Goal: Task Accomplishment & Management: Manage account settings

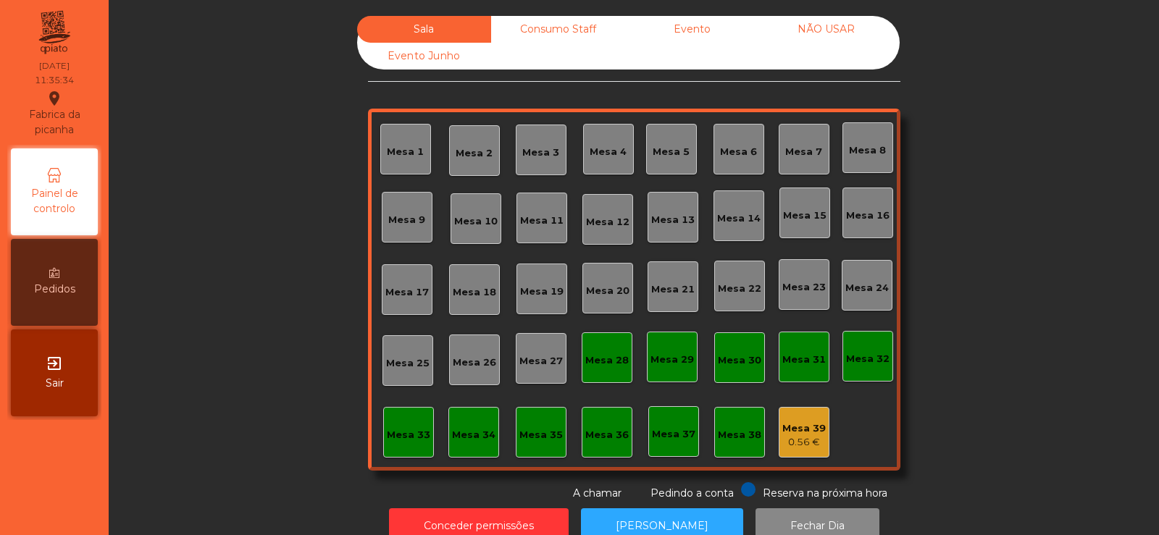
click at [581, 38] on div "Consumo Staff" at bounding box center [558, 29] width 134 height 27
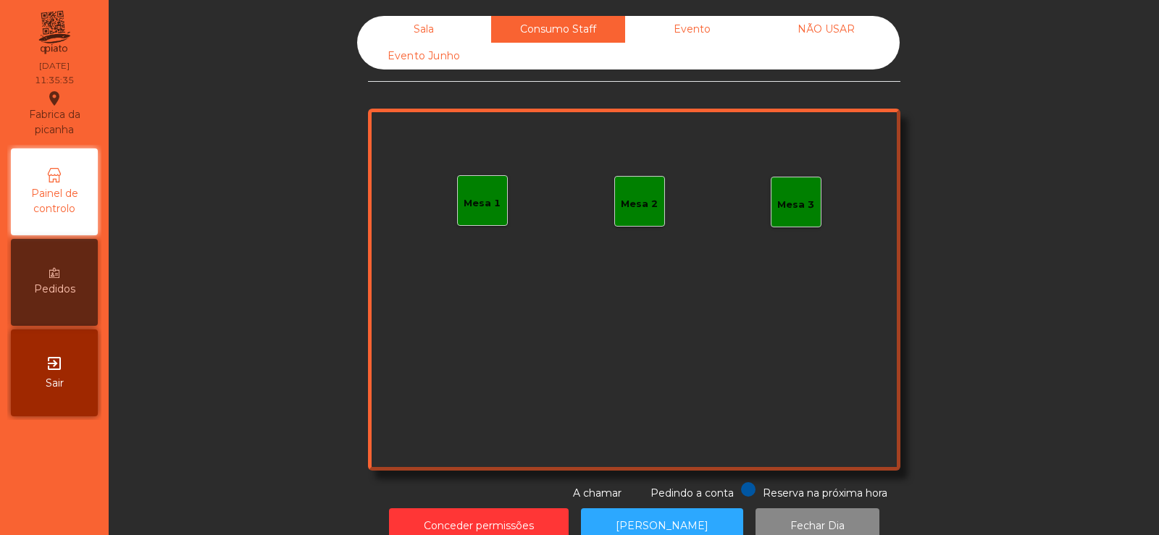
click at [443, 31] on div "Sala" at bounding box center [424, 29] width 134 height 27
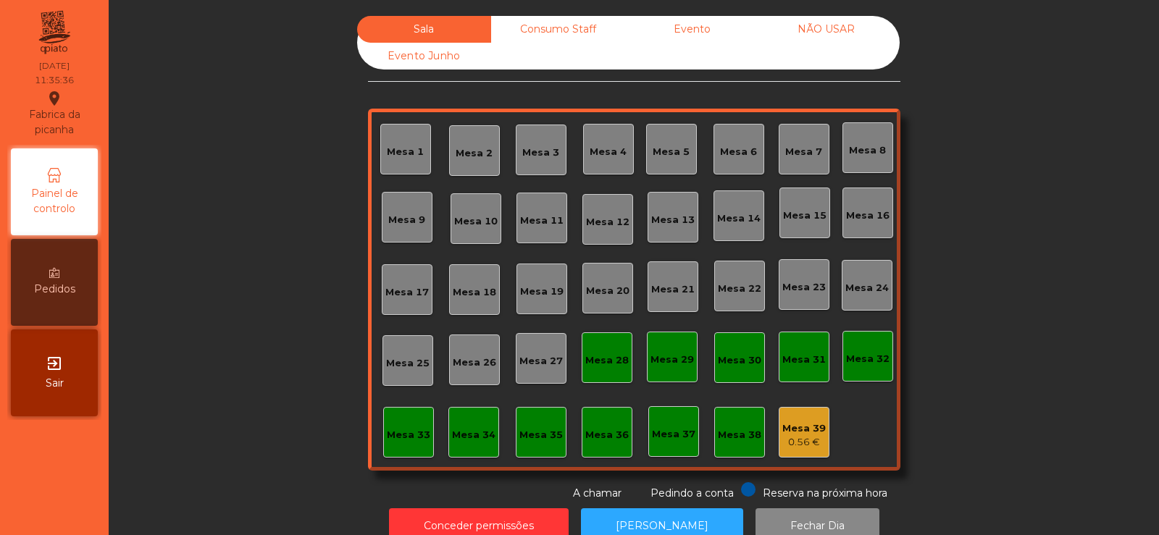
scroll to position [35, 0]
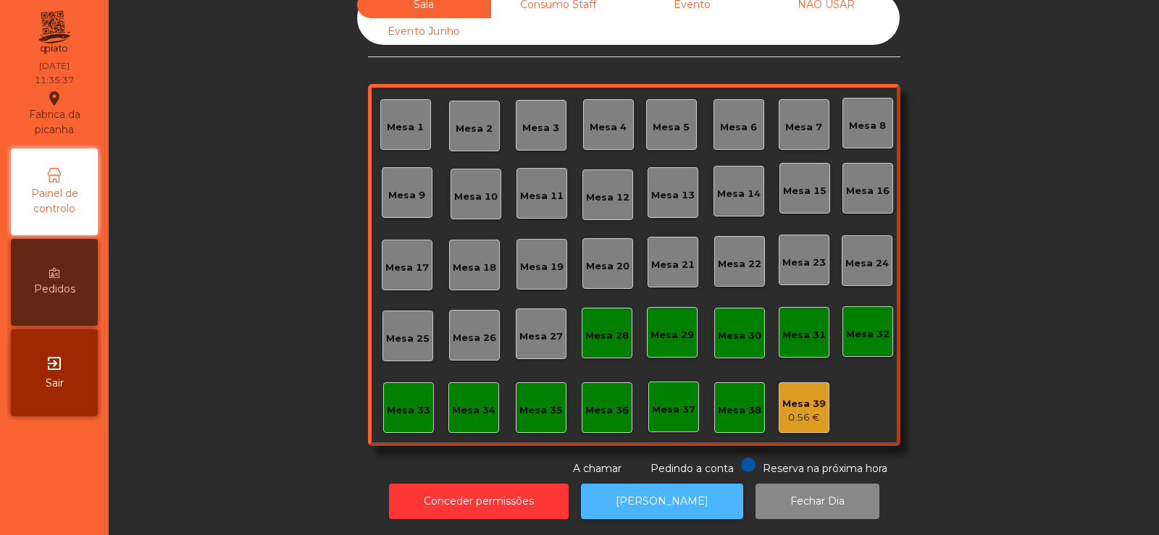
click at [644, 500] on button "[PERSON_NAME]" at bounding box center [662, 501] width 162 height 35
click at [650, 499] on button "[PERSON_NAME]" at bounding box center [662, 501] width 162 height 35
click at [650, 484] on button "[PERSON_NAME]" at bounding box center [662, 501] width 162 height 35
click at [787, 411] on div "0.56 €" at bounding box center [803, 418] width 43 height 14
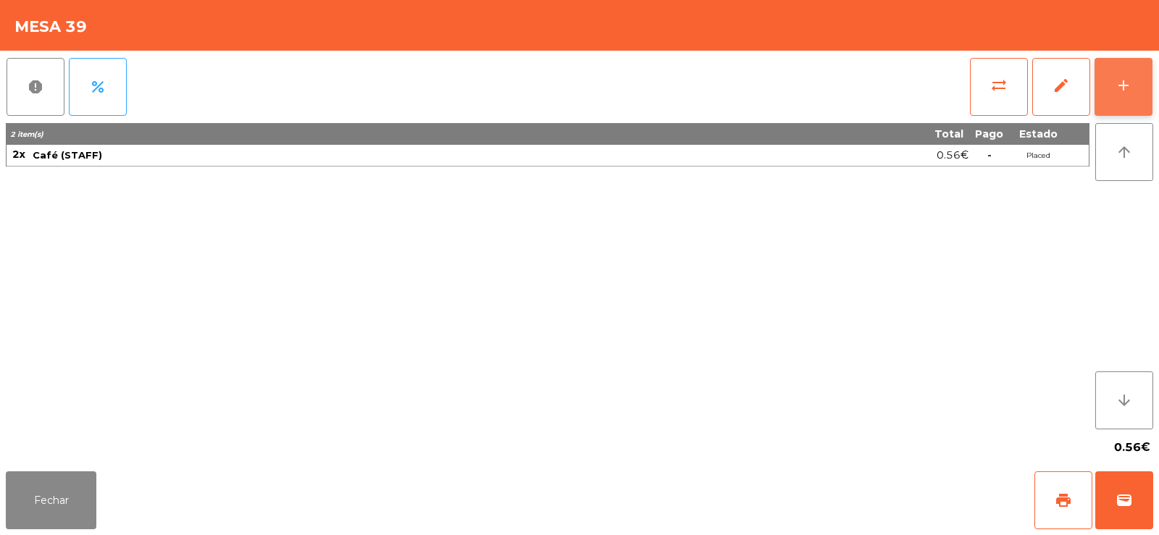
click at [1138, 84] on button "add" at bounding box center [1123, 87] width 58 height 58
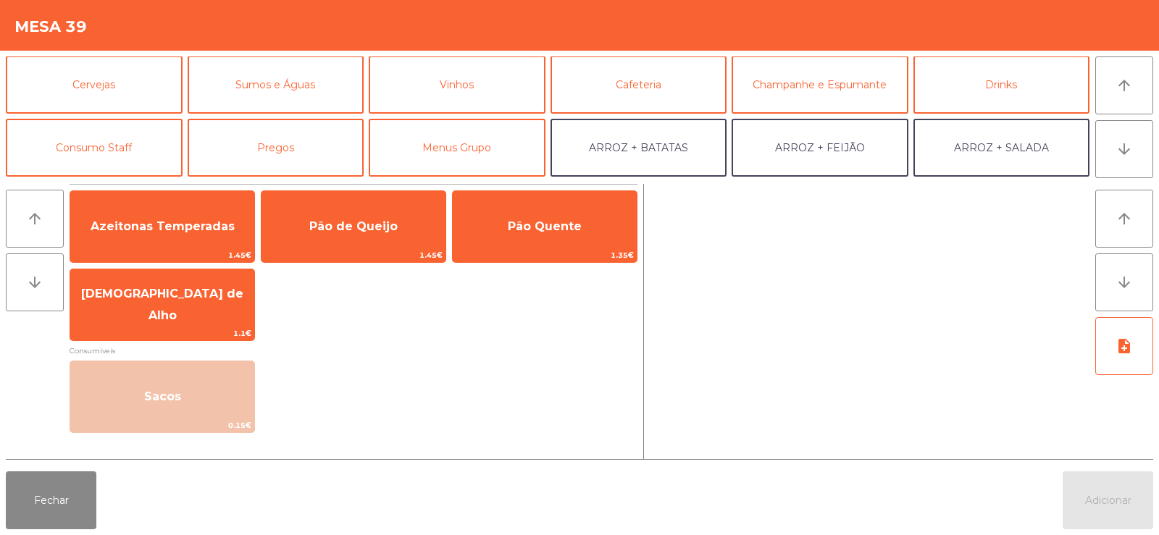
scroll to position [63, 0]
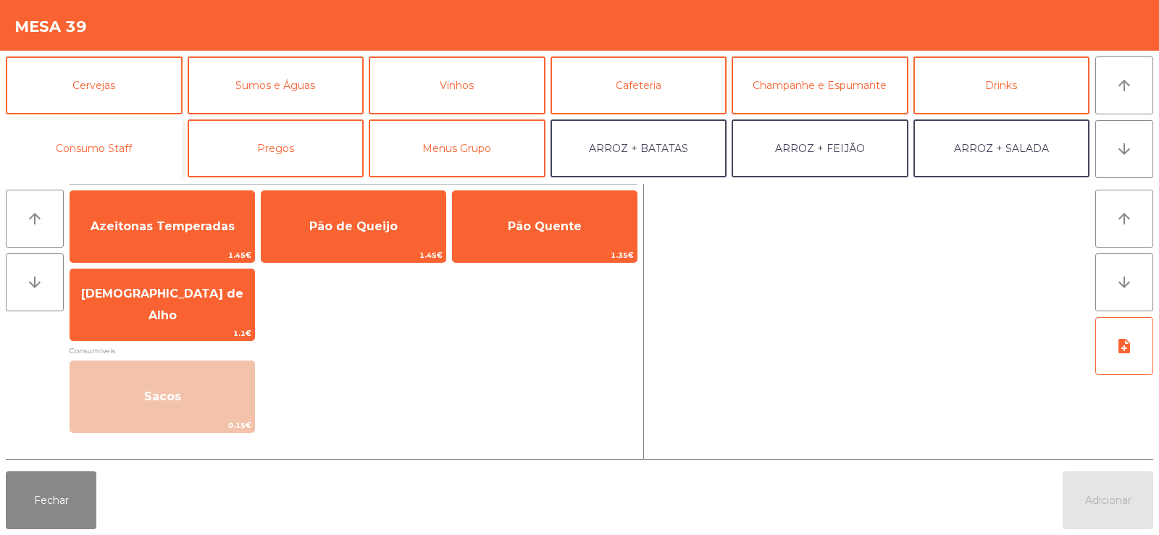
click at [105, 140] on button "Consumo Staff" at bounding box center [94, 148] width 177 height 58
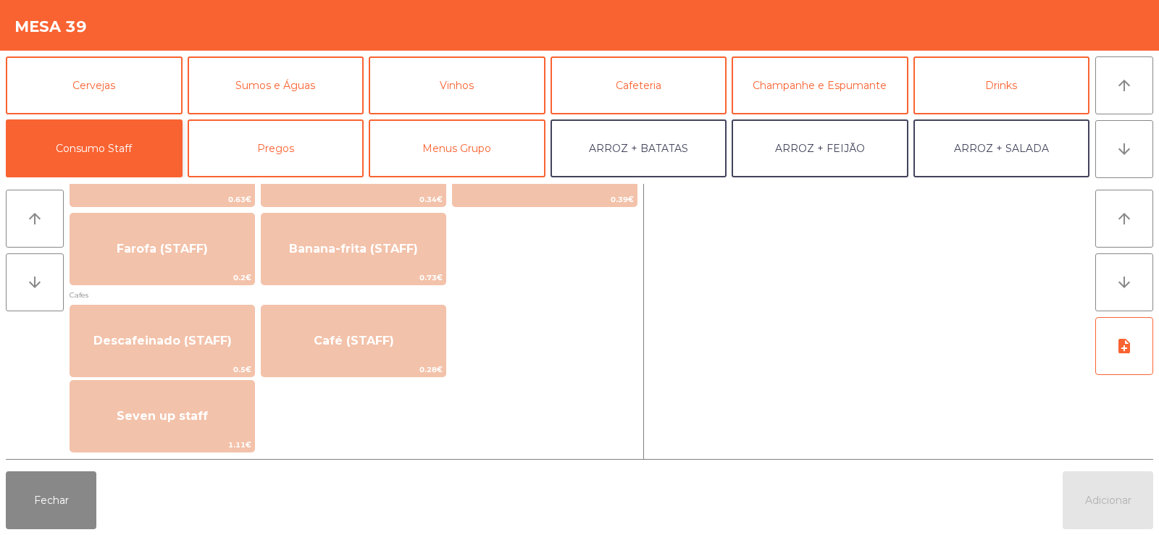
scroll to position [752, 0]
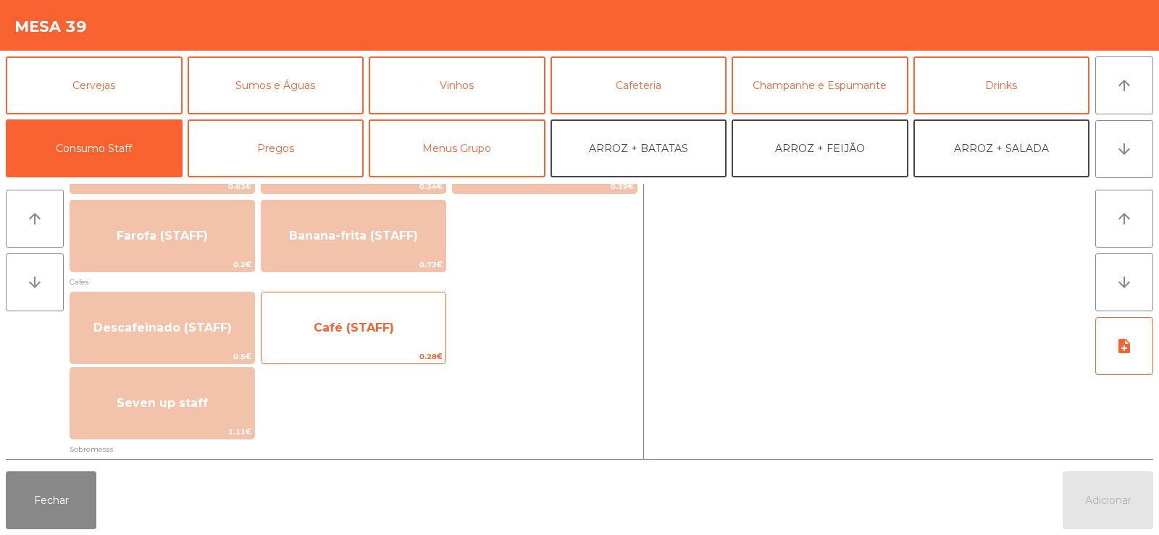
click at [408, 343] on span "Café (STAFF)" at bounding box center [353, 327] width 184 height 39
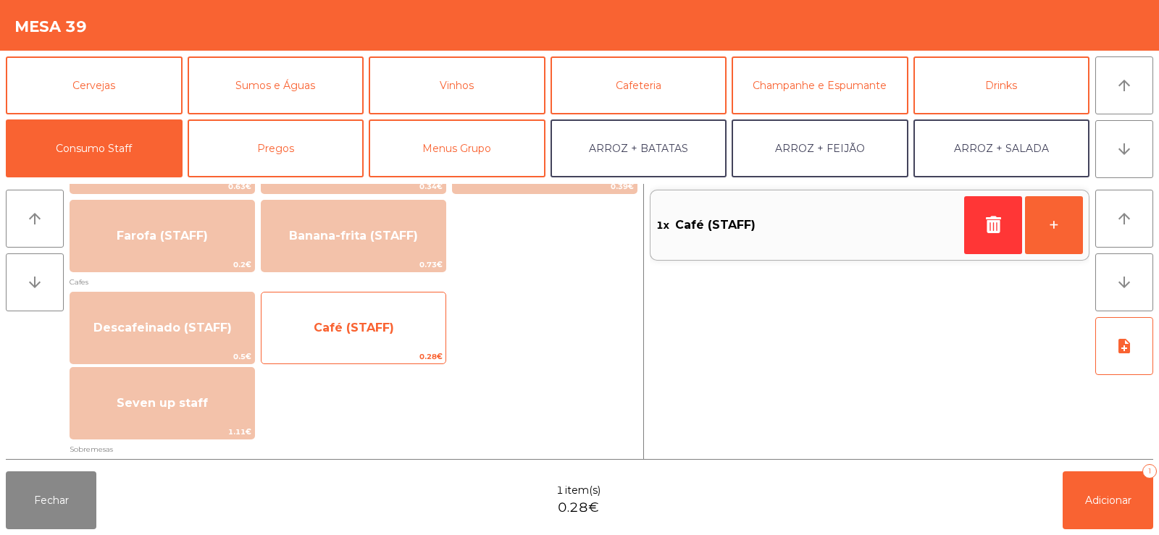
click at [395, 334] on span "Café (STAFF)" at bounding box center [353, 327] width 184 height 39
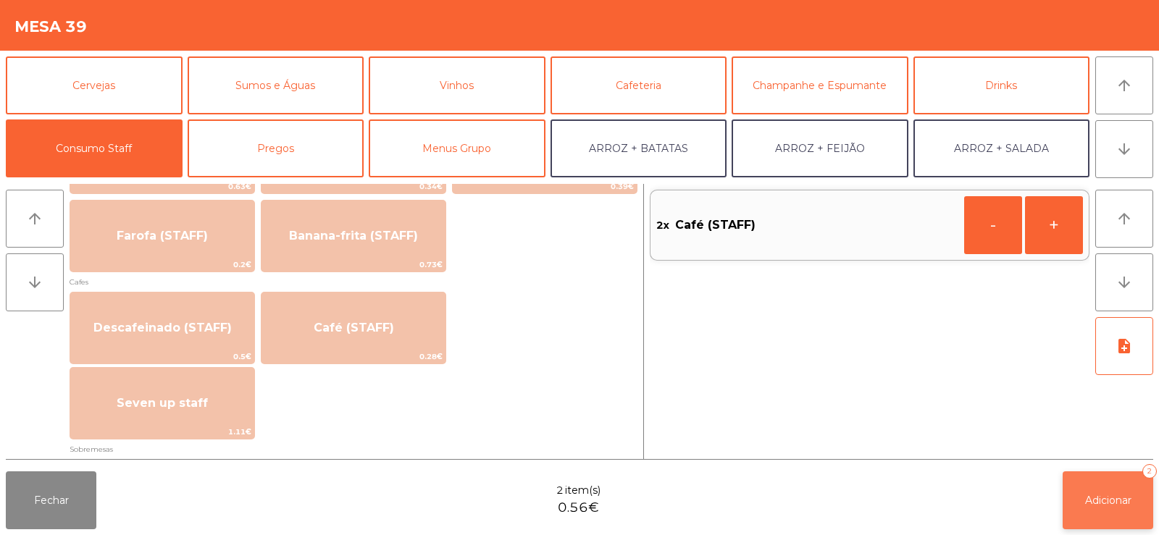
click at [1108, 492] on button "Adicionar 2" at bounding box center [1107, 500] width 91 height 58
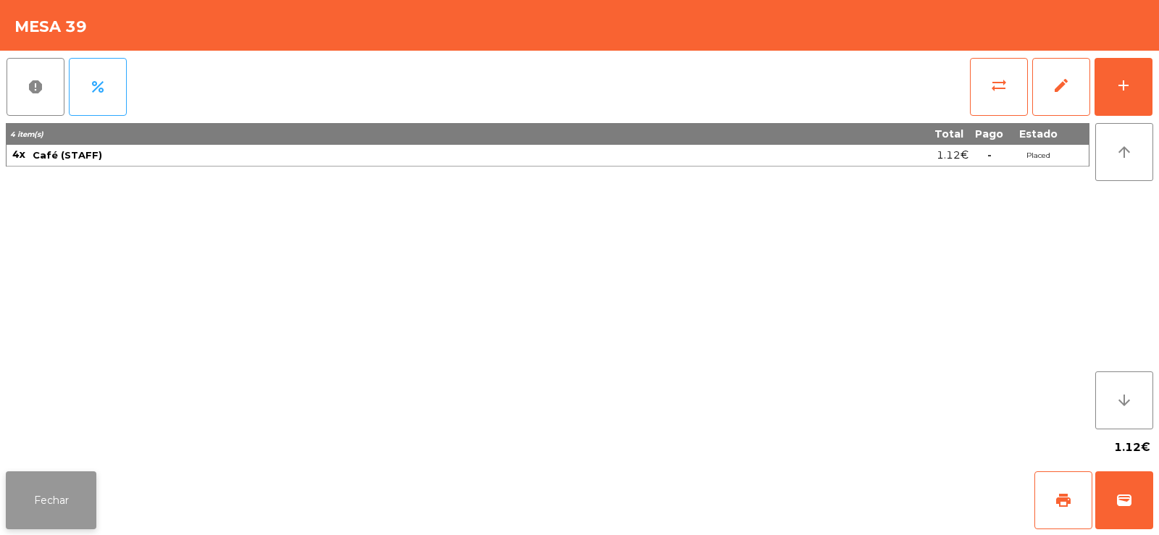
click at [58, 506] on button "Fechar" at bounding box center [51, 500] width 91 height 58
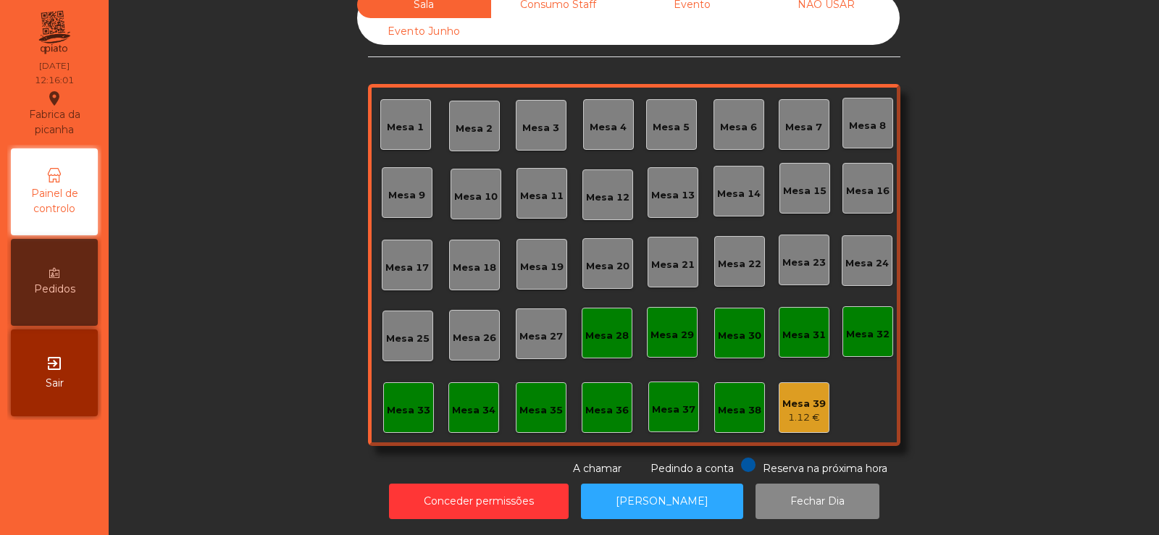
click at [804, 411] on div "1.12 €" at bounding box center [803, 418] width 43 height 14
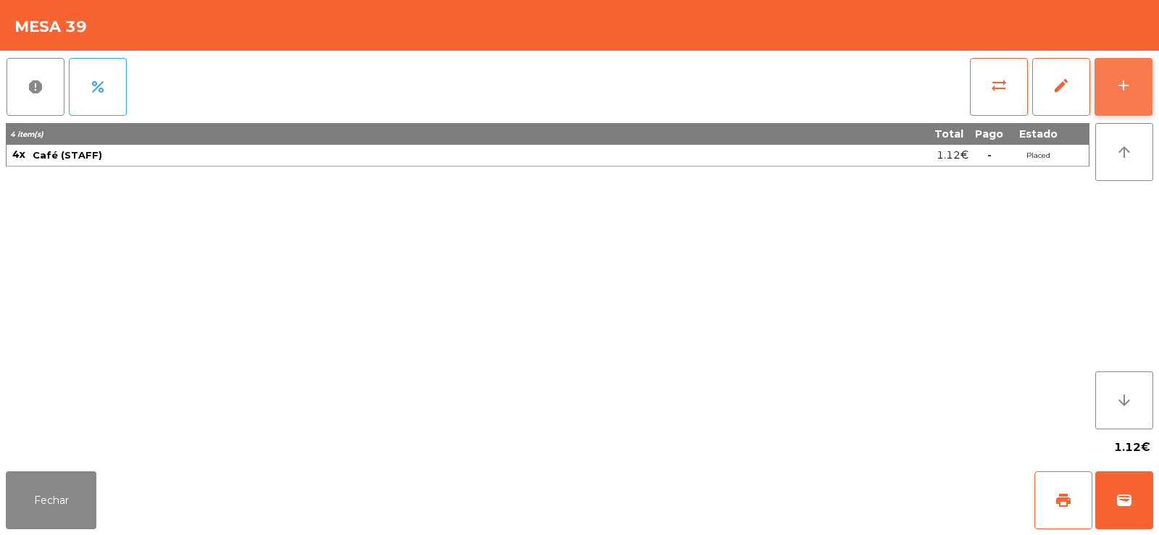
click at [1115, 101] on button "add" at bounding box center [1123, 87] width 58 height 58
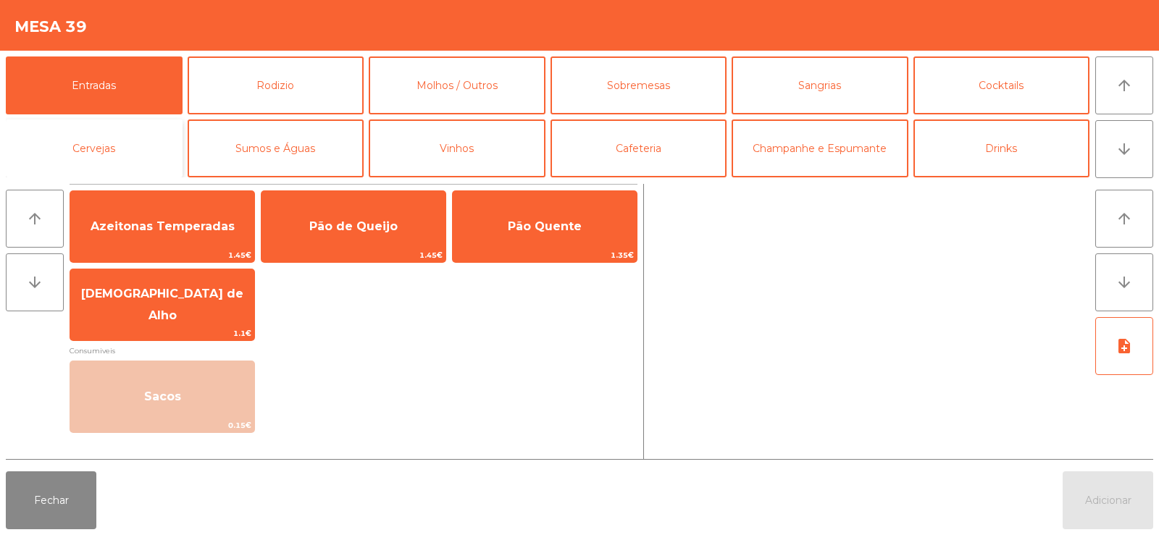
click at [119, 143] on button "Cervejas" at bounding box center [94, 148] width 177 height 58
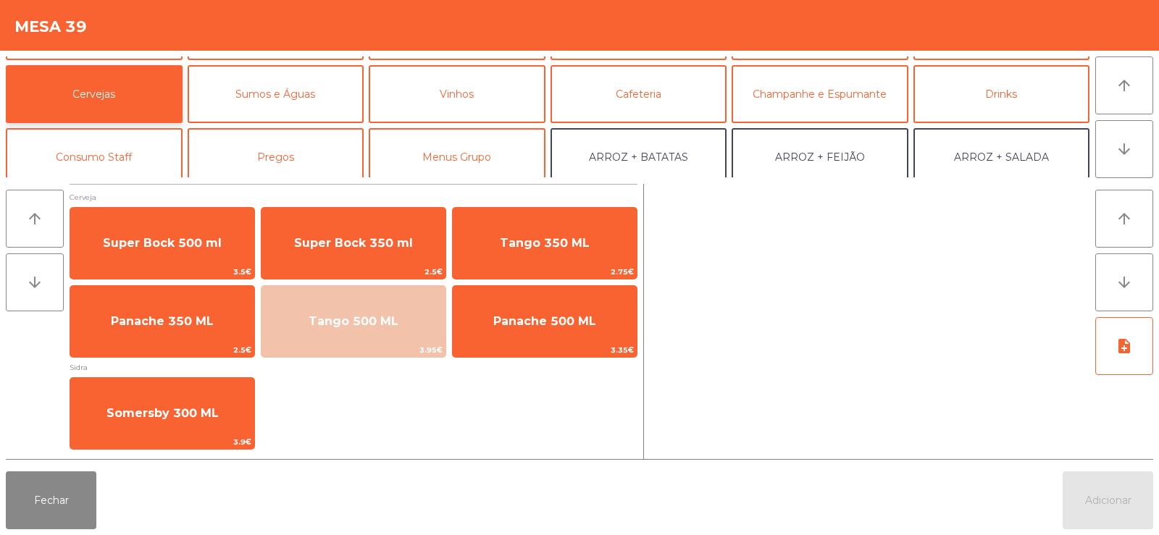
scroll to position [93, 0]
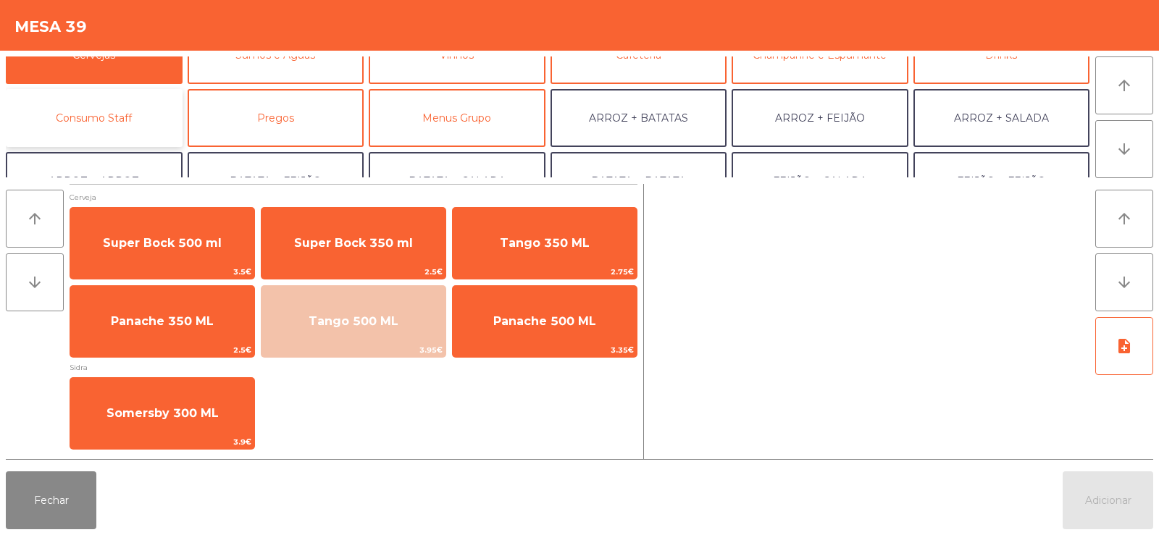
click at [117, 117] on button "Consumo Staff" at bounding box center [94, 118] width 177 height 58
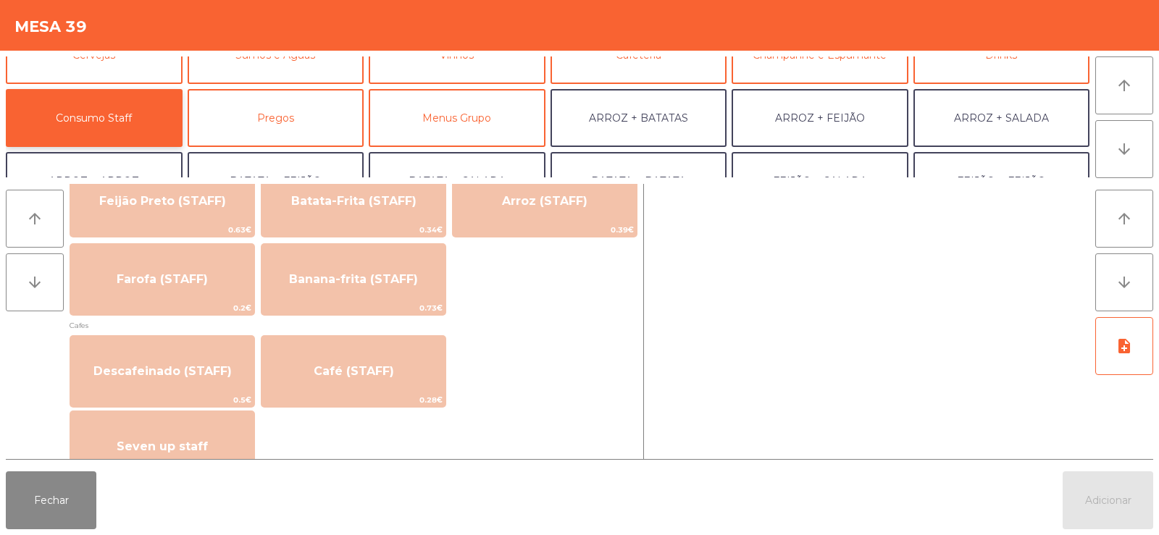
scroll to position [710, 0]
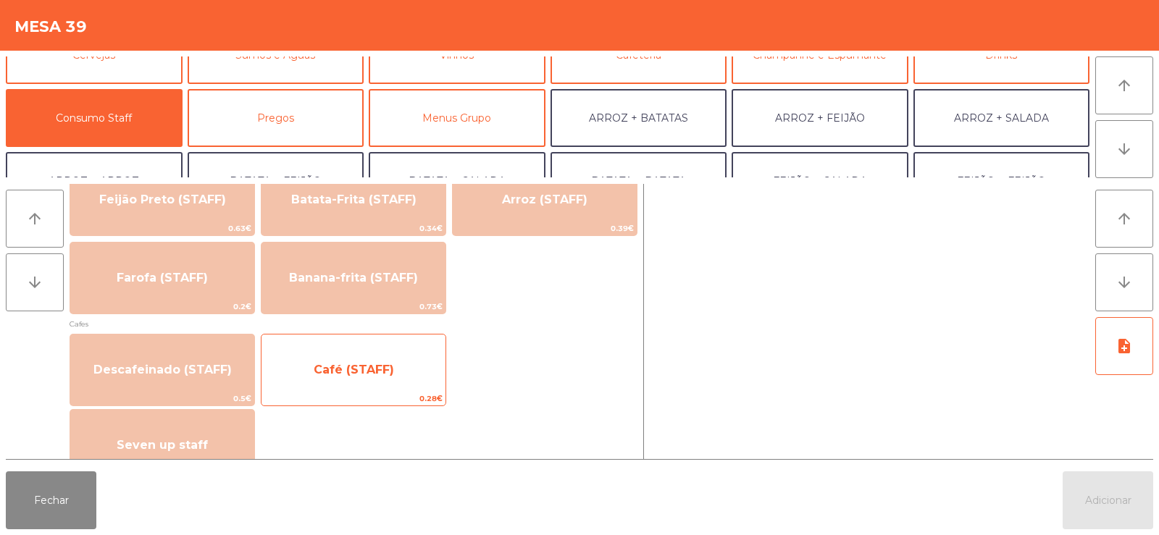
click at [363, 377] on span "Café (STAFF)" at bounding box center [353, 369] width 184 height 39
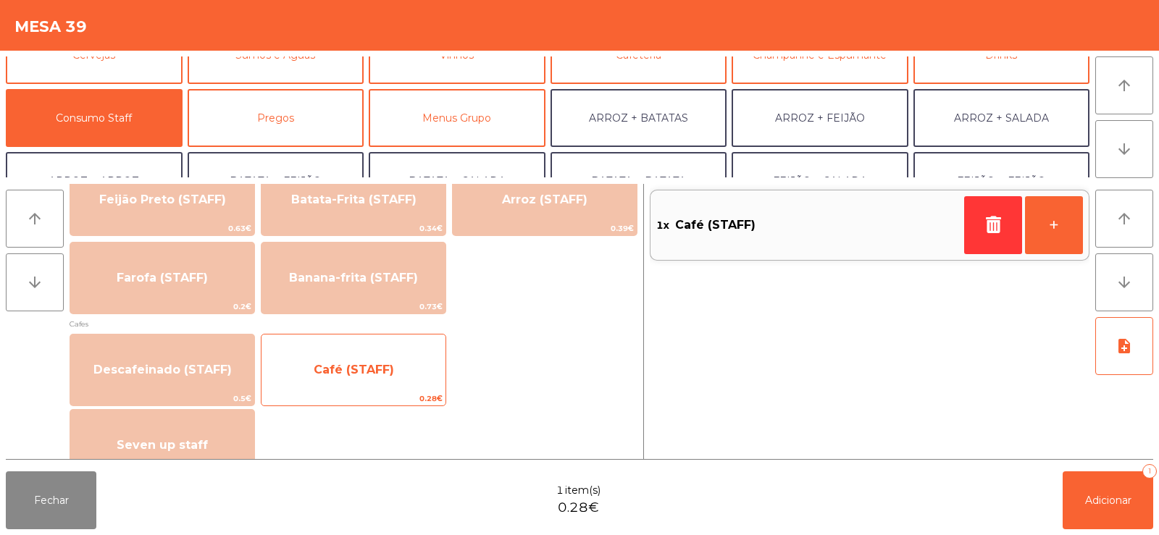
click at [360, 366] on span "Café (STAFF)" at bounding box center [354, 370] width 80 height 14
click at [364, 374] on span "Café (STAFF)" at bounding box center [354, 370] width 80 height 14
click at [356, 335] on div "Café (STAFF) 0.28€" at bounding box center [353, 370] width 185 height 72
click at [339, 358] on span "Café (STAFF)" at bounding box center [353, 369] width 184 height 39
click at [354, 364] on span "Café (STAFF)" at bounding box center [354, 370] width 80 height 14
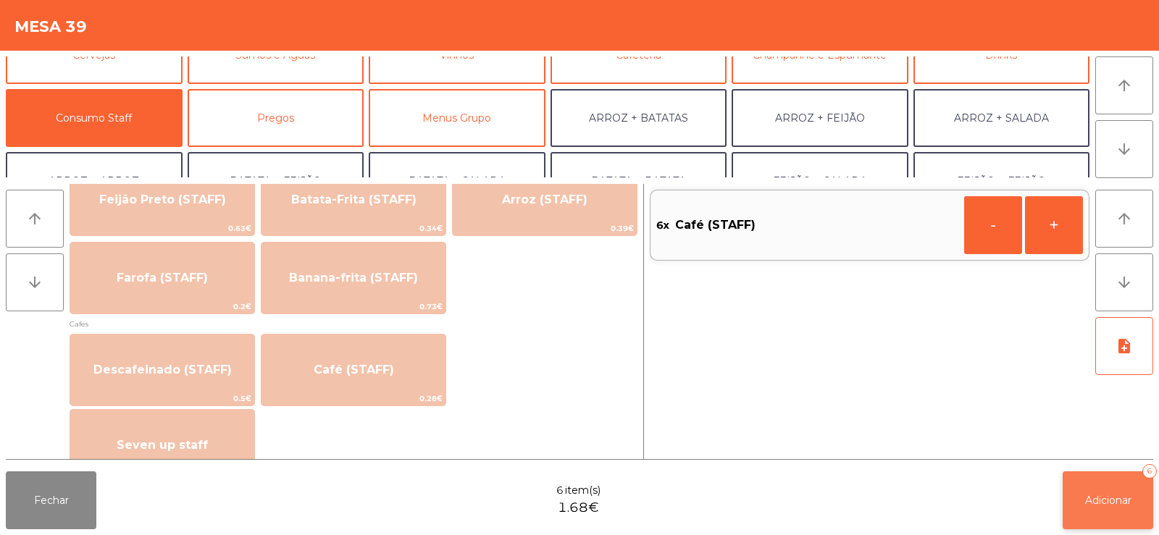
click at [1083, 510] on button "Adicionar 6" at bounding box center [1107, 500] width 91 height 58
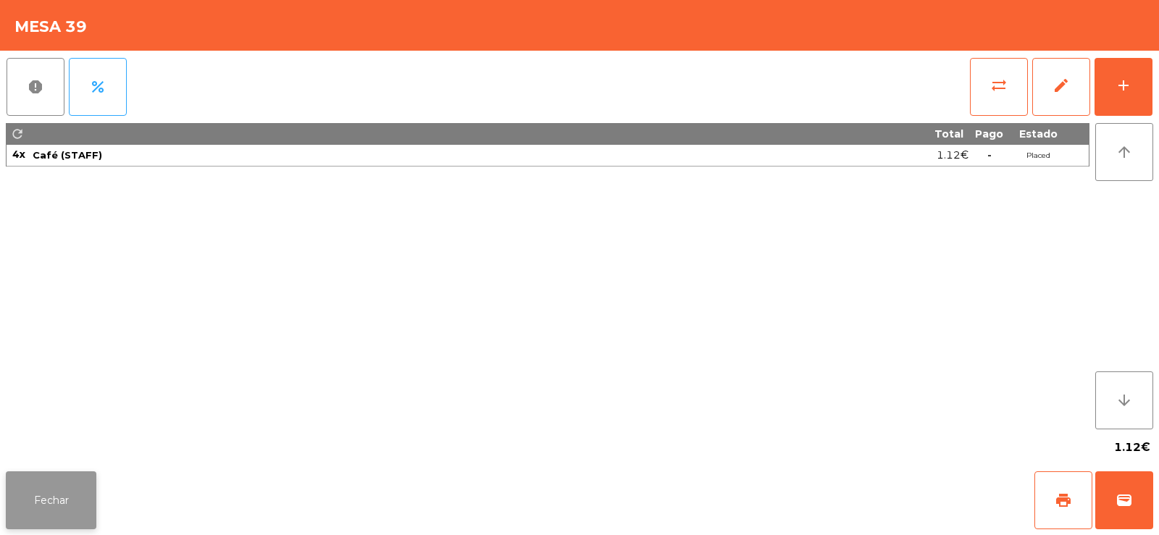
click at [43, 492] on button "Fechar" at bounding box center [51, 500] width 91 height 58
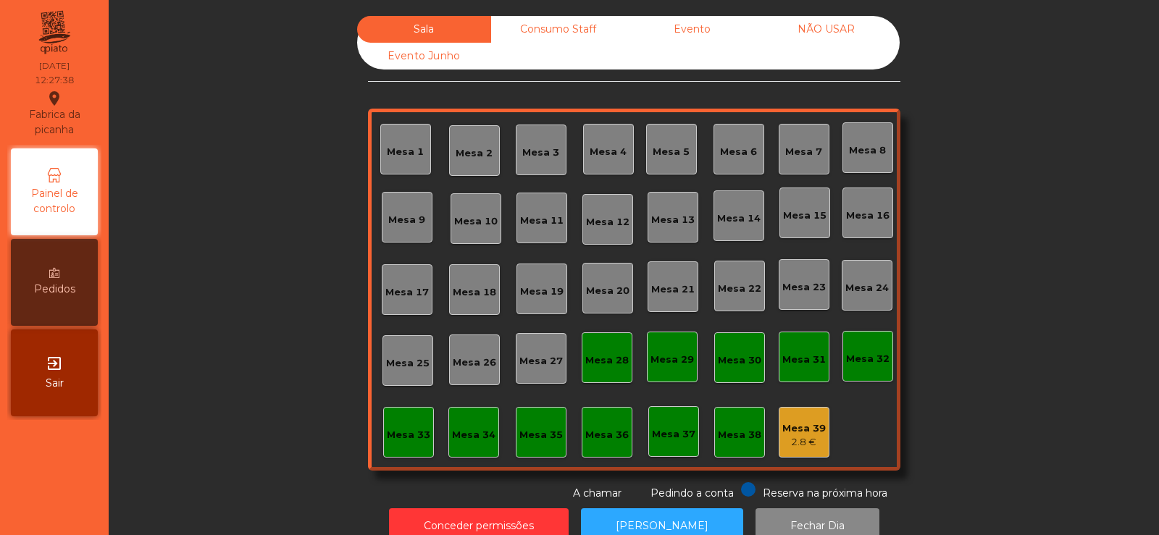
scroll to position [35, 0]
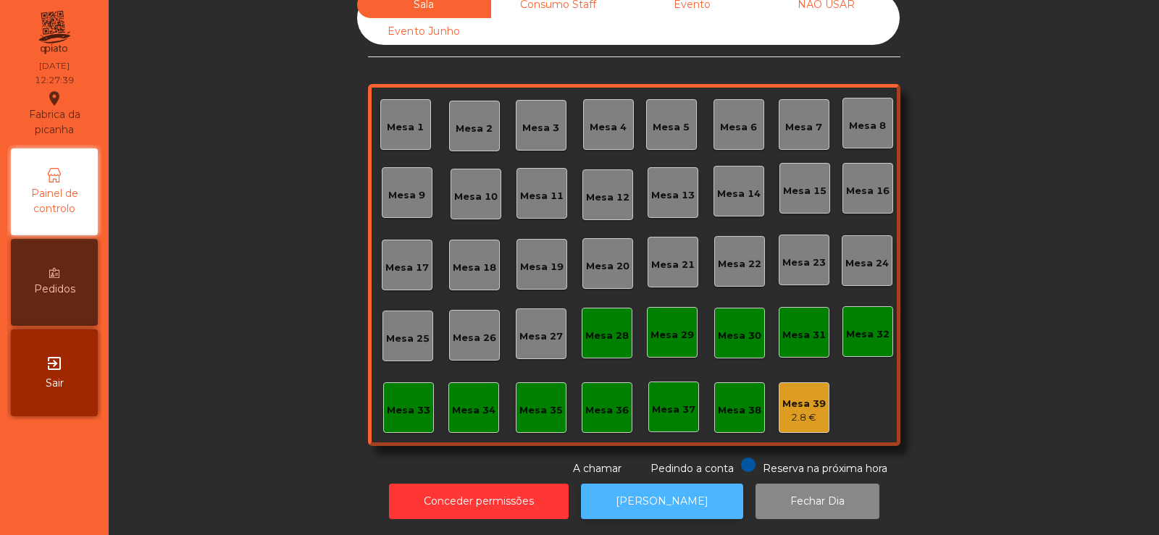
click at [660, 484] on button "[PERSON_NAME]" at bounding box center [662, 501] width 162 height 35
click at [657, 505] on button "[PERSON_NAME]" at bounding box center [662, 501] width 162 height 35
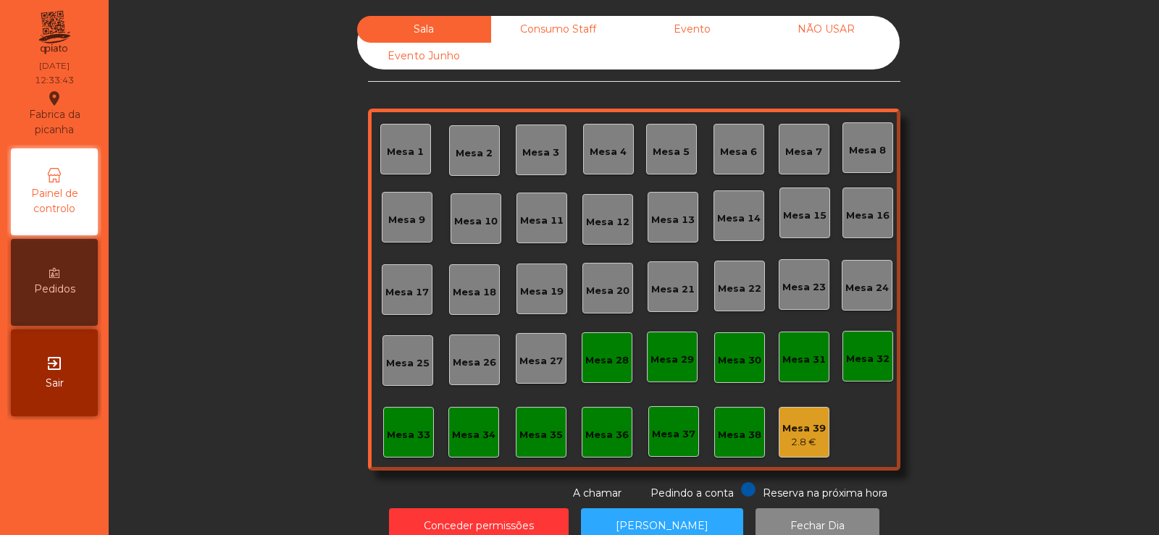
click at [408, 286] on div "Mesa 17" at bounding box center [406, 292] width 43 height 14
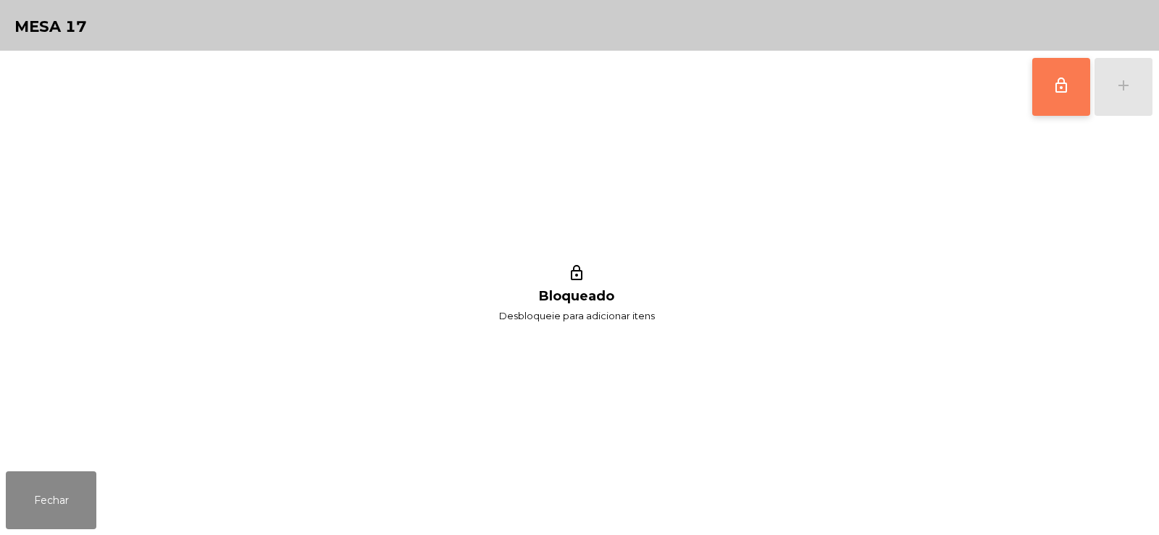
click at [1048, 94] on button "lock_outline" at bounding box center [1061, 87] width 58 height 58
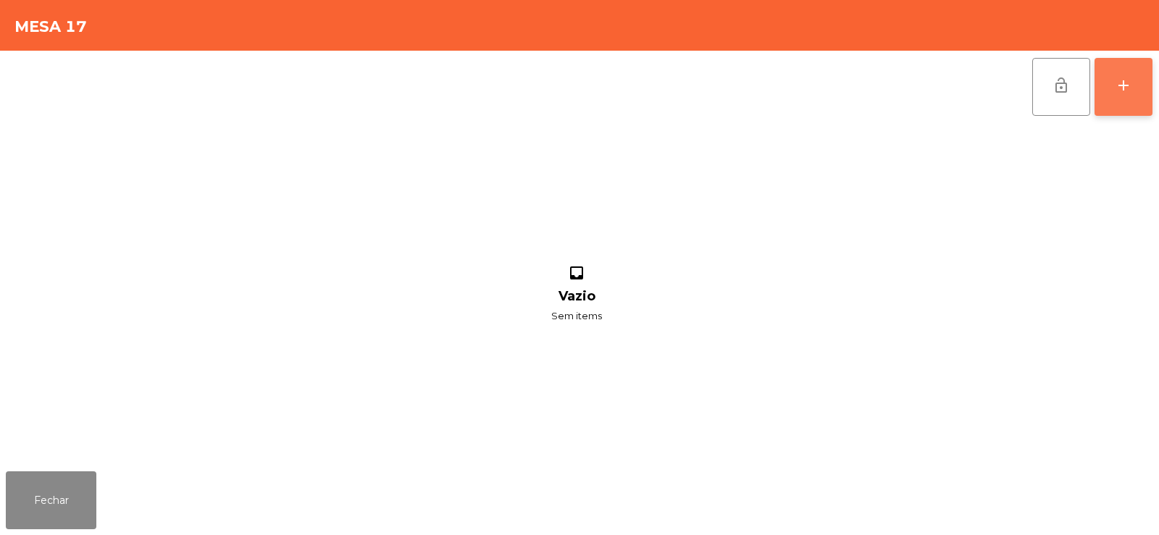
click at [1134, 88] on button "add" at bounding box center [1123, 87] width 58 height 58
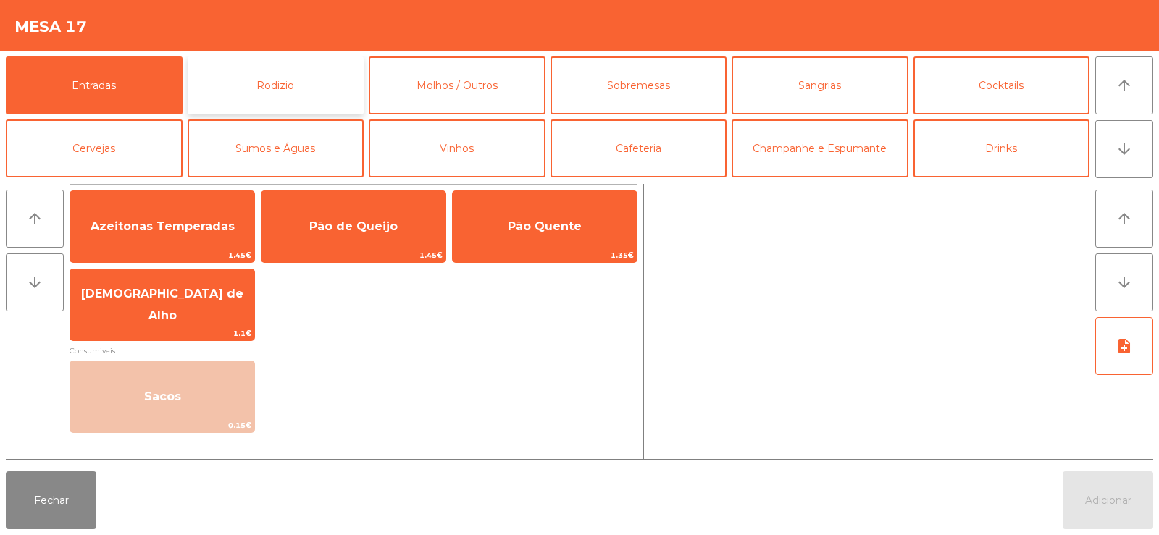
click at [295, 84] on button "Rodizio" at bounding box center [276, 85] width 177 height 58
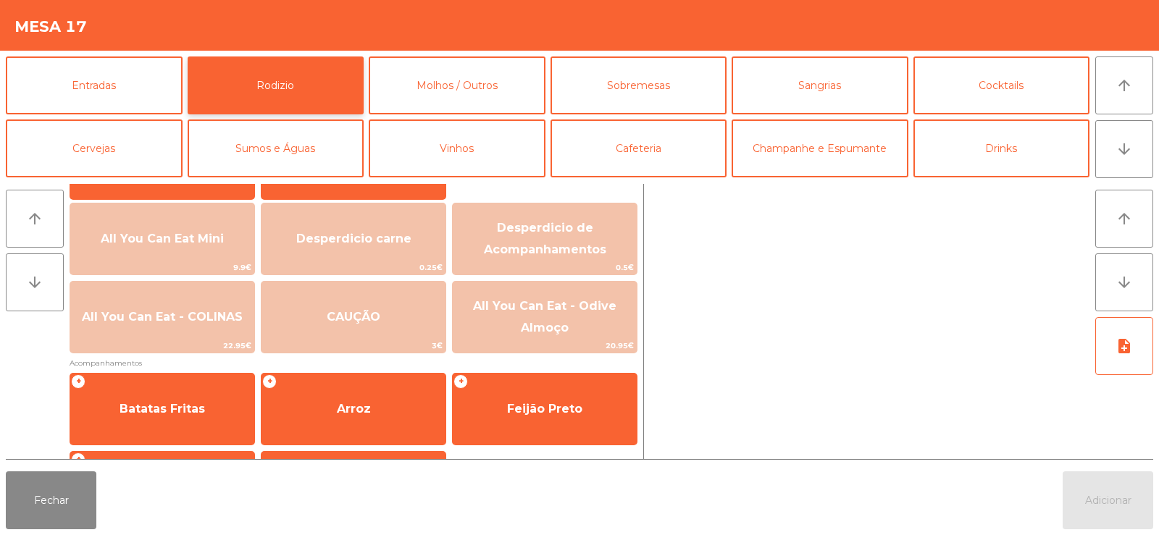
scroll to position [159, 0]
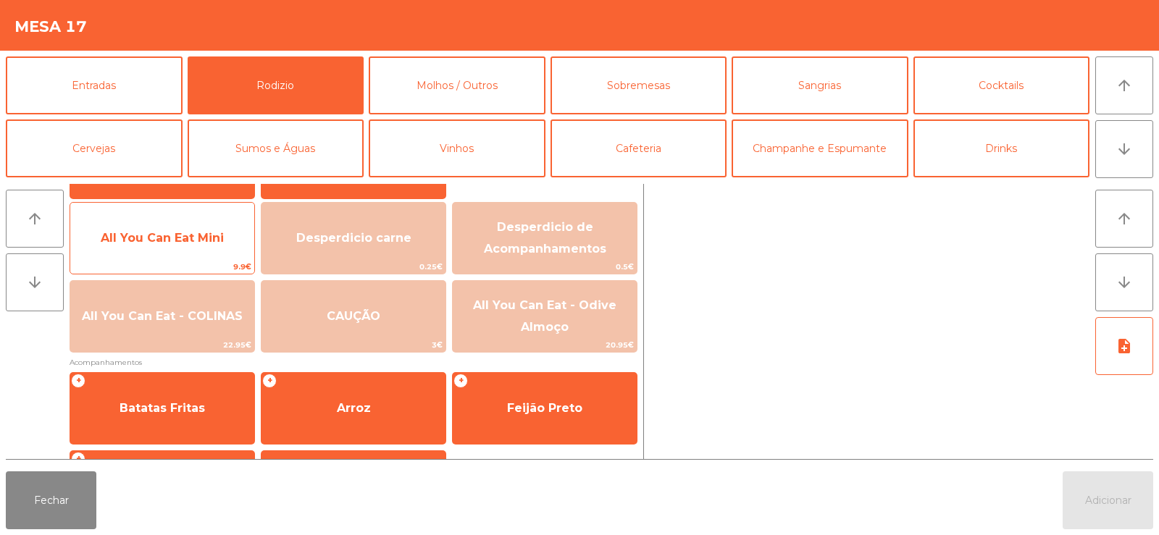
click at [190, 231] on span "All You Can Eat Mini" at bounding box center [162, 238] width 123 height 14
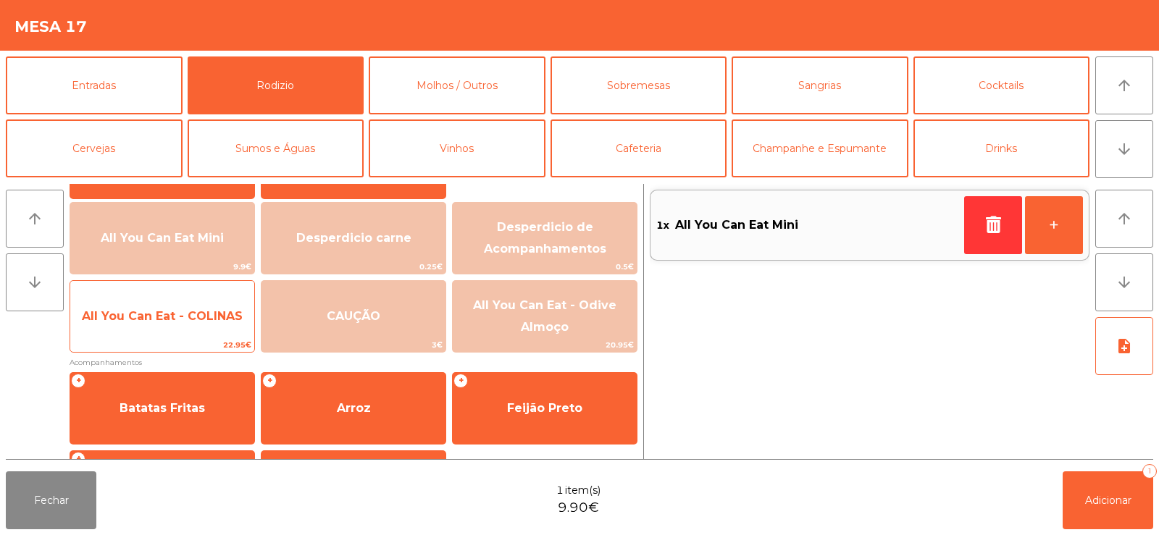
click at [192, 322] on span "All You Can Eat - COLINAS" at bounding box center [162, 316] width 161 height 14
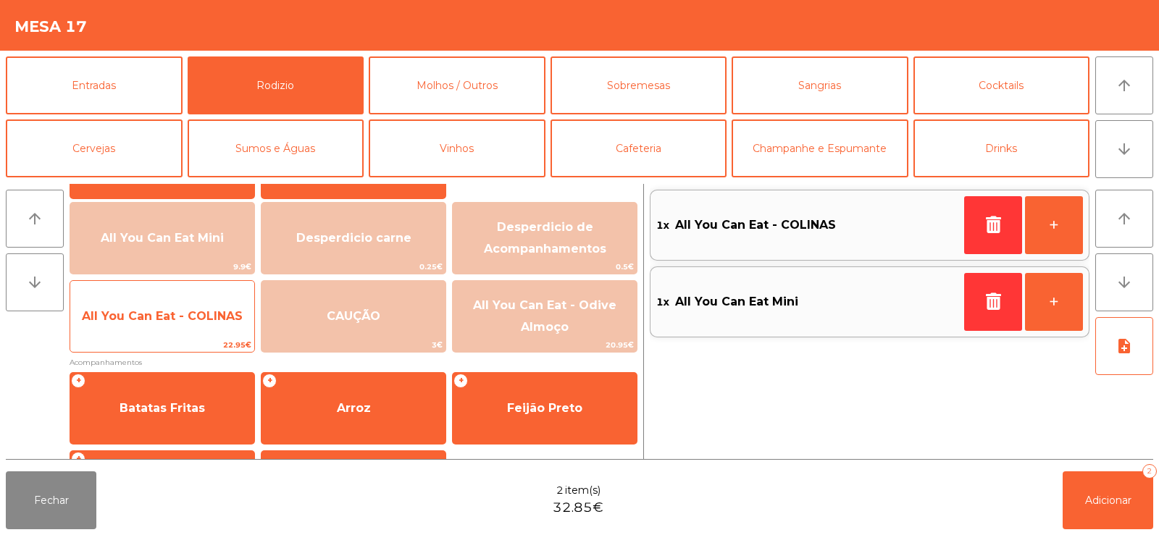
click at [197, 329] on span "All You Can Eat - COLINAS" at bounding box center [162, 316] width 184 height 39
click at [189, 328] on span "All You Can Eat - COLINAS" at bounding box center [162, 316] width 184 height 39
click at [187, 329] on span "All You Can Eat - COLINAS" at bounding box center [162, 316] width 184 height 39
click at [185, 332] on span "All You Can Eat - COLINAS" at bounding box center [162, 316] width 184 height 39
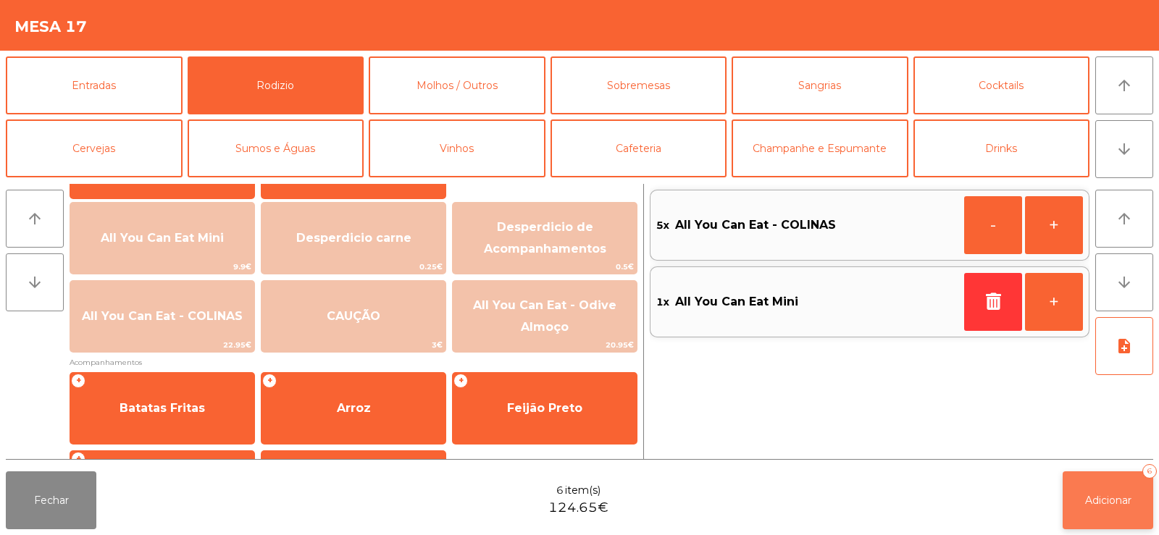
click at [1097, 499] on span "Adicionar" at bounding box center [1108, 500] width 46 height 13
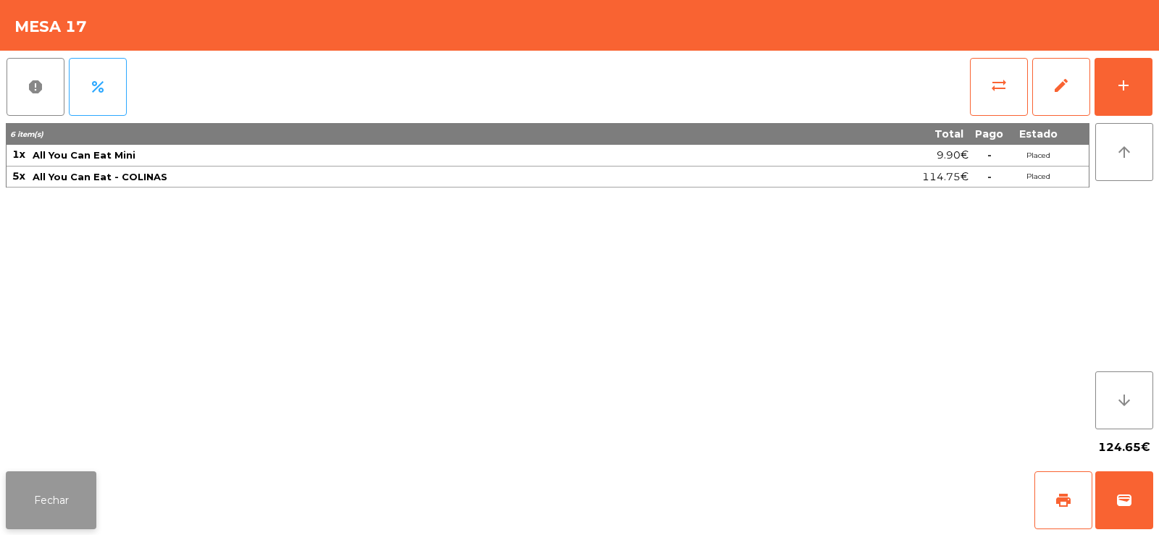
click at [46, 510] on button "Fechar" at bounding box center [51, 500] width 91 height 58
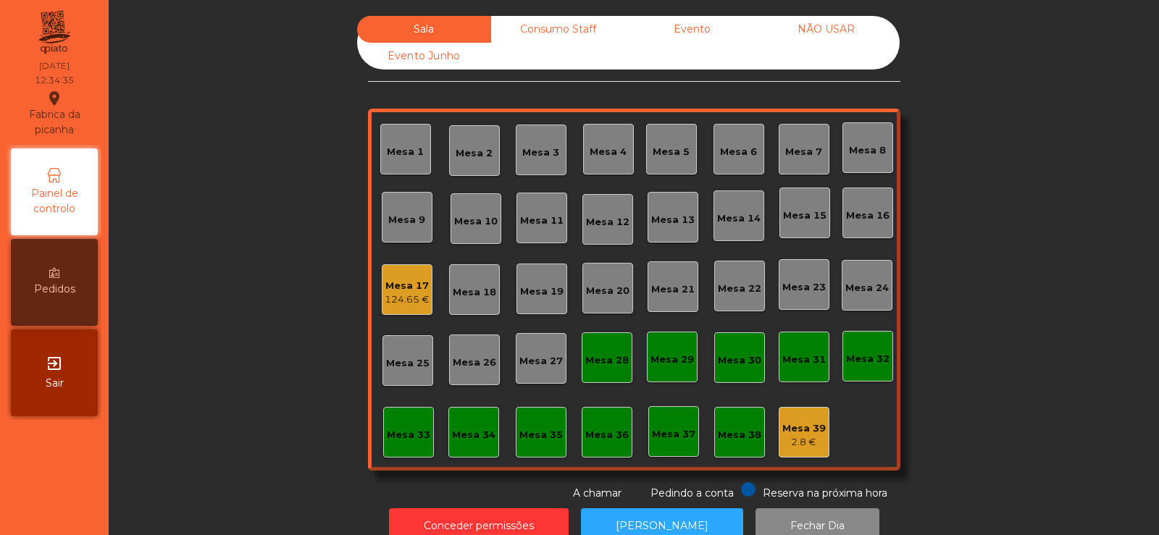
click at [605, 154] on div "Mesa 4" at bounding box center [607, 152] width 37 height 14
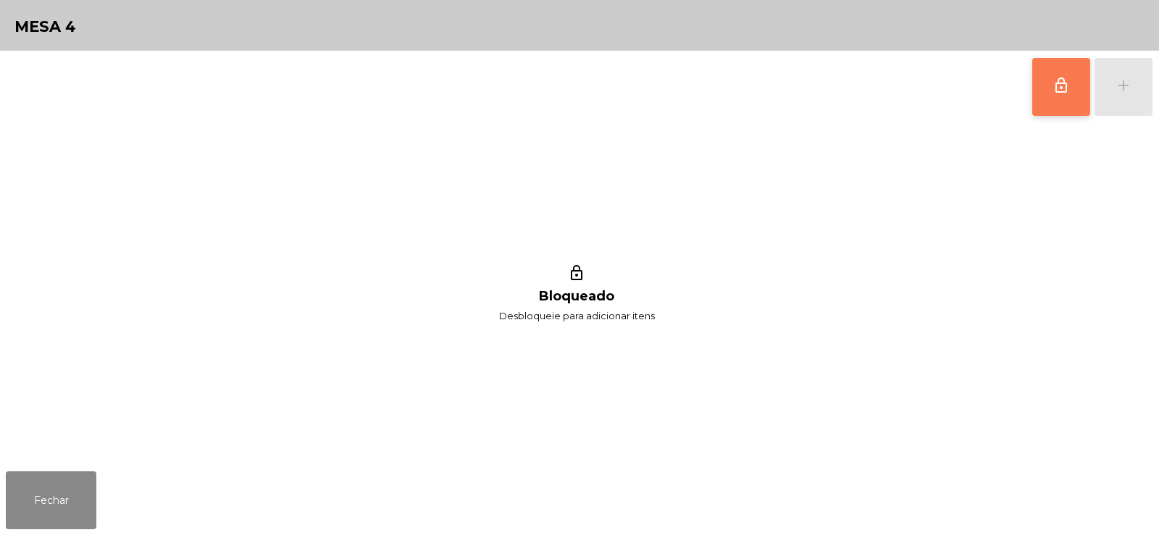
click at [1051, 86] on button "lock_outline" at bounding box center [1061, 87] width 58 height 58
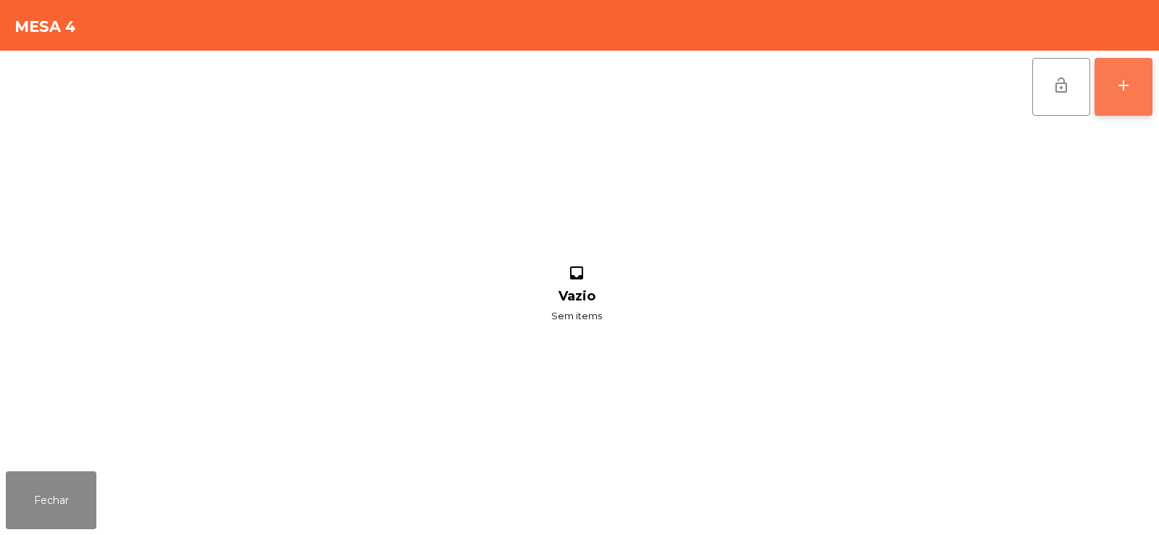
click at [1110, 91] on button "add" at bounding box center [1123, 87] width 58 height 58
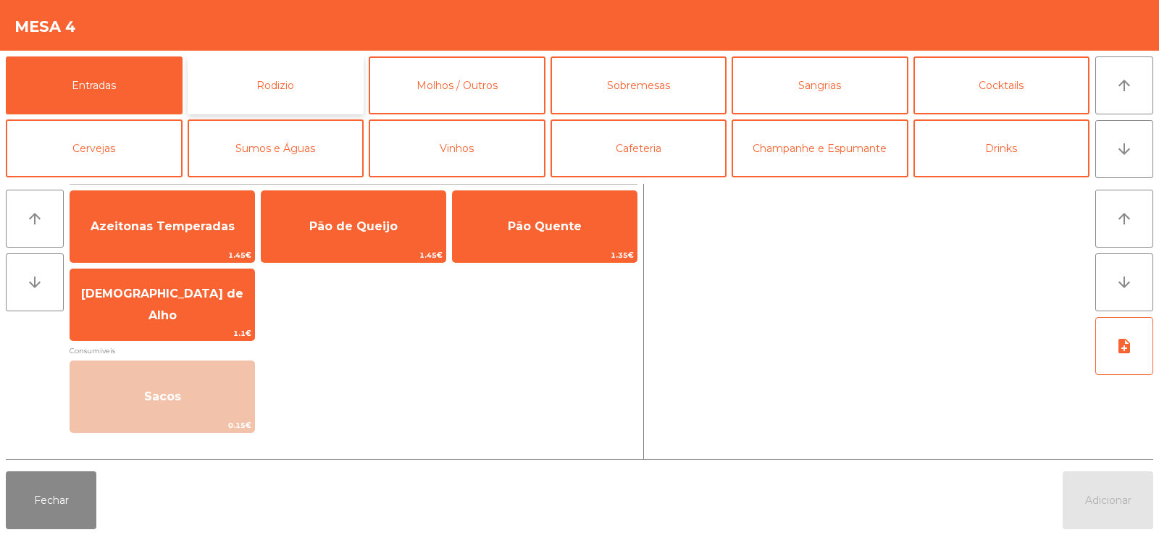
click at [307, 88] on button "Rodizio" at bounding box center [276, 85] width 177 height 58
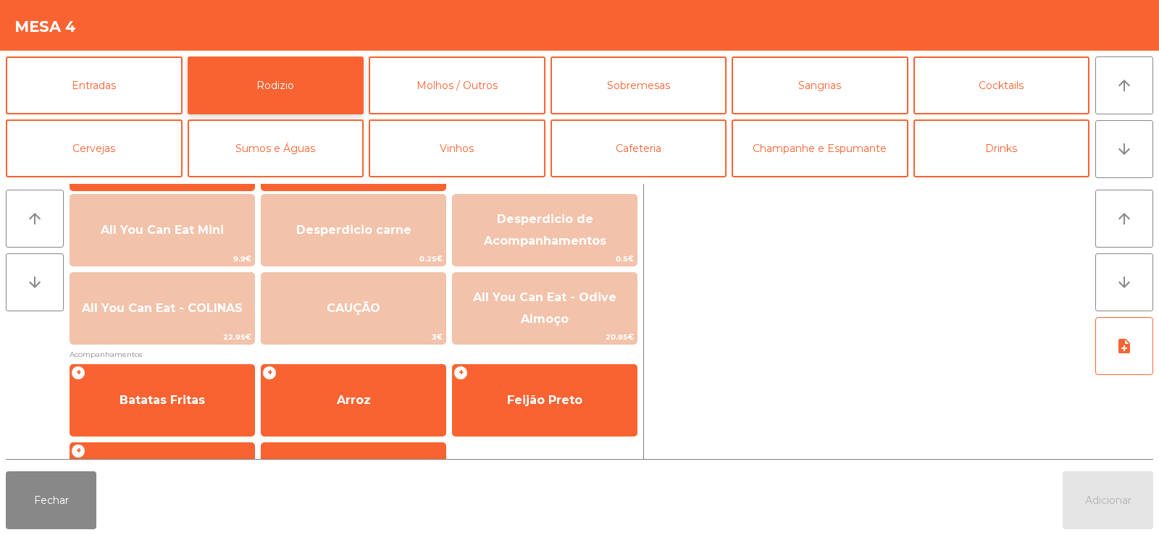
scroll to position [166, 0]
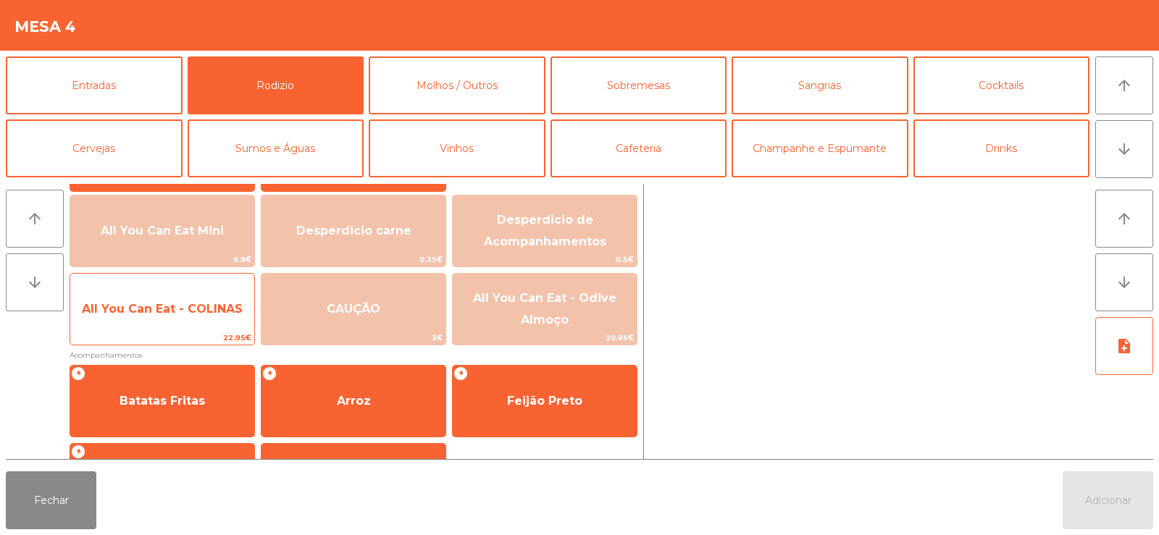
click at [125, 322] on span "All You Can Eat - COLINAS" at bounding box center [162, 309] width 184 height 39
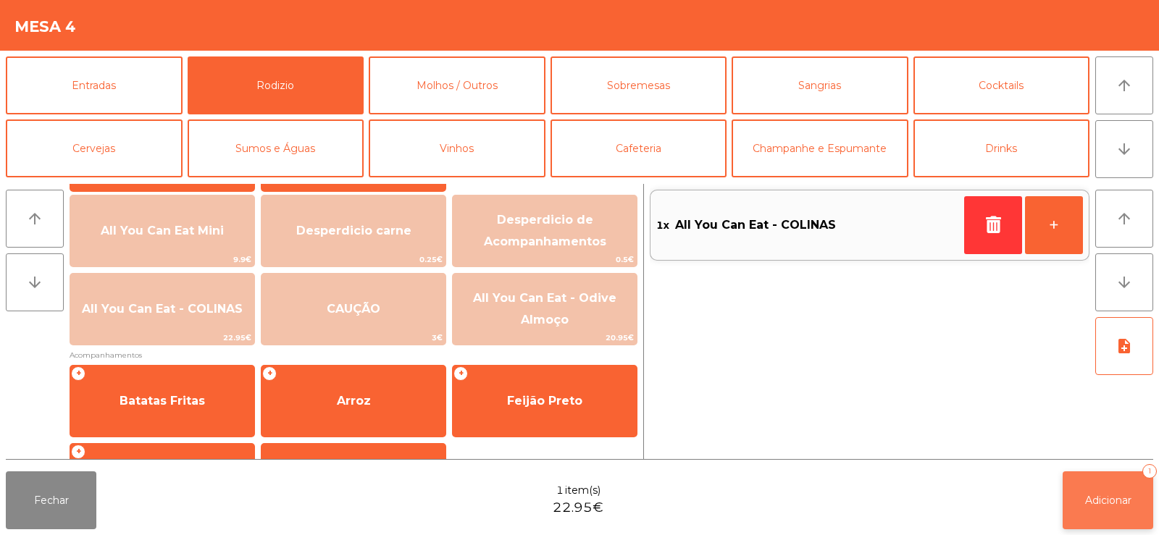
click at [1093, 503] on span "Adicionar" at bounding box center [1108, 500] width 46 height 13
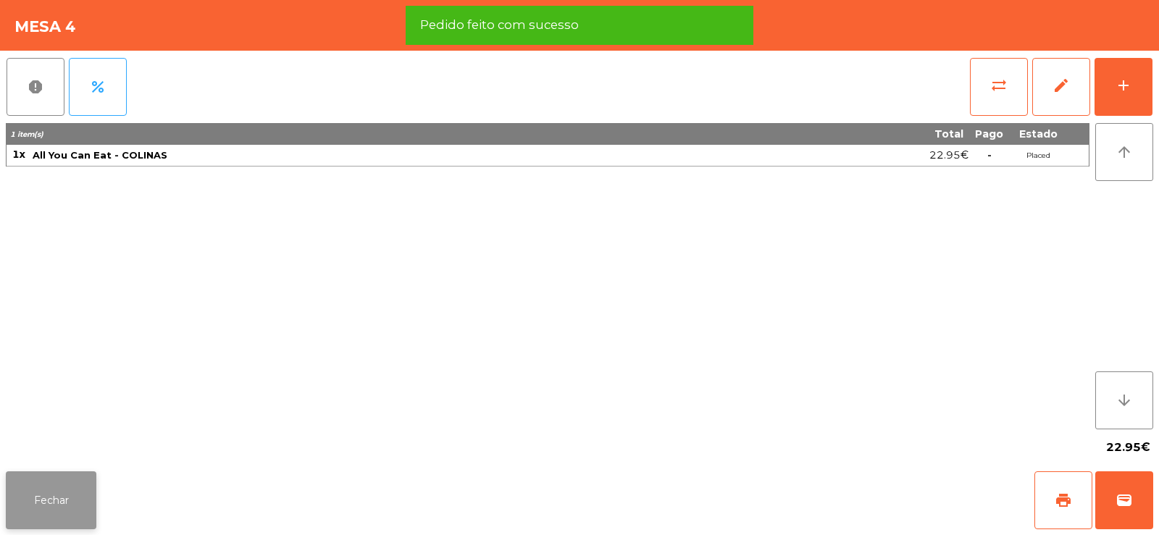
click at [10, 517] on button "Fechar" at bounding box center [51, 500] width 91 height 58
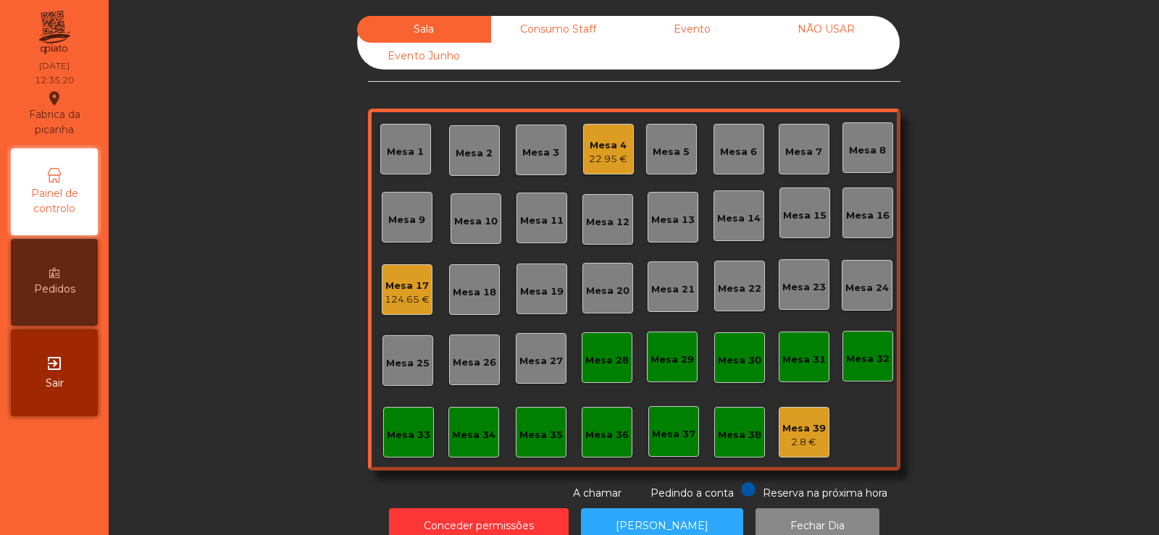
click at [683, 214] on div "Mesa 13" at bounding box center [672, 220] width 43 height 14
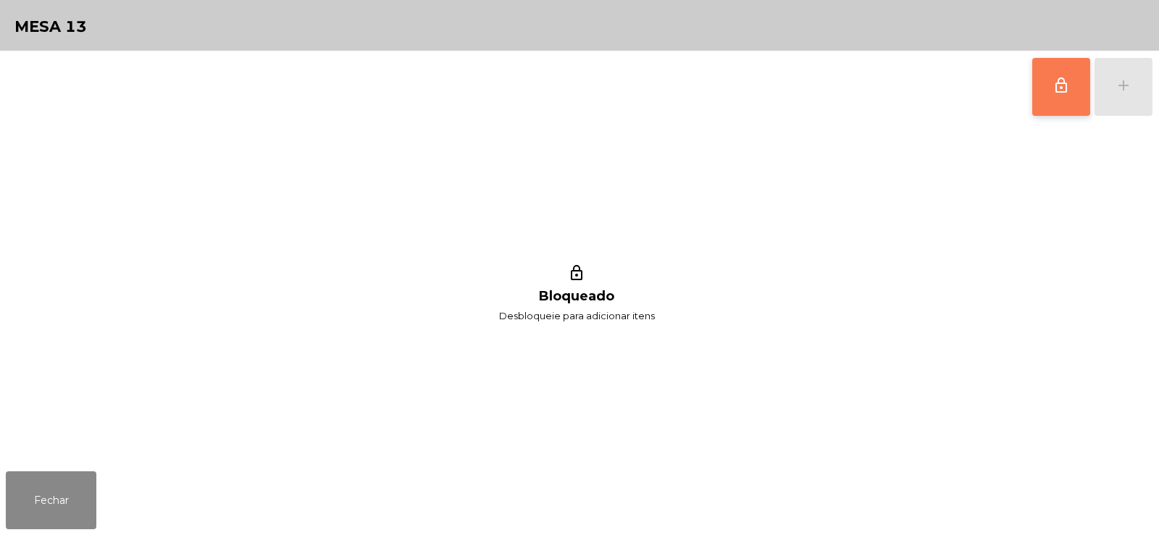
click at [1057, 91] on span "lock_outline" at bounding box center [1060, 85] width 17 height 17
click at [1142, 77] on button "add" at bounding box center [1123, 87] width 58 height 58
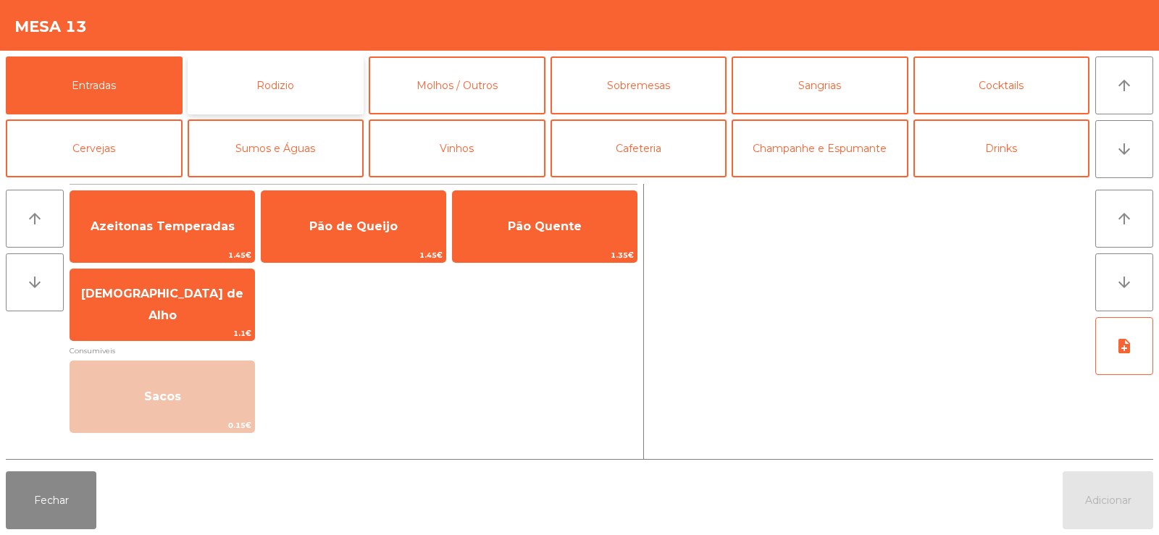
click at [291, 82] on button "Rodizio" at bounding box center [276, 85] width 177 height 58
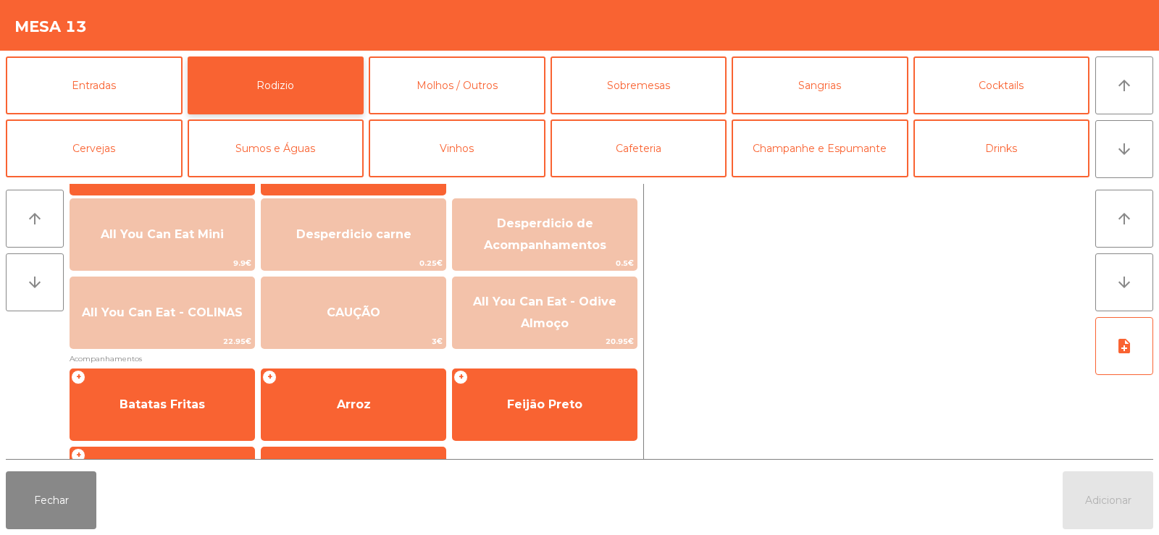
scroll to position [161, 0]
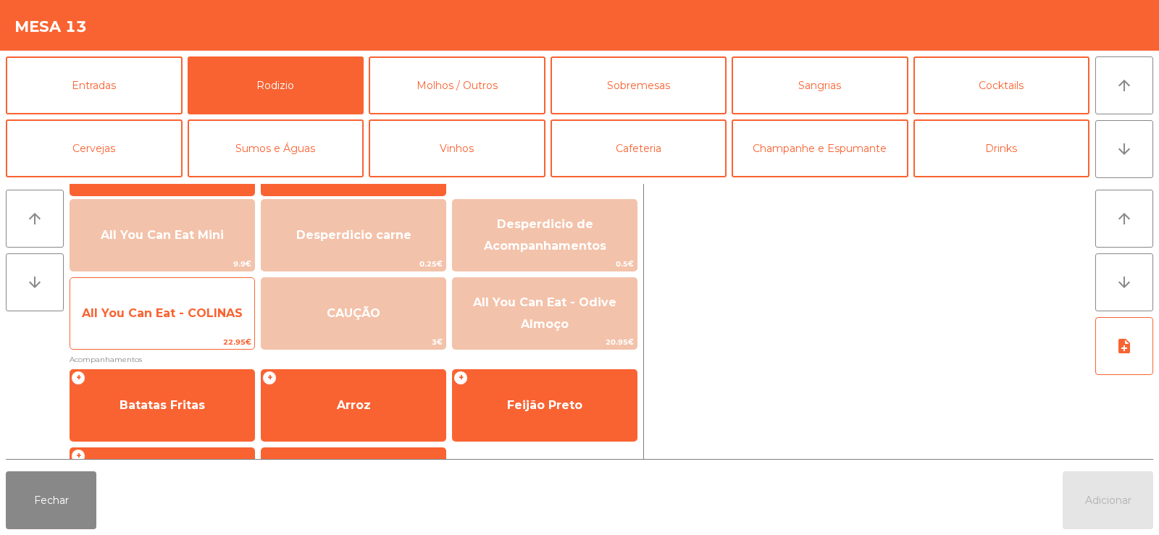
click at [167, 322] on span "All You Can Eat - COLINAS" at bounding box center [162, 313] width 184 height 39
click at [163, 322] on span "All You Can Eat - COLINAS" at bounding box center [162, 313] width 184 height 39
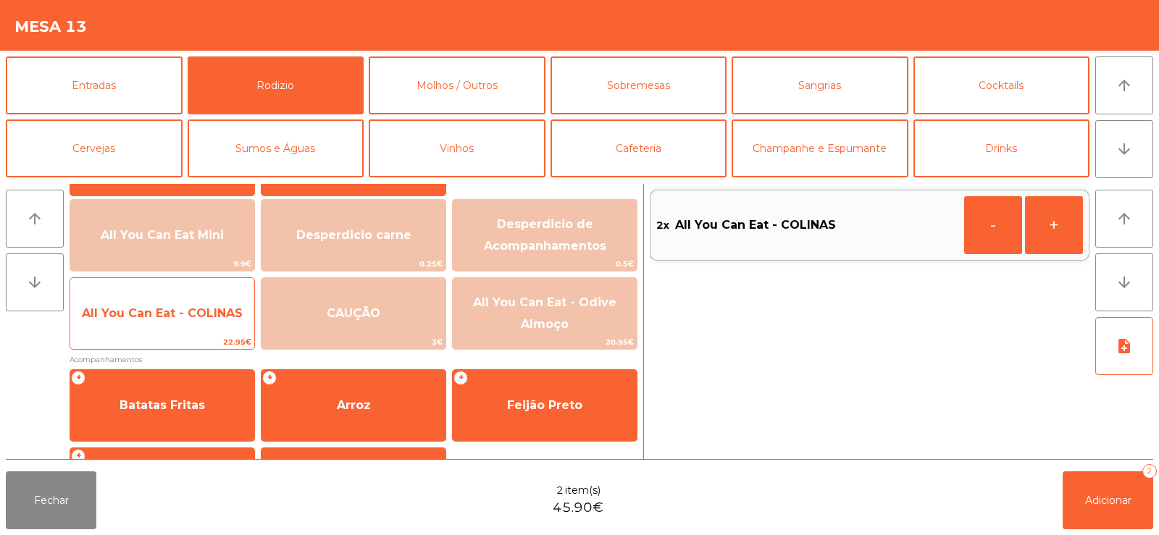
click at [161, 322] on span "All You Can Eat - COLINAS" at bounding box center [162, 313] width 184 height 39
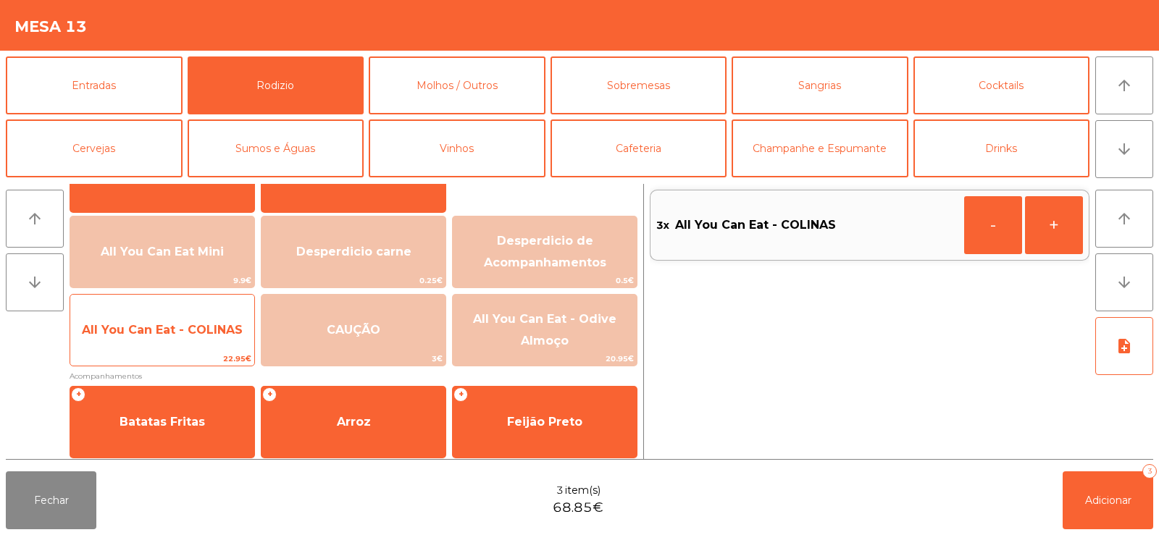
scroll to position [137, 0]
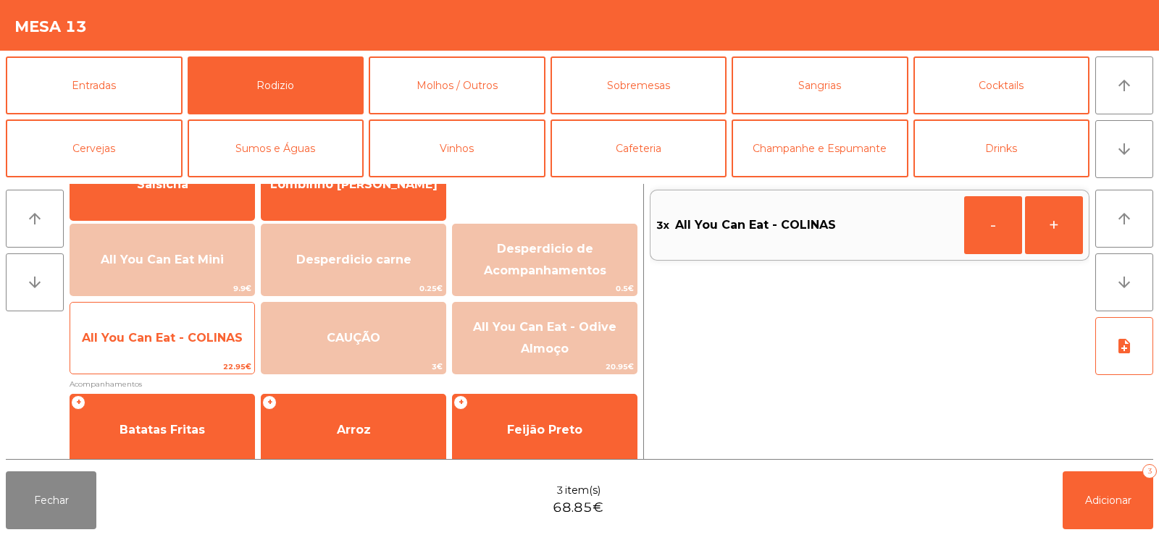
click at [181, 354] on span "All You Can Eat - COLINAS" at bounding box center [162, 338] width 184 height 39
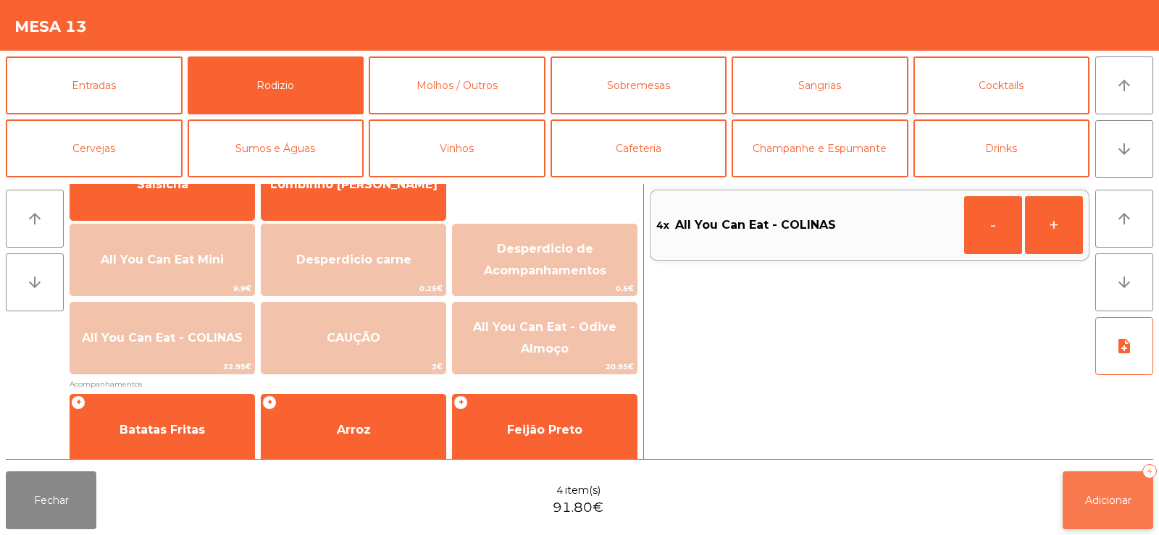
click at [1127, 505] on span "Adicionar" at bounding box center [1108, 500] width 46 height 13
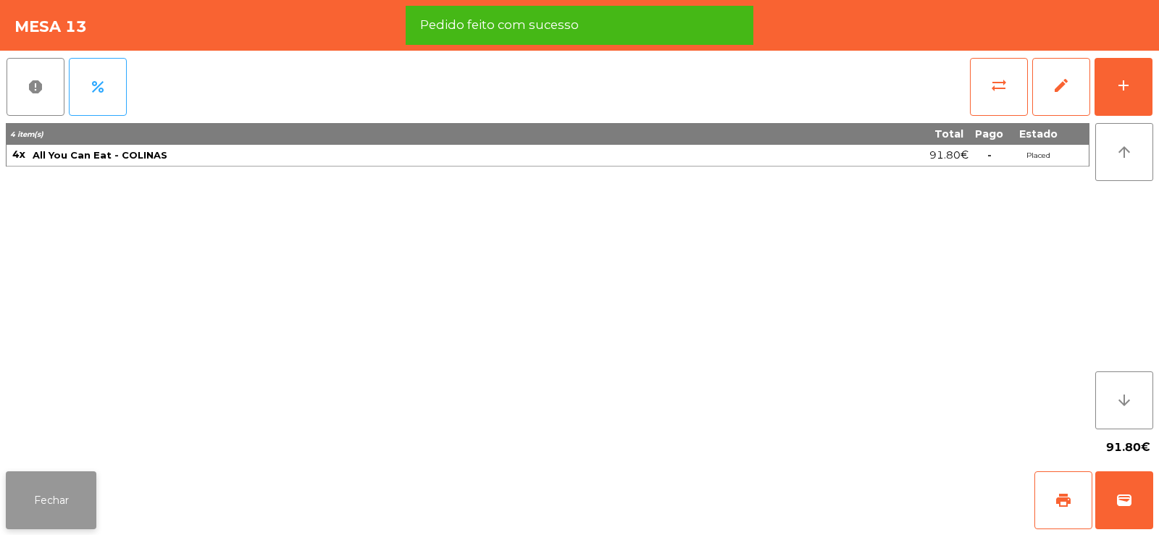
click at [47, 500] on button "Fechar" at bounding box center [51, 500] width 91 height 58
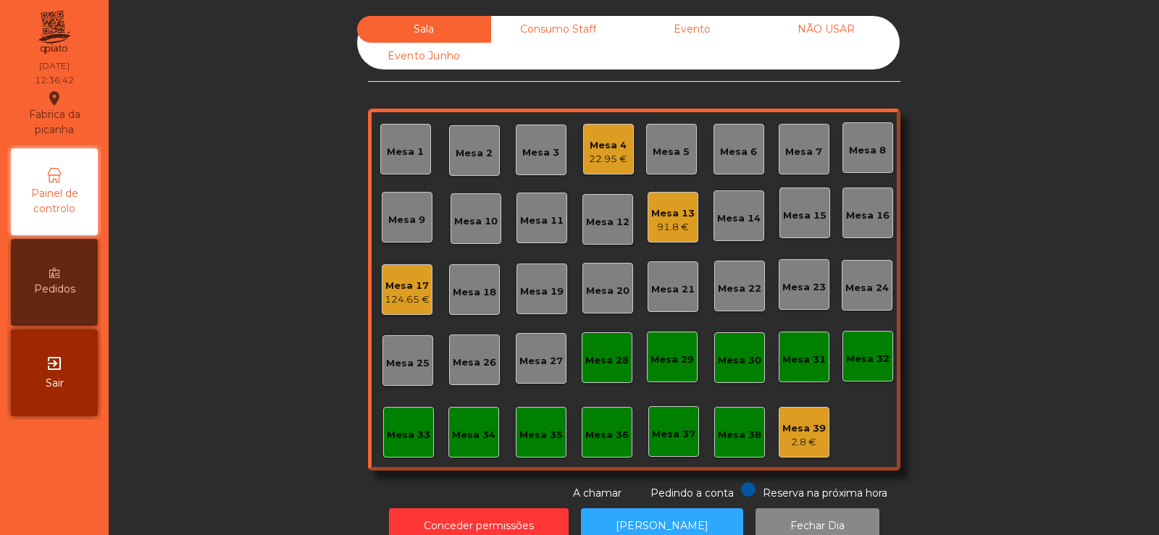
click at [737, 214] on div "Mesa 14" at bounding box center [738, 218] width 43 height 14
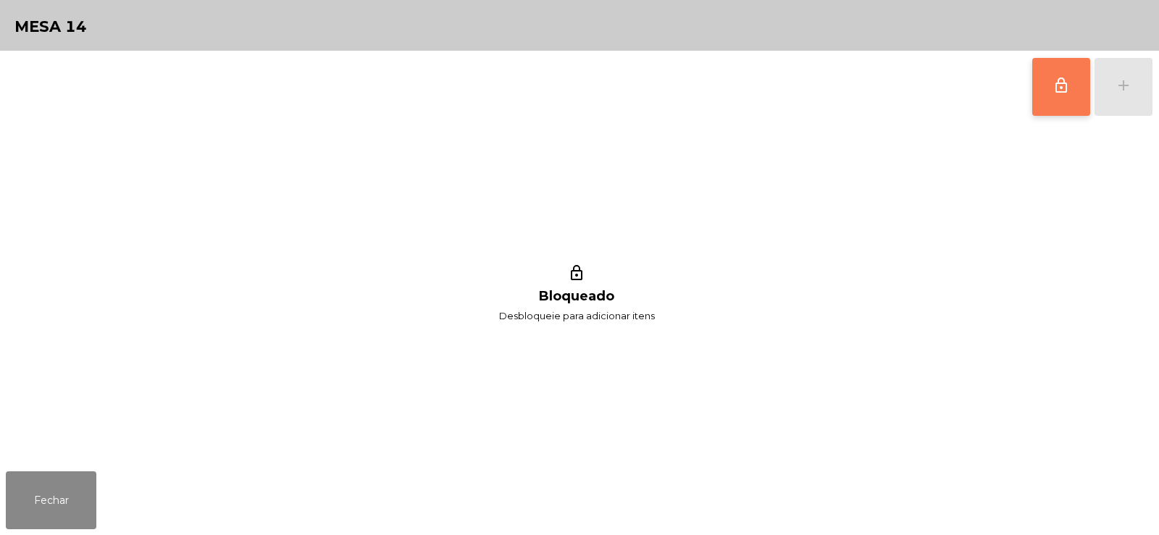
click at [1049, 101] on button "lock_outline" at bounding box center [1061, 87] width 58 height 58
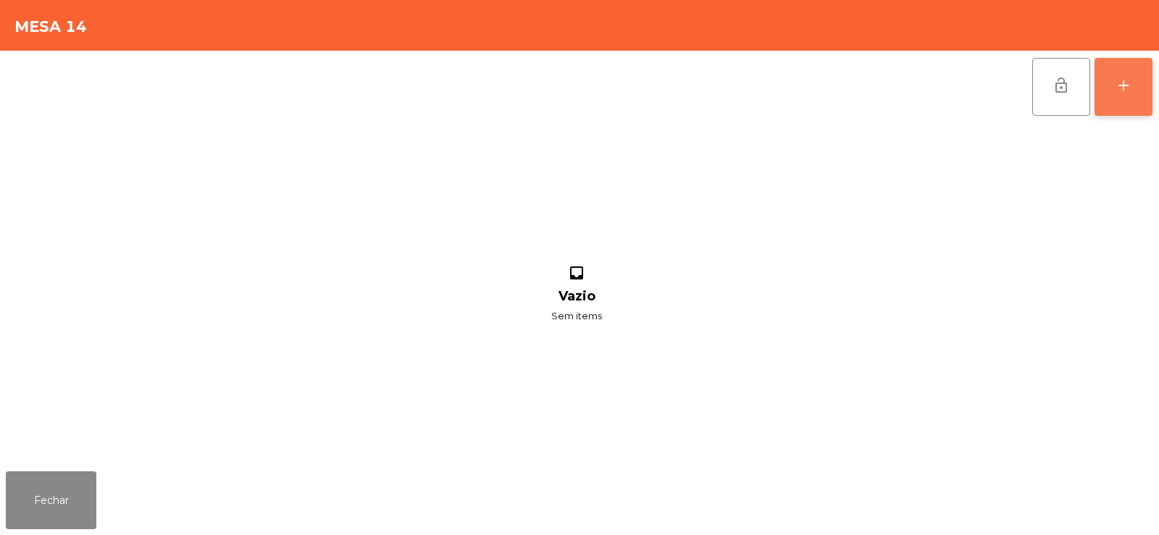
click at [1124, 87] on div "add" at bounding box center [1122, 85] width 17 height 17
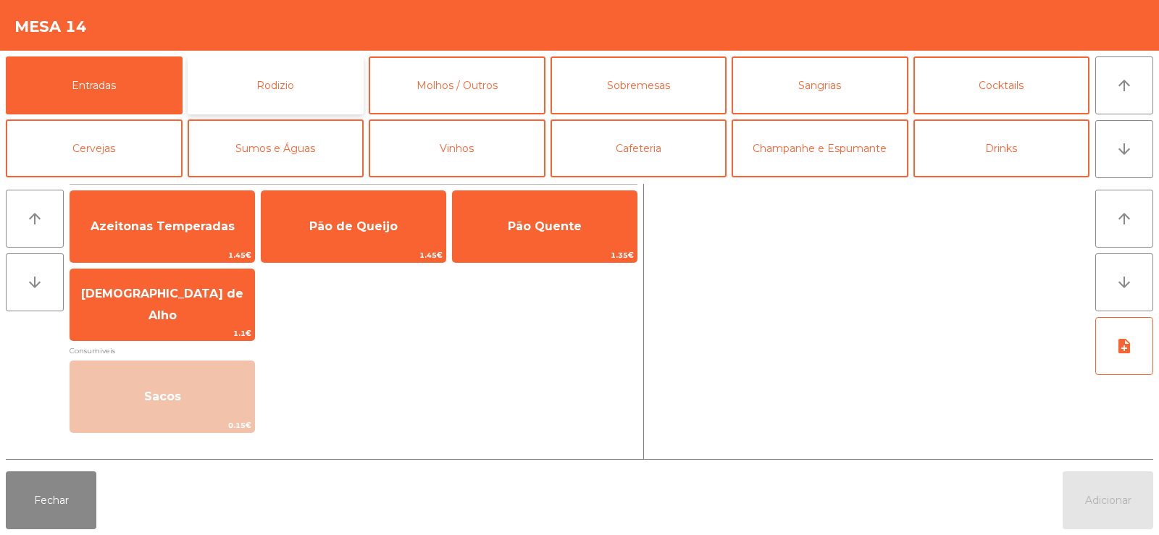
click at [285, 82] on button "Rodizio" at bounding box center [276, 85] width 177 height 58
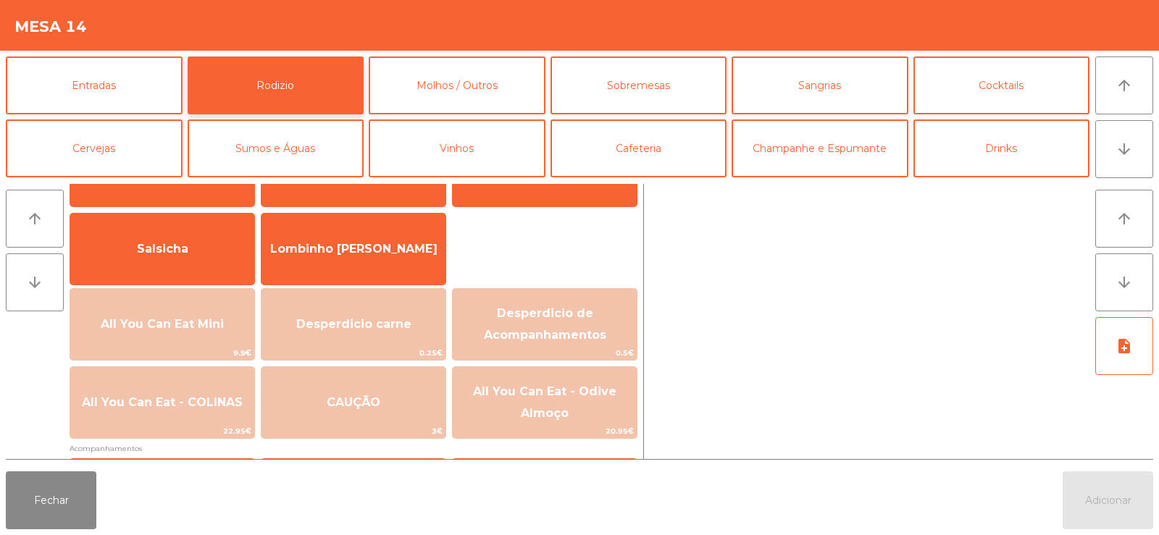
scroll to position [143, 0]
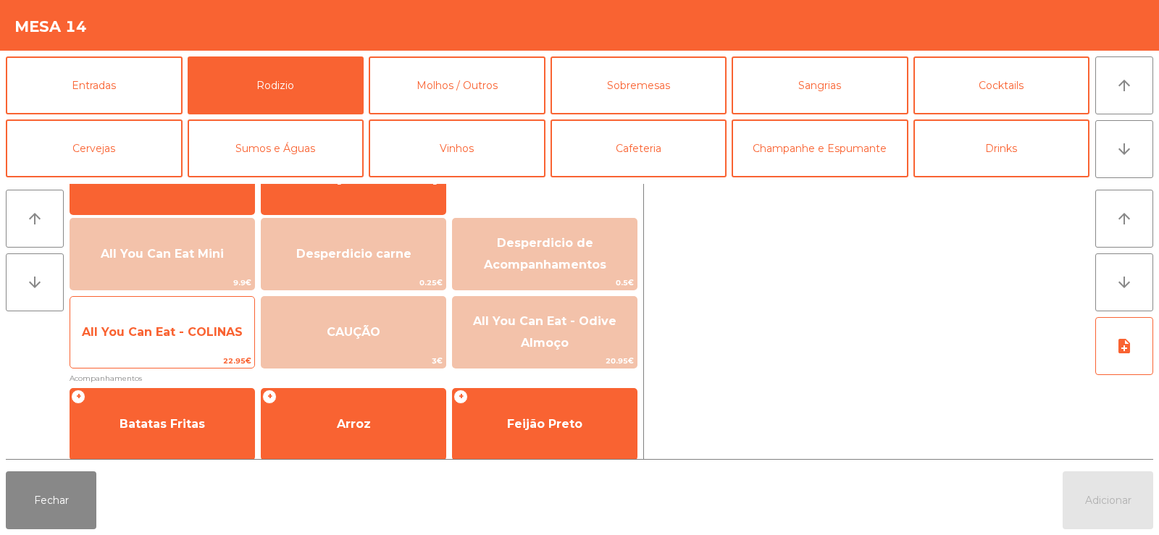
click at [130, 352] on span "All You Can Eat - COLINAS" at bounding box center [162, 332] width 184 height 39
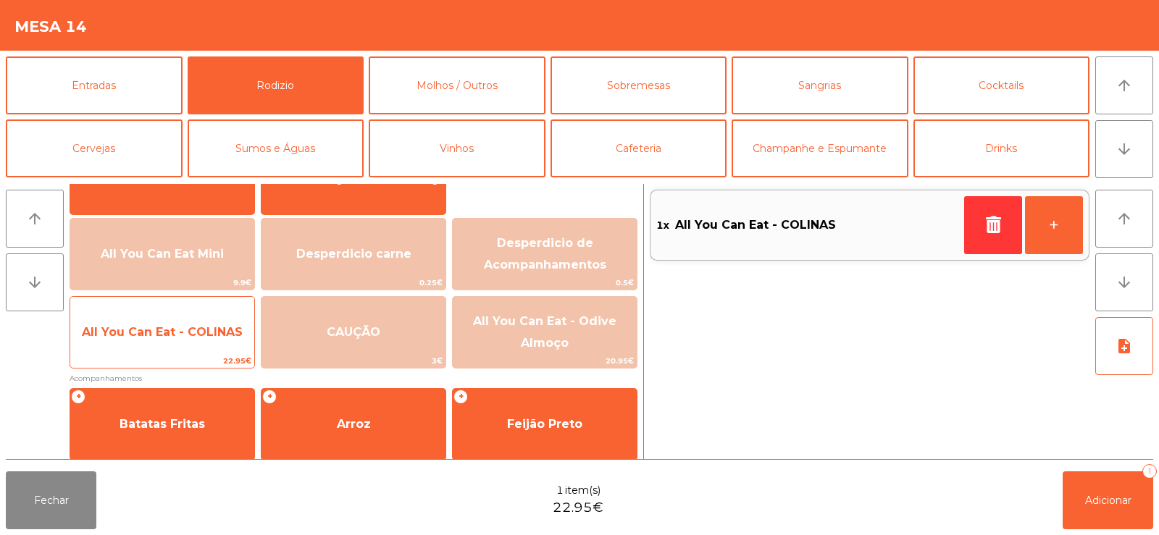
click at [147, 349] on span "All You Can Eat - COLINAS" at bounding box center [162, 332] width 184 height 39
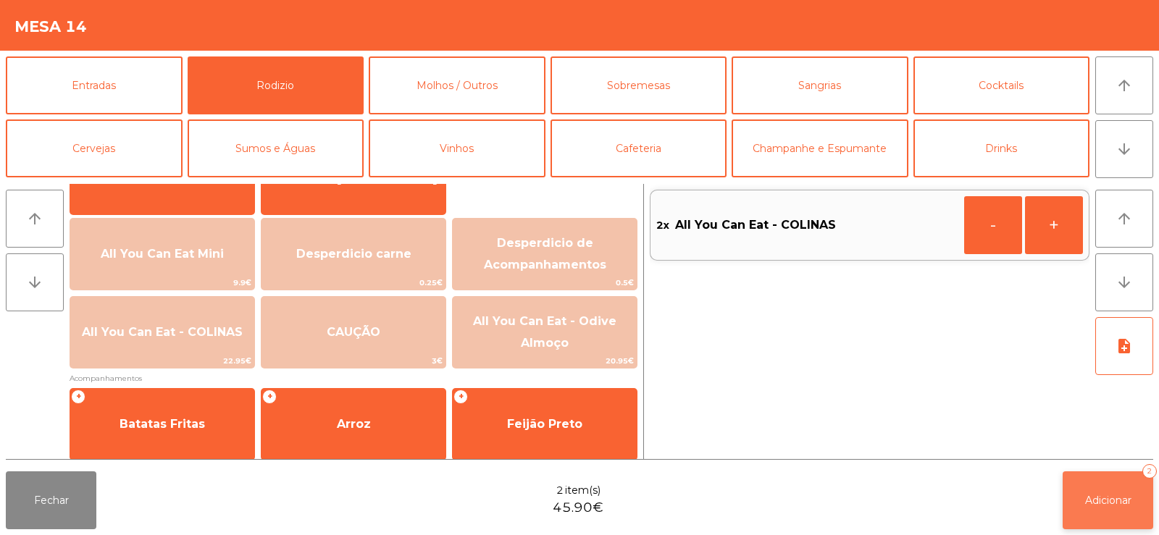
click at [1086, 495] on span "Adicionar" at bounding box center [1108, 500] width 46 height 13
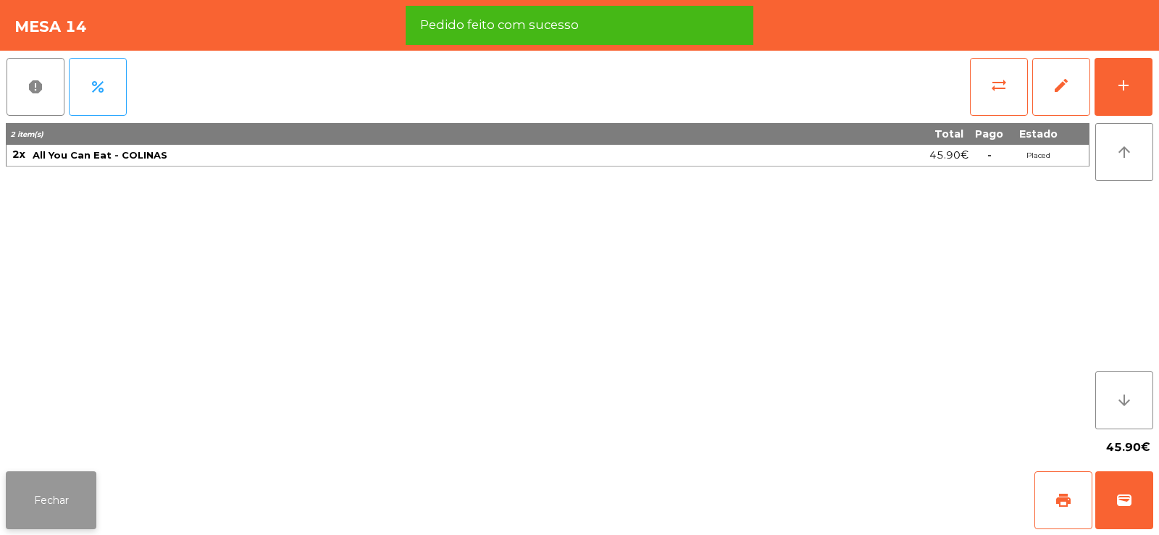
click at [41, 492] on button "Fechar" at bounding box center [51, 500] width 91 height 58
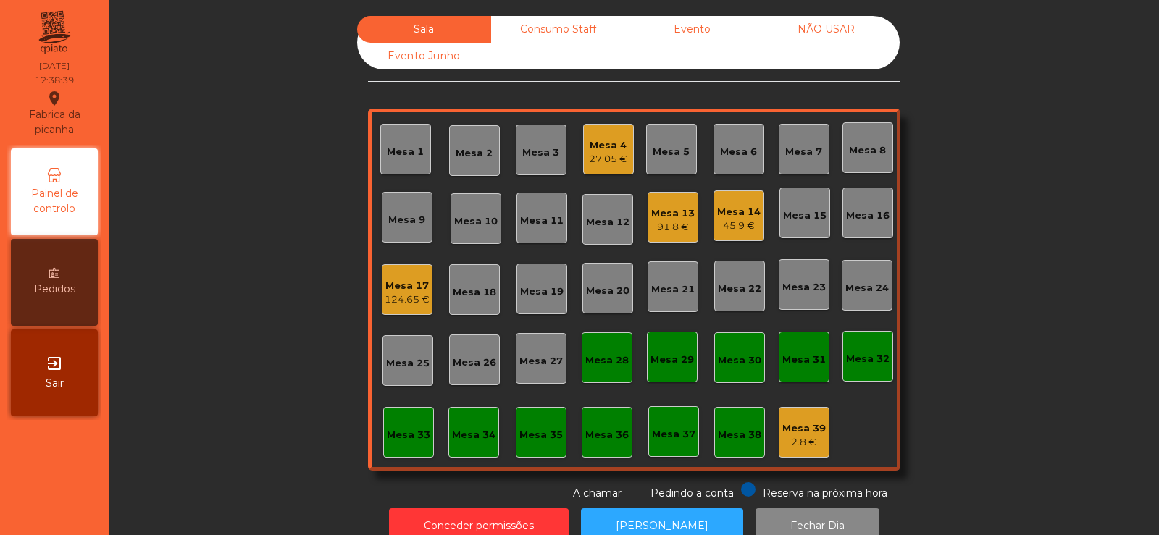
click at [668, 169] on div "Mesa 5" at bounding box center [671, 149] width 51 height 51
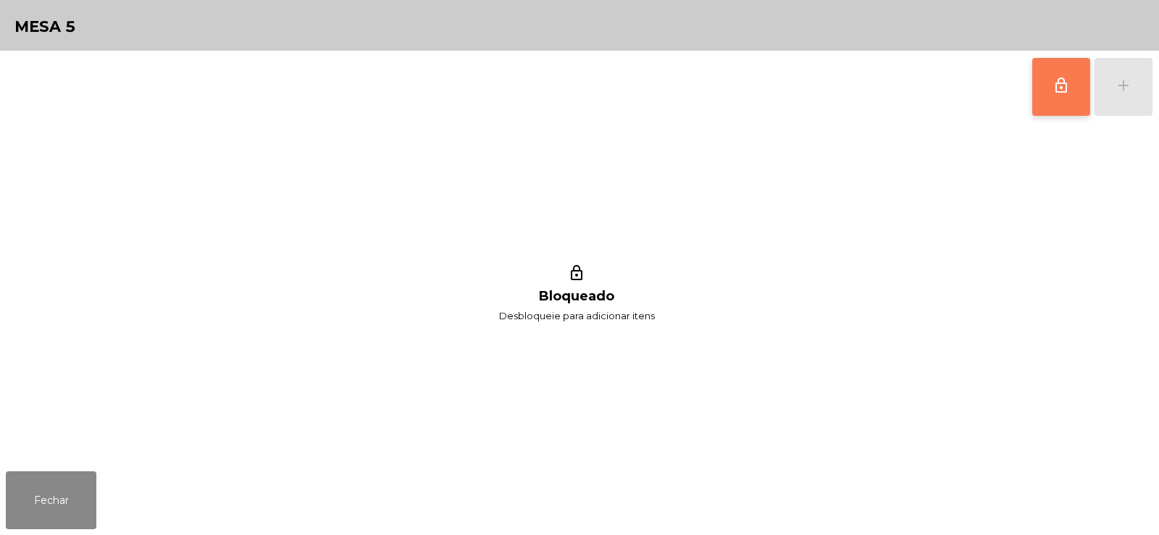
click at [1061, 94] on button "lock_outline" at bounding box center [1061, 87] width 58 height 58
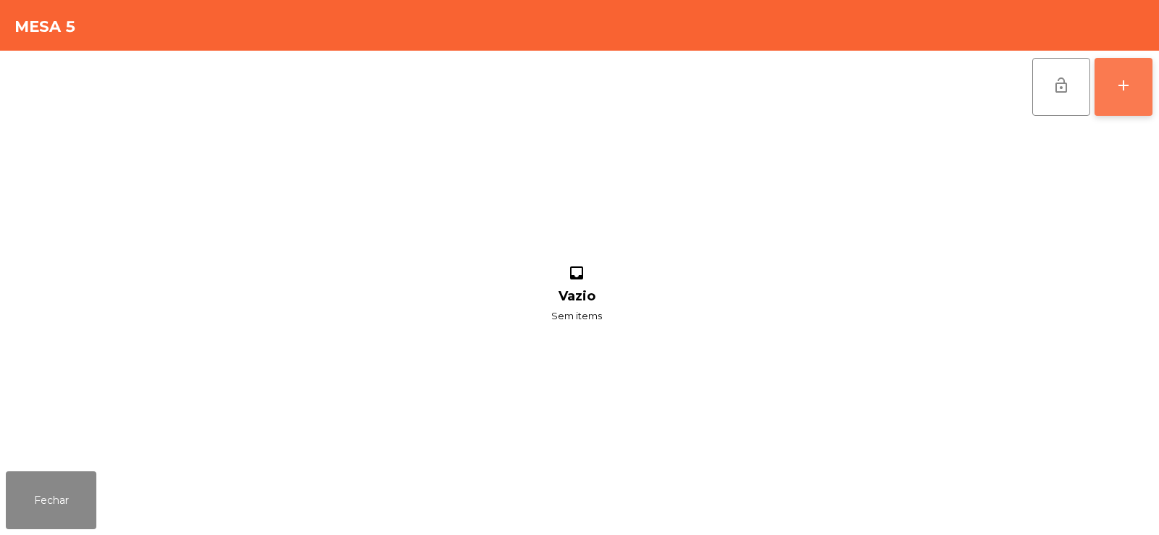
click at [1126, 86] on div "add" at bounding box center [1122, 85] width 17 height 17
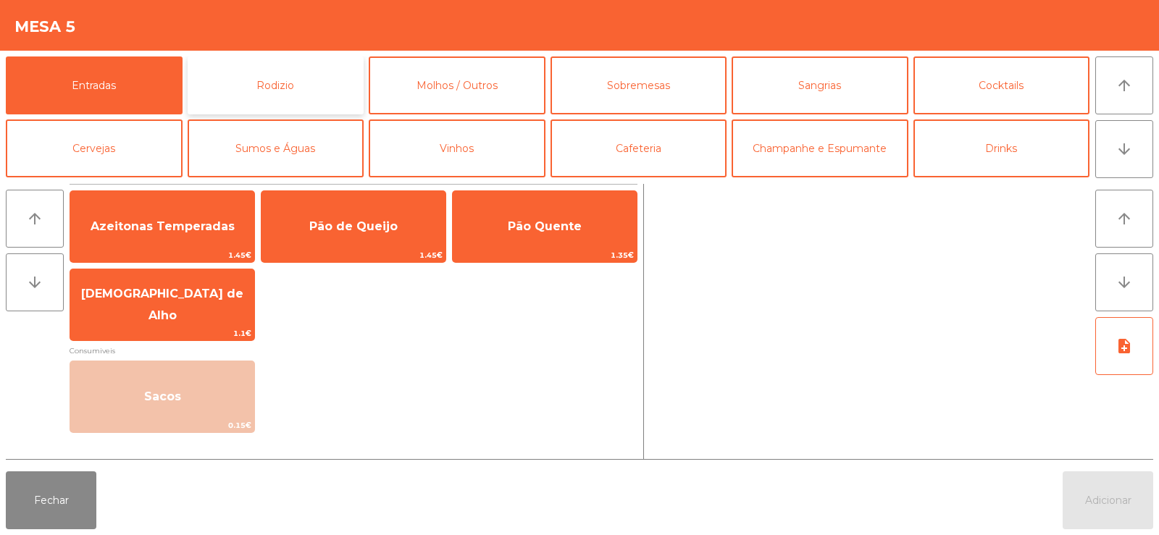
click at [293, 68] on button "Rodizio" at bounding box center [276, 85] width 177 height 58
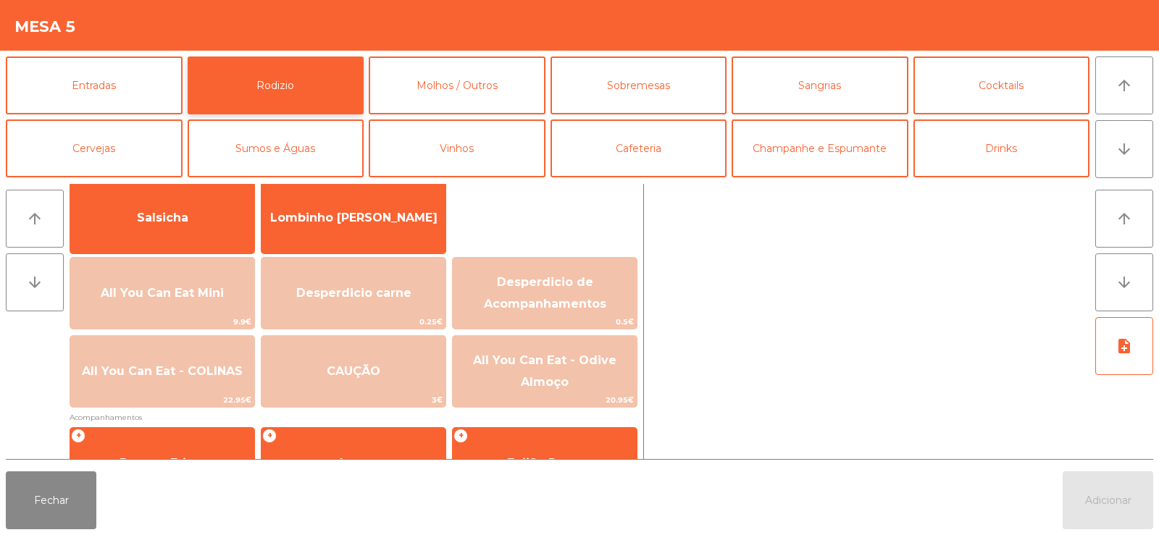
scroll to position [148, 0]
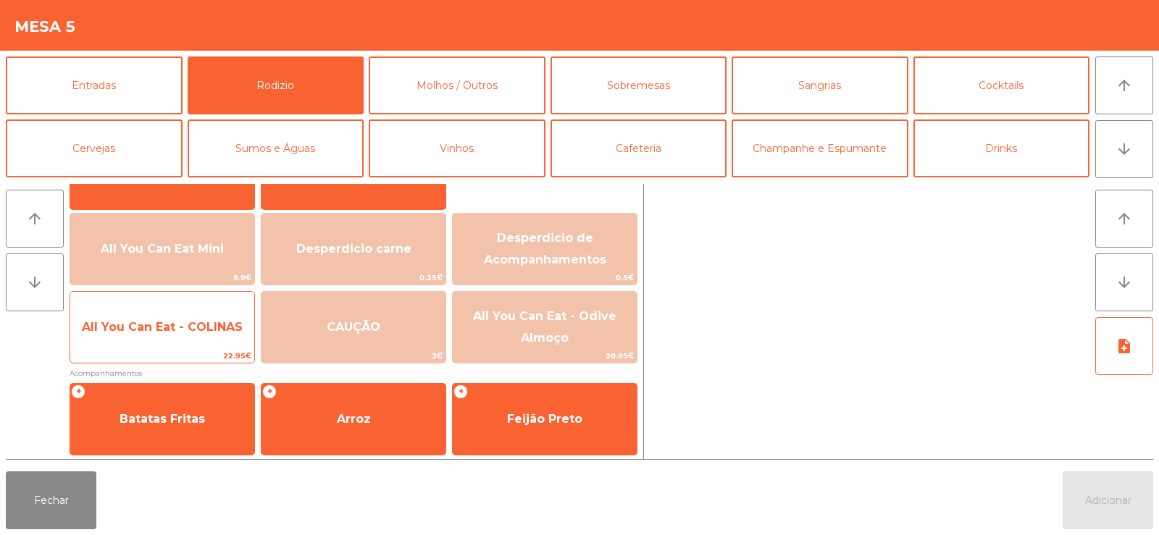
click at [151, 332] on span "All You Can Eat - COLINAS" at bounding box center [162, 327] width 161 height 14
click at [163, 337] on span "All You Can Eat - COLINAS" at bounding box center [162, 327] width 184 height 39
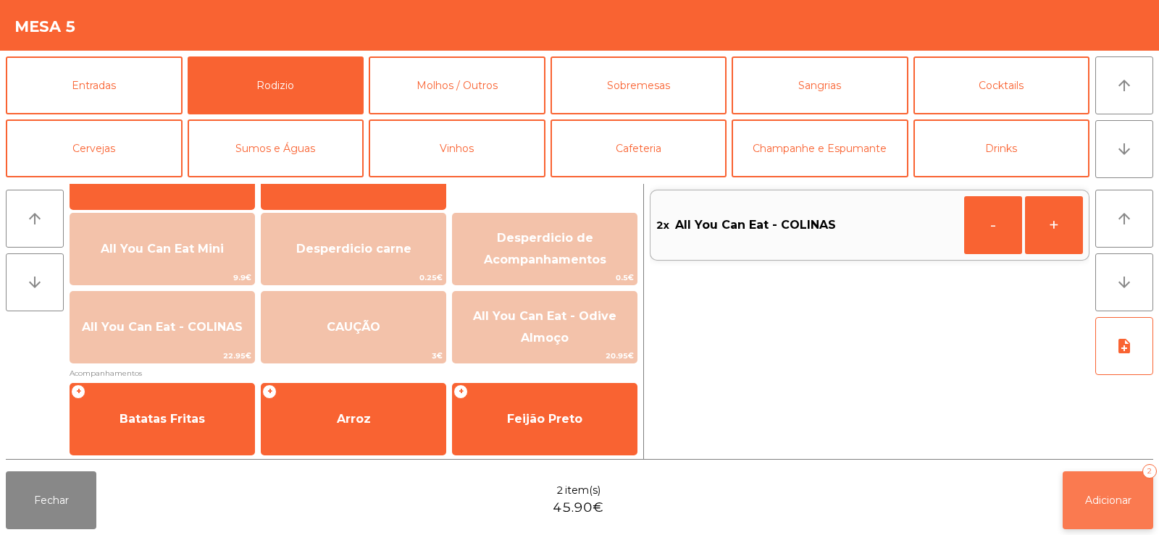
click at [1097, 507] on button "Adicionar 2" at bounding box center [1107, 500] width 91 height 58
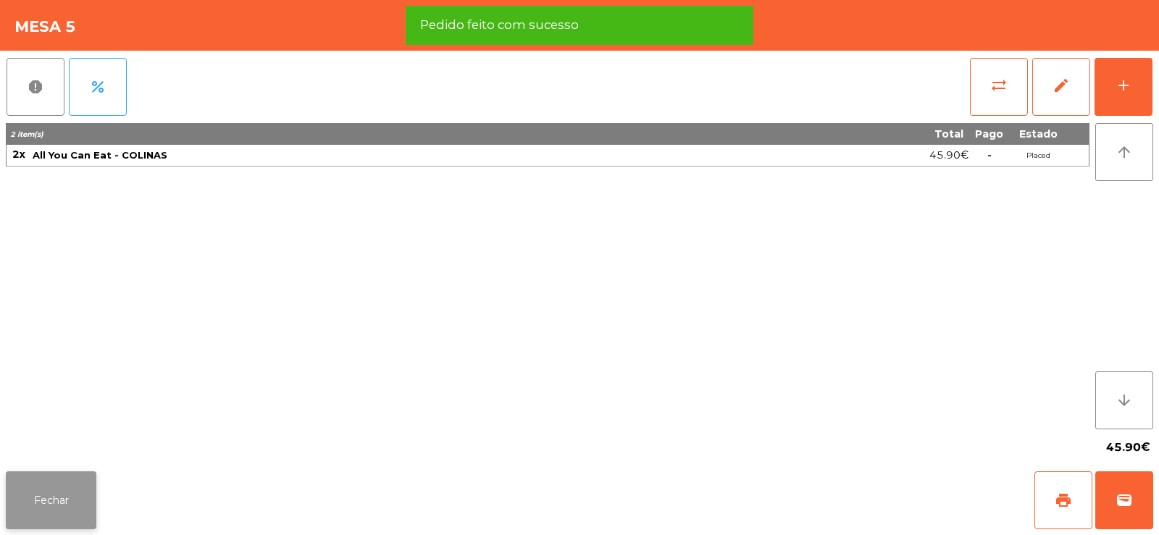
click at [59, 499] on button "Fechar" at bounding box center [51, 500] width 91 height 58
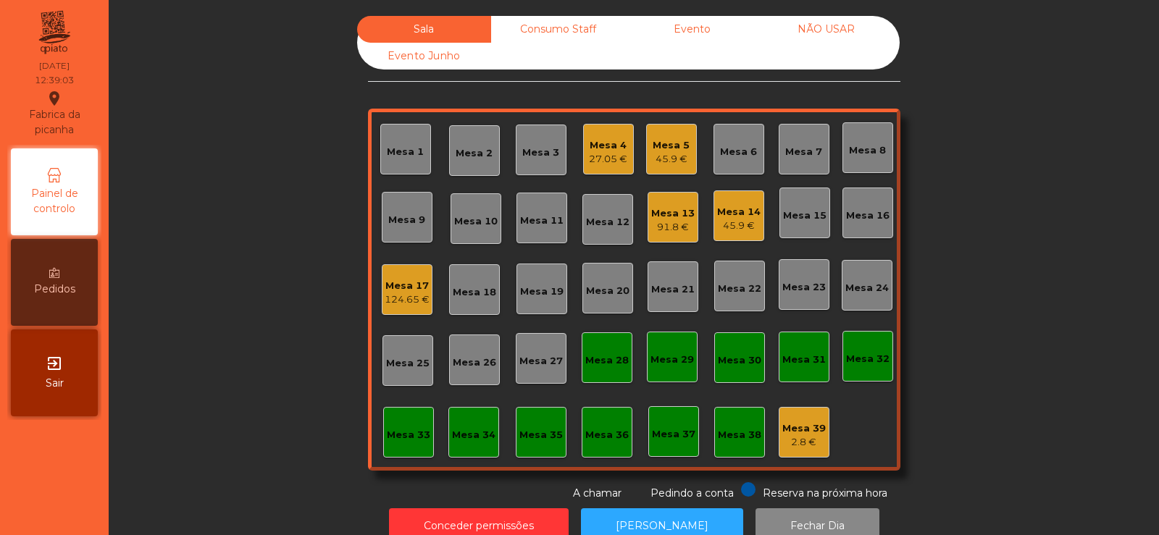
click at [726, 154] on div "Mesa 6" at bounding box center [738, 152] width 37 height 14
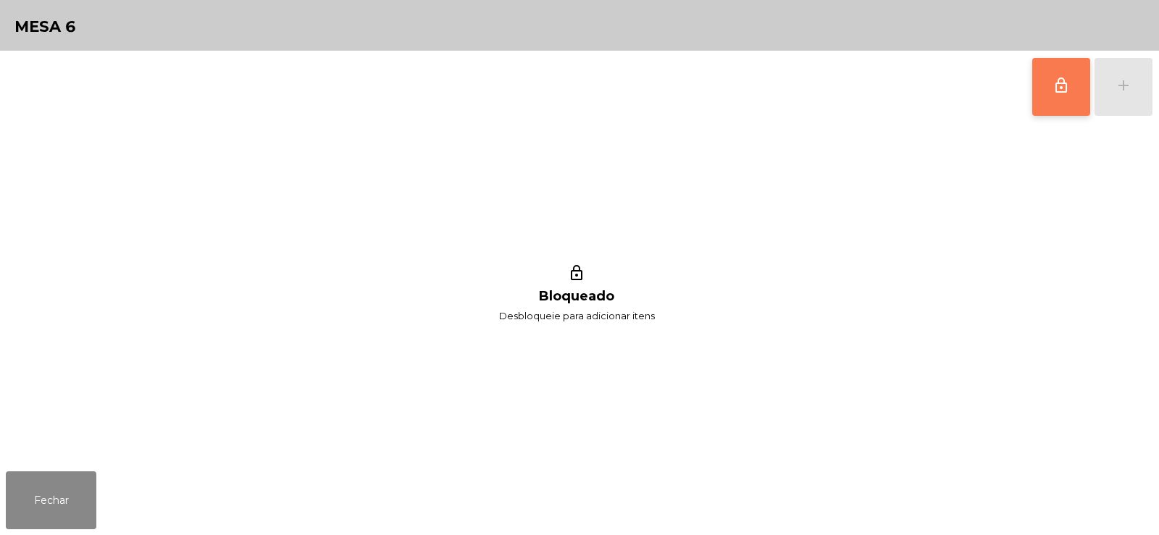
click at [1049, 98] on button "lock_outline" at bounding box center [1061, 87] width 58 height 58
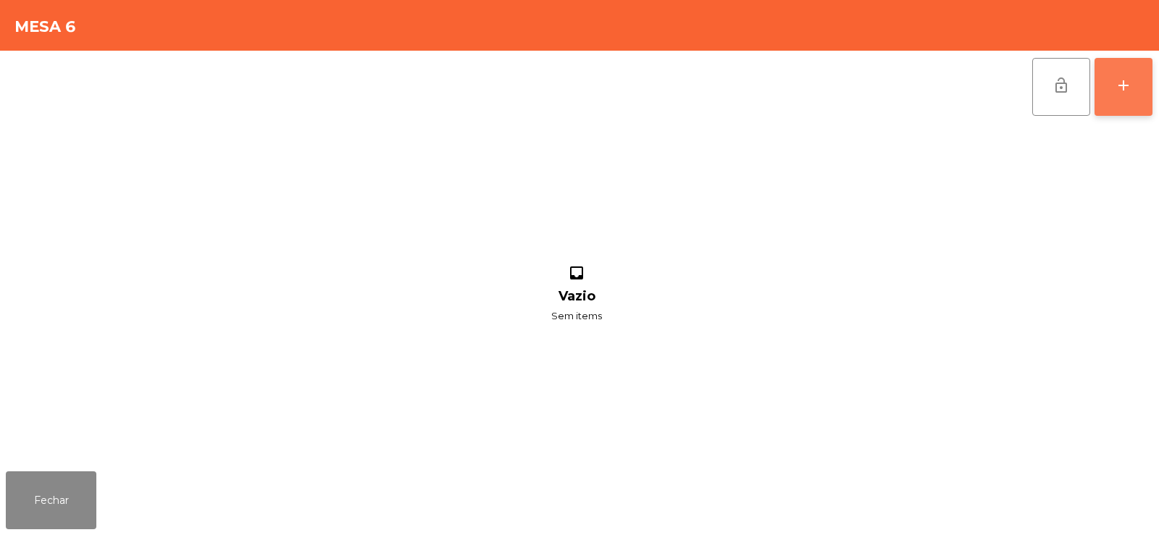
click at [1121, 75] on button "add" at bounding box center [1123, 87] width 58 height 58
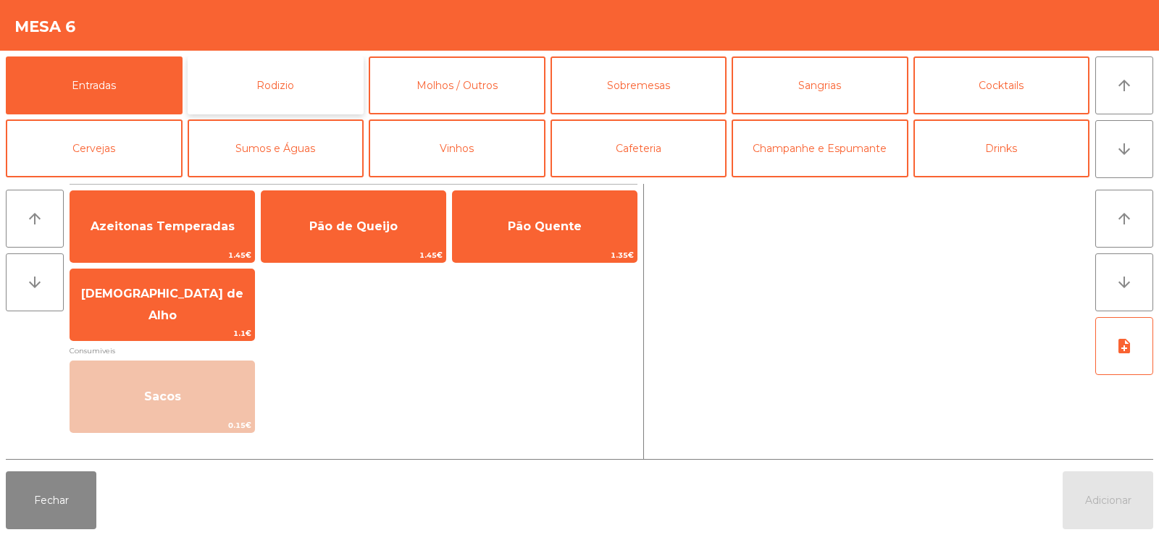
click at [258, 85] on button "Rodizio" at bounding box center [276, 85] width 177 height 58
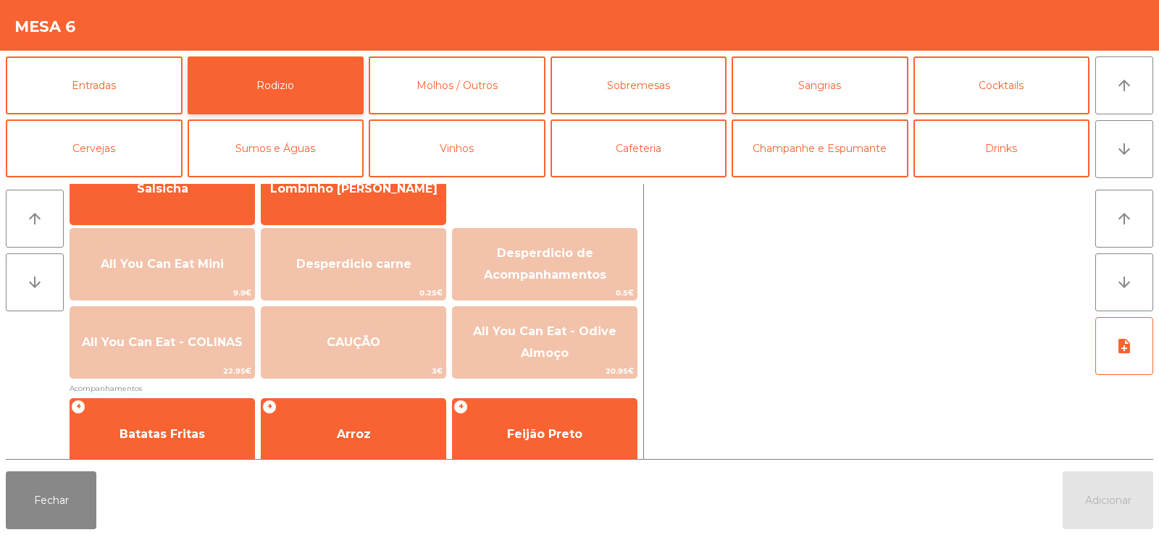
scroll to position [130, 0]
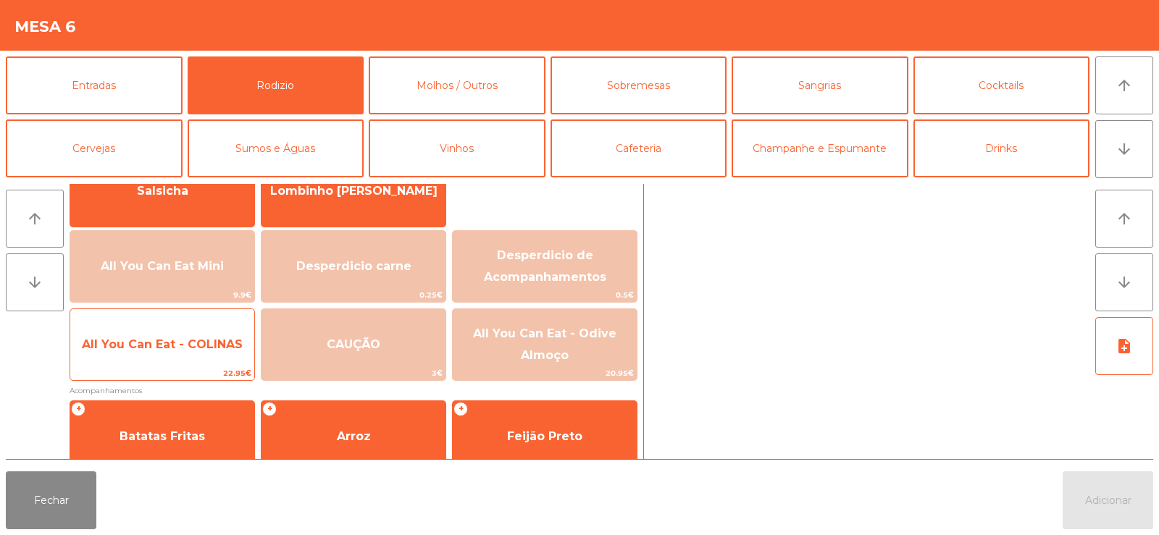
click at [152, 338] on span "All You Can Eat - COLINAS" at bounding box center [162, 344] width 161 height 14
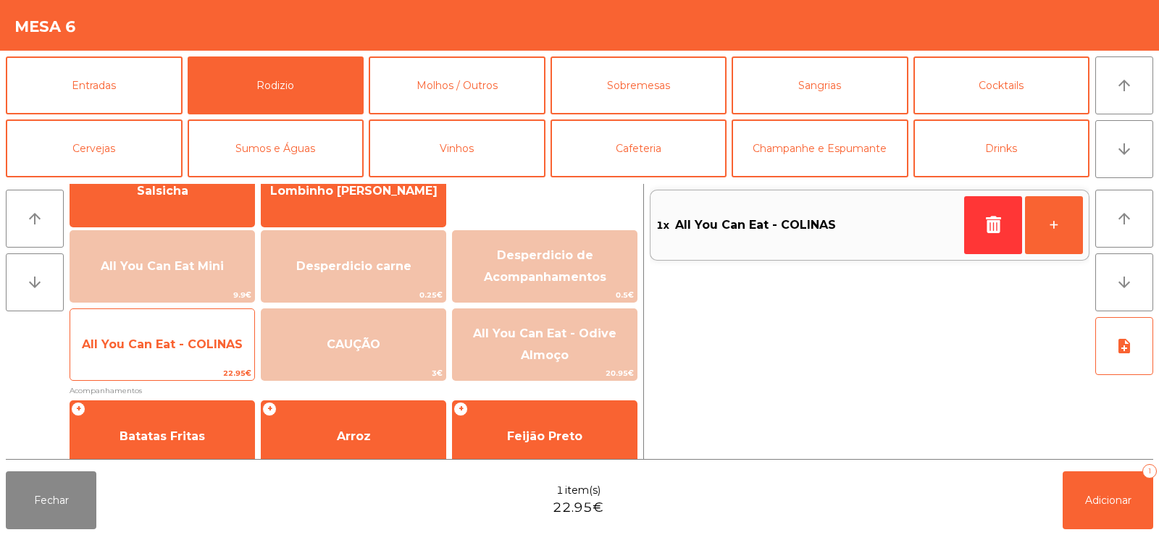
click at [148, 341] on span "All You Can Eat - COLINAS" at bounding box center [162, 344] width 161 height 14
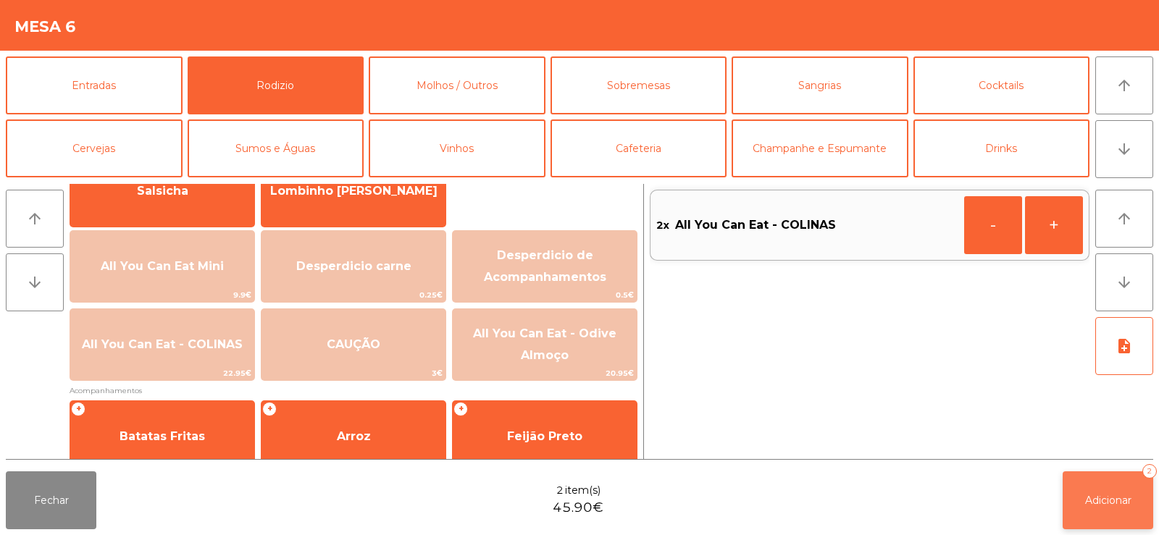
click at [1071, 500] on button "Adicionar 2" at bounding box center [1107, 500] width 91 height 58
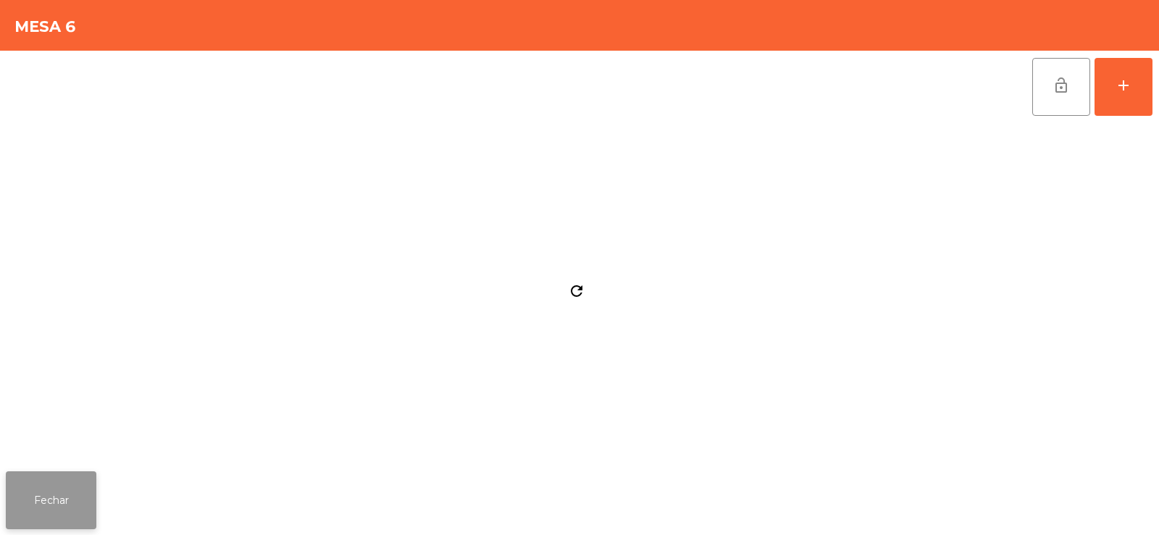
click at [51, 498] on button "Fechar" at bounding box center [51, 500] width 91 height 58
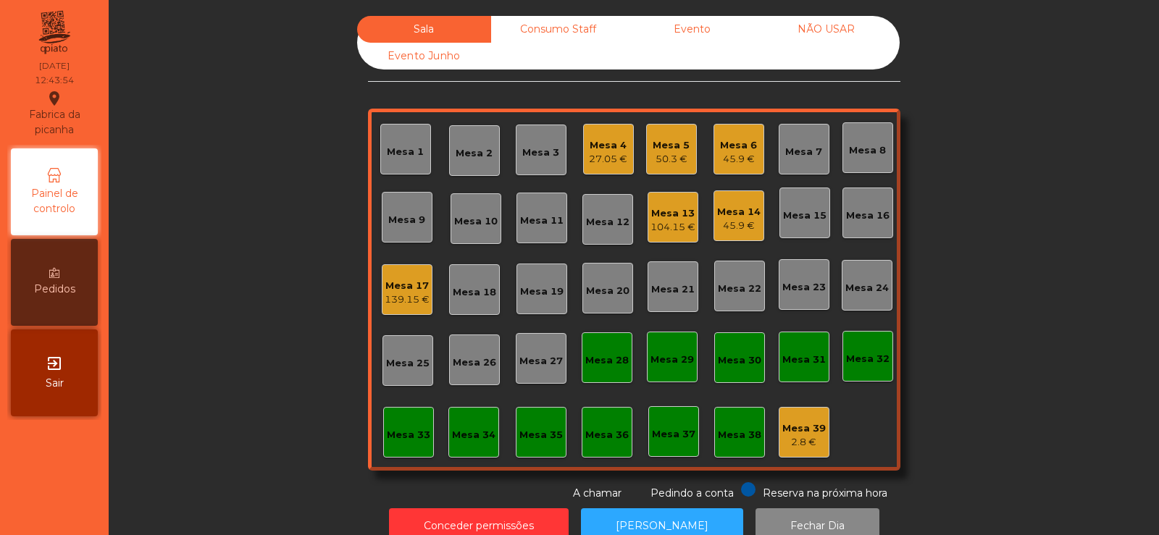
click at [797, 301] on div "Mesa 23" at bounding box center [803, 284] width 51 height 51
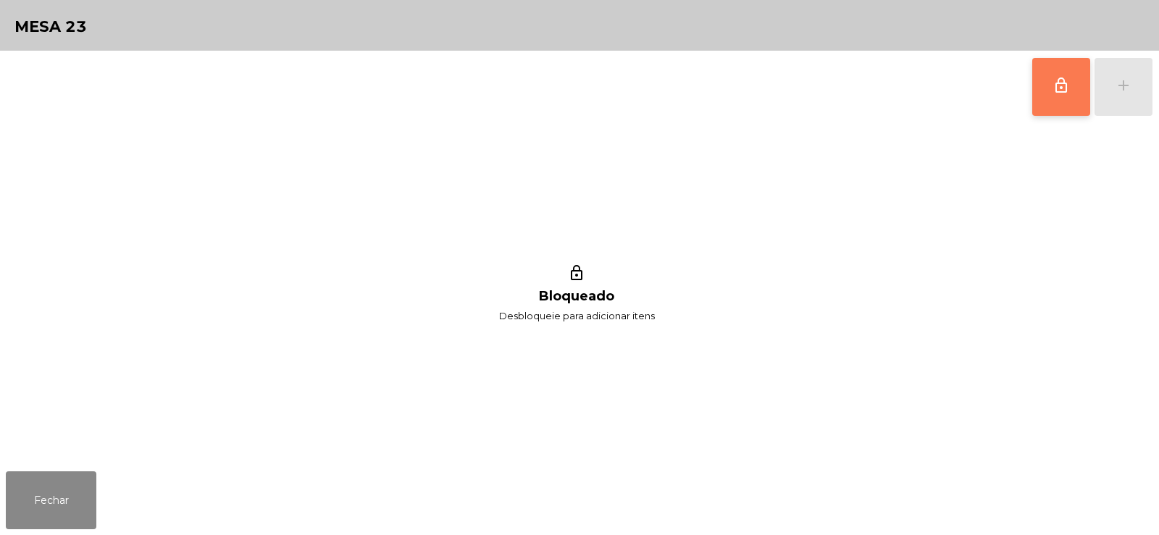
click at [1061, 100] on button "lock_outline" at bounding box center [1061, 87] width 58 height 58
click at [1124, 88] on div "lock_outline add" at bounding box center [1092, 87] width 122 height 72
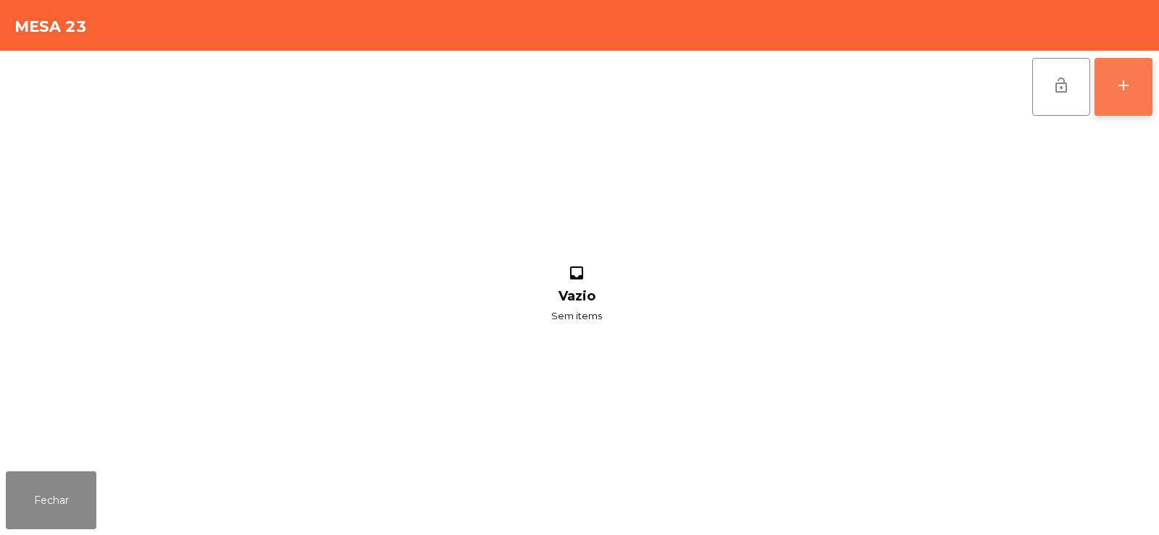
click at [1122, 101] on button "add" at bounding box center [1123, 87] width 58 height 58
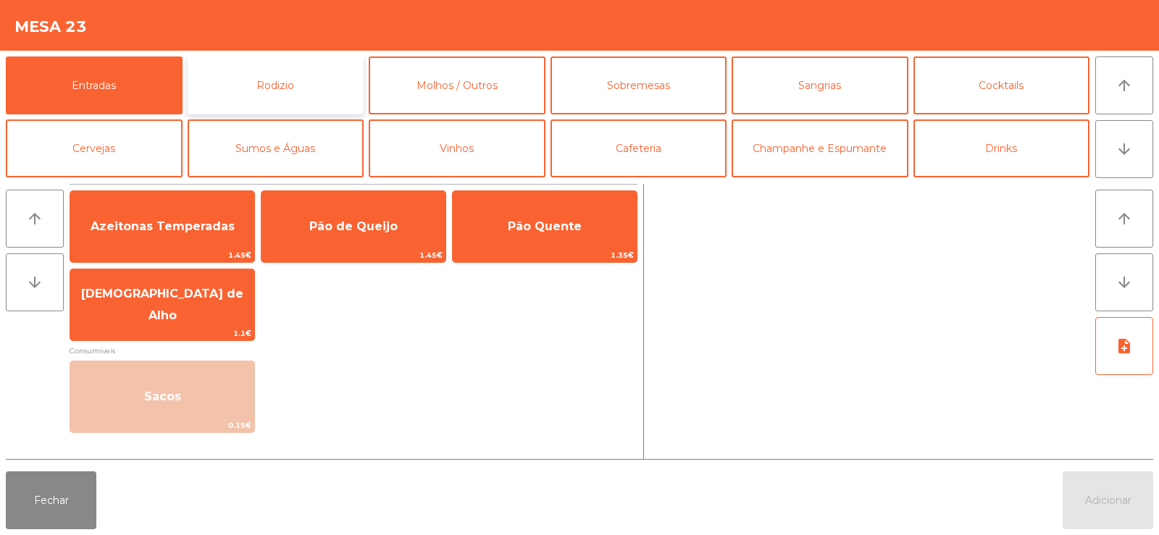
click at [306, 91] on button "Rodizio" at bounding box center [276, 85] width 177 height 58
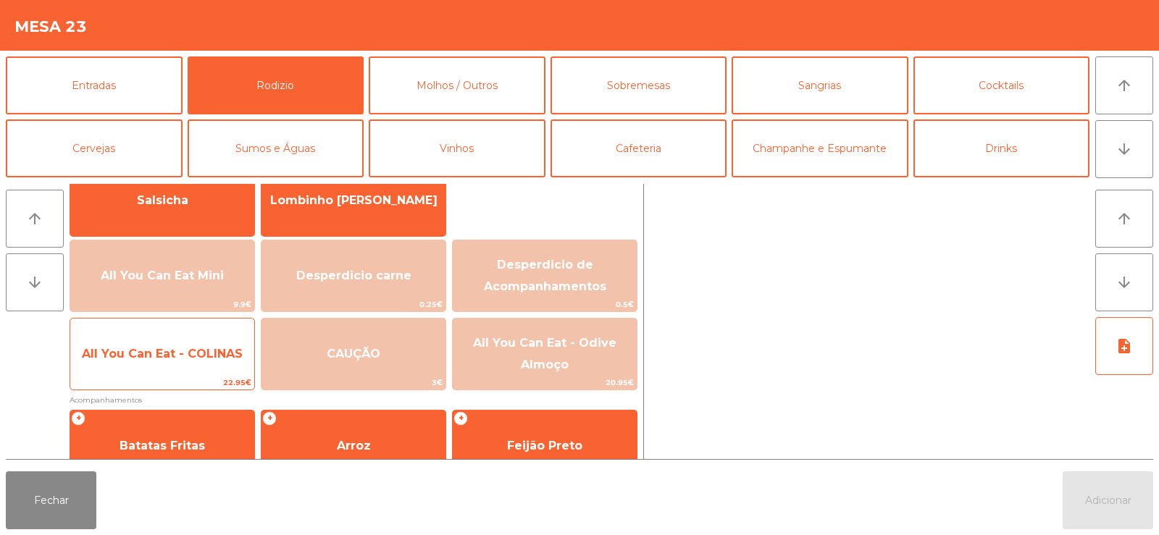
click at [166, 358] on span "All You Can Eat - COLINAS" at bounding box center [162, 354] width 161 height 14
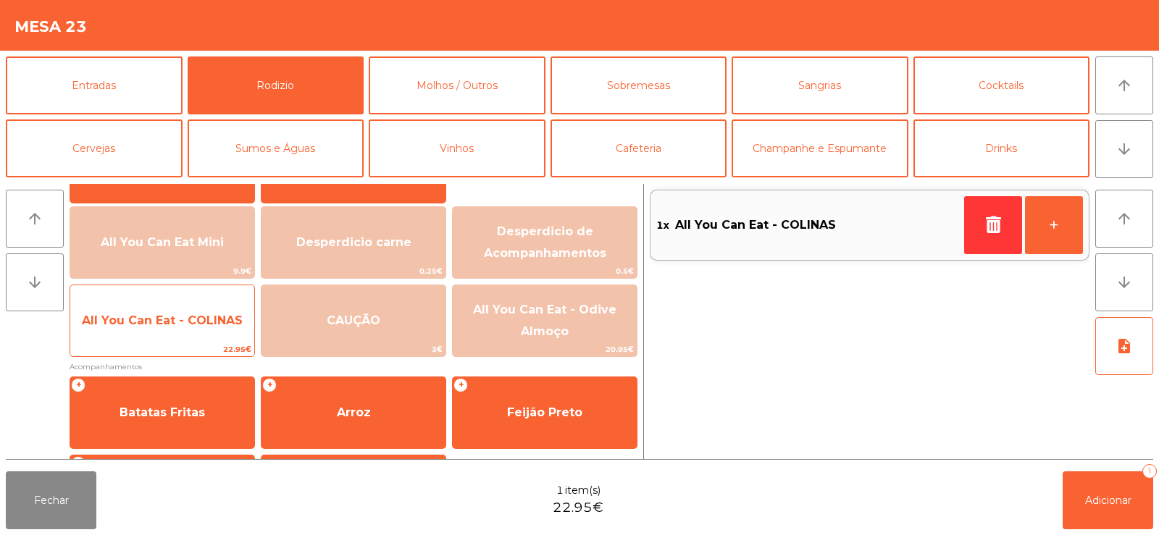
scroll to position [167, 0]
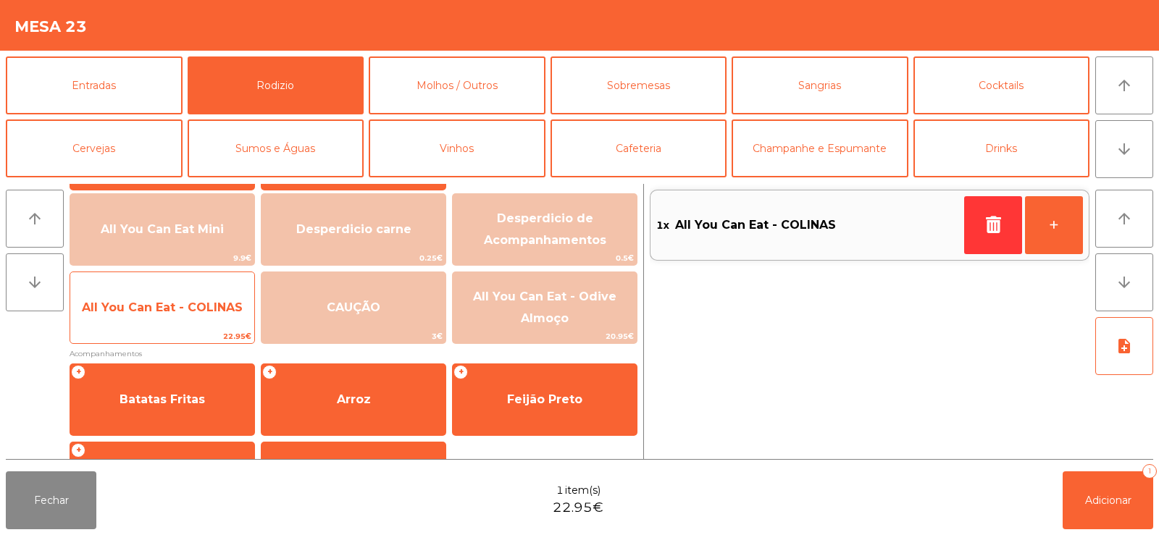
click at [170, 324] on span "All You Can Eat - COLINAS" at bounding box center [162, 307] width 184 height 39
click at [176, 316] on span "All You Can Eat - COLINAS" at bounding box center [162, 307] width 184 height 39
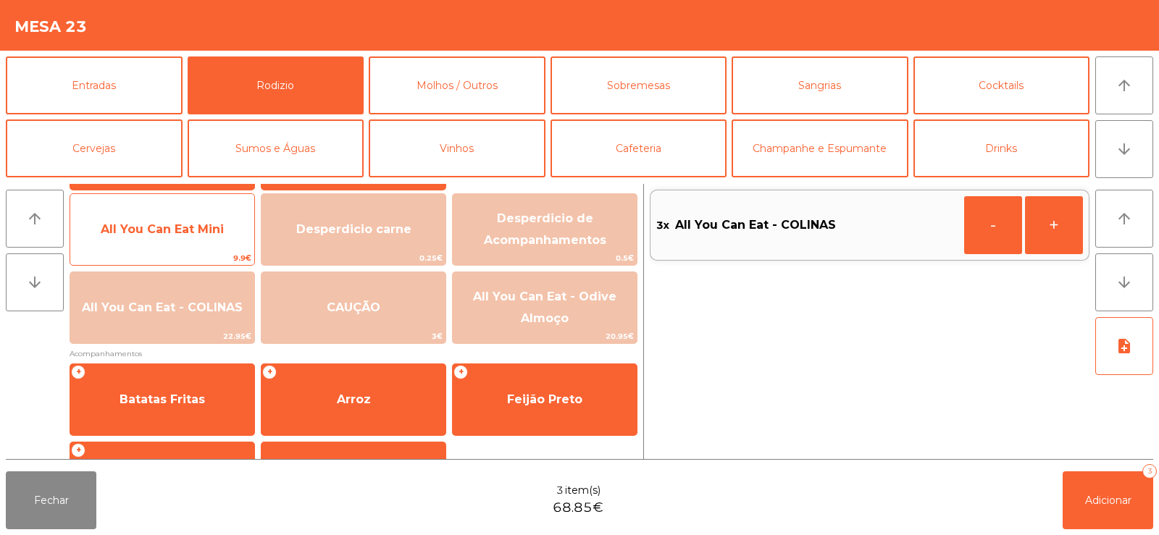
click at [165, 225] on span "All You Can Eat Mini" at bounding box center [162, 229] width 123 height 14
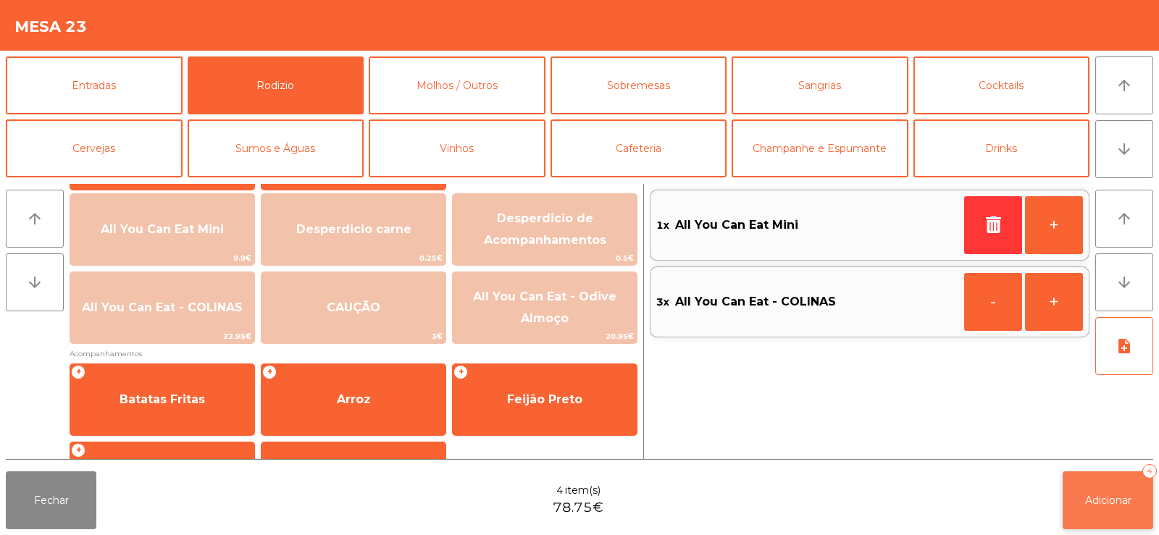
click at [1109, 497] on span "Adicionar" at bounding box center [1108, 500] width 46 height 13
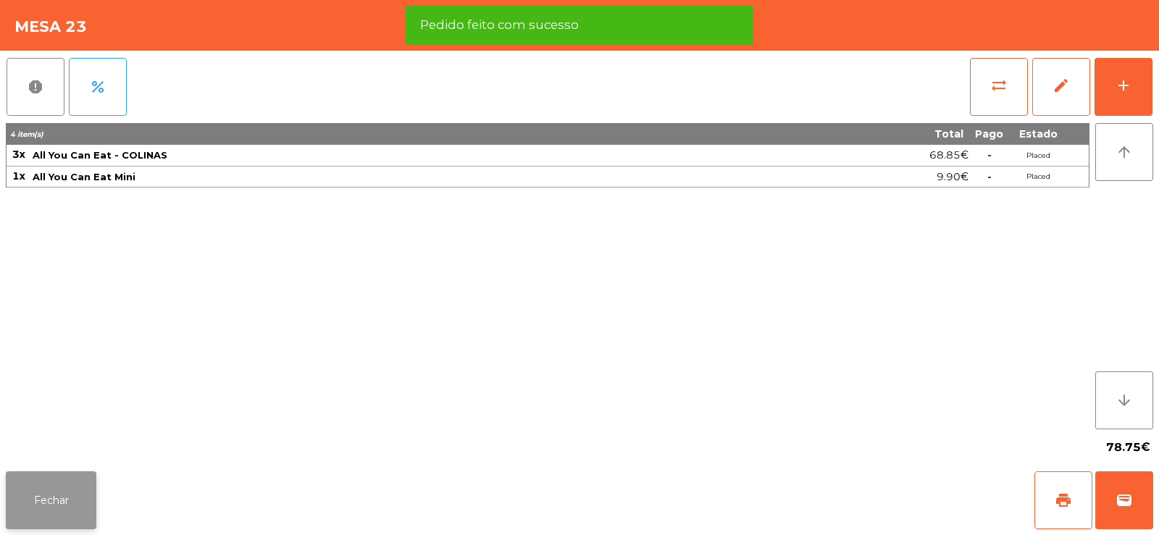
click at [62, 473] on button "Fechar" at bounding box center [51, 500] width 91 height 58
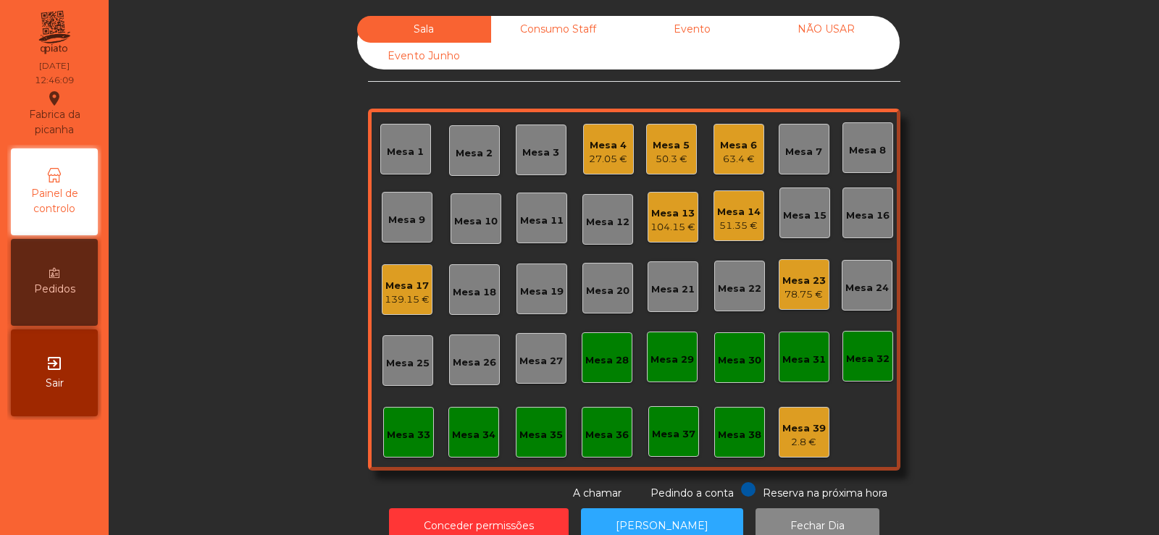
click at [398, 157] on div "Mesa 1" at bounding box center [405, 152] width 37 height 14
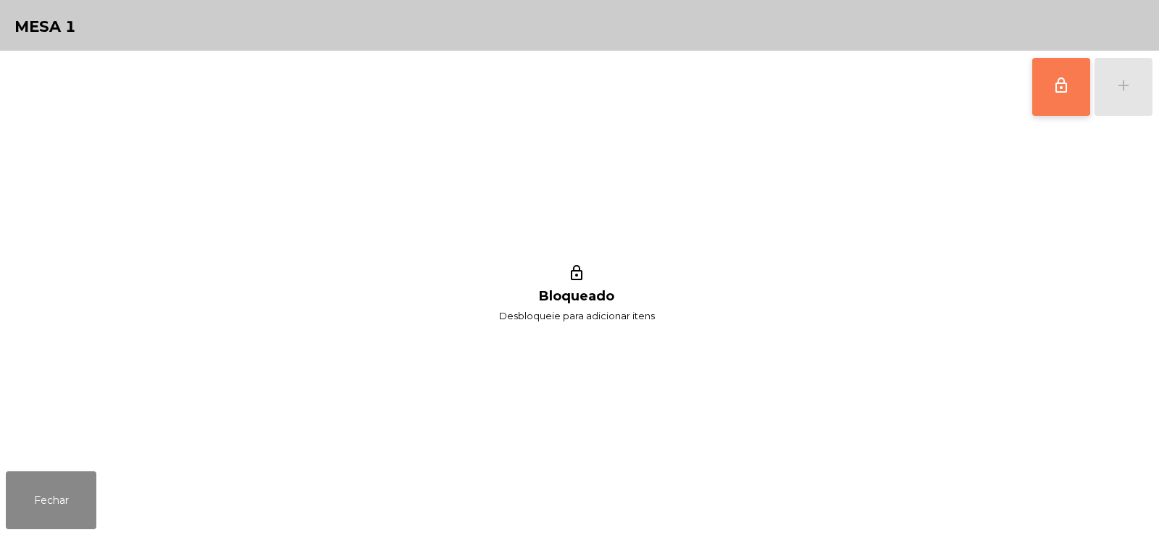
click at [1048, 100] on button "lock_outline" at bounding box center [1061, 87] width 58 height 58
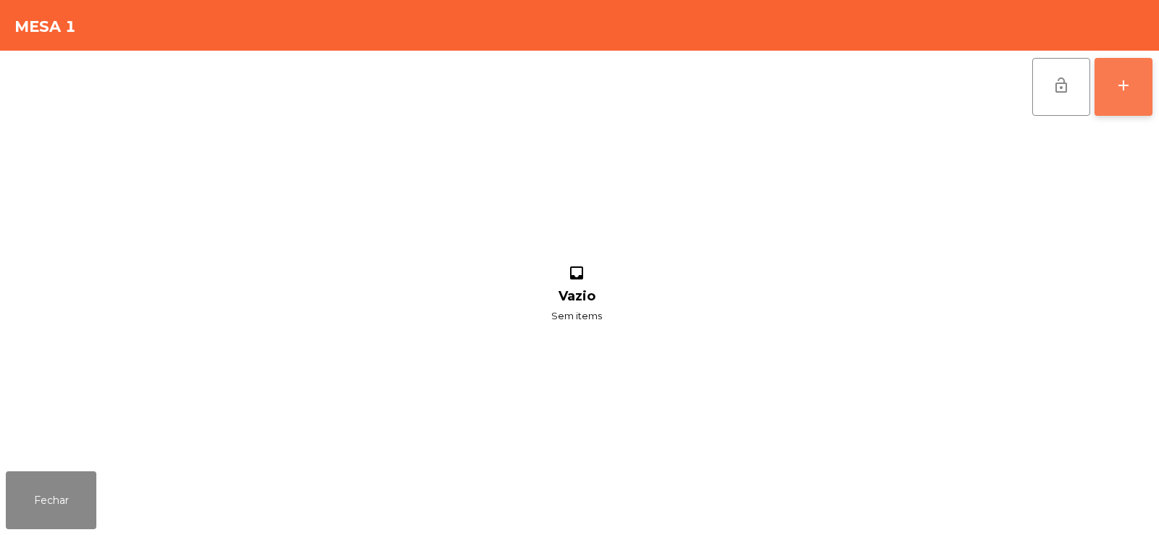
click at [1130, 87] on div "add" at bounding box center [1122, 85] width 17 height 17
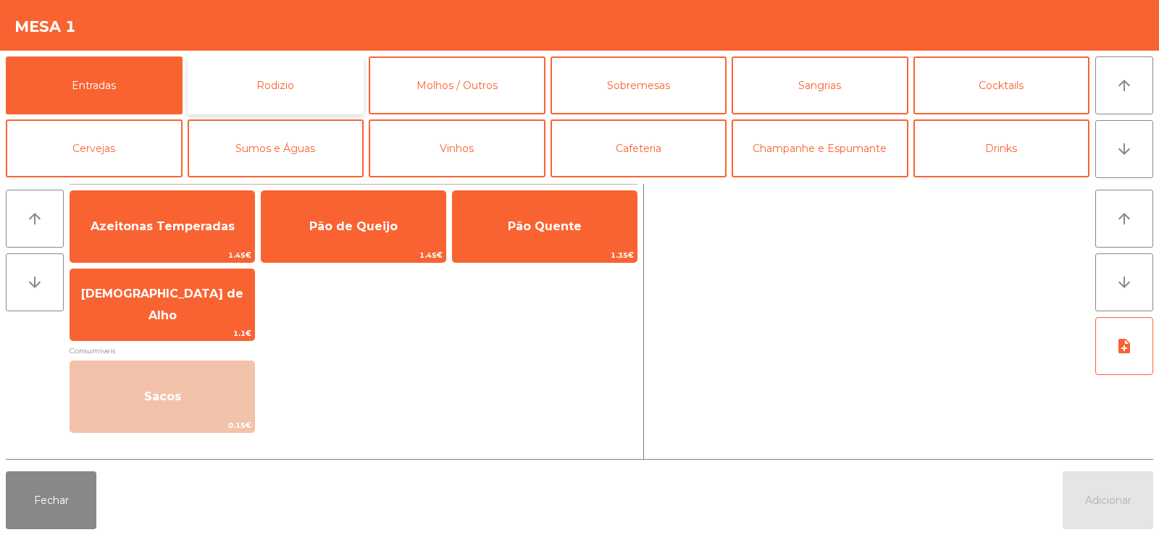
click at [283, 83] on button "Rodizio" at bounding box center [276, 85] width 177 height 58
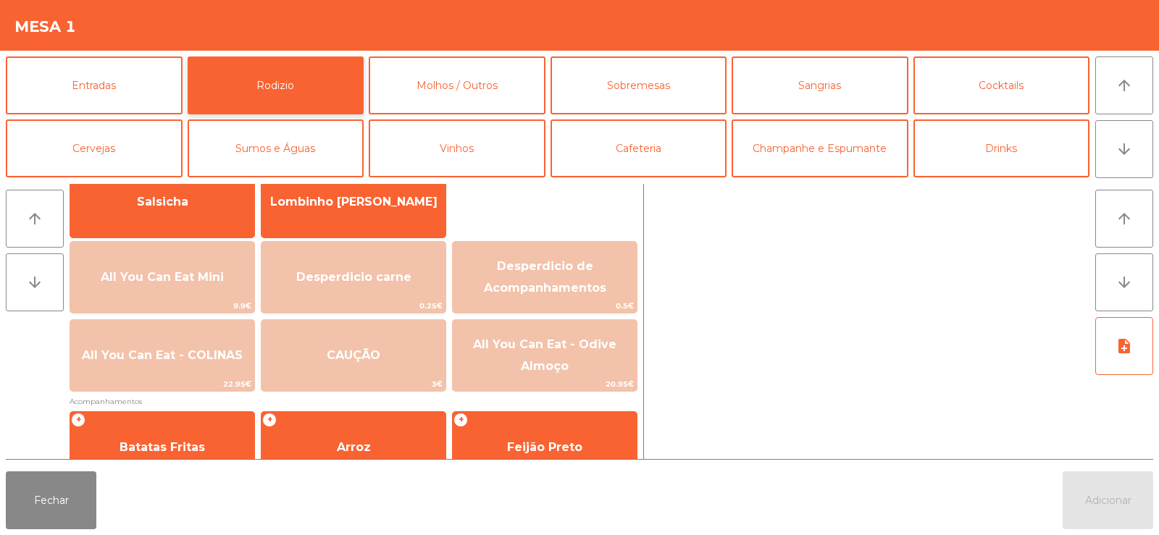
scroll to position [150, 0]
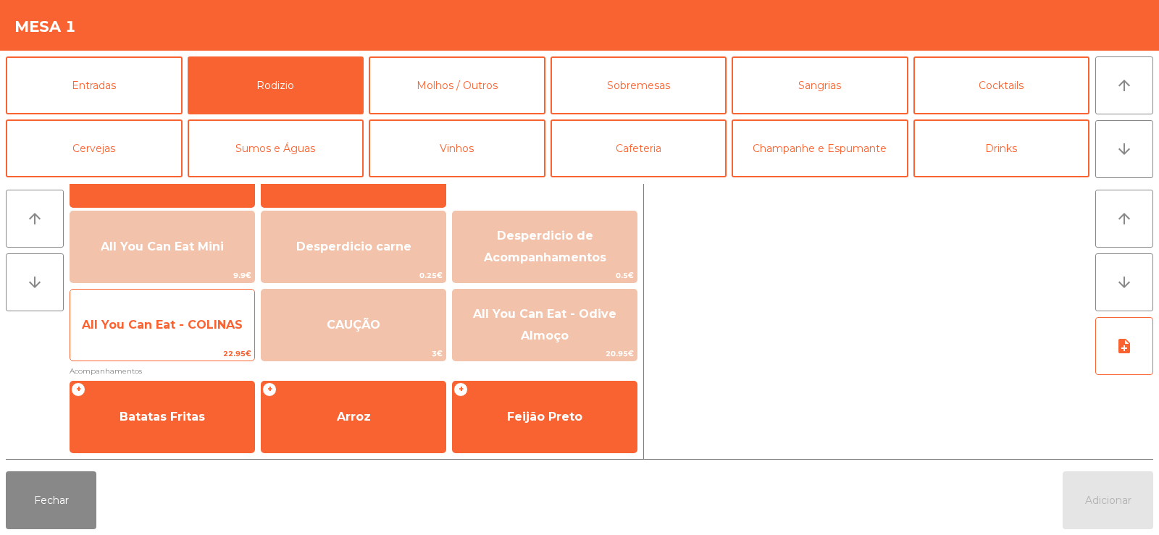
click at [130, 358] on span "22.95€" at bounding box center [162, 354] width 184 height 14
click at [130, 352] on span "22.95€" at bounding box center [162, 354] width 184 height 14
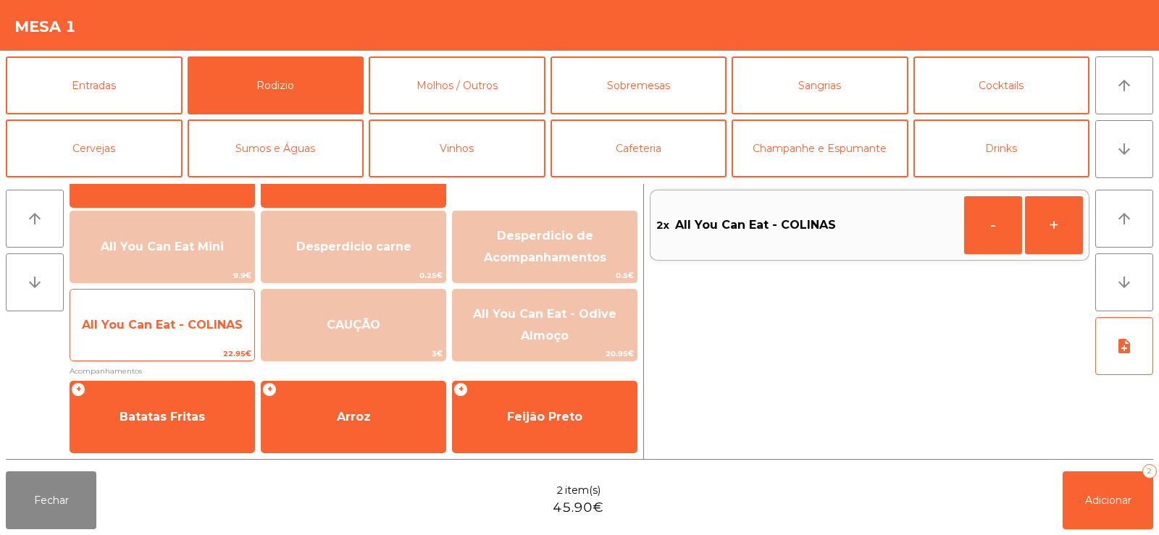
click at [132, 345] on div "All You Can Eat - COLINAS 22.95€" at bounding box center [162, 325] width 185 height 72
click at [131, 347] on span "22.95€" at bounding box center [162, 354] width 184 height 14
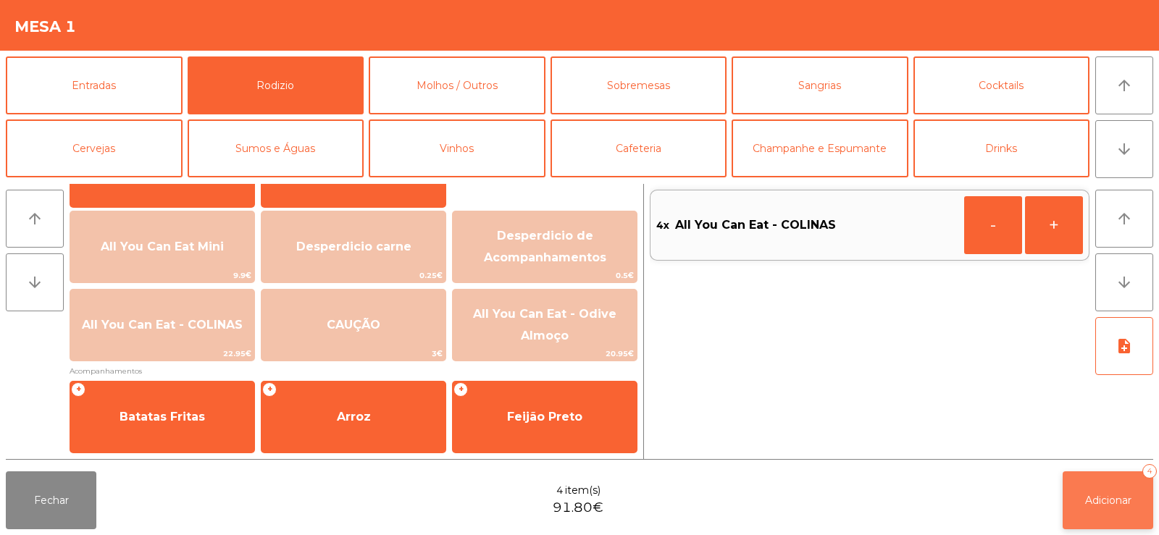
click at [1066, 479] on button "Adicionar 4" at bounding box center [1107, 500] width 91 height 58
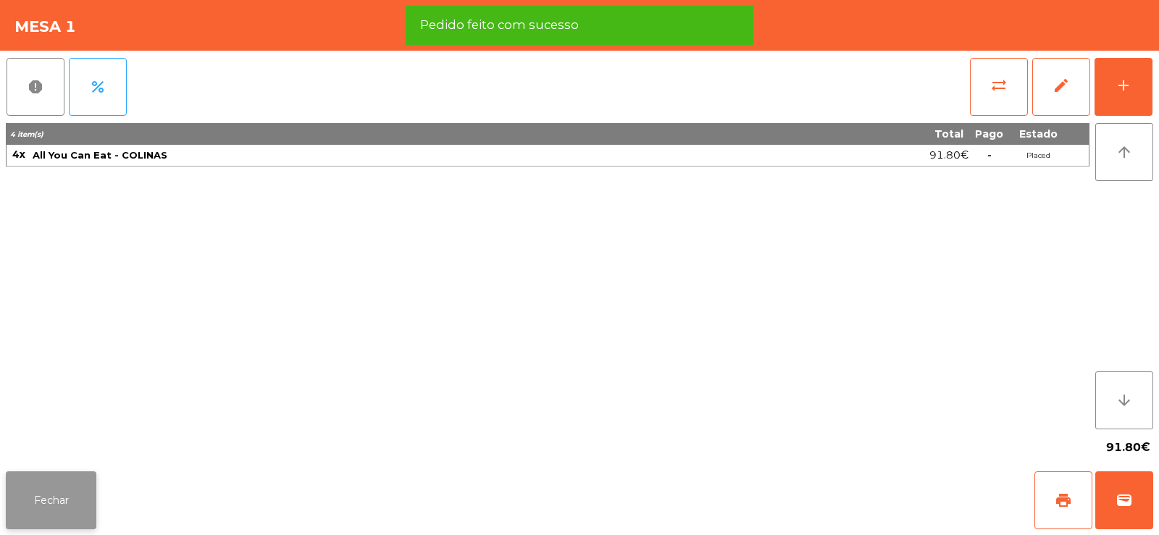
click at [51, 495] on button "Fechar" at bounding box center [51, 500] width 91 height 58
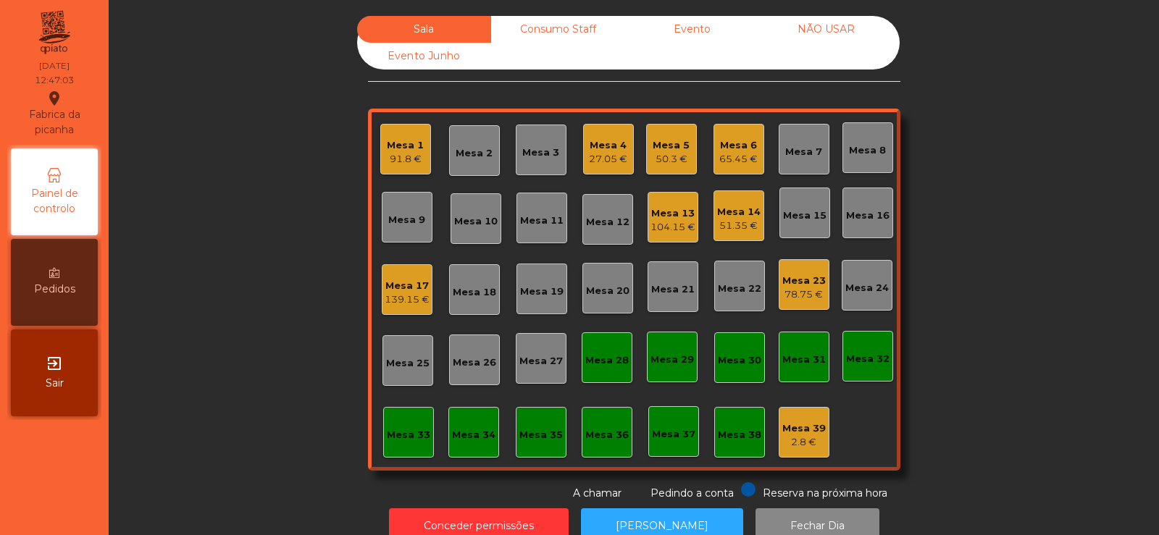
click at [600, 277] on div "Mesa 20" at bounding box center [607, 288] width 51 height 51
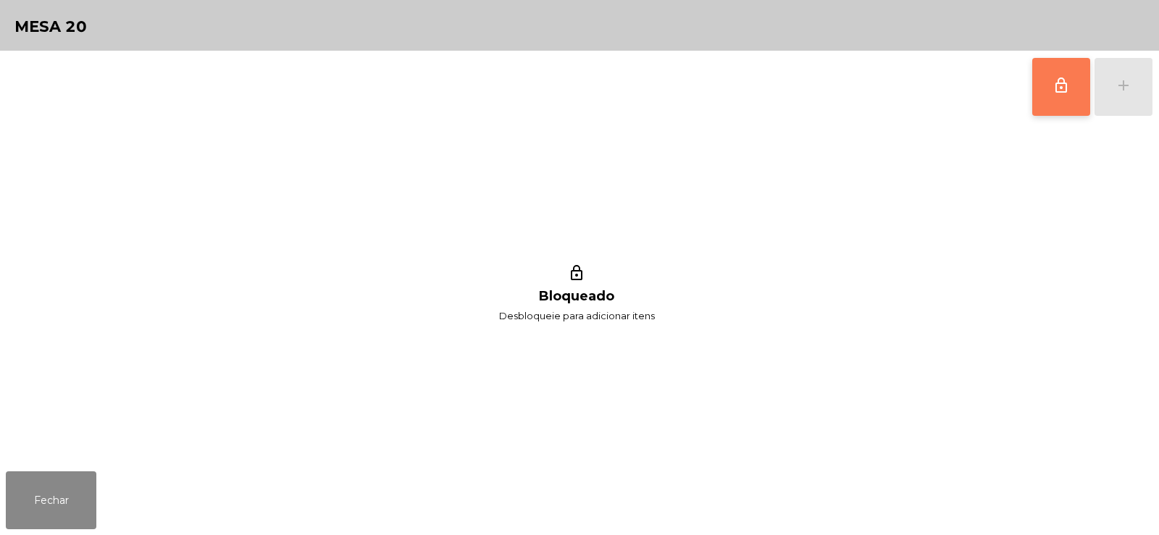
click at [1046, 96] on button "lock_outline" at bounding box center [1061, 87] width 58 height 58
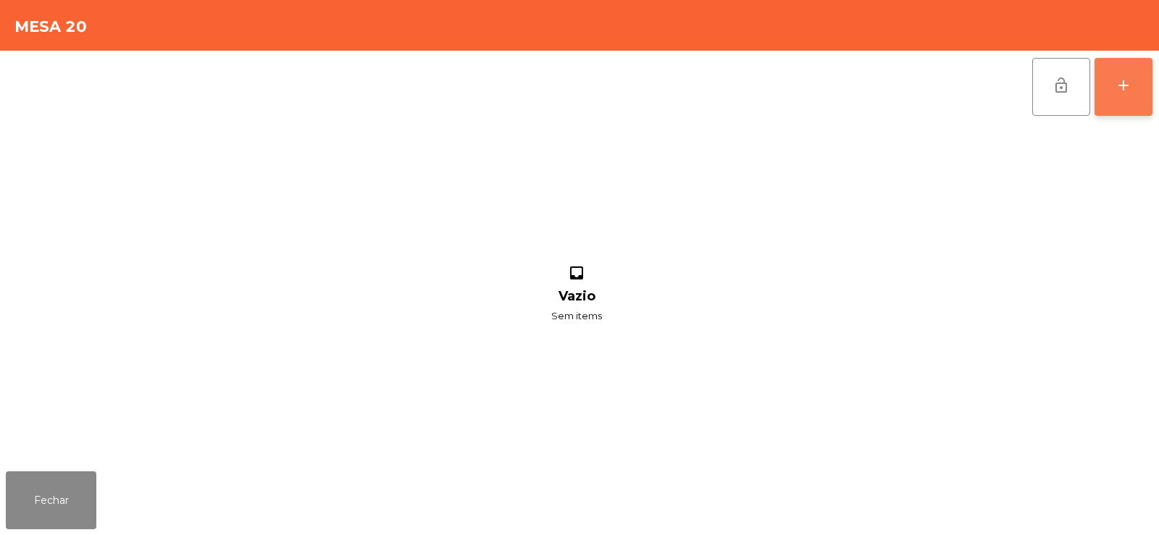
click at [1119, 91] on div "add" at bounding box center [1122, 85] width 17 height 17
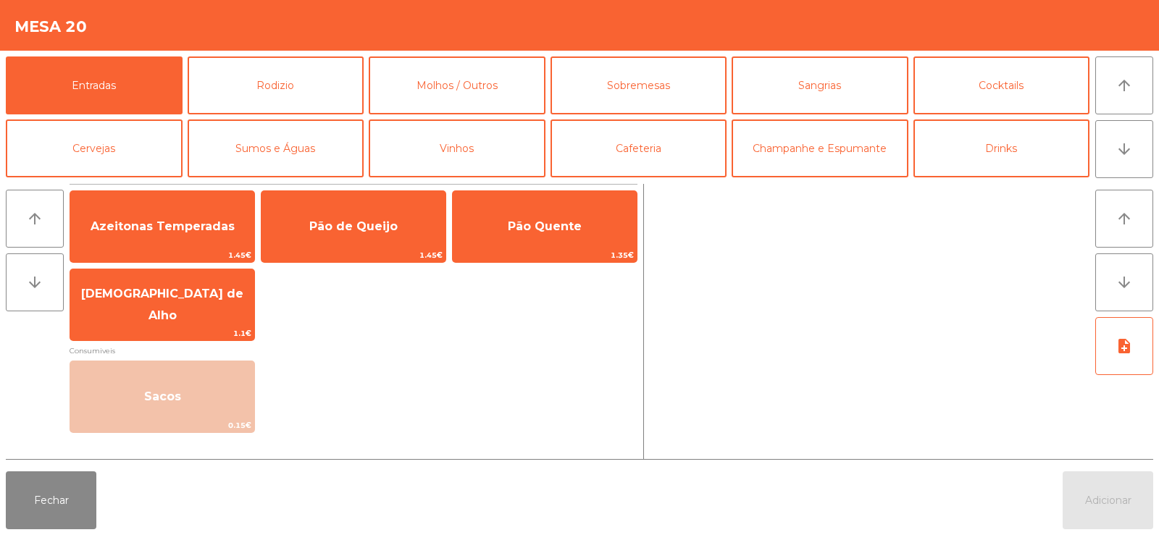
scroll to position [1, 0]
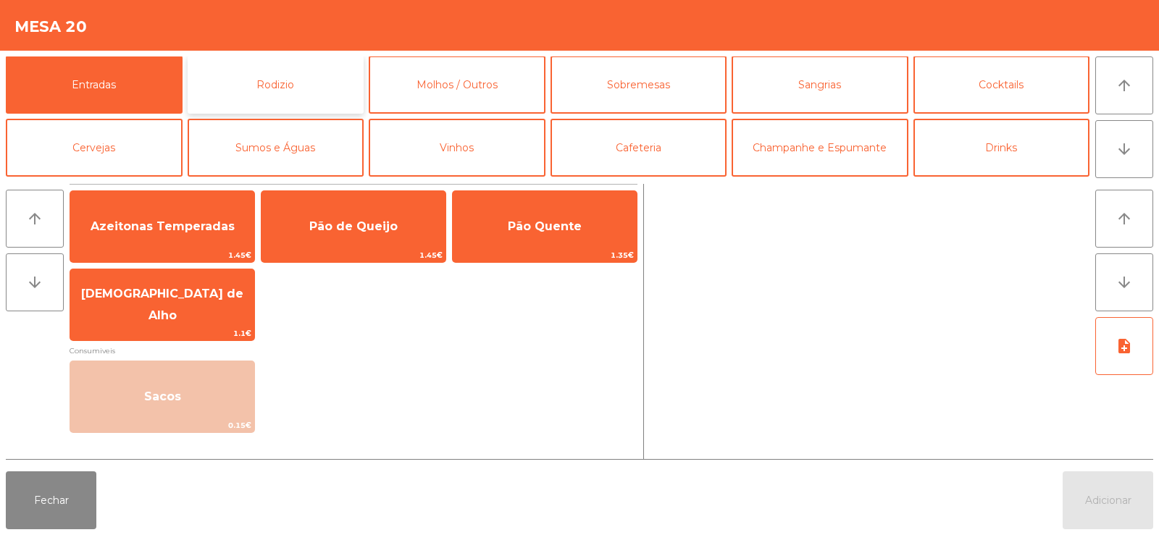
click at [288, 80] on button "Rodizio" at bounding box center [276, 85] width 177 height 58
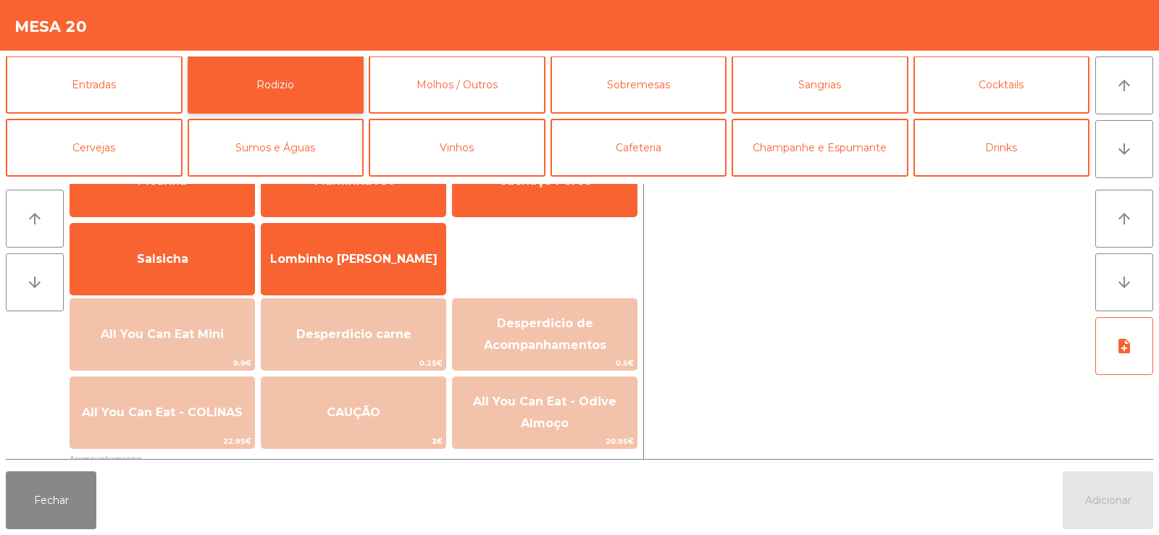
scroll to position [81, 0]
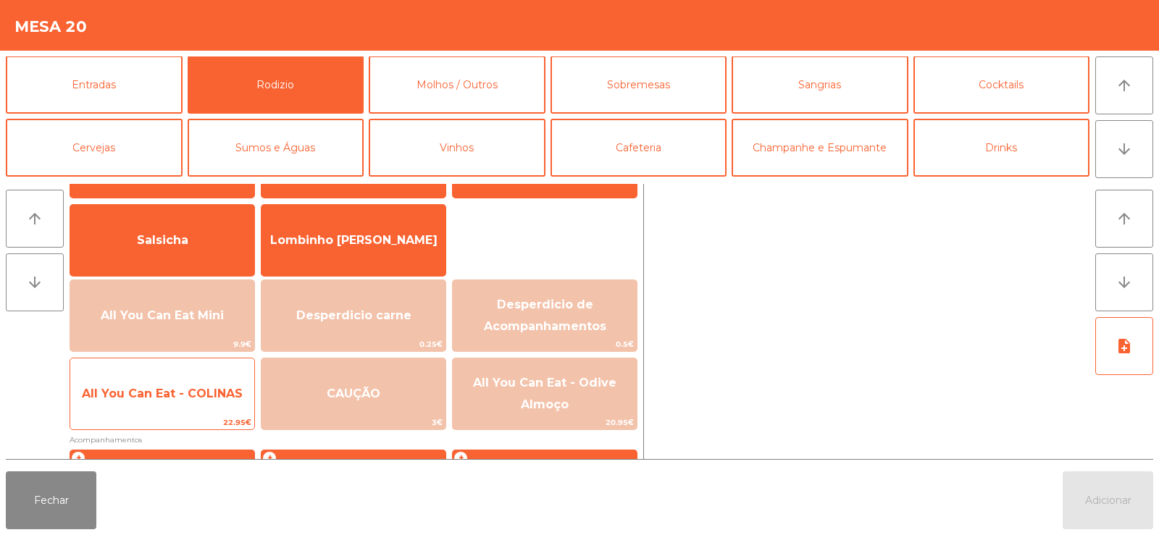
click at [140, 411] on span "All You Can Eat - COLINAS" at bounding box center [162, 393] width 184 height 39
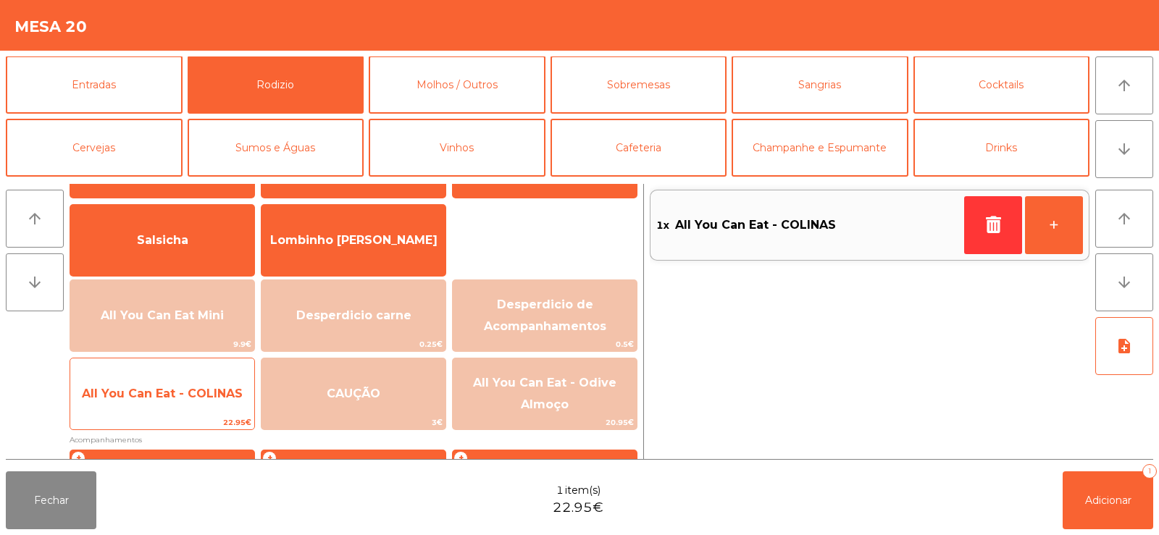
click at [159, 408] on span "All You Can Eat - COLINAS" at bounding box center [162, 393] width 184 height 39
click at [160, 412] on span "All You Can Eat - COLINAS" at bounding box center [162, 393] width 184 height 39
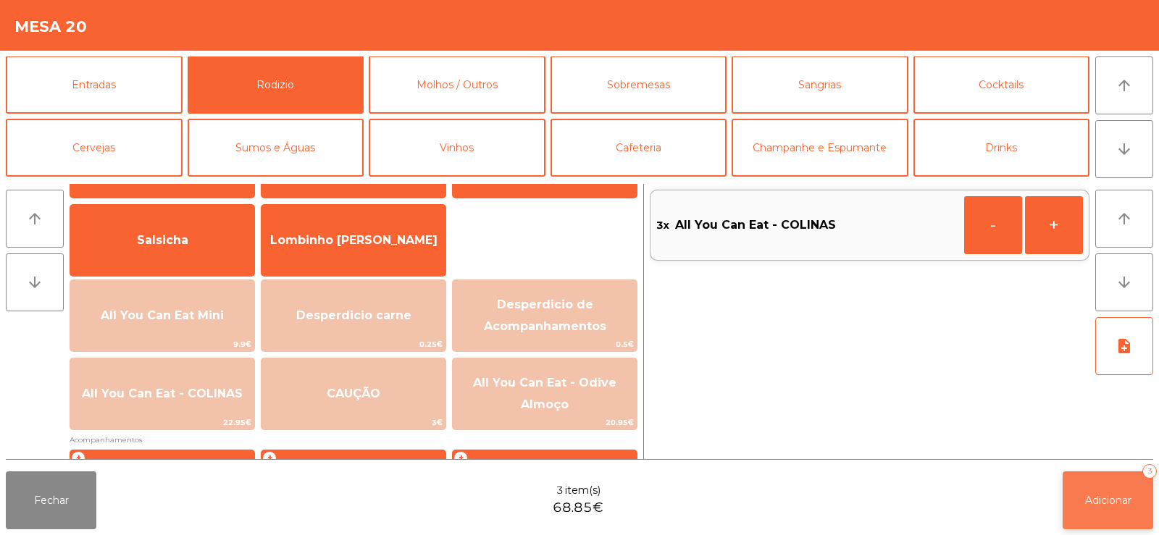
click at [1108, 488] on button "Adicionar 3" at bounding box center [1107, 500] width 91 height 58
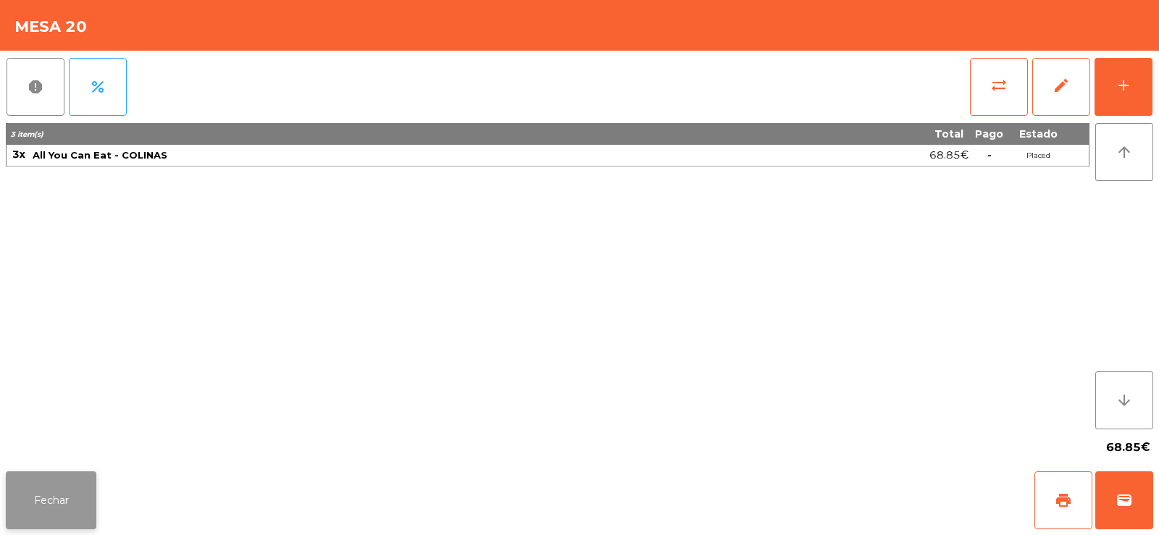
click at [58, 516] on button "Fechar" at bounding box center [51, 500] width 91 height 58
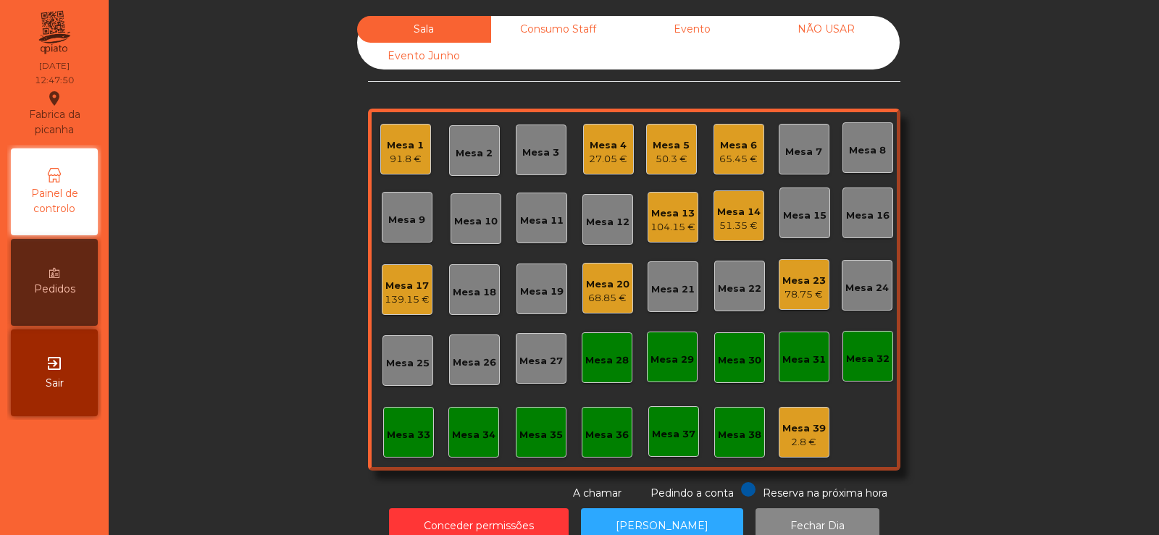
click at [729, 290] on div "Mesa 22" at bounding box center [739, 289] width 43 height 14
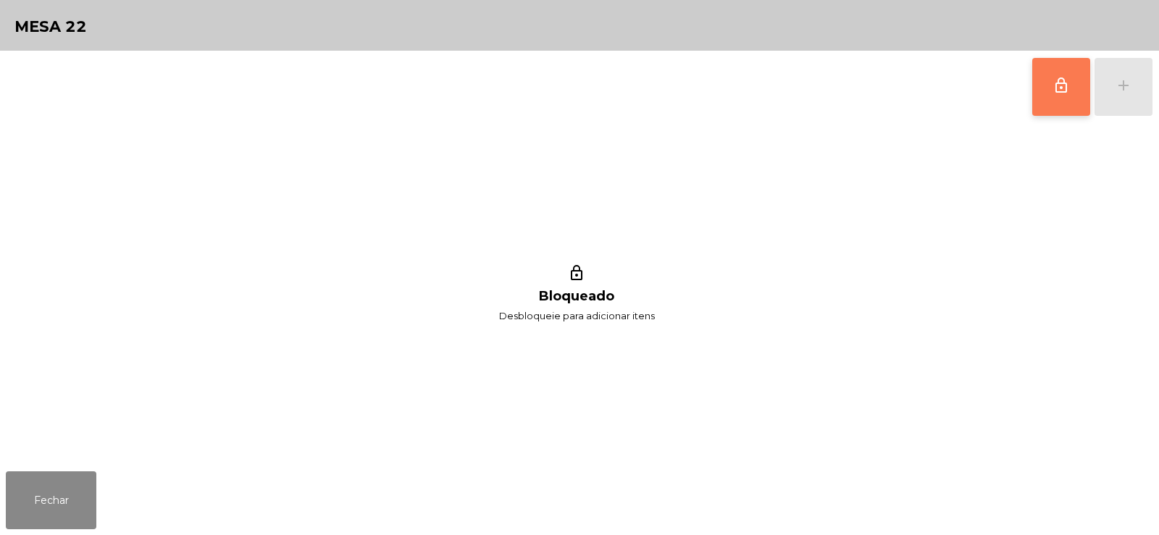
click at [1043, 75] on button "lock_outline" at bounding box center [1061, 87] width 58 height 58
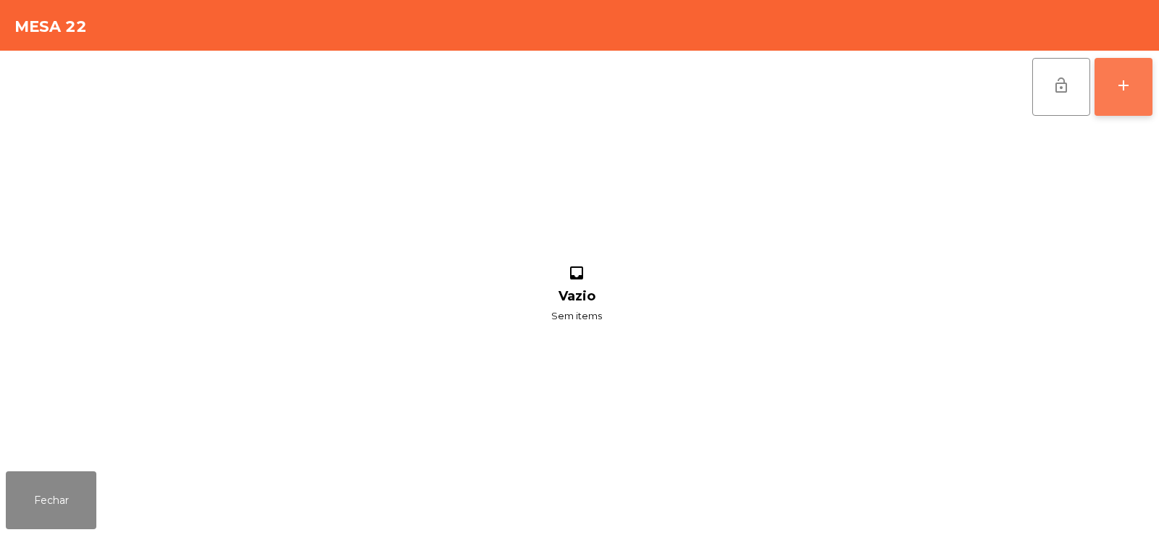
click at [1122, 84] on div "add" at bounding box center [1122, 85] width 17 height 17
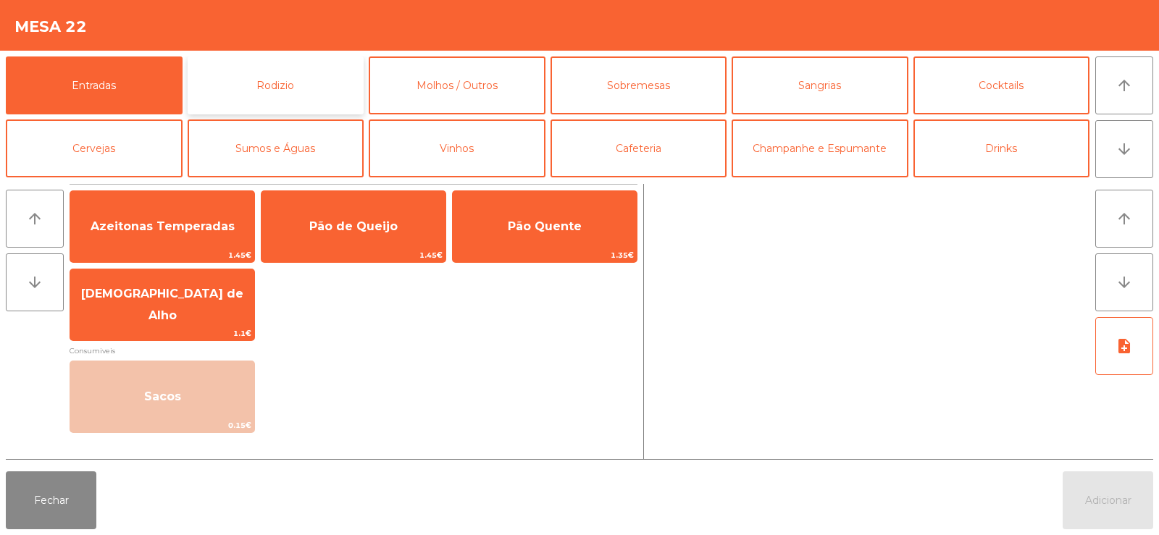
click at [266, 66] on button "Rodizio" at bounding box center [276, 85] width 177 height 58
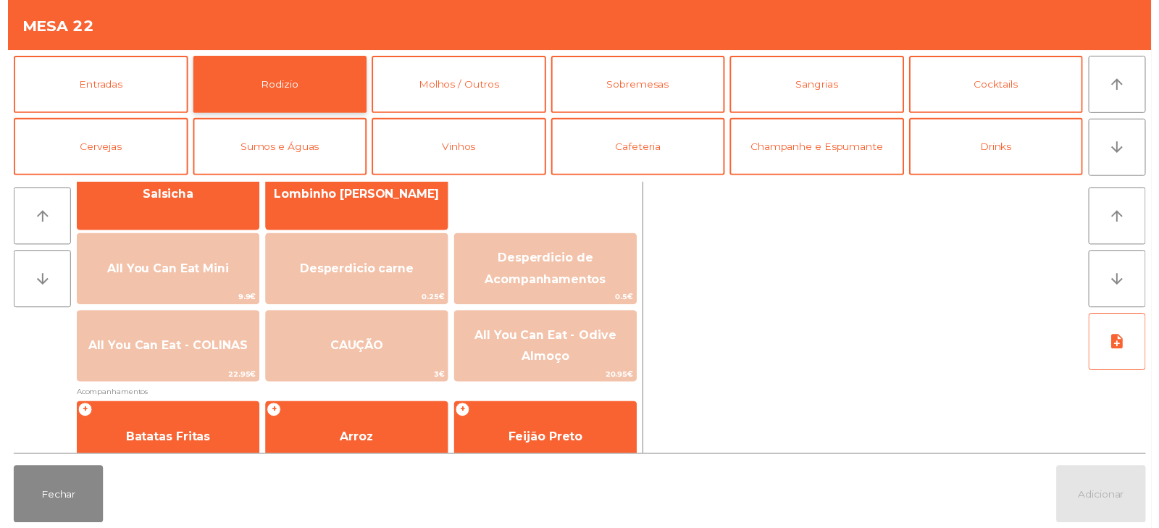
scroll to position [167, 0]
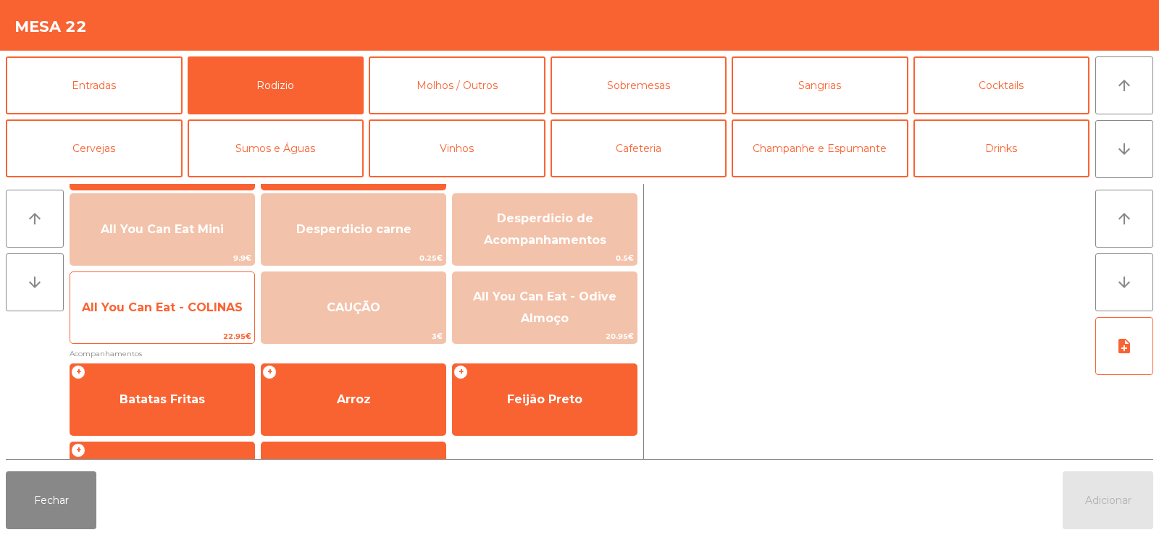
click at [161, 308] on span "All You Can Eat - COLINAS" at bounding box center [162, 308] width 161 height 14
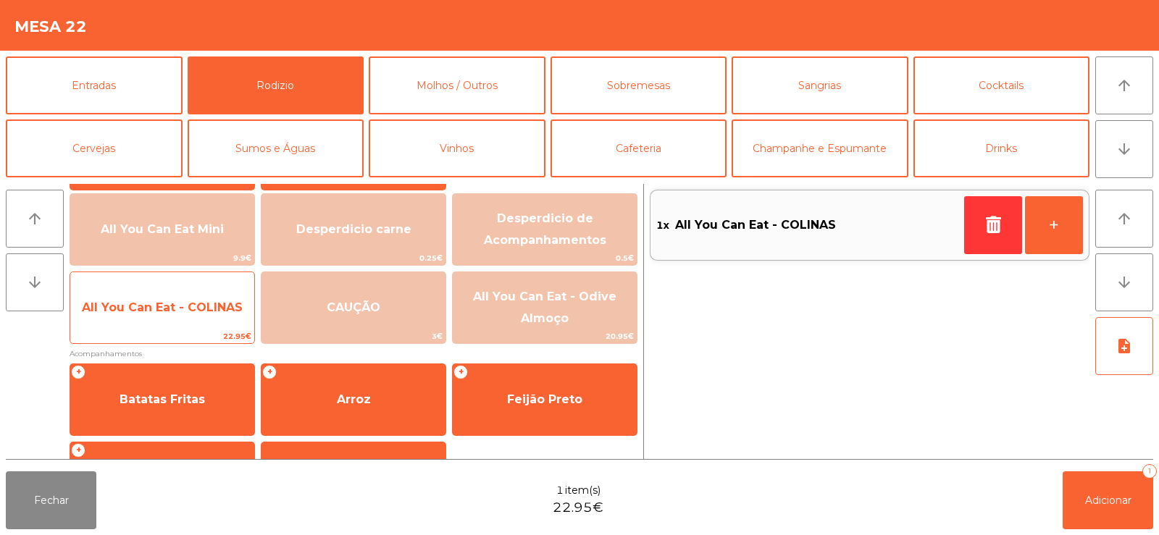
click at [165, 299] on span "All You Can Eat - COLINAS" at bounding box center [162, 307] width 184 height 39
click at [166, 307] on span "All You Can Eat - COLINAS" at bounding box center [162, 308] width 161 height 14
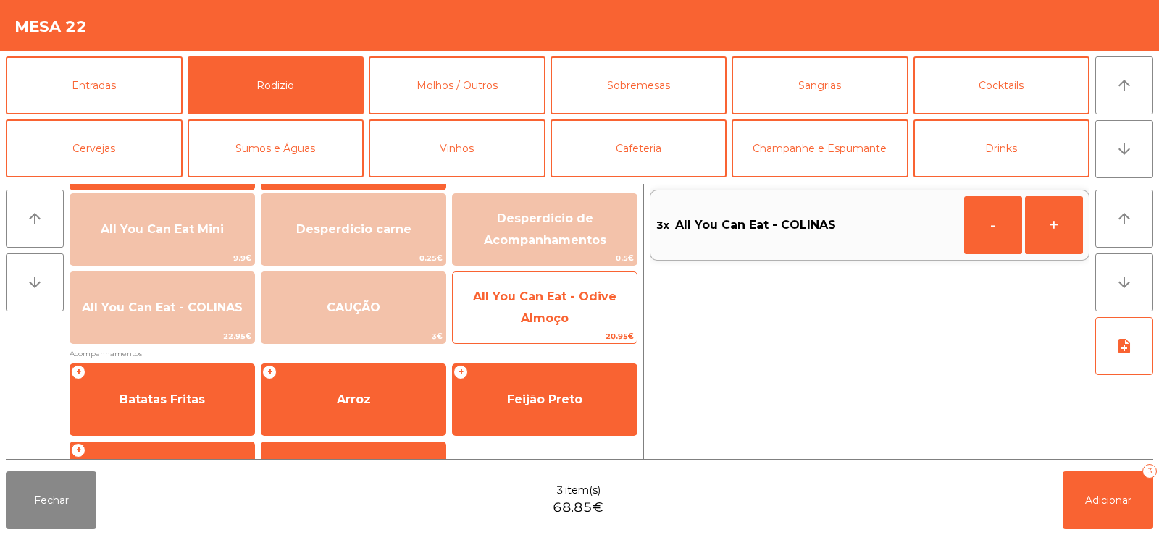
click at [530, 309] on span "All You Can Eat - Odive Almoço" at bounding box center [545, 308] width 184 height 62
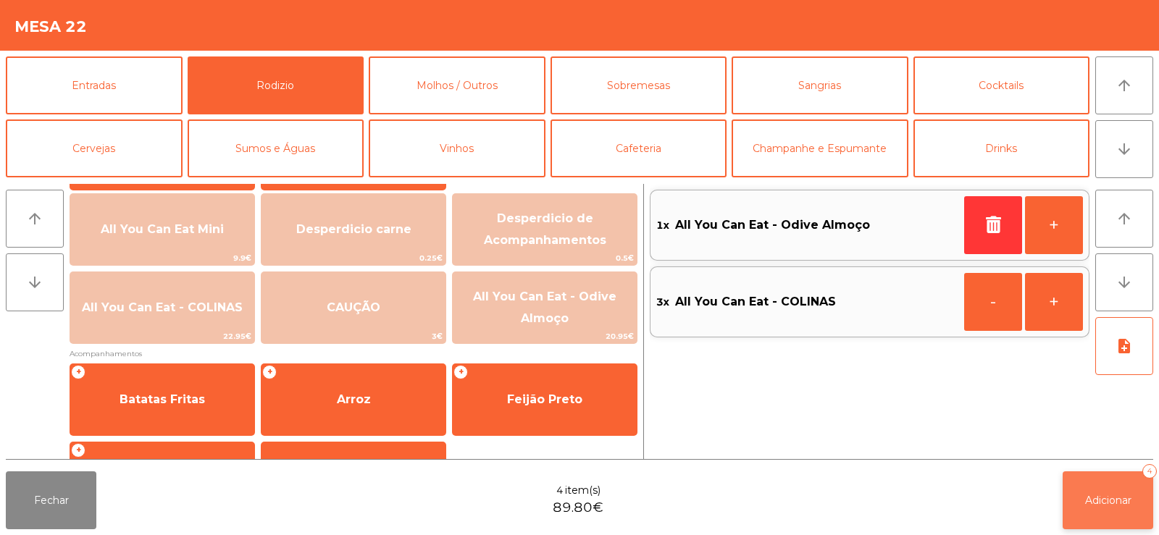
click at [1093, 528] on button "Adicionar 4" at bounding box center [1107, 500] width 91 height 58
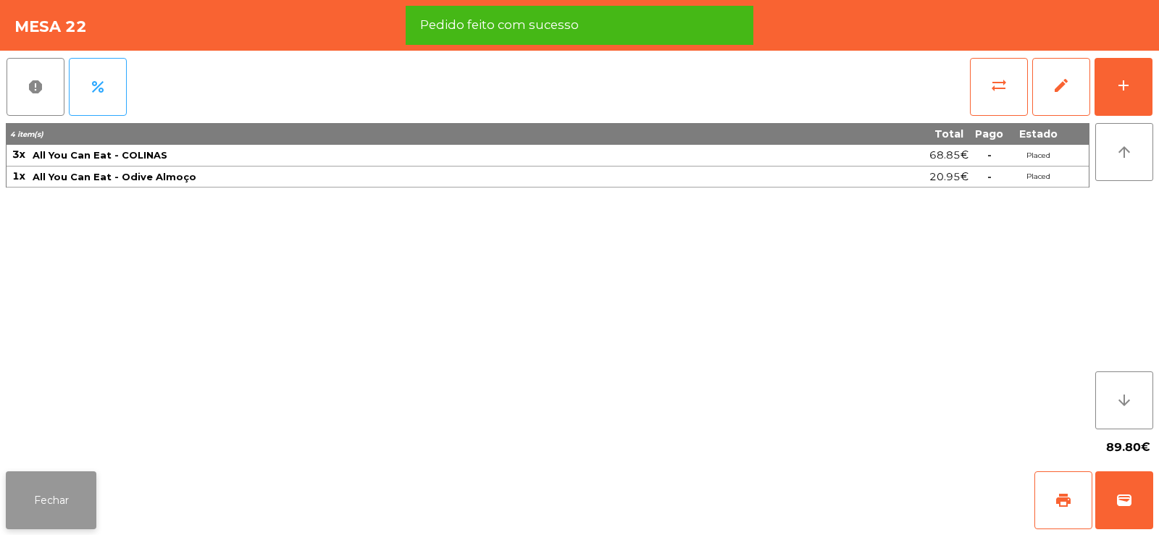
click at [56, 484] on button "Fechar" at bounding box center [51, 500] width 91 height 58
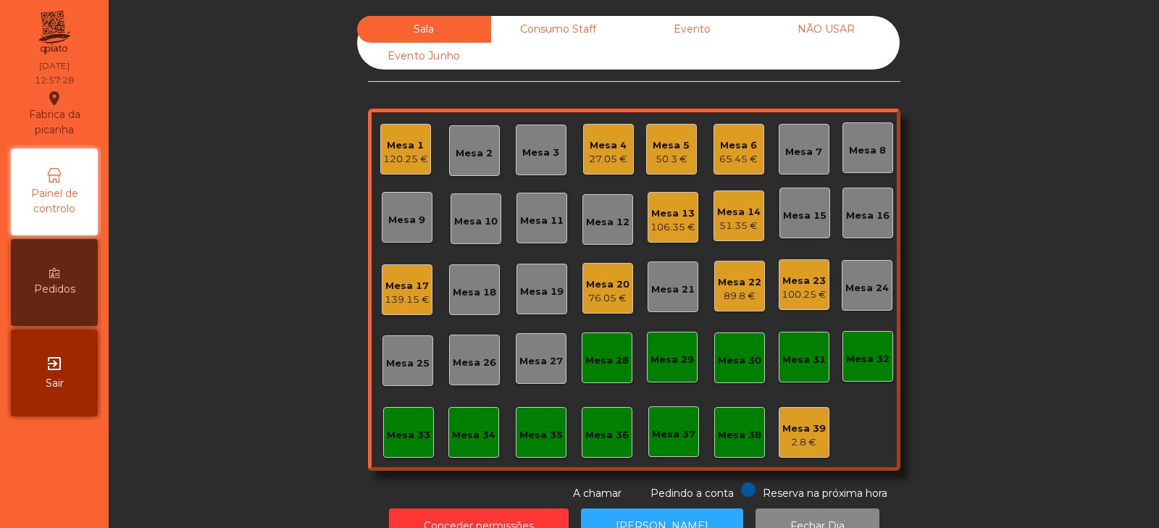
click at [613, 211] on div "Mesa 12" at bounding box center [607, 219] width 43 height 20
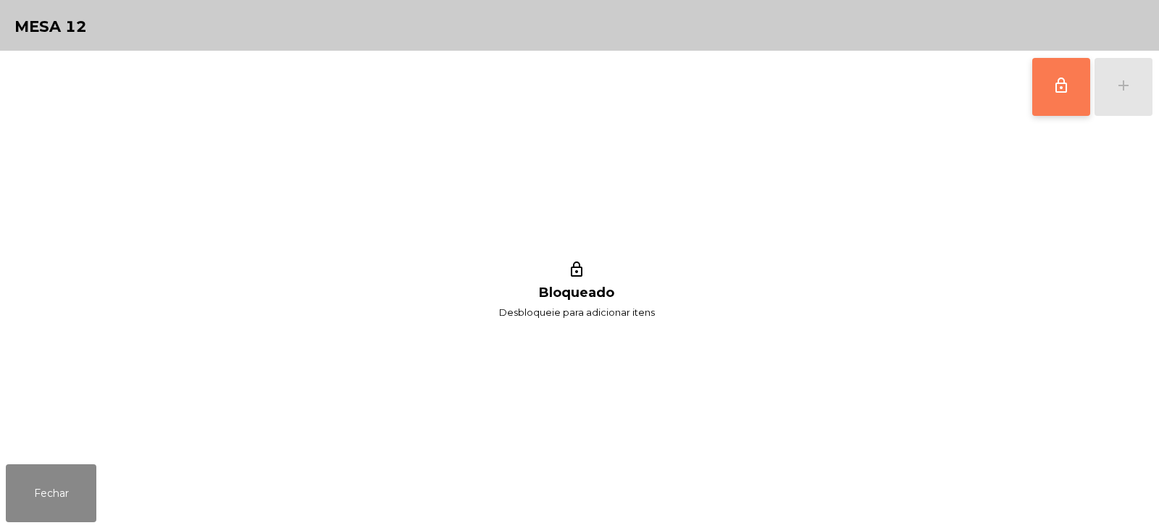
click at [1051, 91] on button "lock_outline" at bounding box center [1061, 87] width 58 height 58
click at [1120, 95] on button "add" at bounding box center [1123, 87] width 58 height 58
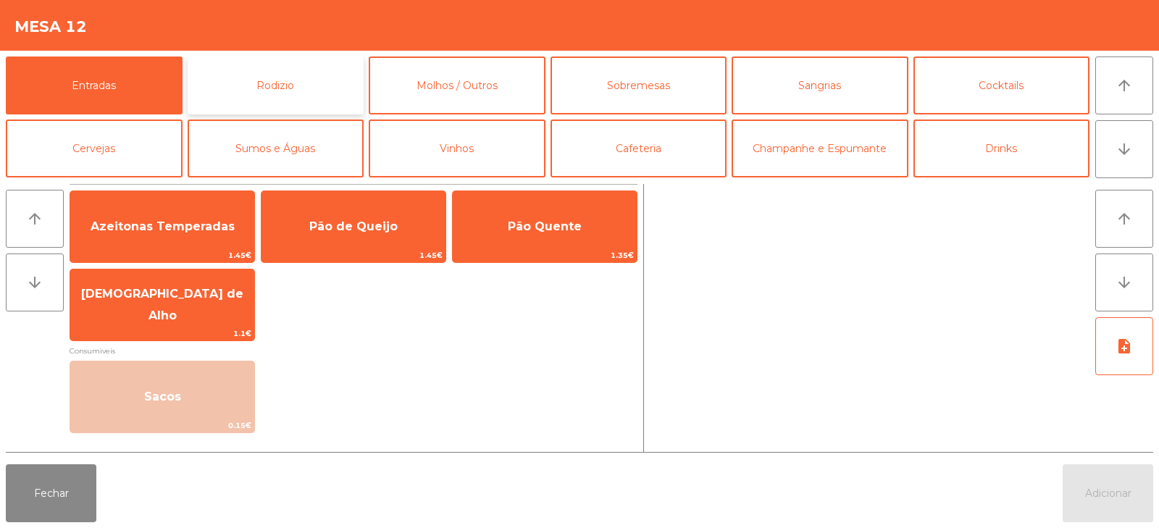
click at [290, 95] on button "Rodizio" at bounding box center [276, 85] width 177 height 58
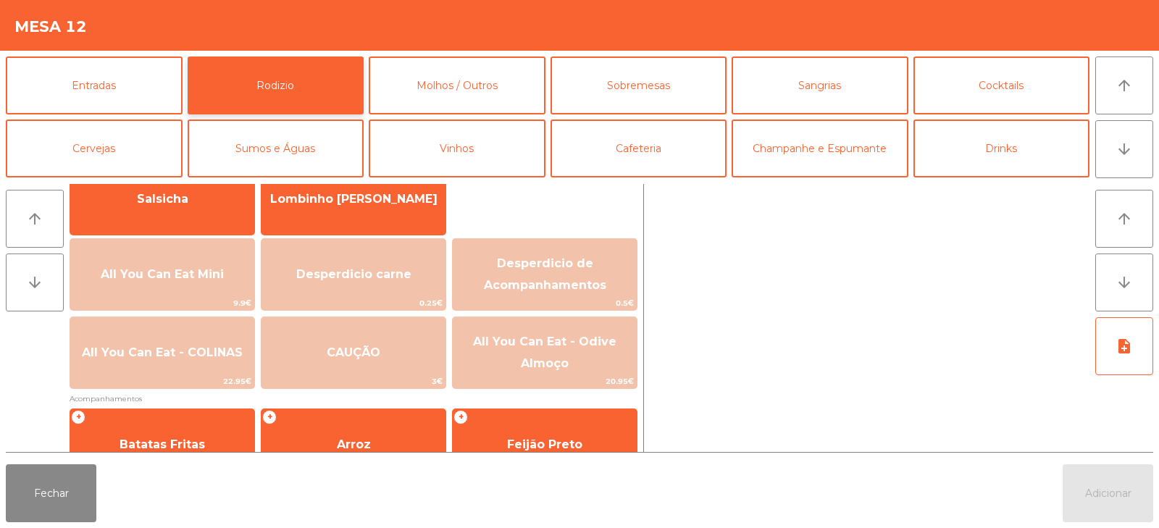
scroll to position [119, 0]
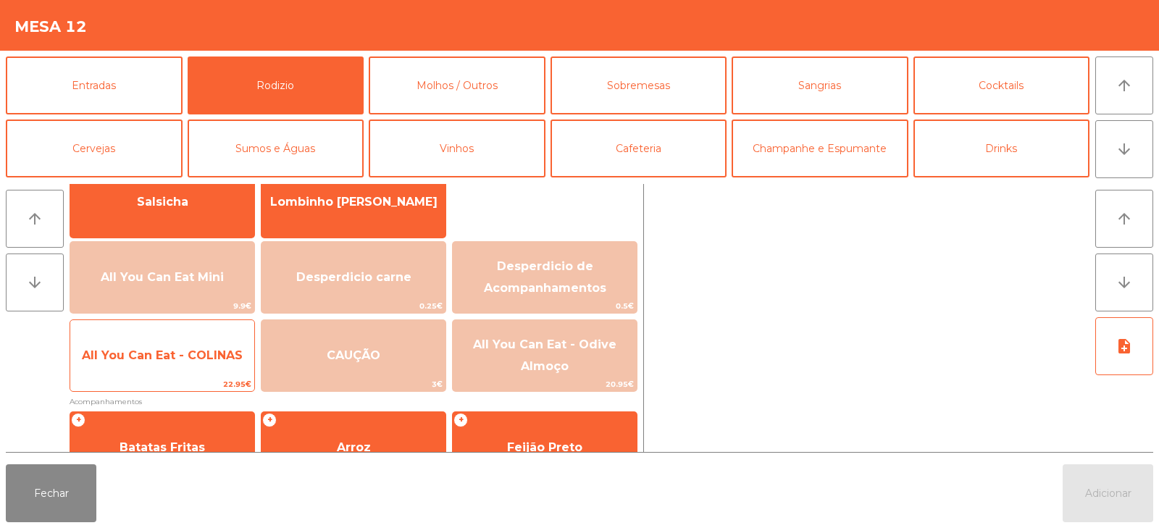
click at [154, 371] on span "All You Can Eat - COLINAS" at bounding box center [162, 355] width 184 height 39
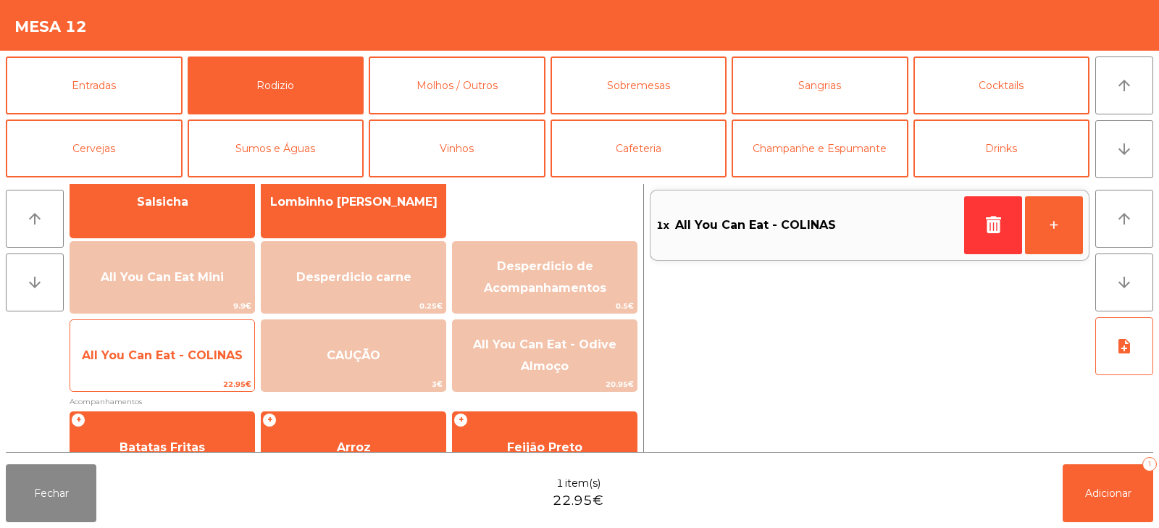
click at [152, 369] on span "All You Can Eat - COLINAS" at bounding box center [162, 355] width 184 height 39
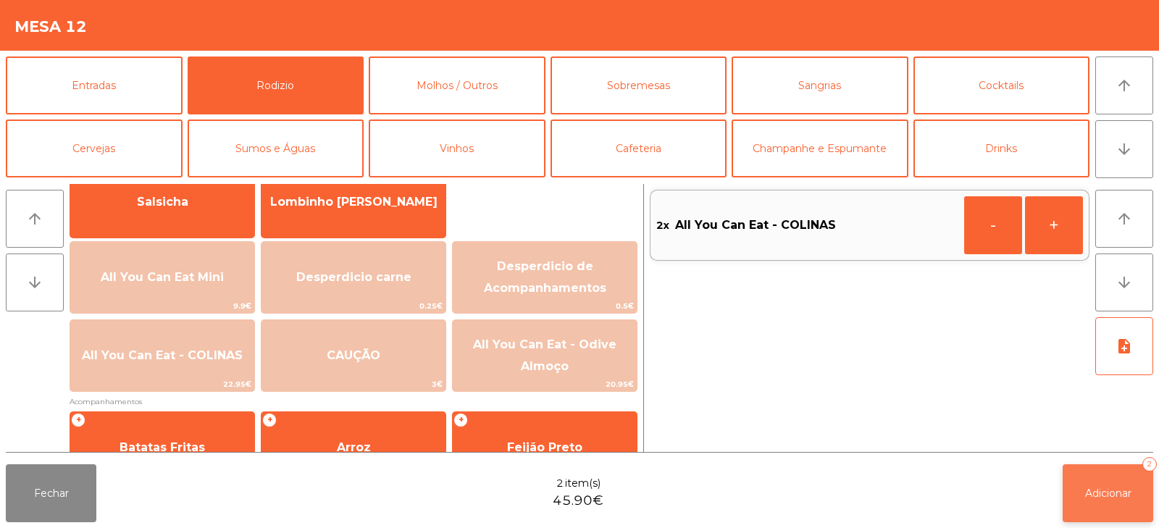
click at [1118, 496] on span "Adicionar" at bounding box center [1108, 493] width 46 height 13
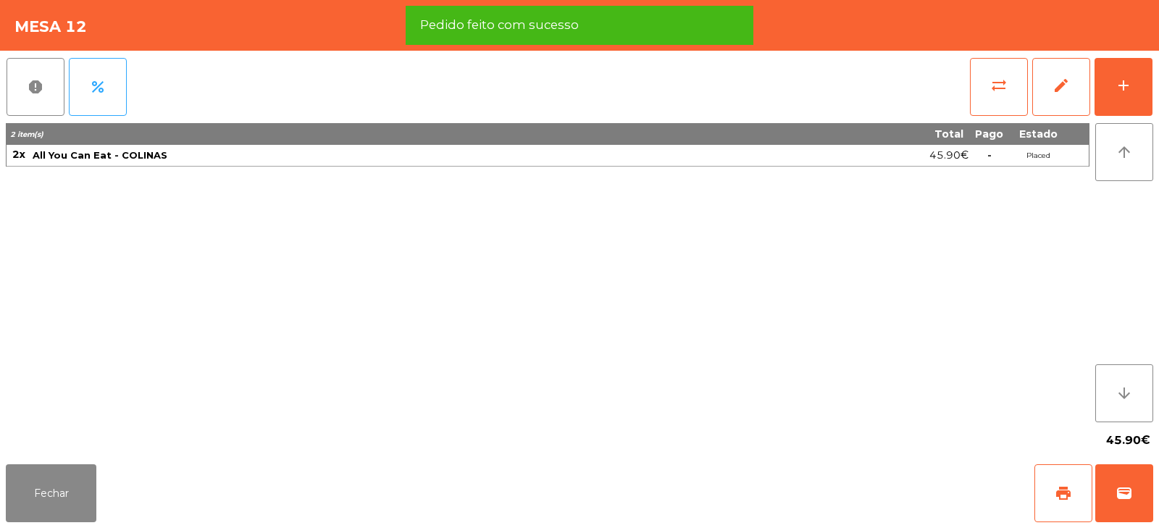
click at [76, 447] on div "45.90€" at bounding box center [579, 440] width 1147 height 36
click at [50, 492] on button "Fechar" at bounding box center [51, 493] width 91 height 58
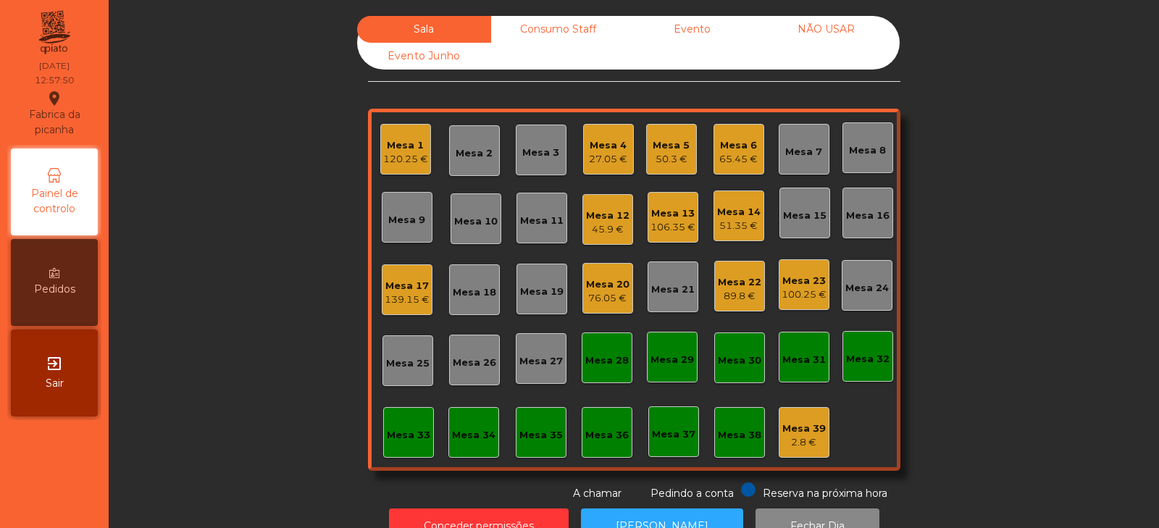
click at [537, 140] on div "Mesa 3" at bounding box center [540, 150] width 37 height 20
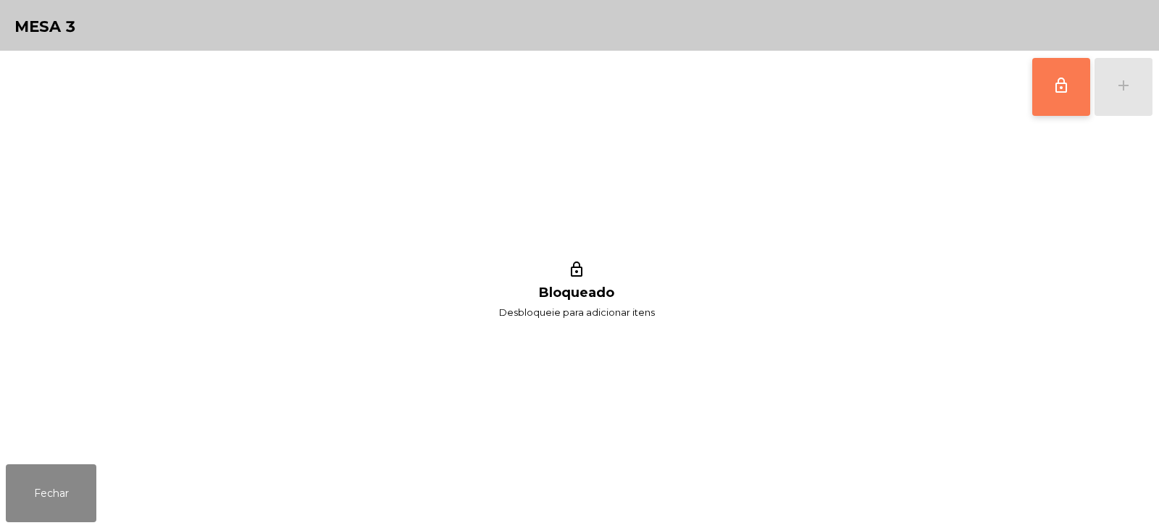
click at [1050, 88] on button "lock_outline" at bounding box center [1061, 87] width 58 height 58
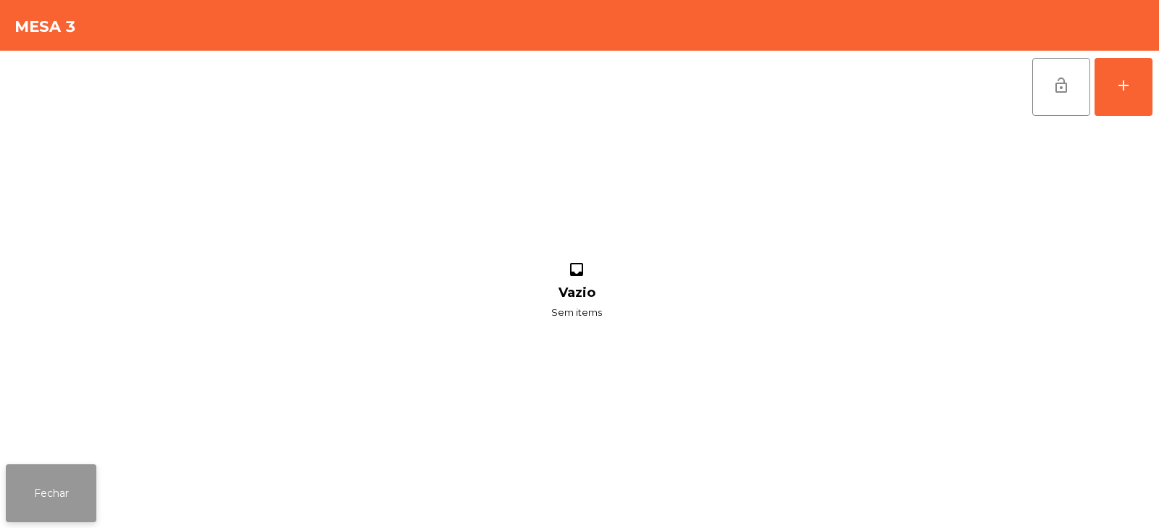
click at [54, 477] on button "Fechar" at bounding box center [51, 493] width 91 height 58
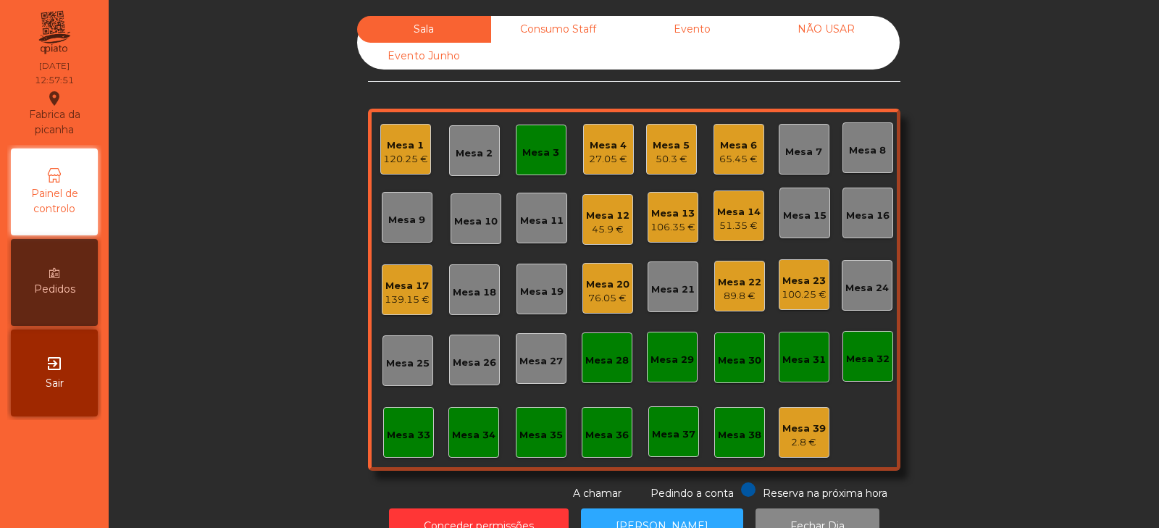
click at [587, 222] on div "Mesa 12" at bounding box center [607, 216] width 43 height 14
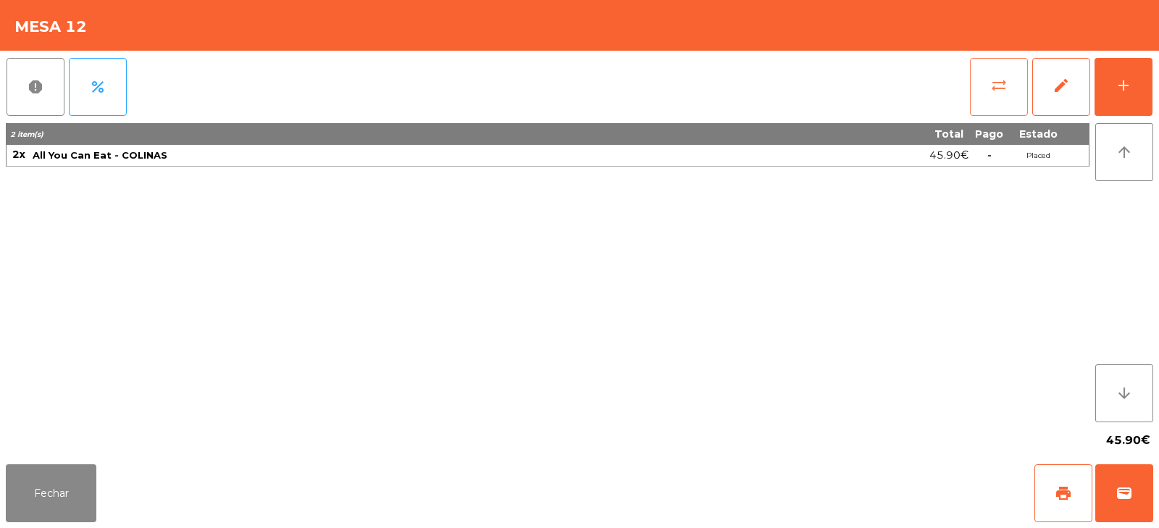
click at [973, 105] on button "sync_alt" at bounding box center [999, 87] width 58 height 58
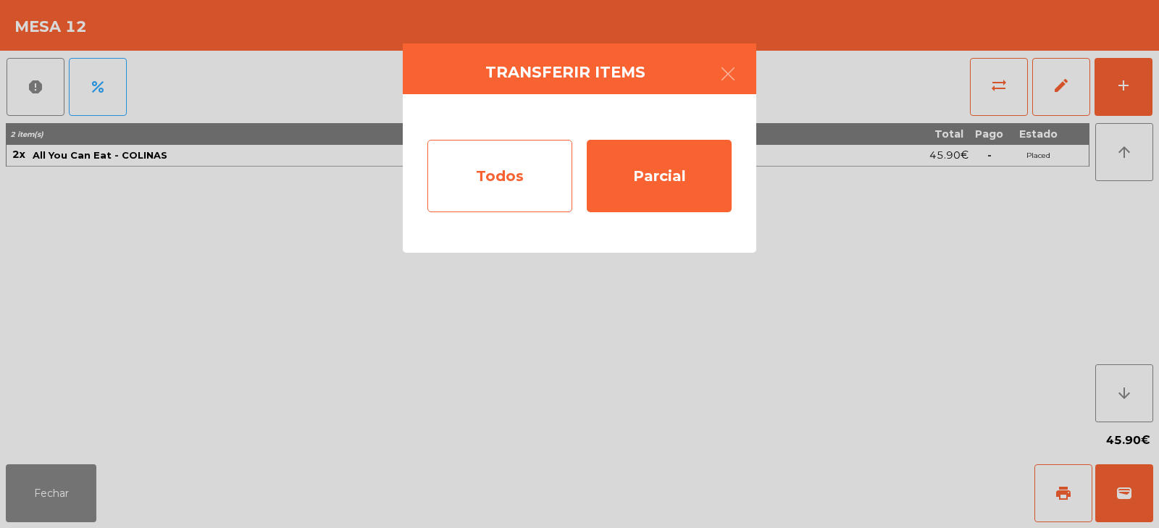
click at [495, 181] on div "Todos" at bounding box center [499, 176] width 145 height 72
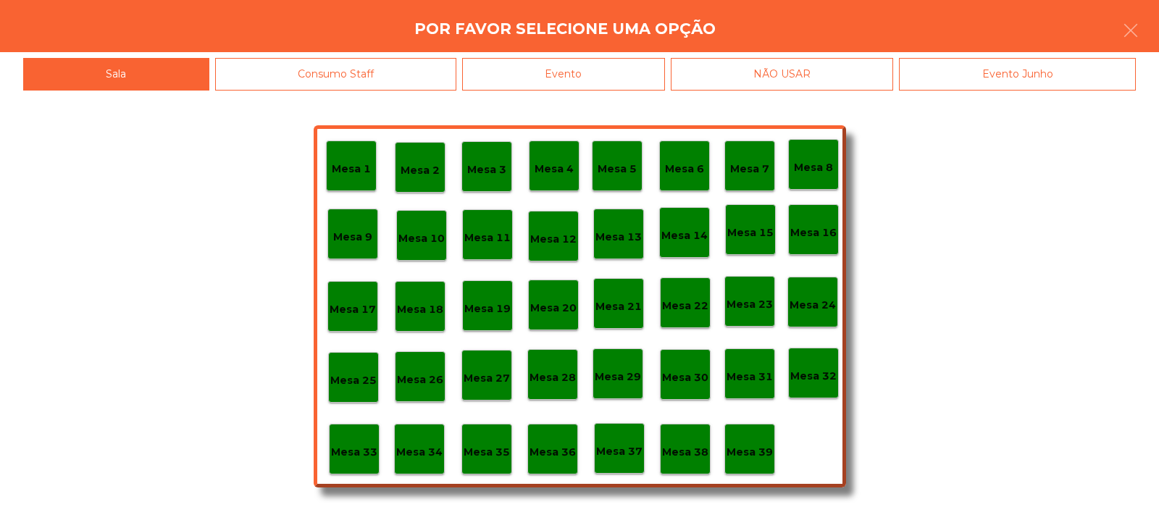
click at [480, 164] on p "Mesa 3" at bounding box center [486, 169] width 39 height 17
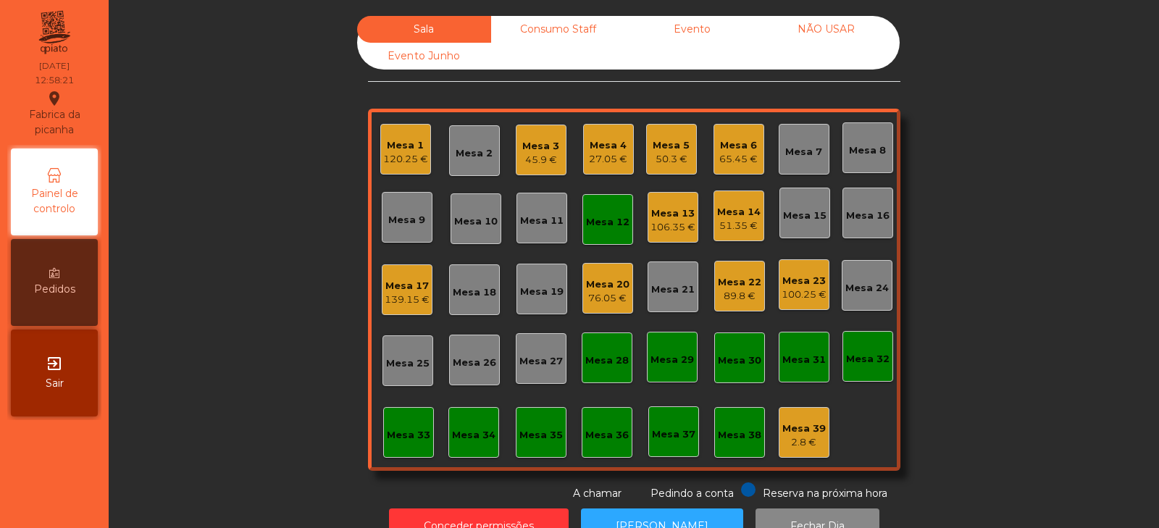
click at [582, 230] on div "Mesa 12" at bounding box center [607, 219] width 51 height 51
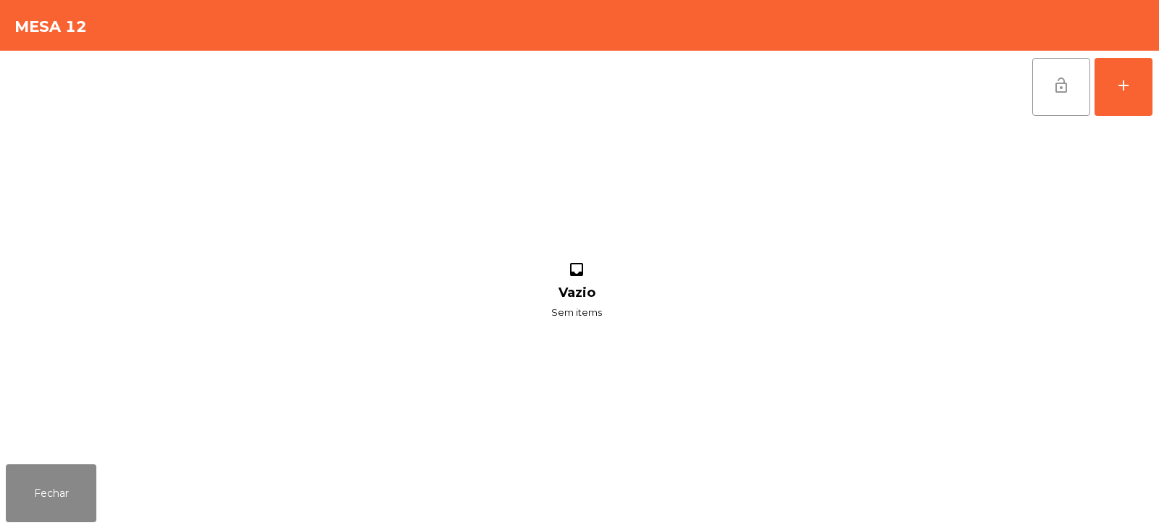
click at [1050, 101] on button "lock_open" at bounding box center [1061, 87] width 58 height 58
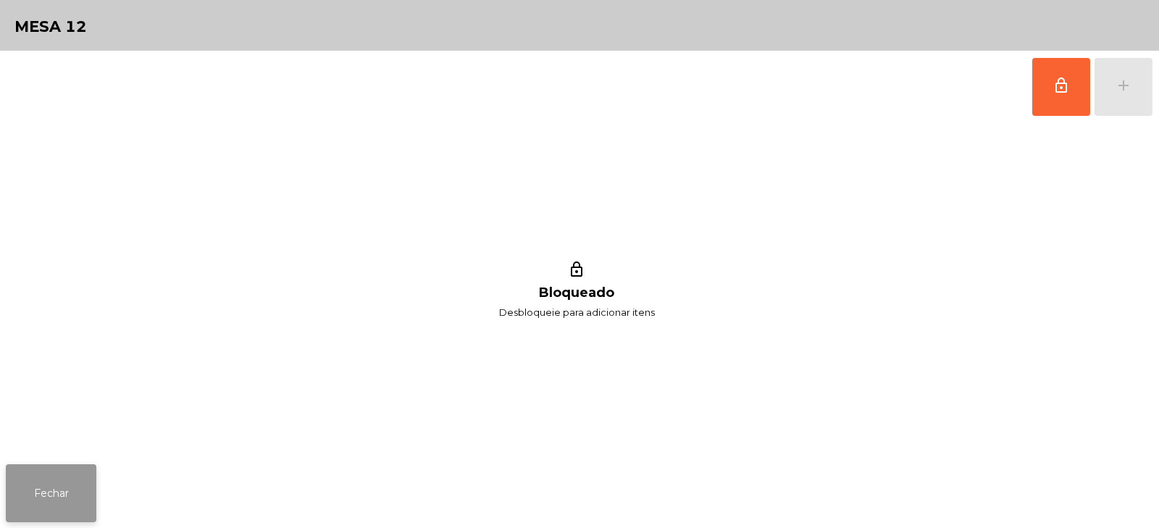
click at [73, 479] on button "Fechar" at bounding box center [51, 493] width 91 height 58
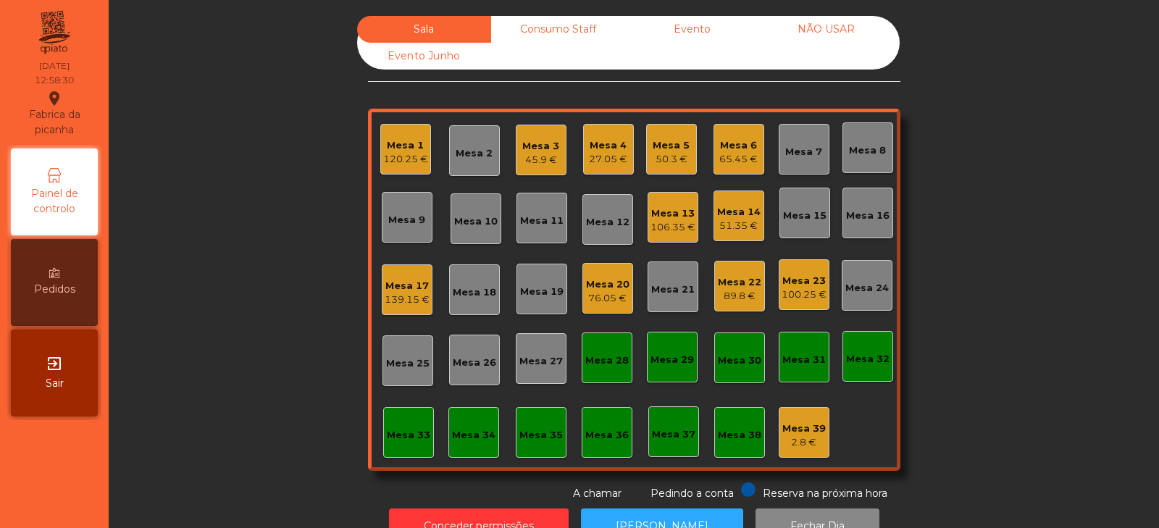
click at [743, 155] on div "65.45 €" at bounding box center [738, 159] width 38 height 14
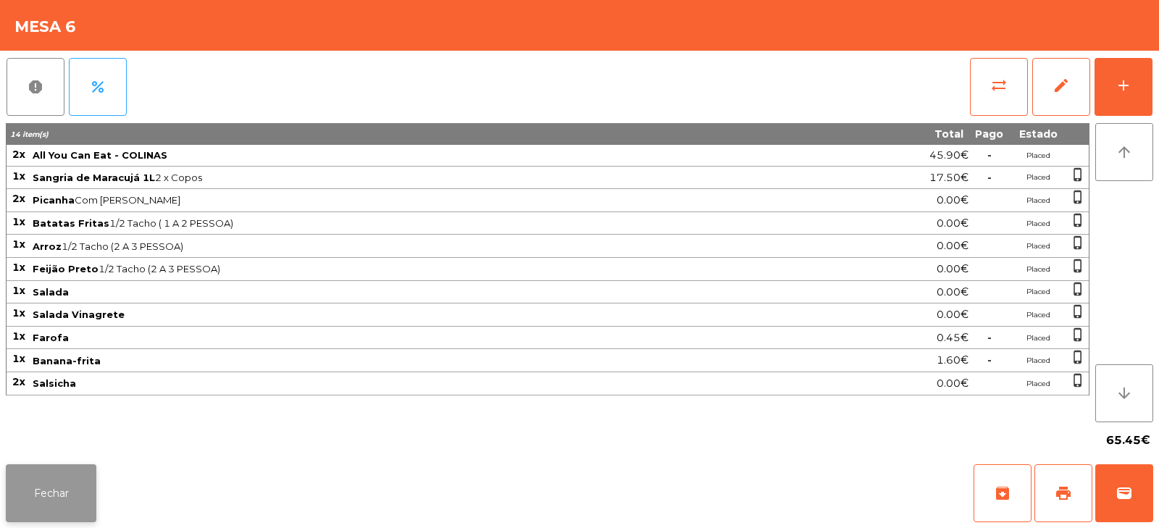
click at [68, 476] on button "Fechar" at bounding box center [51, 493] width 91 height 58
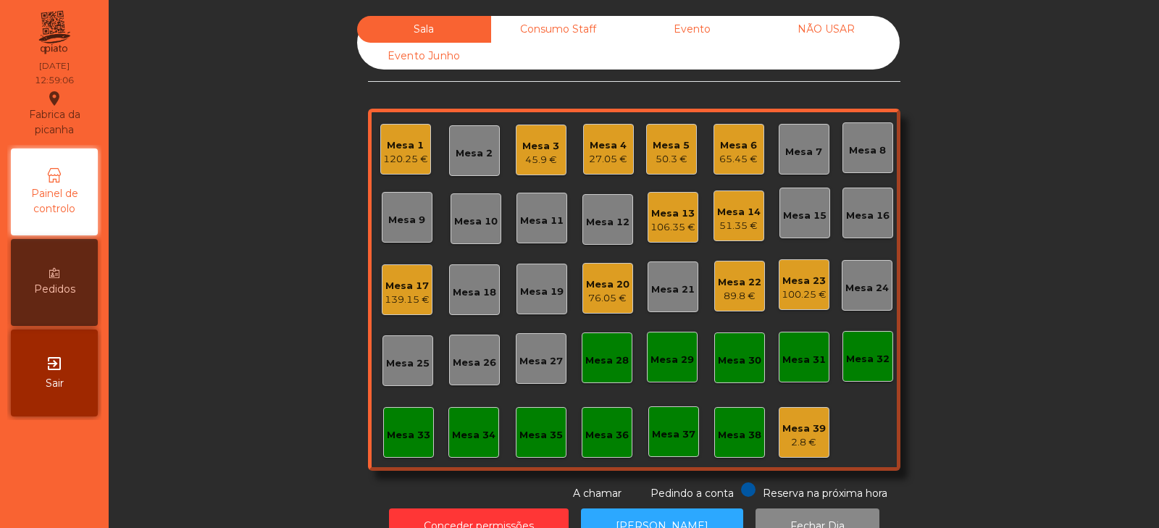
click at [466, 361] on div "Mesa 26" at bounding box center [474, 363] width 43 height 14
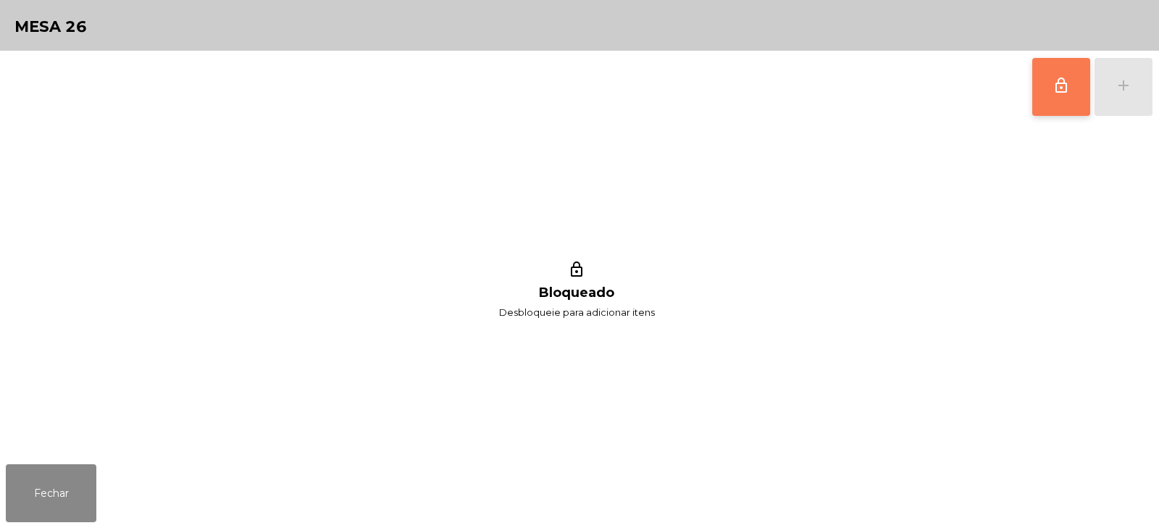
click at [1062, 98] on button "lock_outline" at bounding box center [1061, 87] width 58 height 58
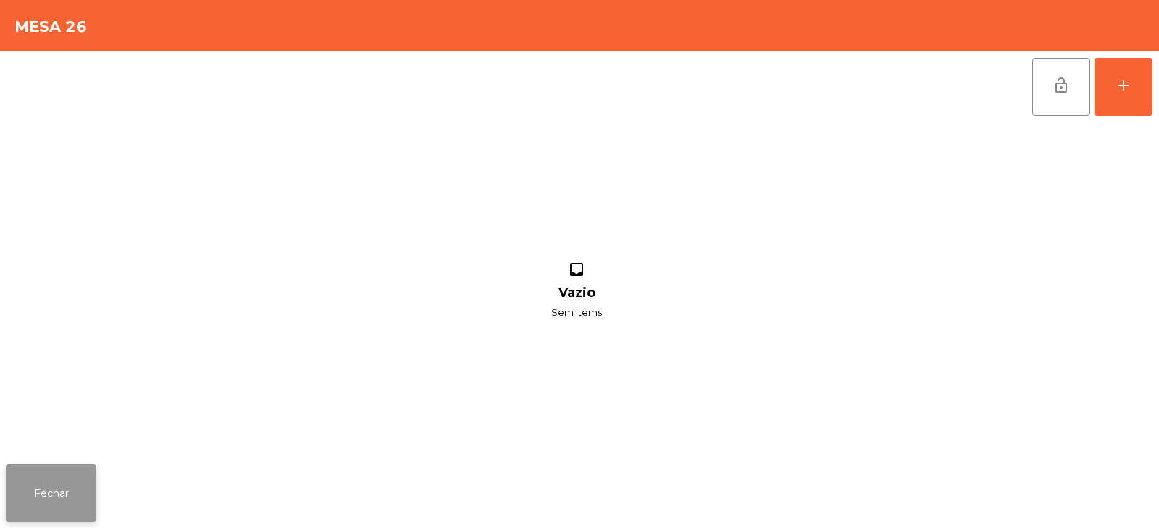
click at [51, 500] on button "Fechar" at bounding box center [51, 493] width 91 height 58
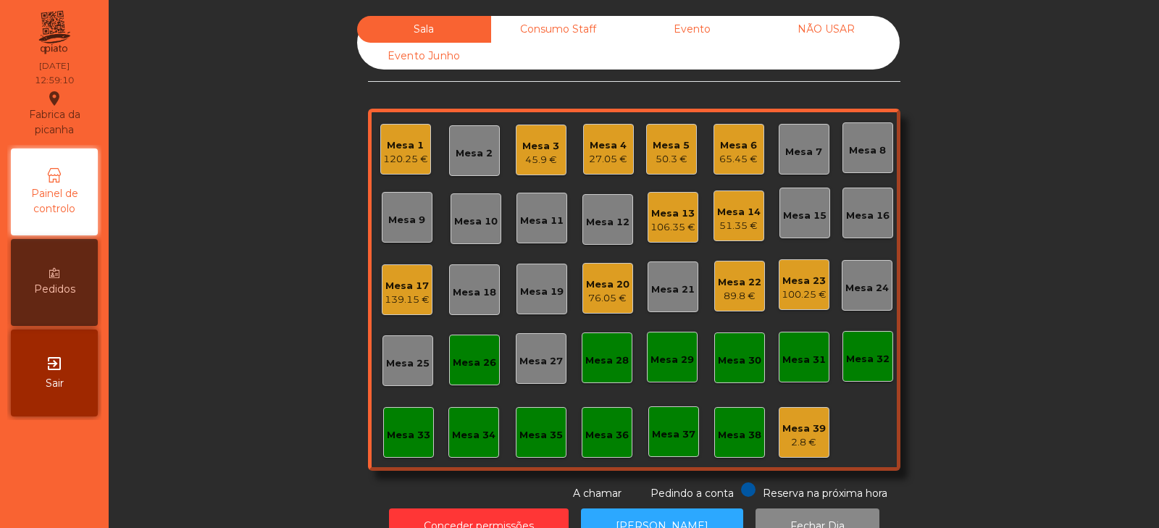
click at [732, 295] on div "89.8 €" at bounding box center [739, 296] width 43 height 14
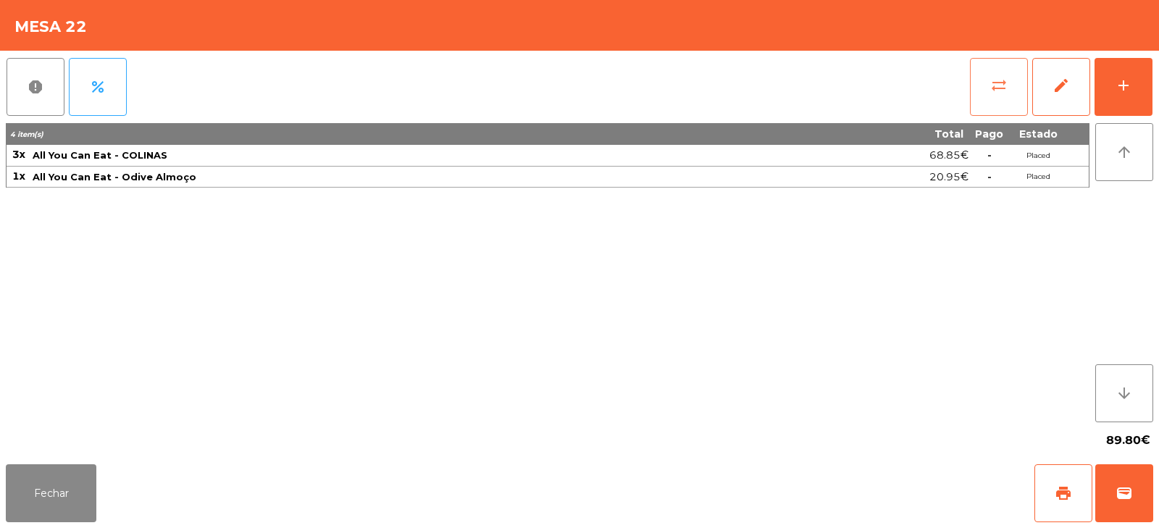
click at [1000, 78] on span "sync_alt" at bounding box center [998, 85] width 17 height 17
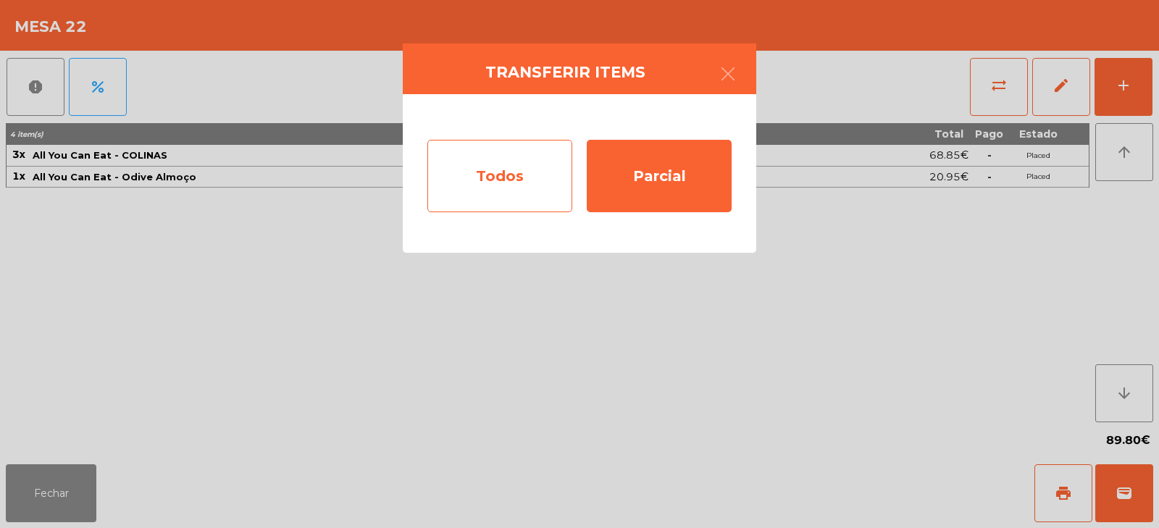
click at [511, 181] on div "Todos" at bounding box center [499, 176] width 145 height 72
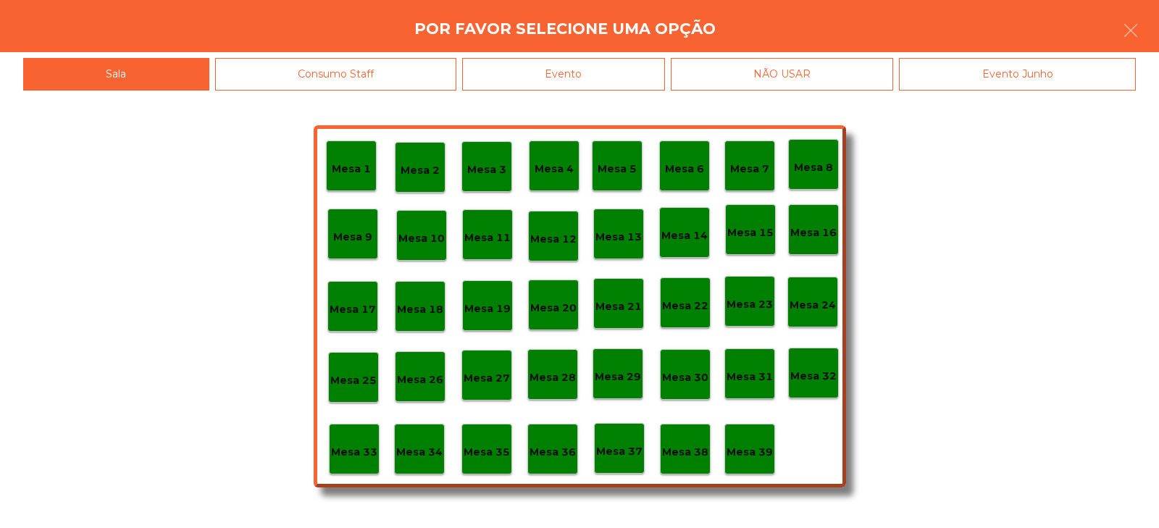
click at [413, 379] on p "Mesa 26" at bounding box center [420, 379] width 46 height 17
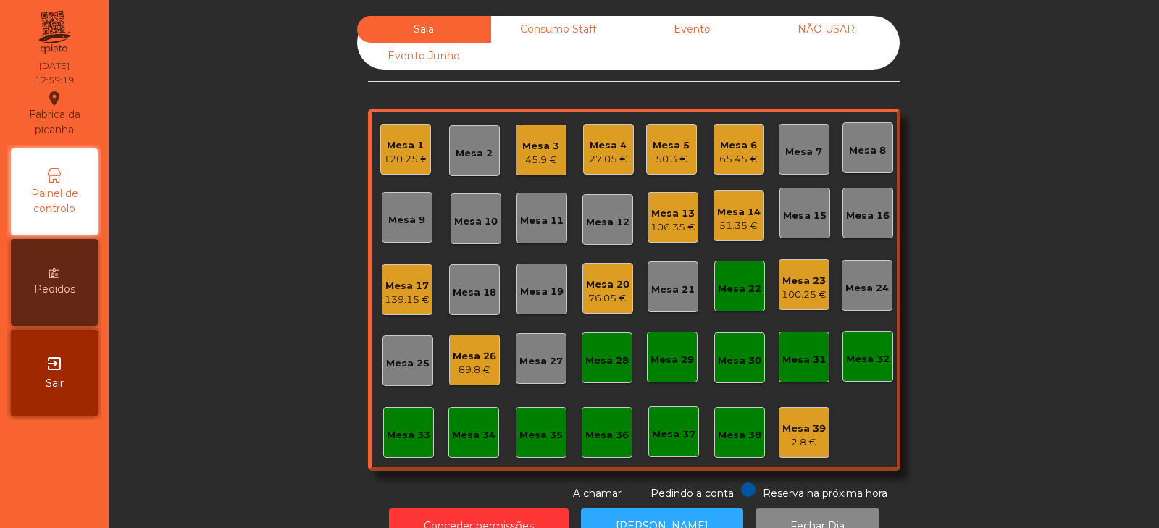
click at [467, 363] on div "89.8 €" at bounding box center [474, 370] width 43 height 14
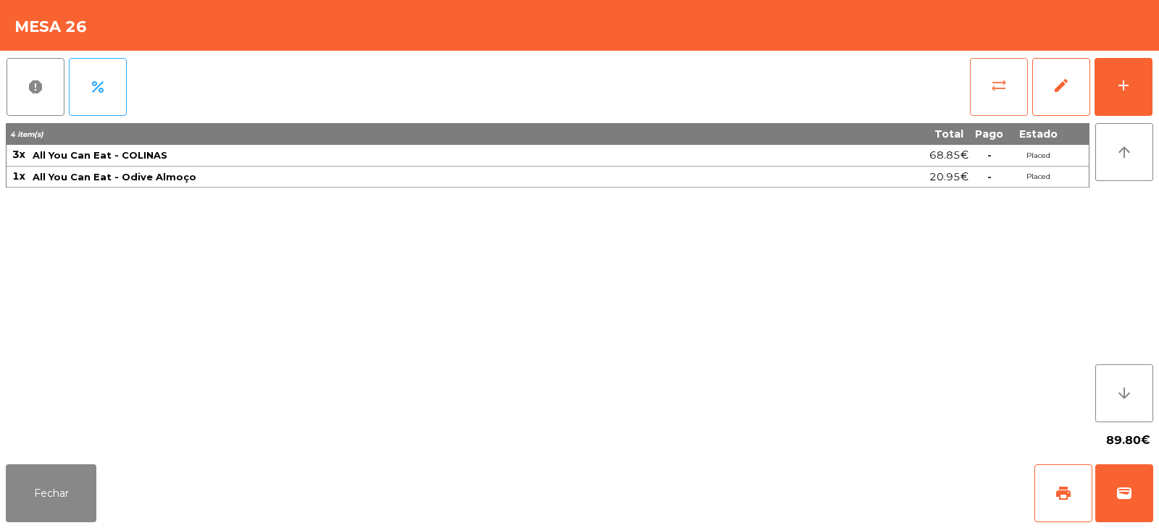
click at [989, 99] on button "sync_alt" at bounding box center [999, 87] width 58 height 58
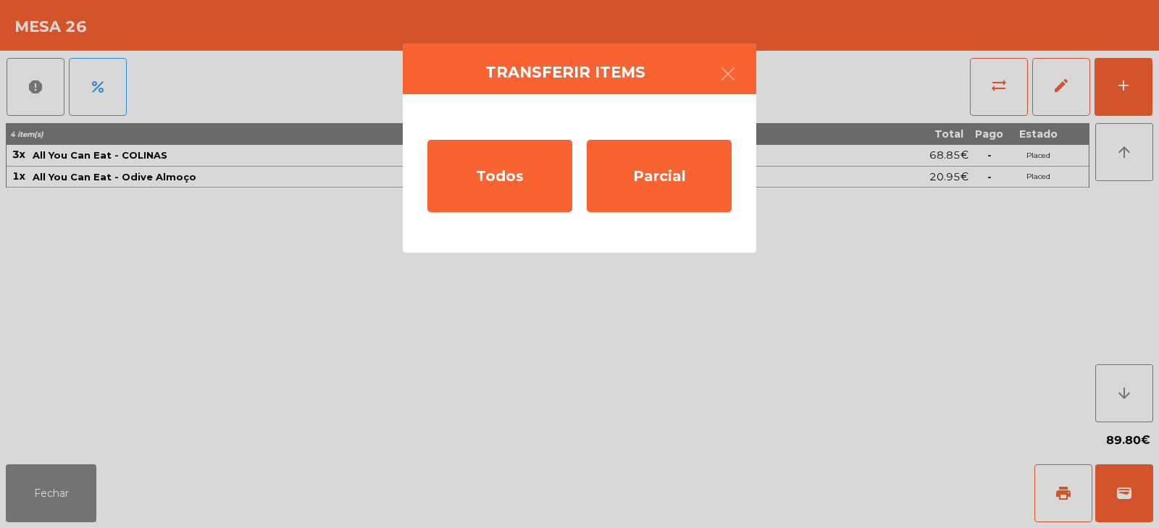
click at [493, 335] on ngb-modal-window "Transferir items Todos Parcial" at bounding box center [579, 264] width 1159 height 528
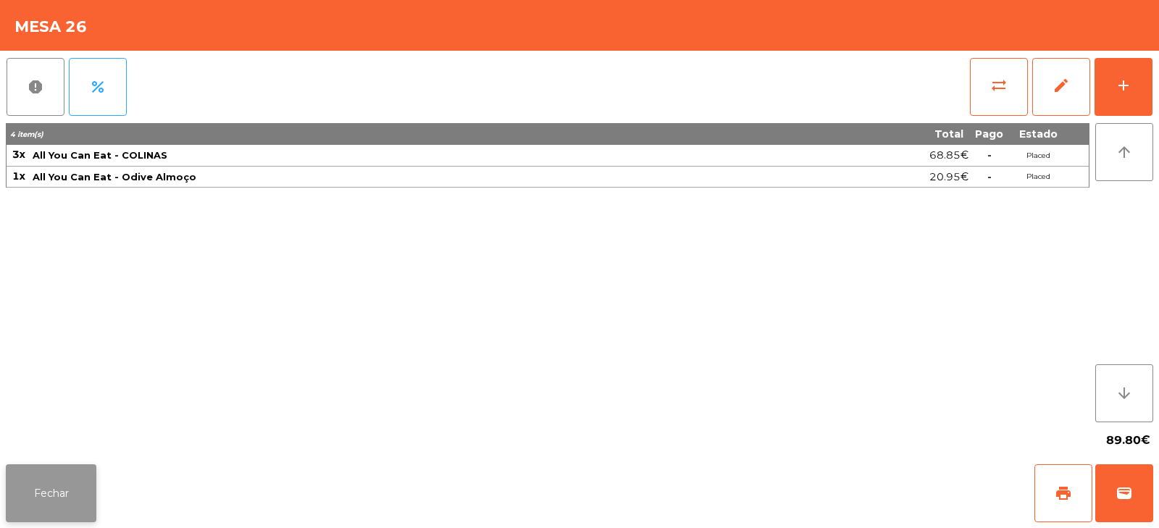
click at [59, 518] on button "Fechar" at bounding box center [51, 493] width 91 height 58
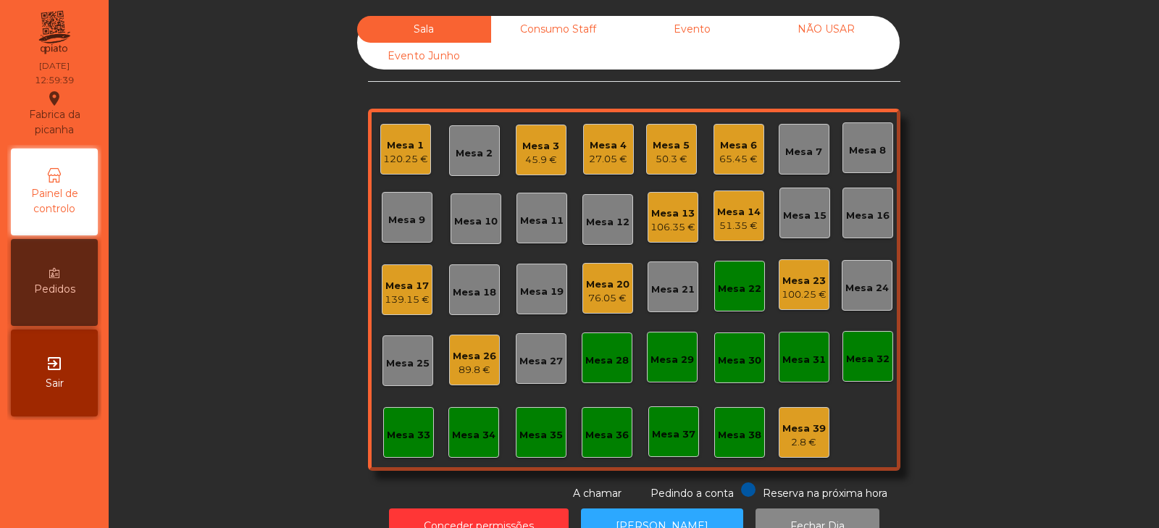
click at [486, 366] on div "89.8 €" at bounding box center [474, 370] width 43 height 14
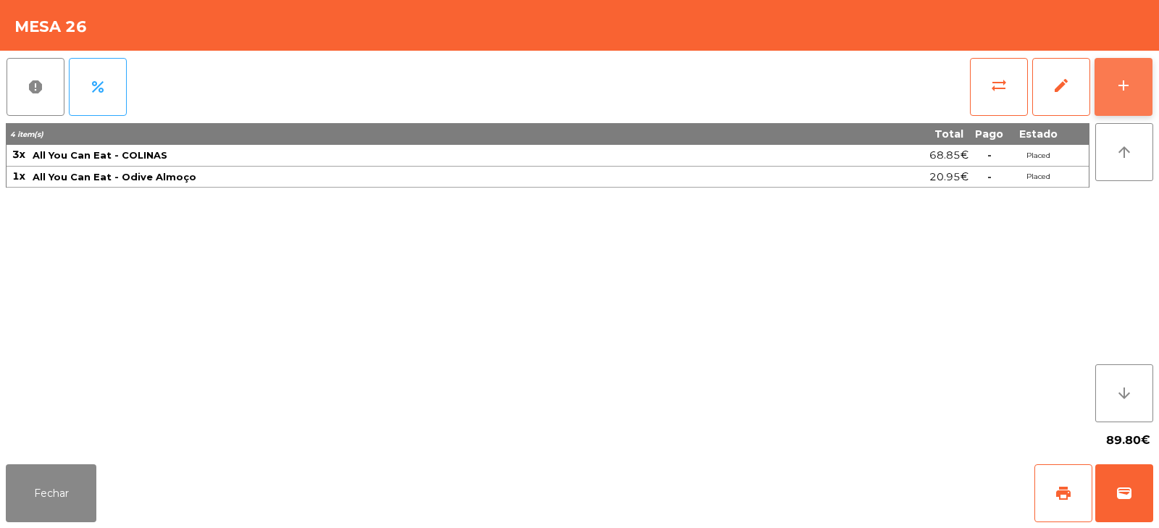
click at [1122, 94] on button "add" at bounding box center [1123, 87] width 58 height 58
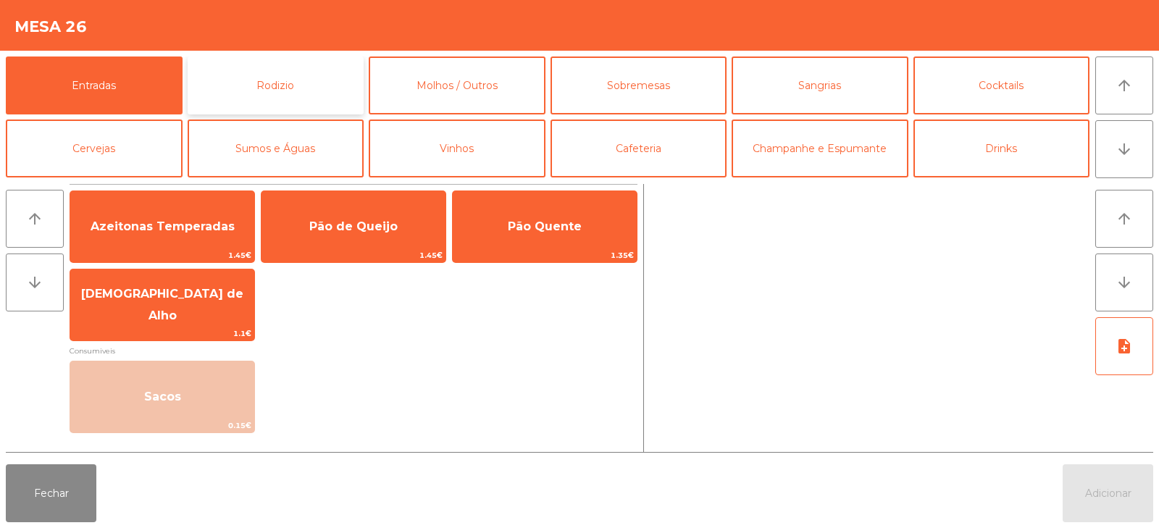
click at [288, 89] on button "Rodizio" at bounding box center [276, 85] width 177 height 58
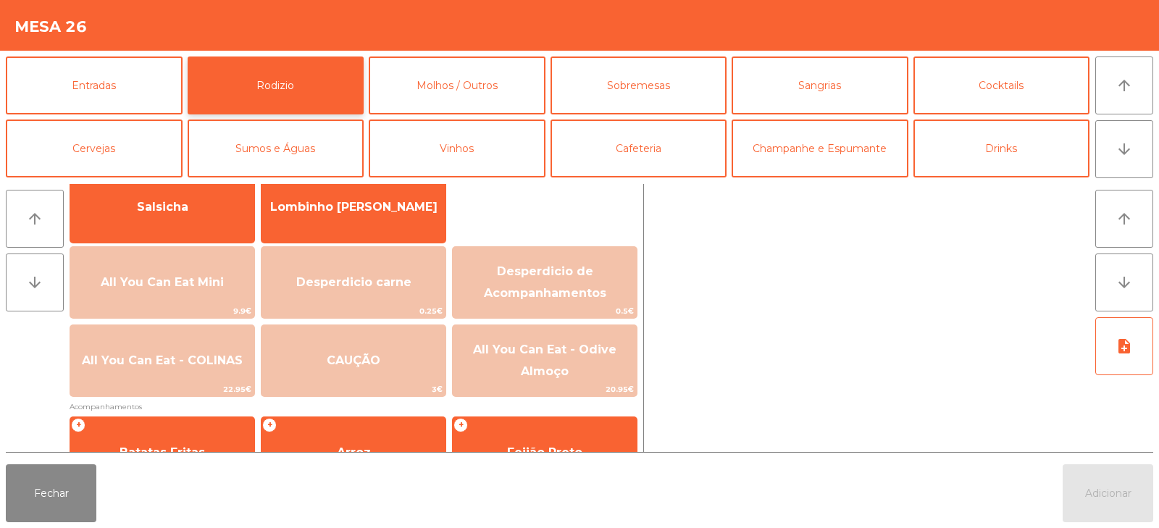
scroll to position [156, 0]
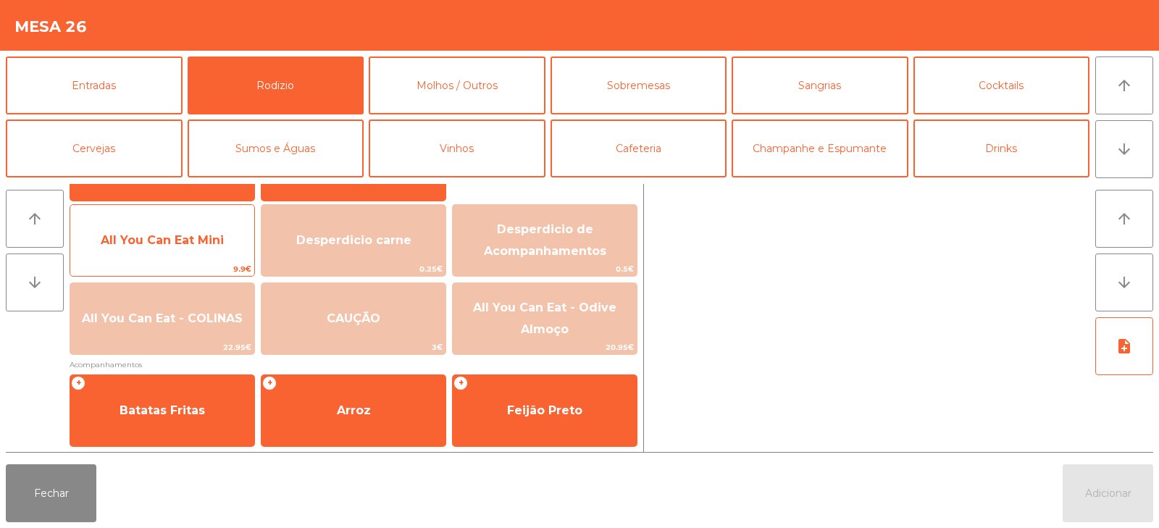
click at [180, 248] on span "All You Can Eat Mini" at bounding box center [162, 240] width 184 height 39
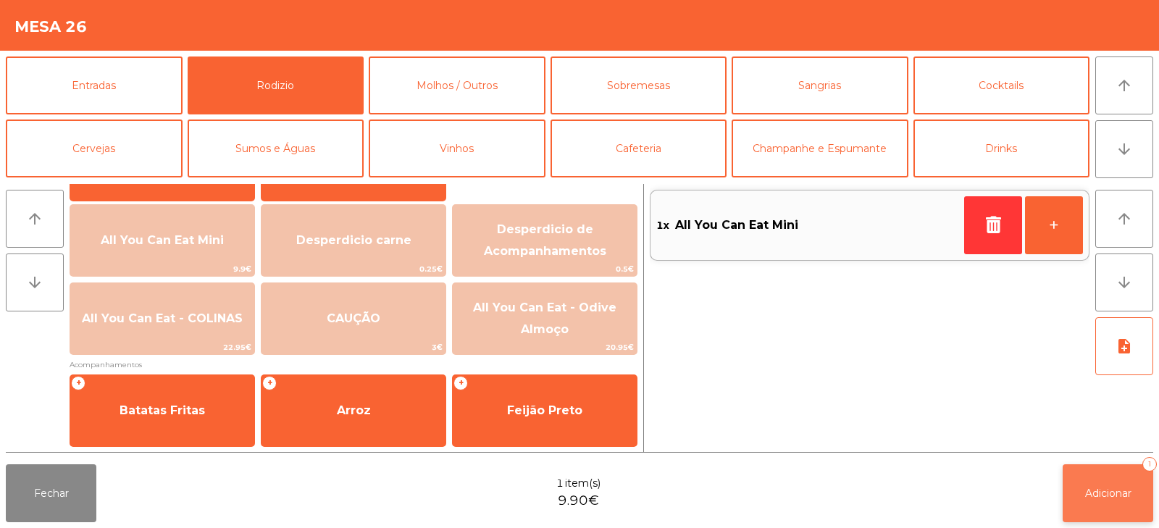
click at [1118, 495] on span "Adicionar" at bounding box center [1108, 493] width 46 height 13
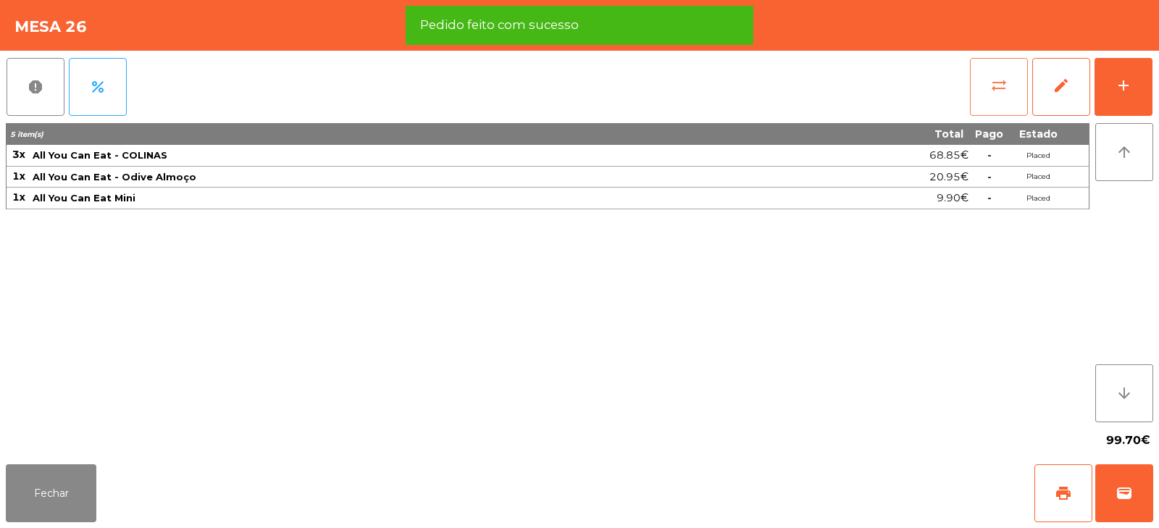
click at [998, 93] on span "sync_alt" at bounding box center [998, 85] width 17 height 17
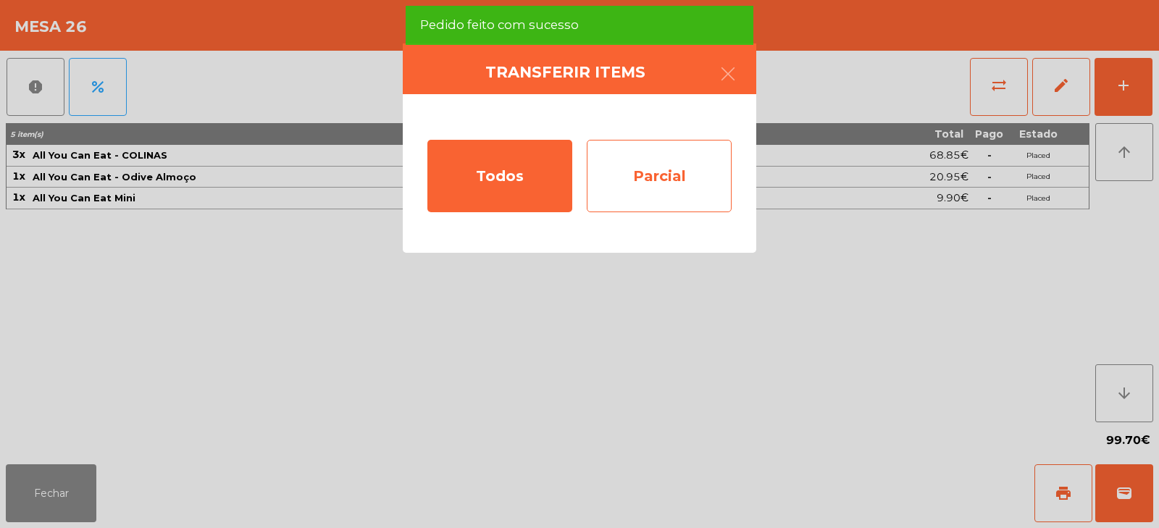
click at [680, 198] on div "Parcial" at bounding box center [659, 176] width 145 height 72
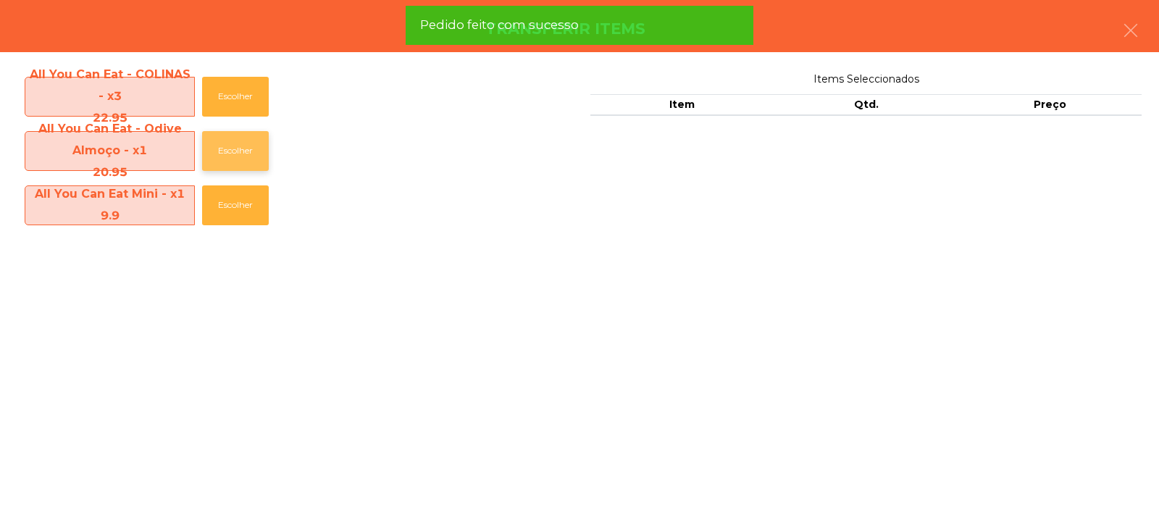
click at [221, 148] on button "Escolher" at bounding box center [235, 151] width 67 height 40
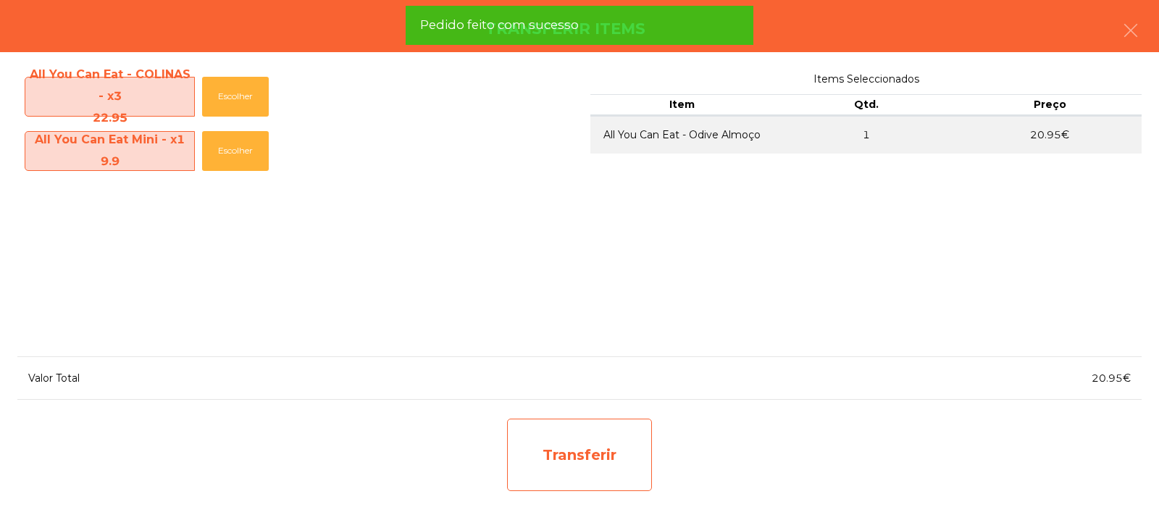
click at [570, 474] on div "Transferir" at bounding box center [579, 455] width 145 height 72
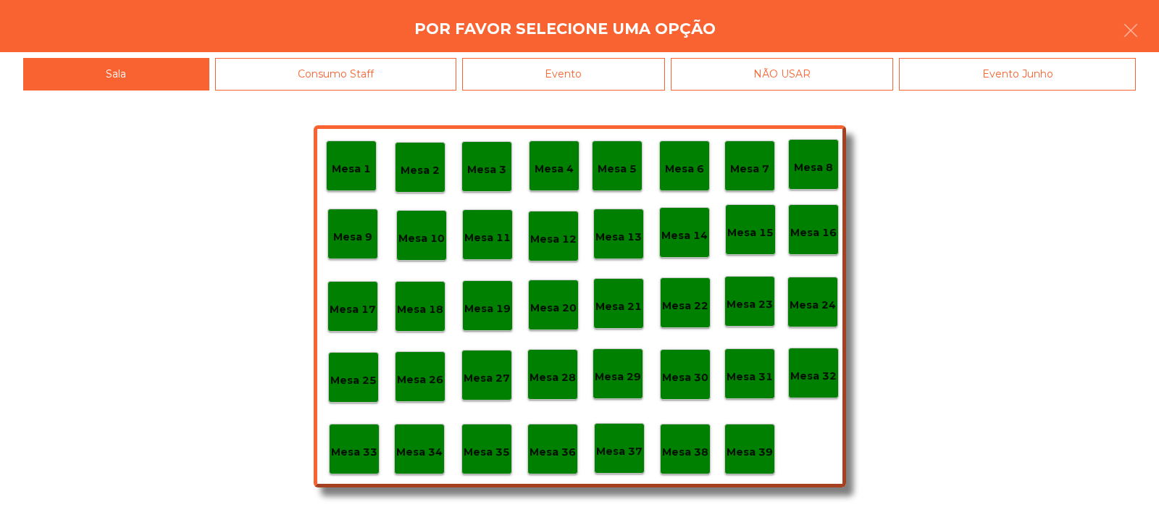
click at [627, 458] on p "Mesa 37" at bounding box center [619, 451] width 46 height 17
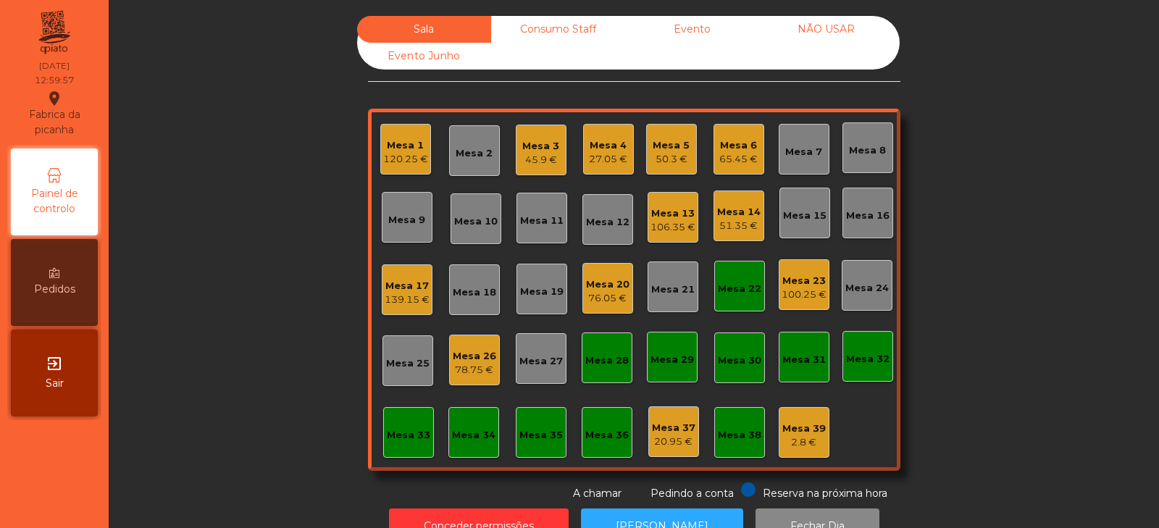
click at [717, 269] on div "Mesa 22" at bounding box center [739, 286] width 51 height 51
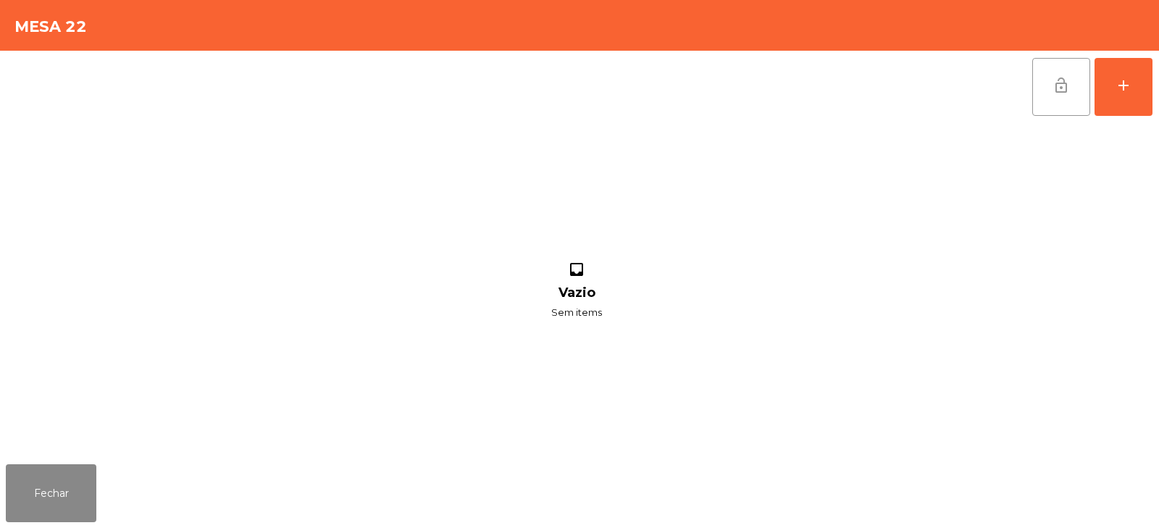
click at [1043, 91] on button "lock_open" at bounding box center [1061, 87] width 58 height 58
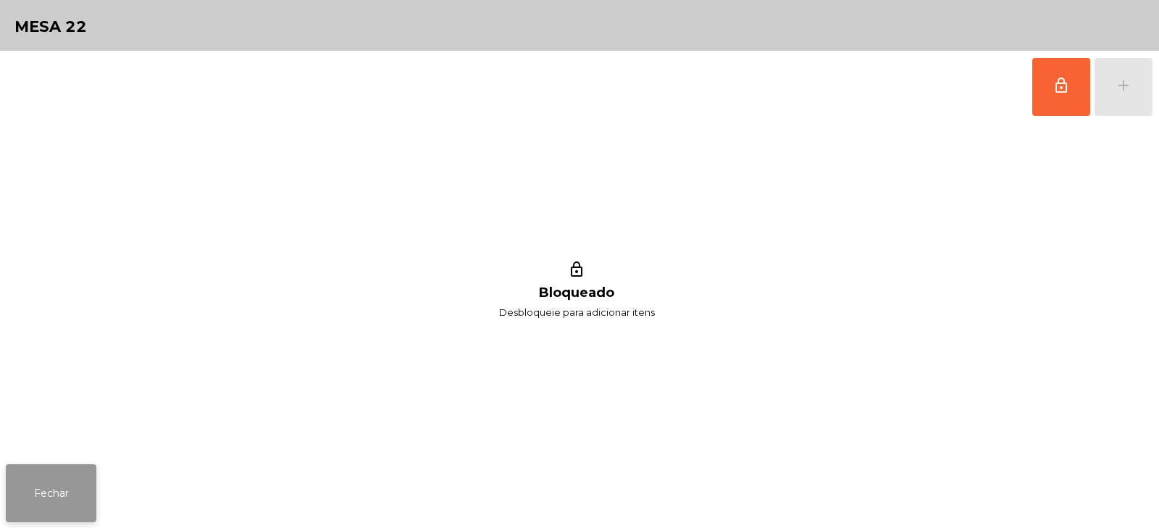
click at [45, 500] on button "Fechar" at bounding box center [51, 493] width 91 height 58
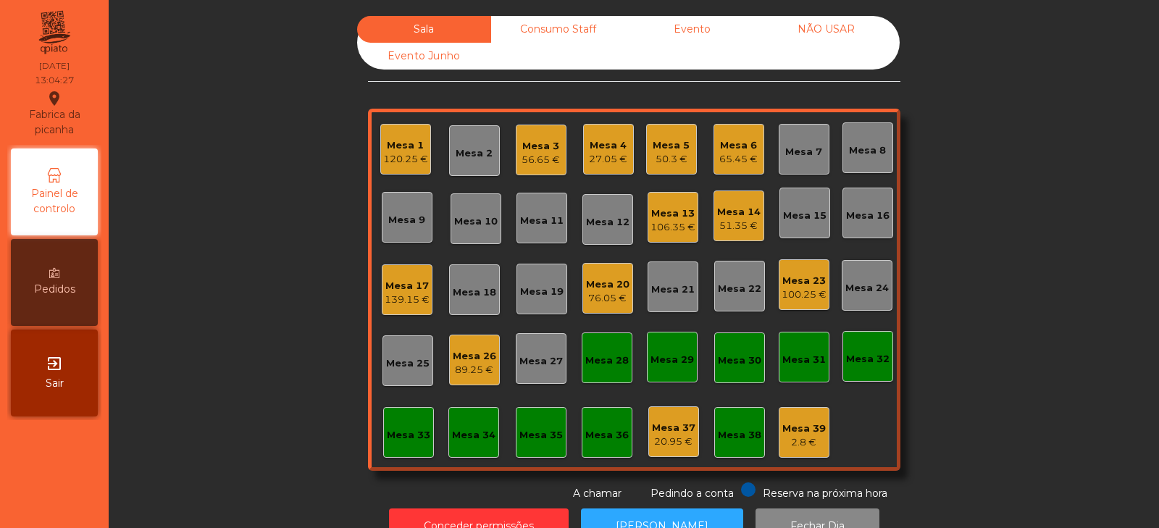
click at [867, 295] on div "Mesa 24" at bounding box center [866, 285] width 51 height 51
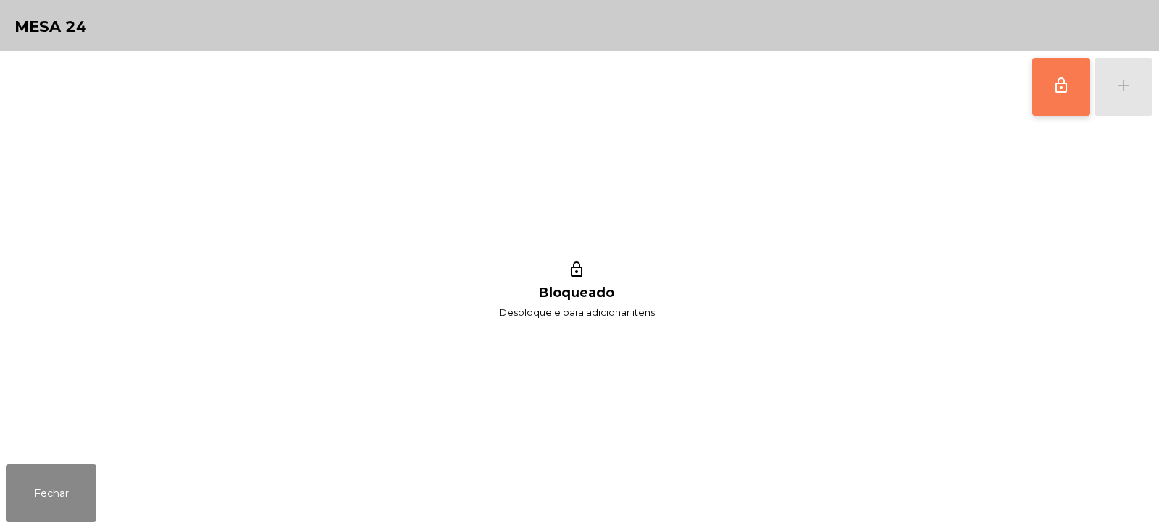
click at [1060, 83] on span "lock_outline" at bounding box center [1060, 85] width 17 height 17
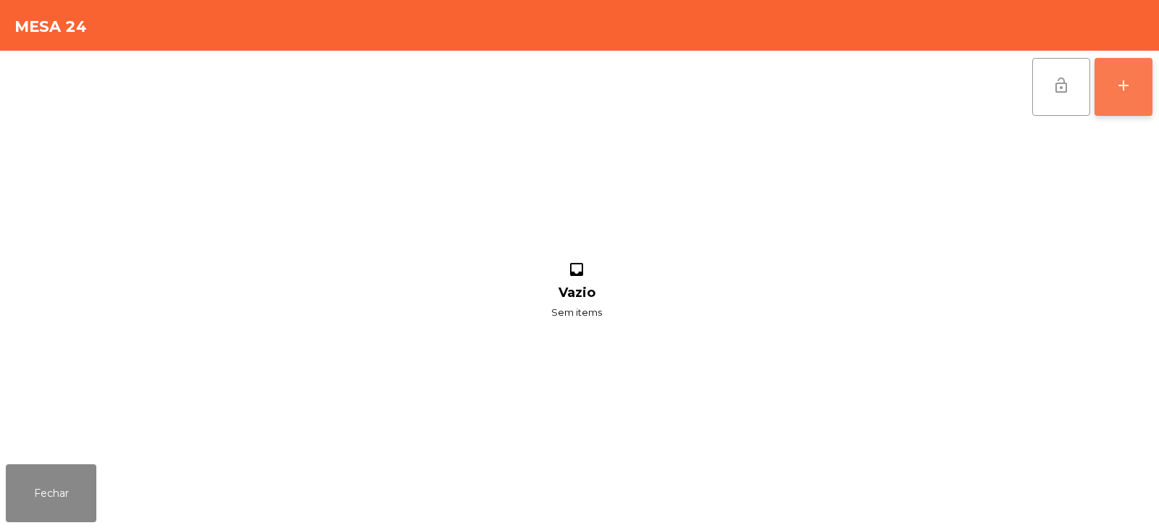
click at [1120, 85] on div "add" at bounding box center [1122, 85] width 17 height 17
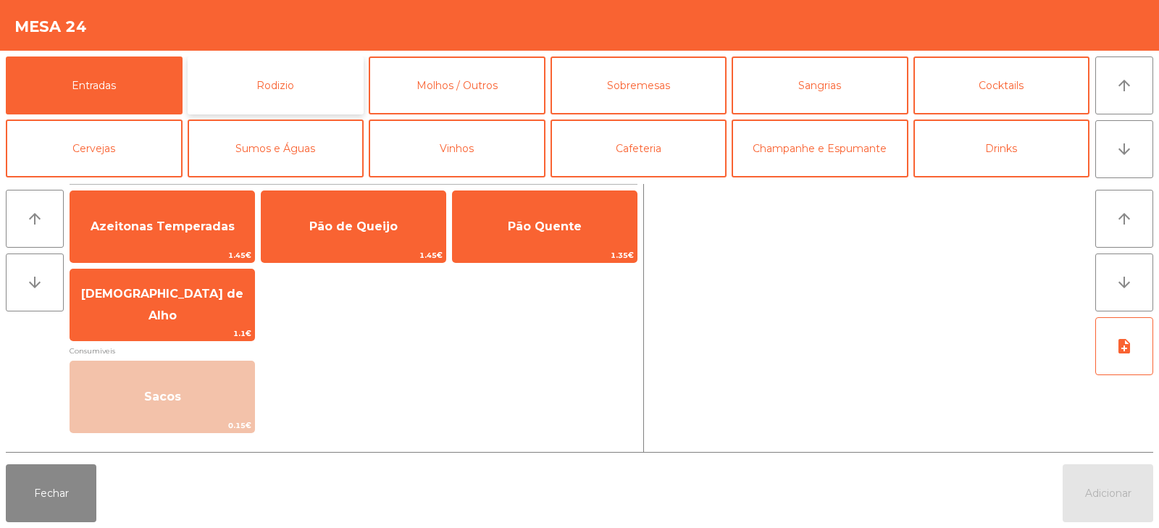
click at [277, 83] on button "Rodizio" at bounding box center [276, 85] width 177 height 58
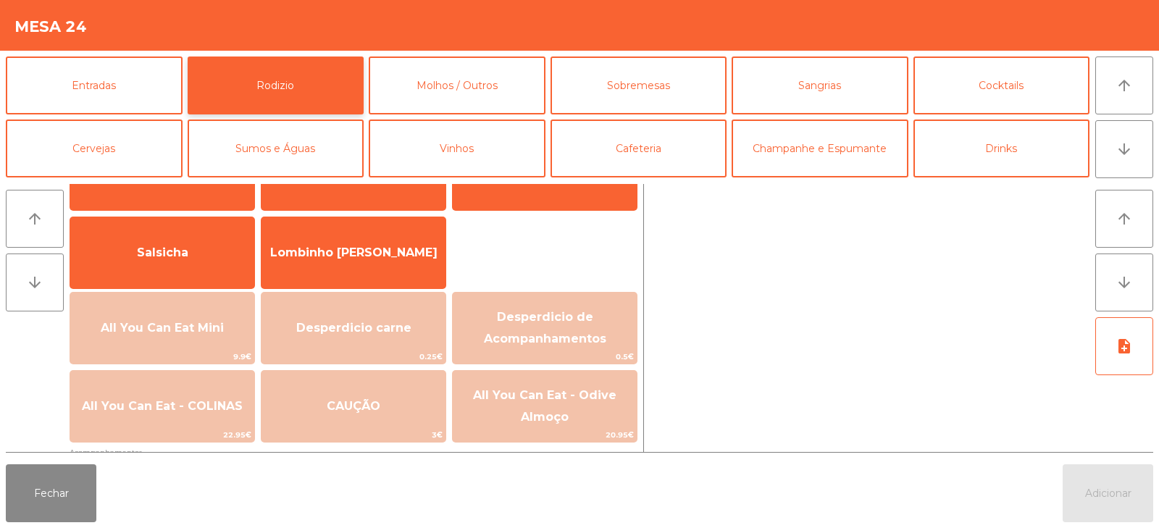
scroll to position [109, 0]
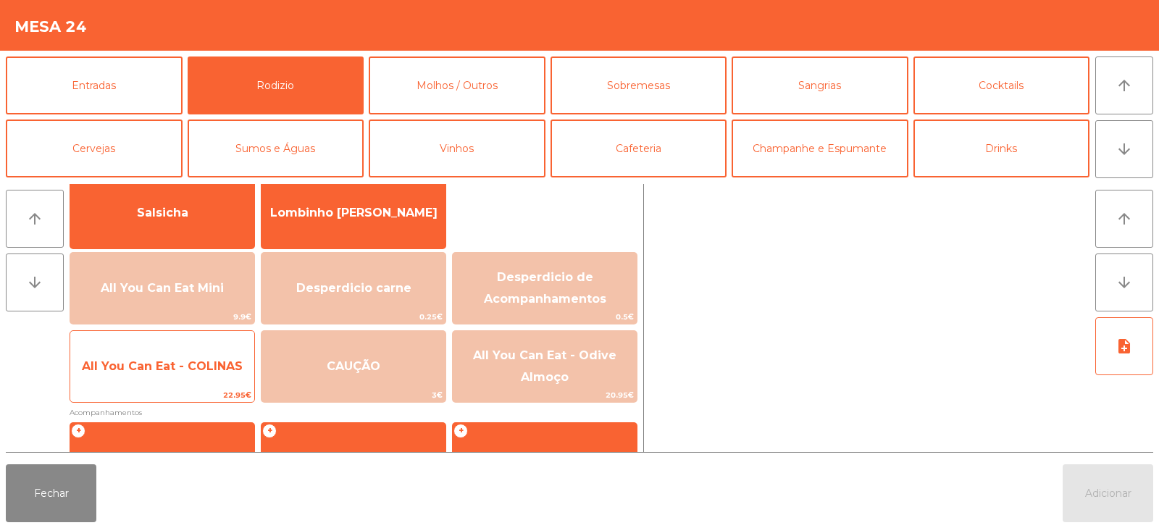
click at [154, 377] on span "All You Can Eat - COLINAS" at bounding box center [162, 366] width 184 height 39
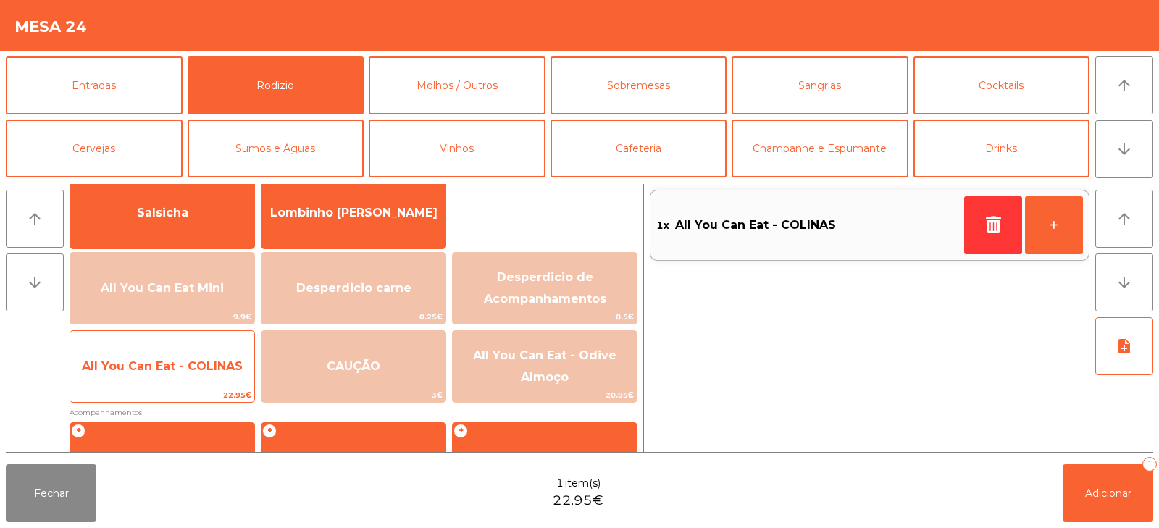
click at [161, 385] on span "All You Can Eat - COLINAS" at bounding box center [162, 366] width 184 height 39
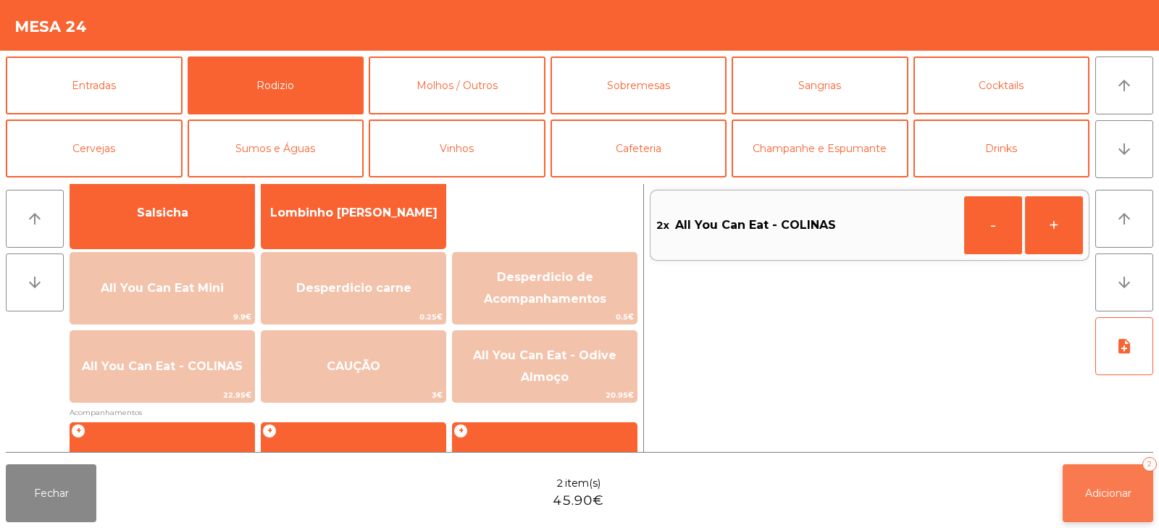
click at [1130, 496] on span "Adicionar" at bounding box center [1108, 493] width 46 height 13
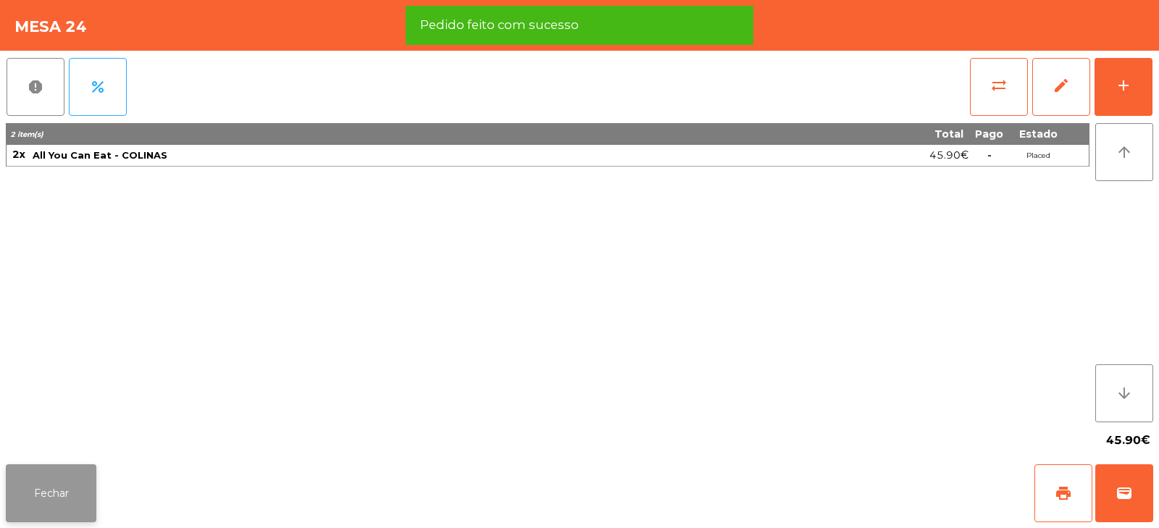
click at [43, 510] on button "Fechar" at bounding box center [51, 493] width 91 height 58
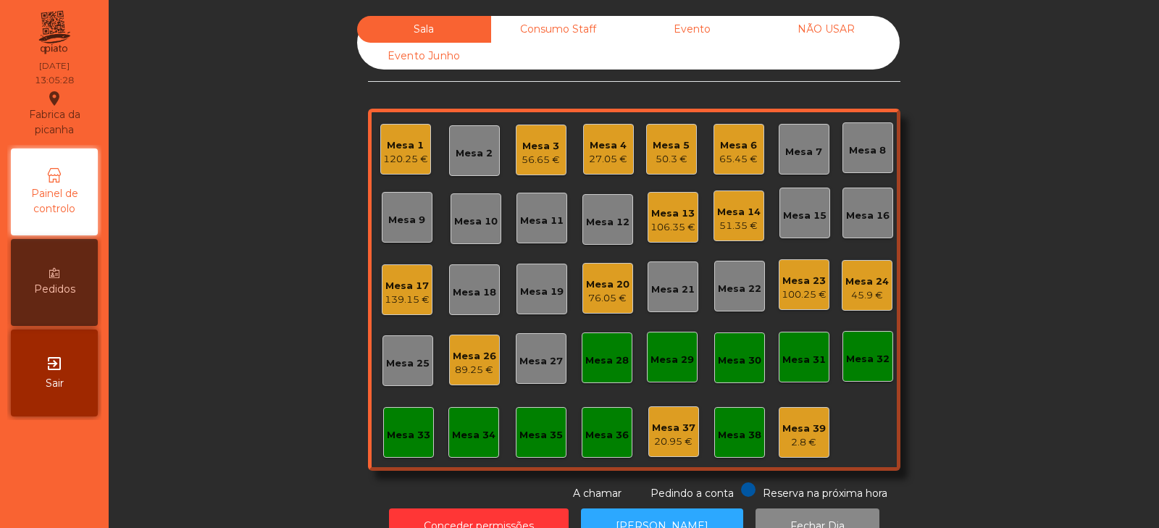
click at [869, 146] on div "Mesa 8" at bounding box center [867, 150] width 37 height 14
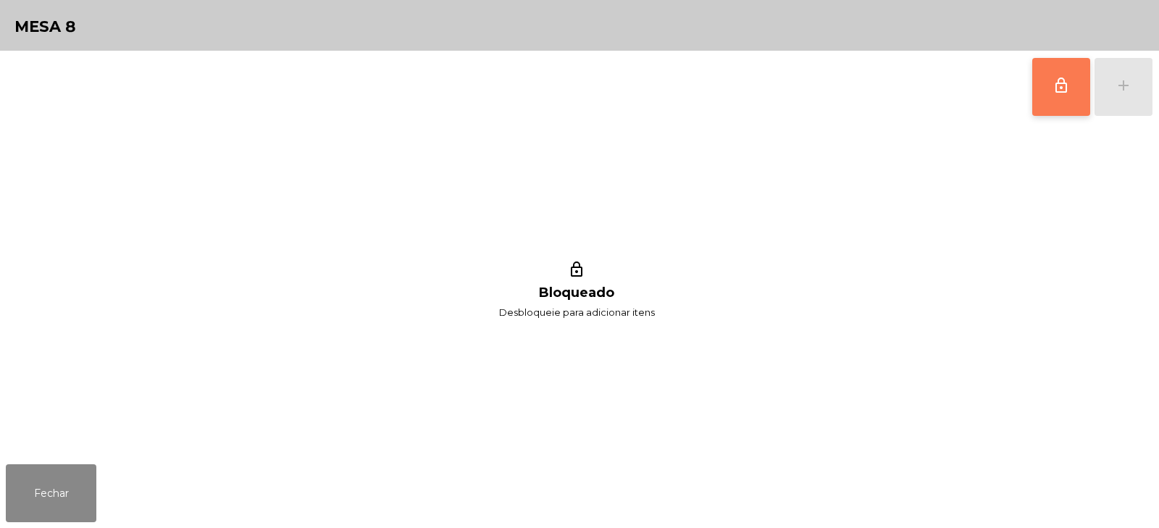
click at [1063, 65] on button "lock_outline" at bounding box center [1061, 87] width 58 height 58
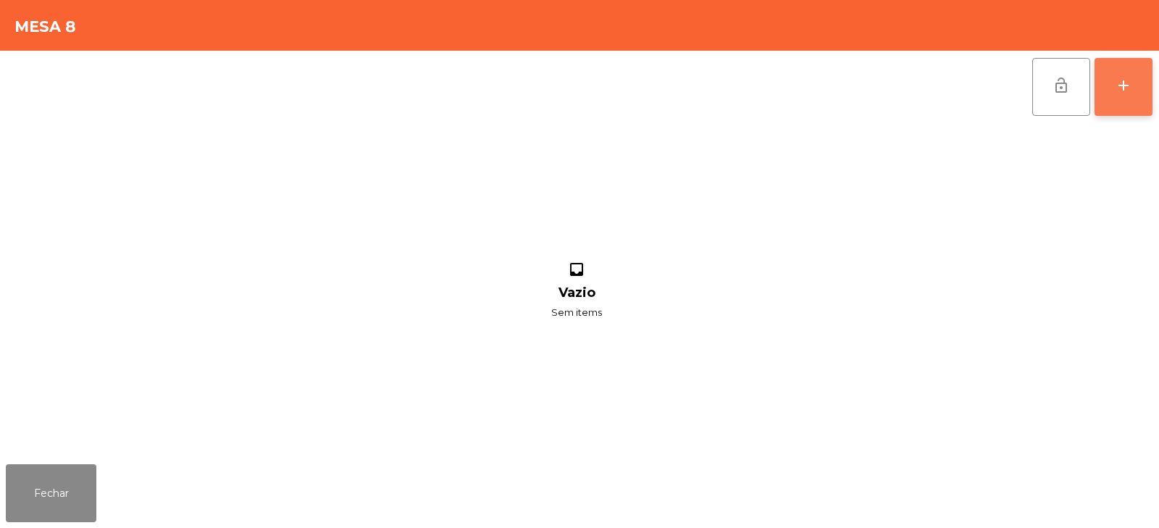
click at [1117, 82] on div "add" at bounding box center [1122, 85] width 17 height 17
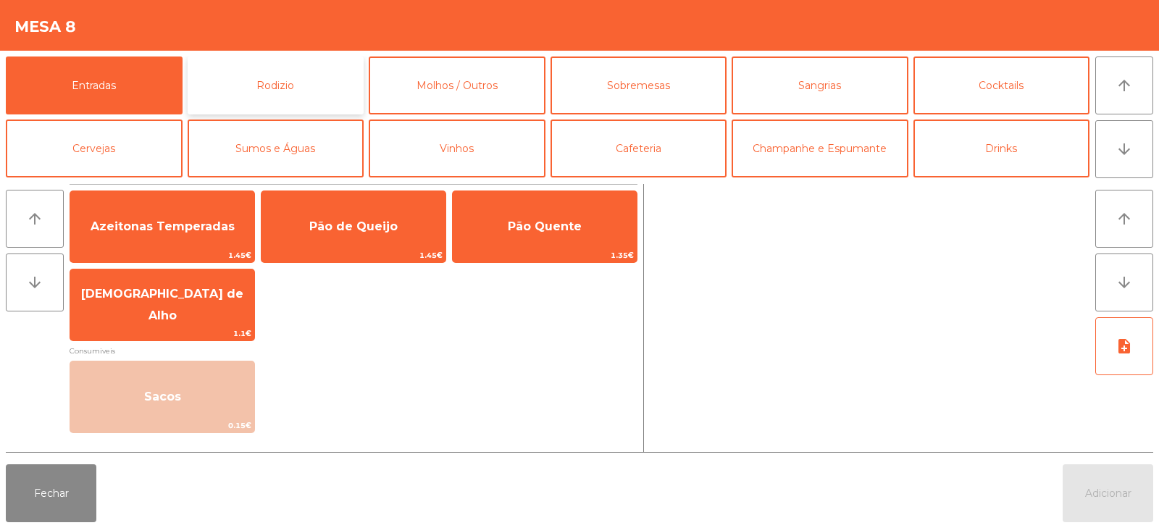
click at [282, 83] on button "Rodizio" at bounding box center [276, 85] width 177 height 58
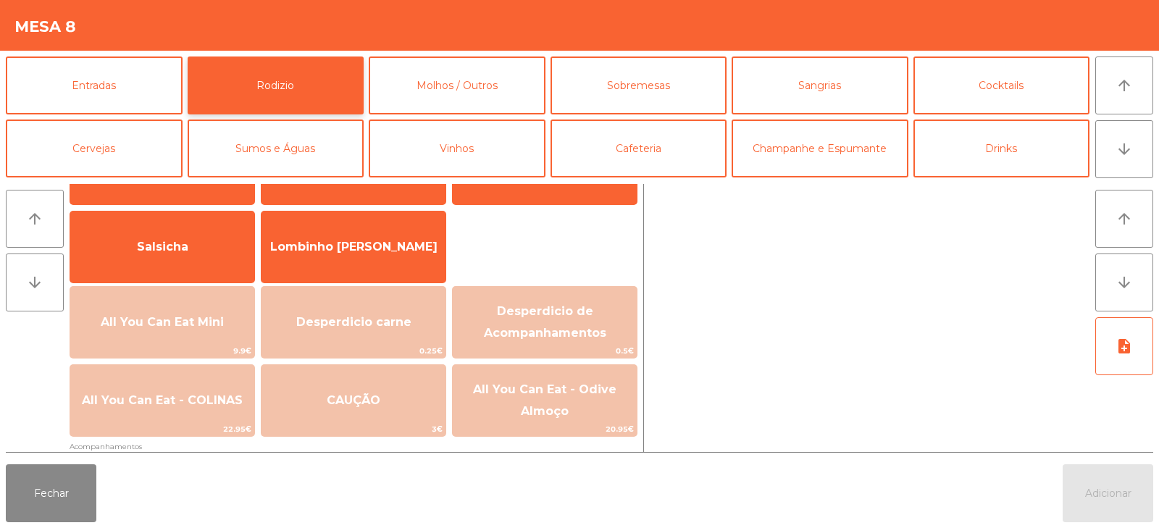
scroll to position [98, 0]
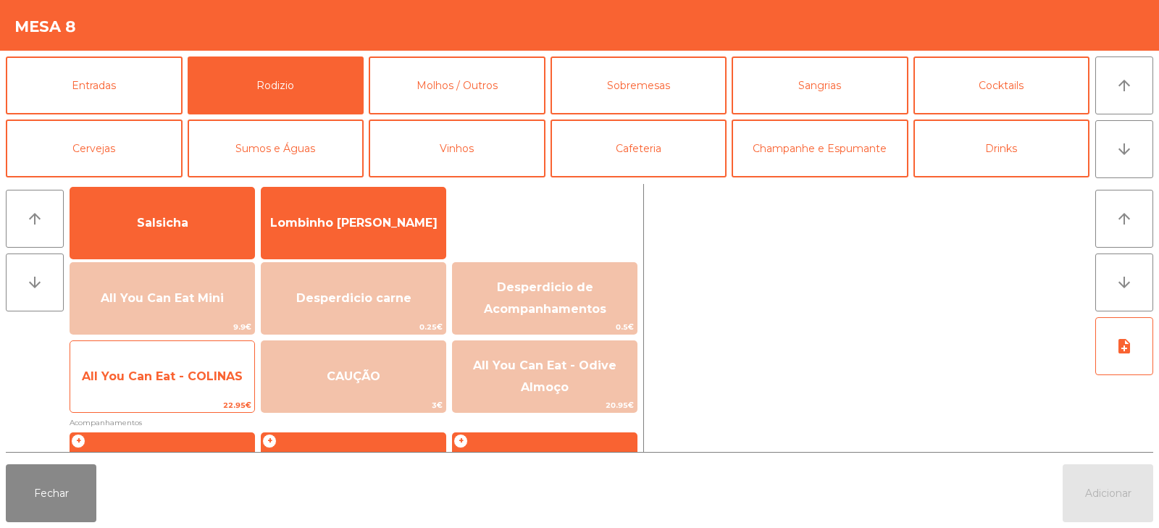
click at [144, 410] on span "22.95€" at bounding box center [162, 405] width 184 height 14
click at [151, 409] on span "22.95€" at bounding box center [162, 405] width 184 height 14
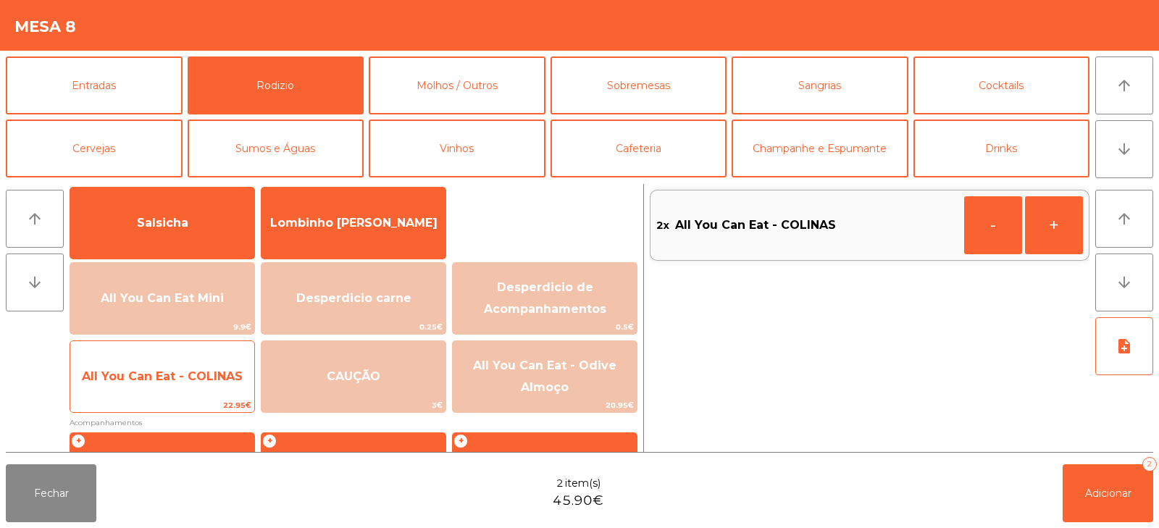
click at [154, 396] on span "All You Can Eat - COLINAS" at bounding box center [162, 376] width 184 height 39
click at [154, 395] on span "All You Can Eat - COLINAS" at bounding box center [162, 376] width 184 height 39
click at [161, 402] on span "22.95€" at bounding box center [162, 405] width 184 height 14
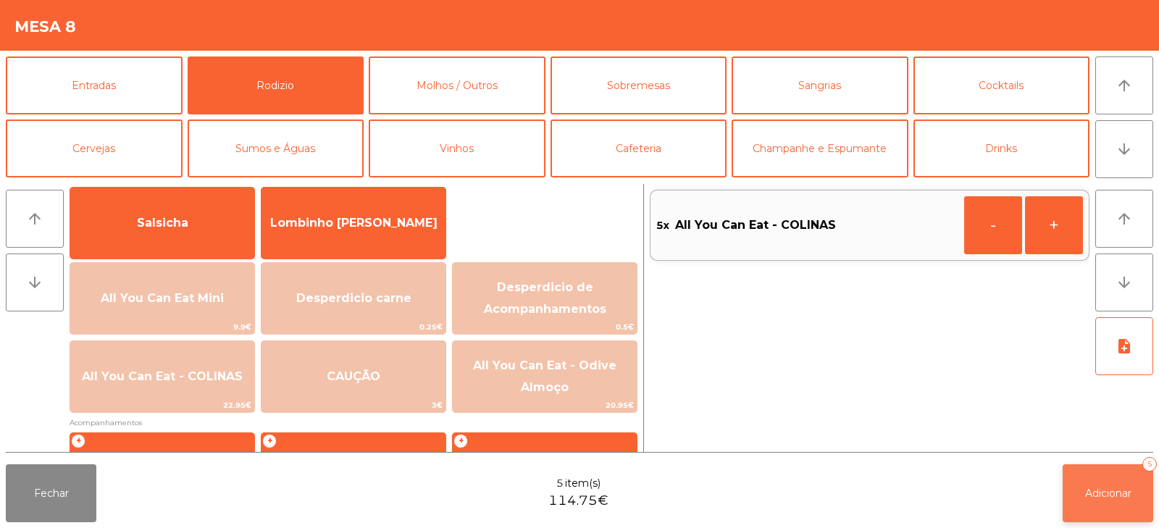
click at [1112, 495] on span "Adicionar" at bounding box center [1108, 493] width 46 height 13
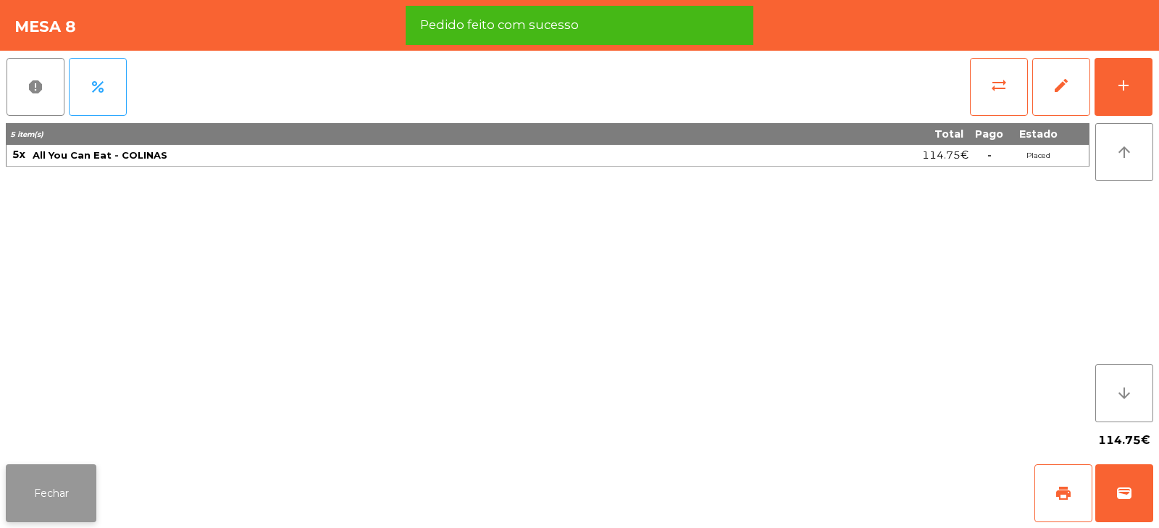
click at [50, 497] on button "Fechar" at bounding box center [51, 493] width 91 height 58
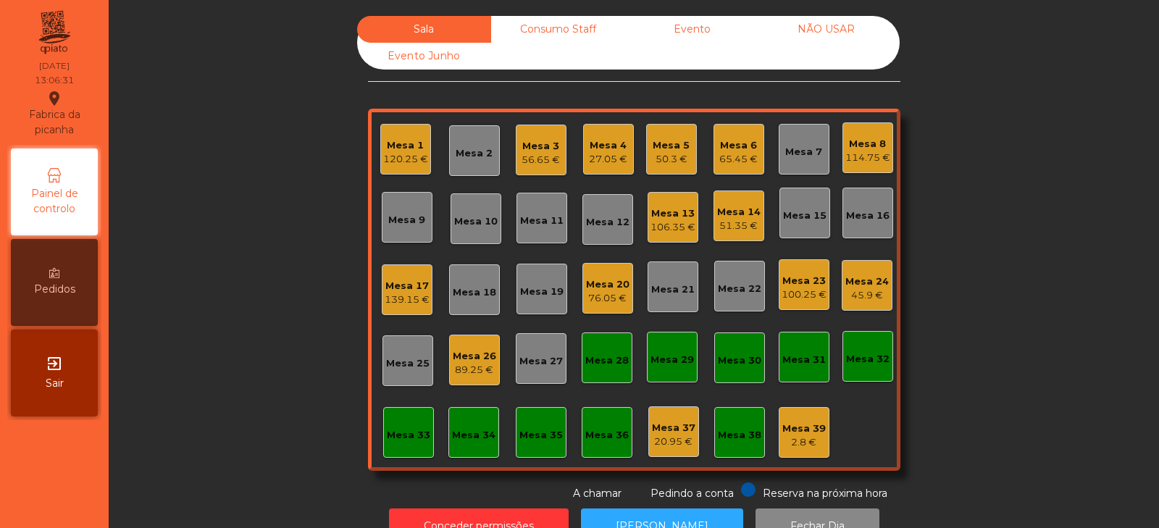
click at [390, 437] on div "Mesa 33" at bounding box center [408, 435] width 43 height 14
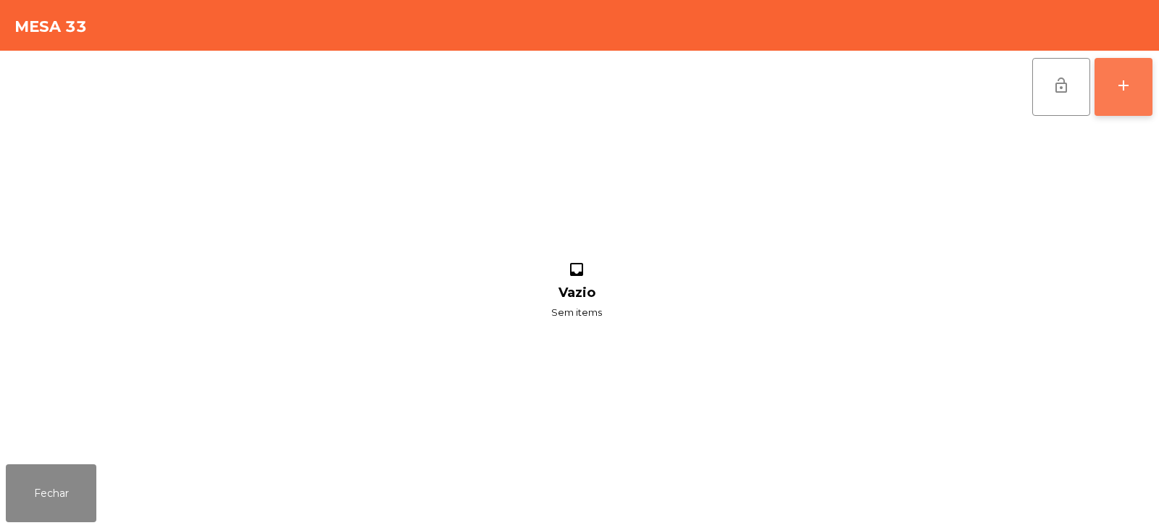
click at [1099, 94] on button "add" at bounding box center [1123, 87] width 58 height 58
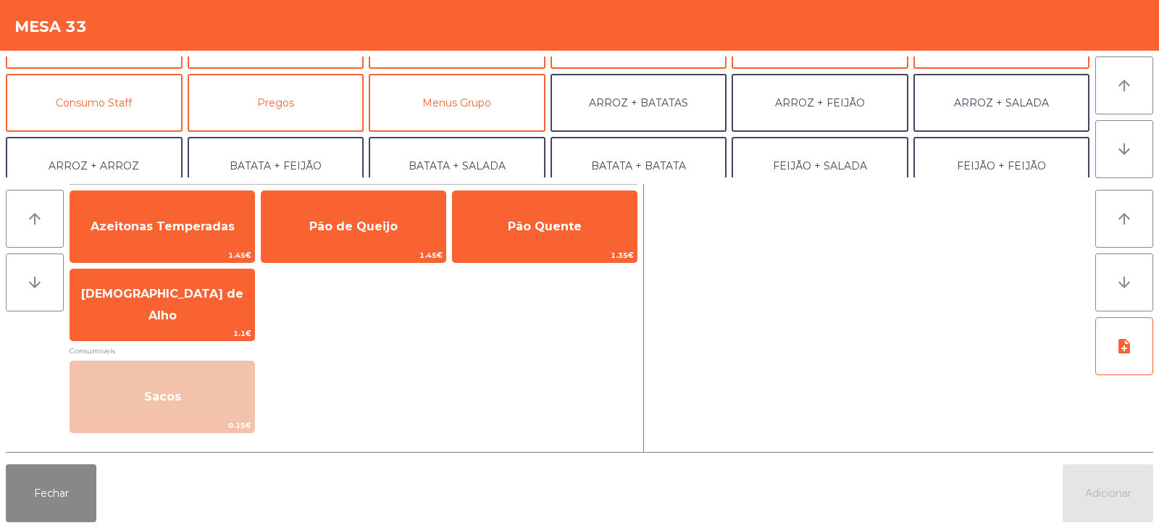
scroll to position [106, 0]
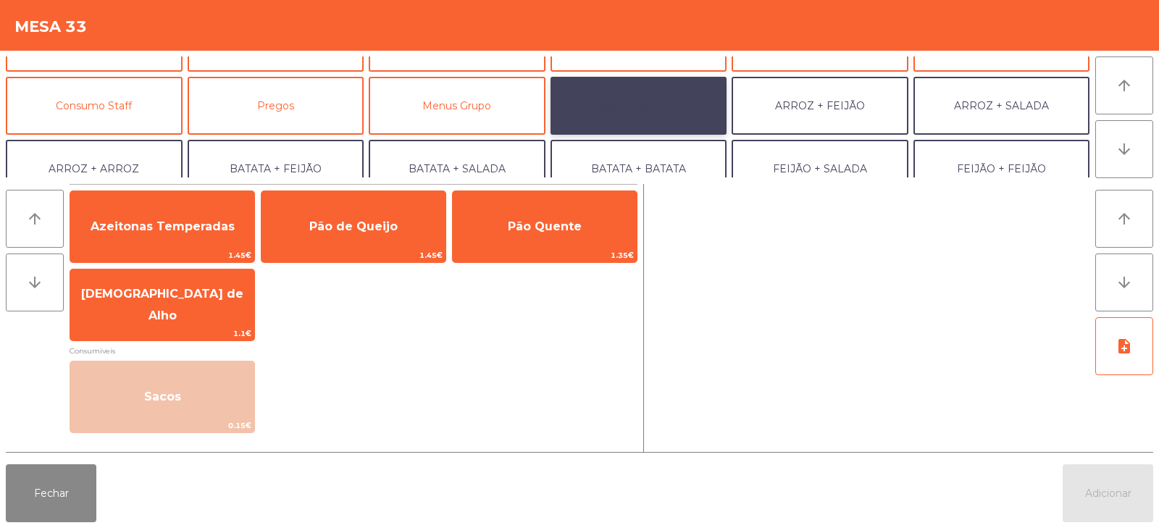
click at [613, 90] on button "ARROZ + BATATAS" at bounding box center [638, 106] width 177 height 58
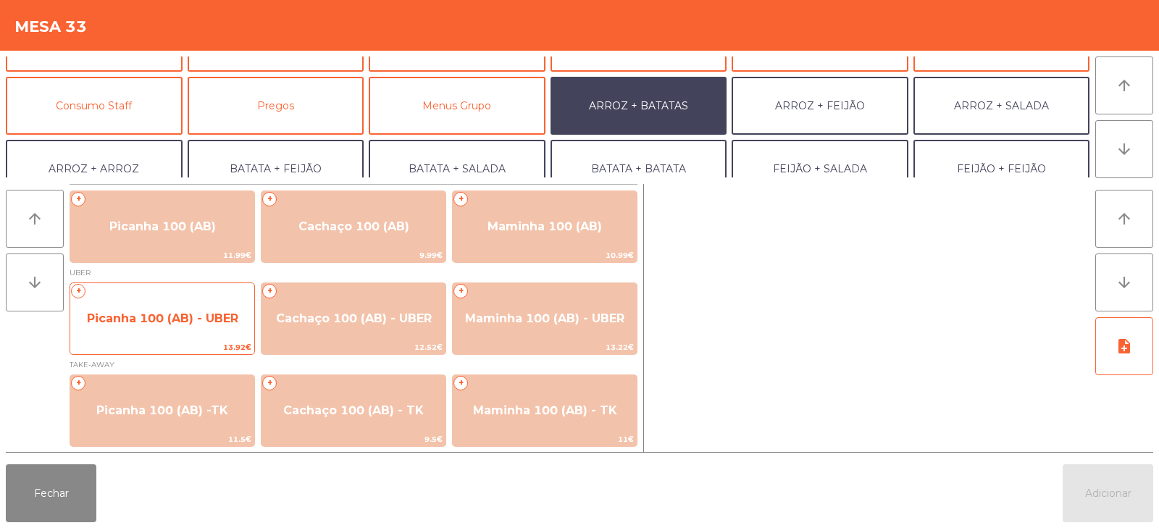
click at [126, 323] on span "Picanha 100 (AB) - UBER" at bounding box center [162, 318] width 151 height 14
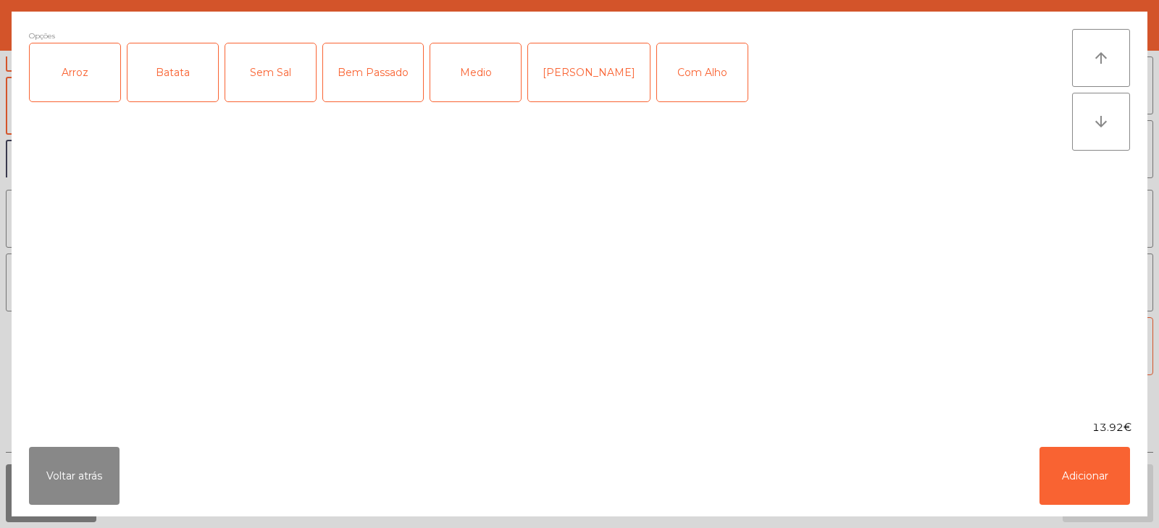
click at [47, 72] on div "Arroz" at bounding box center [75, 72] width 91 height 58
click at [169, 78] on div "Batata" at bounding box center [172, 72] width 91 height 58
click at [471, 73] on div "Medio" at bounding box center [475, 72] width 91 height 58
click at [1073, 474] on button "Adicionar" at bounding box center [1084, 476] width 91 height 58
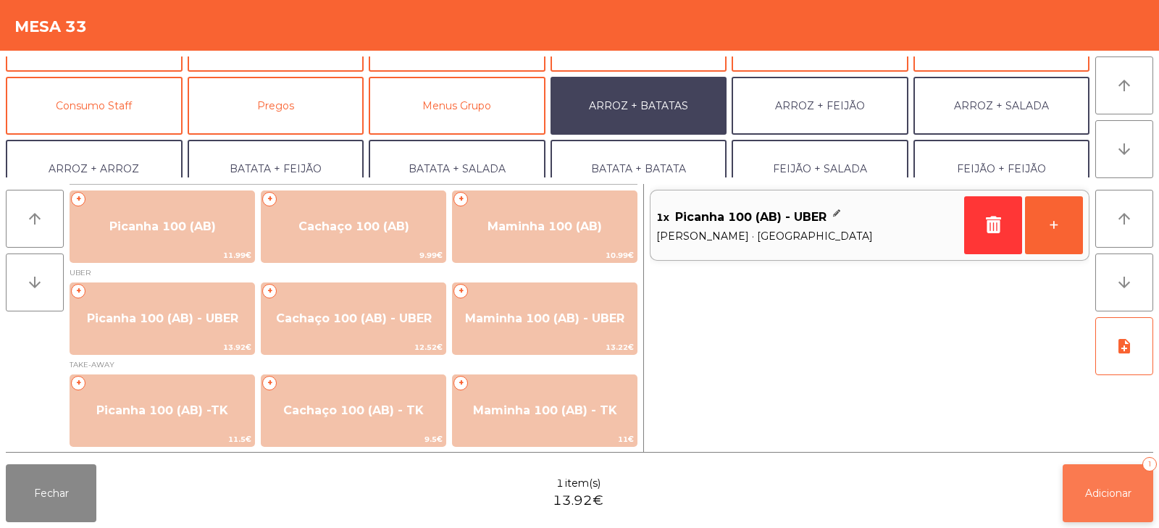
click at [1104, 489] on span "Adicionar" at bounding box center [1108, 493] width 46 height 13
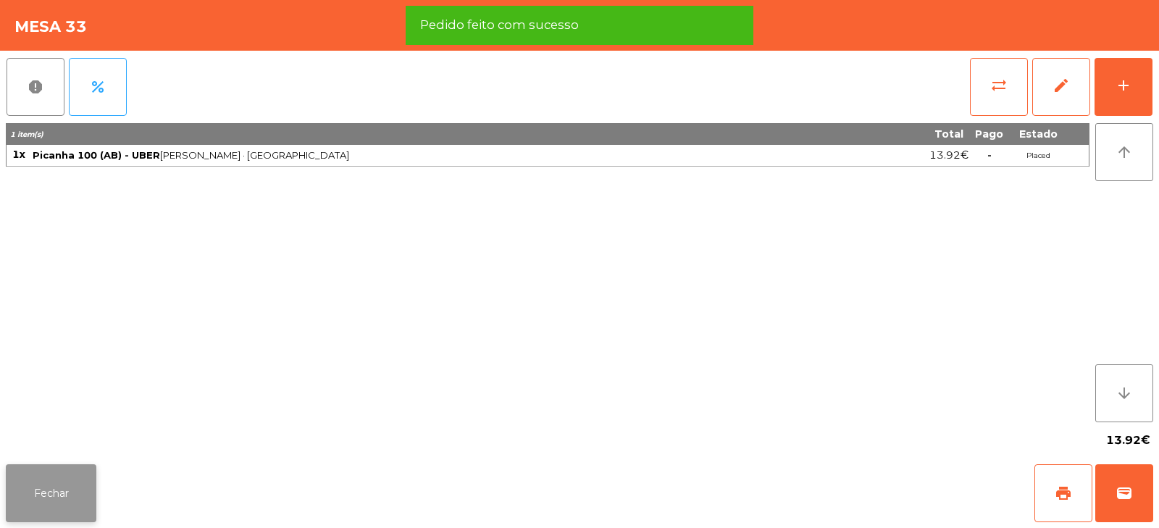
click at [44, 479] on button "Fechar" at bounding box center [51, 493] width 91 height 58
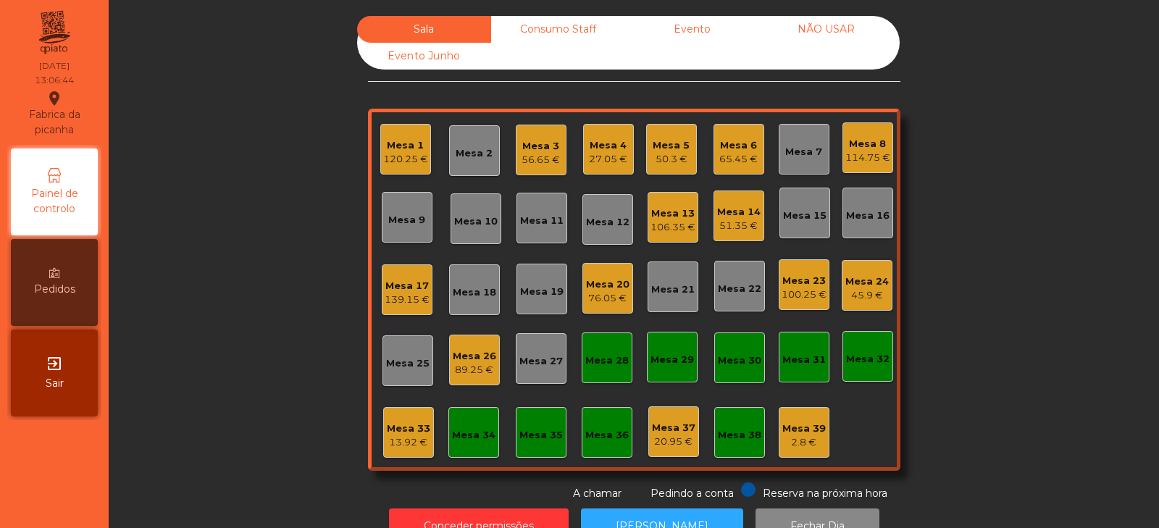
click at [542, 361] on div "Mesa 27" at bounding box center [540, 361] width 43 height 14
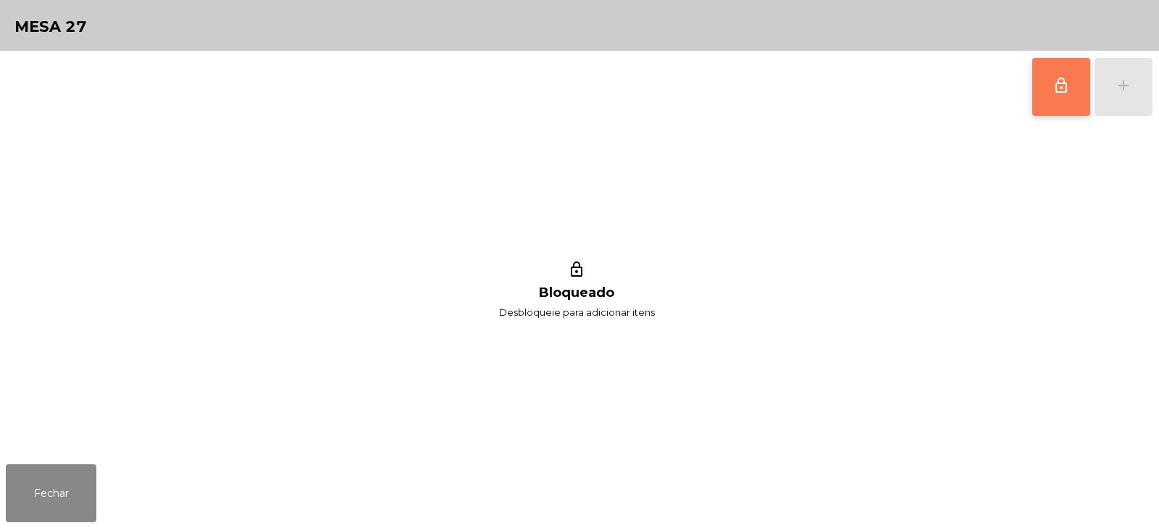
click at [1056, 90] on span "lock_outline" at bounding box center [1060, 85] width 17 height 17
click at [1121, 87] on div "add" at bounding box center [1122, 85] width 17 height 17
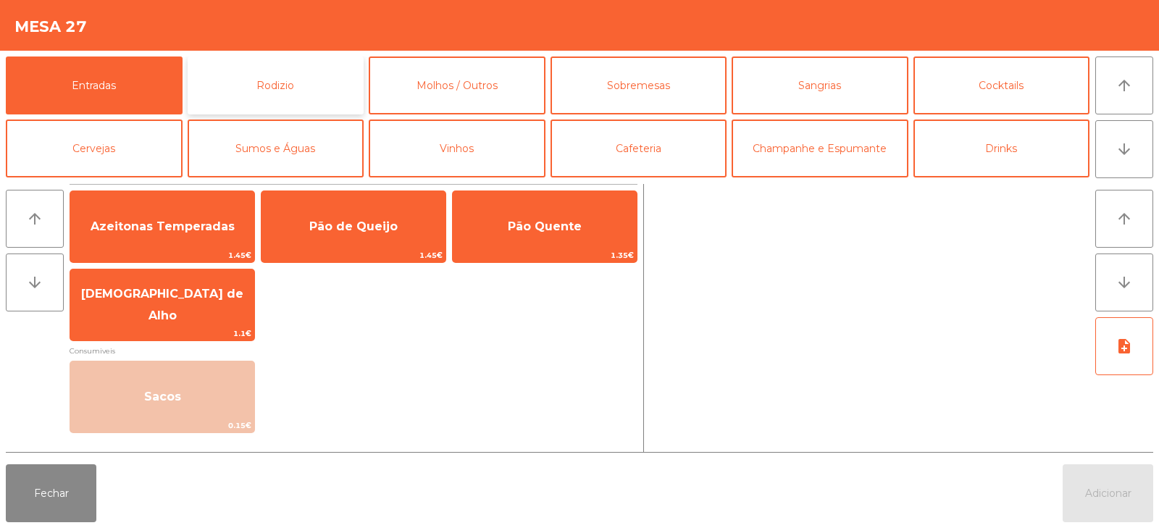
click at [274, 83] on button "Rodizio" at bounding box center [276, 85] width 177 height 58
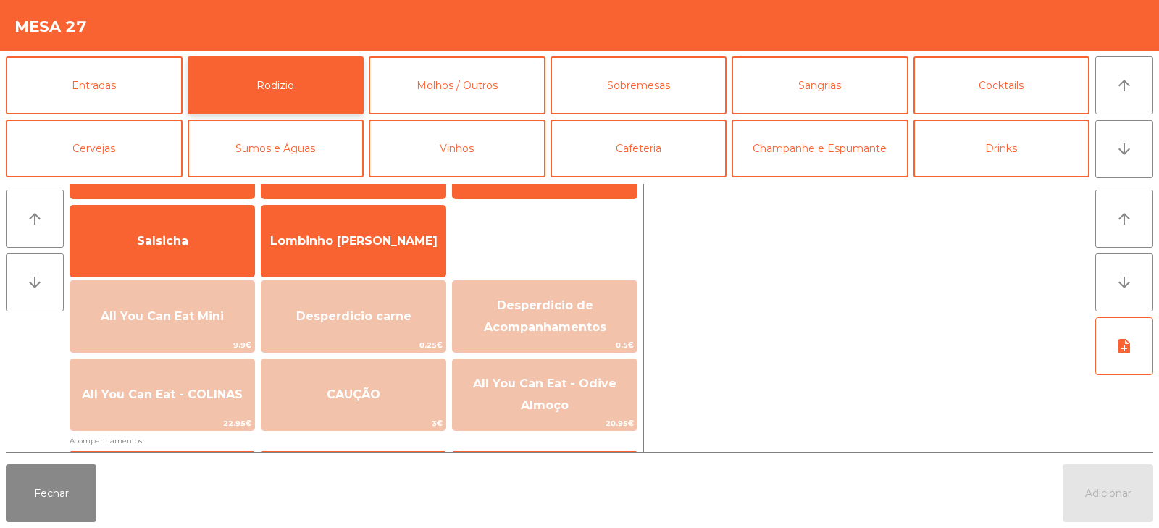
scroll to position [98, 0]
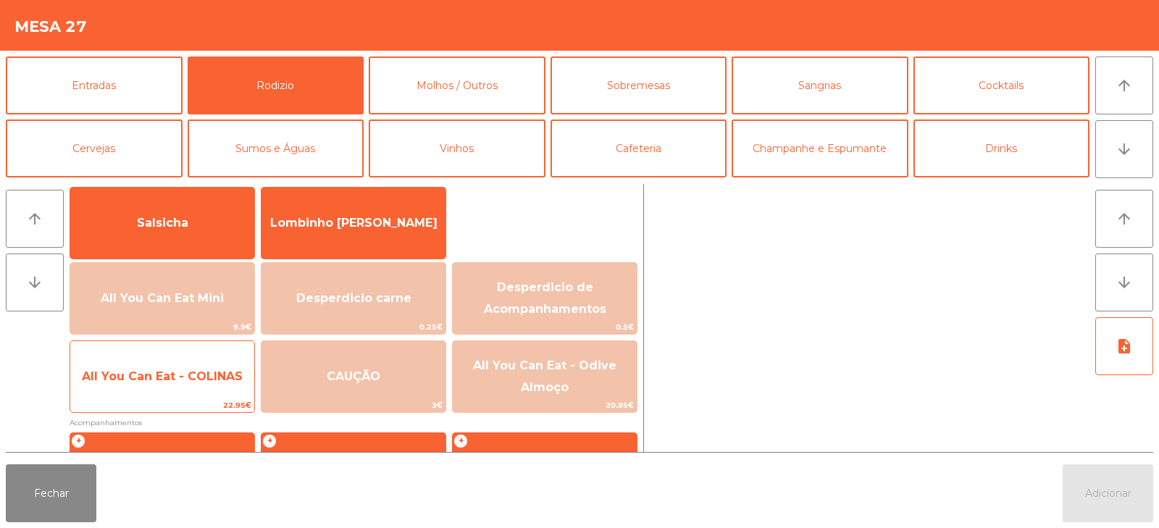
click at [154, 380] on span "All You Can Eat - COLINAS" at bounding box center [162, 376] width 161 height 14
click at [166, 376] on span "All You Can Eat - COLINAS" at bounding box center [162, 376] width 161 height 14
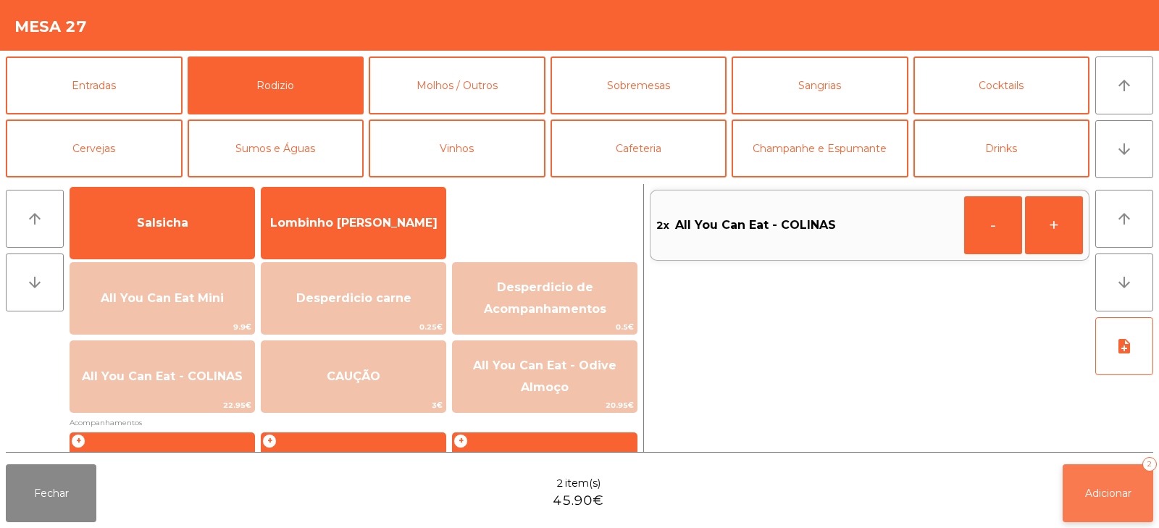
click at [1101, 502] on button "Adicionar 2" at bounding box center [1107, 493] width 91 height 58
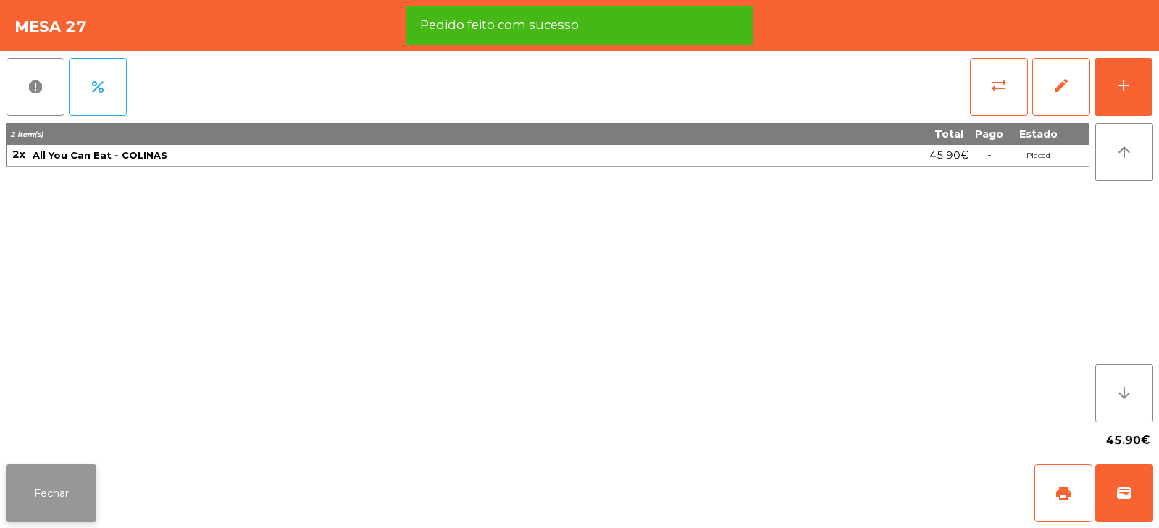
click at [43, 492] on button "Fechar" at bounding box center [51, 493] width 91 height 58
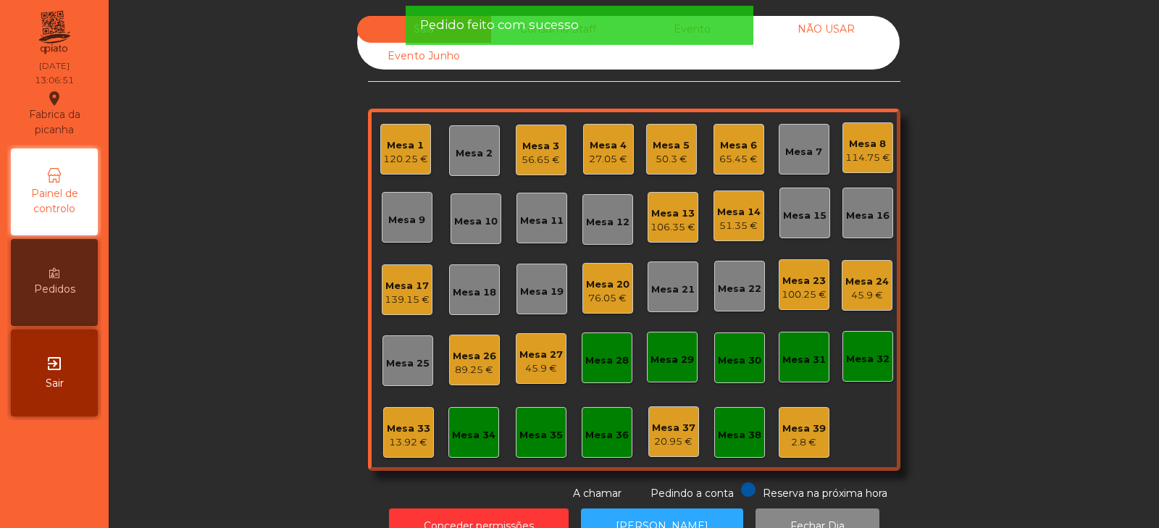
click at [403, 432] on div "Mesa 33" at bounding box center [408, 428] width 43 height 14
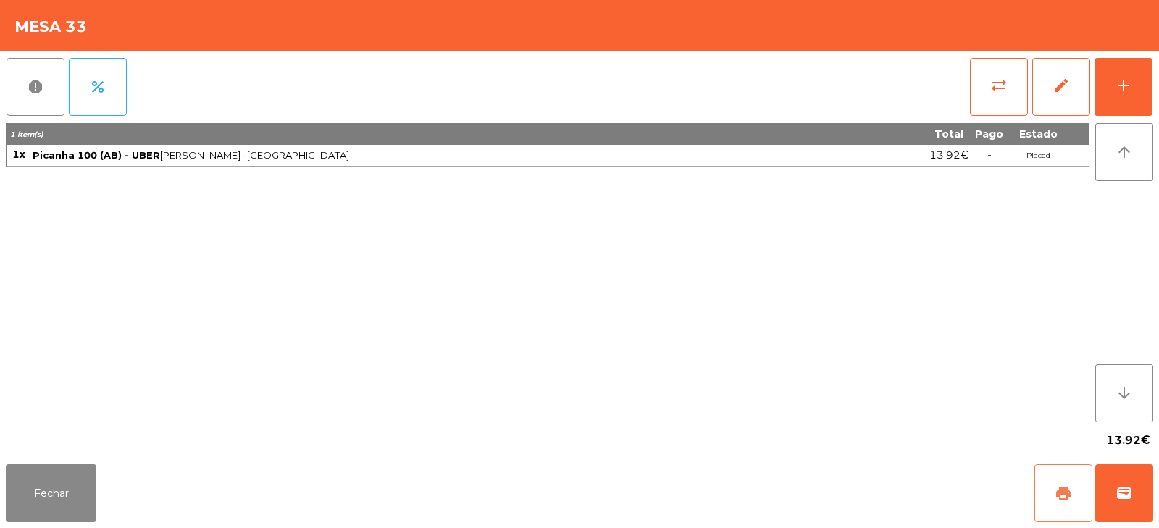
click at [1063, 500] on span "print" at bounding box center [1062, 492] width 17 height 17
click at [1149, 487] on button "wallet" at bounding box center [1124, 493] width 58 height 58
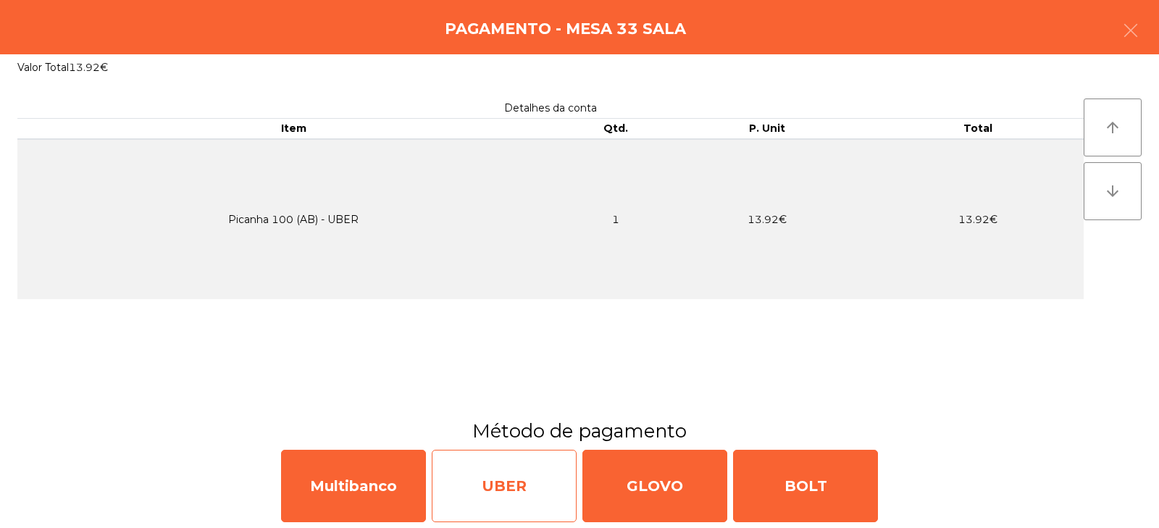
click at [513, 493] on div "UBER" at bounding box center [504, 486] width 145 height 72
select select "**"
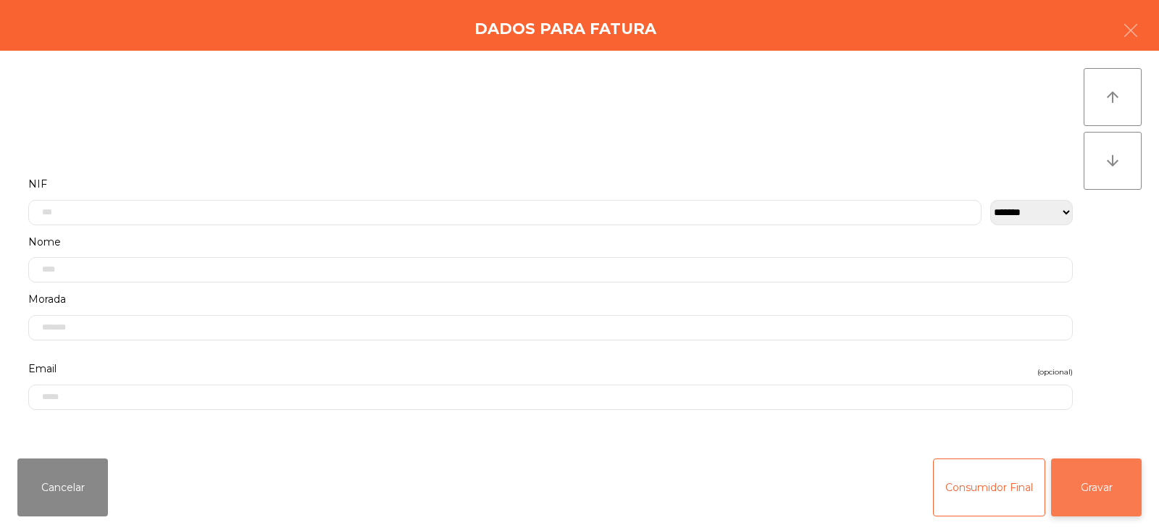
click at [1114, 461] on button "Gravar" at bounding box center [1096, 487] width 91 height 58
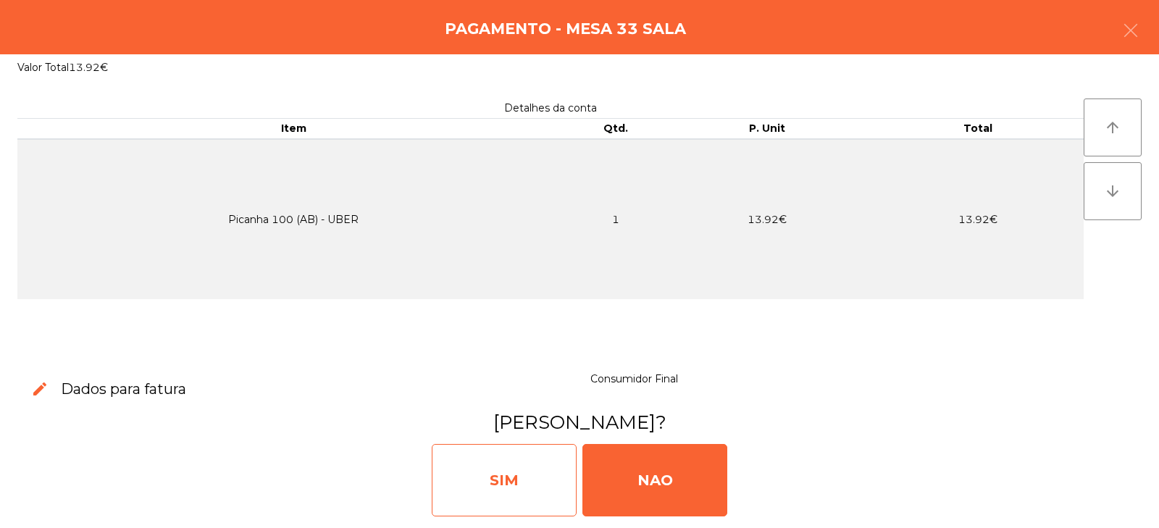
click at [489, 468] on div "SIM" at bounding box center [504, 480] width 145 height 72
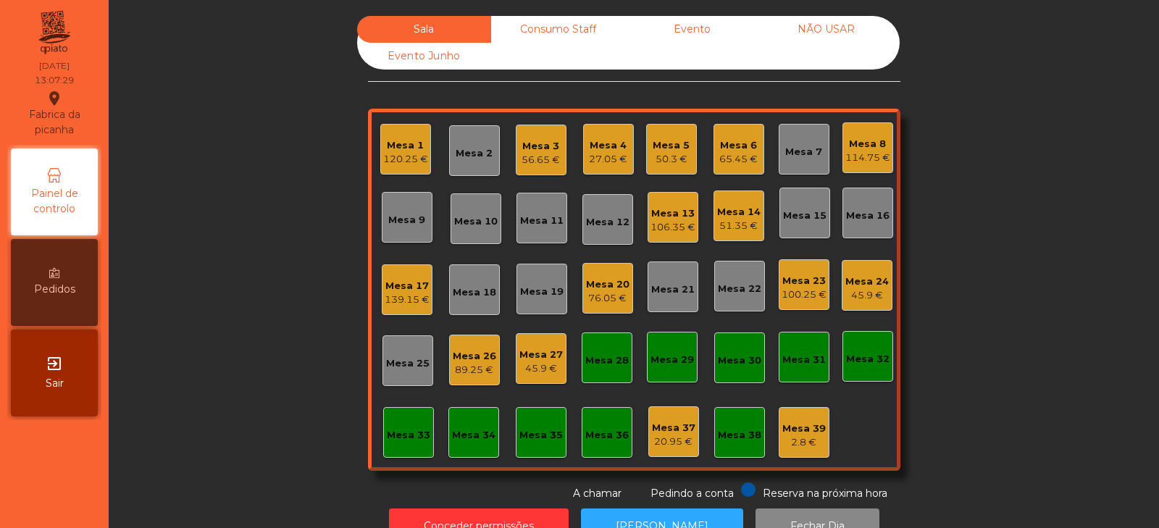
click at [390, 428] on div "Mesa 33" at bounding box center [408, 435] width 43 height 14
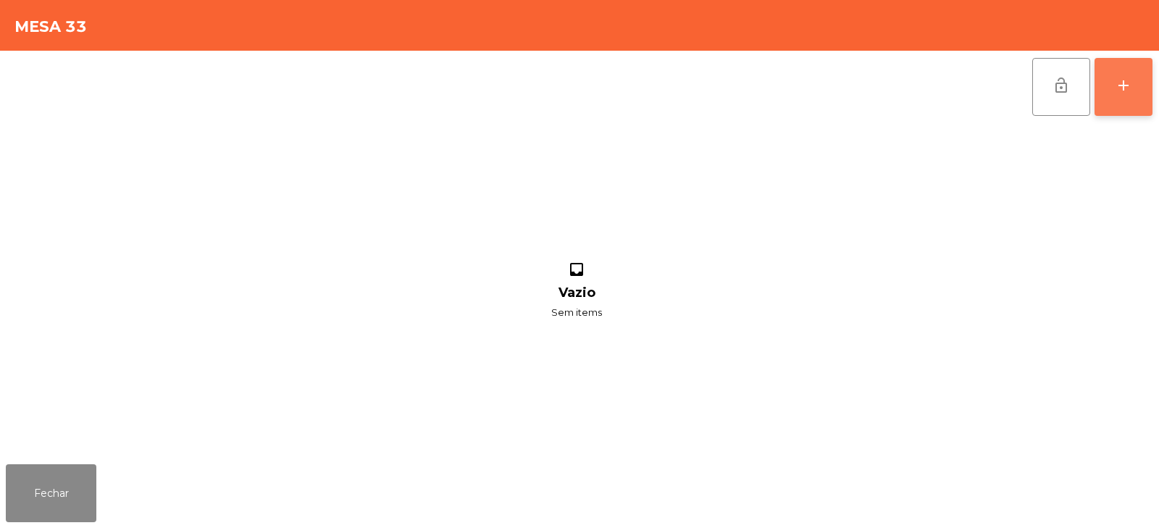
click at [1103, 85] on button "add" at bounding box center [1123, 87] width 58 height 58
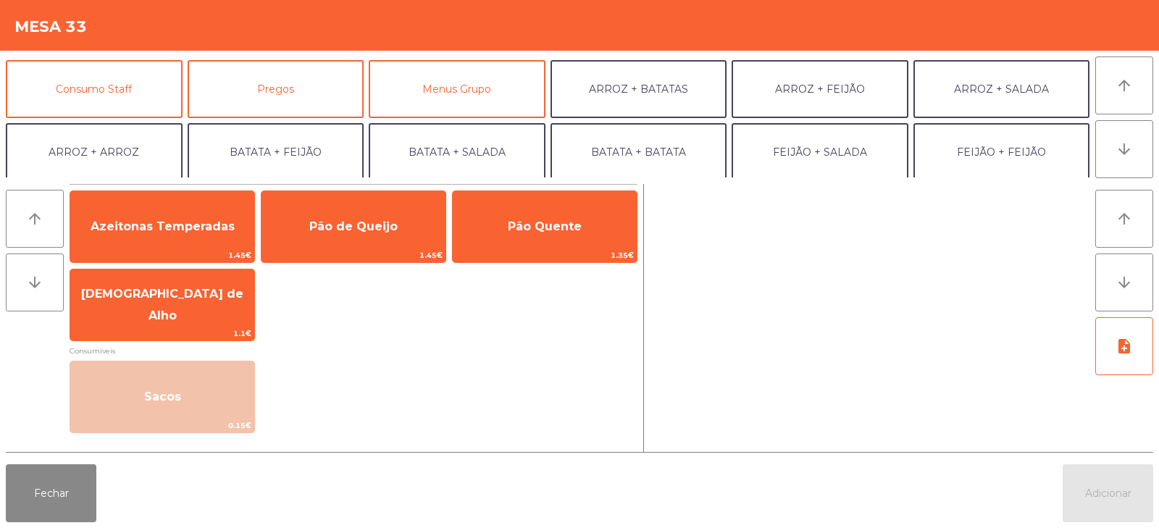
scroll to position [127, 0]
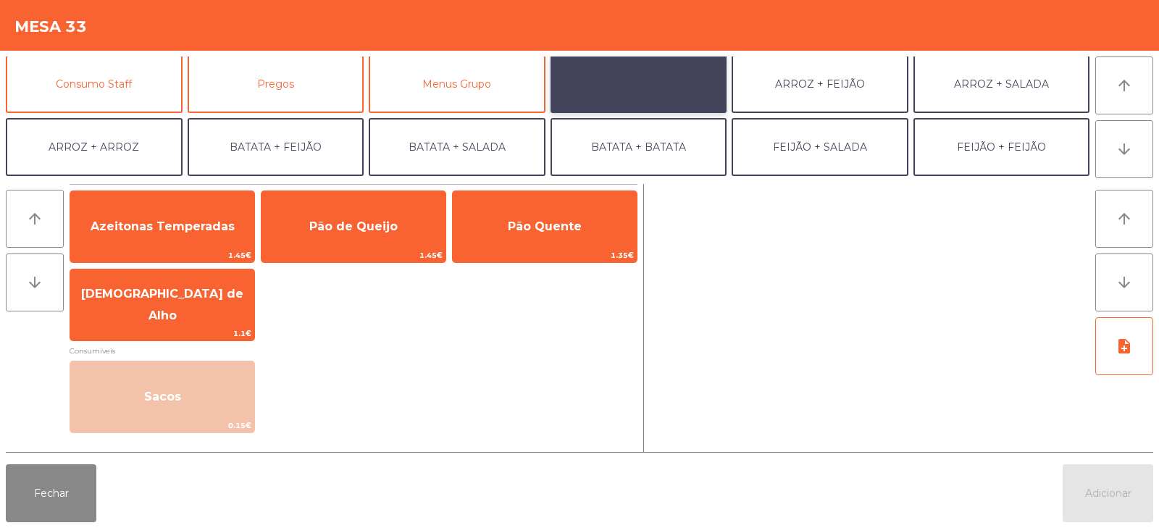
click at [611, 84] on button "ARROZ + BATATAS" at bounding box center [638, 84] width 177 height 58
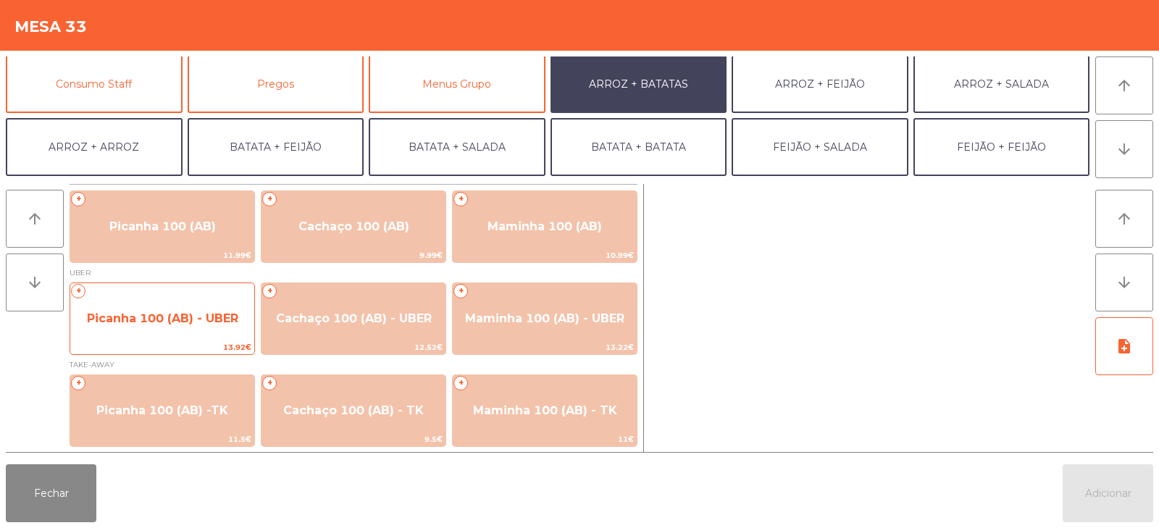
click at [111, 320] on span "Picanha 100 (AB) - UBER" at bounding box center [162, 318] width 151 height 14
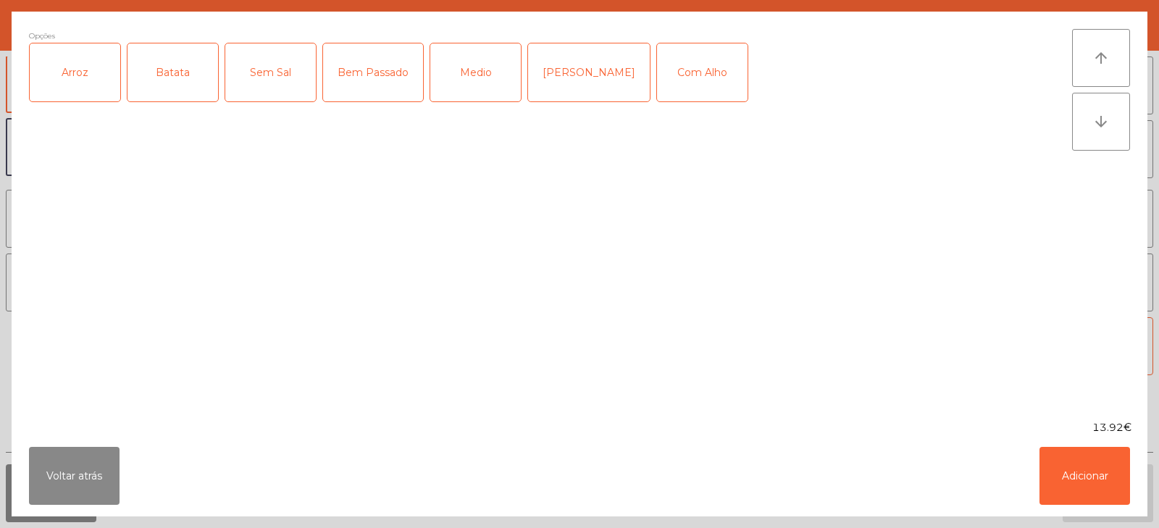
click at [88, 88] on div "Arroz" at bounding box center [75, 72] width 91 height 58
click at [172, 78] on div "Batata" at bounding box center [172, 72] width 91 height 58
click at [665, 80] on div "Com Alho" at bounding box center [702, 72] width 91 height 58
click at [348, 70] on div "Bem Passado" at bounding box center [373, 72] width 100 height 58
click at [1068, 458] on button "Adicionar" at bounding box center [1084, 476] width 91 height 58
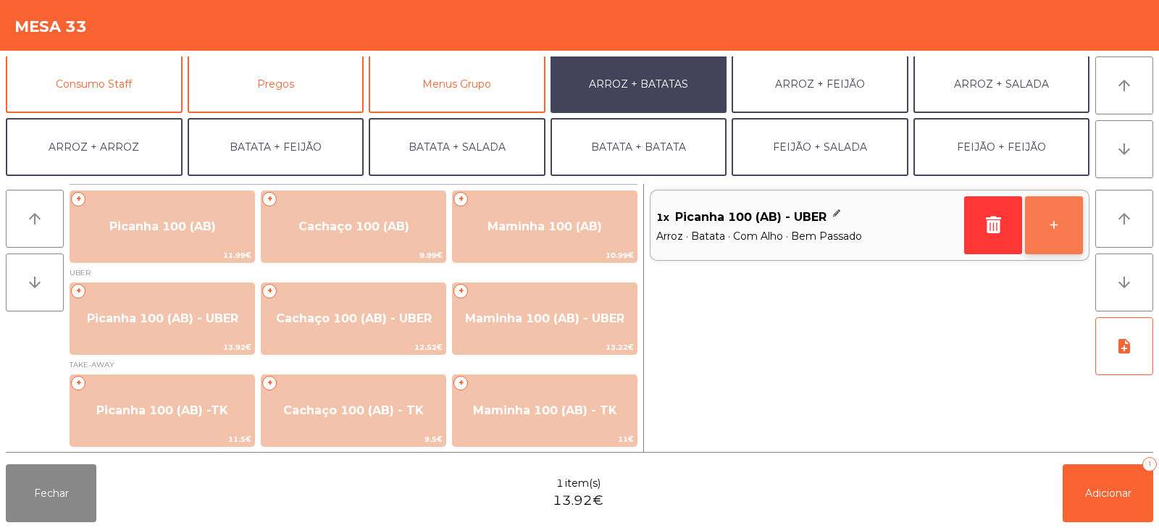
click at [1045, 224] on button "+" at bounding box center [1054, 225] width 58 height 58
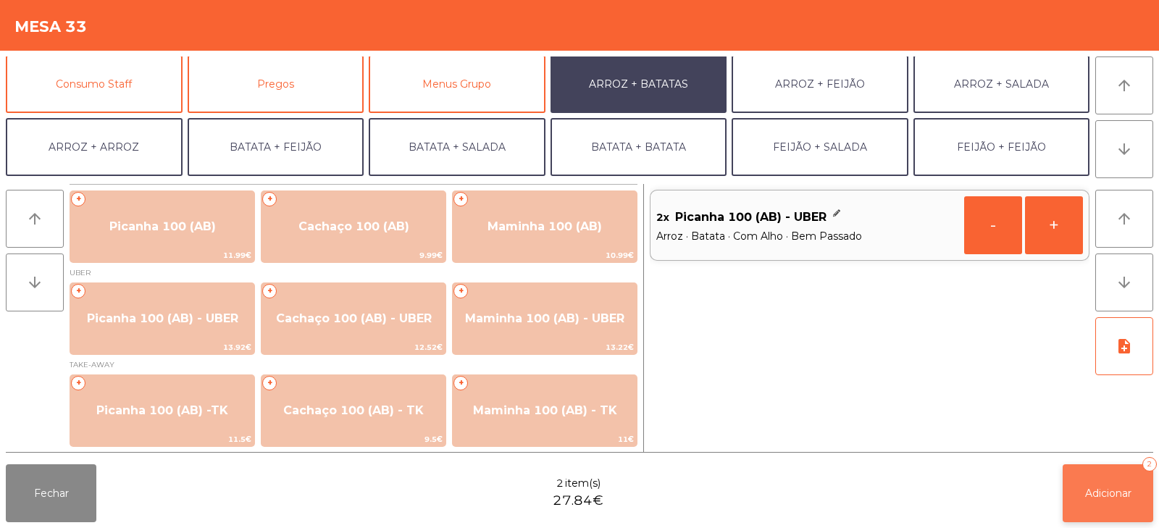
click at [1108, 505] on button "Adicionar 2" at bounding box center [1107, 493] width 91 height 58
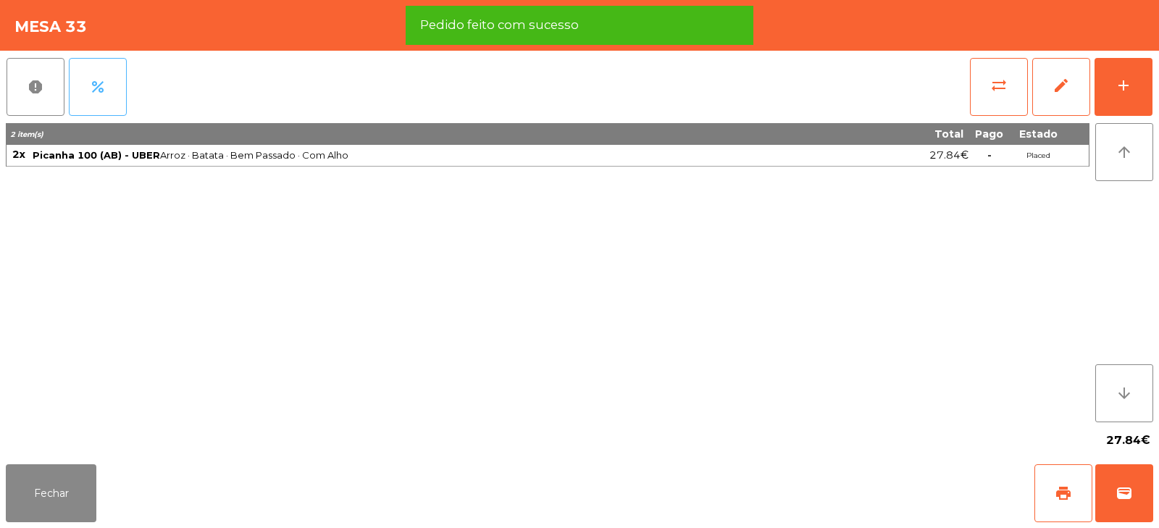
click at [109, 85] on button "percent" at bounding box center [98, 87] width 58 height 58
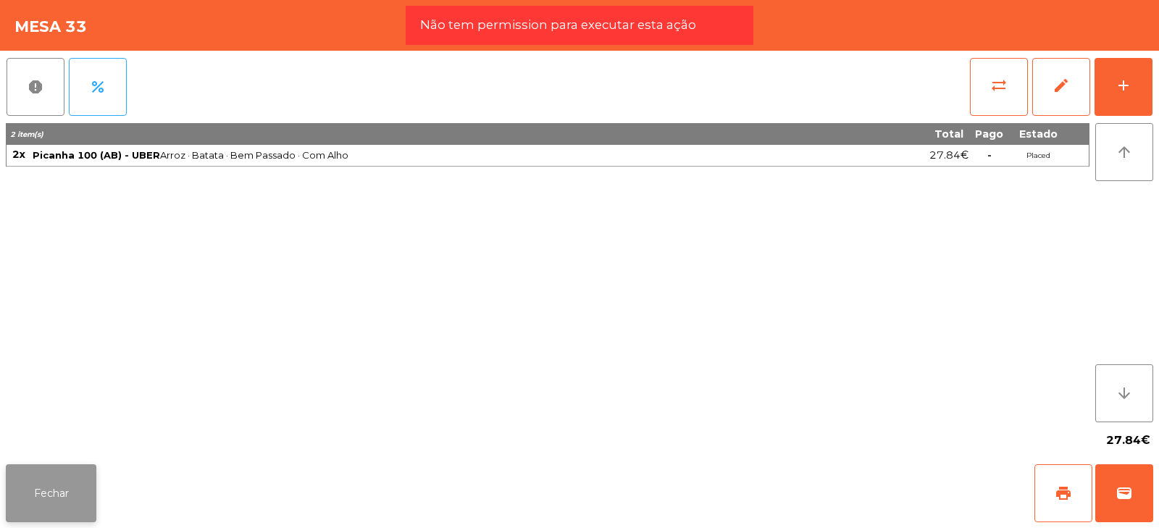
click at [32, 472] on button "Fechar" at bounding box center [51, 493] width 91 height 58
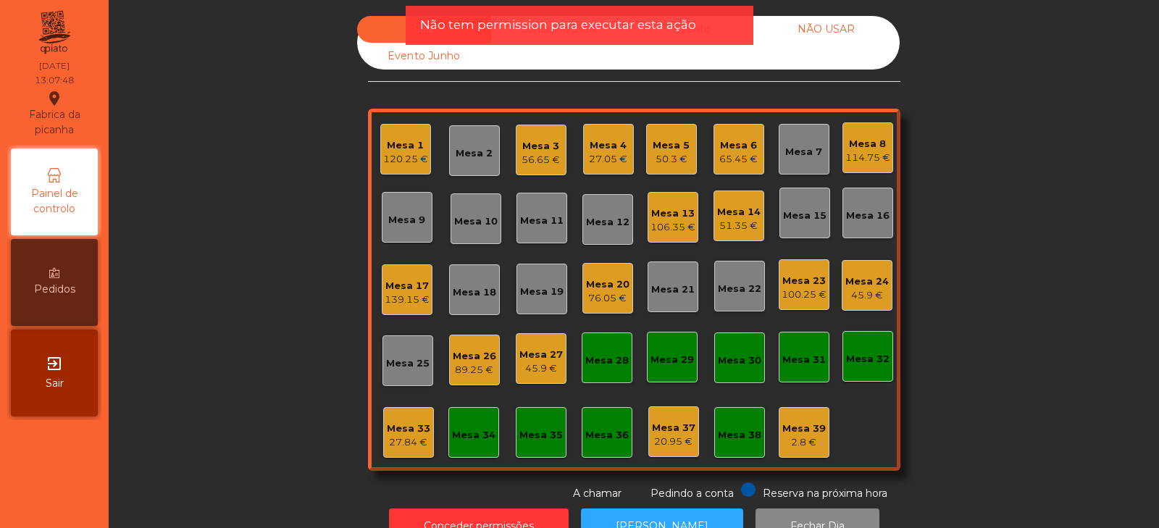
scroll to position [43, 0]
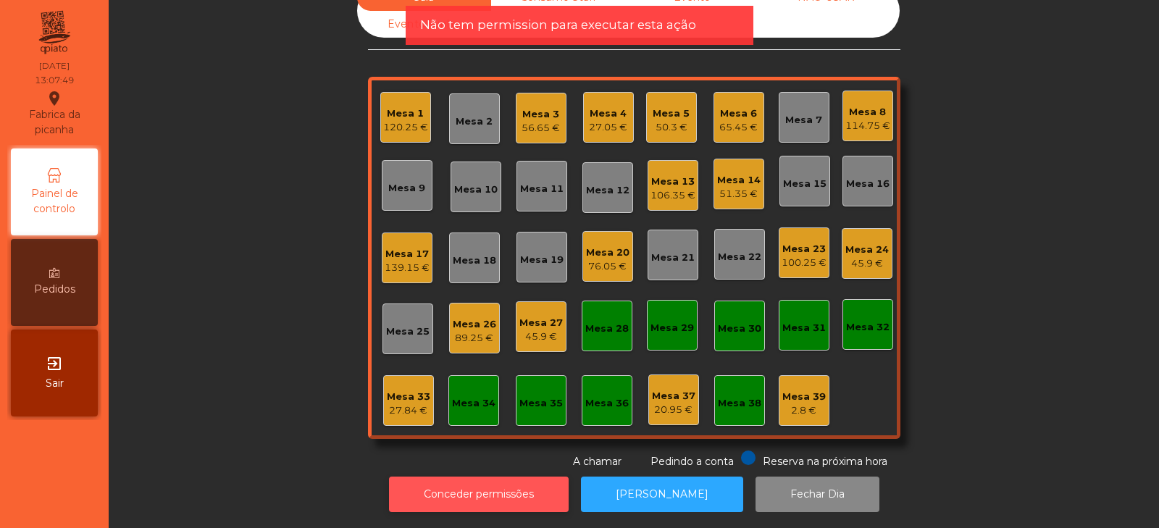
click at [506, 490] on button "Conceder permissões" at bounding box center [479, 493] width 180 height 35
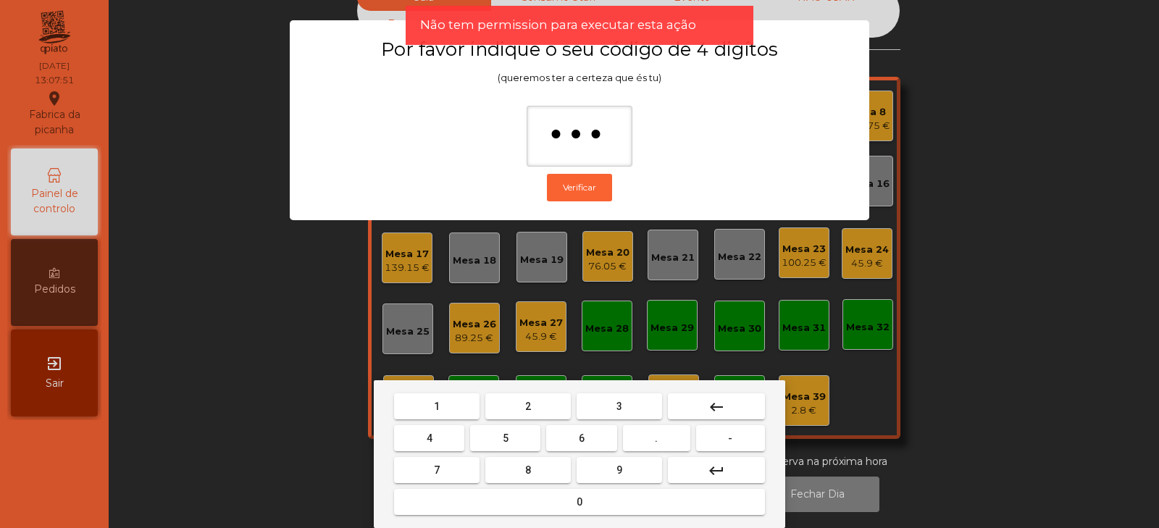
type input "****"
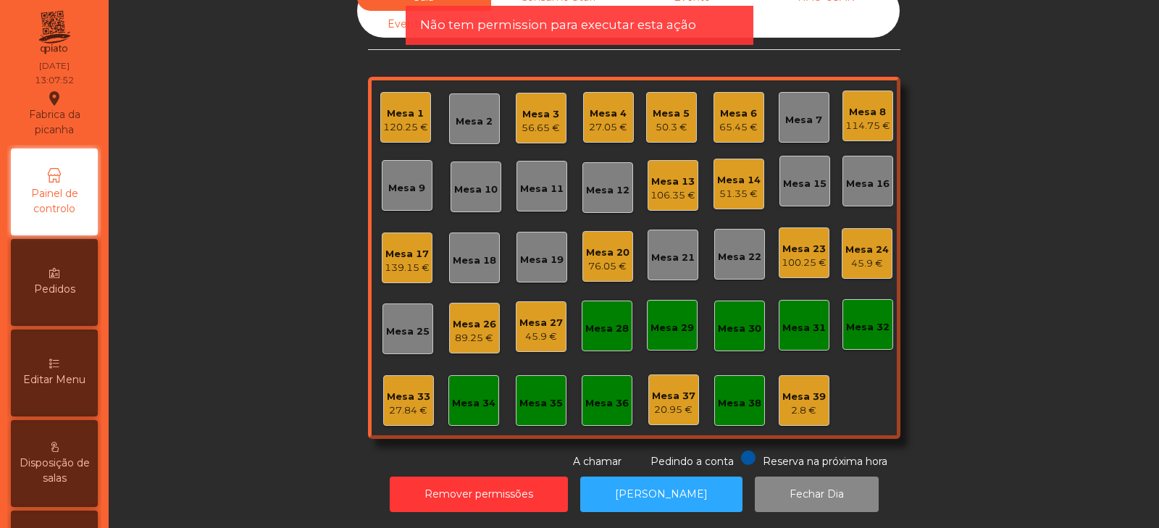
click at [410, 403] on div "27.84 €" at bounding box center [408, 410] width 43 height 14
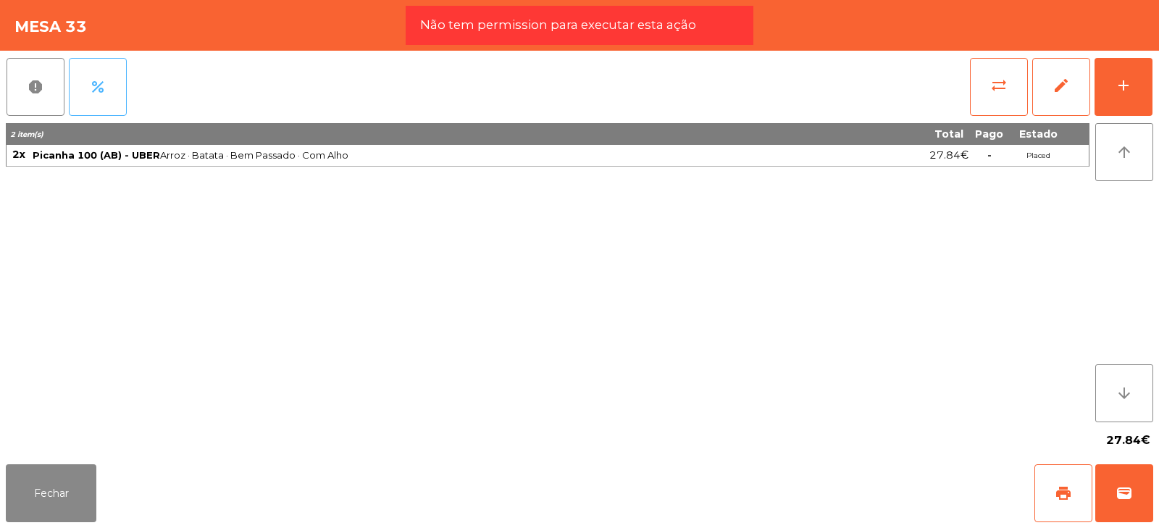
click at [96, 86] on span "percent" at bounding box center [97, 86] width 17 height 17
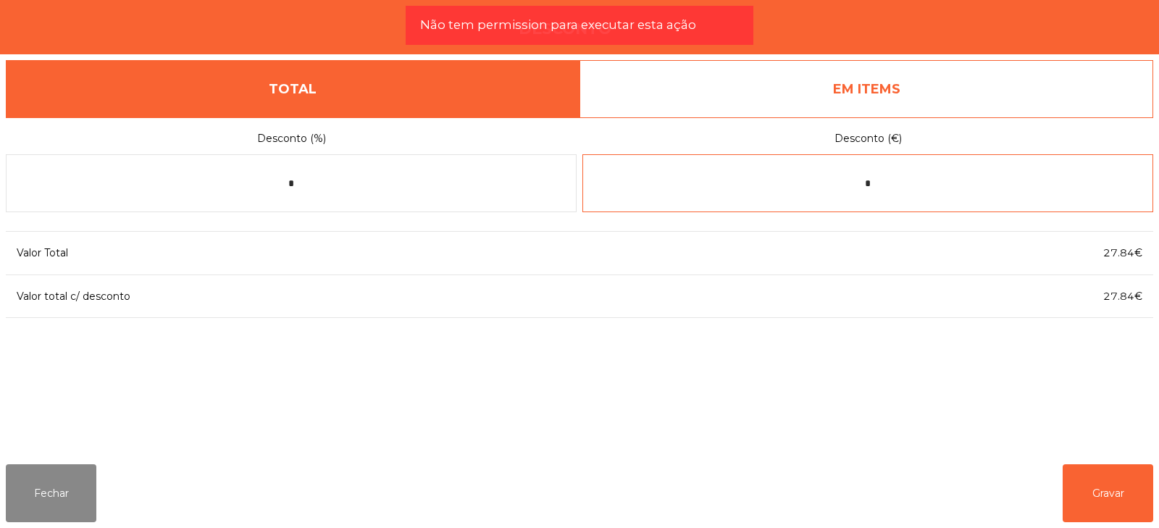
click at [913, 189] on input "*" at bounding box center [867, 183] width 571 height 58
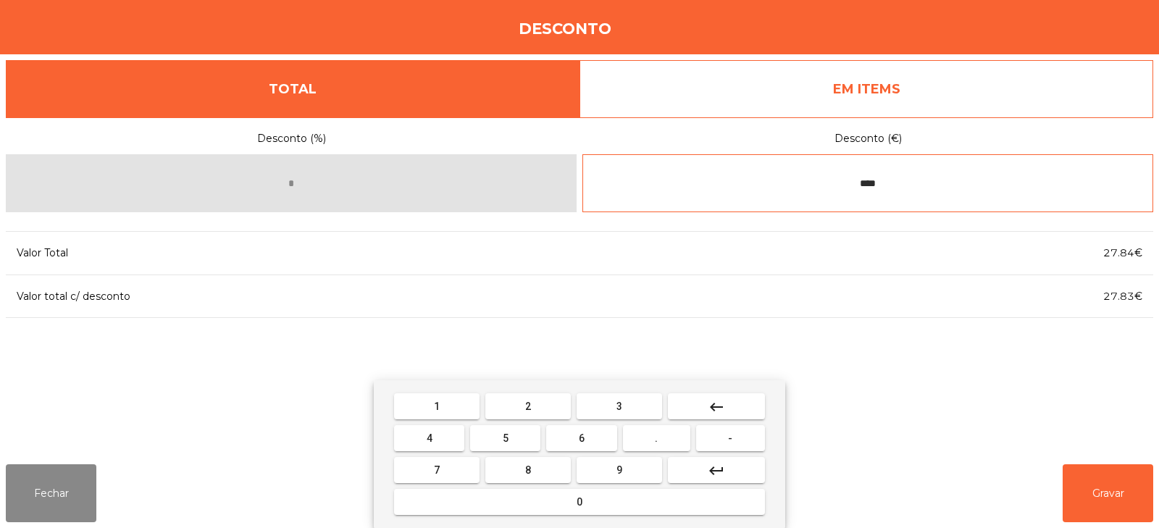
type input "****"
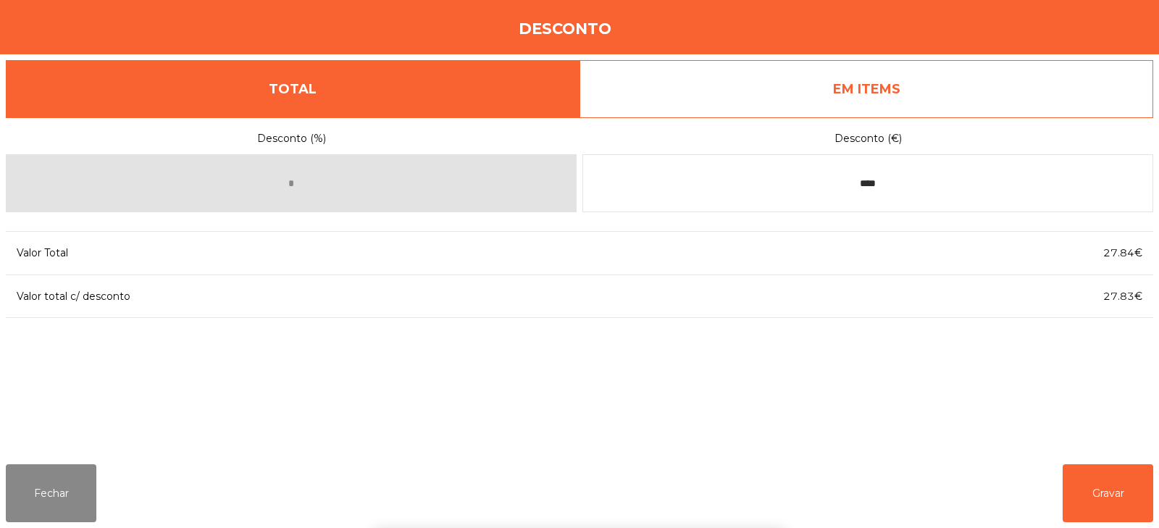
click at [1107, 478] on div "1 2 3 keyboard_backspace 4 5 6 . - 7 8 9 keyboard_return 0" at bounding box center [579, 454] width 1159 height 148
click at [1105, 497] on button "Gravar" at bounding box center [1107, 493] width 91 height 58
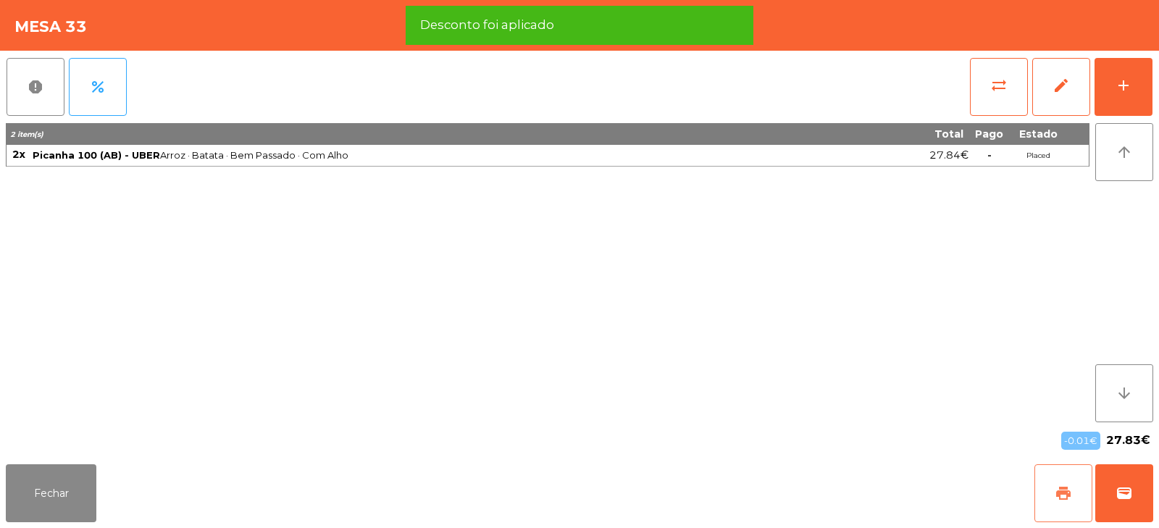
click at [1067, 491] on span "print" at bounding box center [1062, 492] width 17 height 17
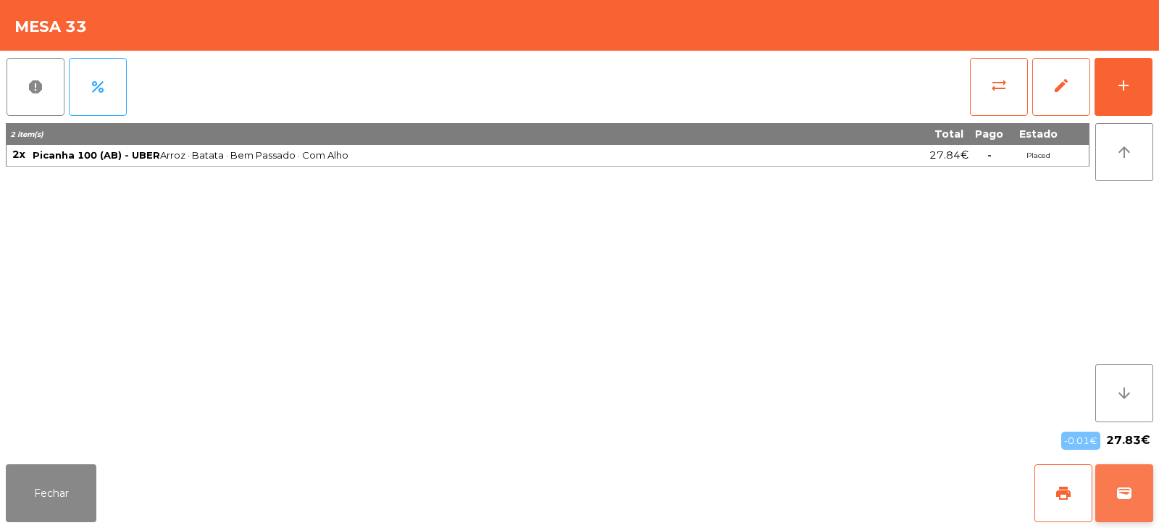
click at [1127, 488] on span "wallet" at bounding box center [1123, 492] width 17 height 17
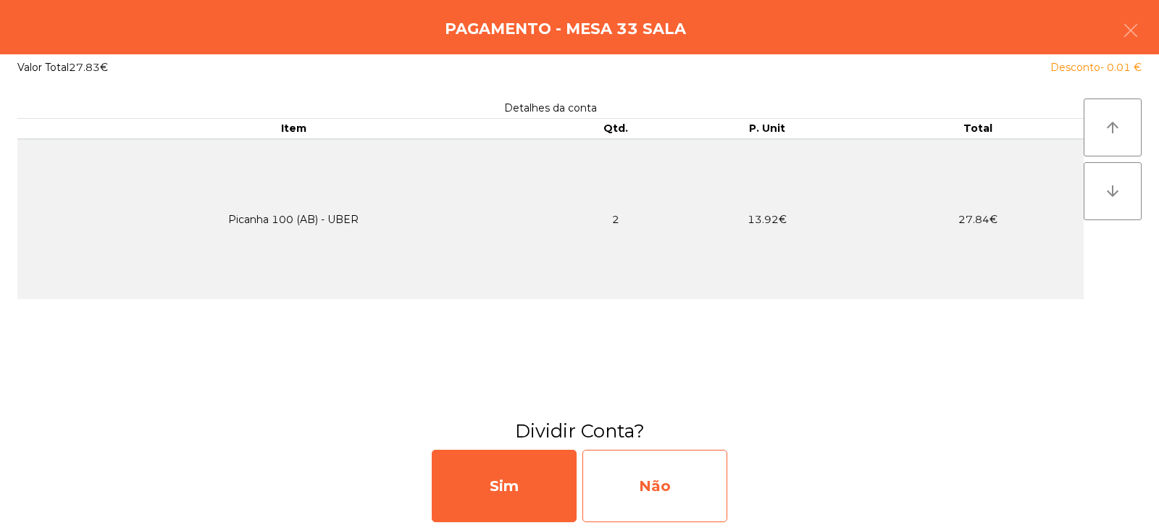
click at [645, 465] on div "Não" at bounding box center [654, 486] width 145 height 72
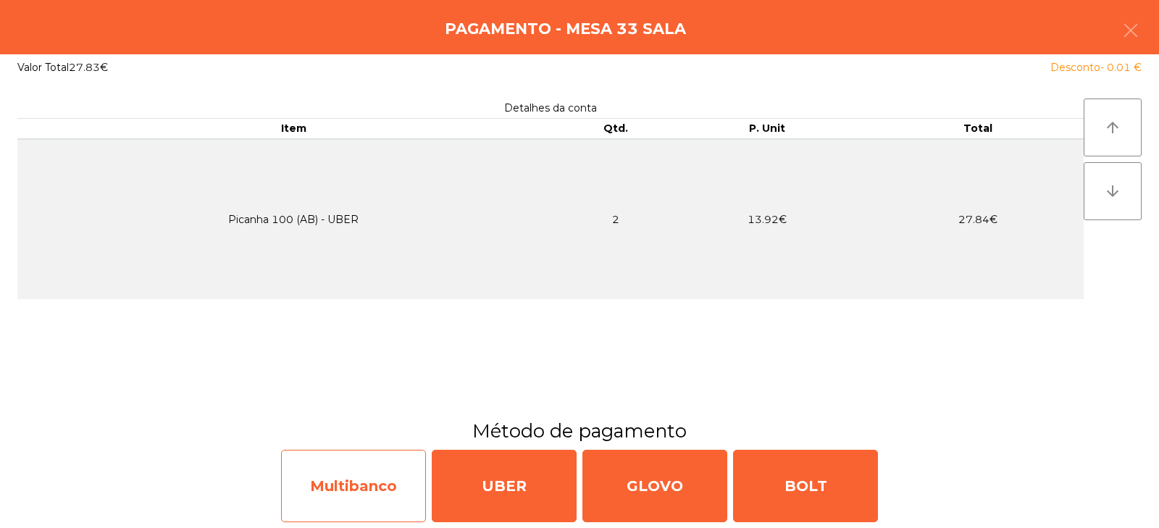
click at [372, 505] on div "Multibanco" at bounding box center [353, 486] width 145 height 72
select select "**"
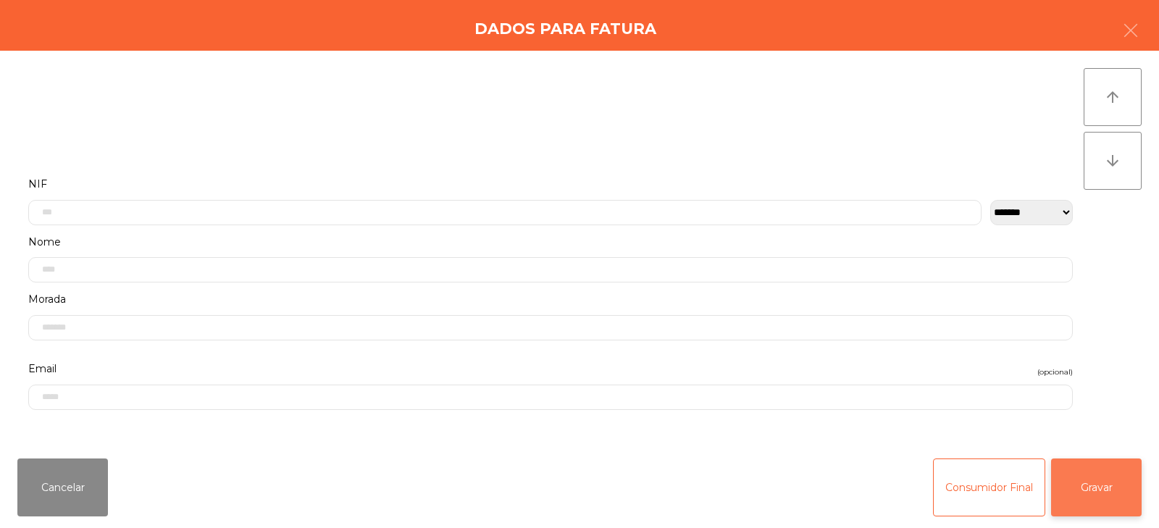
click at [1083, 492] on button "Gravar" at bounding box center [1096, 487] width 91 height 58
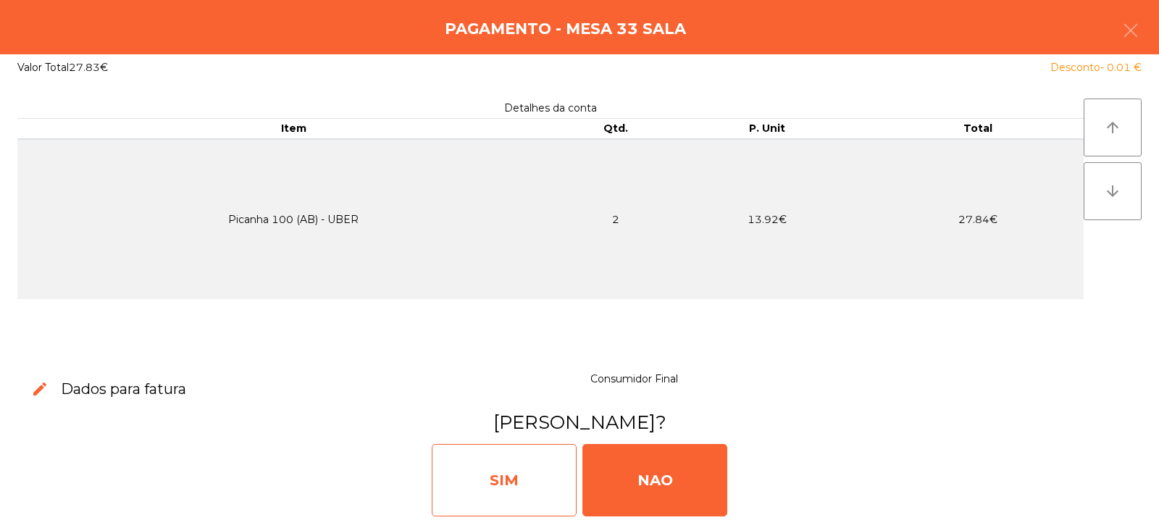
click at [545, 494] on div "SIM" at bounding box center [504, 480] width 145 height 72
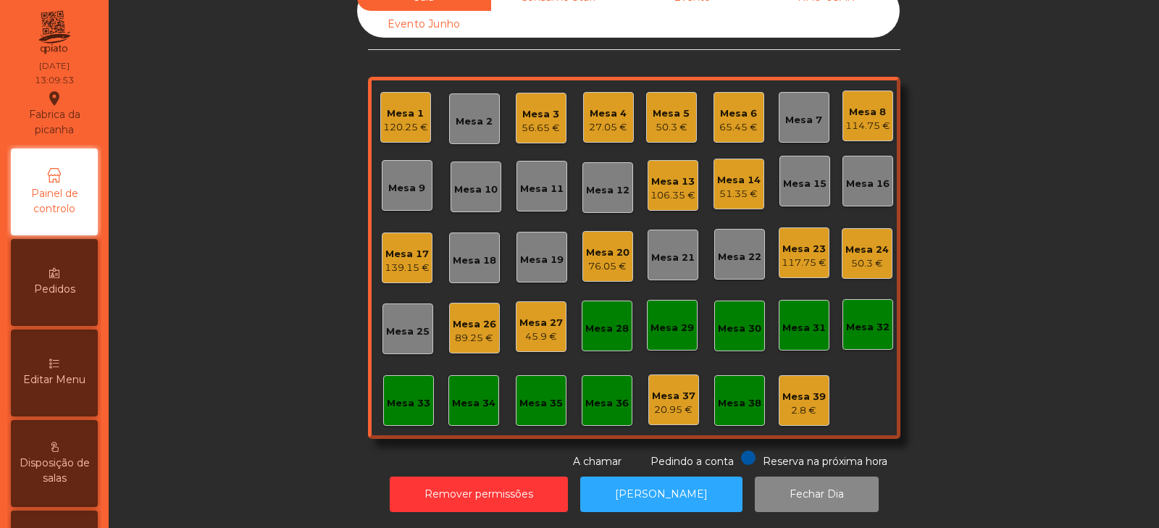
scroll to position [0, 0]
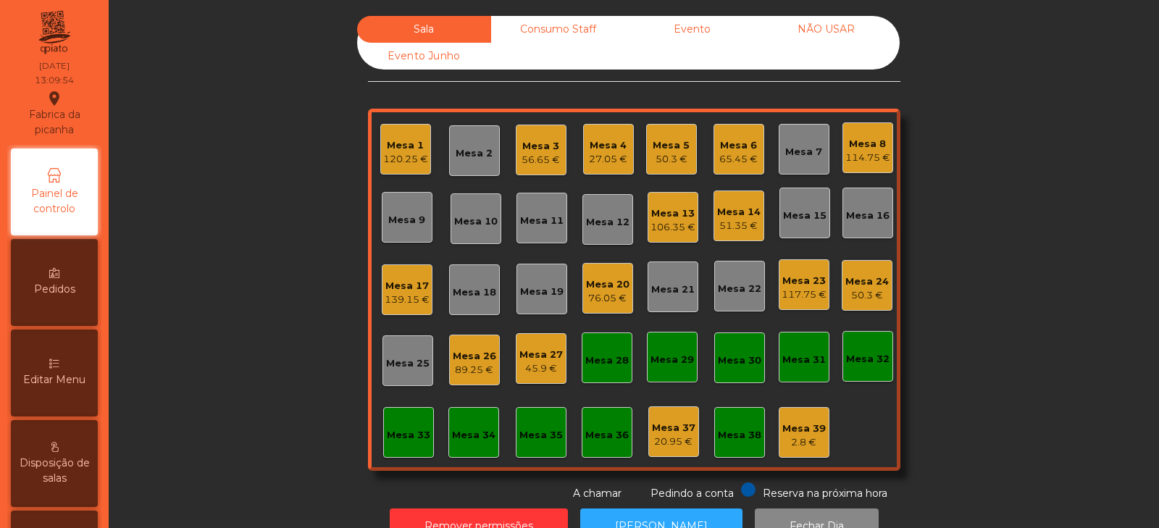
click at [599, 228] on div "Mesa 12" at bounding box center [607, 222] width 43 height 14
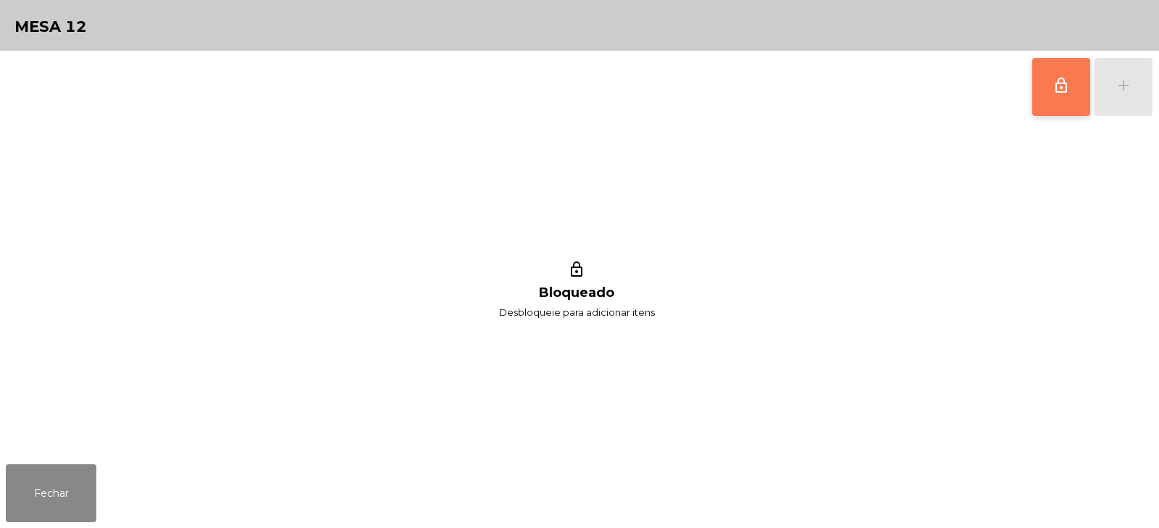
click at [1054, 90] on span "lock_outline" at bounding box center [1060, 85] width 17 height 17
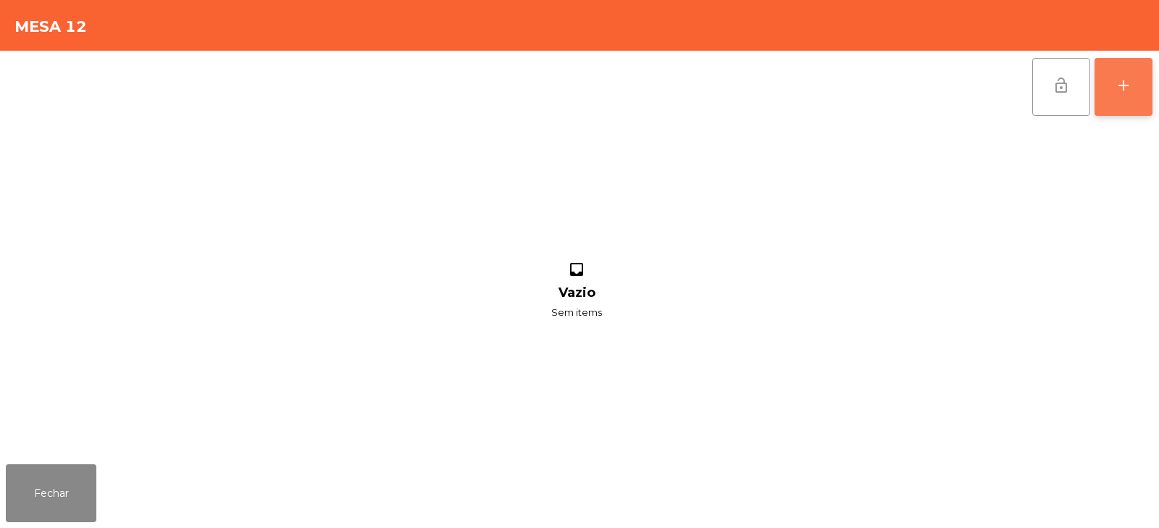
click at [1114, 93] on button "add" at bounding box center [1123, 87] width 58 height 58
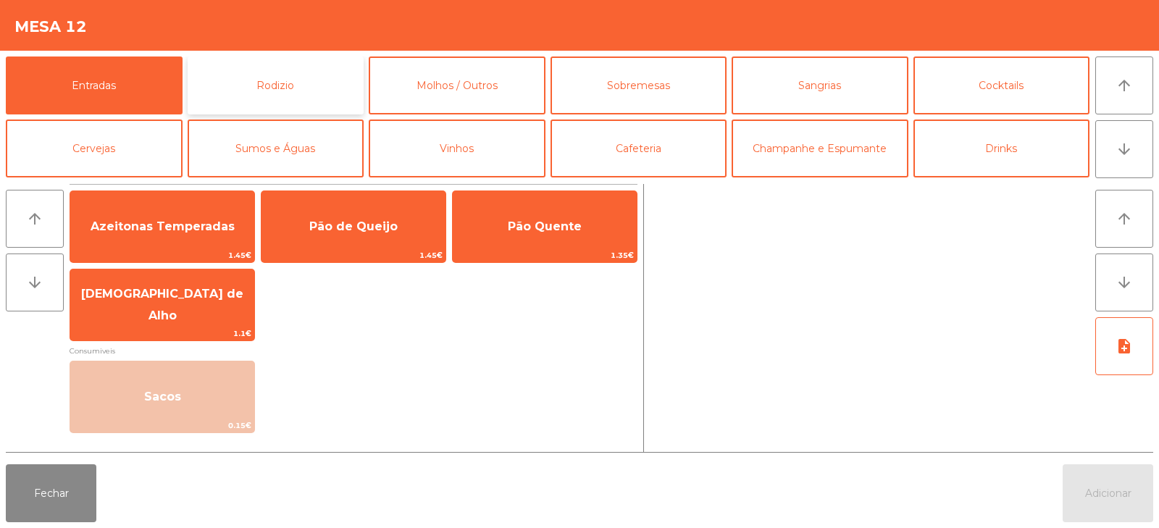
click at [293, 83] on button "Rodizio" at bounding box center [276, 85] width 177 height 58
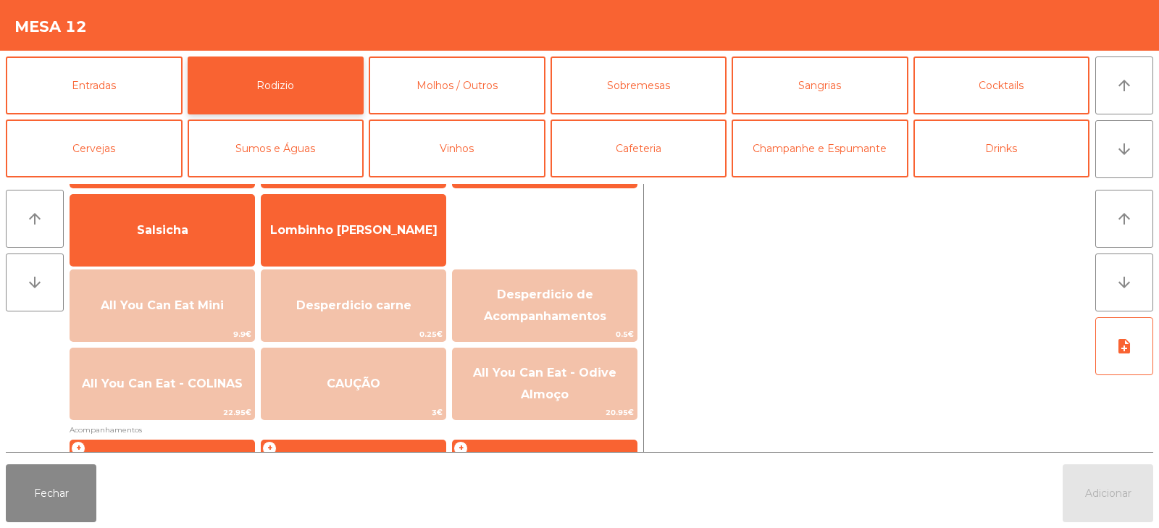
scroll to position [109, 0]
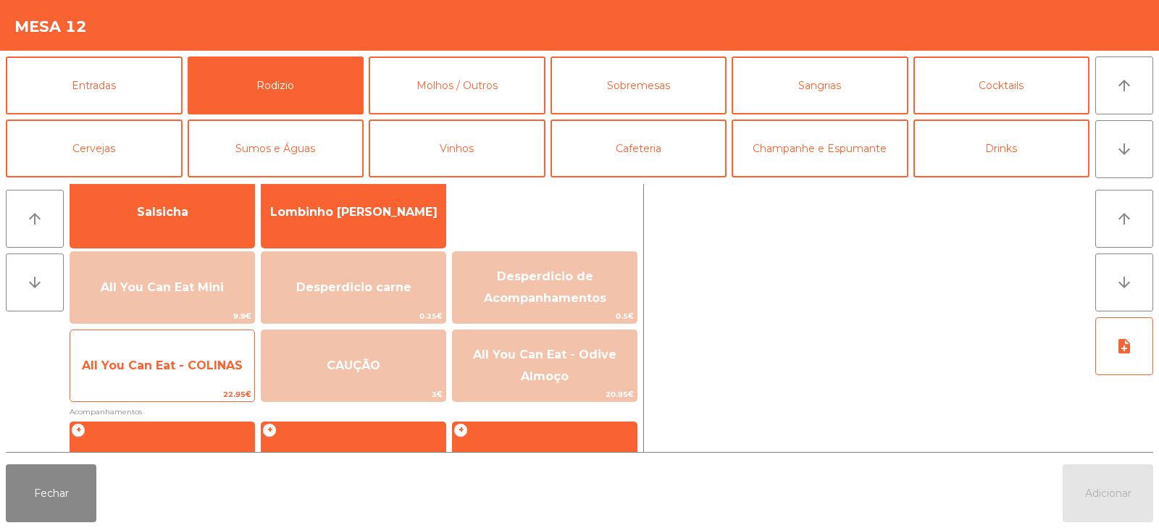
click at [177, 356] on span "All You Can Eat - COLINAS" at bounding box center [162, 365] width 184 height 39
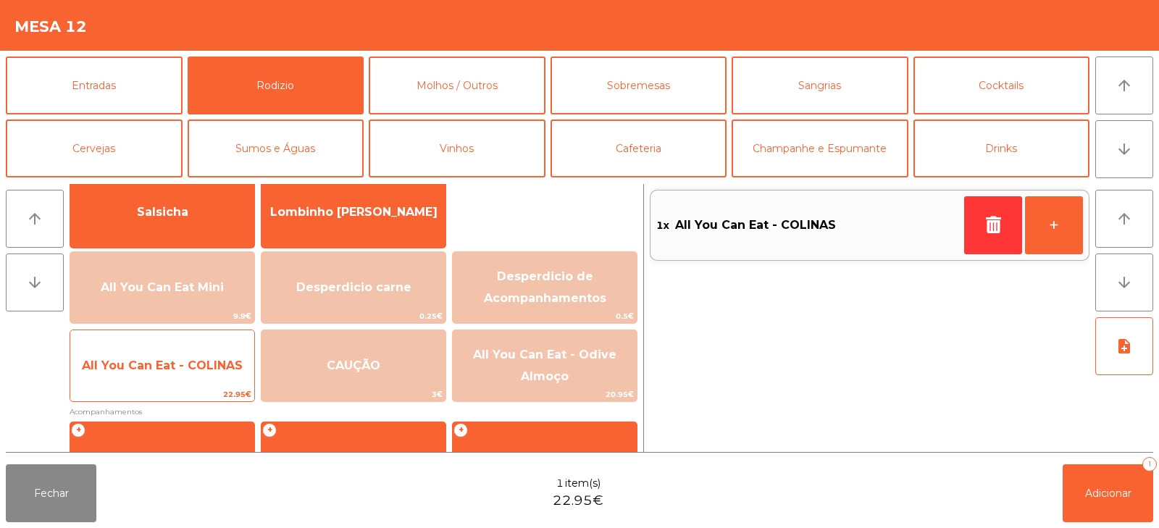
click at [169, 368] on span "All You Can Eat - COLINAS" at bounding box center [162, 365] width 161 height 14
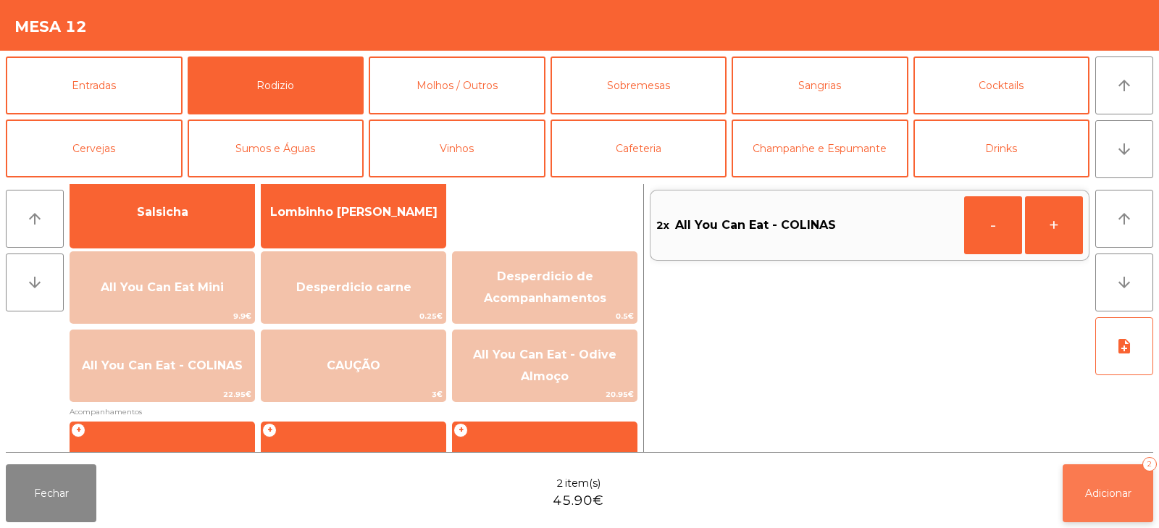
click at [1114, 505] on button "Adicionar 2" at bounding box center [1107, 493] width 91 height 58
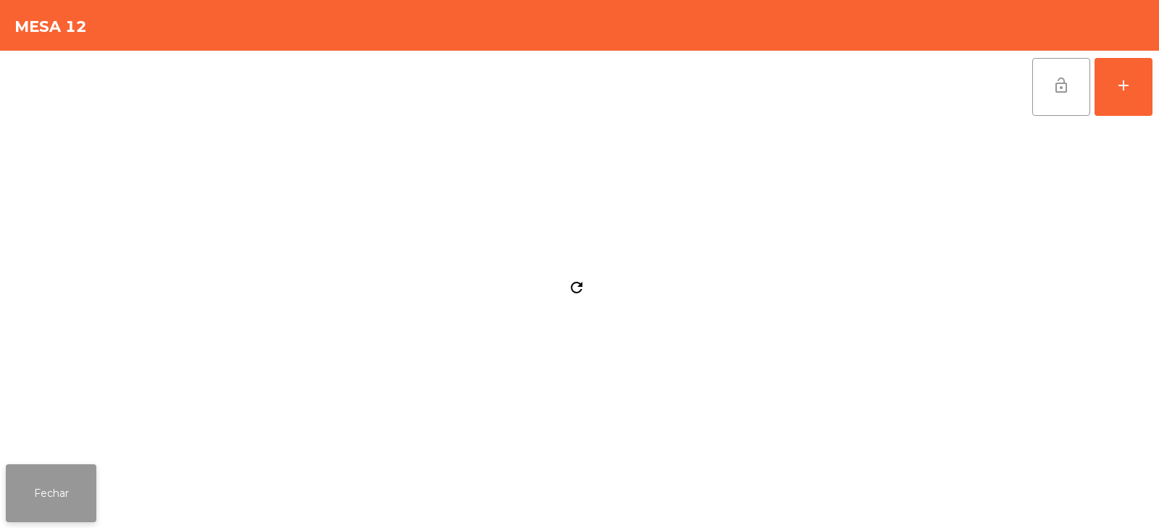
click at [72, 484] on button "Fechar" at bounding box center [51, 493] width 91 height 58
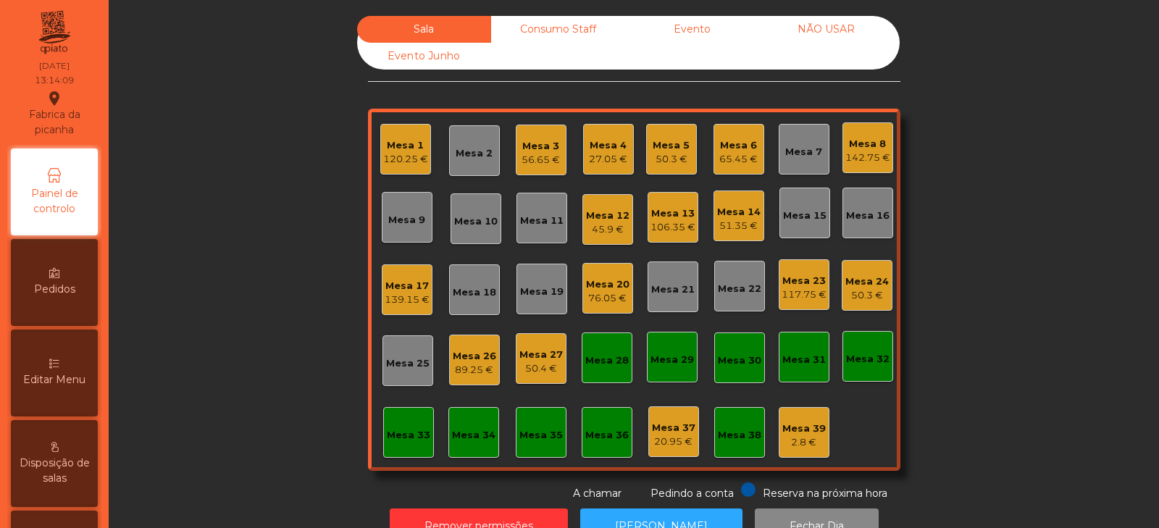
click at [250, 122] on div "Sala Consumo Staff Evento NÃO USAR Evento Junho Mesa 1 120.25 € Mesa 2 Mesa 3 5…" at bounding box center [633, 258] width 1011 height 485
click at [801, 214] on div "Mesa 15" at bounding box center [804, 216] width 43 height 14
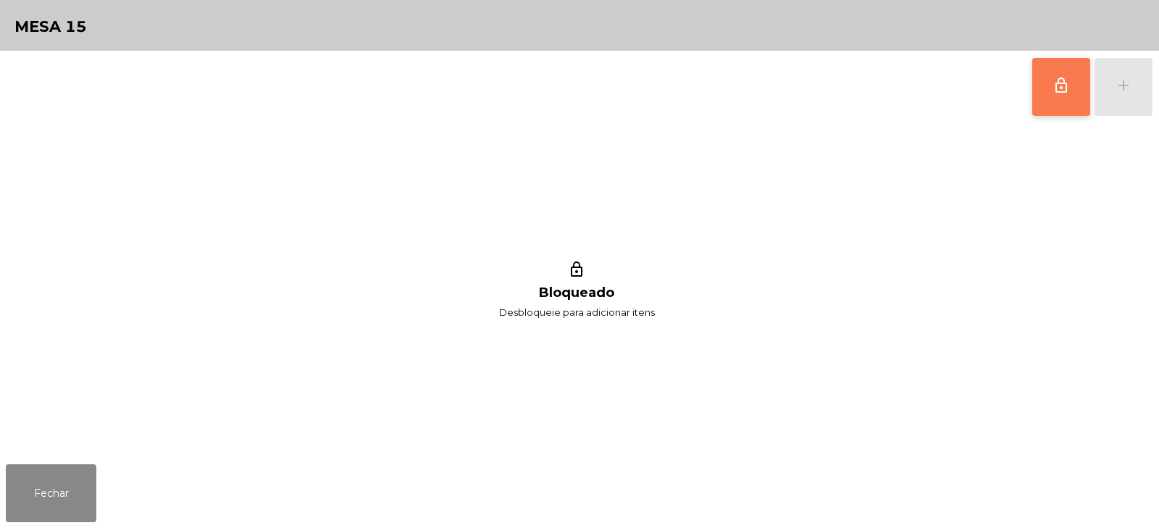
click at [1043, 105] on button "lock_outline" at bounding box center [1061, 87] width 58 height 58
click at [1130, 87] on div "lock_outline add" at bounding box center [1092, 87] width 122 height 72
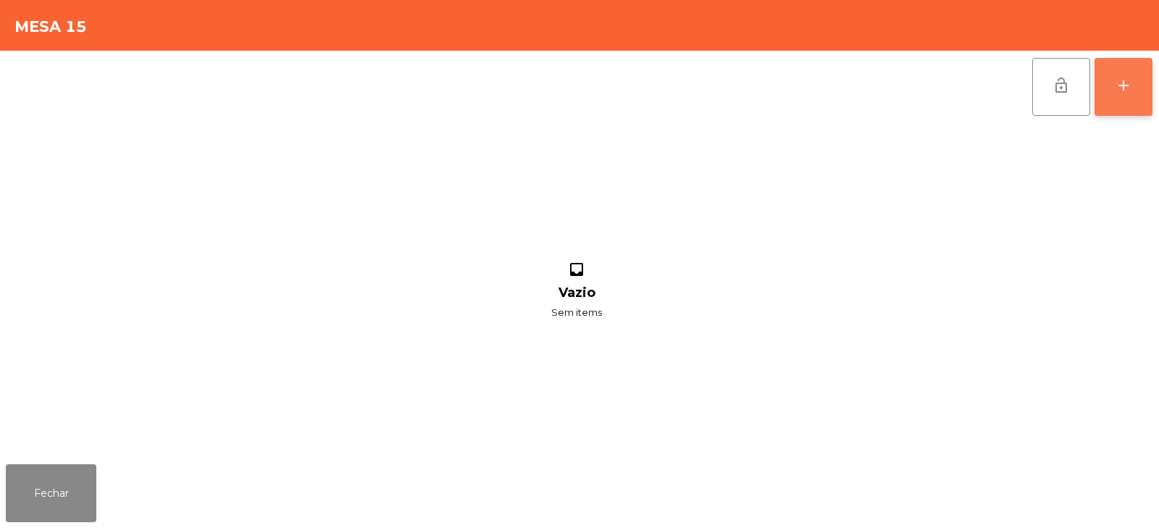
click at [1108, 96] on button "add" at bounding box center [1123, 87] width 58 height 58
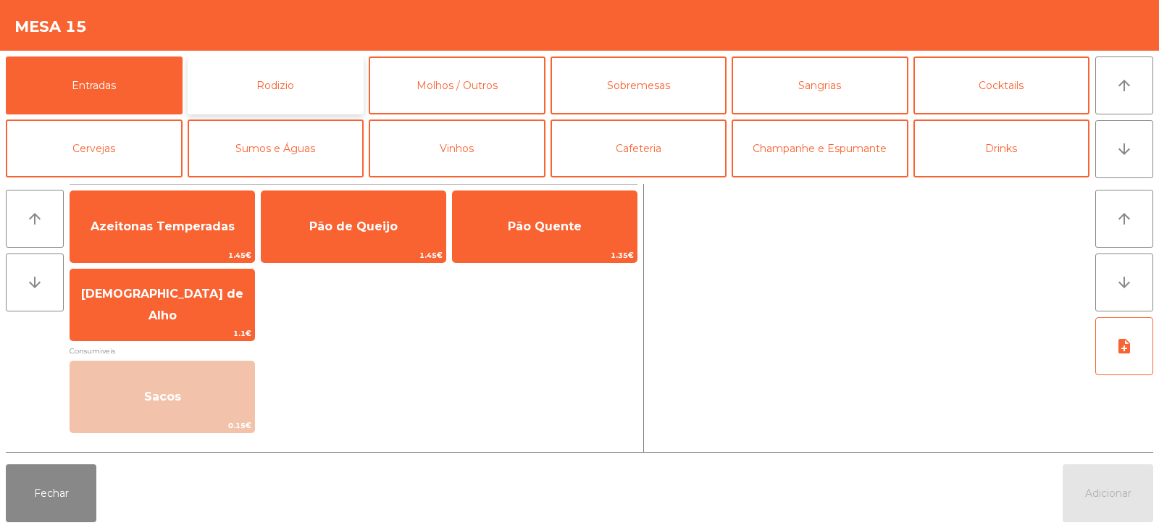
click at [307, 85] on button "Rodizio" at bounding box center [276, 85] width 177 height 58
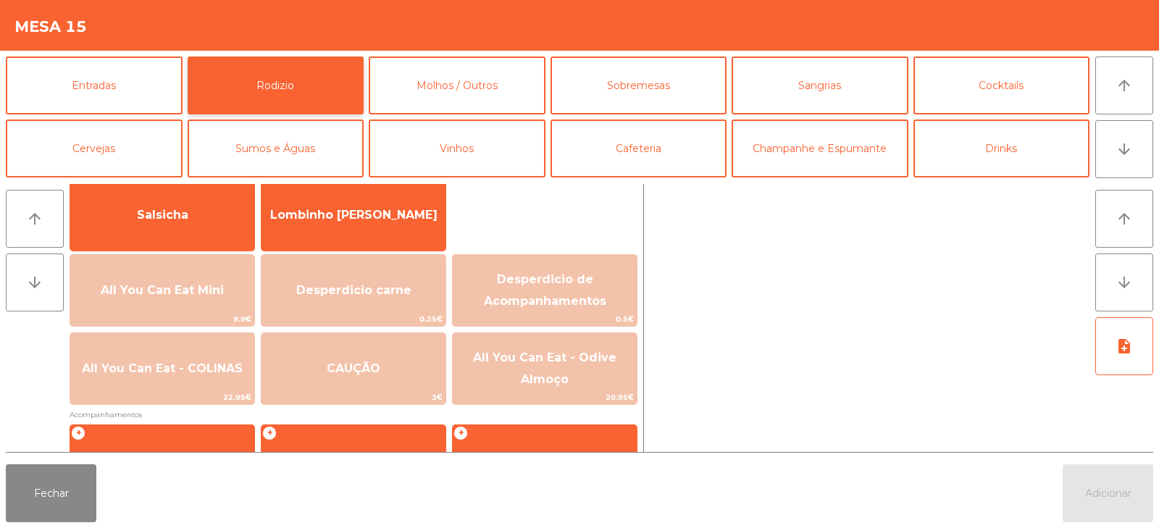
scroll to position [154, 0]
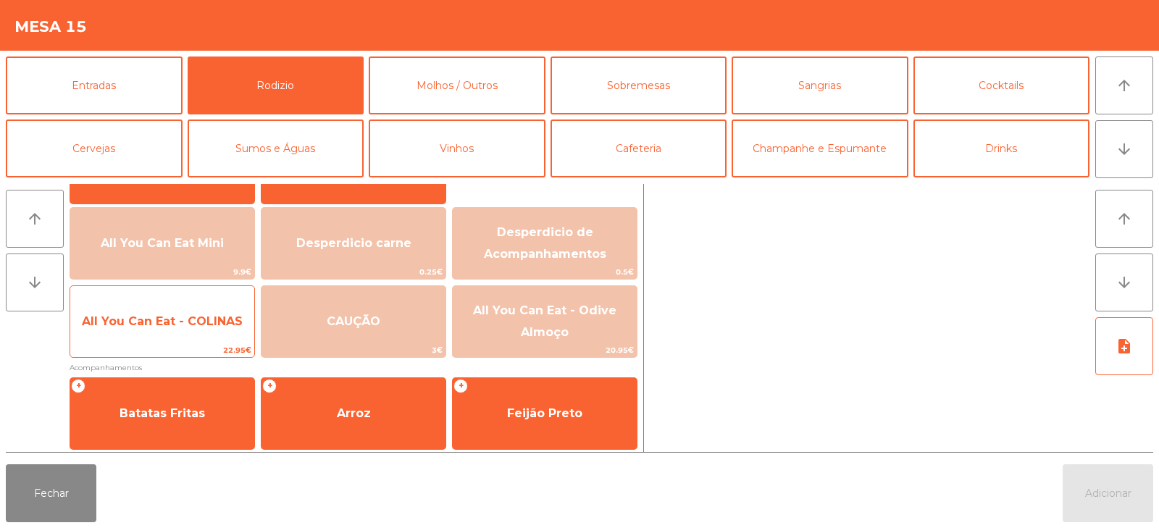
click at [153, 342] on div "All You Can Eat - COLINAS 22.95€" at bounding box center [162, 321] width 185 height 72
click at [156, 337] on span "All You Can Eat - COLINAS" at bounding box center [162, 321] width 184 height 39
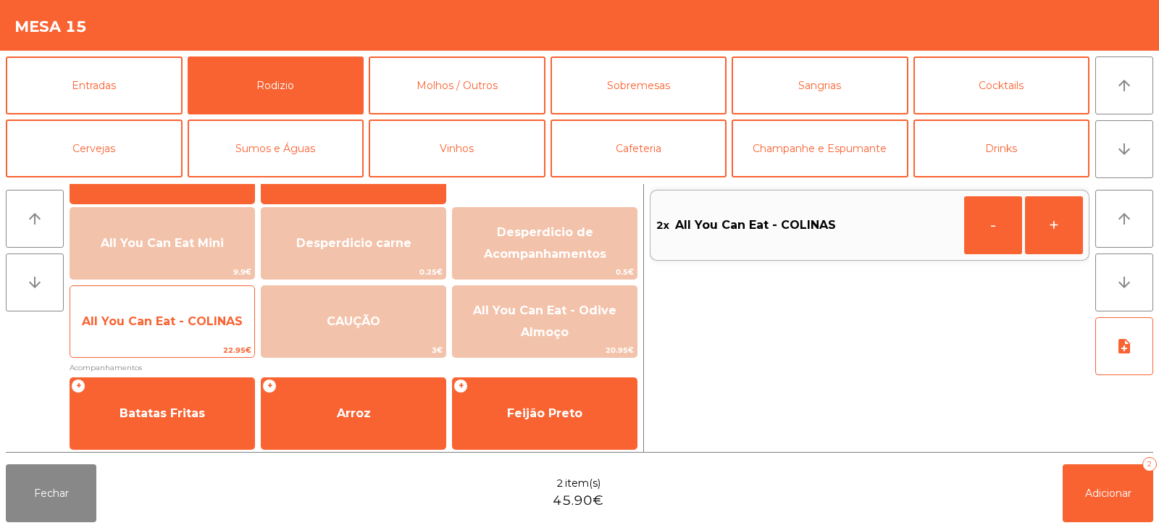
click at [160, 340] on span "All You Can Eat - COLINAS" at bounding box center [162, 321] width 184 height 39
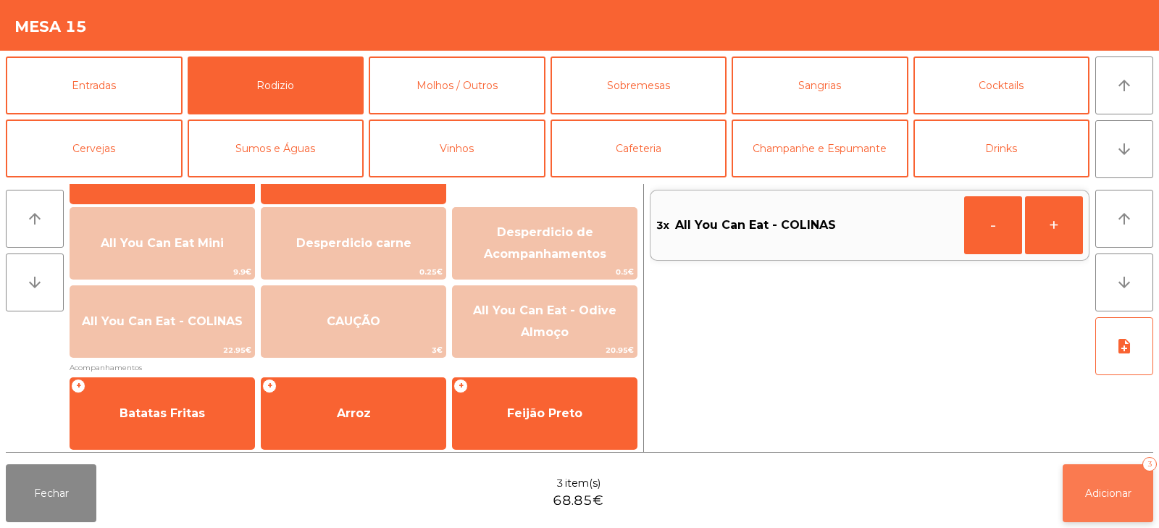
click at [1070, 484] on button "Adicionar 3" at bounding box center [1107, 493] width 91 height 58
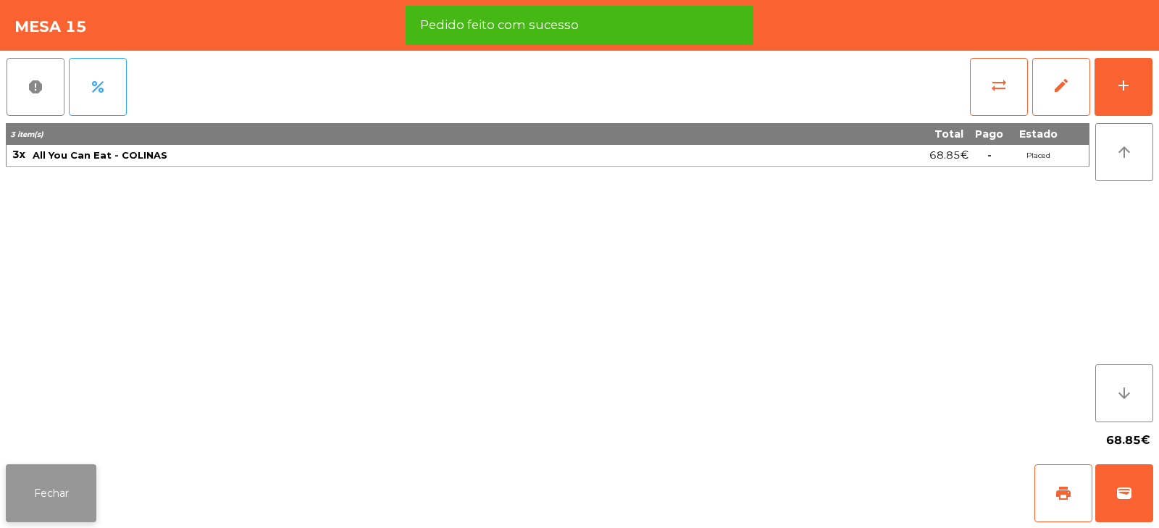
click at [54, 481] on button "Fechar" at bounding box center [51, 493] width 91 height 58
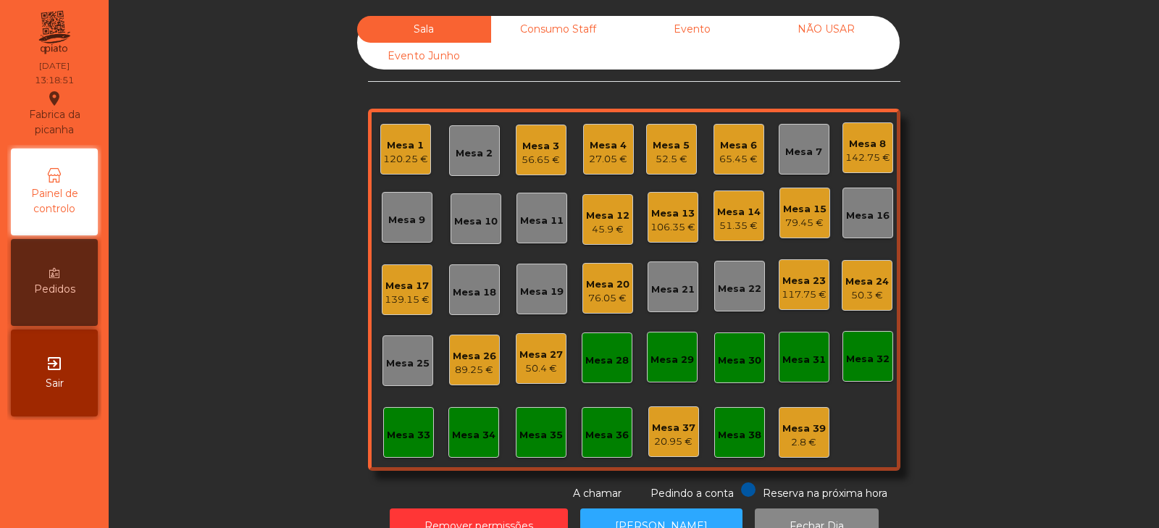
scroll to position [43, 0]
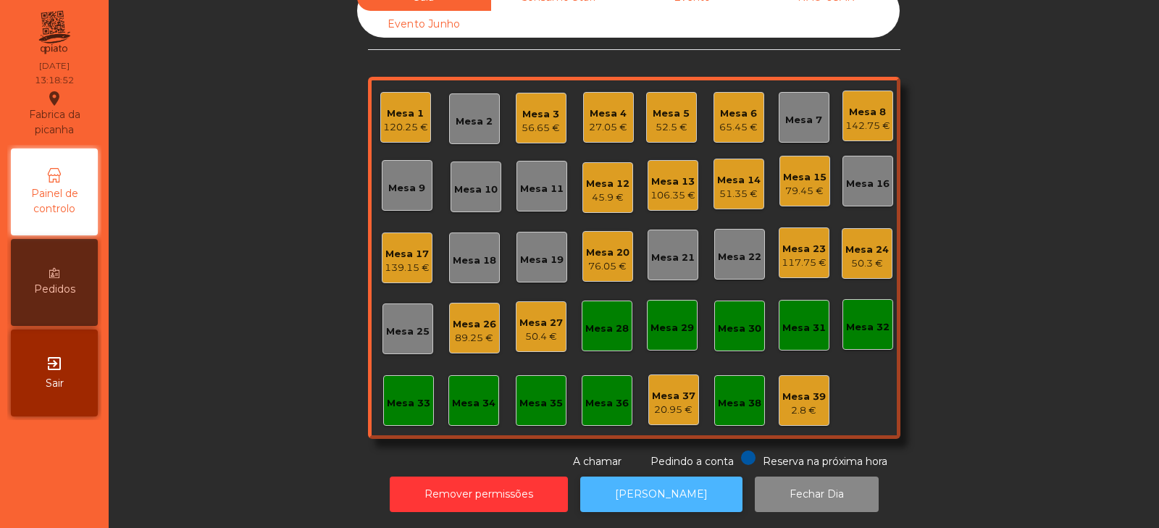
click at [650, 485] on button "[PERSON_NAME]" at bounding box center [661, 493] width 162 height 35
click at [392, 326] on div "Mesa 25" at bounding box center [407, 331] width 43 height 14
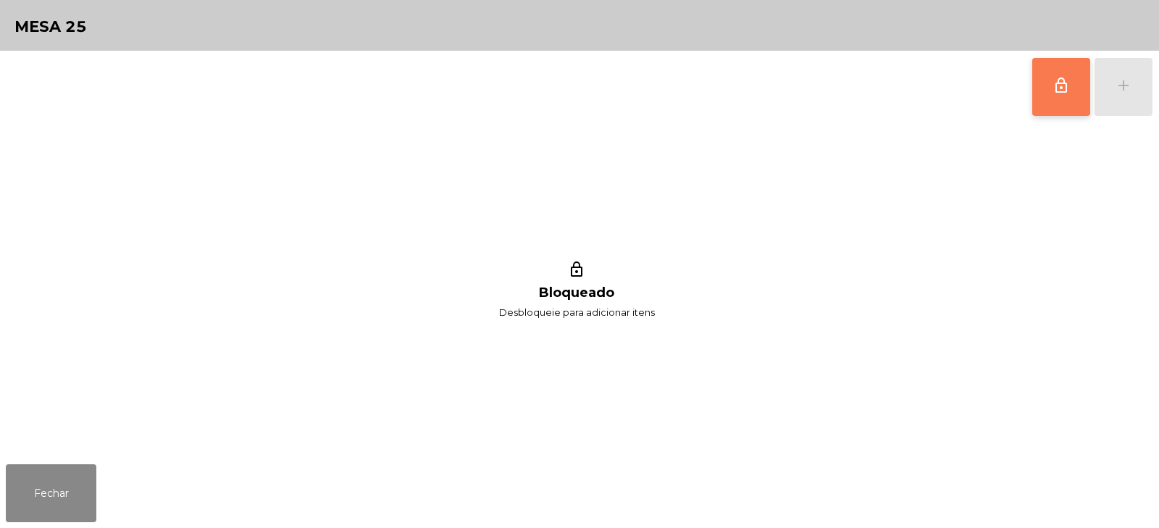
click at [1041, 112] on button "lock_outline" at bounding box center [1061, 87] width 58 height 58
click at [1125, 96] on button "add" at bounding box center [1123, 87] width 58 height 58
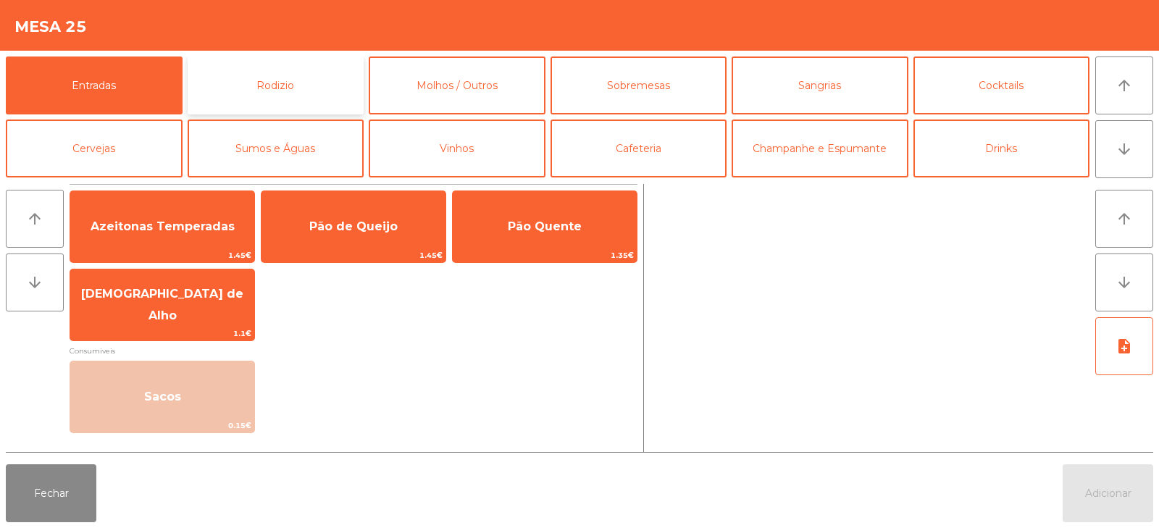
click at [296, 73] on button "Rodizio" at bounding box center [276, 85] width 177 height 58
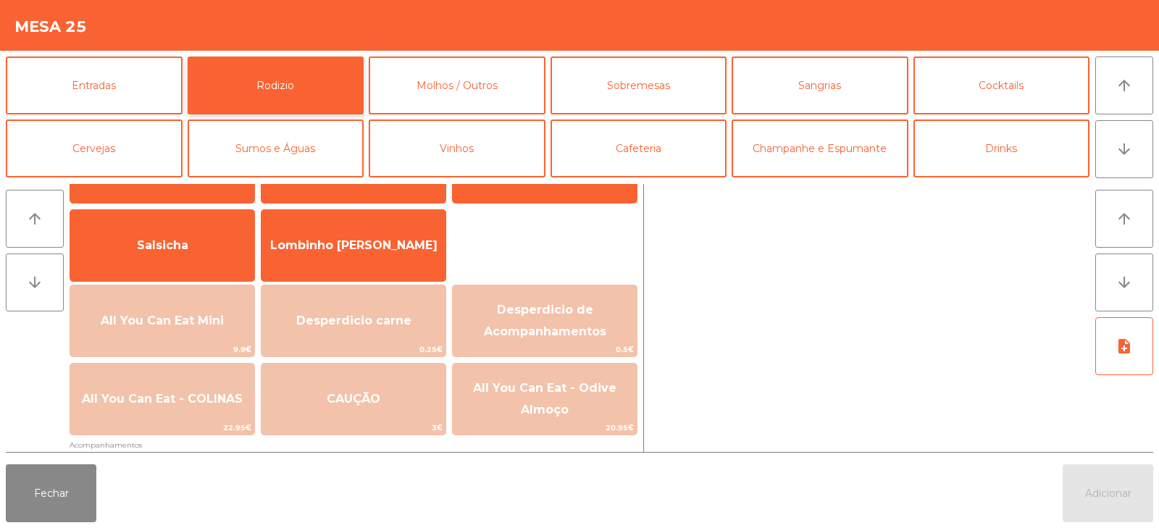
scroll to position [114, 0]
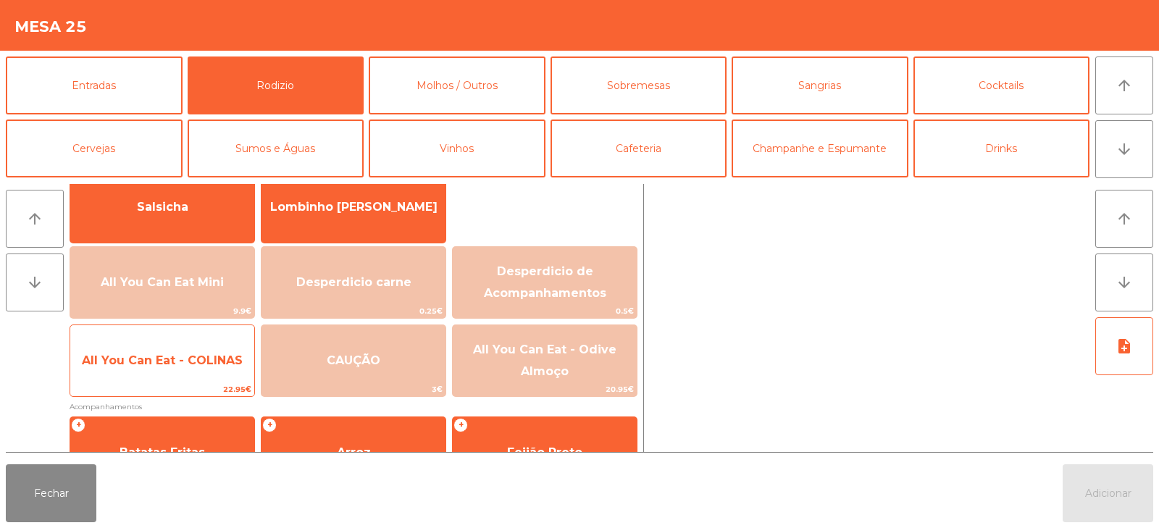
click at [164, 366] on span "All You Can Eat - COLINAS" at bounding box center [162, 360] width 161 height 14
click at [164, 370] on span "All You Can Eat - COLINAS" at bounding box center [162, 360] width 184 height 39
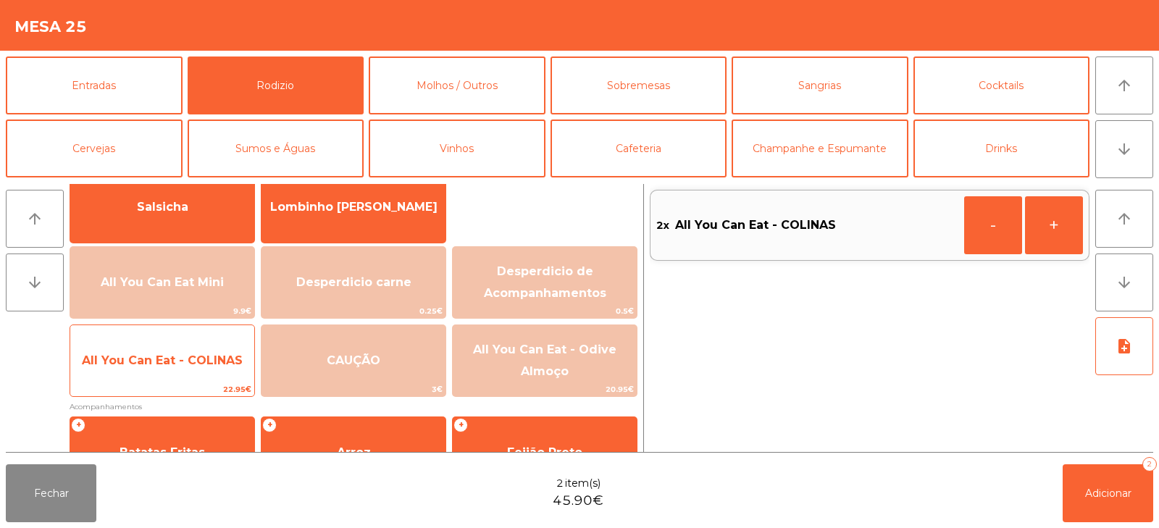
click at [168, 371] on span "All You Can Eat - COLINAS" at bounding box center [162, 360] width 184 height 39
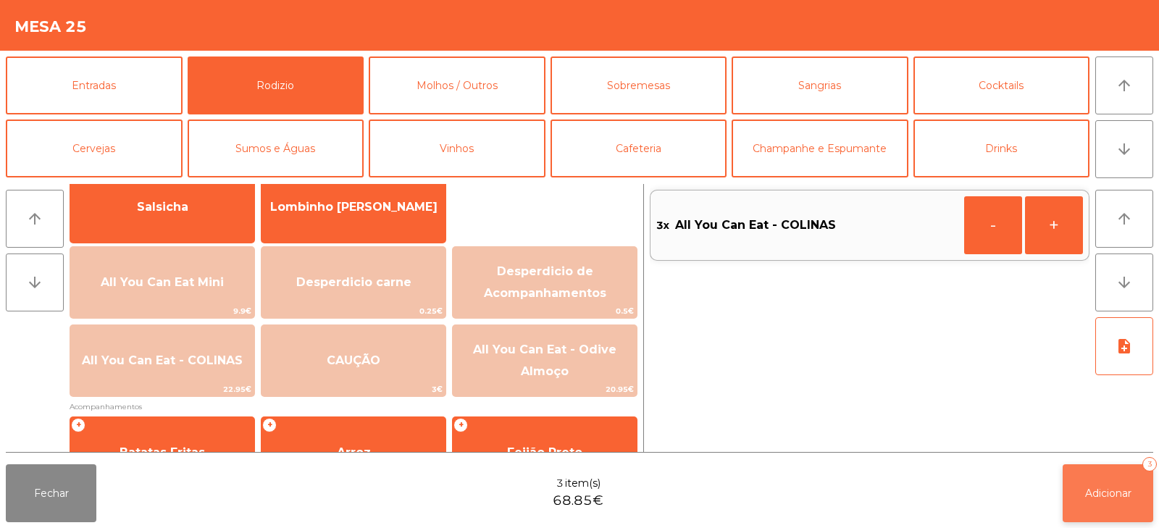
click at [1092, 483] on button "Adicionar 3" at bounding box center [1107, 493] width 91 height 58
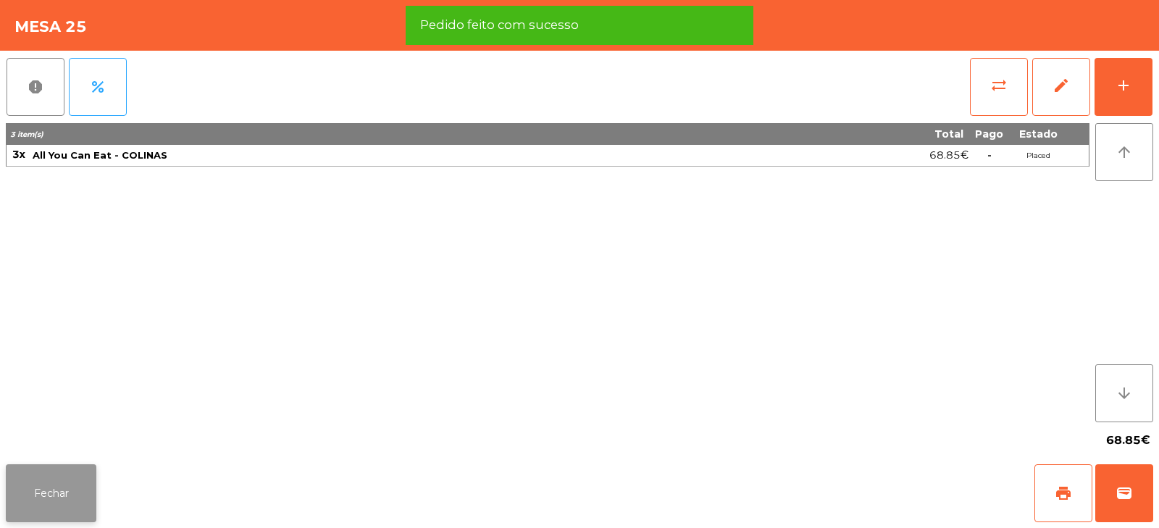
click at [71, 486] on button "Fechar" at bounding box center [51, 493] width 91 height 58
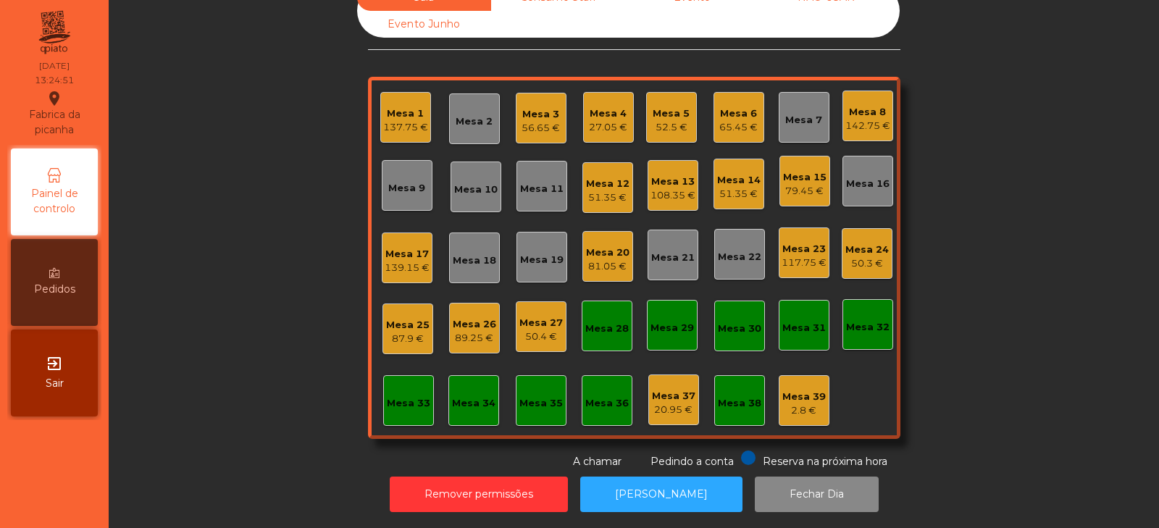
click at [735, 250] on div "Mesa 22" at bounding box center [739, 257] width 43 height 14
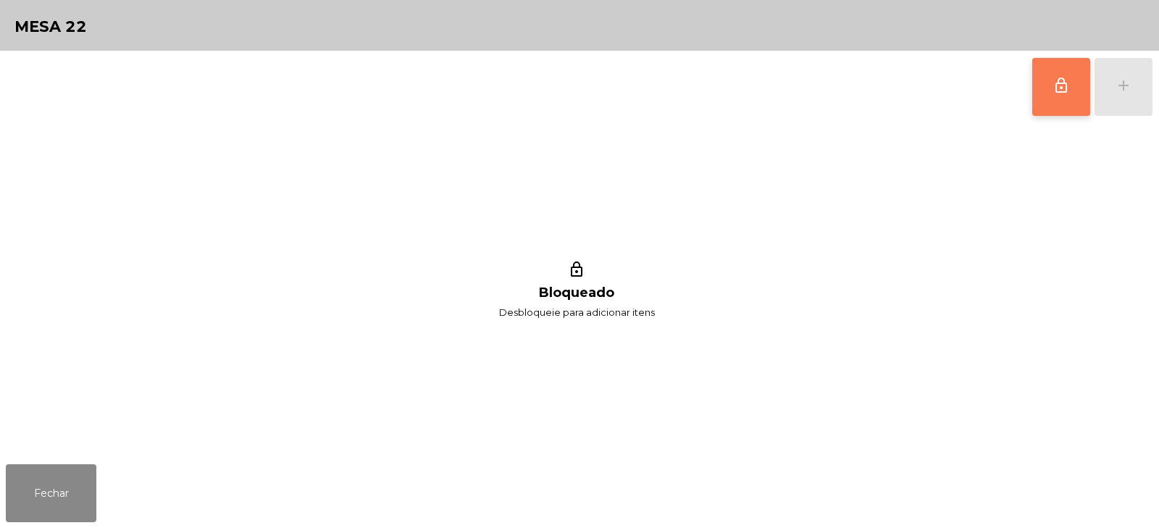
click at [1053, 101] on button "lock_outline" at bounding box center [1061, 87] width 58 height 58
click at [1126, 94] on div "lock_outline add" at bounding box center [1092, 87] width 122 height 72
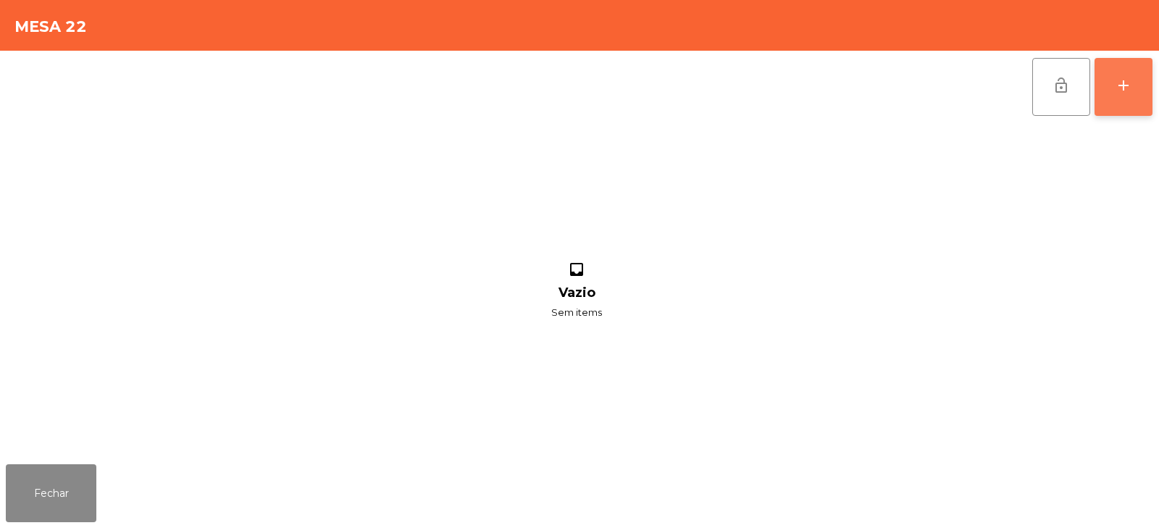
click at [1117, 101] on button "add" at bounding box center [1123, 87] width 58 height 58
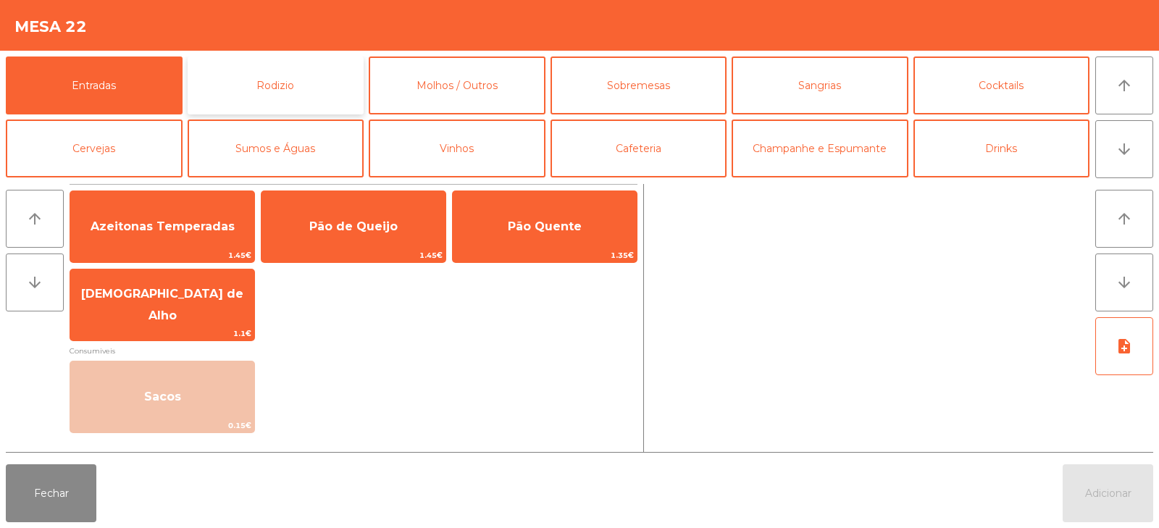
click at [298, 70] on button "Rodizio" at bounding box center [276, 85] width 177 height 58
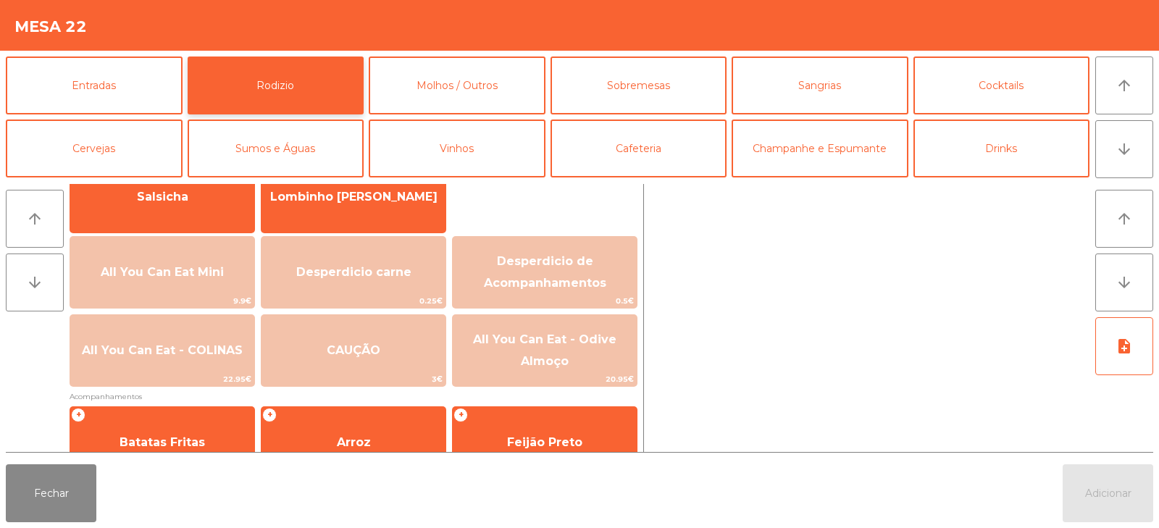
scroll to position [140, 0]
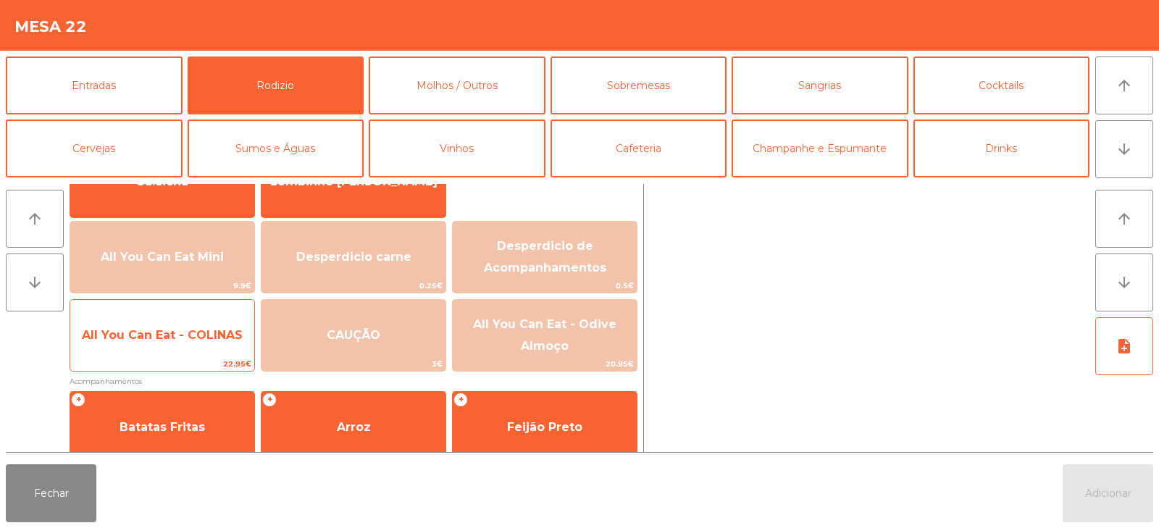
click at [151, 360] on span "22.95€" at bounding box center [162, 364] width 184 height 14
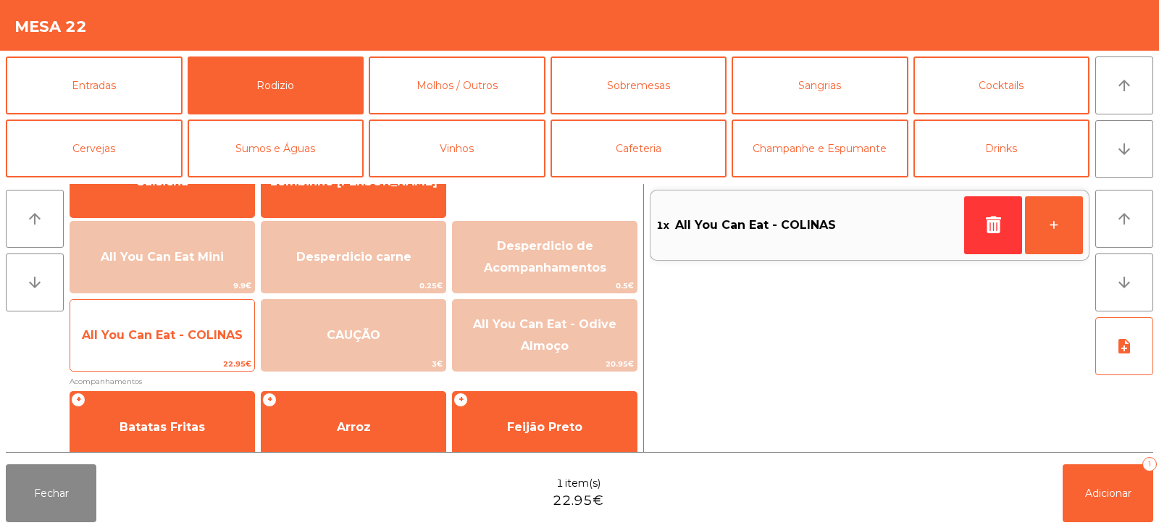
click at [160, 343] on span "All You Can Eat - COLINAS" at bounding box center [162, 335] width 184 height 39
click at [159, 356] on div "All You Can Eat - COLINAS 22.95€" at bounding box center [162, 335] width 185 height 72
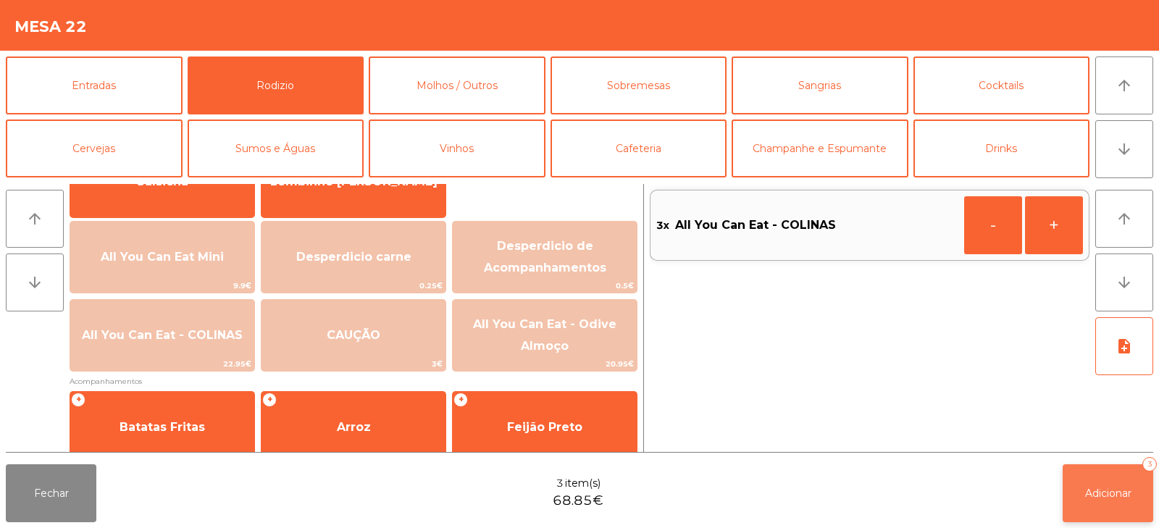
click at [1133, 494] on button "Adicionar 3" at bounding box center [1107, 493] width 91 height 58
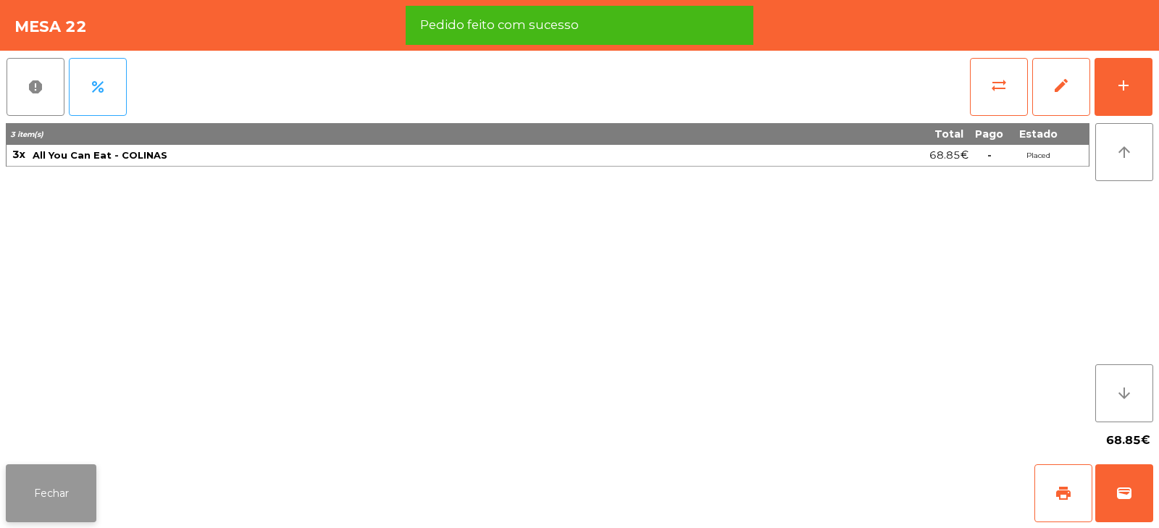
click at [41, 492] on button "Fechar" at bounding box center [51, 493] width 91 height 58
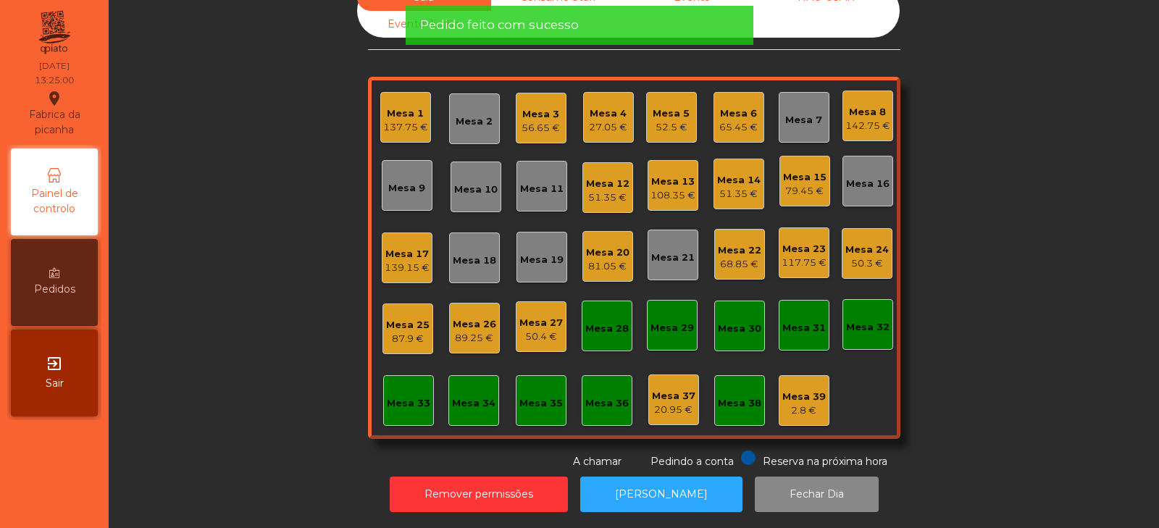
click at [531, 396] on div "Mesa 35" at bounding box center [540, 403] width 43 height 14
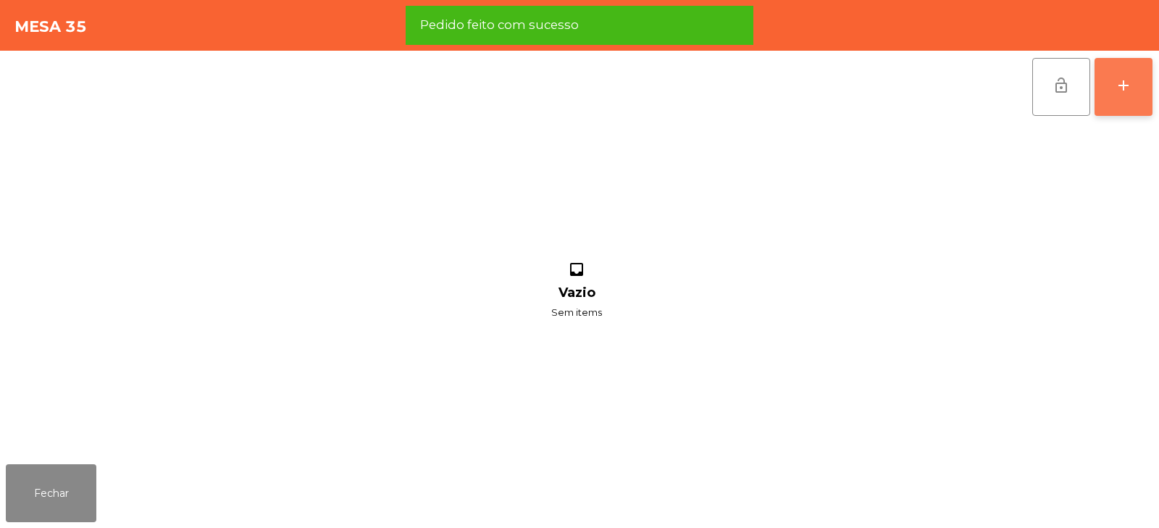
click at [1142, 87] on button "add" at bounding box center [1123, 87] width 58 height 58
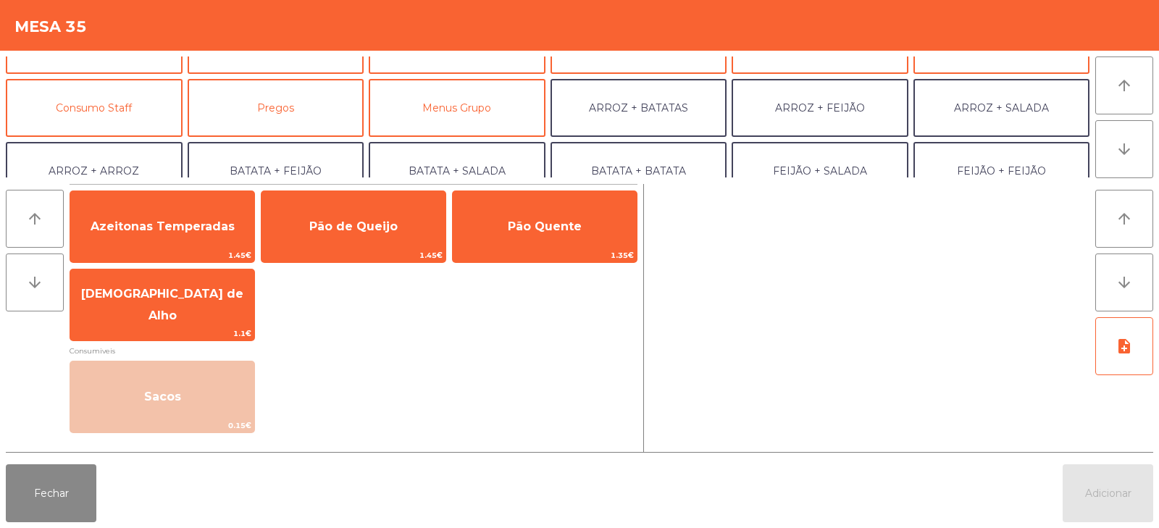
scroll to position [124, 0]
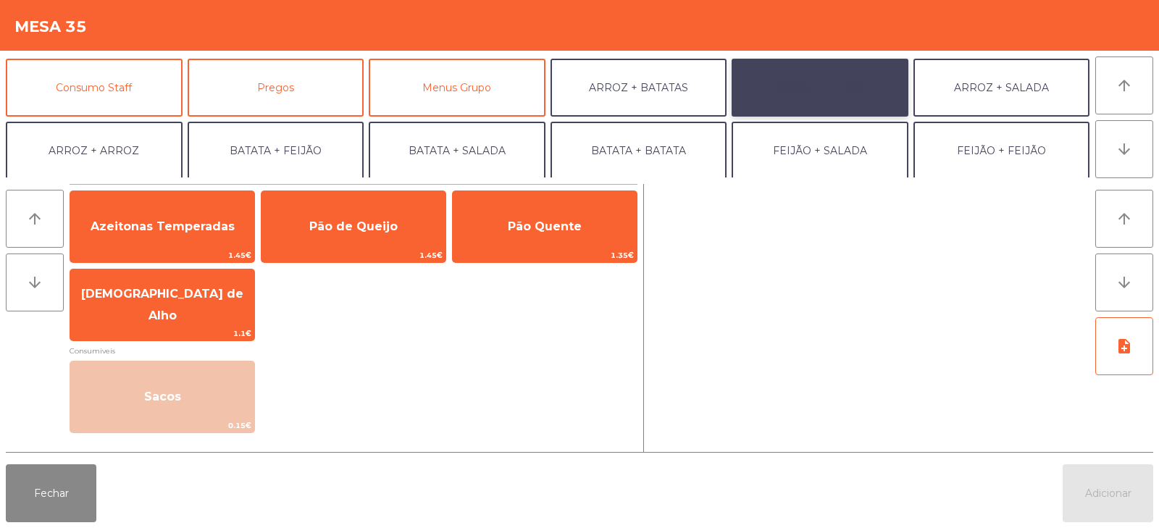
click at [812, 79] on button "ARROZ + FEIJÃO" at bounding box center [819, 88] width 177 height 58
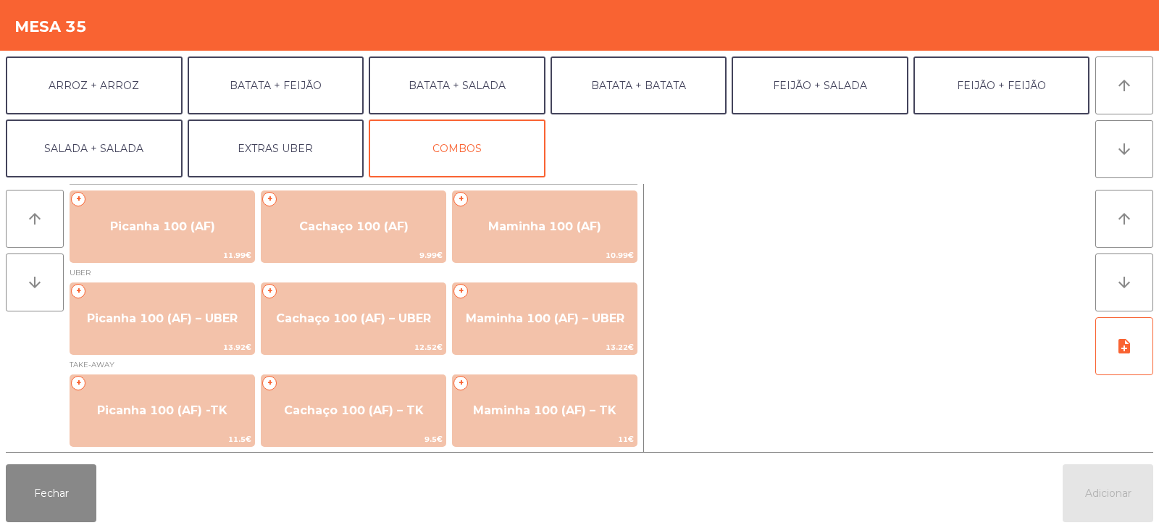
scroll to position [188, 0]
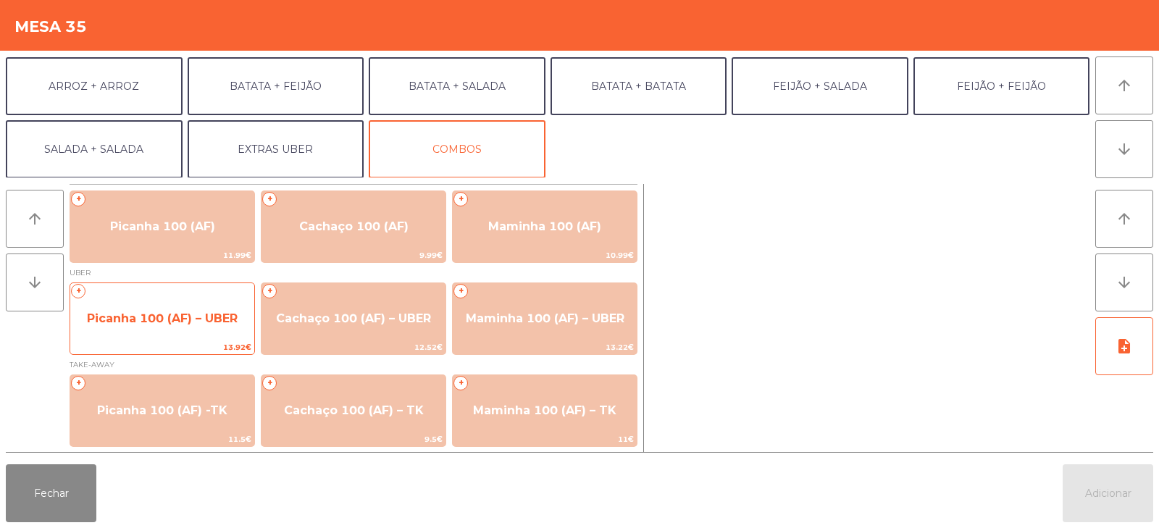
click at [140, 317] on span "Picanha 100 (AF) – UBER" at bounding box center [162, 318] width 151 height 14
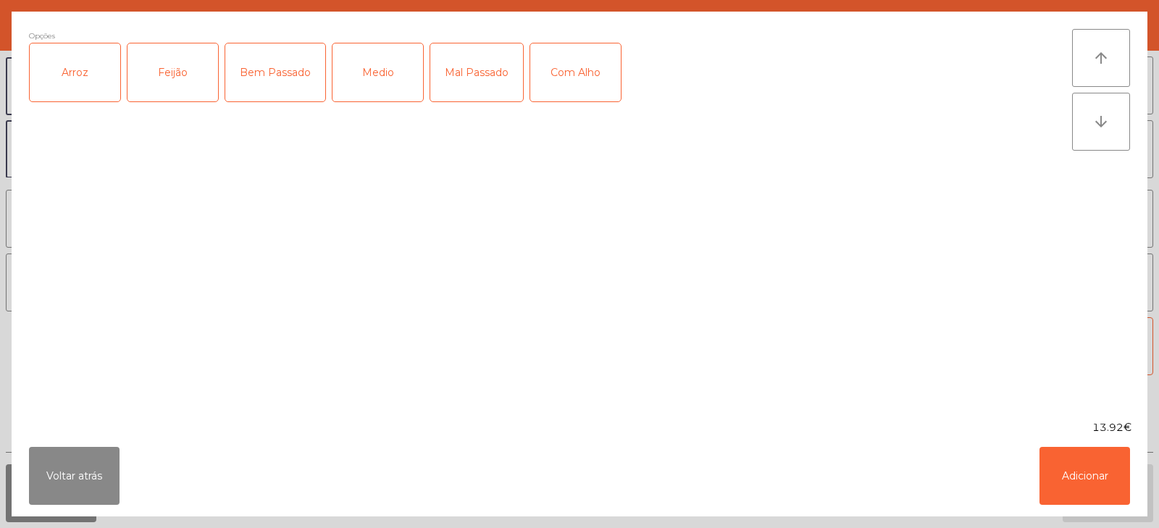
click at [69, 88] on div "Arroz" at bounding box center [75, 72] width 91 height 58
click at [158, 85] on div "Feijão" at bounding box center [172, 72] width 91 height 58
click at [364, 77] on div "Medio" at bounding box center [377, 72] width 91 height 58
click at [570, 74] on div "Com Alho" at bounding box center [575, 72] width 91 height 58
click at [1070, 492] on button "Adicionar" at bounding box center [1084, 476] width 91 height 58
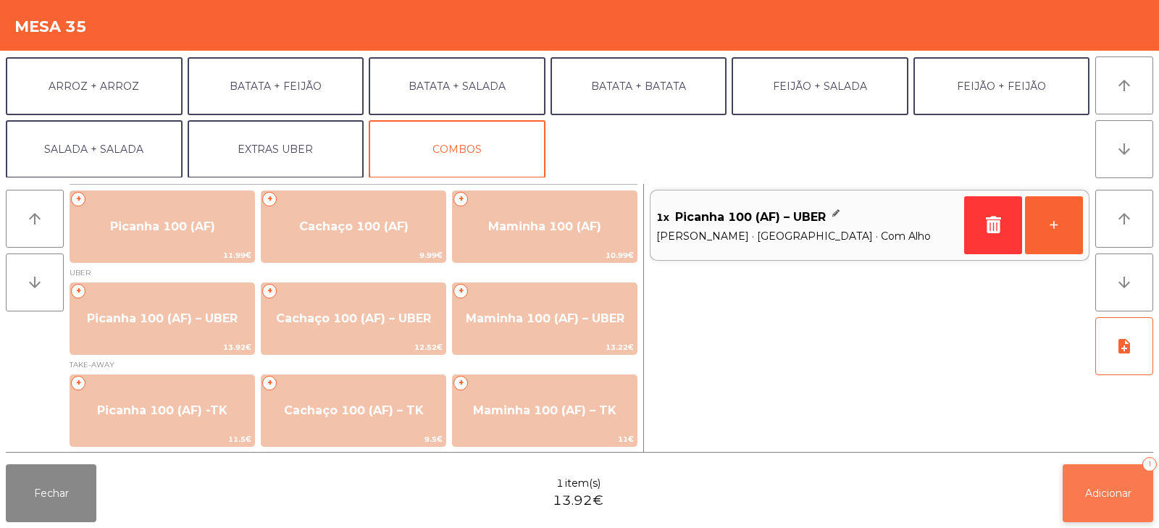
click at [1095, 489] on span "Adicionar" at bounding box center [1108, 493] width 46 height 13
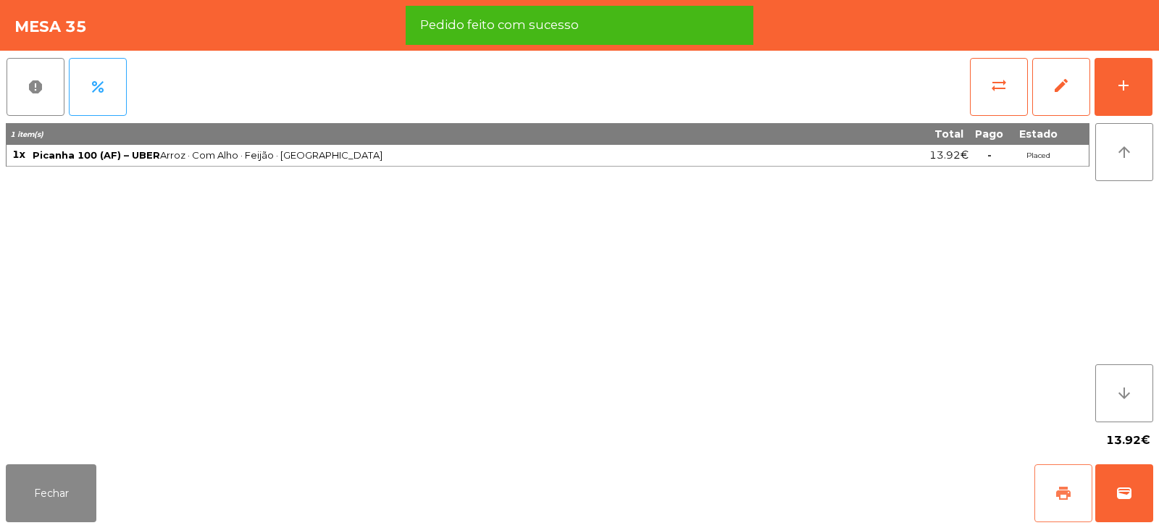
click at [1067, 487] on span "print" at bounding box center [1062, 492] width 17 height 17
click at [1130, 492] on span "wallet" at bounding box center [1123, 492] width 17 height 17
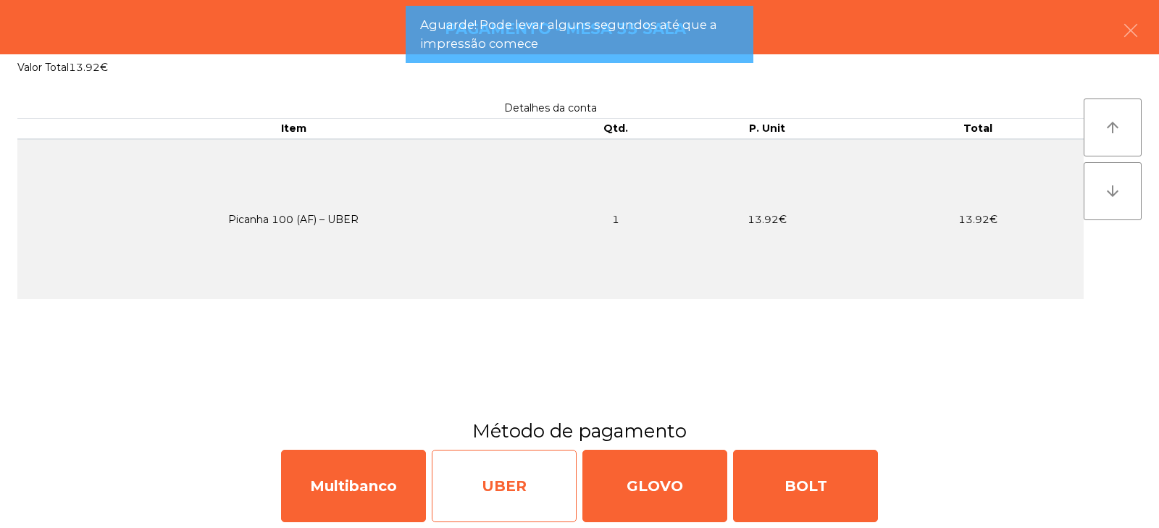
click at [513, 504] on div "UBER" at bounding box center [504, 486] width 145 height 72
select select "**"
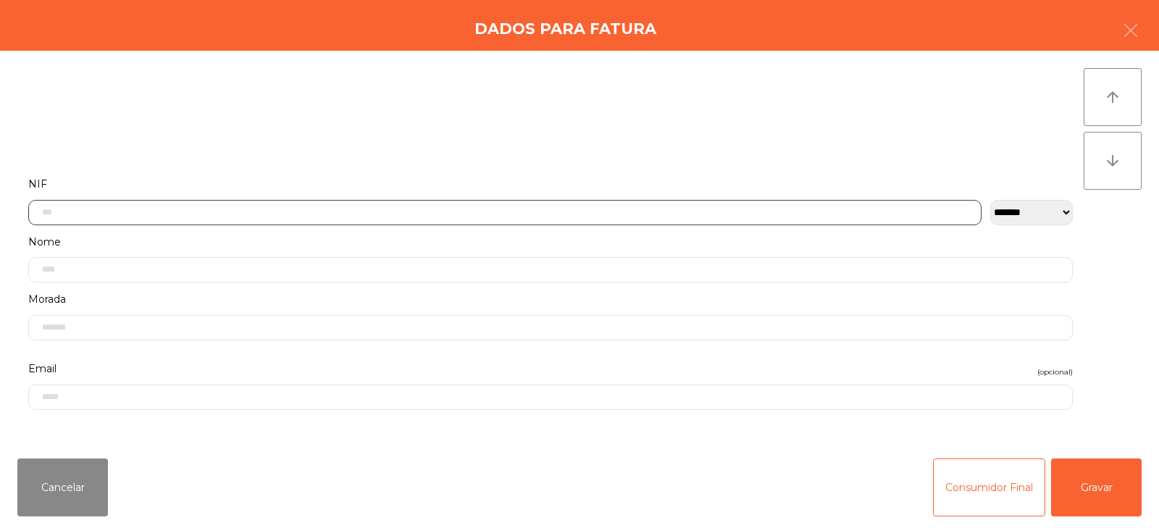
click at [665, 211] on input "text" at bounding box center [504, 212] width 953 height 25
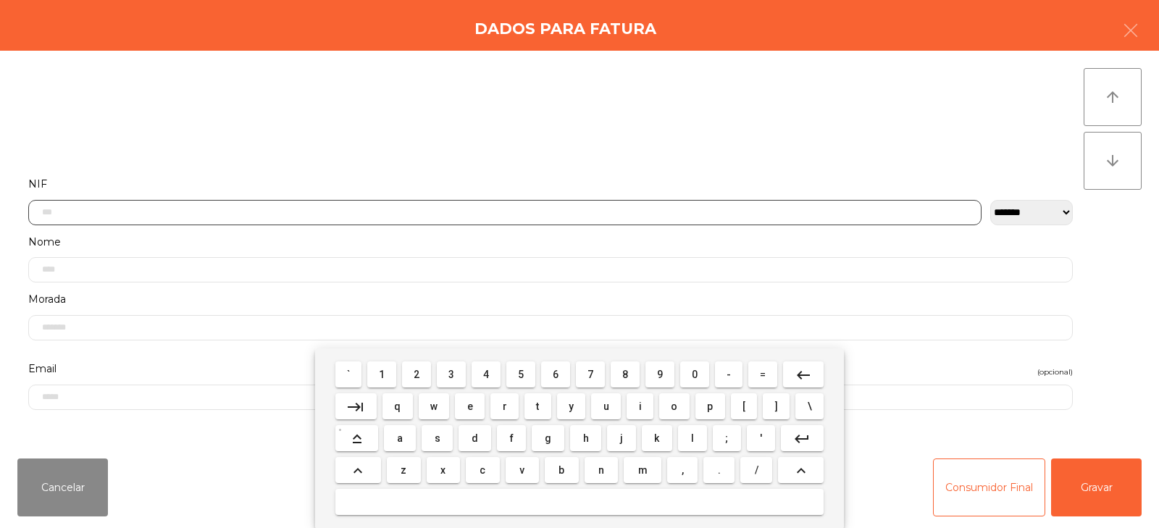
scroll to position [106, 0]
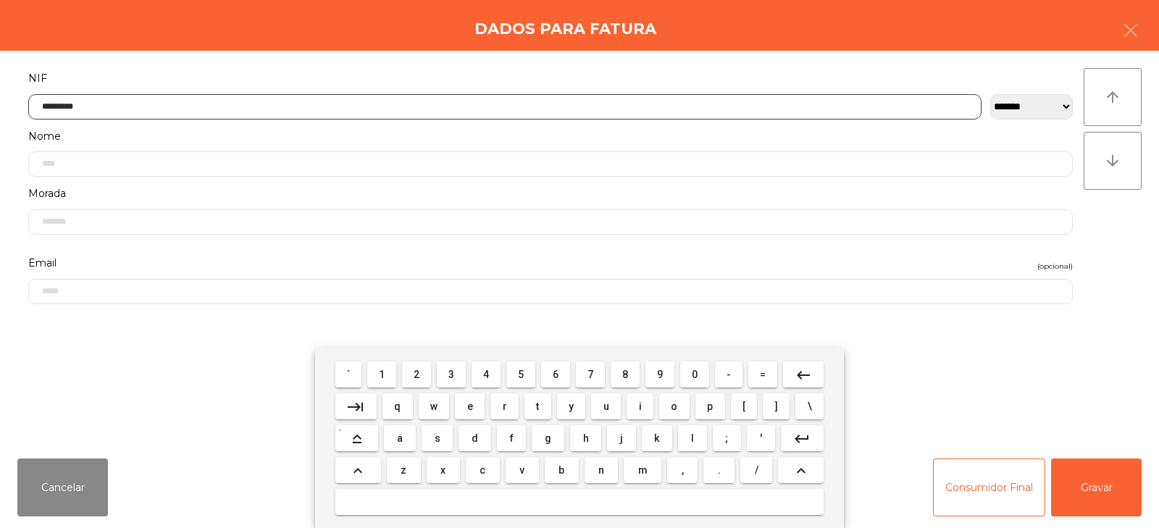
type input "*********"
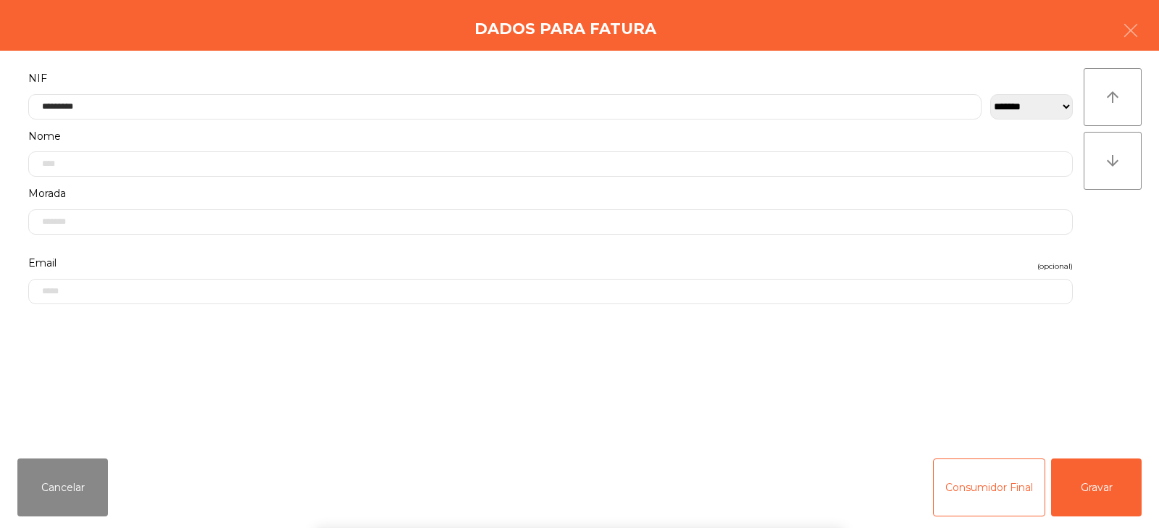
click at [1092, 273] on div "arrow_upward arrow_downward" at bounding box center [1112, 248] width 58 height 361
click at [1122, 478] on button "Gravar" at bounding box center [1096, 487] width 91 height 58
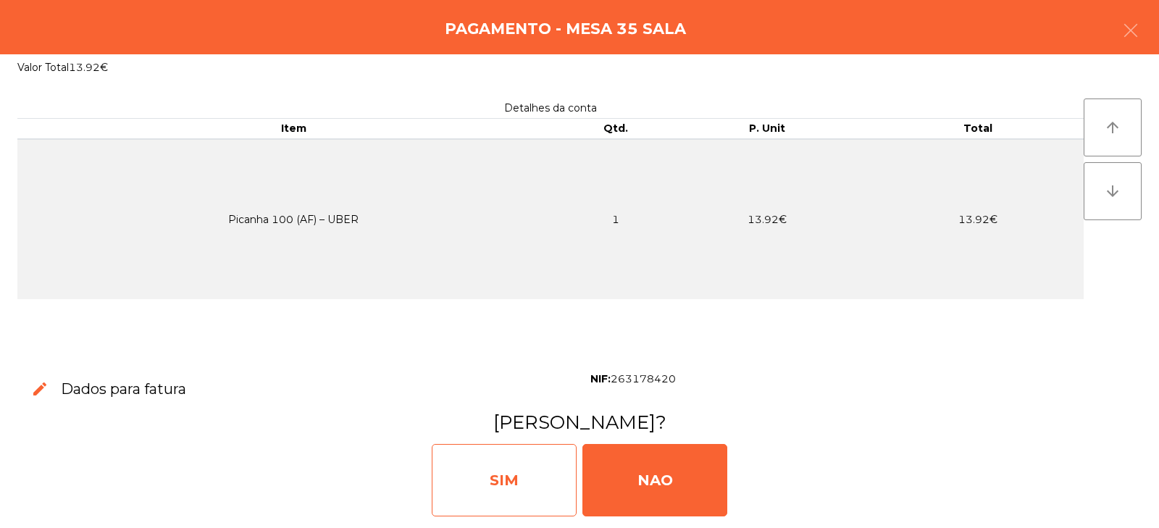
click at [518, 482] on div "SIM" at bounding box center [504, 480] width 145 height 72
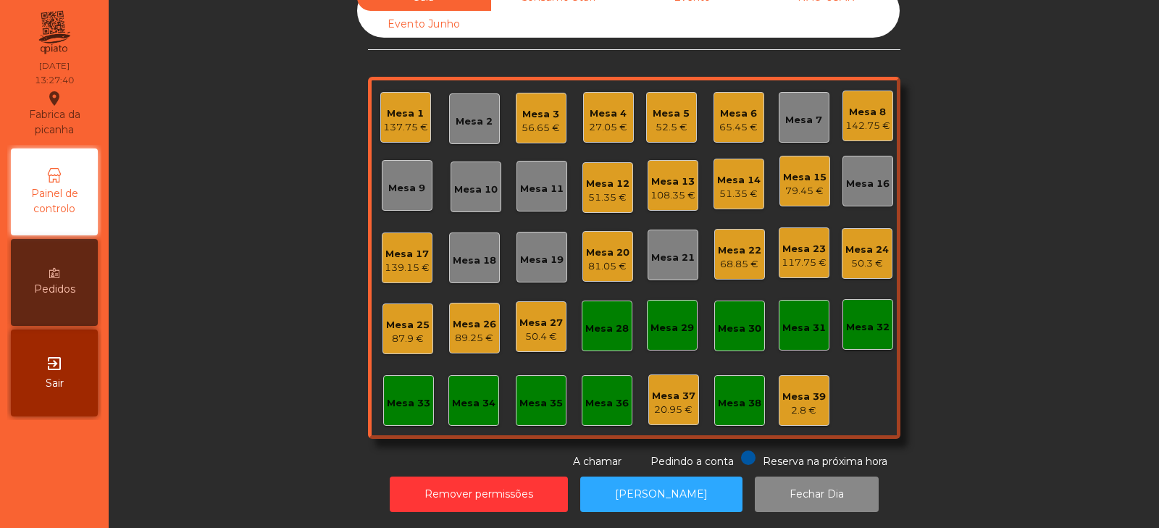
click at [802, 184] on div "79.45 €" at bounding box center [804, 191] width 43 height 14
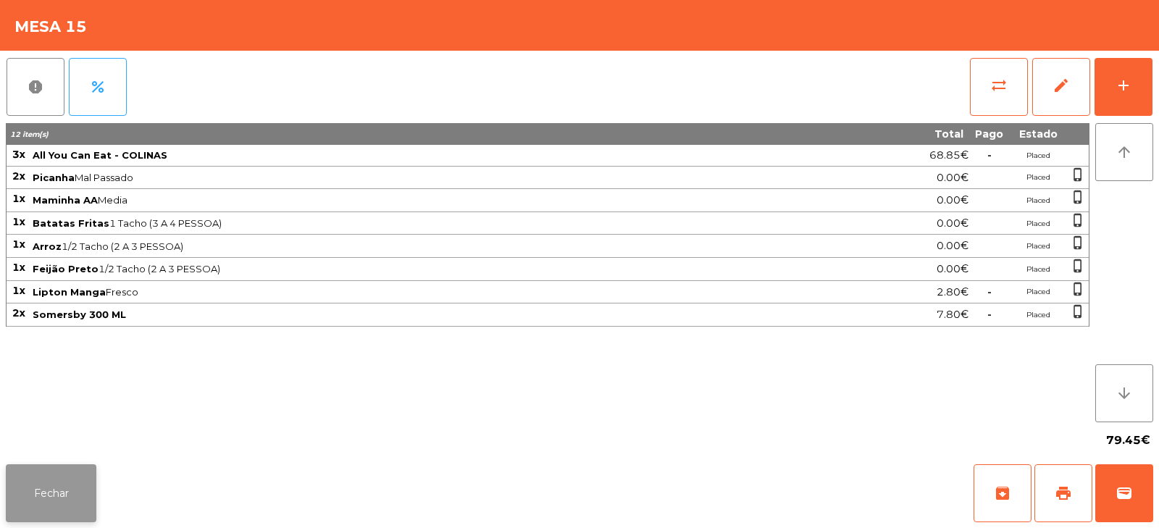
click at [56, 502] on button "Fechar" at bounding box center [51, 493] width 91 height 58
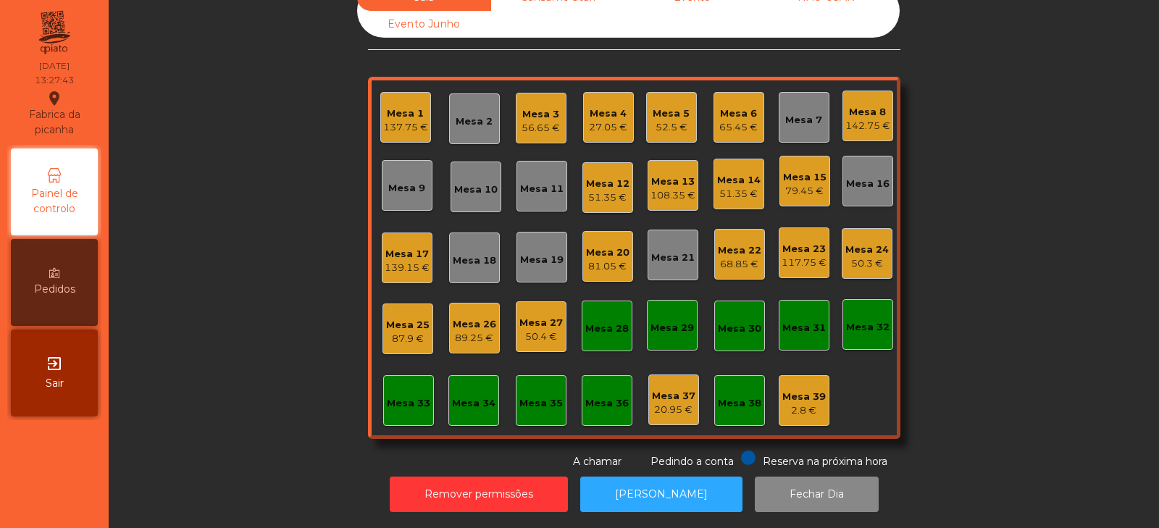
click at [797, 259] on div "117.75 €" at bounding box center [803, 263] width 45 height 14
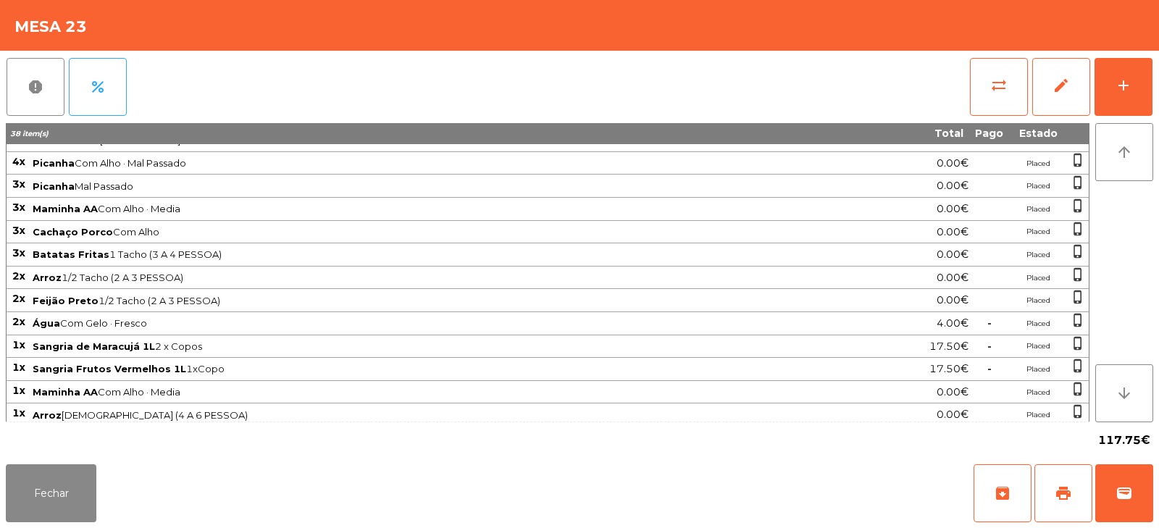
scroll to position [87, 0]
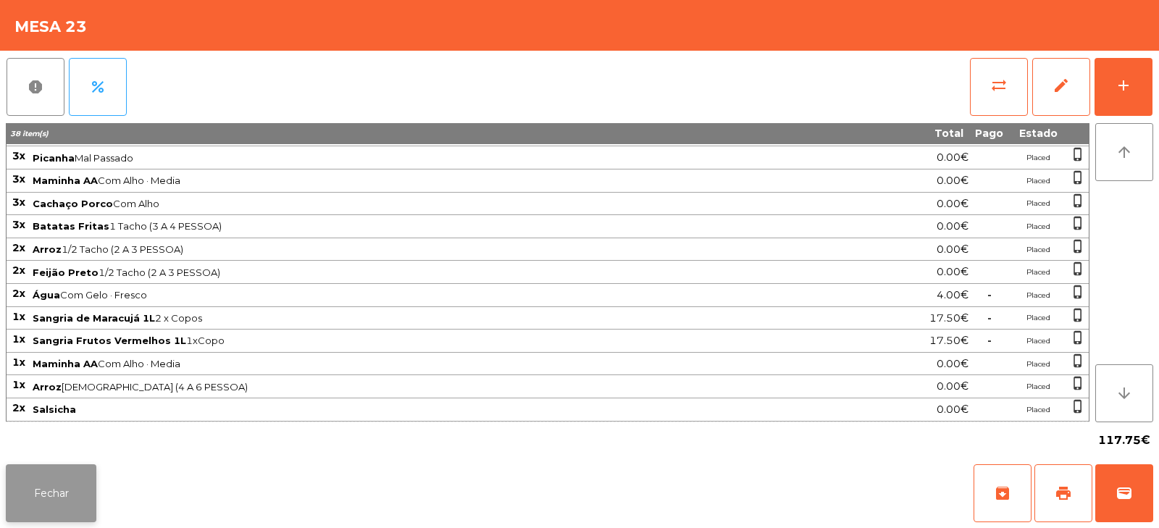
click at [60, 476] on button "Fechar" at bounding box center [51, 493] width 91 height 58
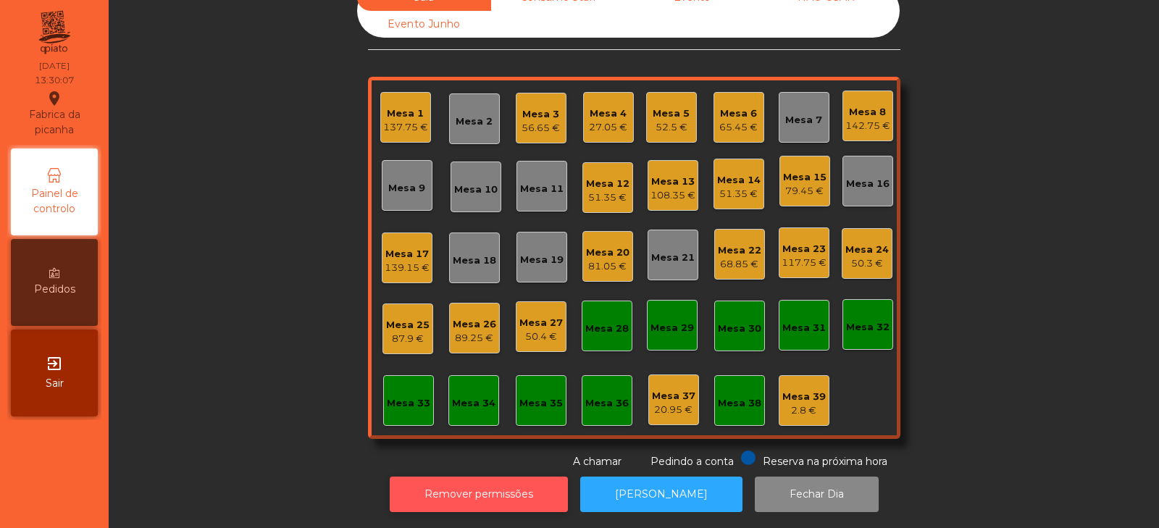
click at [441, 476] on button "Remover permissões" at bounding box center [479, 493] width 178 height 35
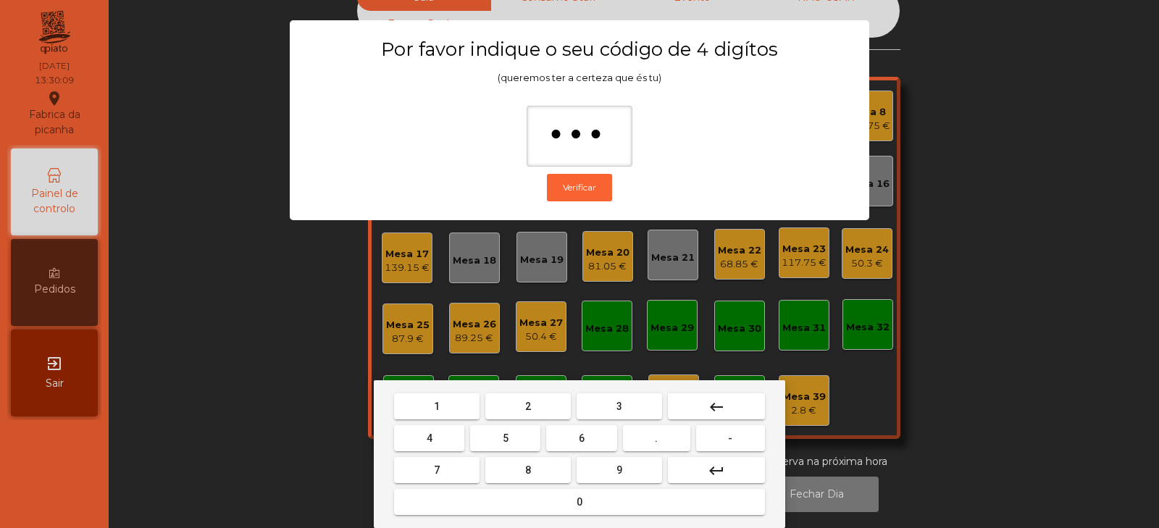
type input "****"
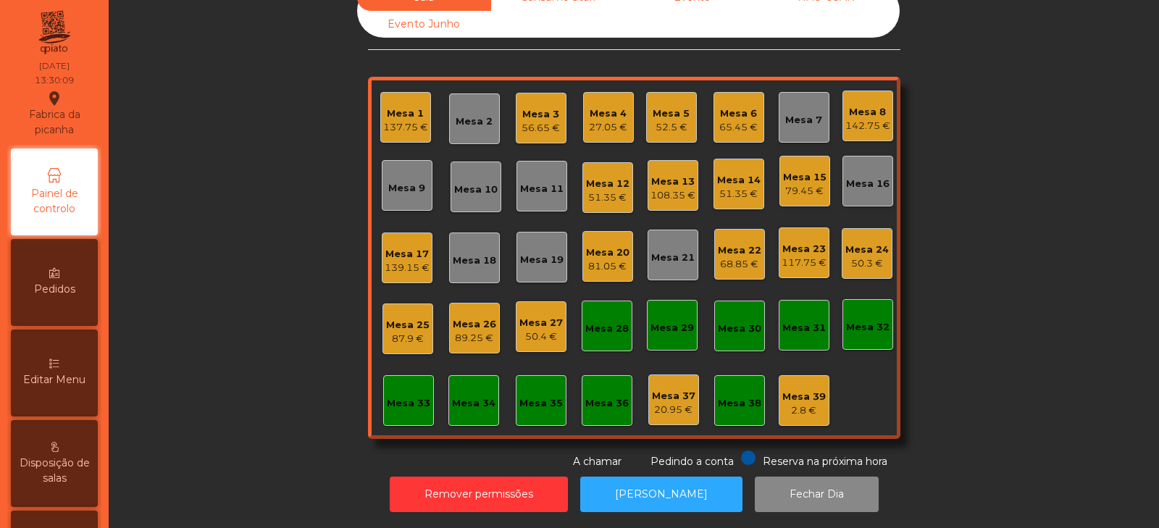
click at [71, 364] on div "Editar Menu" at bounding box center [54, 372] width 87 height 87
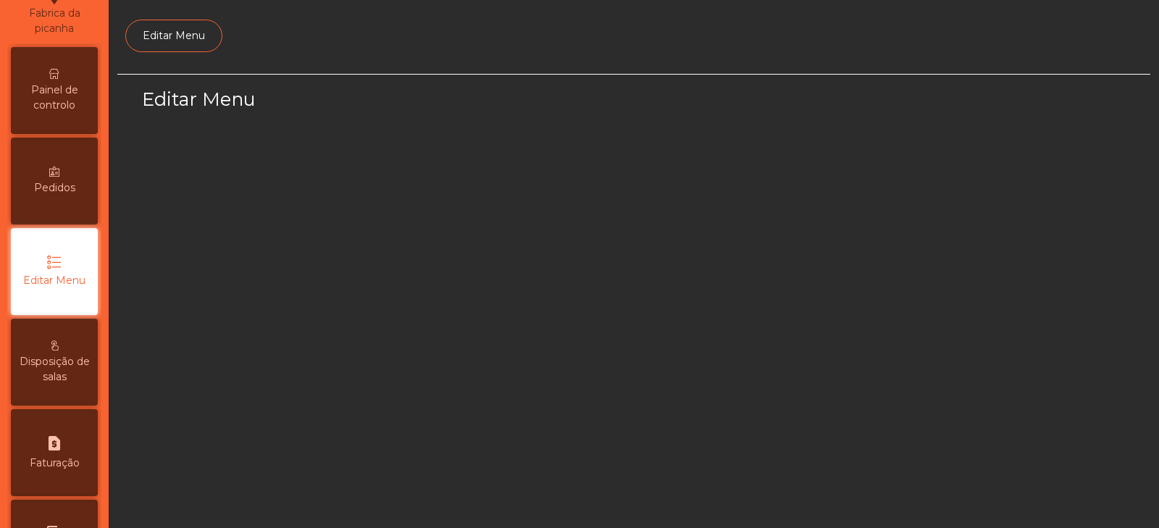
select select "*"
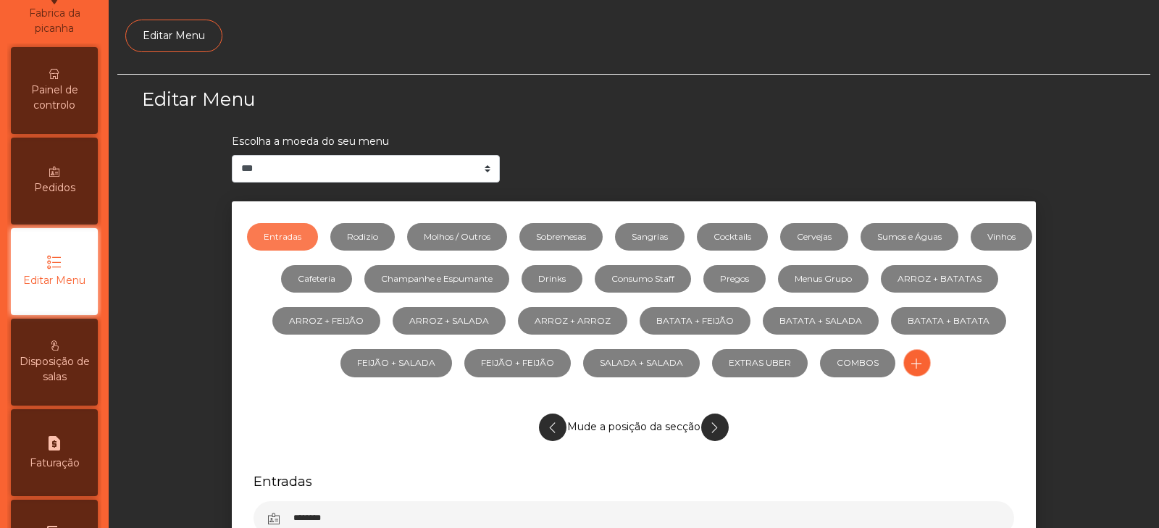
scroll to position [109, 0]
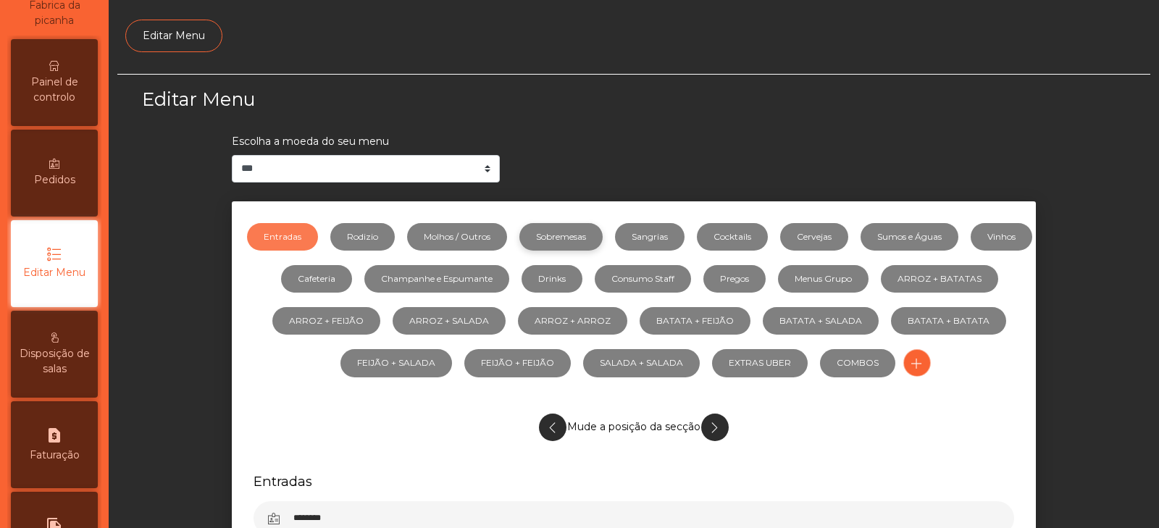
click at [588, 230] on link "Sobremesas" at bounding box center [560, 237] width 83 height 28
click at [352, 280] on link "Cafeteria" at bounding box center [316, 279] width 71 height 28
click at [937, 250] on link "Sumos e Águas" at bounding box center [909, 237] width 98 height 28
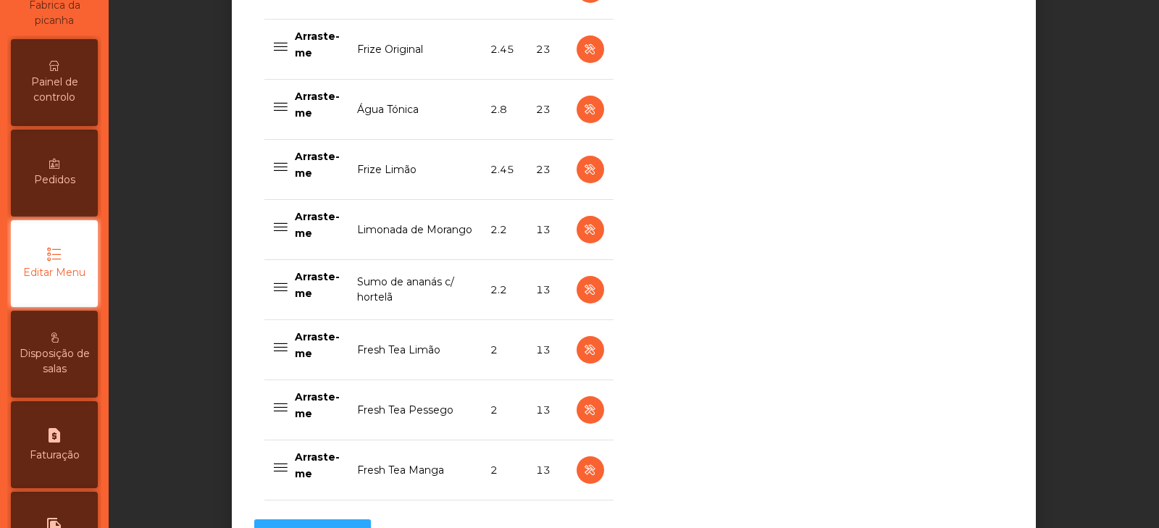
scroll to position [1356, 0]
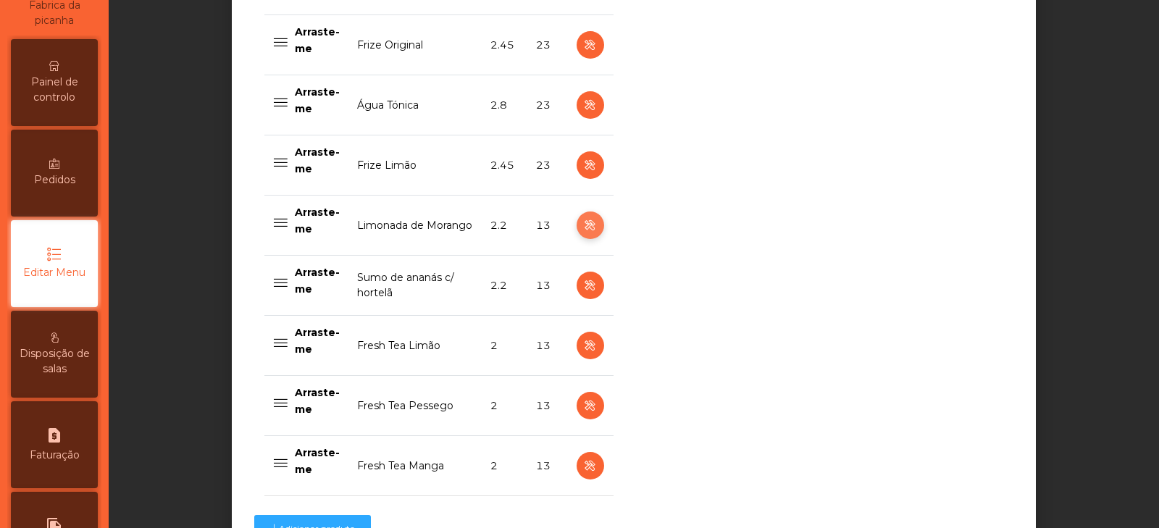
click at [581, 223] on icon "button" at bounding box center [589, 226] width 17 height 18
select select "***"
select select "**"
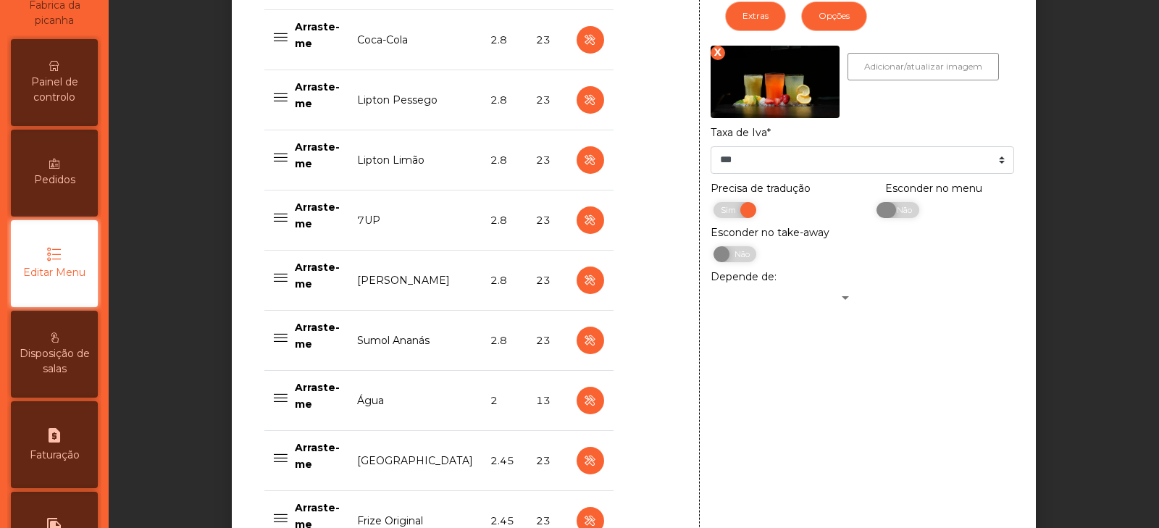
click at [892, 211] on span "Não" at bounding box center [902, 210] width 36 height 16
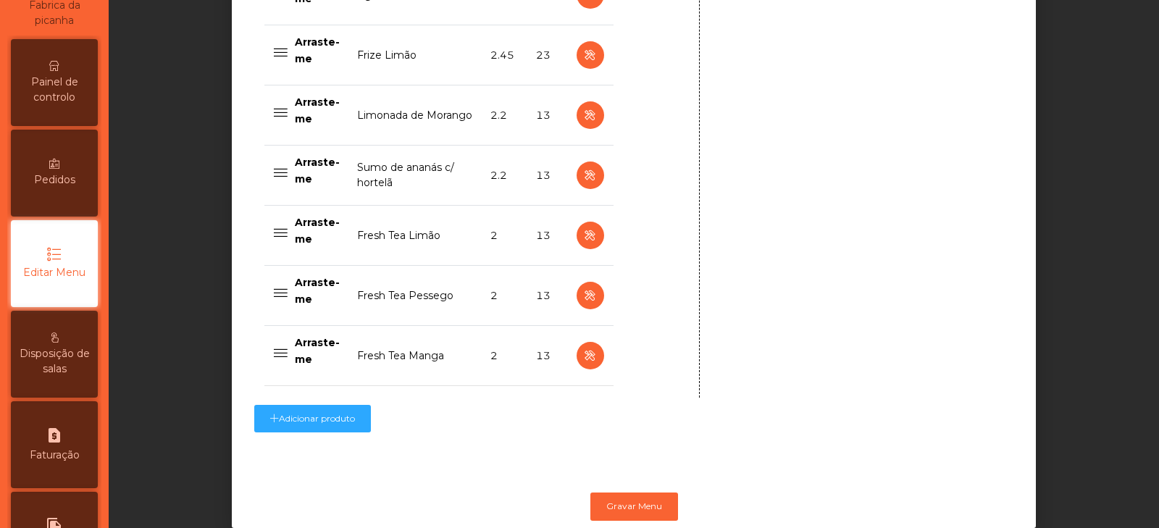
scroll to position [1505, 0]
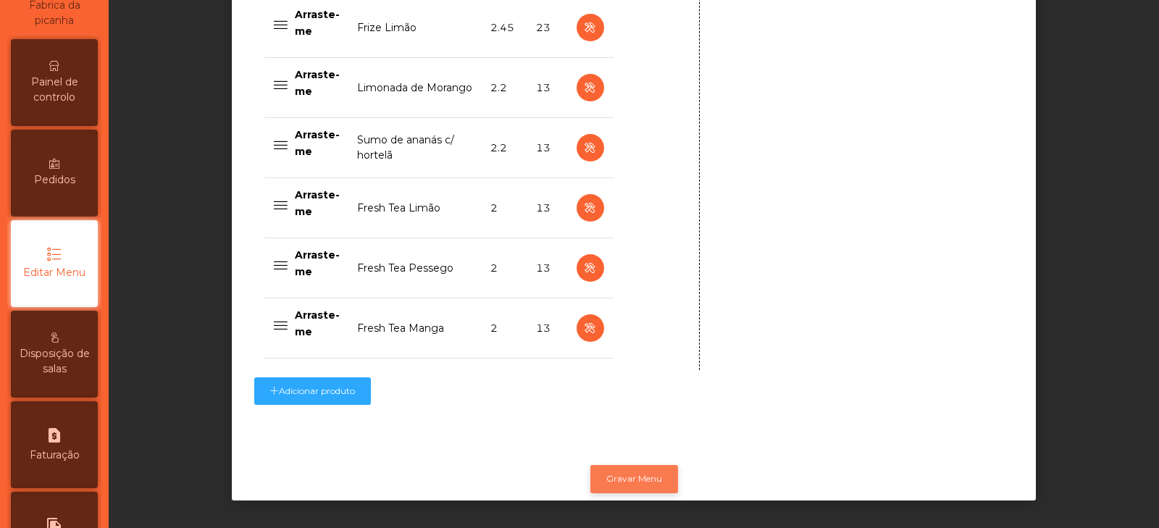
click at [624, 465] on button "Gravar Menu" at bounding box center [634, 479] width 88 height 28
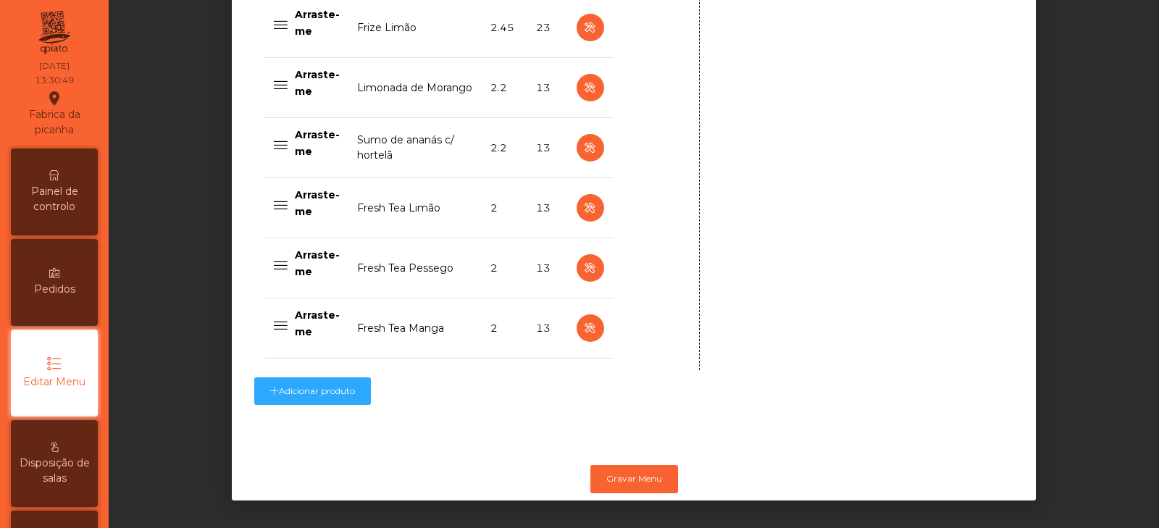
click at [39, 191] on span "Painel de controlo" at bounding box center [54, 199] width 80 height 30
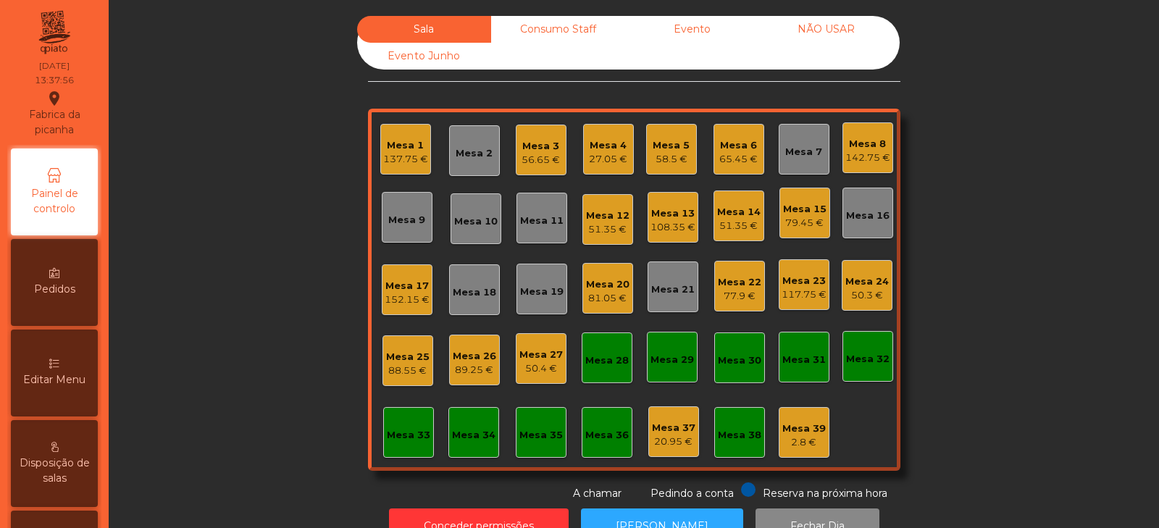
click at [799, 214] on div "Mesa 15" at bounding box center [804, 209] width 43 height 14
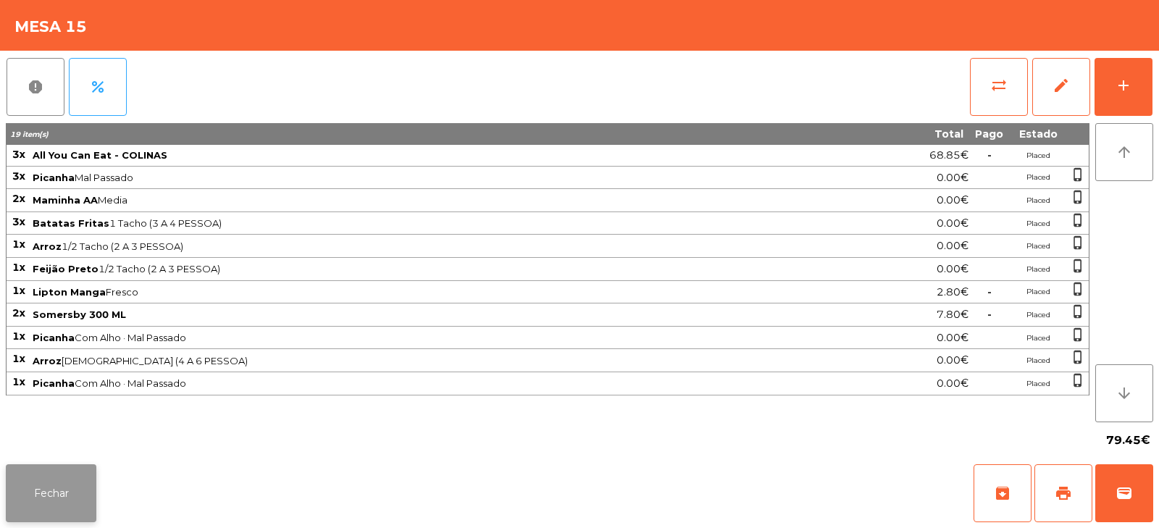
click at [56, 497] on button "Fechar" at bounding box center [51, 493] width 91 height 58
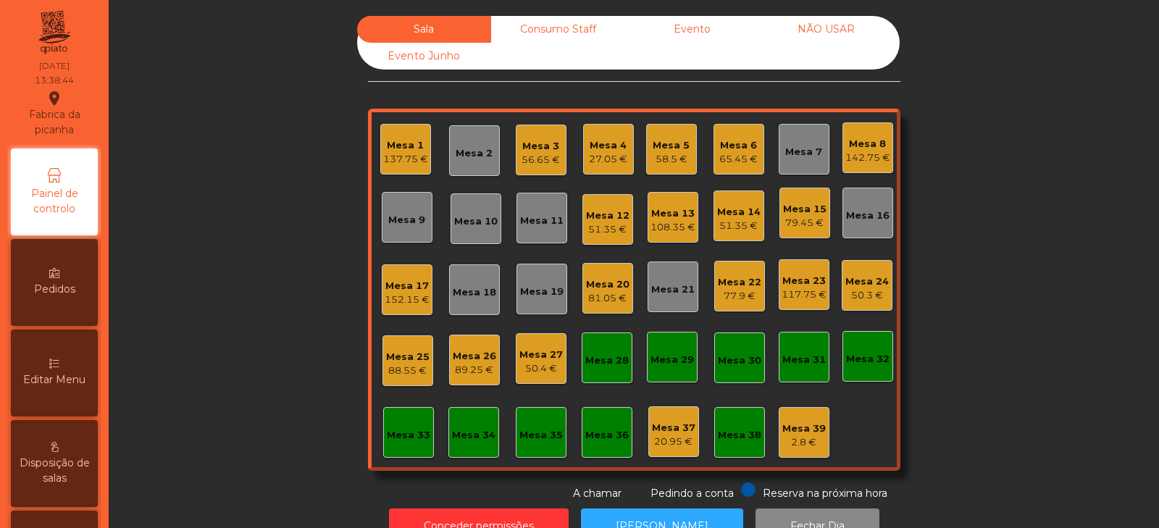
click at [475, 223] on div "Mesa 10" at bounding box center [475, 221] width 43 height 14
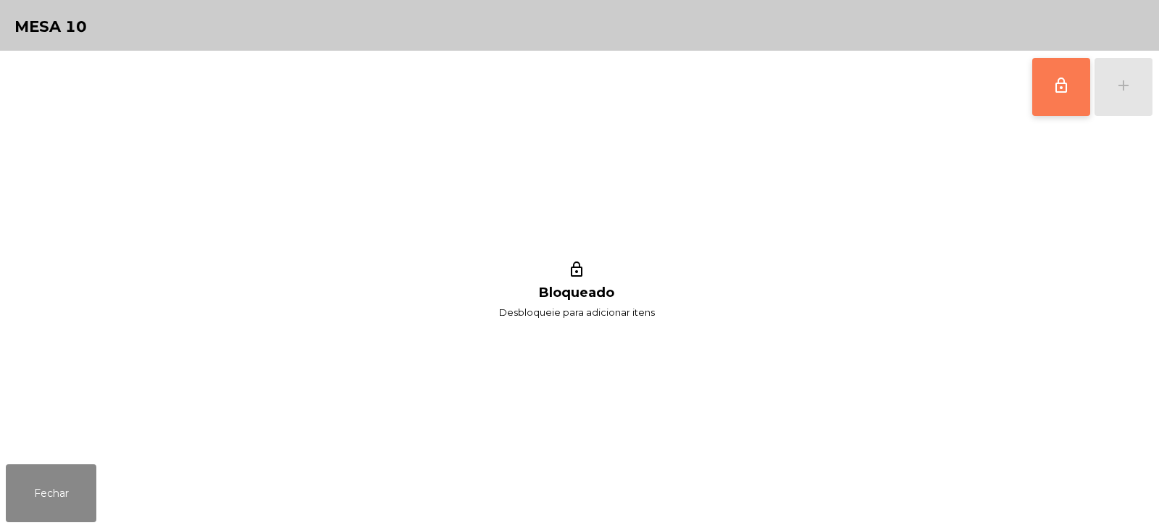
click at [1036, 81] on button "lock_outline" at bounding box center [1061, 87] width 58 height 58
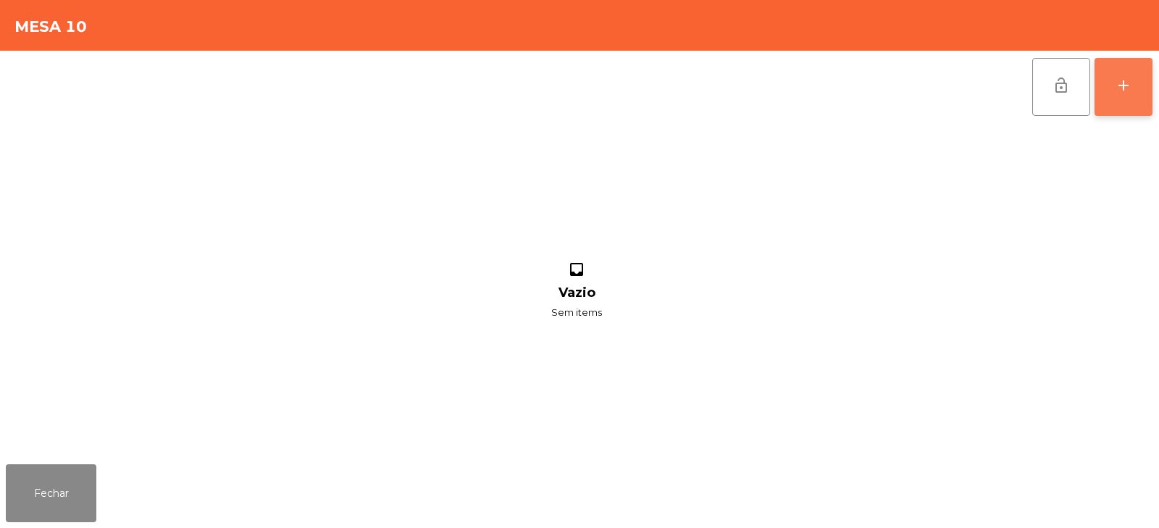
click at [1119, 90] on div "add" at bounding box center [1122, 85] width 17 height 17
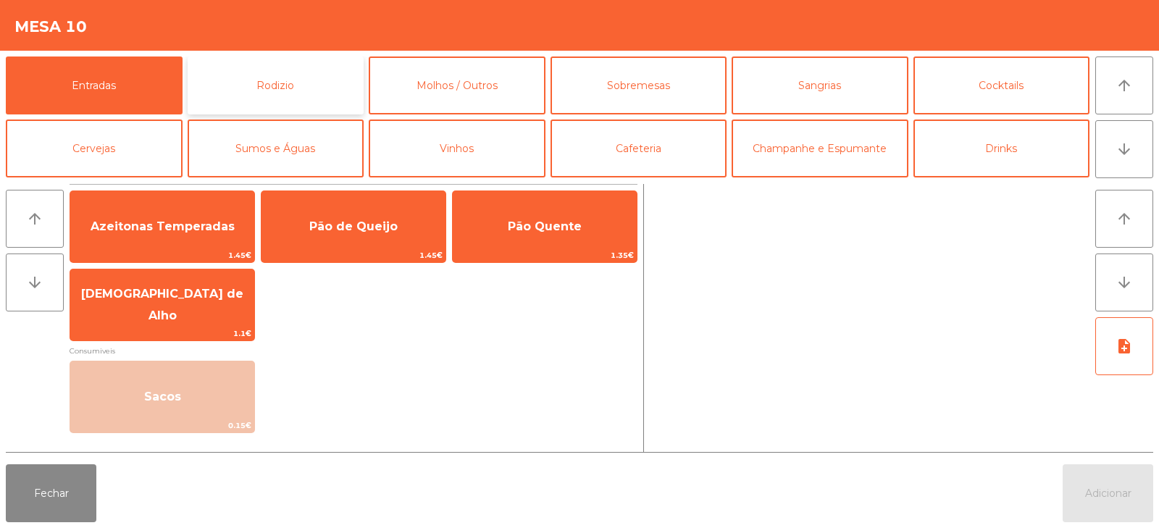
click at [267, 84] on button "Rodizio" at bounding box center [276, 85] width 177 height 58
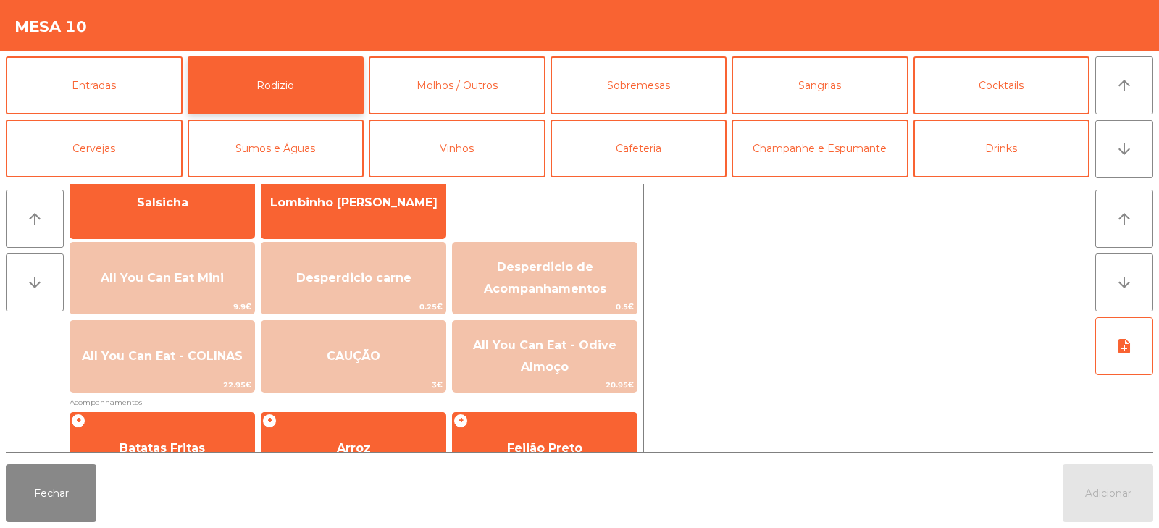
scroll to position [127, 0]
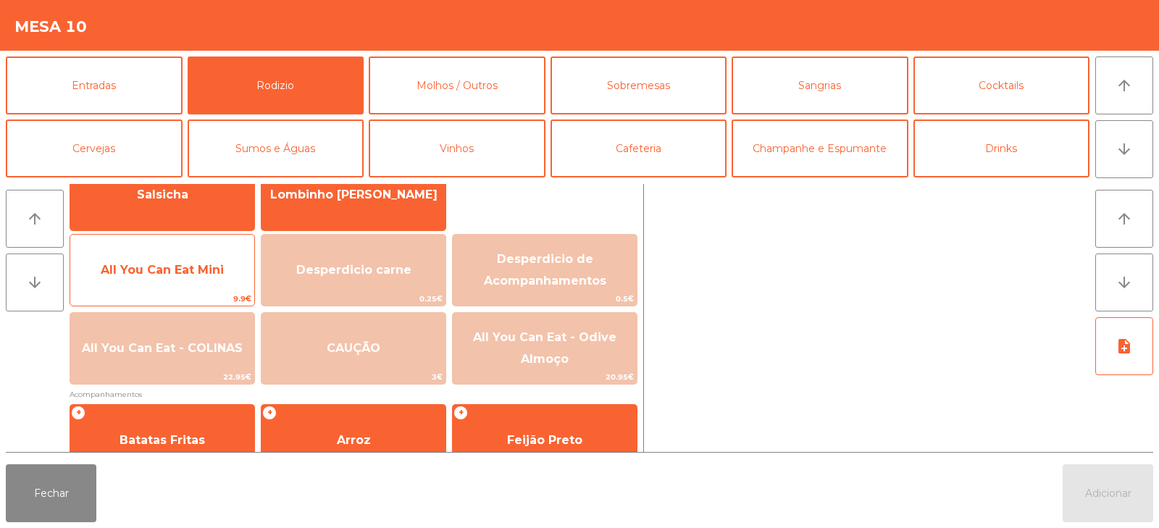
click at [151, 252] on span "All You Can Eat Mini" at bounding box center [162, 270] width 184 height 39
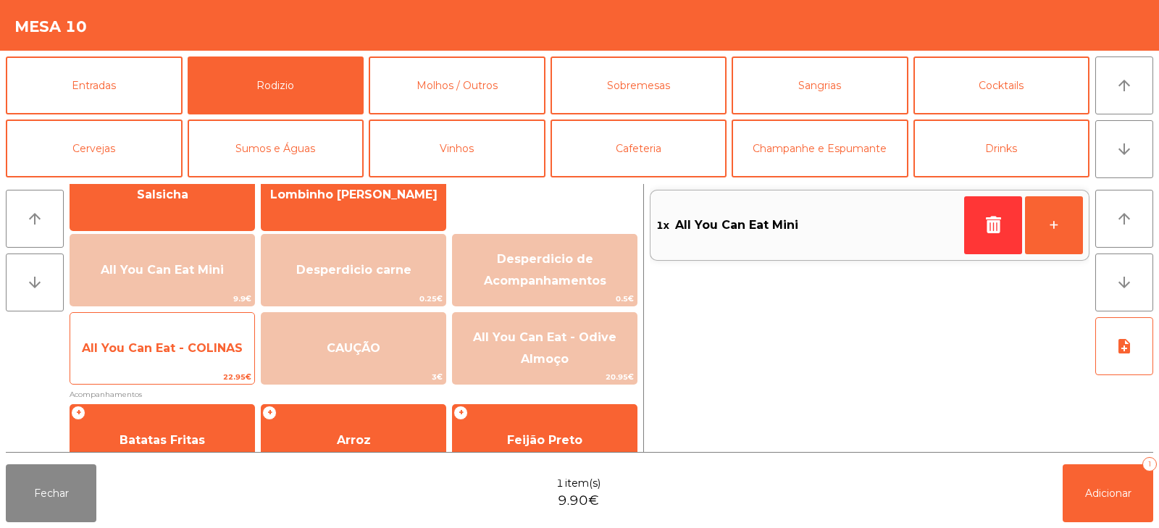
click at [154, 356] on span "All You Can Eat - COLINAS" at bounding box center [162, 348] width 184 height 39
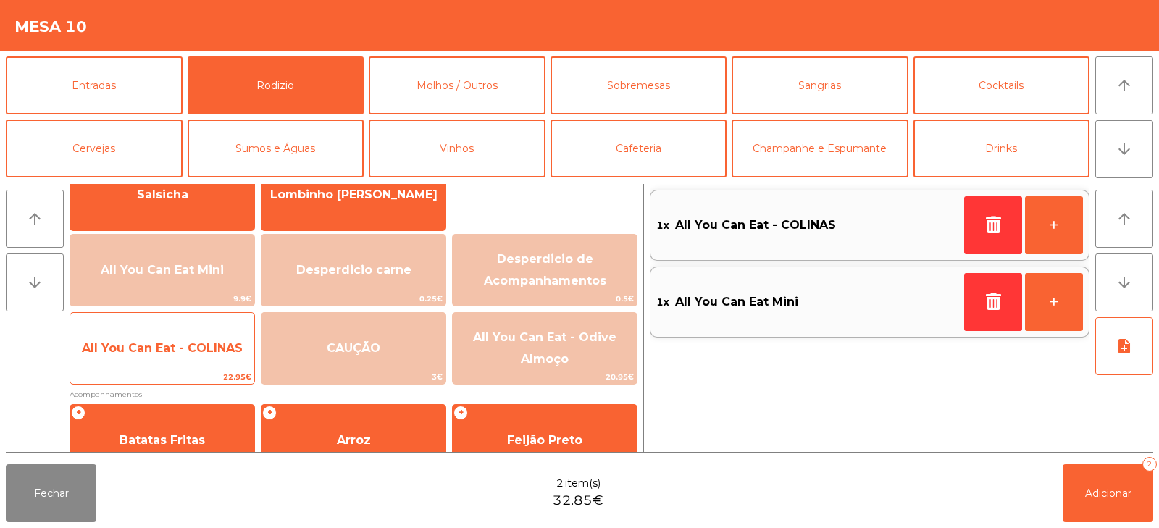
click at [157, 353] on span "All You Can Eat - COLINAS" at bounding box center [162, 348] width 161 height 14
click at [151, 355] on span "All You Can Eat - COLINAS" at bounding box center [162, 348] width 184 height 39
click at [138, 353] on span "All You Can Eat - COLINAS" at bounding box center [162, 348] width 161 height 14
click at [146, 345] on span "All You Can Eat - COLINAS" at bounding box center [162, 348] width 161 height 14
click at [162, 343] on span "All You Can Eat - COLINAS" at bounding box center [162, 348] width 161 height 14
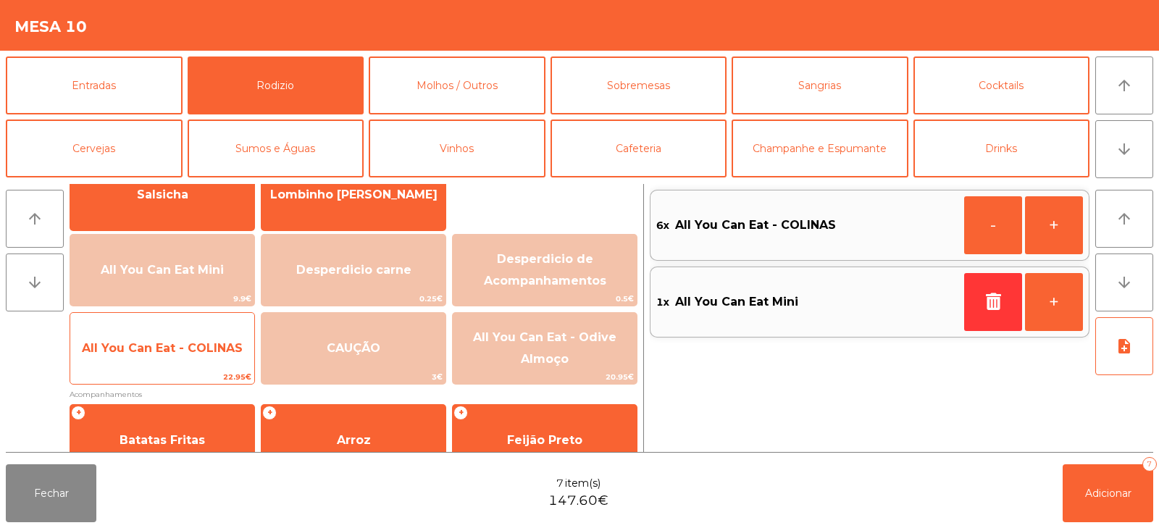
click at [164, 353] on span "All You Can Eat - COLINAS" at bounding box center [162, 348] width 161 height 14
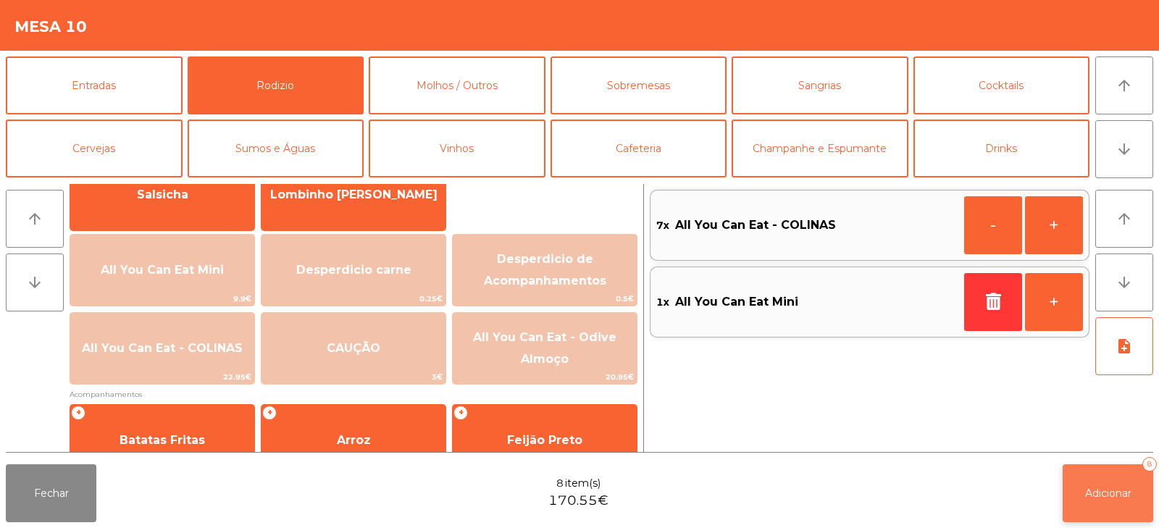
click at [1134, 482] on button "Adicionar 8" at bounding box center [1107, 493] width 91 height 58
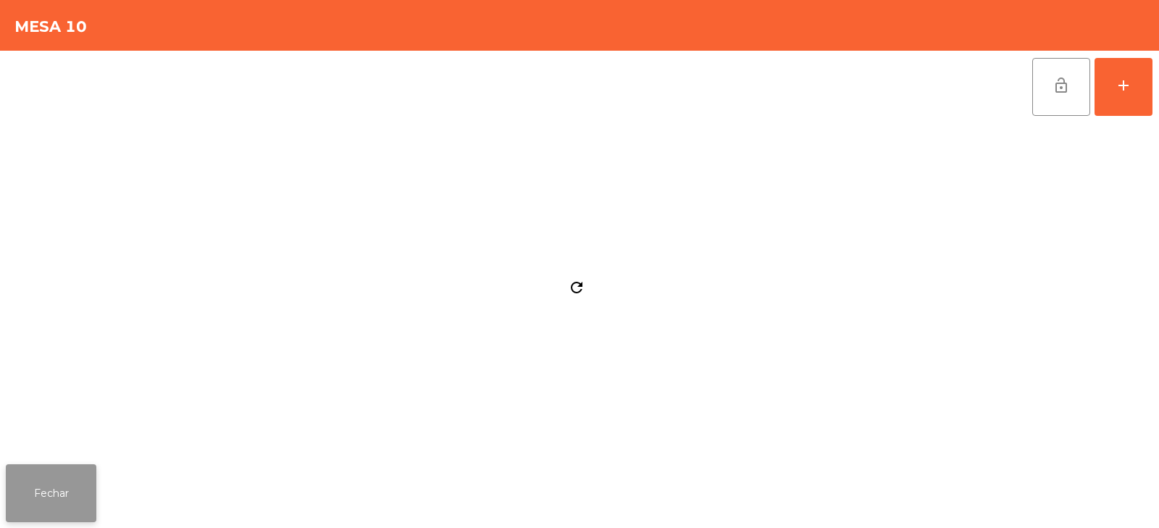
click at [43, 486] on button "Fechar" at bounding box center [51, 493] width 91 height 58
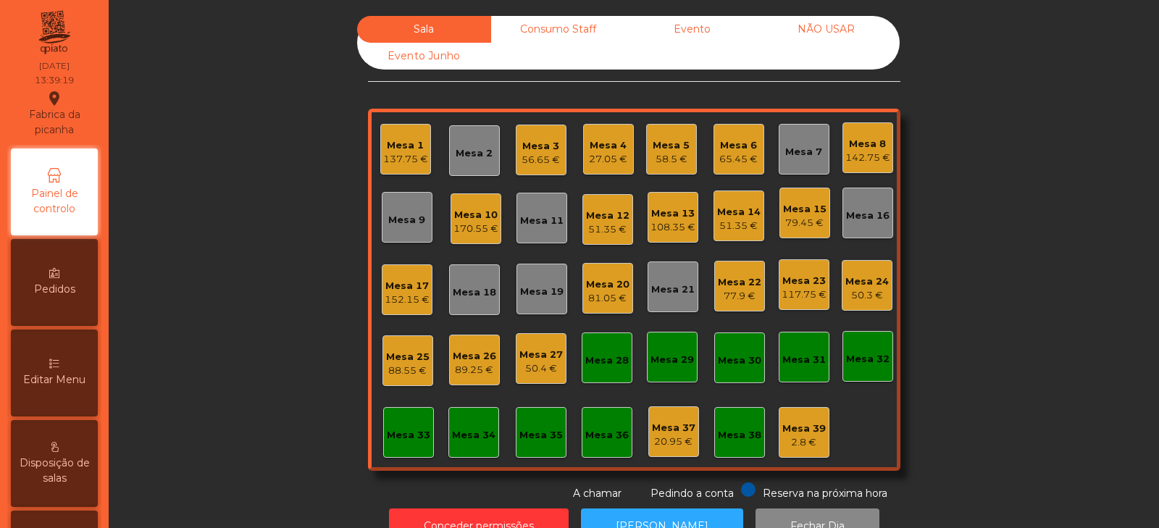
click at [473, 160] on div "Mesa 2" at bounding box center [473, 153] width 37 height 14
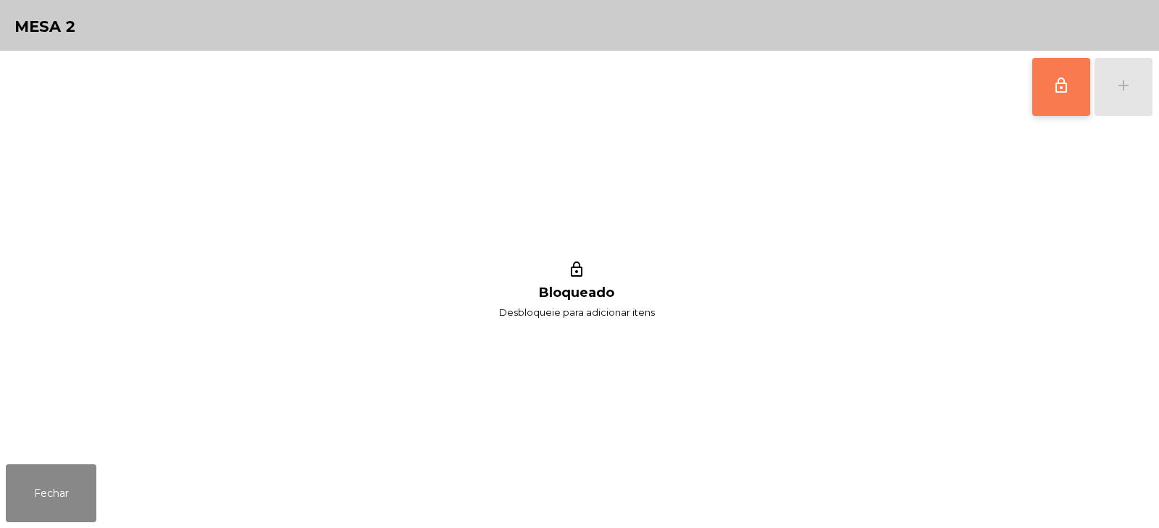
click at [1054, 93] on span "lock_outline" at bounding box center [1060, 85] width 17 height 17
click at [1122, 77] on div "add" at bounding box center [1122, 85] width 17 height 17
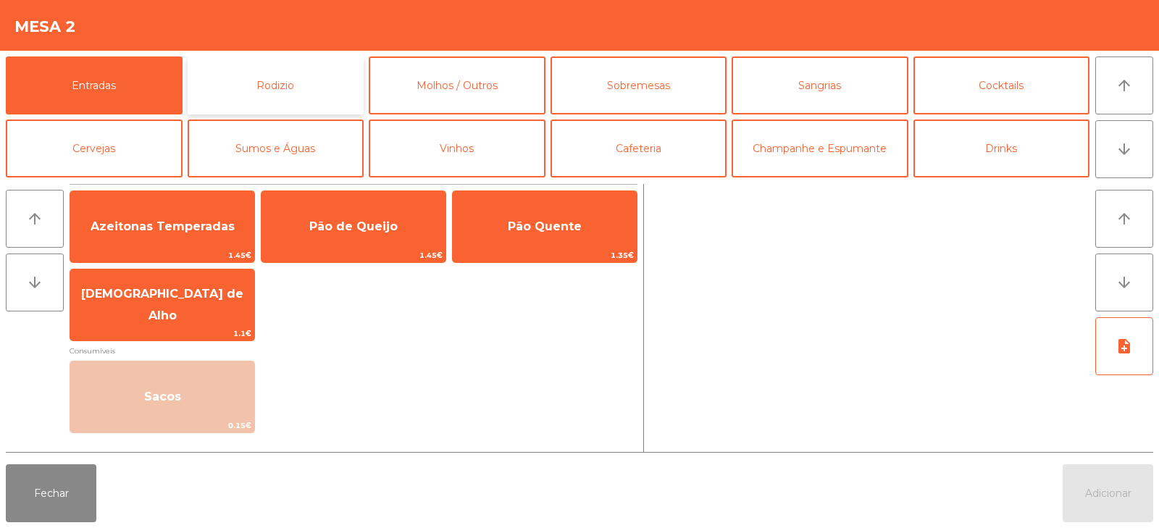
click at [261, 93] on button "Rodizio" at bounding box center [276, 85] width 177 height 58
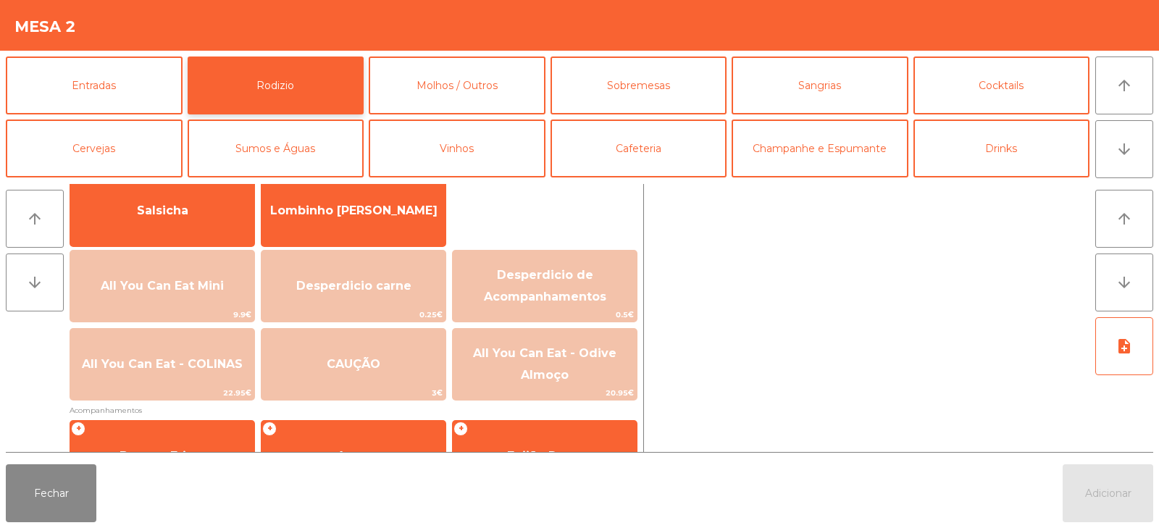
scroll to position [117, 0]
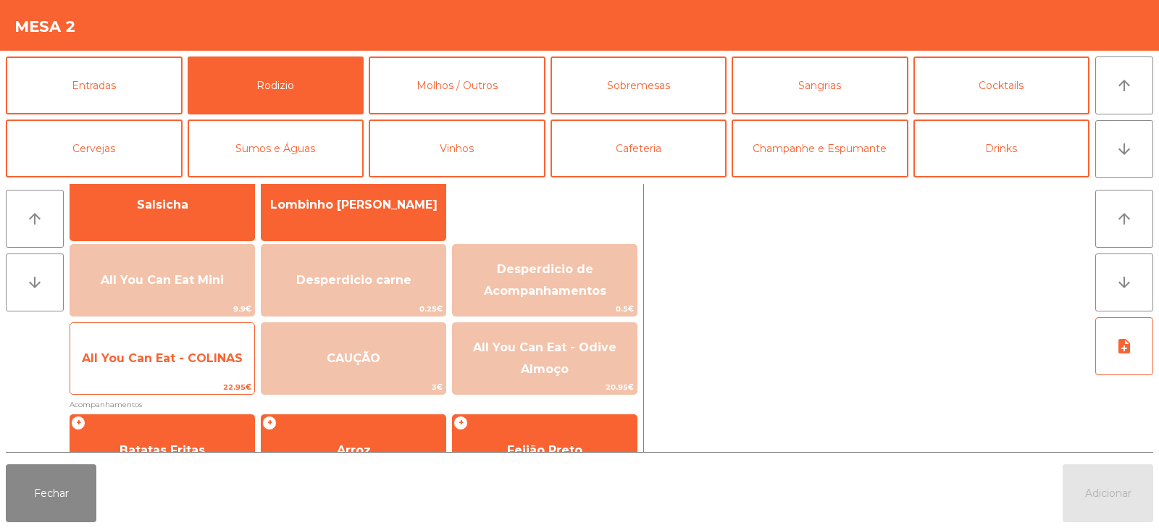
click at [156, 387] on span "22.95€" at bounding box center [162, 387] width 184 height 14
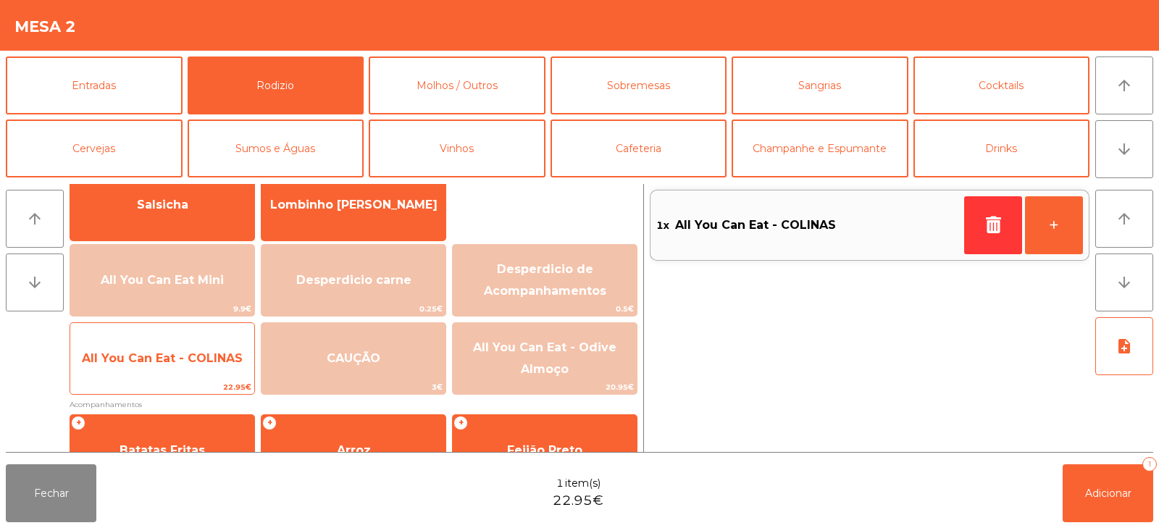
click at [153, 379] on div "All You Can Eat - COLINAS 22.95€" at bounding box center [162, 358] width 185 height 72
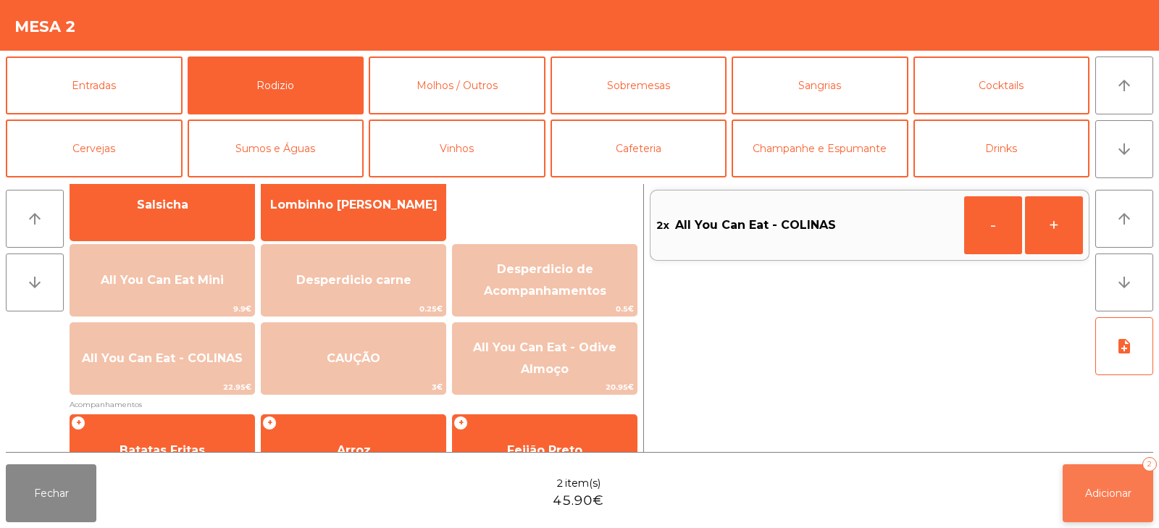
click at [1095, 487] on span "Adicionar" at bounding box center [1108, 493] width 46 height 13
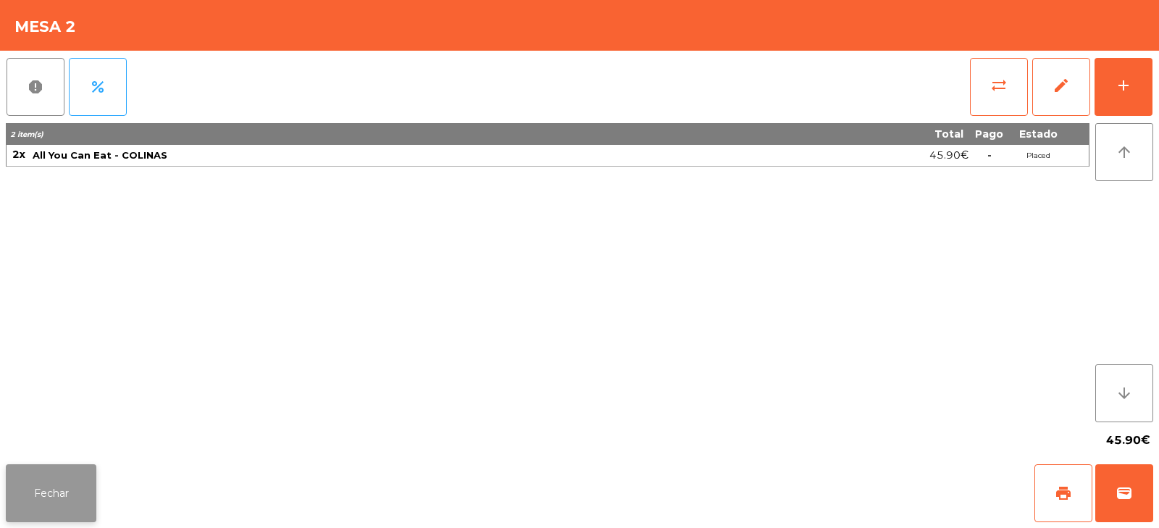
click at [48, 484] on button "Fechar" at bounding box center [51, 493] width 91 height 58
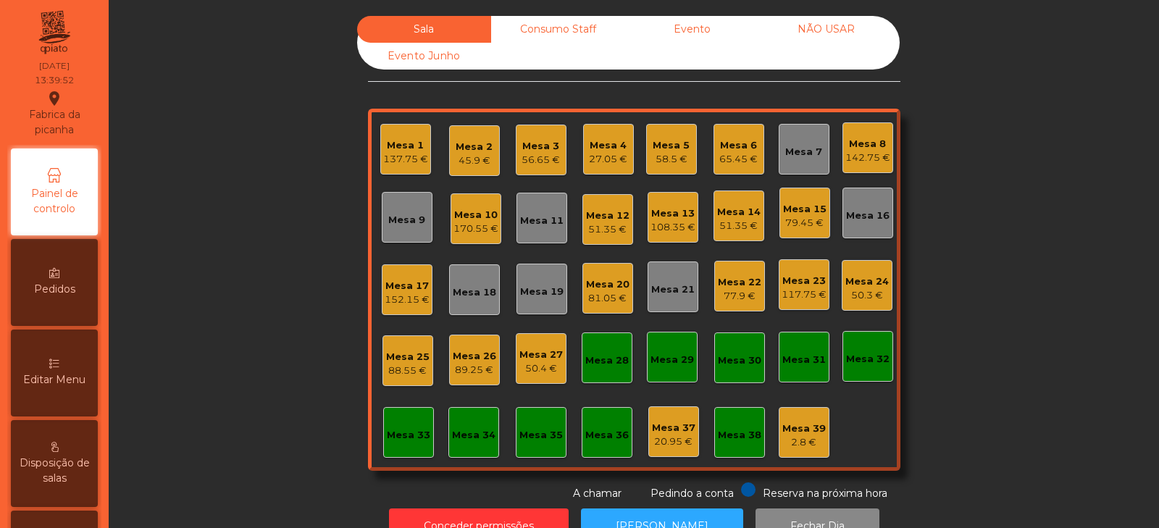
click at [612, 165] on div "27.05 €" at bounding box center [608, 159] width 38 height 14
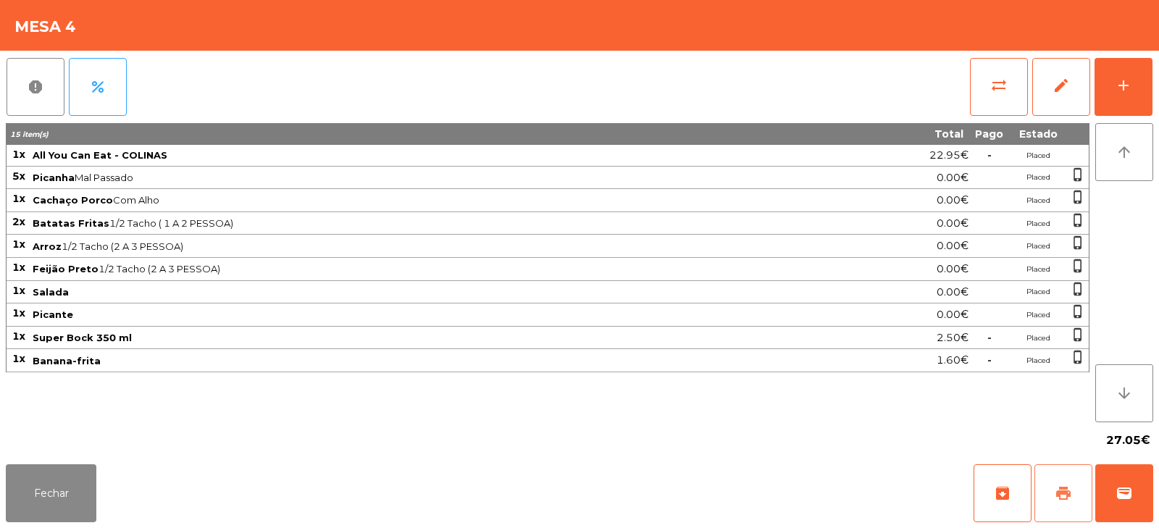
click at [1063, 487] on span "print" at bounding box center [1062, 492] width 17 height 17
click at [67, 500] on button "Fechar" at bounding box center [51, 493] width 91 height 58
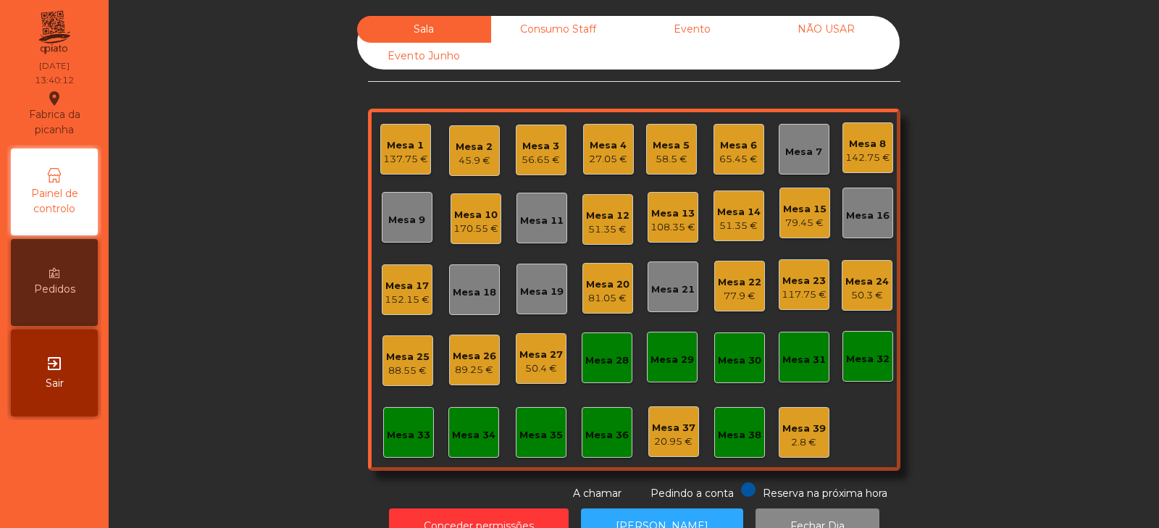
scroll to position [43, 0]
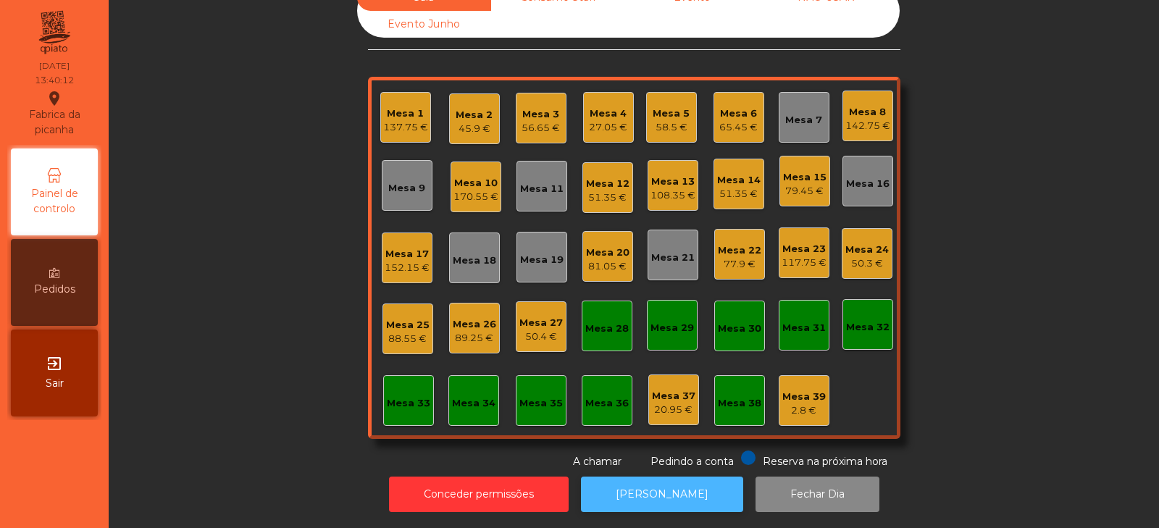
click at [629, 484] on button "[PERSON_NAME]" at bounding box center [662, 493] width 162 height 35
click at [594, 120] on div "27.05 €" at bounding box center [608, 127] width 38 height 14
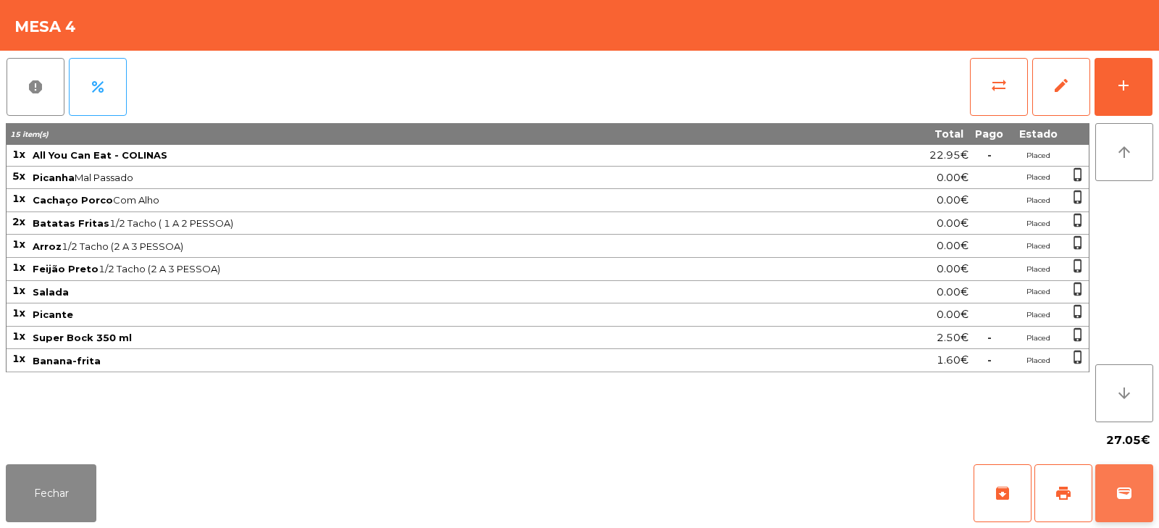
click at [1143, 491] on button "wallet" at bounding box center [1124, 493] width 58 height 58
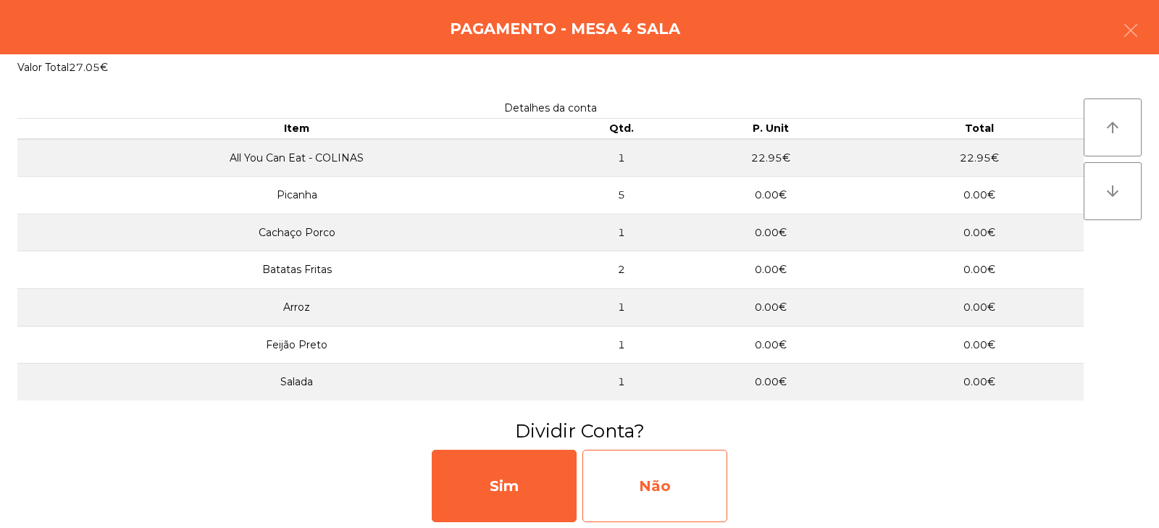
click at [663, 486] on div "Não" at bounding box center [654, 486] width 145 height 72
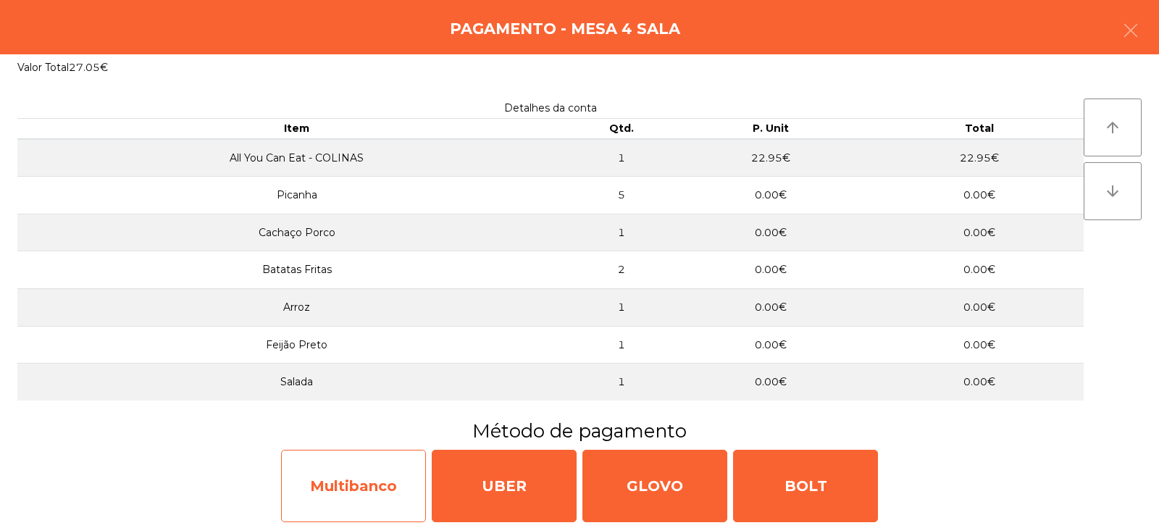
click at [357, 499] on div "Multibanco" at bounding box center [353, 486] width 145 height 72
select select "**"
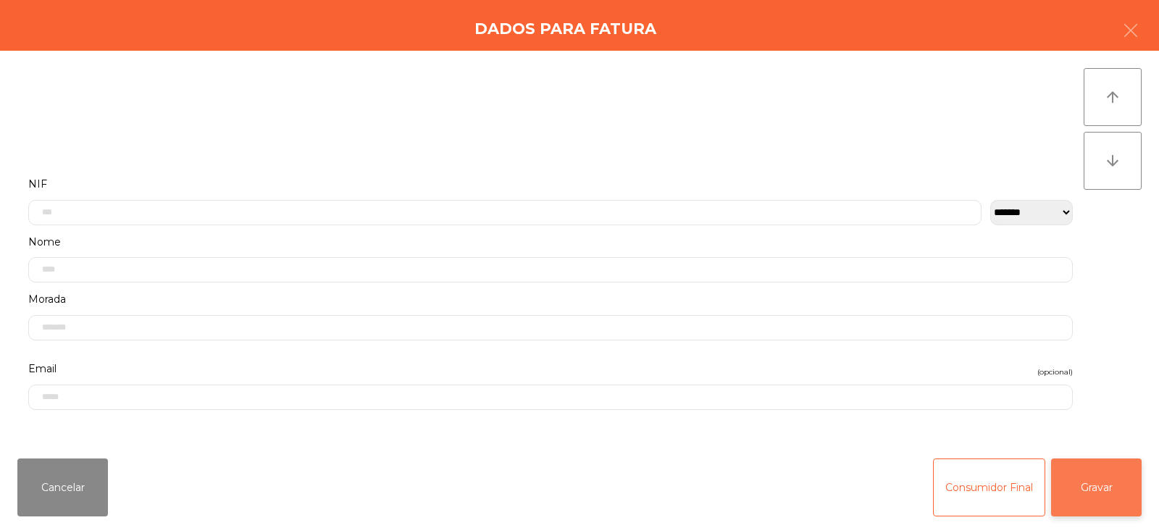
click at [1072, 513] on button "Gravar" at bounding box center [1096, 487] width 91 height 58
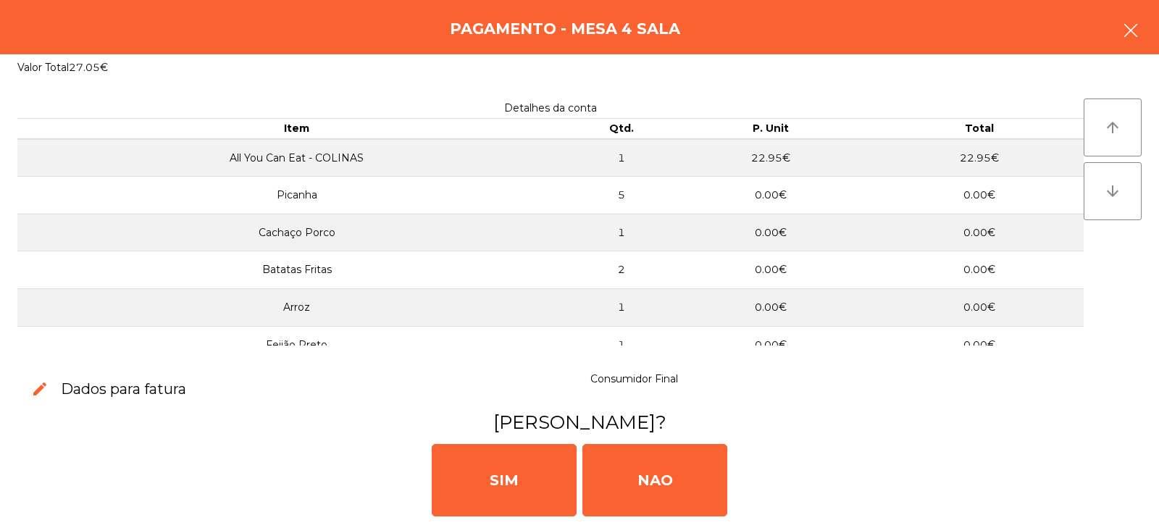
click at [1125, 38] on icon "button" at bounding box center [1130, 30] width 17 height 17
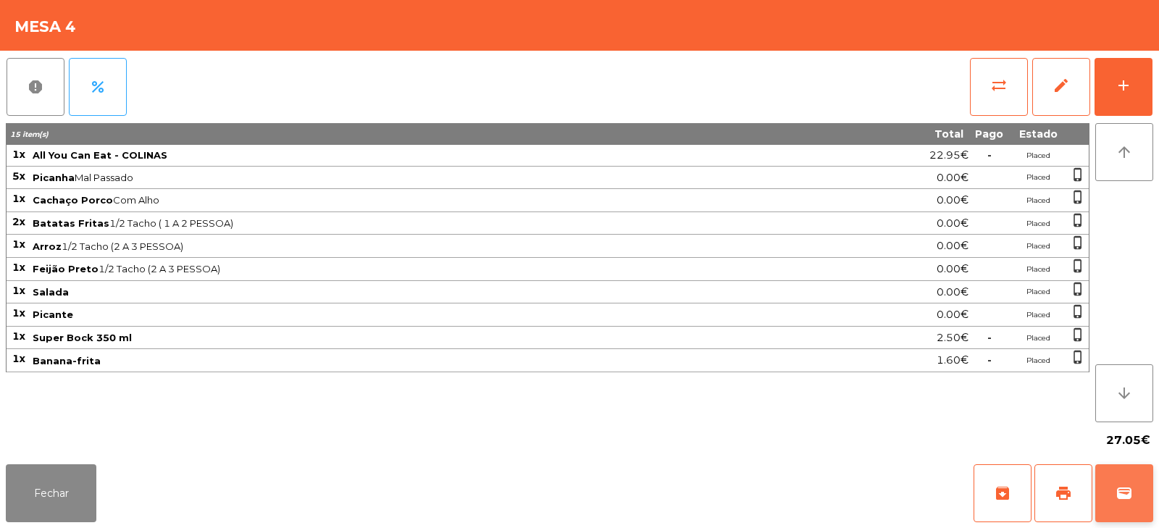
click at [1122, 492] on span "wallet" at bounding box center [1123, 492] width 17 height 17
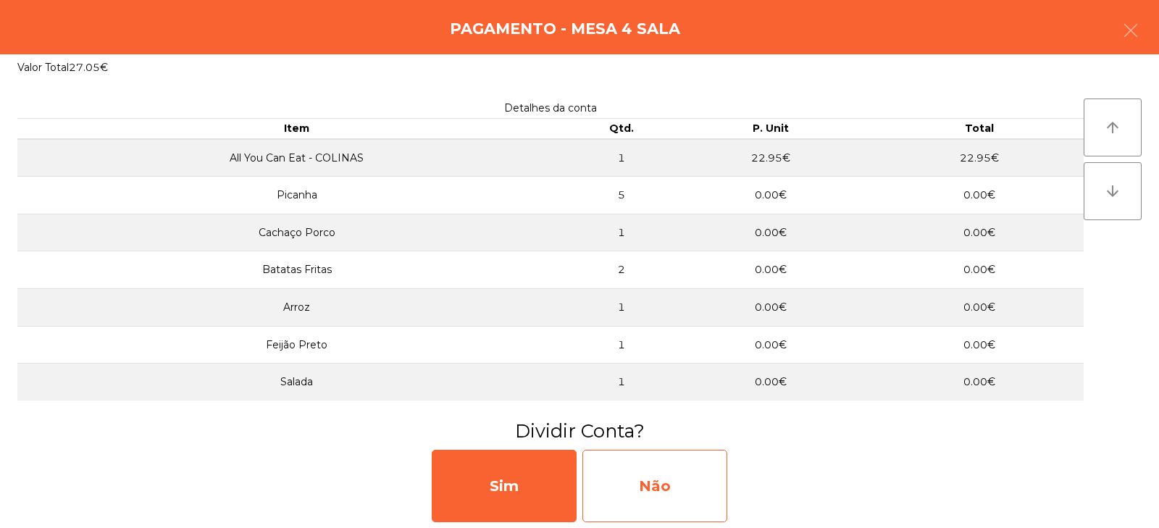
click at [665, 497] on div "Não" at bounding box center [654, 486] width 145 height 72
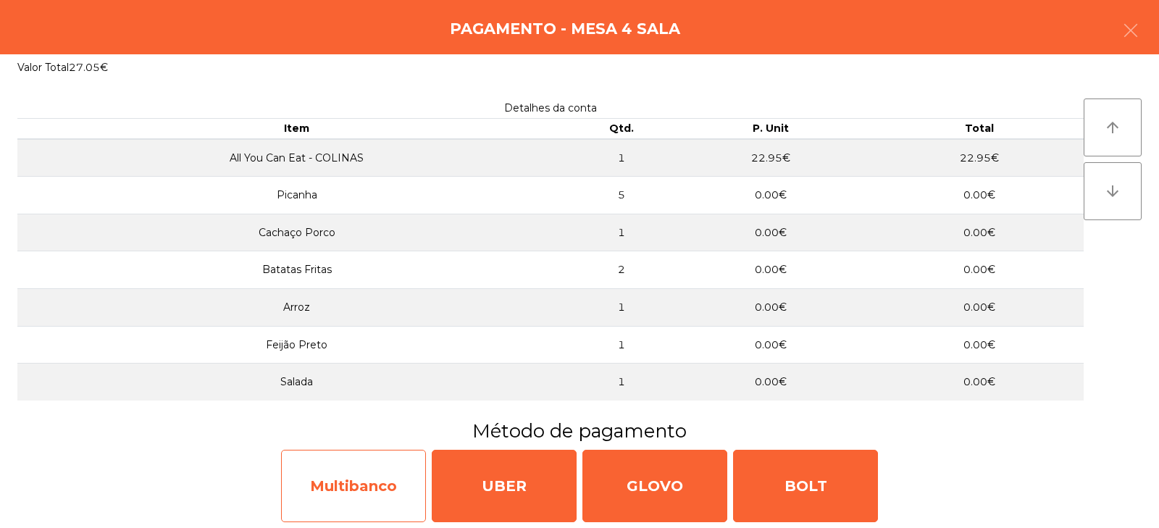
click at [343, 481] on div "Multibanco" at bounding box center [353, 486] width 145 height 72
select select "**"
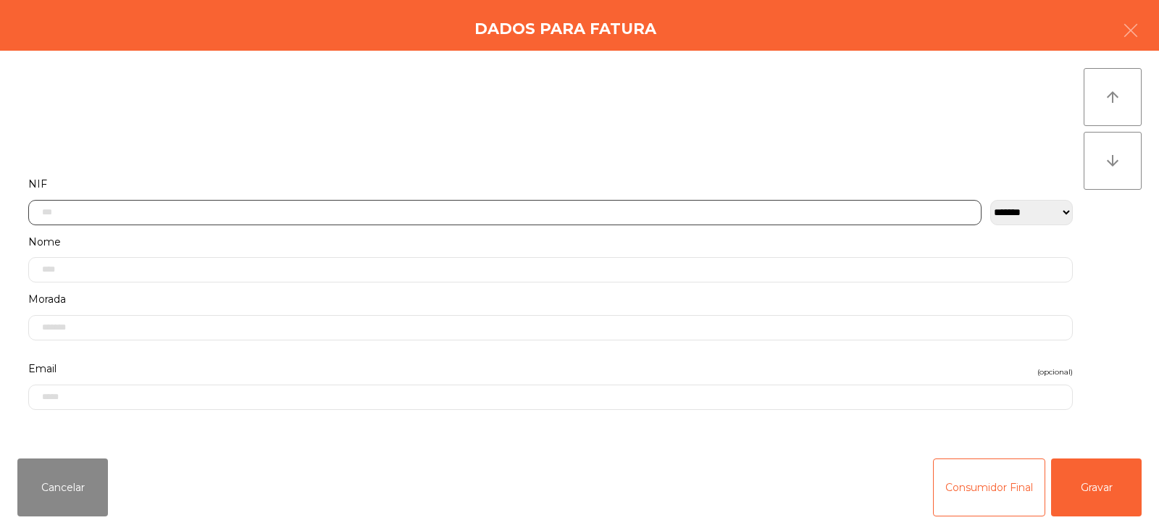
click at [504, 211] on input "text" at bounding box center [504, 212] width 953 height 25
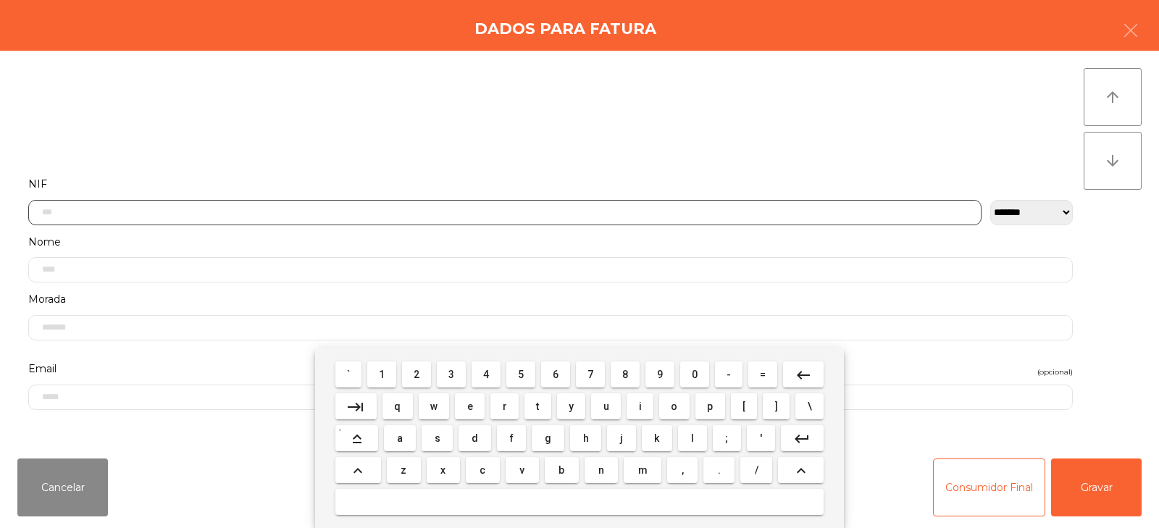
scroll to position [106, 0]
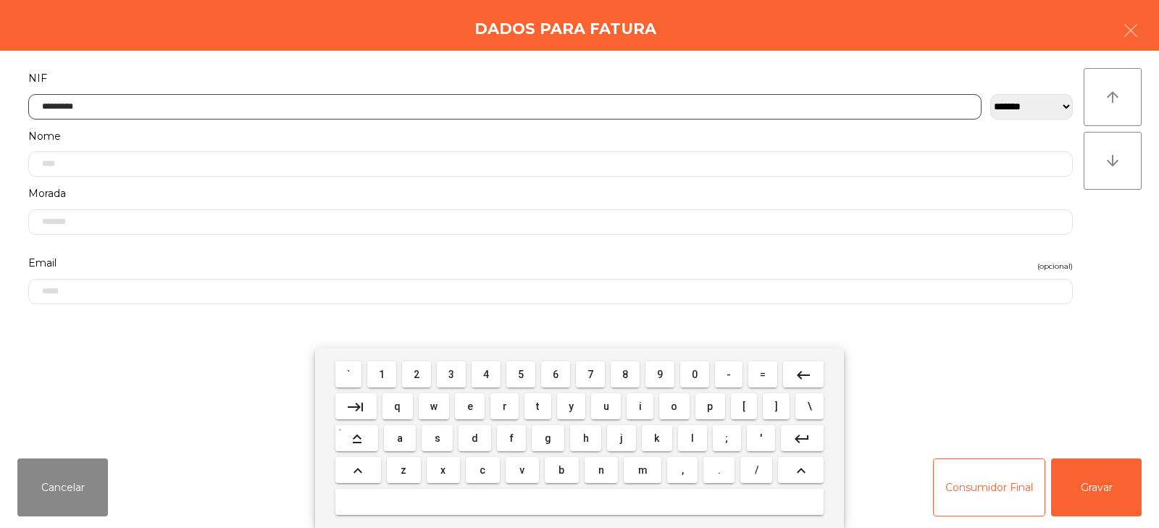
type input "*********"
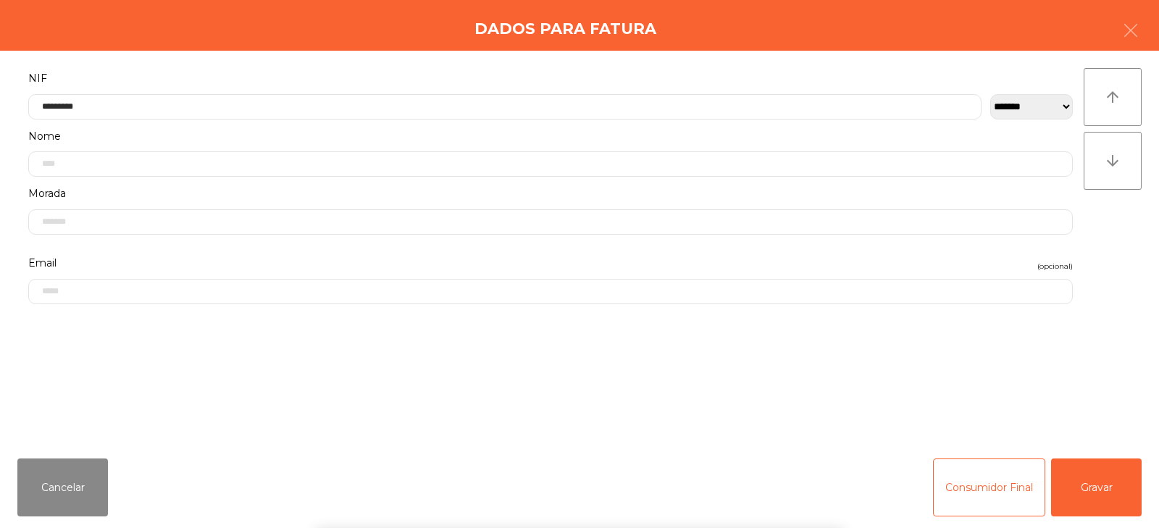
click at [1092, 473] on div "` 1 2 3 4 5 6 7 8 9 0 - = keyboard_backspace keyboard_tab q w e r t y u i o p […" at bounding box center [579, 438] width 1159 height 180
click at [1100, 489] on button "Gravar" at bounding box center [1096, 487] width 91 height 58
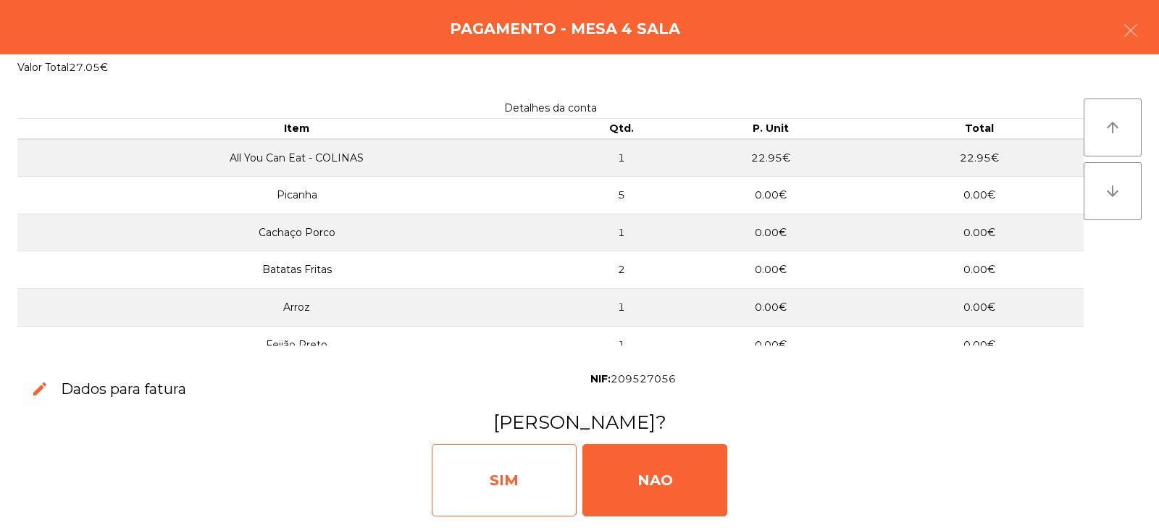
click at [501, 475] on div "SIM" at bounding box center [504, 480] width 145 height 72
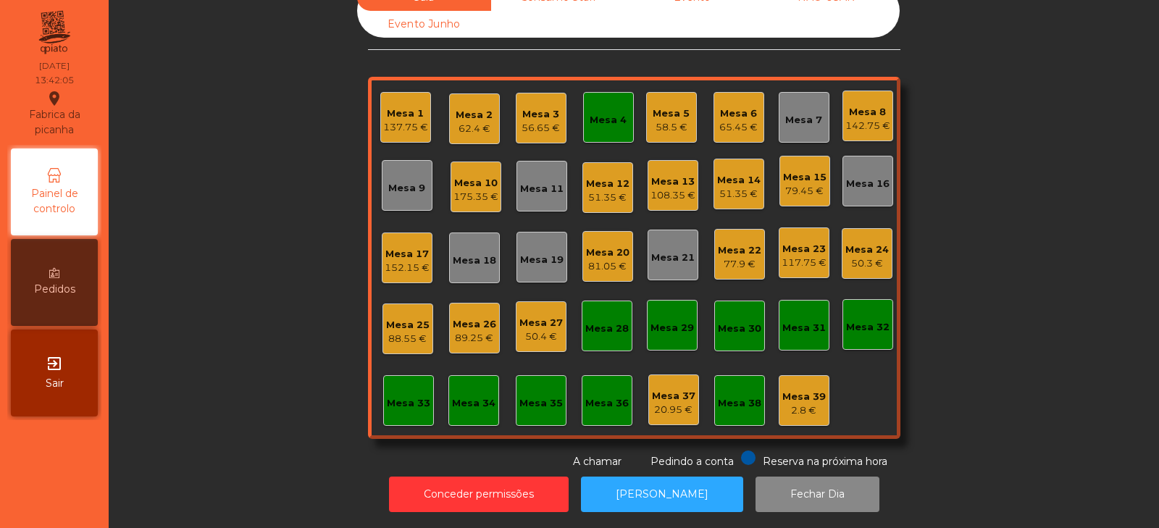
click at [621, 122] on div "Mesa 4" at bounding box center [608, 117] width 51 height 51
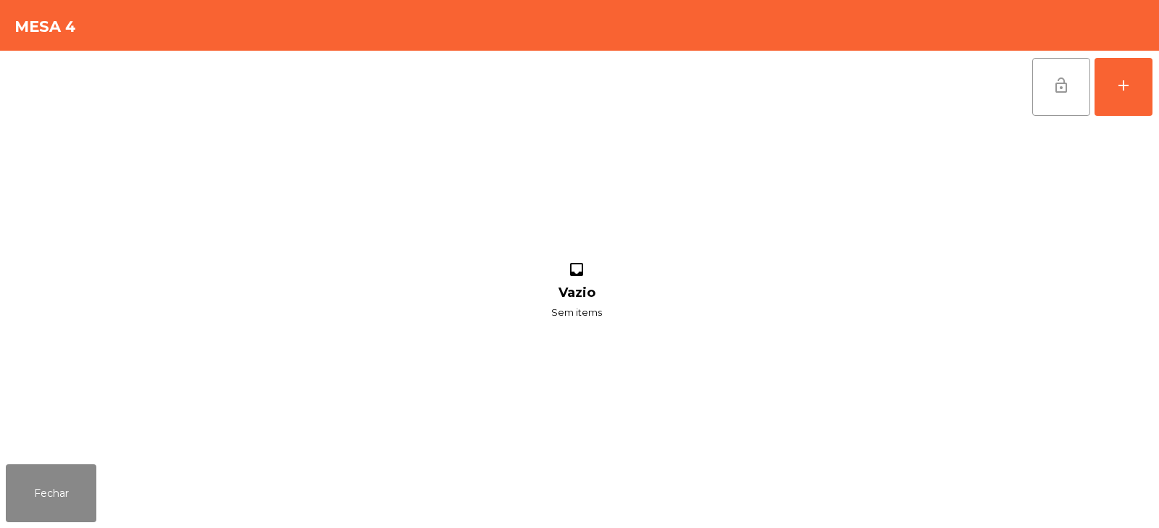
click at [1047, 93] on button "lock_open" at bounding box center [1061, 87] width 58 height 58
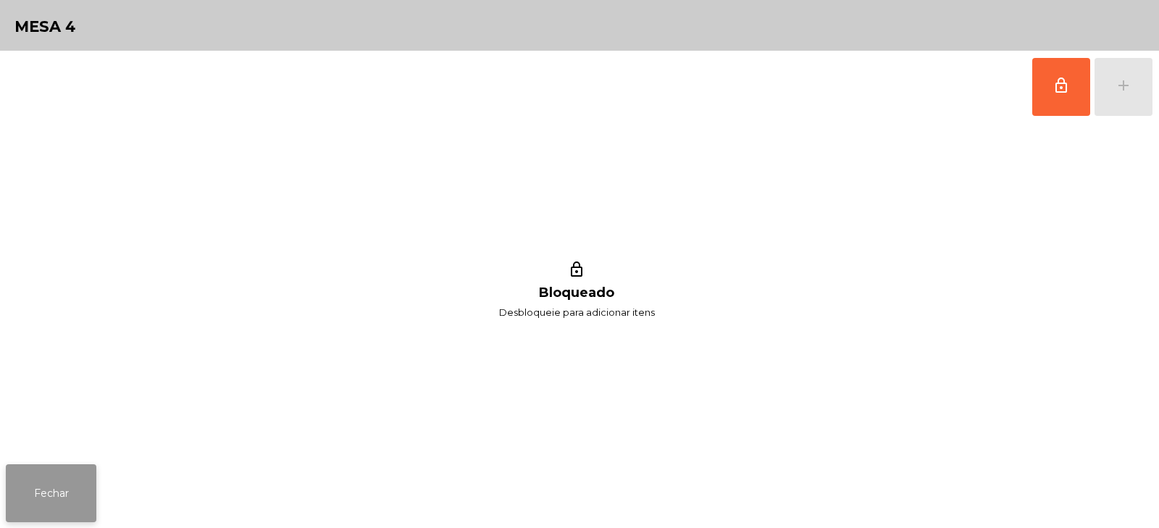
click at [22, 505] on button "Fechar" at bounding box center [51, 493] width 91 height 58
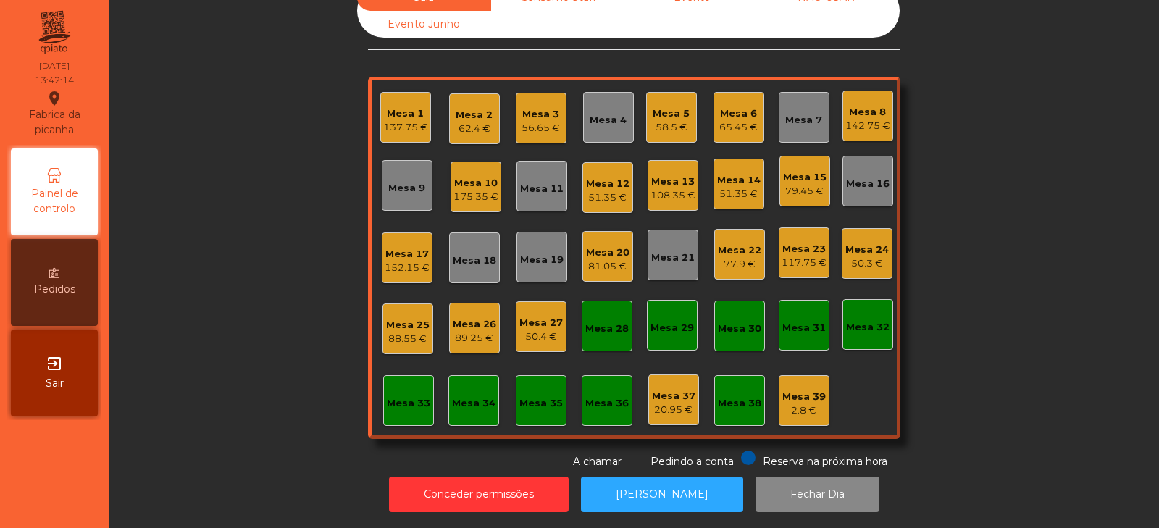
click at [469, 190] on div "175.35 €" at bounding box center [475, 197] width 45 height 14
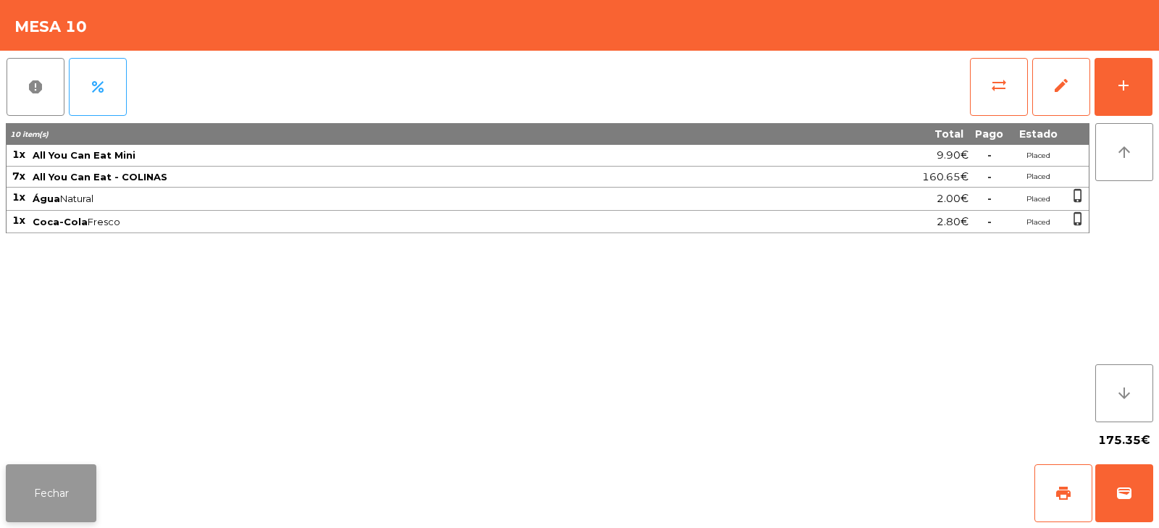
click at [51, 494] on button "Fechar" at bounding box center [51, 493] width 91 height 58
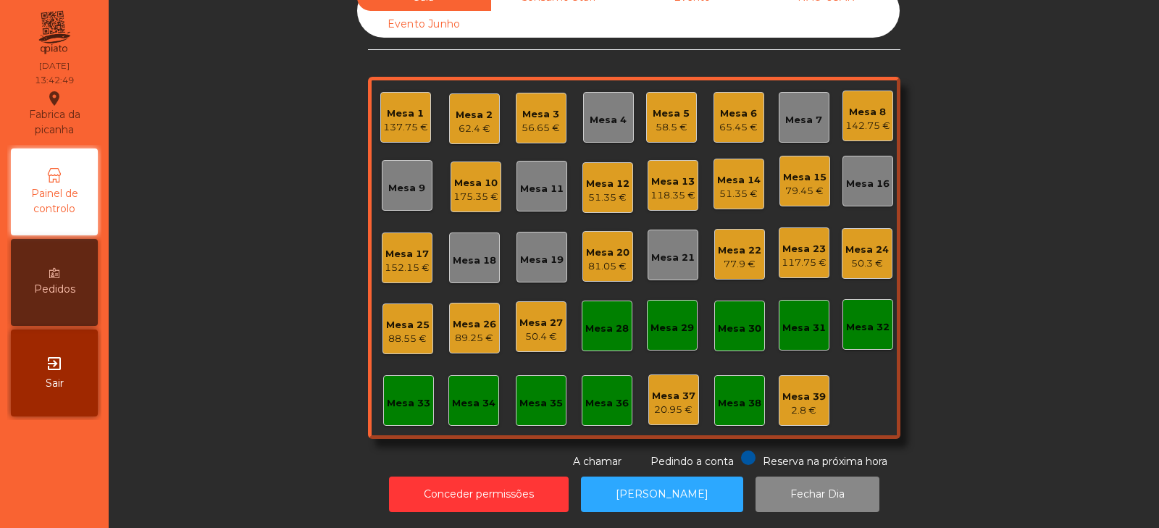
click at [188, 217] on div "Sala Consumo Staff Evento NÃO USAR Evento Junho Mesa 1 137.75 € Mesa 2 62.4 € M…" at bounding box center [633, 226] width 1011 height 485
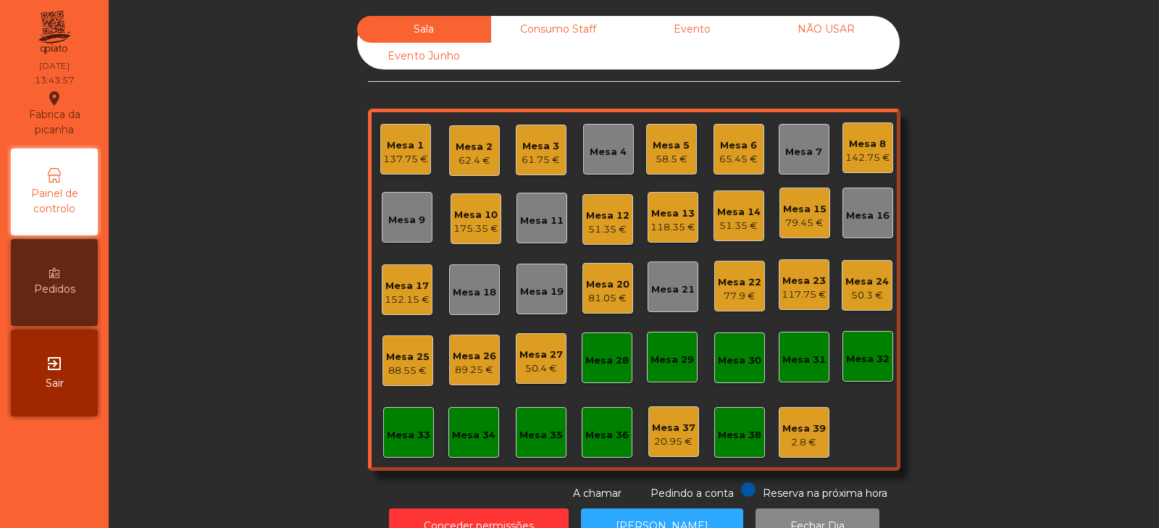
click at [541, 156] on div "61.75 €" at bounding box center [540, 160] width 38 height 14
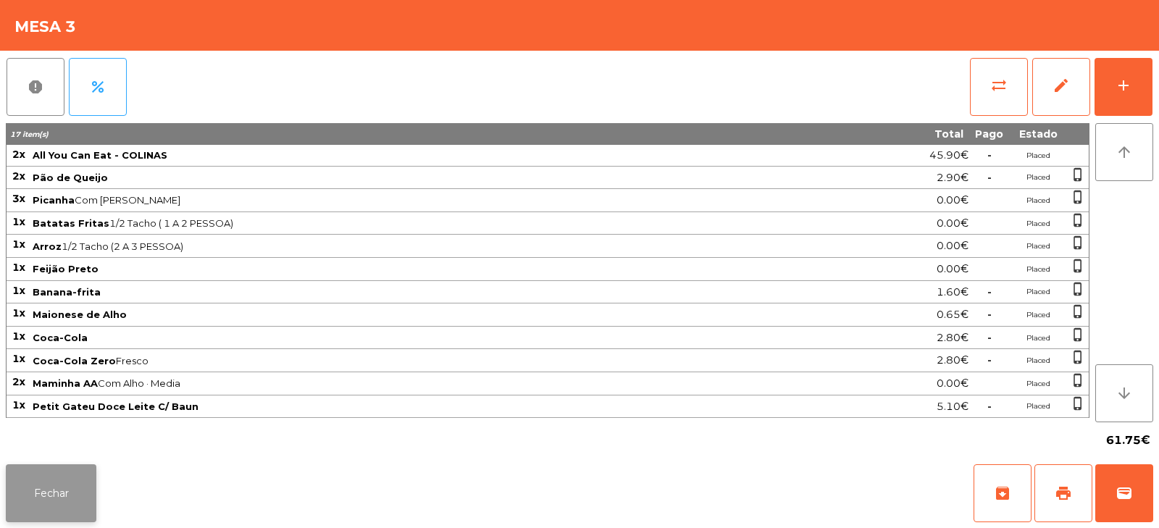
click at [51, 479] on button "Fechar" at bounding box center [51, 493] width 91 height 58
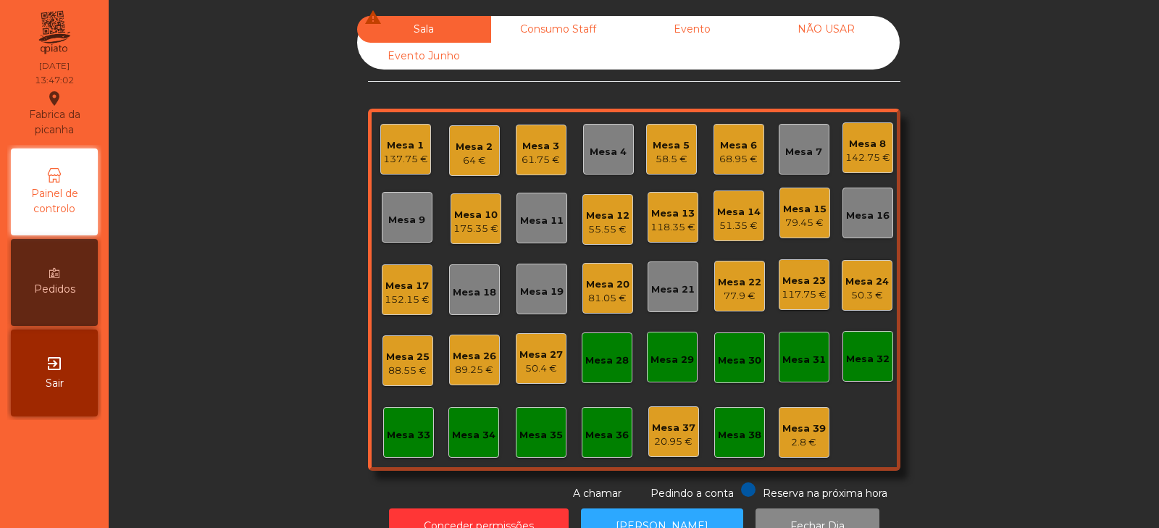
click at [729, 220] on div "51.35 €" at bounding box center [738, 226] width 43 height 14
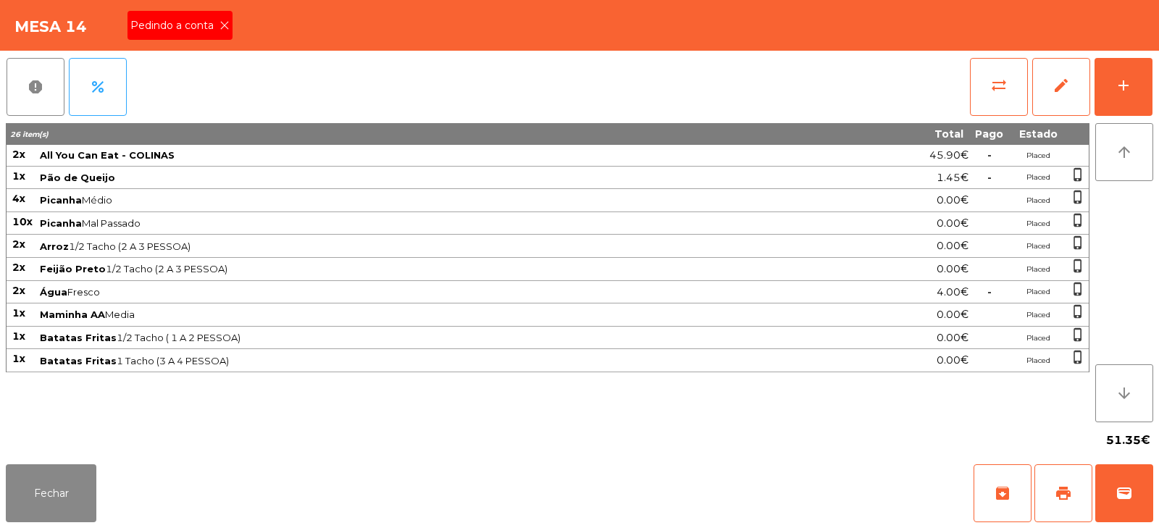
click at [222, 25] on icon at bounding box center [224, 25] width 10 height 10
click at [1062, 497] on span "print" at bounding box center [1062, 492] width 17 height 17
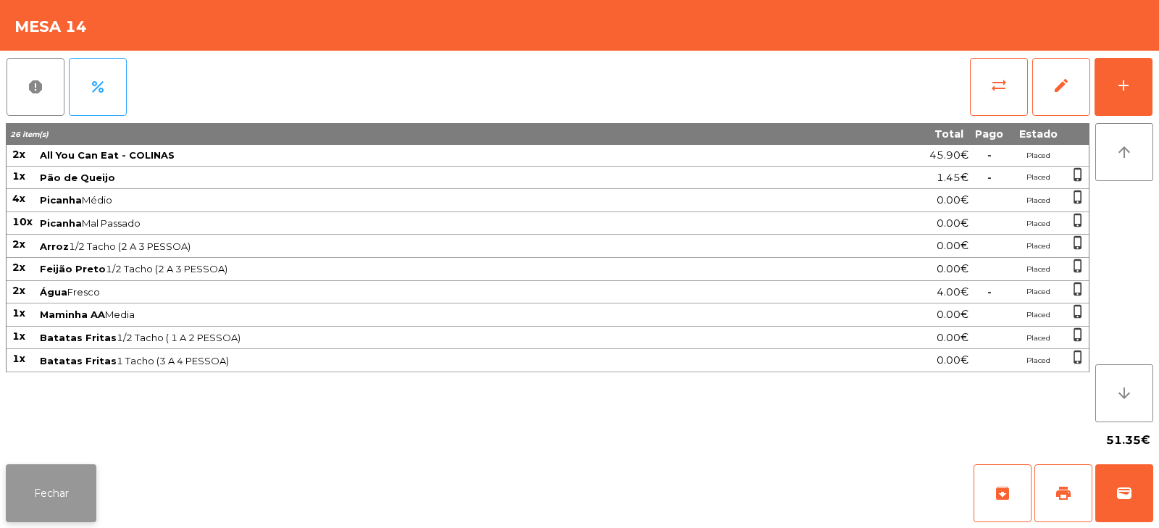
click at [49, 476] on button "Fechar" at bounding box center [51, 493] width 91 height 58
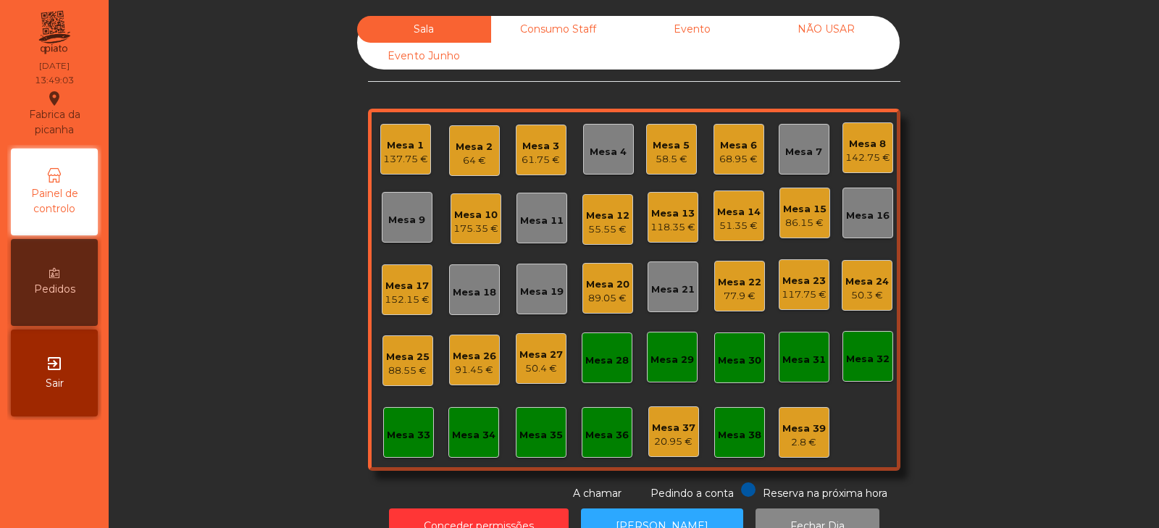
click at [743, 232] on div "51.35 €" at bounding box center [738, 226] width 43 height 14
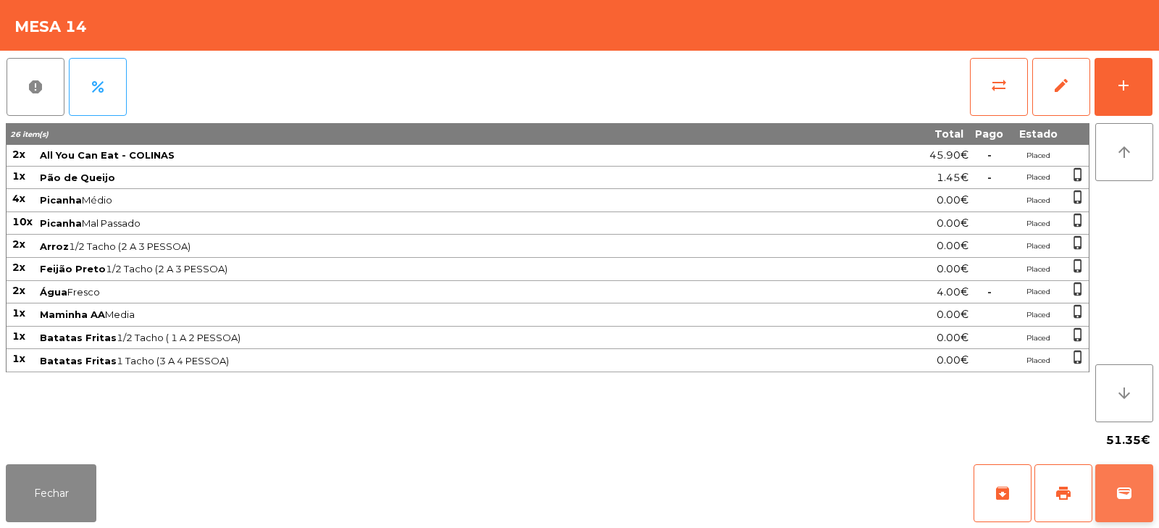
click at [1126, 493] on span "wallet" at bounding box center [1123, 492] width 17 height 17
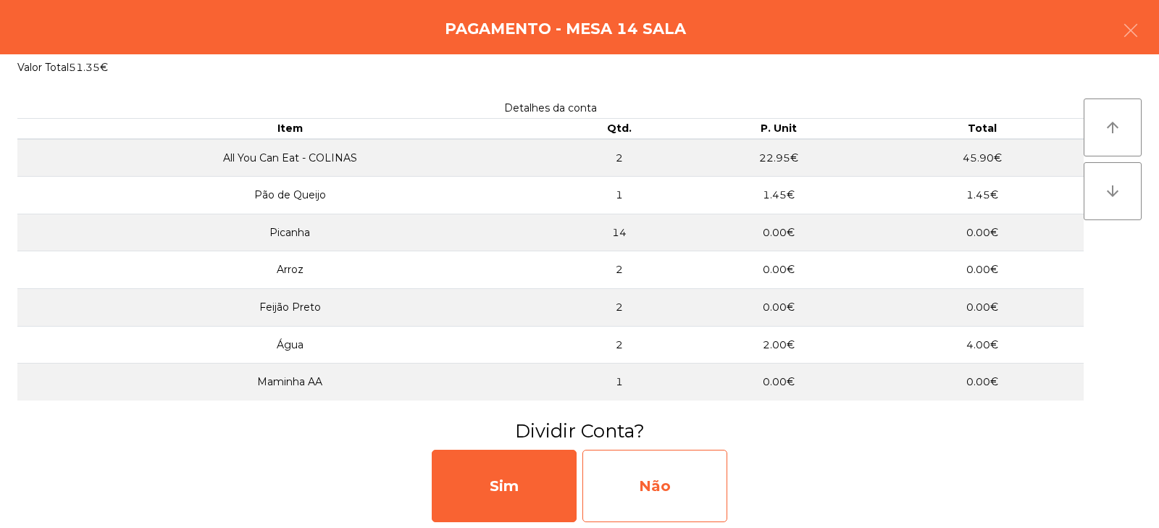
click at [652, 482] on div "Não" at bounding box center [654, 486] width 145 height 72
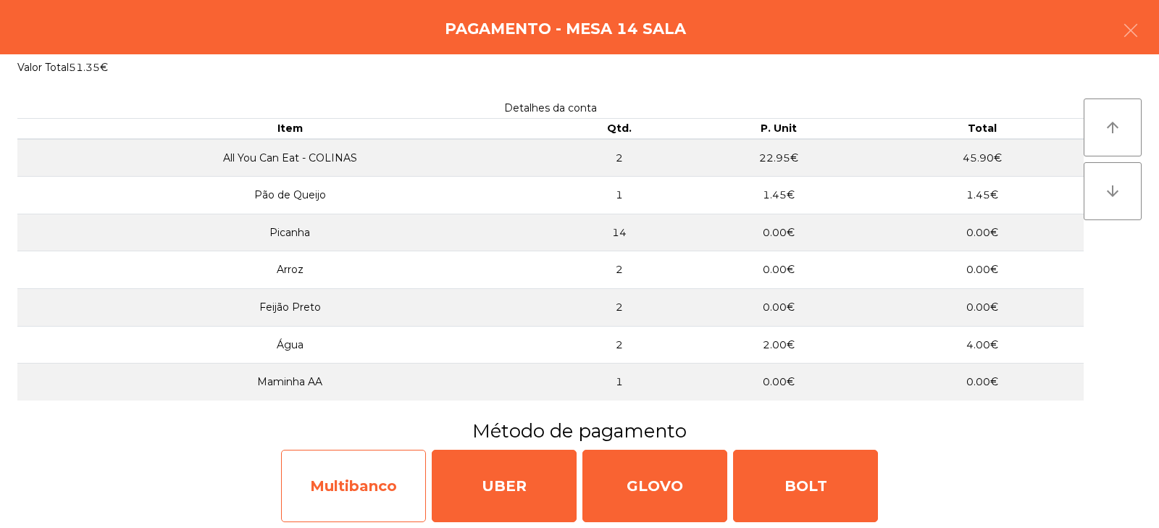
click at [358, 492] on div "Multibanco" at bounding box center [353, 486] width 145 height 72
select select "**"
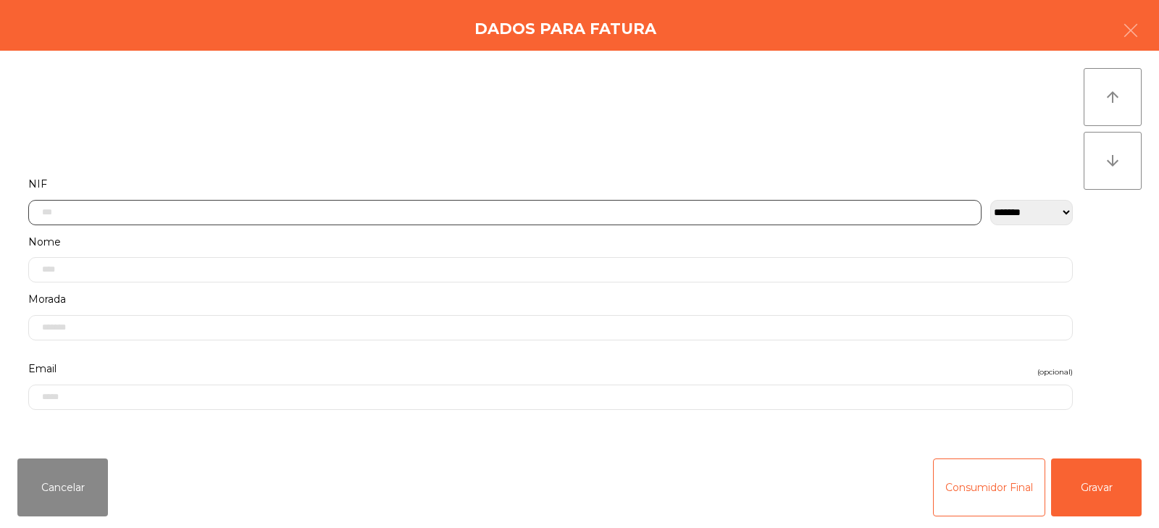
click at [321, 202] on input "text" at bounding box center [504, 212] width 953 height 25
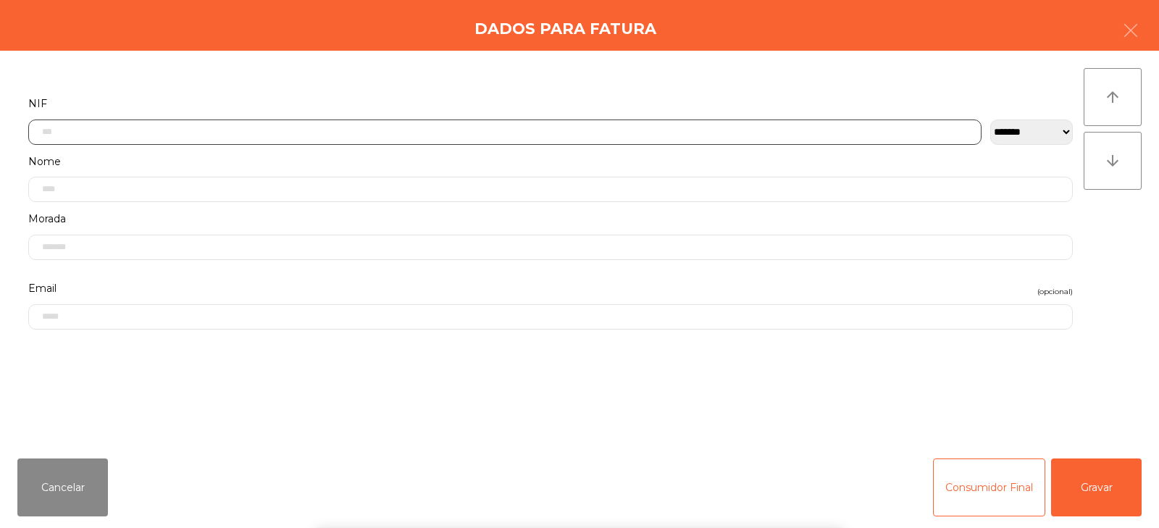
scroll to position [106, 0]
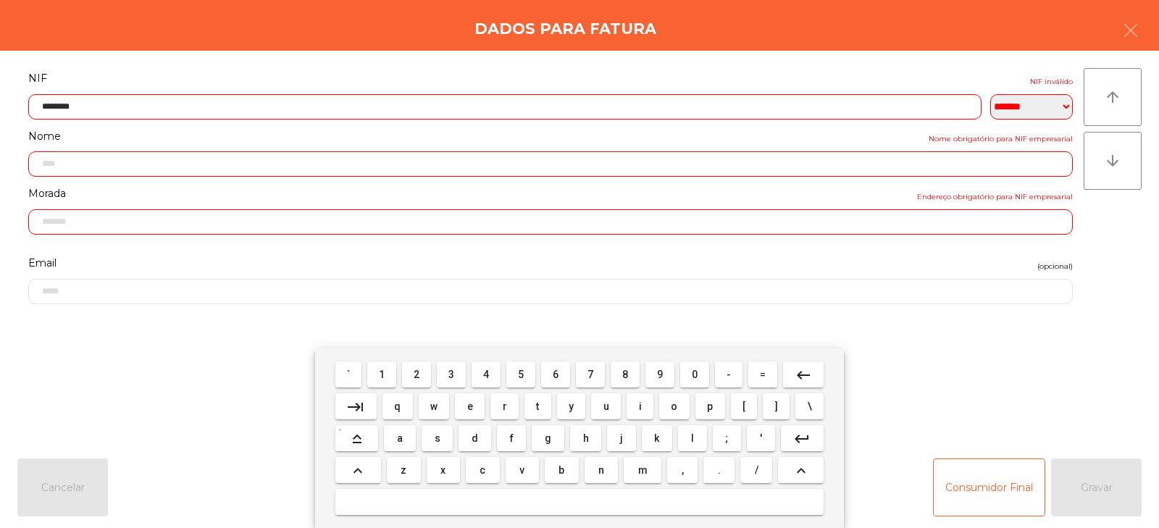
type input "*********"
type input "**********"
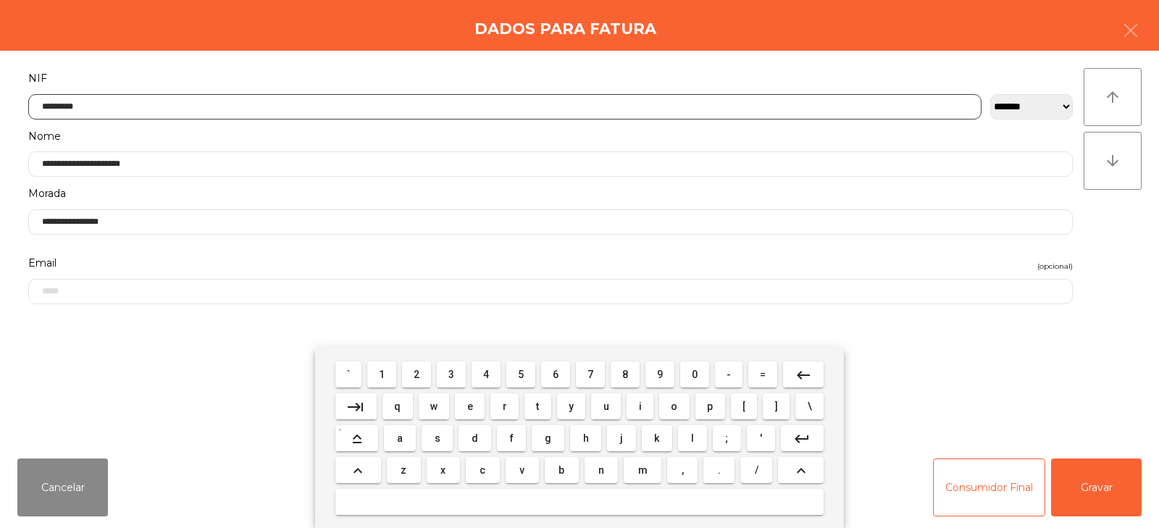
type input "*********"
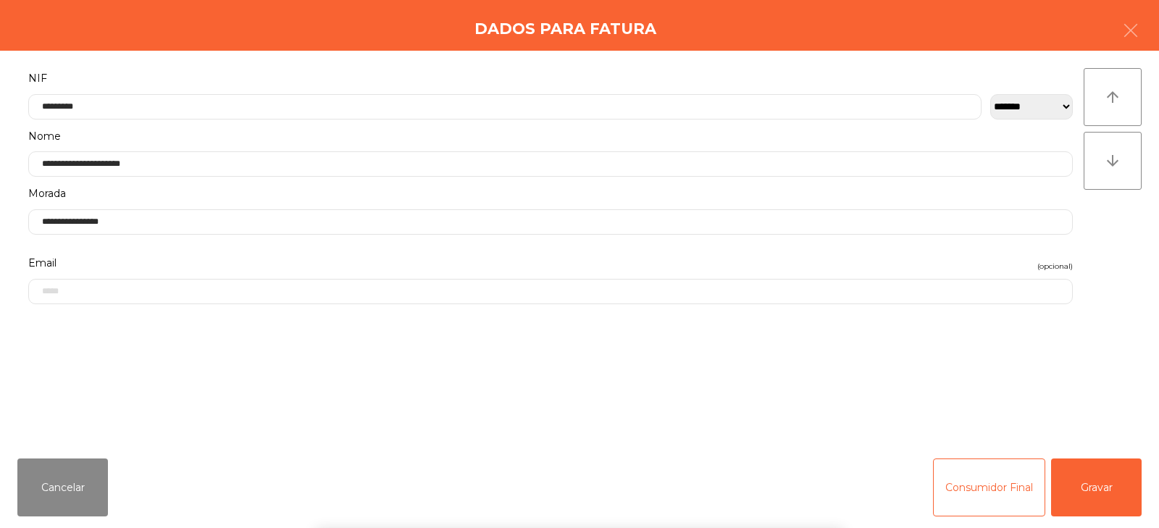
click at [1122, 260] on div "arrow_upward arrow_downward" at bounding box center [1112, 248] width 58 height 361
click at [1109, 479] on button "Gravar" at bounding box center [1096, 487] width 91 height 58
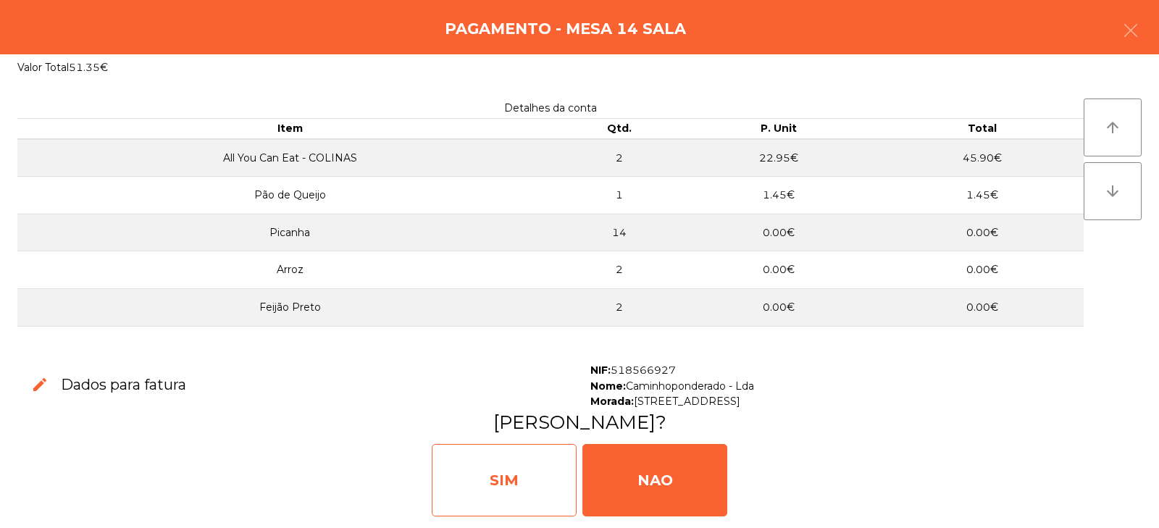
click at [499, 491] on div "SIM" at bounding box center [504, 480] width 145 height 72
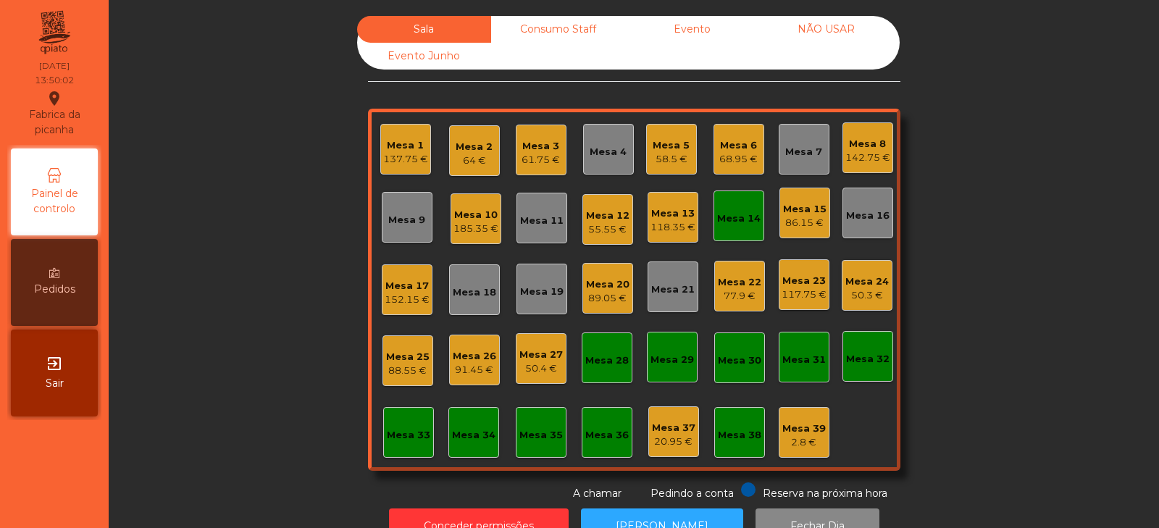
click at [734, 224] on div "Mesa 14" at bounding box center [738, 218] width 43 height 14
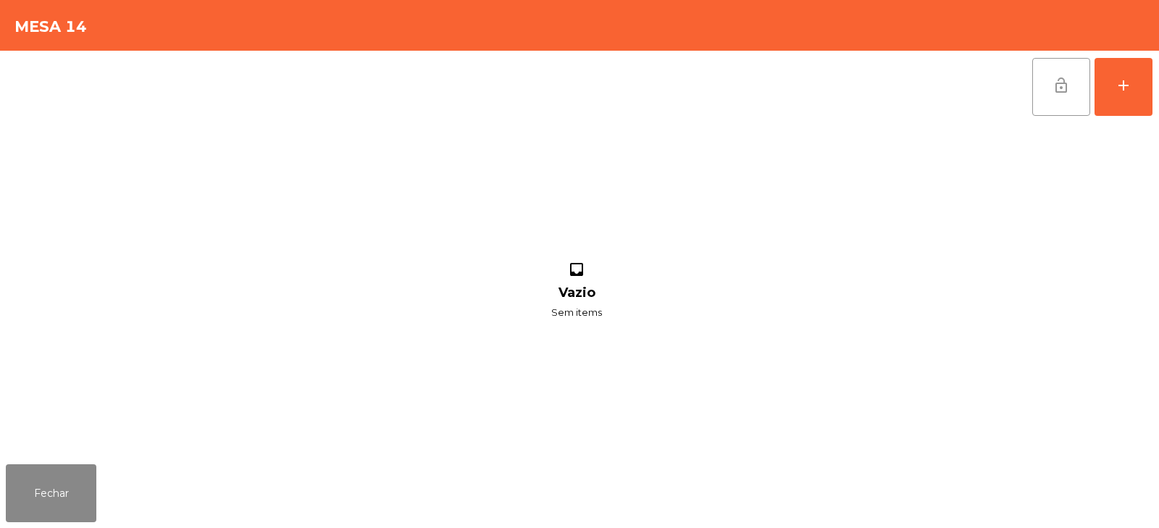
click at [1067, 82] on span "lock_open" at bounding box center [1060, 85] width 17 height 17
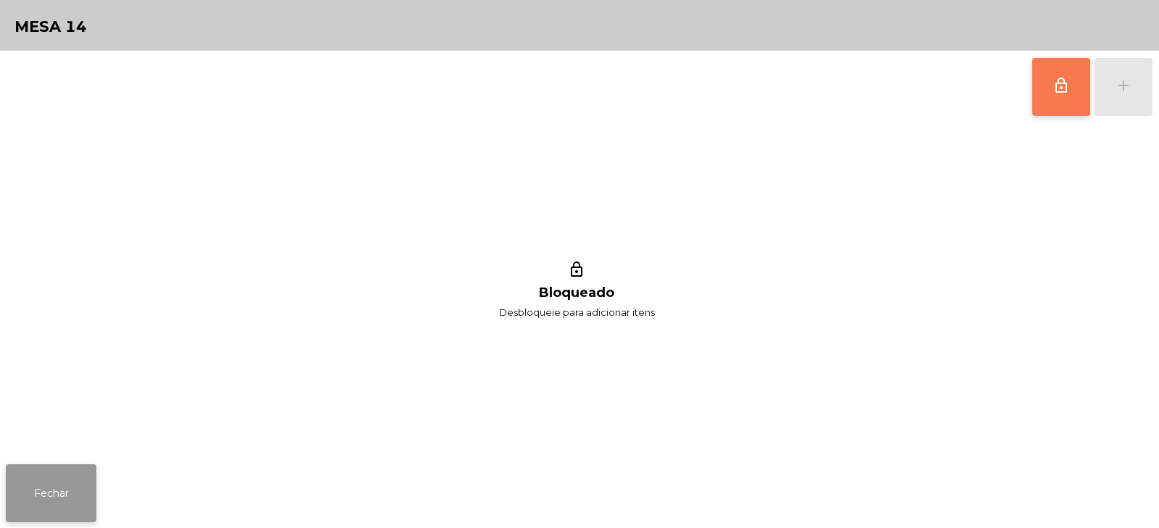
click at [55, 481] on button "Fechar" at bounding box center [51, 493] width 91 height 58
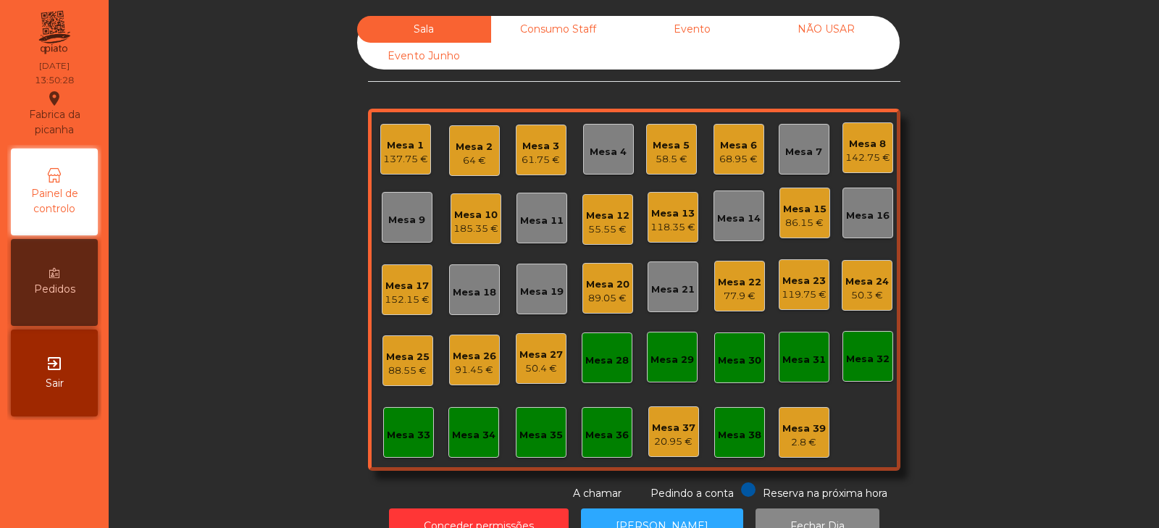
click at [668, 161] on div "58.5 €" at bounding box center [670, 159] width 37 height 14
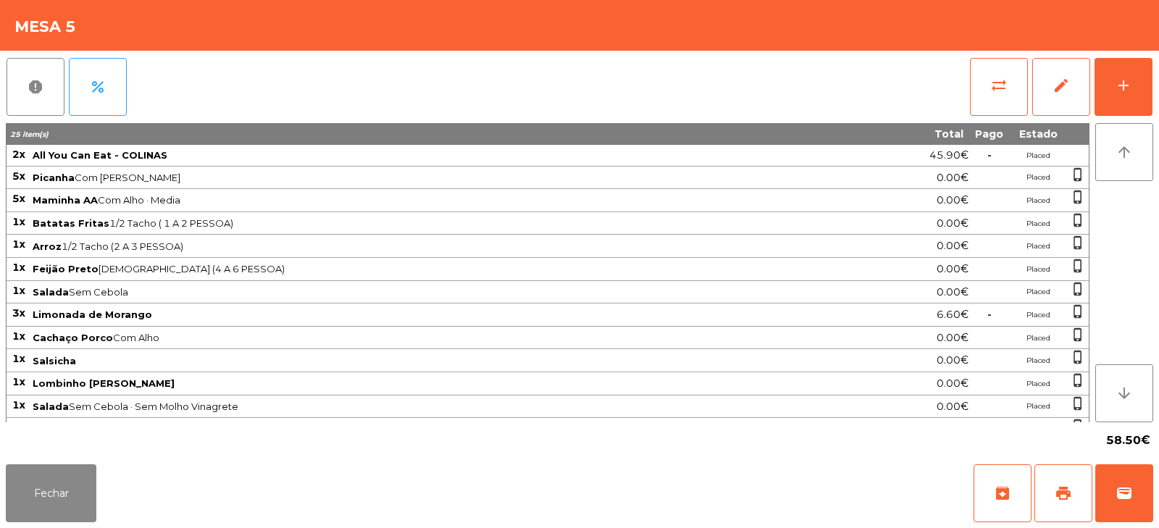
scroll to position [41, 0]
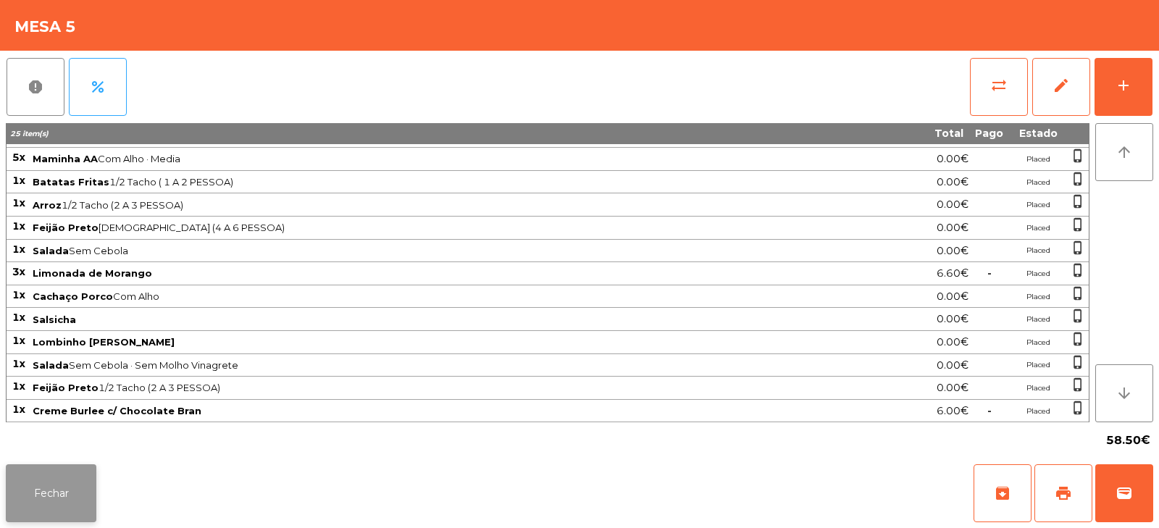
click at [70, 492] on button "Fechar" at bounding box center [51, 493] width 91 height 58
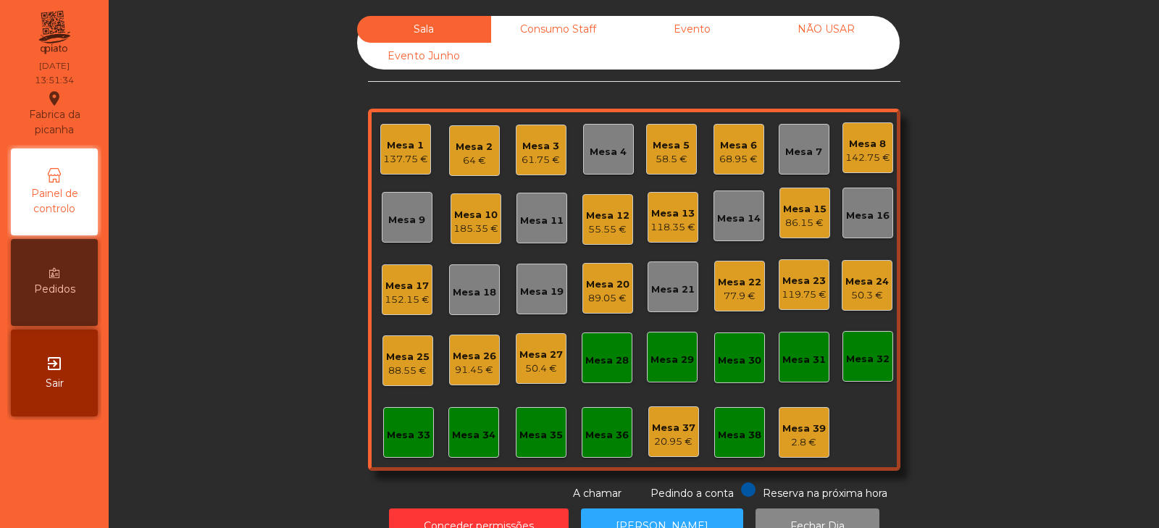
click at [656, 159] on div "58.5 €" at bounding box center [670, 159] width 37 height 14
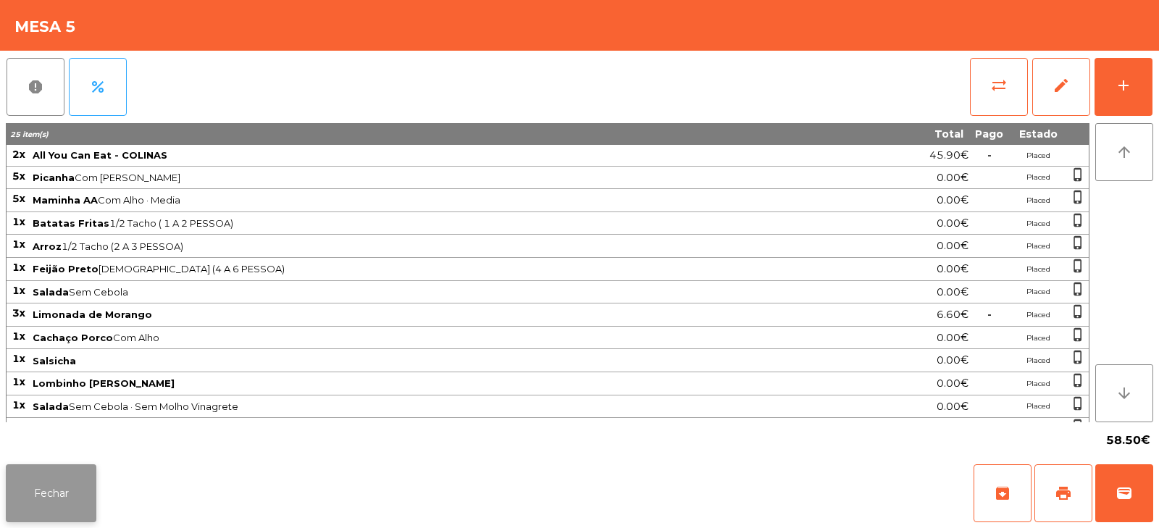
click at [62, 504] on button "Fechar" at bounding box center [51, 493] width 91 height 58
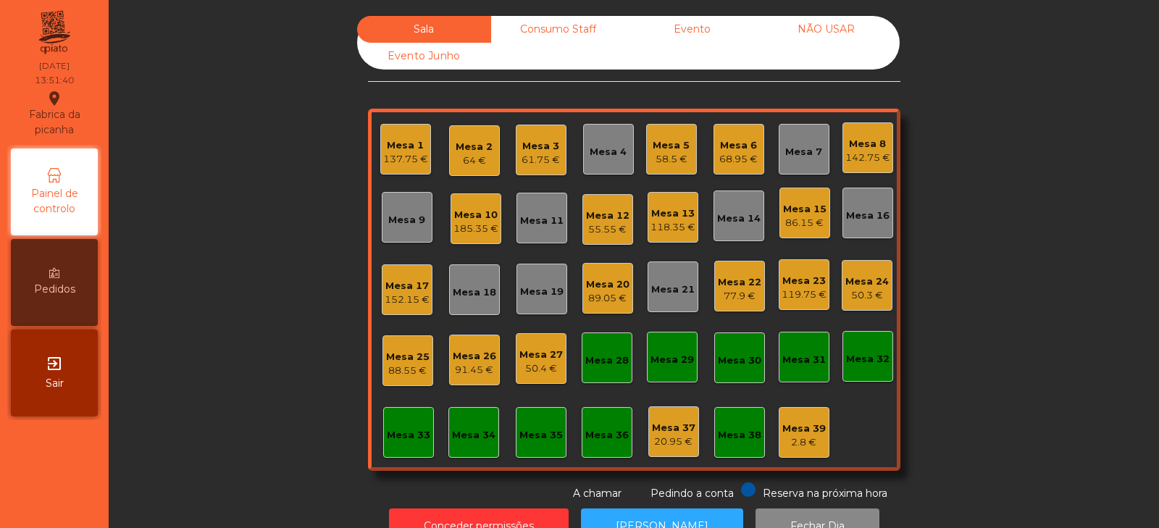
click at [660, 136] on div "Mesa 5 58.5 €" at bounding box center [670, 150] width 37 height 34
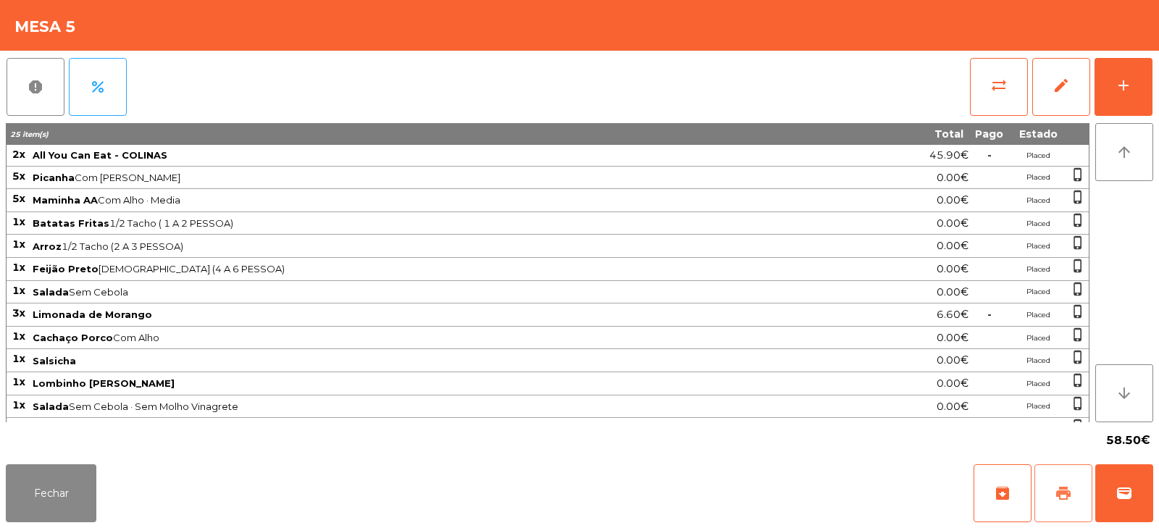
click at [1051, 499] on button "print" at bounding box center [1063, 493] width 58 height 58
click at [52, 497] on button "Fechar" at bounding box center [51, 493] width 91 height 58
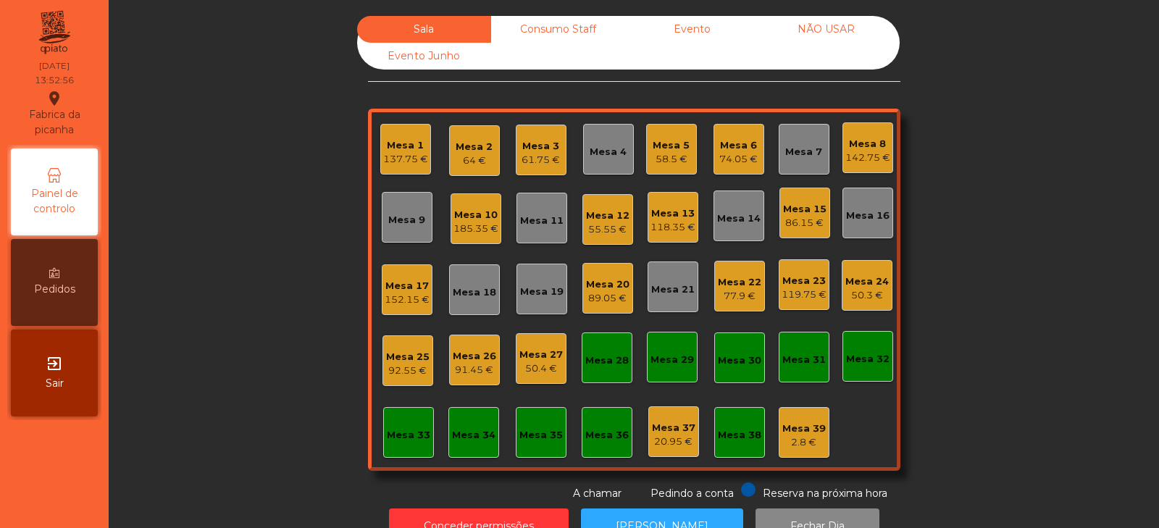
click at [999, 317] on div "Sala Consumo Staff Evento NÃO USAR Evento Junho Mesa 1 137.75 € Mesa 2 64 € Mes…" at bounding box center [633, 258] width 1011 height 485
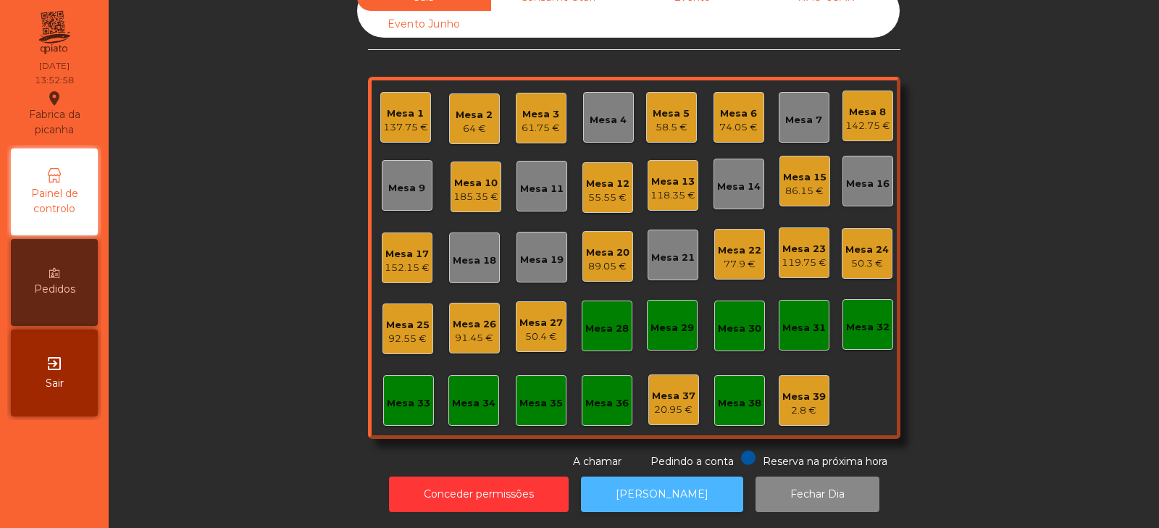
click at [639, 485] on button "[PERSON_NAME]" at bounding box center [662, 493] width 162 height 35
click at [671, 130] on div "Mesa 5 58.5 €" at bounding box center [671, 117] width 51 height 51
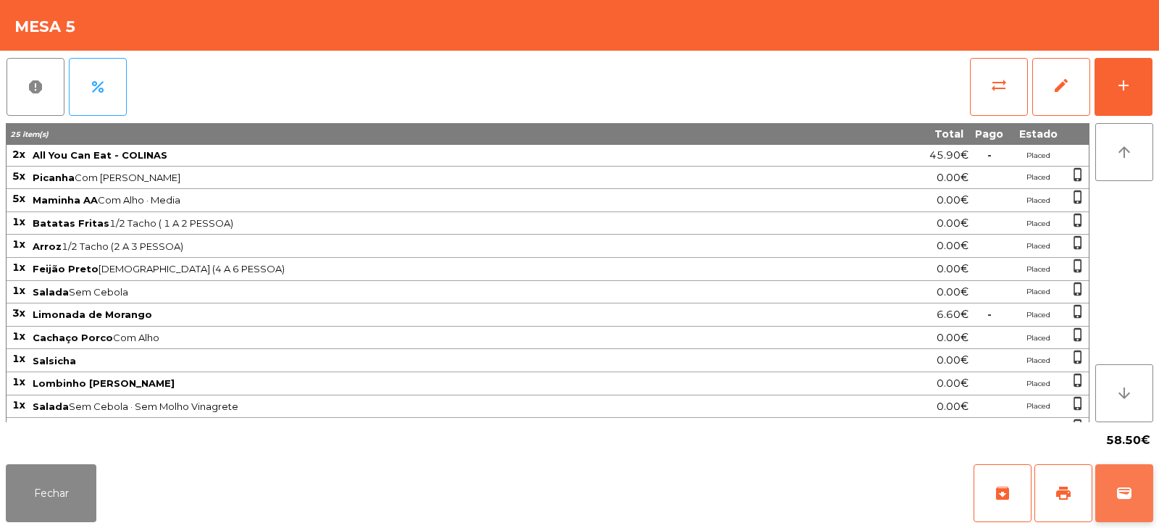
click at [1121, 515] on button "wallet" at bounding box center [1124, 493] width 58 height 58
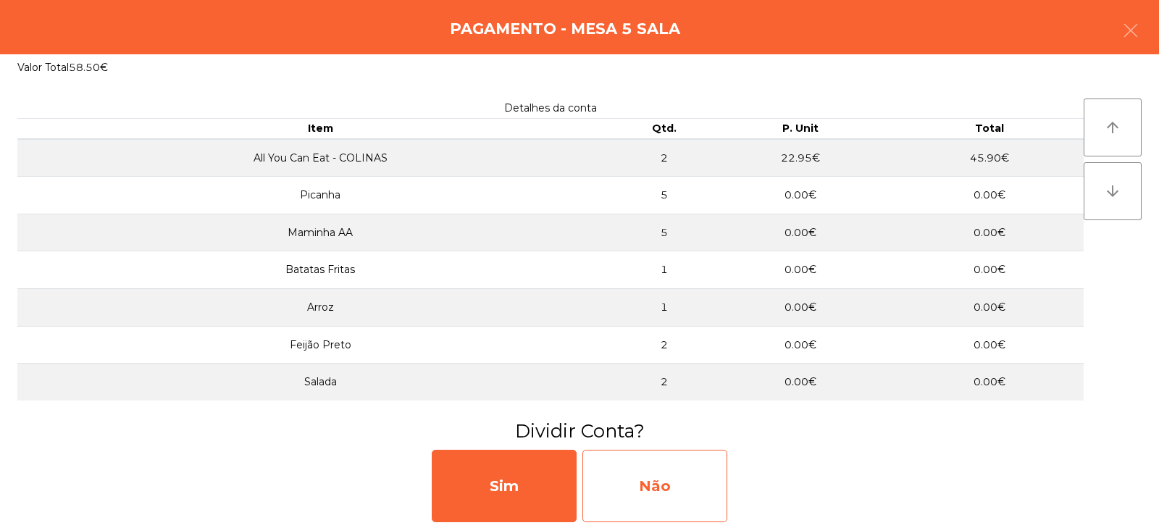
click at [653, 502] on div "Não" at bounding box center [654, 486] width 145 height 72
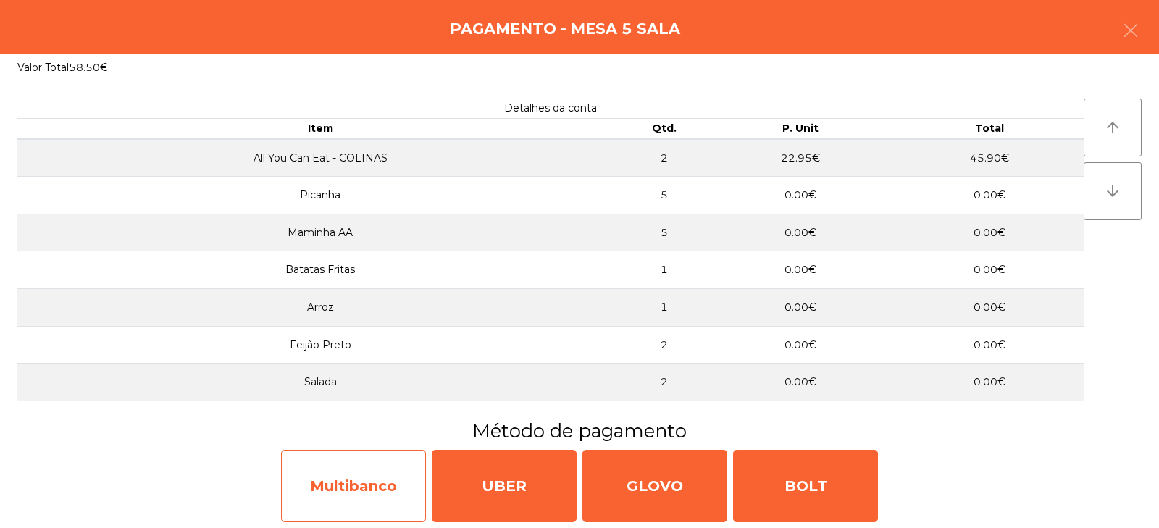
click at [369, 494] on div "Multibanco" at bounding box center [353, 486] width 145 height 72
select select "**"
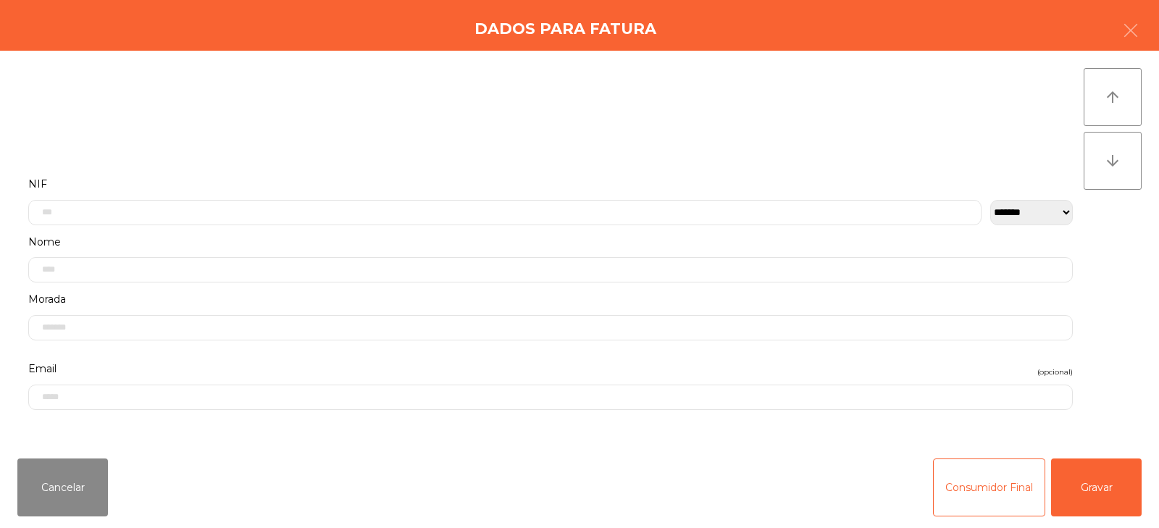
click at [513, 185] on label "NIF" at bounding box center [550, 185] width 1044 height 20
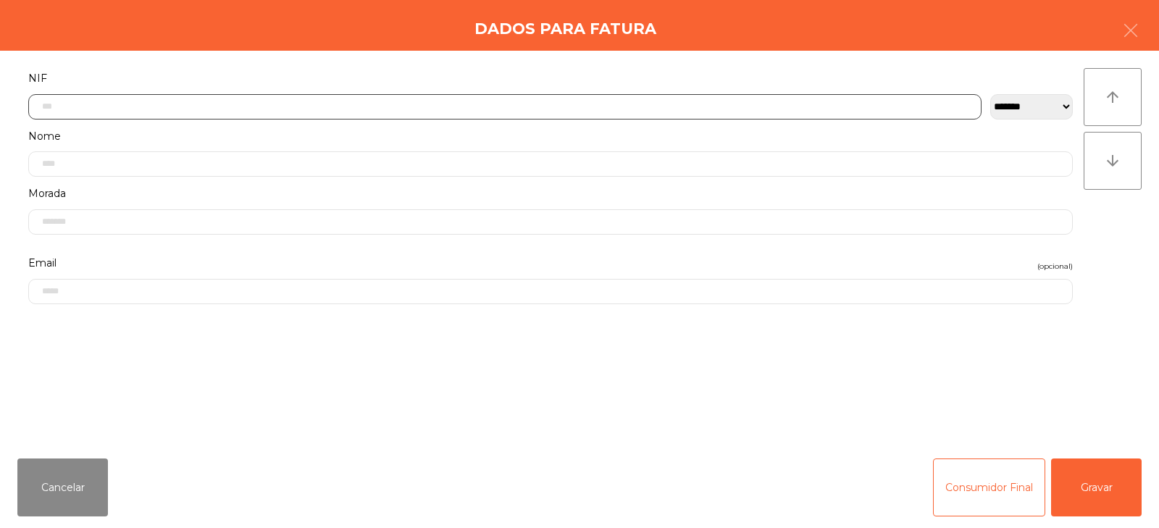
click at [461, 110] on input "text" at bounding box center [504, 106] width 953 height 25
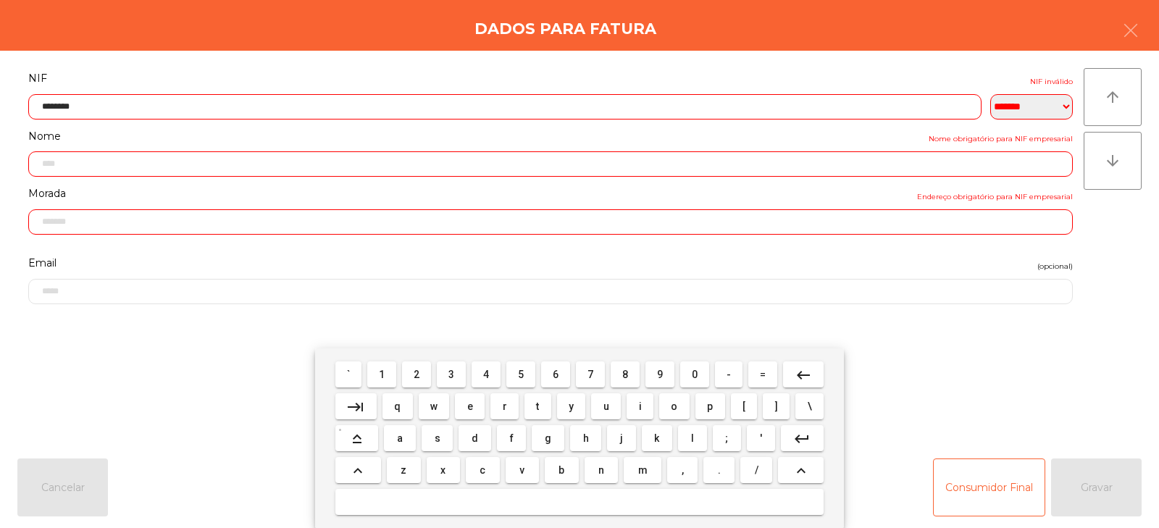
type input "*********"
type input "**********"
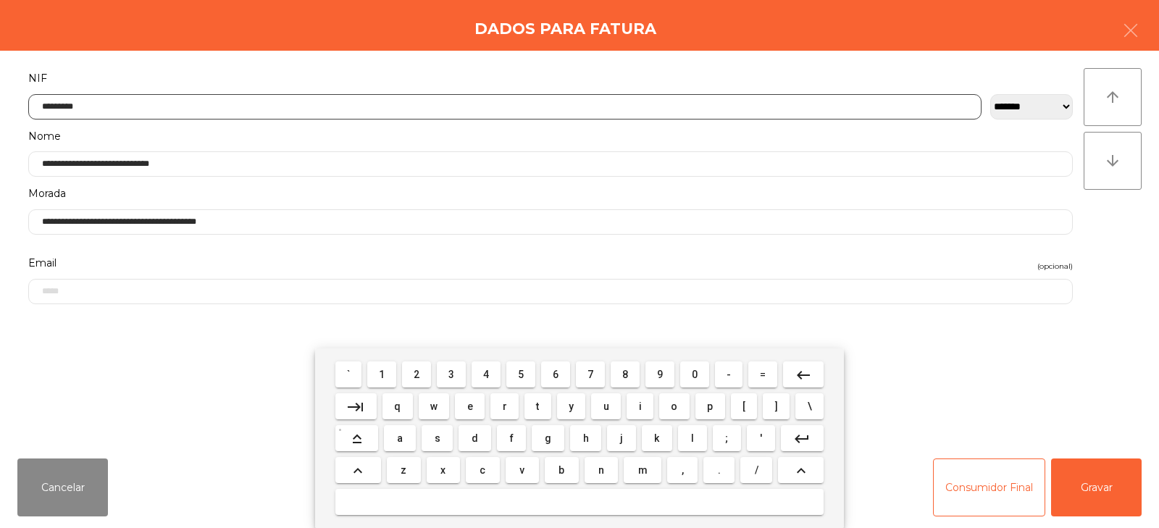
type input "*********"
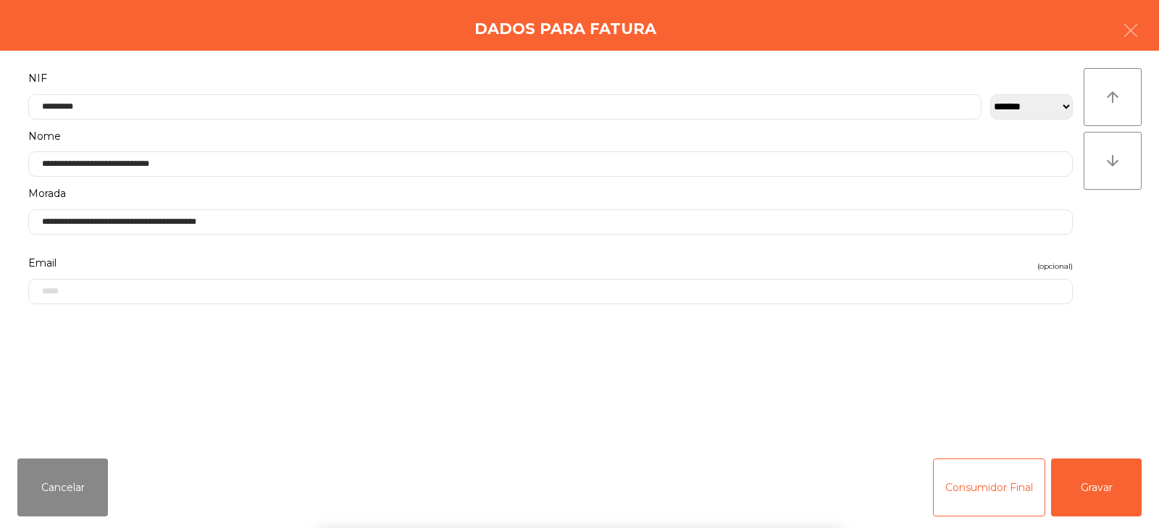
click at [1131, 254] on div "**********" at bounding box center [579, 249] width 1159 height 396
click at [1092, 492] on button "Gravar" at bounding box center [1096, 487] width 91 height 58
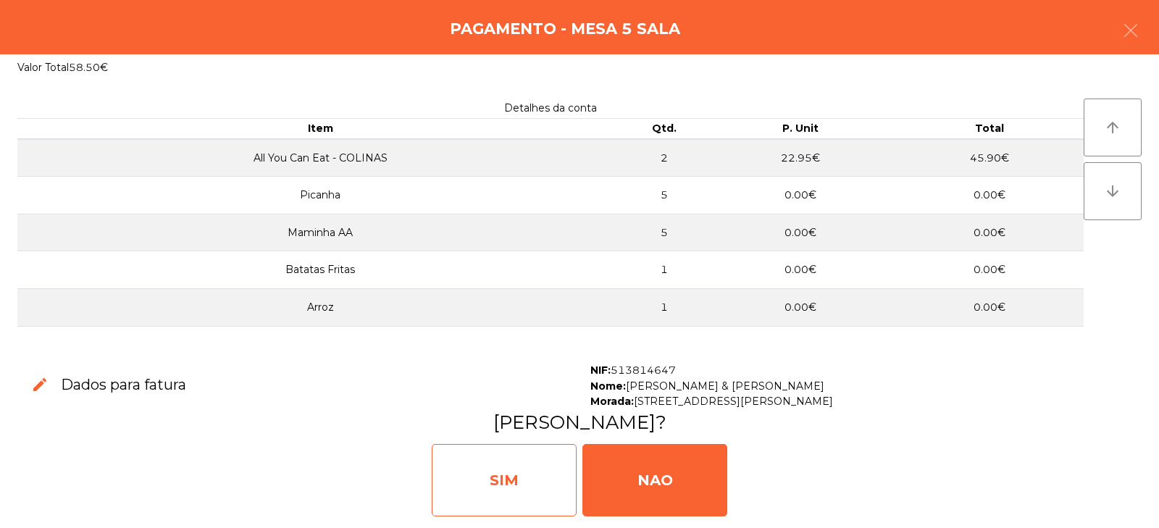
click at [494, 471] on div "SIM" at bounding box center [504, 480] width 145 height 72
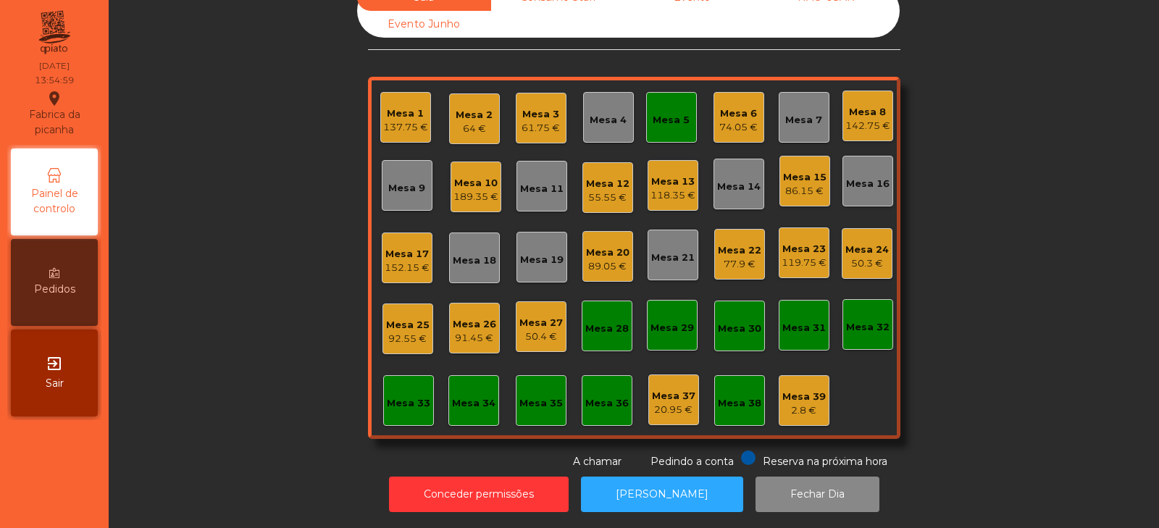
click at [672, 107] on div "Mesa 5" at bounding box center [670, 117] width 37 height 20
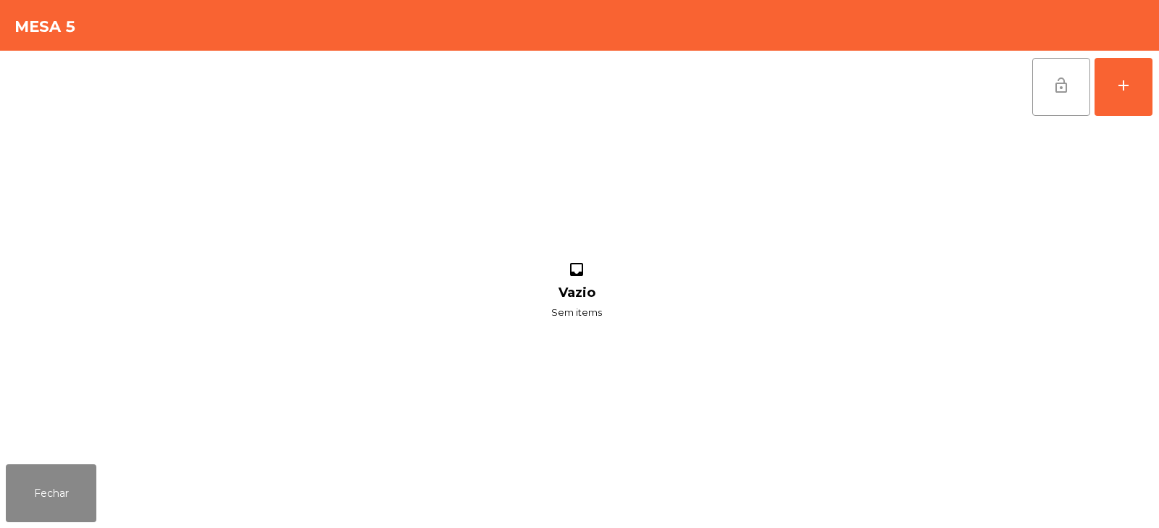
click at [1043, 72] on button "lock_open" at bounding box center [1061, 87] width 58 height 58
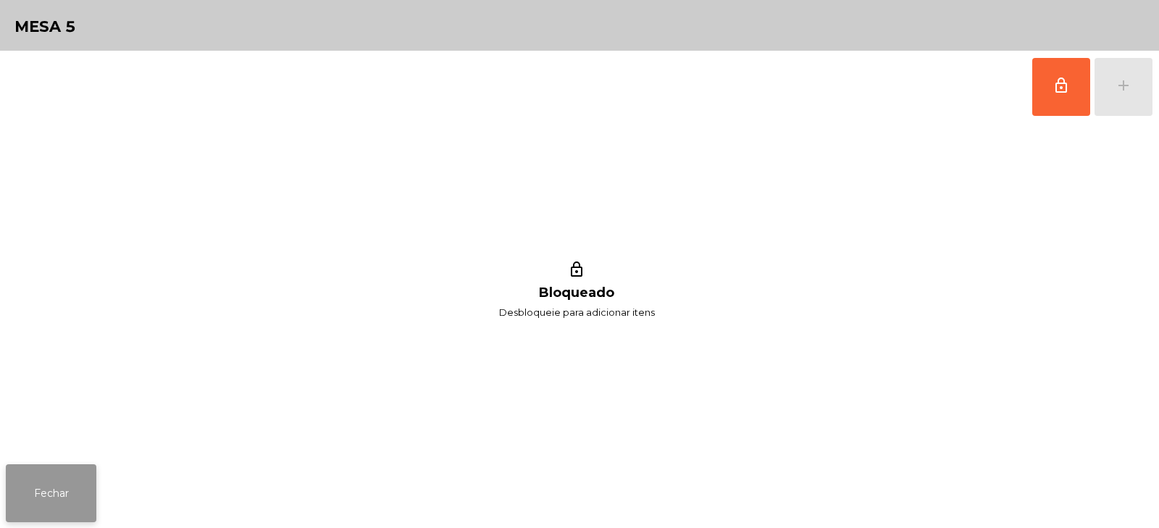
click at [32, 487] on button "Fechar" at bounding box center [51, 493] width 91 height 58
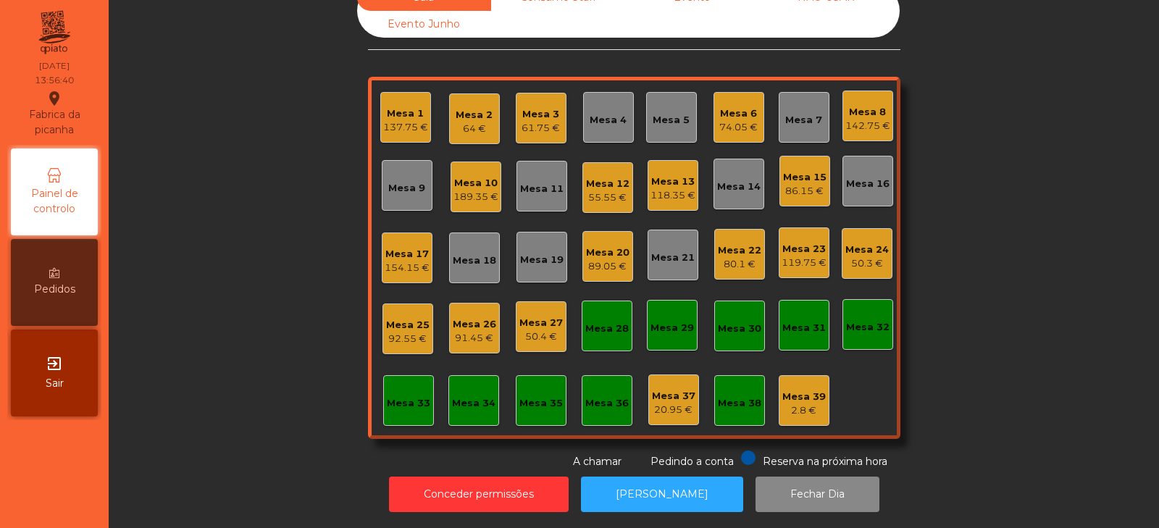
click at [860, 177] on div "Mesa 16" at bounding box center [867, 184] width 43 height 14
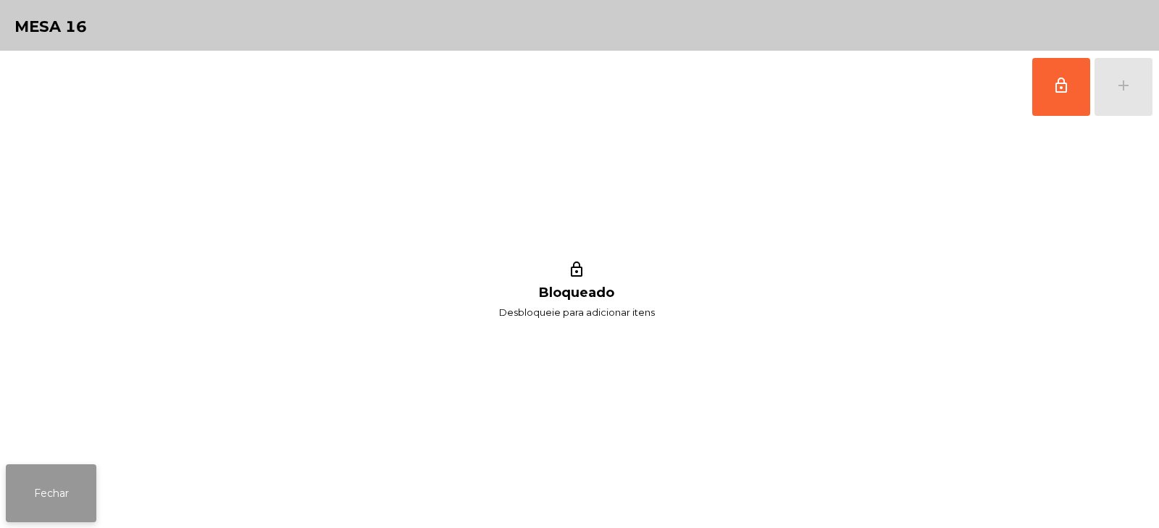
click at [53, 503] on button "Fechar" at bounding box center [51, 493] width 91 height 58
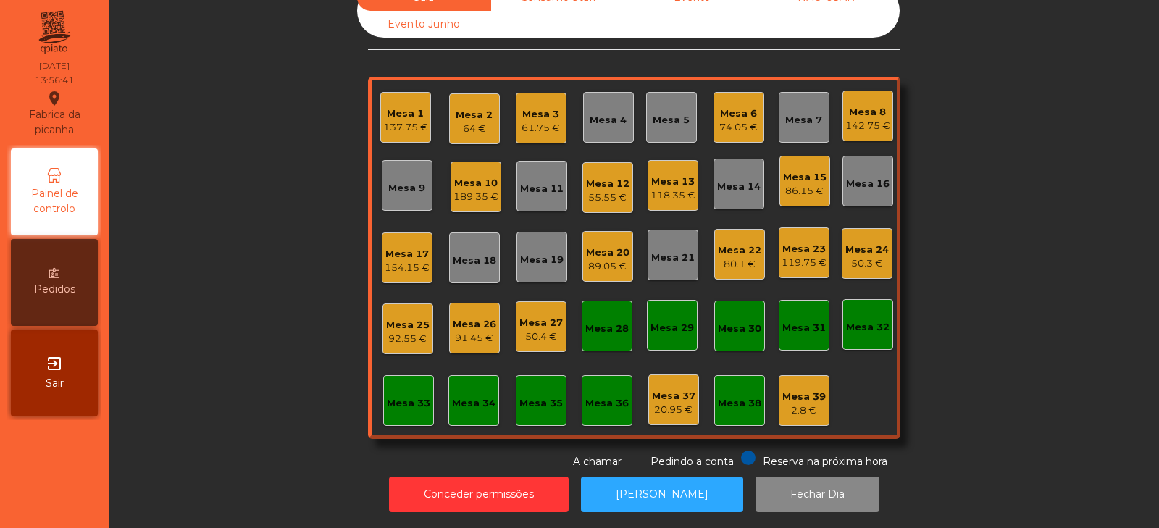
click at [727, 188] on div "Mesa 14" at bounding box center [738, 184] width 51 height 51
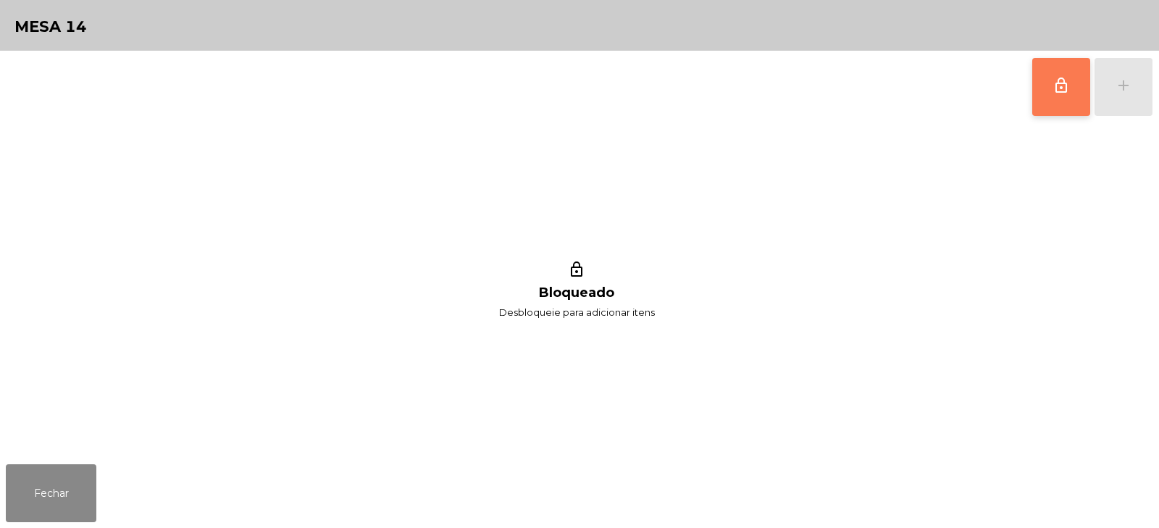
click at [1075, 66] on button "lock_outline" at bounding box center [1061, 87] width 58 height 58
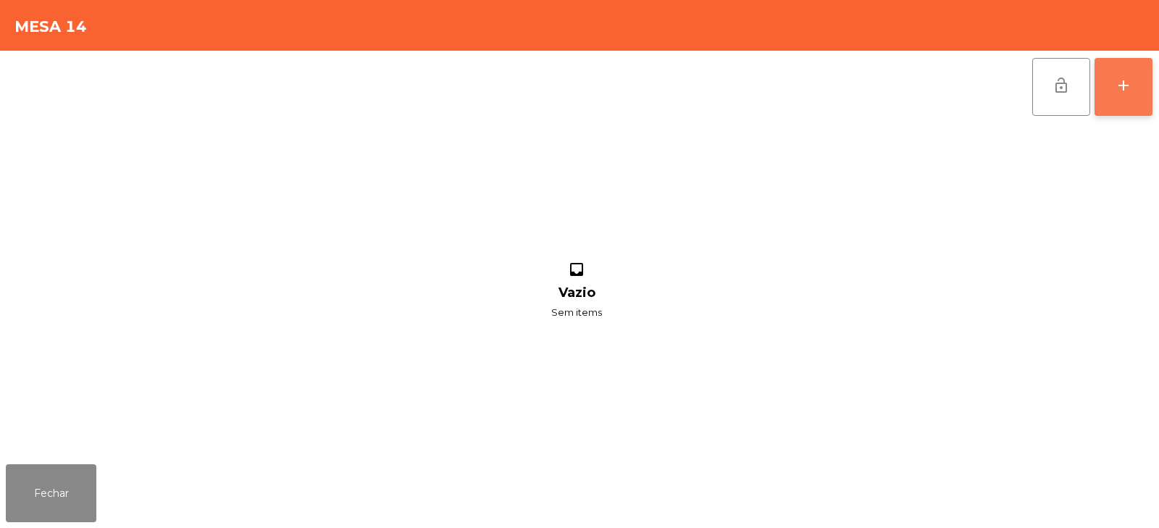
click at [1121, 95] on button "add" at bounding box center [1123, 87] width 58 height 58
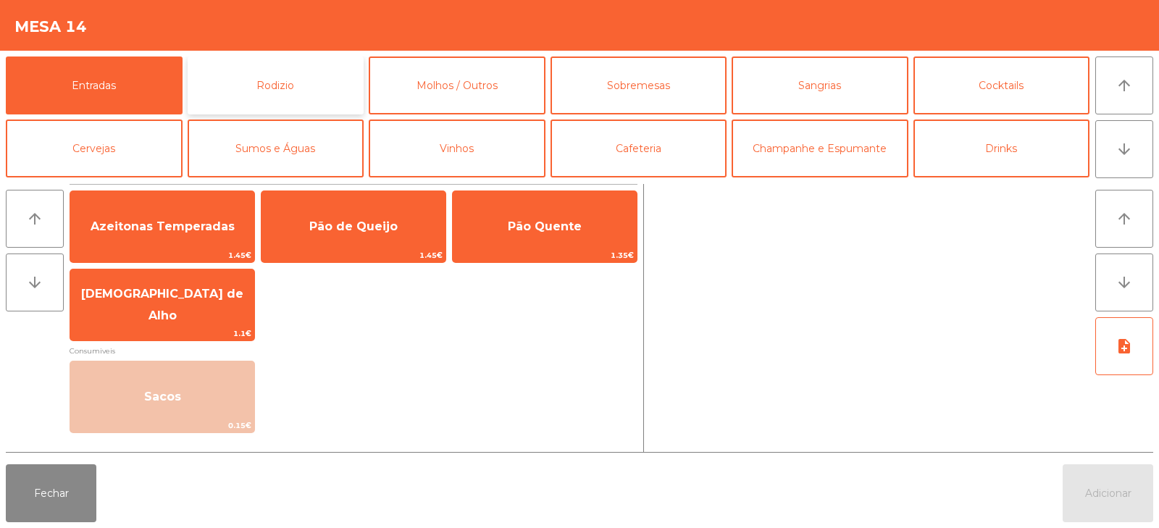
click at [297, 95] on button "Rodizio" at bounding box center [276, 85] width 177 height 58
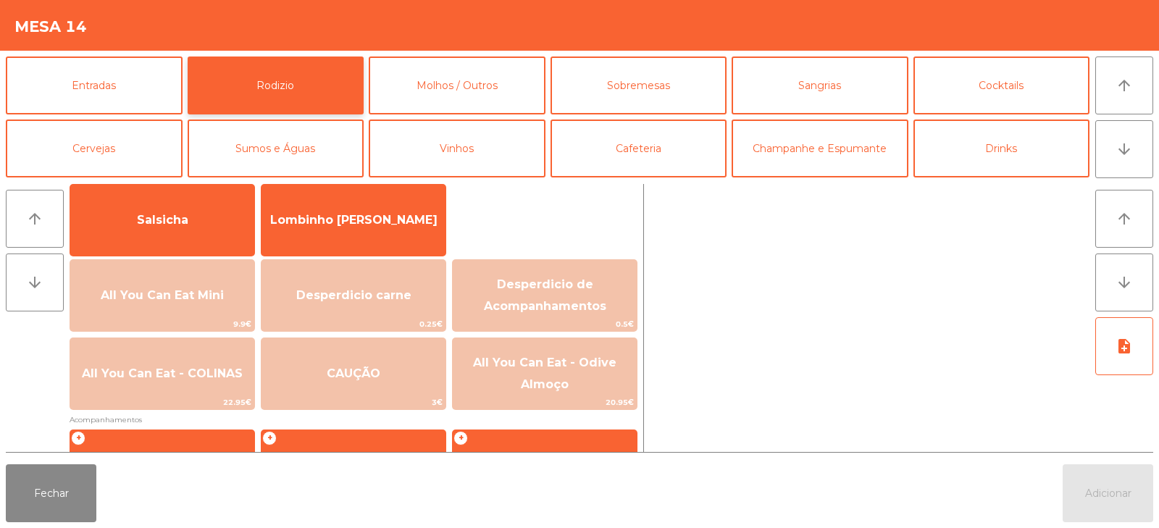
scroll to position [175, 0]
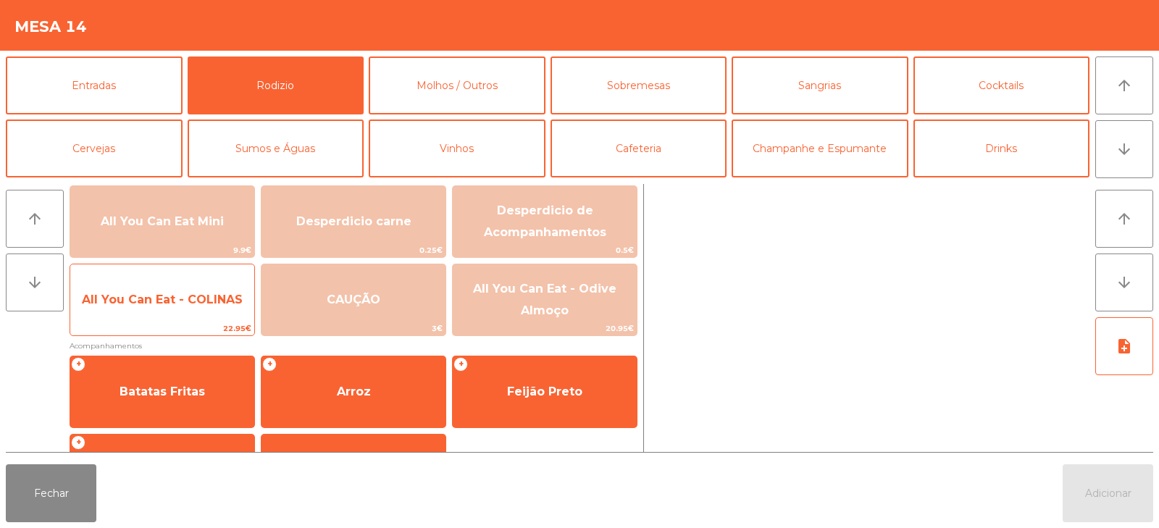
click at [169, 302] on span "All You Can Eat - COLINAS" at bounding box center [162, 300] width 161 height 14
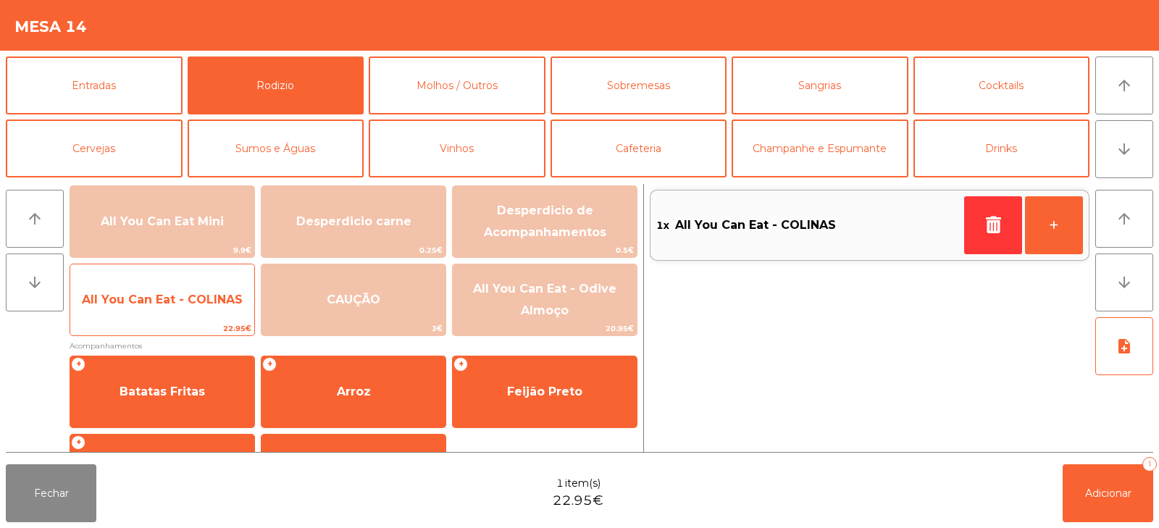
click at [176, 308] on span "All You Can Eat - COLINAS" at bounding box center [162, 299] width 184 height 39
click at [168, 318] on span "All You Can Eat - COLINAS" at bounding box center [162, 299] width 184 height 39
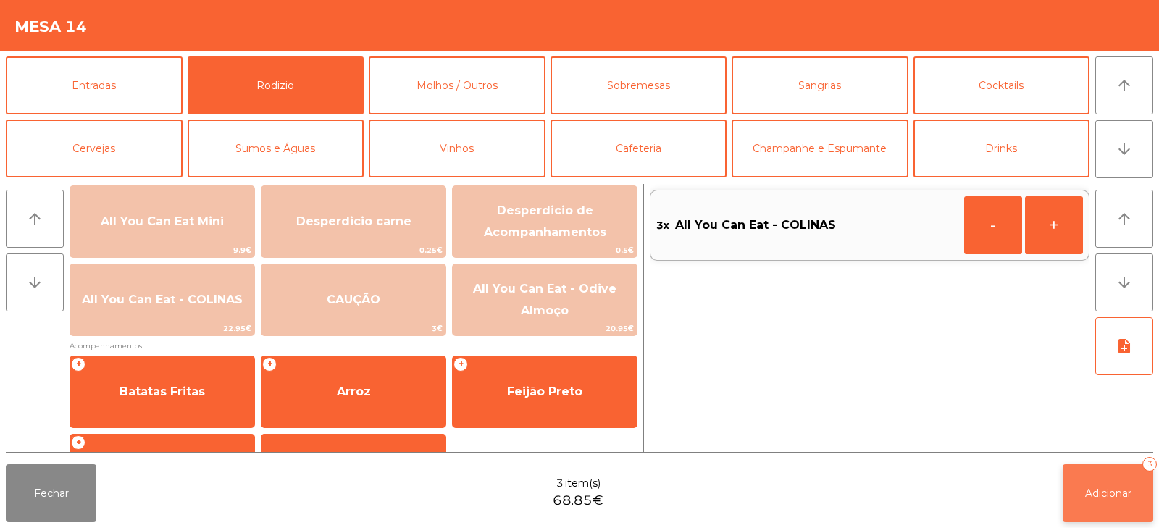
click at [1103, 492] on span "Adicionar" at bounding box center [1108, 493] width 46 height 13
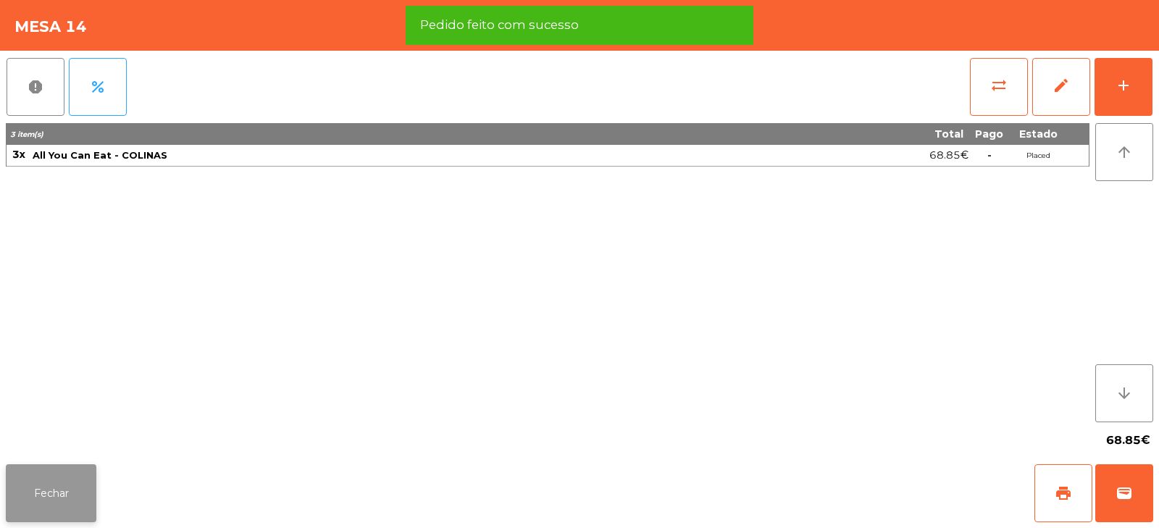
click at [89, 495] on button "Fechar" at bounding box center [51, 493] width 91 height 58
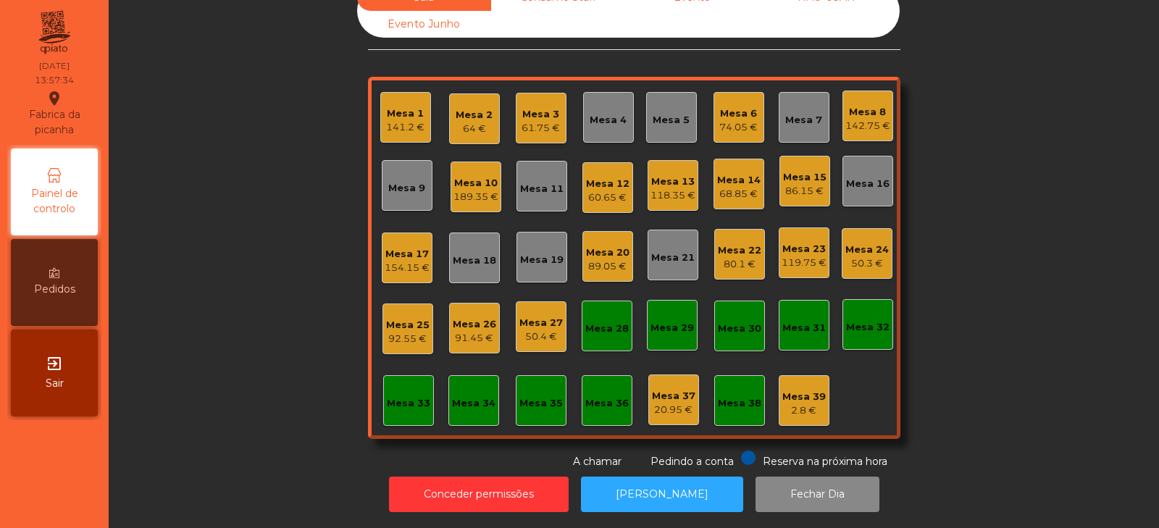
click at [603, 113] on div "Mesa 4" at bounding box center [607, 120] width 37 height 14
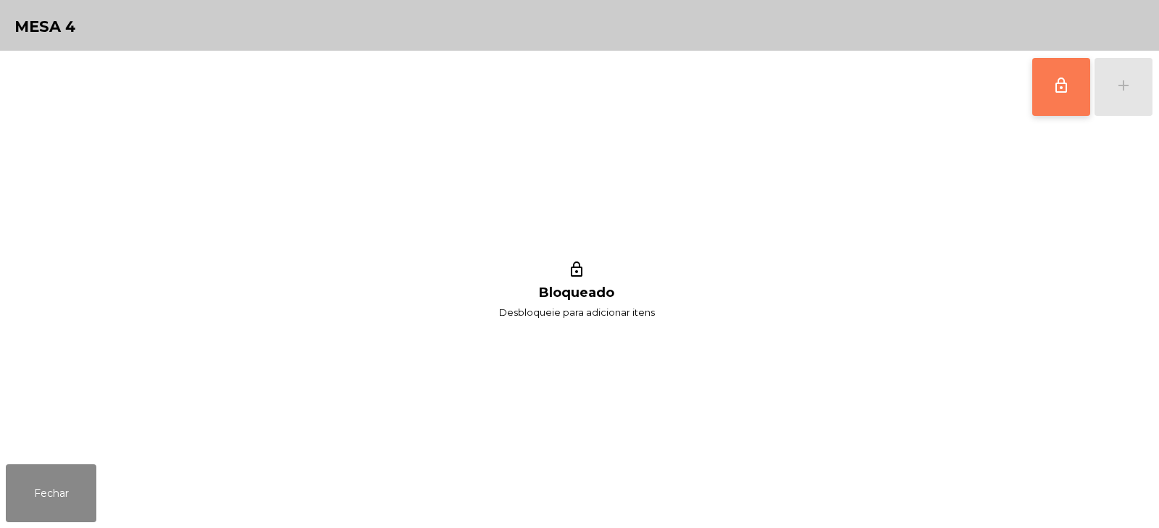
click at [1046, 77] on button "lock_outline" at bounding box center [1061, 87] width 58 height 58
click at [1121, 96] on button "add" at bounding box center [1123, 87] width 58 height 58
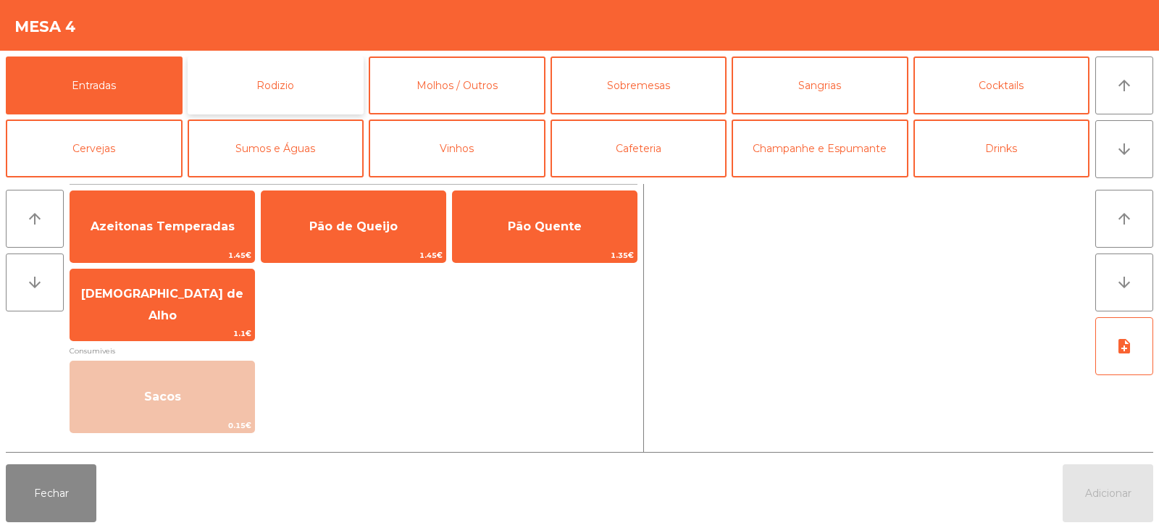
click at [311, 75] on button "Rodizio" at bounding box center [276, 85] width 177 height 58
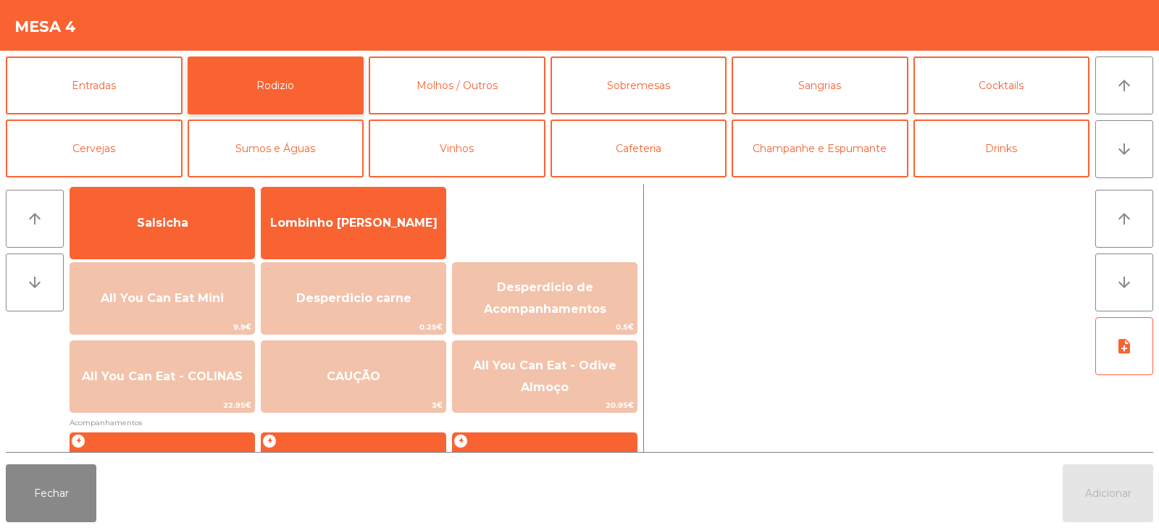
scroll to position [101, 0]
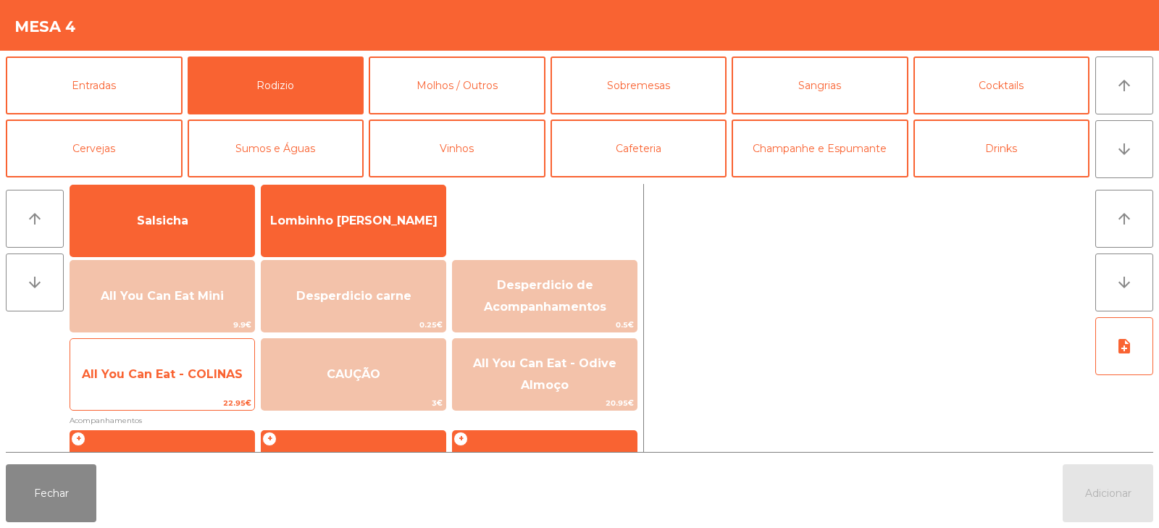
click at [159, 386] on span "All You Can Eat - COLINAS" at bounding box center [162, 374] width 184 height 39
click at [156, 387] on span "All You Can Eat - COLINAS" at bounding box center [162, 374] width 184 height 39
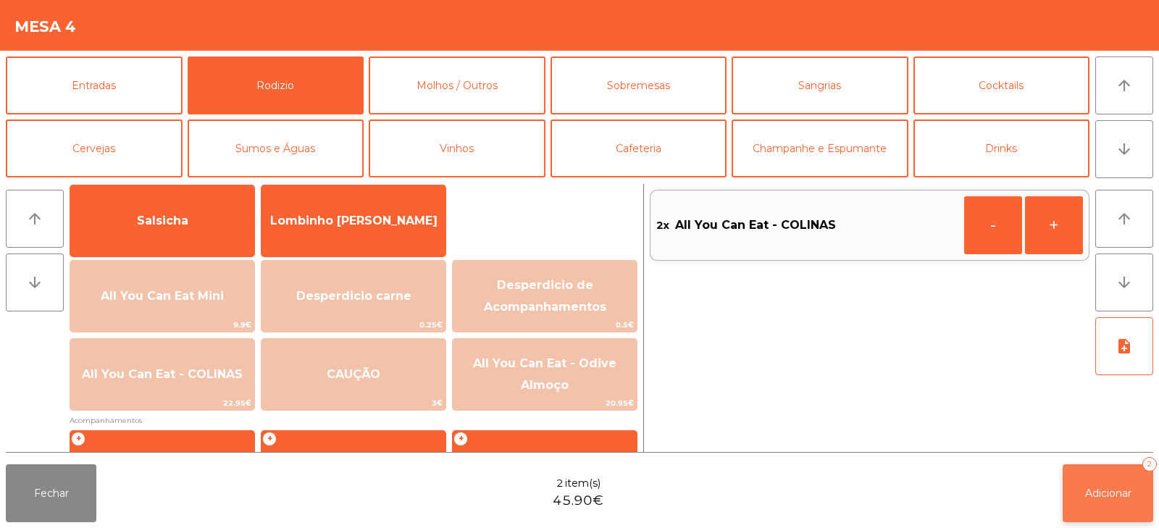
click at [1097, 501] on button "Adicionar 2" at bounding box center [1107, 493] width 91 height 58
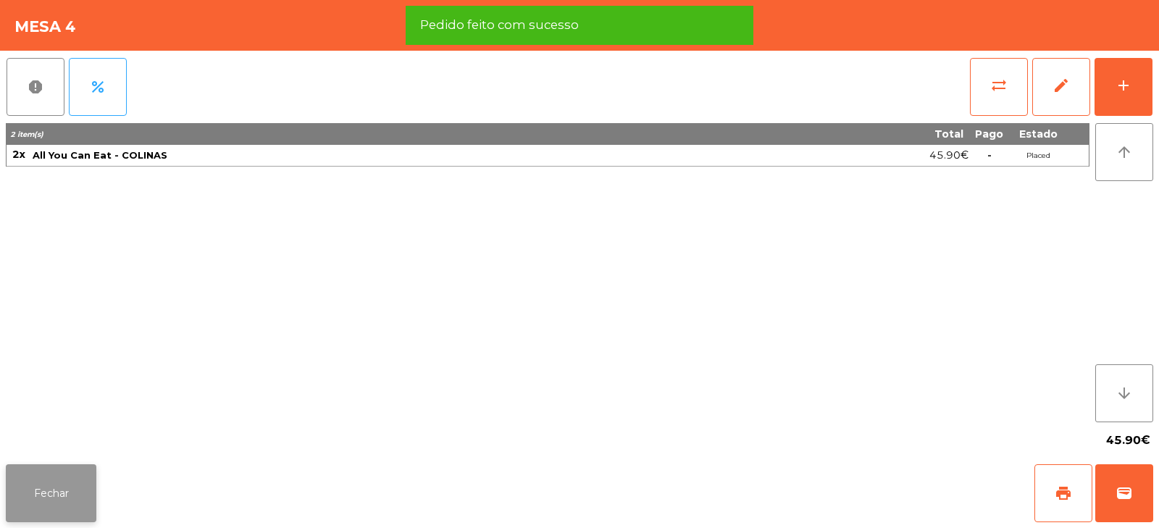
click at [51, 495] on button "Fechar" at bounding box center [51, 493] width 91 height 58
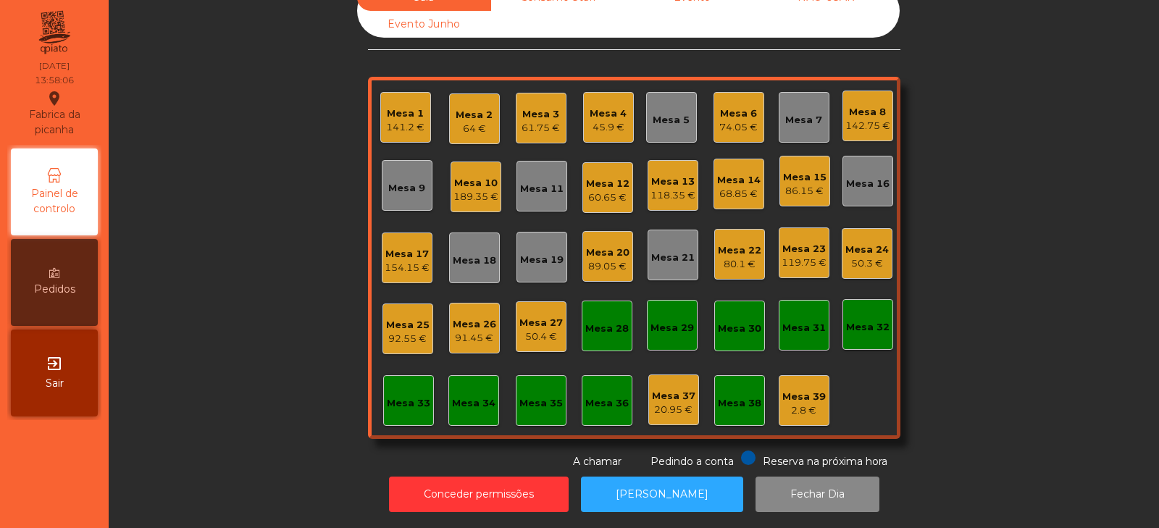
click at [602, 120] on div "45.9 €" at bounding box center [607, 127] width 37 height 14
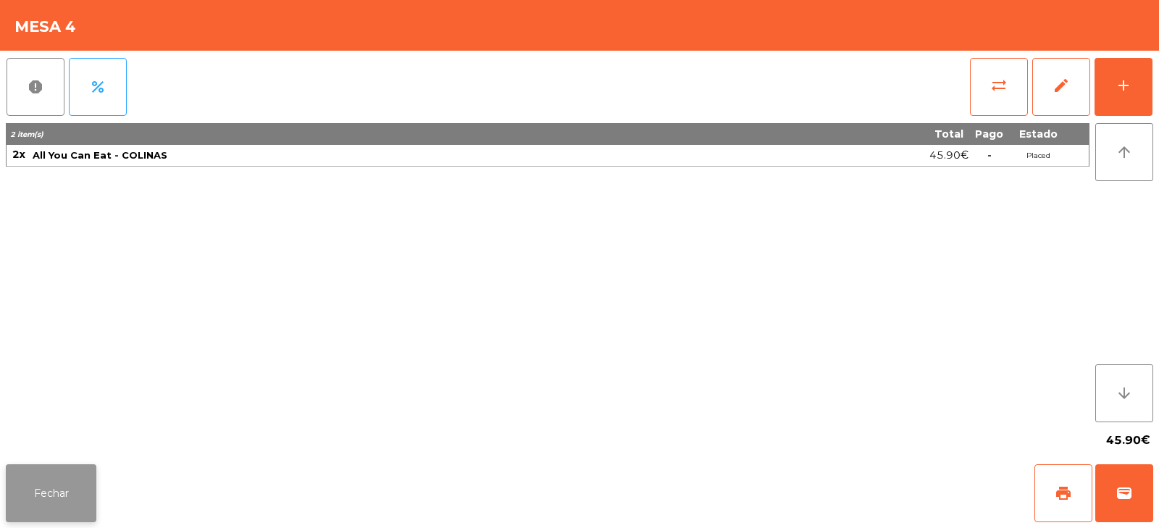
click at [49, 497] on button "Fechar" at bounding box center [51, 493] width 91 height 58
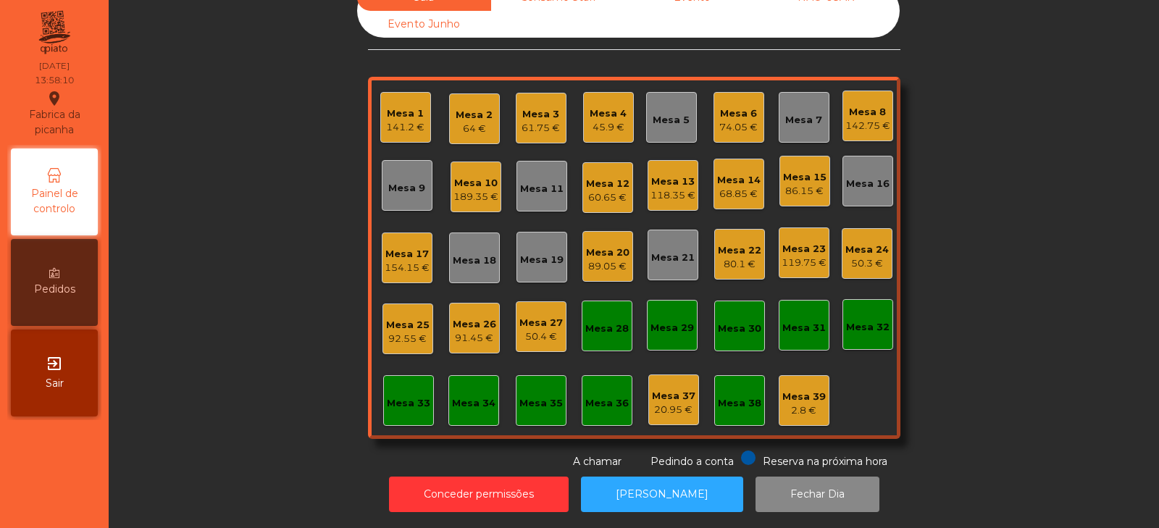
scroll to position [0, 0]
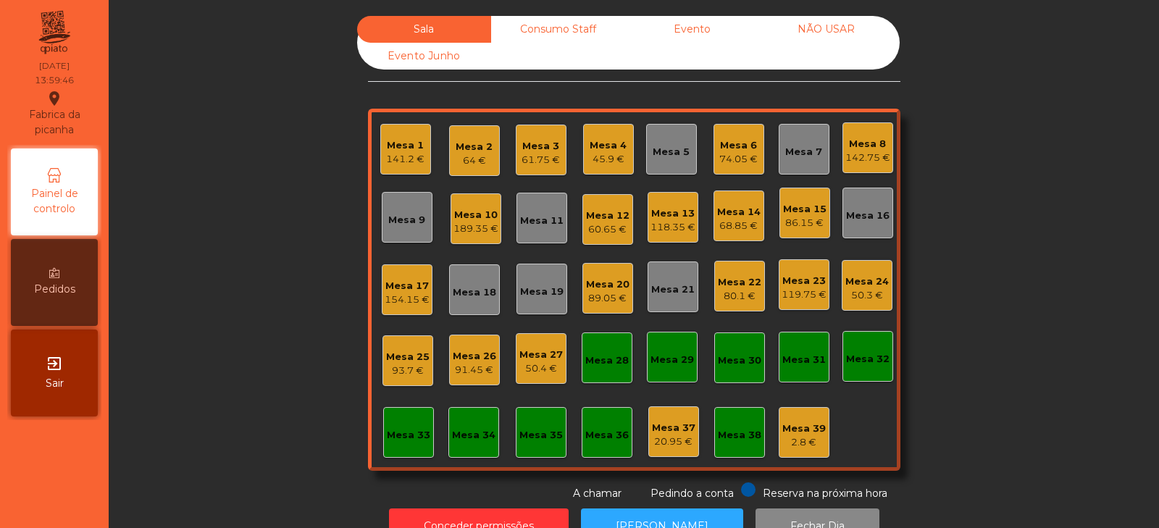
click at [795, 293] on div "119.75 €" at bounding box center [803, 294] width 45 height 14
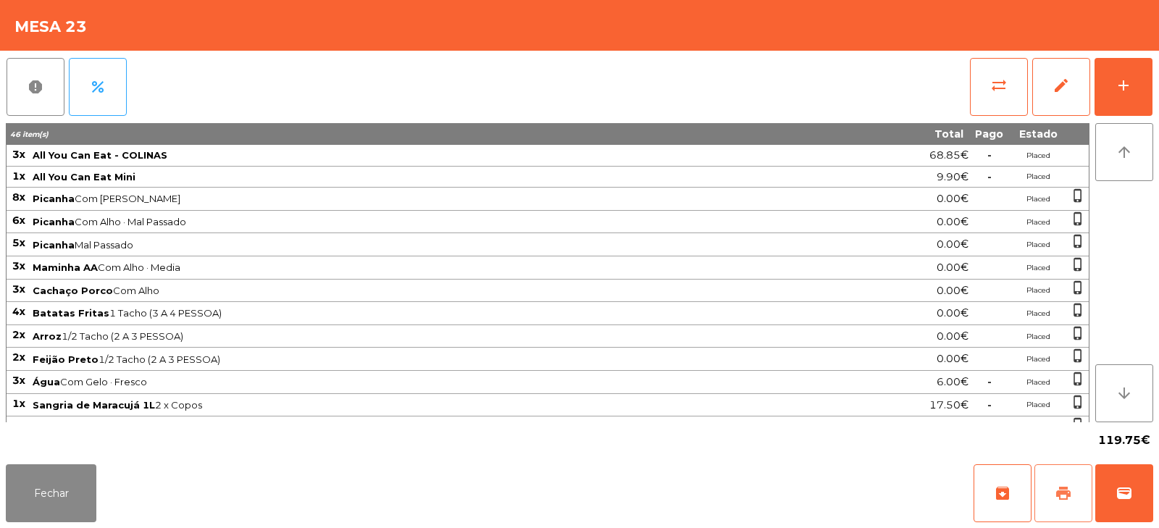
click at [1070, 491] on span "print" at bounding box center [1062, 492] width 17 height 17
click at [28, 492] on button "Fechar" at bounding box center [51, 493] width 91 height 58
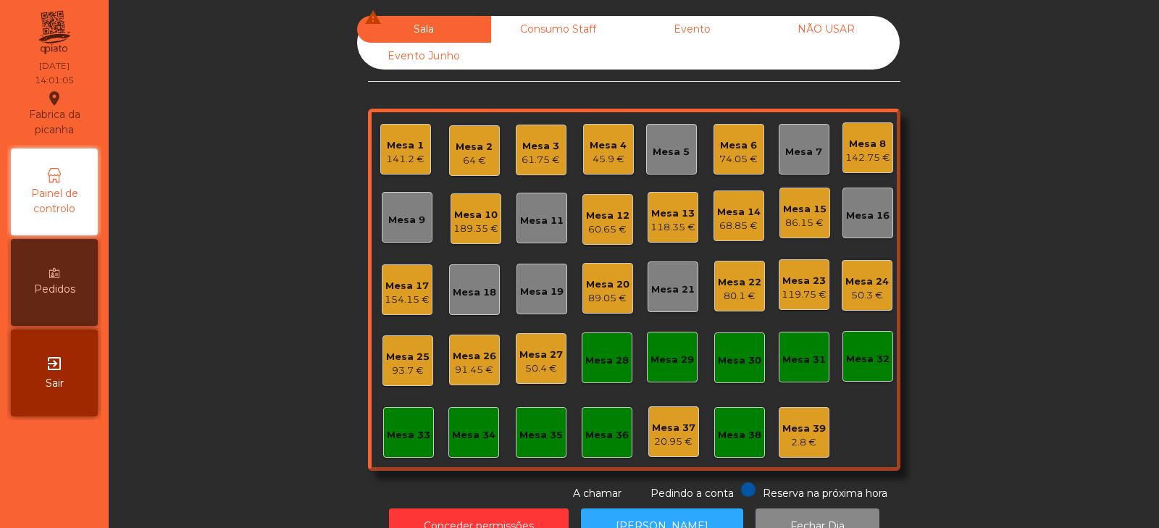
click at [794, 301] on div "119.75 €" at bounding box center [803, 294] width 45 height 14
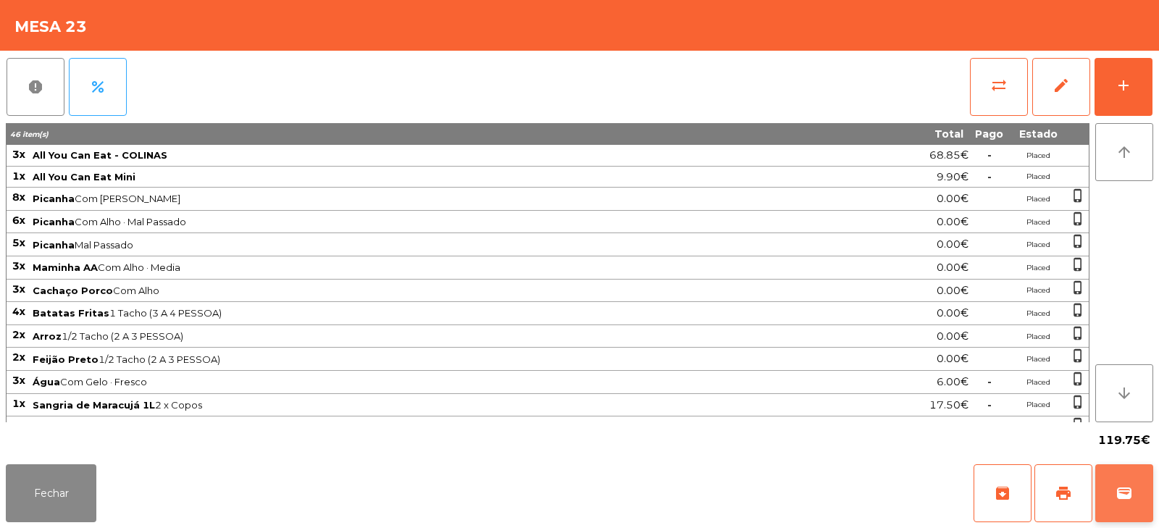
click at [1124, 500] on span "wallet" at bounding box center [1123, 492] width 17 height 17
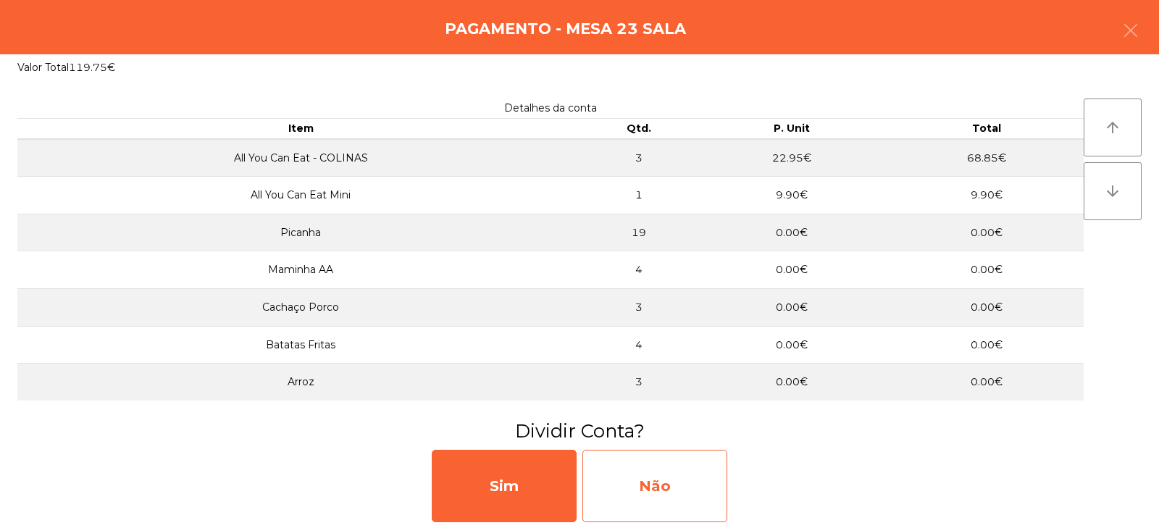
click at [664, 492] on div "Não" at bounding box center [654, 486] width 145 height 72
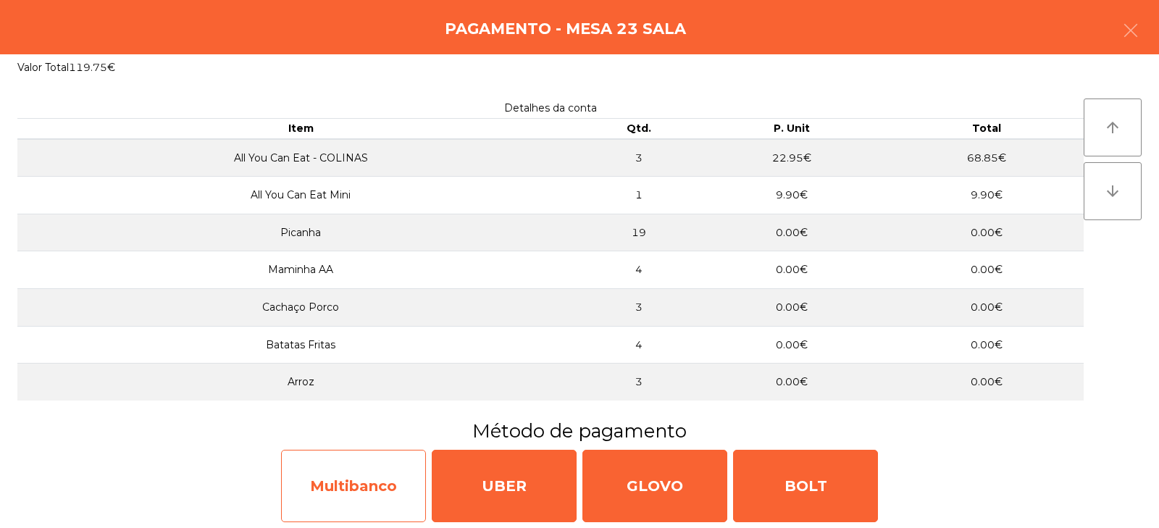
click at [363, 507] on div "Multibanco" at bounding box center [353, 486] width 145 height 72
select select "**"
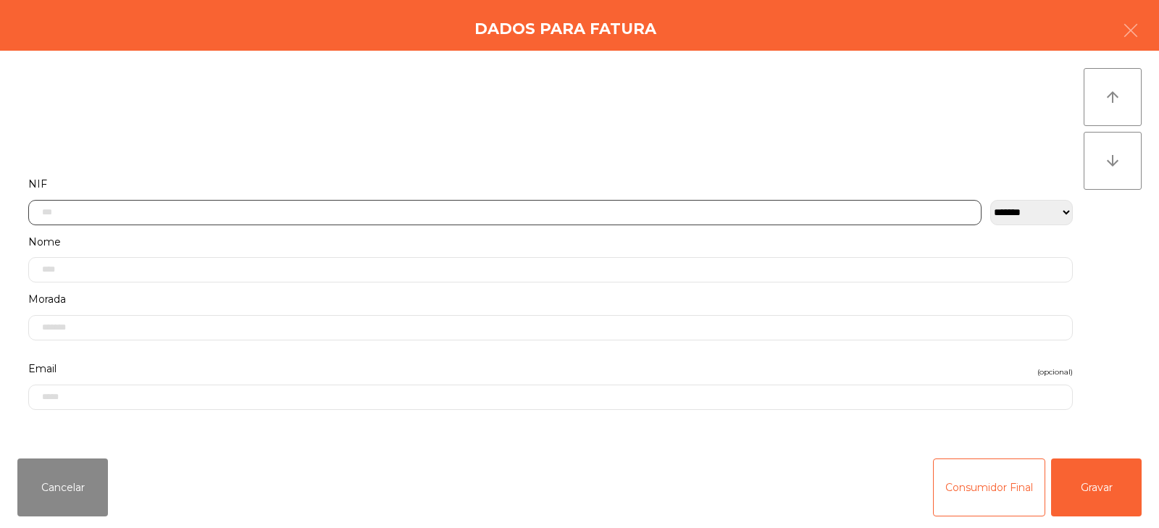
click at [419, 212] on input "text" at bounding box center [504, 212] width 953 height 25
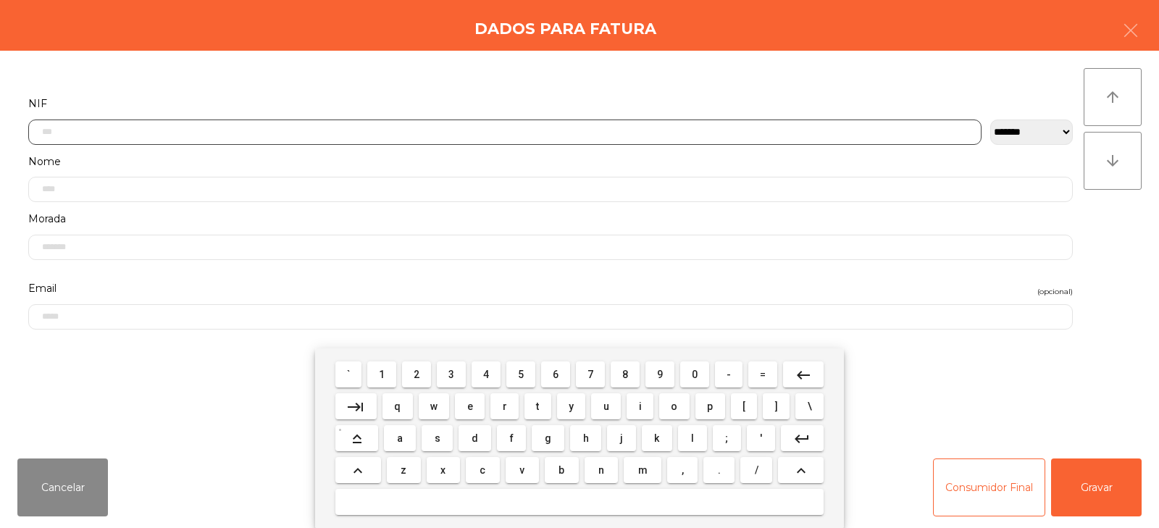
scroll to position [106, 0]
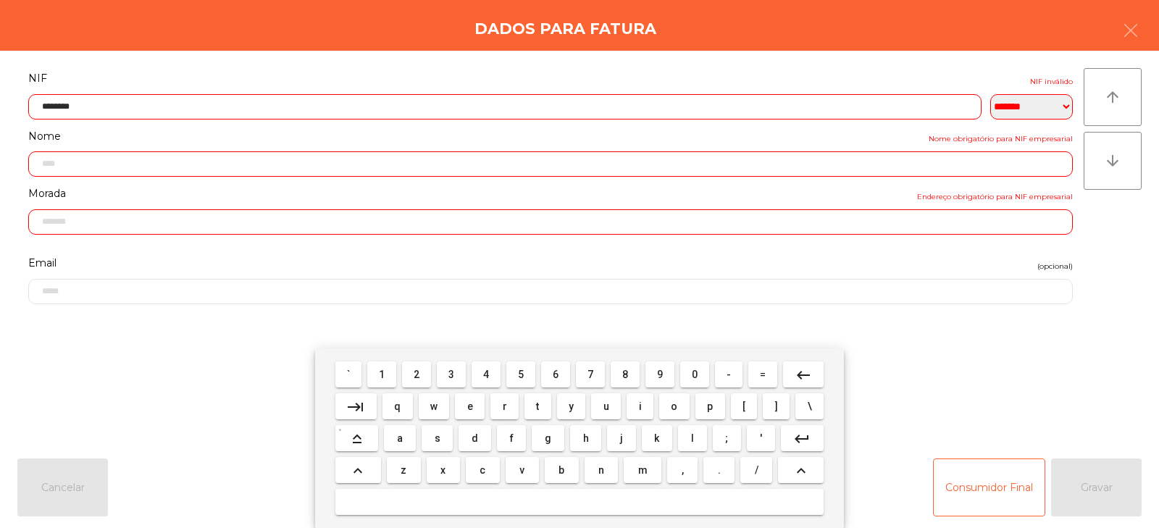
type input "*********"
type input "**********"
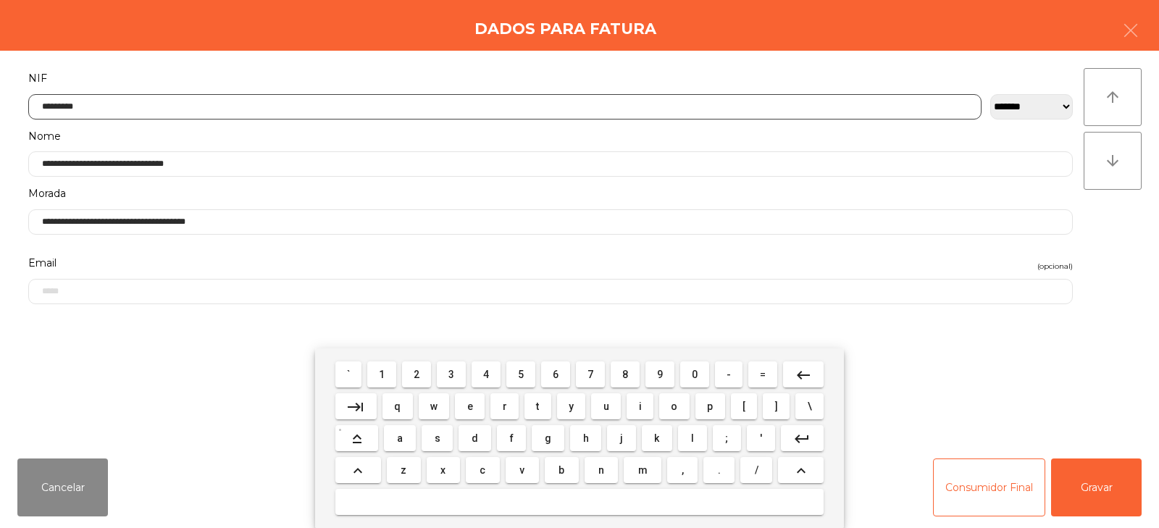
type input "*********"
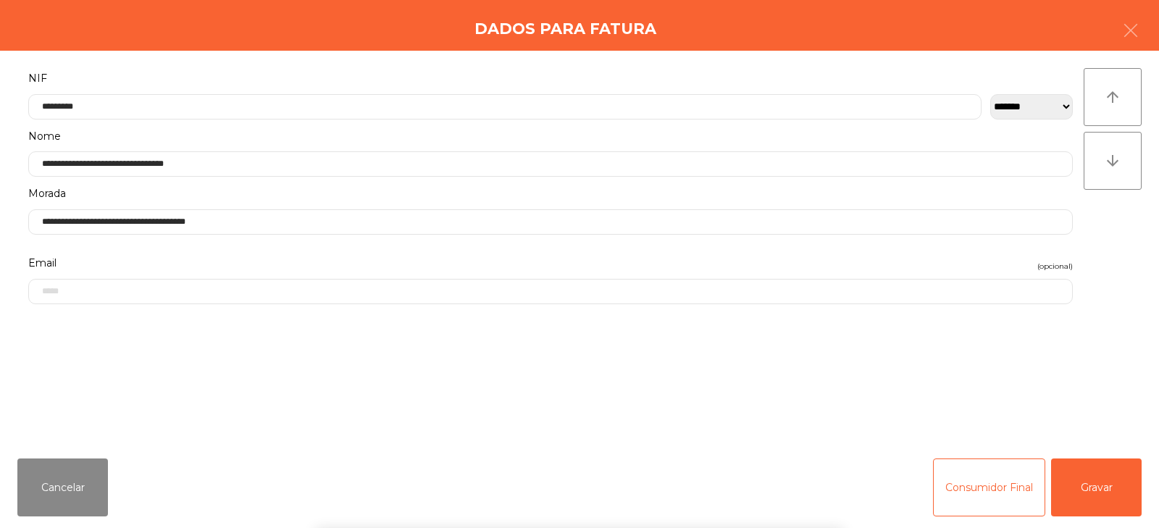
click at [1123, 259] on div "arrow_upward arrow_downward" at bounding box center [1112, 248] width 58 height 361
click at [1098, 494] on button "Gravar" at bounding box center [1096, 487] width 91 height 58
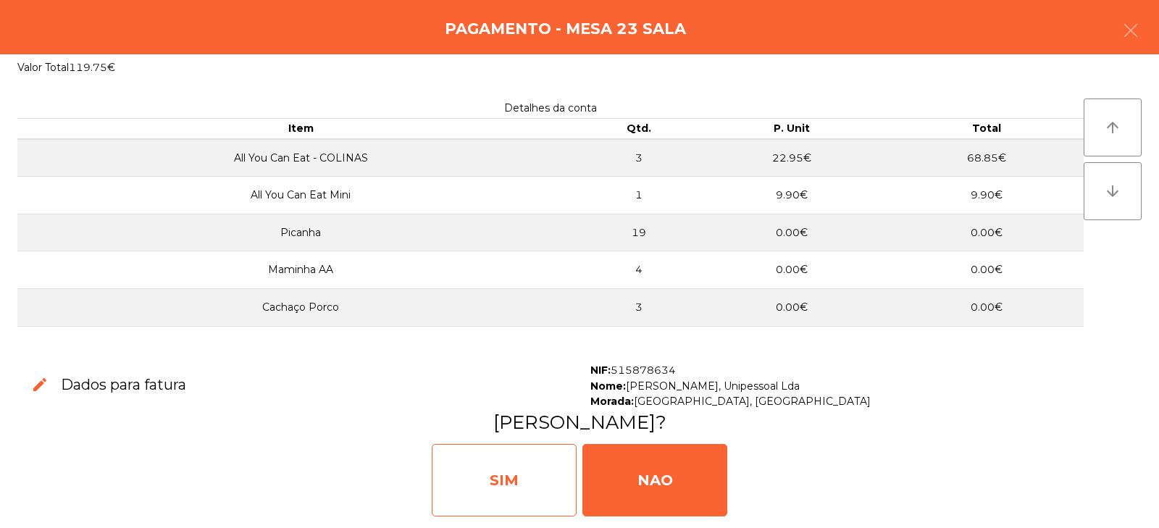
click at [508, 496] on div "SIM" at bounding box center [504, 480] width 145 height 72
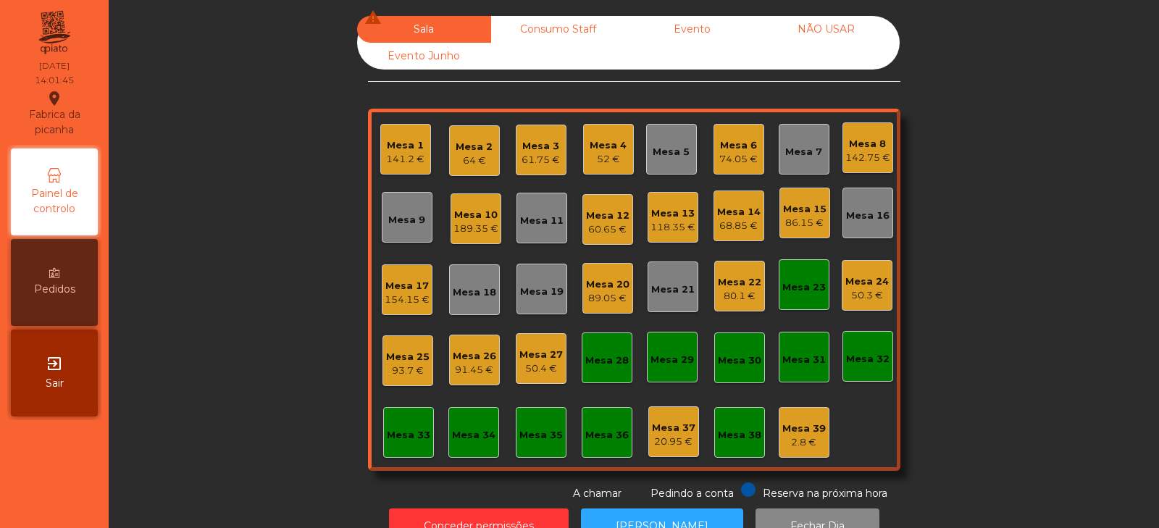
click at [609, 290] on div "Mesa 20" at bounding box center [607, 284] width 43 height 14
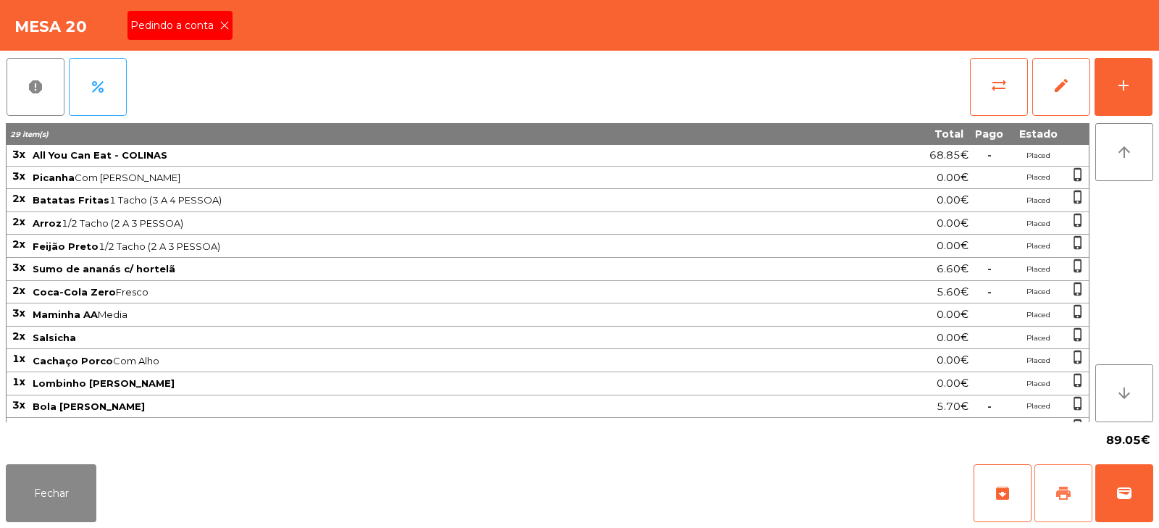
click at [1070, 498] on span "print" at bounding box center [1062, 492] width 17 height 17
click at [225, 26] on icon at bounding box center [224, 25] width 10 height 10
click at [1112, 495] on button "wallet" at bounding box center [1124, 493] width 58 height 58
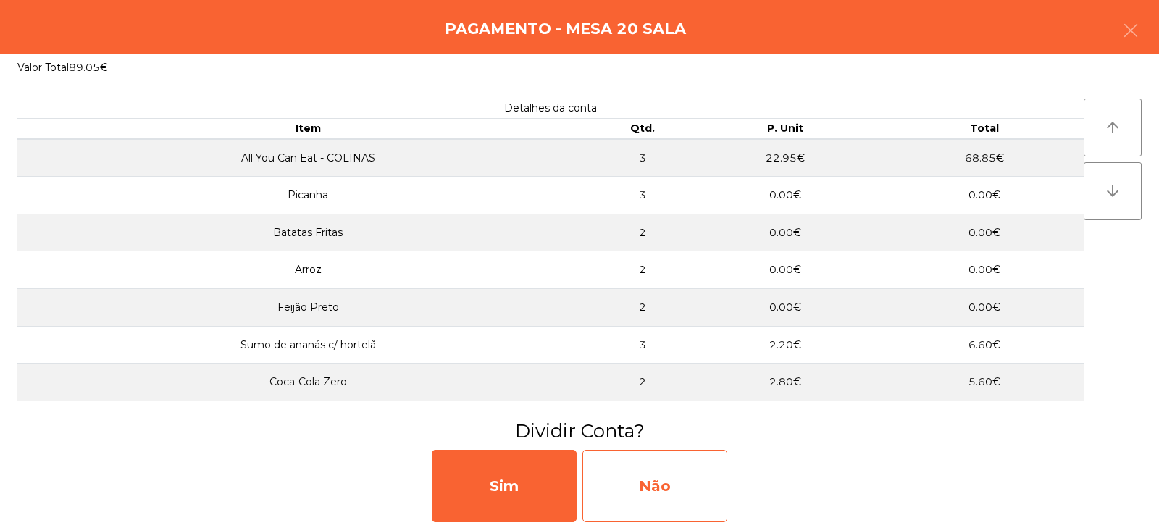
click at [660, 482] on div "Não" at bounding box center [654, 486] width 145 height 72
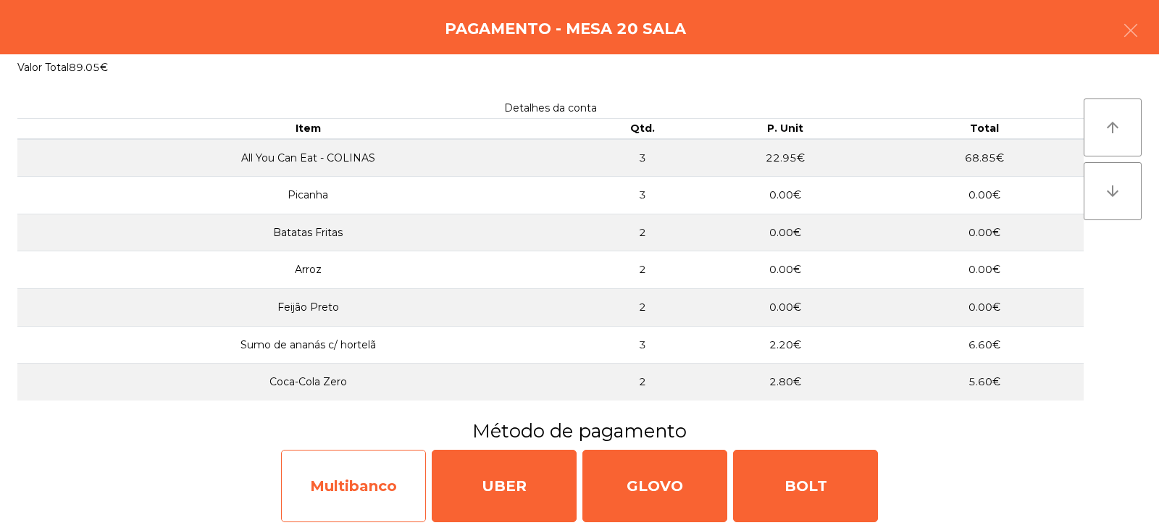
click at [395, 492] on div "Multibanco" at bounding box center [353, 486] width 145 height 72
select select "**"
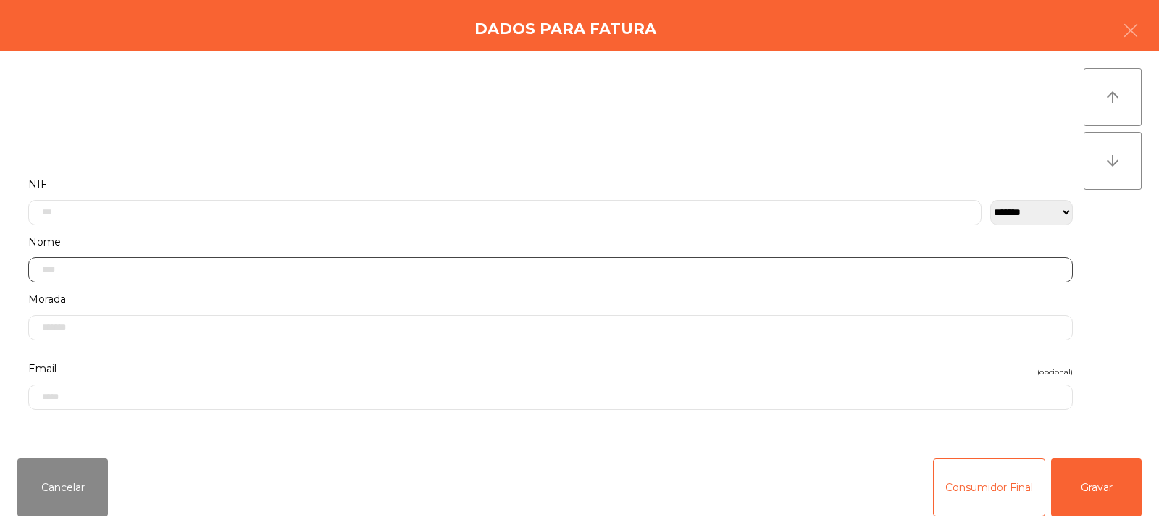
click at [435, 266] on input "text" at bounding box center [550, 269] width 1044 height 25
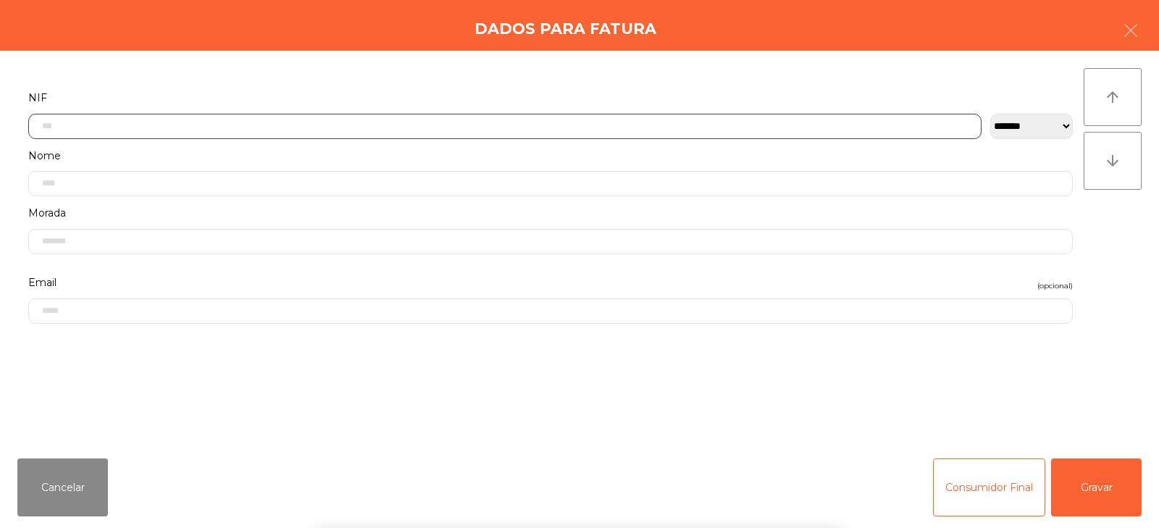
click at [226, 127] on input "text" at bounding box center [504, 126] width 953 height 25
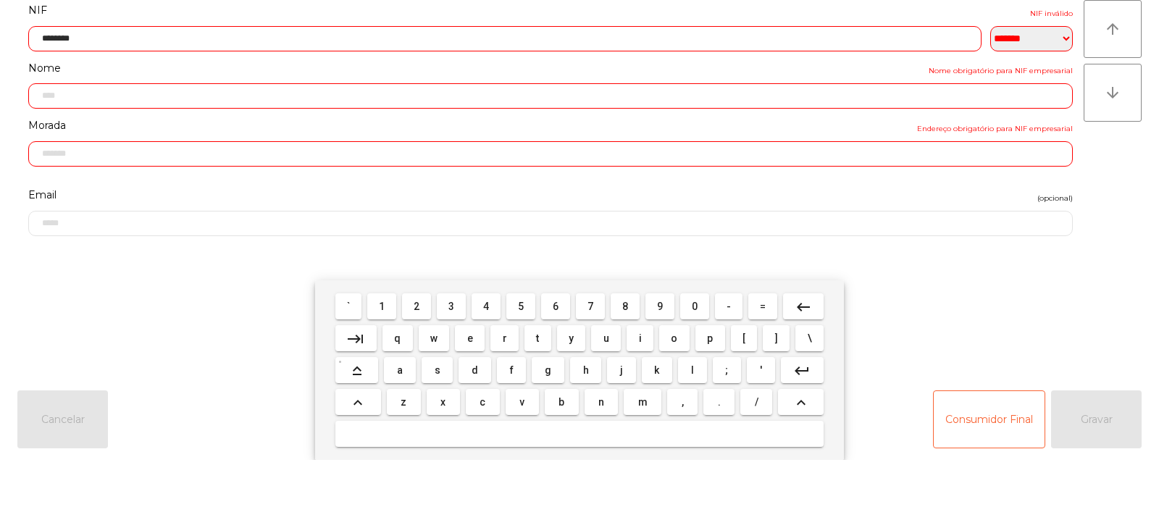
type input "*********"
type input "**********"
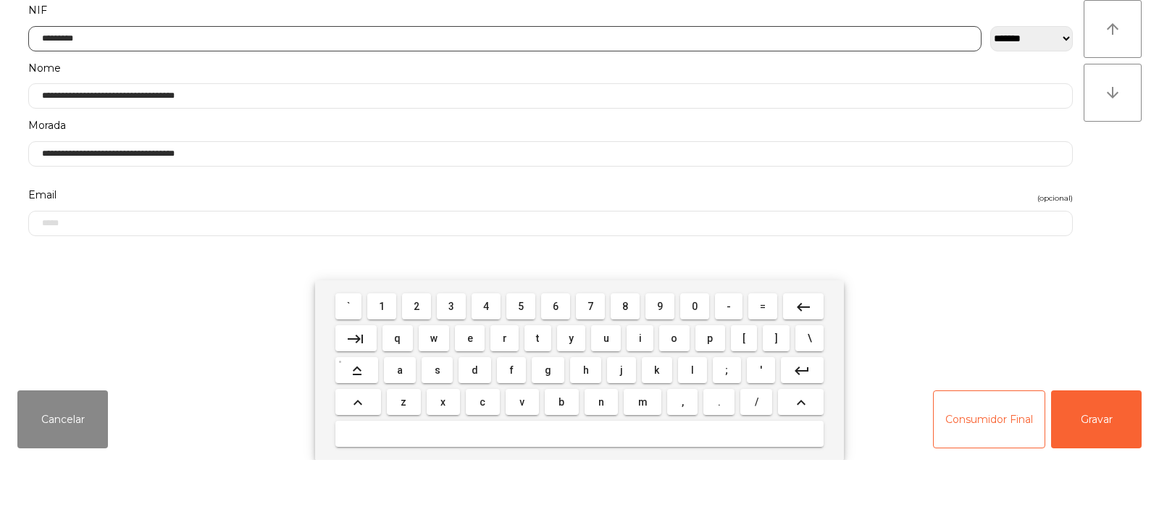
type input "*********"
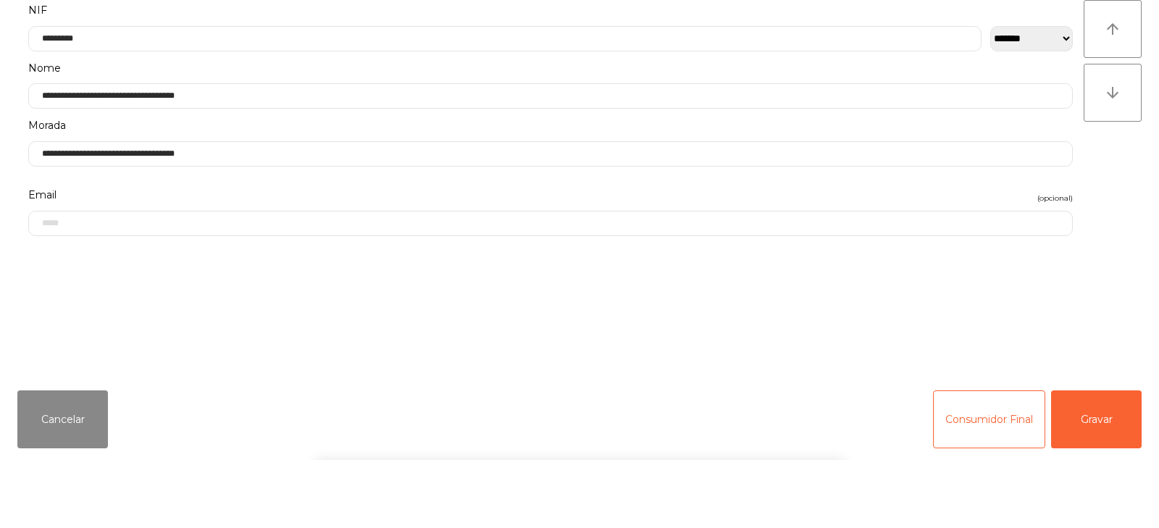
click at [1122, 303] on div "arrow_upward arrow_downward" at bounding box center [1112, 248] width 58 height 361
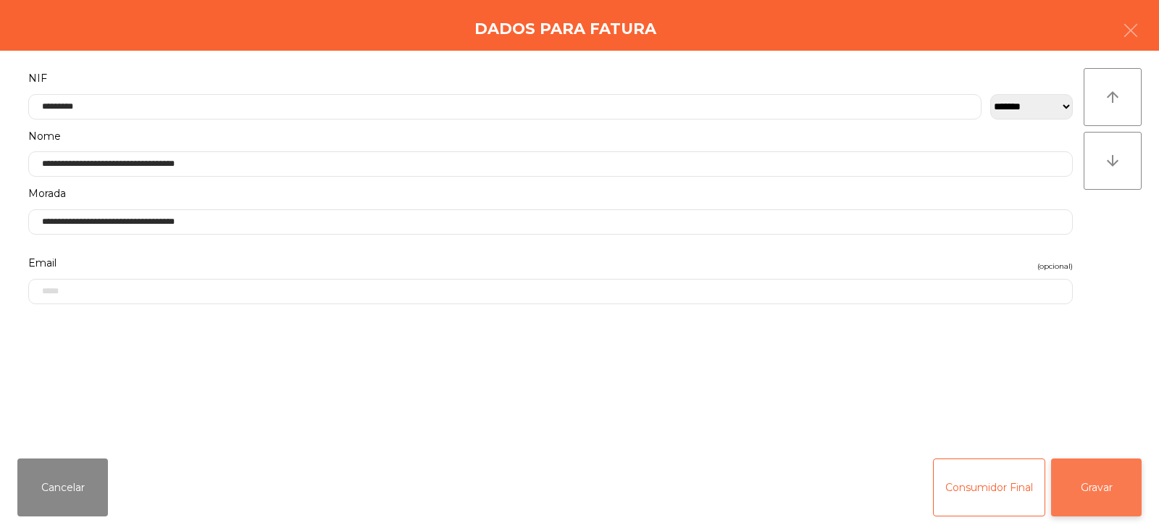
click at [1104, 494] on button "Gravar" at bounding box center [1096, 487] width 91 height 58
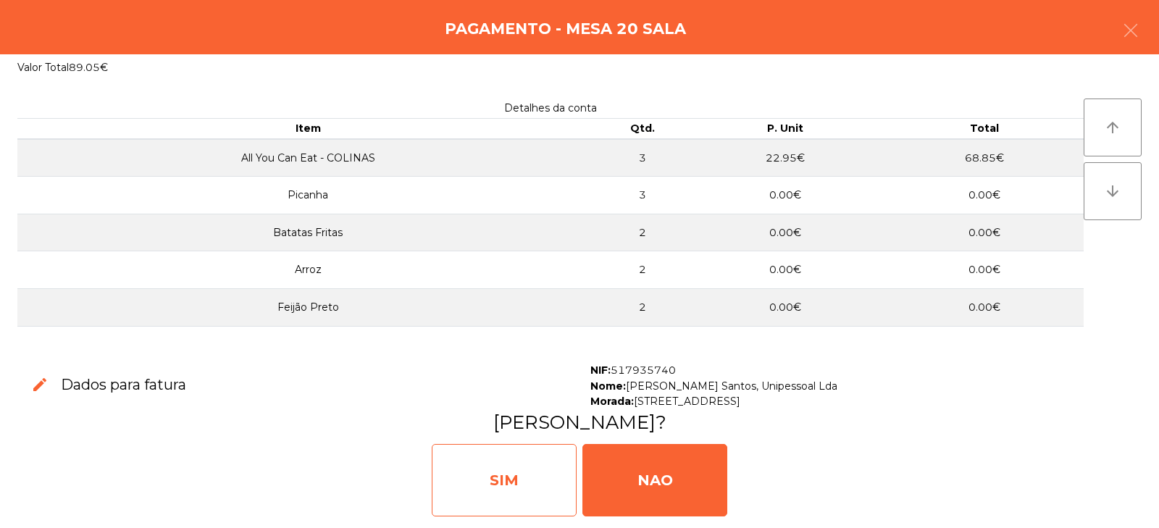
click at [528, 476] on div "SIM" at bounding box center [504, 480] width 145 height 72
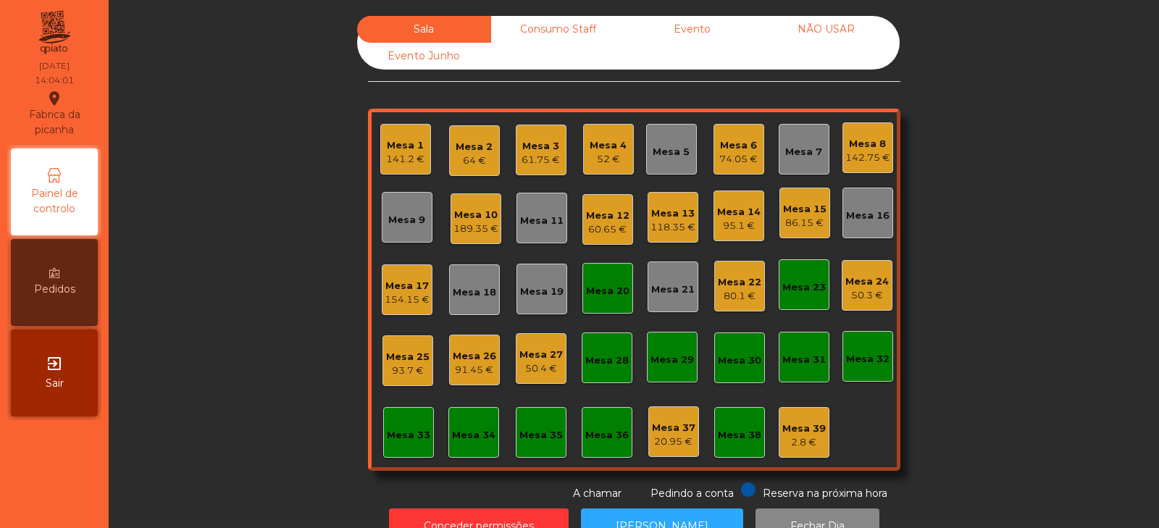
click at [383, 446] on div "Mesa 33" at bounding box center [408, 432] width 51 height 51
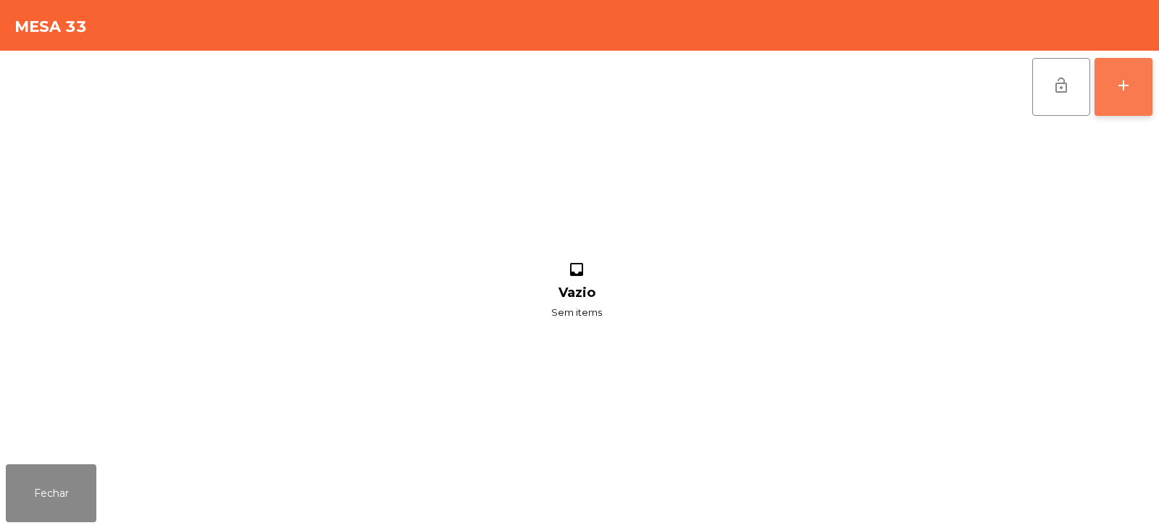
click at [1128, 83] on div "add" at bounding box center [1122, 85] width 17 height 17
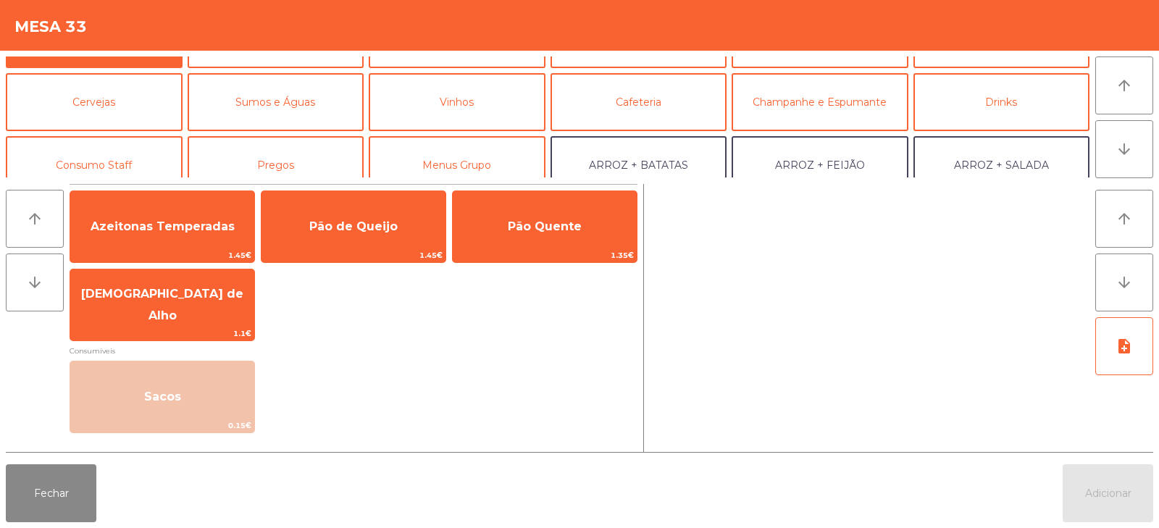
scroll to position [88, 0]
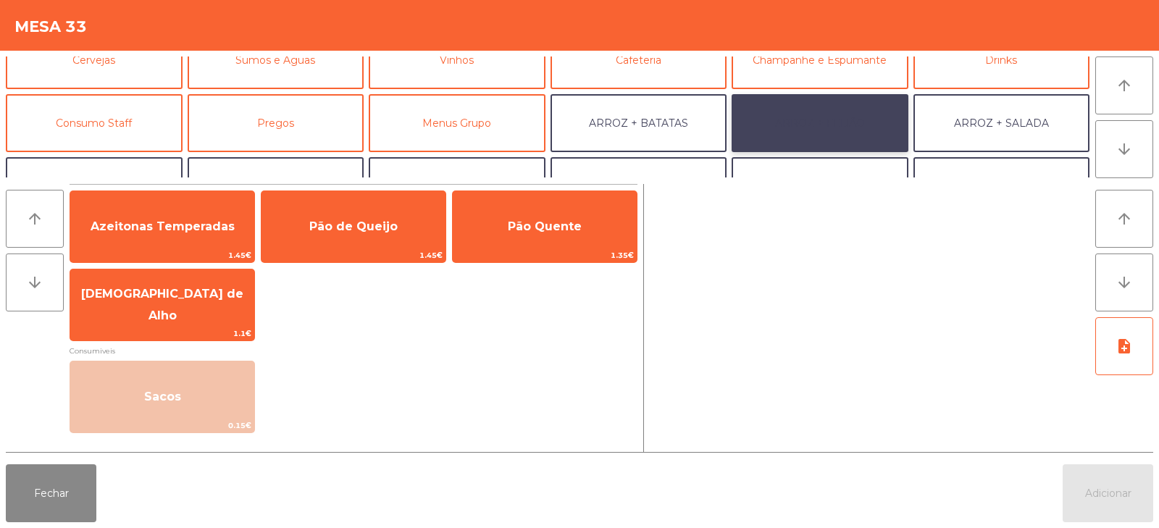
click at [806, 129] on button "ARROZ + FEIJÃO" at bounding box center [819, 123] width 177 height 58
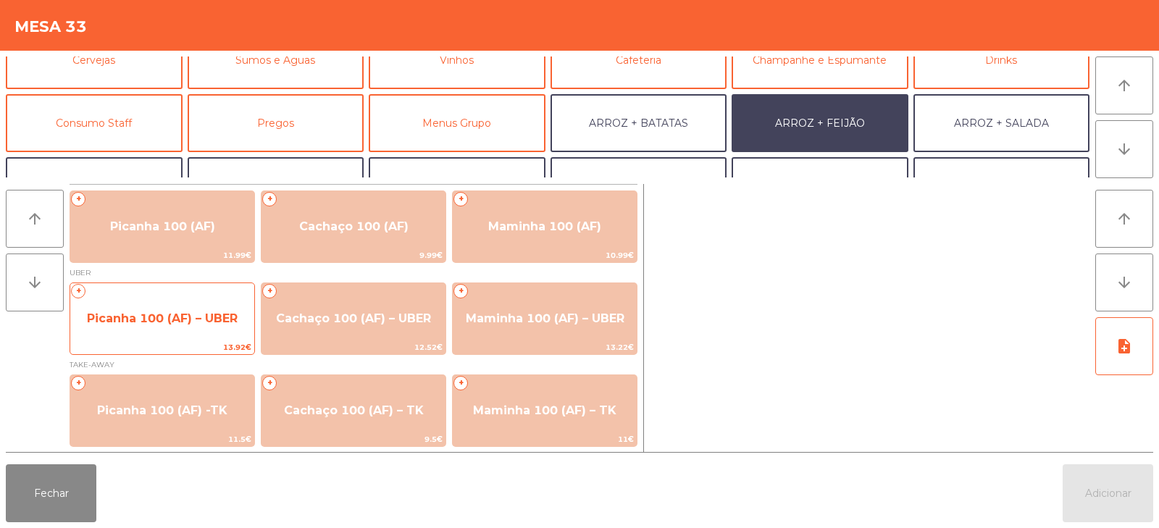
click at [124, 317] on span "Picanha 100 (AF) – UBER" at bounding box center [162, 318] width 151 height 14
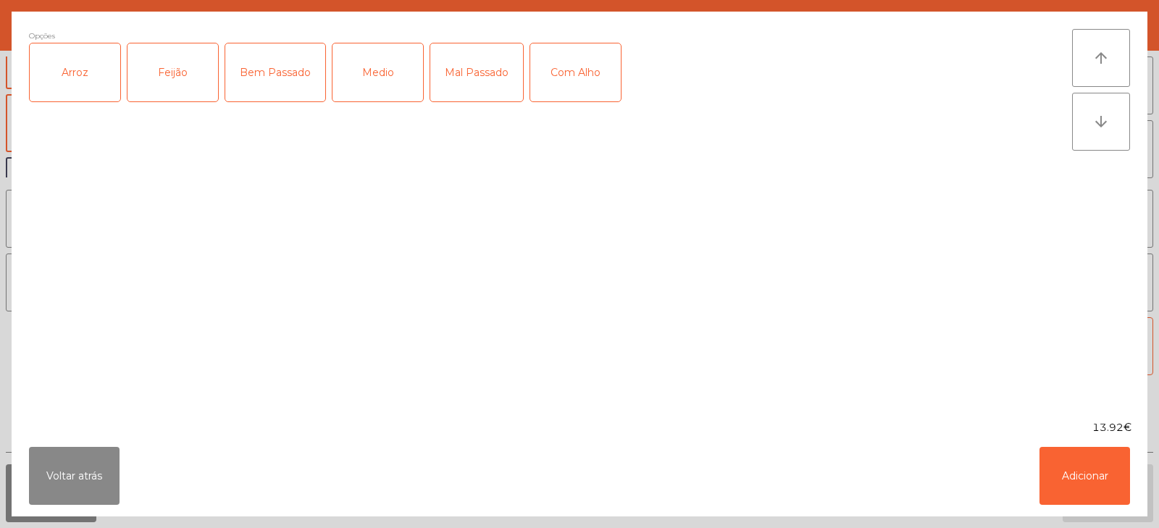
click at [81, 83] on div "Arroz" at bounding box center [75, 72] width 91 height 58
click at [156, 76] on div "Feijão" at bounding box center [172, 72] width 91 height 58
click at [373, 69] on div "Medio" at bounding box center [377, 72] width 91 height 58
click at [1074, 476] on button "Adicionar" at bounding box center [1084, 476] width 91 height 58
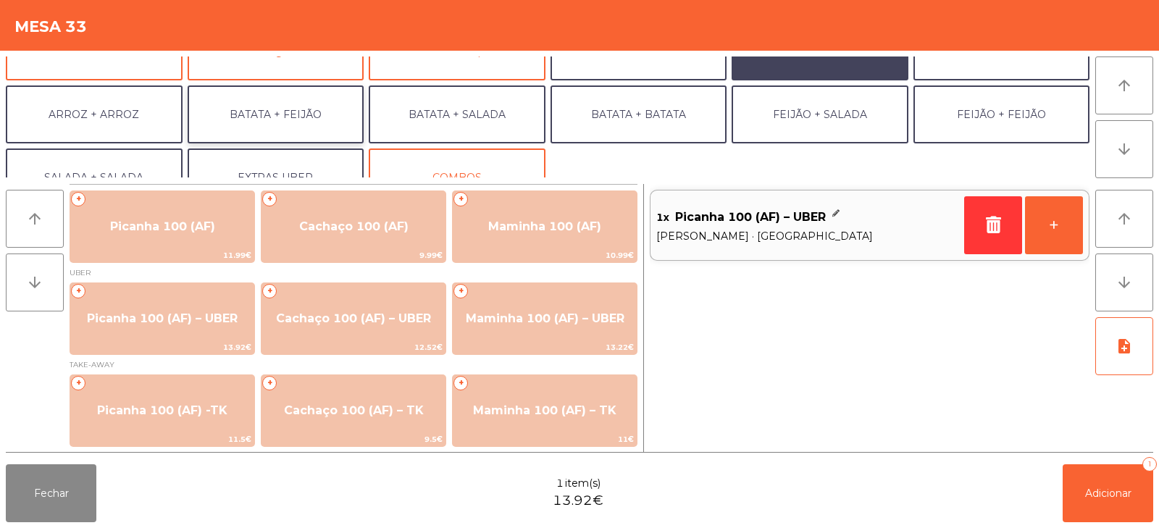
click at [270, 122] on button "BATATA + FEIJÃO" at bounding box center [276, 114] width 177 height 58
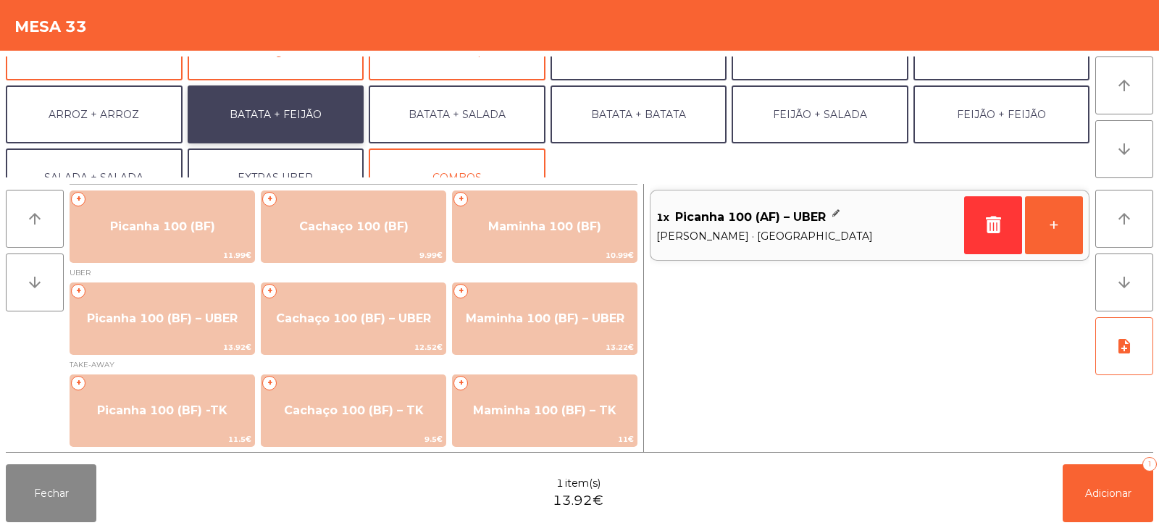
scroll to position [189, 0]
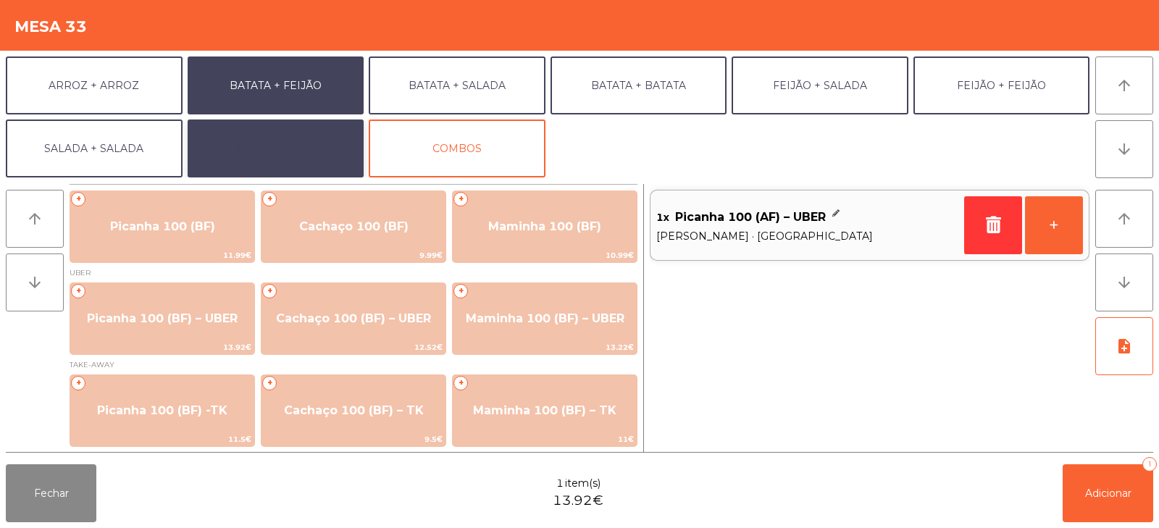
click at [265, 125] on button "EXTRAS UBER" at bounding box center [276, 148] width 177 height 58
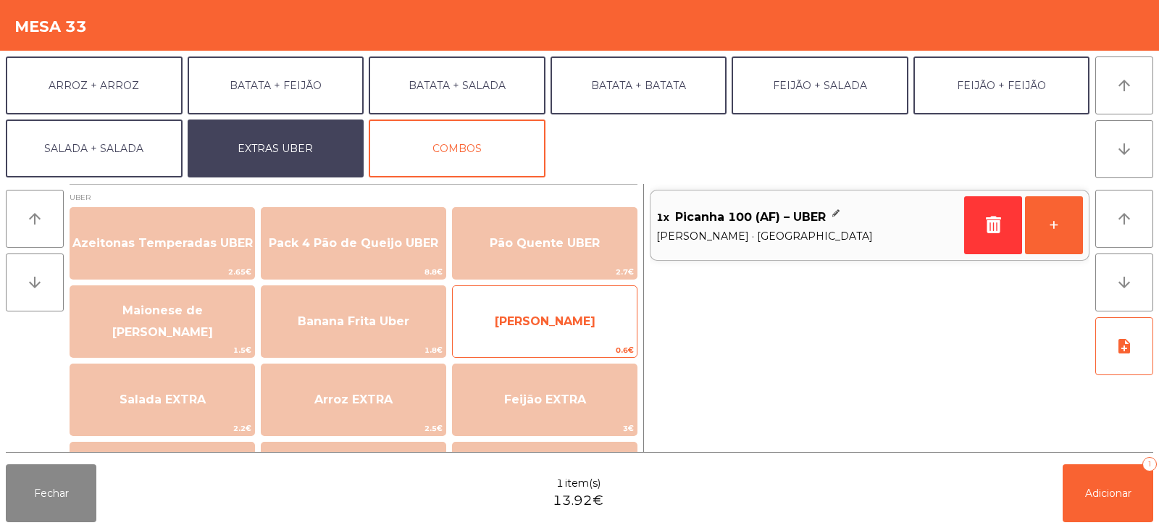
click at [525, 316] on span "[PERSON_NAME]" at bounding box center [545, 321] width 101 height 14
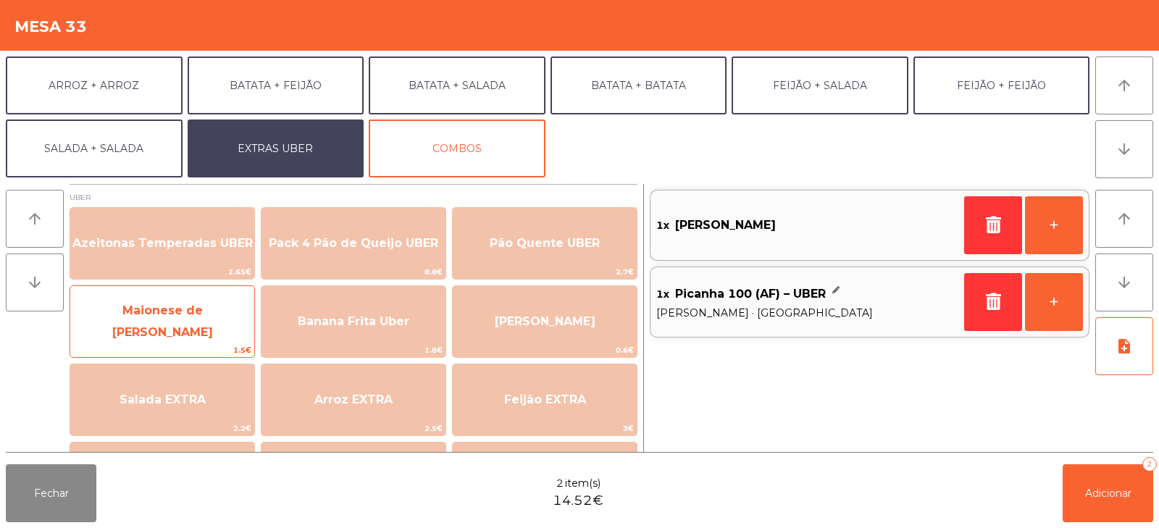
click at [146, 313] on span "Maionese de [PERSON_NAME]" at bounding box center [162, 322] width 184 height 62
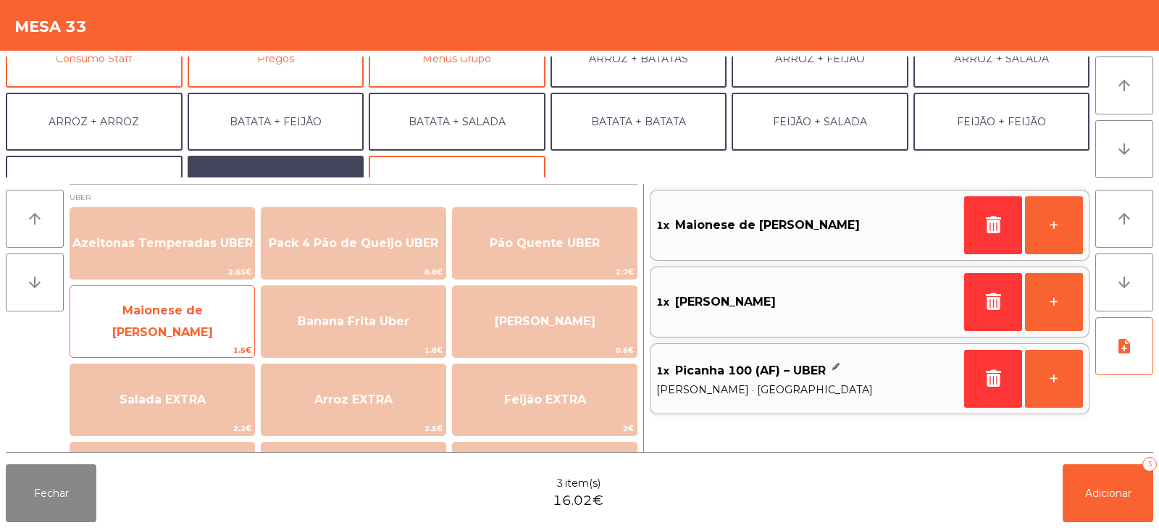
scroll to position [130, 0]
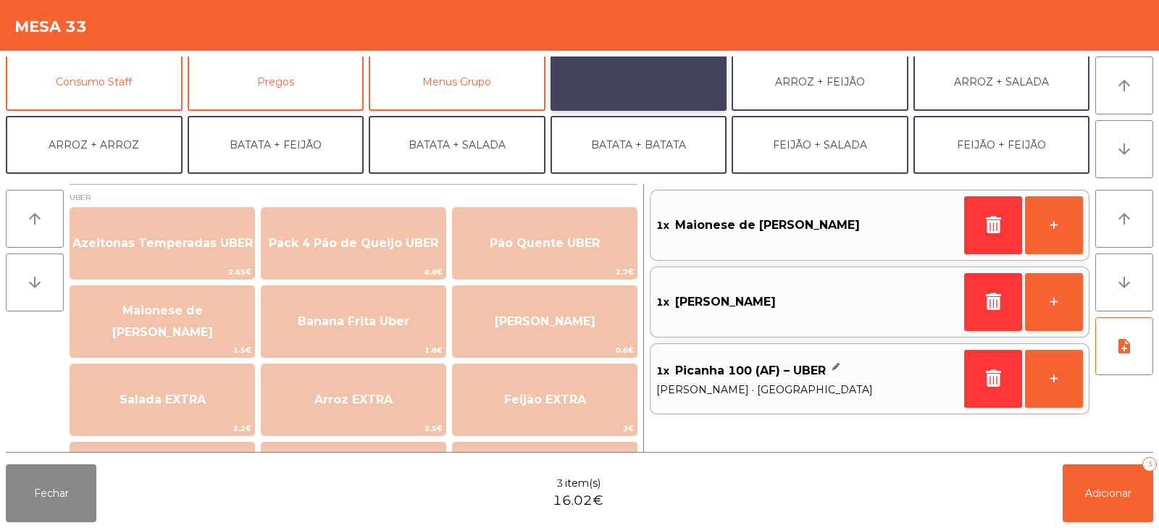
click at [615, 84] on button "ARROZ + BATATAS" at bounding box center [638, 82] width 177 height 58
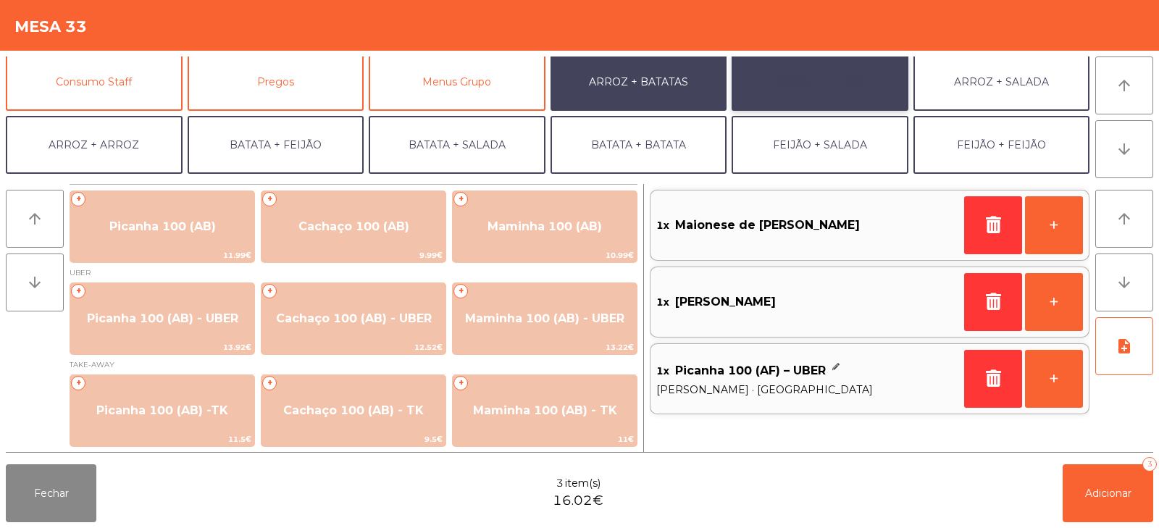
click at [814, 76] on button "ARROZ + FEIJÃO" at bounding box center [819, 82] width 177 height 58
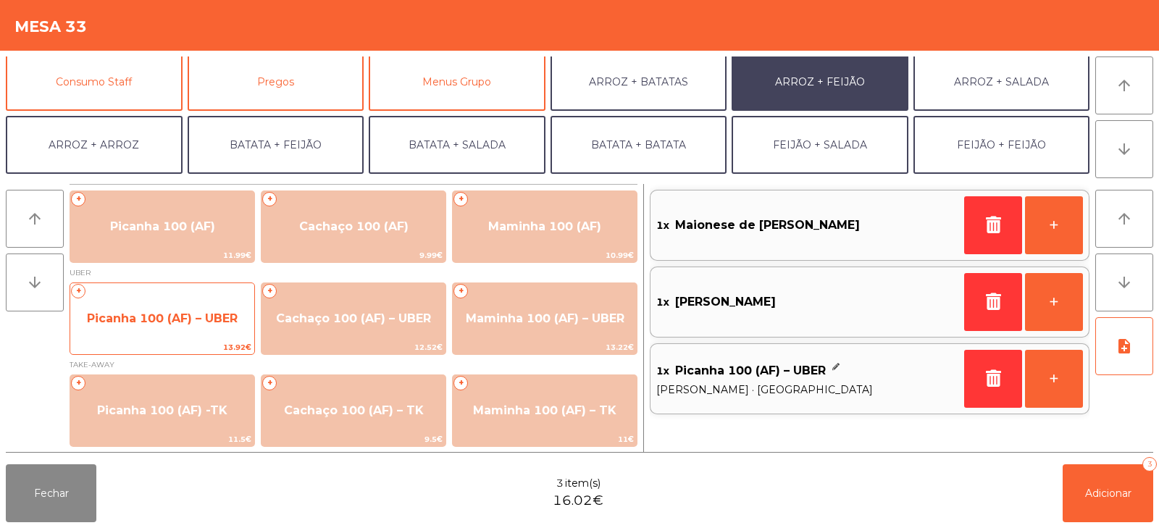
click at [127, 316] on span "Picanha 100 (AF) – UBER" at bounding box center [162, 318] width 151 height 14
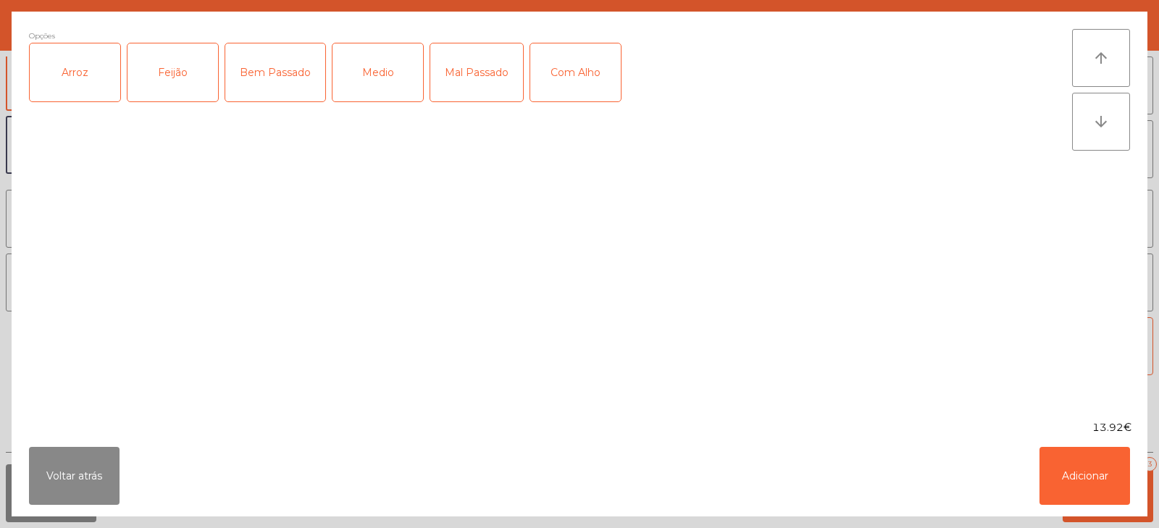
click at [74, 77] on div "Arroz" at bounding box center [75, 72] width 91 height 58
click at [172, 77] on div "Feijão" at bounding box center [172, 72] width 91 height 58
click at [278, 71] on div "Bem Passado" at bounding box center [275, 72] width 100 height 58
click at [1068, 474] on button "Adicionar" at bounding box center [1084, 476] width 91 height 58
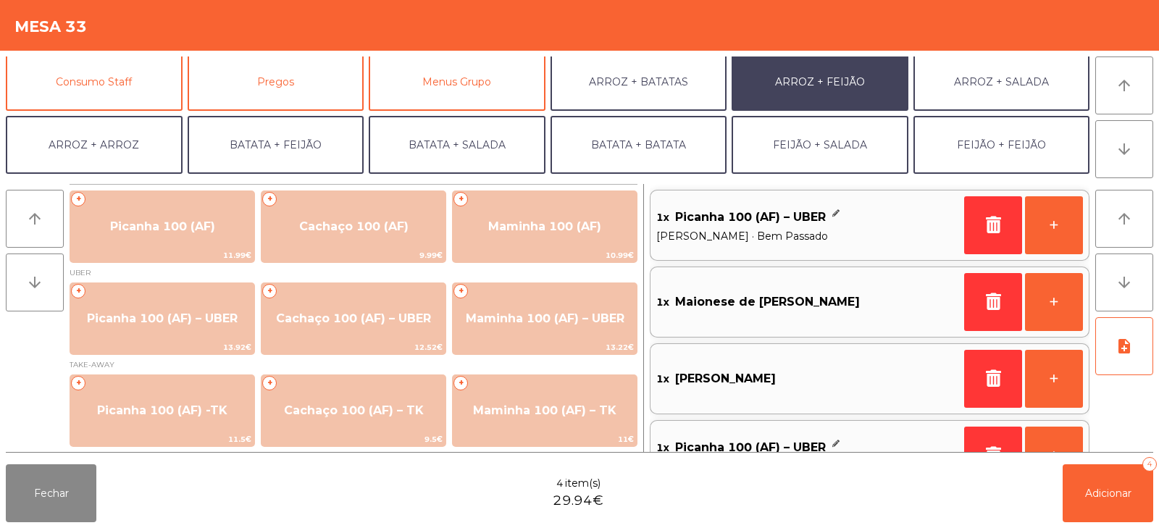
scroll to position [189, 0]
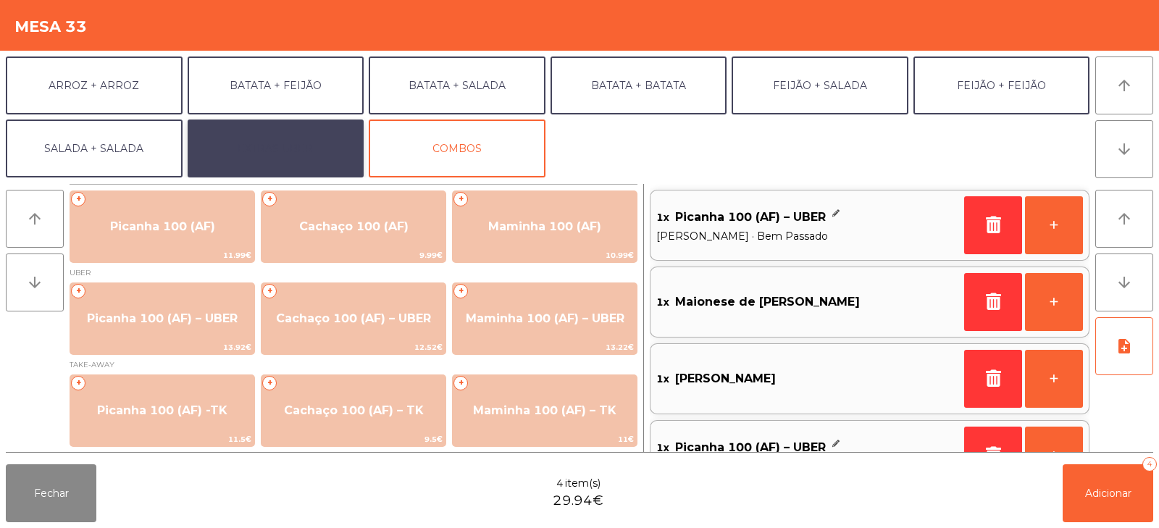
click at [274, 150] on button "EXTRAS UBER" at bounding box center [276, 148] width 177 height 58
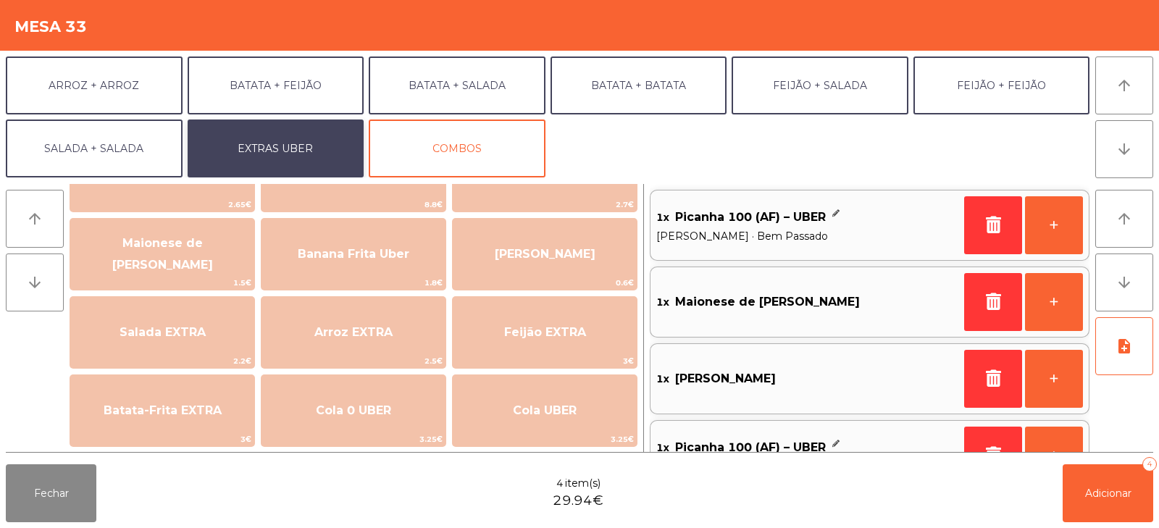
scroll to position [45, 0]
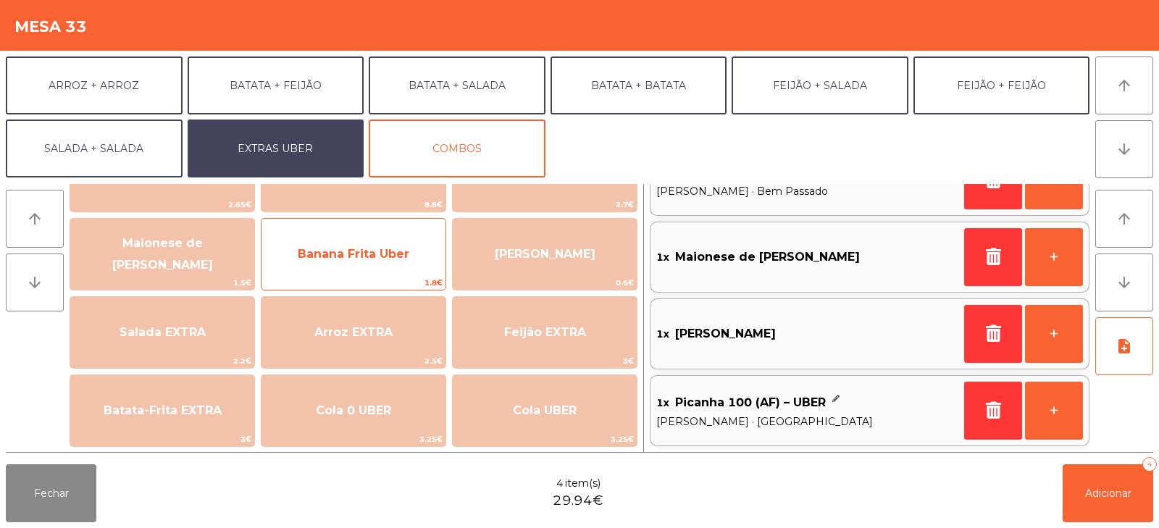
click at [335, 250] on span "Banana Frita Uber" at bounding box center [354, 254] width 112 height 14
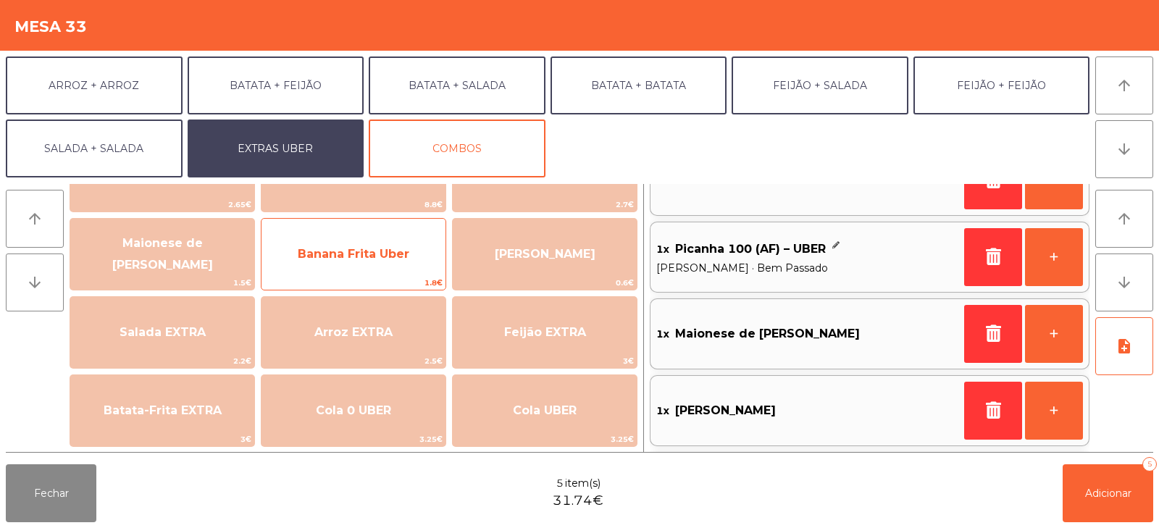
scroll to position [6, 0]
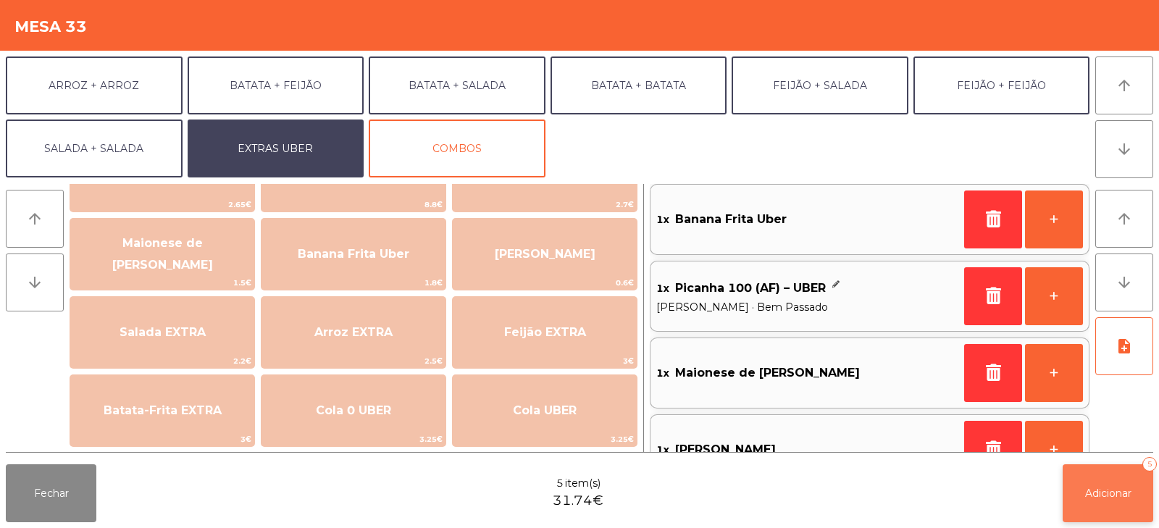
click at [1116, 498] on span "Adicionar" at bounding box center [1108, 493] width 46 height 13
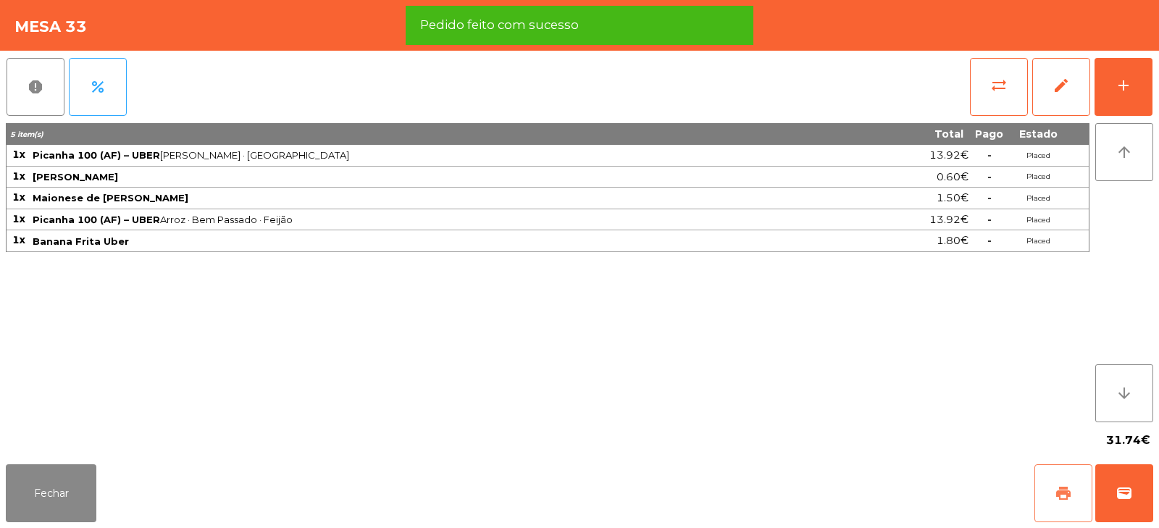
click at [1059, 492] on span "print" at bounding box center [1062, 492] width 17 height 17
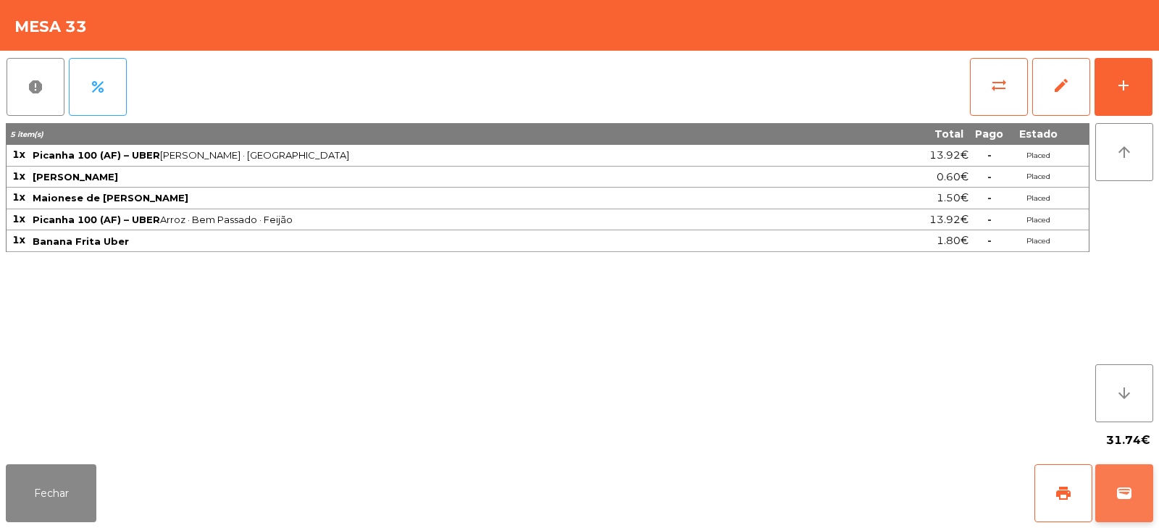
click at [1118, 503] on button "wallet" at bounding box center [1124, 493] width 58 height 58
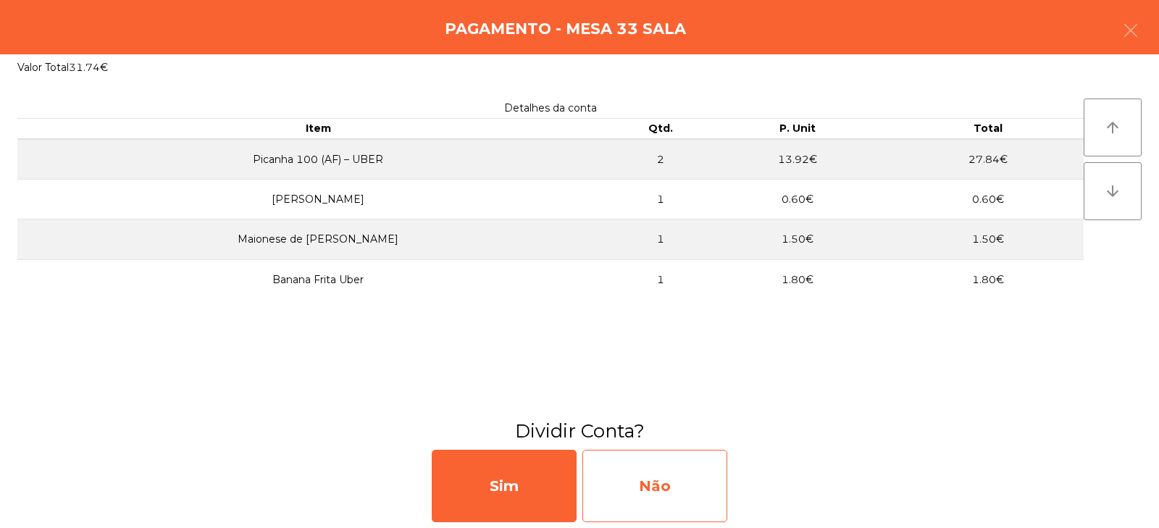
click at [646, 471] on div "Não" at bounding box center [654, 486] width 145 height 72
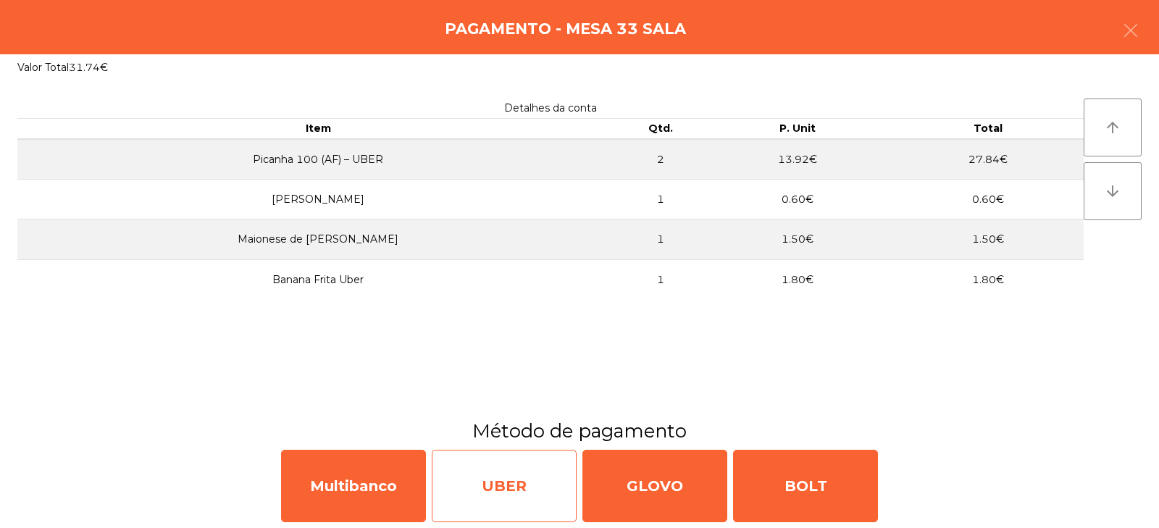
click at [515, 510] on div "UBER" at bounding box center [504, 486] width 145 height 72
select select "**"
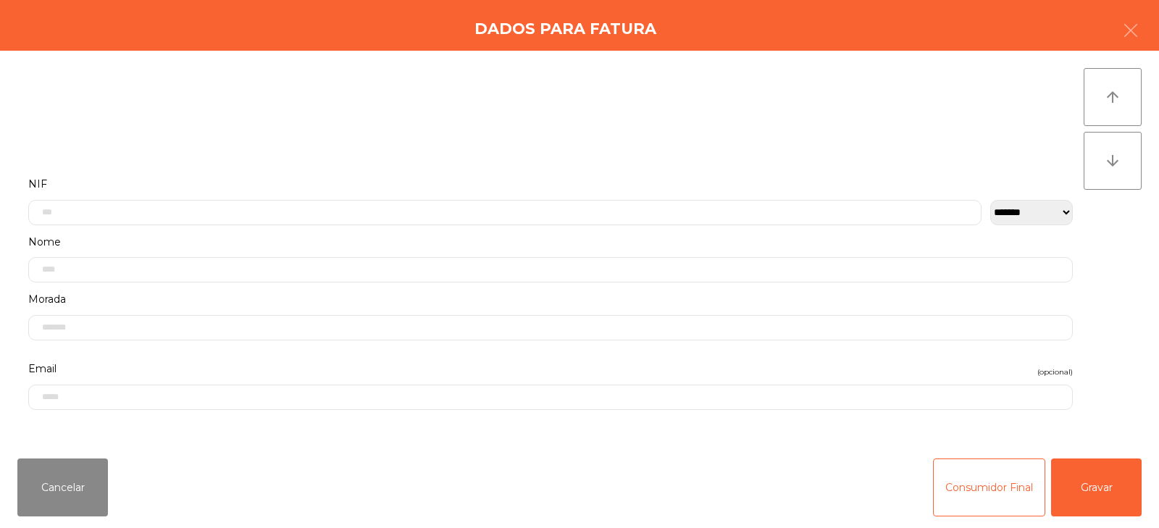
click at [1099, 517] on div "Cancelar Consumidor Final Gravar" at bounding box center [579, 487] width 1159 height 81
click at [1122, 490] on button "Gravar" at bounding box center [1096, 487] width 91 height 58
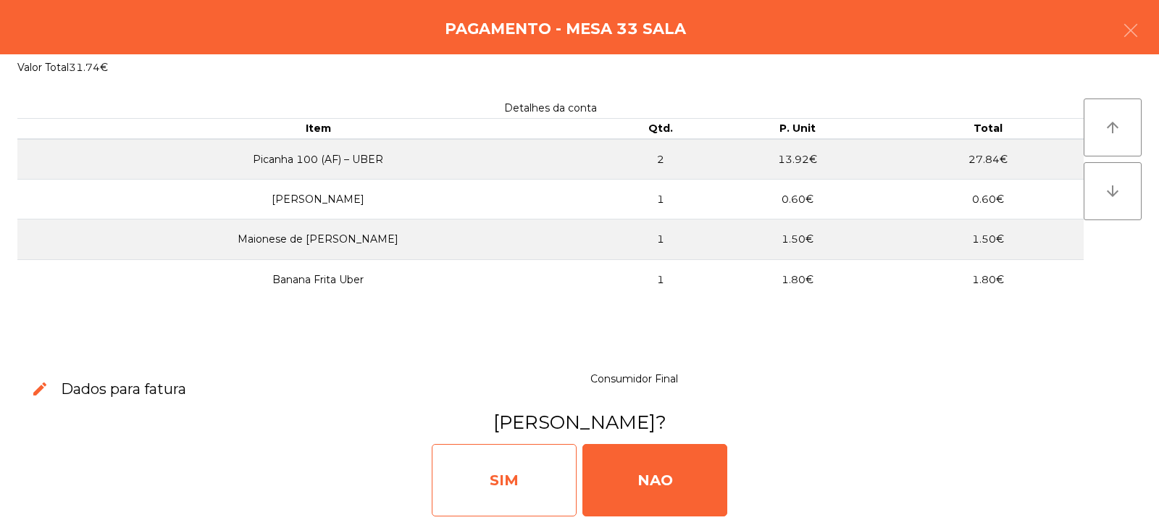
click at [518, 471] on div "SIM" at bounding box center [504, 480] width 145 height 72
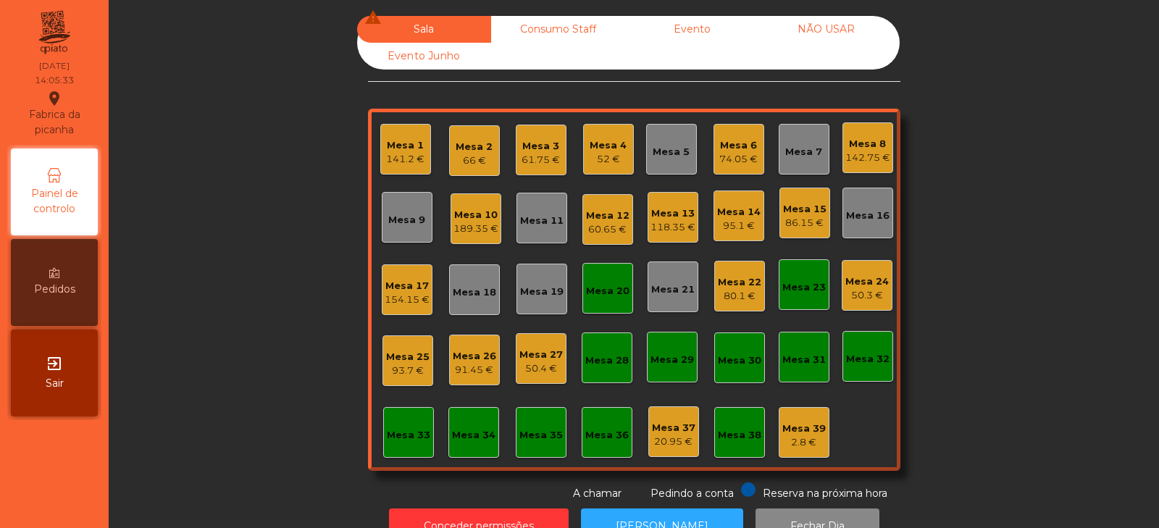
click at [390, 133] on div "Mesa 1 141.2 €" at bounding box center [405, 150] width 38 height 34
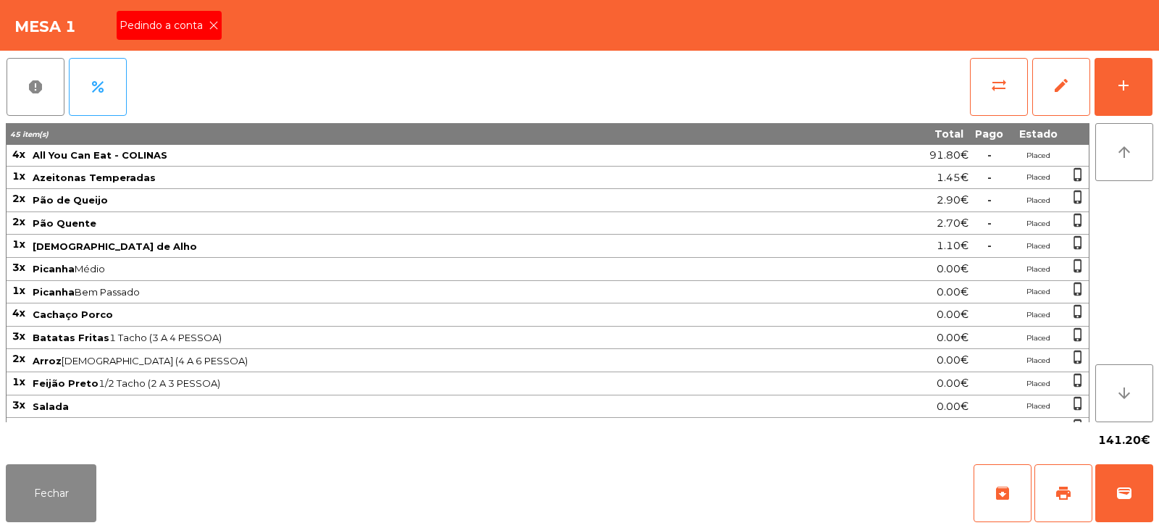
click at [203, 25] on span "Pedindo a conta" at bounding box center [163, 25] width 89 height 15
click at [1069, 489] on span "print" at bounding box center [1062, 492] width 17 height 17
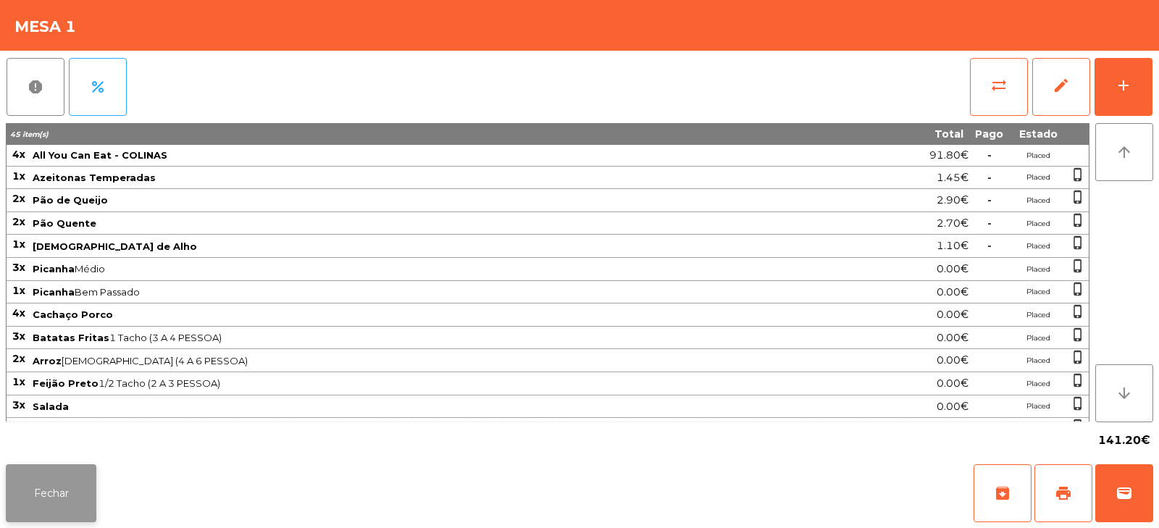
click at [50, 499] on button "Fechar" at bounding box center [51, 493] width 91 height 58
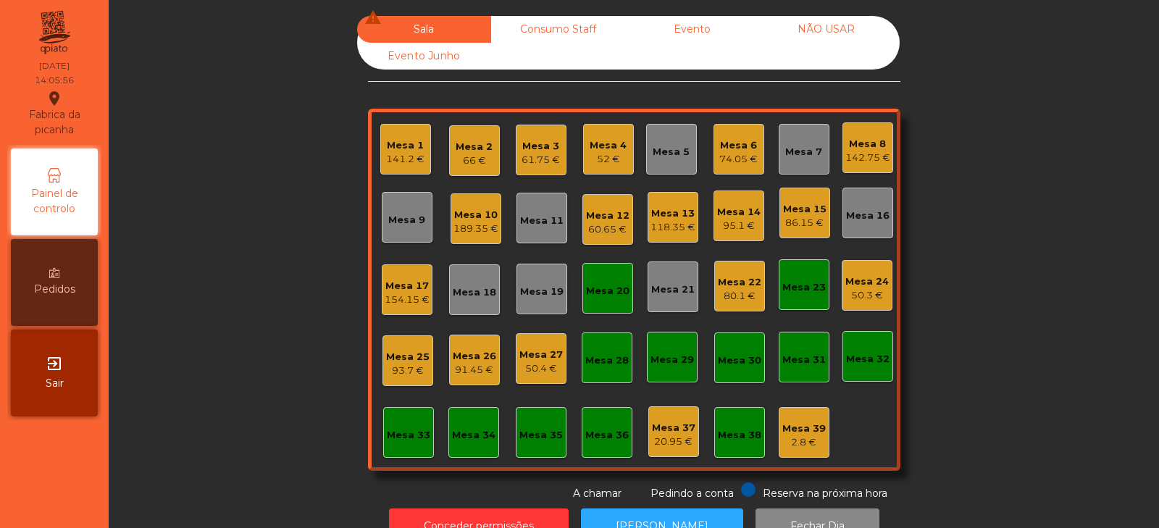
click at [280, 231] on div "Sala warning Consumo Staff Evento NÃO USAR Evento Junho Mesa 1 141.2 € Mesa 2 6…" at bounding box center [633, 258] width 1011 height 485
click at [551, 282] on div "Mesa 19" at bounding box center [541, 289] width 43 height 20
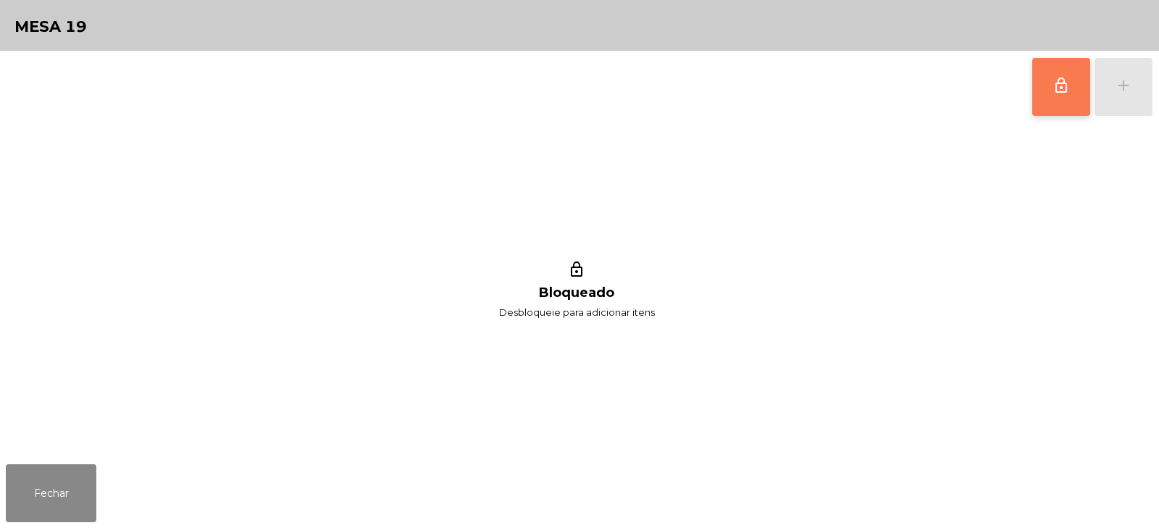
click at [1056, 91] on span "lock_outline" at bounding box center [1060, 85] width 17 height 17
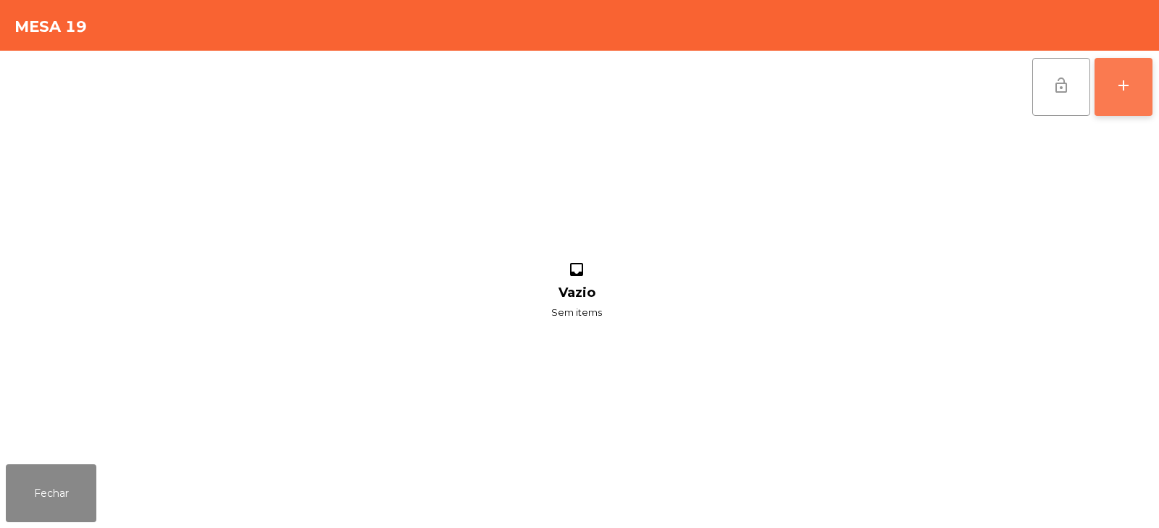
click at [1124, 85] on div "add" at bounding box center [1122, 85] width 17 height 17
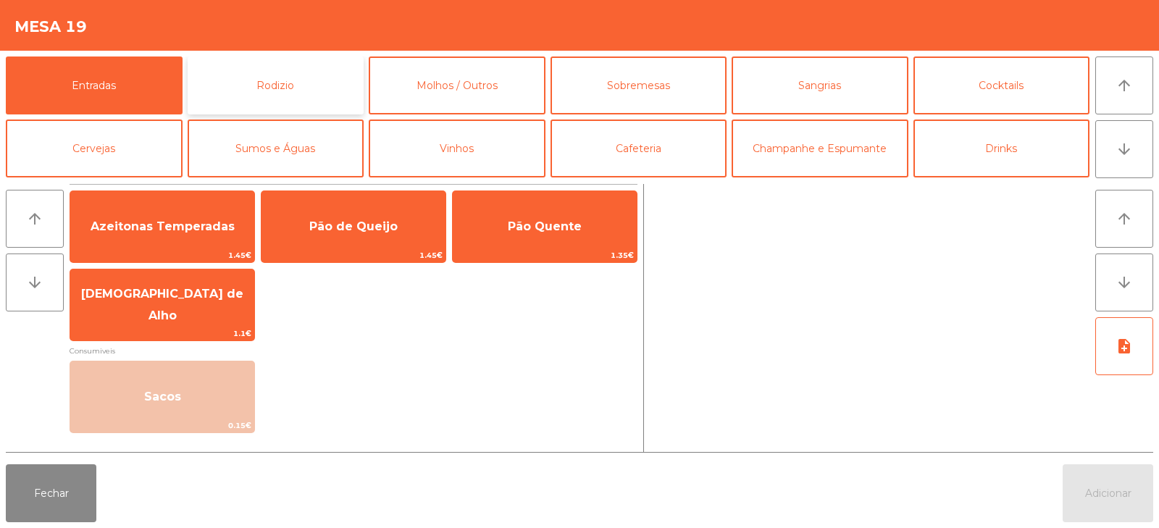
click at [238, 82] on button "Rodizio" at bounding box center [276, 85] width 177 height 58
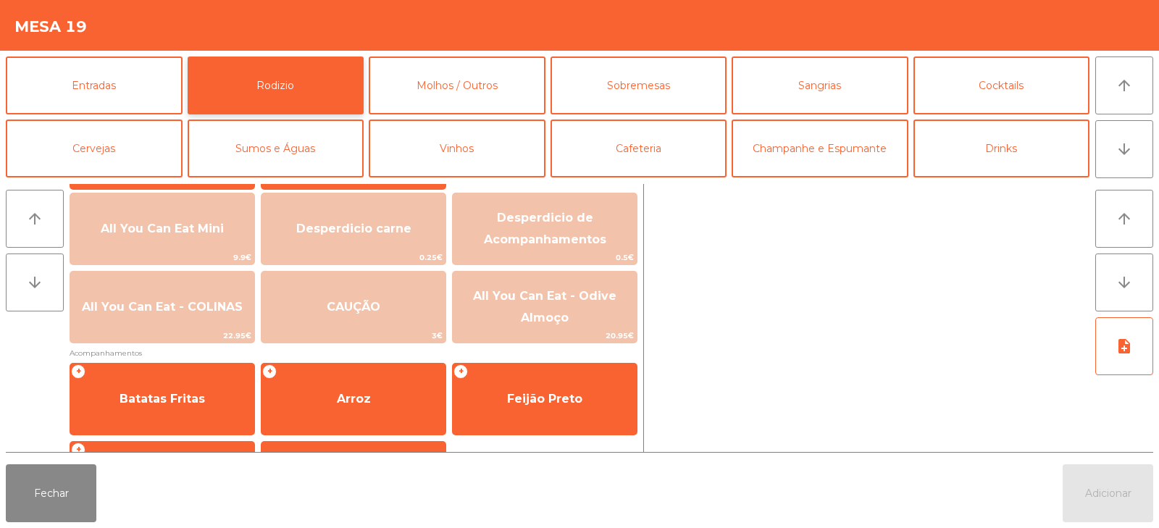
scroll to position [175, 0]
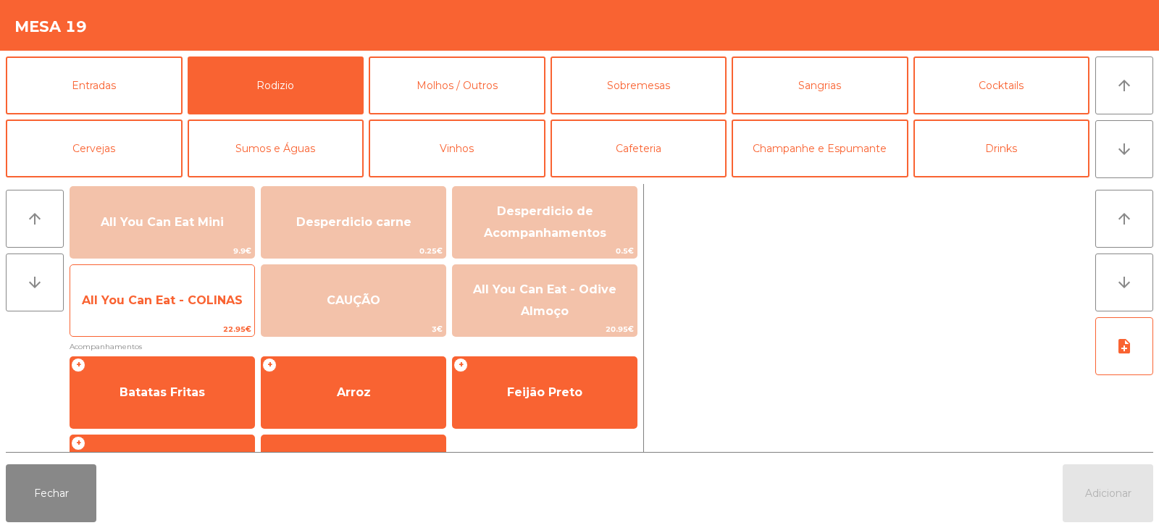
click at [127, 287] on span "All You Can Eat - COLINAS" at bounding box center [162, 300] width 184 height 39
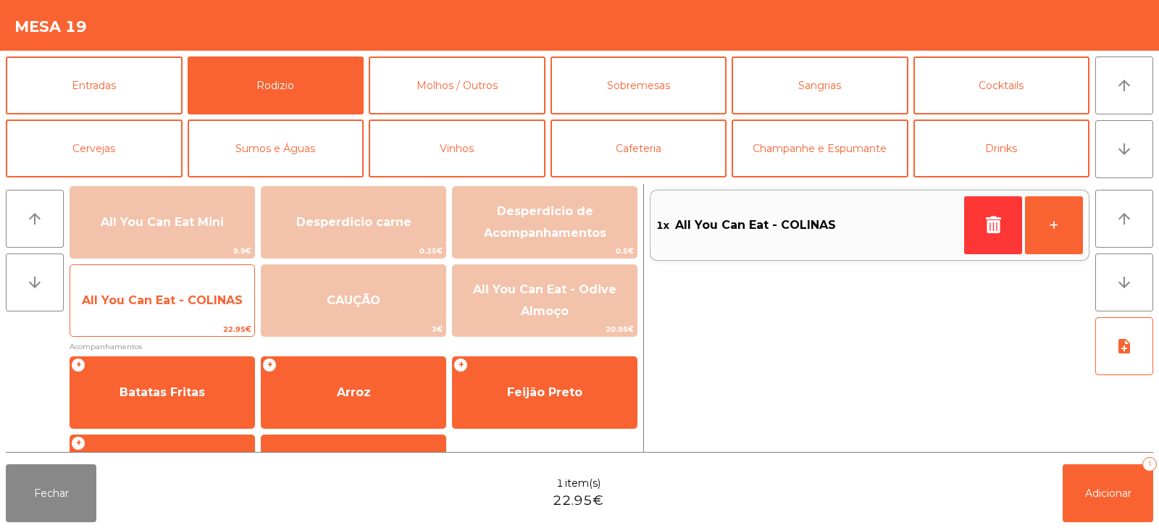
click at [145, 293] on span "All You Can Eat - COLINAS" at bounding box center [162, 300] width 161 height 14
click at [134, 292] on span "All You Can Eat - COLINAS" at bounding box center [162, 300] width 184 height 39
click at [121, 294] on span "All You Can Eat - COLINAS" at bounding box center [162, 300] width 161 height 14
click at [142, 294] on span "All You Can Eat - COLINAS" at bounding box center [162, 300] width 161 height 14
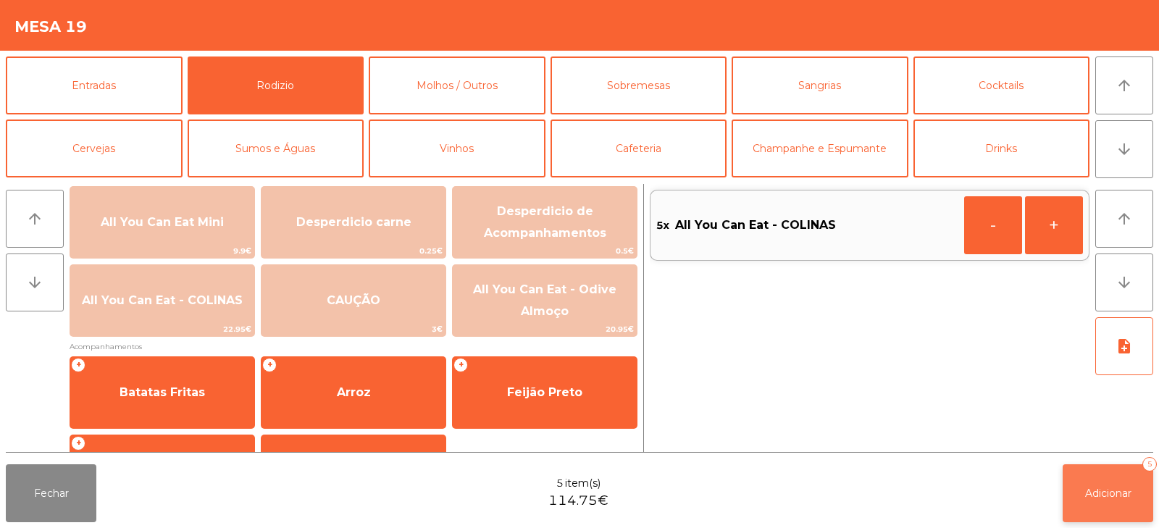
click at [1117, 503] on button "Adicionar 5" at bounding box center [1107, 493] width 91 height 58
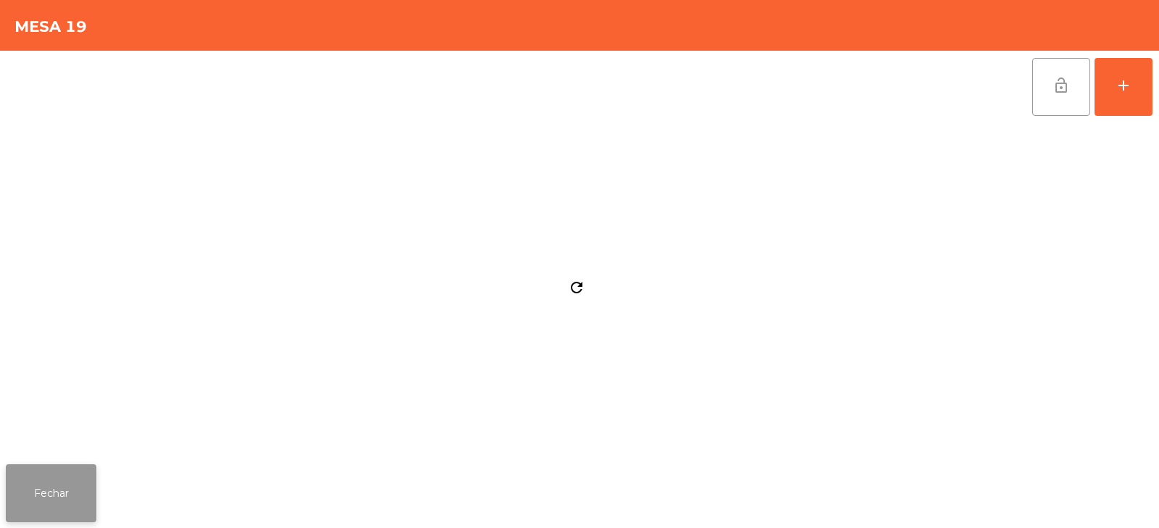
click at [62, 482] on button "Fechar" at bounding box center [51, 493] width 91 height 58
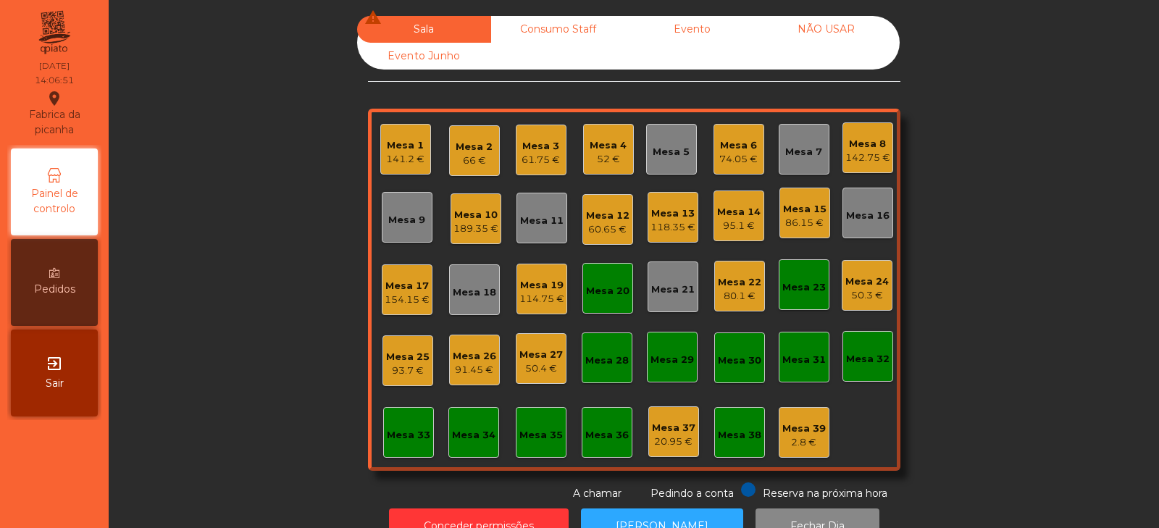
click at [734, 227] on div "95.1 €" at bounding box center [738, 226] width 43 height 14
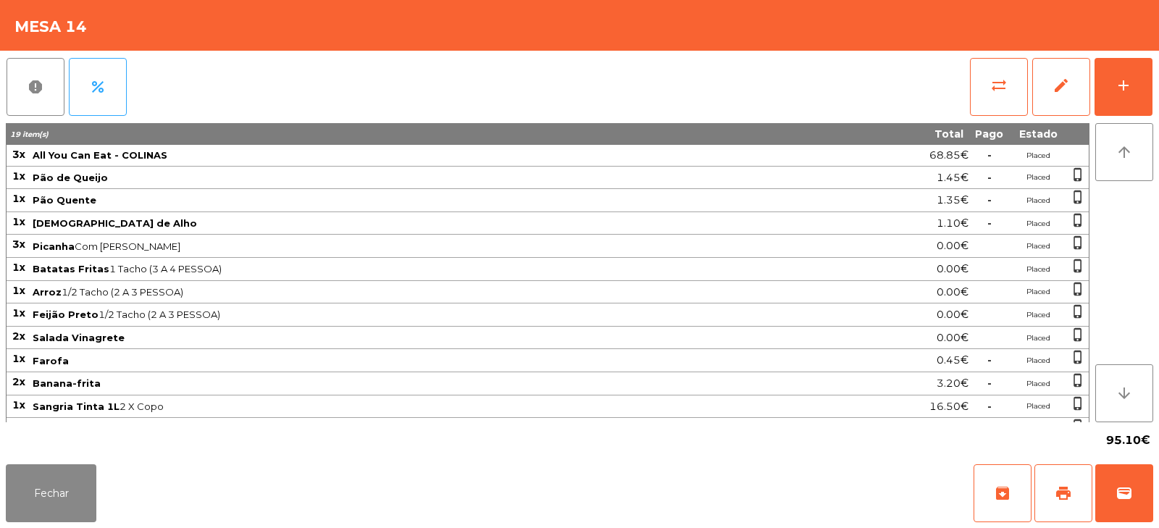
scroll to position [19, 0]
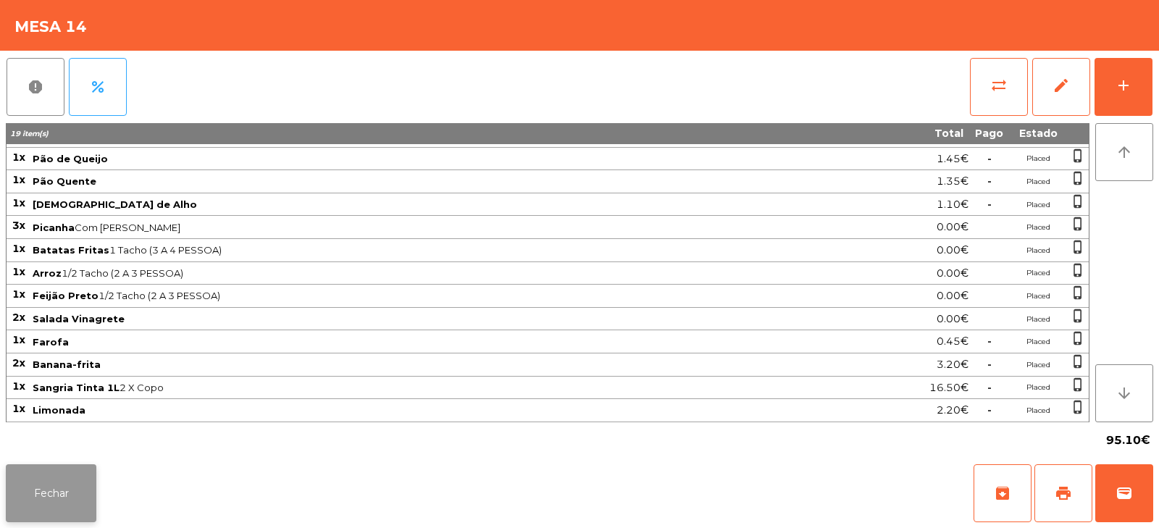
click at [57, 496] on button "Fechar" at bounding box center [51, 493] width 91 height 58
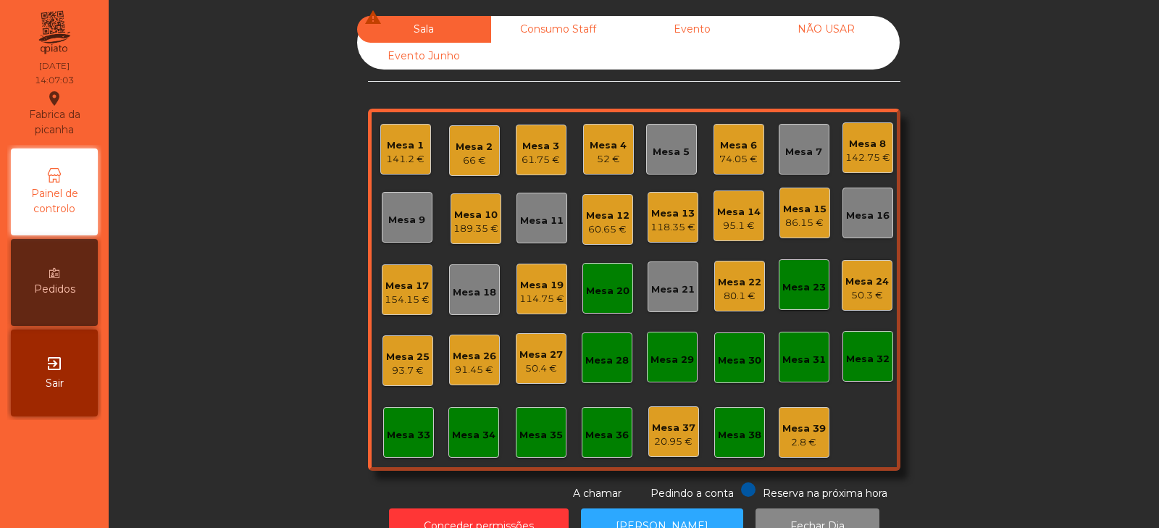
scroll to position [43, 0]
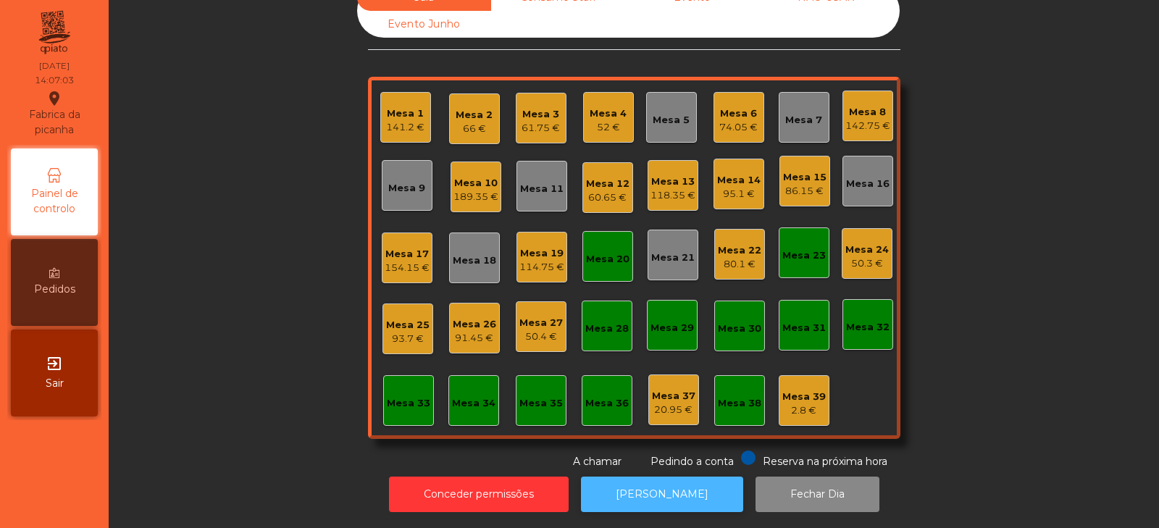
click at [668, 494] on button "[PERSON_NAME]" at bounding box center [662, 493] width 162 height 35
click at [413, 120] on div "141.2 €" at bounding box center [405, 127] width 38 height 14
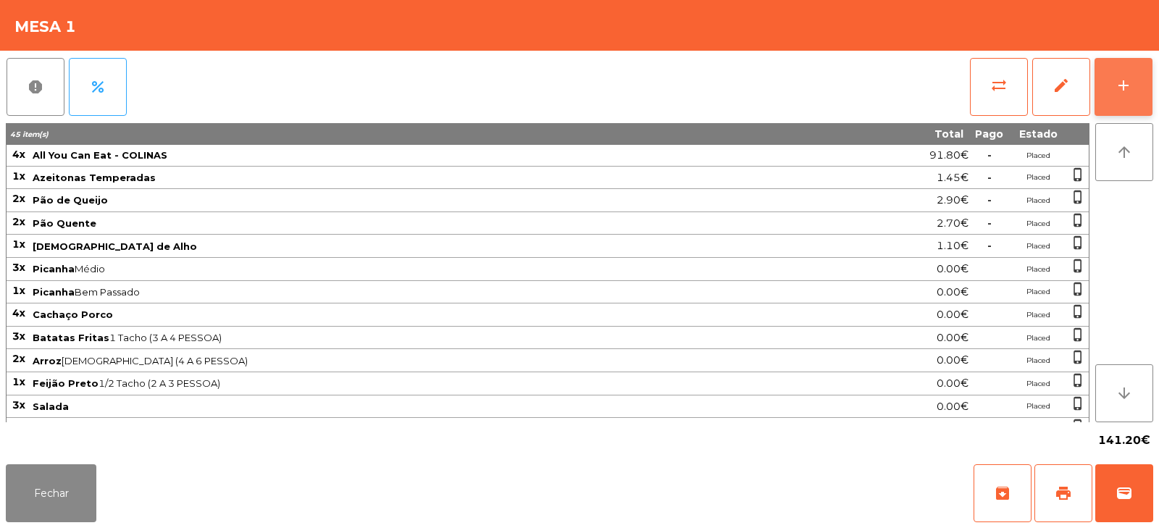
click at [1141, 95] on button "add" at bounding box center [1123, 87] width 58 height 58
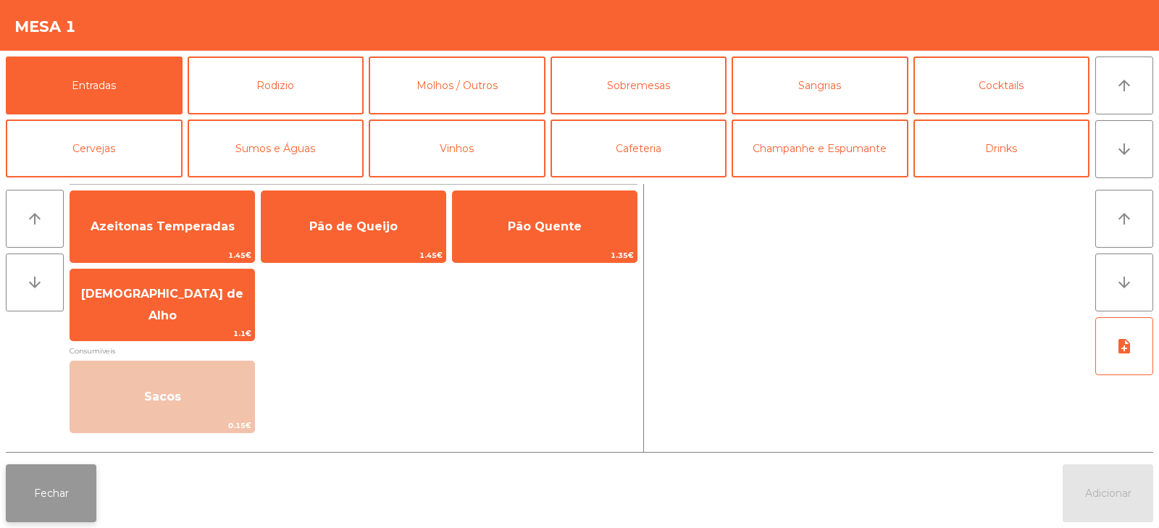
click at [53, 485] on button "Fechar" at bounding box center [51, 493] width 91 height 58
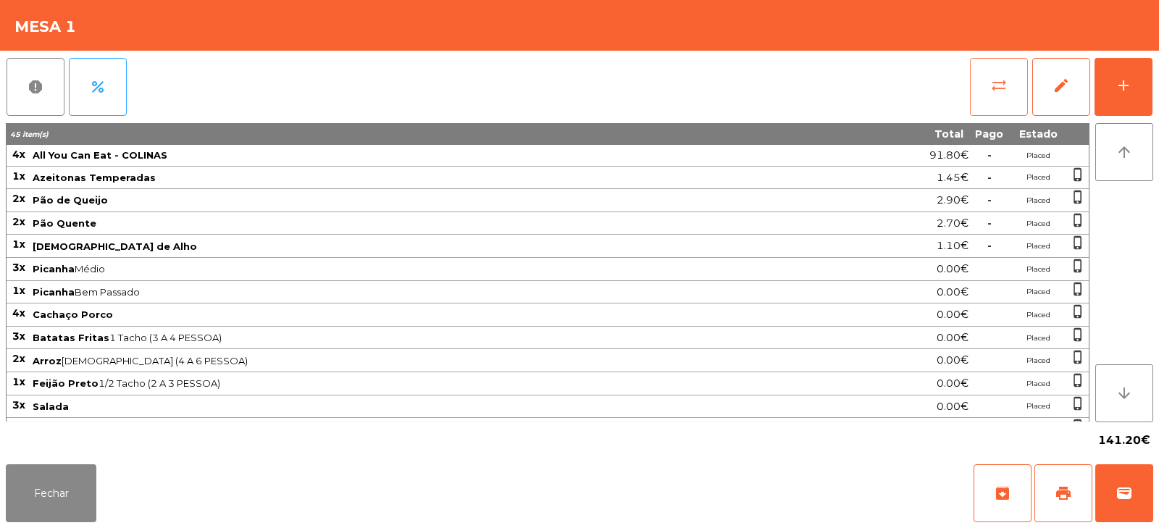
click at [991, 100] on button "sync_alt" at bounding box center [999, 87] width 58 height 58
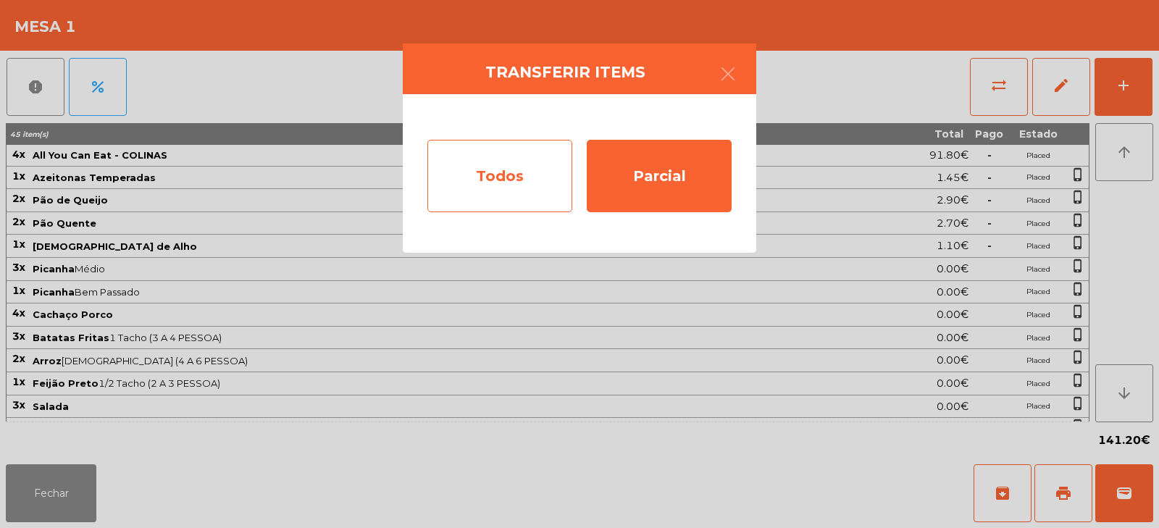
click at [463, 185] on div "Todos" at bounding box center [499, 176] width 145 height 72
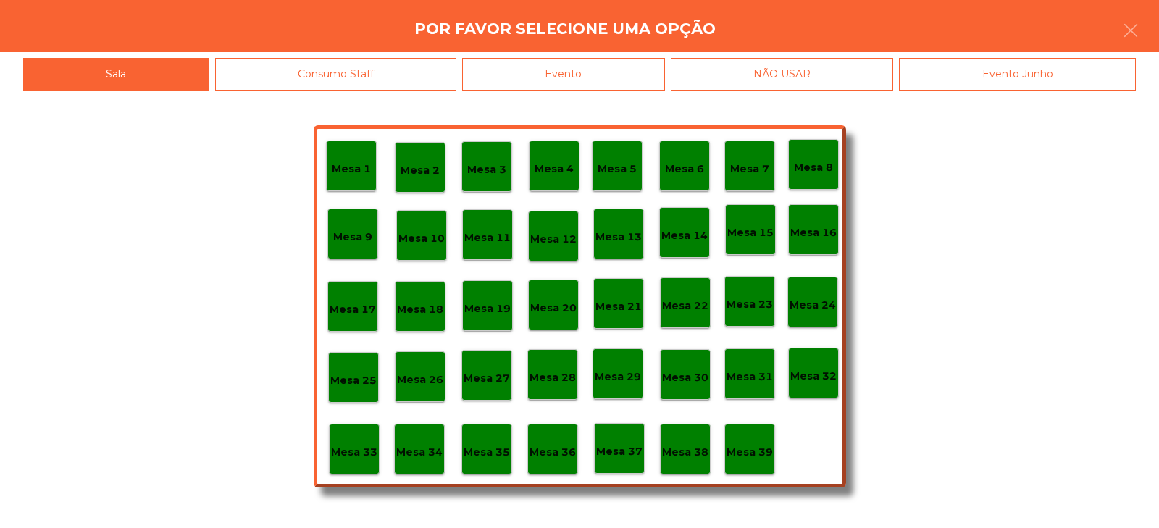
click at [622, 73] on div "Evento" at bounding box center [563, 74] width 203 height 33
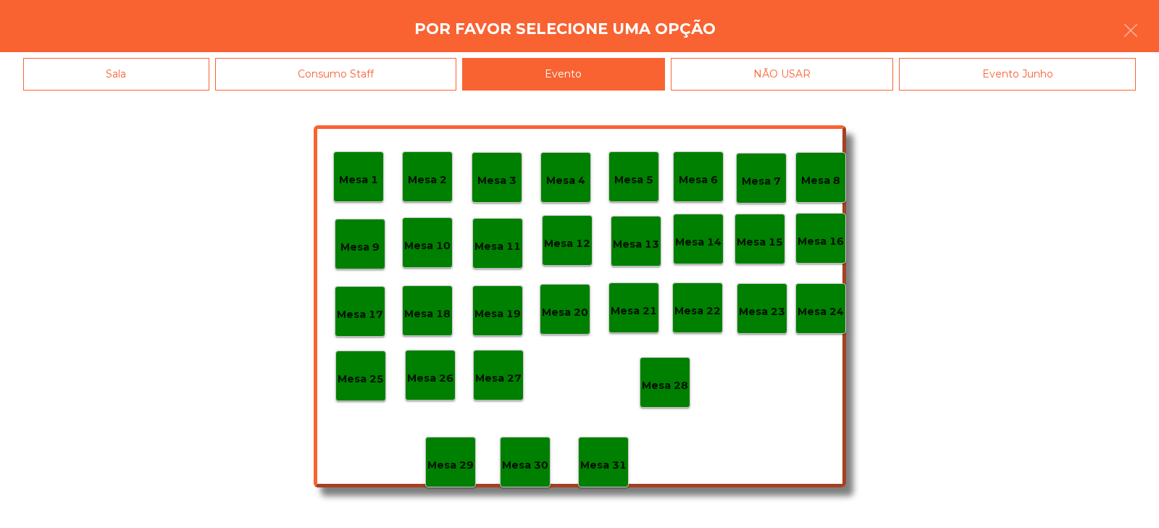
click at [665, 384] on p "Mesa 28" at bounding box center [665, 385] width 46 height 17
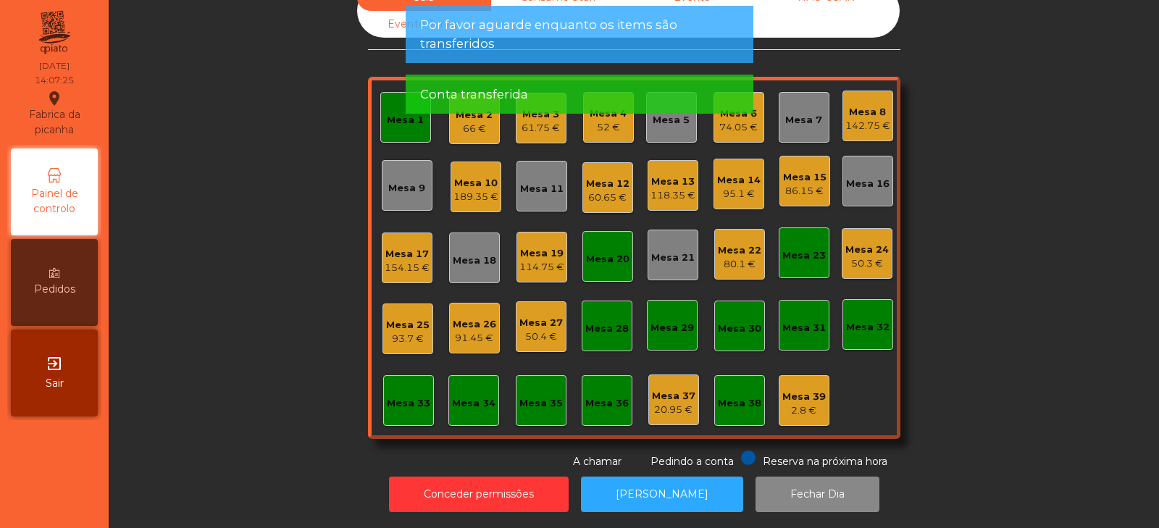
click at [401, 332] on div "93.7 €" at bounding box center [407, 339] width 43 height 14
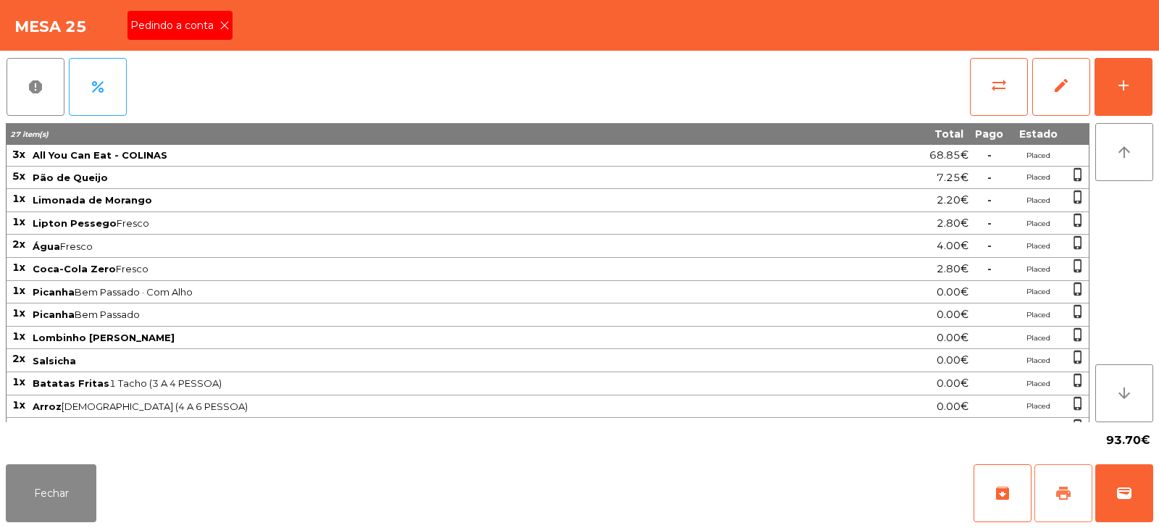
click at [1065, 508] on button "print" at bounding box center [1063, 493] width 58 height 58
click at [29, 482] on button "Fechar" at bounding box center [51, 493] width 91 height 58
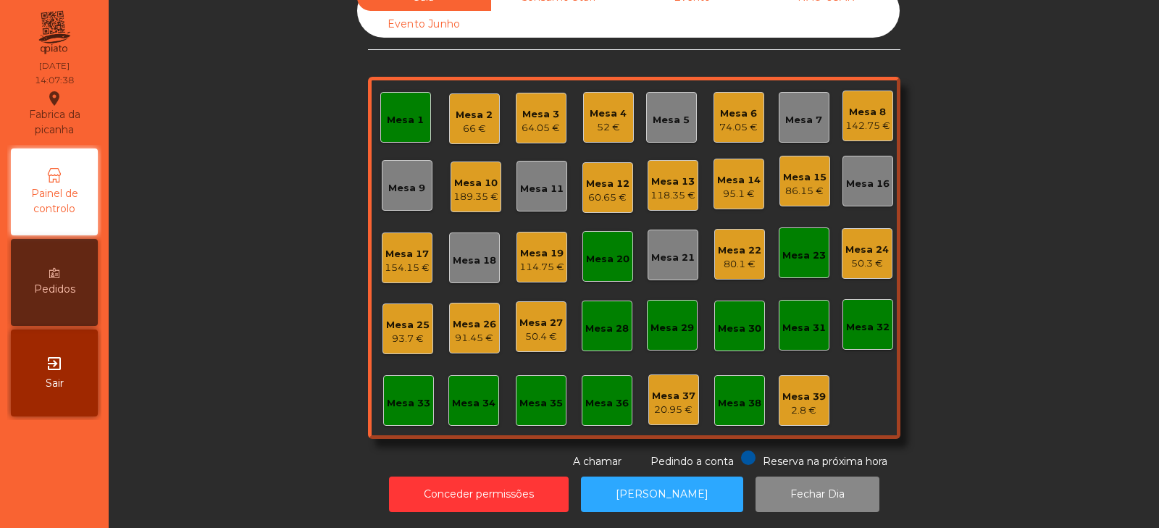
click at [481, 317] on div "Mesa 26" at bounding box center [474, 324] width 43 height 14
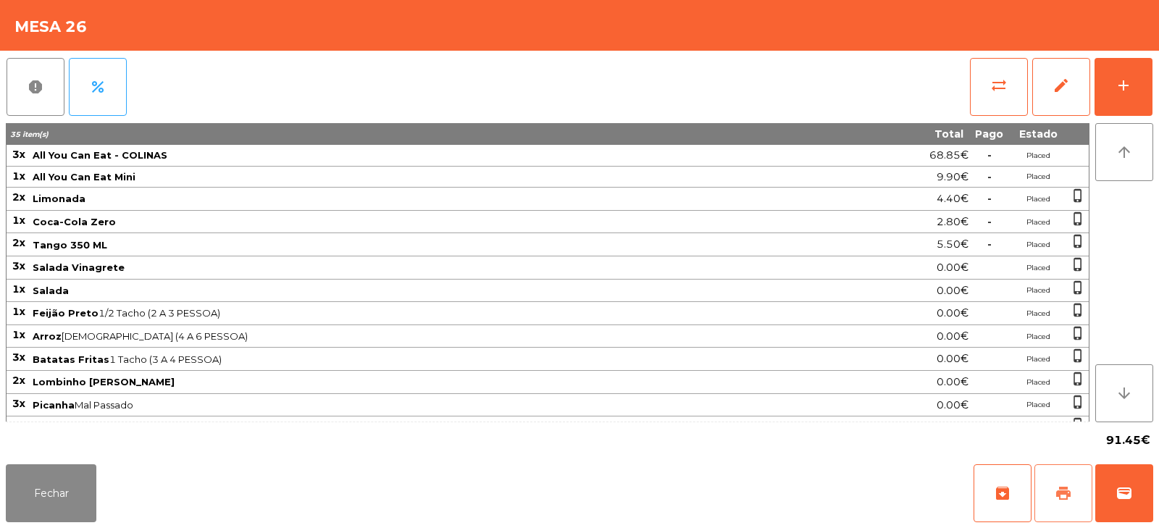
click at [1070, 500] on span "print" at bounding box center [1062, 492] width 17 height 17
click at [81, 514] on button "Fechar" at bounding box center [51, 493] width 91 height 58
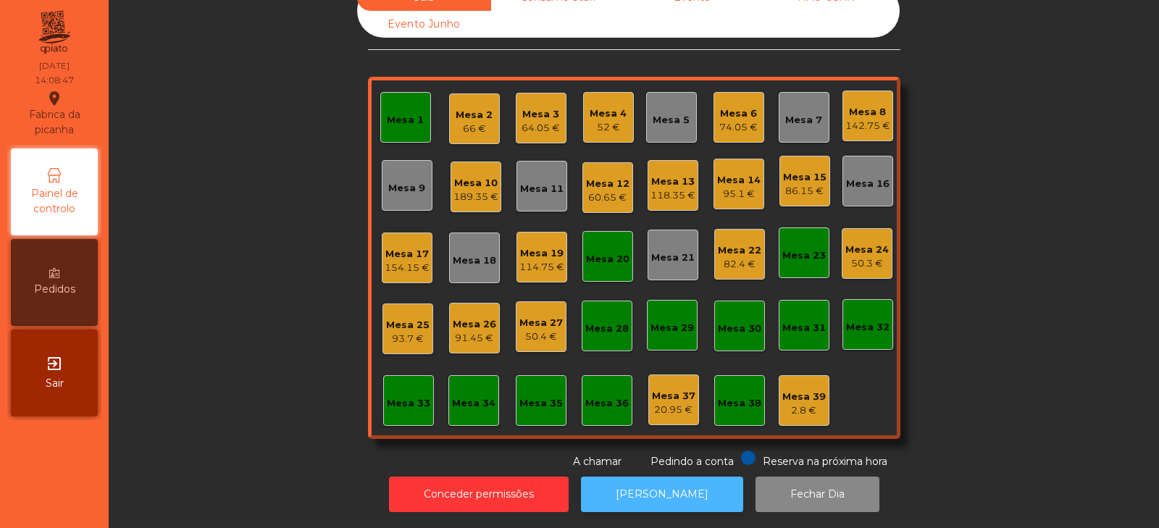
click at [642, 482] on button "[PERSON_NAME]" at bounding box center [662, 493] width 162 height 35
click at [458, 317] on div "Mesa 26" at bounding box center [474, 324] width 43 height 14
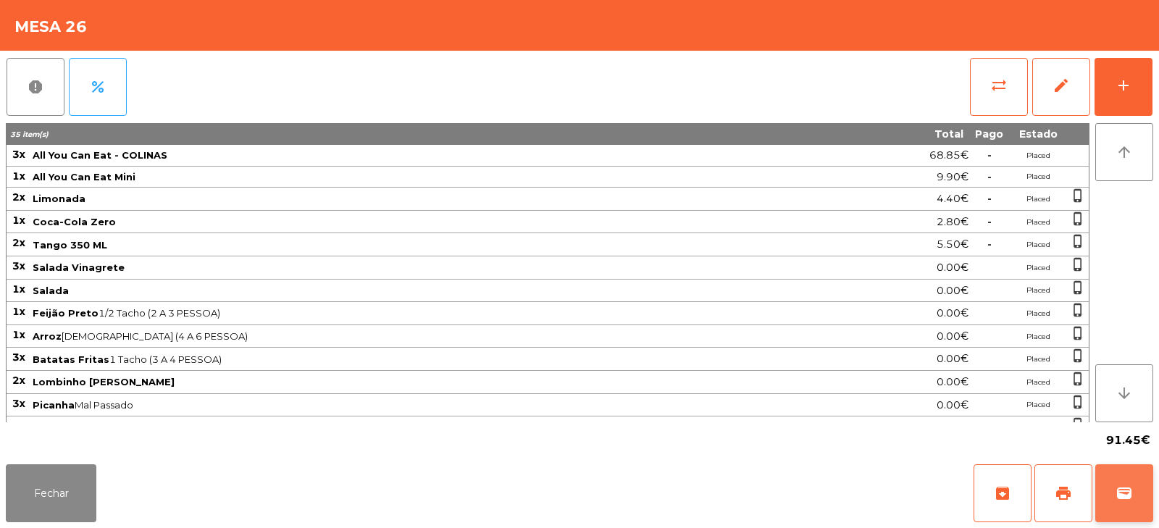
click at [1124, 482] on button "wallet" at bounding box center [1124, 493] width 58 height 58
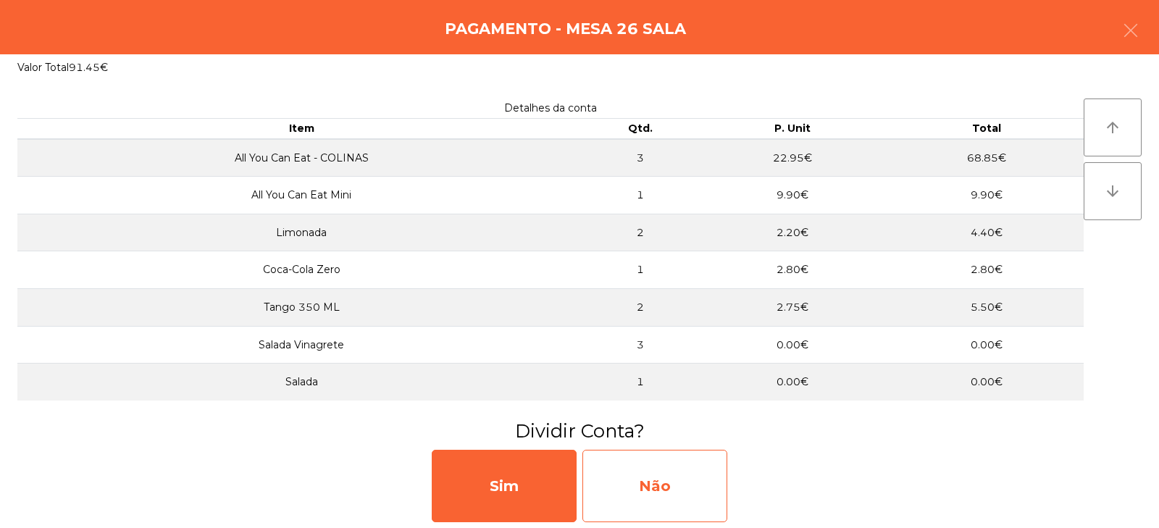
click at [642, 474] on div "Não" at bounding box center [654, 486] width 145 height 72
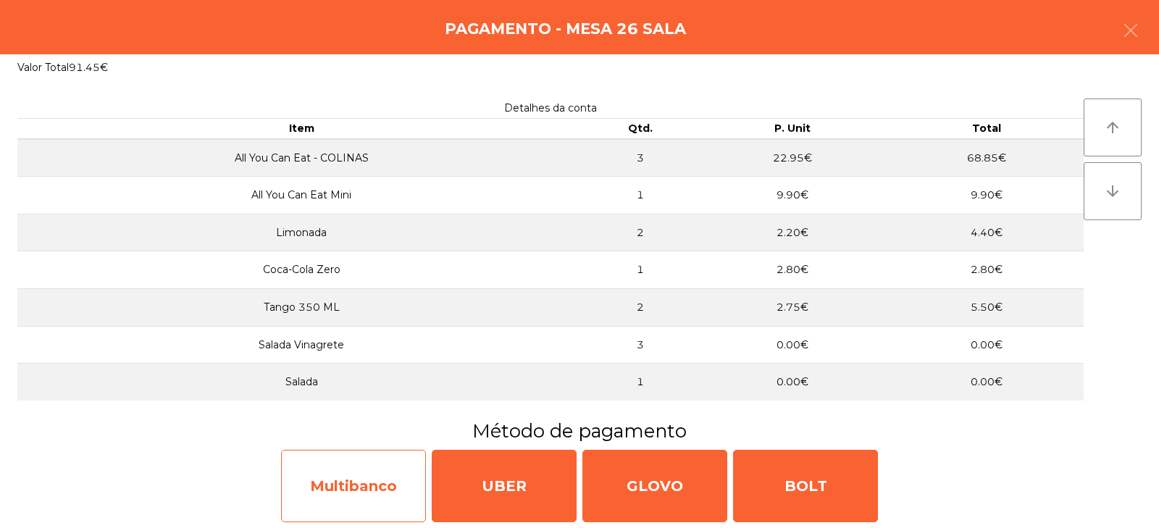
click at [343, 487] on div "Multibanco" at bounding box center [353, 486] width 145 height 72
select select "**"
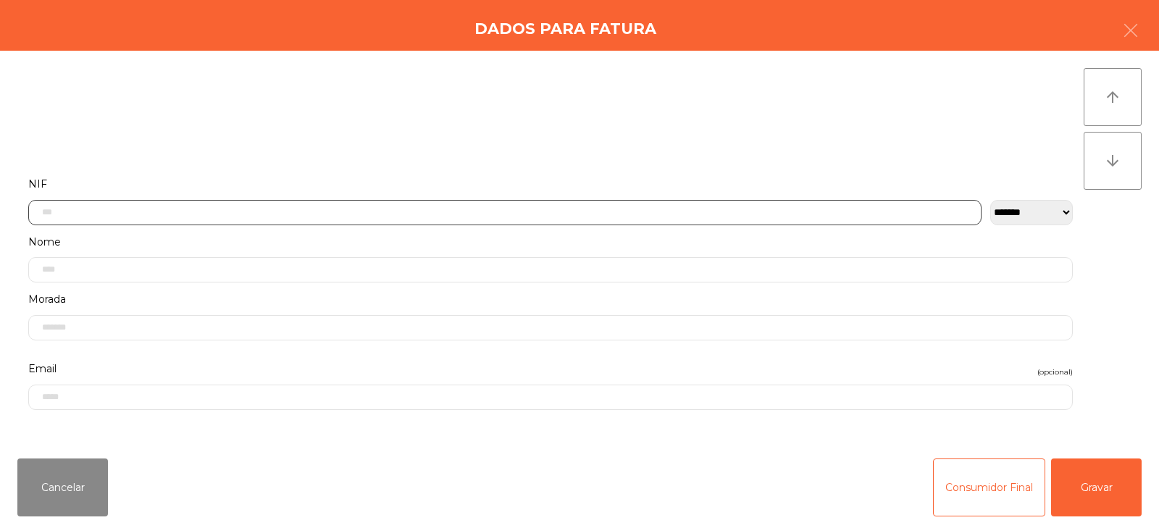
click at [455, 215] on input "text" at bounding box center [504, 212] width 953 height 25
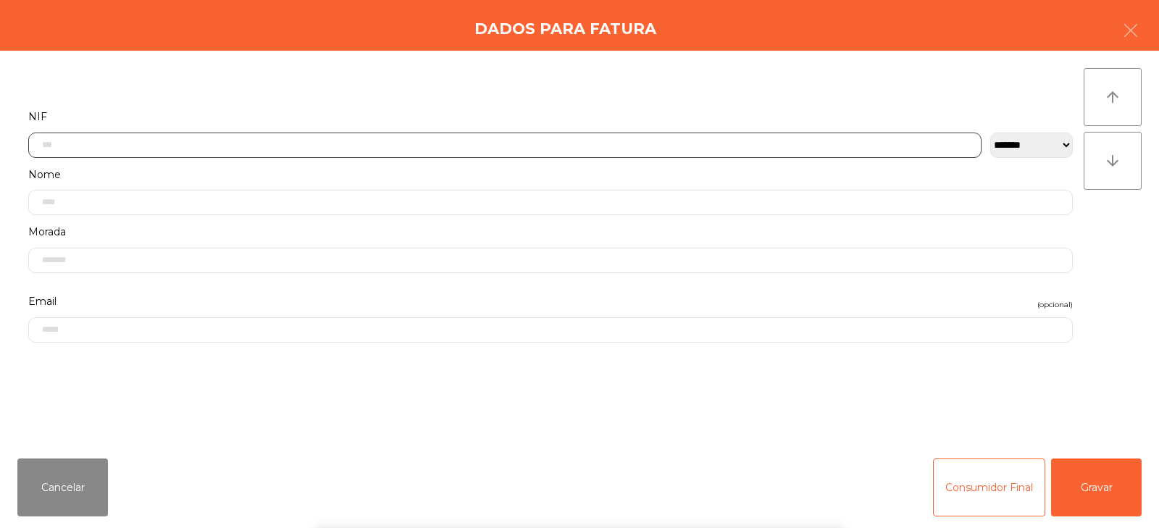
scroll to position [106, 0]
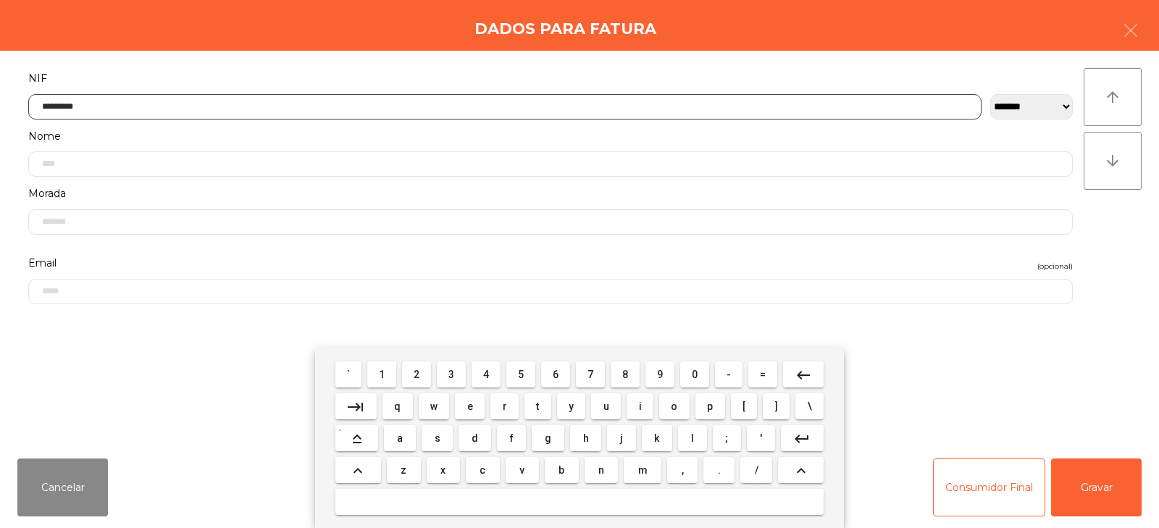
type input "*********"
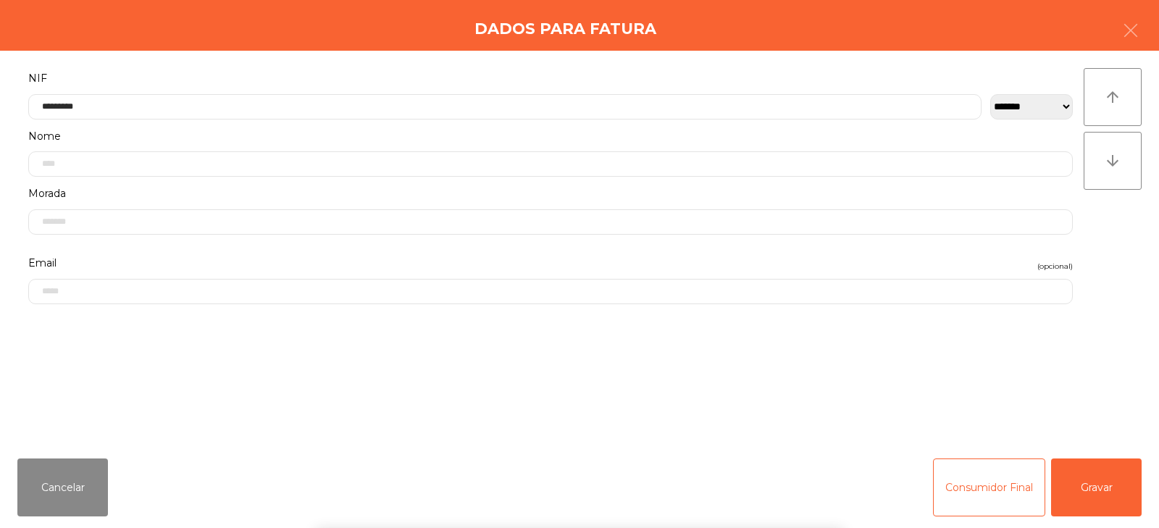
click at [1096, 261] on div "arrow_upward arrow_downward" at bounding box center [1112, 248] width 58 height 361
click at [1096, 471] on button "Gravar" at bounding box center [1096, 487] width 91 height 58
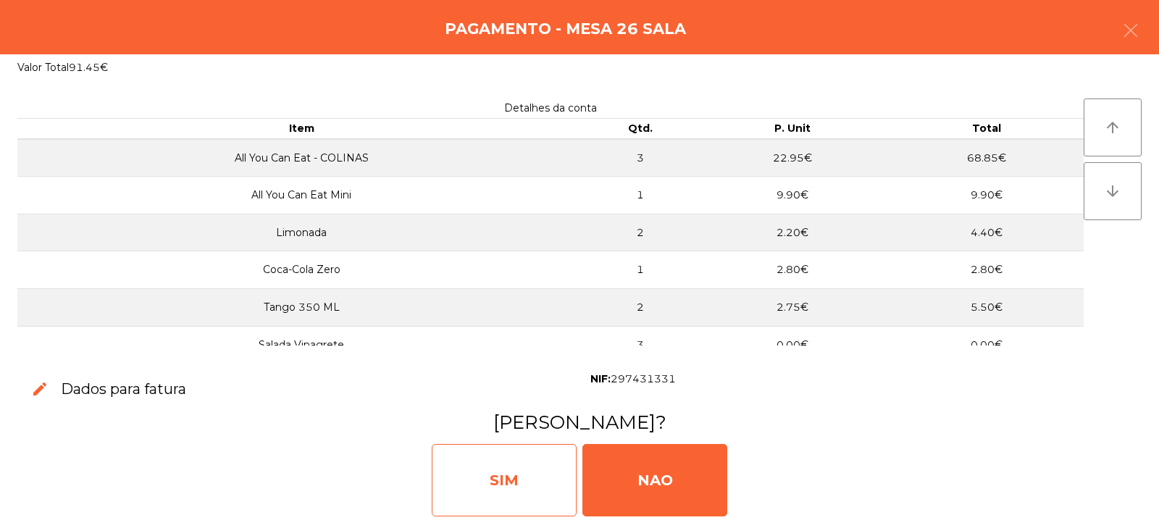
click at [505, 468] on div "SIM" at bounding box center [504, 480] width 145 height 72
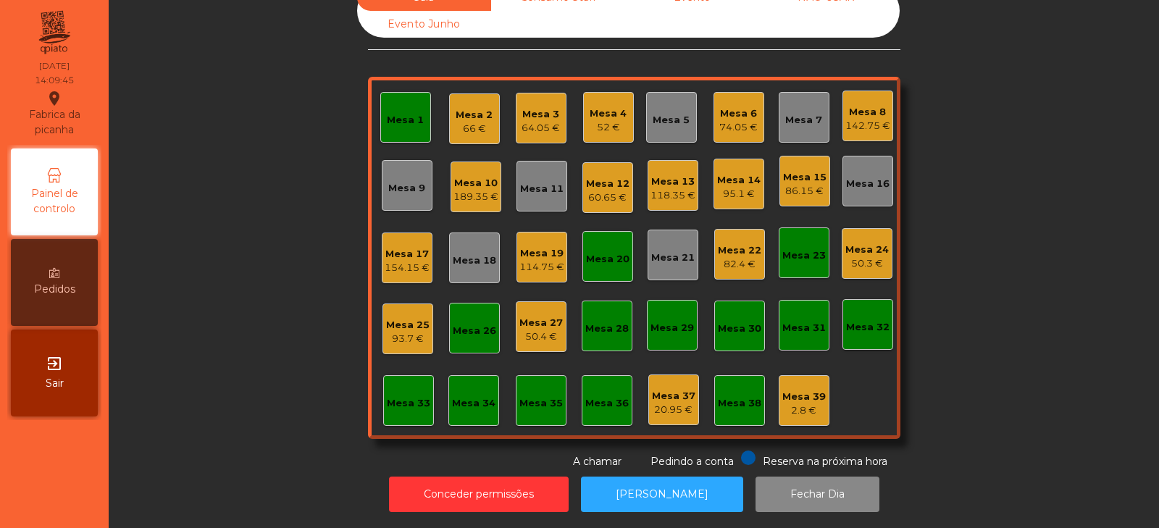
click at [394, 248] on div "Mesa 17" at bounding box center [407, 254] width 45 height 14
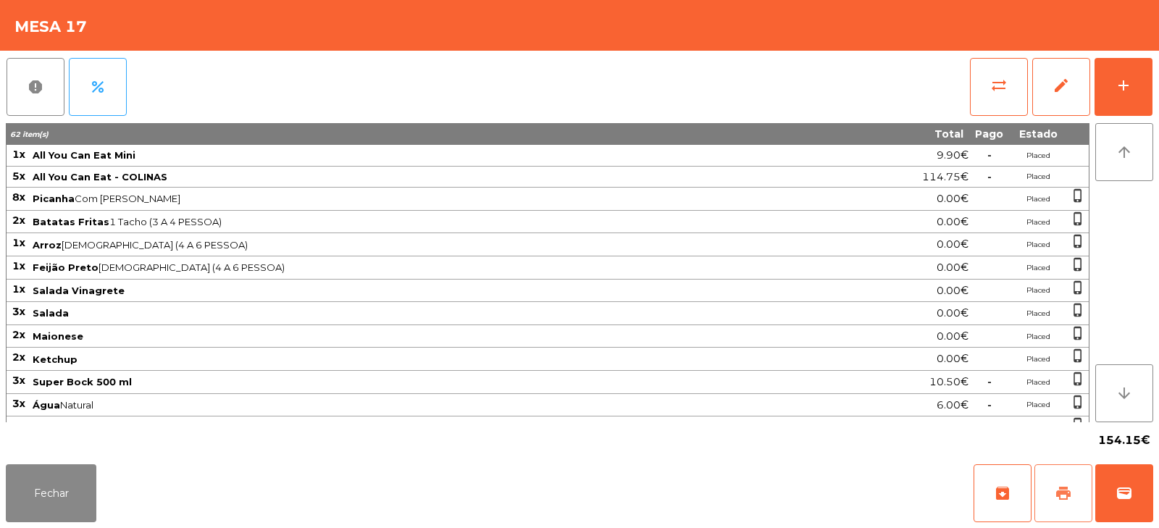
click at [1054, 486] on button "print" at bounding box center [1063, 493] width 58 height 58
click at [41, 496] on button "Fechar" at bounding box center [51, 493] width 91 height 58
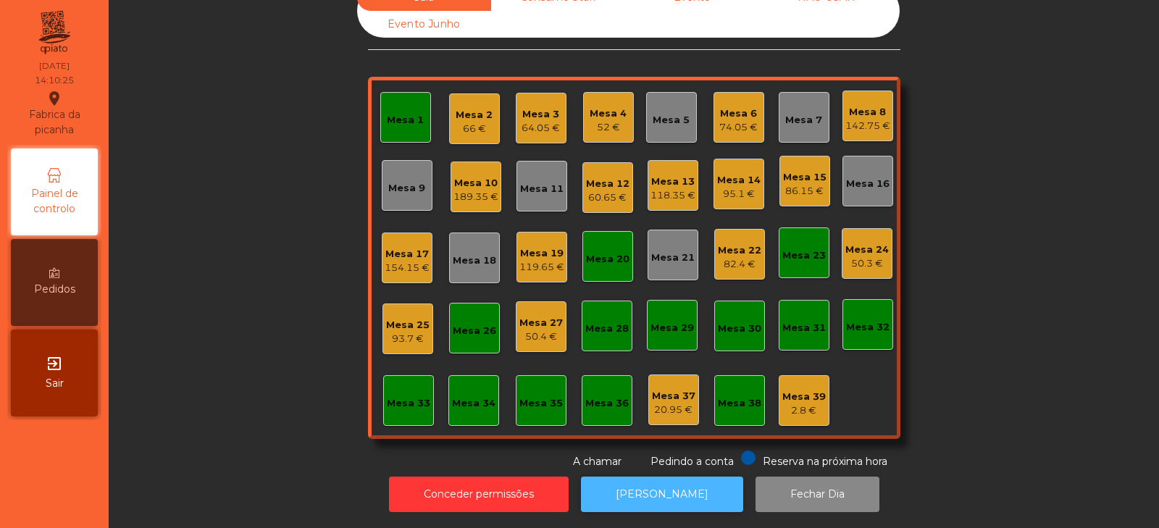
click at [659, 489] on button "[PERSON_NAME]" at bounding box center [662, 493] width 162 height 35
click at [662, 479] on button "[PERSON_NAME]" at bounding box center [662, 493] width 162 height 35
click at [395, 261] on div "154.15 €" at bounding box center [407, 268] width 45 height 14
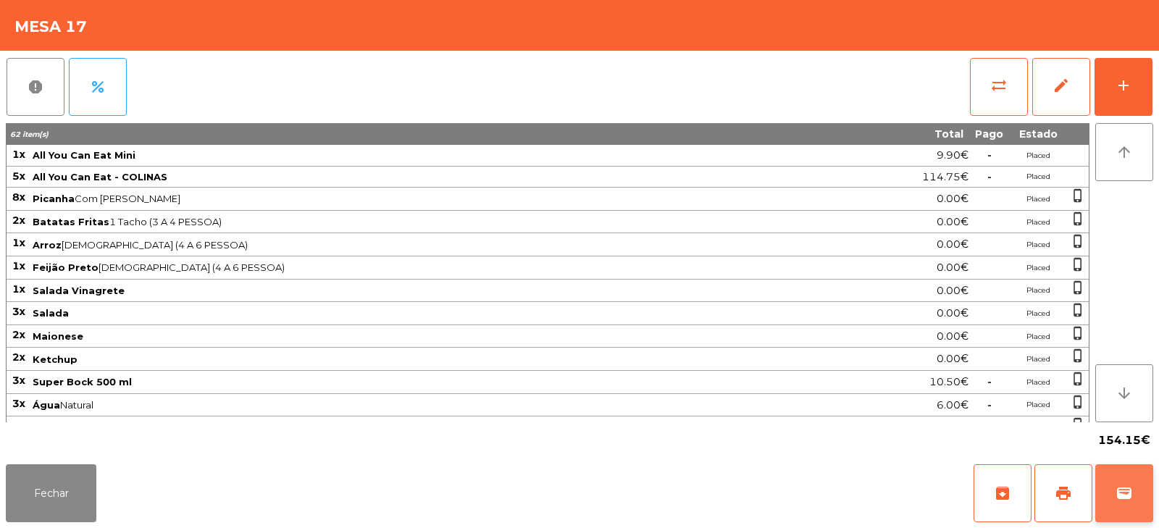
click at [1128, 487] on span "wallet" at bounding box center [1123, 492] width 17 height 17
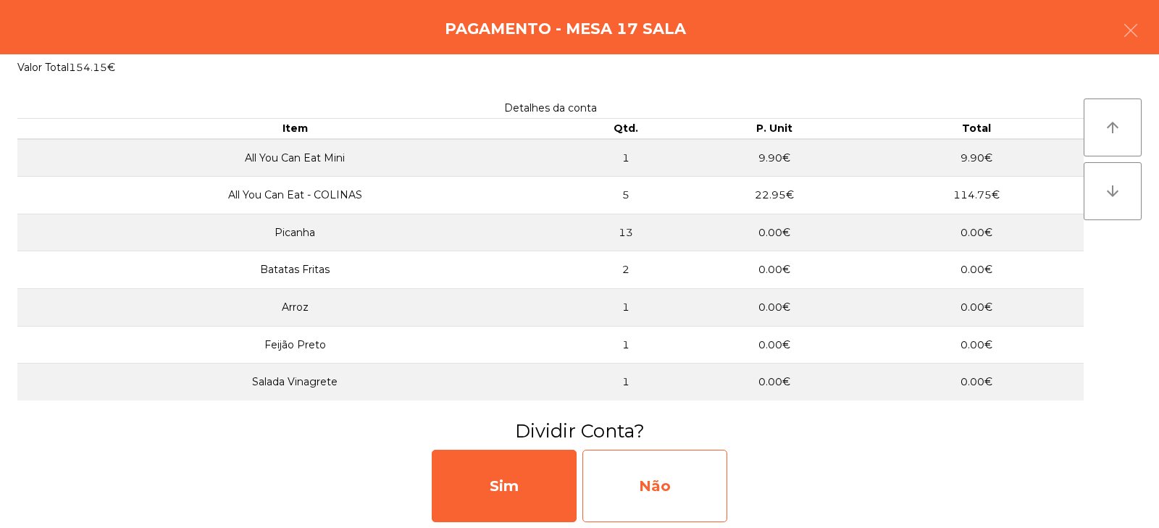
click at [659, 492] on div "Não" at bounding box center [654, 486] width 145 height 72
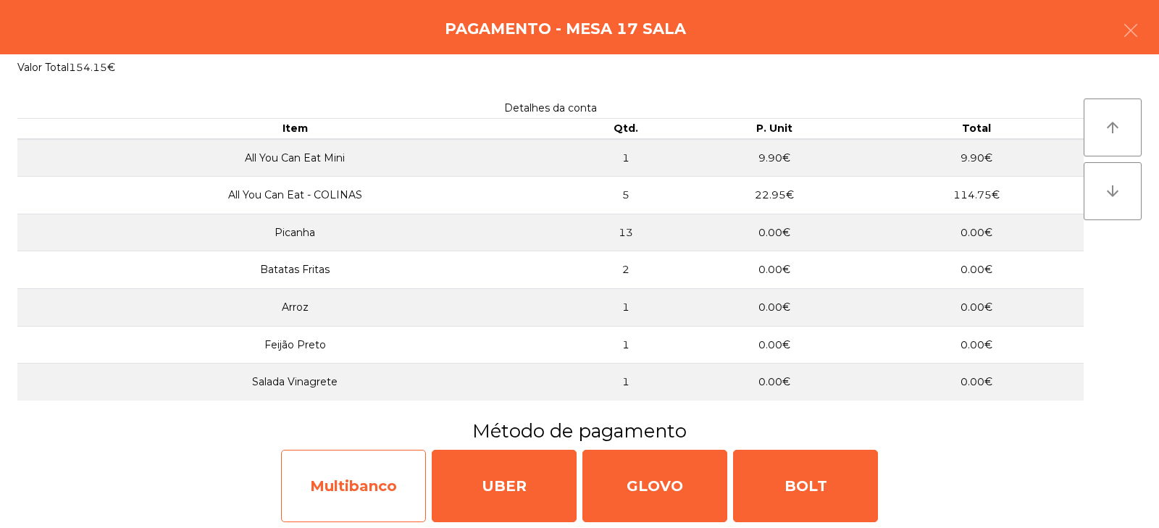
click at [341, 479] on div "Multibanco" at bounding box center [353, 486] width 145 height 72
select select "**"
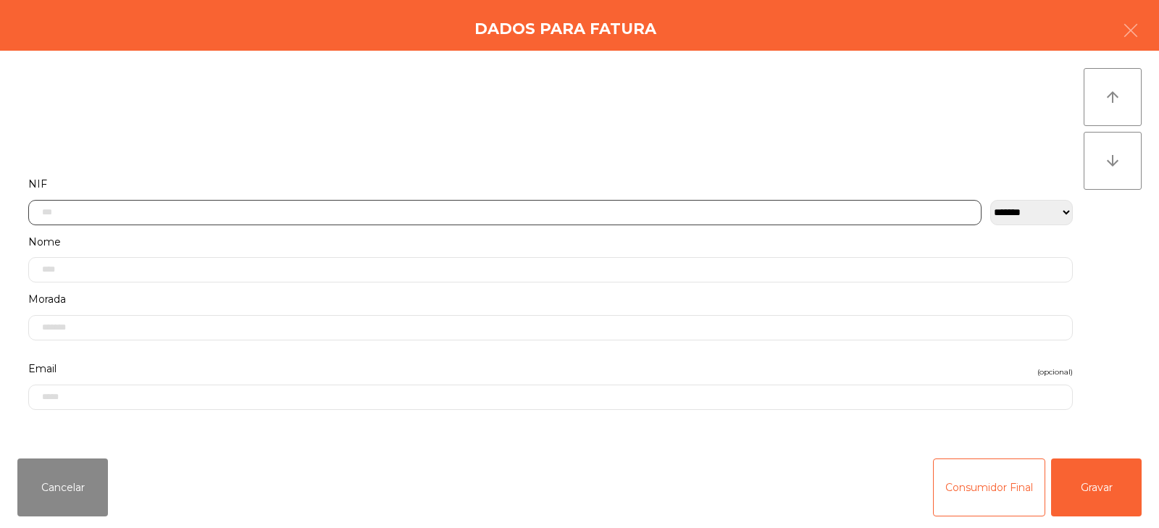
click at [368, 206] on input "text" at bounding box center [504, 212] width 953 height 25
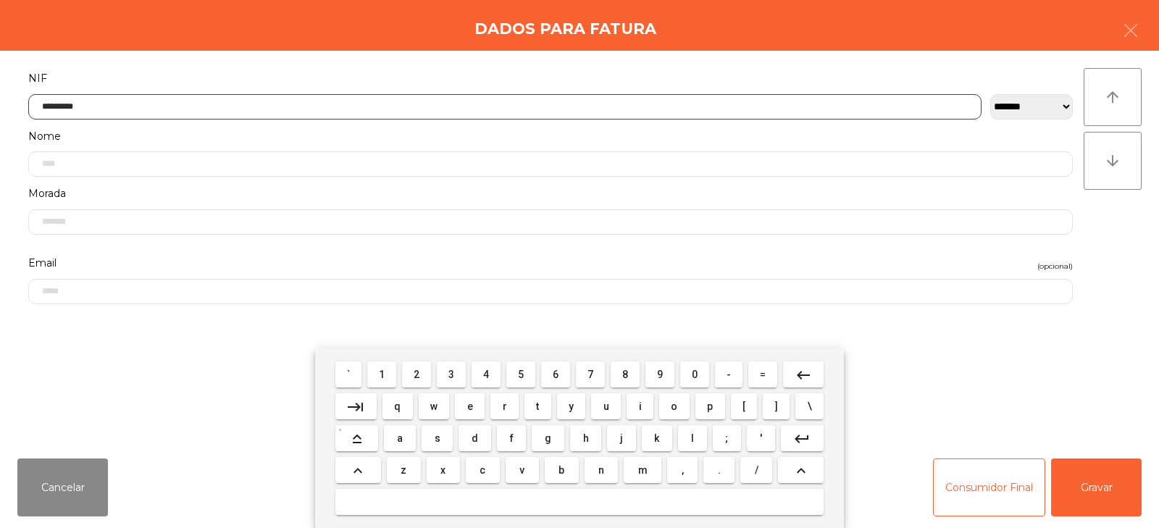
type input "*********"
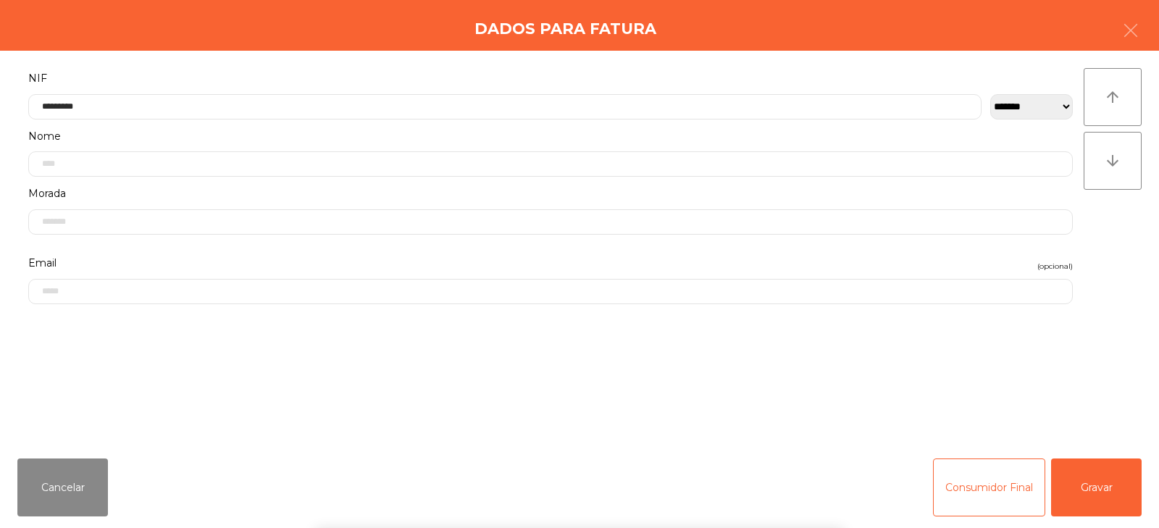
click at [1129, 252] on div "arrow_upward arrow_downward" at bounding box center [1112, 248] width 58 height 361
click at [1116, 487] on button "Gravar" at bounding box center [1096, 487] width 91 height 58
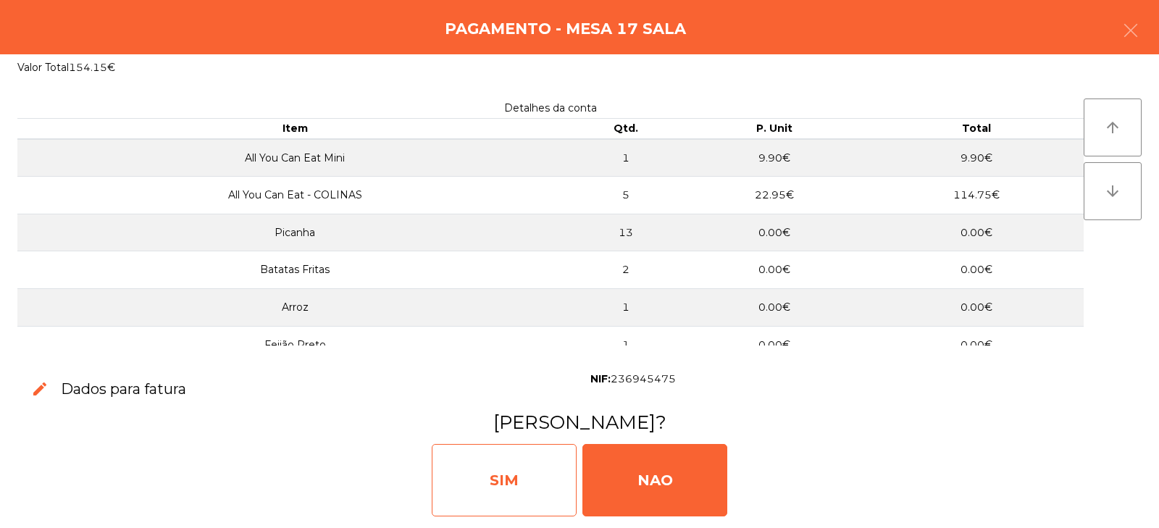
click at [484, 495] on div "SIM" at bounding box center [504, 480] width 145 height 72
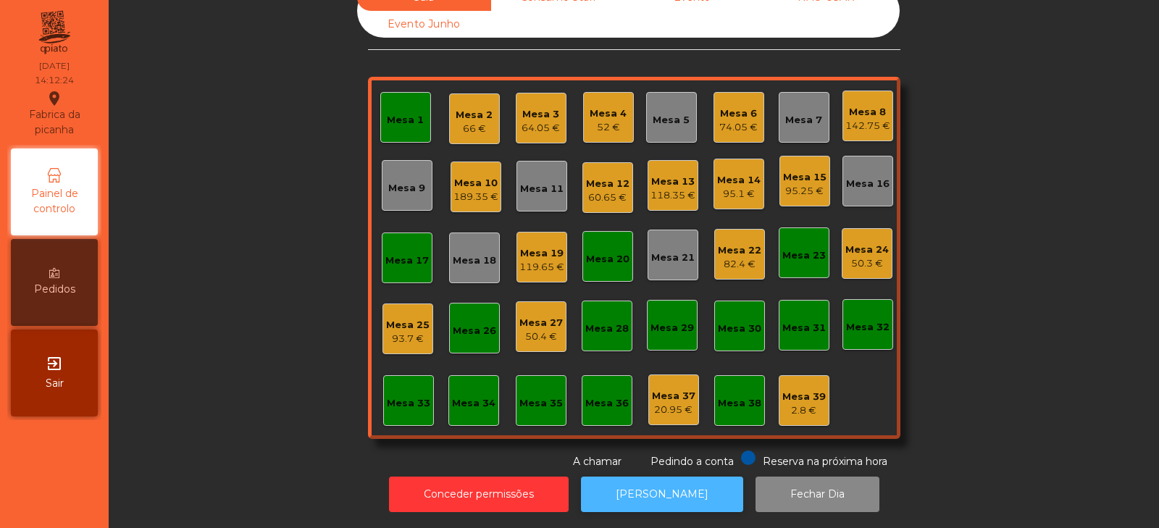
click at [651, 490] on button "[PERSON_NAME]" at bounding box center [662, 493] width 162 height 35
click at [652, 476] on button "[PERSON_NAME]" at bounding box center [662, 493] width 162 height 35
click at [392, 332] on div "93.7 €" at bounding box center [407, 339] width 43 height 14
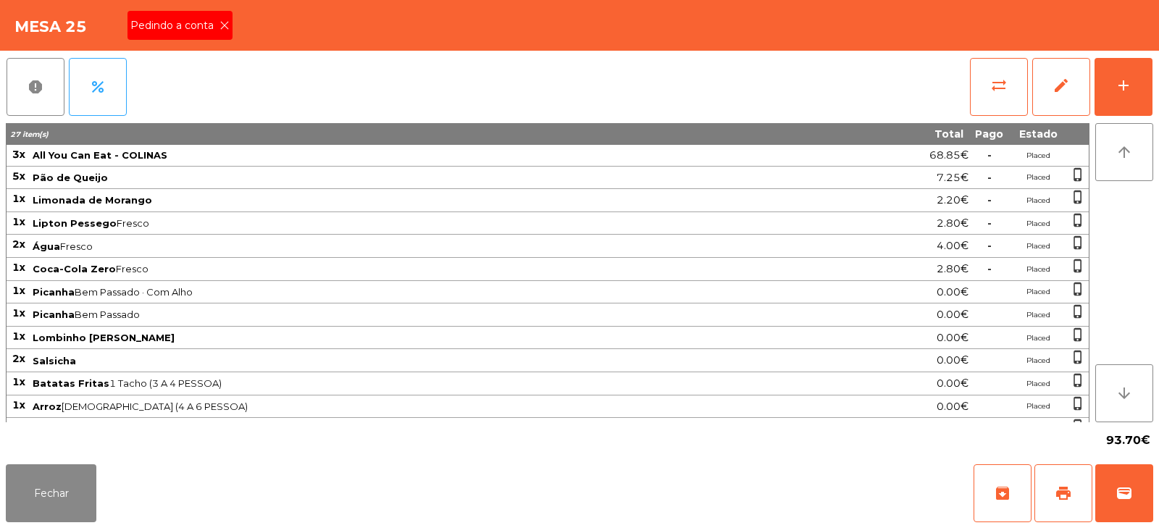
click at [221, 34] on div "Pedindo a conta" at bounding box center [179, 25] width 105 height 29
click at [1114, 498] on button "wallet" at bounding box center [1124, 493] width 58 height 58
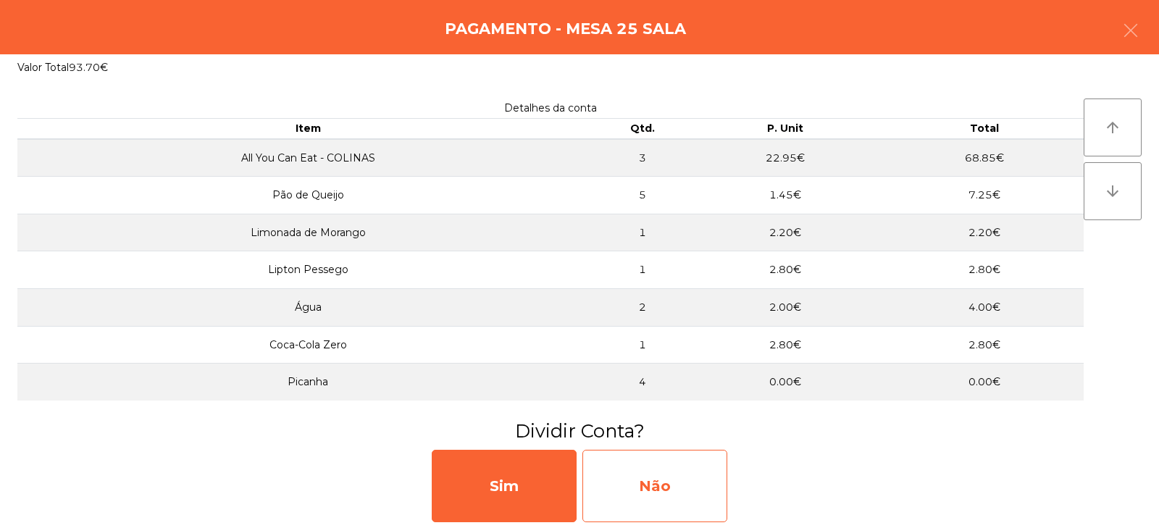
click at [656, 484] on div "Não" at bounding box center [654, 486] width 145 height 72
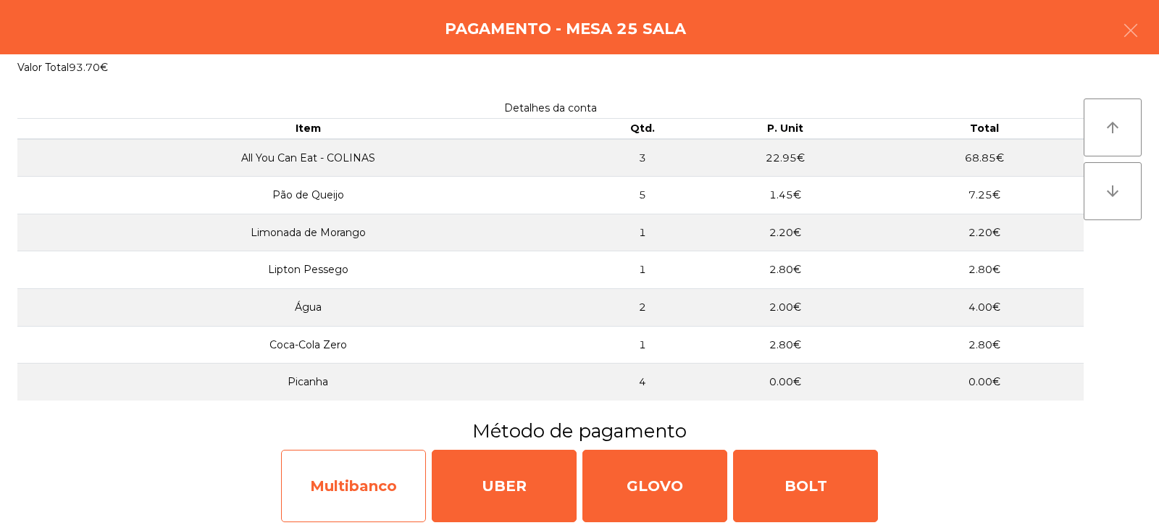
click at [330, 488] on div "Multibanco" at bounding box center [353, 486] width 145 height 72
select select "**"
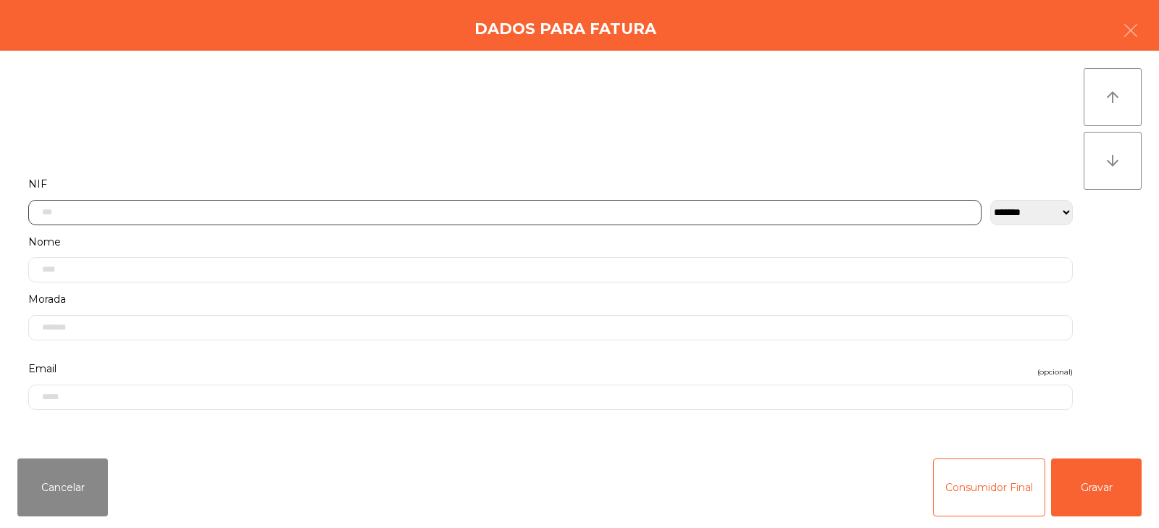
click at [362, 211] on input "text" at bounding box center [504, 212] width 953 height 25
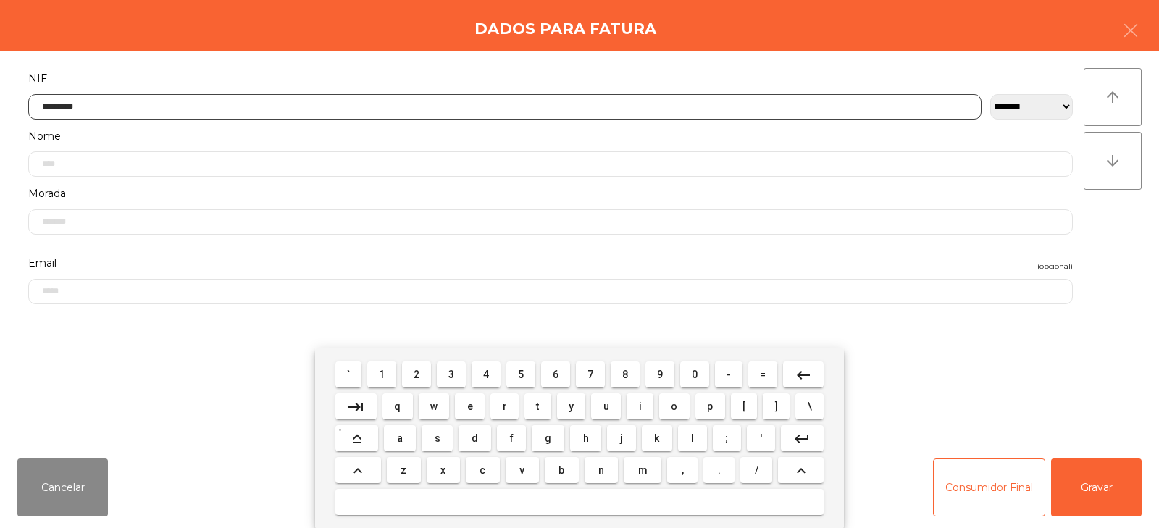
type input "*********"
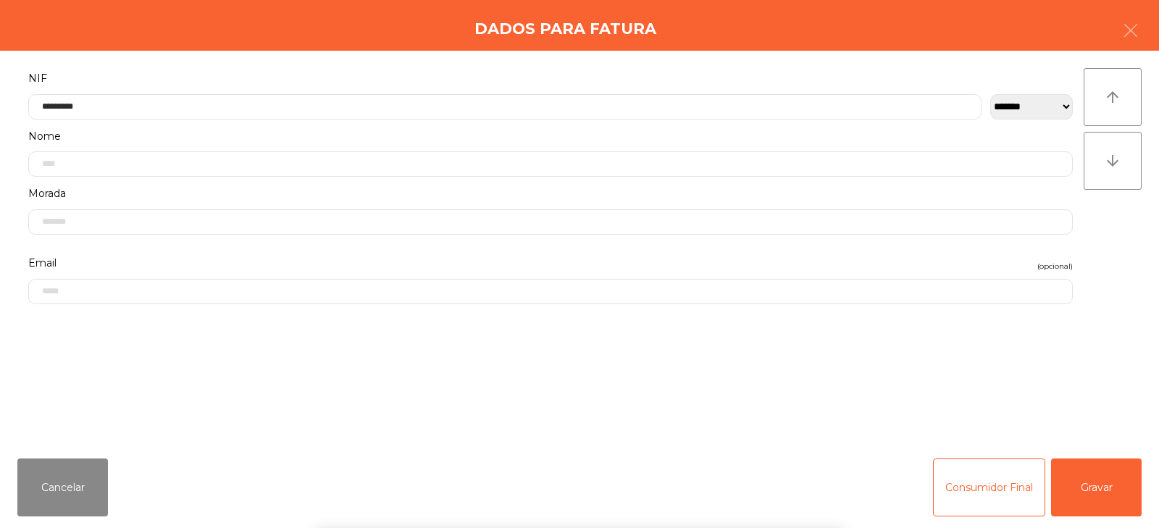
click at [1083, 269] on div "arrow_upward arrow_downward" at bounding box center [1112, 248] width 58 height 361
click at [1095, 481] on button "Gravar" at bounding box center [1096, 487] width 91 height 58
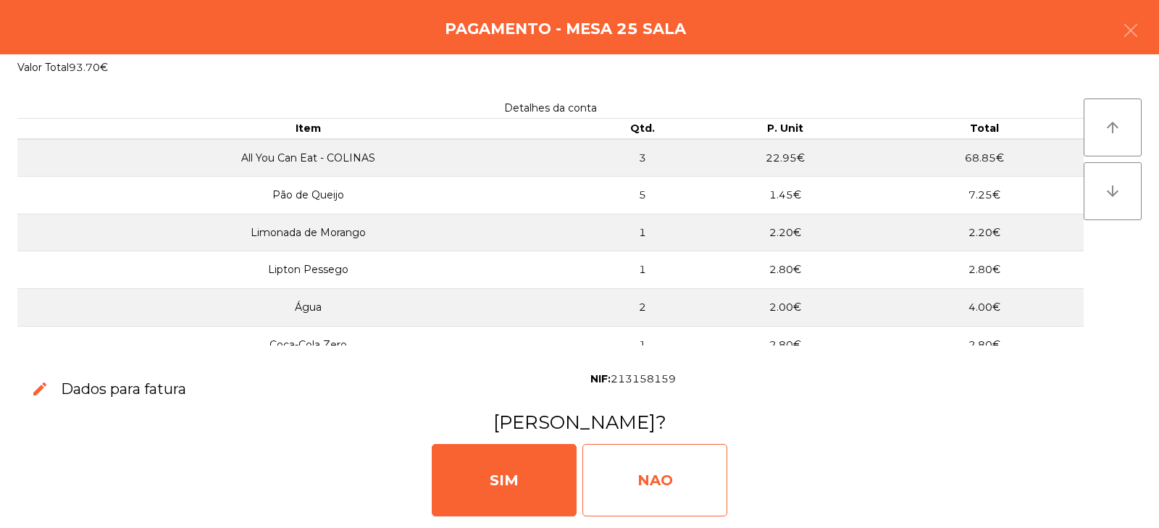
click at [662, 476] on div "NAO" at bounding box center [654, 480] width 145 height 72
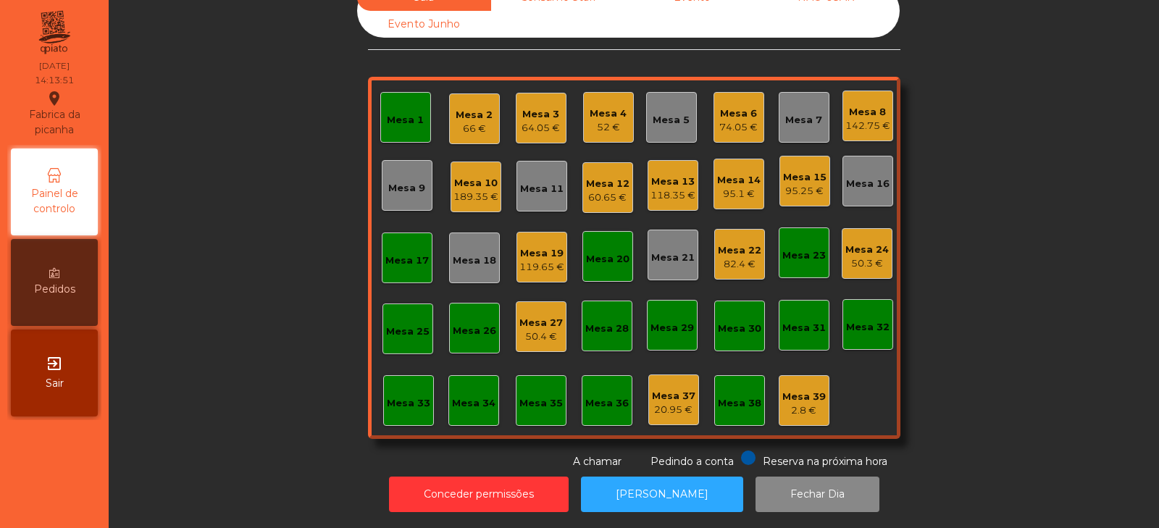
click at [658, 175] on div "Mesa 13" at bounding box center [672, 182] width 45 height 14
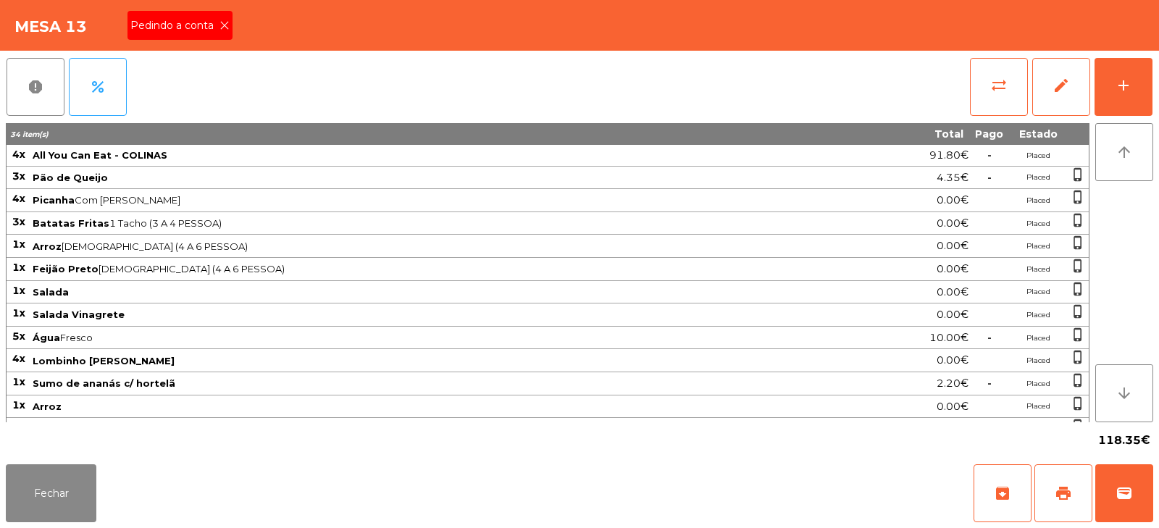
click at [223, 25] on icon at bounding box center [224, 25] width 10 height 10
click at [1049, 491] on button "print" at bounding box center [1063, 493] width 58 height 58
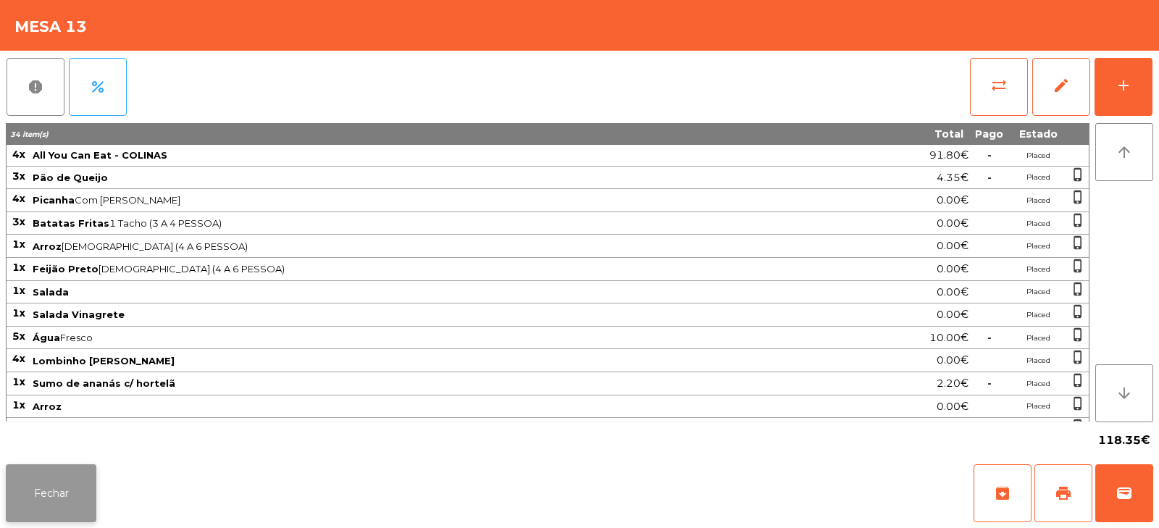
click at [52, 490] on button "Fechar" at bounding box center [51, 493] width 91 height 58
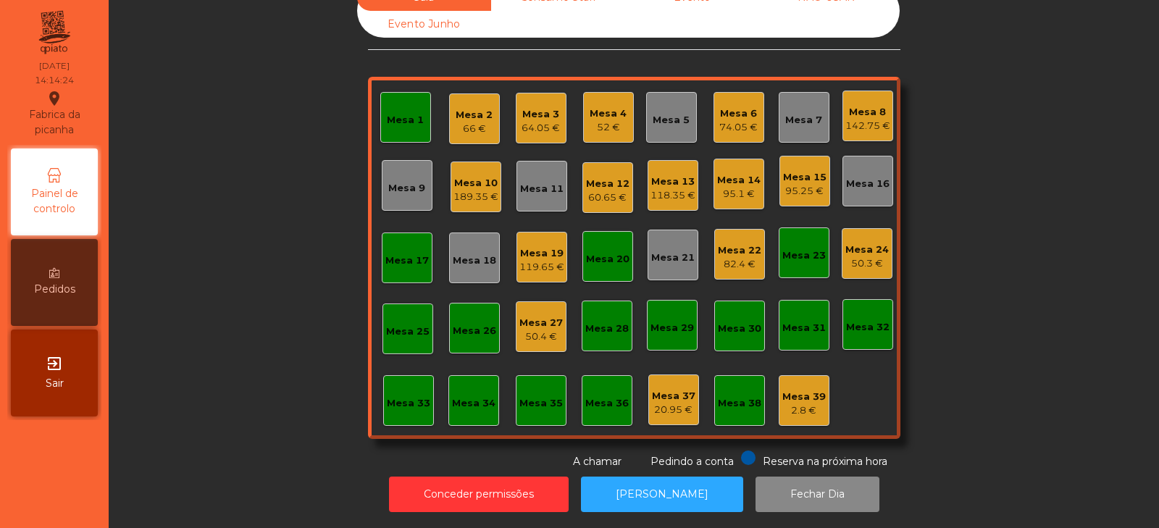
click at [609, 252] on div "Mesa 20" at bounding box center [607, 259] width 43 height 14
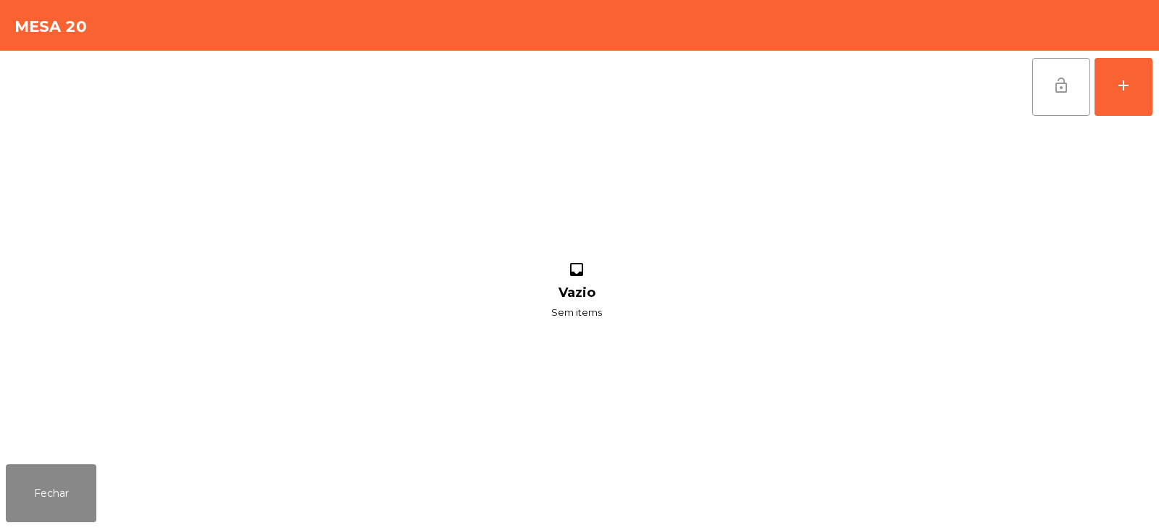
click at [1052, 85] on span "lock_open" at bounding box center [1060, 85] width 17 height 17
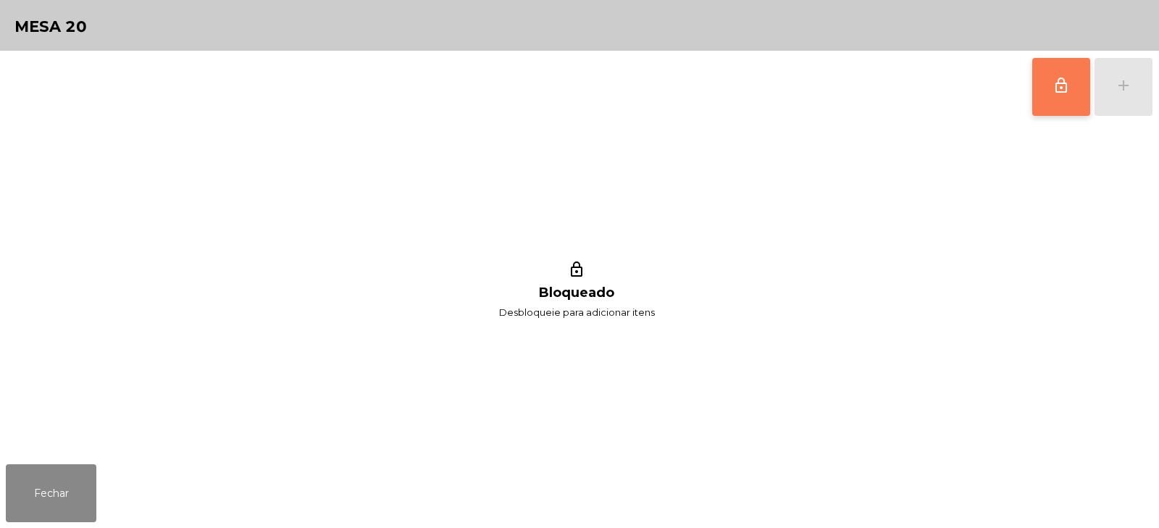
click at [1063, 89] on span "lock_outline" at bounding box center [1060, 85] width 17 height 17
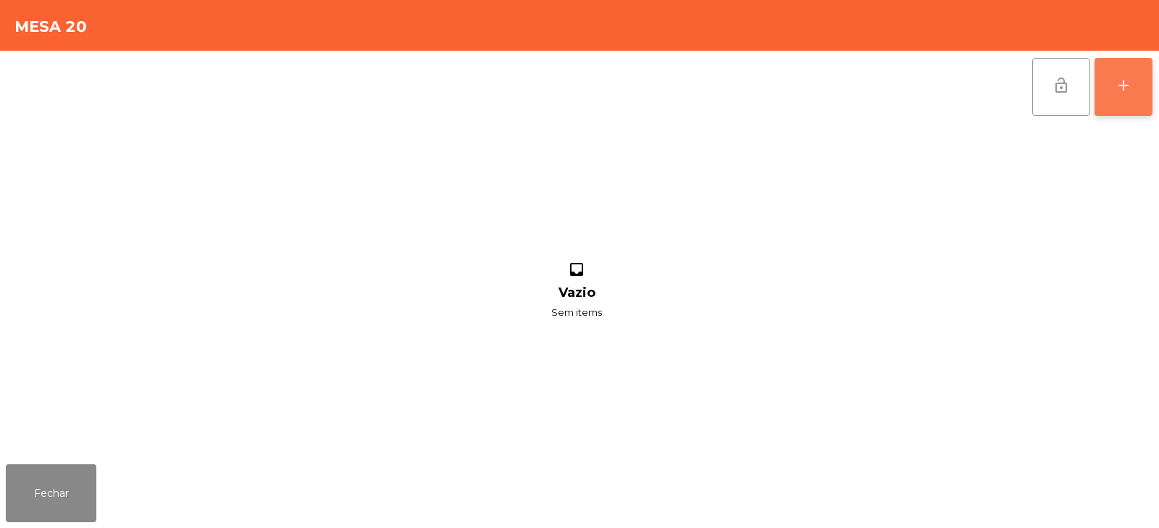
click at [1124, 93] on div "add" at bounding box center [1122, 85] width 17 height 17
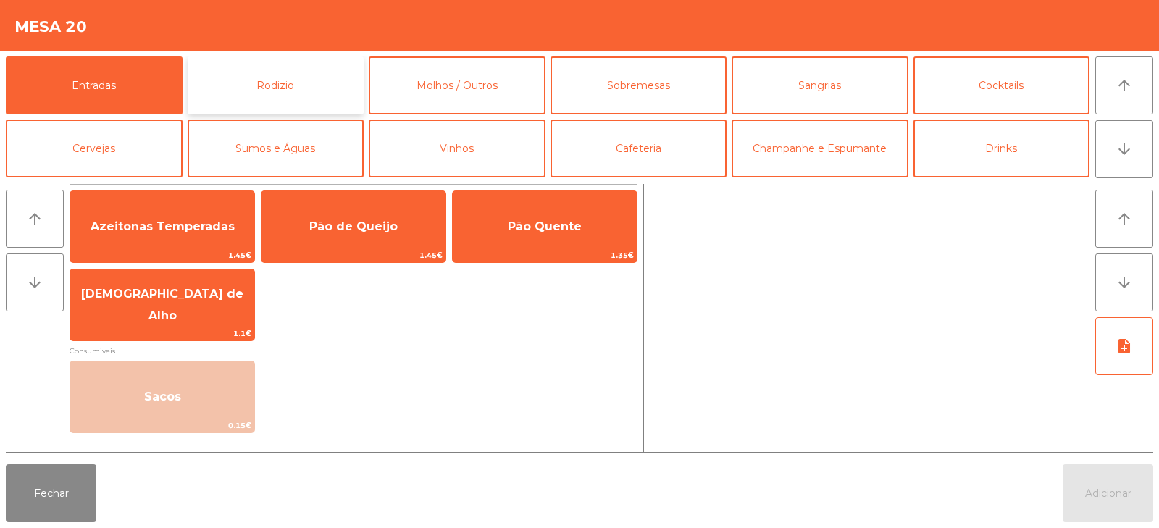
click at [309, 84] on button "Rodizio" at bounding box center [276, 85] width 177 height 58
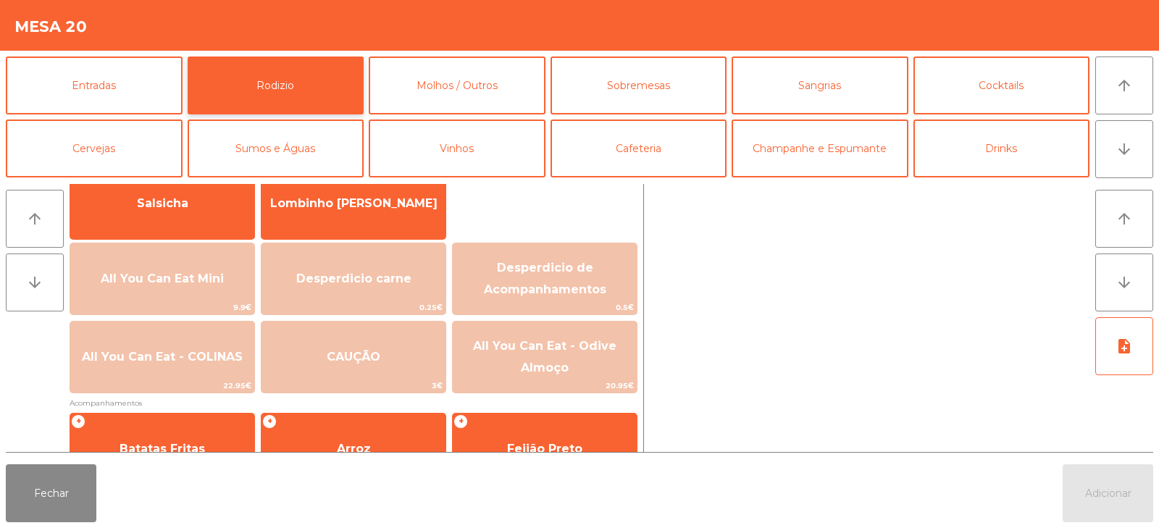
scroll to position [171, 0]
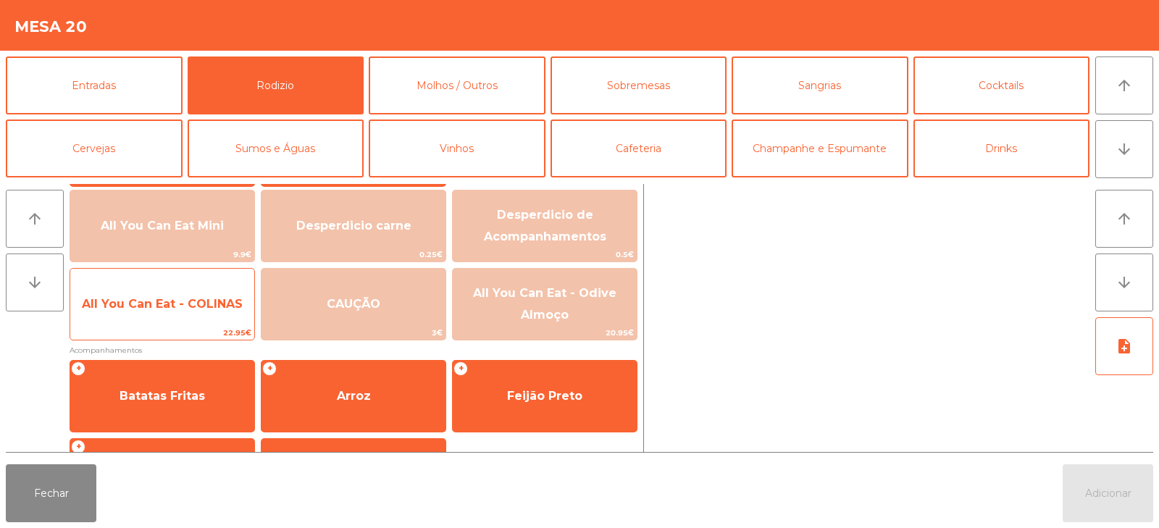
click at [177, 298] on span "All You Can Eat - COLINAS" at bounding box center [162, 304] width 161 height 14
click at [167, 305] on span "All You Can Eat - COLINAS" at bounding box center [162, 304] width 161 height 14
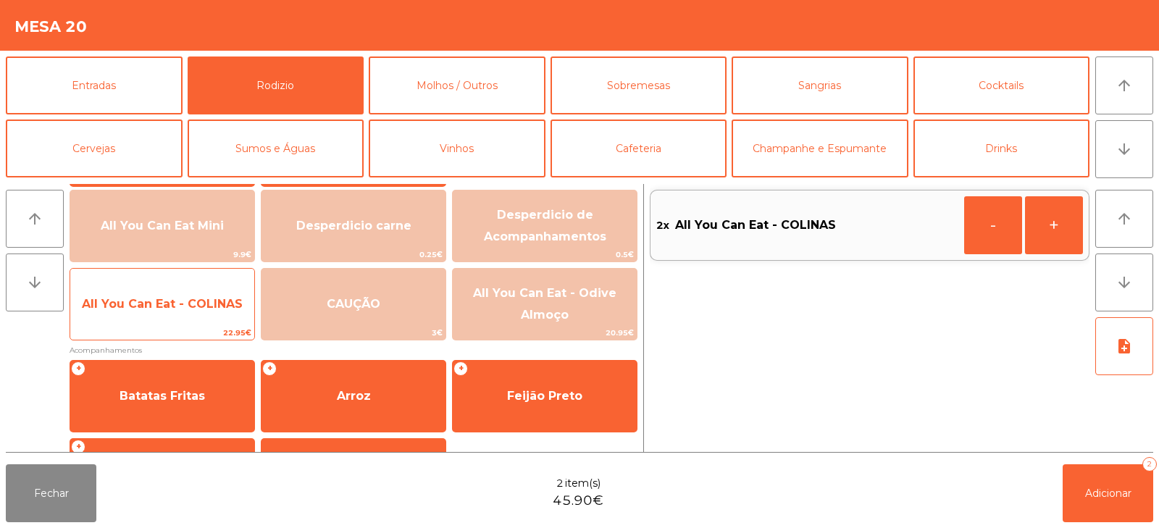
click at [172, 312] on span "All You Can Eat - COLINAS" at bounding box center [162, 304] width 184 height 39
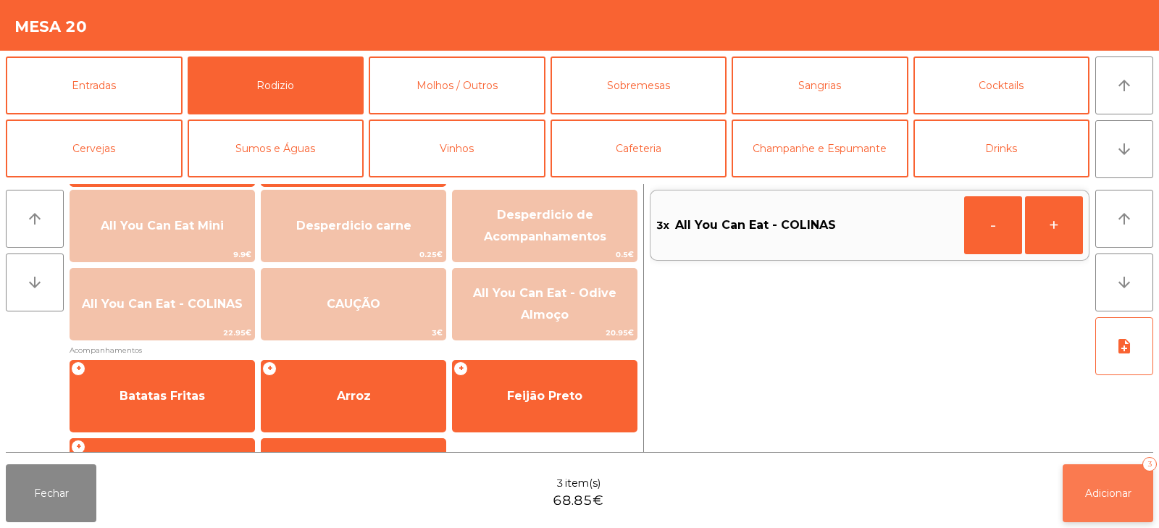
click at [1076, 495] on button "Adicionar 3" at bounding box center [1107, 493] width 91 height 58
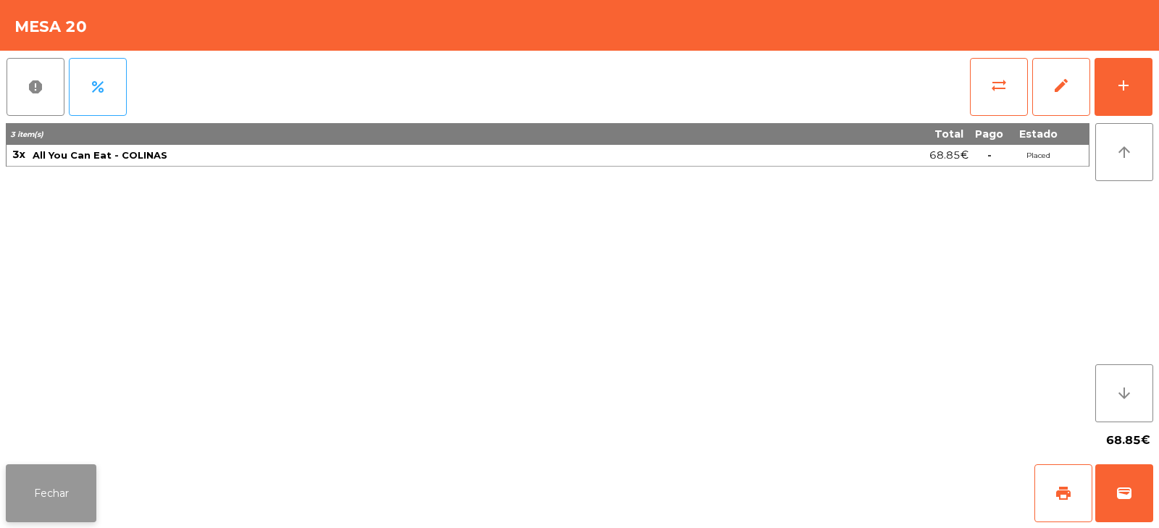
click at [43, 510] on button "Fechar" at bounding box center [51, 493] width 91 height 58
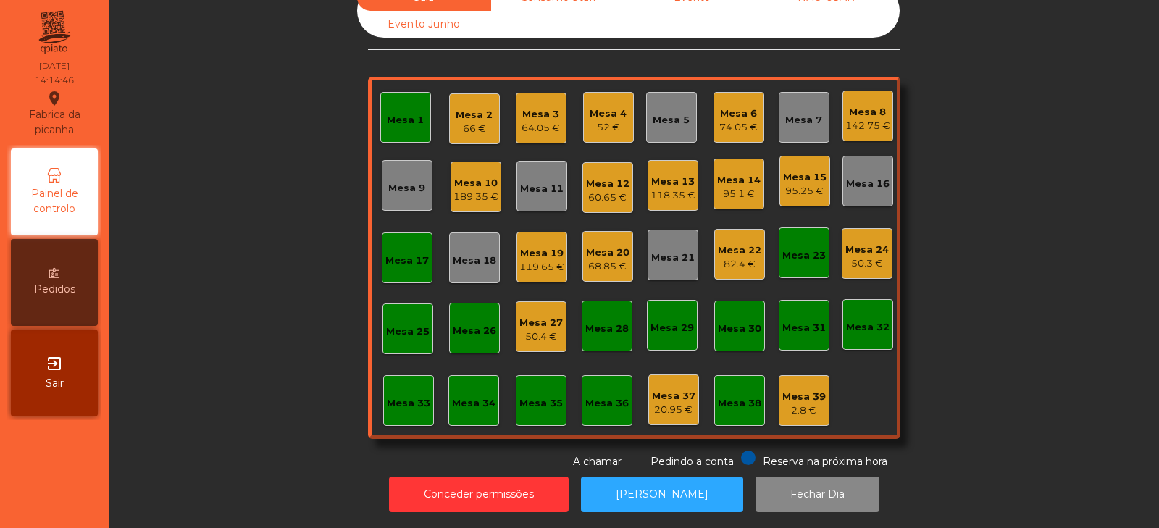
scroll to position [0, 0]
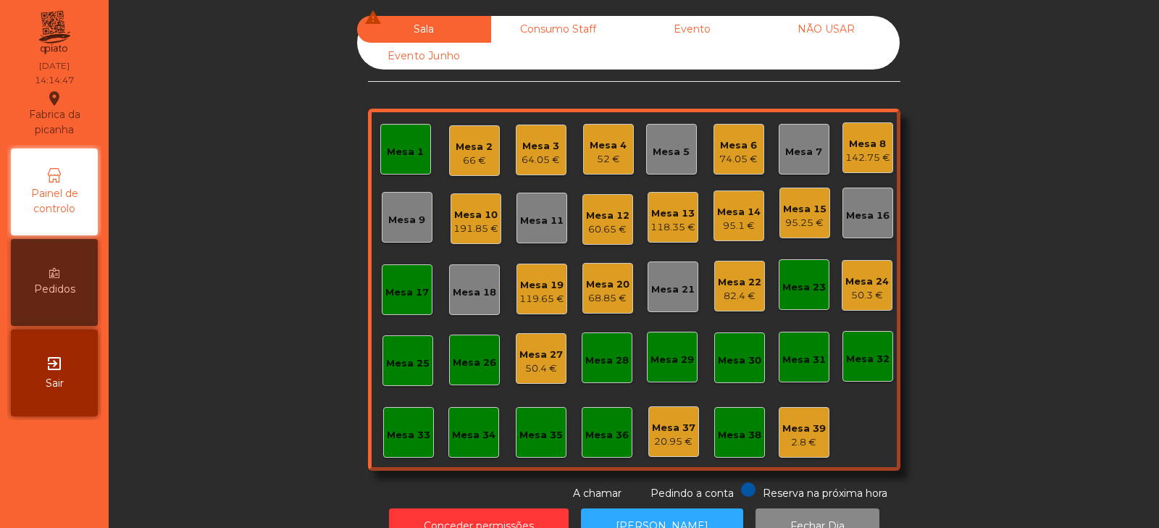
click at [734, 293] on div "82.4 €" at bounding box center [739, 296] width 43 height 14
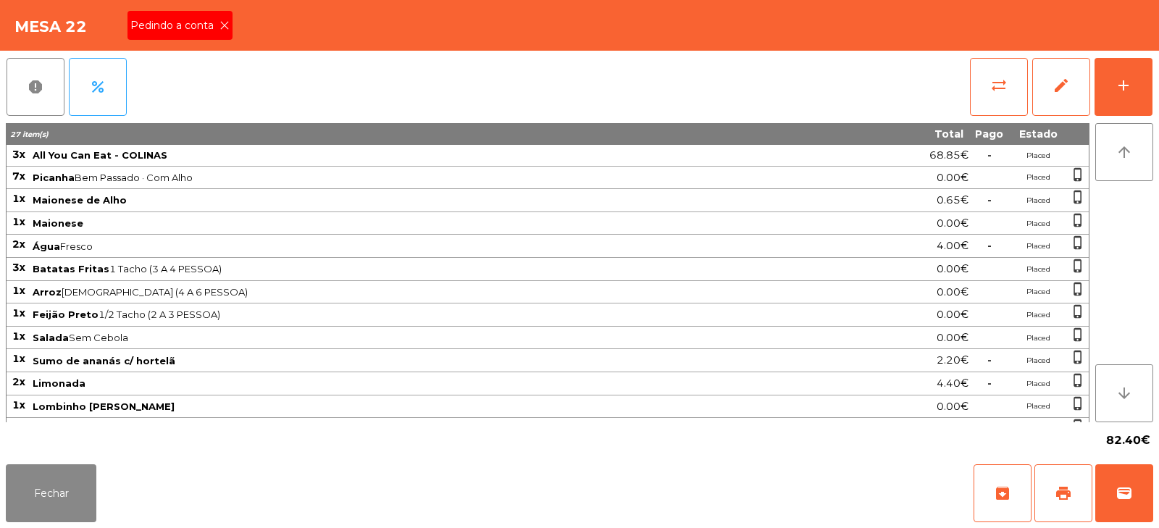
click at [223, 26] on icon at bounding box center [224, 25] width 10 height 10
click at [1052, 497] on button "print" at bounding box center [1063, 493] width 58 height 58
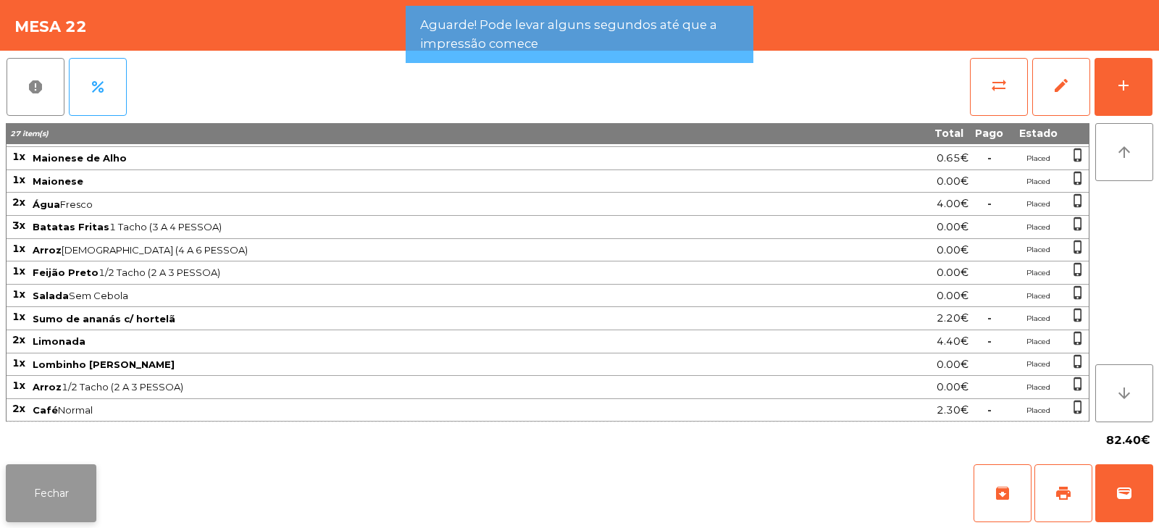
click at [54, 497] on button "Fechar" at bounding box center [51, 493] width 91 height 58
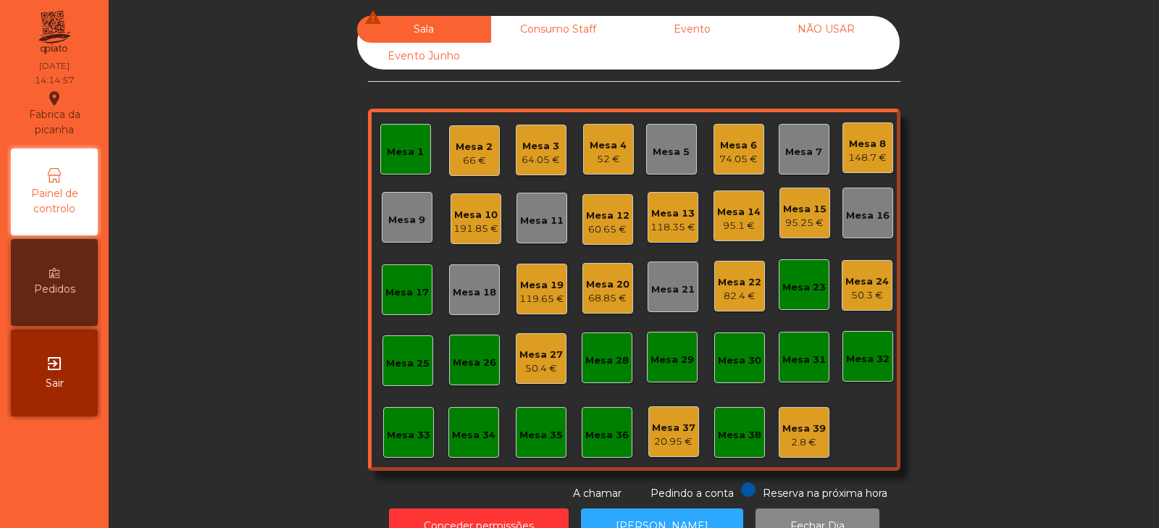
scroll to position [43, 0]
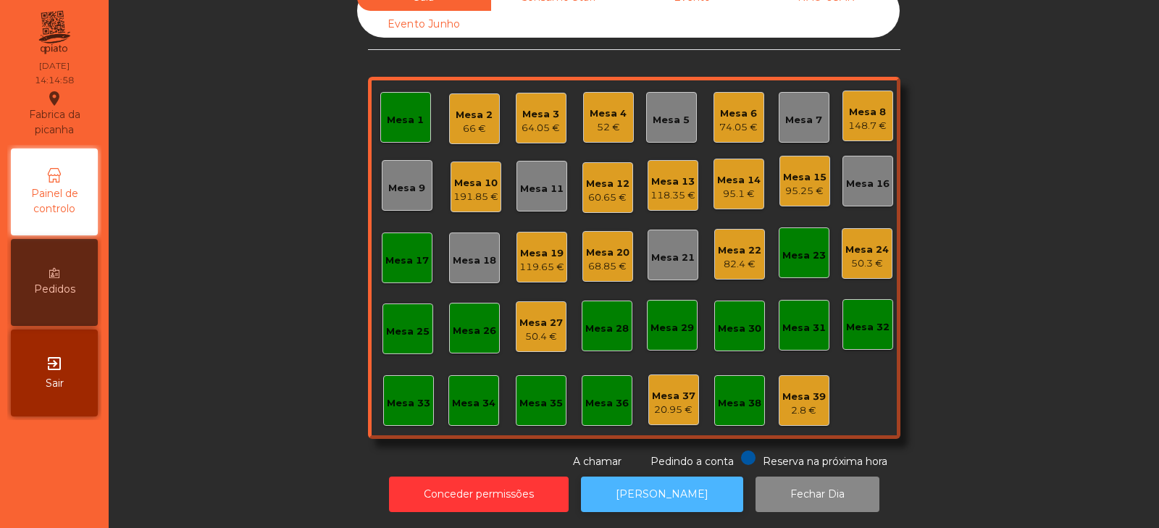
click at [654, 476] on button "[PERSON_NAME]" at bounding box center [662, 493] width 162 height 35
click at [732, 257] on div "82.4 €" at bounding box center [739, 264] width 43 height 14
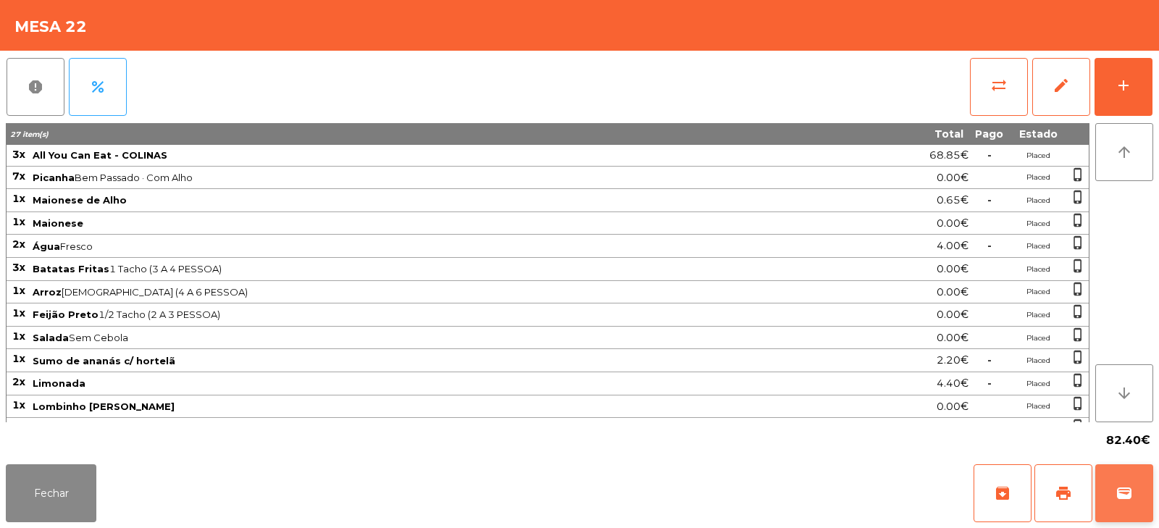
click at [1116, 477] on button "wallet" at bounding box center [1124, 493] width 58 height 58
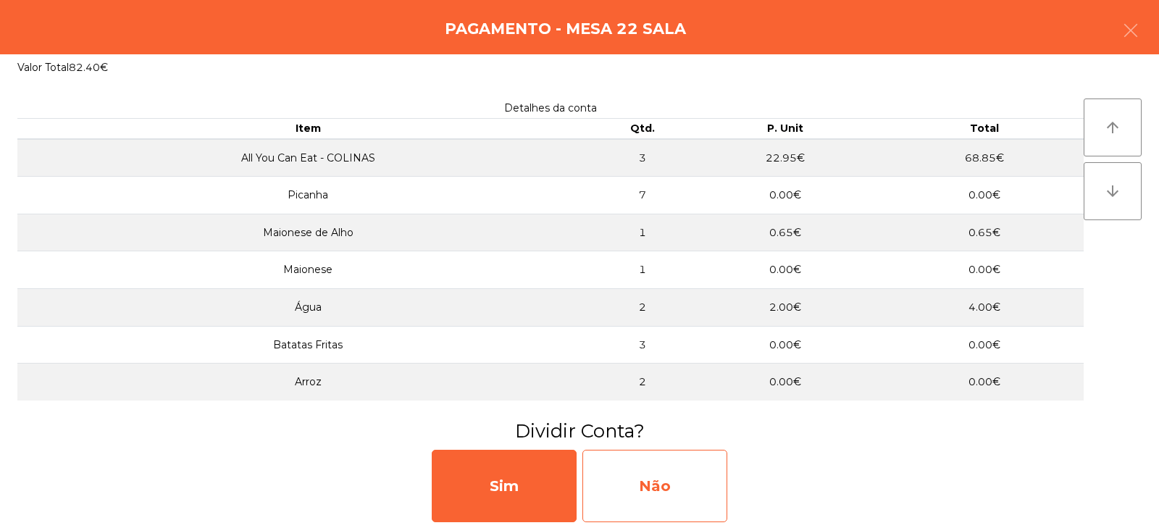
click at [647, 473] on div "Não" at bounding box center [654, 486] width 145 height 72
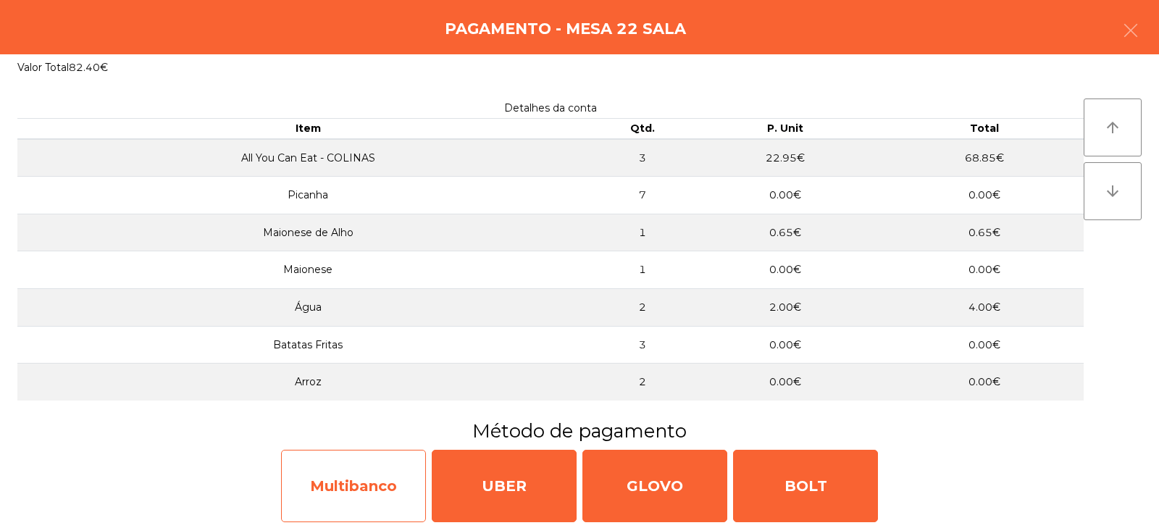
click at [358, 489] on div "Multibanco" at bounding box center [353, 486] width 145 height 72
select select "**"
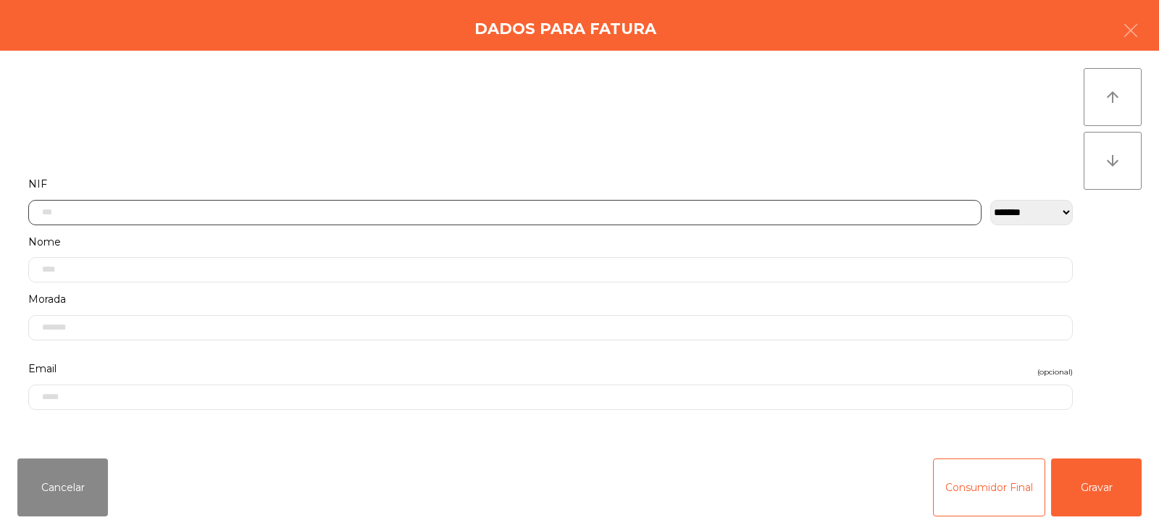
click at [368, 208] on input "text" at bounding box center [504, 212] width 953 height 25
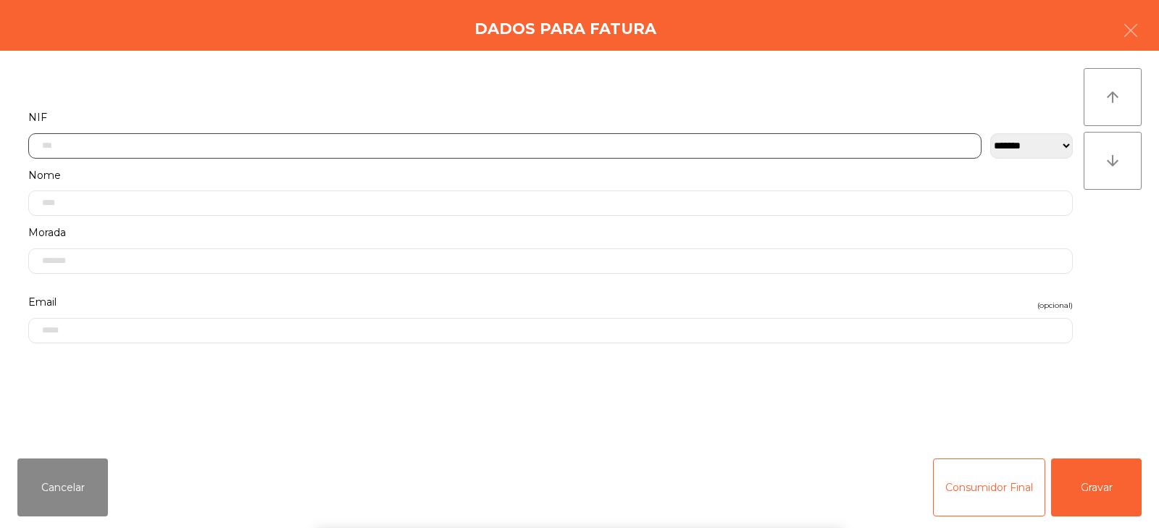
scroll to position [106, 0]
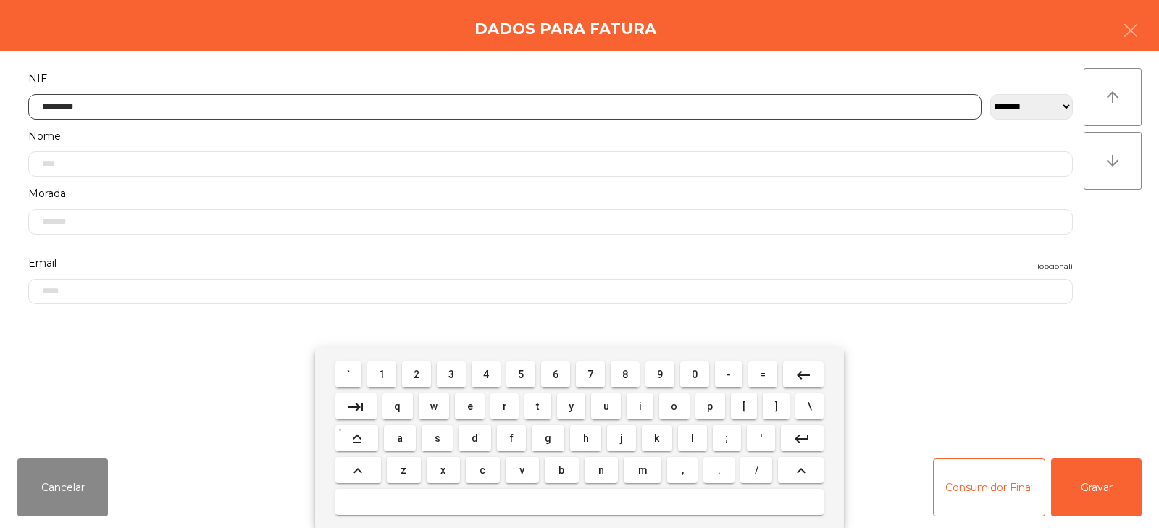
type input "*********"
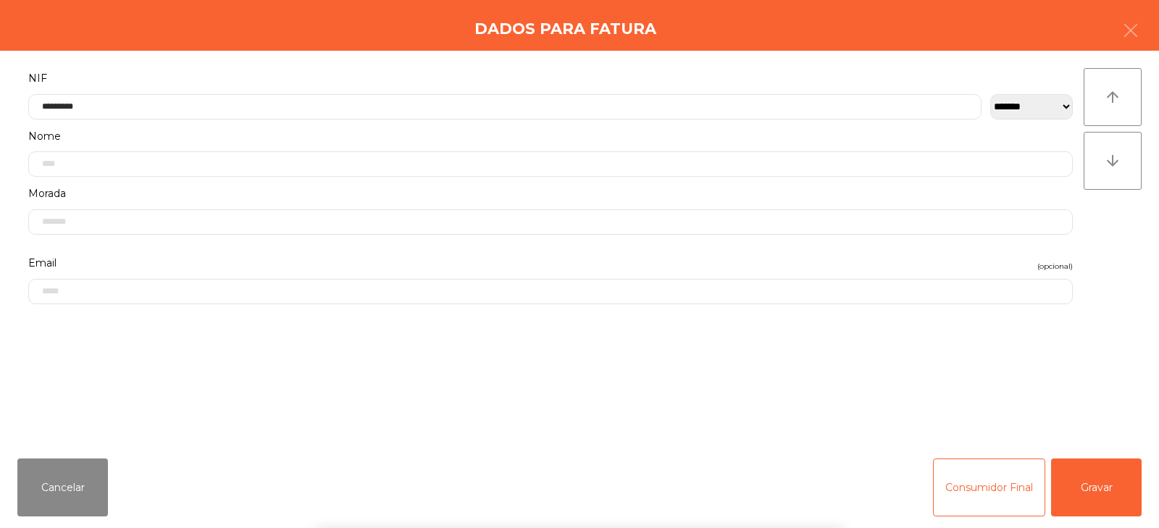
click at [1109, 484] on div "` 1 2 3 4 5 6 7 8 9 0 - = keyboard_backspace keyboard_tab q w e r t y u i o p […" at bounding box center [579, 438] width 1159 height 180
click at [1109, 492] on button "Gravar" at bounding box center [1096, 487] width 91 height 58
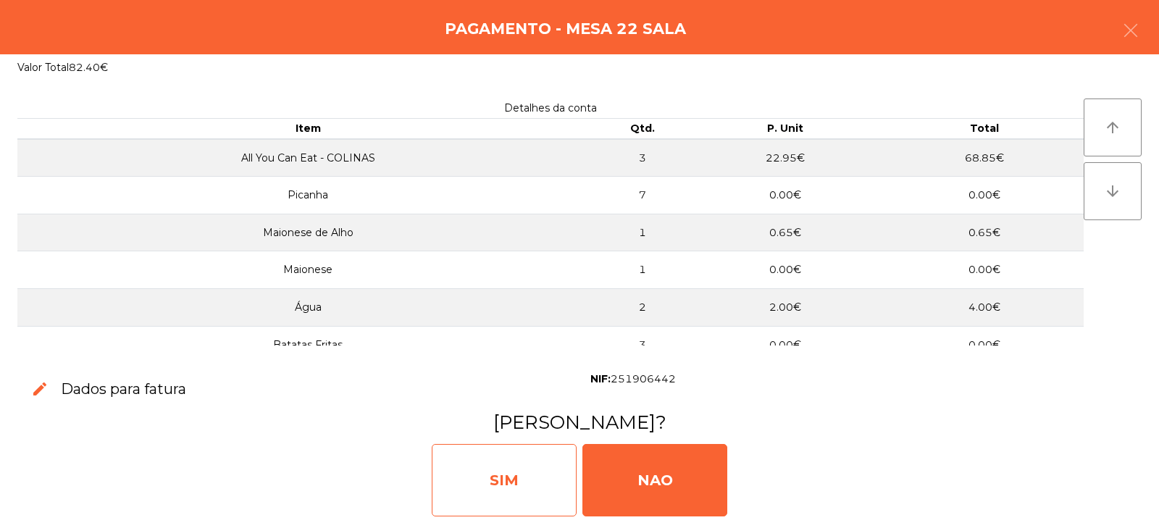
click at [503, 480] on div "SIM" at bounding box center [504, 480] width 145 height 72
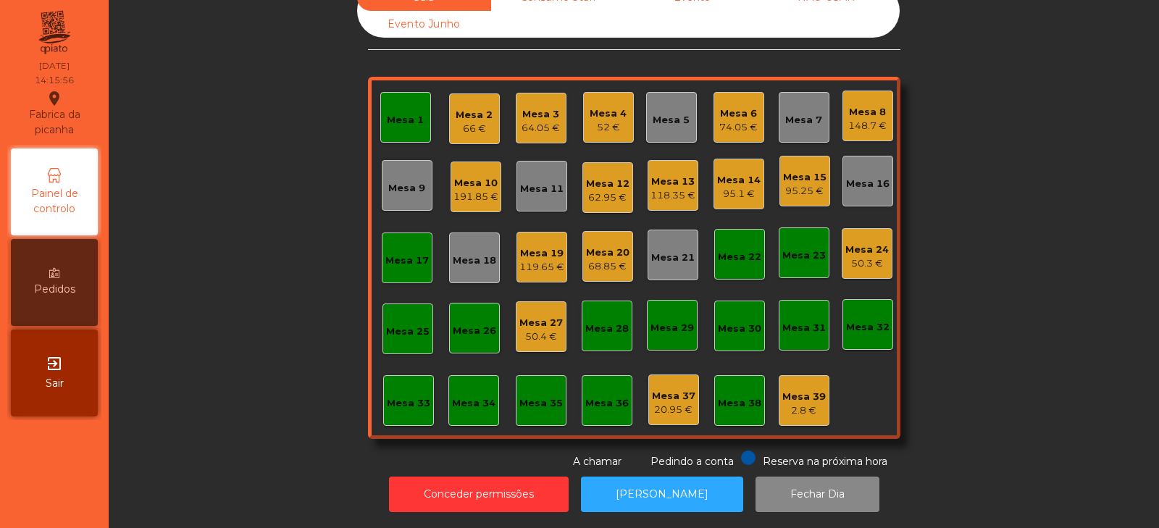
click at [866, 228] on div "Mesa 24 50.3 €" at bounding box center [866, 253] width 51 height 51
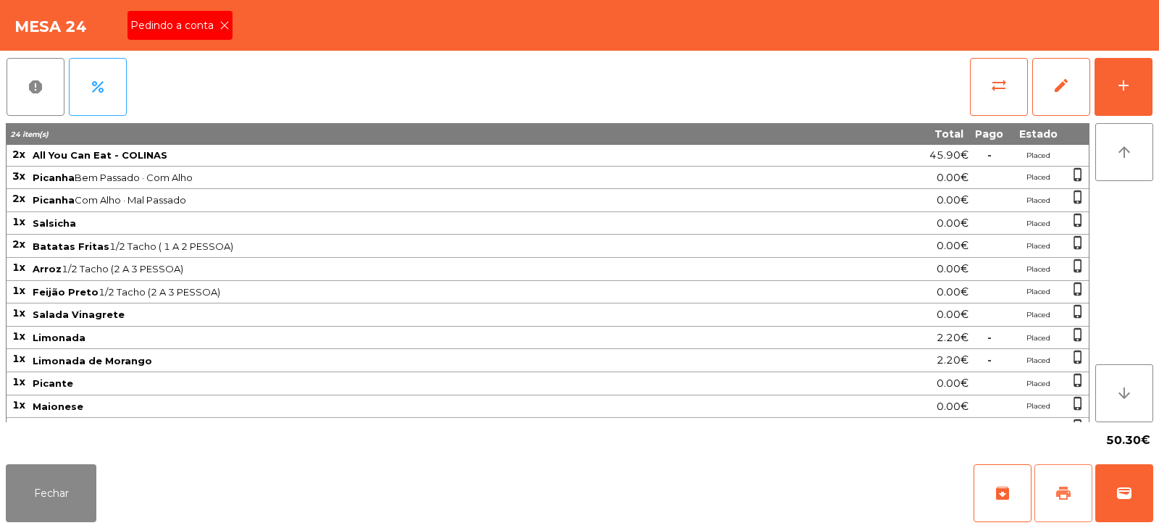
click at [1059, 484] on span "print" at bounding box center [1062, 492] width 17 height 17
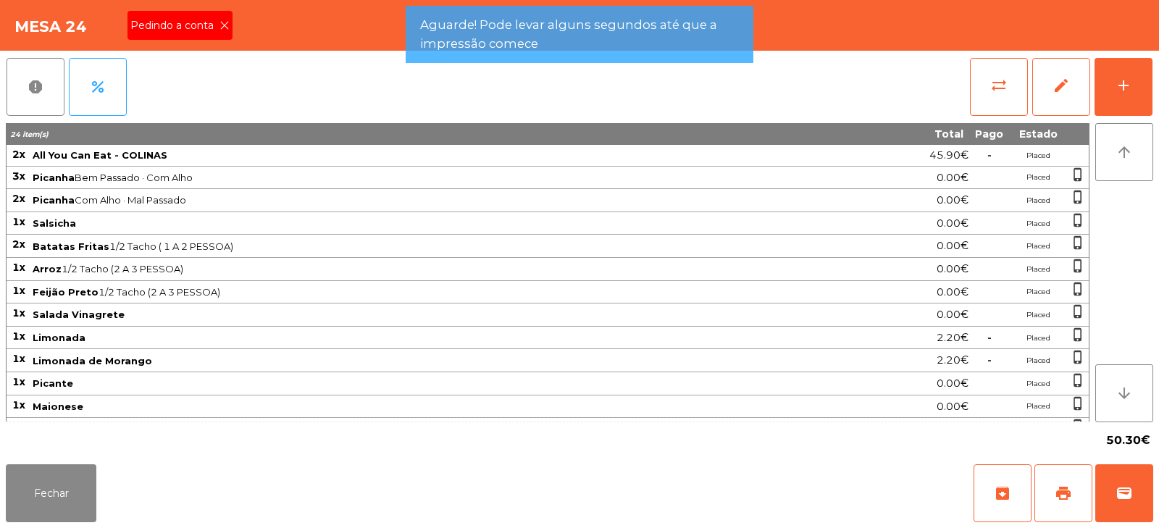
click at [224, 25] on icon at bounding box center [224, 25] width 10 height 10
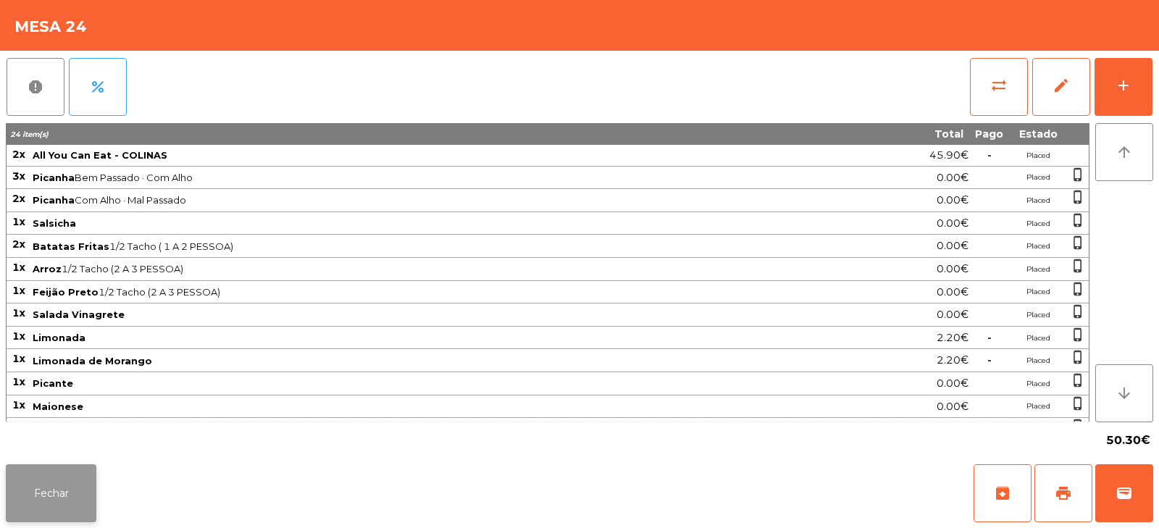
click at [54, 500] on button "Fechar" at bounding box center [51, 493] width 91 height 58
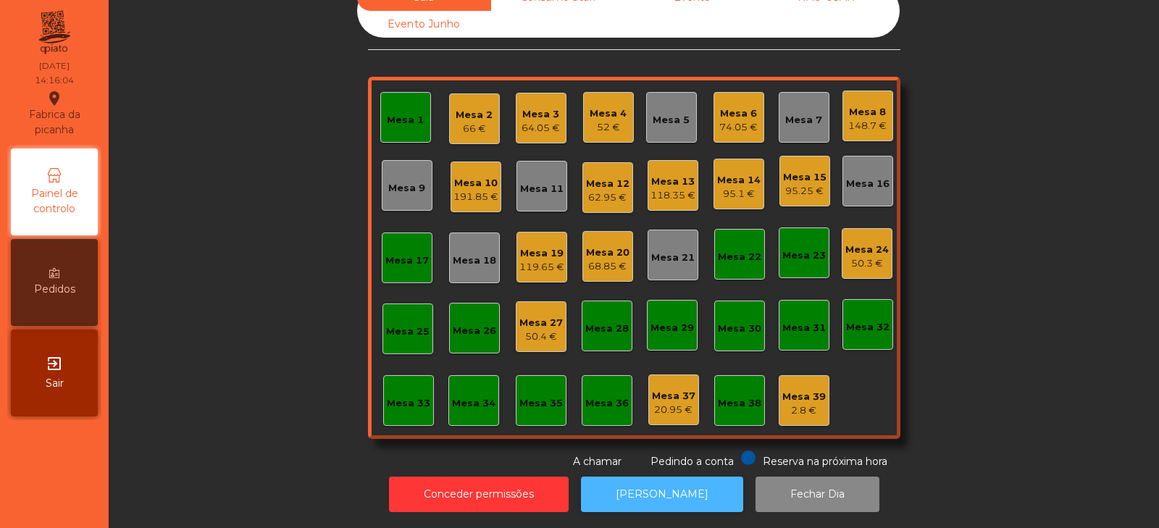
click at [671, 492] on button "[PERSON_NAME]" at bounding box center [662, 493] width 162 height 35
click at [655, 189] on div "118.35 €" at bounding box center [672, 195] width 45 height 14
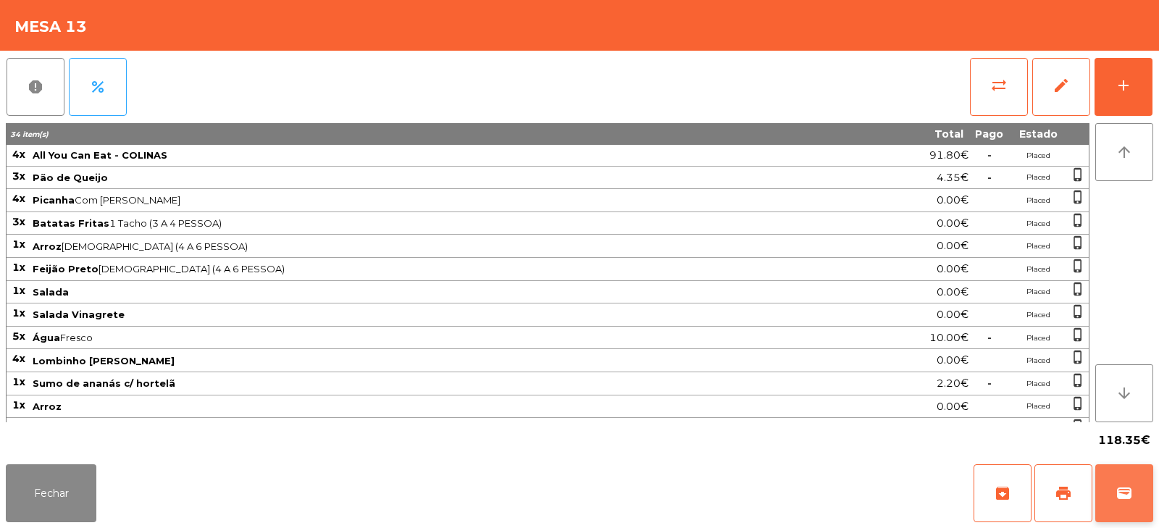
click at [1137, 506] on button "wallet" at bounding box center [1124, 493] width 58 height 58
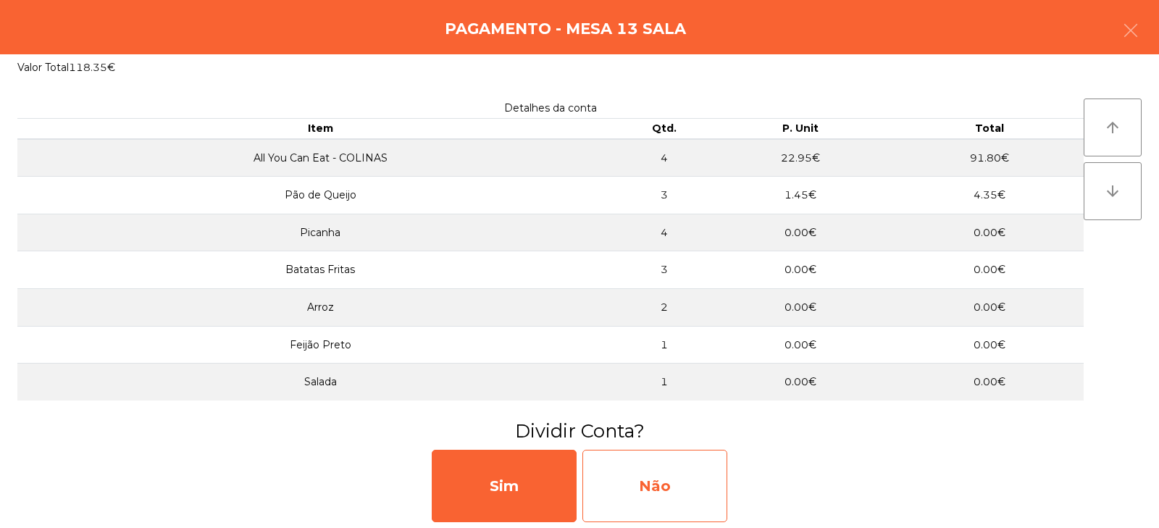
click at [666, 493] on div "Não" at bounding box center [654, 486] width 145 height 72
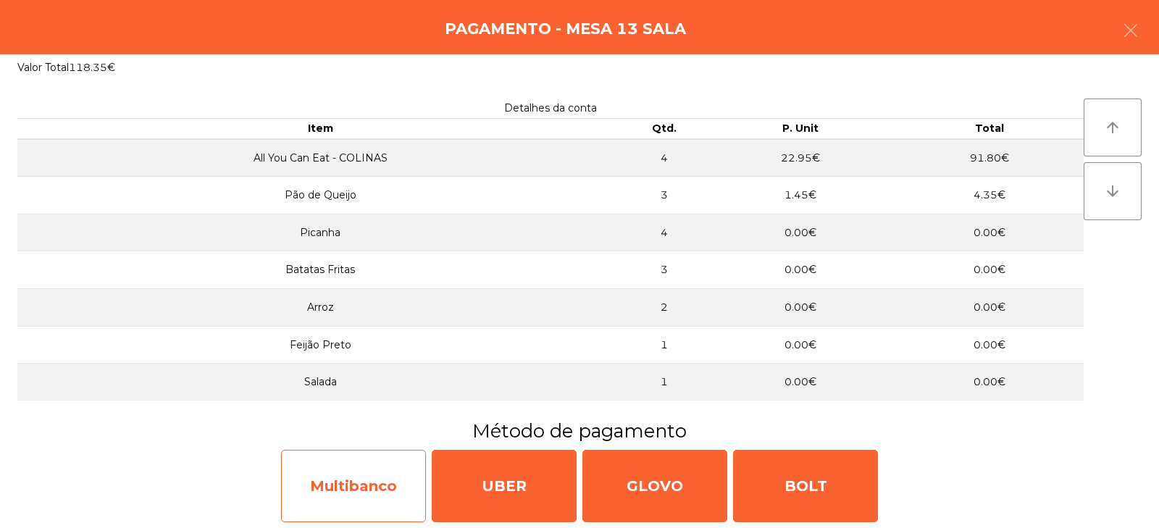
click at [384, 499] on div "Multibanco" at bounding box center [353, 486] width 145 height 72
select select "**"
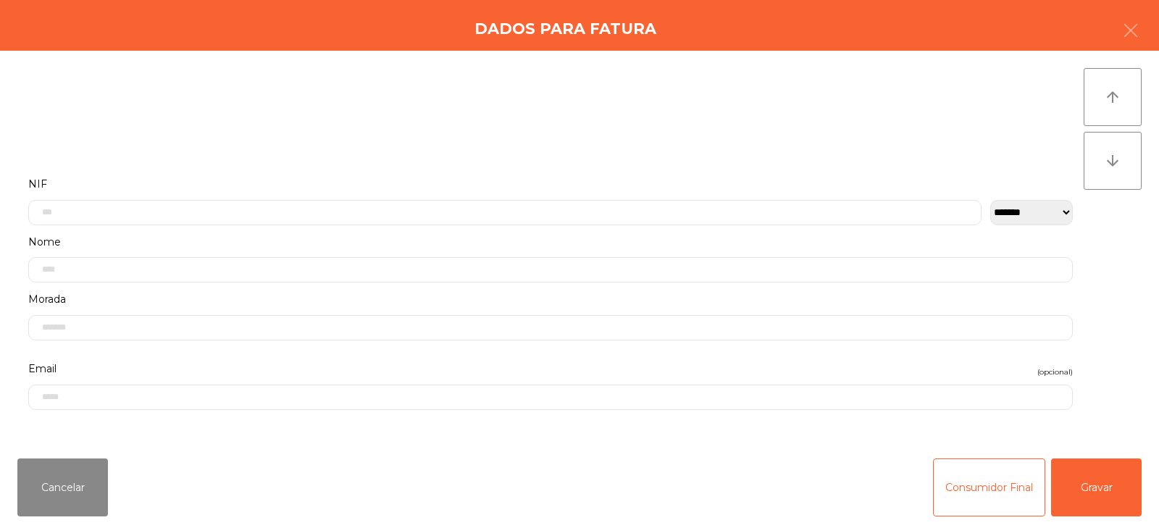
click at [474, 236] on label "Nome" at bounding box center [550, 242] width 1044 height 20
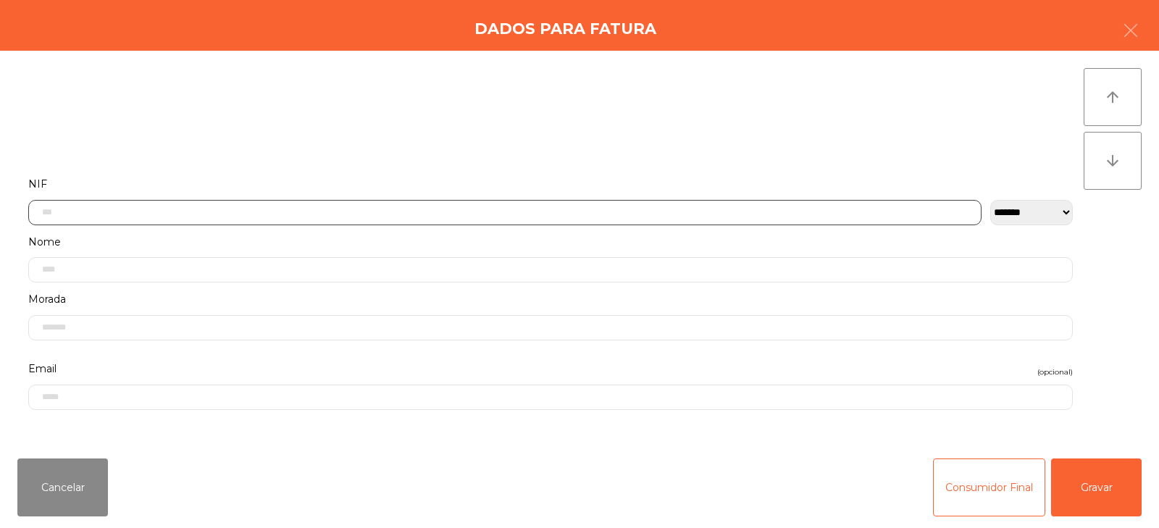
click at [346, 214] on input "text" at bounding box center [504, 212] width 953 height 25
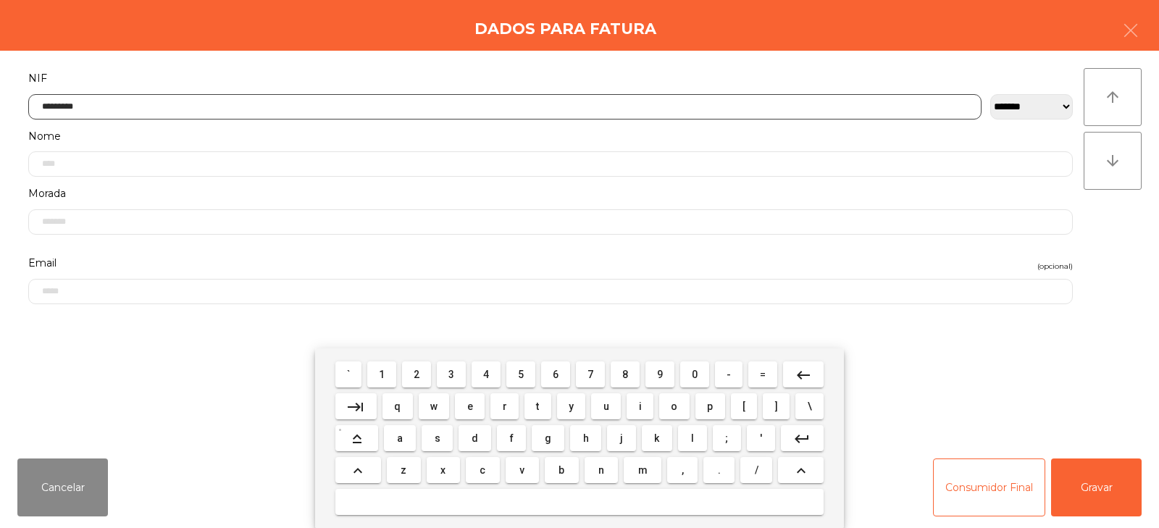
type input "*********"
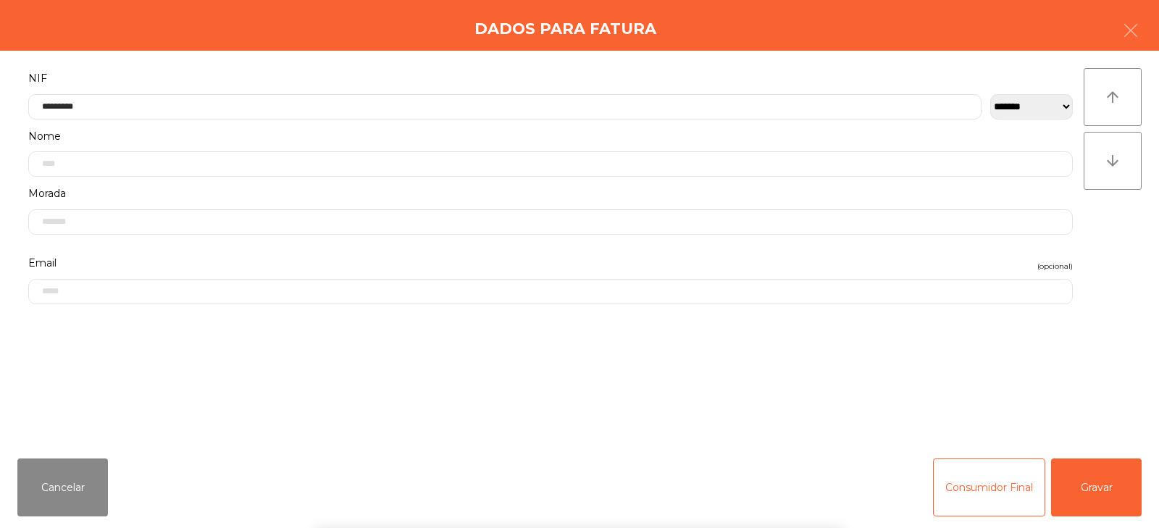
click at [1094, 242] on div "arrow_upward arrow_downward" at bounding box center [1112, 248] width 58 height 361
click at [1080, 497] on button "Gravar" at bounding box center [1096, 487] width 91 height 58
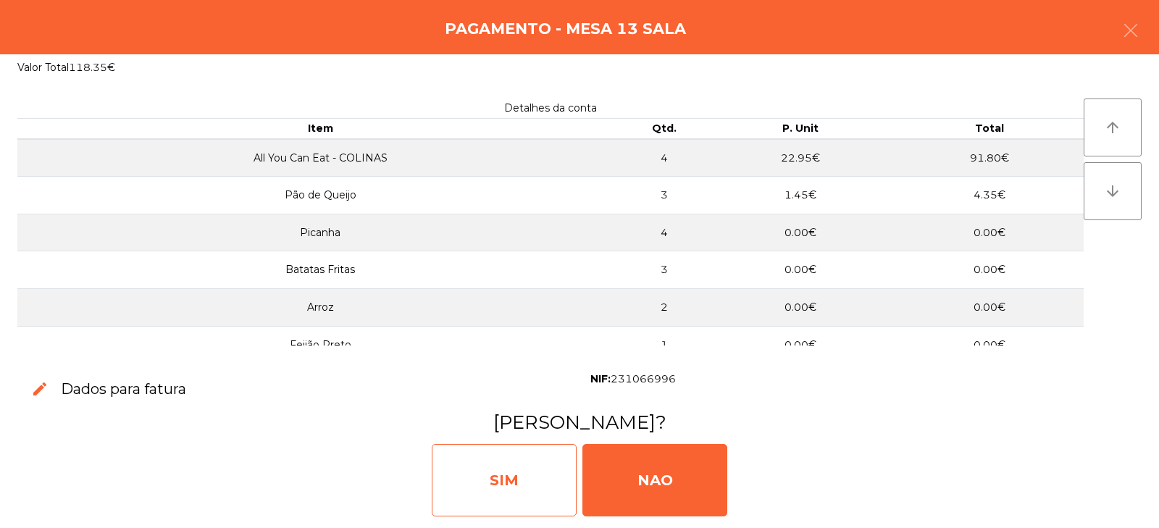
click at [522, 496] on div "SIM" at bounding box center [504, 480] width 145 height 72
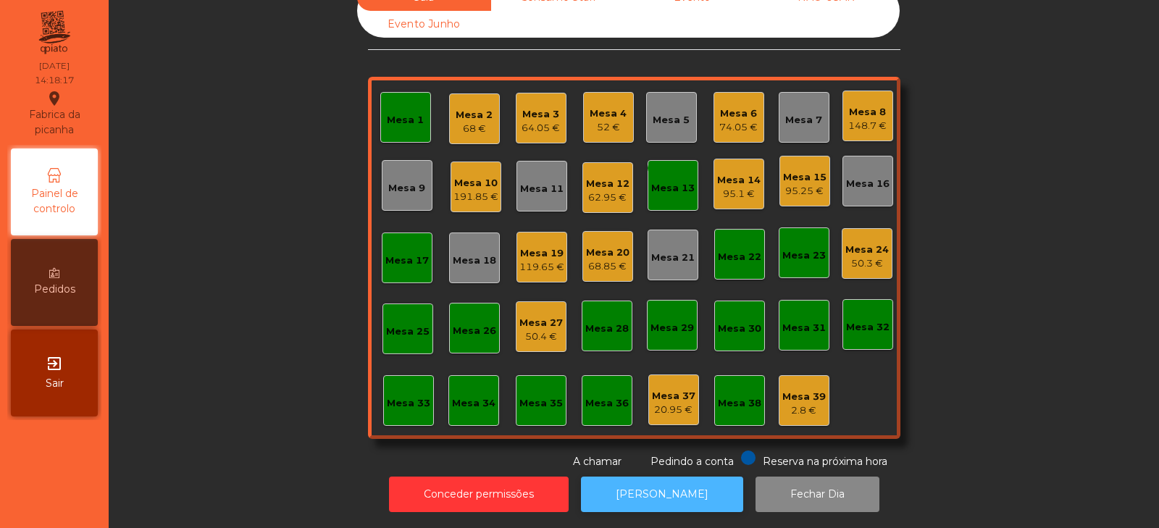
click at [667, 477] on button "[PERSON_NAME]" at bounding box center [662, 493] width 162 height 35
click at [854, 261] on div "Mesa 24 50.3 €" at bounding box center [866, 253] width 51 height 51
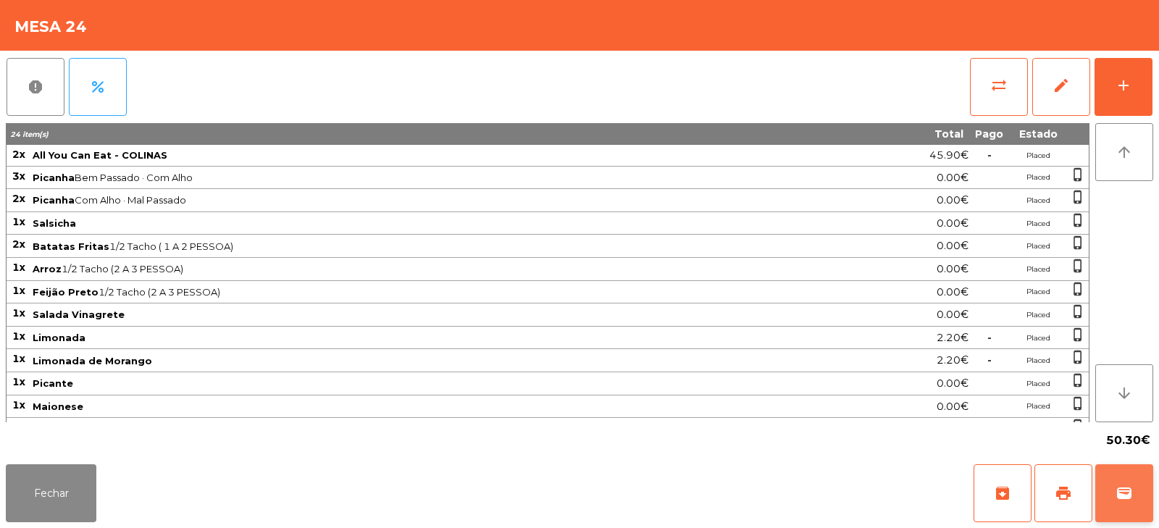
click at [1133, 497] on button "wallet" at bounding box center [1124, 493] width 58 height 58
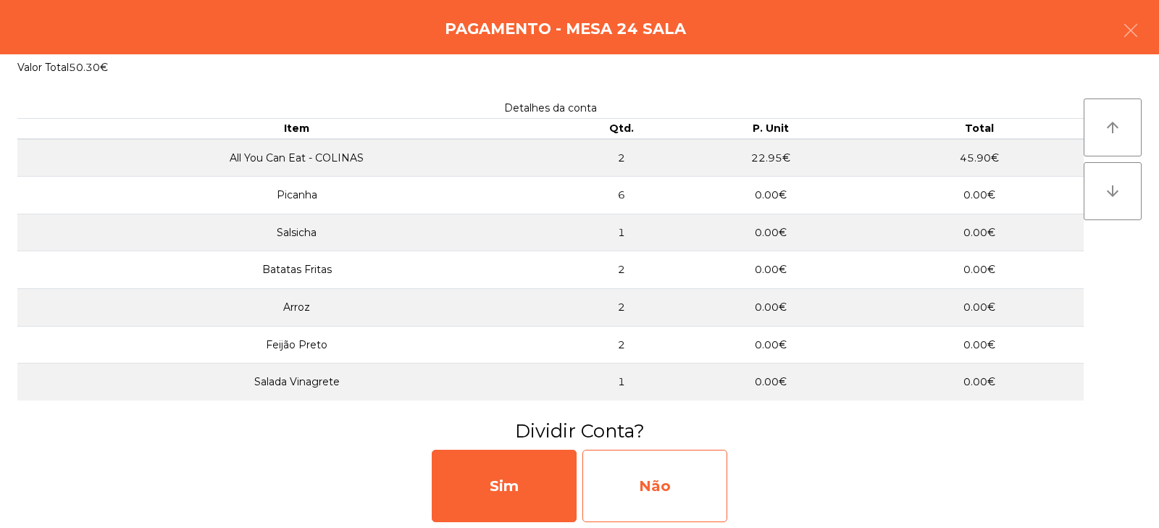
click at [651, 510] on div "Não" at bounding box center [654, 486] width 145 height 72
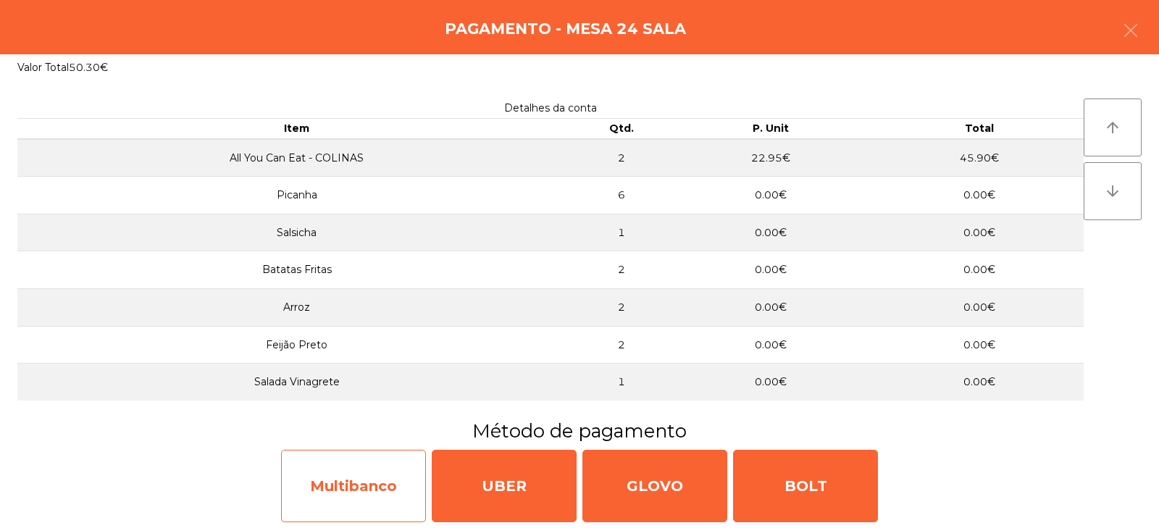
click at [345, 513] on div "Multibanco" at bounding box center [353, 486] width 145 height 72
select select "**"
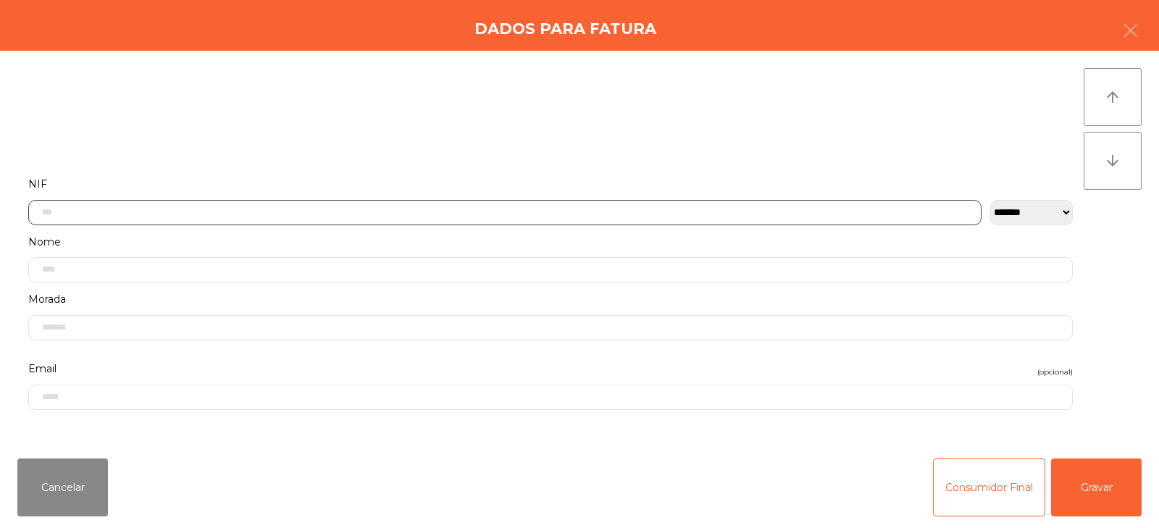
click at [425, 212] on input "text" at bounding box center [504, 212] width 953 height 25
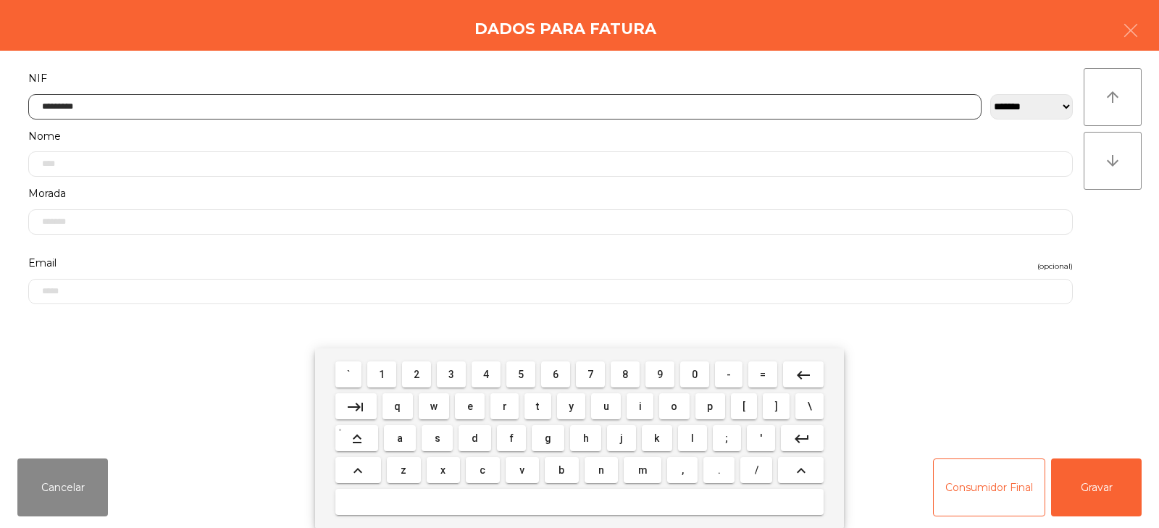
type input "*********"
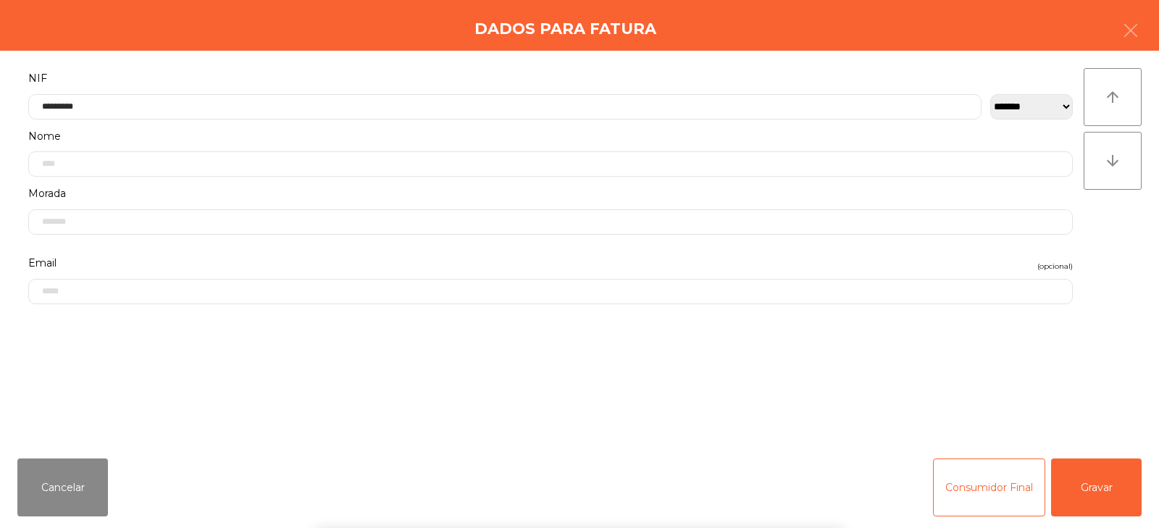
click at [1118, 253] on div "arrow_upward arrow_downward" at bounding box center [1112, 248] width 58 height 361
click at [1121, 465] on button "Gravar" at bounding box center [1096, 487] width 91 height 58
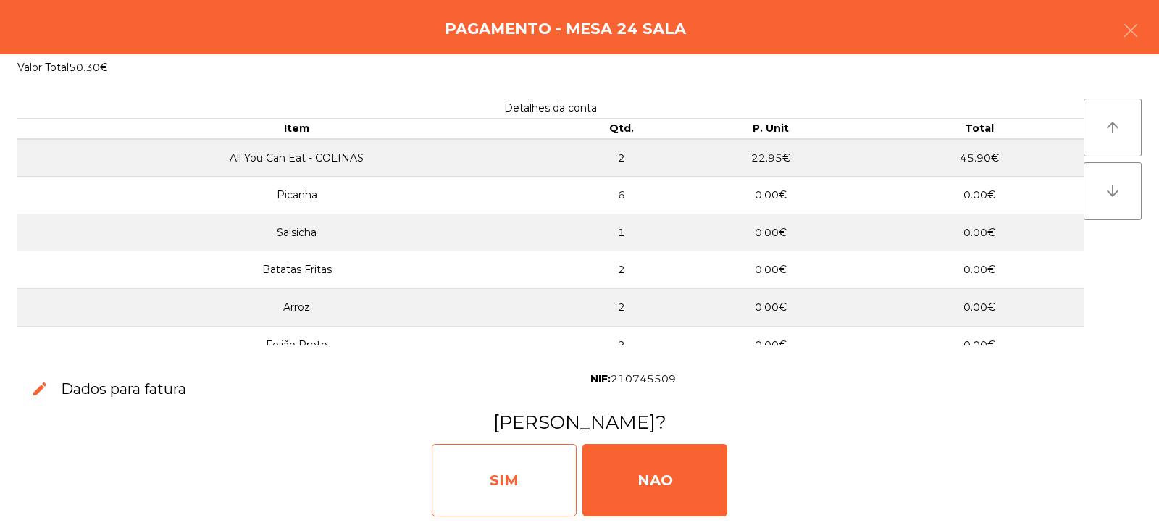
click at [508, 474] on div "SIM" at bounding box center [504, 480] width 145 height 72
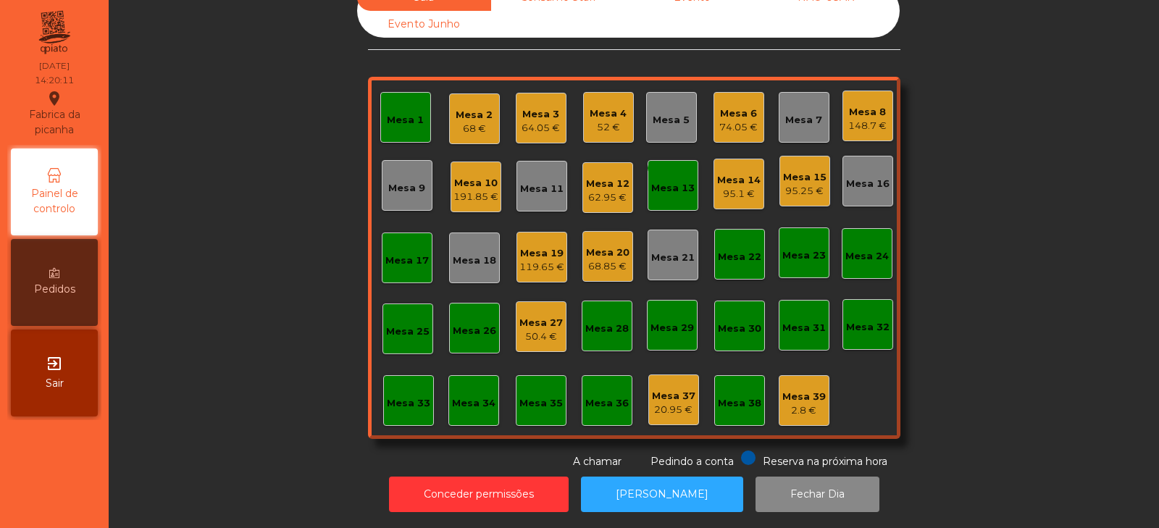
click at [406, 253] on div "Mesa 17" at bounding box center [406, 260] width 43 height 14
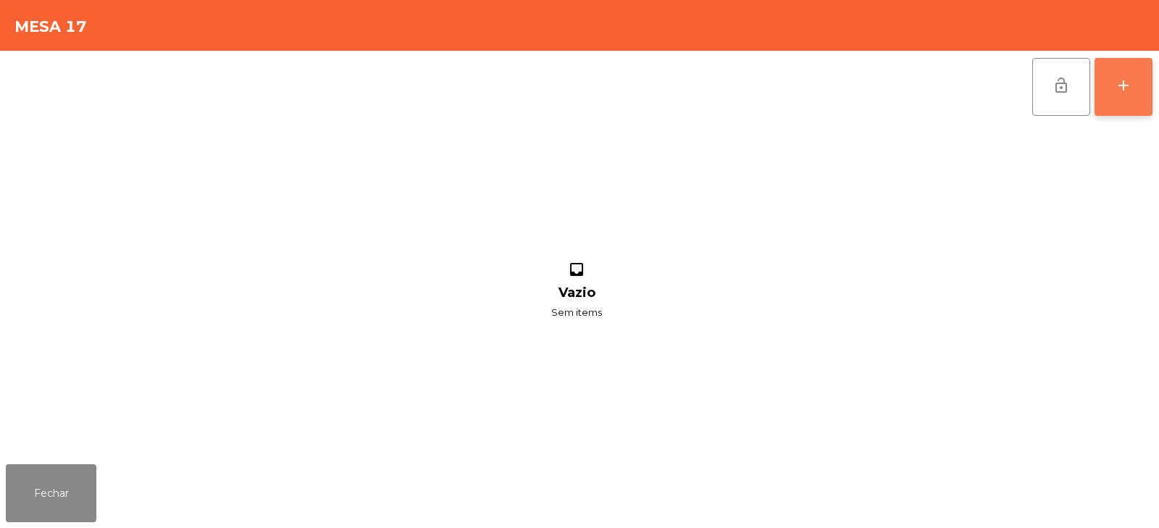
click at [1125, 96] on button "add" at bounding box center [1123, 87] width 58 height 58
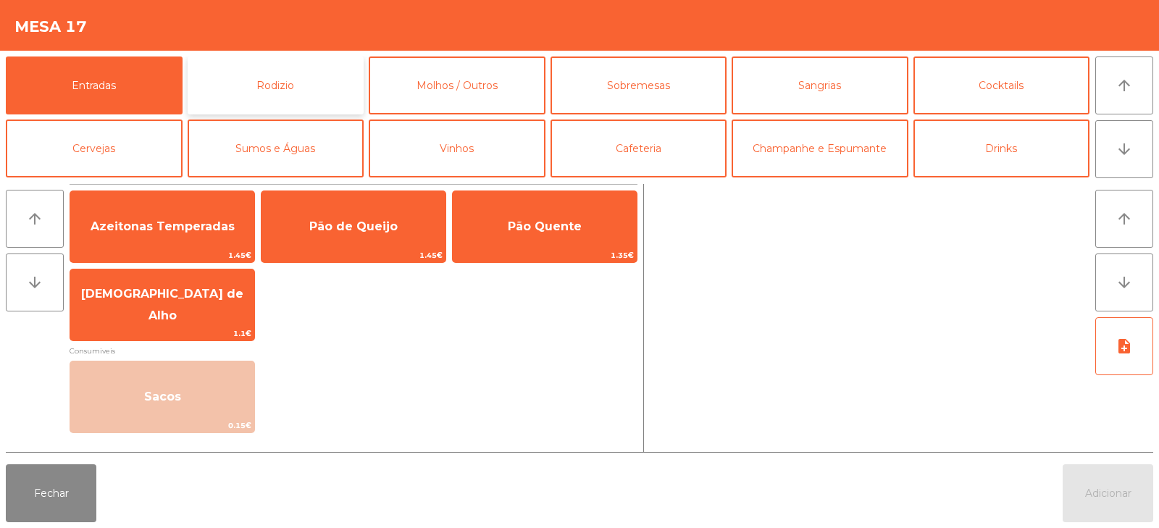
click at [282, 88] on button "Rodizio" at bounding box center [276, 85] width 177 height 58
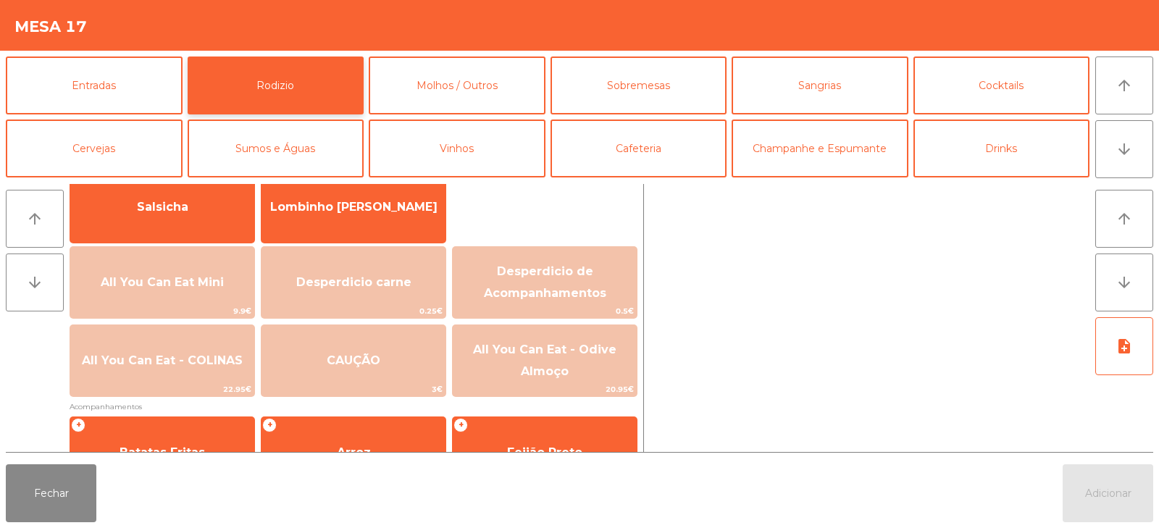
scroll to position [125, 0]
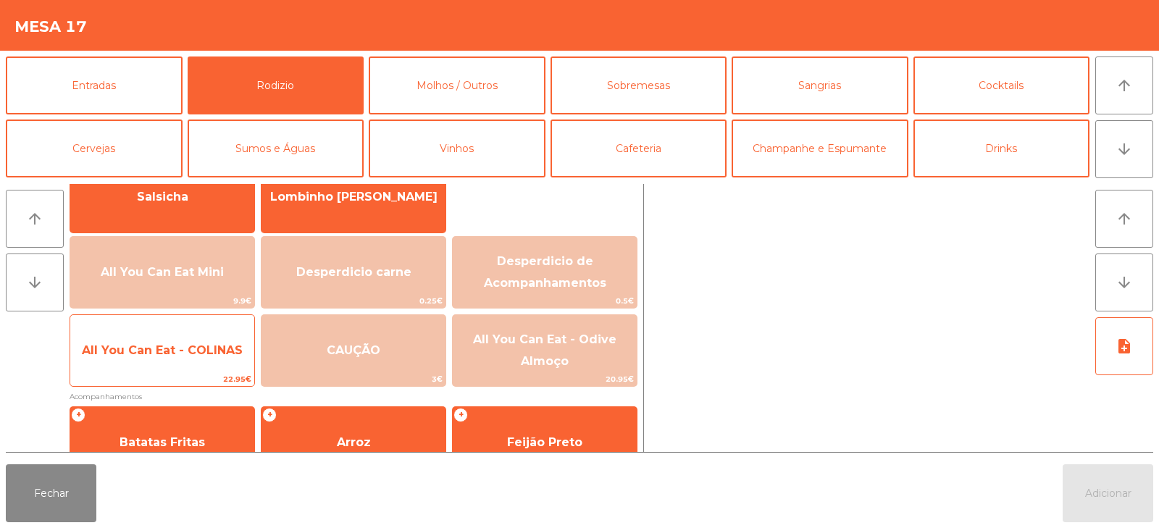
click at [206, 337] on span "All You Can Eat - COLINAS" at bounding box center [162, 350] width 184 height 39
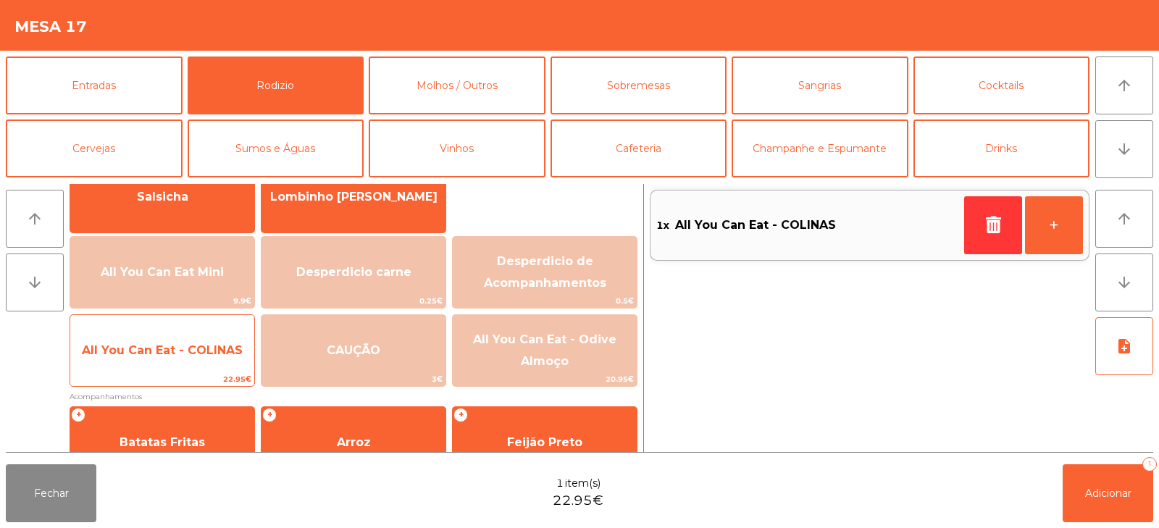
click at [203, 343] on span "All You Can Eat - COLINAS" at bounding box center [162, 350] width 161 height 14
click at [180, 353] on span "All You Can Eat - COLINAS" at bounding box center [162, 350] width 161 height 14
click at [173, 347] on span "All You Can Eat - COLINAS" at bounding box center [162, 350] width 161 height 14
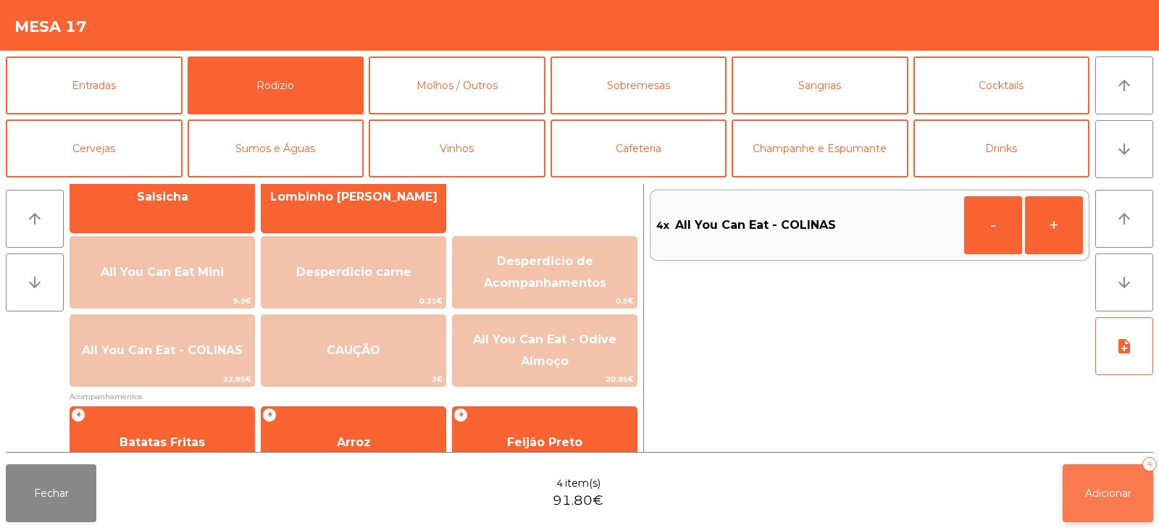
click at [1115, 476] on button "Adicionar 4" at bounding box center [1107, 493] width 91 height 58
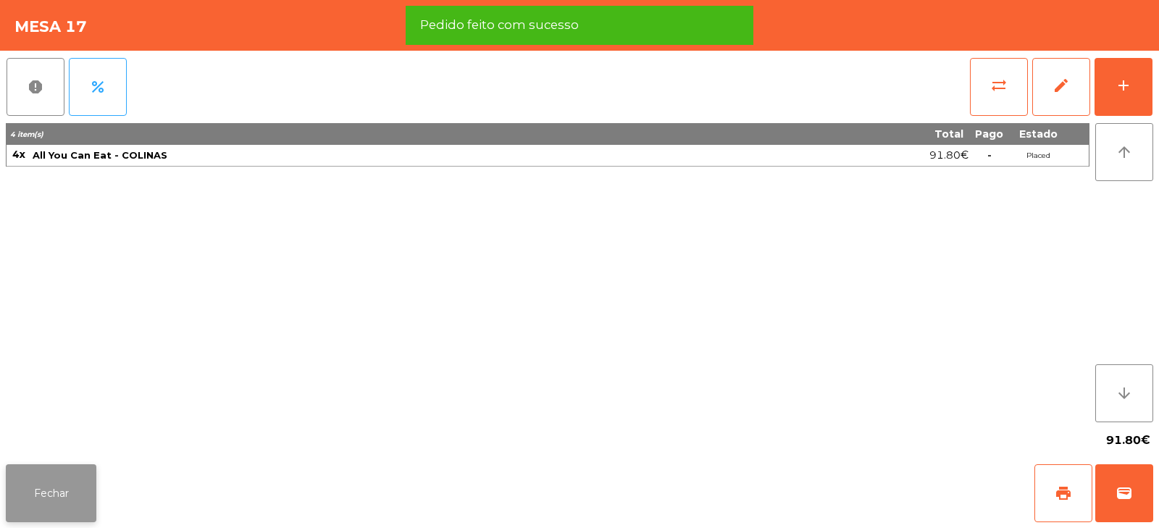
click at [49, 468] on button "Fechar" at bounding box center [51, 493] width 91 height 58
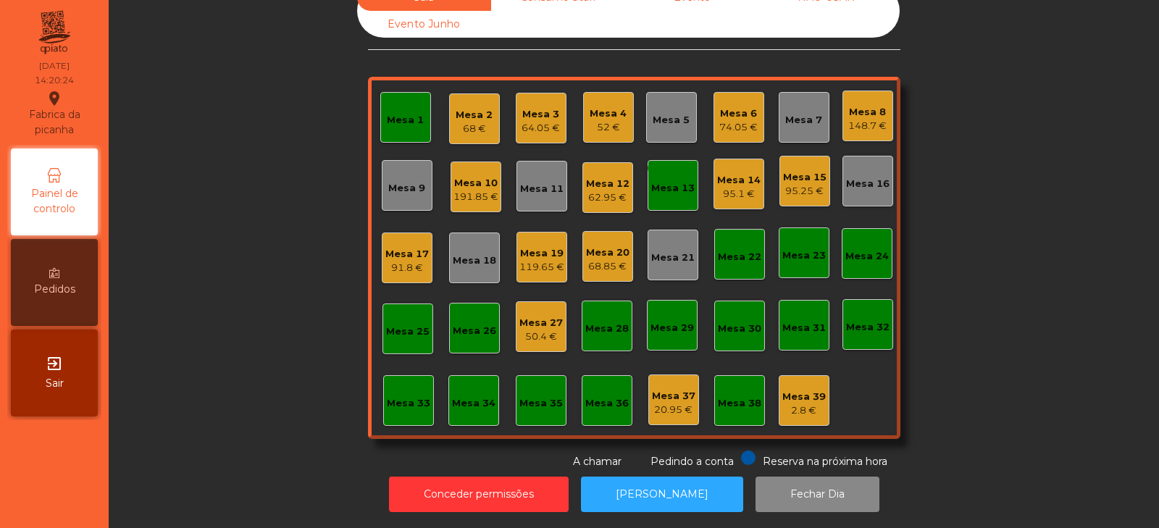
scroll to position [0, 0]
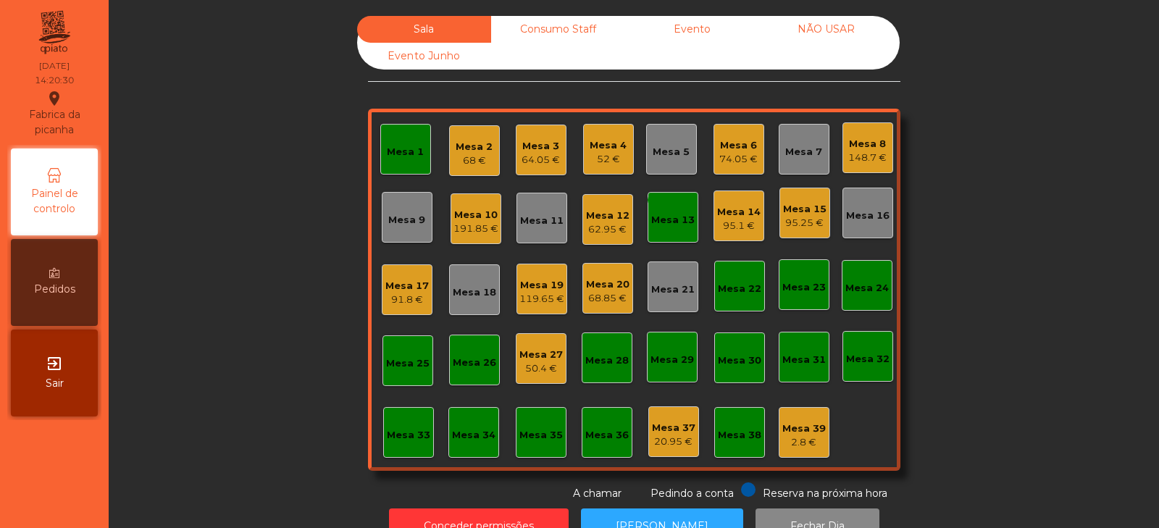
click at [667, 287] on div "Mesa 21" at bounding box center [672, 289] width 43 height 14
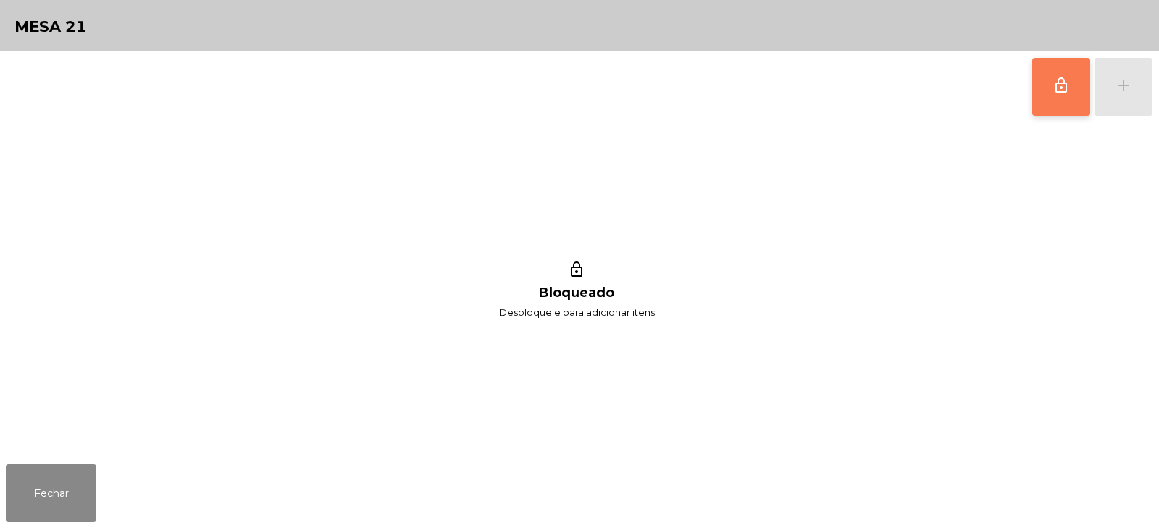
click at [1045, 89] on button "lock_outline" at bounding box center [1061, 87] width 58 height 58
click at [1114, 90] on div "add" at bounding box center [1122, 85] width 17 height 17
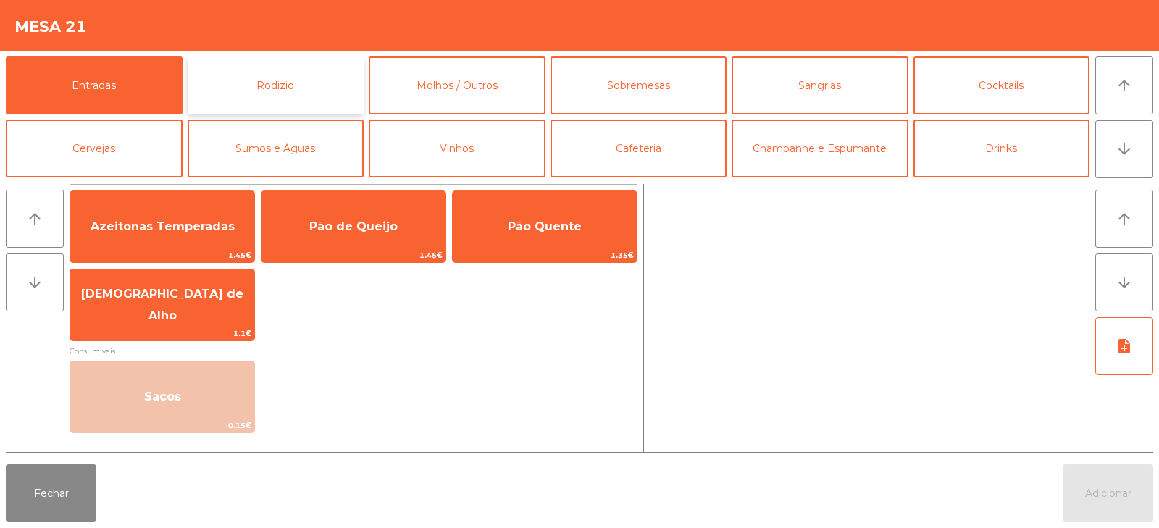
click at [295, 78] on button "Rodizio" at bounding box center [276, 85] width 177 height 58
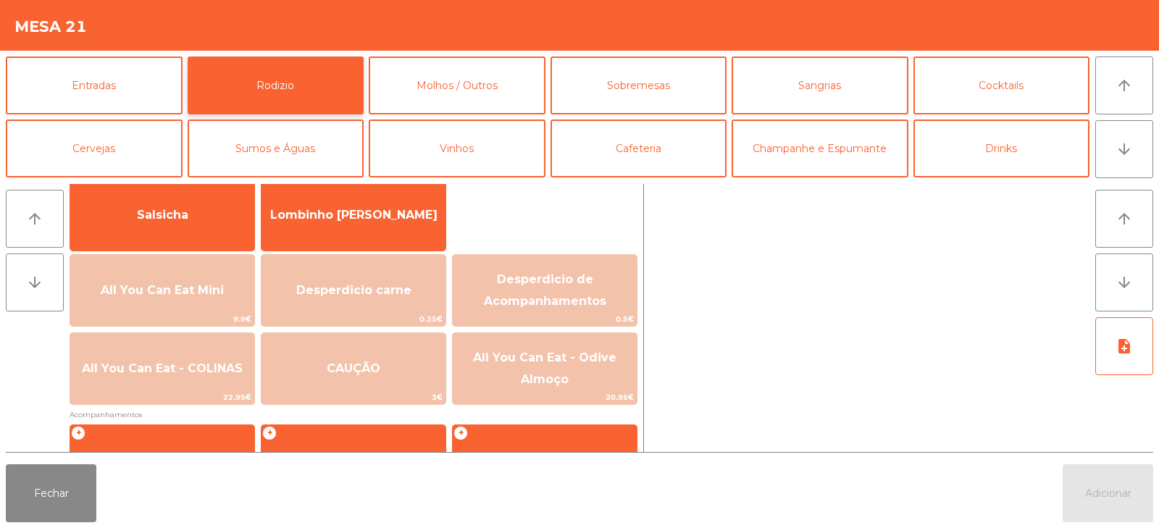
scroll to position [163, 0]
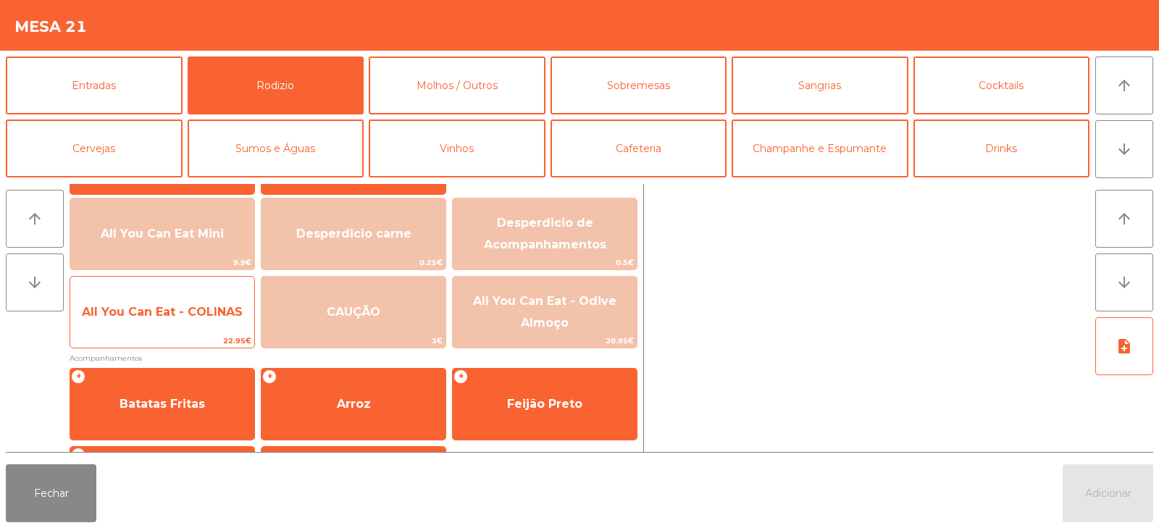
click at [145, 328] on span "All You Can Eat - COLINAS" at bounding box center [162, 312] width 184 height 39
click at [150, 329] on span "All You Can Eat - COLINAS" at bounding box center [162, 312] width 184 height 39
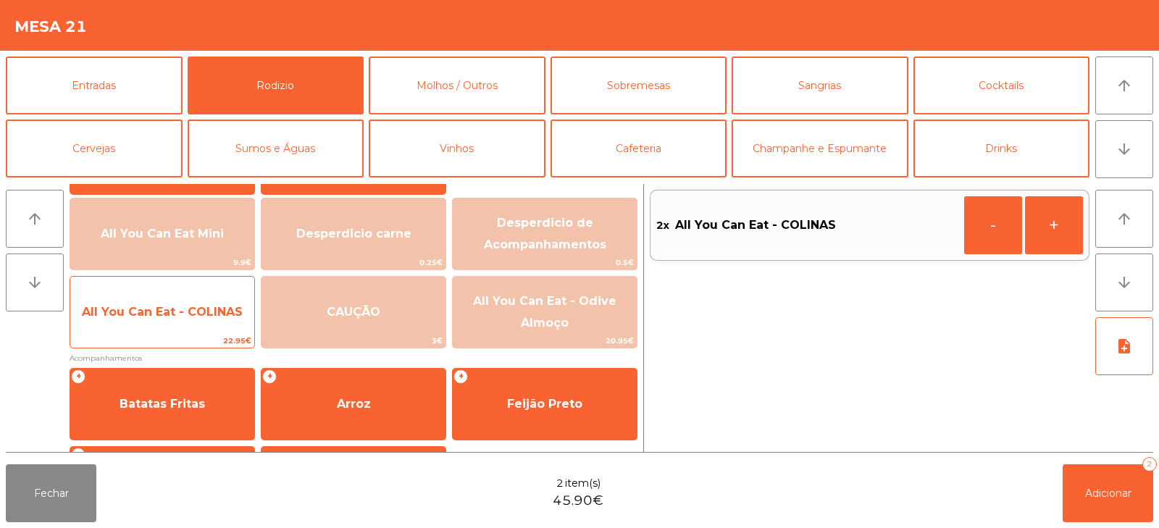
click at [148, 333] on div "All You Can Eat - COLINAS 22.95€" at bounding box center [162, 312] width 185 height 72
click at [152, 331] on span "All You Can Eat - COLINAS" at bounding box center [162, 312] width 184 height 39
click at [155, 332] on span "All You Can Eat - COLINAS" at bounding box center [162, 312] width 184 height 39
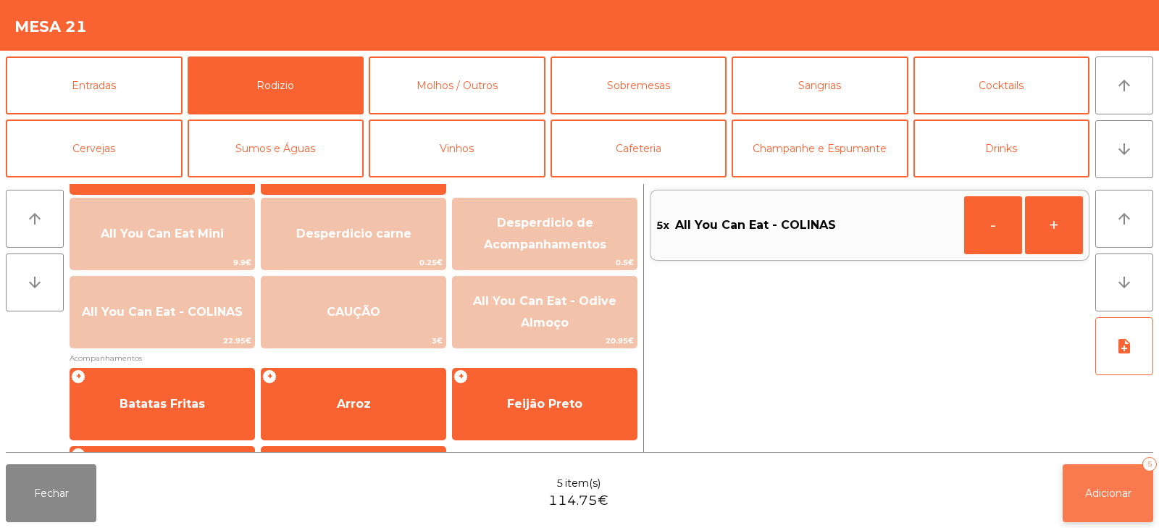
click at [1111, 494] on span "Adicionar" at bounding box center [1108, 493] width 46 height 13
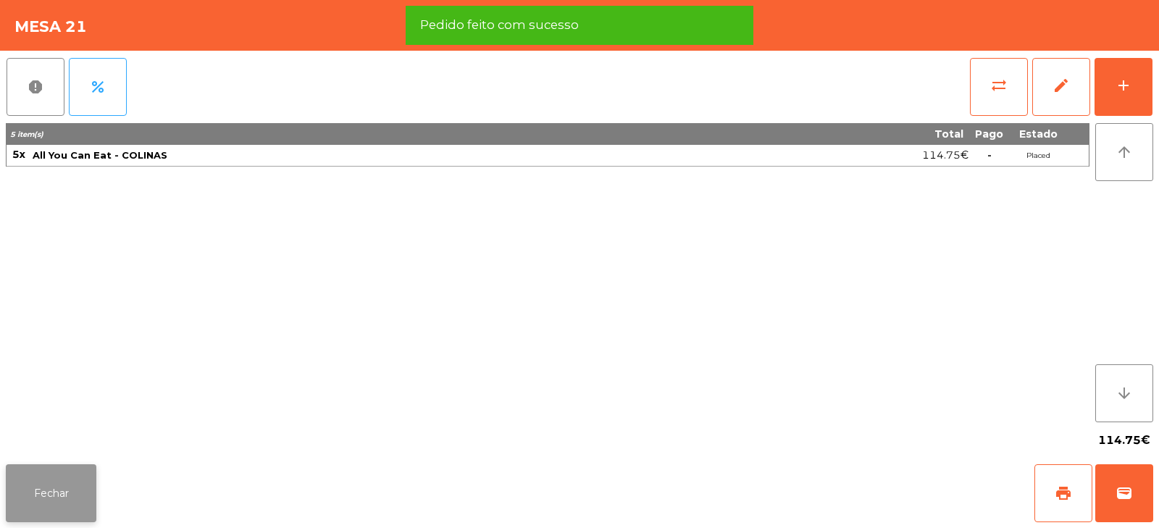
click at [53, 510] on button "Fechar" at bounding box center [51, 493] width 91 height 58
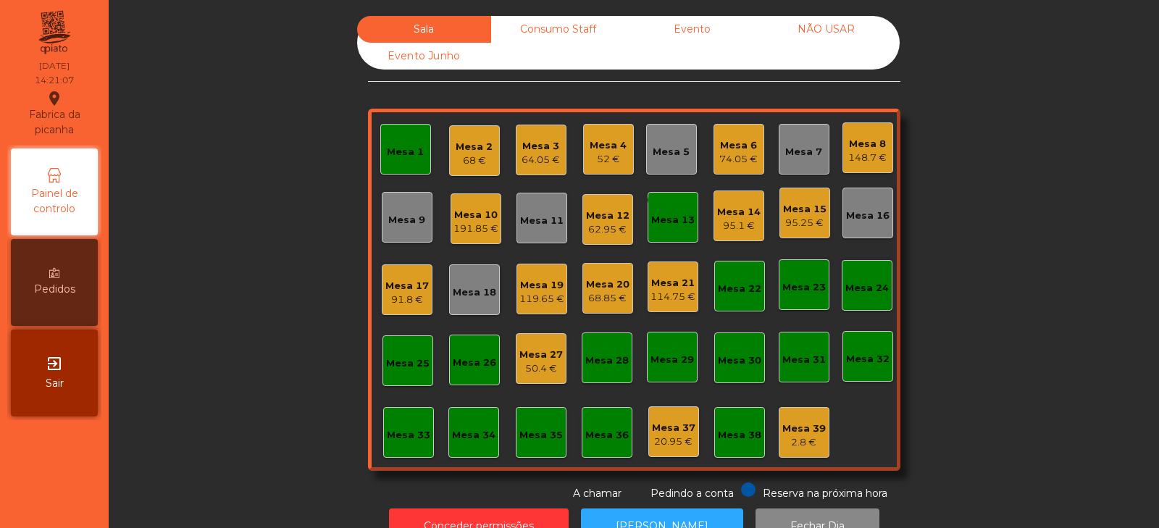
click at [529, 150] on div "Mesa 3" at bounding box center [540, 146] width 38 height 14
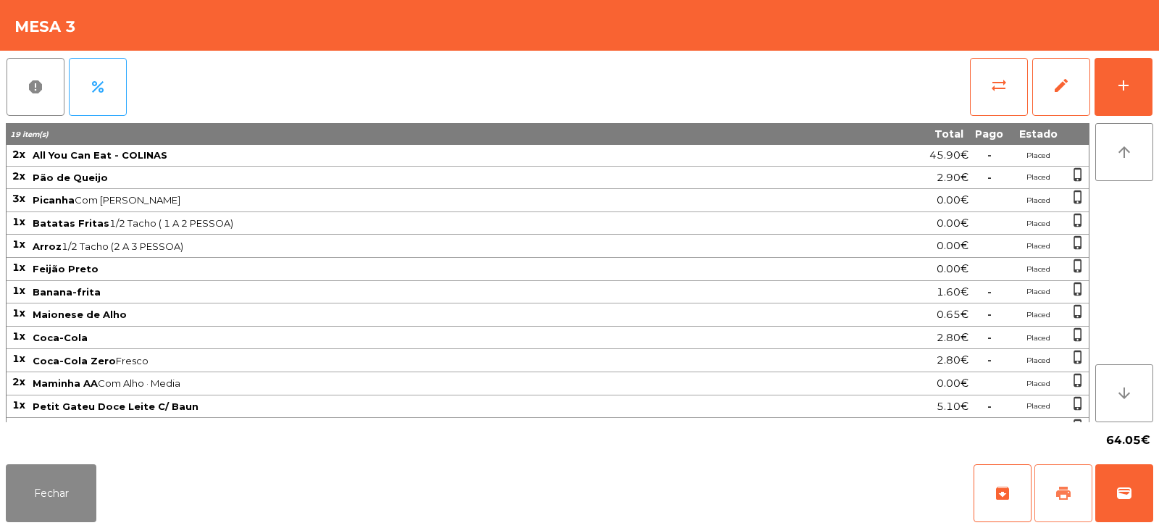
click at [1051, 500] on button "print" at bounding box center [1063, 493] width 58 height 58
click at [50, 476] on button "Fechar" at bounding box center [51, 493] width 91 height 58
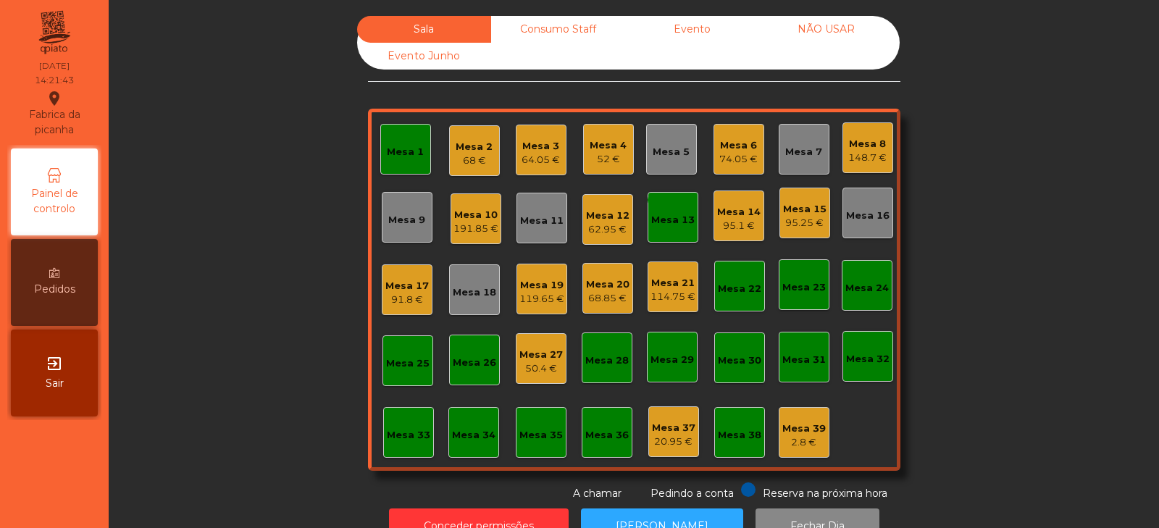
scroll to position [43, 0]
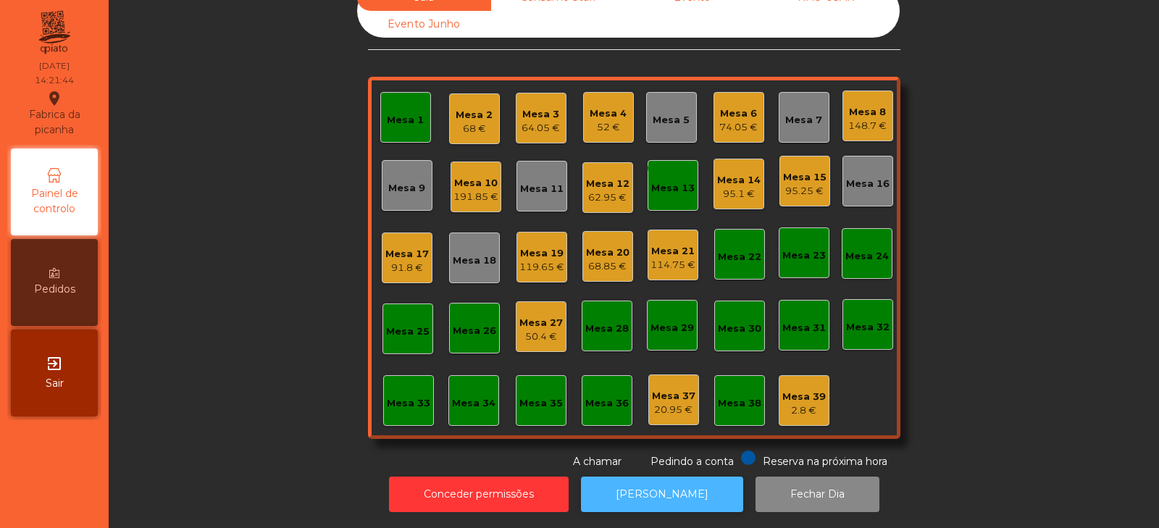
click at [664, 481] on button "[PERSON_NAME]" at bounding box center [662, 493] width 162 height 35
click at [526, 127] on div "Mesa 3 64.05 €" at bounding box center [541, 118] width 51 height 51
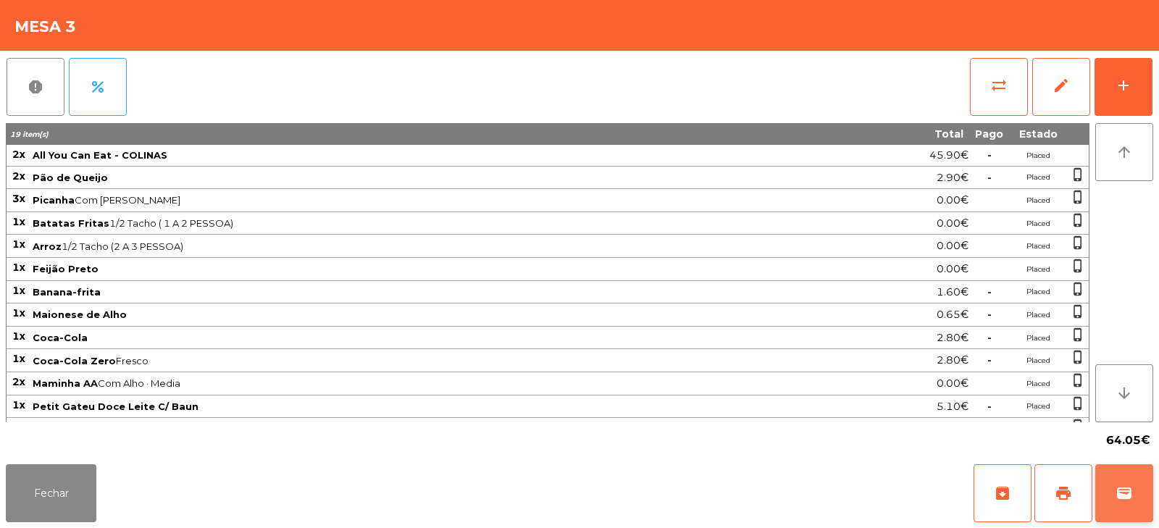
click at [1143, 494] on button "wallet" at bounding box center [1124, 493] width 58 height 58
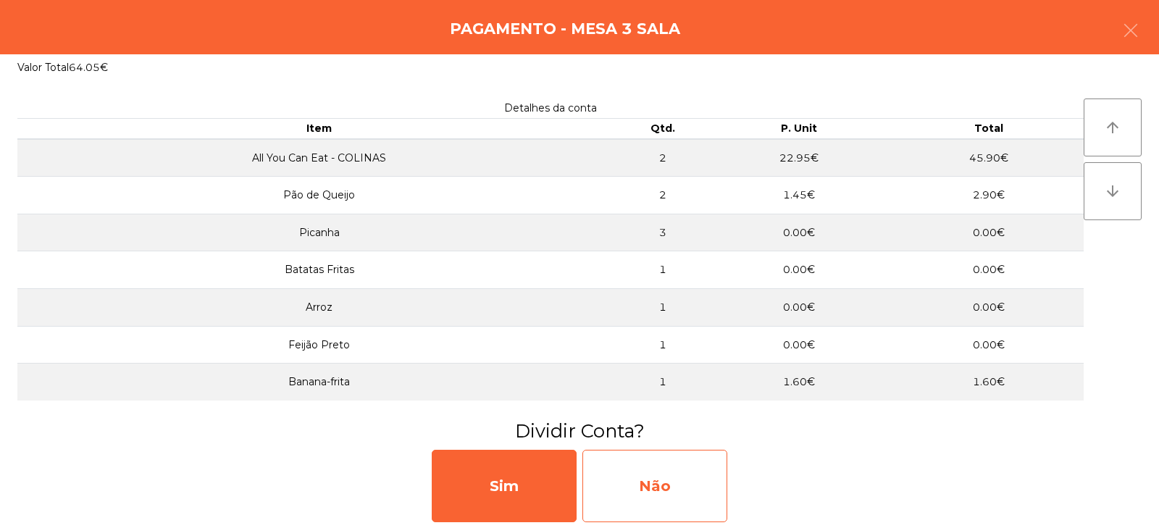
click at [666, 488] on div "Não" at bounding box center [654, 486] width 145 height 72
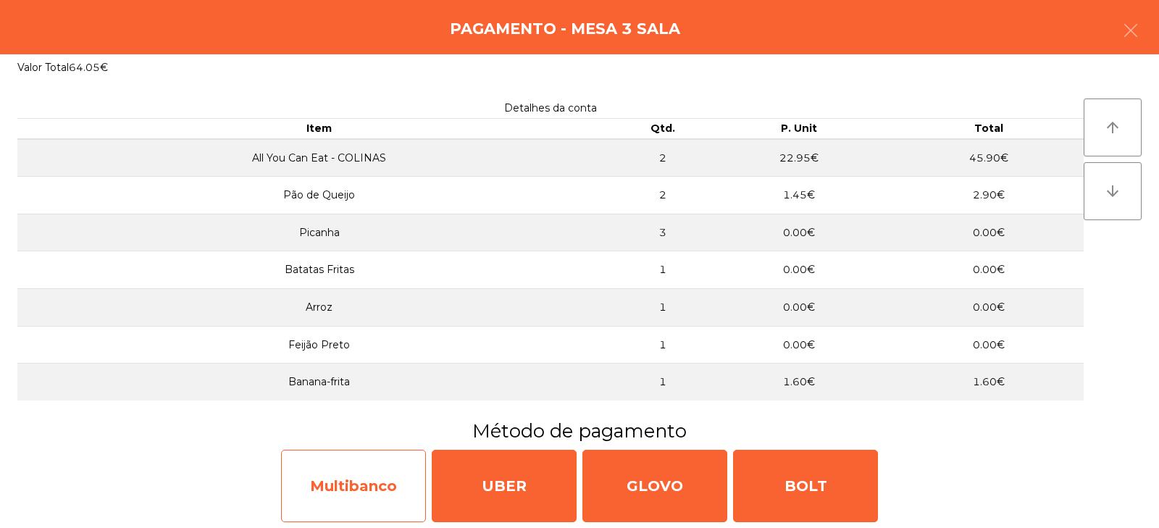
click at [332, 500] on div "Multibanco" at bounding box center [353, 486] width 145 height 72
select select "**"
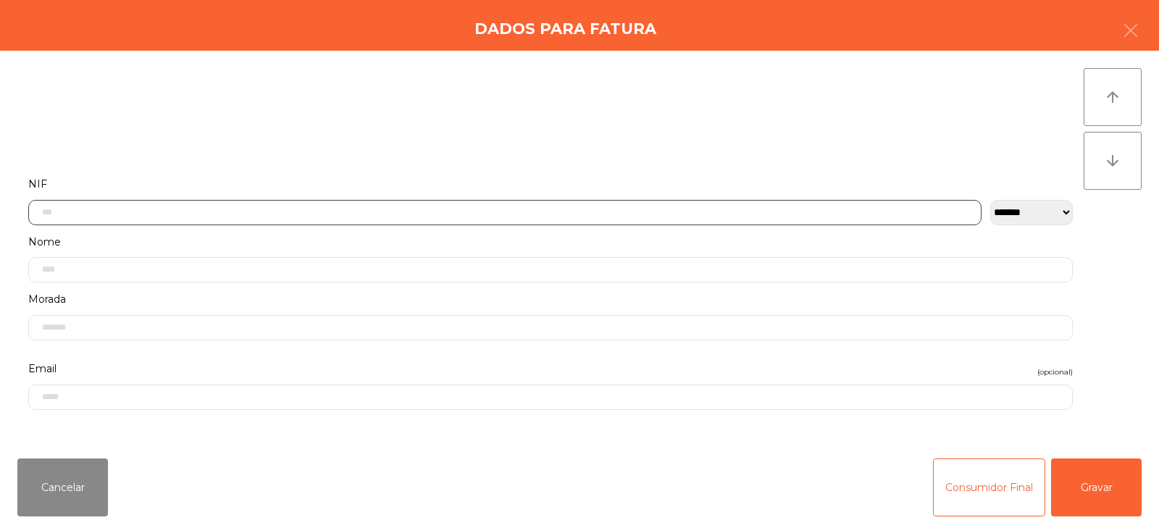
click at [415, 212] on input "text" at bounding box center [504, 212] width 953 height 25
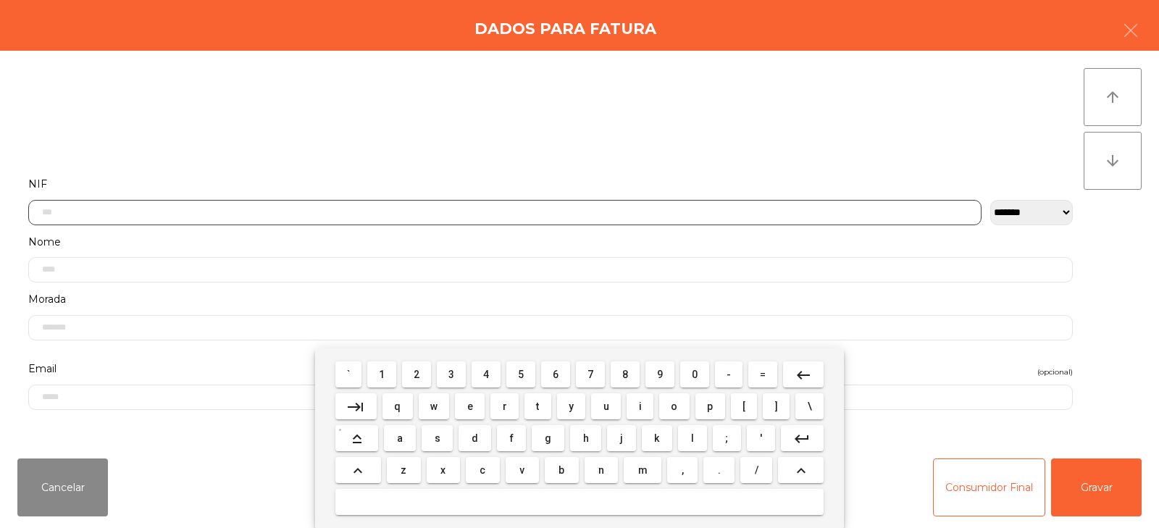
scroll to position [106, 0]
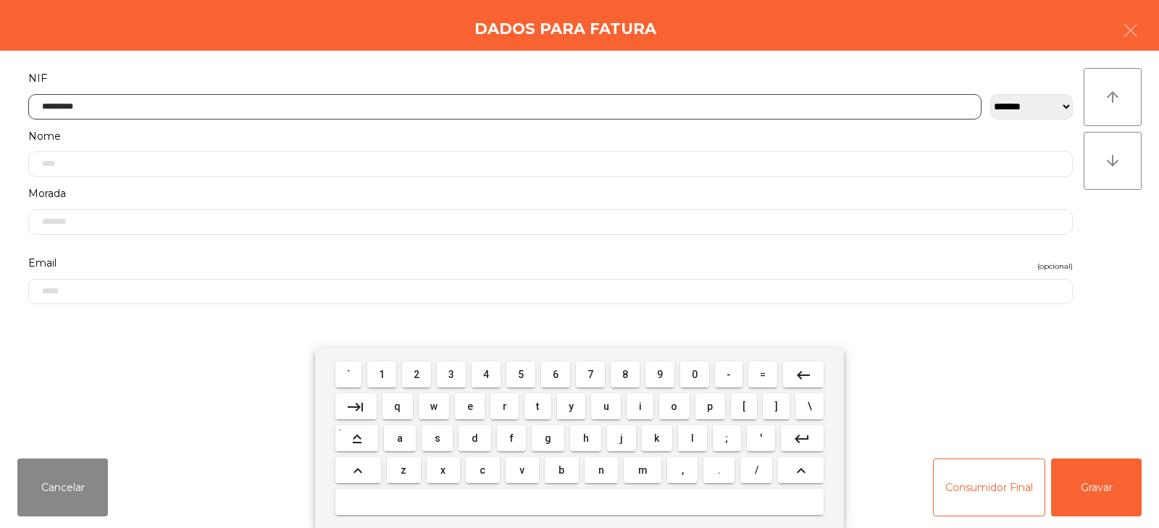
type input "*********"
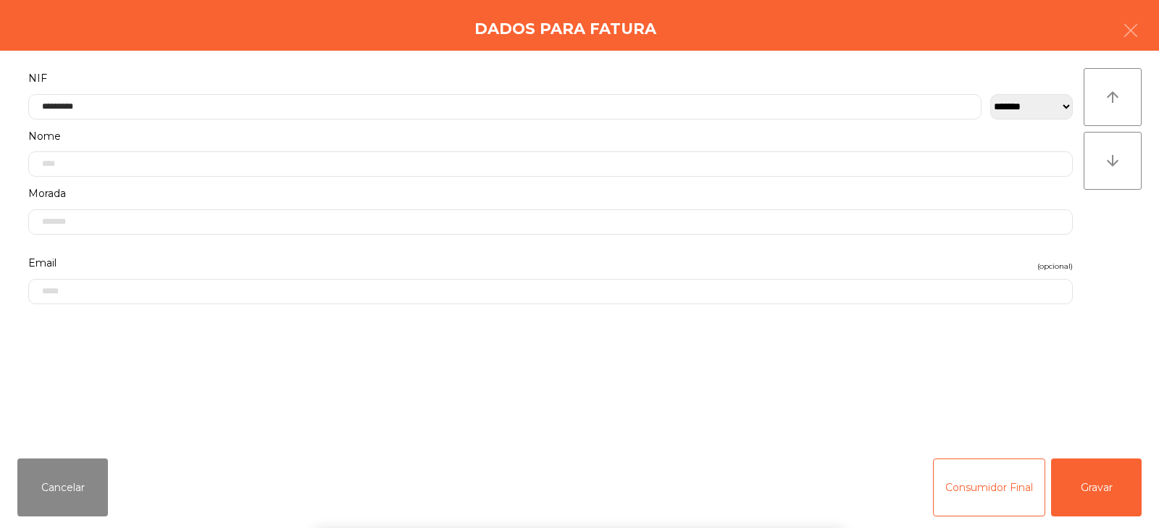
click at [1125, 226] on div "arrow_upward arrow_downward" at bounding box center [1112, 248] width 58 height 361
click at [1091, 482] on button "Gravar" at bounding box center [1096, 487] width 91 height 58
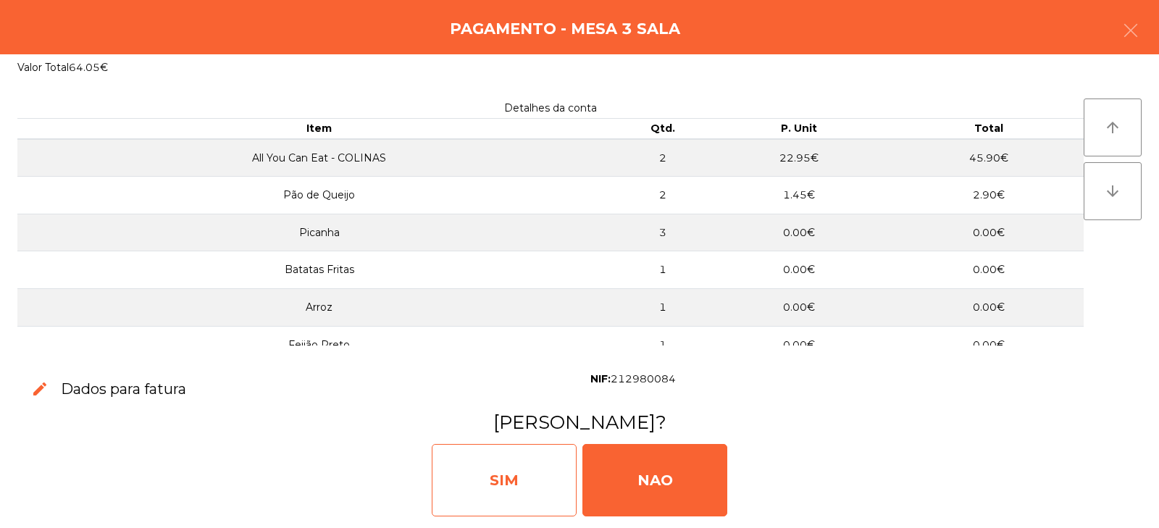
click at [482, 486] on div "SIM" at bounding box center [504, 480] width 145 height 72
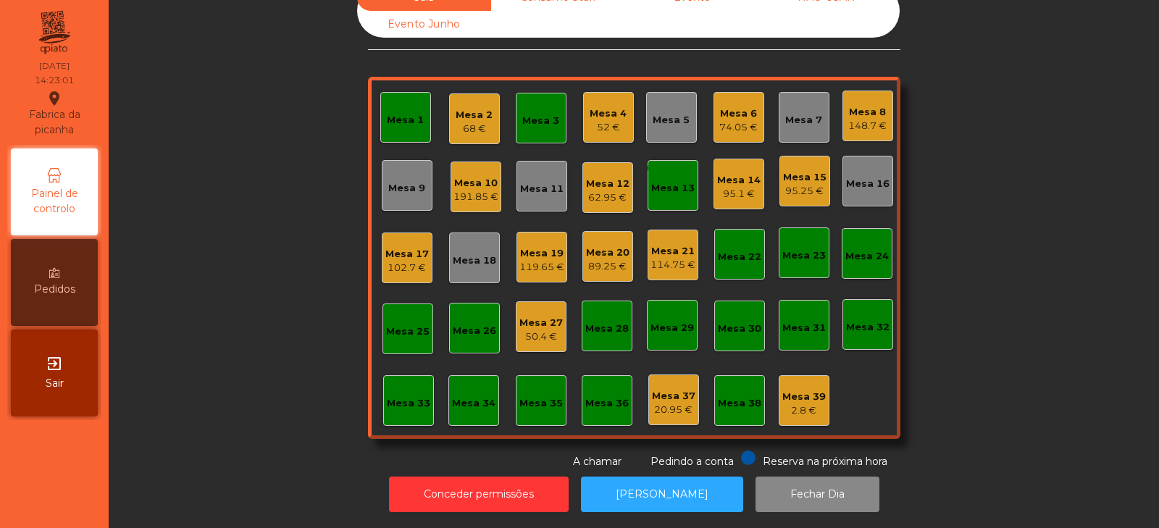
click at [538, 316] on div "Mesa 27" at bounding box center [540, 323] width 43 height 14
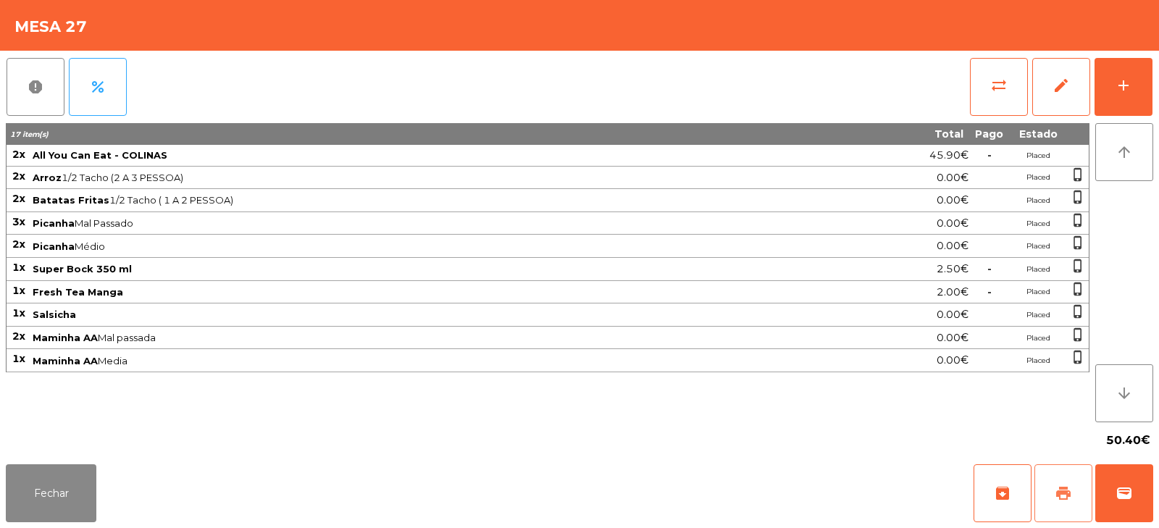
click at [1070, 490] on span "print" at bounding box center [1062, 492] width 17 height 17
click at [33, 486] on button "Fechar" at bounding box center [51, 493] width 91 height 58
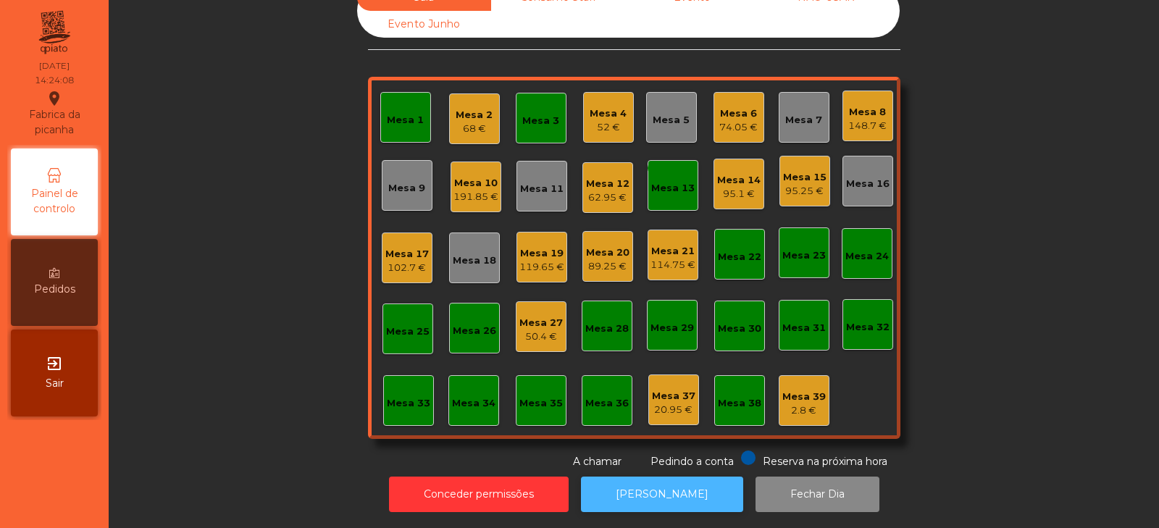
click at [673, 489] on button "[PERSON_NAME]" at bounding box center [662, 493] width 162 height 35
click at [545, 329] on div "50.4 €" at bounding box center [540, 336] width 43 height 14
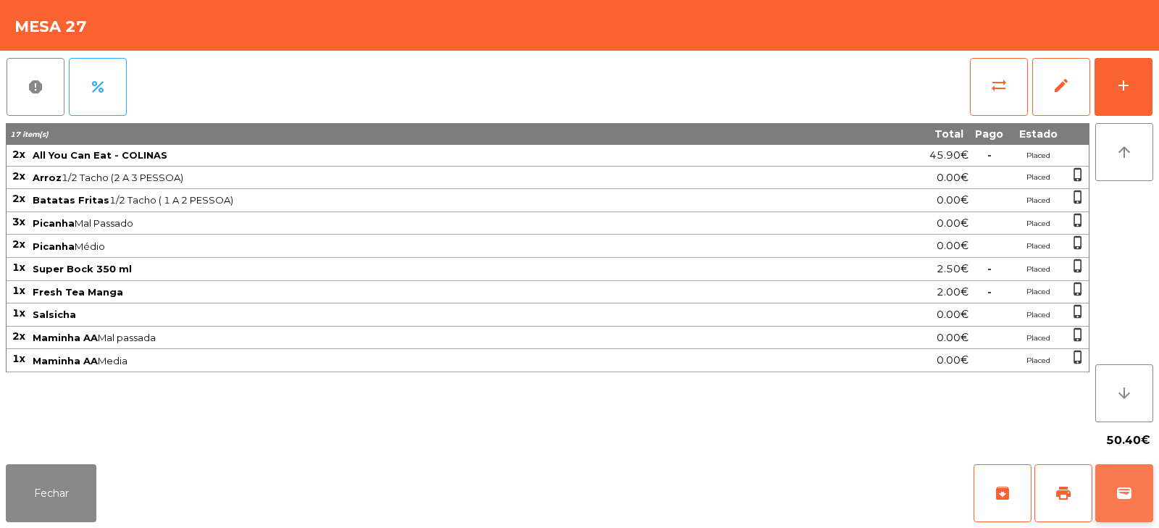
click at [1107, 495] on button "wallet" at bounding box center [1124, 493] width 58 height 58
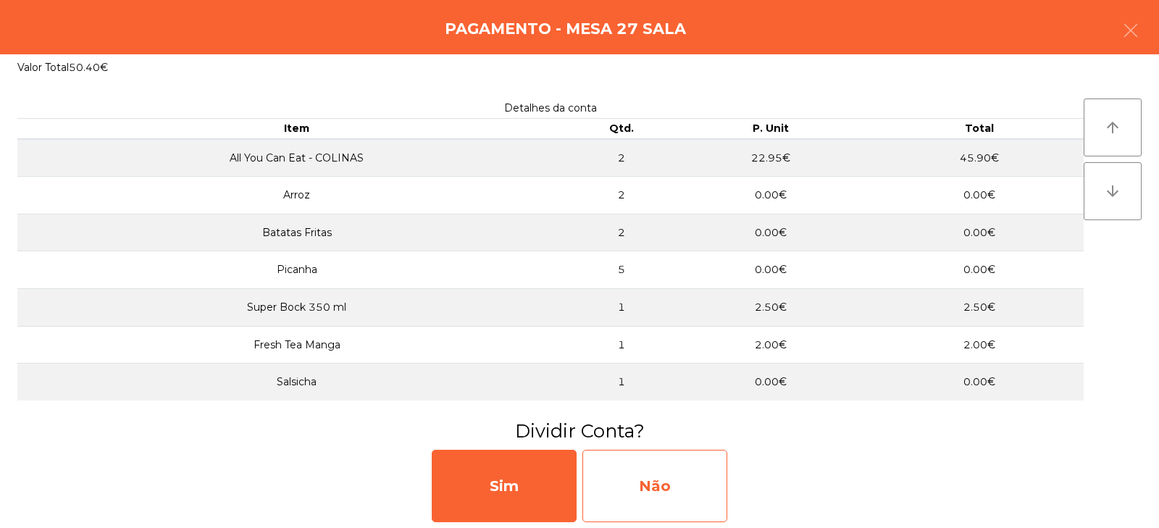
click at [666, 490] on div "Não" at bounding box center [654, 486] width 145 height 72
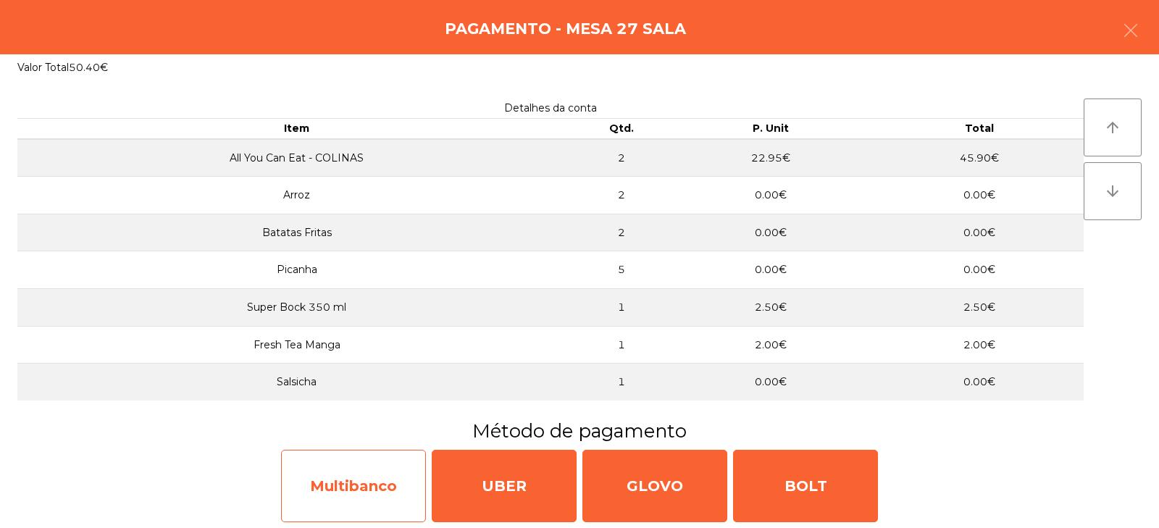
click at [332, 499] on div "Multibanco" at bounding box center [353, 486] width 145 height 72
select select "**"
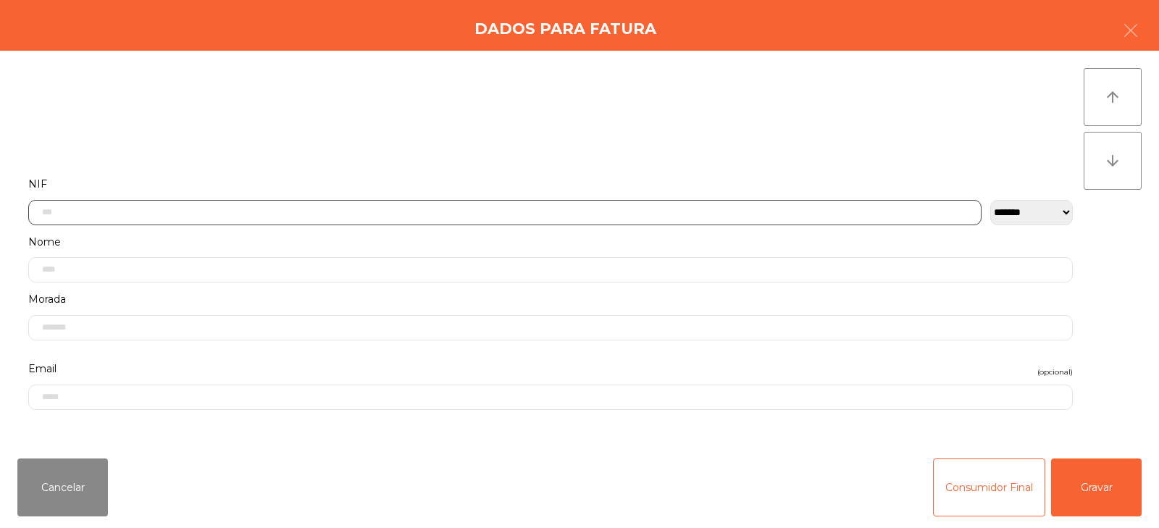
click at [400, 209] on input "text" at bounding box center [504, 212] width 953 height 25
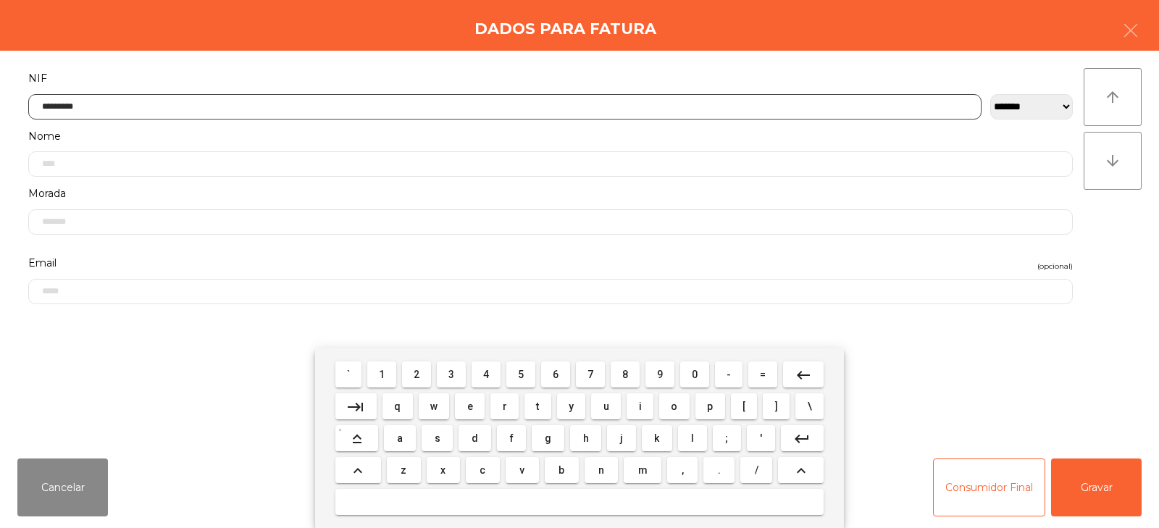
type input "*********"
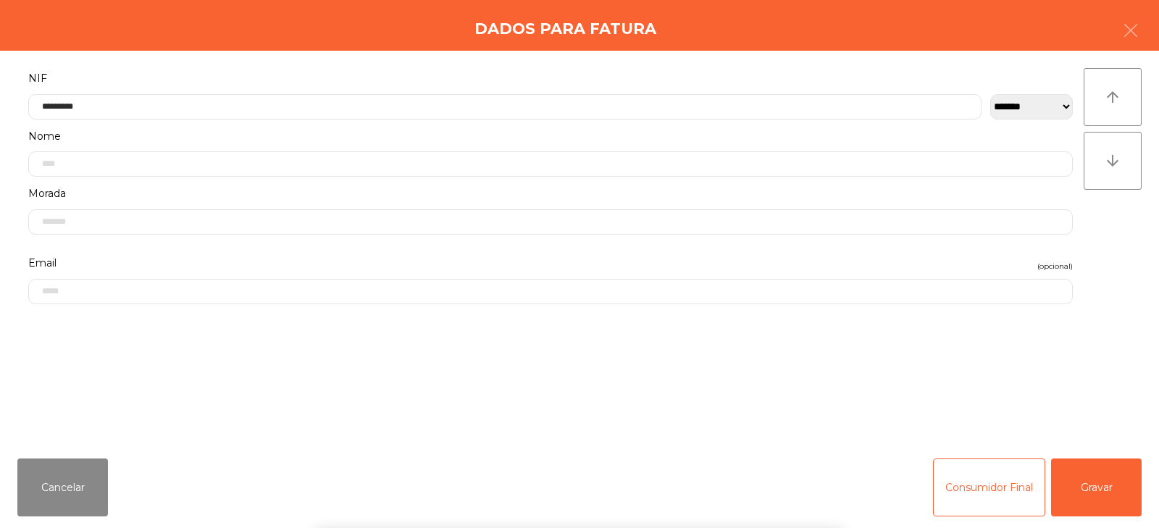
click at [1146, 251] on div "**********" at bounding box center [579, 249] width 1159 height 396
click at [1095, 499] on button "Gravar" at bounding box center [1096, 487] width 91 height 58
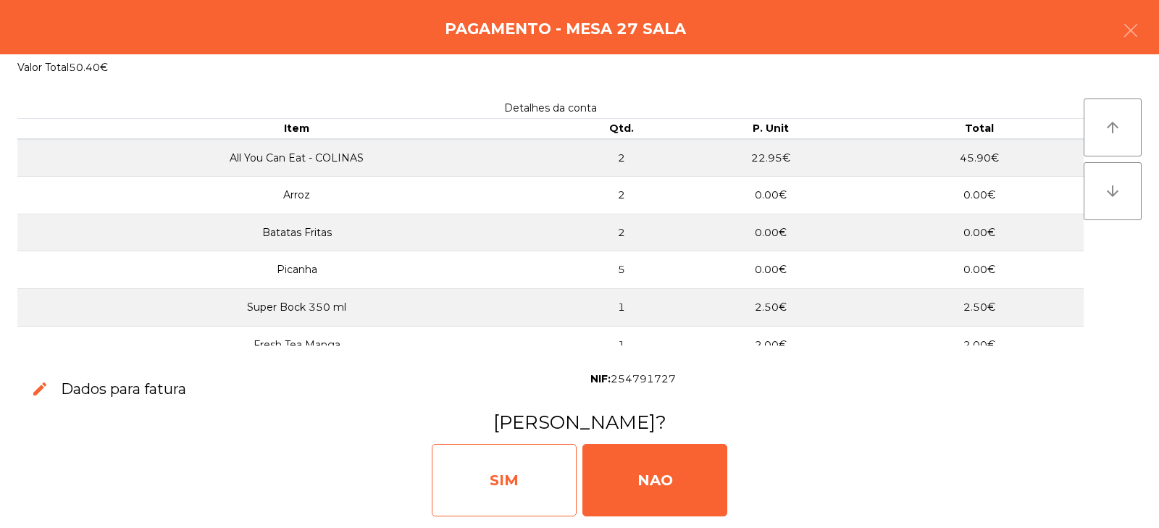
click at [516, 478] on div "SIM" at bounding box center [504, 480] width 145 height 72
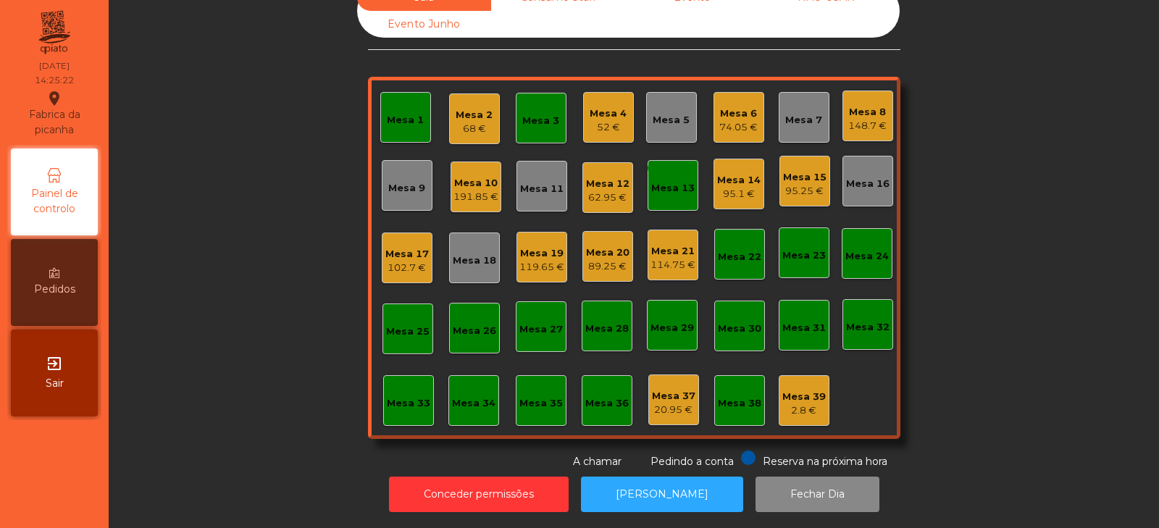
click at [789, 164] on div "Mesa 15 95.25 €" at bounding box center [804, 181] width 43 height 34
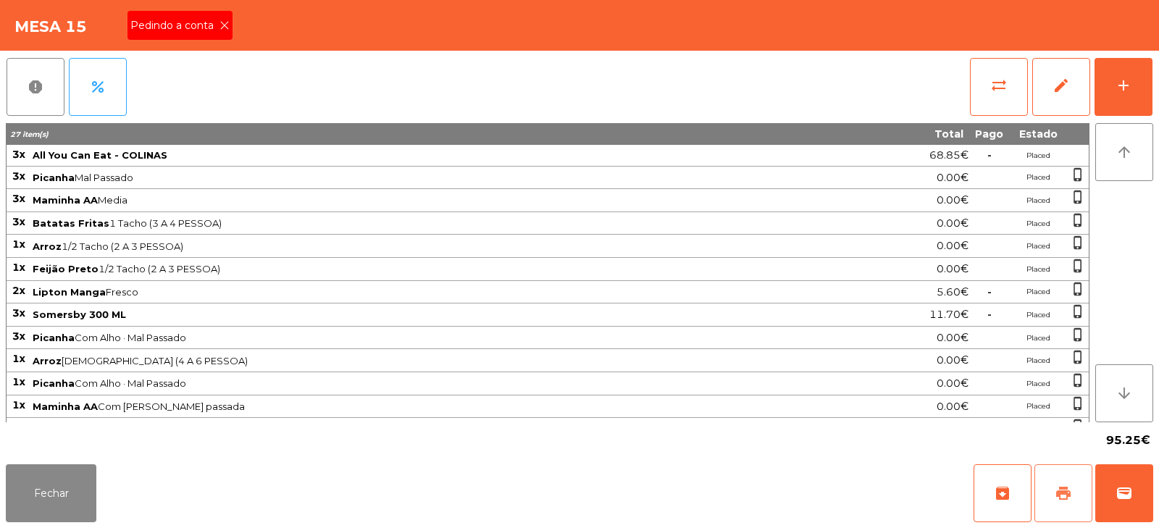
click at [1054, 485] on span "print" at bounding box center [1062, 492] width 17 height 17
click at [224, 26] on icon at bounding box center [224, 25] width 10 height 10
click at [1122, 489] on span "wallet" at bounding box center [1123, 492] width 17 height 17
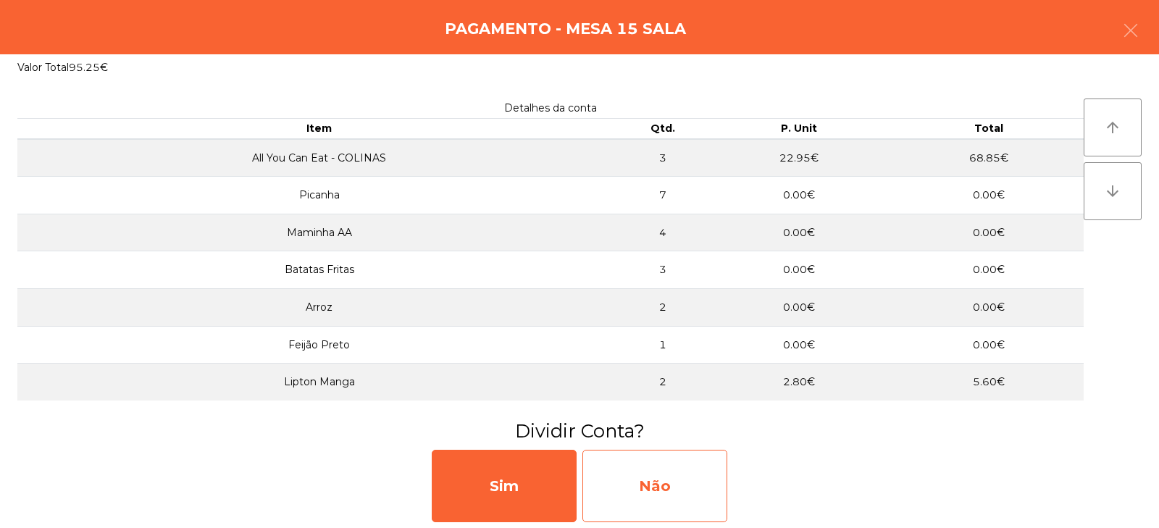
click at [657, 480] on div "Não" at bounding box center [654, 486] width 145 height 72
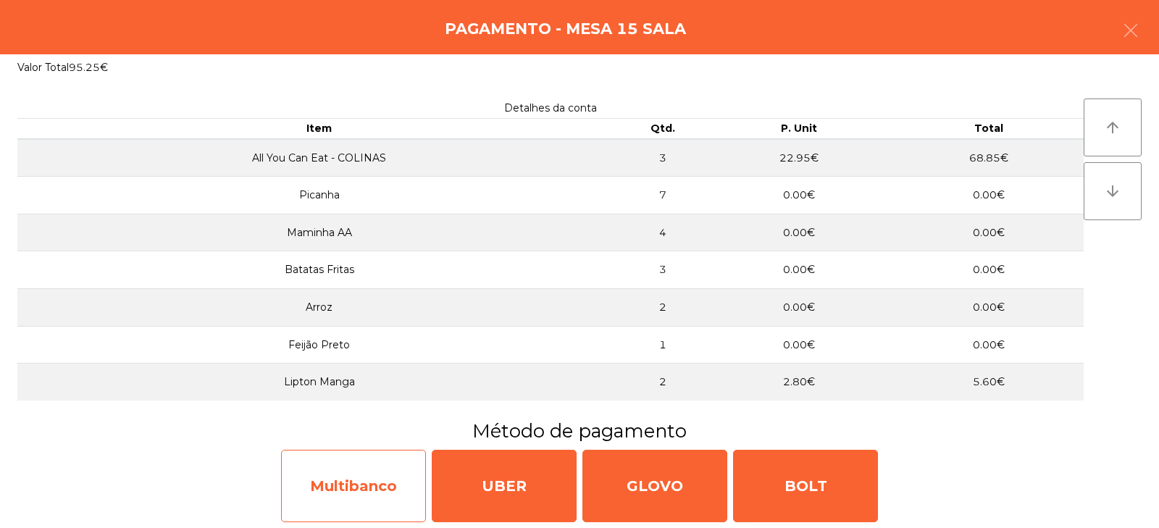
click at [349, 492] on div "Multibanco" at bounding box center [353, 486] width 145 height 72
select select "**"
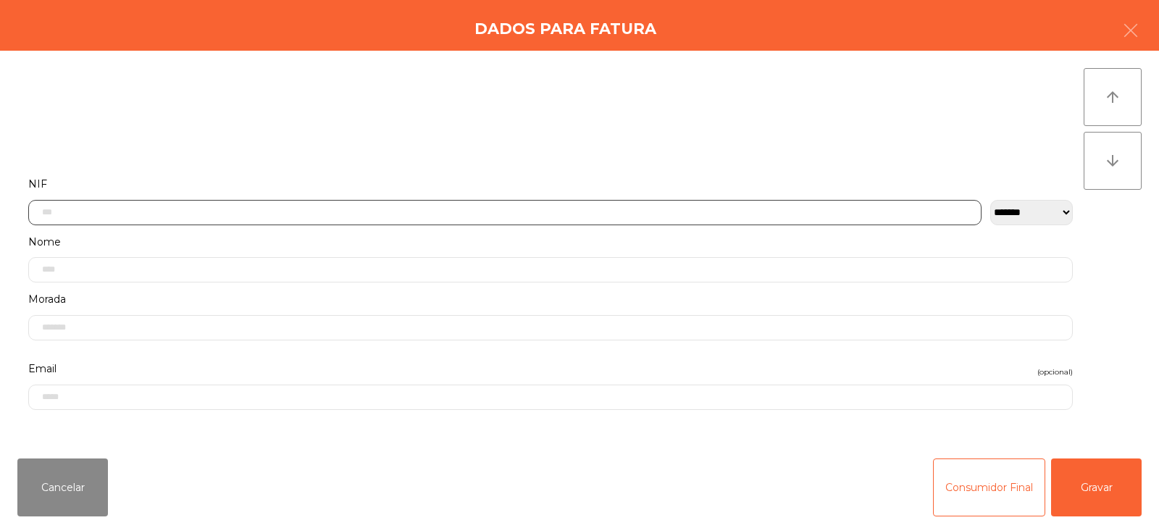
click at [477, 211] on input "text" at bounding box center [504, 212] width 953 height 25
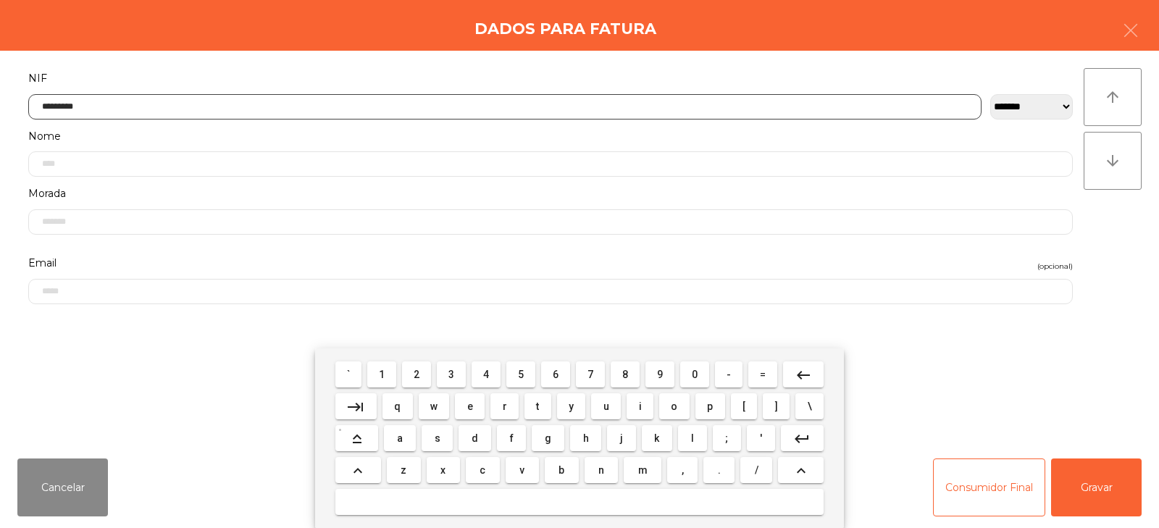
type input "*********"
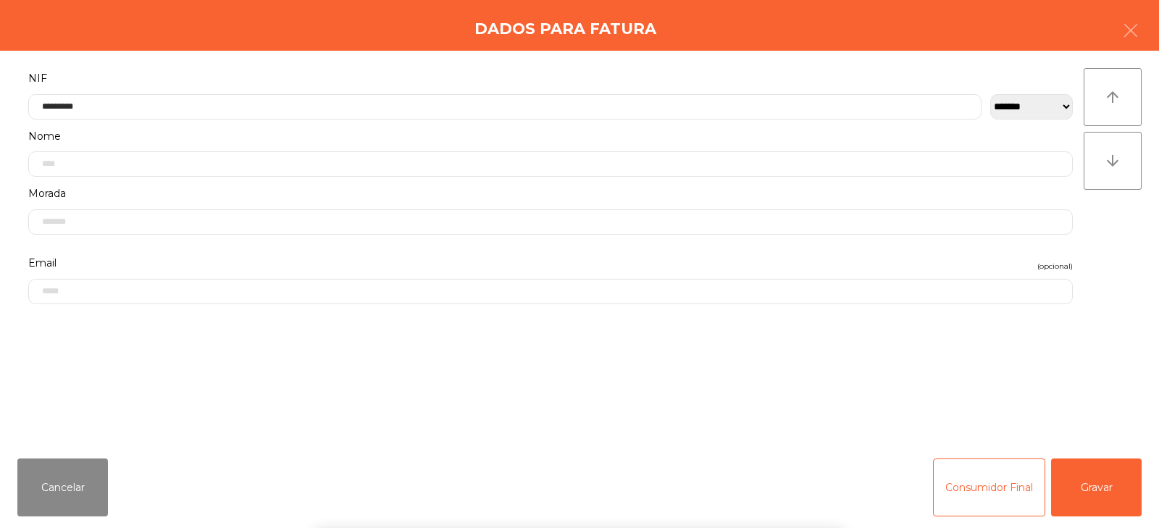
click at [1114, 254] on div "arrow_upward arrow_downward" at bounding box center [1112, 248] width 58 height 361
click at [1088, 497] on button "Gravar" at bounding box center [1096, 487] width 91 height 58
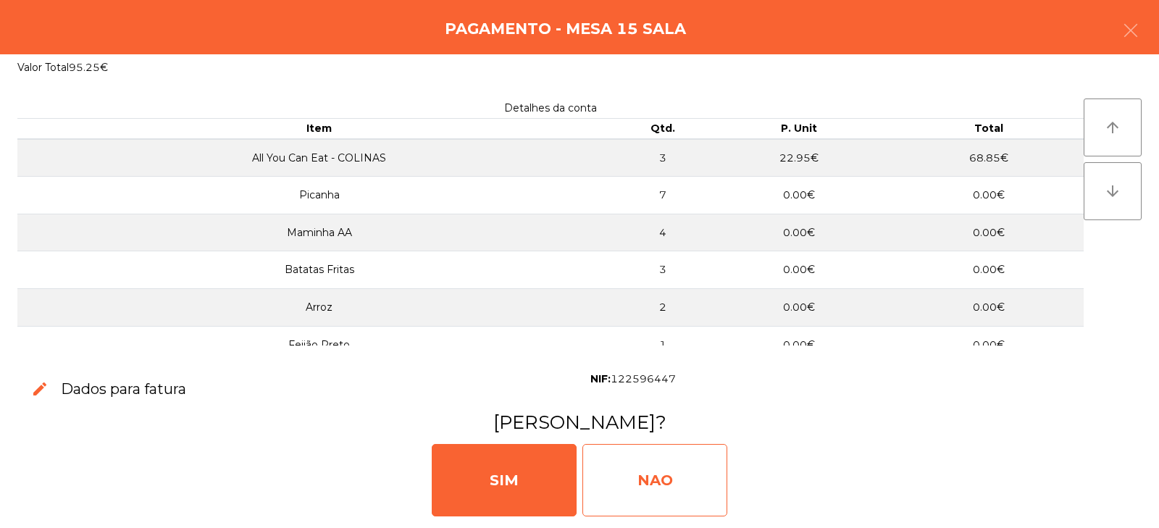
click at [674, 487] on div "NAO" at bounding box center [654, 480] width 145 height 72
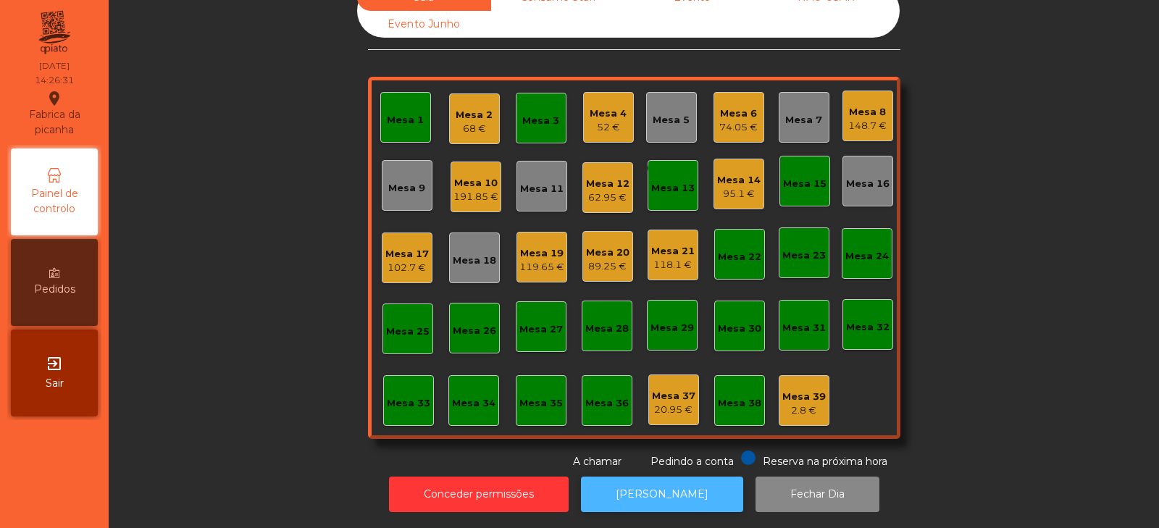
click at [647, 495] on button "[PERSON_NAME]" at bounding box center [662, 493] width 162 height 35
click at [616, 190] on div "62.95 €" at bounding box center [607, 197] width 43 height 14
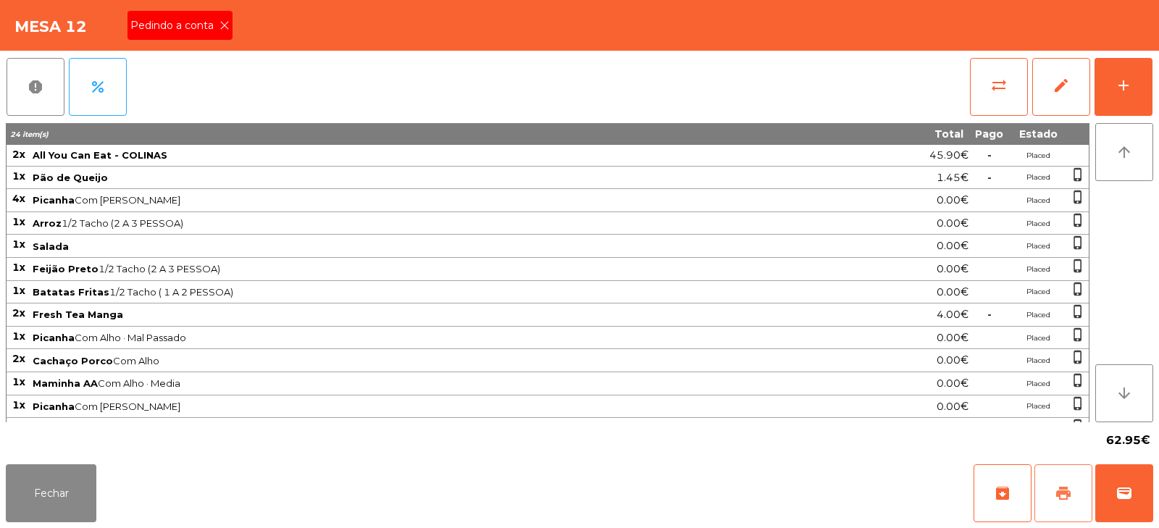
click at [1049, 498] on button "print" at bounding box center [1063, 493] width 58 height 58
click at [30, 491] on button "Fechar" at bounding box center [51, 493] width 91 height 58
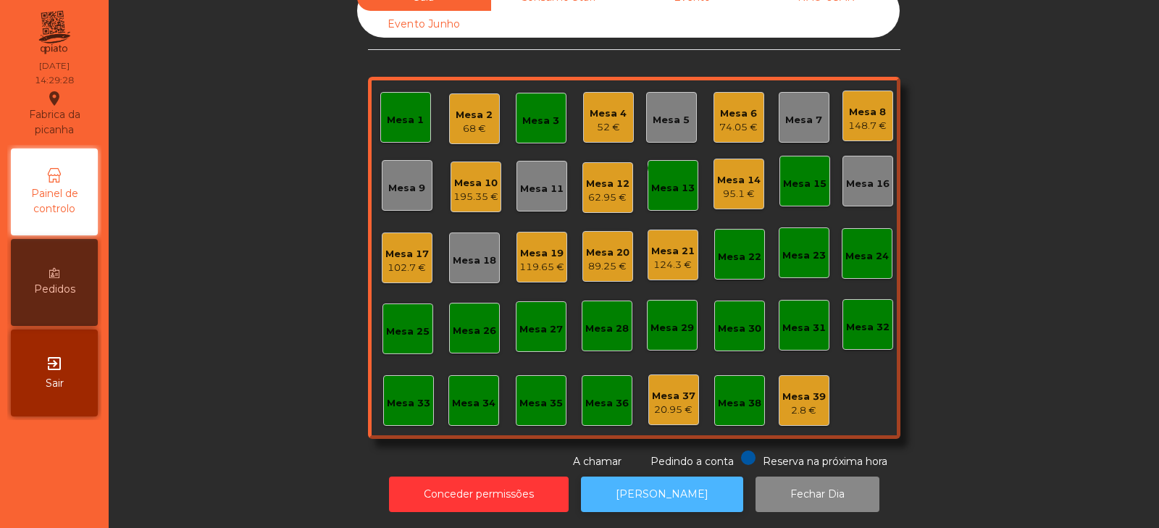
click at [676, 489] on button "[PERSON_NAME]" at bounding box center [662, 493] width 162 height 35
click at [600, 190] on div "62.95 €" at bounding box center [607, 197] width 43 height 14
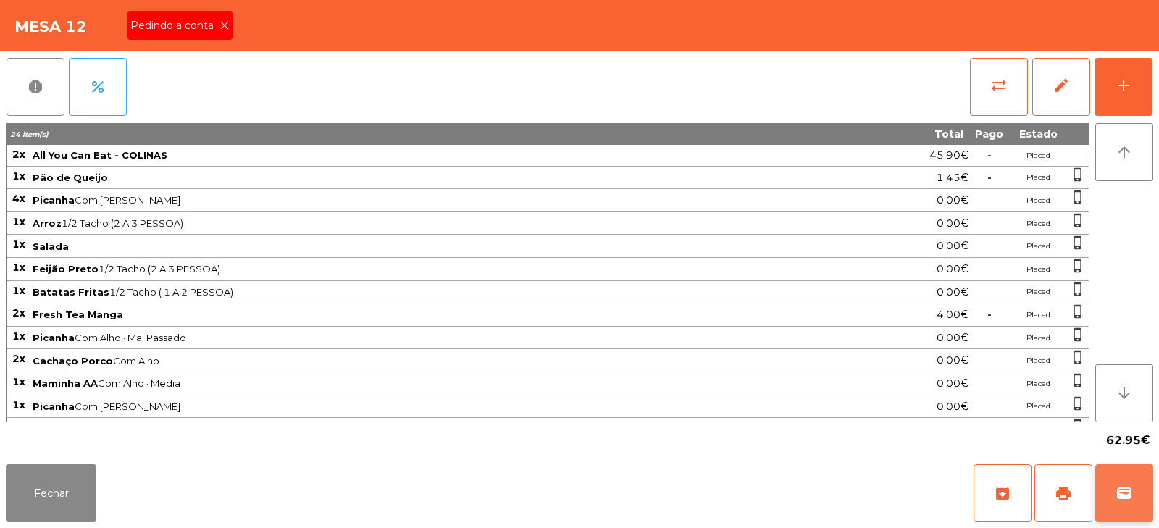
click at [1115, 486] on span "wallet" at bounding box center [1123, 492] width 17 height 17
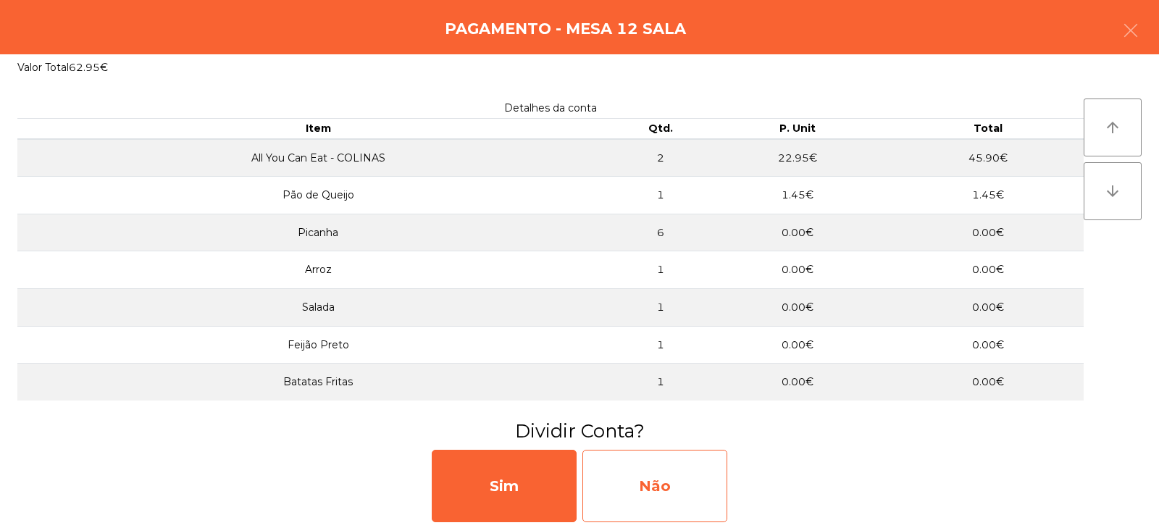
click at [655, 472] on div "Não" at bounding box center [654, 486] width 145 height 72
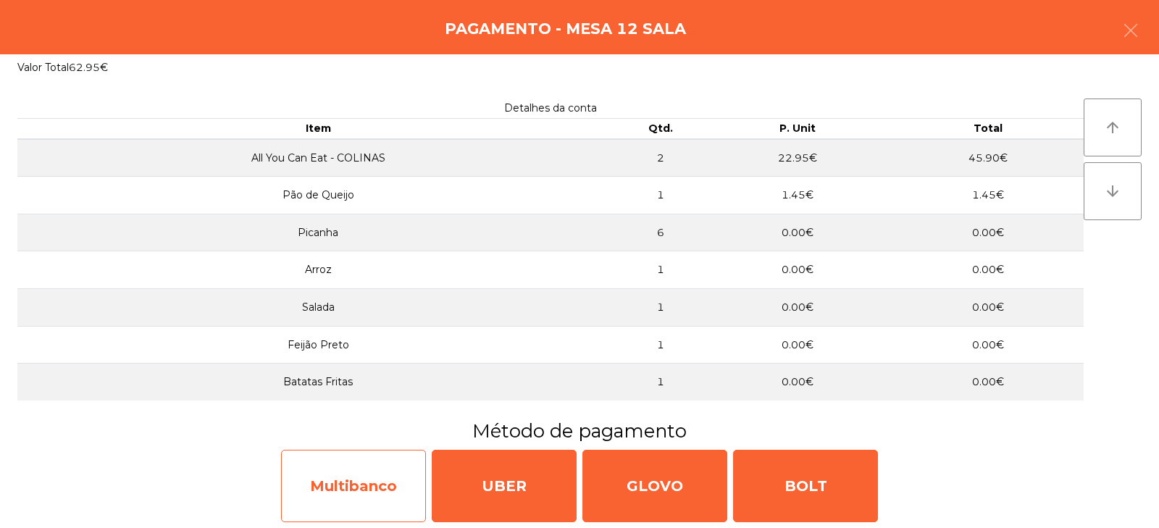
click at [361, 501] on div "Multibanco" at bounding box center [353, 486] width 145 height 72
select select "**"
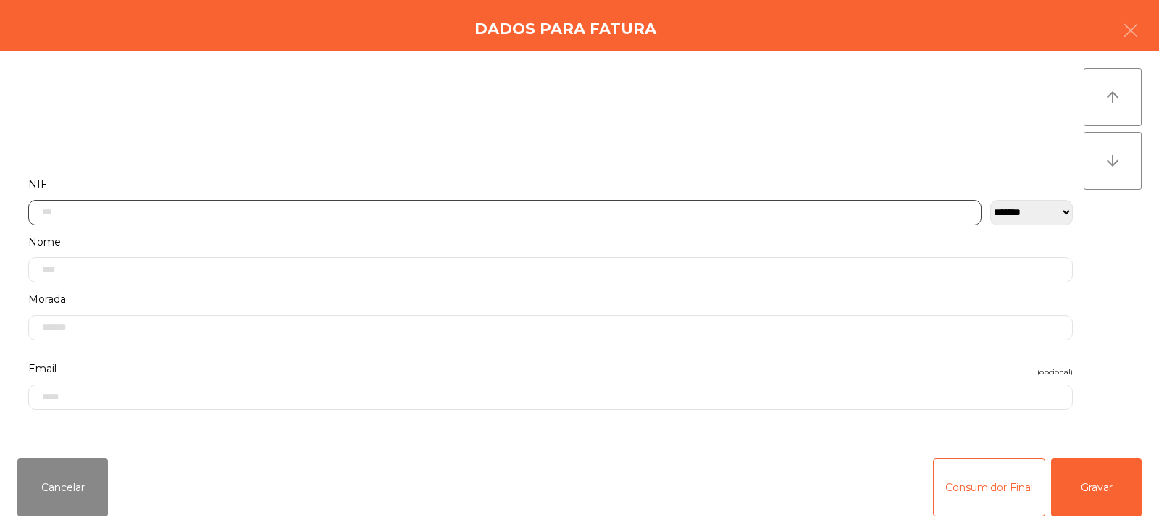
click at [413, 200] on input "text" at bounding box center [504, 212] width 953 height 25
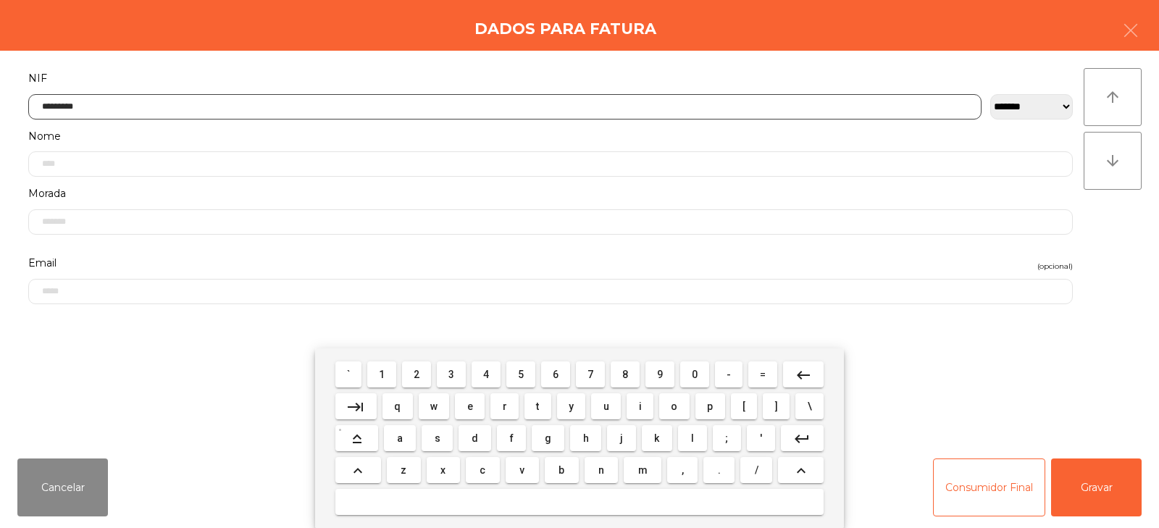
type input "*********"
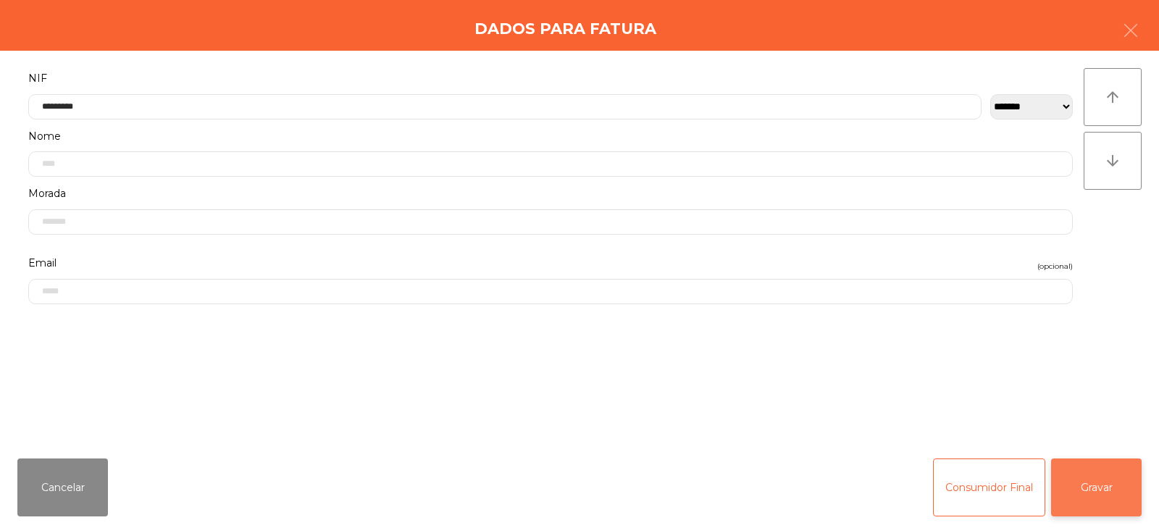
click at [1101, 473] on button "Gravar" at bounding box center [1096, 487] width 91 height 58
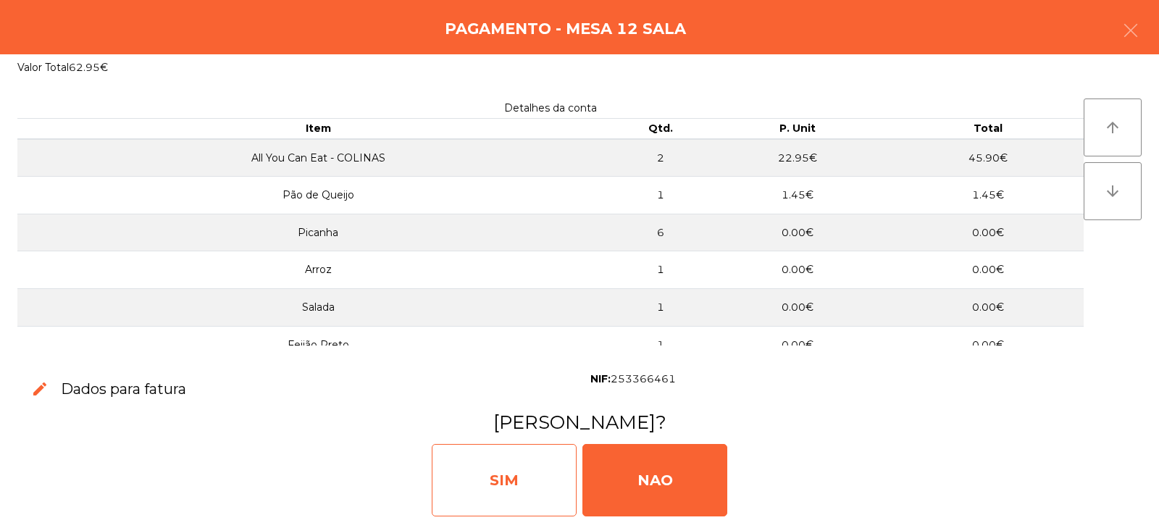
click at [500, 476] on div "SIM" at bounding box center [504, 480] width 145 height 72
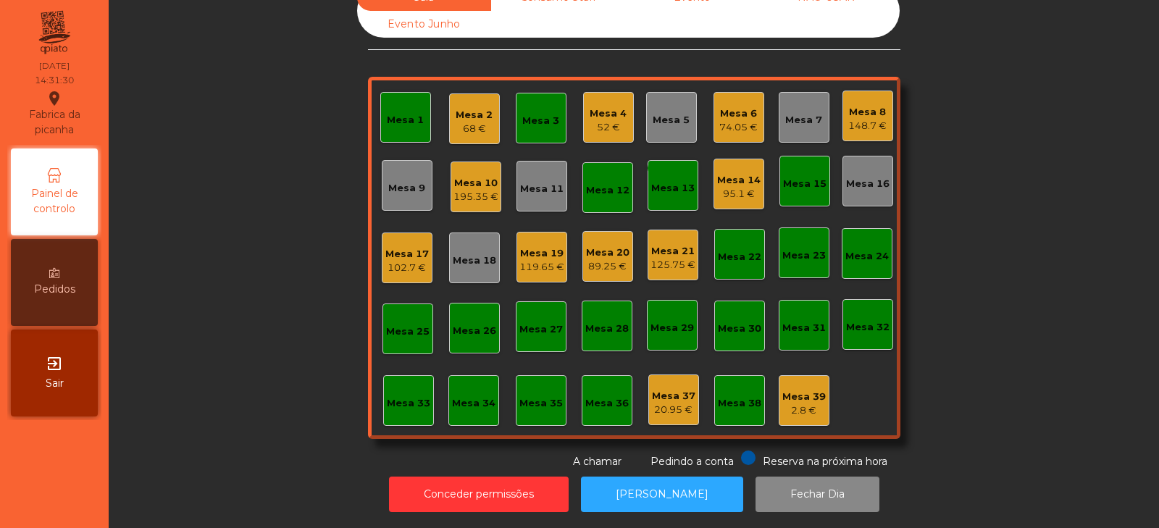
click at [737, 106] on div "Mesa 6" at bounding box center [738, 113] width 38 height 14
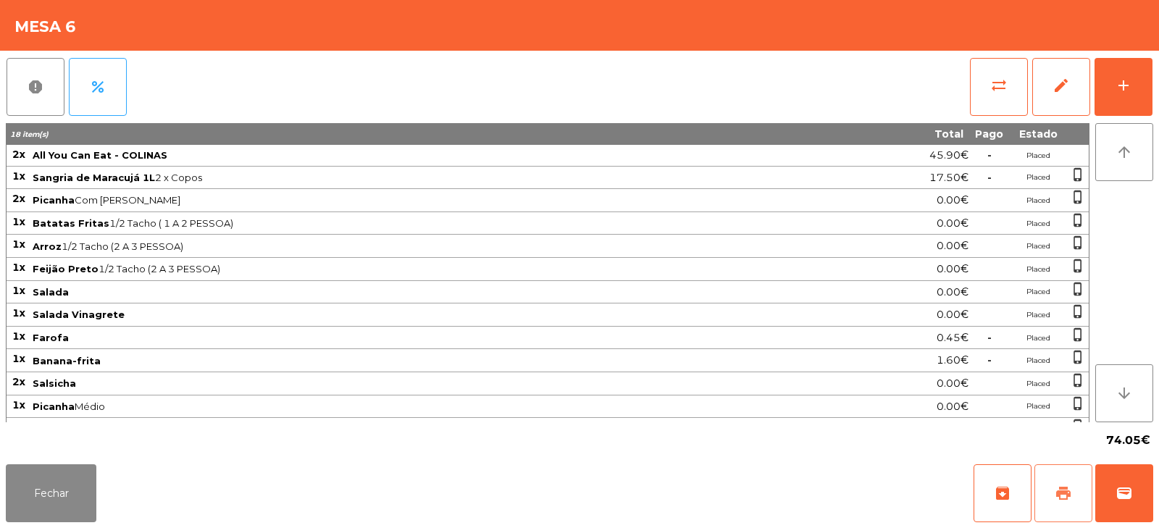
click at [1059, 483] on button "print" at bounding box center [1063, 493] width 58 height 58
click at [56, 487] on button "Fechar" at bounding box center [51, 493] width 91 height 58
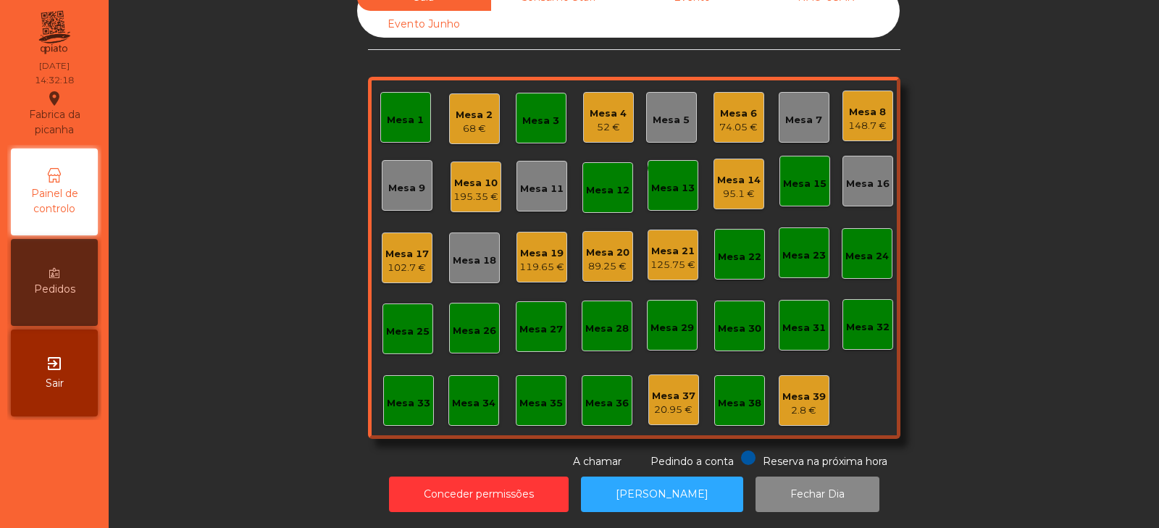
scroll to position [0, 0]
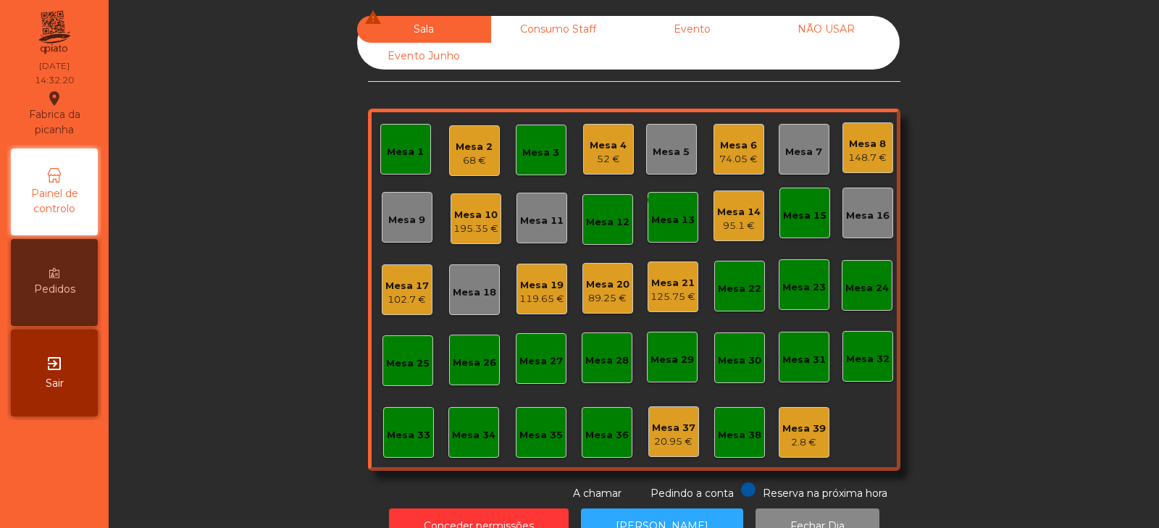
click at [476, 282] on div "Mesa 18" at bounding box center [474, 290] width 43 height 20
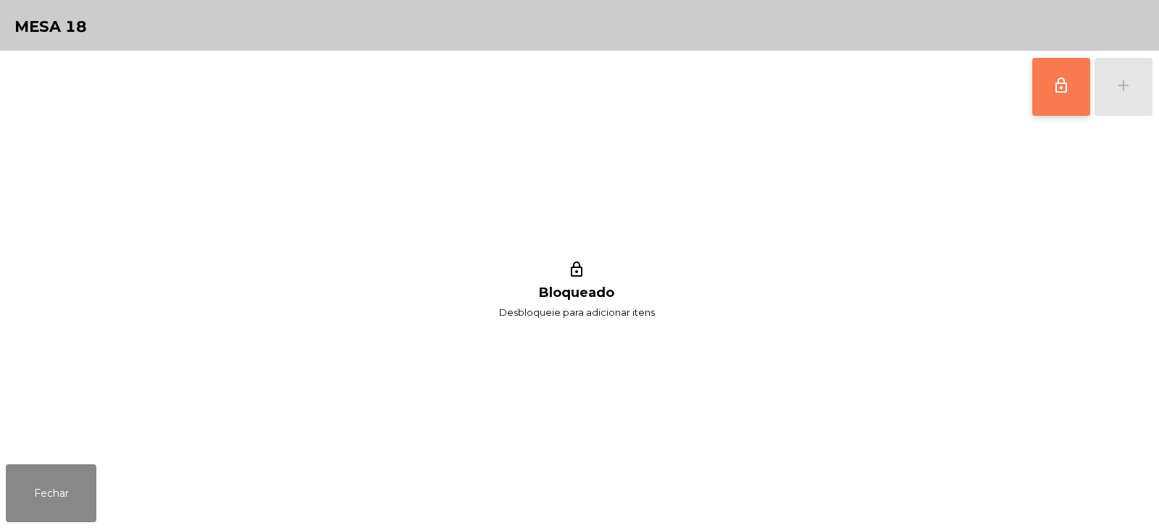
click at [1072, 85] on button "lock_outline" at bounding box center [1061, 87] width 58 height 58
click at [1129, 96] on button "add" at bounding box center [1123, 87] width 58 height 58
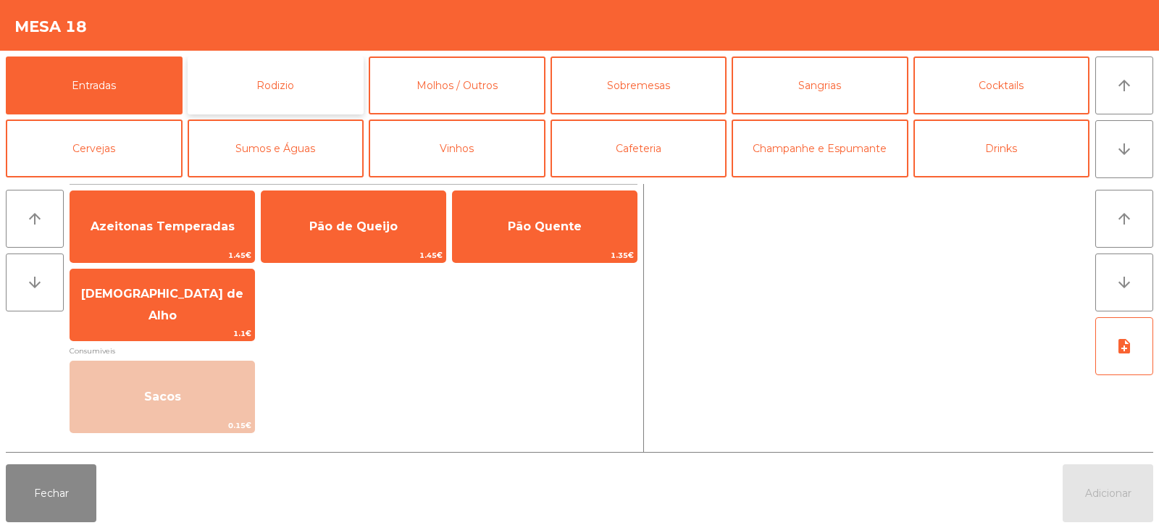
click at [264, 65] on button "Rodizio" at bounding box center [276, 85] width 177 height 58
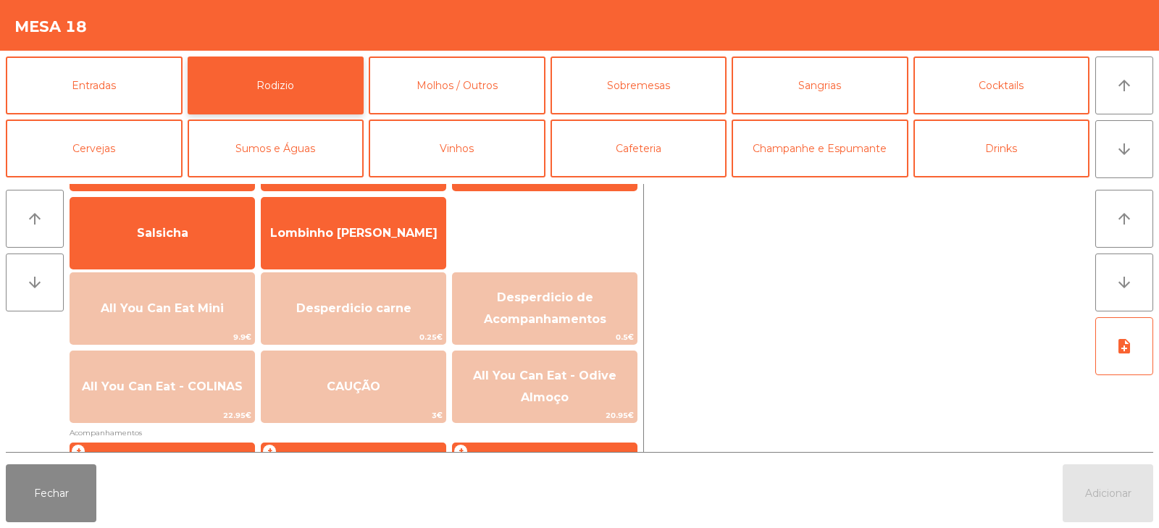
scroll to position [125, 0]
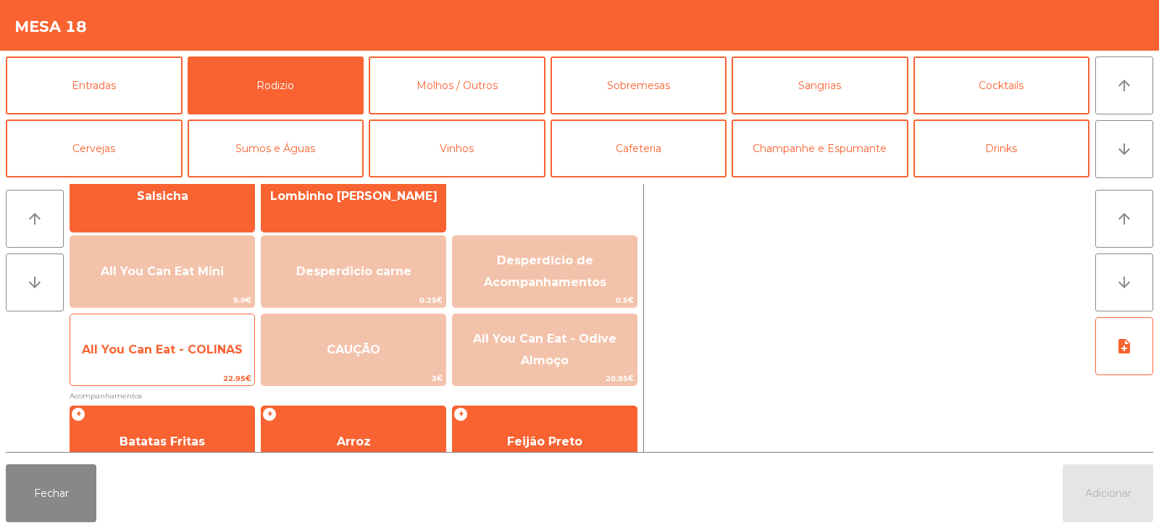
click at [176, 347] on span "All You Can Eat - COLINAS" at bounding box center [162, 350] width 161 height 14
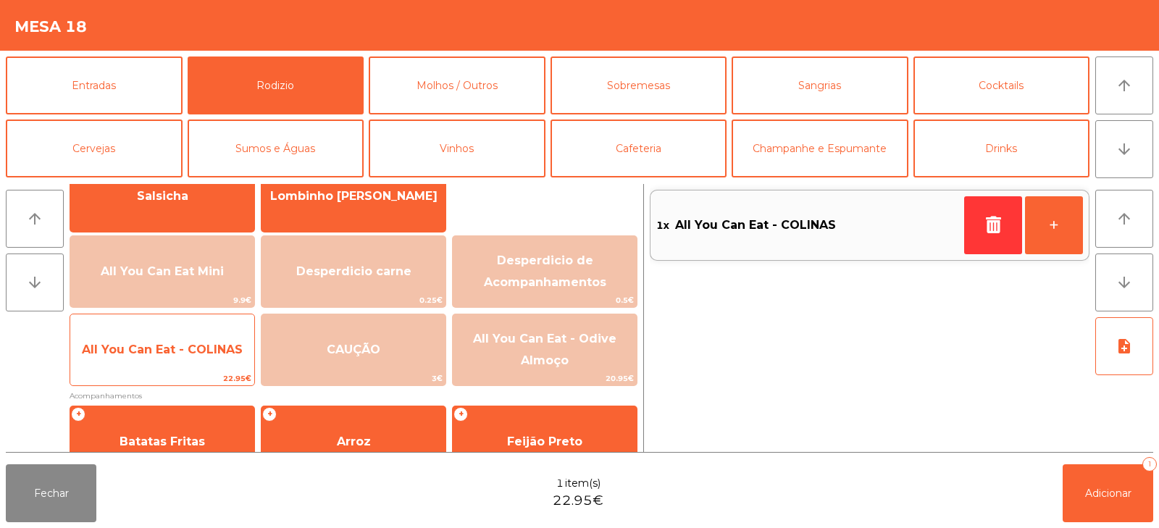
click at [165, 345] on span "All You Can Eat - COLINAS" at bounding box center [162, 350] width 161 height 14
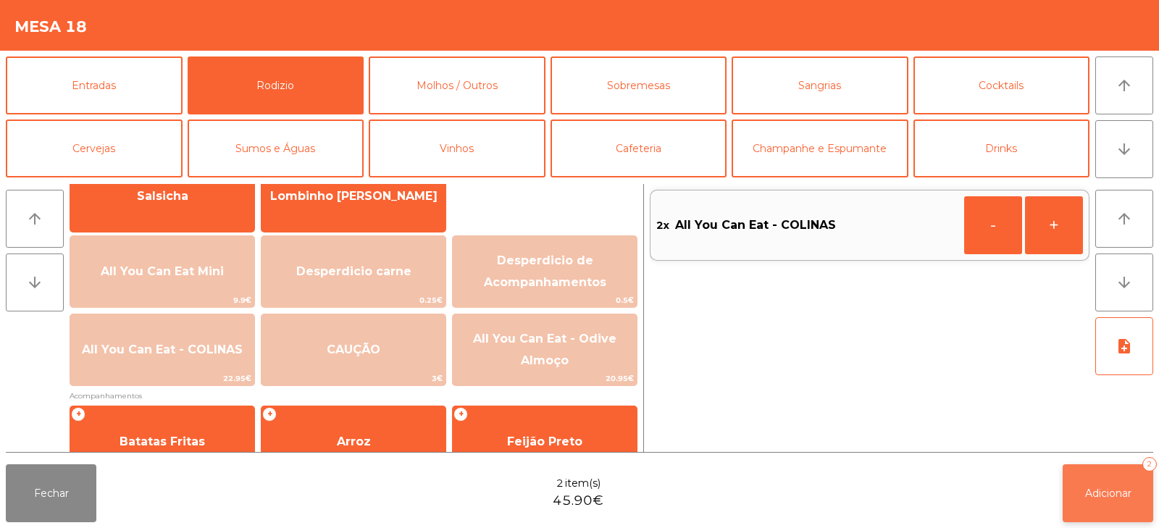
click at [1119, 484] on button "Adicionar 2" at bounding box center [1107, 493] width 91 height 58
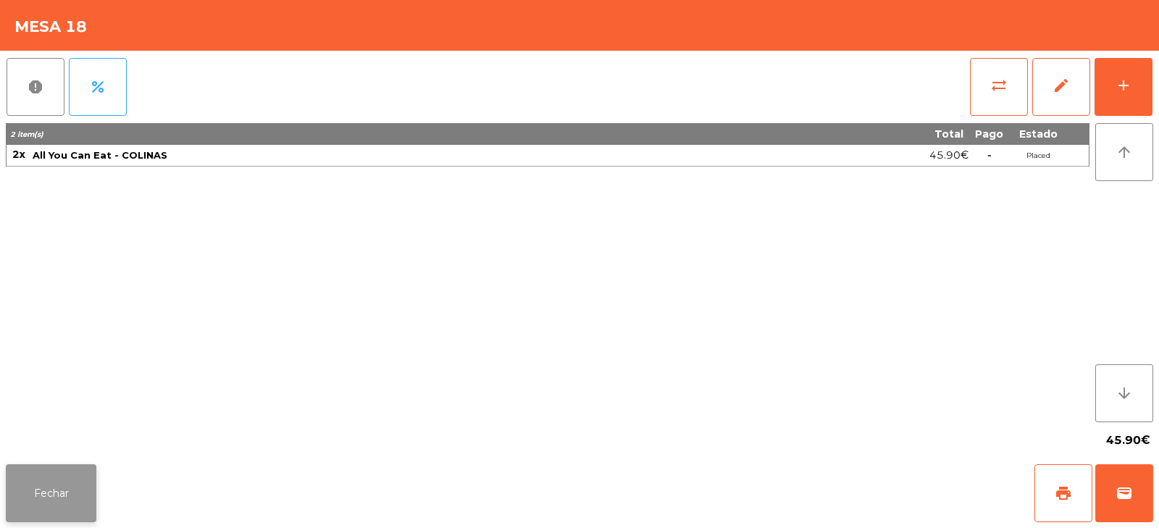
click at [39, 487] on button "Fechar" at bounding box center [51, 493] width 91 height 58
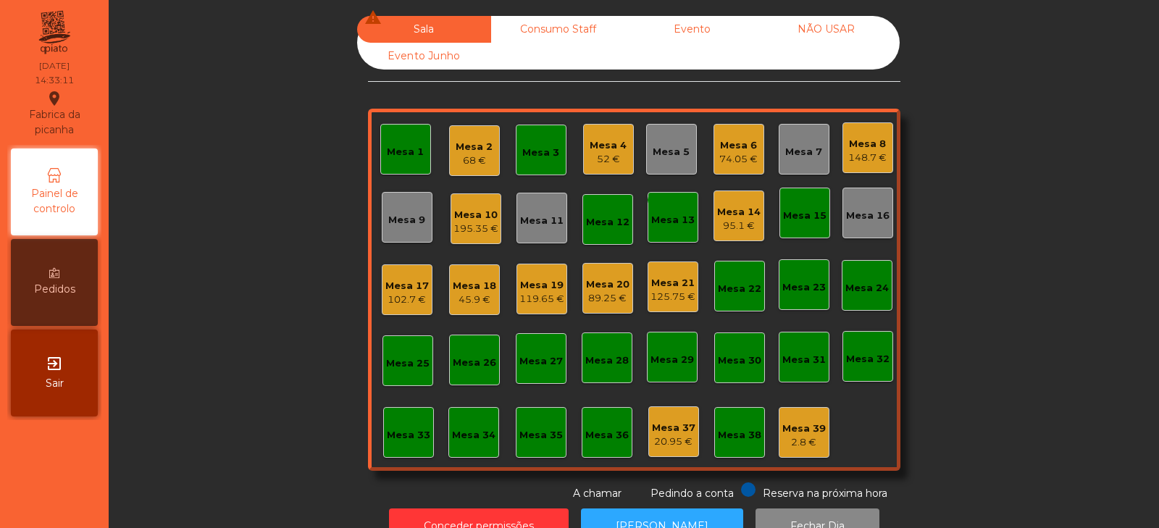
scroll to position [43, 0]
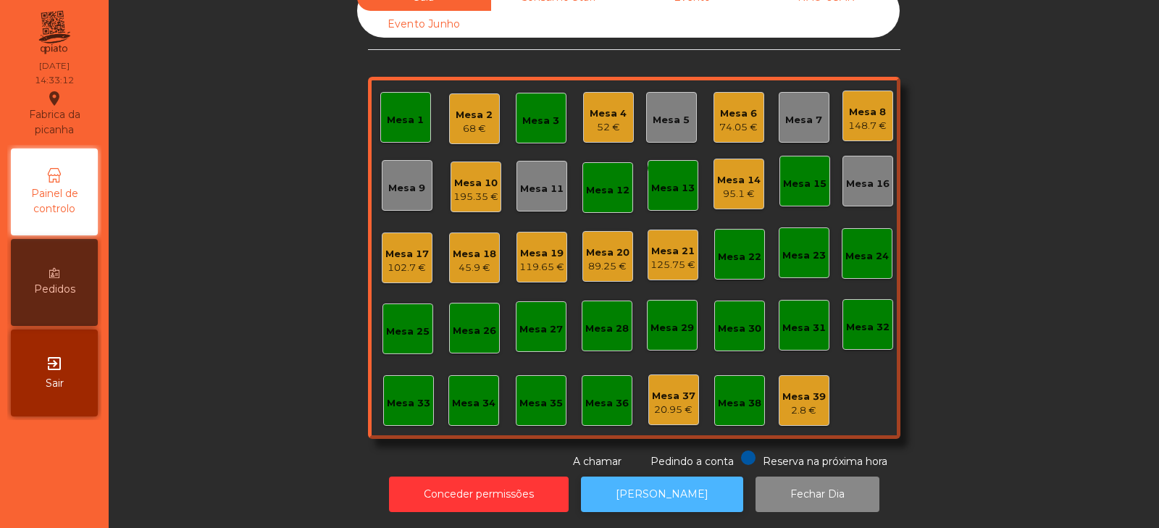
click at [678, 484] on button "[PERSON_NAME]" at bounding box center [662, 493] width 162 height 35
click at [862, 105] on div "Mesa 8" at bounding box center [867, 112] width 38 height 14
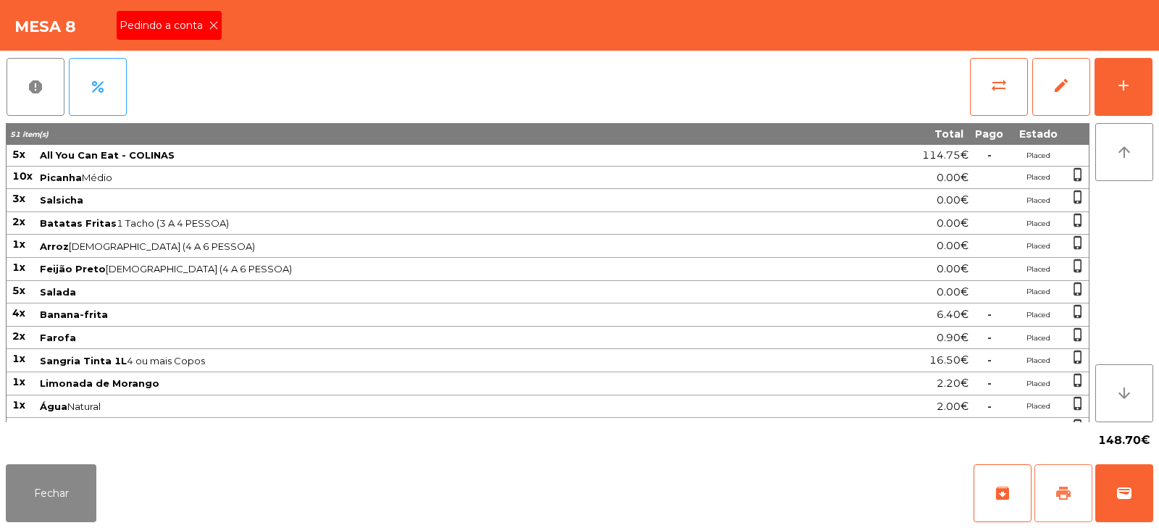
click at [1067, 497] on span "print" at bounding box center [1062, 492] width 17 height 17
click at [1119, 505] on button "wallet" at bounding box center [1124, 493] width 58 height 58
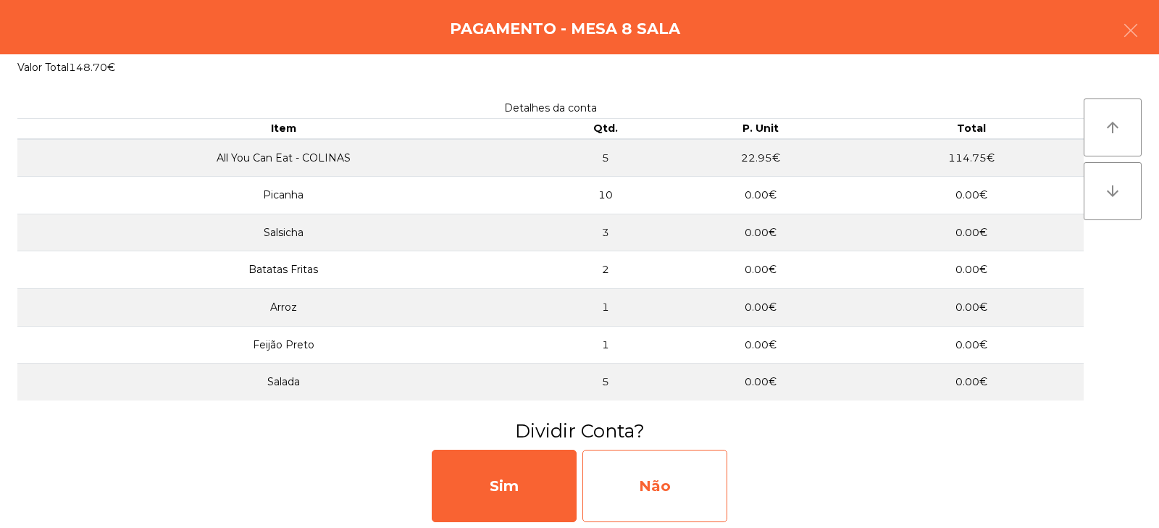
click at [652, 487] on div "Não" at bounding box center [654, 486] width 145 height 72
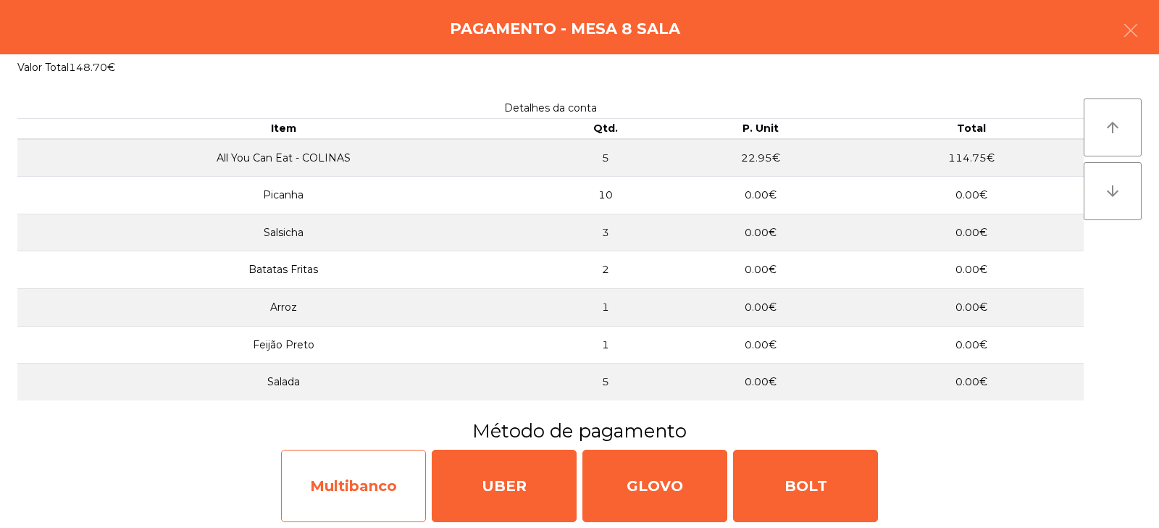
click at [350, 503] on div "Multibanco" at bounding box center [353, 486] width 145 height 72
select select "**"
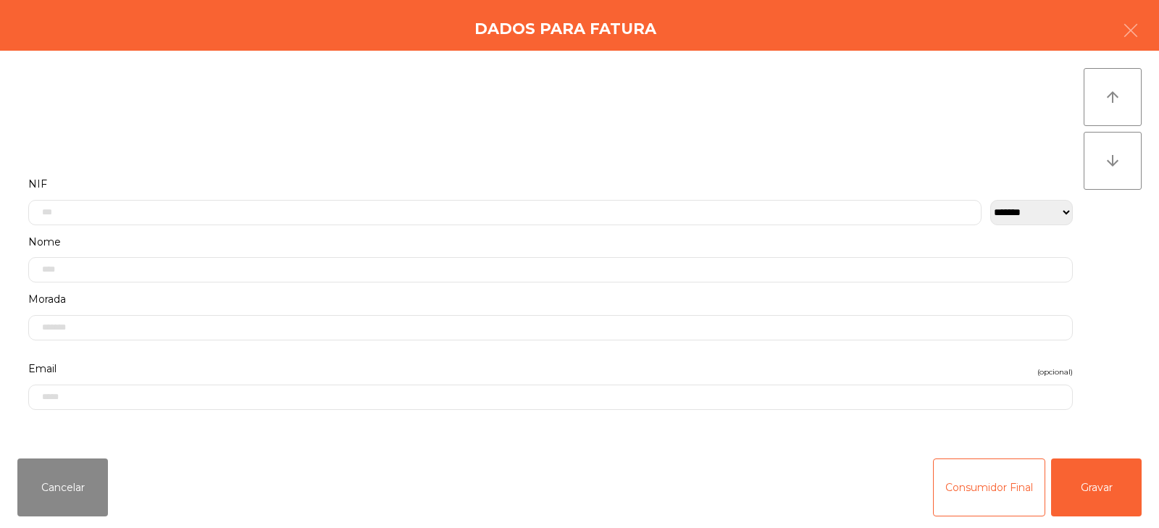
click at [455, 237] on label "Nome" at bounding box center [550, 242] width 1044 height 20
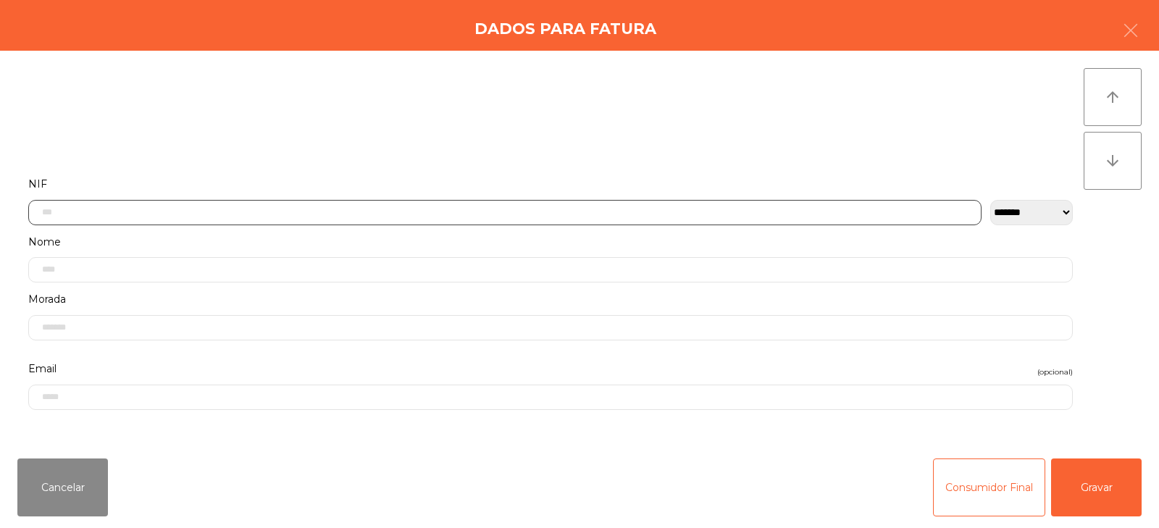
click at [392, 214] on input "text" at bounding box center [504, 212] width 953 height 25
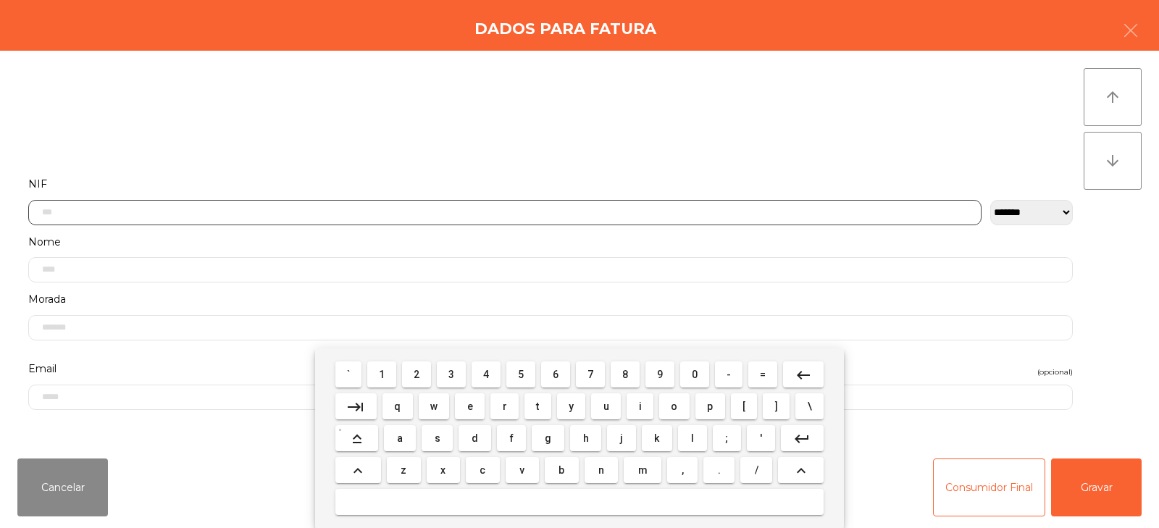
scroll to position [106, 0]
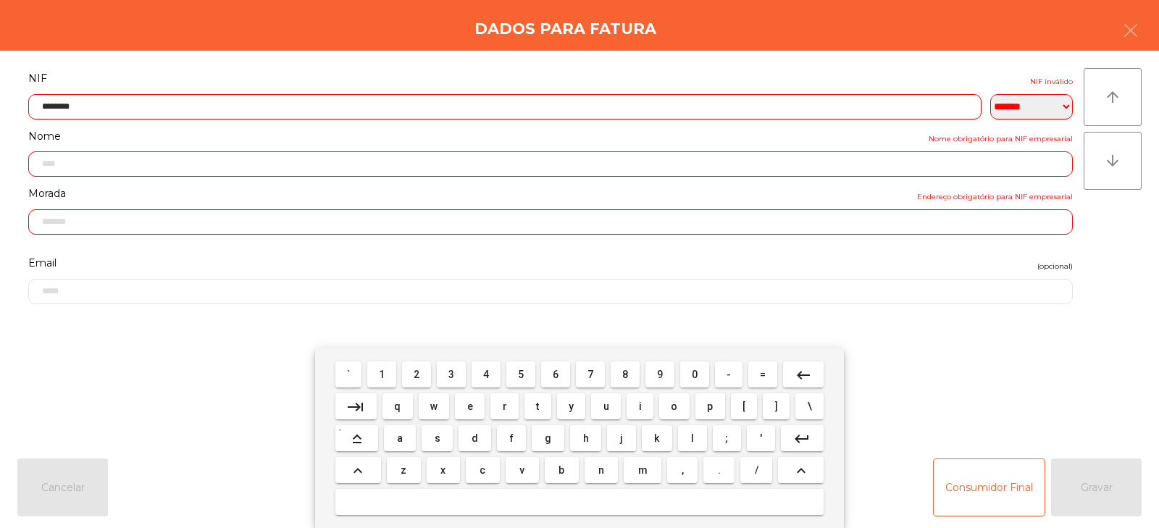
type input "*********"
type input "**********"
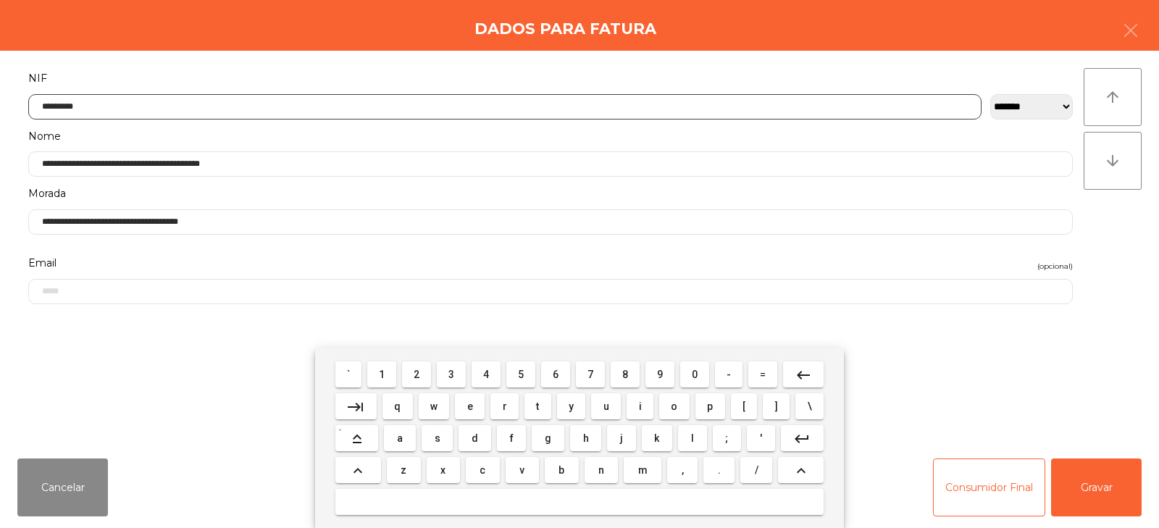
type input "*********"
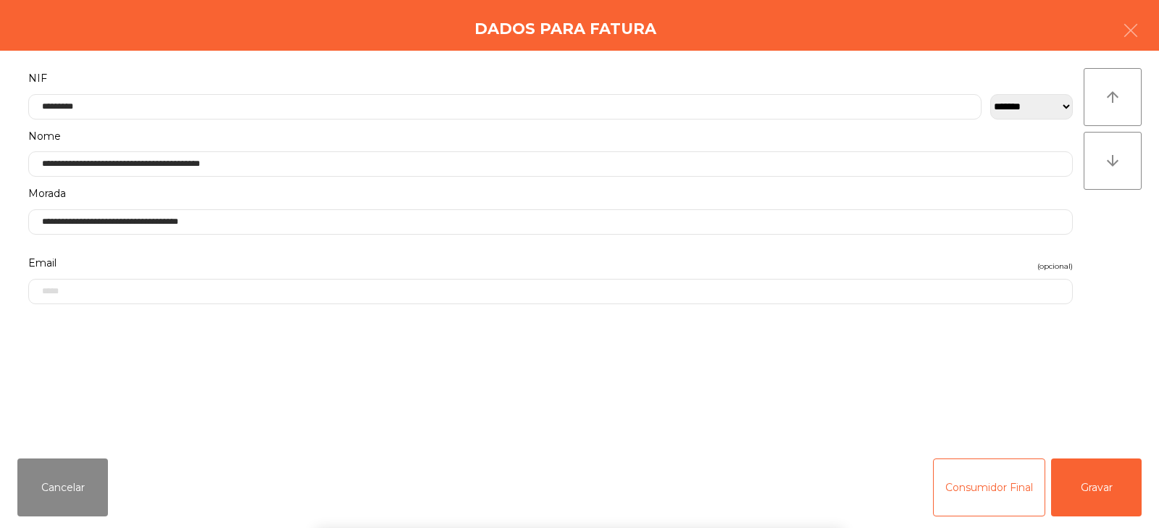
click at [1111, 266] on div "arrow_upward arrow_downward" at bounding box center [1112, 248] width 58 height 361
click at [1108, 484] on button "Gravar" at bounding box center [1096, 487] width 91 height 58
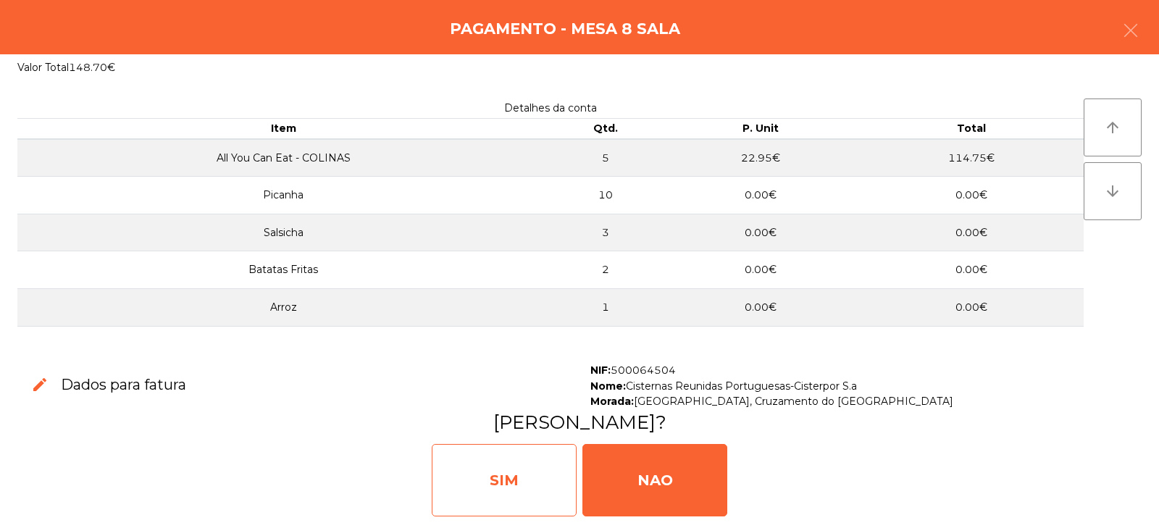
click at [487, 480] on div "SIM" at bounding box center [504, 480] width 145 height 72
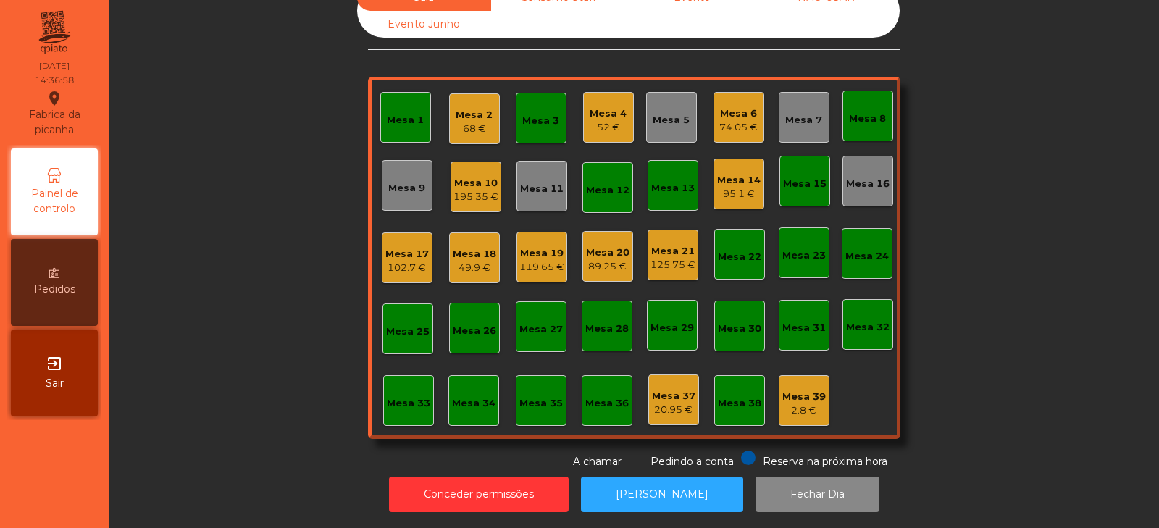
click at [854, 112] on div "Mesa 8" at bounding box center [867, 119] width 37 height 14
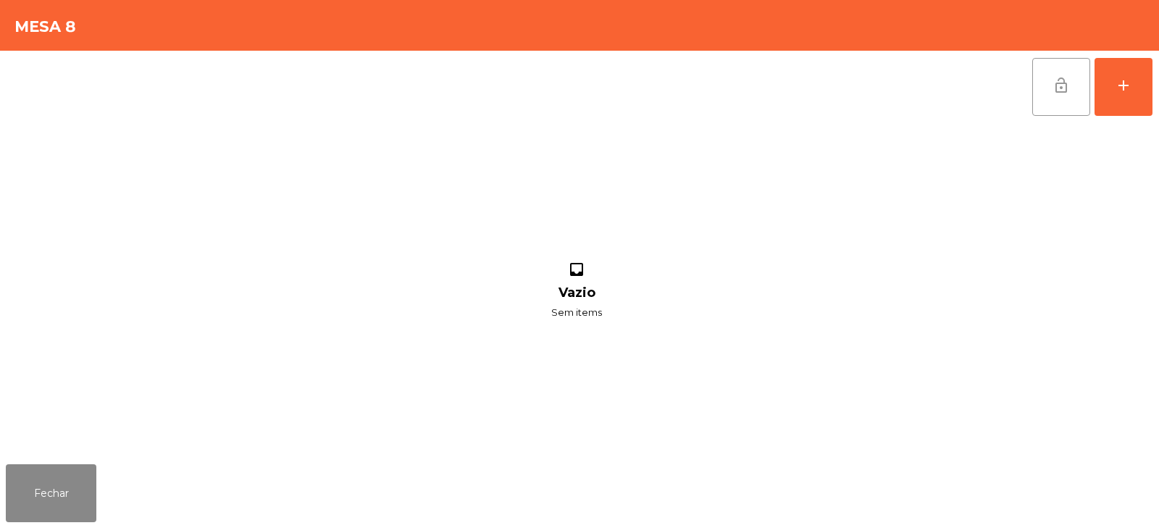
click at [1054, 88] on span "lock_open" at bounding box center [1060, 85] width 17 height 17
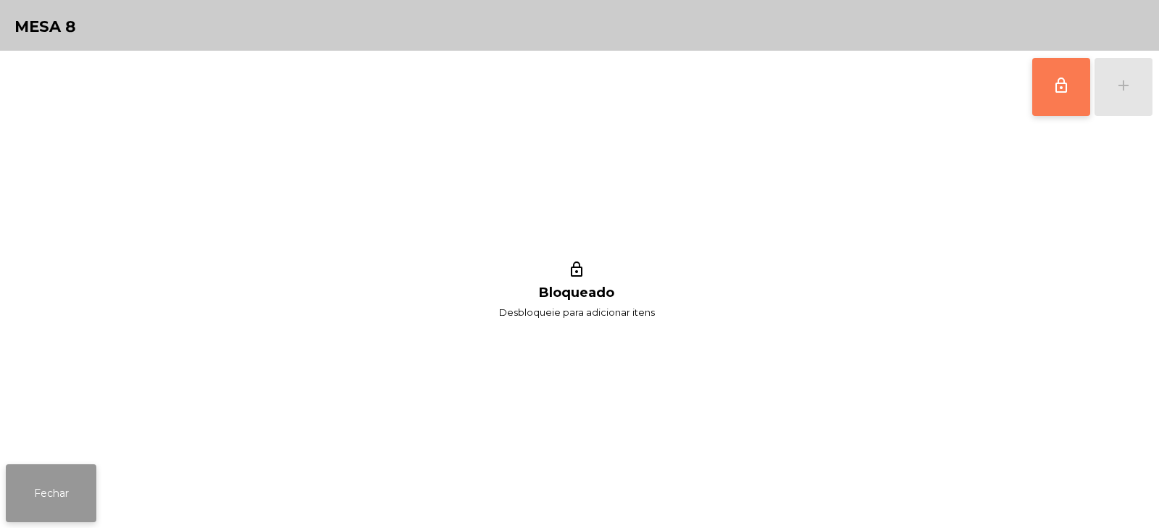
click at [33, 475] on button "Fechar" at bounding box center [51, 493] width 91 height 58
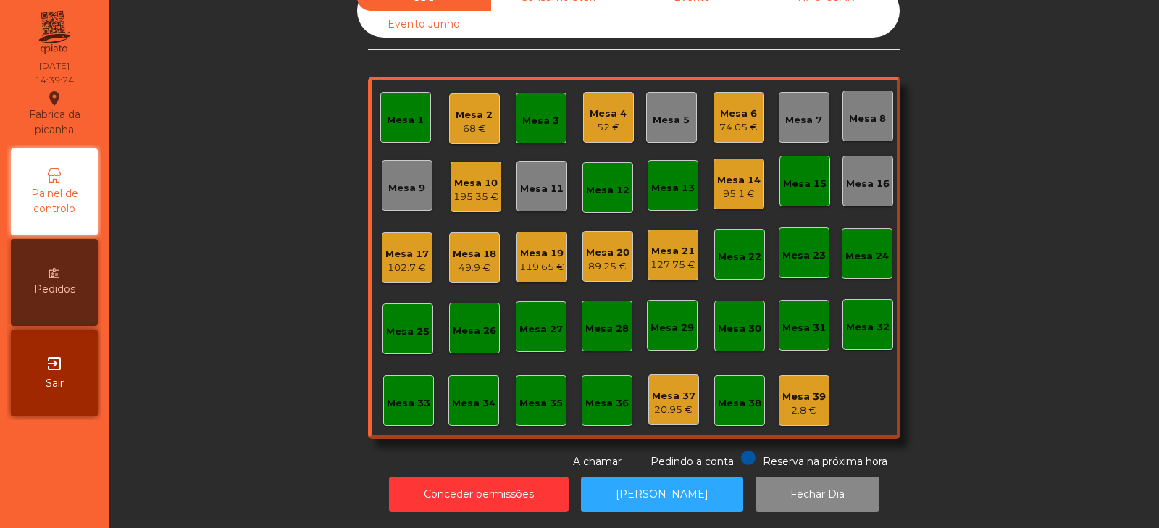
click at [545, 114] on div "Mesa 3" at bounding box center [540, 121] width 37 height 14
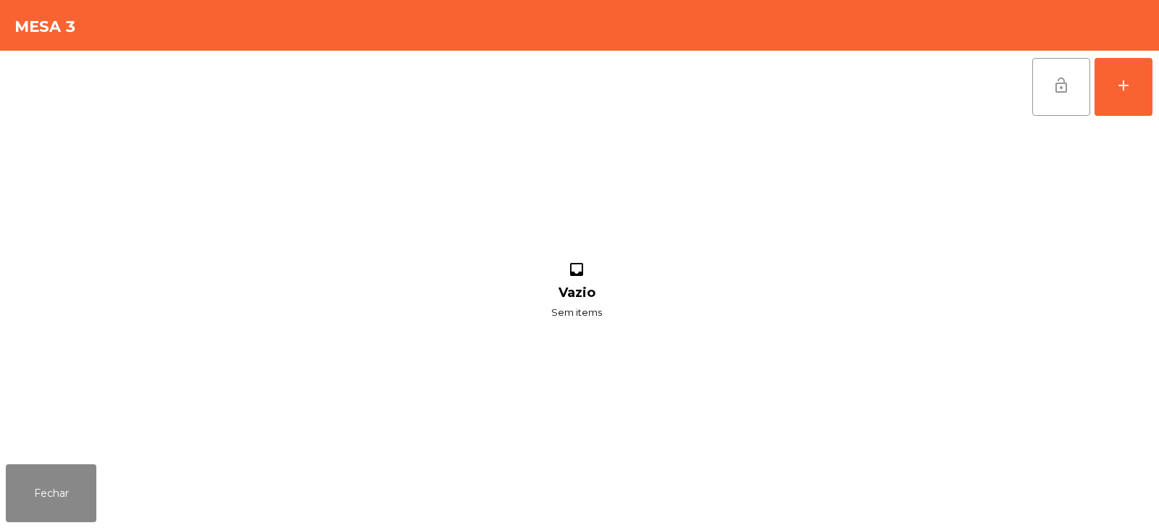
click at [1046, 106] on button "lock_open" at bounding box center [1061, 87] width 58 height 58
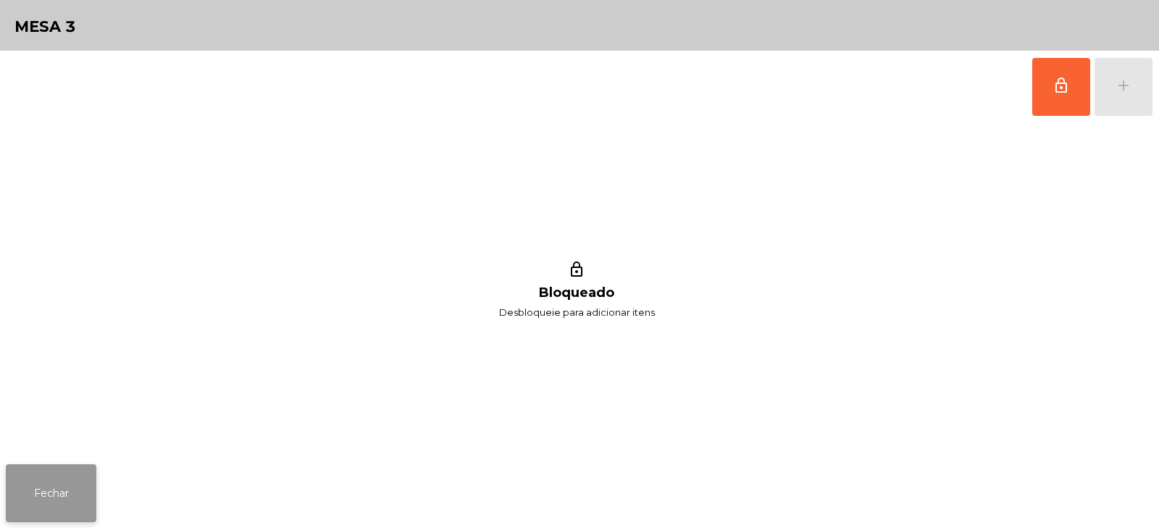
click at [72, 489] on button "Fechar" at bounding box center [51, 493] width 91 height 58
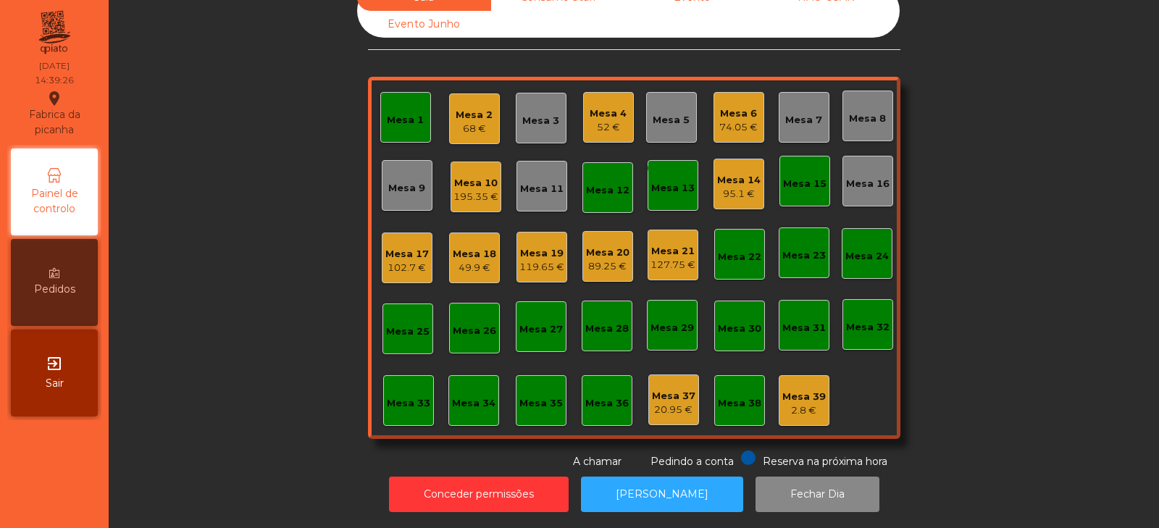
click at [397, 113] on div "Mesa 1" at bounding box center [405, 120] width 37 height 14
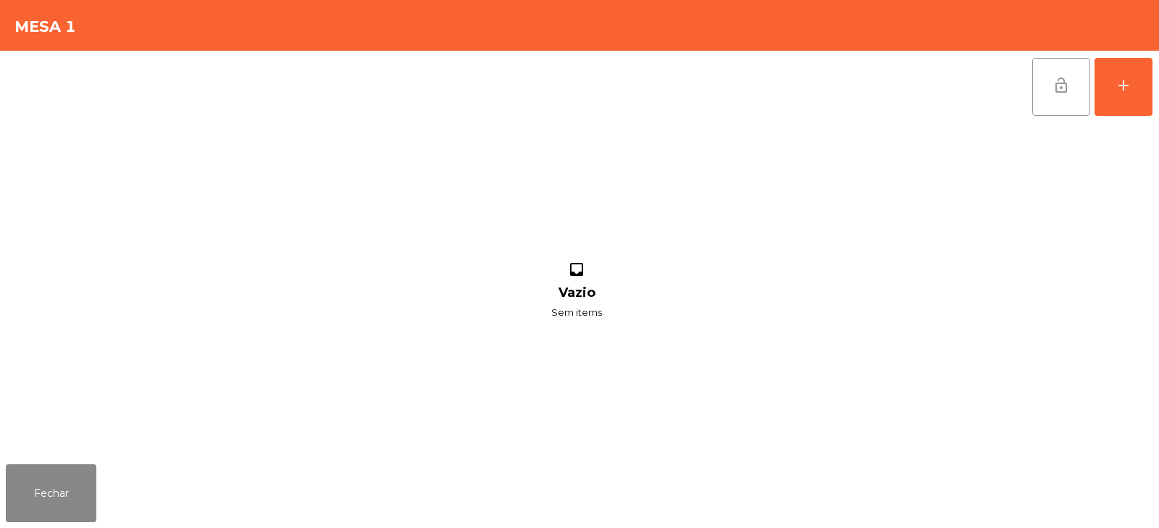
click at [1067, 91] on span "lock_open" at bounding box center [1060, 85] width 17 height 17
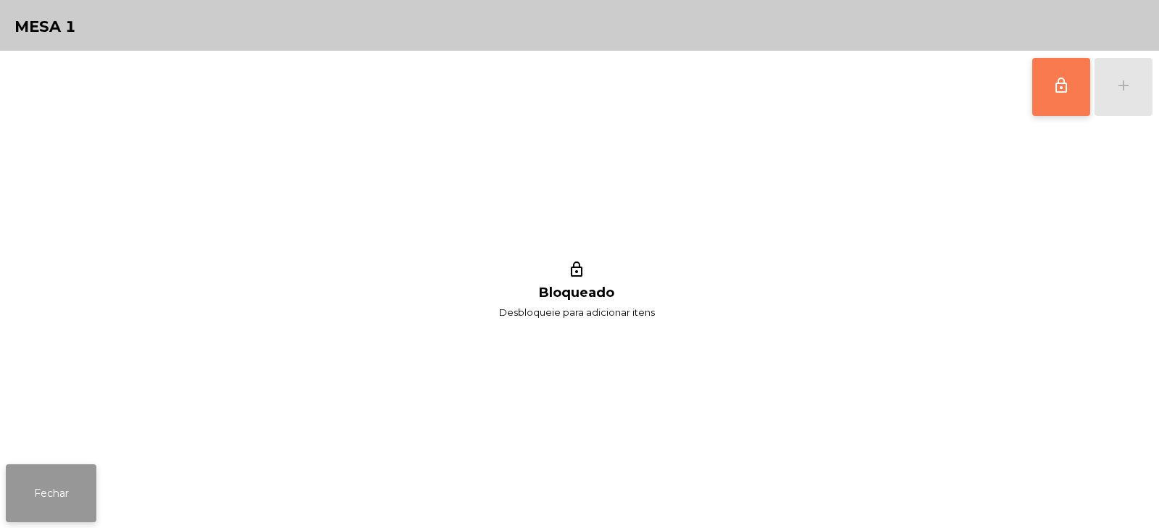
click at [46, 510] on button "Fechar" at bounding box center [51, 493] width 91 height 58
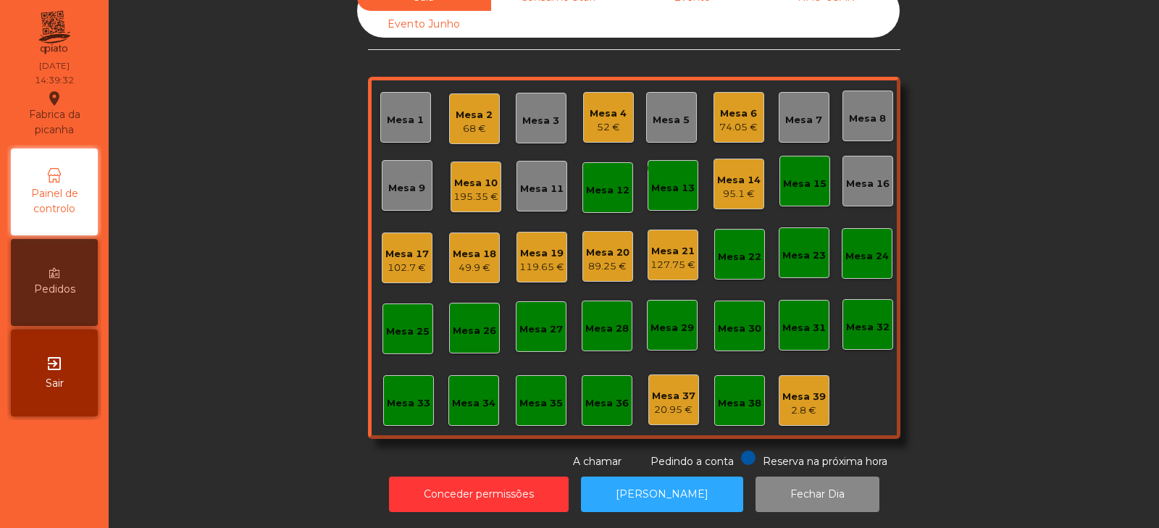
click at [519, 396] on div "Mesa 35" at bounding box center [540, 403] width 43 height 14
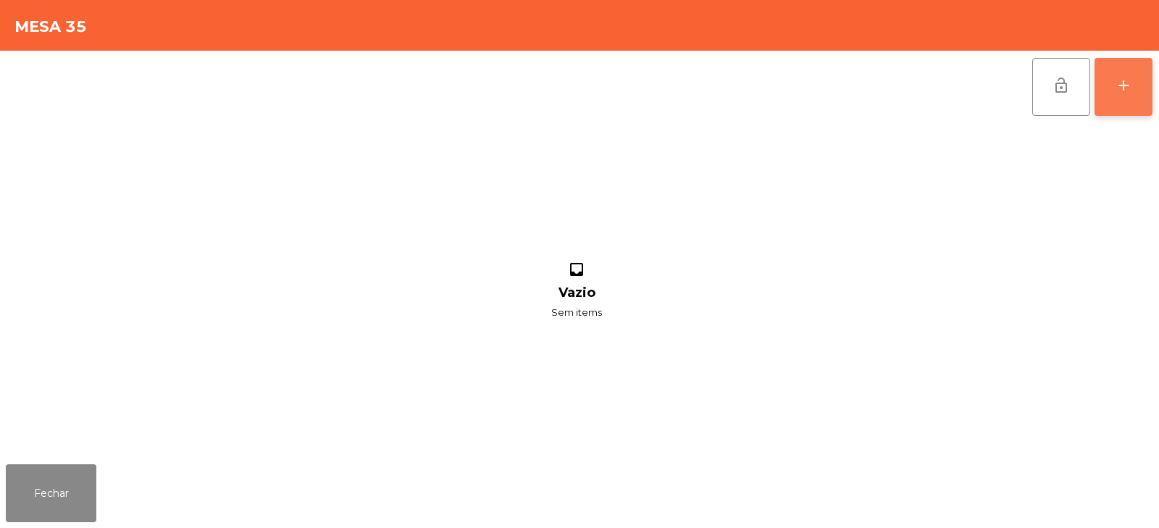
click at [1146, 96] on button "add" at bounding box center [1123, 87] width 58 height 58
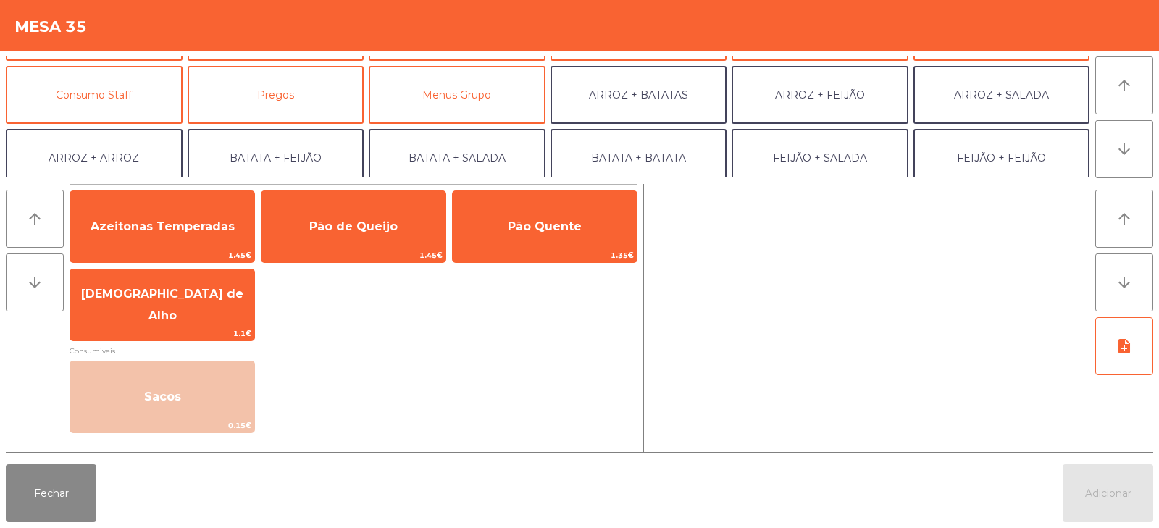
scroll to position [125, 0]
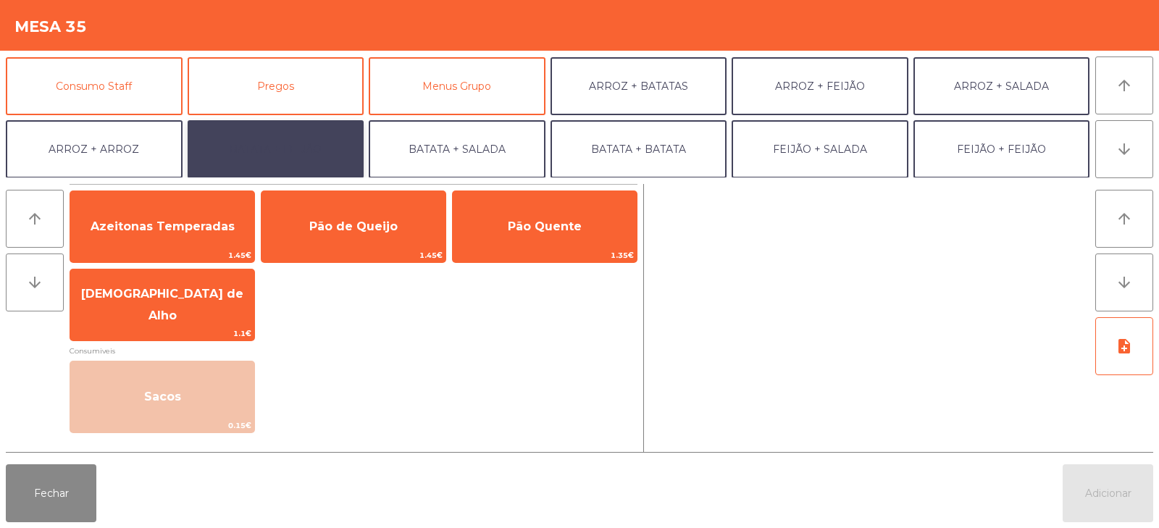
click at [287, 144] on button "BATATA + FEIJÃO" at bounding box center [276, 149] width 177 height 58
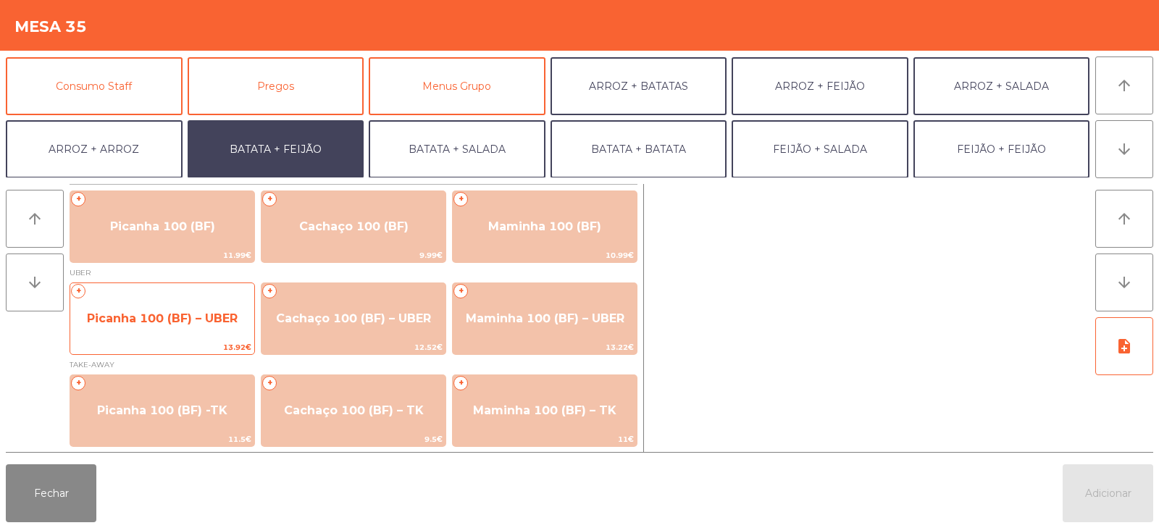
click at [157, 327] on span "Picanha 100 (BF) – UBER" at bounding box center [162, 318] width 184 height 39
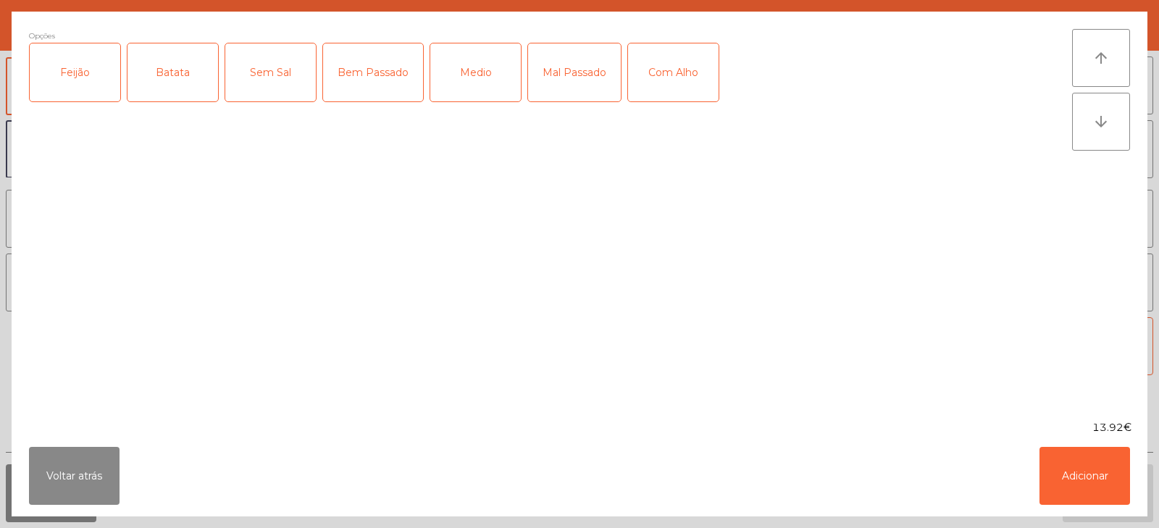
click at [85, 82] on div "Feijão" at bounding box center [75, 72] width 91 height 58
click at [182, 75] on div "Batata" at bounding box center [172, 72] width 91 height 58
click at [369, 74] on div "Bem Passado" at bounding box center [373, 72] width 100 height 58
click at [1070, 462] on button "Adicionar" at bounding box center [1084, 476] width 91 height 58
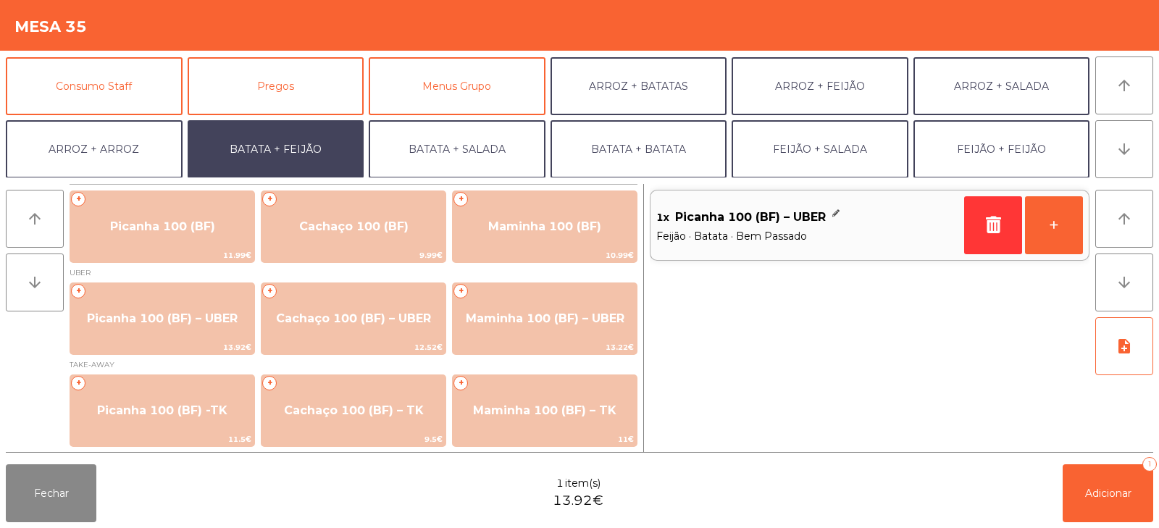
scroll to position [189, 0]
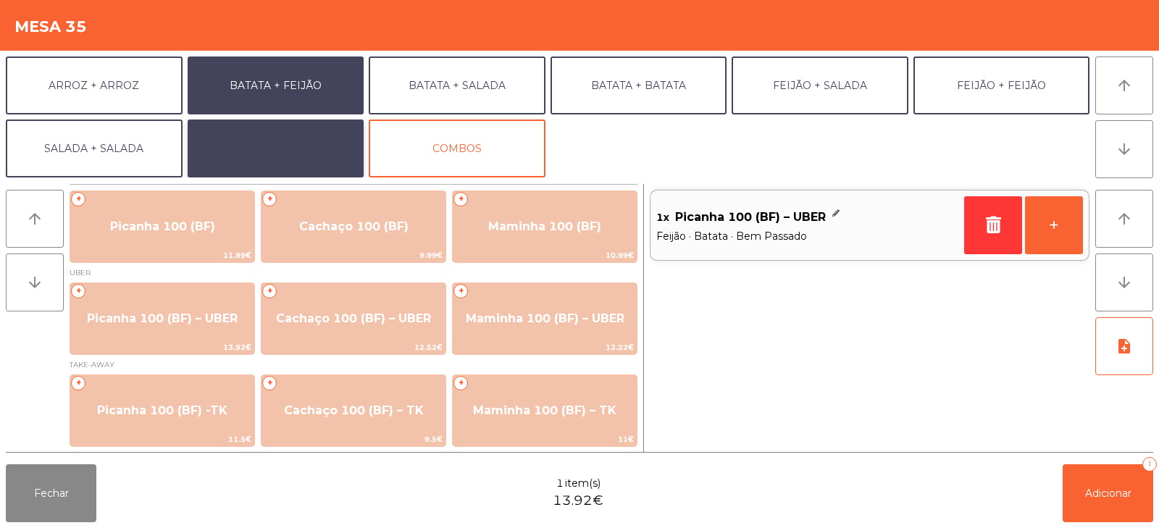
click at [311, 164] on button "EXTRAS UBER" at bounding box center [276, 148] width 177 height 58
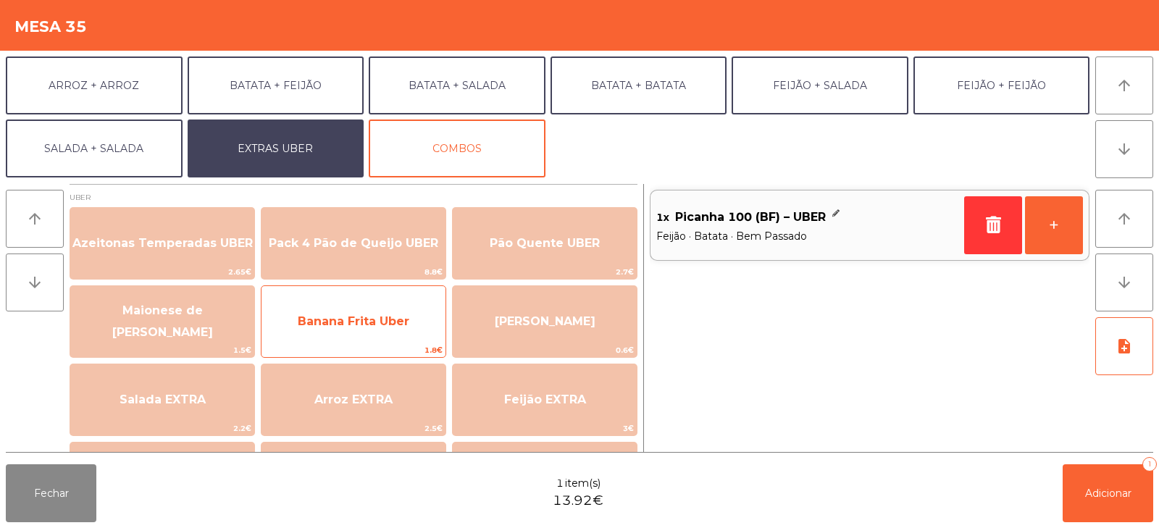
click at [362, 320] on span "Banana Frita Uber" at bounding box center [354, 321] width 112 height 14
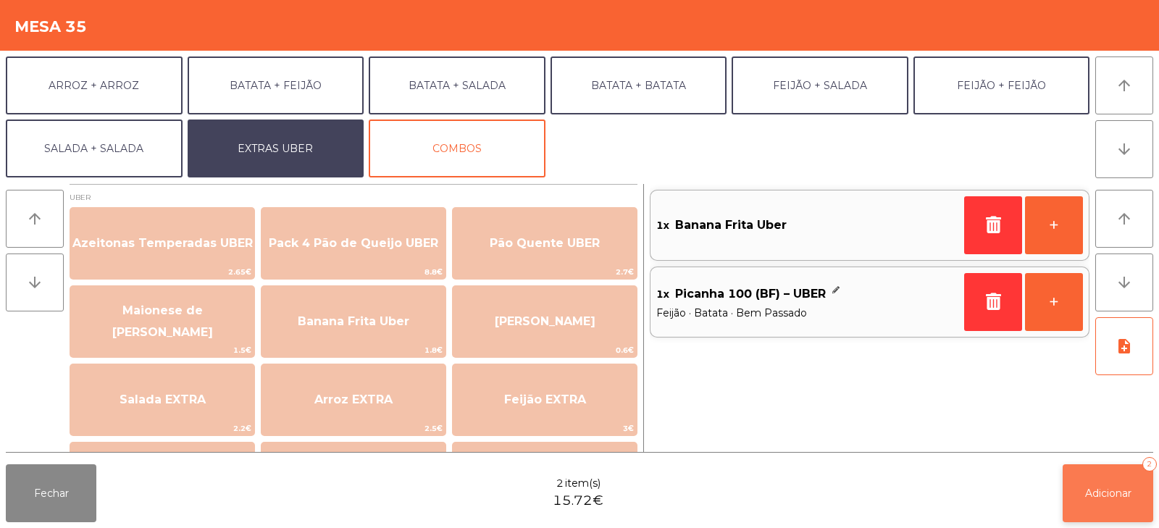
click at [1114, 482] on button "Adicionar 2" at bounding box center [1107, 493] width 91 height 58
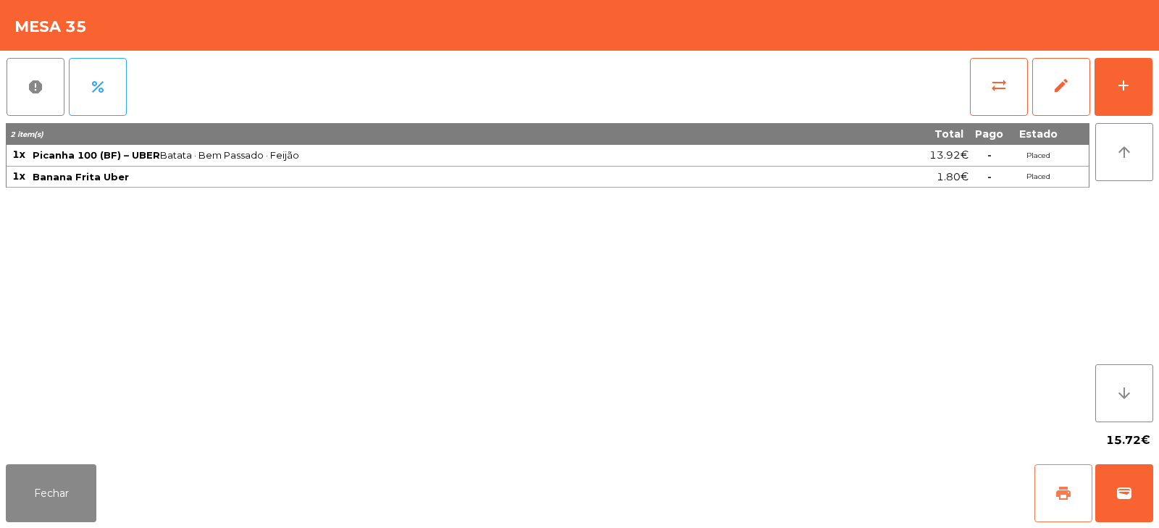
click at [1058, 493] on span "print" at bounding box center [1062, 492] width 17 height 17
click at [1134, 492] on button "wallet" at bounding box center [1124, 493] width 58 height 58
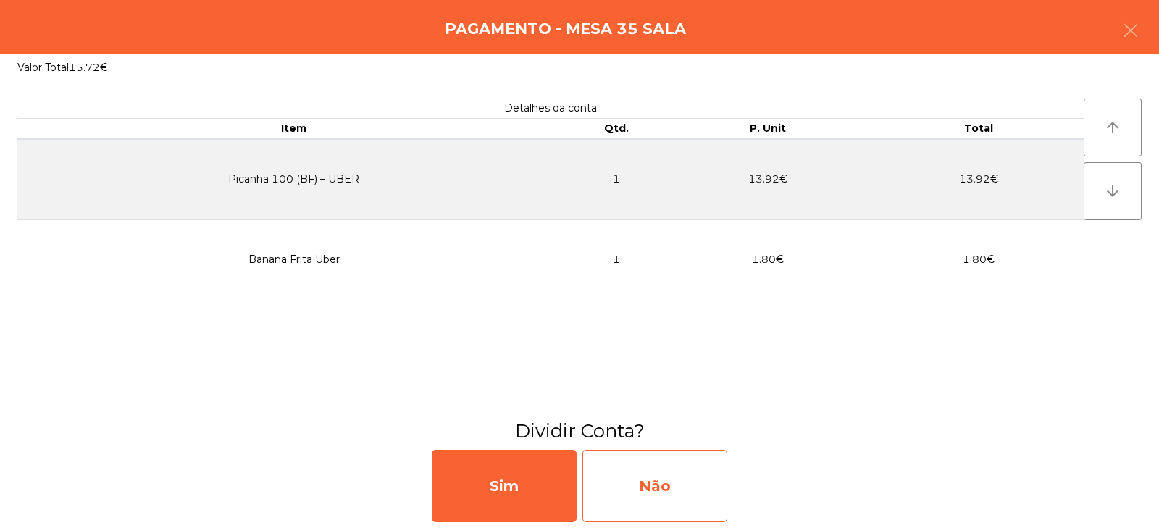
click at [650, 495] on div "Não" at bounding box center [654, 486] width 145 height 72
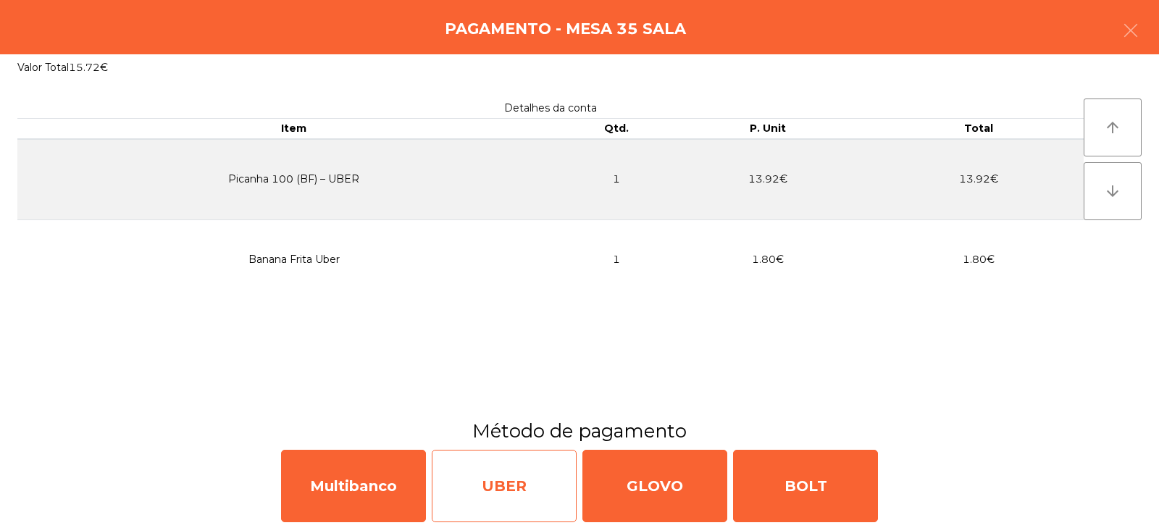
click at [489, 503] on div "UBER" at bounding box center [504, 486] width 145 height 72
select select "**"
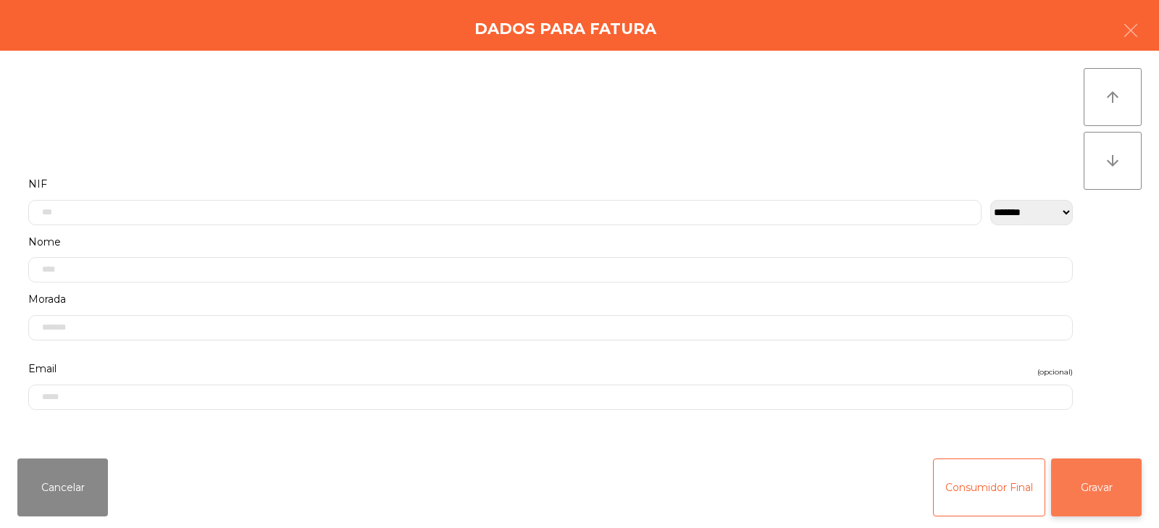
click at [1116, 487] on button "Gravar" at bounding box center [1096, 487] width 91 height 58
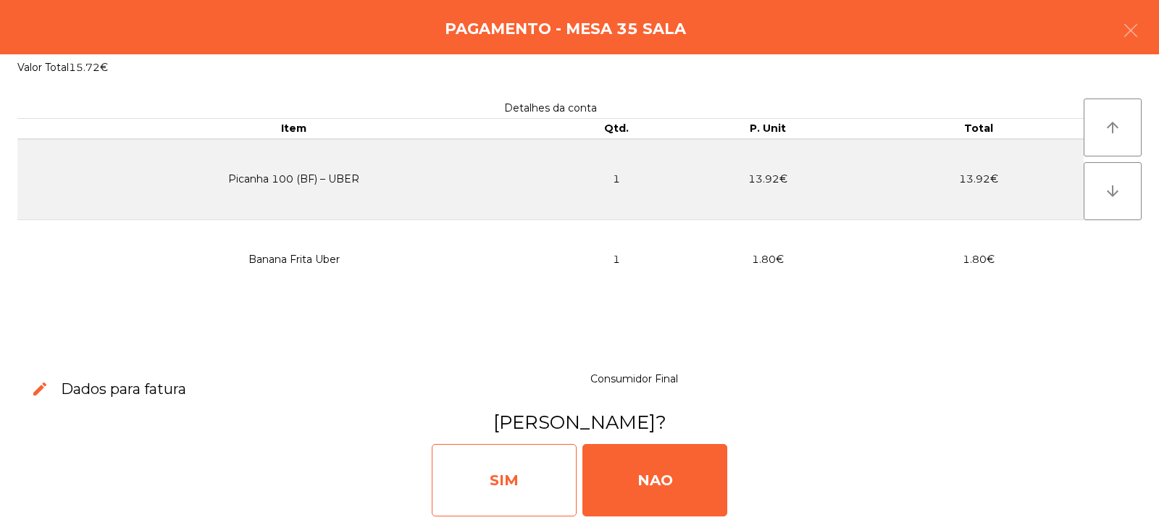
click at [512, 486] on div "SIM" at bounding box center [504, 480] width 145 height 72
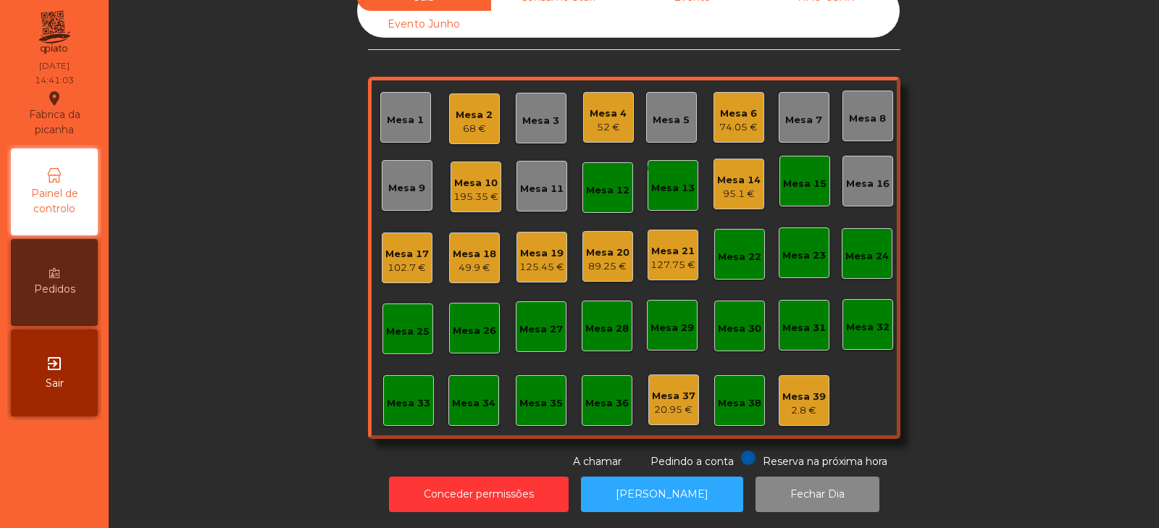
click at [679, 186] on div "monetization_on done Mesa 13" at bounding box center [672, 185] width 51 height 51
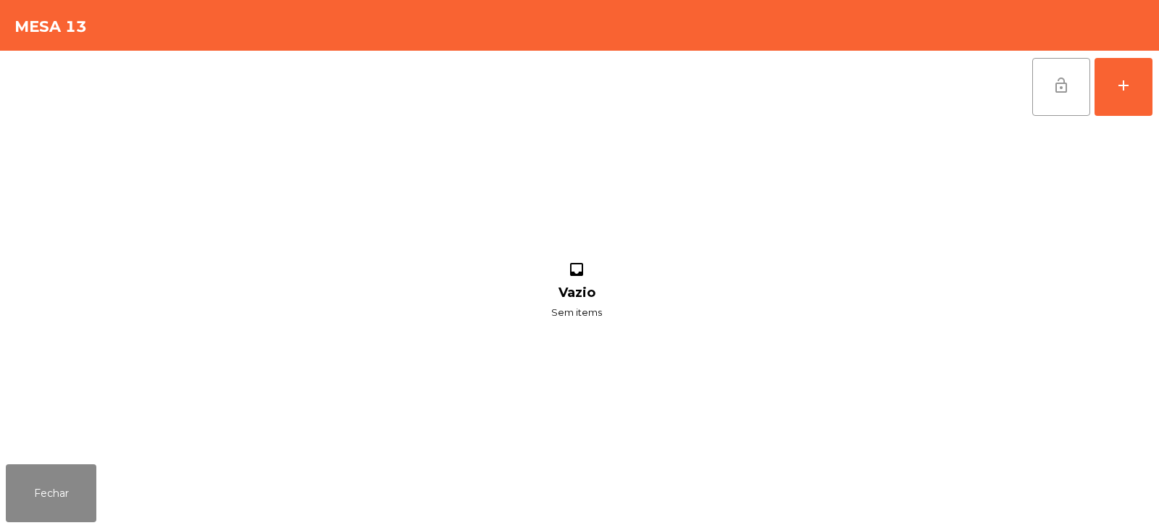
click at [1044, 101] on button "lock_open" at bounding box center [1061, 87] width 58 height 58
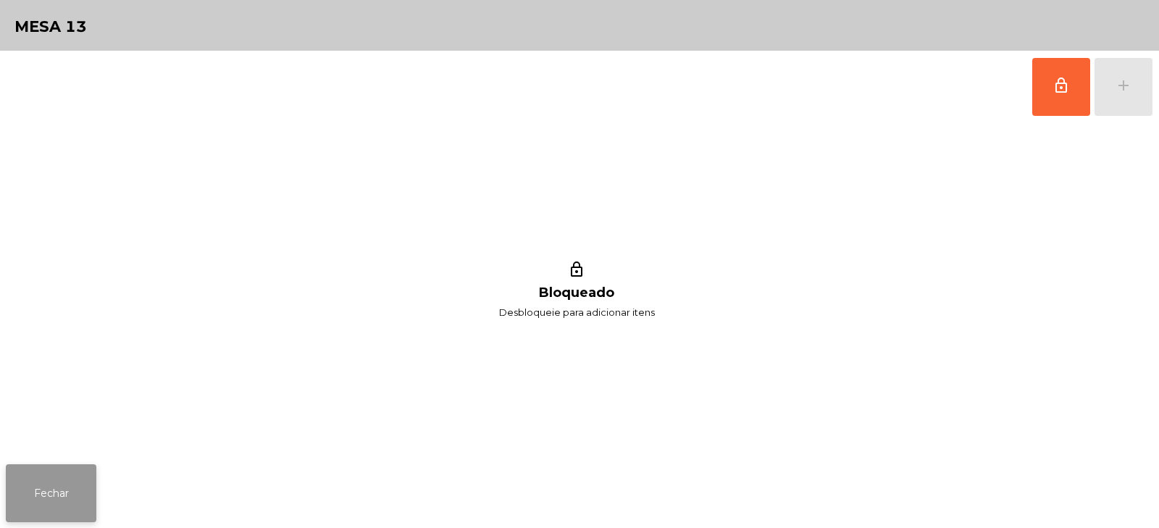
click at [49, 495] on button "Fechar" at bounding box center [51, 493] width 91 height 58
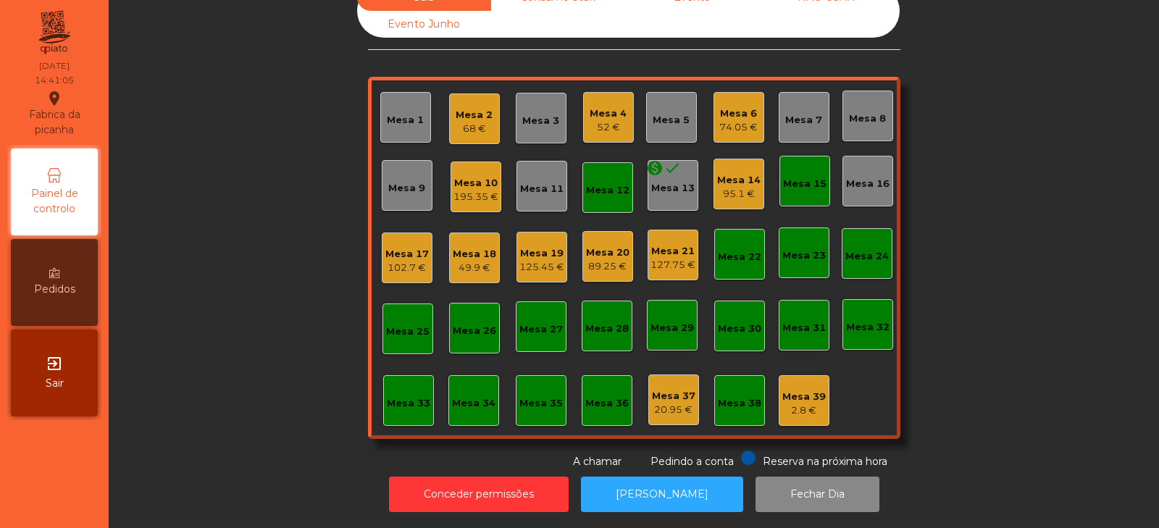
click at [605, 183] on div "Mesa 12" at bounding box center [607, 190] width 43 height 14
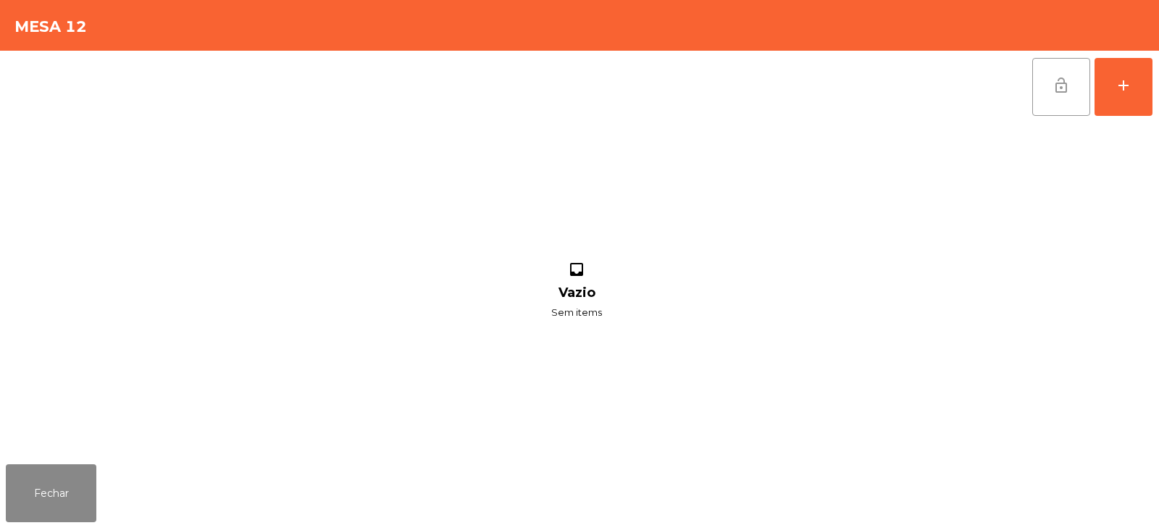
click at [1060, 94] on button "lock_open" at bounding box center [1061, 87] width 58 height 58
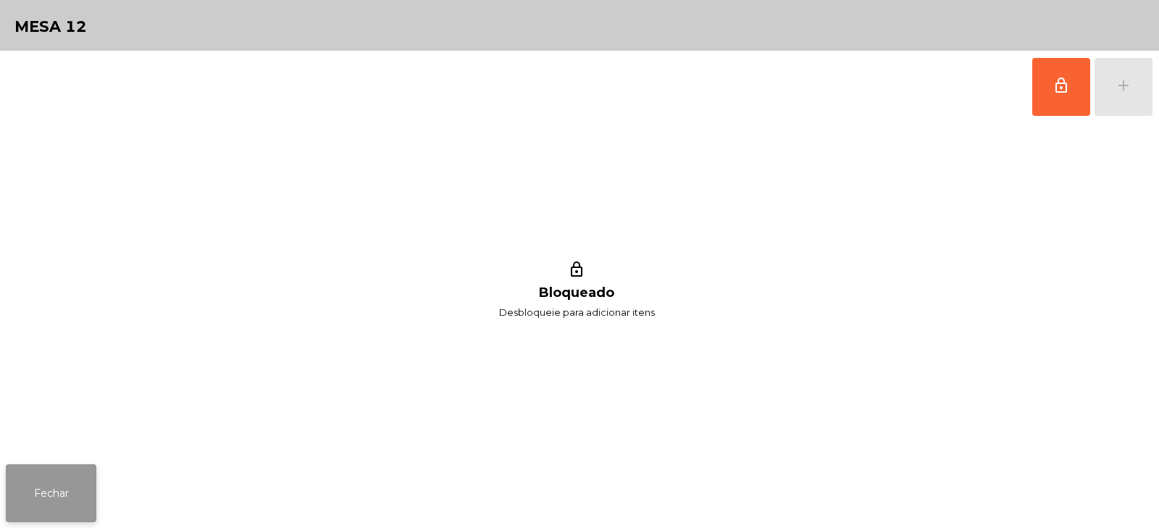
click at [29, 475] on button "Fechar" at bounding box center [51, 493] width 91 height 58
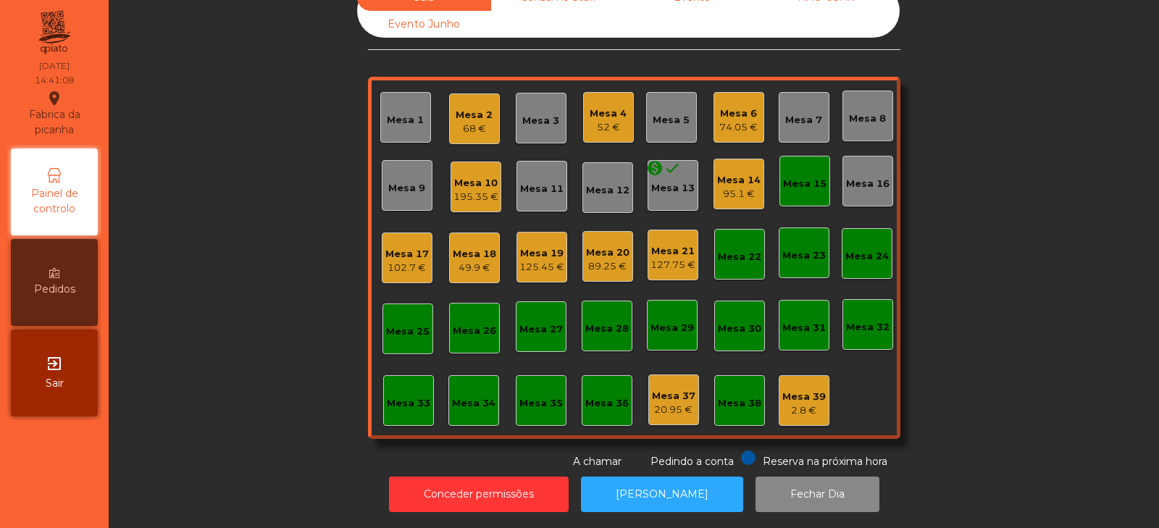
click at [814, 177] on div "Mesa 15" at bounding box center [804, 184] width 43 height 14
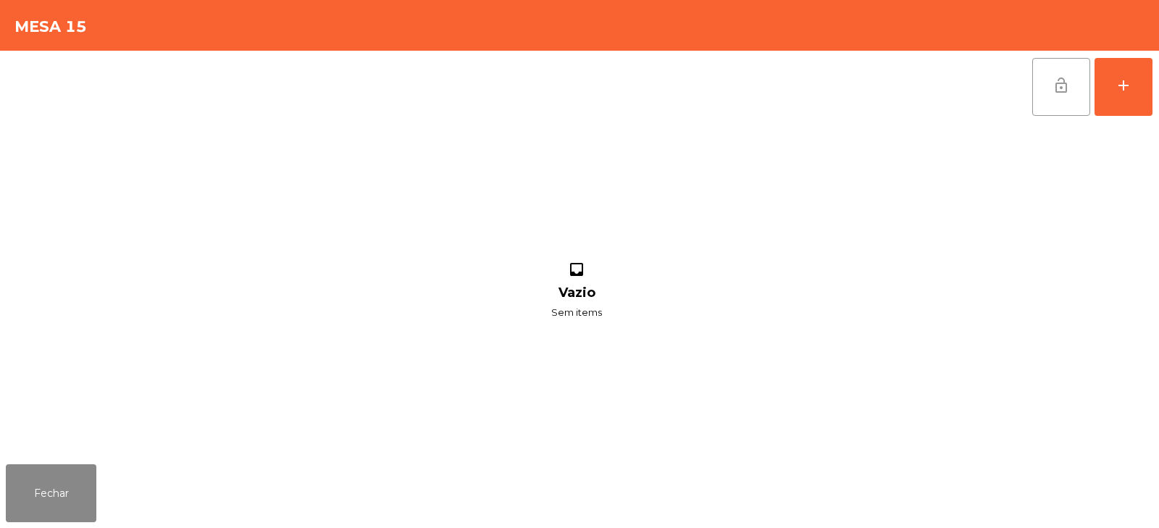
click at [1066, 85] on span "lock_open" at bounding box center [1060, 85] width 17 height 17
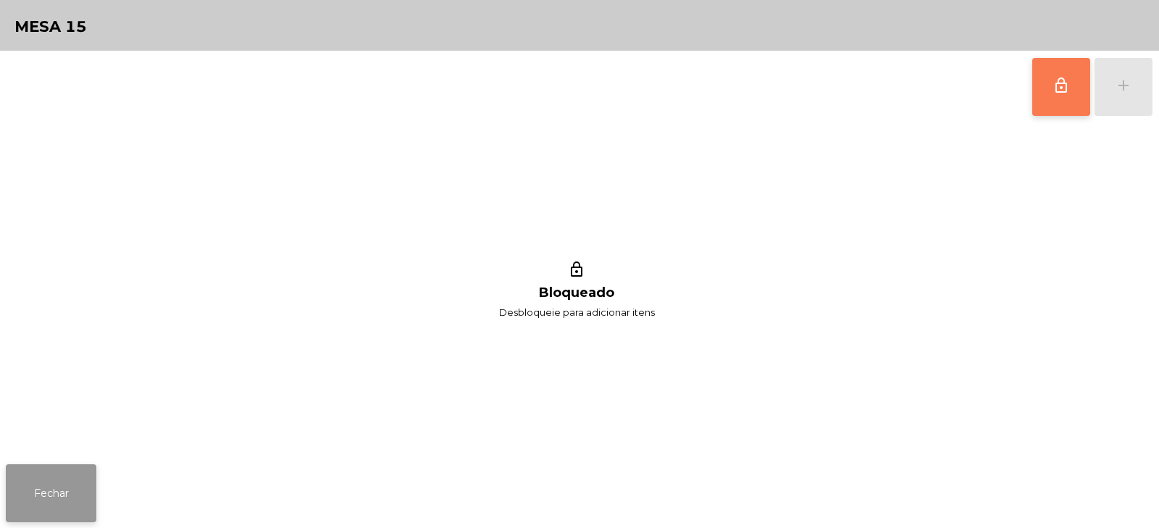
click at [49, 487] on button "Fechar" at bounding box center [51, 493] width 91 height 58
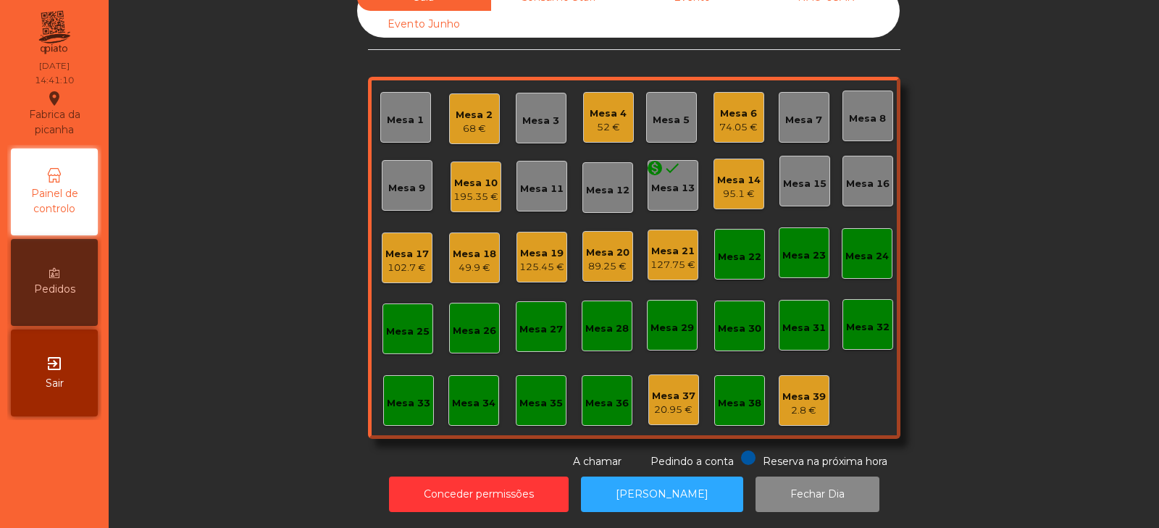
click at [537, 322] on div "Mesa 27" at bounding box center [540, 329] width 43 height 14
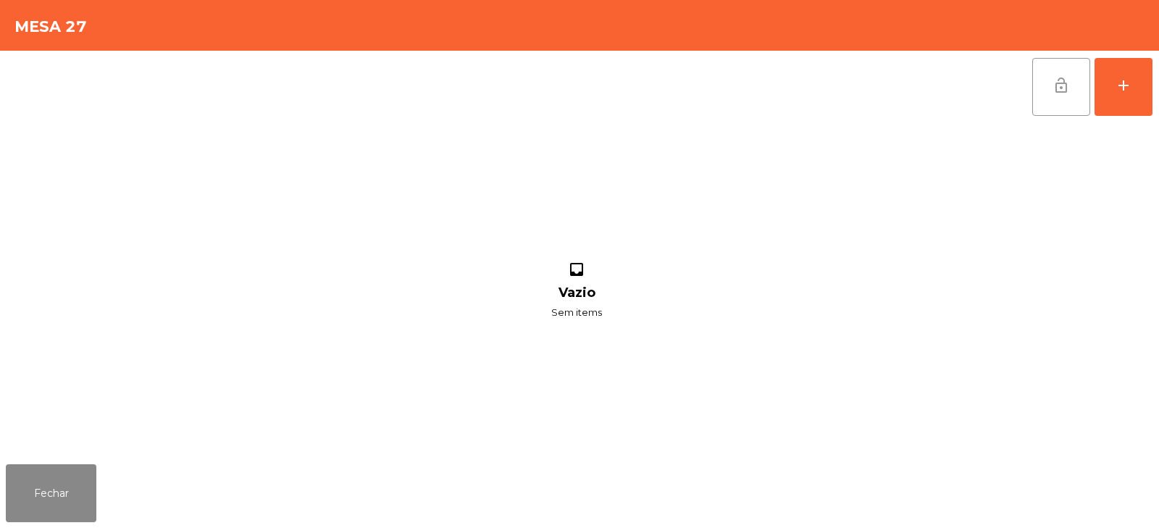
click at [1045, 99] on button "lock_open" at bounding box center [1061, 87] width 58 height 58
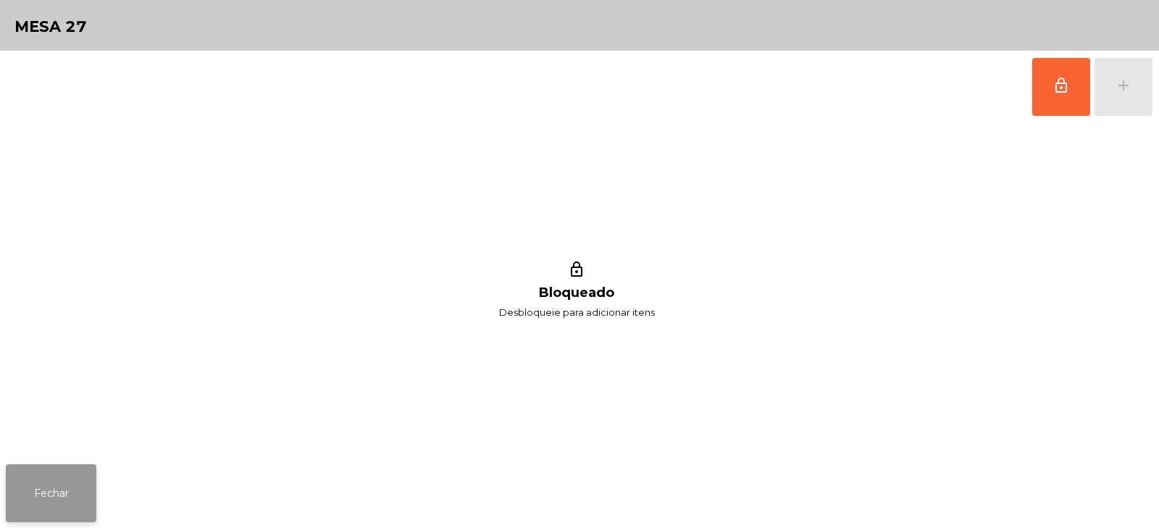
click at [72, 505] on button "Fechar" at bounding box center [51, 493] width 91 height 58
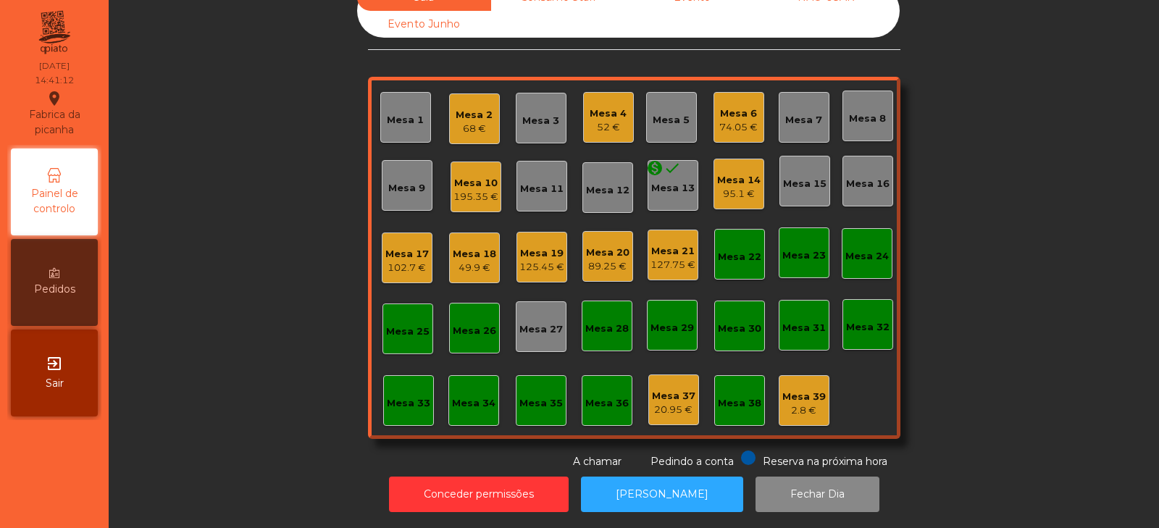
click at [462, 324] on div "Mesa 26" at bounding box center [474, 331] width 43 height 14
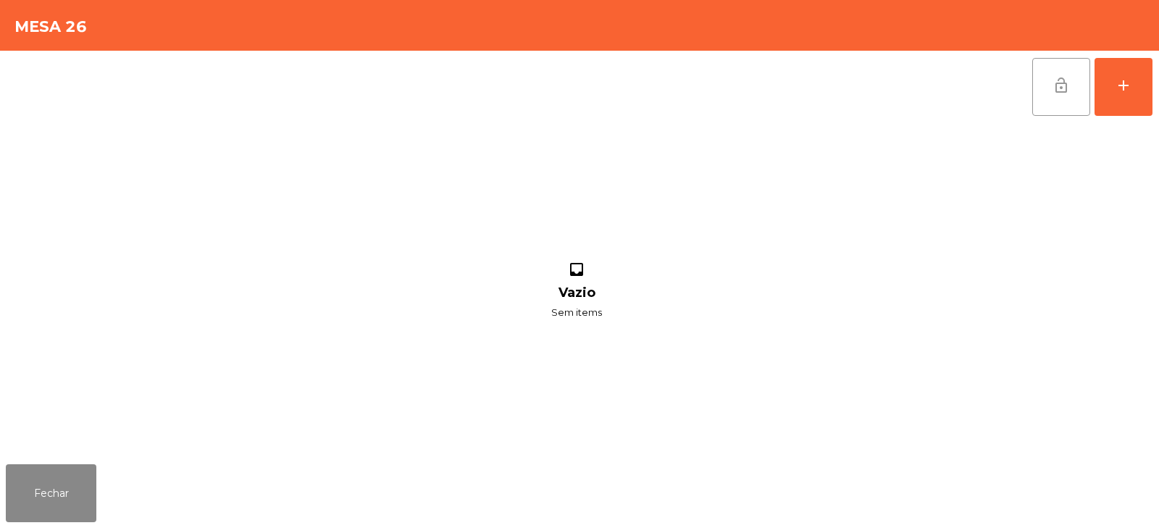
click at [1059, 89] on span "lock_open" at bounding box center [1060, 85] width 17 height 17
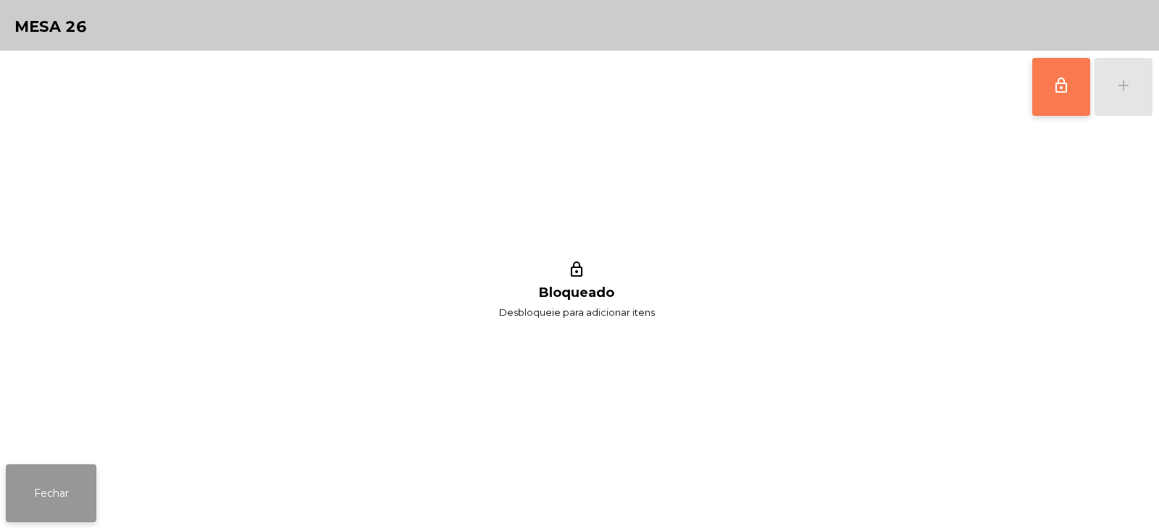
click at [40, 503] on button "Fechar" at bounding box center [51, 493] width 91 height 58
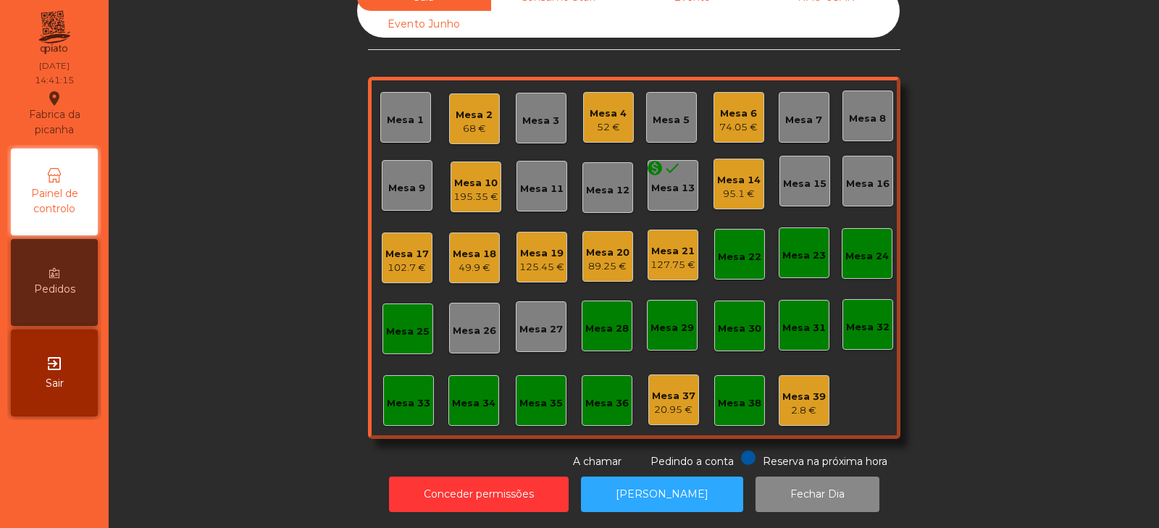
click at [398, 324] on div "Mesa 25" at bounding box center [407, 331] width 43 height 14
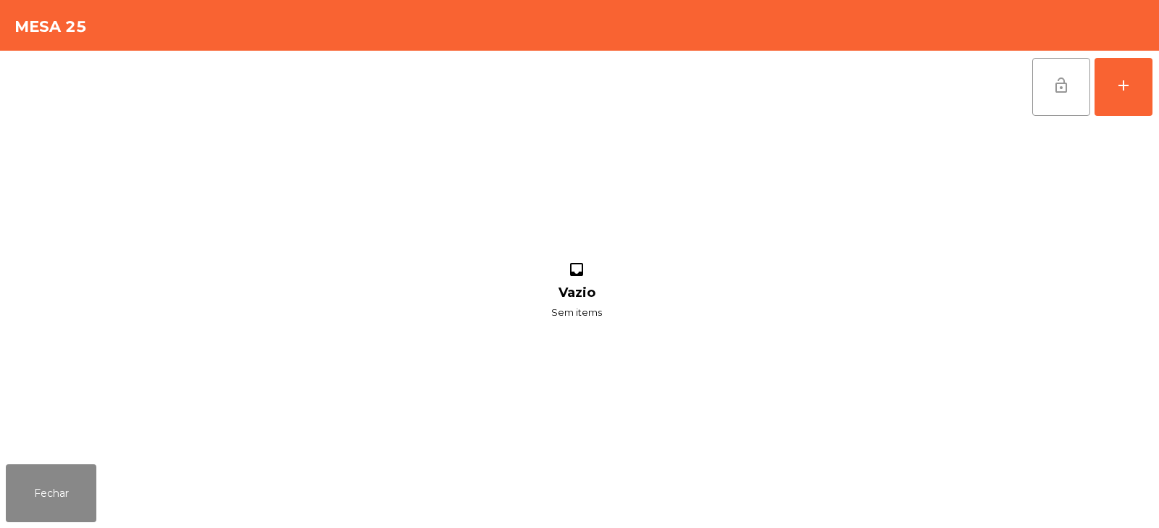
click at [1043, 88] on button "lock_open" at bounding box center [1061, 87] width 58 height 58
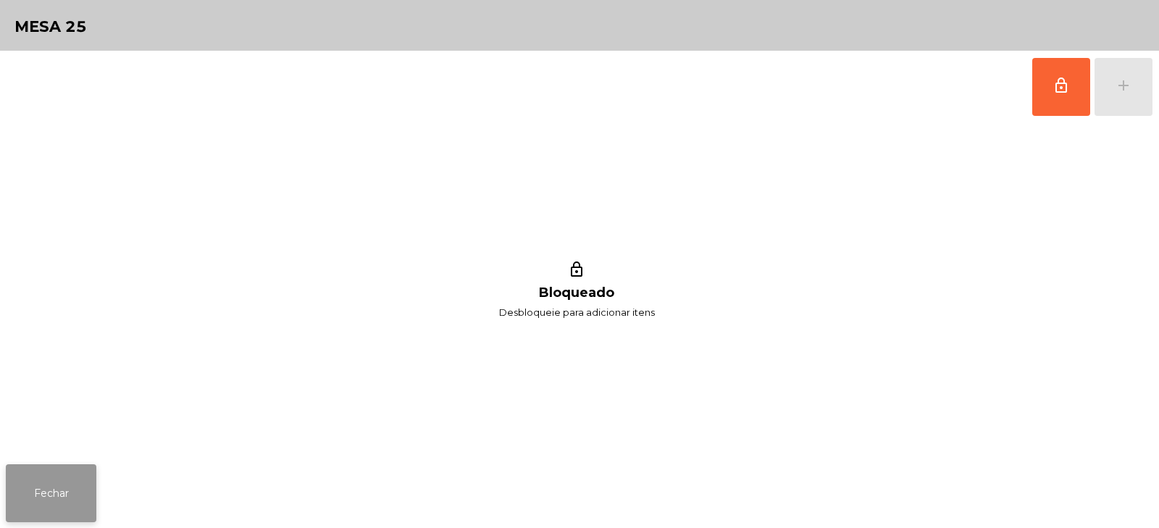
click at [73, 497] on button "Fechar" at bounding box center [51, 493] width 91 height 58
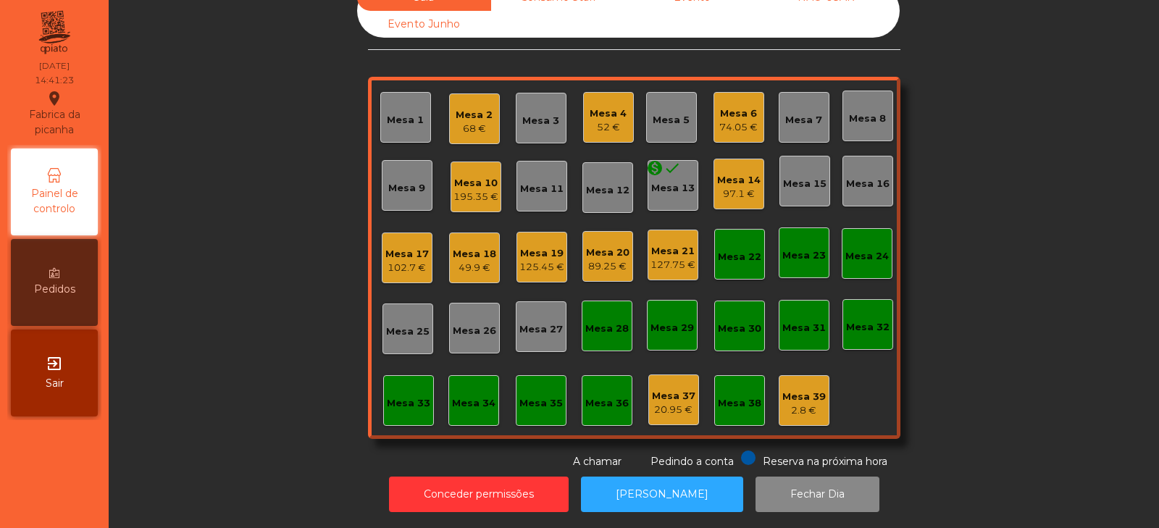
click at [738, 250] on div "Mesa 22" at bounding box center [739, 257] width 43 height 14
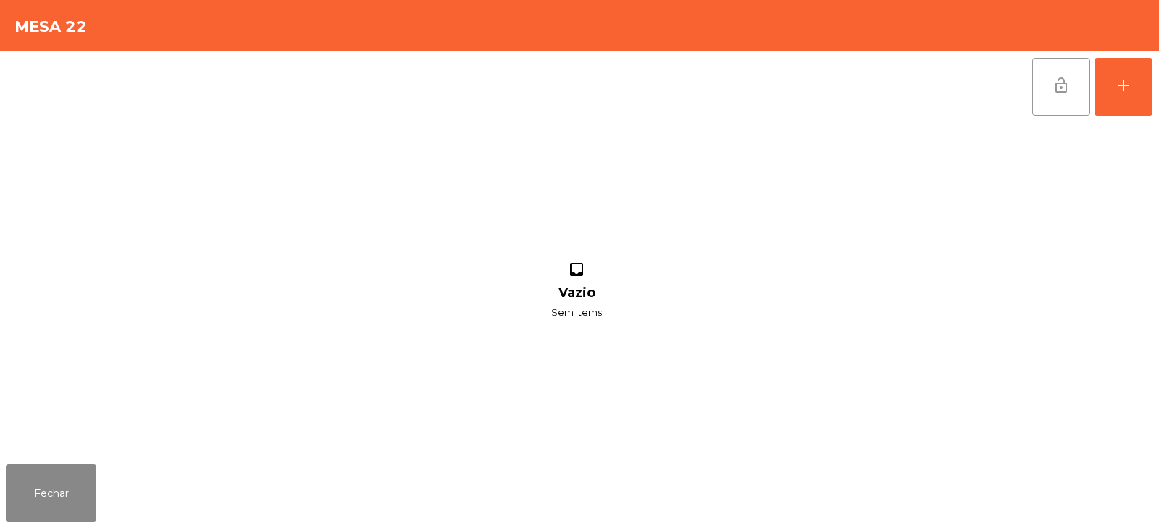
click at [1067, 90] on span "lock_open" at bounding box center [1060, 85] width 17 height 17
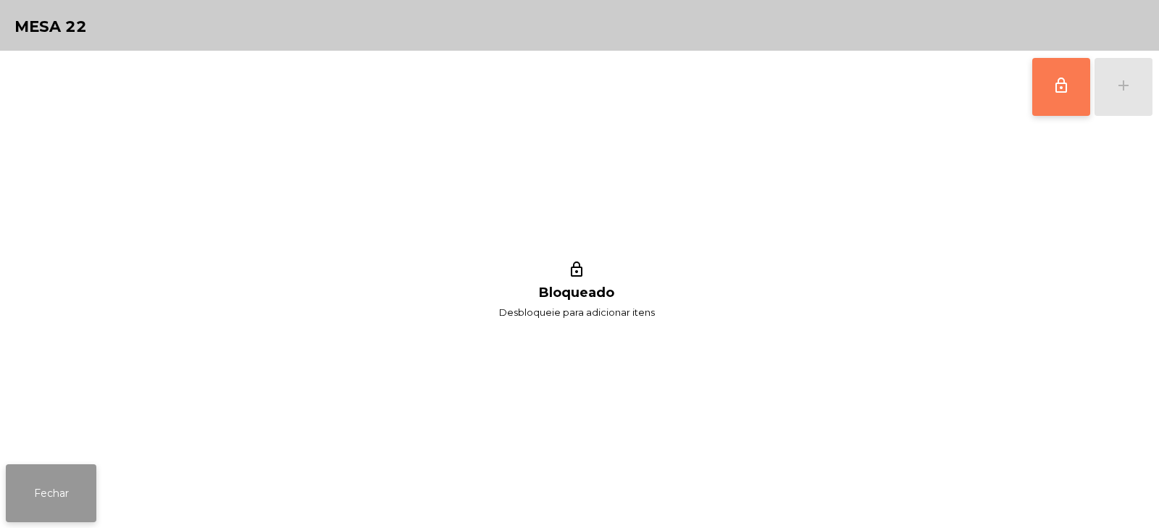
click at [67, 495] on button "Fechar" at bounding box center [51, 493] width 91 height 58
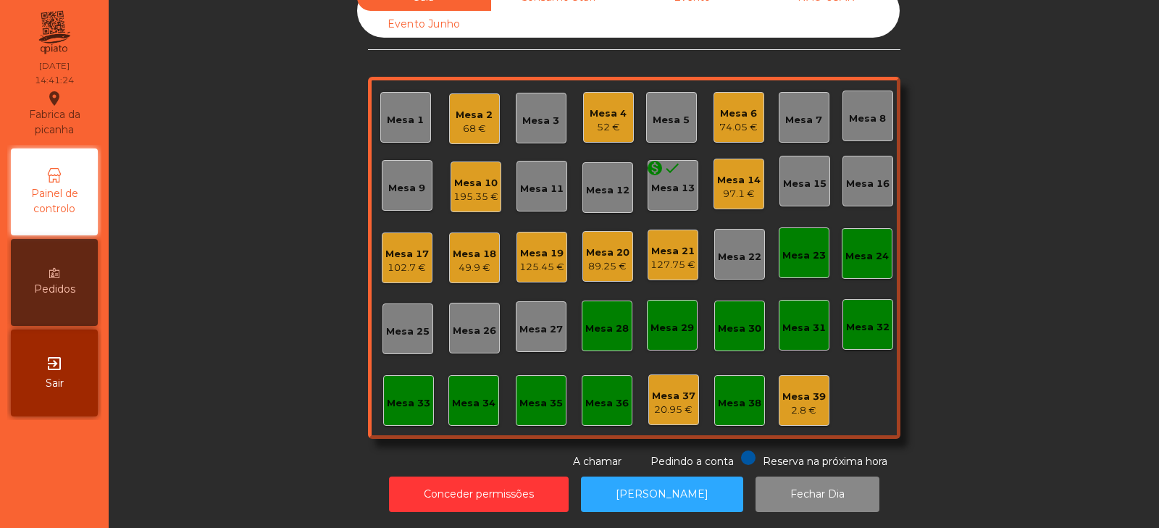
click at [818, 227] on div "Mesa 23" at bounding box center [803, 252] width 51 height 51
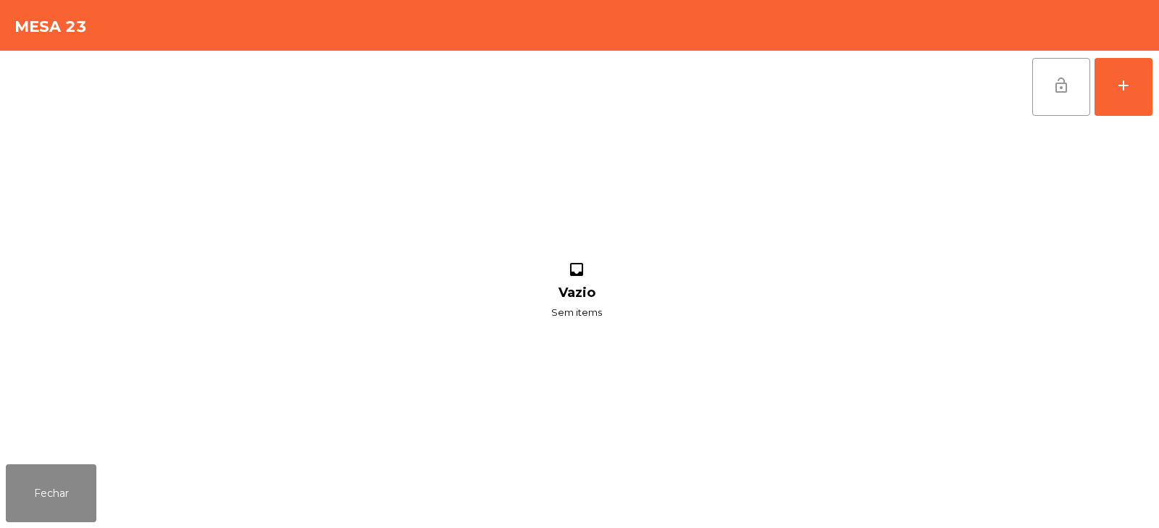
click at [1049, 92] on button "lock_open" at bounding box center [1061, 87] width 58 height 58
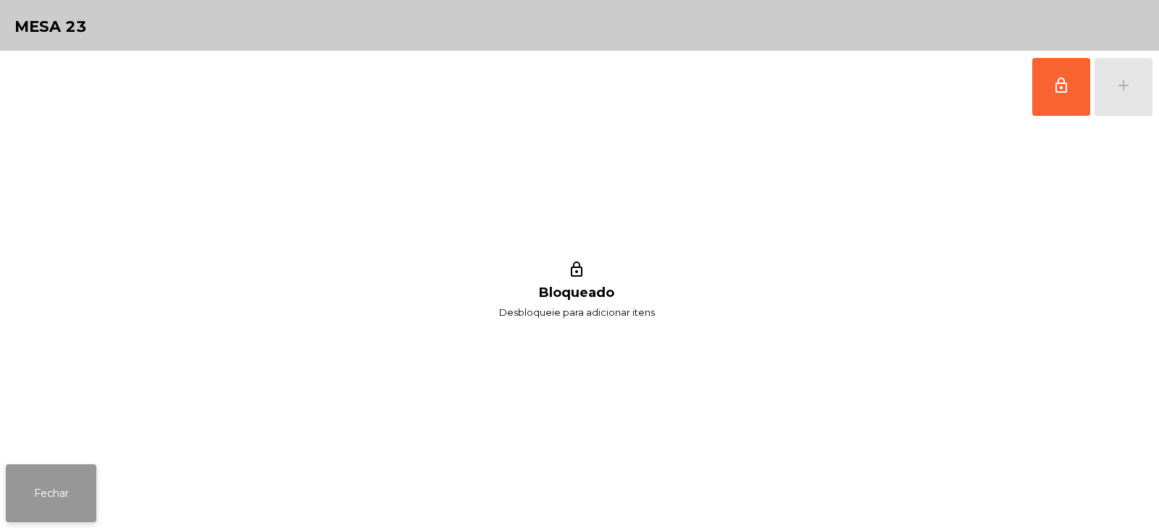
click at [69, 498] on button "Fechar" at bounding box center [51, 493] width 91 height 58
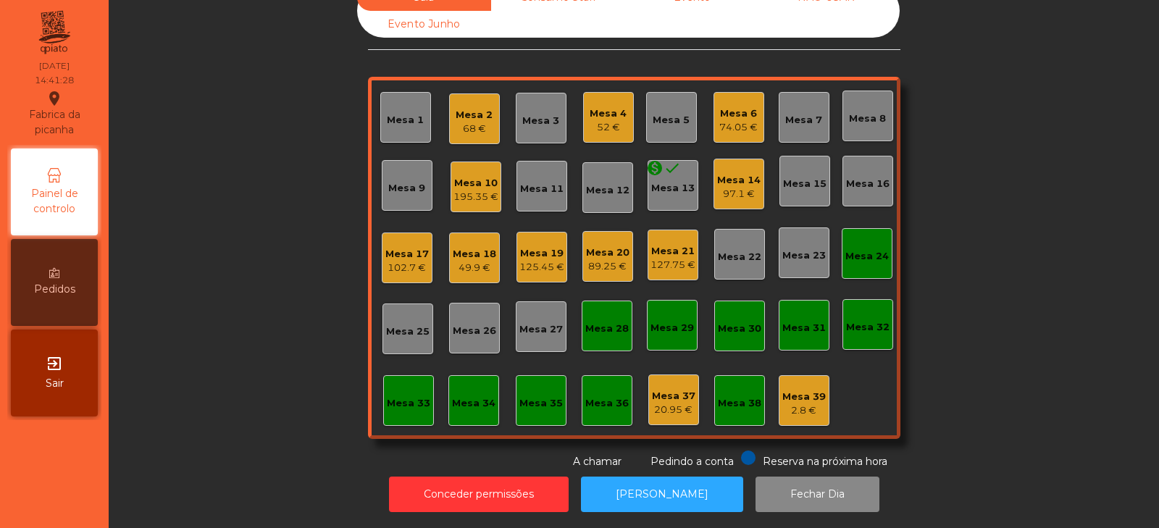
click at [854, 249] on div "Mesa 24" at bounding box center [866, 256] width 43 height 14
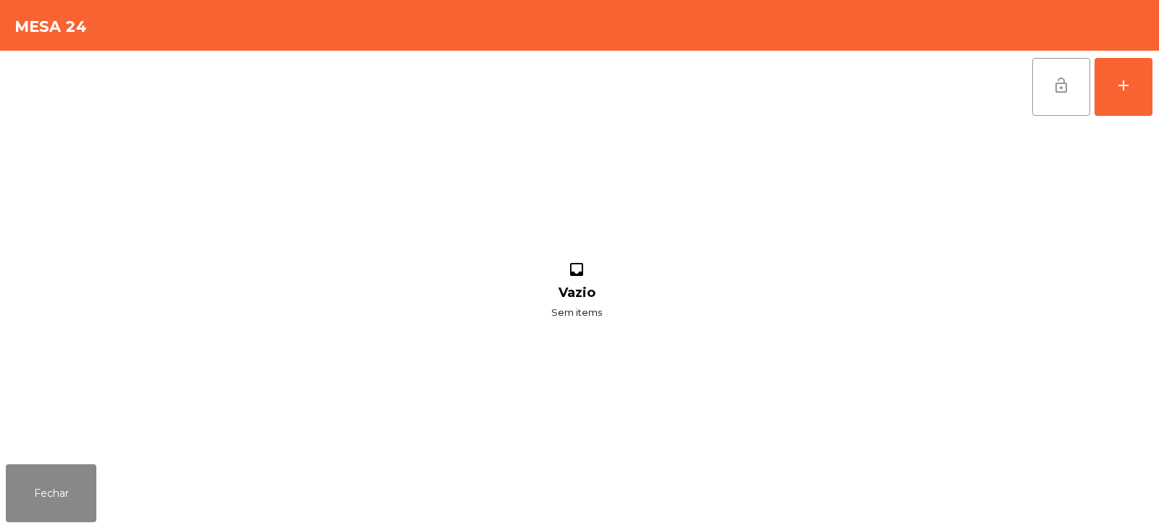
click at [1075, 85] on button "lock_open" at bounding box center [1061, 87] width 58 height 58
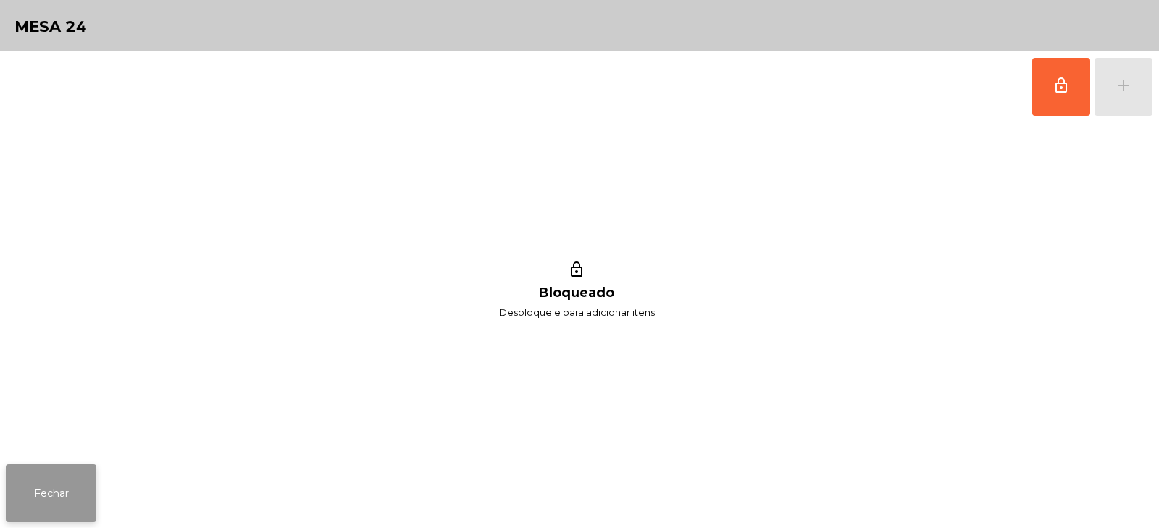
click at [63, 474] on button "Fechar" at bounding box center [51, 493] width 91 height 58
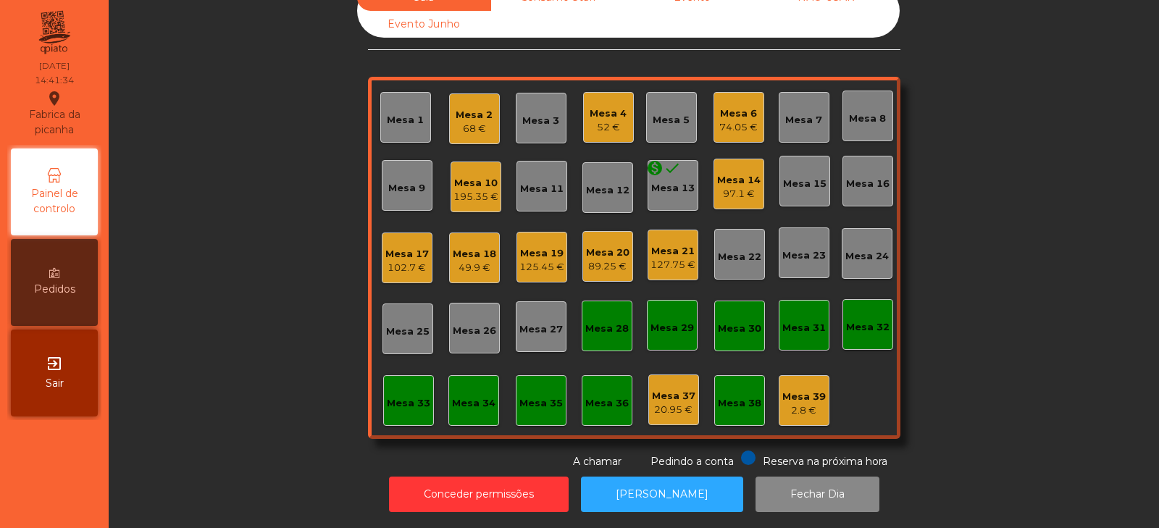
click at [723, 120] on div "74.05 €" at bounding box center [738, 127] width 38 height 14
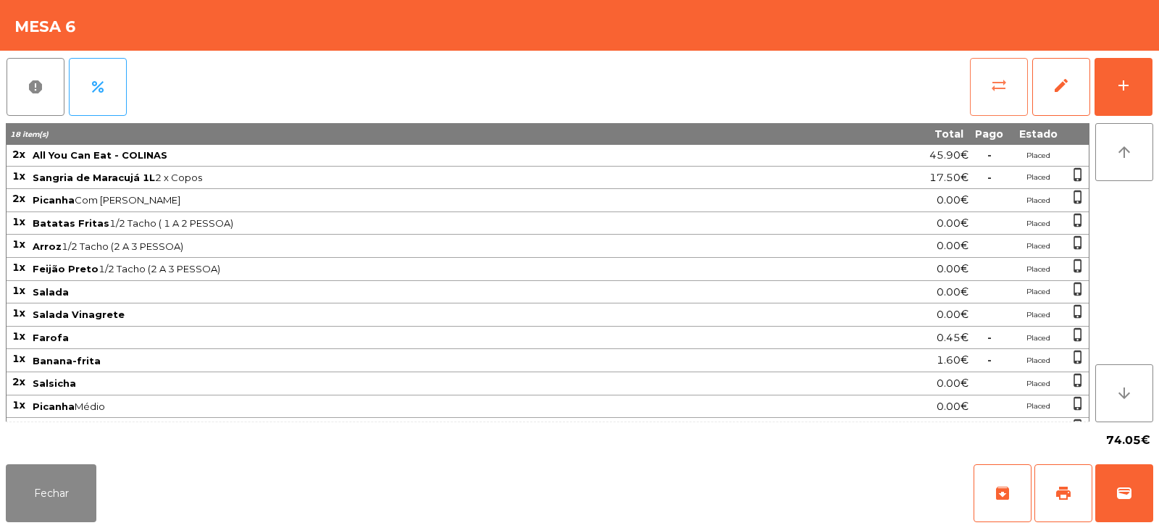
click at [1002, 85] on span "sync_alt" at bounding box center [998, 85] width 17 height 17
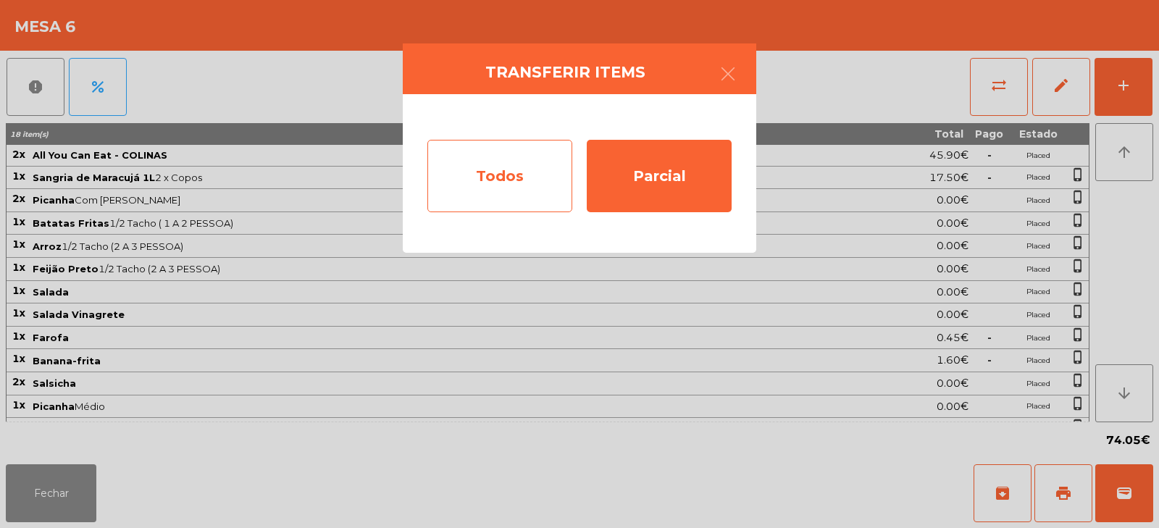
click at [513, 175] on div "Todos" at bounding box center [499, 176] width 145 height 72
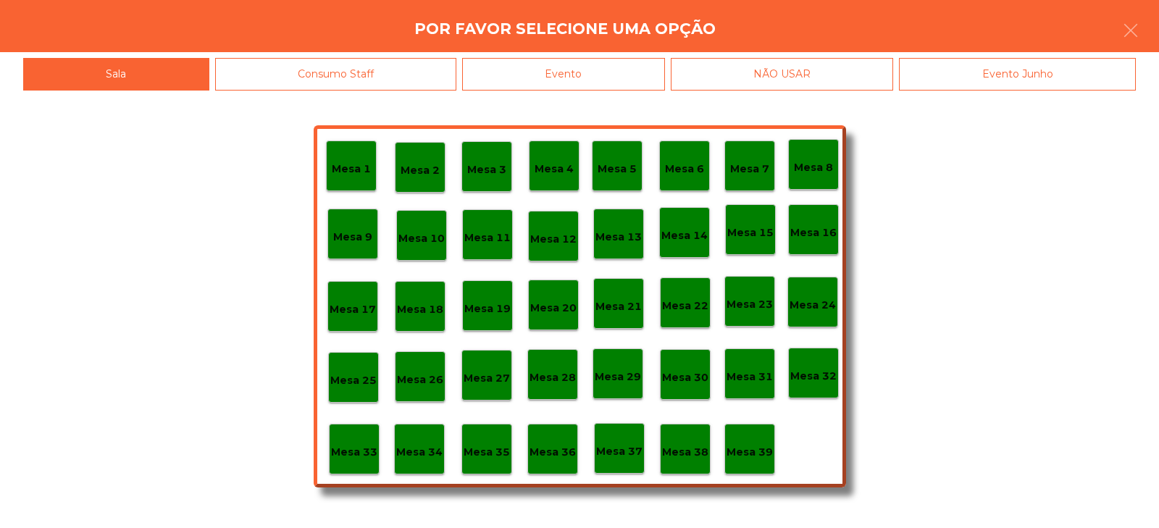
click at [615, 68] on div "Evento" at bounding box center [563, 74] width 203 height 33
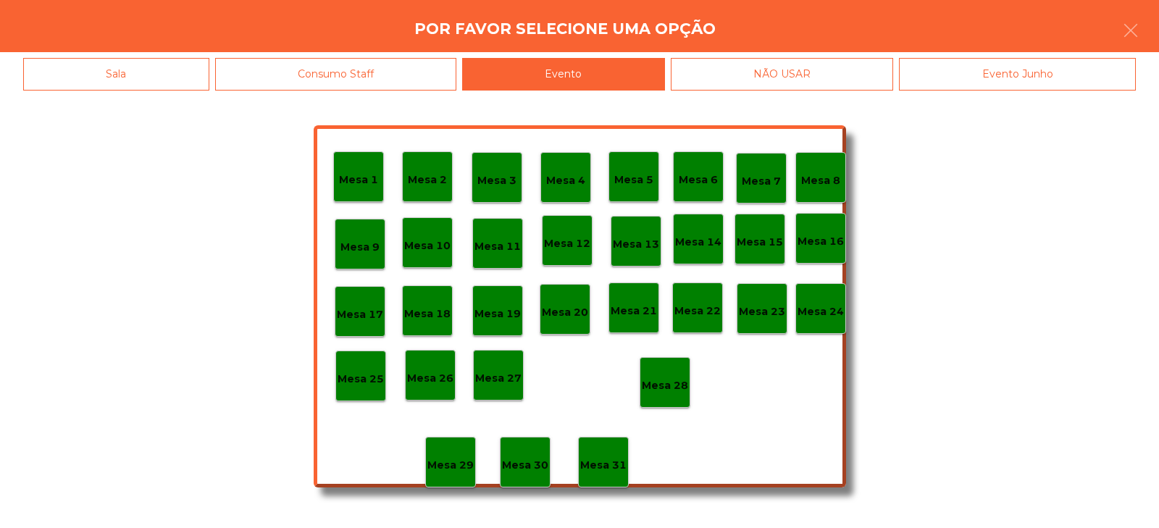
click at [672, 380] on p "Mesa 28" at bounding box center [665, 385] width 46 height 17
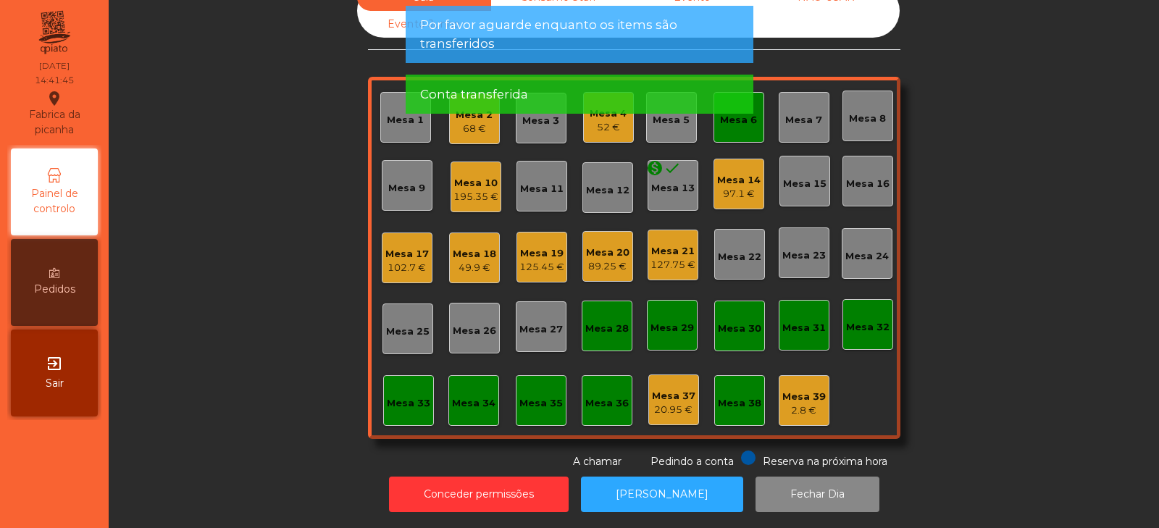
click at [999, 206] on div "Sala Consumo Staff Evento NÃO USAR Evento Junho Mesa 1 Mesa 2 68 € Mesa 3 Mesa …" at bounding box center [633, 226] width 1011 height 485
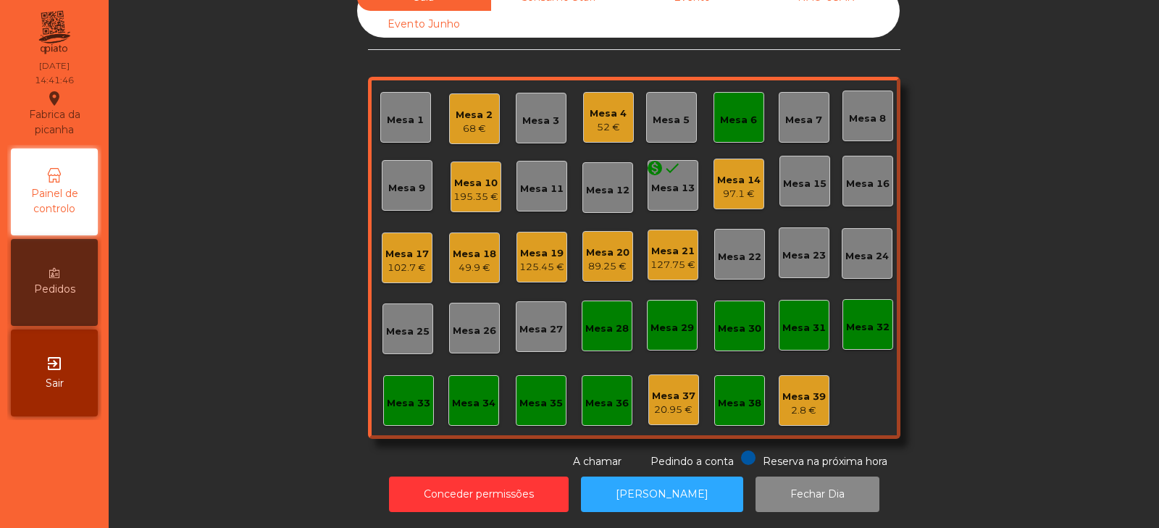
click at [737, 114] on div "Mesa 6" at bounding box center [738, 120] width 37 height 14
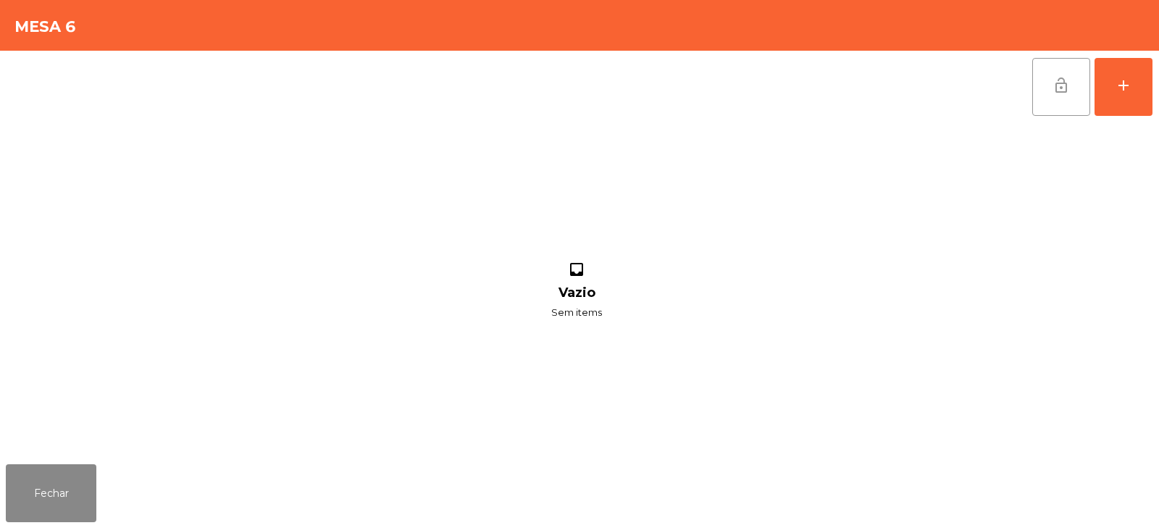
click at [1038, 98] on button "lock_open" at bounding box center [1061, 87] width 58 height 58
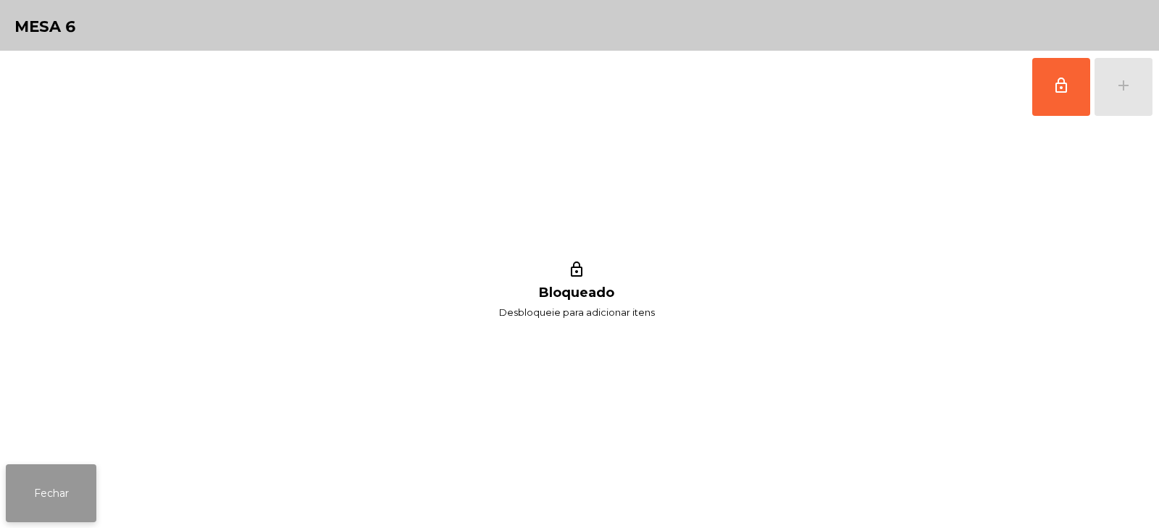
click at [43, 492] on button "Fechar" at bounding box center [51, 493] width 91 height 58
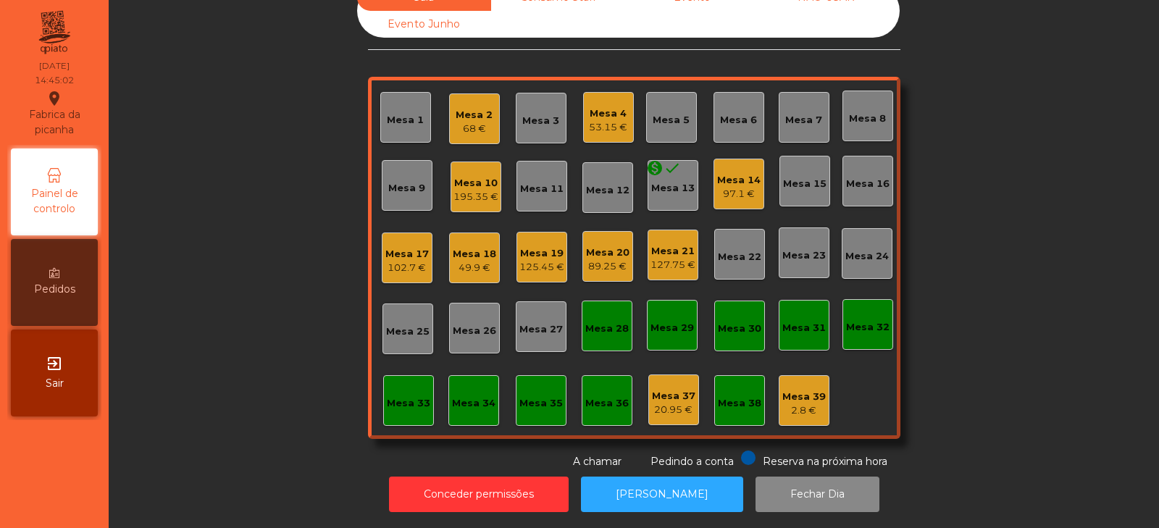
click at [470, 122] on div "68 €" at bounding box center [473, 129] width 37 height 14
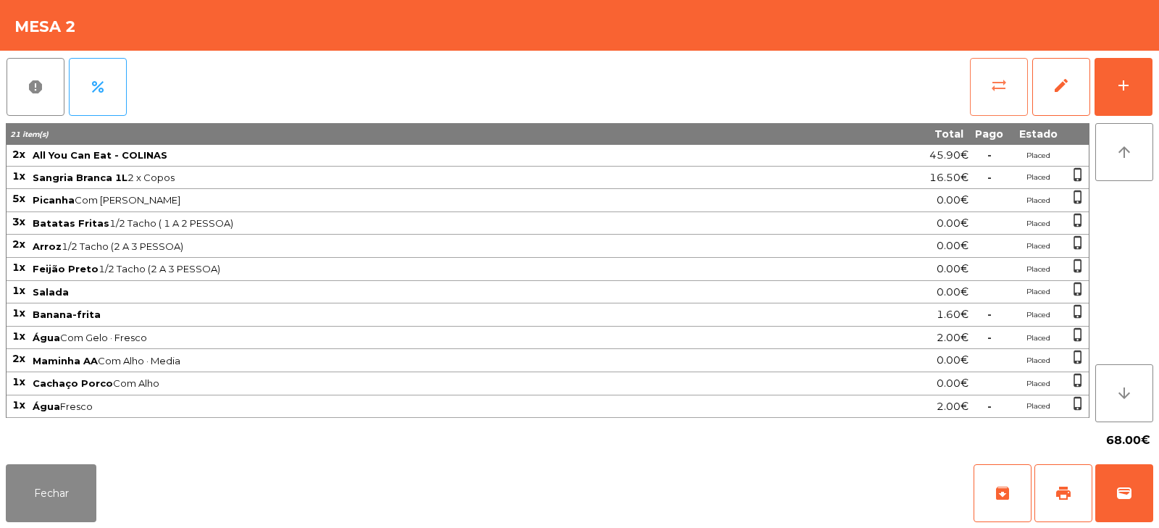
click at [984, 101] on button "sync_alt" at bounding box center [999, 87] width 58 height 58
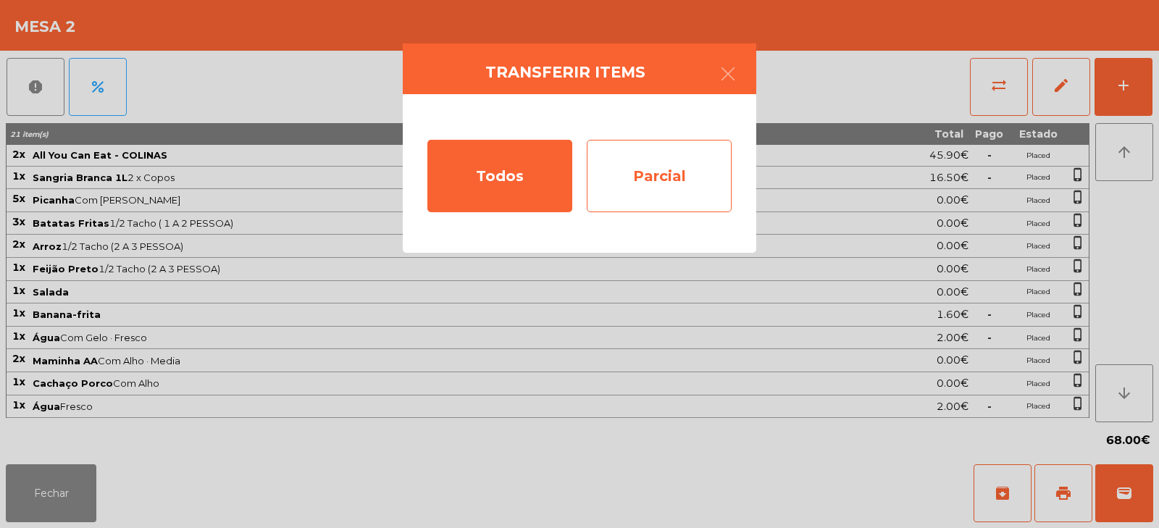
click at [668, 186] on div "Parcial" at bounding box center [659, 176] width 145 height 72
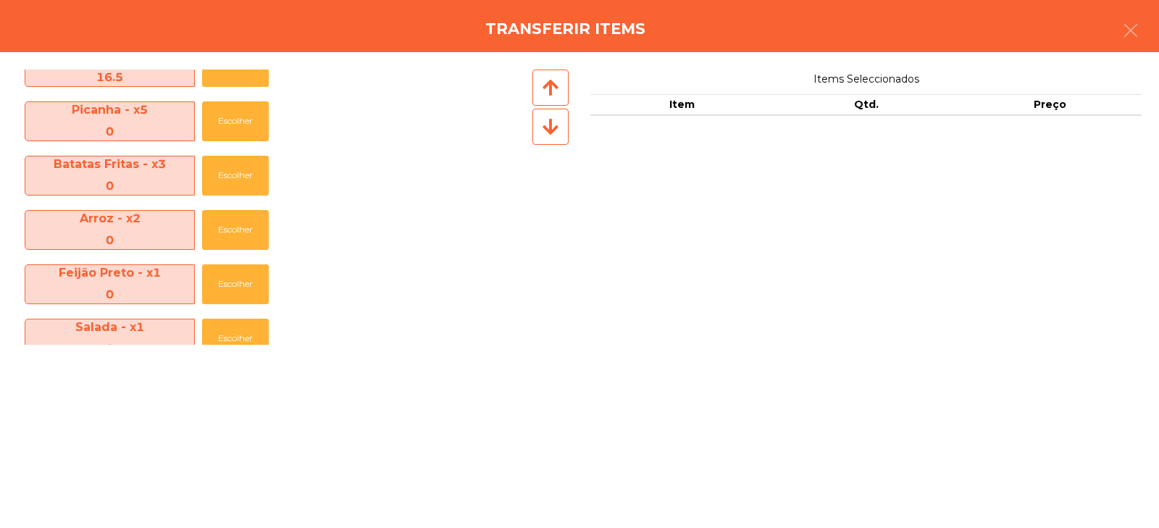
scroll to position [0, 0]
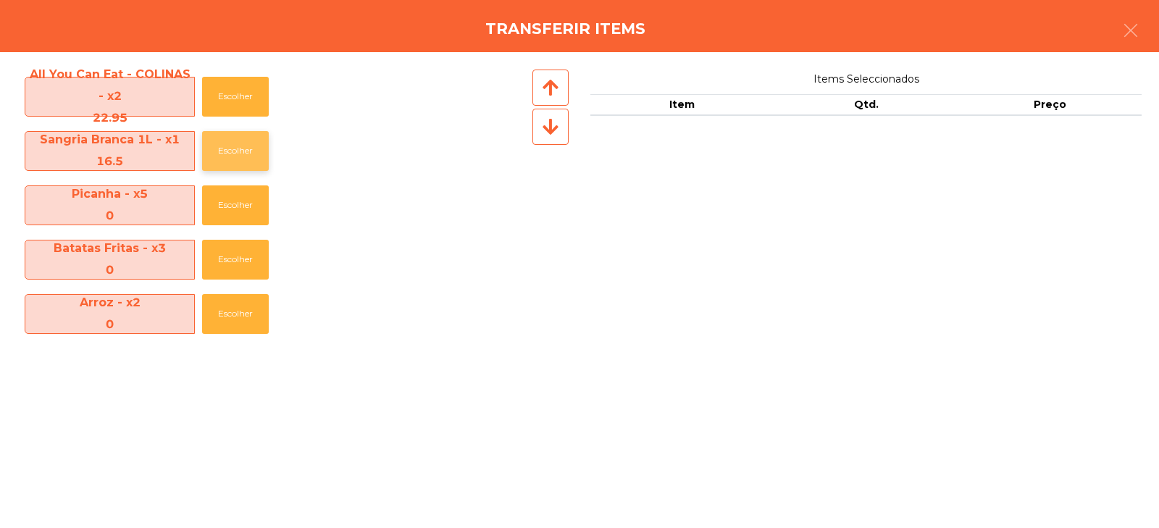
click at [223, 159] on button "Escolher" at bounding box center [235, 151] width 67 height 40
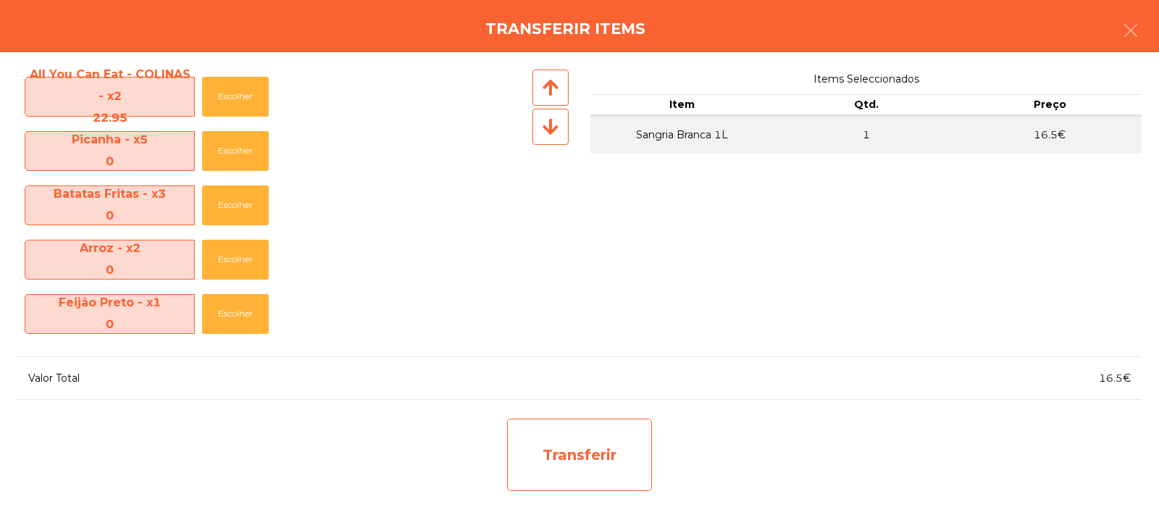
click at [606, 424] on div "Transferir" at bounding box center [579, 455] width 145 height 72
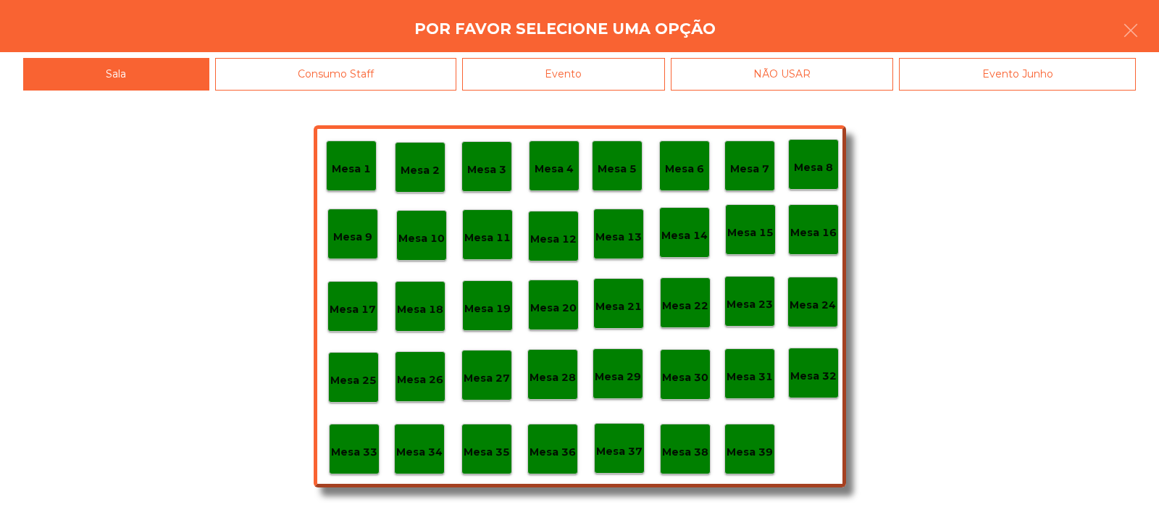
click at [753, 439] on div "Mesa 39" at bounding box center [749, 449] width 46 height 22
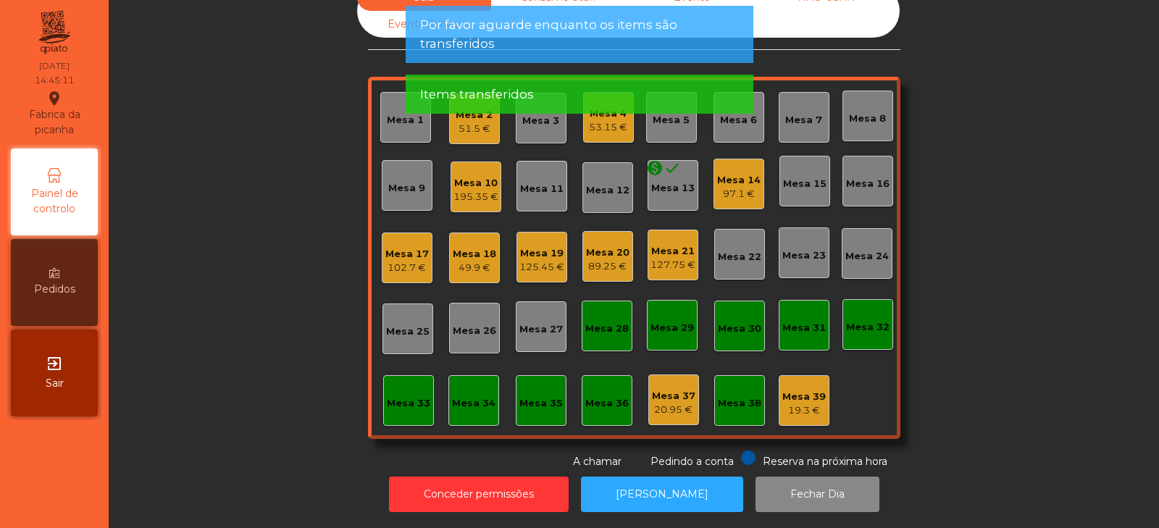
click at [461, 120] on app-alert "Por favor aguarde enquanto os items são transferidos Items transferidos" at bounding box center [580, 65] width 348 height 119
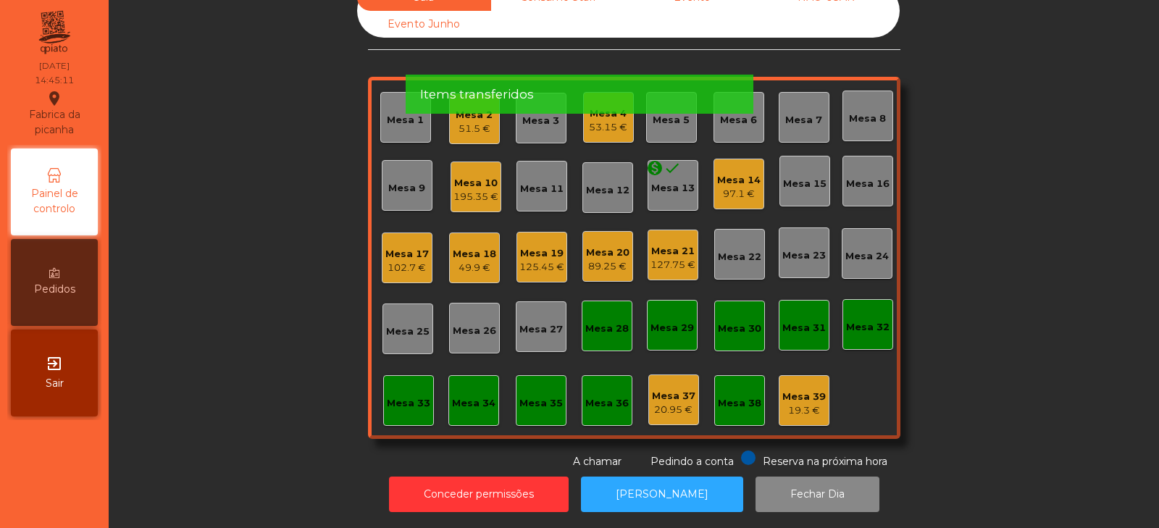
click at [452, 125] on app-alert "Por favor aguarde enquanto os items são transferidos Items transferidos" at bounding box center [580, 65] width 348 height 119
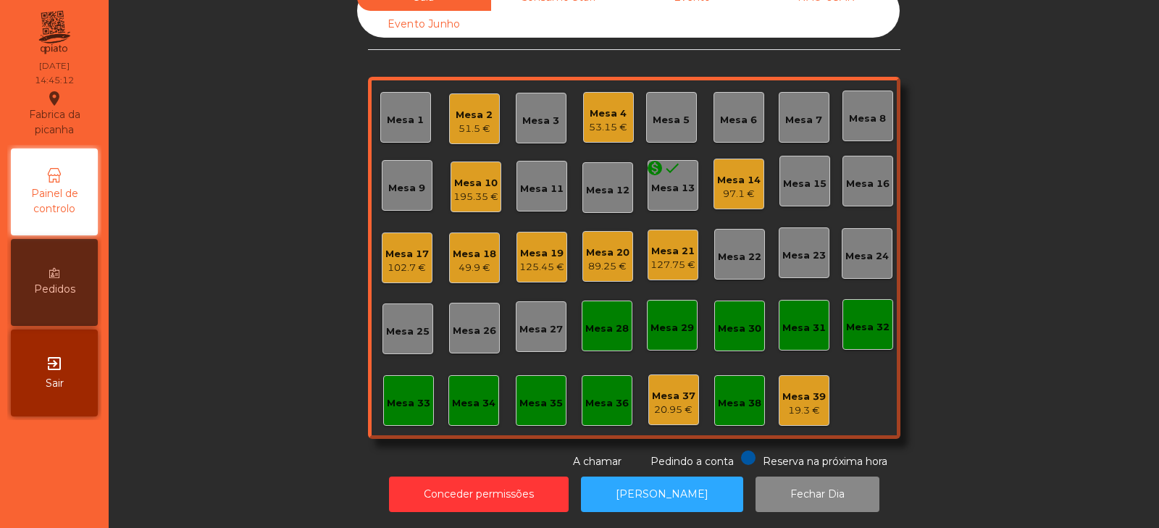
click at [449, 113] on div "Mesa 2 51.5 €" at bounding box center [474, 118] width 51 height 51
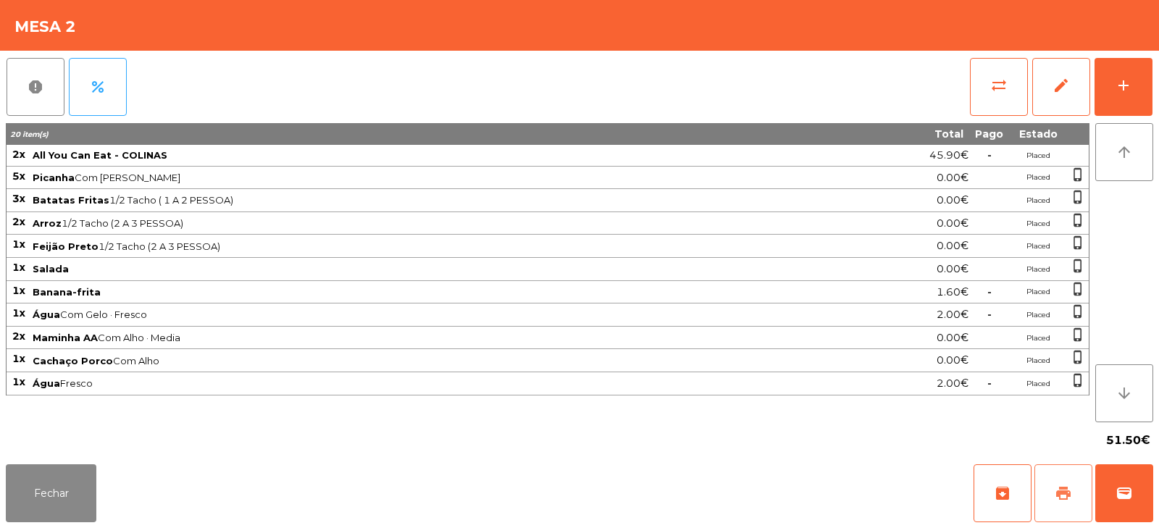
click at [1055, 497] on span "print" at bounding box center [1062, 492] width 17 height 17
click at [1158, 474] on div "Fechar archive print wallet" at bounding box center [579, 493] width 1159 height 70
click at [1158, 500] on div "Fechar archive print wallet" at bounding box center [579, 493] width 1159 height 70
click at [1137, 493] on button "wallet" at bounding box center [1124, 493] width 58 height 58
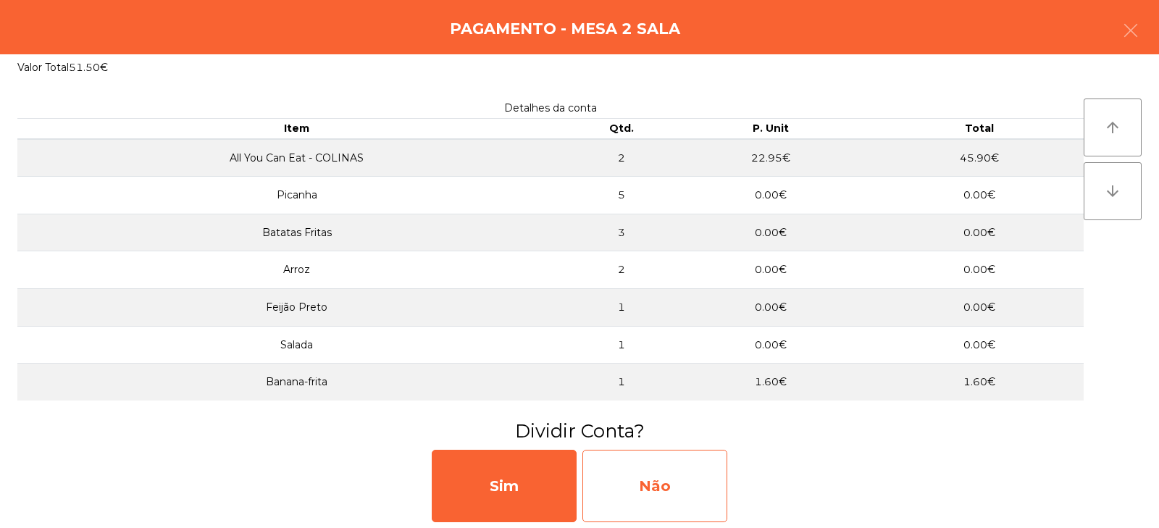
click at [657, 478] on div "Não" at bounding box center [654, 486] width 145 height 72
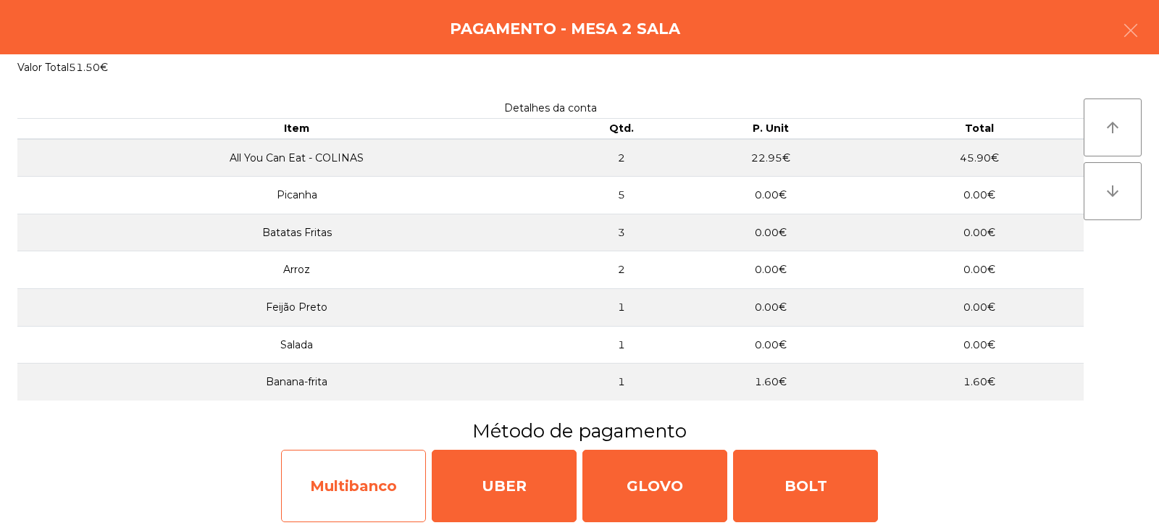
click at [340, 483] on div "Multibanco" at bounding box center [353, 486] width 145 height 72
select select "**"
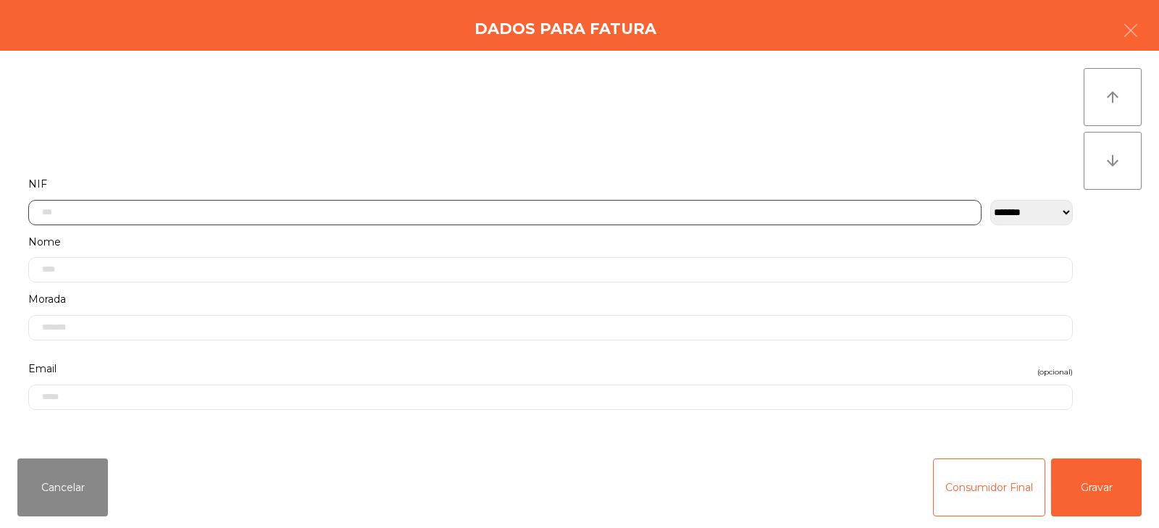
click at [324, 210] on input "text" at bounding box center [504, 212] width 953 height 25
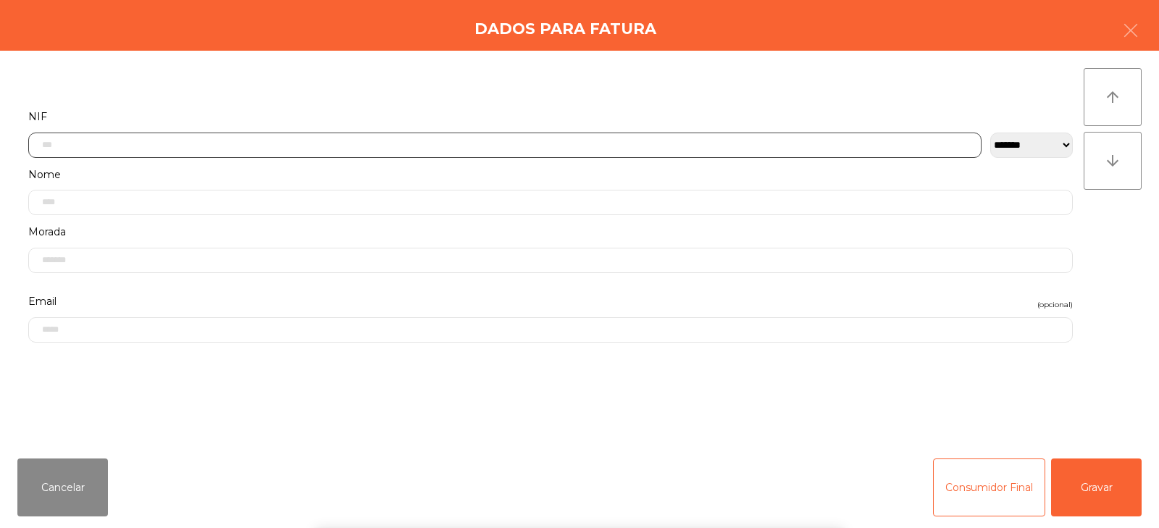
scroll to position [106, 0]
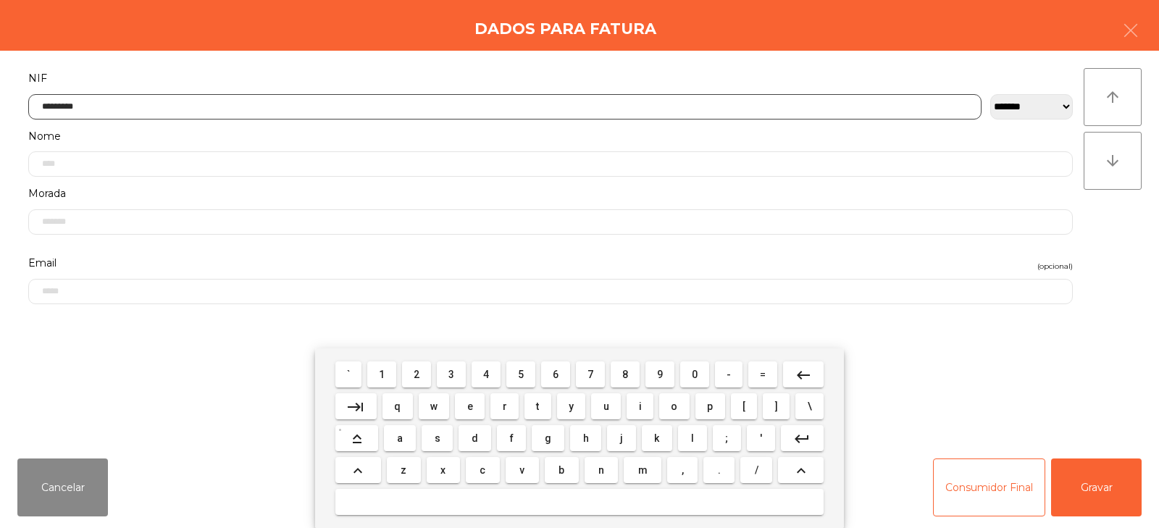
type input "*********"
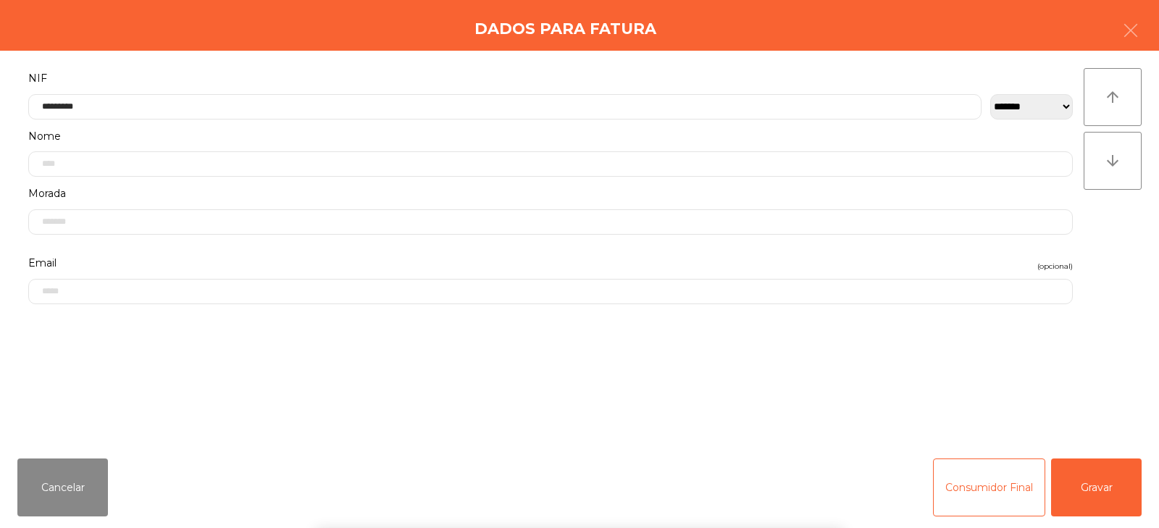
click at [1108, 476] on div "` 1 2 3 4 5 6 7 8 9 0 - = keyboard_backspace keyboard_tab q w e r t y u i o p […" at bounding box center [579, 438] width 1159 height 180
click at [1113, 492] on button "Gravar" at bounding box center [1096, 487] width 91 height 58
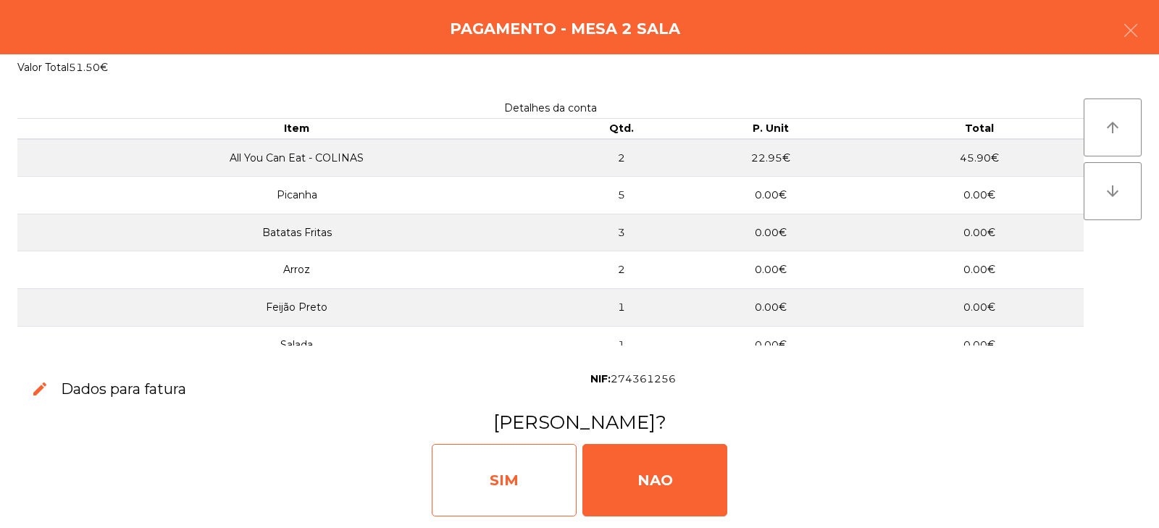
click at [471, 463] on div "SIM" at bounding box center [504, 480] width 145 height 72
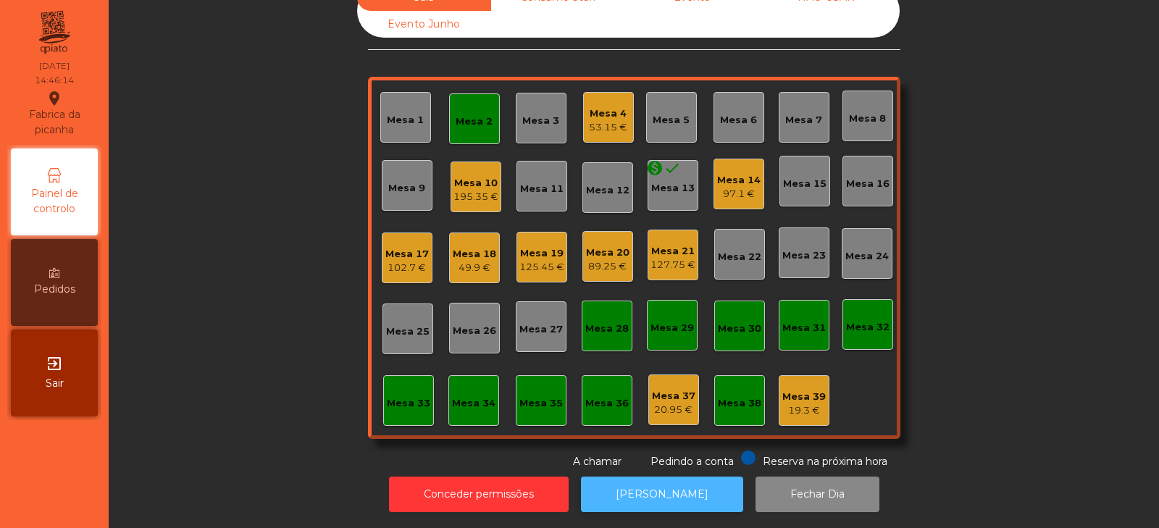
click at [671, 488] on button "[PERSON_NAME]" at bounding box center [662, 493] width 162 height 35
click at [598, 106] on div "Mesa 4" at bounding box center [608, 113] width 38 height 14
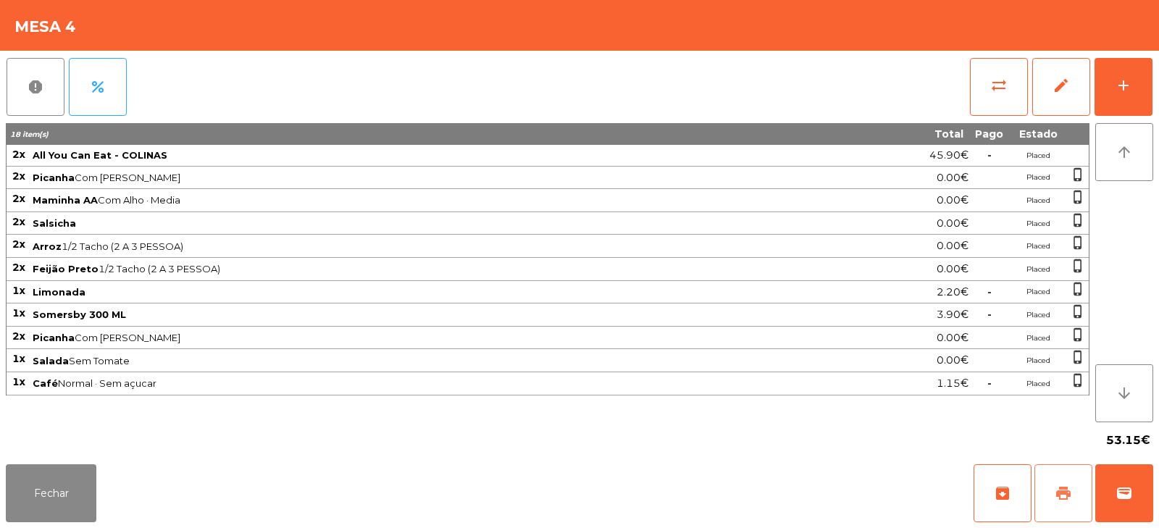
click at [1059, 487] on span "print" at bounding box center [1062, 492] width 17 height 17
click at [70, 497] on button "Fechar" at bounding box center [51, 493] width 91 height 58
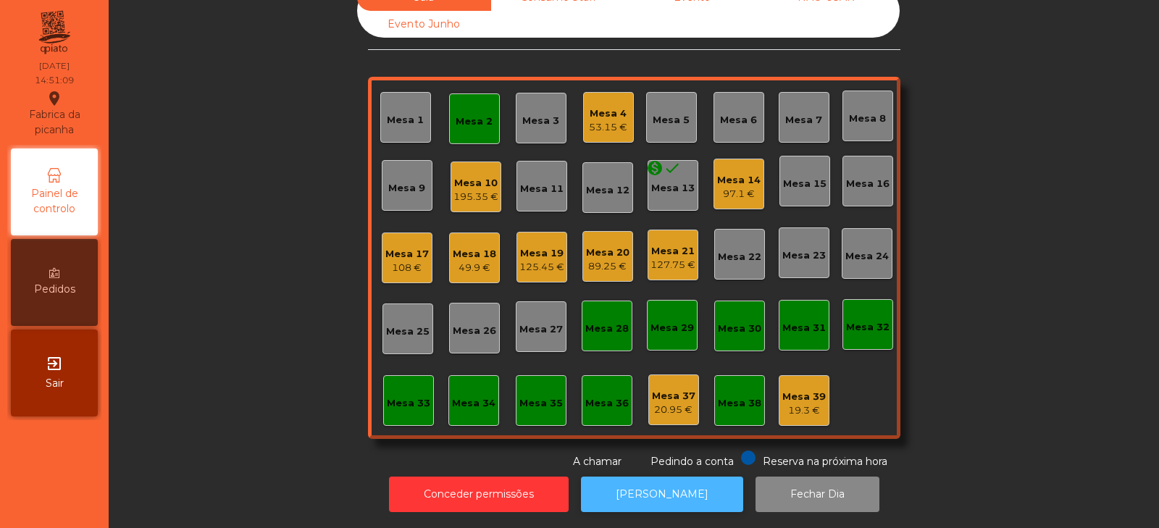
click at [684, 489] on button "[PERSON_NAME]" at bounding box center [662, 493] width 162 height 35
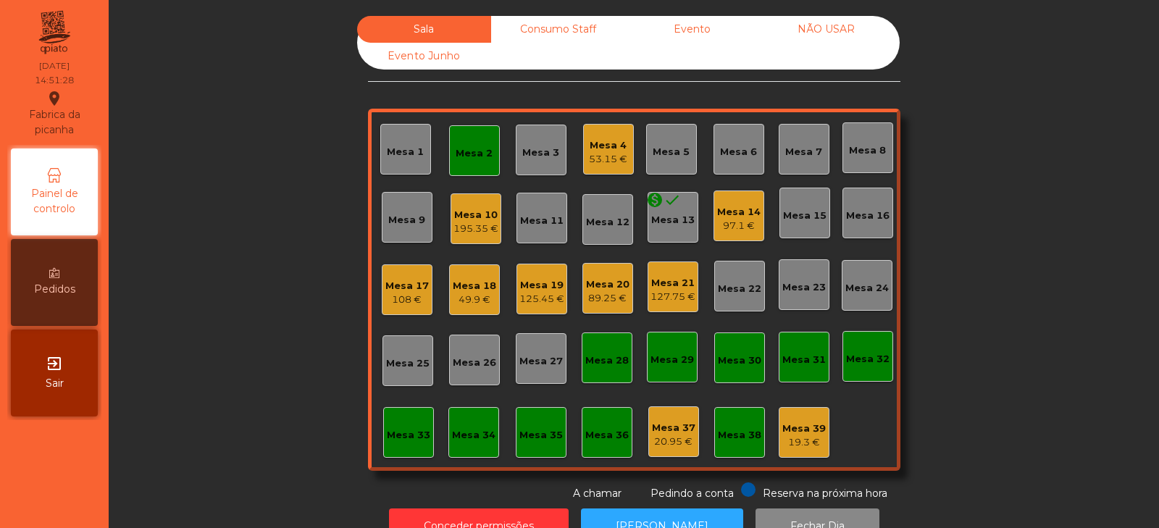
click at [583, 153] on div "Mesa 4 53.15 €" at bounding box center [608, 149] width 51 height 51
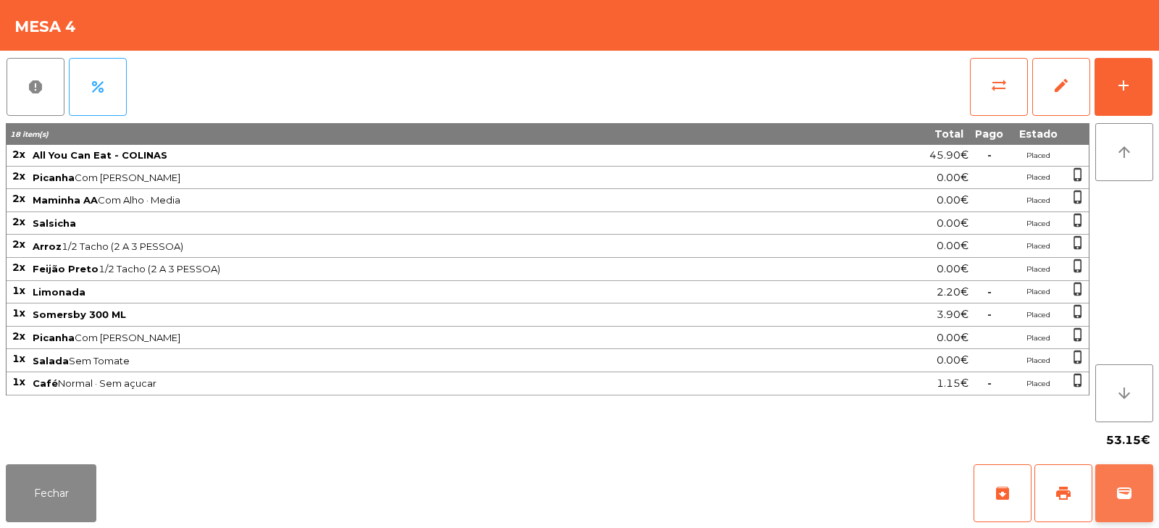
click at [1126, 502] on button "wallet" at bounding box center [1124, 493] width 58 height 58
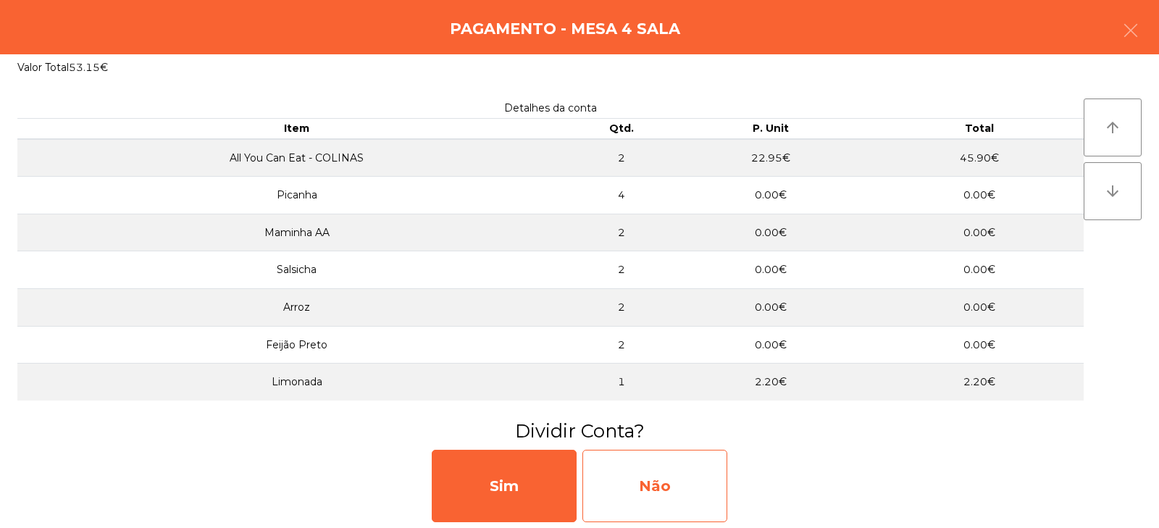
click at [673, 478] on div "Não" at bounding box center [654, 486] width 145 height 72
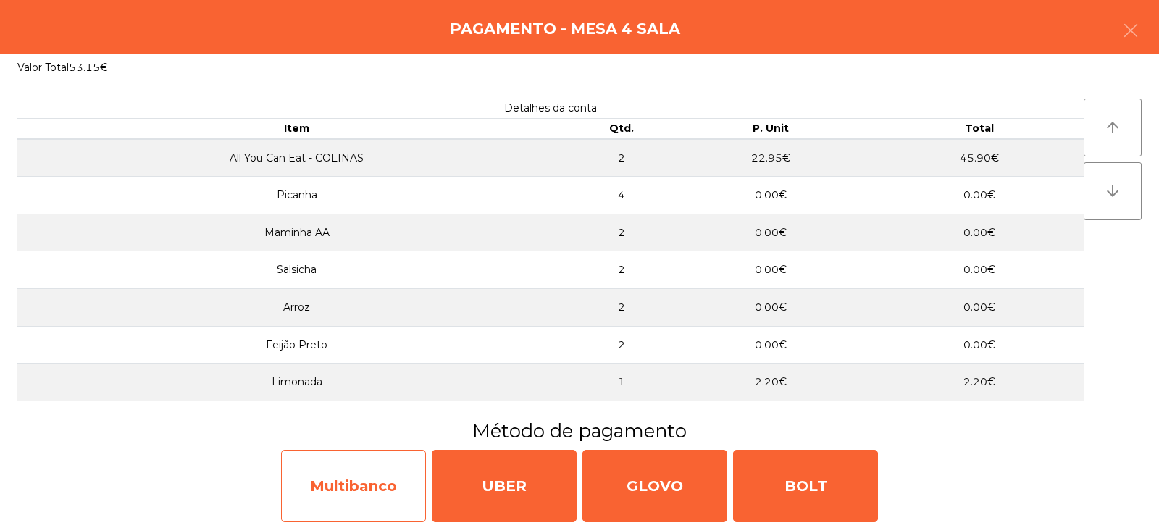
click at [335, 499] on div "Multibanco" at bounding box center [353, 486] width 145 height 72
select select "**"
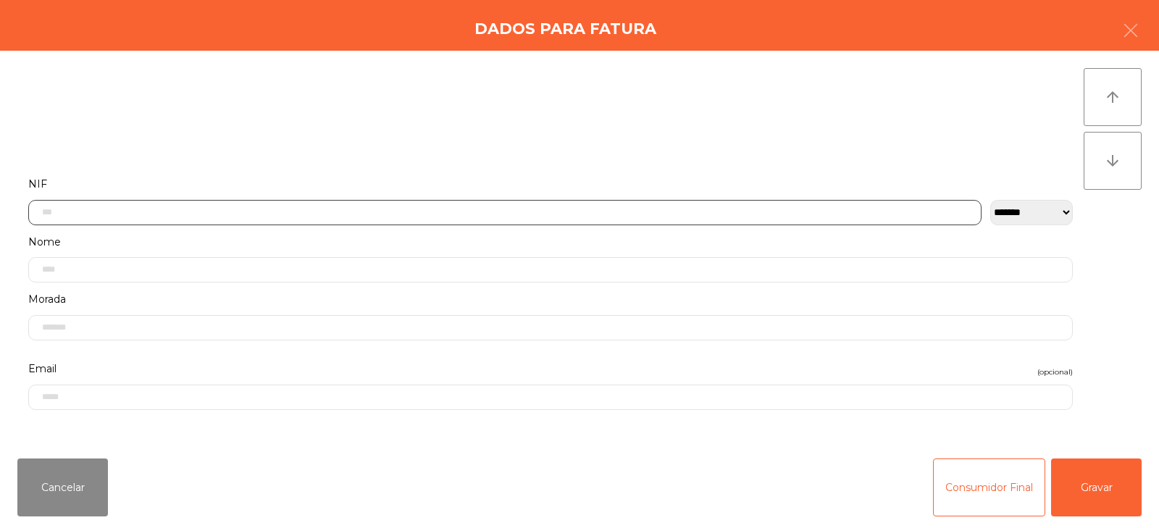
click at [518, 217] on input "text" at bounding box center [504, 212] width 953 height 25
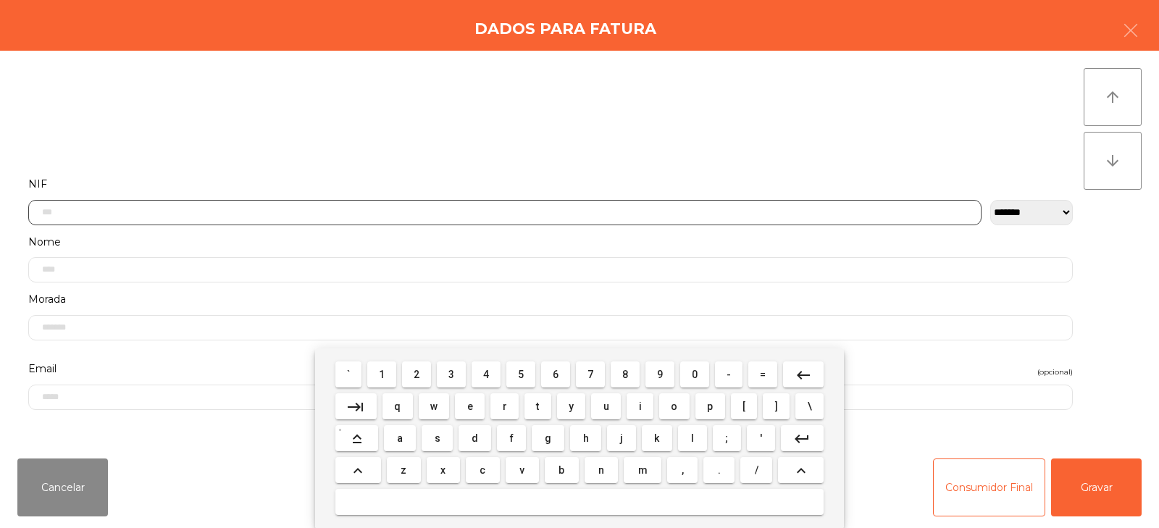
scroll to position [106, 0]
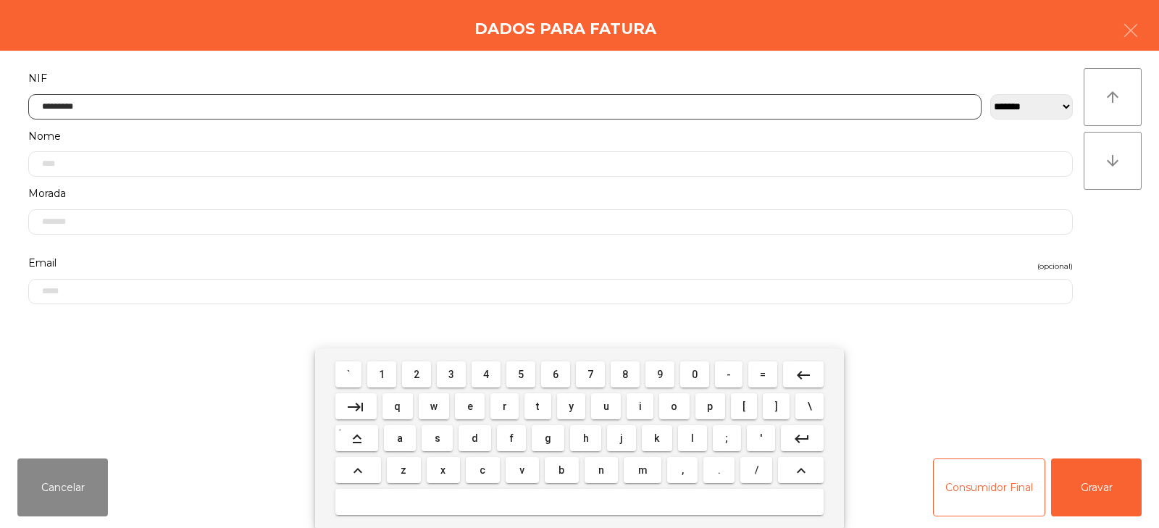
type input "*********"
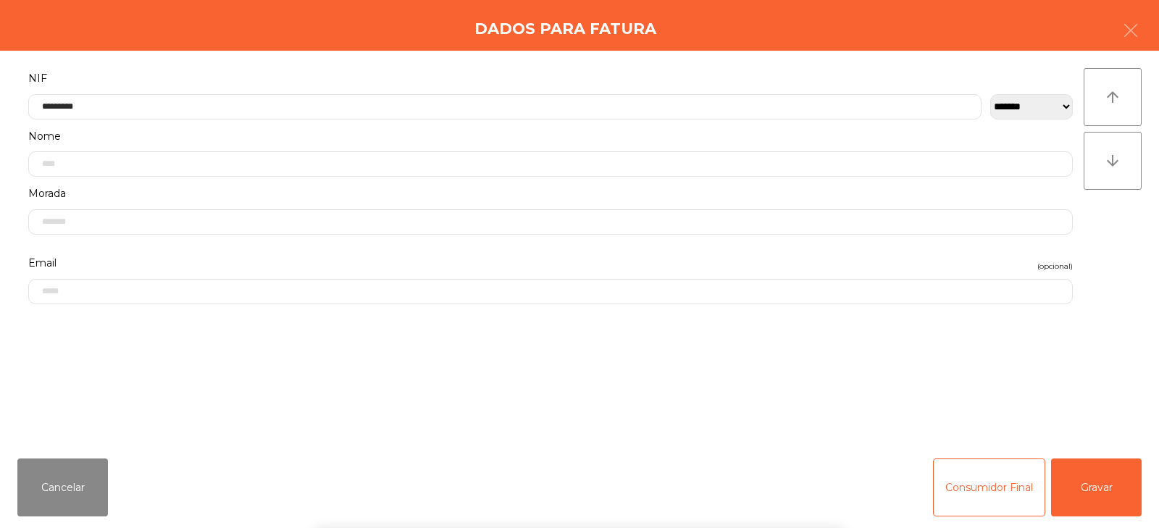
click at [1088, 500] on div "` 1 2 3 4 5 6 7 8 9 0 - = keyboard_backspace keyboard_tab q w e r t y u i o p […" at bounding box center [579, 438] width 1159 height 180
click at [1093, 479] on div "` 1 2 3 4 5 6 7 8 9 0 - = keyboard_backspace keyboard_tab q w e r t y u i o p […" at bounding box center [579, 438] width 1159 height 180
click at [1083, 496] on button "Gravar" at bounding box center [1096, 487] width 91 height 58
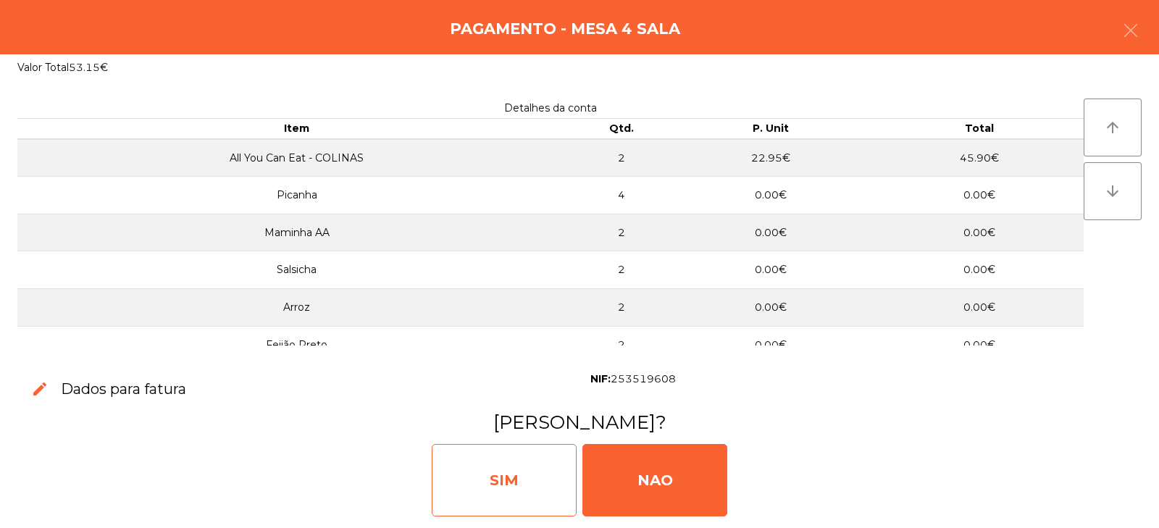
click at [516, 456] on div "SIM" at bounding box center [504, 480] width 145 height 72
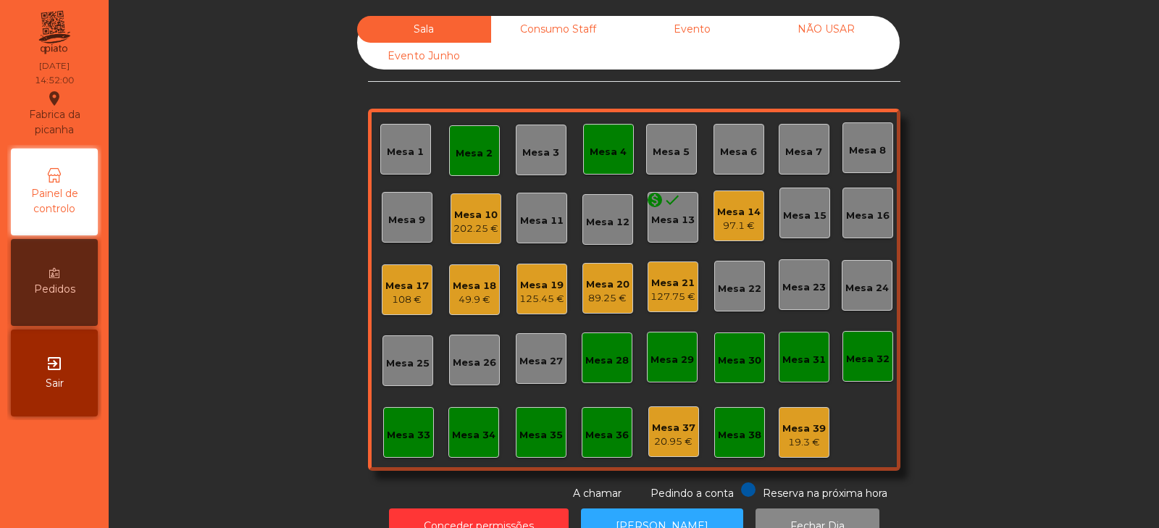
click at [594, 163] on div "Mesa 4" at bounding box center [608, 149] width 51 height 51
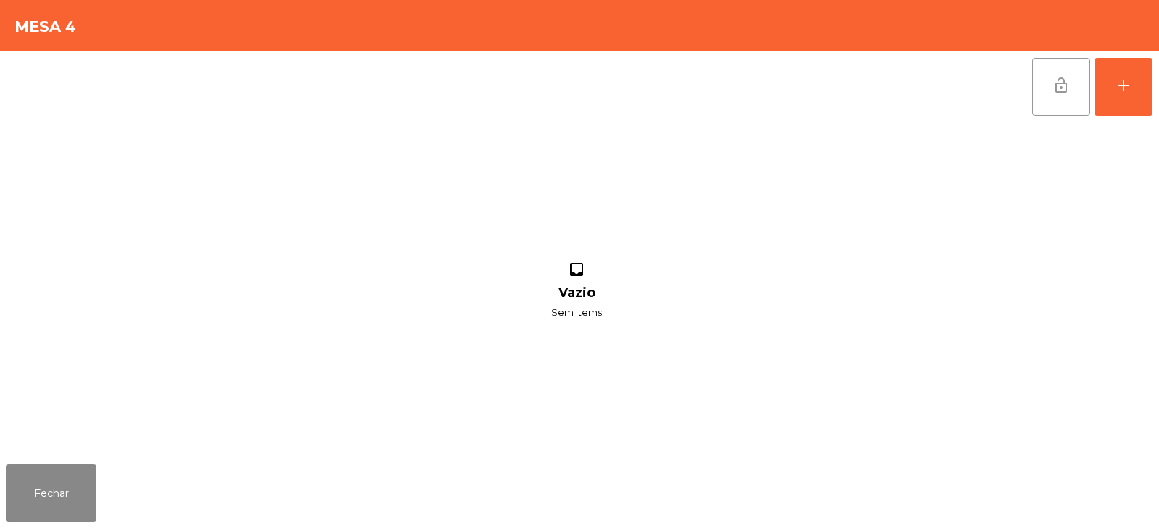
click at [1056, 97] on button "lock_open" at bounding box center [1061, 87] width 58 height 58
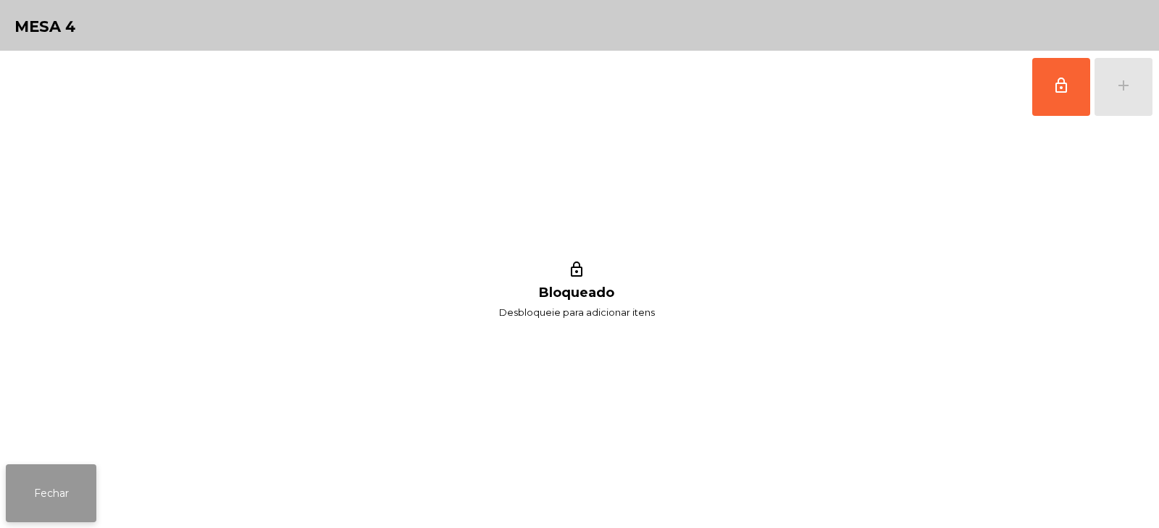
click at [62, 489] on button "Fechar" at bounding box center [51, 493] width 91 height 58
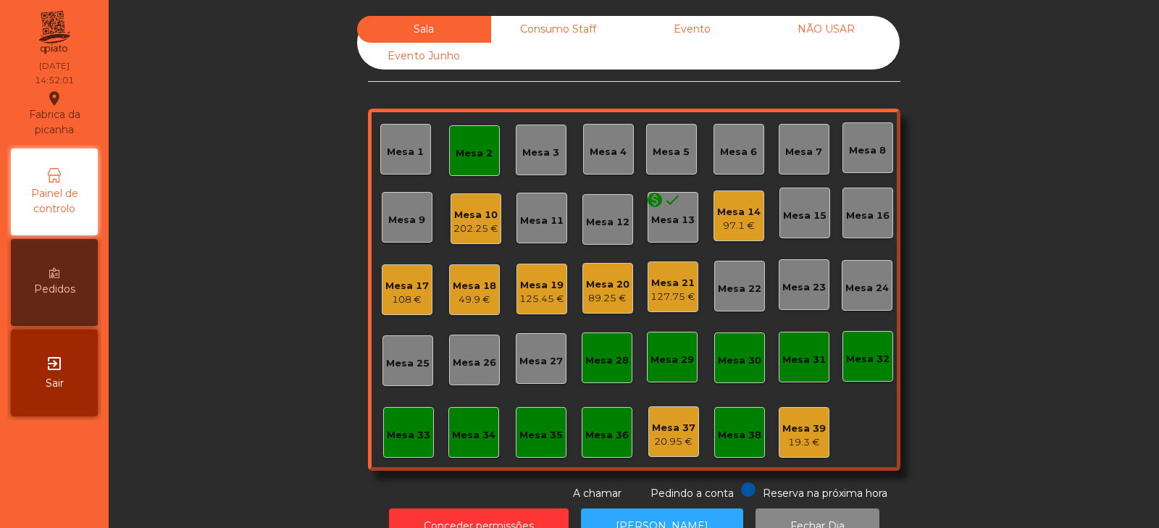
click at [484, 151] on div "Mesa 2" at bounding box center [473, 153] width 37 height 14
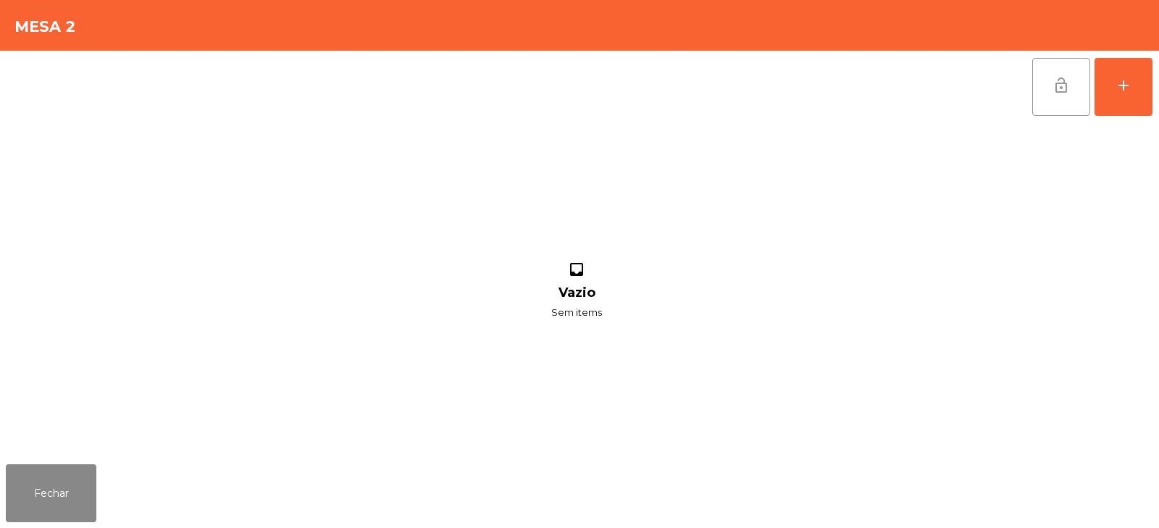
click at [1062, 93] on span "lock_open" at bounding box center [1060, 85] width 17 height 17
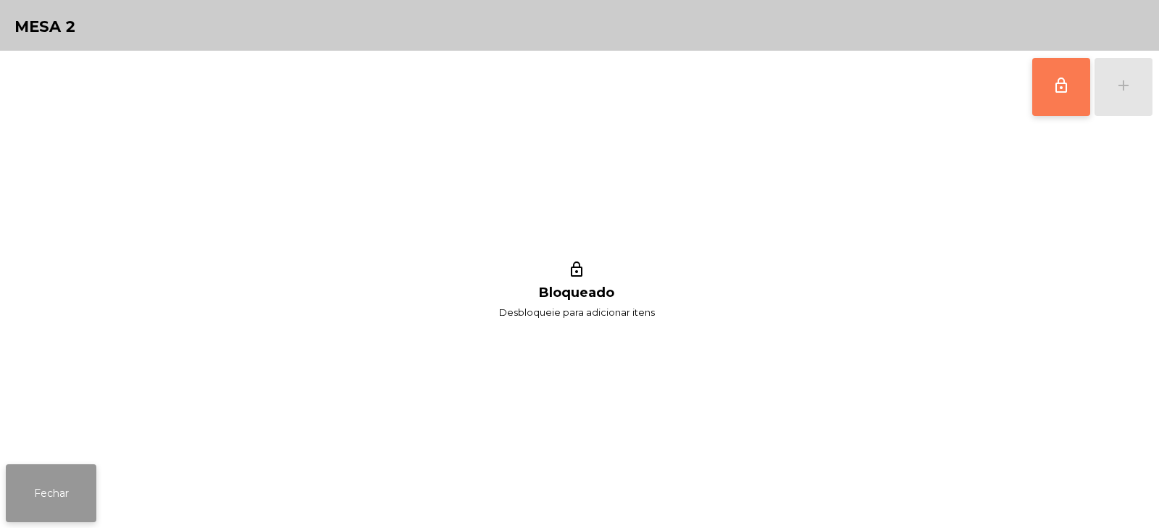
click at [59, 478] on button "Fechar" at bounding box center [51, 493] width 91 height 58
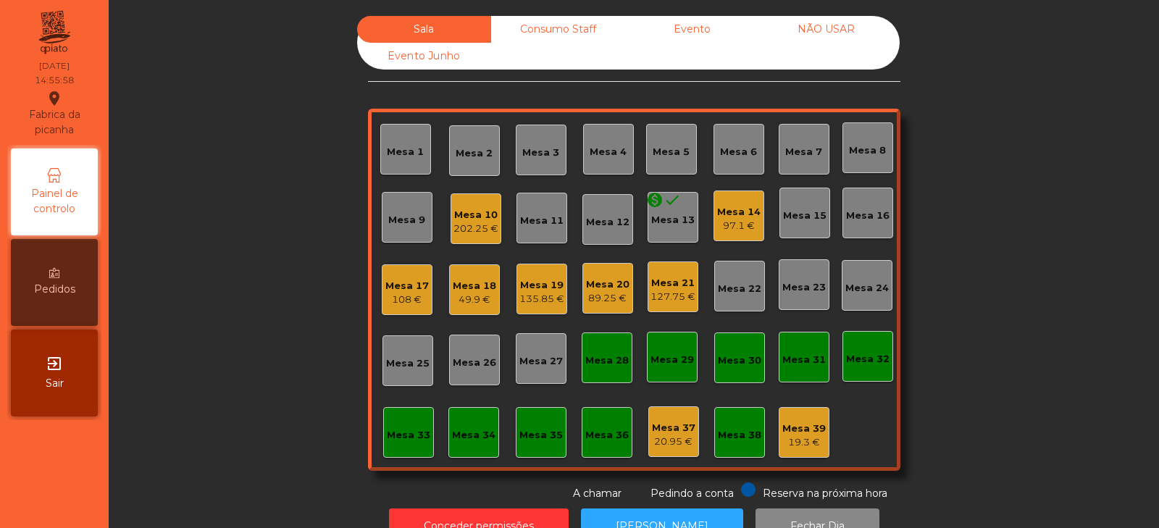
click at [485, 203] on div "Mesa 10 202.25 €" at bounding box center [475, 219] width 45 height 34
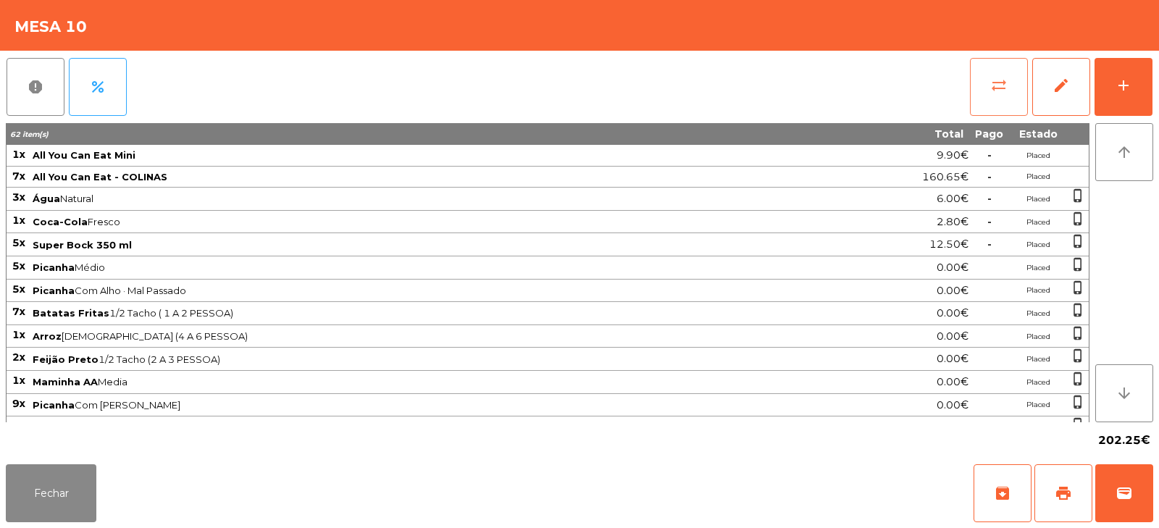
click at [994, 97] on button "sync_alt" at bounding box center [999, 87] width 58 height 58
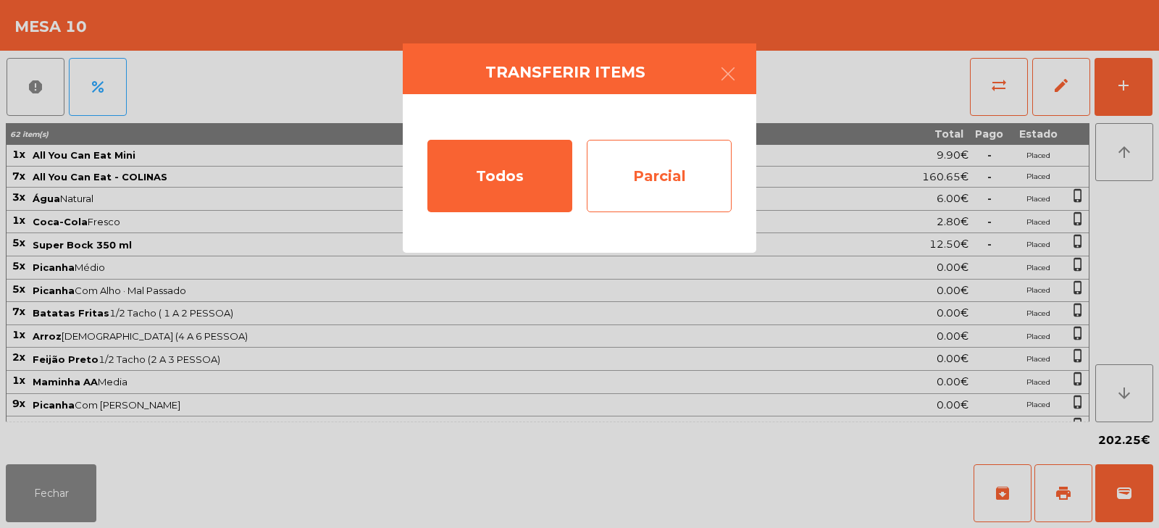
click at [651, 188] on div "Parcial" at bounding box center [659, 176] width 145 height 72
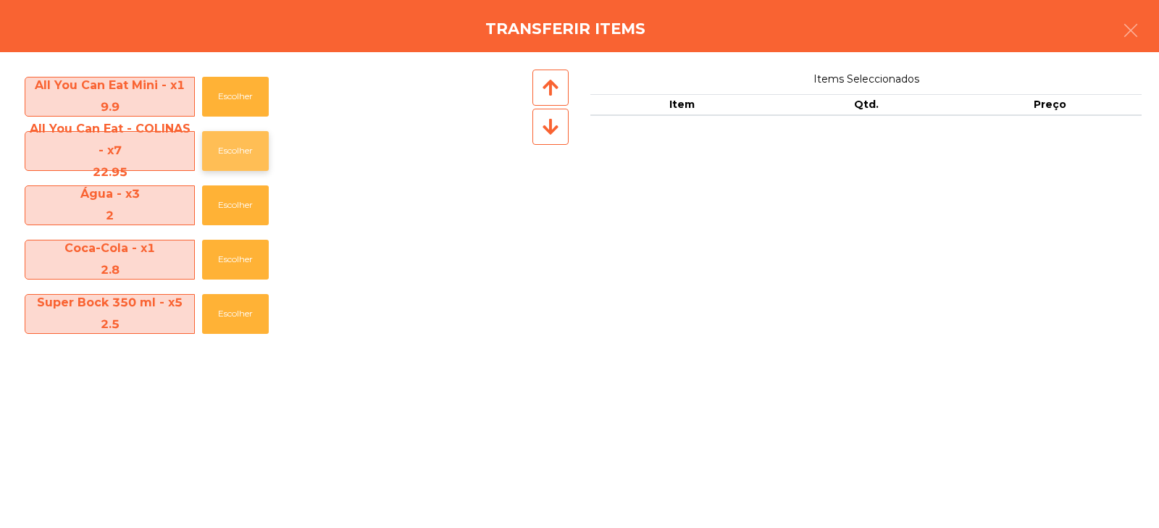
click at [245, 164] on button "Escolher" at bounding box center [235, 151] width 67 height 40
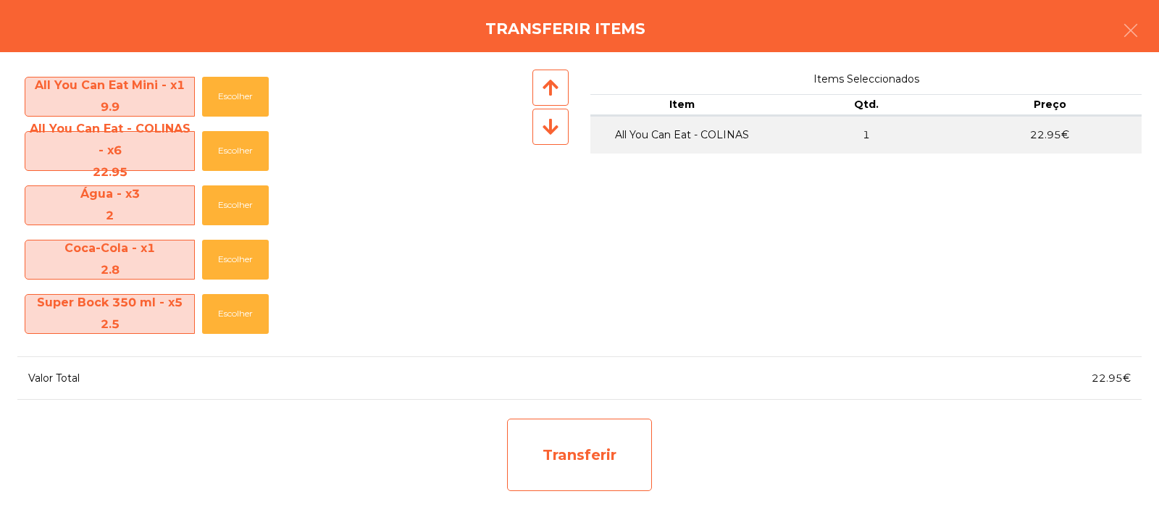
click at [570, 468] on div "Transferir" at bounding box center [579, 455] width 145 height 72
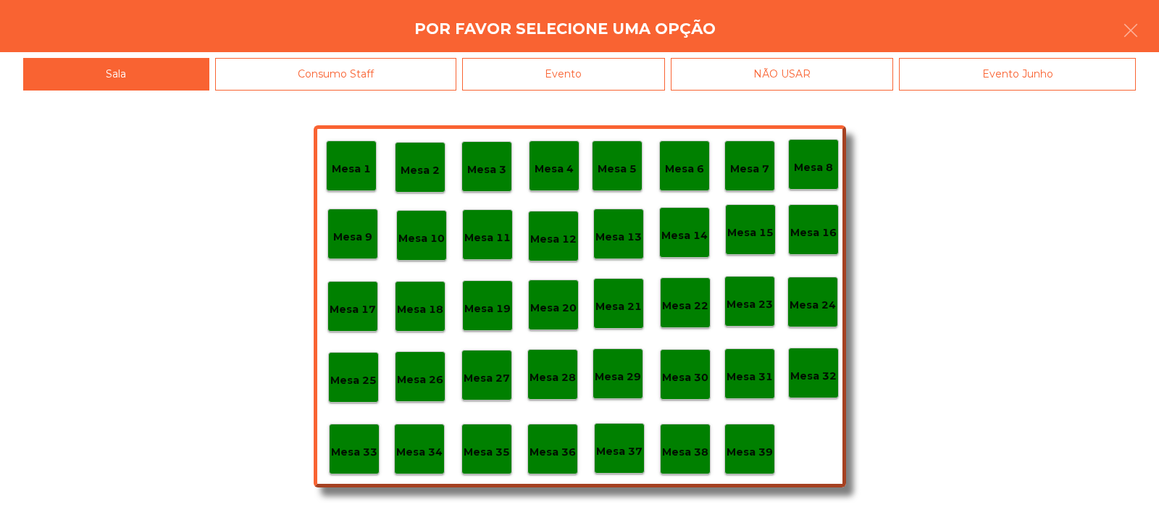
click at [622, 451] on p "Mesa 37" at bounding box center [619, 451] width 46 height 17
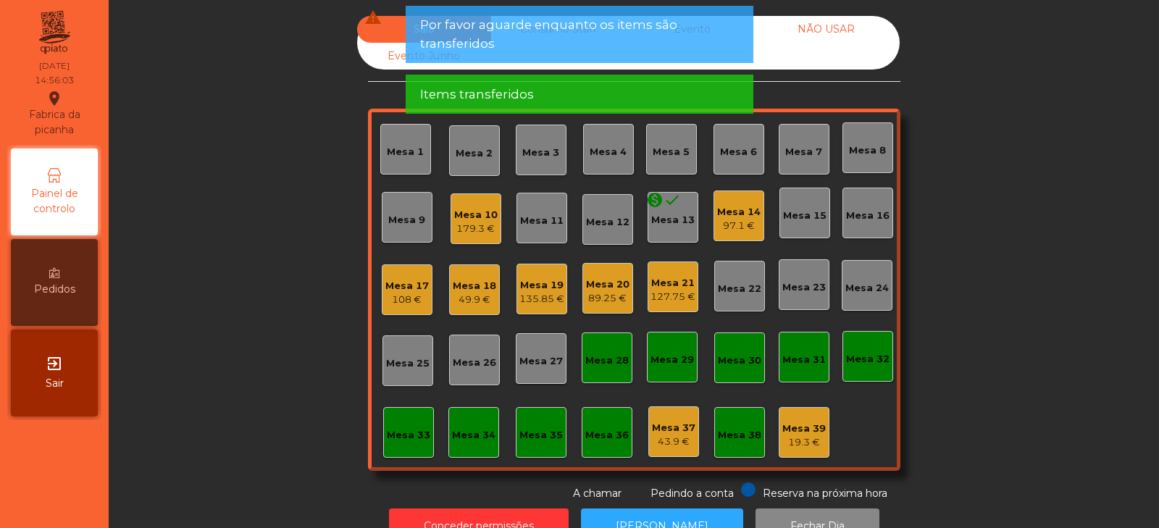
click at [476, 225] on div "179.3 €" at bounding box center [475, 229] width 43 height 14
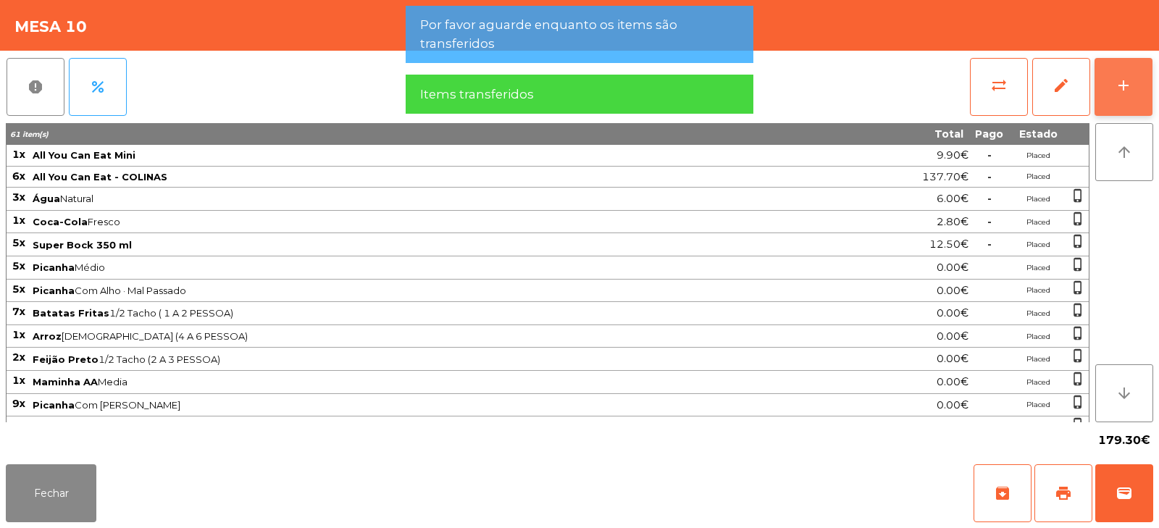
click at [1122, 101] on button "add" at bounding box center [1123, 87] width 58 height 58
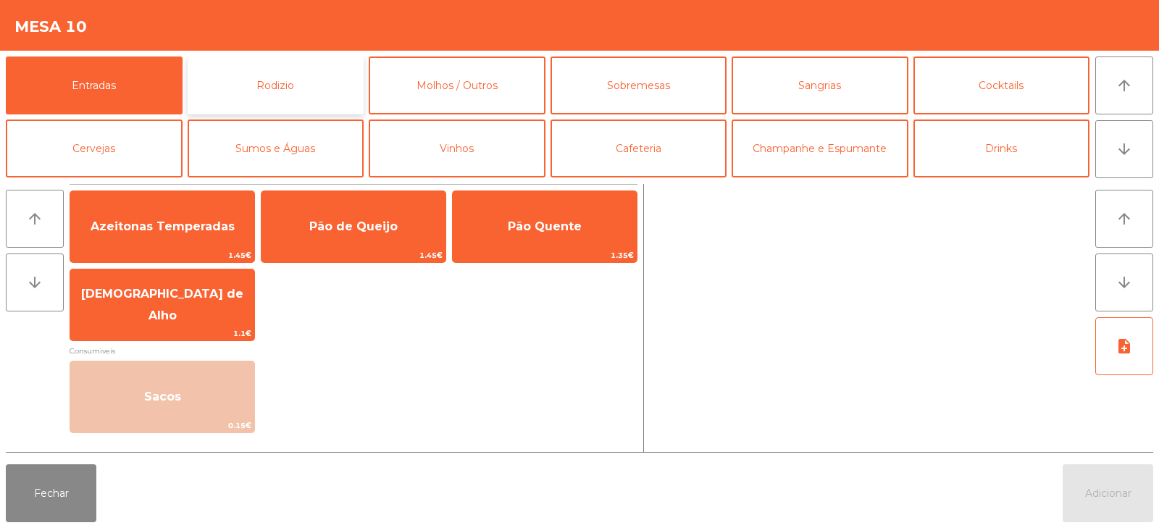
click at [301, 97] on button "Rodizio" at bounding box center [276, 85] width 177 height 58
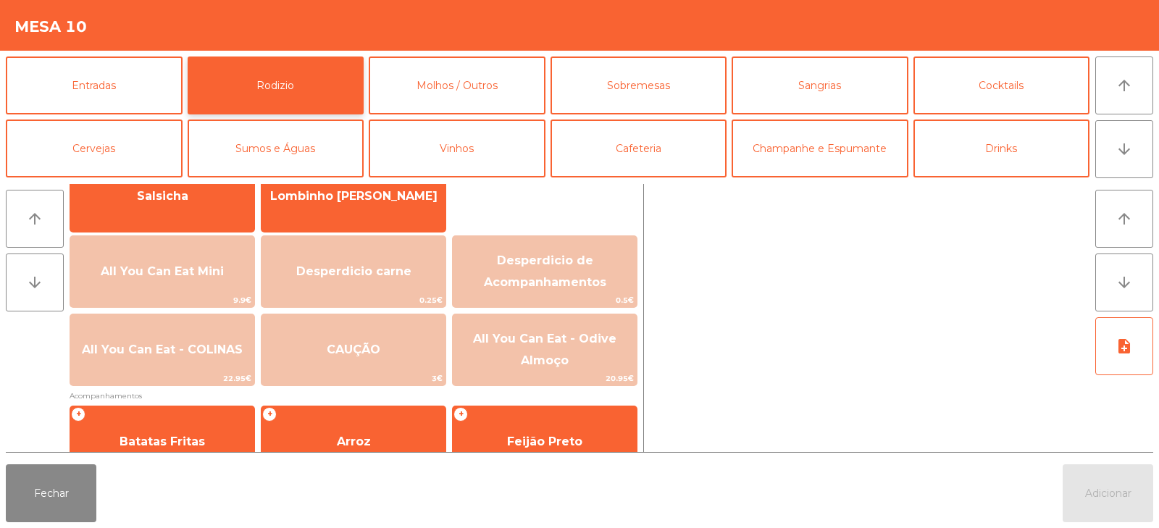
scroll to position [127, 0]
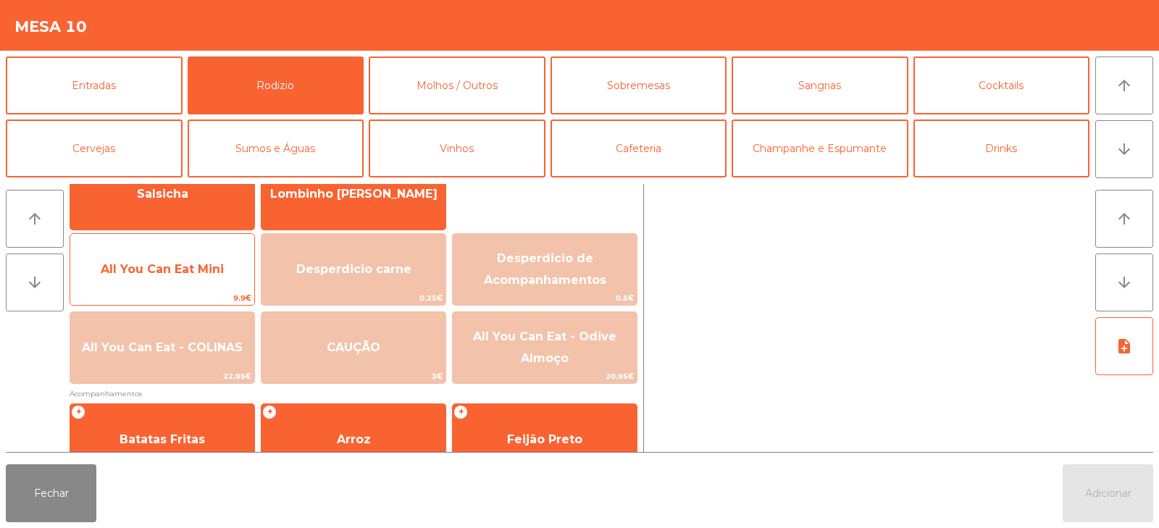
click at [180, 264] on span "All You Can Eat Mini" at bounding box center [162, 269] width 123 height 14
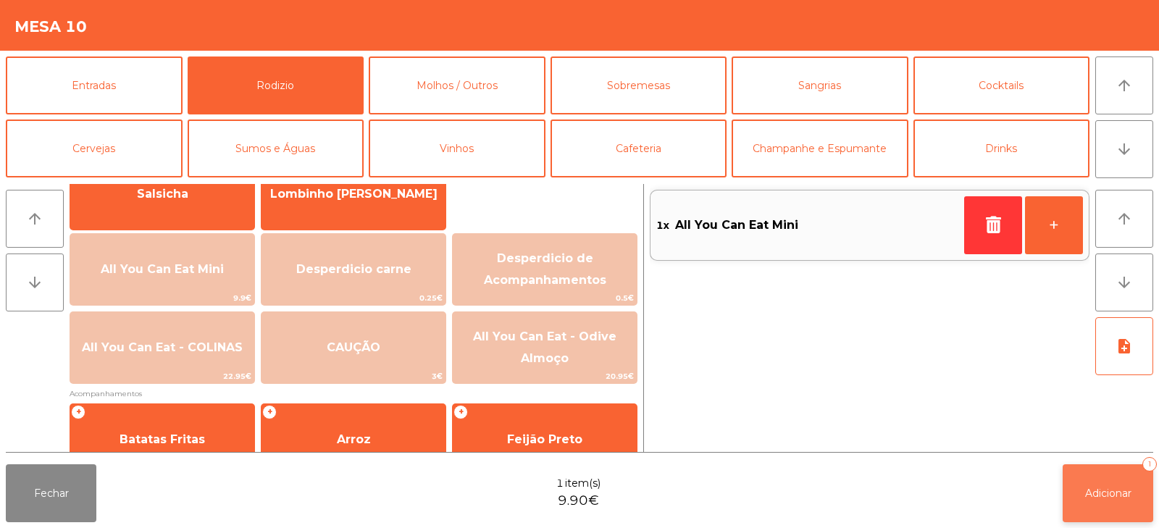
click at [1067, 492] on button "Adicionar 1" at bounding box center [1107, 493] width 91 height 58
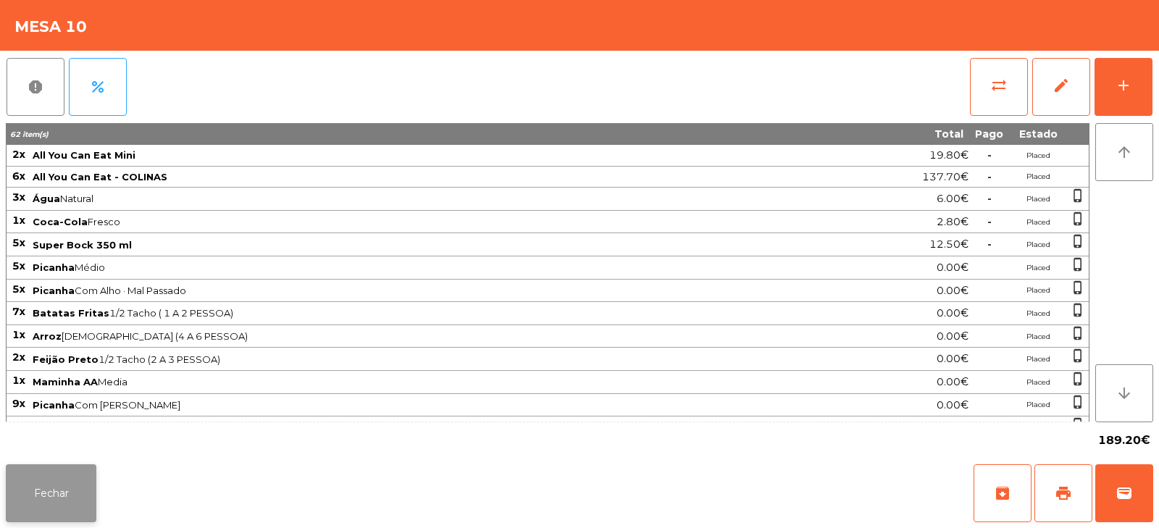
click at [89, 504] on button "Fechar" at bounding box center [51, 493] width 91 height 58
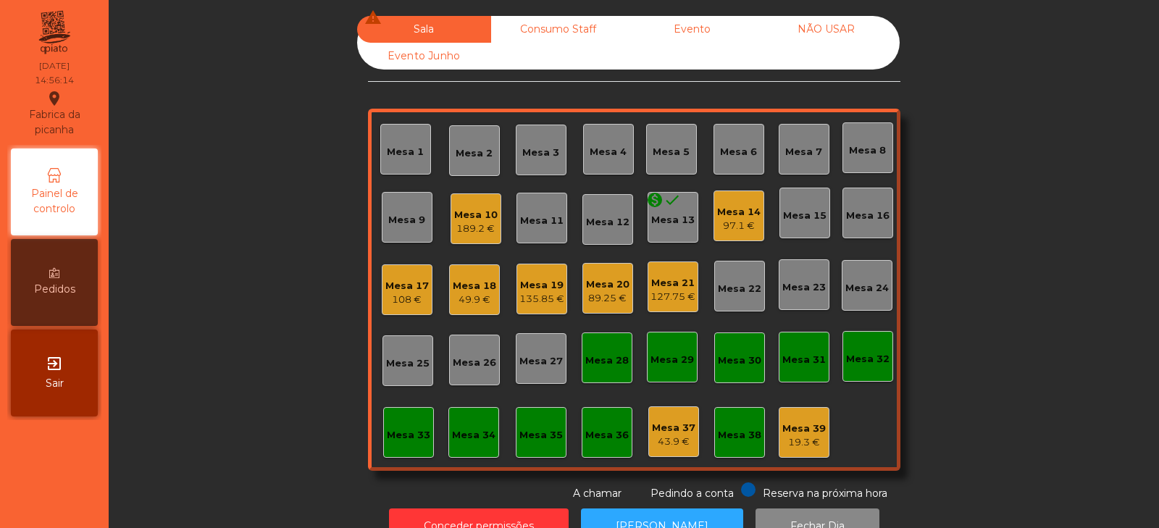
click at [742, 230] on div "97.1 €" at bounding box center [738, 226] width 43 height 14
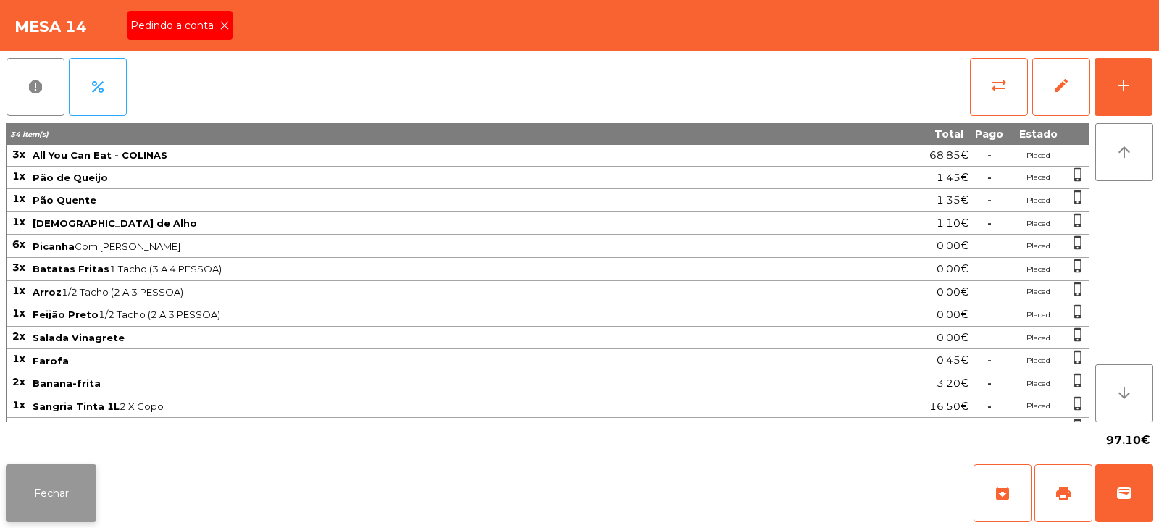
click at [56, 490] on button "Fechar" at bounding box center [51, 493] width 91 height 58
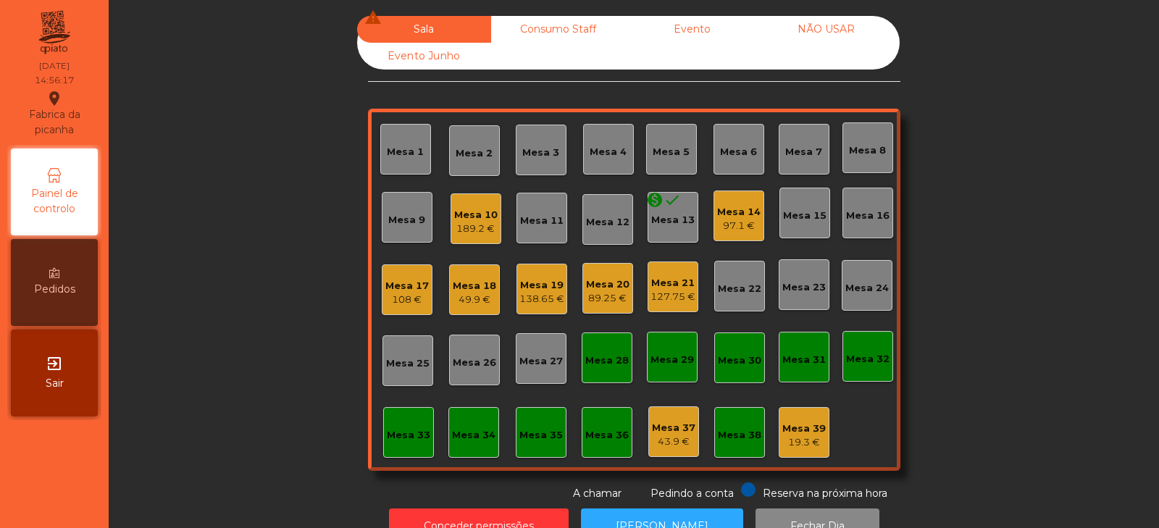
click at [725, 229] on div "97.1 €" at bounding box center [738, 226] width 43 height 14
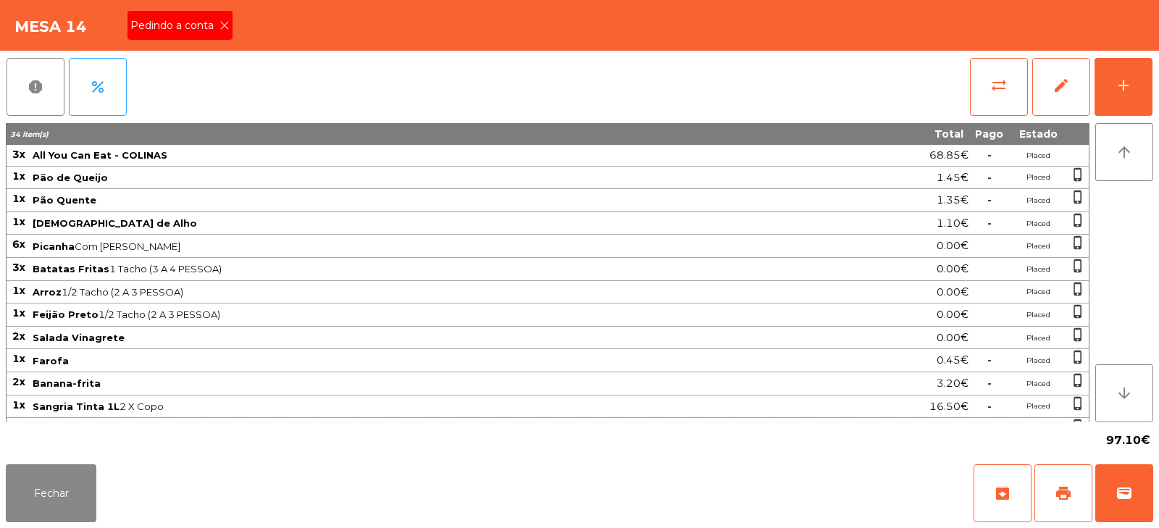
click at [214, 20] on span "Pedindo a conta" at bounding box center [174, 25] width 89 height 15
click at [1067, 488] on span "print" at bounding box center [1062, 492] width 17 height 17
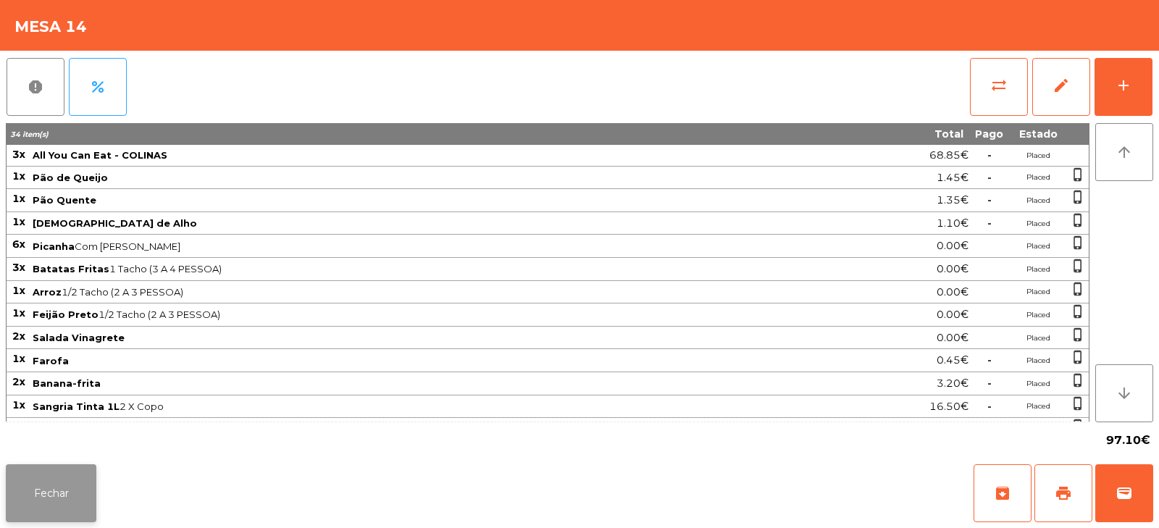
click at [46, 503] on button "Fechar" at bounding box center [51, 493] width 91 height 58
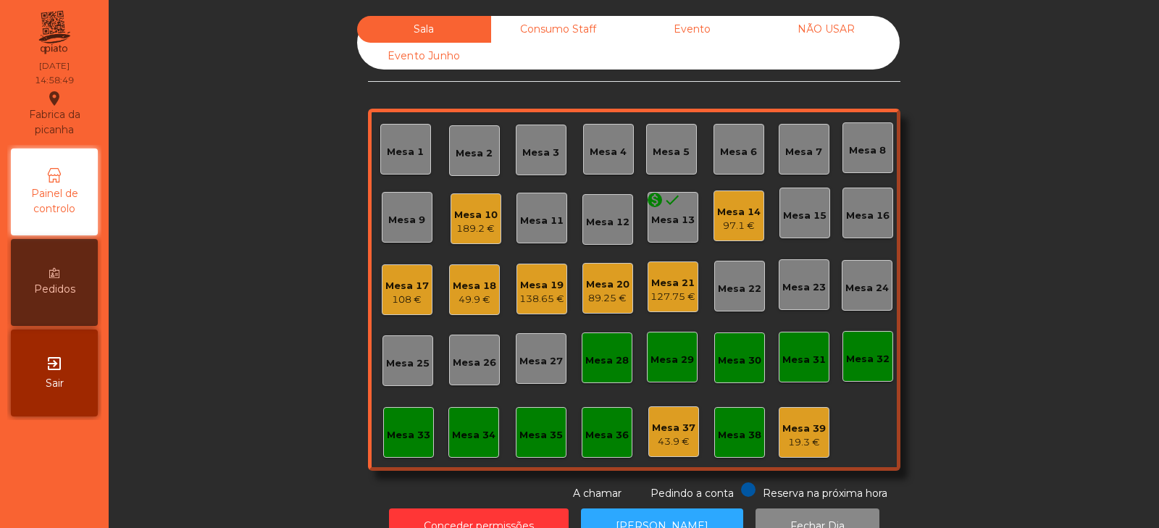
scroll to position [43, 0]
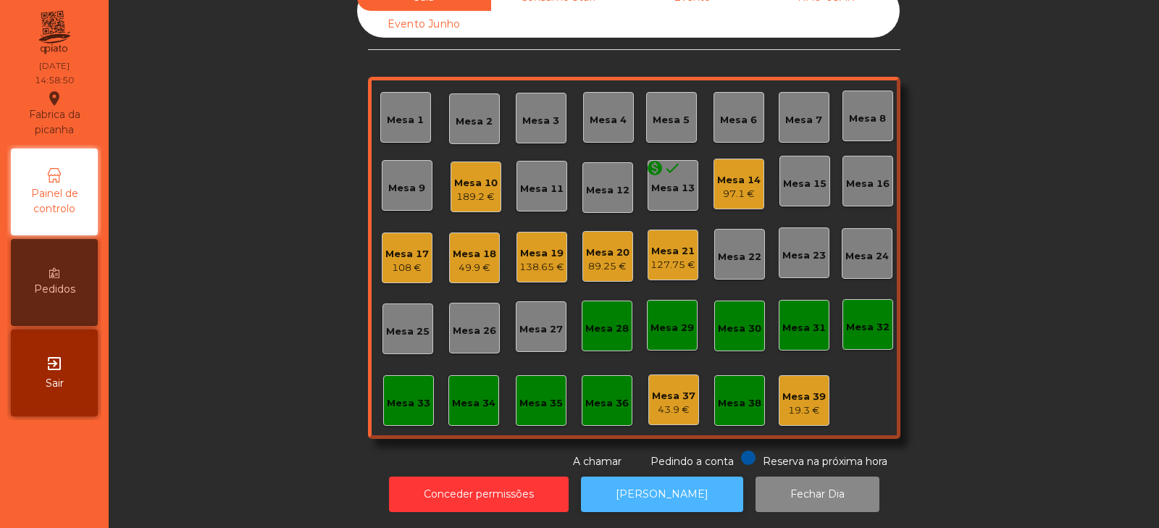
click at [665, 476] on button "[PERSON_NAME]" at bounding box center [662, 493] width 162 height 35
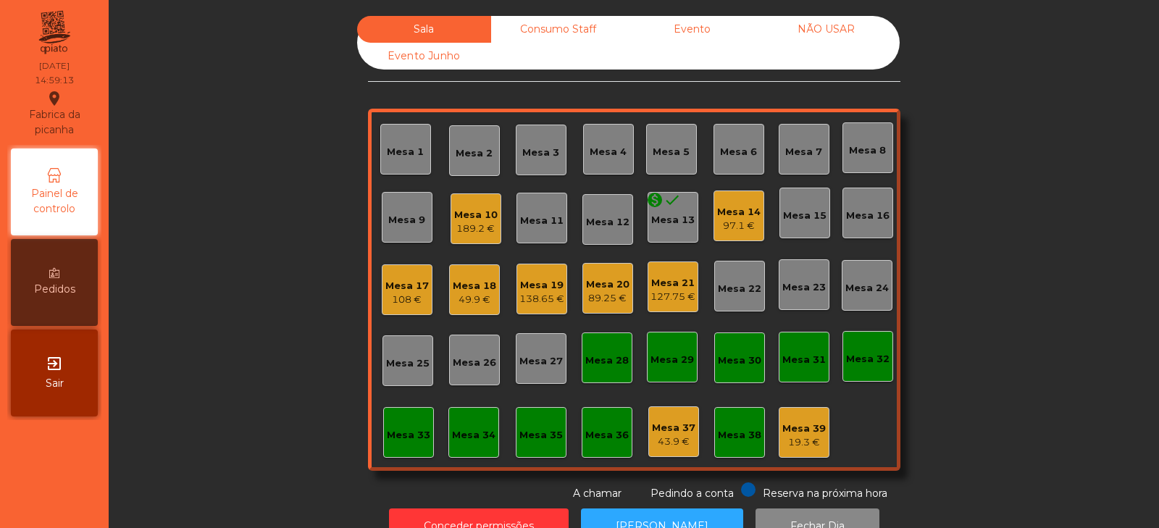
click at [732, 224] on div "97.1 €" at bounding box center [738, 226] width 43 height 14
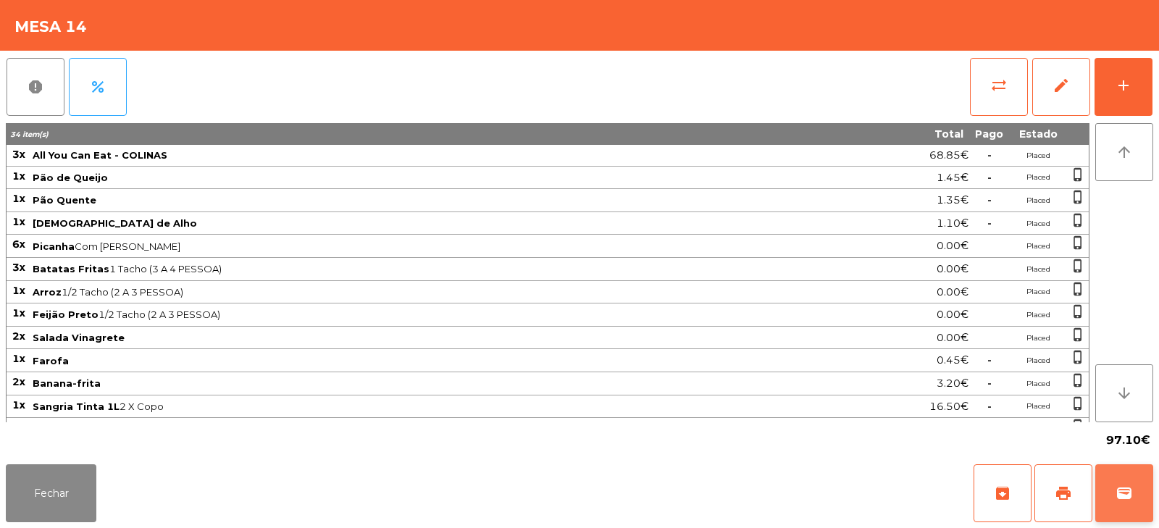
click at [1140, 503] on button "wallet" at bounding box center [1124, 493] width 58 height 58
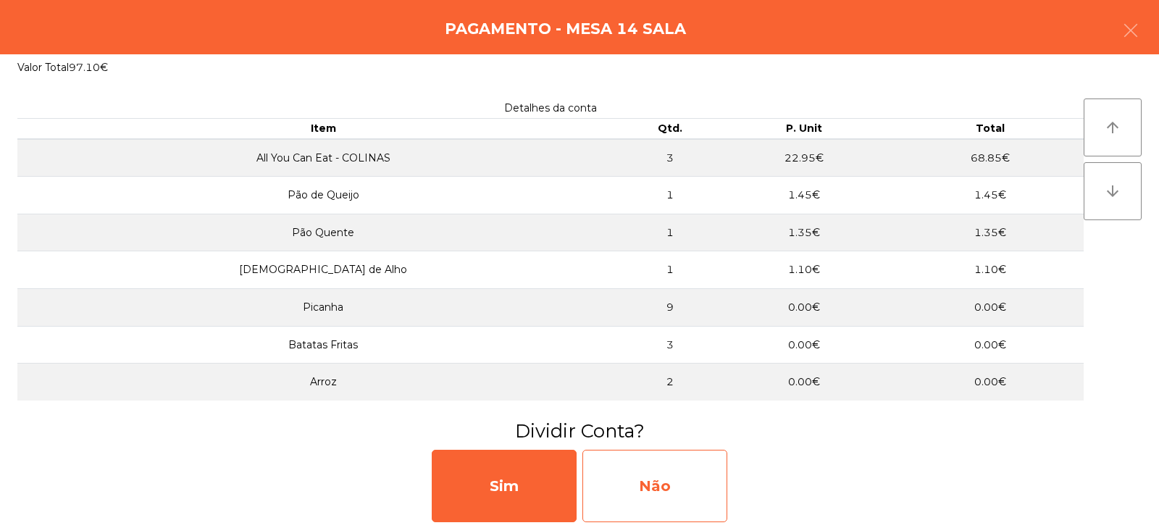
click at [660, 502] on div "Não" at bounding box center [654, 486] width 145 height 72
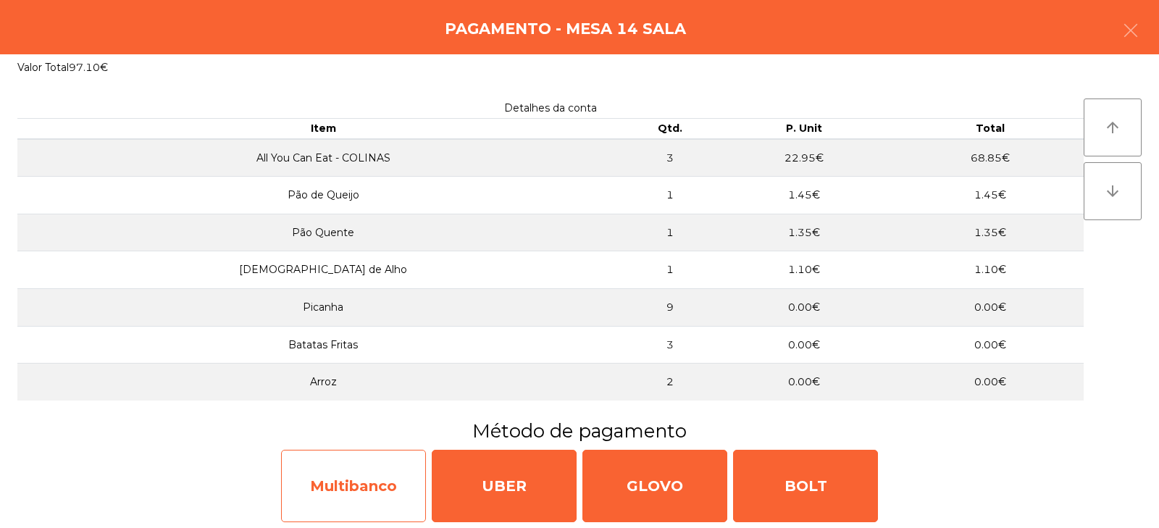
click at [314, 500] on div "Multibanco" at bounding box center [353, 486] width 145 height 72
select select "**"
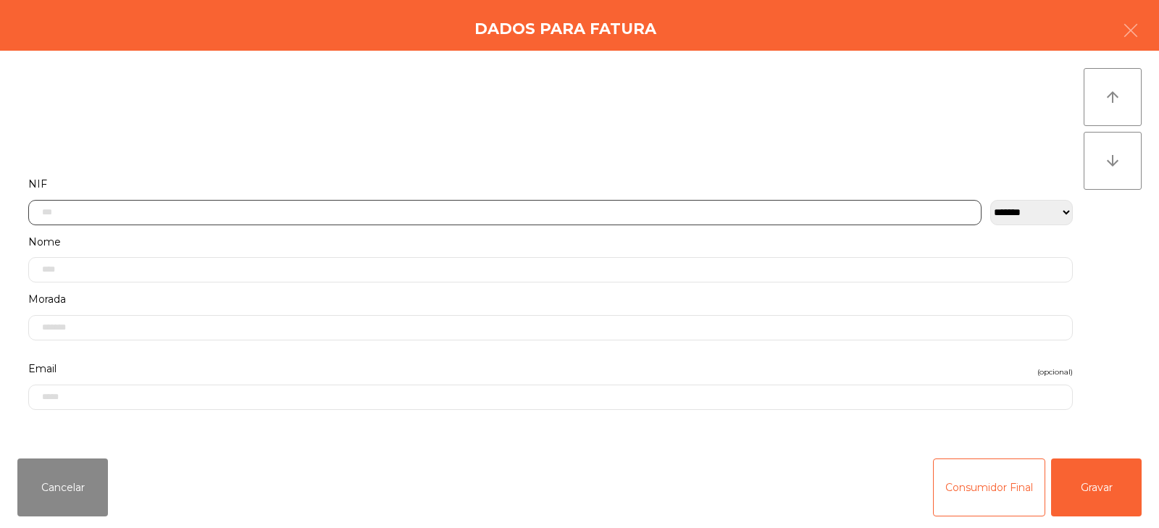
click at [350, 211] on input "text" at bounding box center [504, 212] width 953 height 25
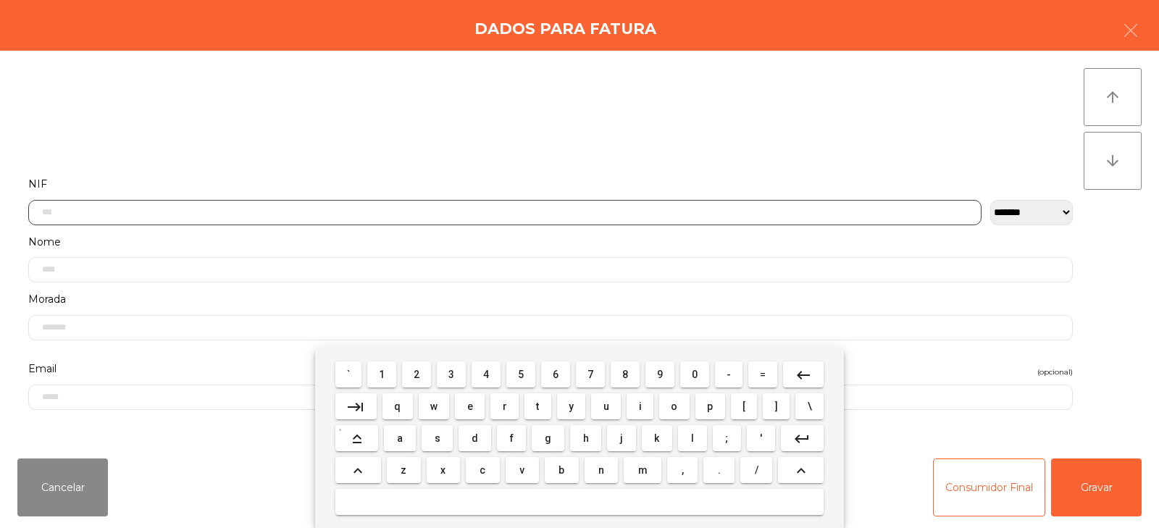
scroll to position [106, 0]
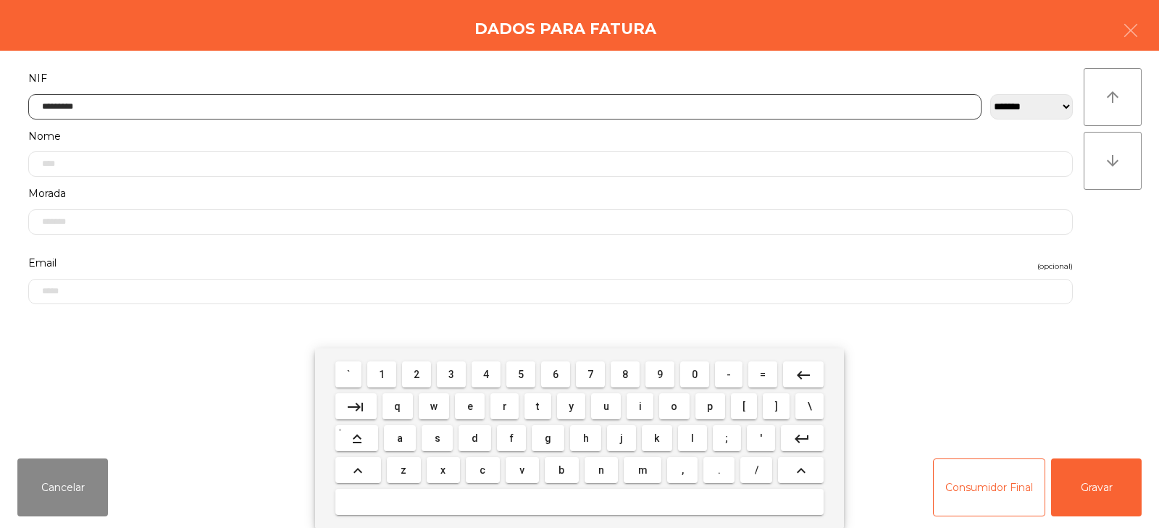
type input "*********"
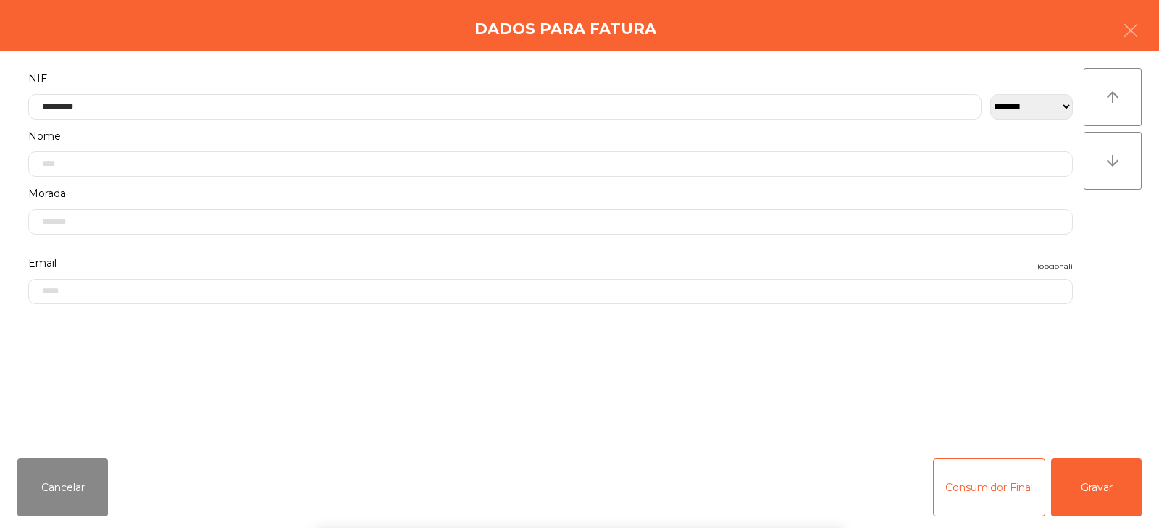
click at [1112, 270] on div "arrow_upward arrow_downward" at bounding box center [1112, 248] width 58 height 361
click at [1109, 476] on button "Gravar" at bounding box center [1096, 487] width 91 height 58
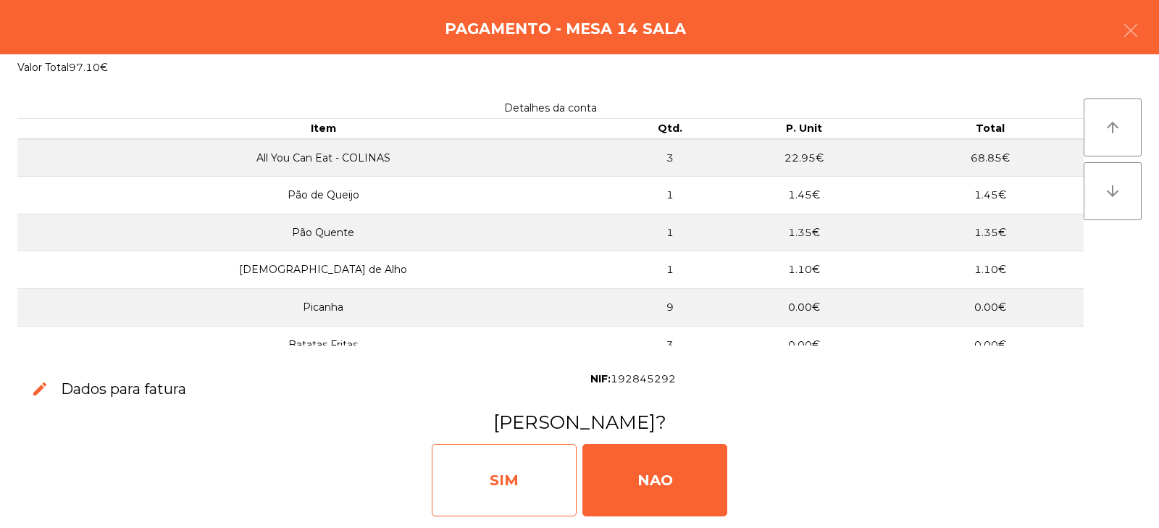
click at [517, 476] on div "SIM" at bounding box center [504, 480] width 145 height 72
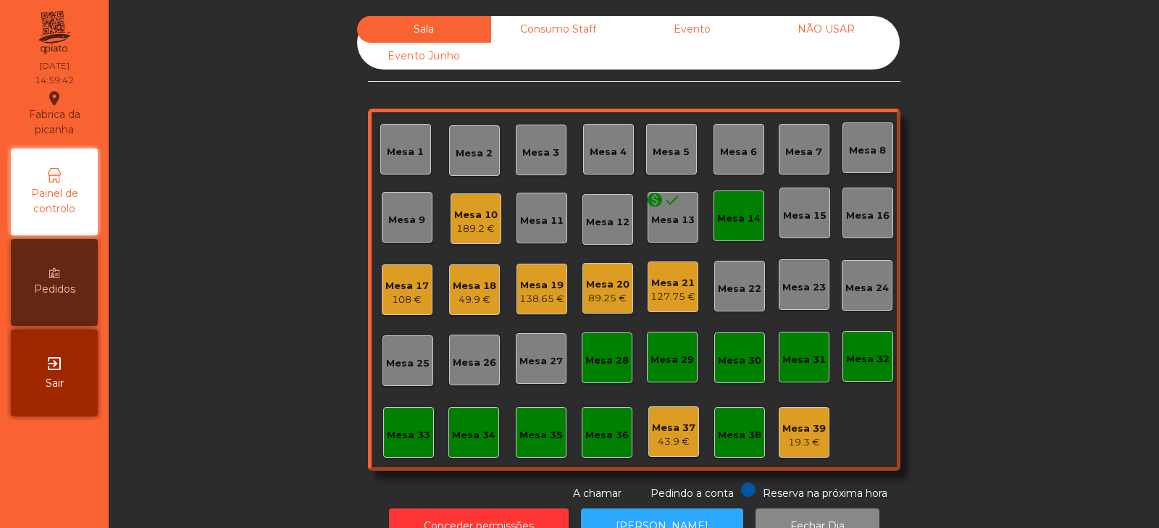
click at [748, 206] on div "Mesa 14" at bounding box center [738, 216] width 43 height 20
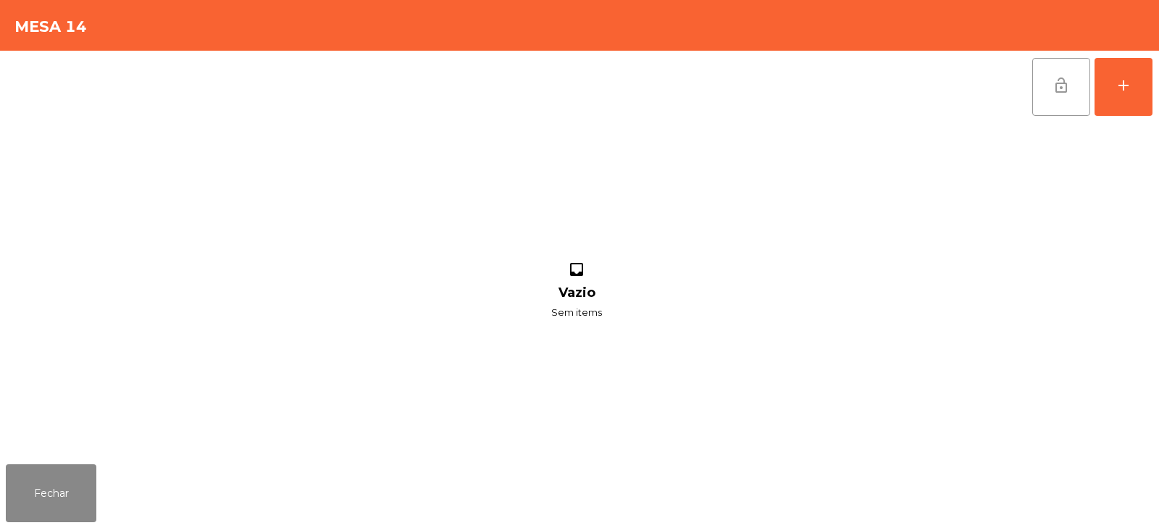
click at [1050, 92] on button "lock_open" at bounding box center [1061, 87] width 58 height 58
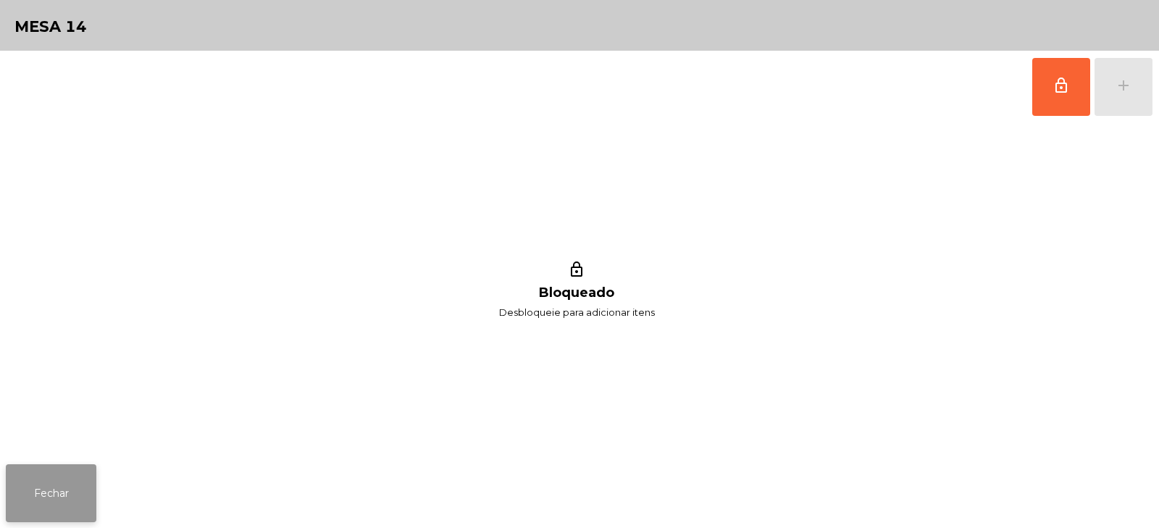
click at [43, 492] on button "Fechar" at bounding box center [51, 493] width 91 height 58
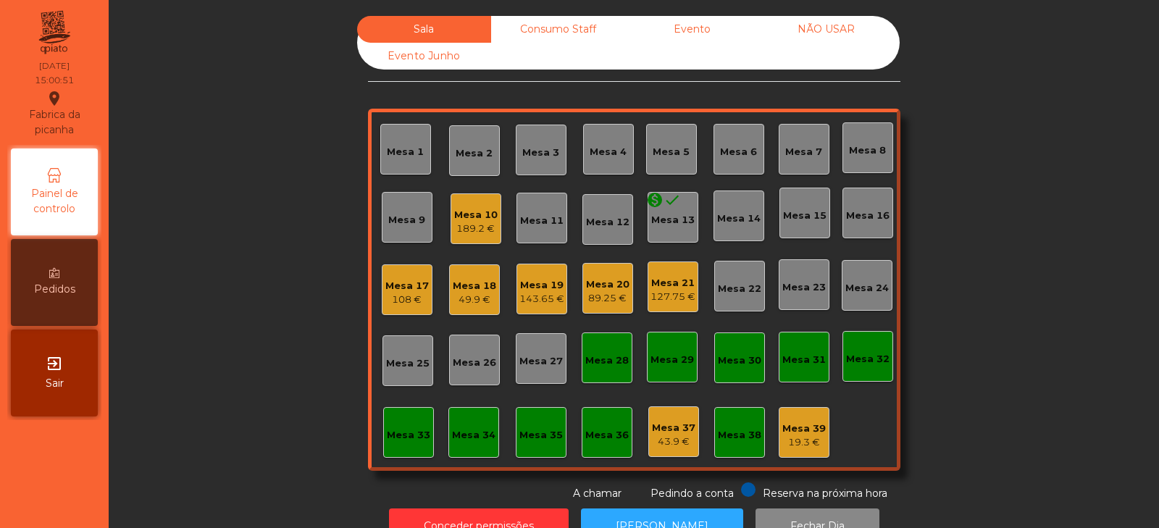
click at [601, 154] on div "Mesa 4" at bounding box center [607, 152] width 37 height 14
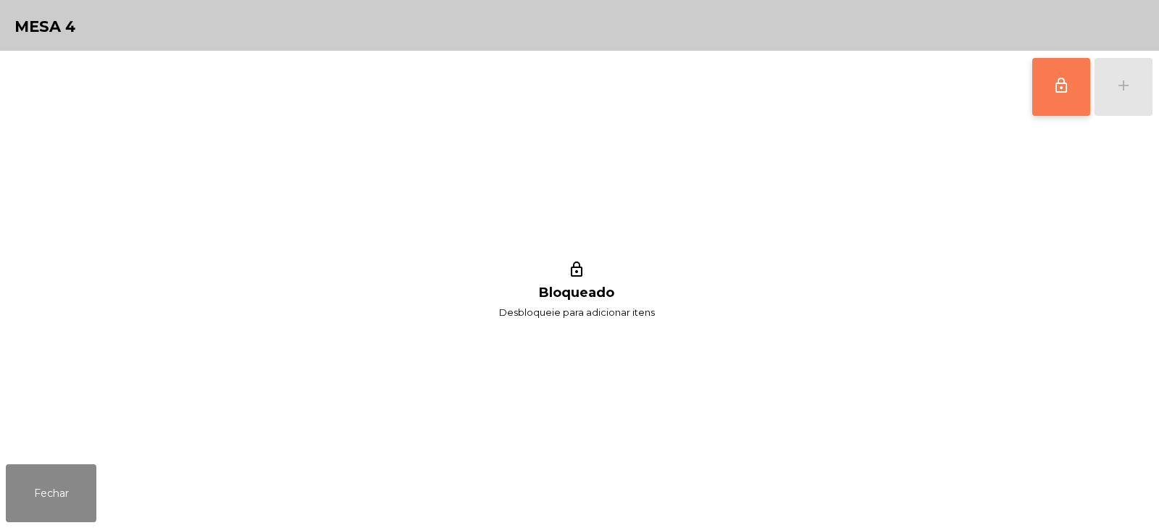
click at [1056, 93] on span "lock_outline" at bounding box center [1060, 85] width 17 height 17
click at [1129, 88] on div "add" at bounding box center [1122, 85] width 17 height 17
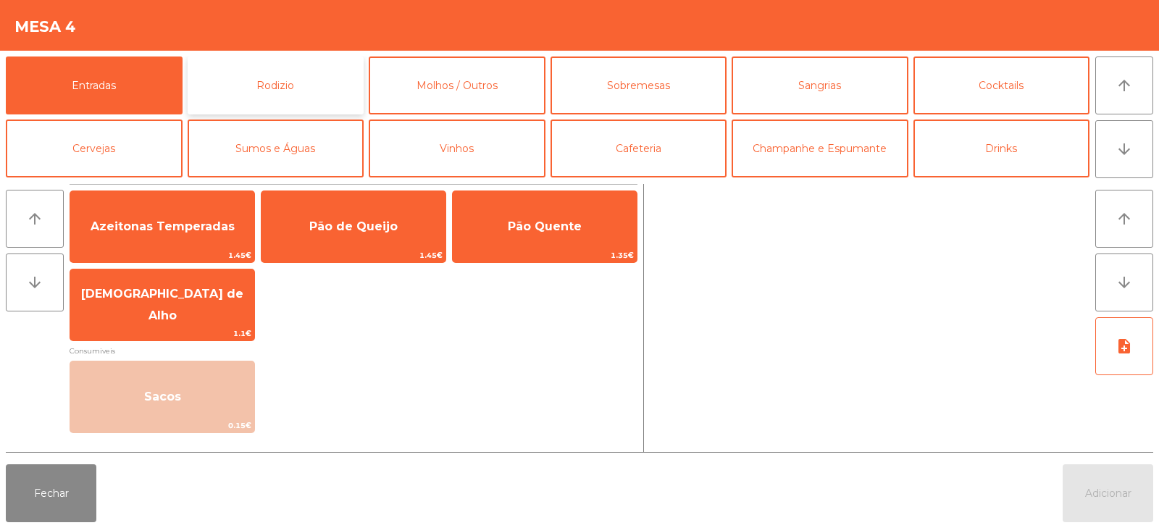
click at [289, 89] on button "Rodizio" at bounding box center [276, 85] width 177 height 58
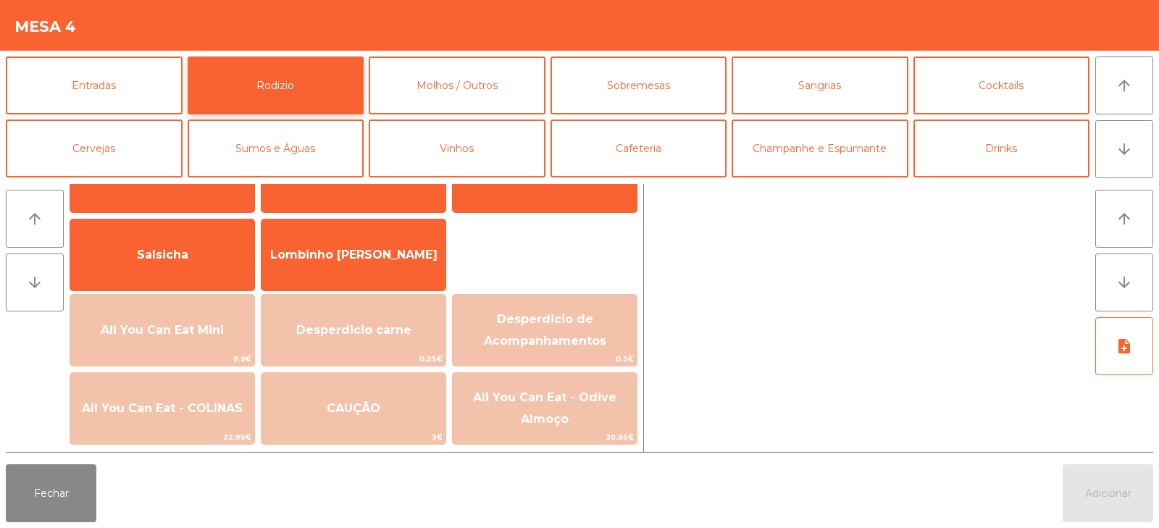
scroll to position [80, 0]
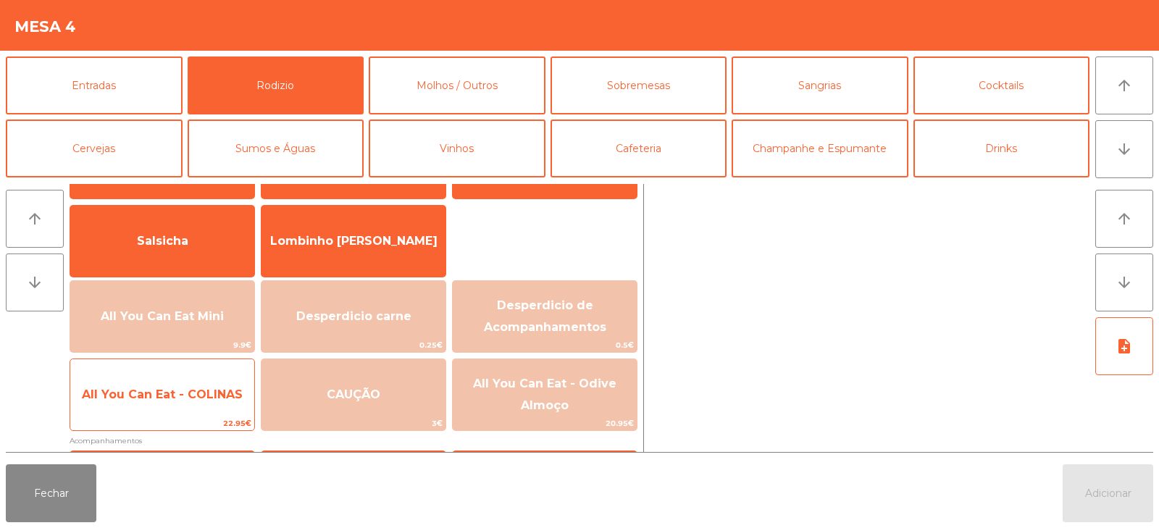
click at [159, 422] on span "22.95€" at bounding box center [162, 423] width 184 height 14
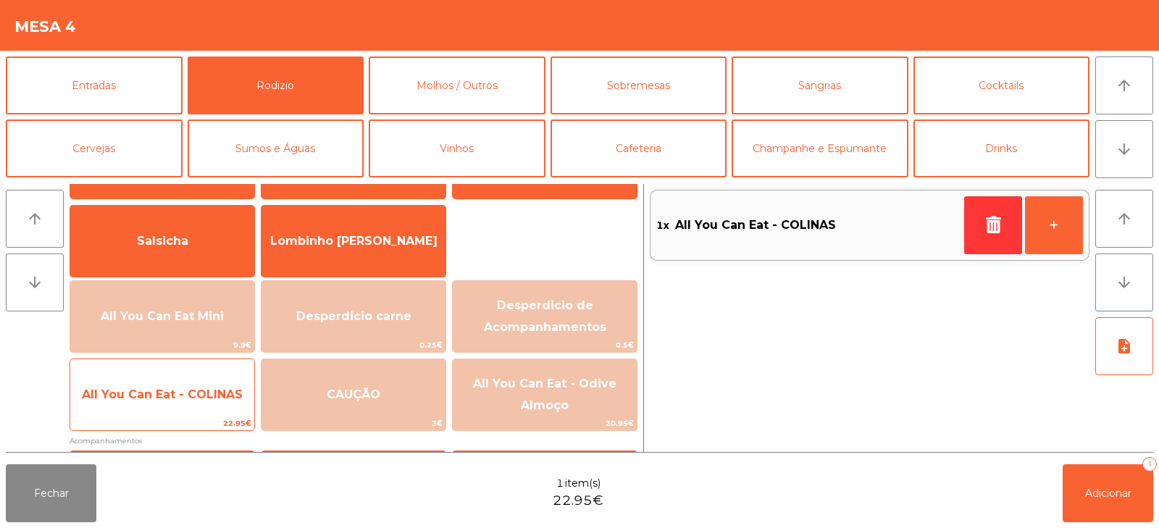
click at [167, 408] on span "All You Can Eat - COLINAS" at bounding box center [162, 394] width 184 height 39
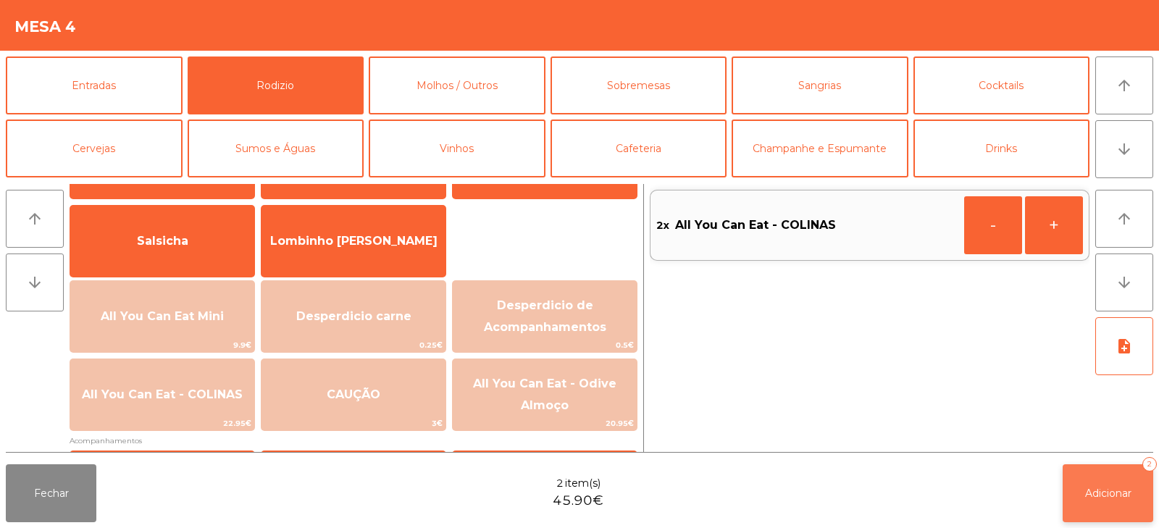
click at [1122, 518] on button "Adicionar 2" at bounding box center [1107, 493] width 91 height 58
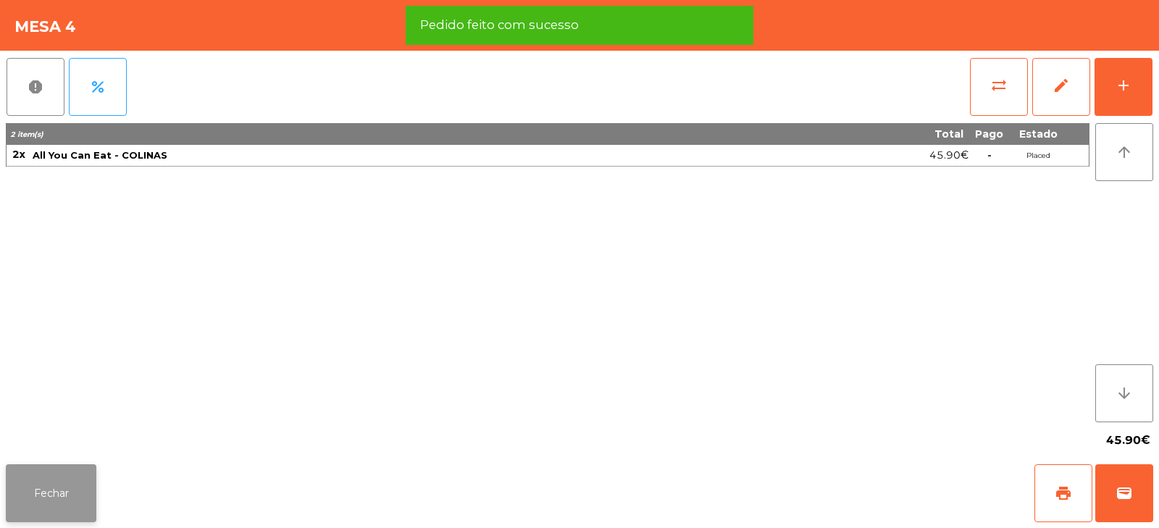
click at [51, 491] on button "Fechar" at bounding box center [51, 493] width 91 height 58
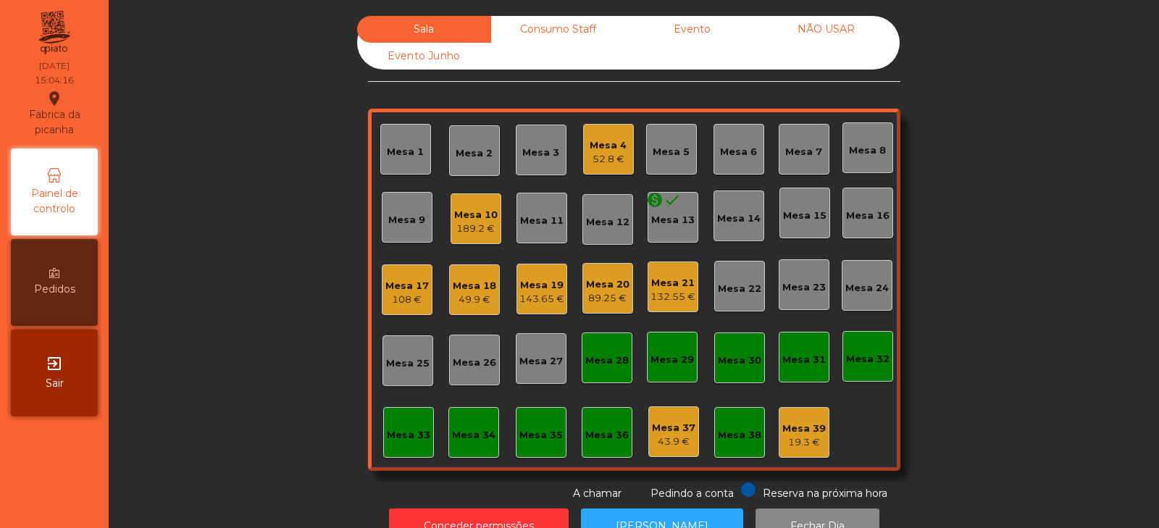
click at [468, 220] on div "Mesa 10" at bounding box center [475, 215] width 43 height 14
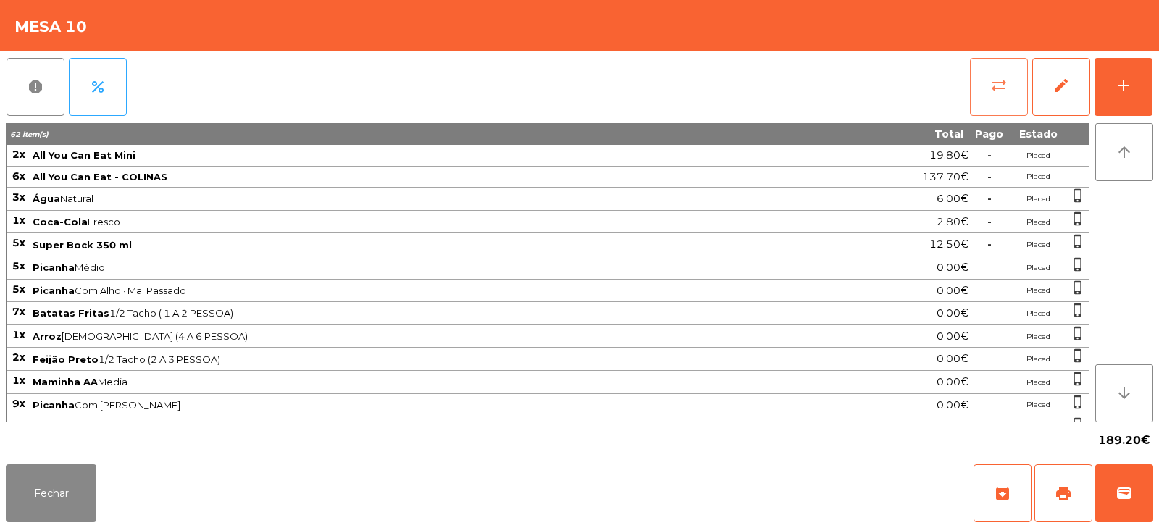
click at [994, 86] on span "sync_alt" at bounding box center [998, 85] width 17 height 17
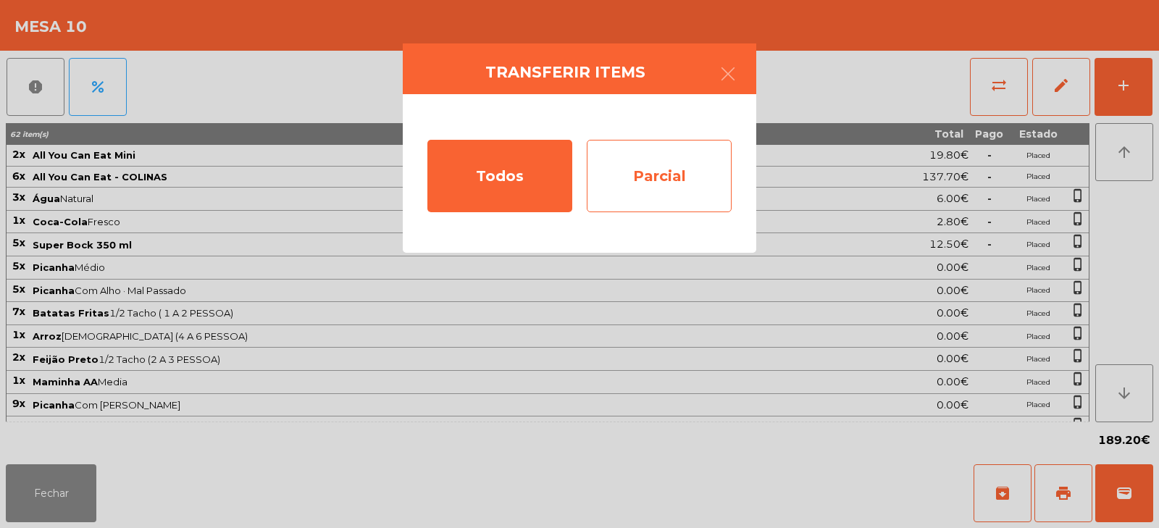
click at [666, 168] on div "Parcial" at bounding box center [659, 176] width 145 height 72
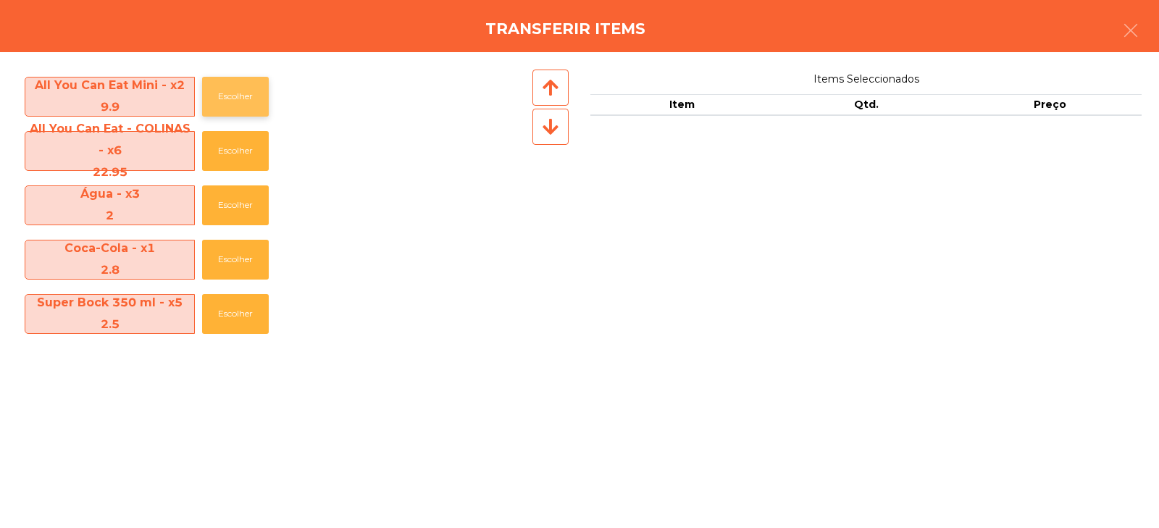
click at [233, 106] on button "Escolher" at bounding box center [235, 97] width 67 height 40
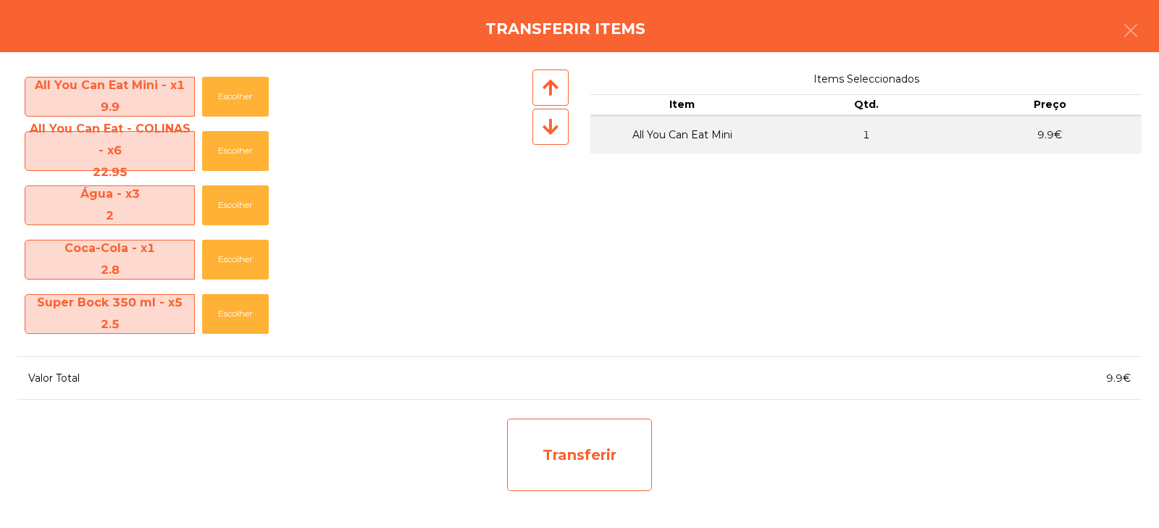
click at [597, 458] on div "Transferir" at bounding box center [579, 455] width 145 height 72
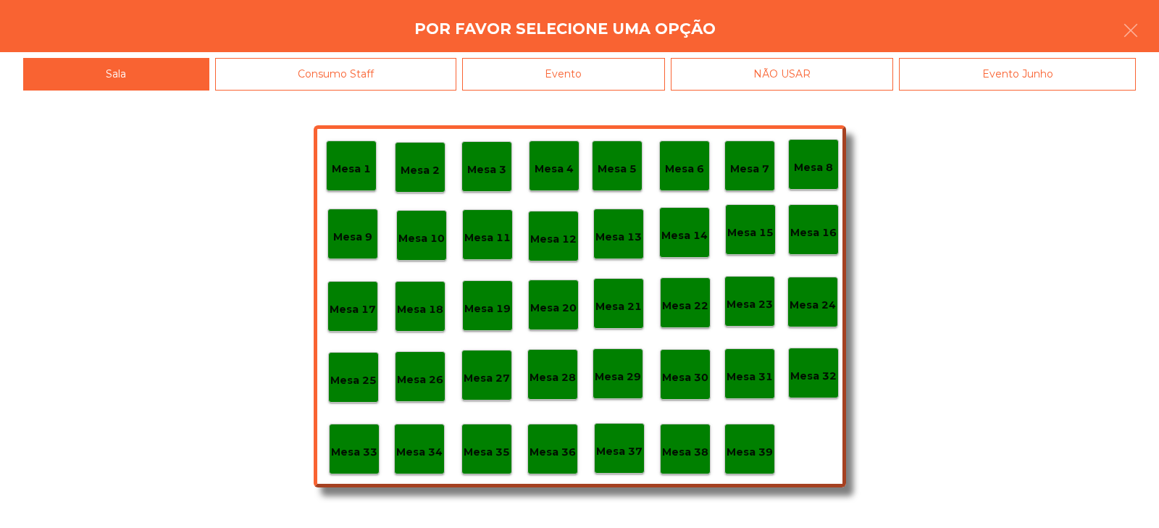
click at [612, 447] on p "Mesa 37" at bounding box center [619, 451] width 46 height 17
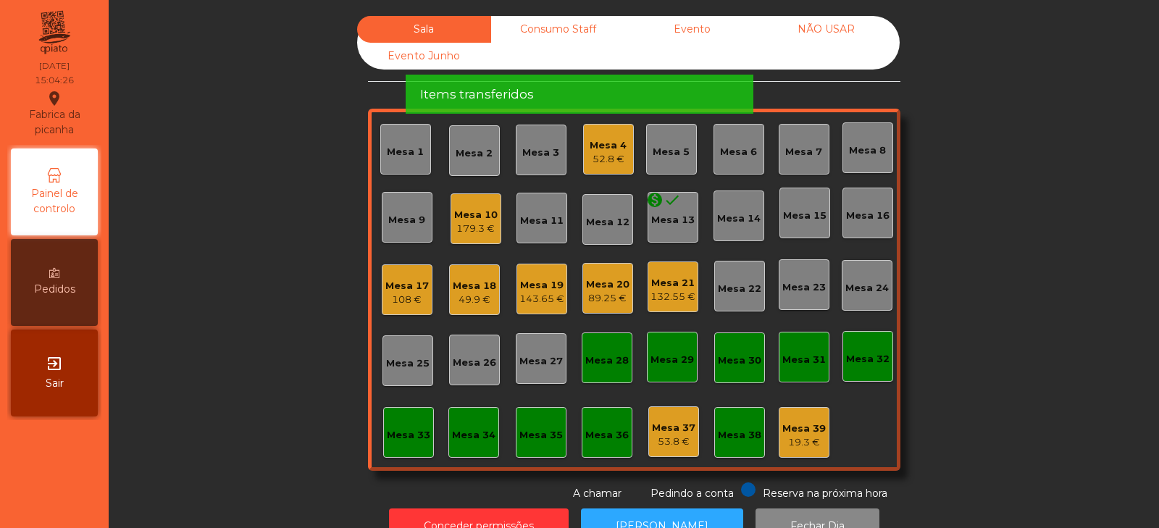
click at [474, 222] on div "179.3 €" at bounding box center [475, 229] width 43 height 14
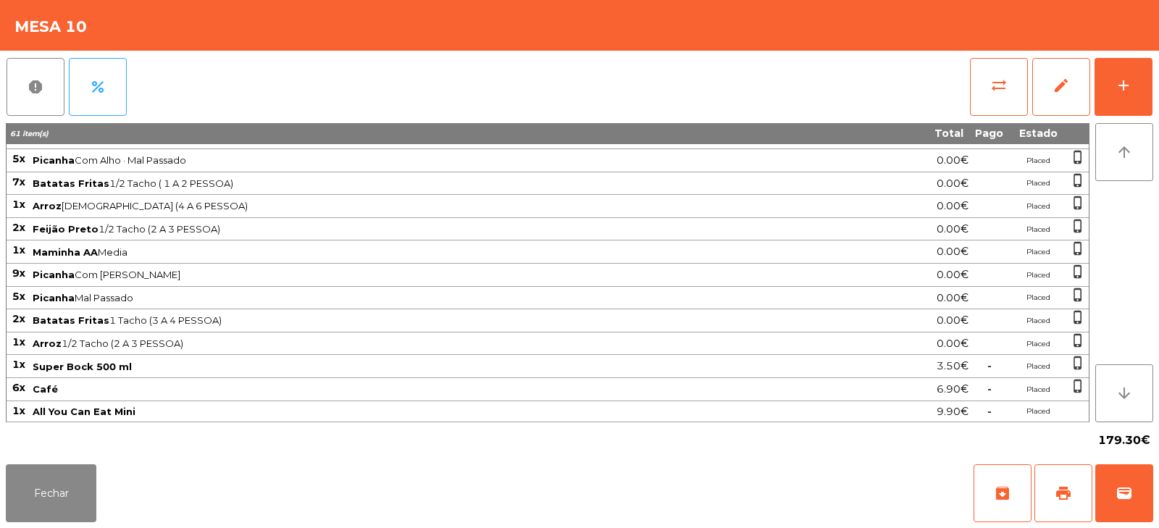
scroll to position [0, 0]
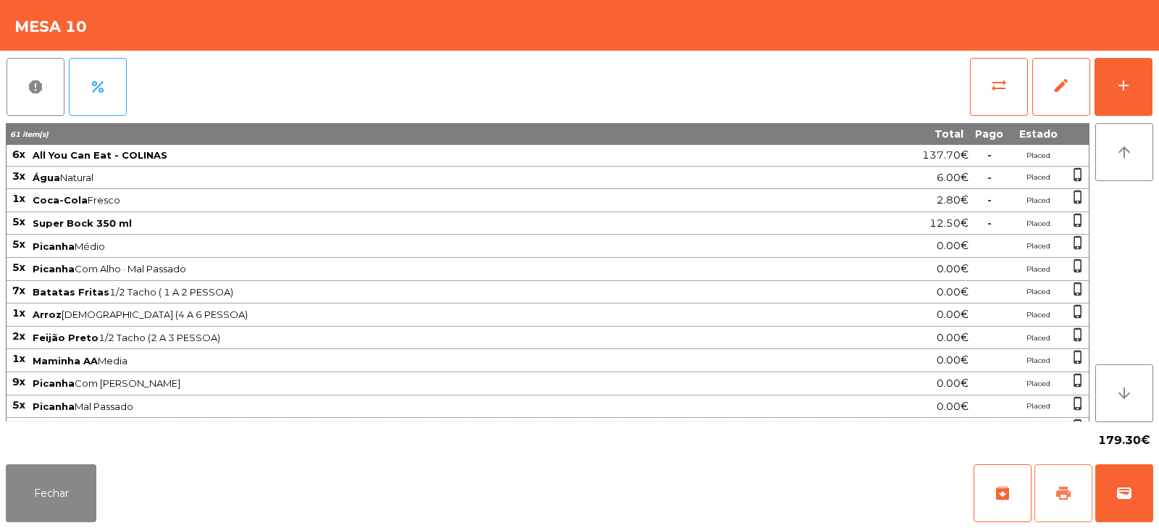
click at [1051, 503] on button "print" at bounding box center [1063, 493] width 58 height 58
click at [30, 521] on button "Fechar" at bounding box center [51, 493] width 91 height 58
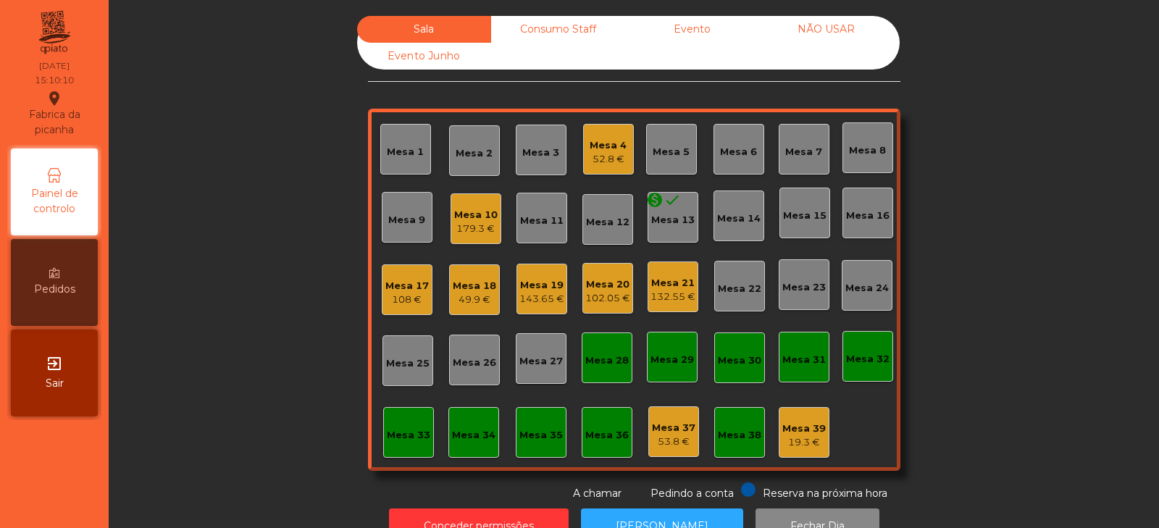
click at [390, 439] on div "Mesa 33" at bounding box center [408, 435] width 43 height 14
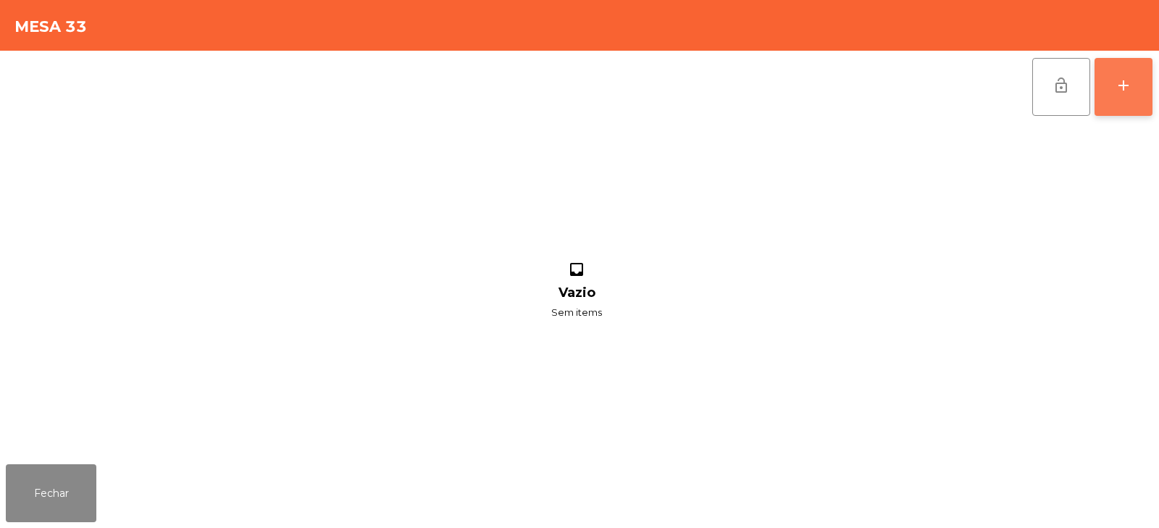
click at [1111, 91] on button "add" at bounding box center [1123, 87] width 58 height 58
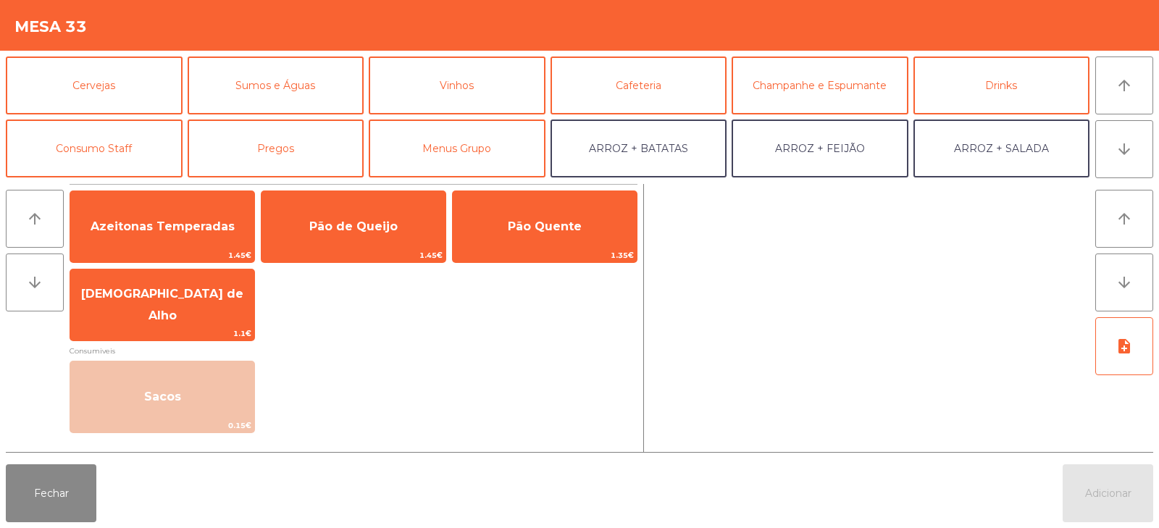
scroll to position [75, 0]
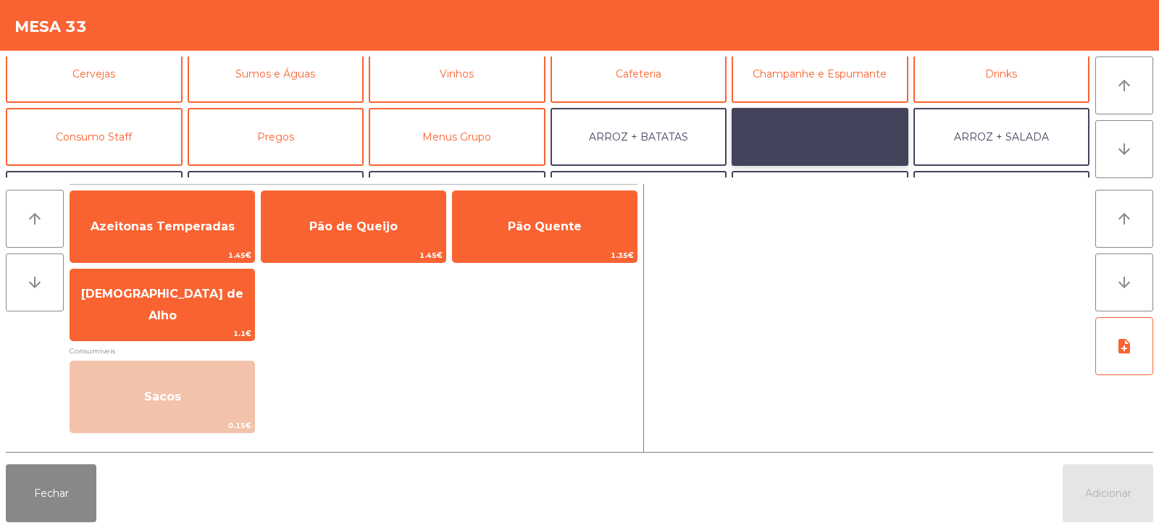
click at [808, 122] on button "ARROZ + FEIJÃO" at bounding box center [819, 137] width 177 height 58
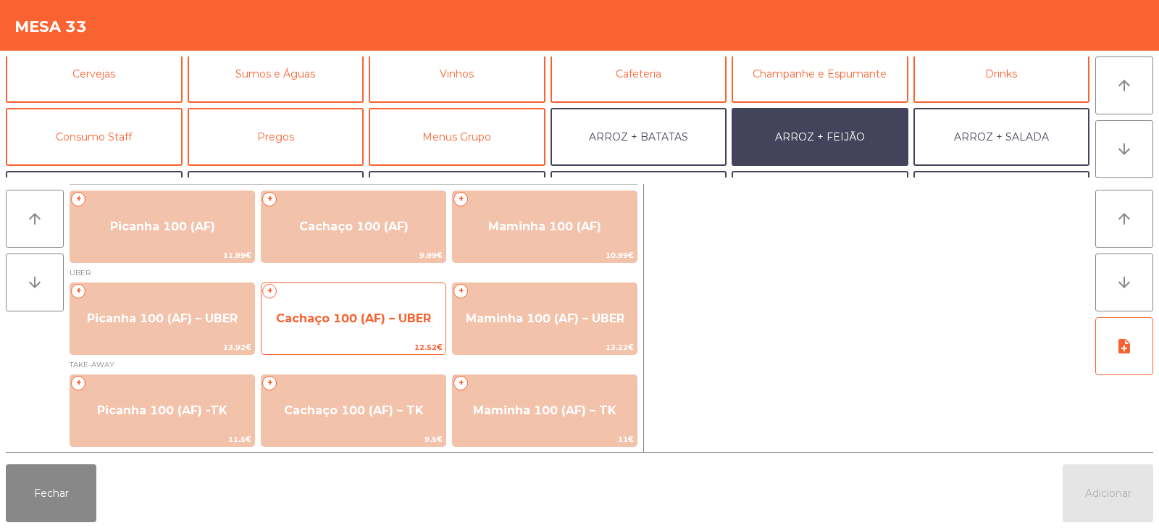
click at [340, 327] on span "Cachaço 100 (AF) – UBER" at bounding box center [353, 318] width 184 height 39
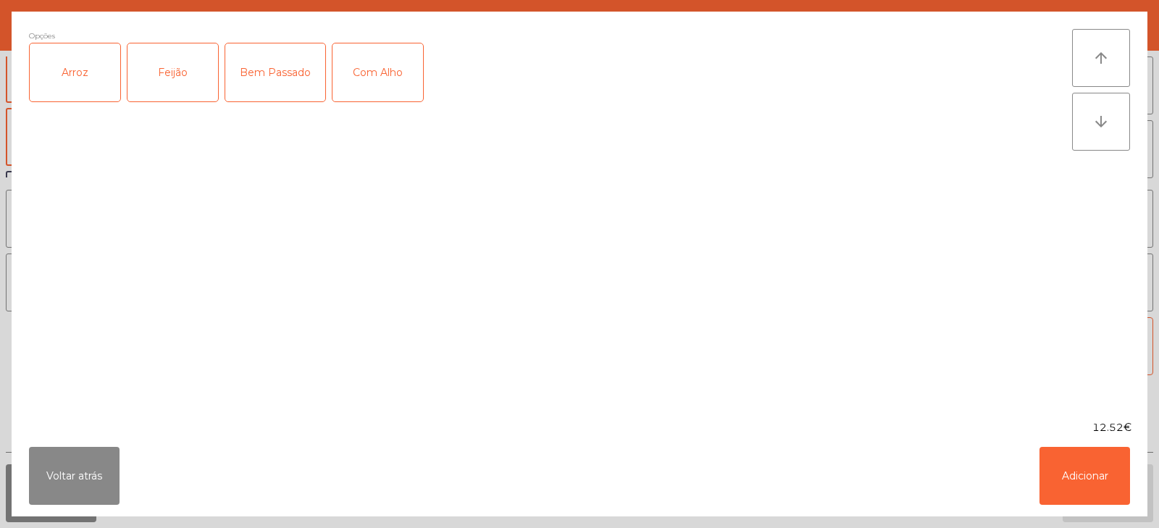
click at [96, 73] on div "Arroz" at bounding box center [75, 72] width 91 height 58
click at [190, 78] on div "Feijão" at bounding box center [172, 72] width 91 height 58
click at [291, 71] on div "Bem Passado" at bounding box center [275, 72] width 100 height 58
click at [1064, 486] on button "Adicionar" at bounding box center [1084, 476] width 91 height 58
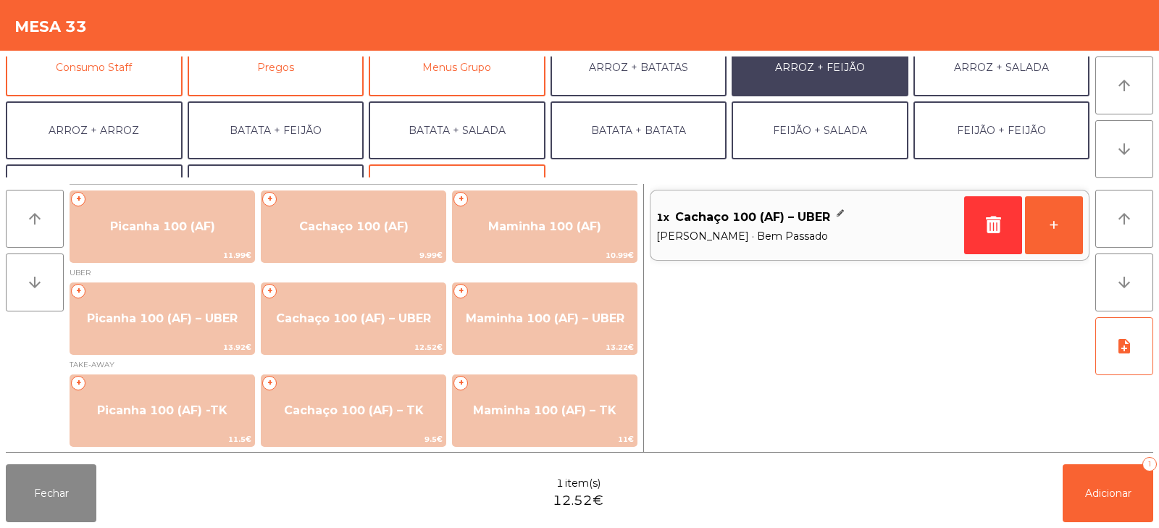
scroll to position [167, 0]
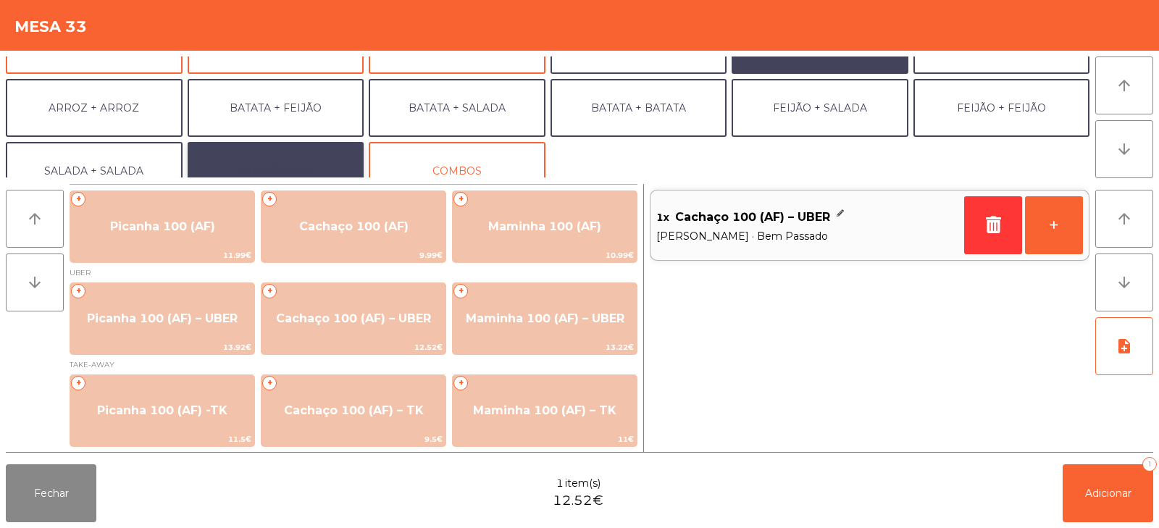
click at [224, 159] on button "EXTRAS UBER" at bounding box center [276, 171] width 177 height 58
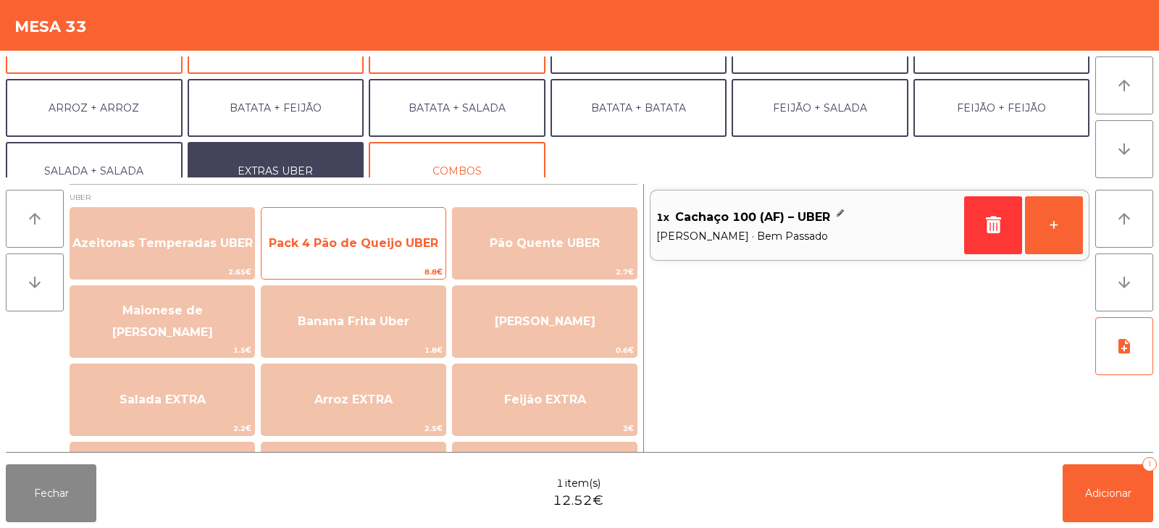
click at [350, 275] on span "8.8€" at bounding box center [353, 272] width 184 height 14
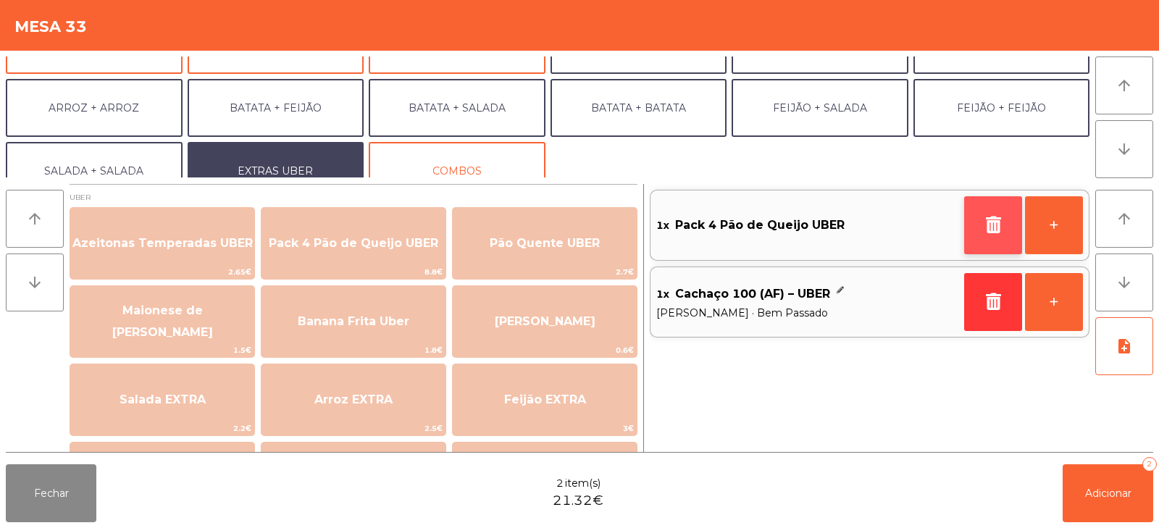
click at [992, 226] on icon "button" at bounding box center [993, 224] width 22 height 17
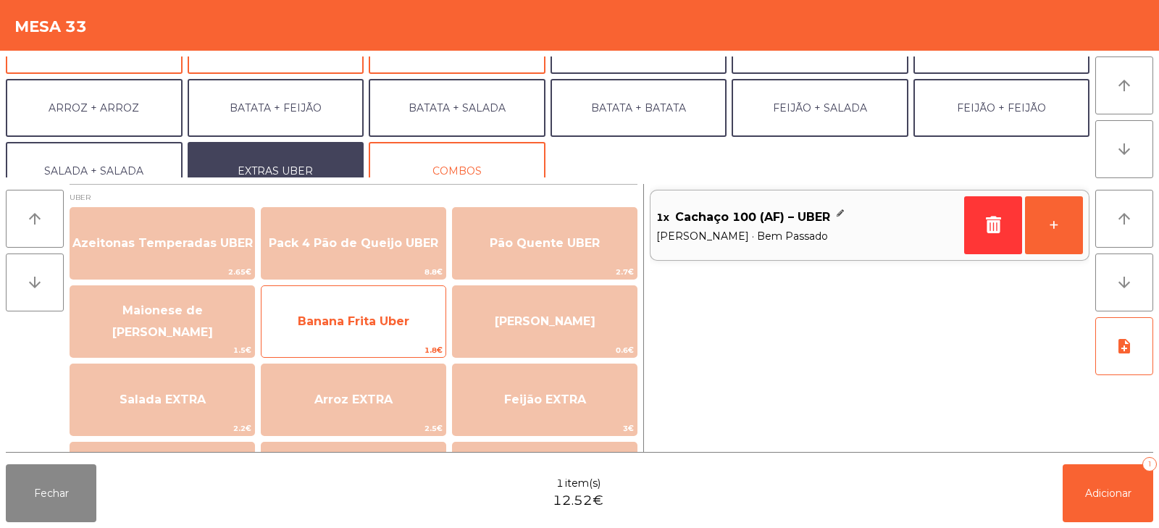
click at [318, 319] on span "Banana Frita Uber" at bounding box center [354, 321] width 112 height 14
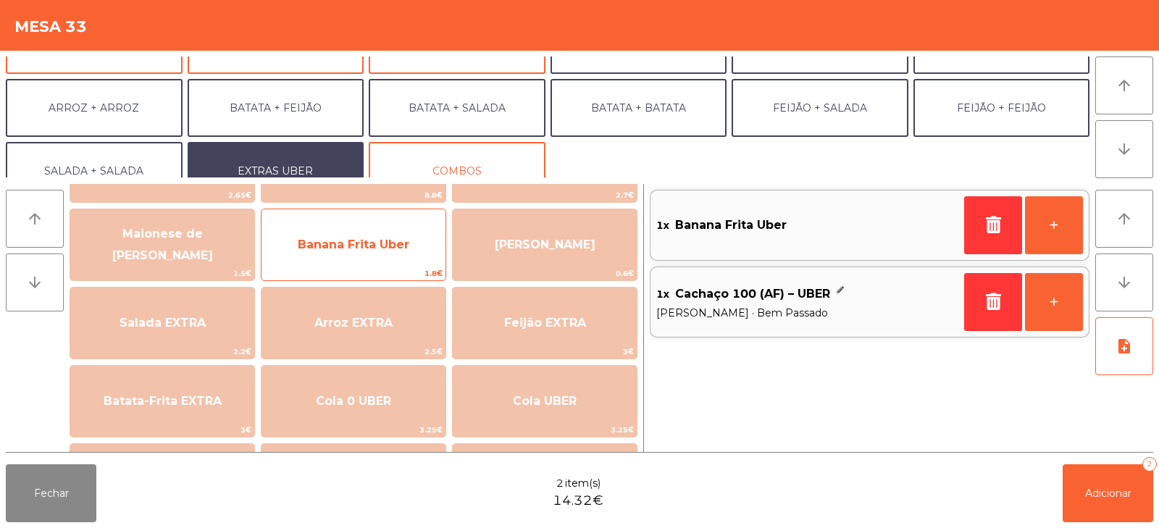
scroll to position [140, 0]
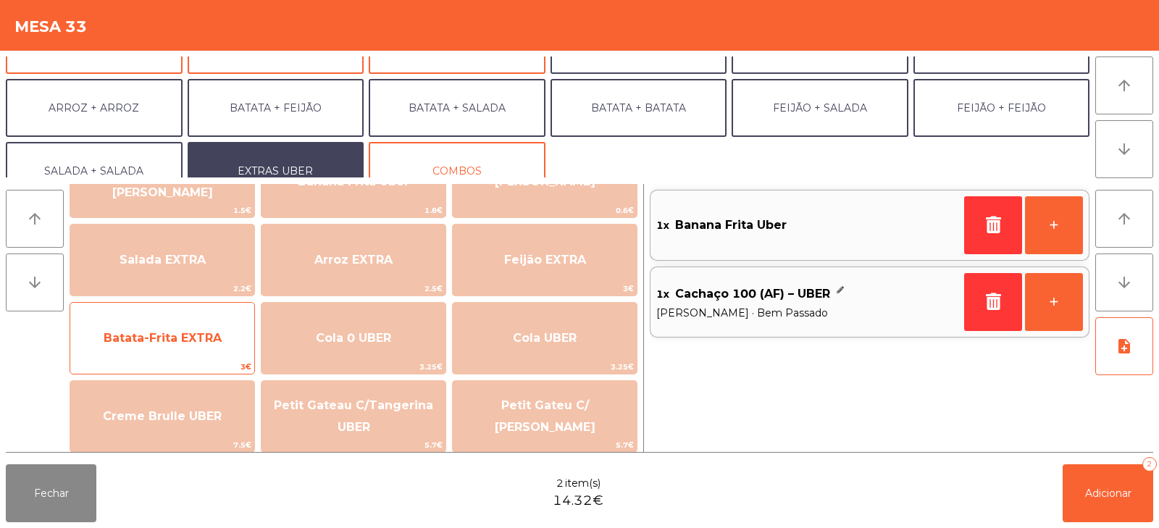
click at [138, 340] on span "Batata-Frita EXTRA" at bounding box center [163, 338] width 118 height 14
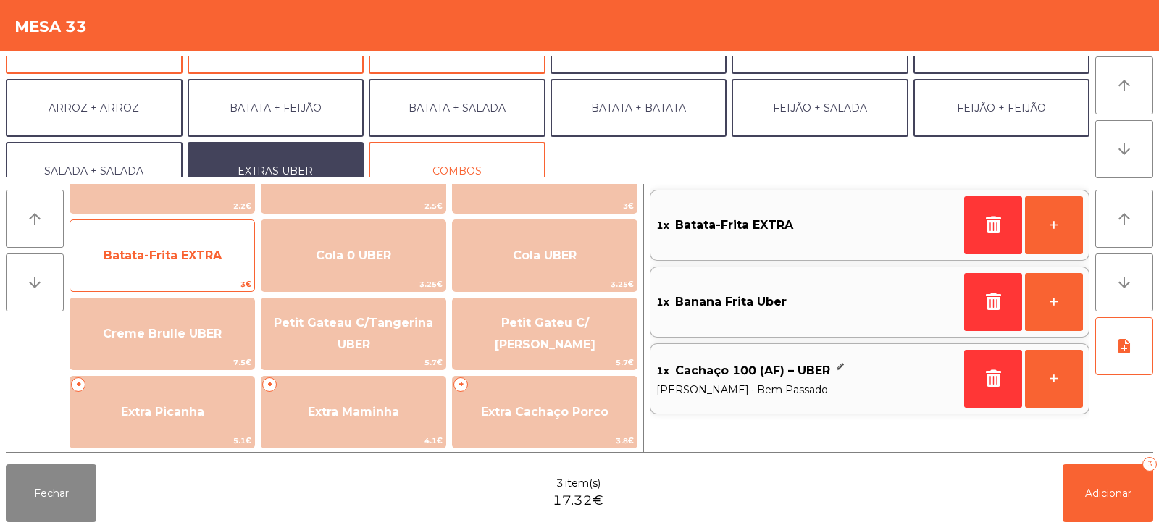
scroll to position [272, 0]
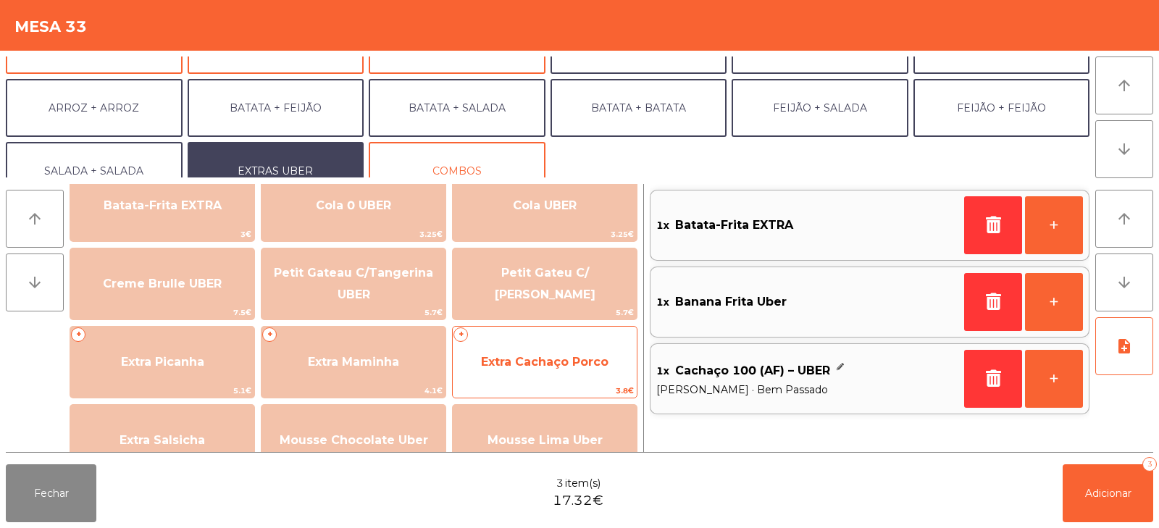
click at [529, 356] on span "Extra Cachaço Porco" at bounding box center [544, 362] width 127 height 14
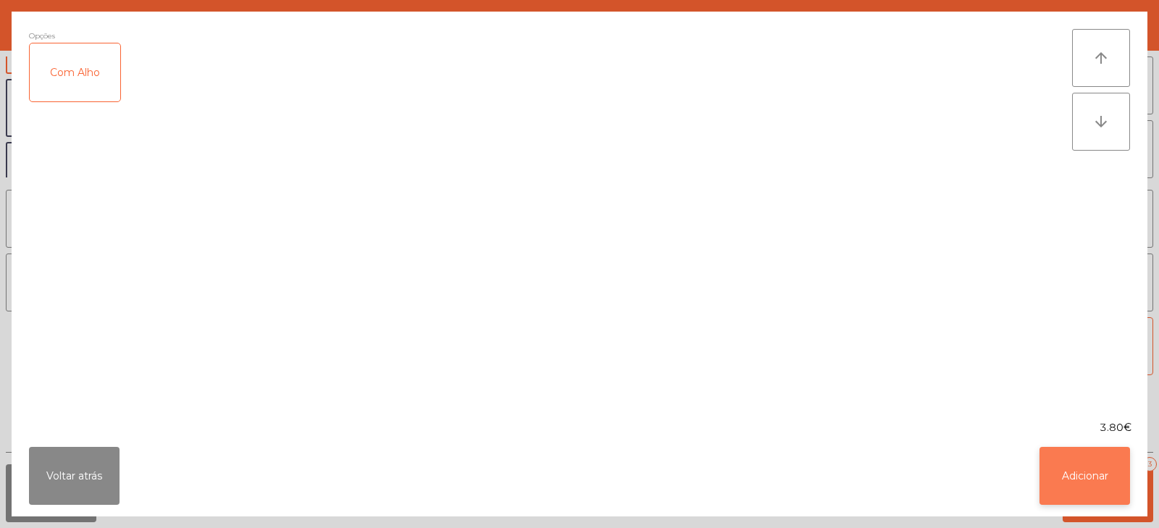
click at [1090, 465] on button "Adicionar" at bounding box center [1084, 476] width 91 height 58
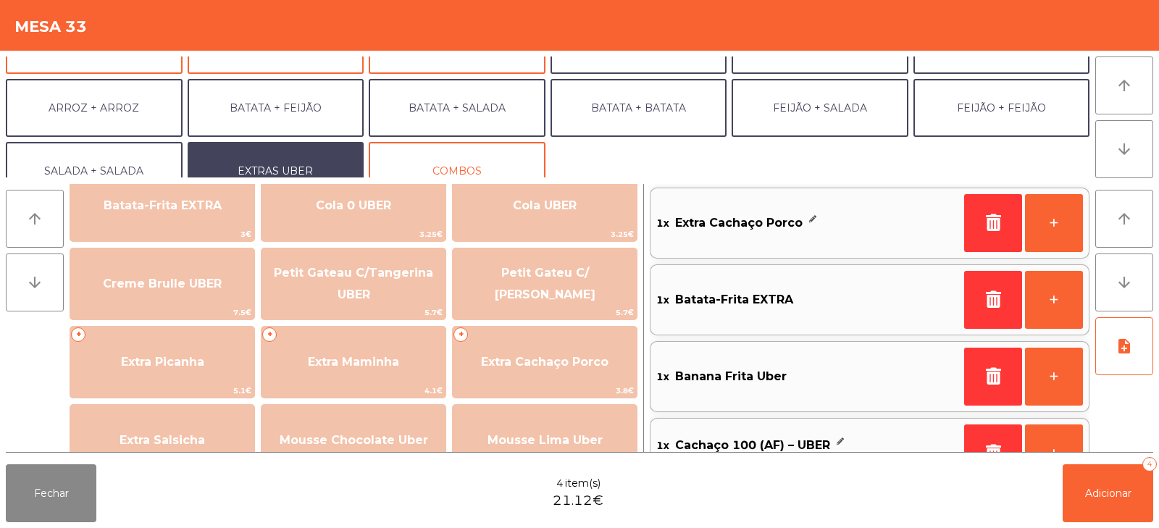
scroll to position [0, 0]
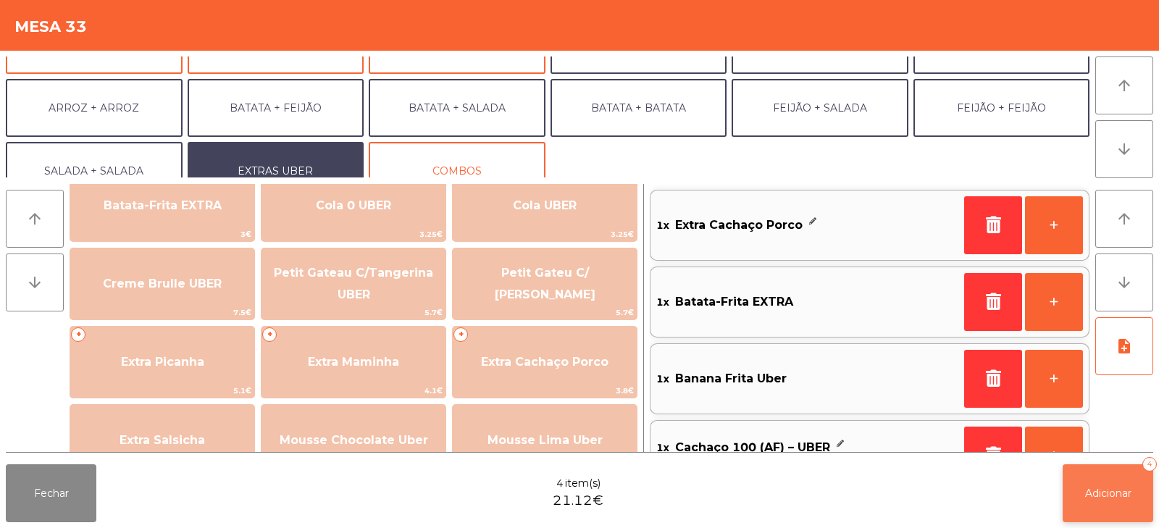
click at [1109, 499] on span "Adicionar" at bounding box center [1108, 493] width 46 height 13
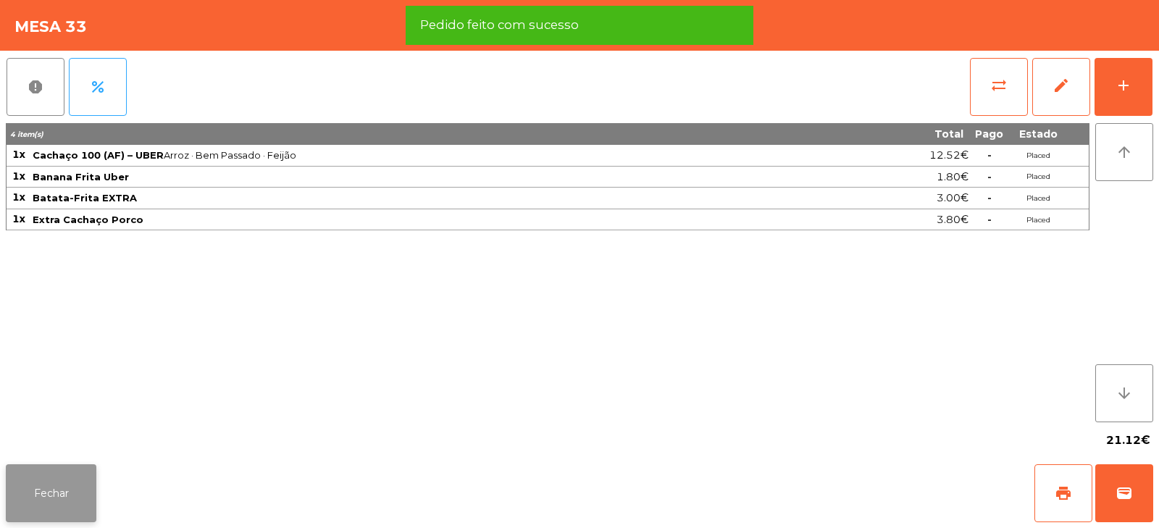
click at [44, 511] on button "Fechar" at bounding box center [51, 493] width 91 height 58
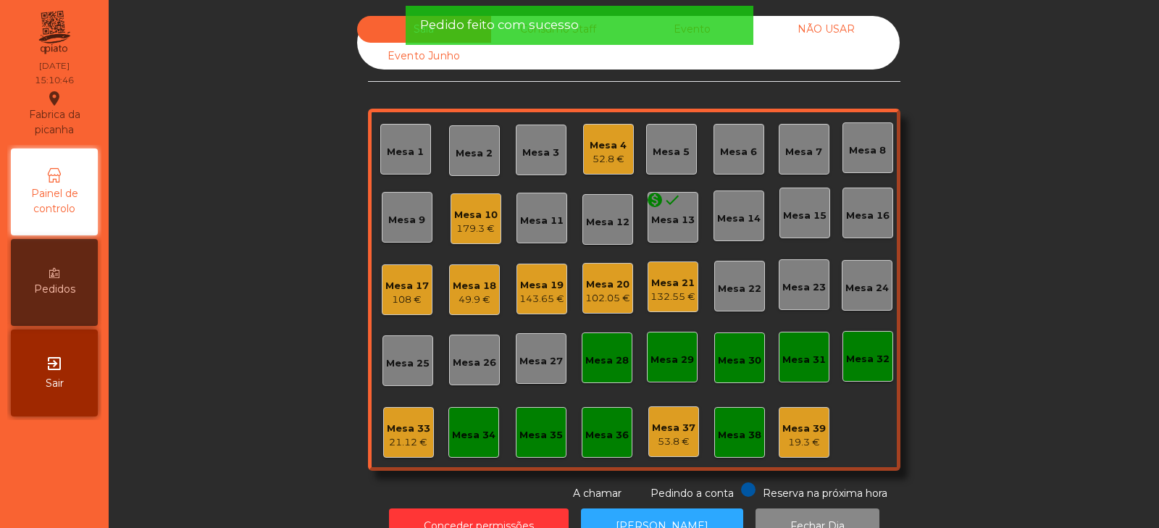
scroll to position [43, 0]
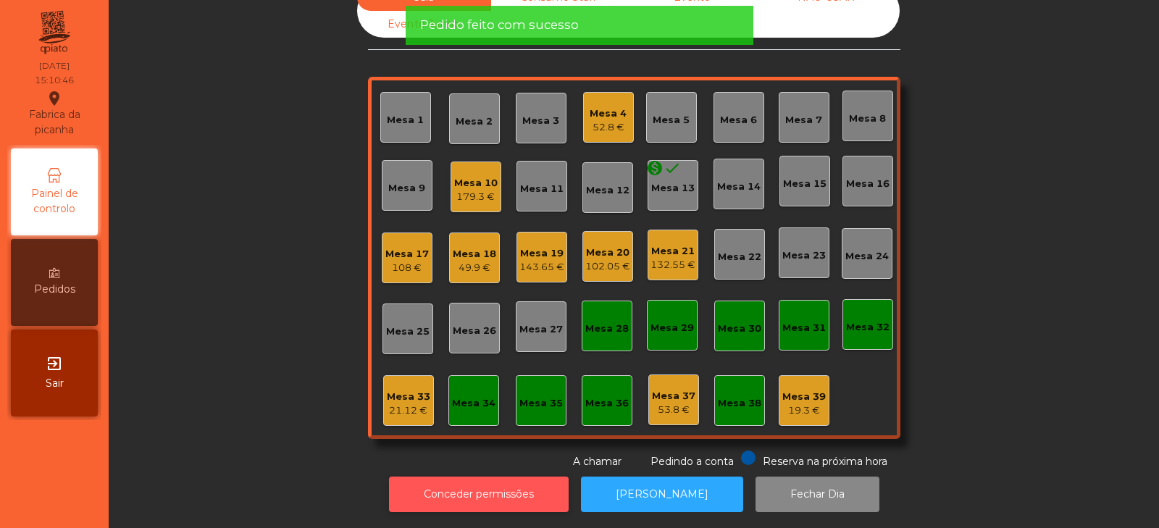
click at [502, 489] on button "Conceder permissões" at bounding box center [479, 493] width 180 height 35
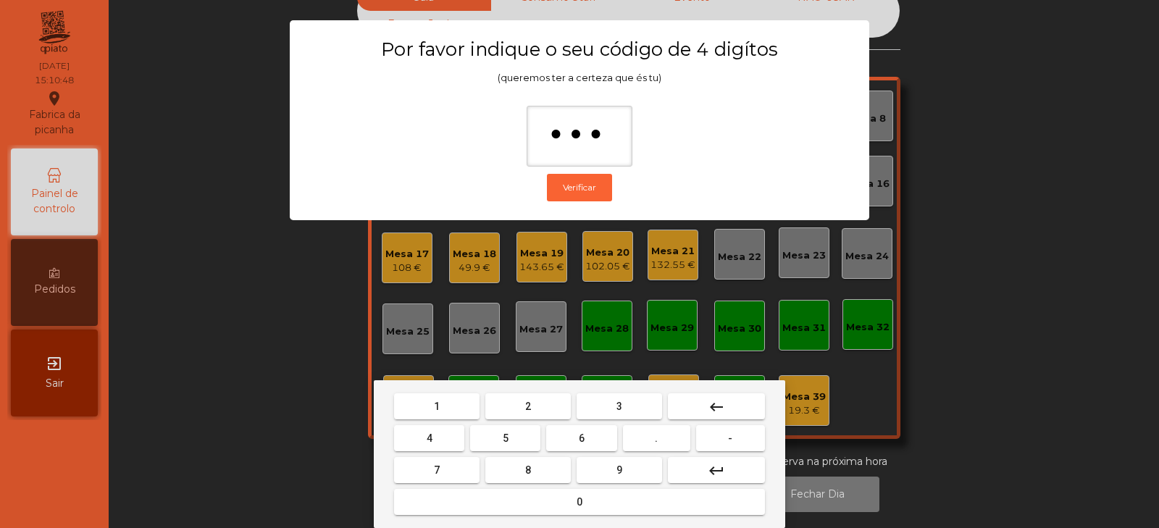
type input "****"
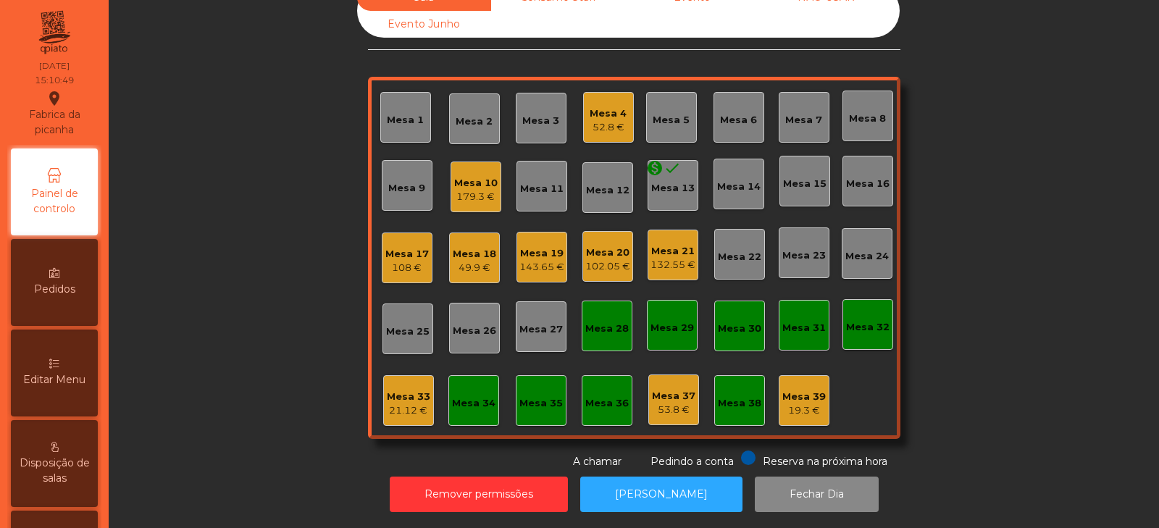
click at [406, 410] on div "Mesa 33 21.12 €" at bounding box center [408, 400] width 51 height 51
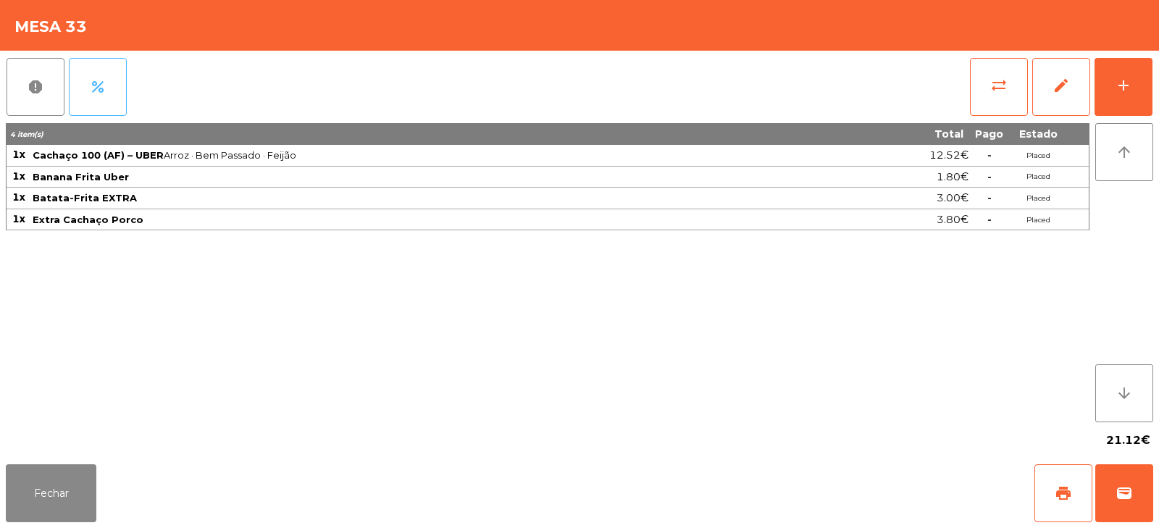
click at [116, 100] on button "percent" at bounding box center [98, 87] width 58 height 58
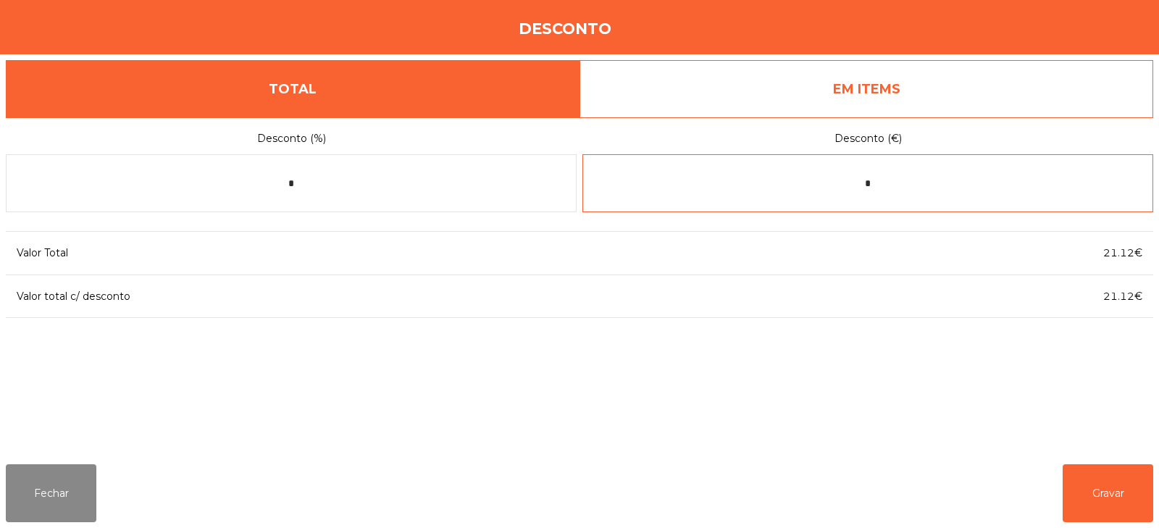
click at [749, 188] on input "*" at bounding box center [867, 183] width 571 height 58
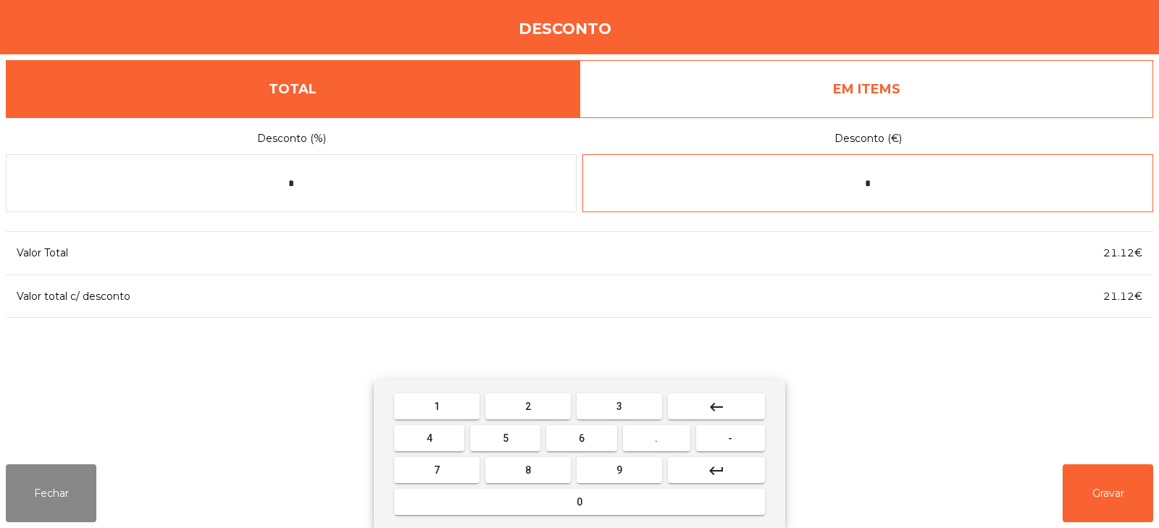
click at [892, 185] on input "*" at bounding box center [867, 183] width 571 height 58
click at [907, 185] on input "*" at bounding box center [867, 183] width 571 height 58
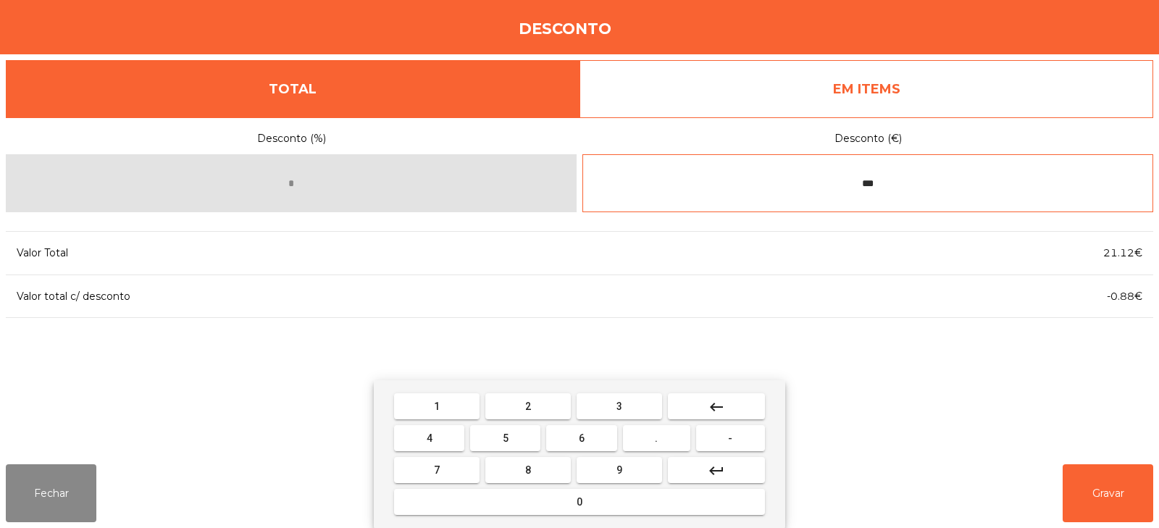
click at [926, 189] on input "***" at bounding box center [867, 183] width 571 height 58
click at [930, 185] on input "****" at bounding box center [867, 183] width 571 height 58
click at [841, 189] on input "****" at bounding box center [867, 183] width 571 height 58
type input "*****"
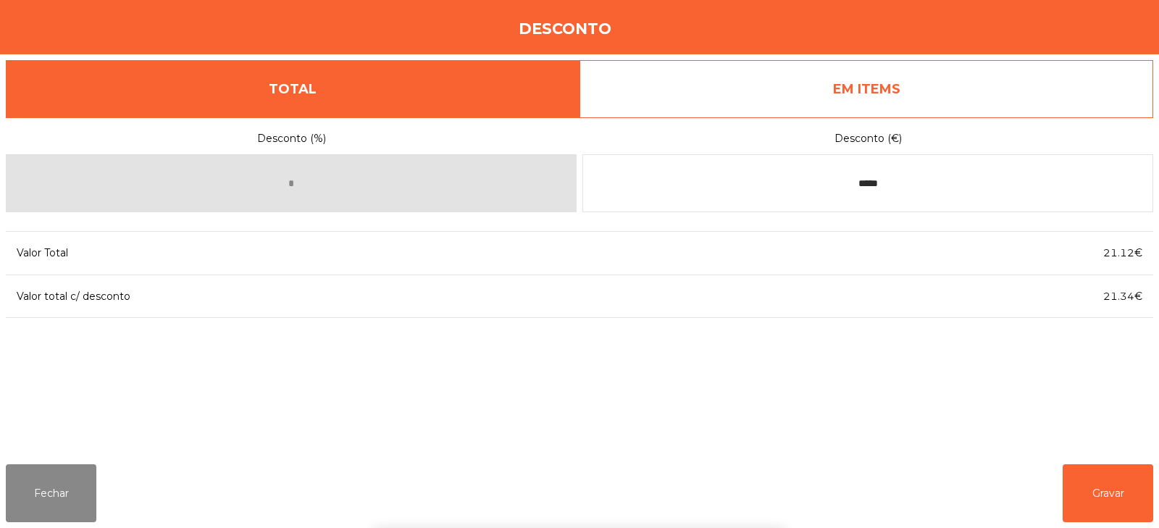
click at [1114, 494] on div "1 2 3 keyboard_backspace 4 5 6 . - 7 8 9 keyboard_return 0" at bounding box center [579, 454] width 1159 height 148
click at [1115, 492] on button "Gravar" at bounding box center [1107, 493] width 91 height 58
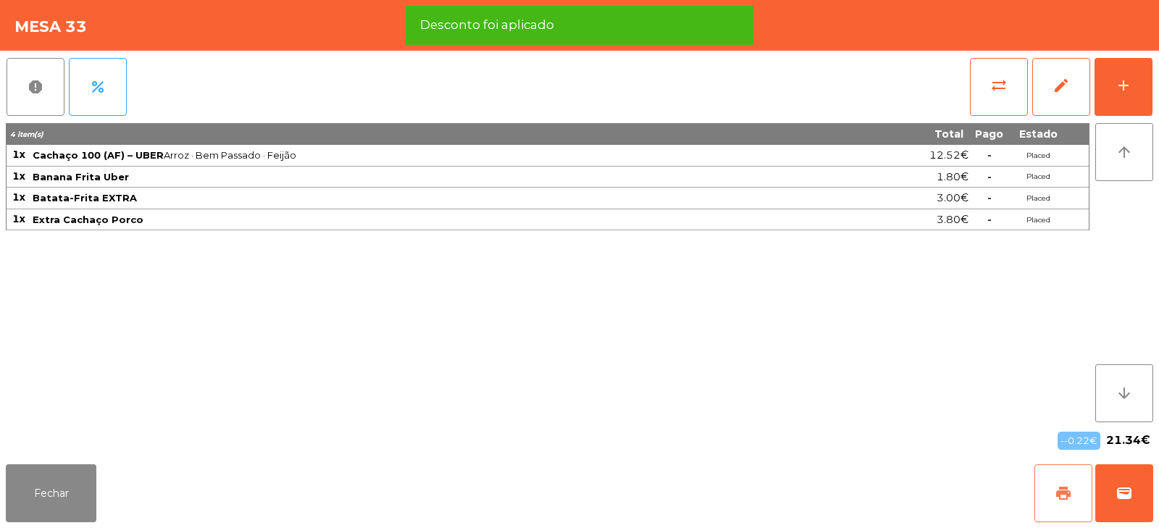
click at [1054, 502] on button "print" at bounding box center [1063, 493] width 58 height 58
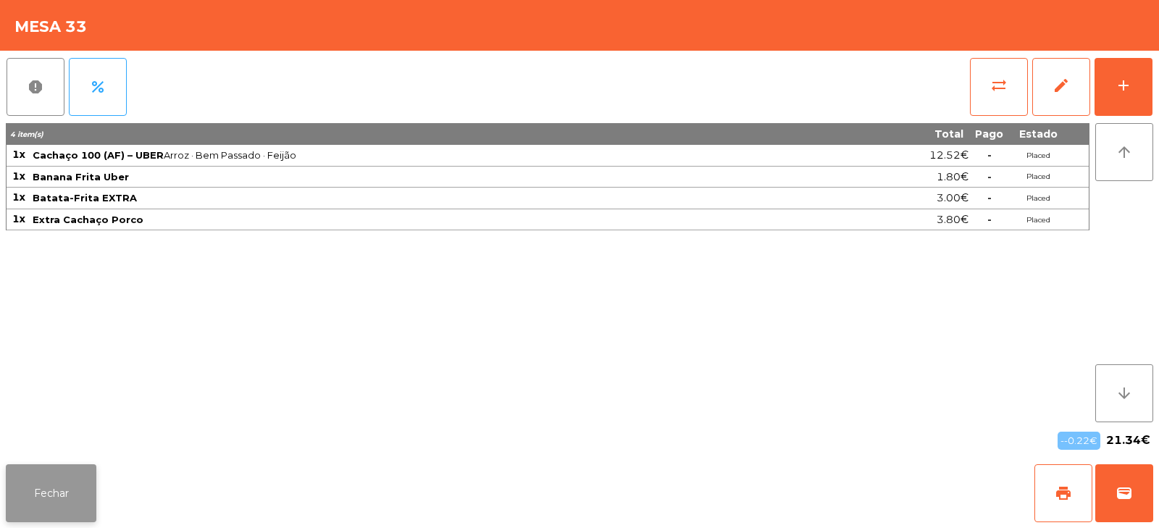
click at [46, 486] on button "Fechar" at bounding box center [51, 493] width 91 height 58
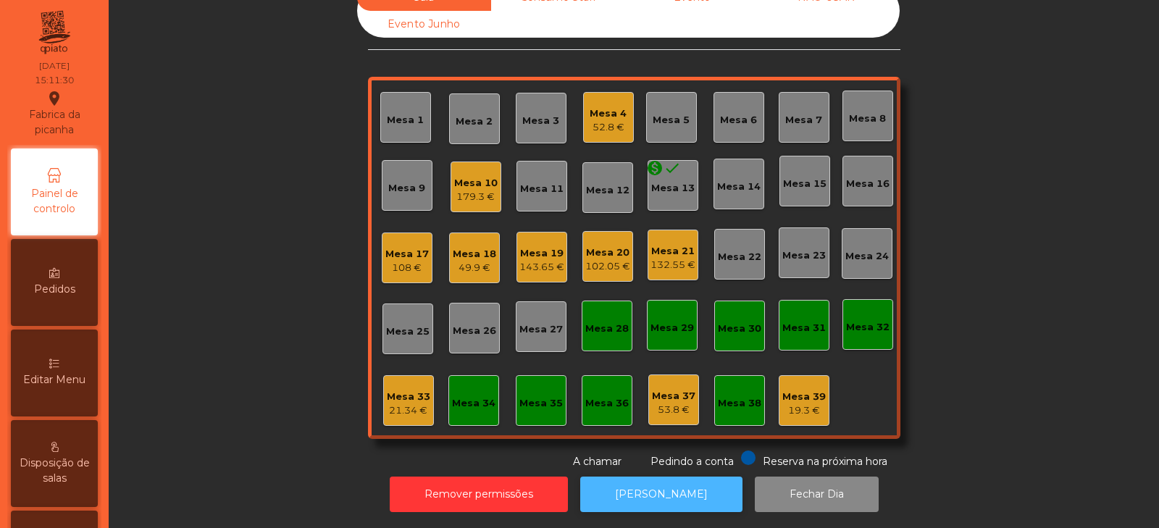
click at [663, 482] on button "[PERSON_NAME]" at bounding box center [661, 493] width 162 height 35
click at [403, 384] on div "Mesa 33 21.34 €" at bounding box center [408, 401] width 43 height 34
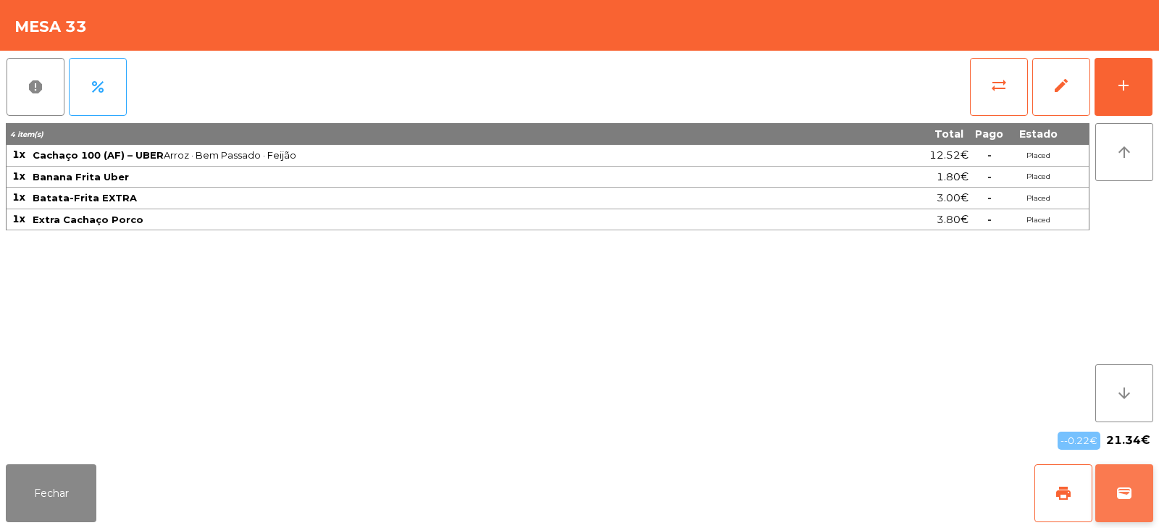
click at [1125, 484] on span "wallet" at bounding box center [1123, 492] width 17 height 17
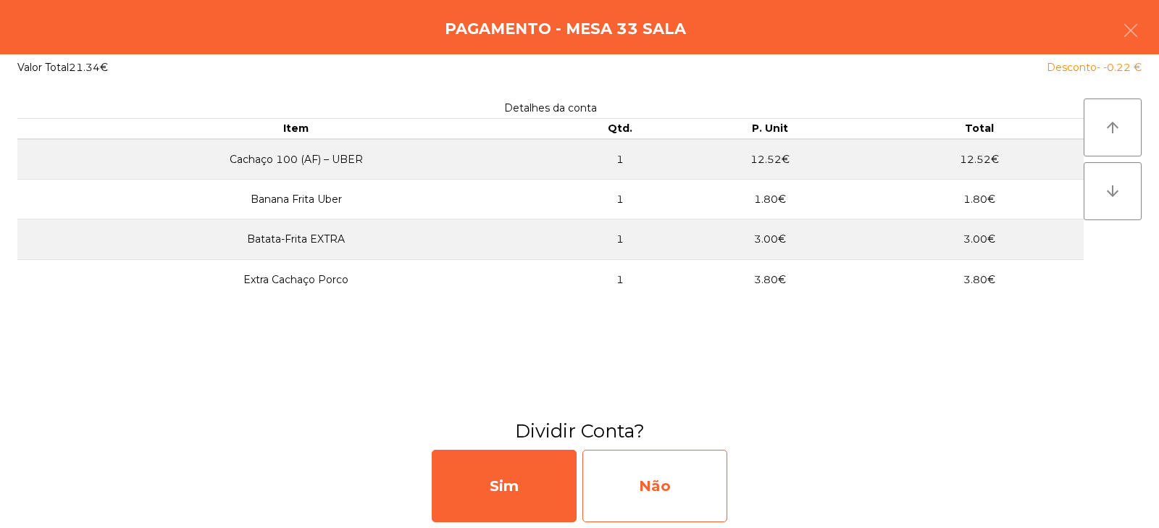
click at [683, 484] on div "Não" at bounding box center [654, 486] width 145 height 72
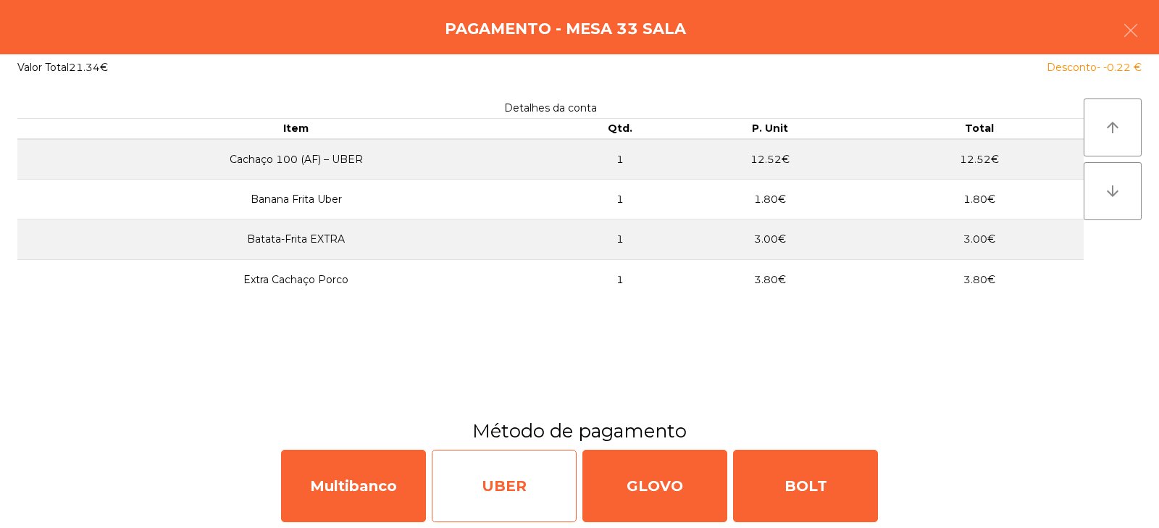
click at [508, 485] on div "UBER" at bounding box center [504, 486] width 145 height 72
select select "**"
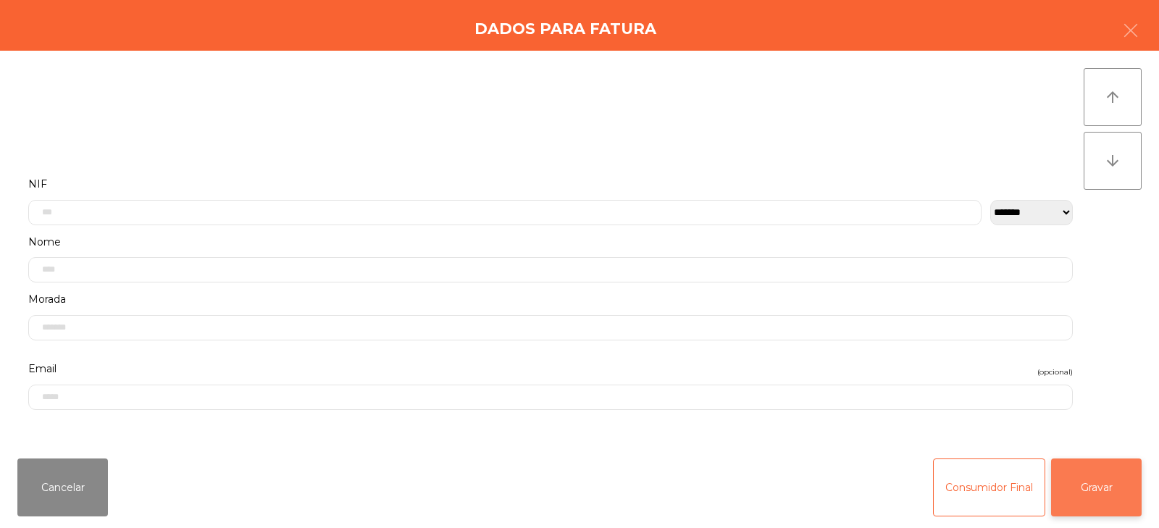
click at [1106, 495] on button "Gravar" at bounding box center [1096, 487] width 91 height 58
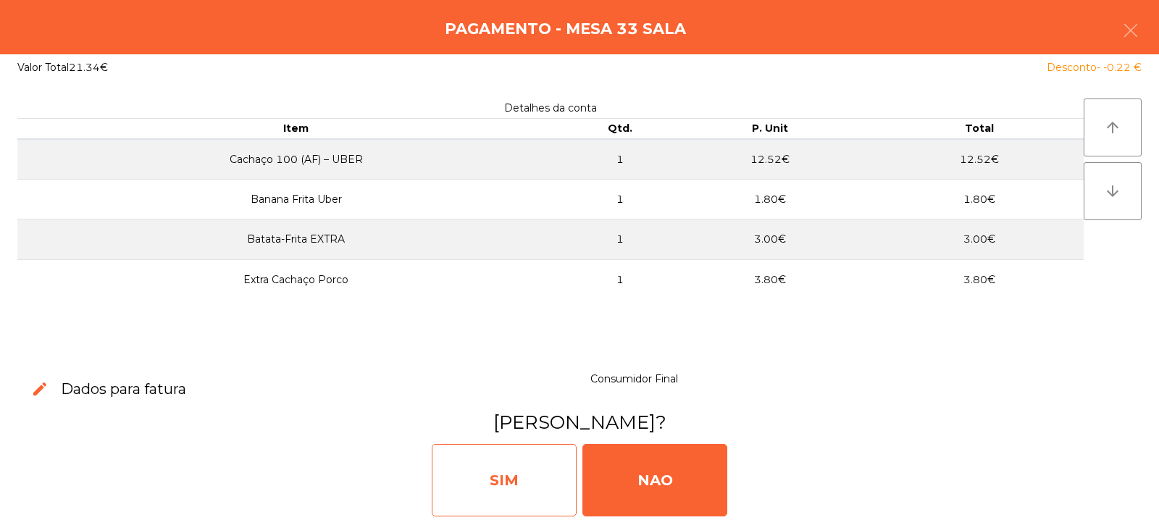
click at [533, 486] on div "SIM" at bounding box center [504, 480] width 145 height 72
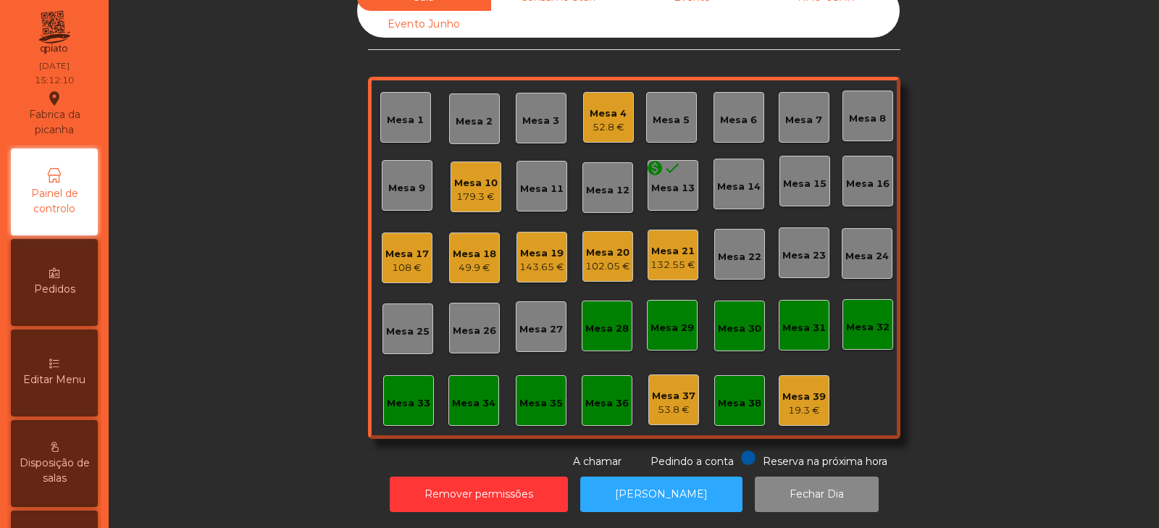
click at [476, 193] on div "Mesa 10 179.3 €" at bounding box center [475, 186] width 51 height 51
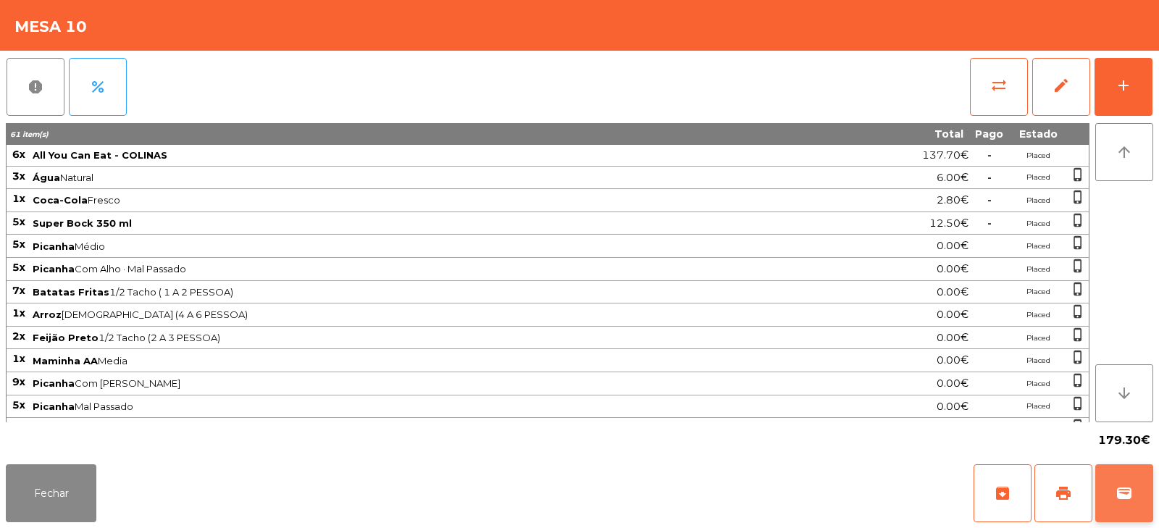
click at [1121, 501] on span "wallet" at bounding box center [1123, 492] width 17 height 17
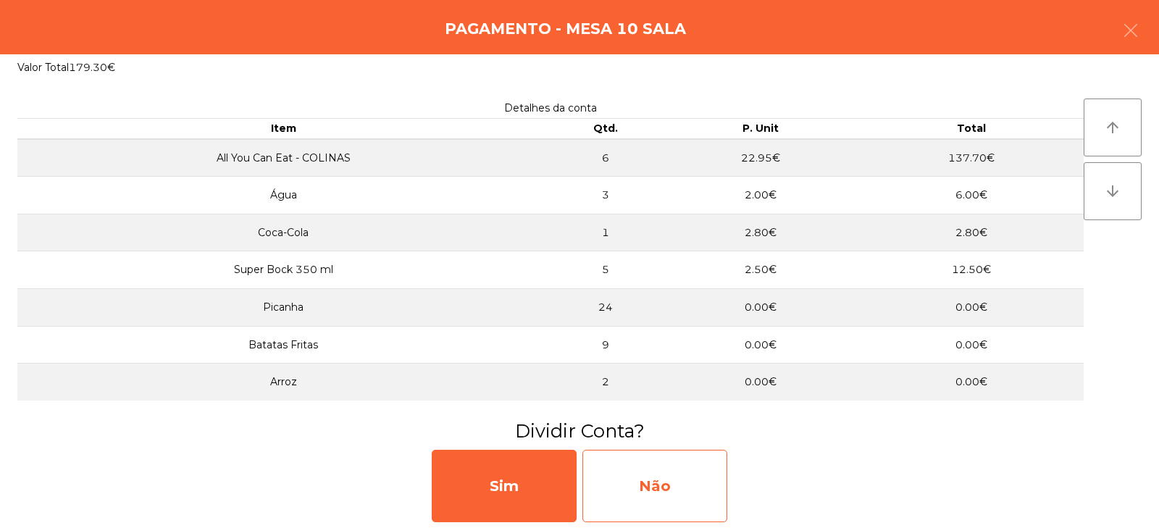
click at [659, 492] on div "Não" at bounding box center [654, 486] width 145 height 72
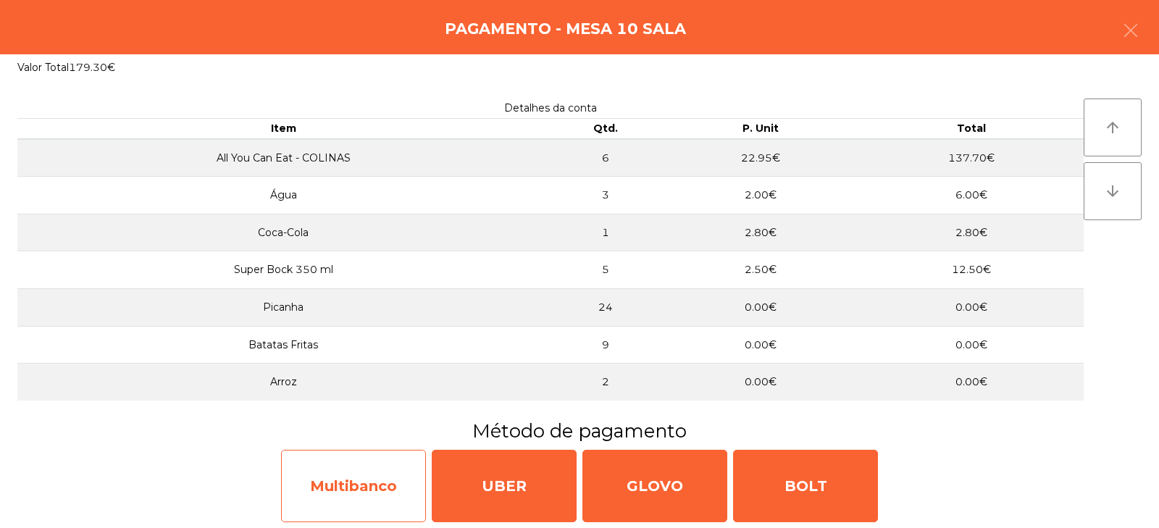
click at [357, 482] on div "Multibanco" at bounding box center [353, 486] width 145 height 72
select select "**"
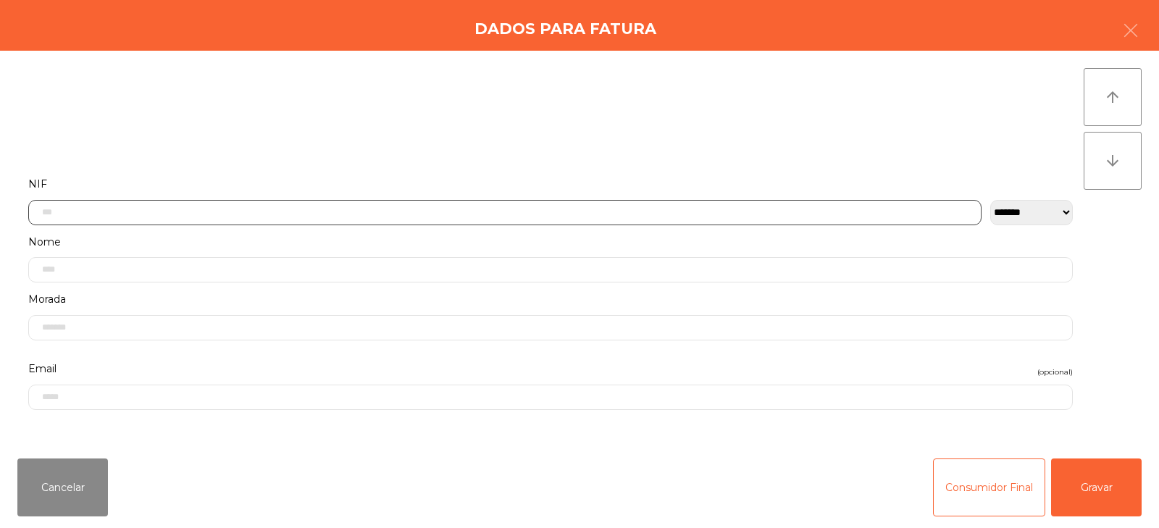
click at [522, 214] on input "text" at bounding box center [504, 212] width 953 height 25
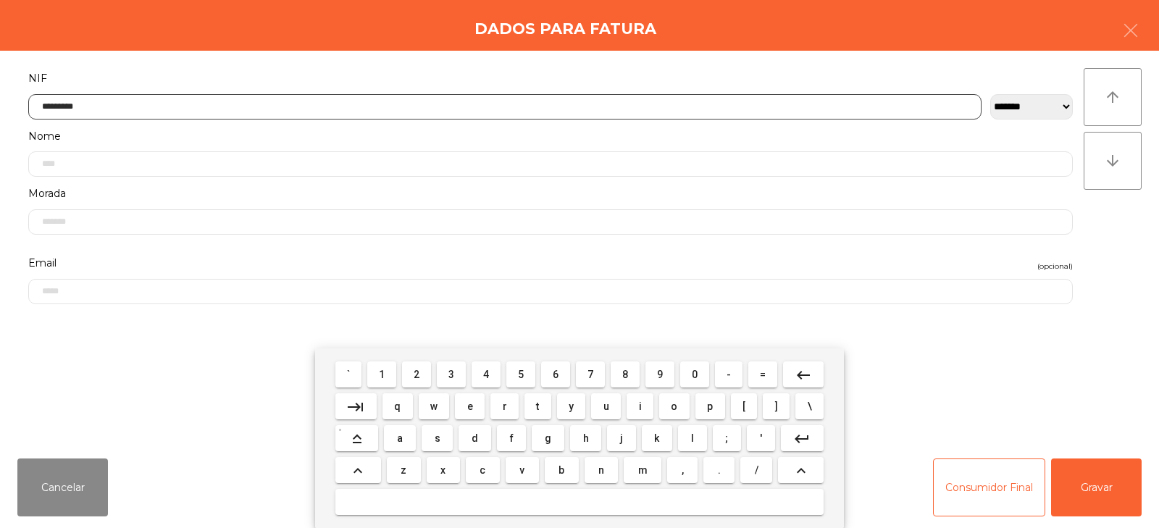
type input "*********"
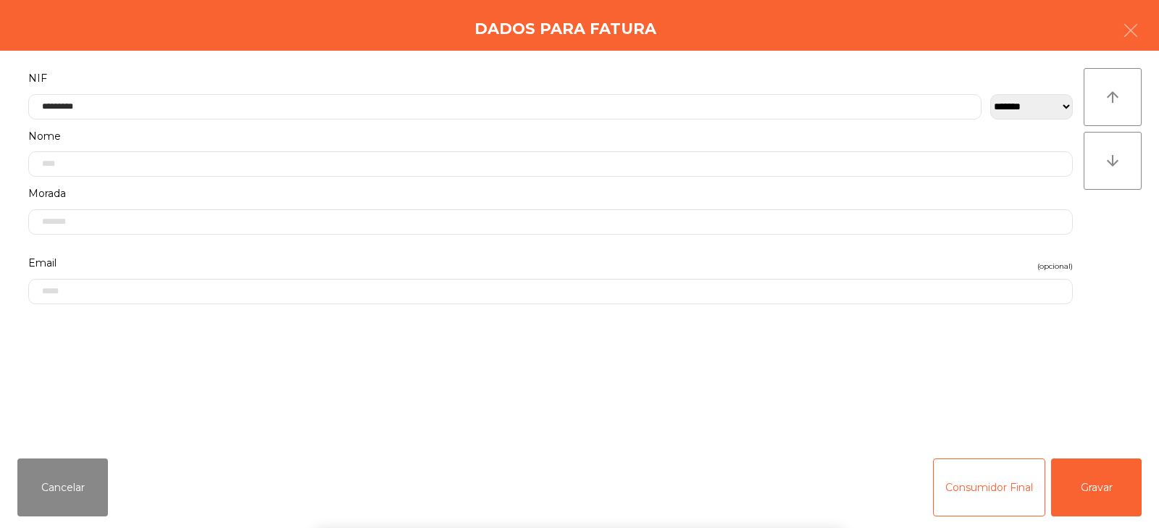
click at [1109, 255] on div "arrow_upward arrow_downward" at bounding box center [1112, 248] width 58 height 361
click at [1091, 504] on button "Gravar" at bounding box center [1096, 487] width 91 height 58
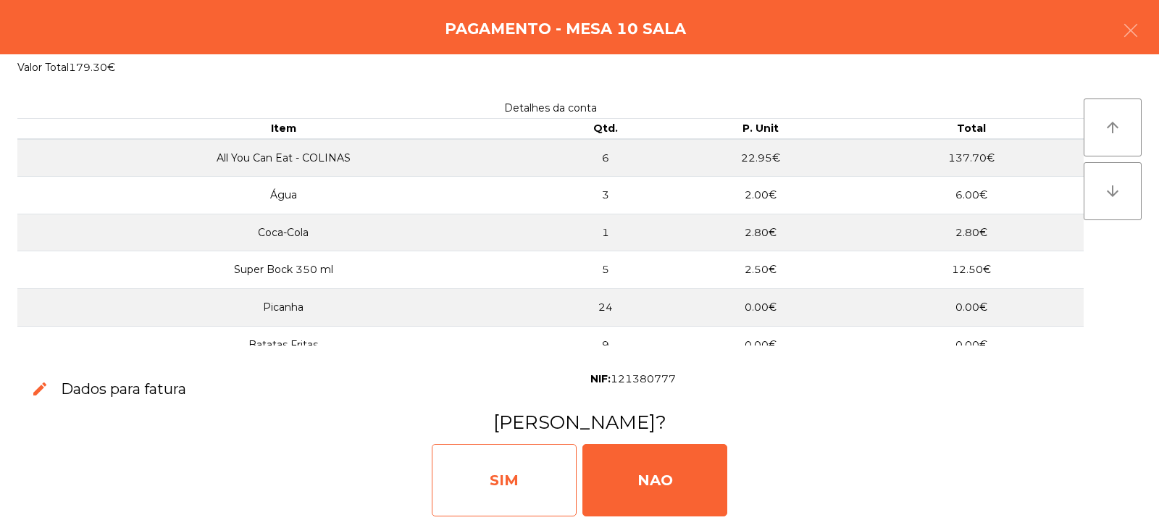
click at [525, 475] on div "SIM" at bounding box center [504, 480] width 145 height 72
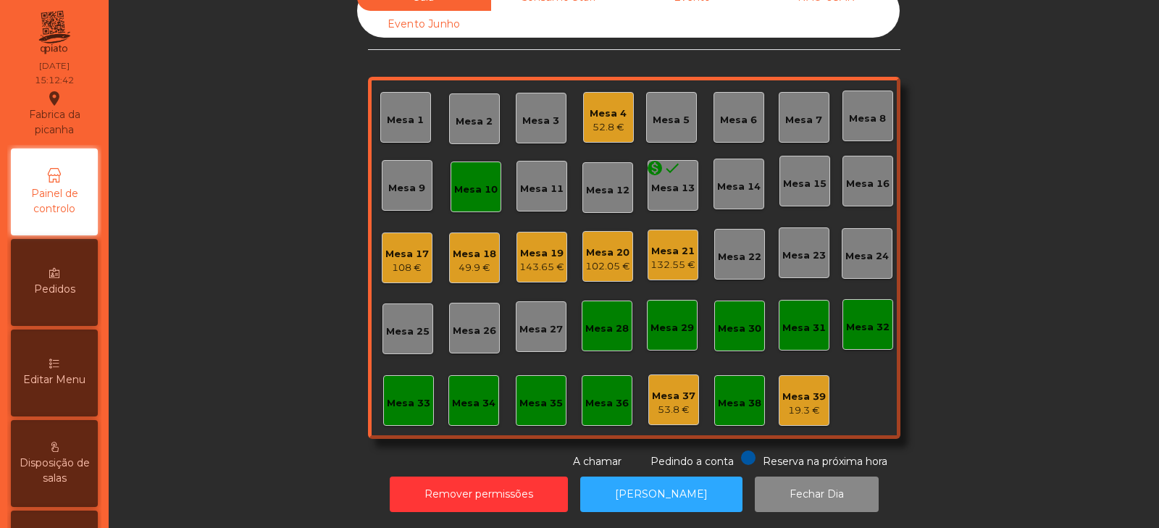
click at [468, 182] on div "Mesa 10" at bounding box center [475, 189] width 43 height 14
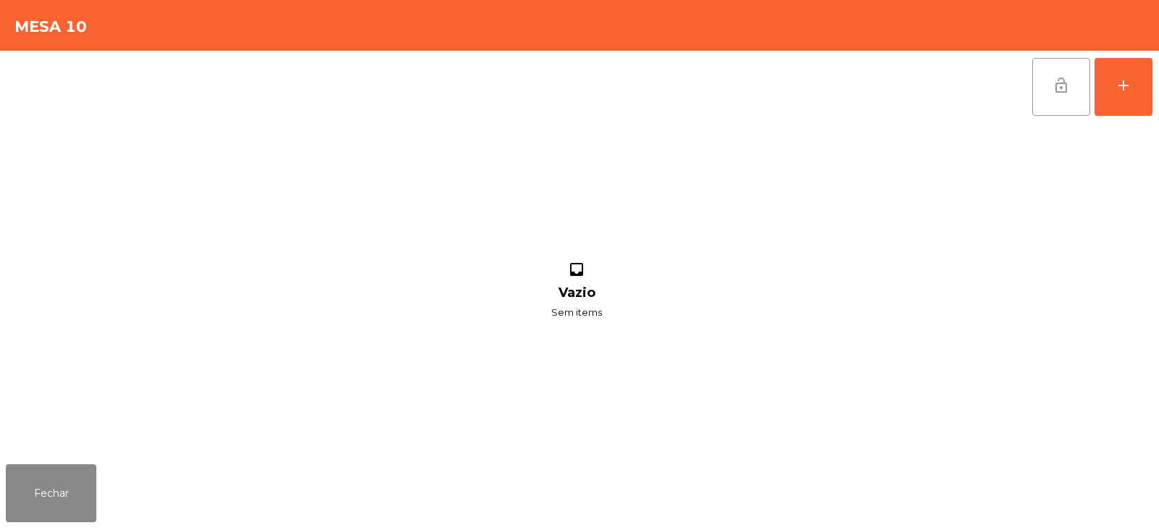
click at [1041, 113] on button "lock_open" at bounding box center [1061, 87] width 58 height 58
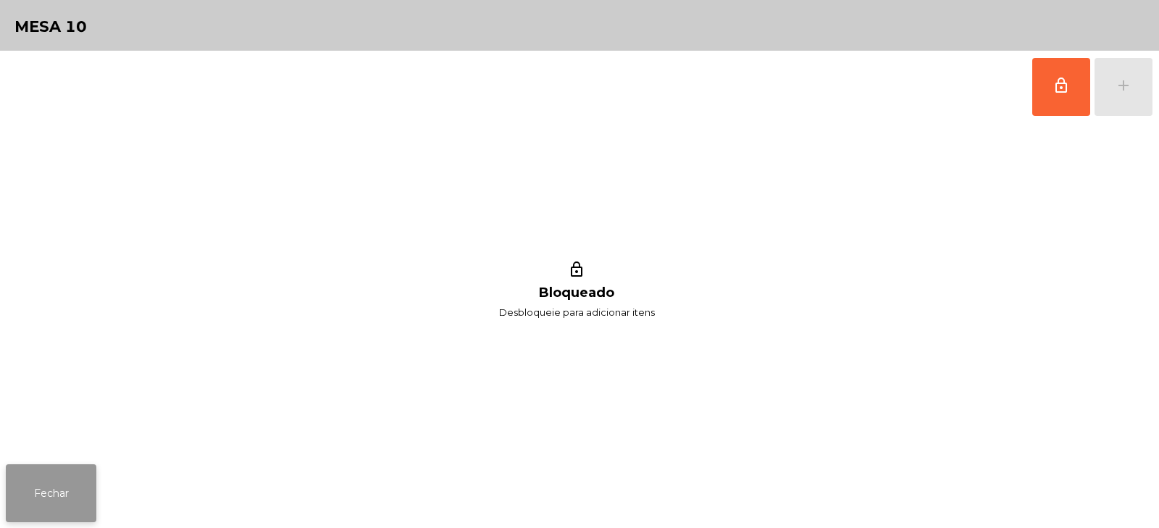
click at [51, 501] on button "Fechar" at bounding box center [51, 493] width 91 height 58
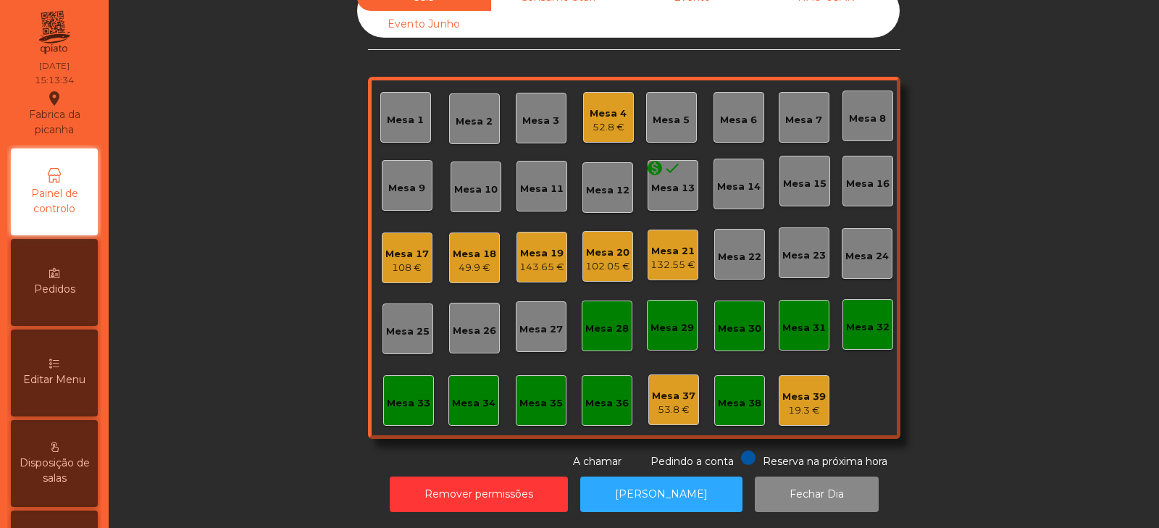
scroll to position [0, 0]
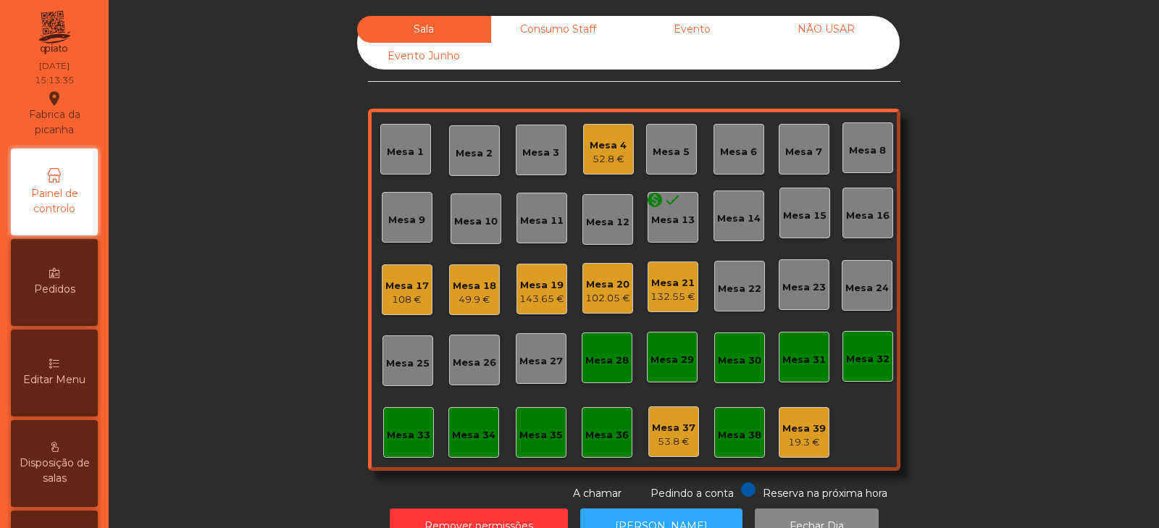
click at [566, 17] on div "Consumo Staff" at bounding box center [558, 29] width 134 height 27
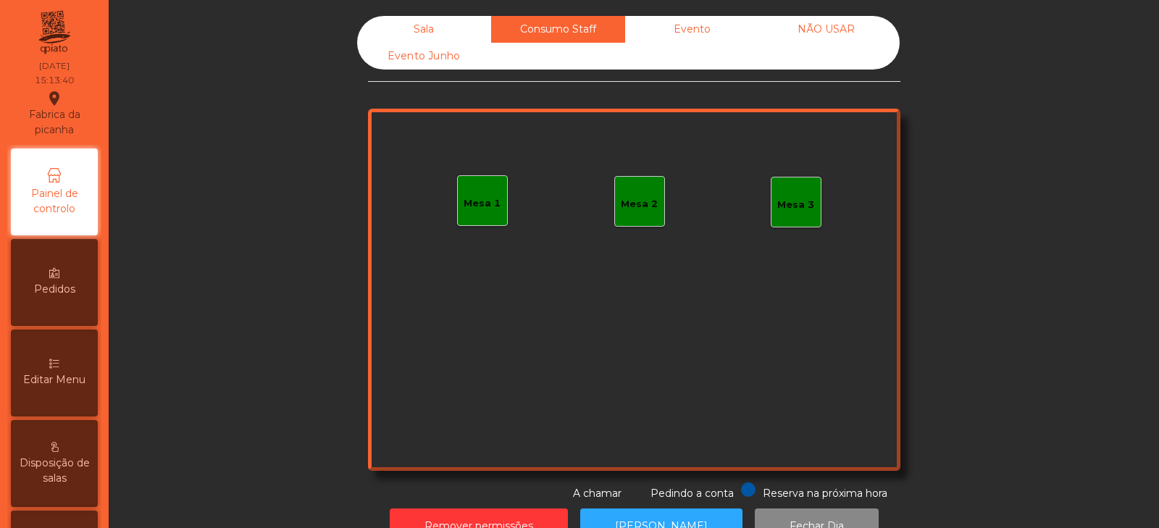
click at [477, 206] on div "Mesa 1" at bounding box center [481, 203] width 37 height 14
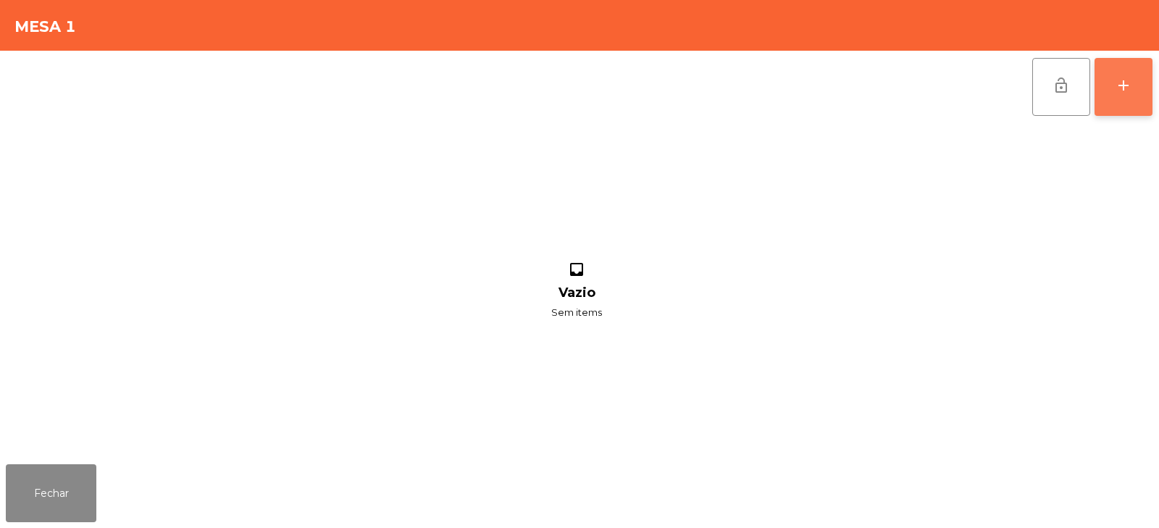
click at [1132, 94] on button "add" at bounding box center [1123, 87] width 58 height 58
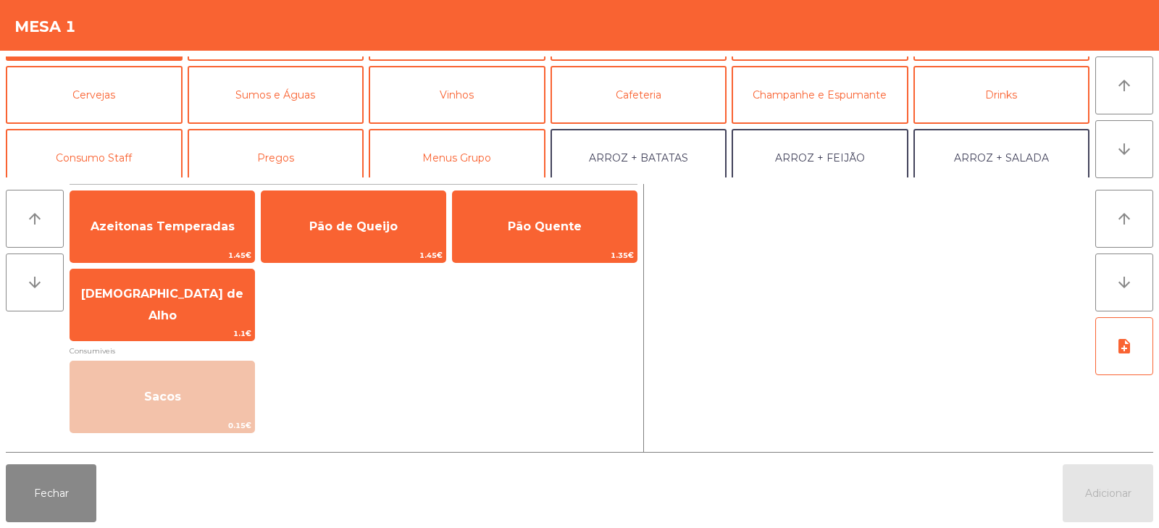
scroll to position [90, 0]
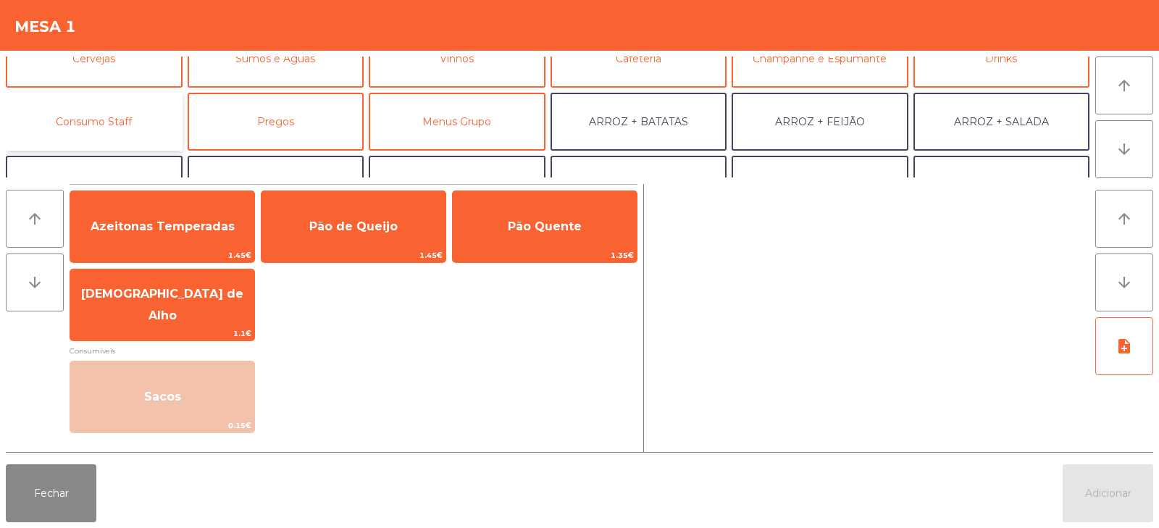
click at [93, 117] on button "Consumo Staff" at bounding box center [94, 122] width 177 height 58
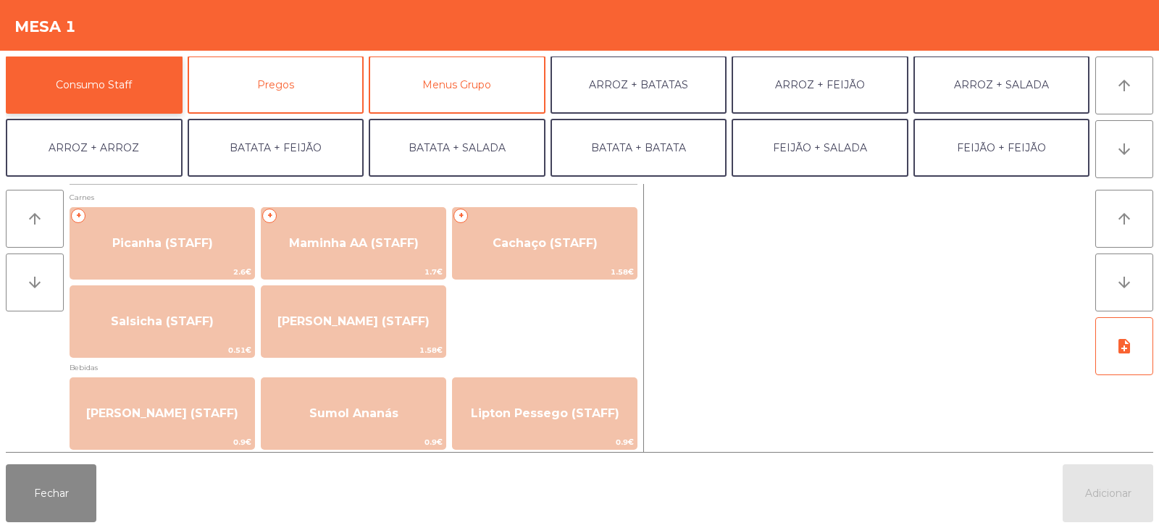
scroll to position [134, 0]
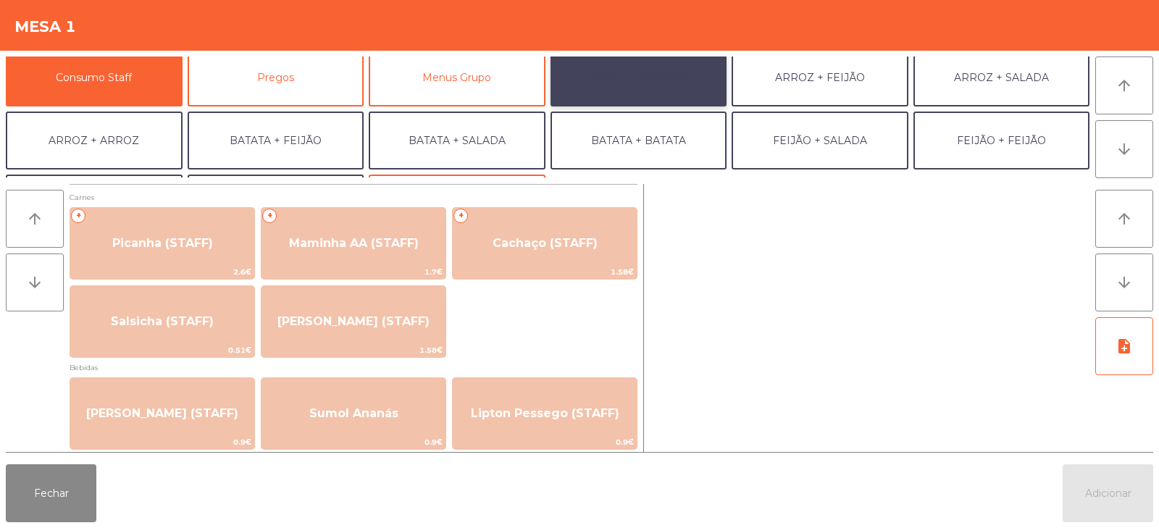
click at [652, 82] on button "ARROZ + BATATAS" at bounding box center [638, 78] width 177 height 58
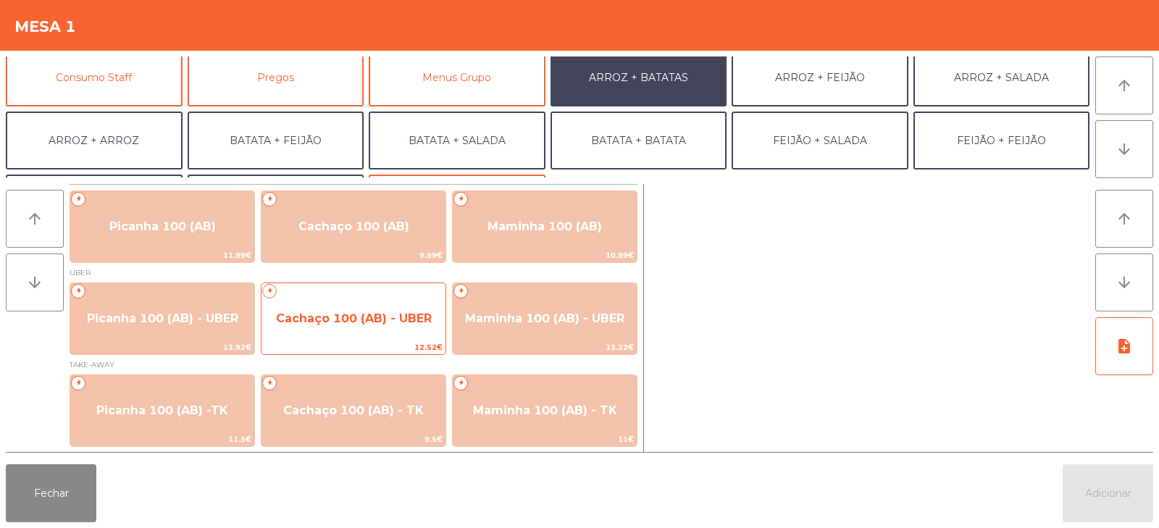
click at [342, 311] on span "Cachaço 100 (AB) - UBER" at bounding box center [354, 318] width 156 height 14
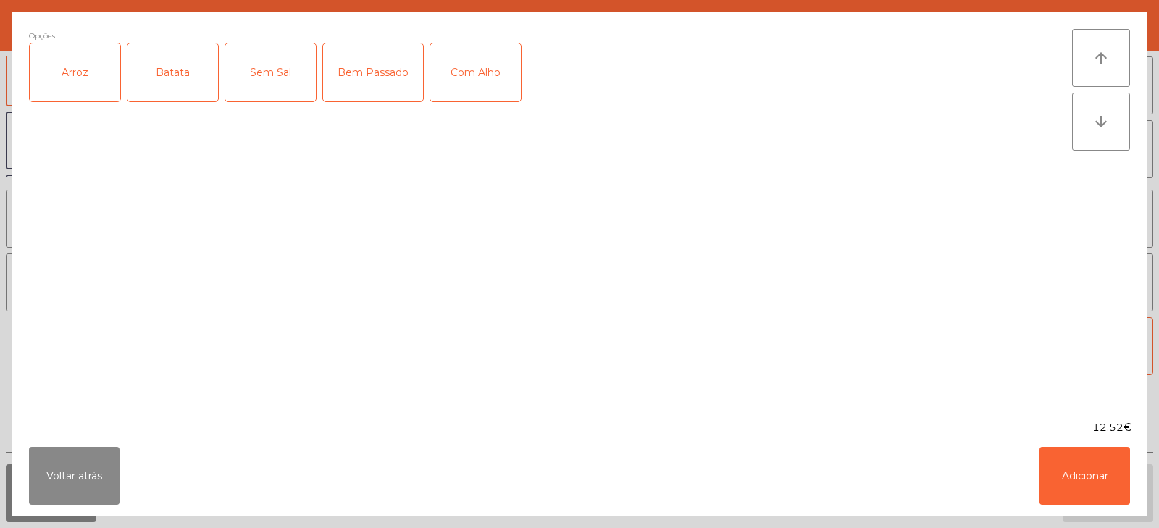
click at [74, 74] on div "Arroz" at bounding box center [75, 72] width 91 height 58
click at [168, 70] on div "Batata" at bounding box center [172, 72] width 91 height 58
click at [1086, 459] on button "Adicionar" at bounding box center [1084, 476] width 91 height 58
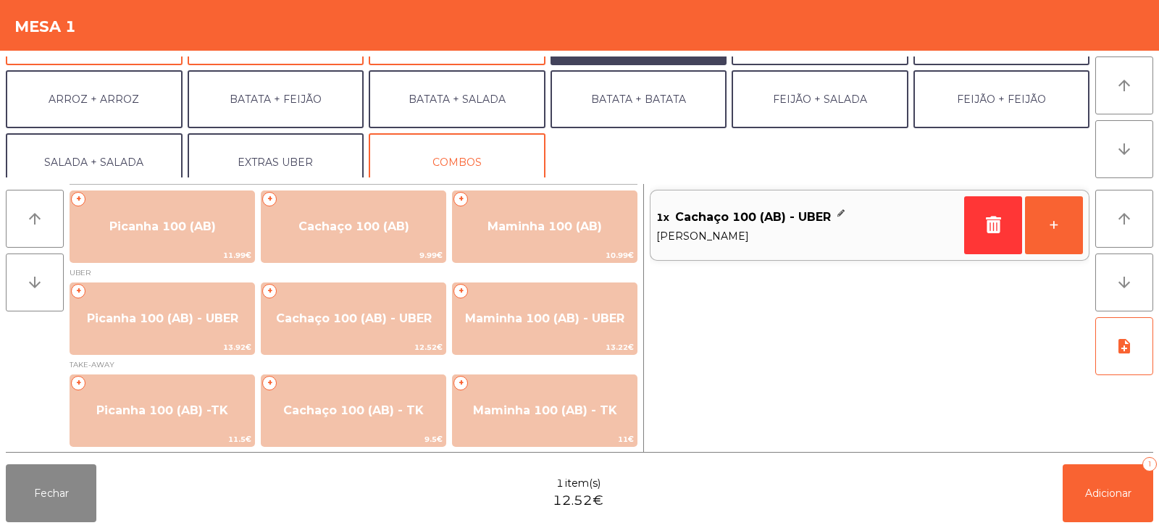
scroll to position [182, 0]
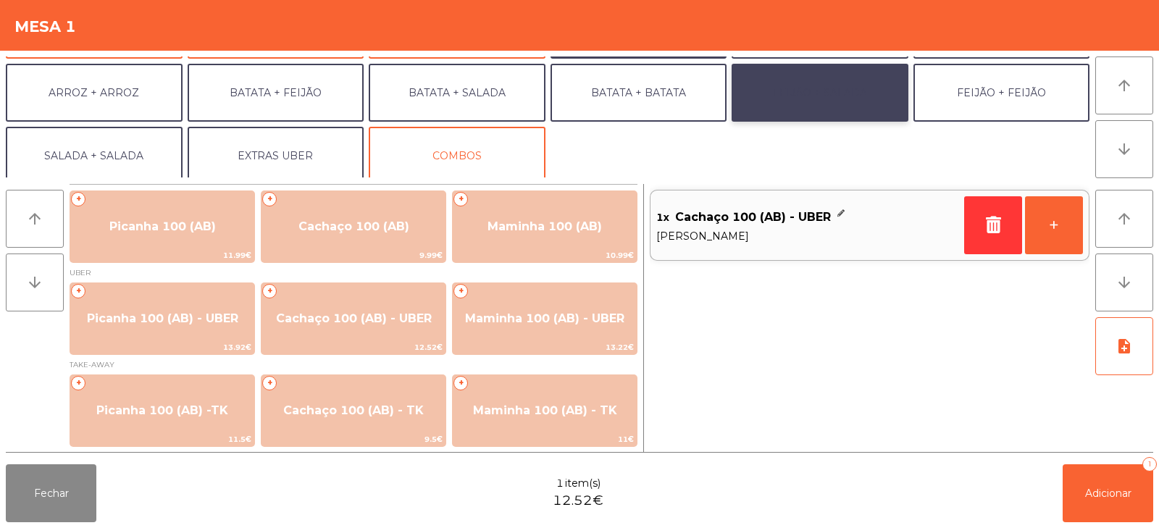
click at [808, 101] on button "FEIJÃO + SALADA" at bounding box center [819, 93] width 177 height 58
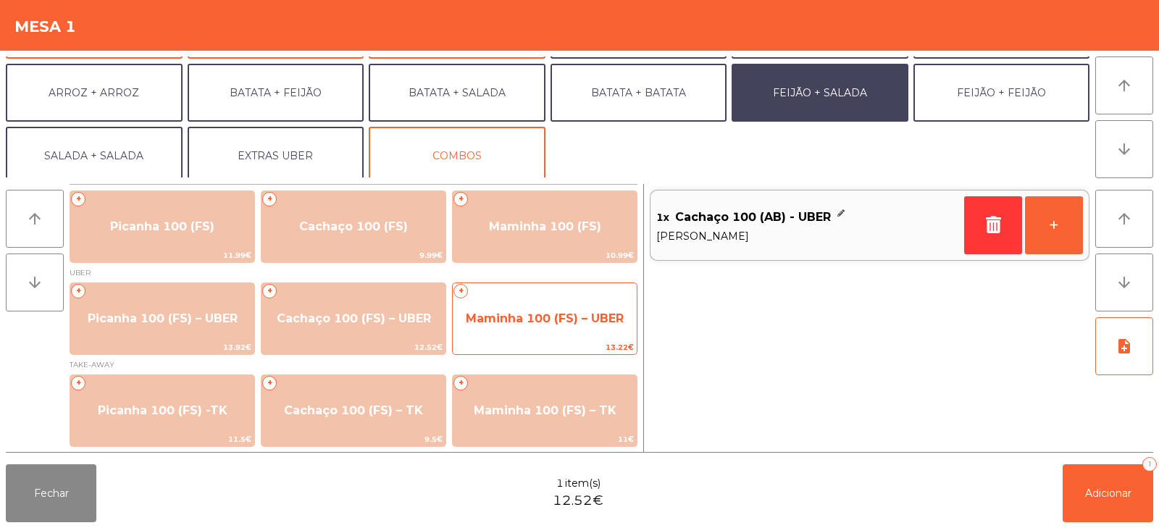
click at [527, 319] on span "Maminha 100 (FS) – UBER" at bounding box center [545, 318] width 158 height 14
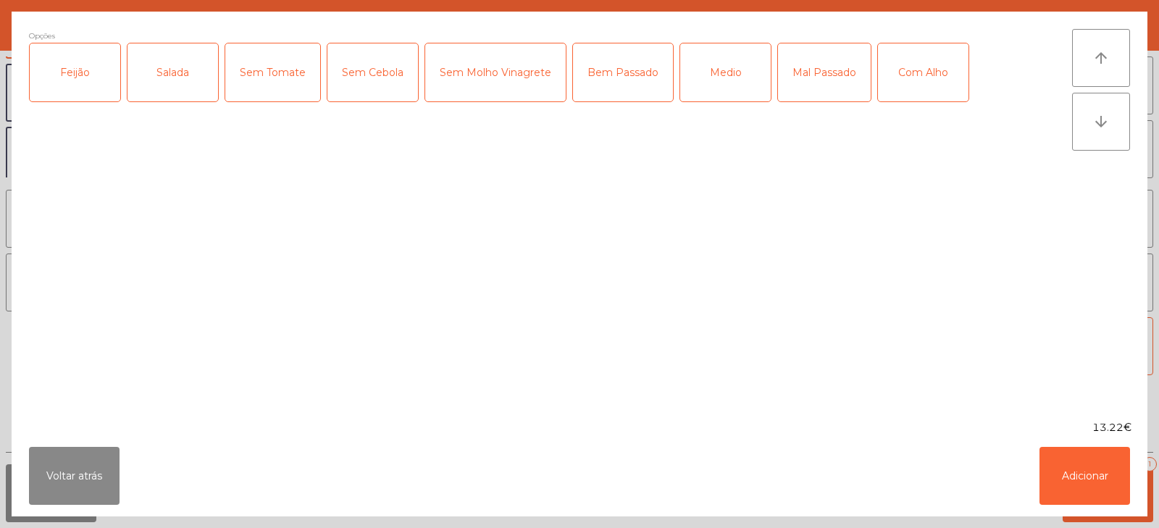
click at [72, 74] on div "Feijão" at bounding box center [75, 72] width 91 height 58
click at [159, 75] on div "Salada" at bounding box center [172, 72] width 91 height 58
click at [728, 75] on div "Medio" at bounding box center [725, 72] width 91 height 58
click at [1099, 461] on button "Adicionar" at bounding box center [1084, 476] width 91 height 58
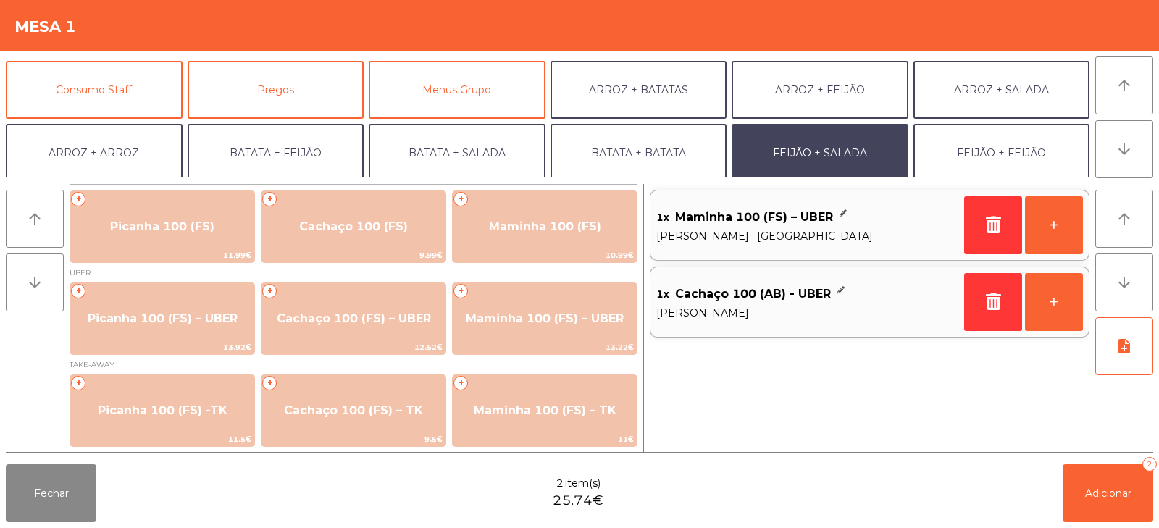
scroll to position [121, 0]
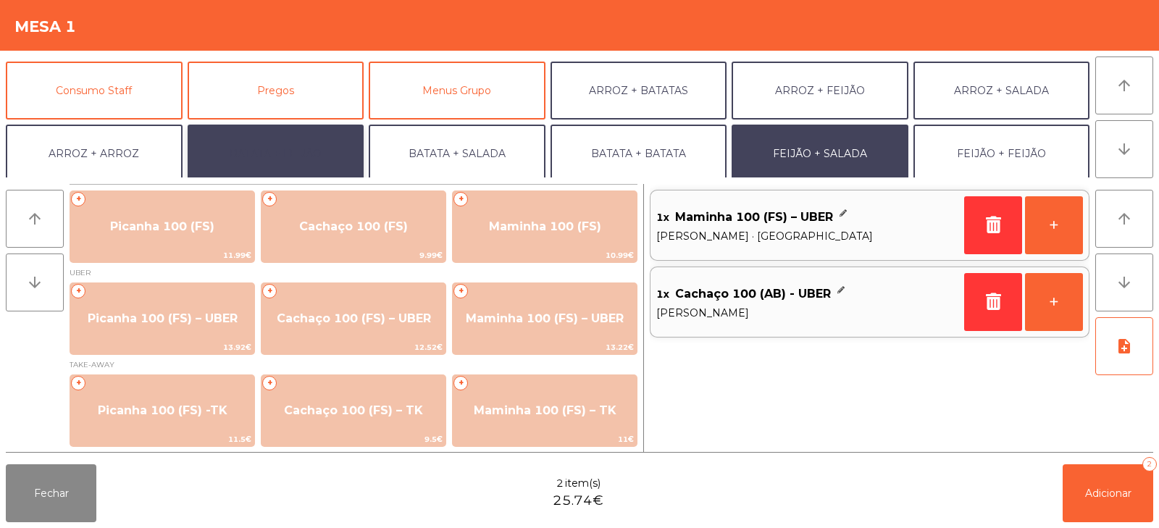
click at [277, 155] on button "BATATA + FEIJÃO" at bounding box center [276, 154] width 177 height 58
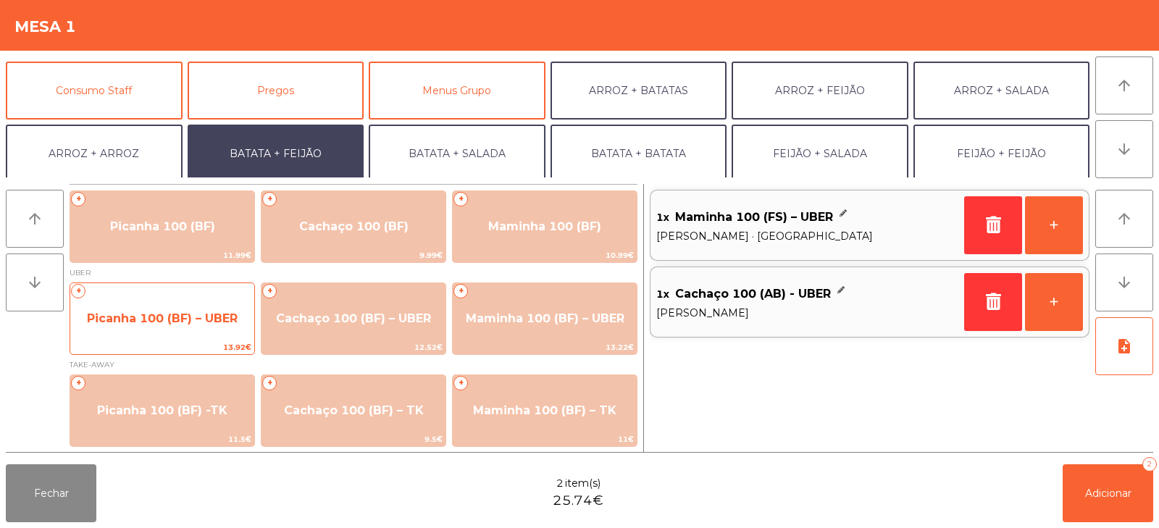
click at [158, 322] on span "Picanha 100 (BF) – UBER" at bounding box center [162, 318] width 151 height 14
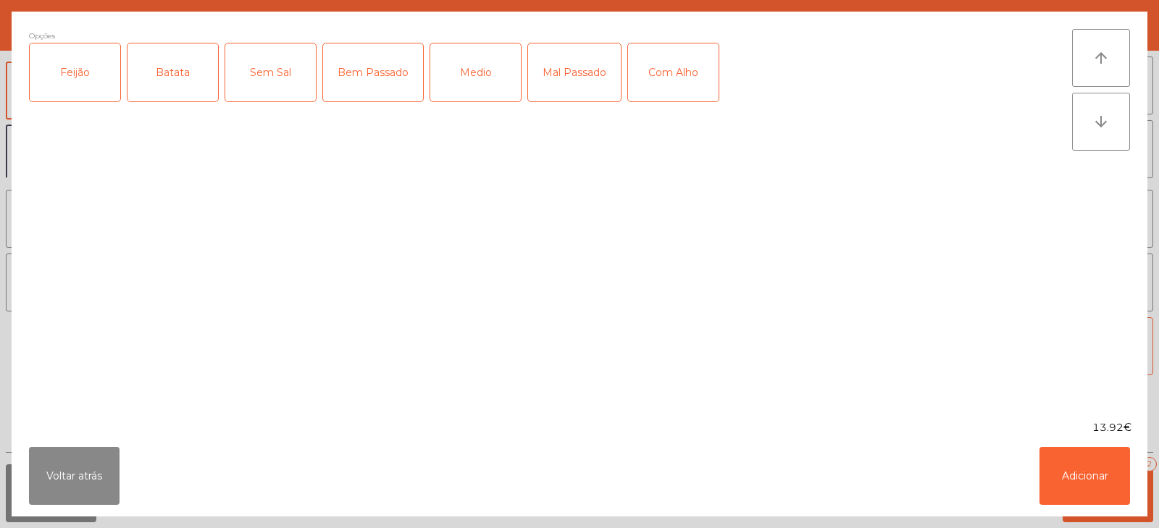
click at [77, 74] on div "Feijão" at bounding box center [75, 72] width 91 height 58
click at [178, 76] on div "Batata" at bounding box center [172, 72] width 91 height 58
click at [477, 76] on div "Medio" at bounding box center [475, 72] width 91 height 58
click at [1085, 463] on button "Adicionar" at bounding box center [1084, 476] width 91 height 58
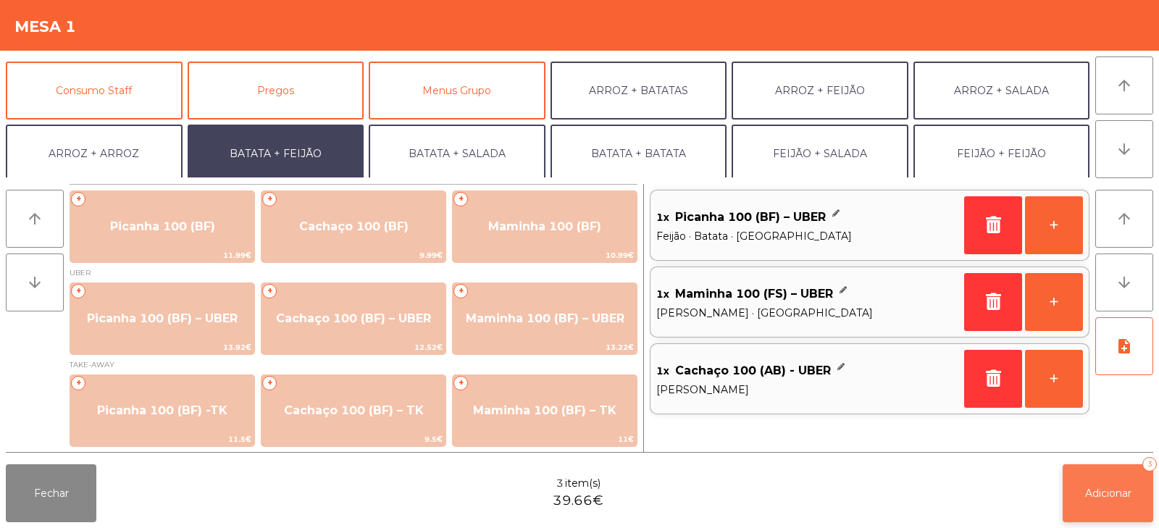
click at [1098, 505] on button "Adicionar 3" at bounding box center [1107, 493] width 91 height 58
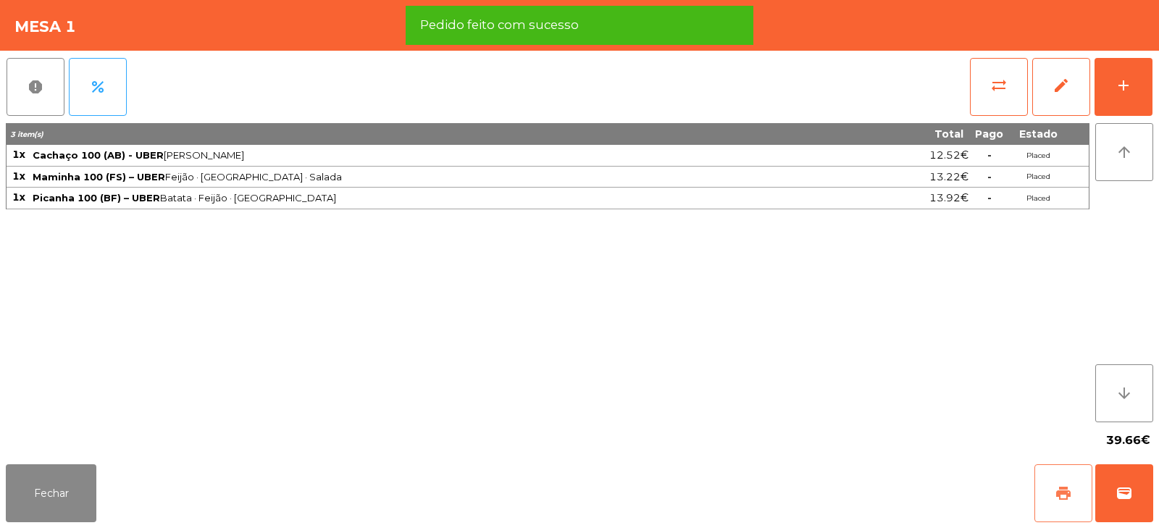
click at [1049, 497] on button "print" at bounding box center [1063, 493] width 58 height 58
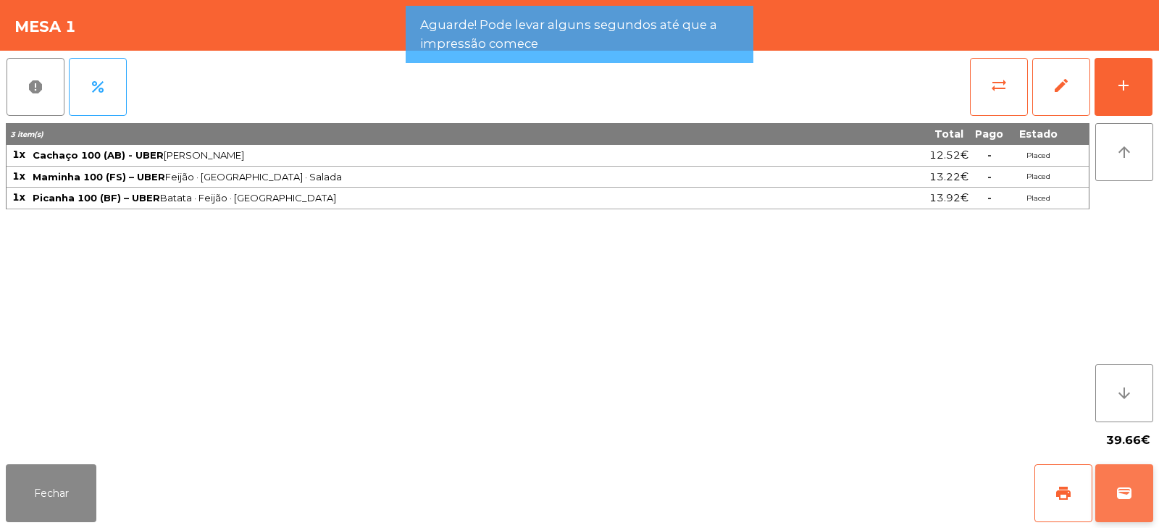
click at [1122, 487] on span "wallet" at bounding box center [1123, 492] width 17 height 17
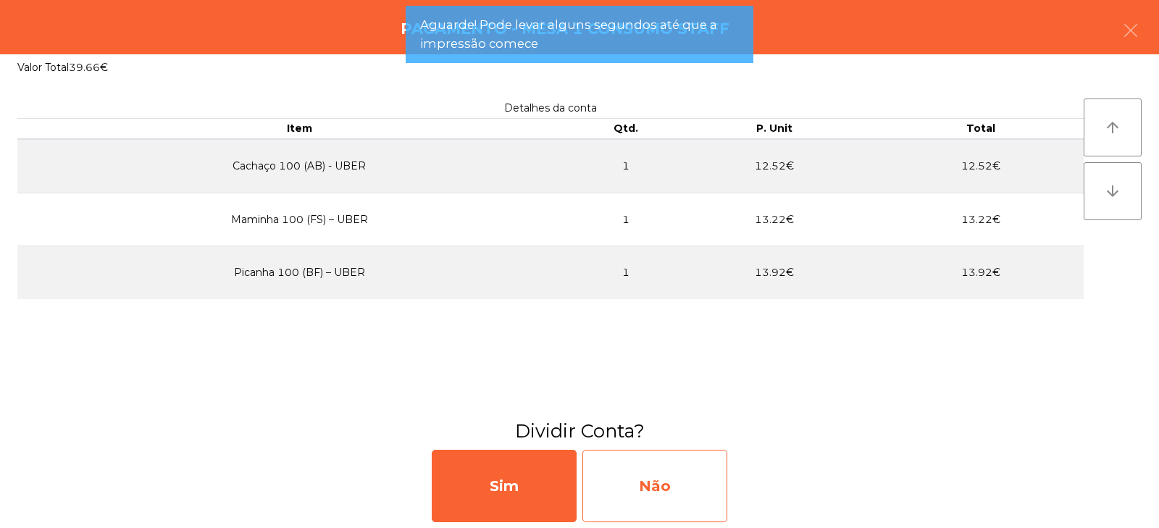
click at [651, 490] on div "Não" at bounding box center [654, 486] width 145 height 72
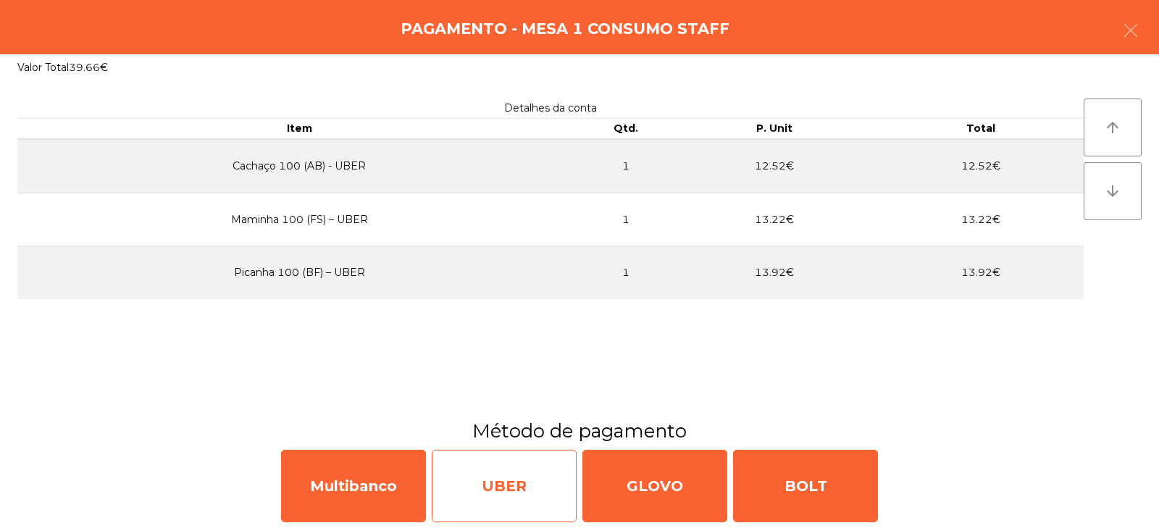
click at [498, 482] on div "UBER" at bounding box center [504, 486] width 145 height 72
select select "**"
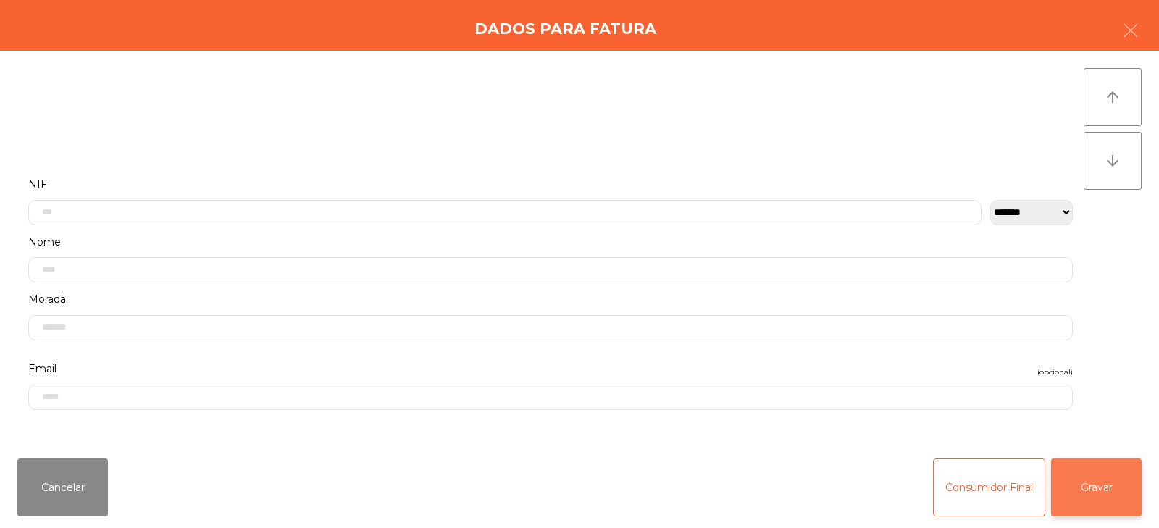
click at [1080, 497] on button "Gravar" at bounding box center [1096, 487] width 91 height 58
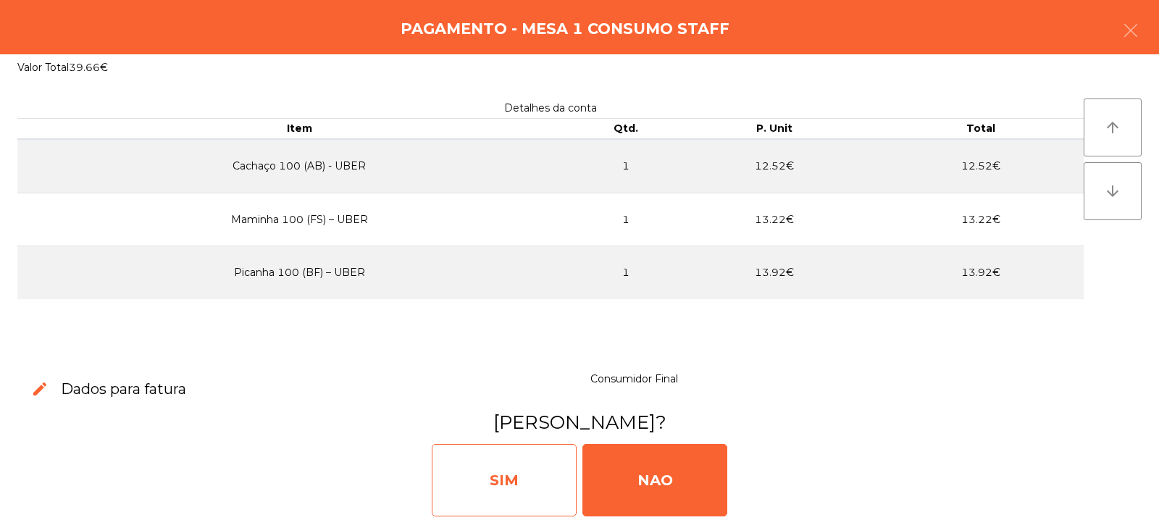
click at [492, 475] on div "SIM" at bounding box center [504, 480] width 145 height 72
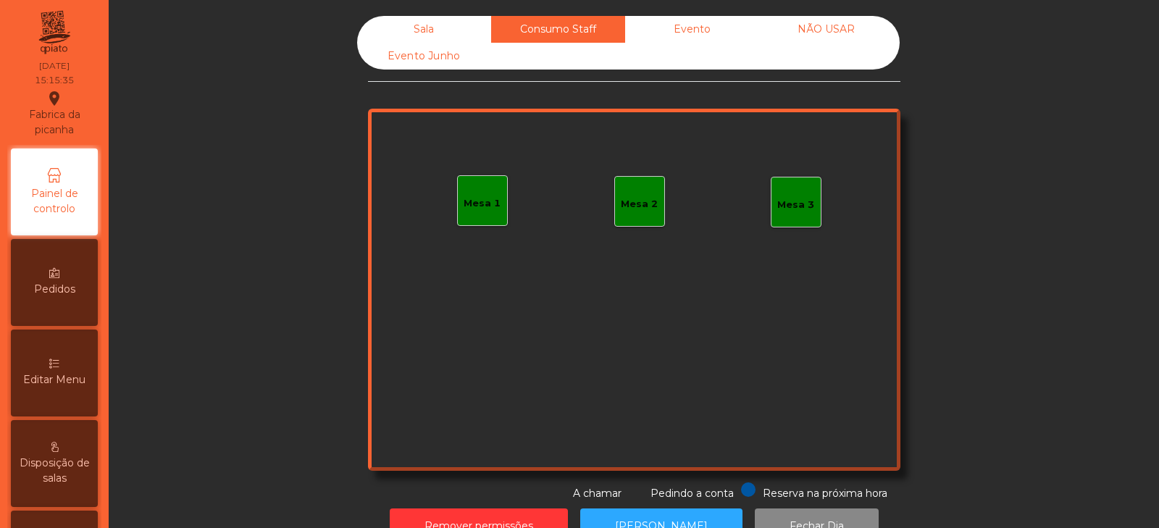
scroll to position [43, 0]
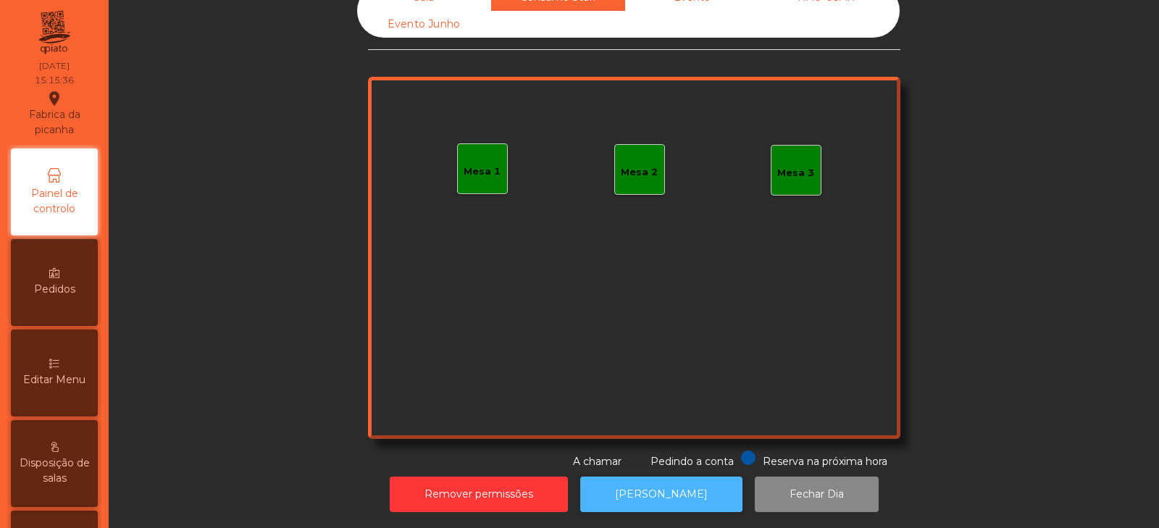
click at [649, 497] on button "[PERSON_NAME]" at bounding box center [661, 493] width 162 height 35
click at [469, 159] on div "Mesa 1" at bounding box center [481, 169] width 37 height 20
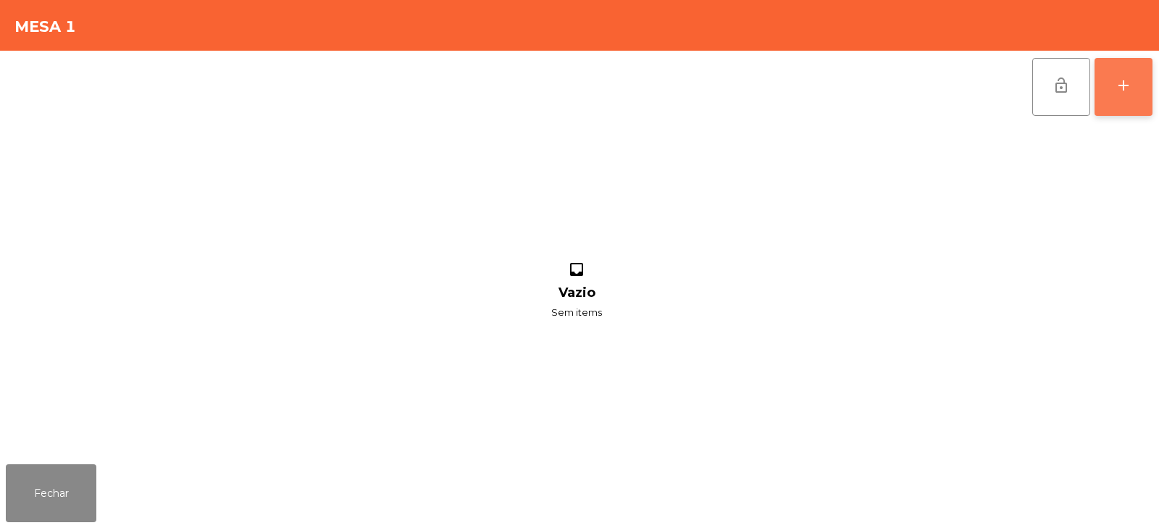
click at [1123, 96] on button "add" at bounding box center [1123, 87] width 58 height 58
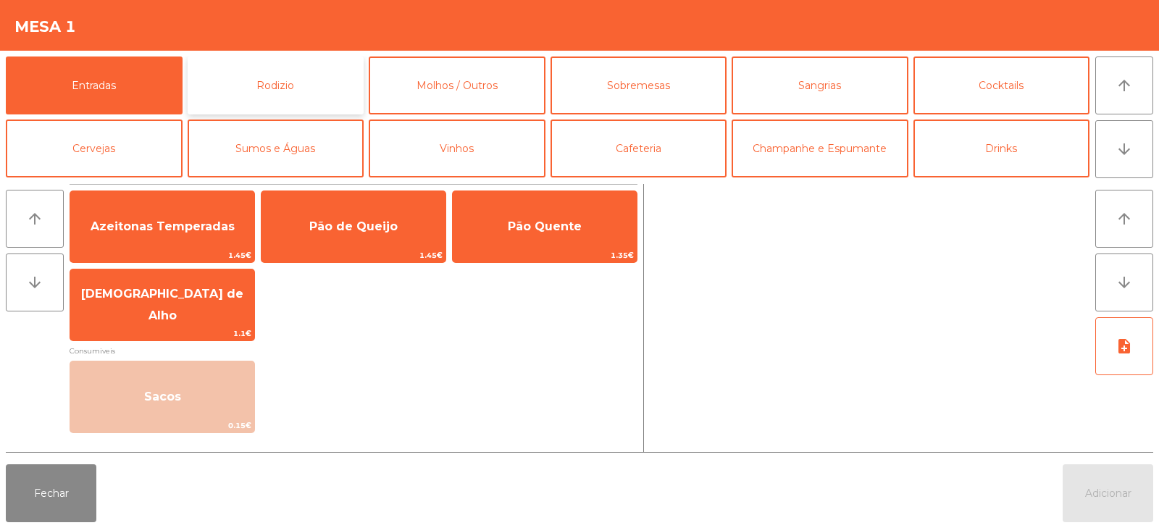
click at [305, 100] on button "Rodizio" at bounding box center [276, 85] width 177 height 58
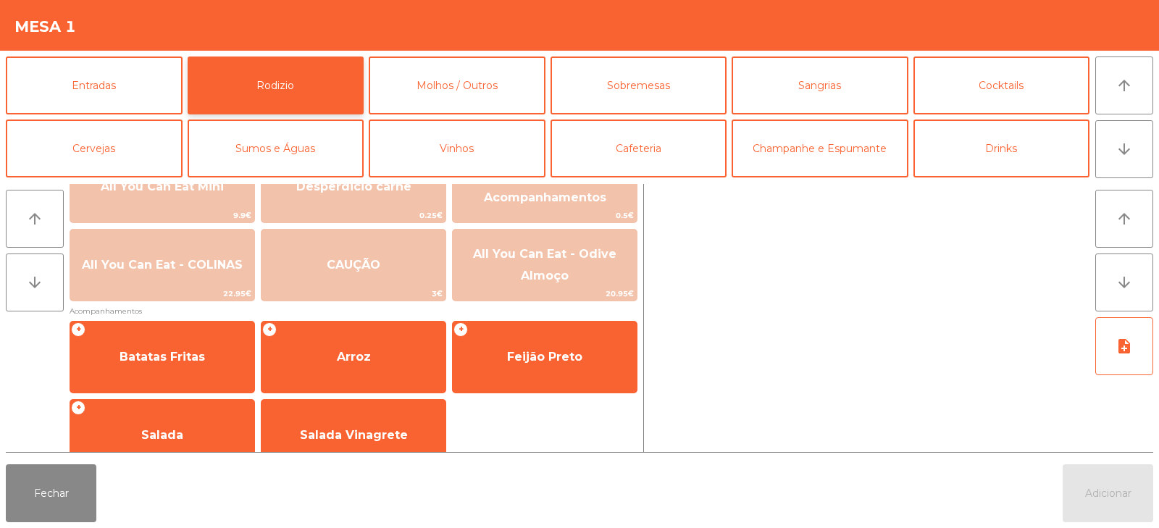
scroll to position [235, 0]
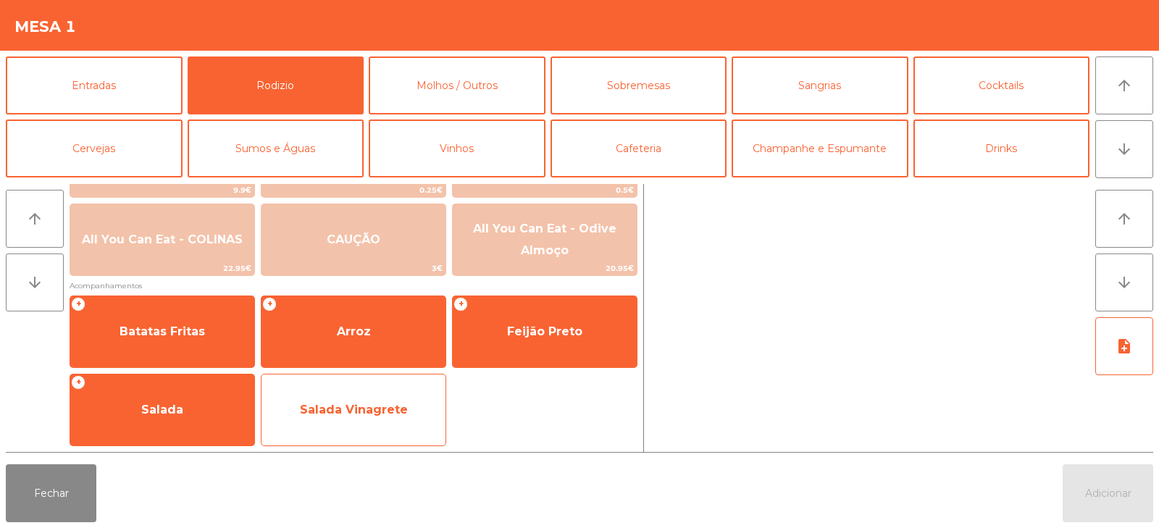
click at [327, 405] on span "Salada Vinagrete" at bounding box center [354, 410] width 108 height 14
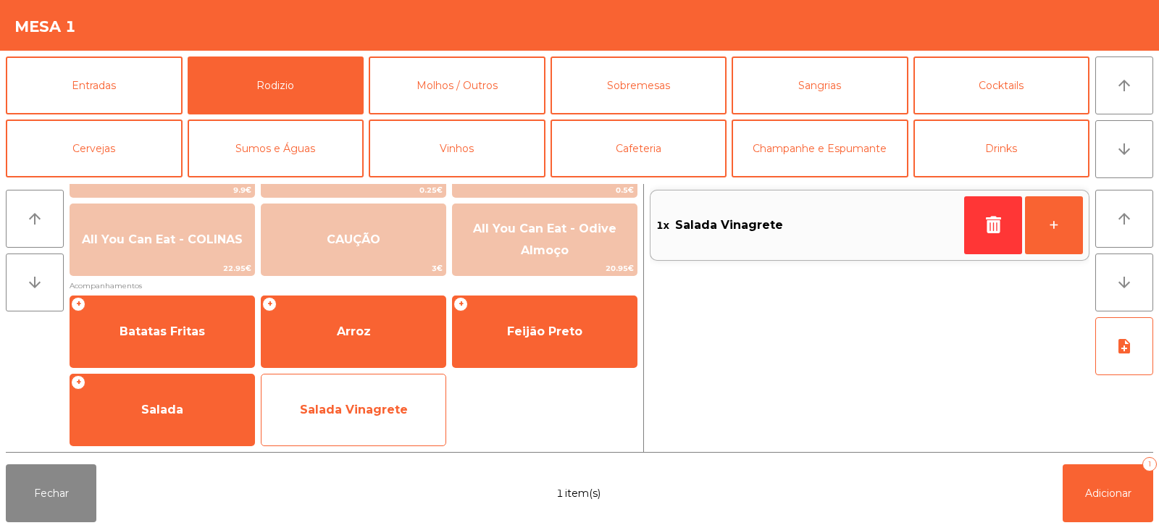
click at [379, 426] on span "Salada Vinagrete" at bounding box center [353, 409] width 184 height 39
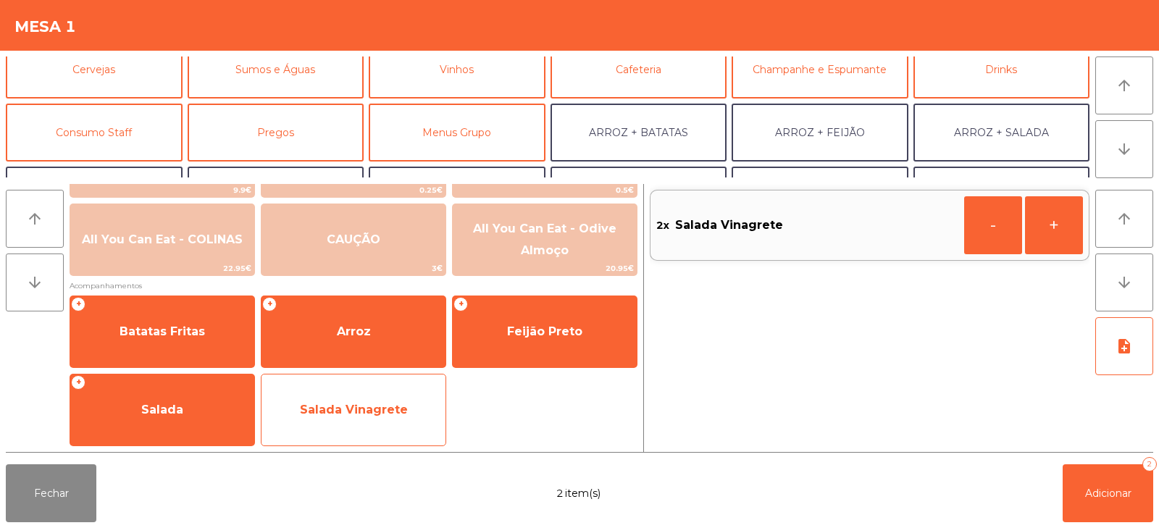
scroll to position [91, 0]
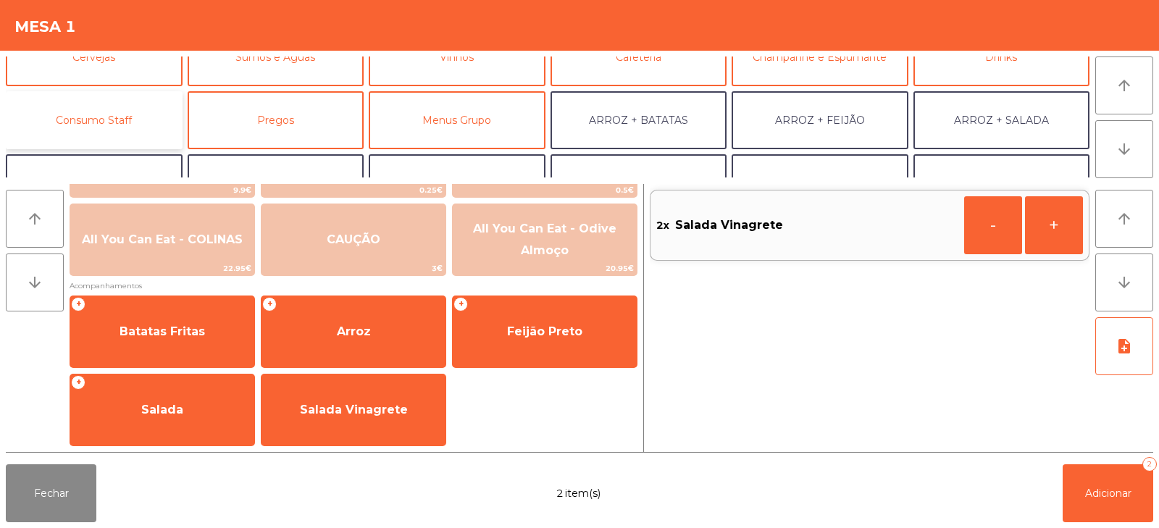
click at [89, 123] on button "Consumo Staff" at bounding box center [94, 120] width 177 height 58
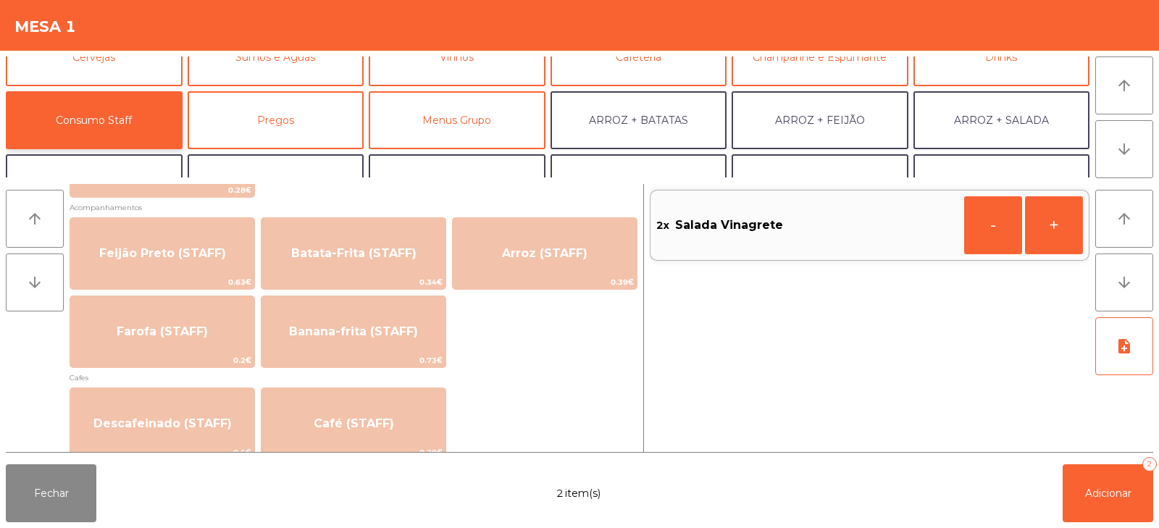
scroll to position [672, 0]
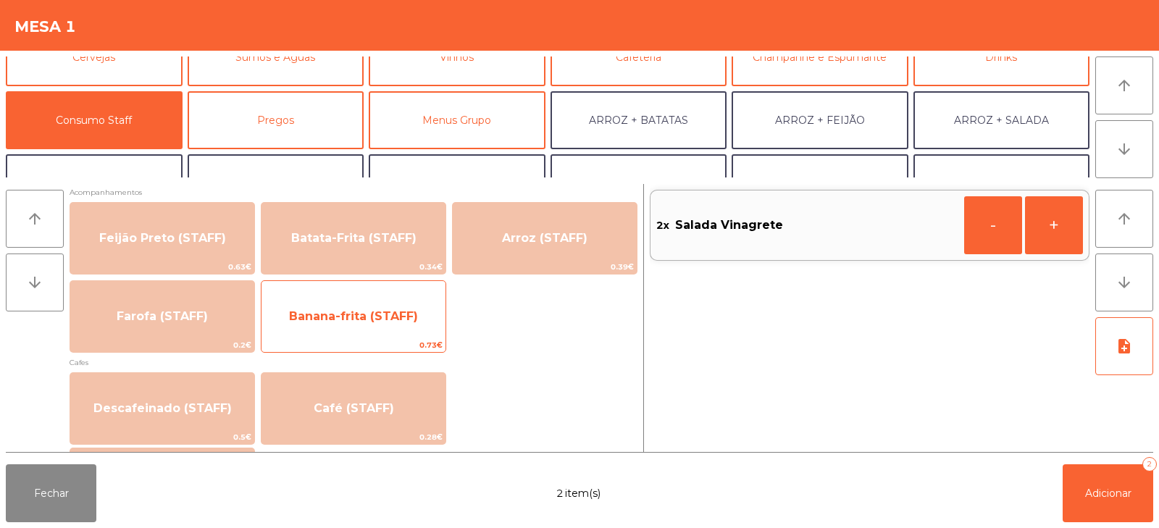
click at [382, 325] on span "Banana-frita (STAFF)" at bounding box center [353, 316] width 184 height 39
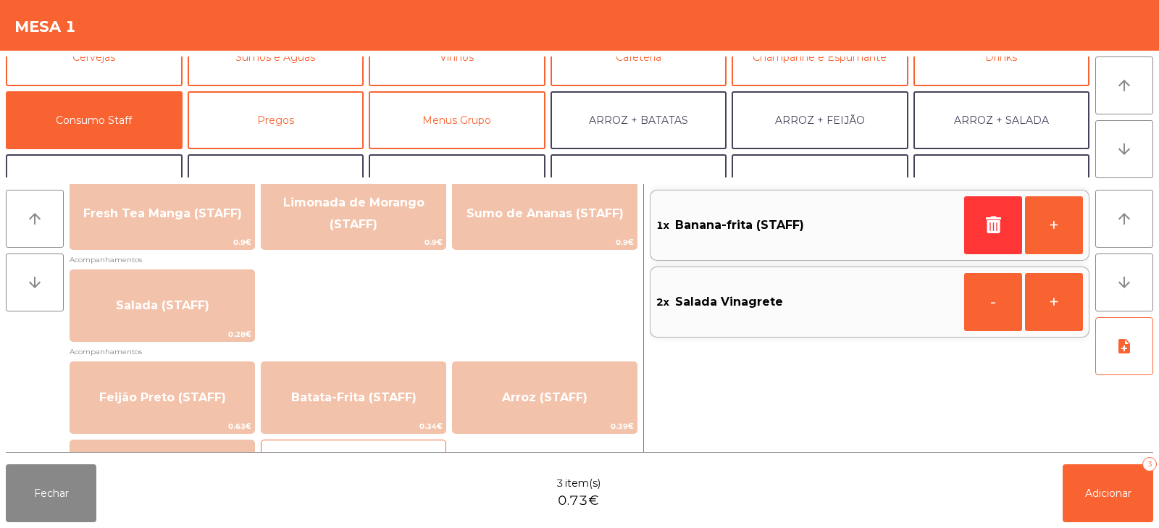
scroll to position [0, 0]
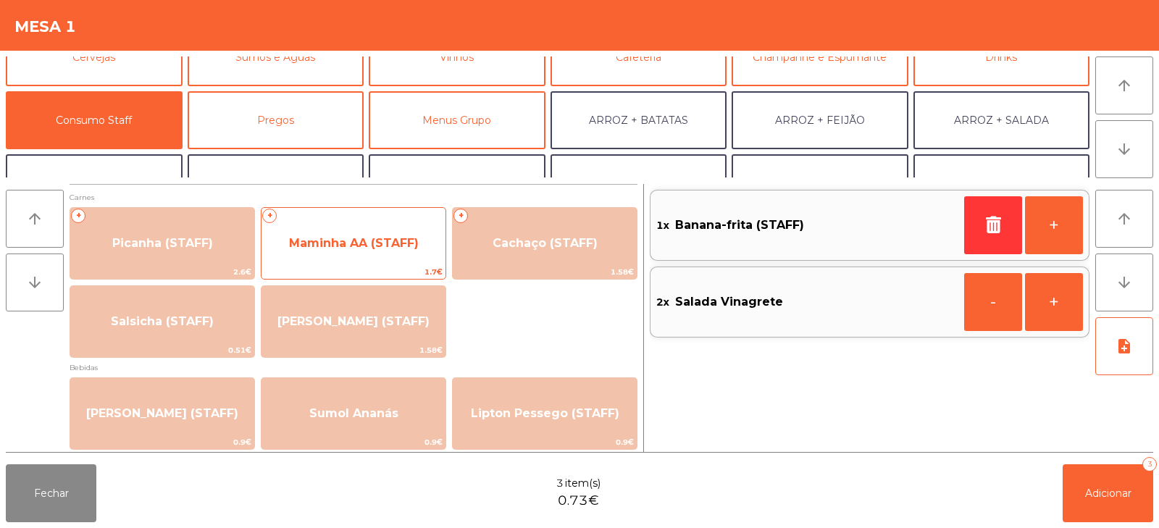
click at [379, 243] on span "Maminha AA (STAFF)" at bounding box center [354, 243] width 130 height 14
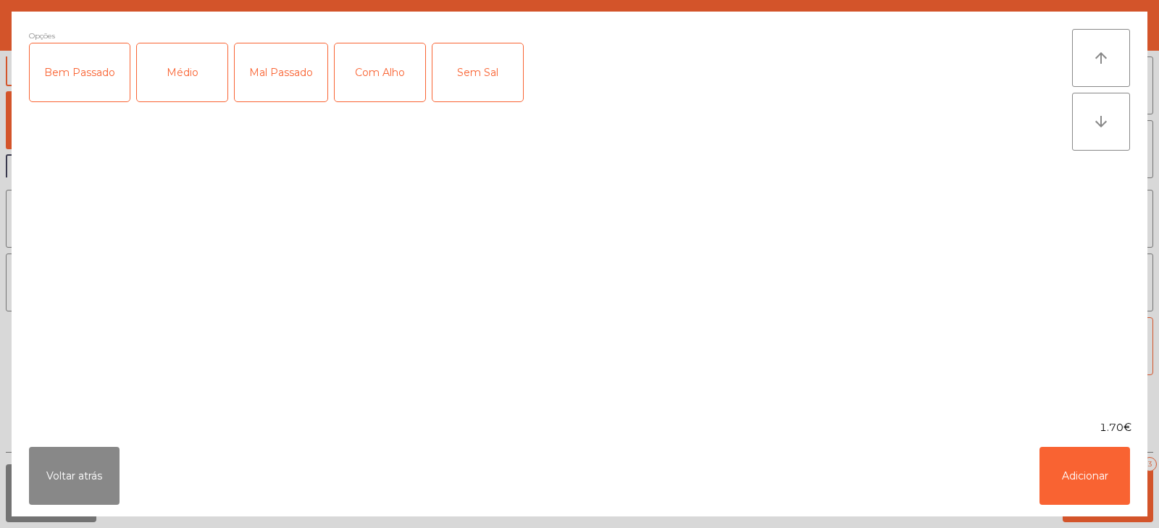
click at [171, 70] on div "Médio" at bounding box center [182, 72] width 91 height 58
click at [380, 86] on div "Com Alho" at bounding box center [380, 72] width 91 height 58
click at [1068, 476] on button "Adicionar" at bounding box center [1084, 476] width 91 height 58
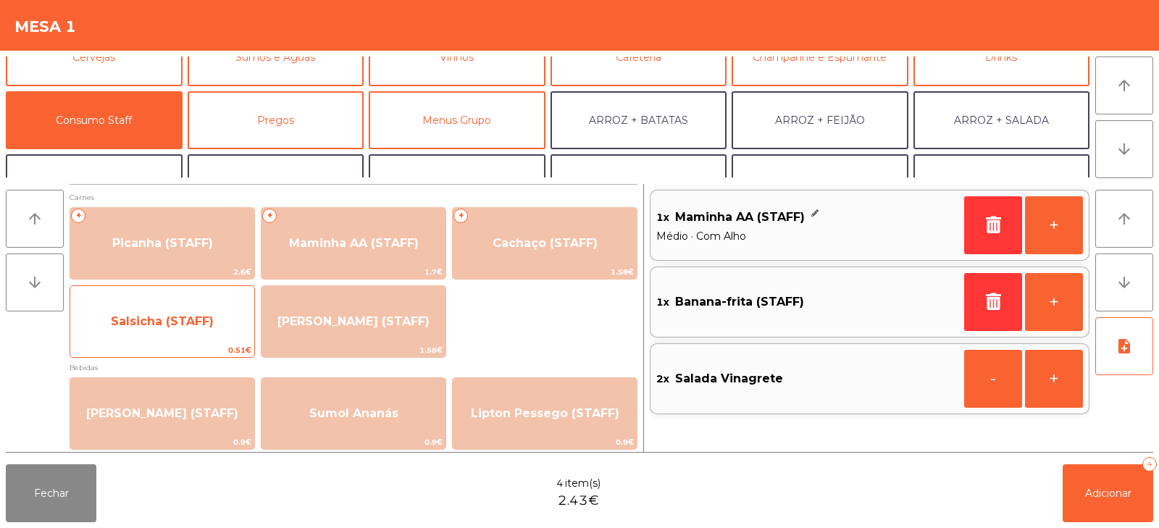
click at [156, 333] on span "Salsicha (STAFF)" at bounding box center [162, 321] width 184 height 39
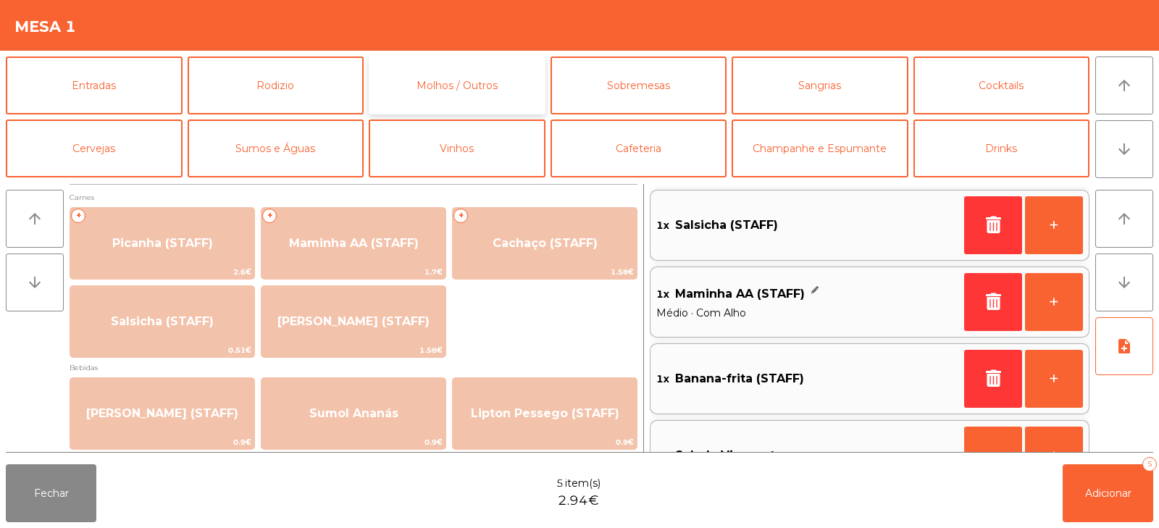
click at [472, 88] on button "Molhos / Outros" at bounding box center [457, 85] width 177 height 58
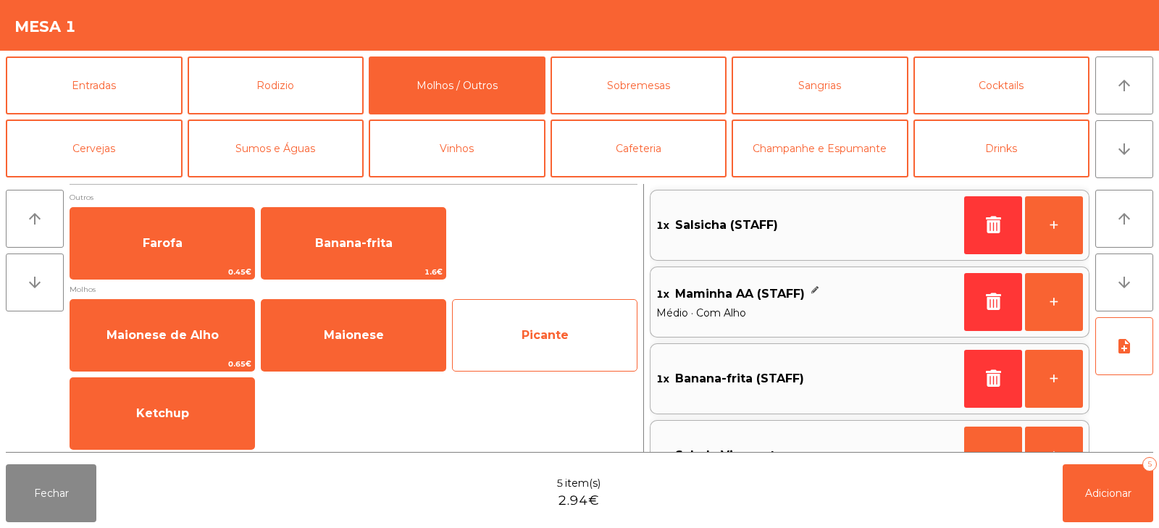
click at [546, 333] on span "Picante" at bounding box center [544, 335] width 47 height 14
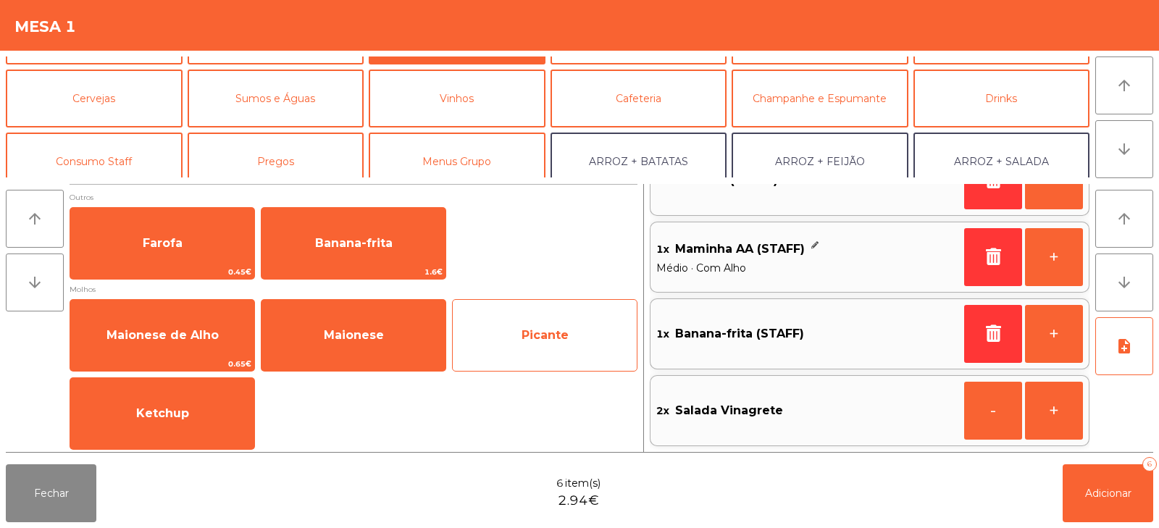
scroll to position [59, 0]
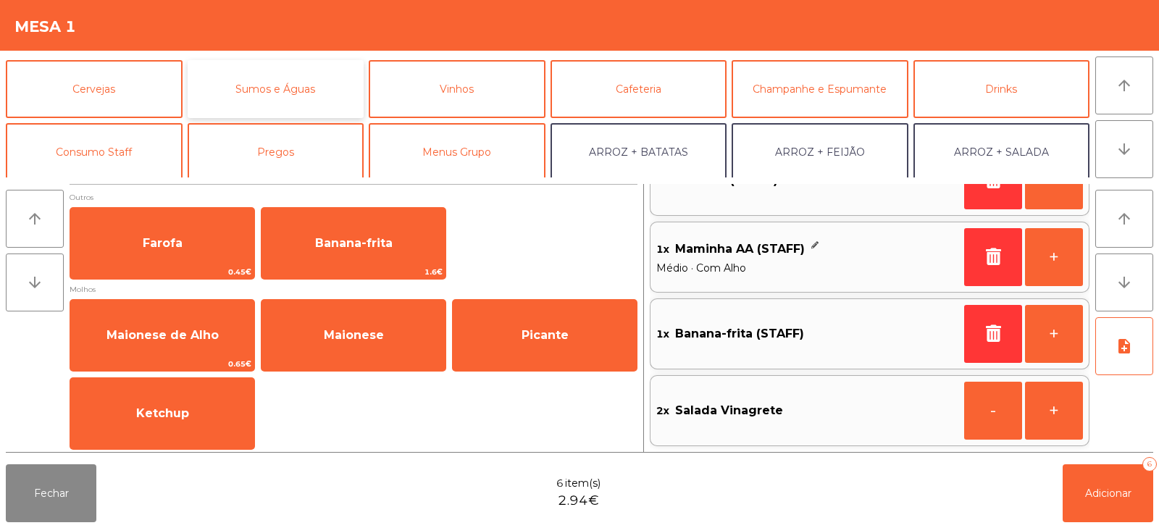
click at [278, 95] on button "Sumos e Águas" at bounding box center [276, 89] width 177 height 58
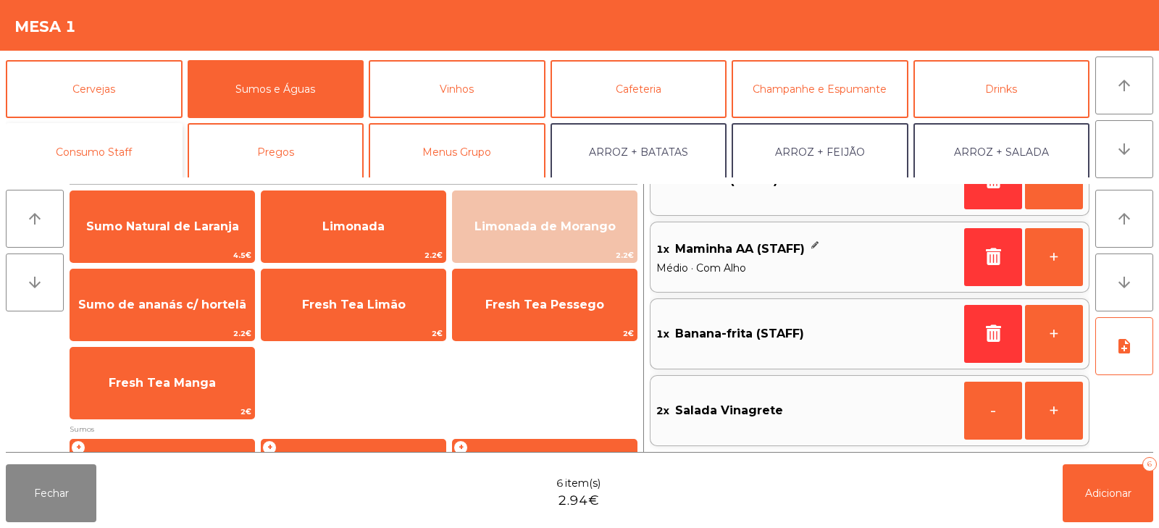
click at [113, 152] on button "Consumo Staff" at bounding box center [94, 152] width 177 height 58
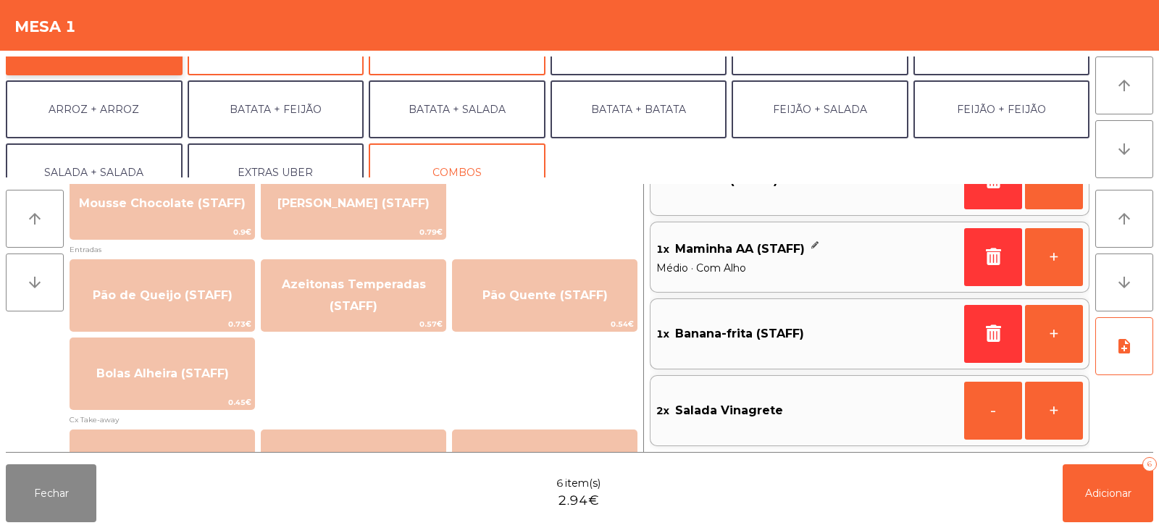
scroll to position [1139, 0]
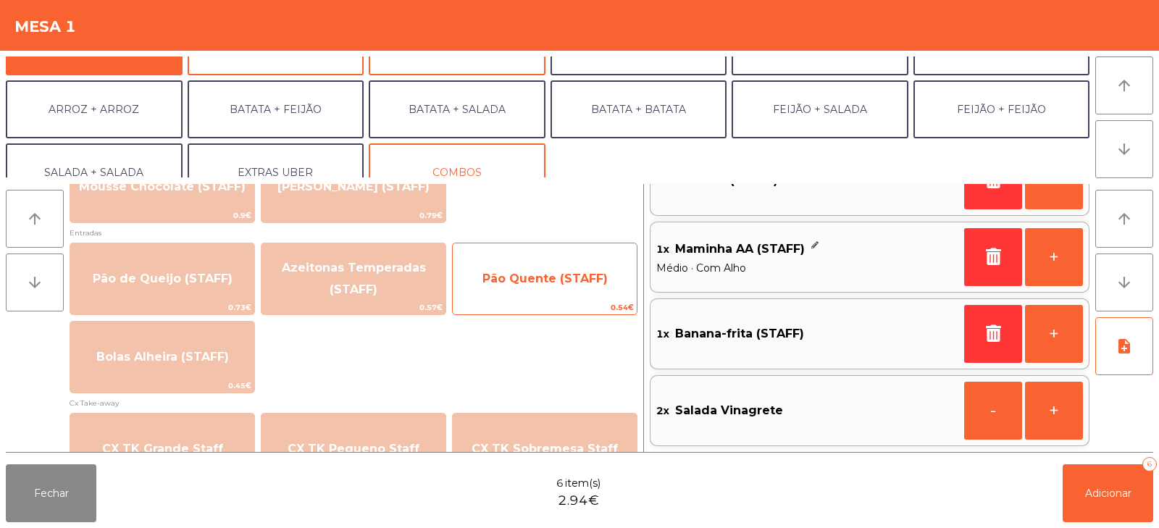
click at [553, 278] on span "Pão Quente (STAFF)" at bounding box center [544, 279] width 125 height 14
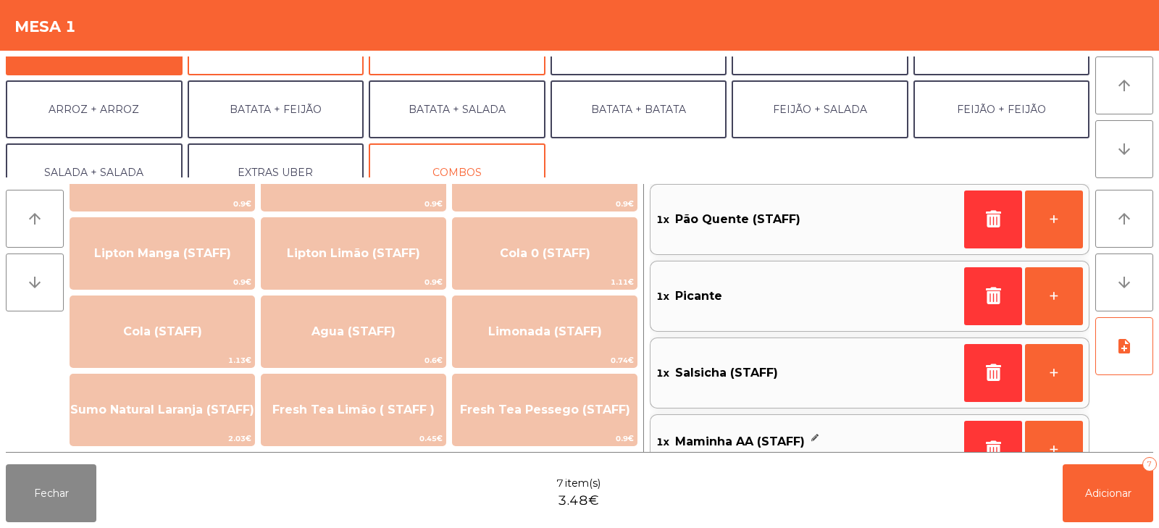
scroll to position [239, 0]
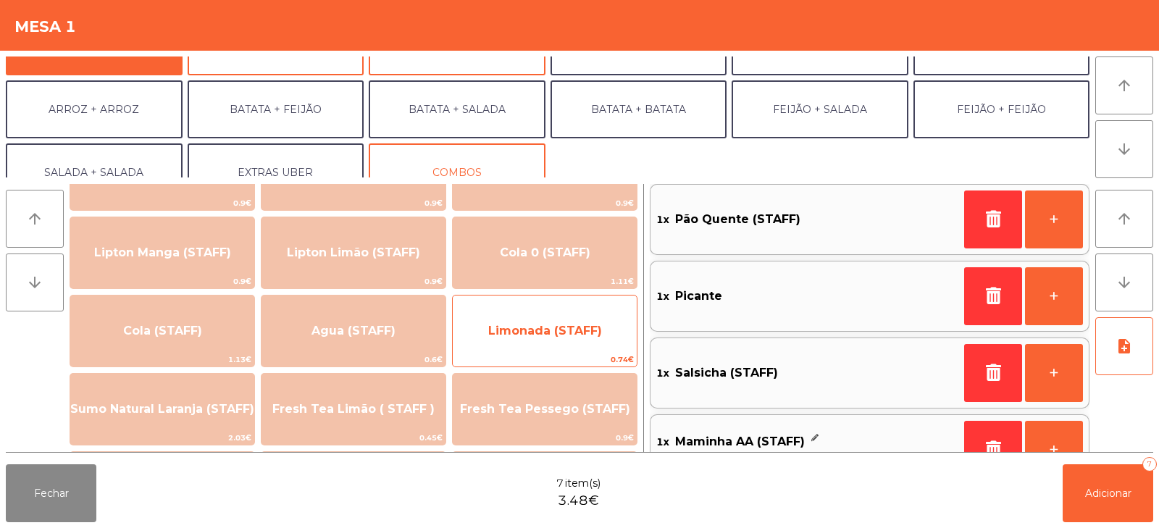
click at [543, 319] on span "Limonada (STAFF)" at bounding box center [545, 330] width 184 height 39
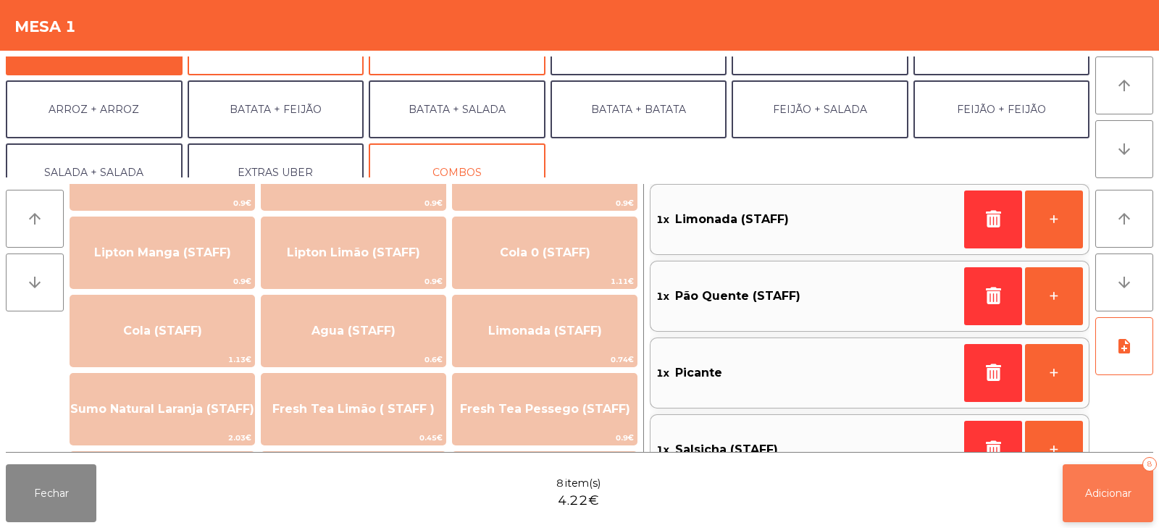
click at [1099, 508] on button "Adicionar 8" at bounding box center [1107, 493] width 91 height 58
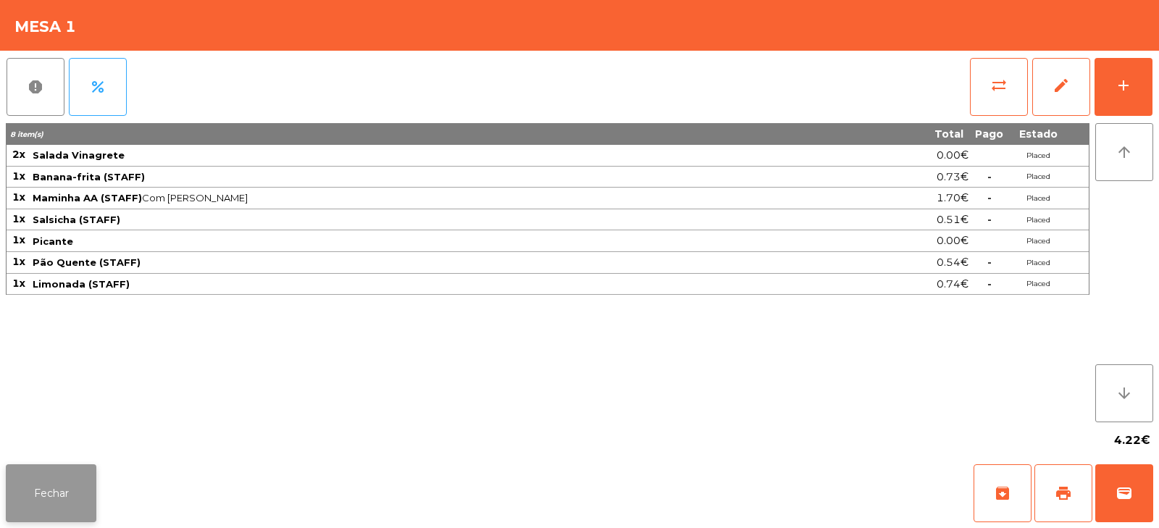
click at [46, 495] on button "Fechar" at bounding box center [51, 493] width 91 height 58
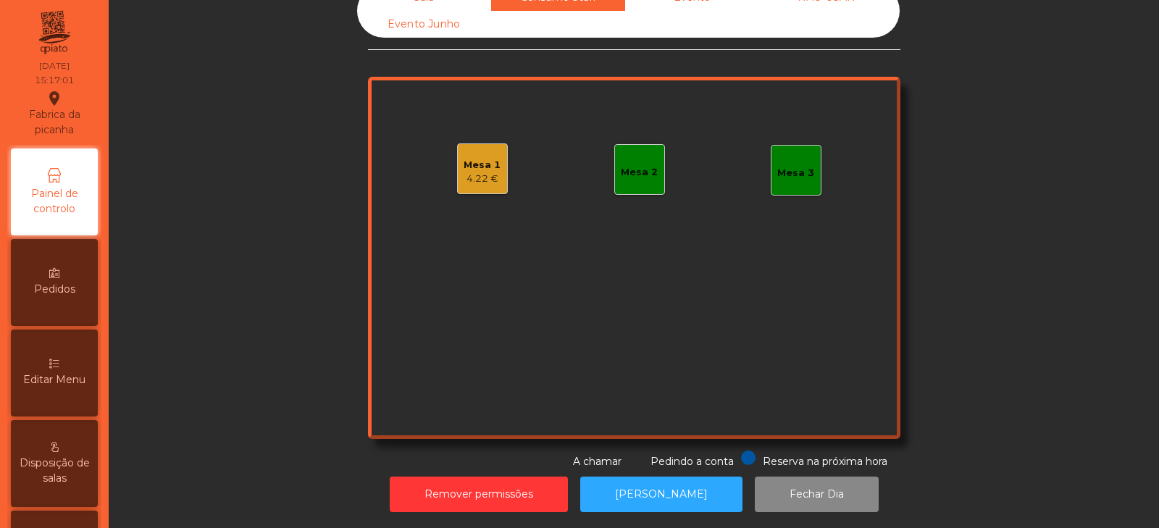
click at [630, 179] on div "Mesa 2" at bounding box center [639, 169] width 51 height 51
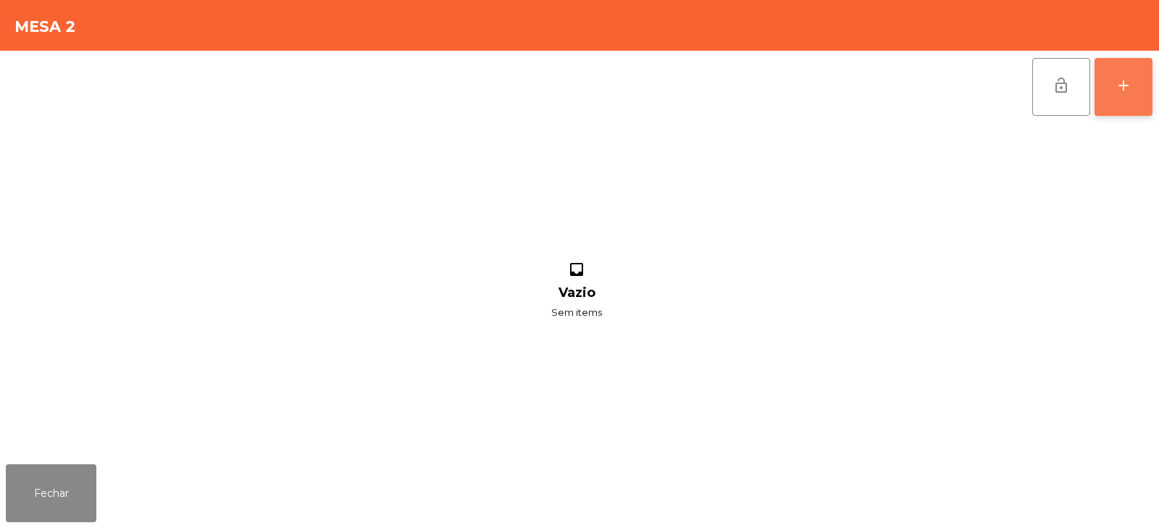
click at [1126, 101] on button "add" at bounding box center [1123, 87] width 58 height 58
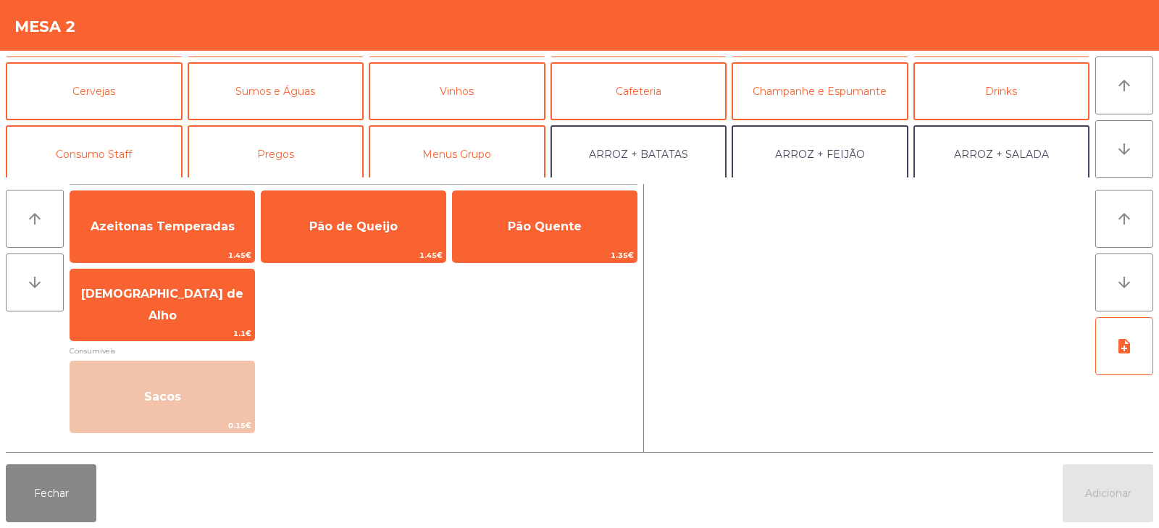
scroll to position [58, 0]
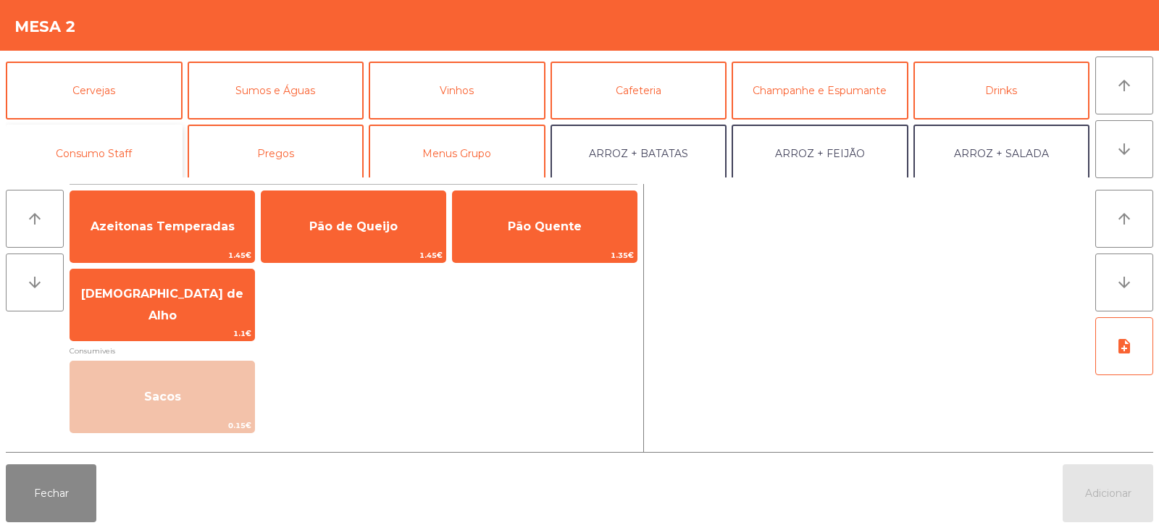
click at [95, 146] on button "Consumo Staff" at bounding box center [94, 154] width 177 height 58
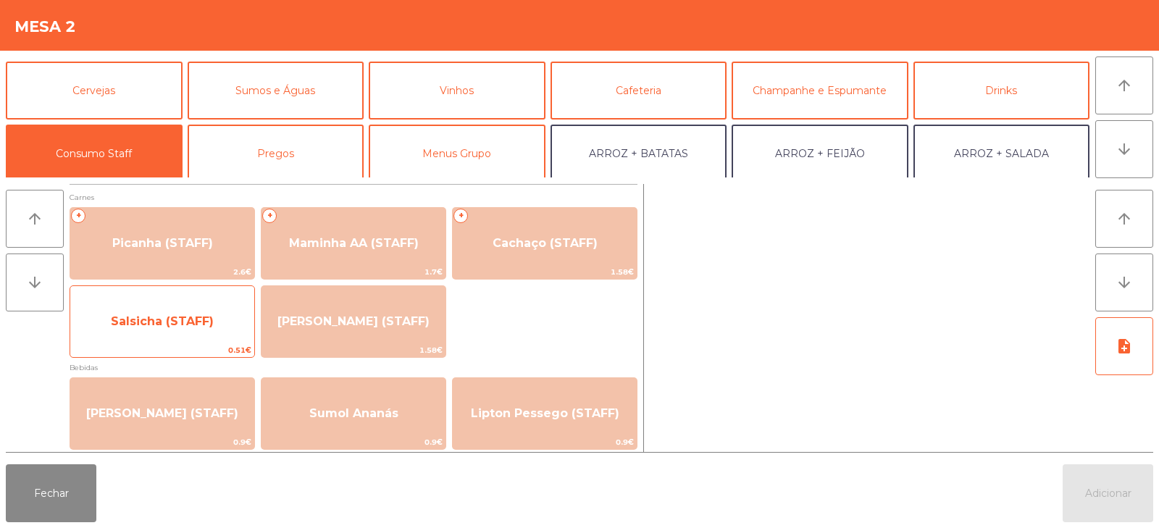
click at [186, 329] on span "Salsicha (STAFF)" at bounding box center [162, 321] width 184 height 39
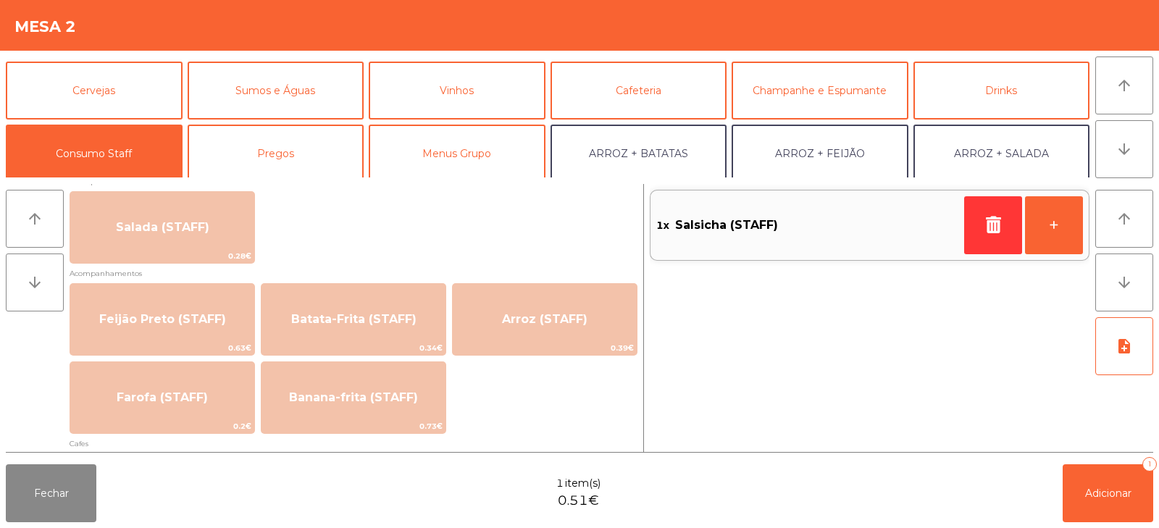
scroll to position [592, 0]
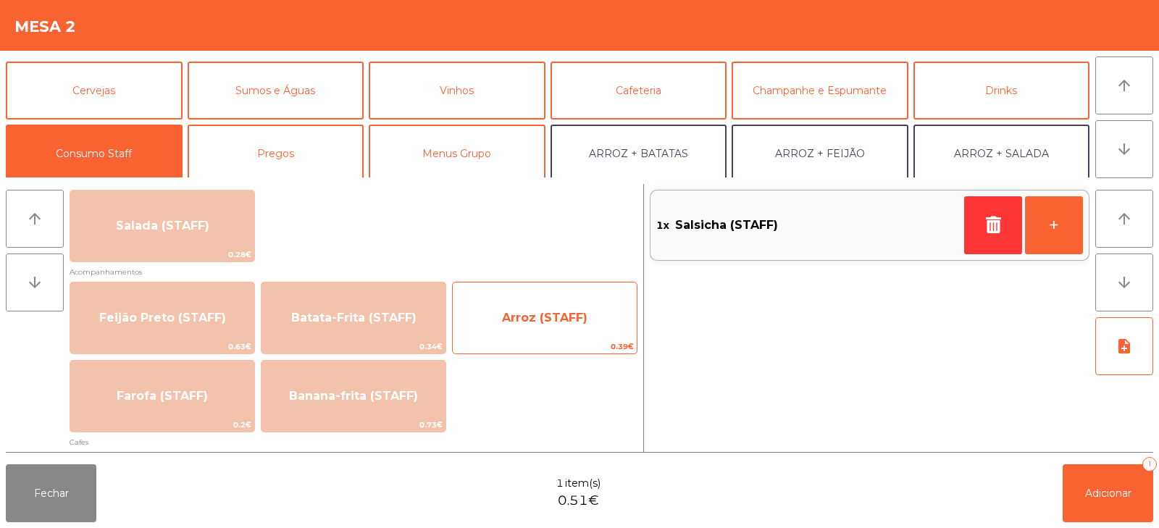
click at [556, 322] on span "Arroz (STAFF)" at bounding box center [544, 318] width 85 height 14
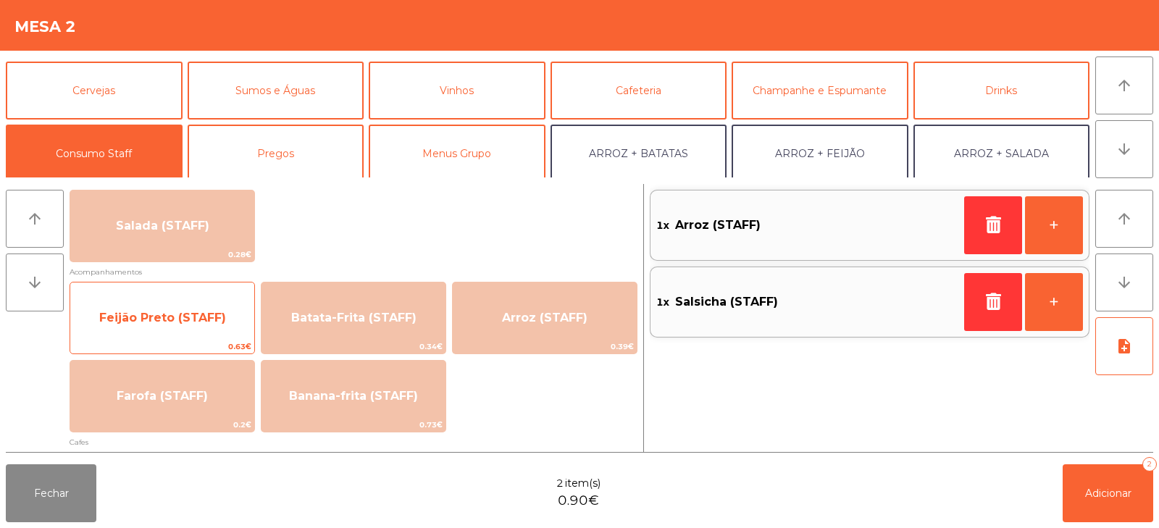
click at [144, 323] on span "Feijão Preto (STAFF)" at bounding box center [162, 318] width 127 height 14
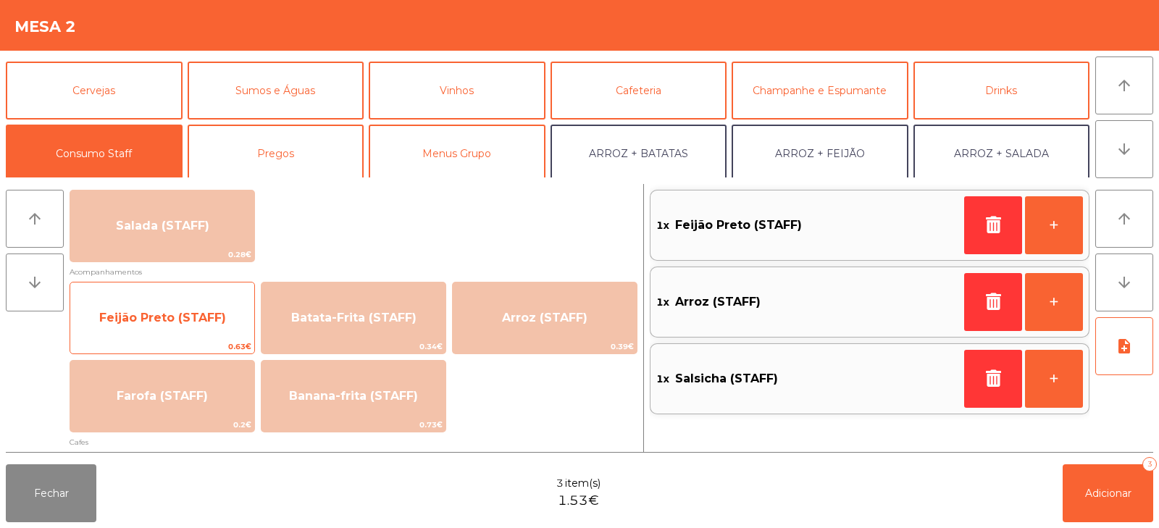
scroll to position [0, 0]
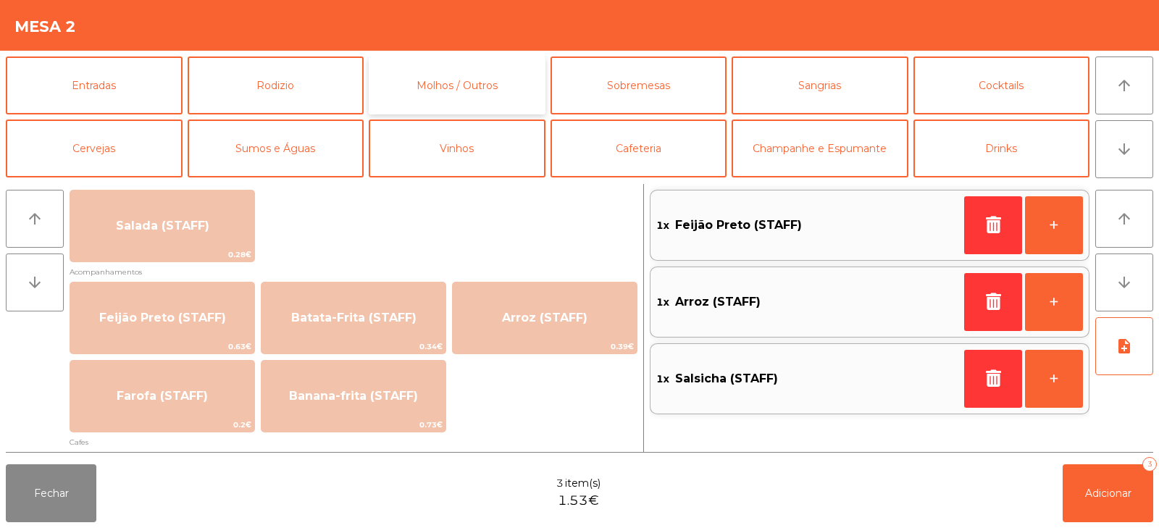
click at [450, 83] on button "Molhos / Outros" at bounding box center [457, 85] width 177 height 58
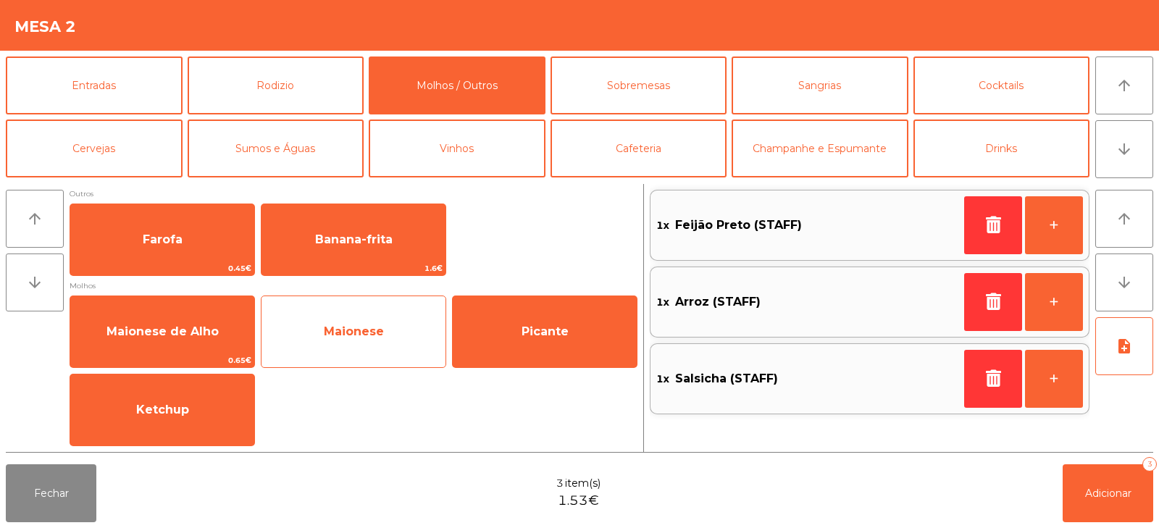
click at [365, 348] on span "Maionese" at bounding box center [353, 331] width 184 height 39
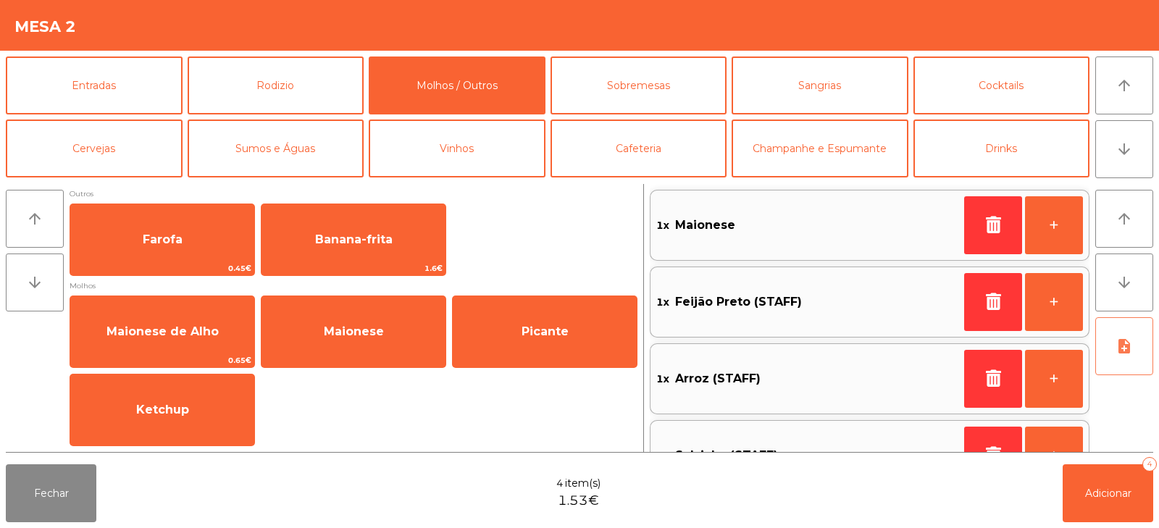
click at [1121, 340] on icon "note_add" at bounding box center [1123, 345] width 17 height 17
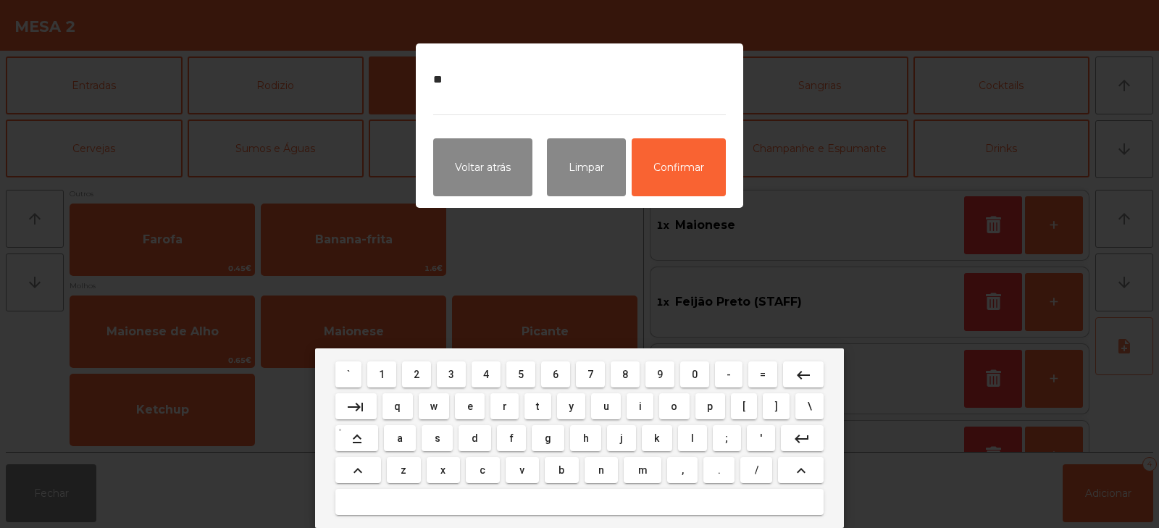
type textarea "***"
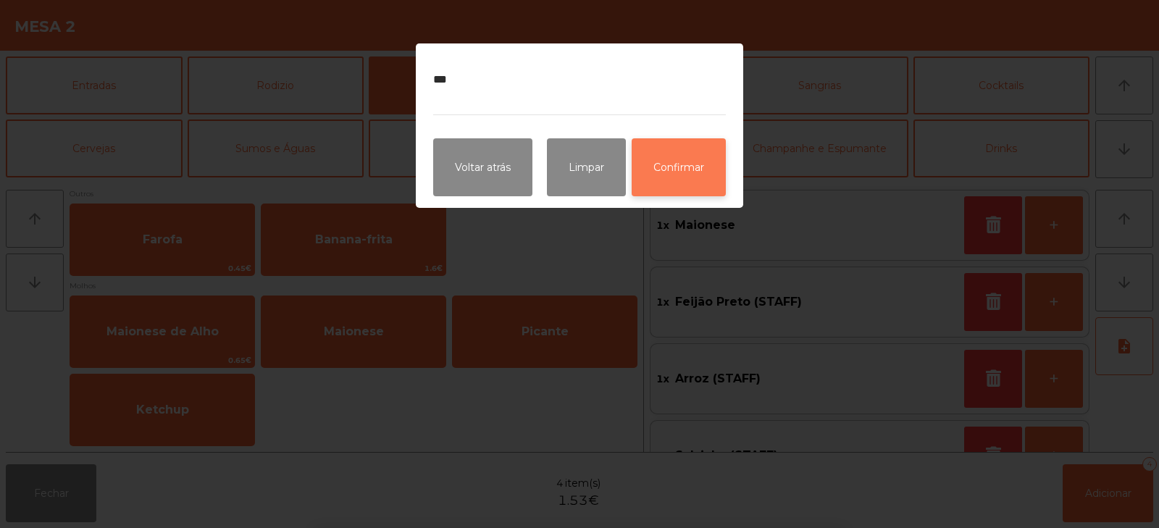
click at [690, 172] on button "Confirmar" at bounding box center [678, 167] width 94 height 58
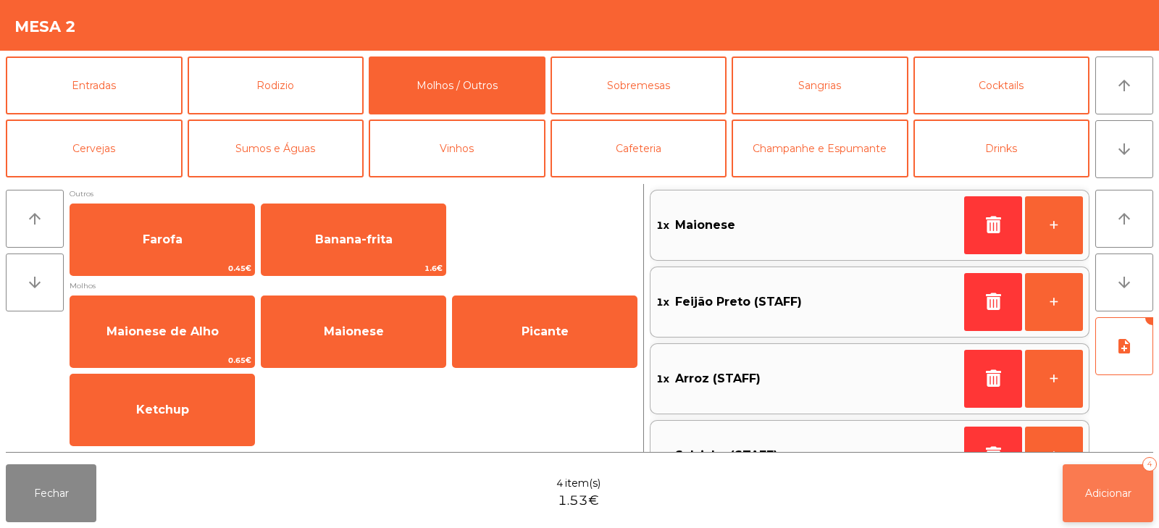
click at [1111, 487] on span "Adicionar" at bounding box center [1108, 493] width 46 height 13
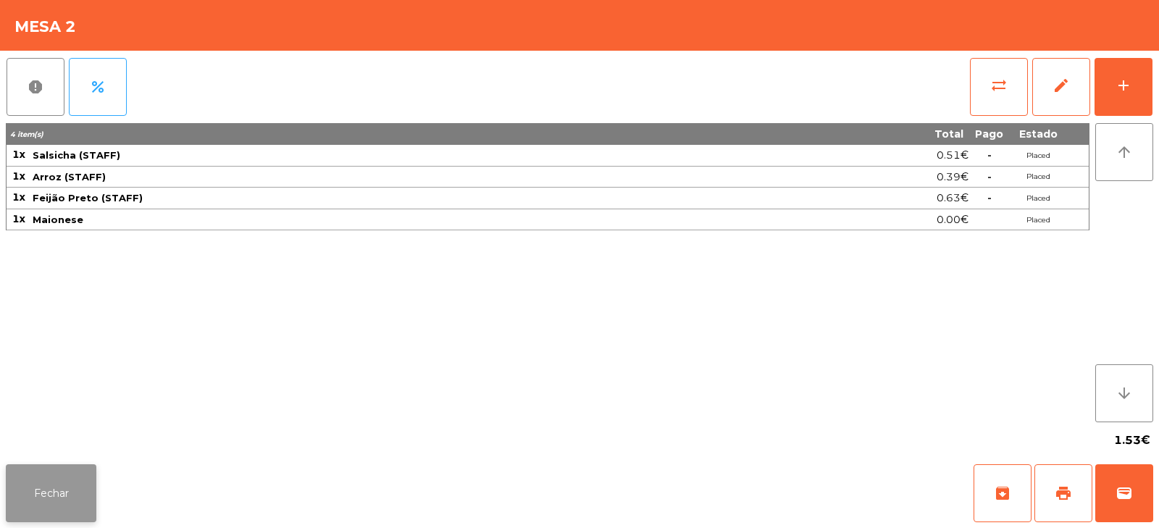
click at [70, 507] on button "Fechar" at bounding box center [51, 493] width 91 height 58
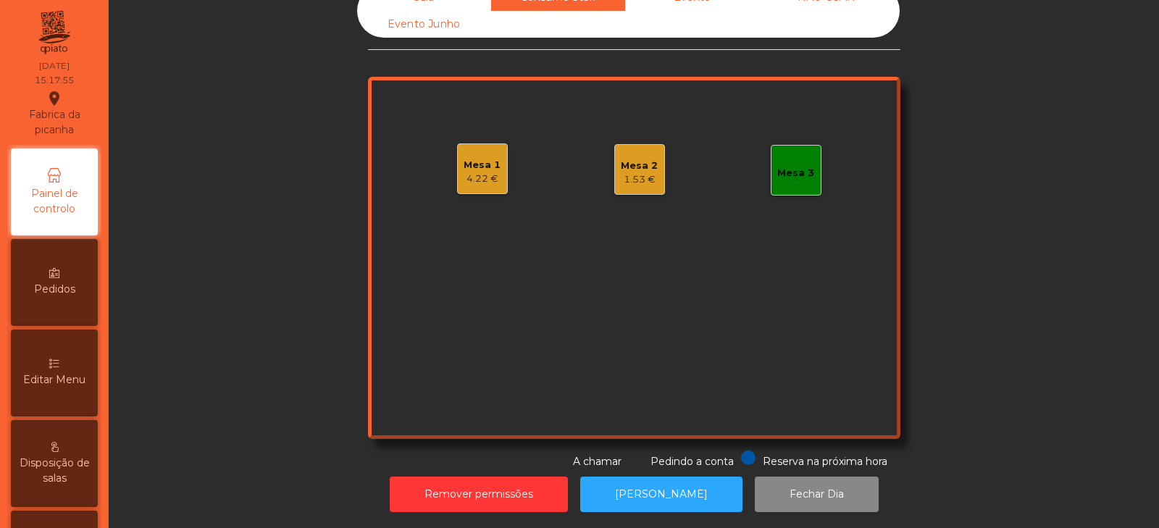
click at [789, 168] on div "Mesa 3" at bounding box center [795, 173] width 37 height 14
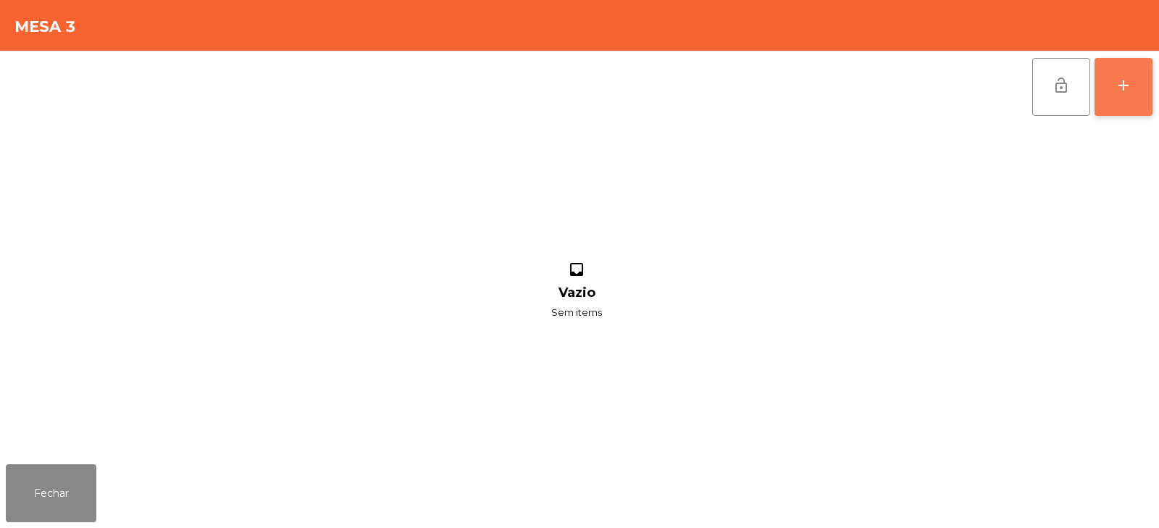
click at [1123, 92] on div "add" at bounding box center [1122, 85] width 17 height 17
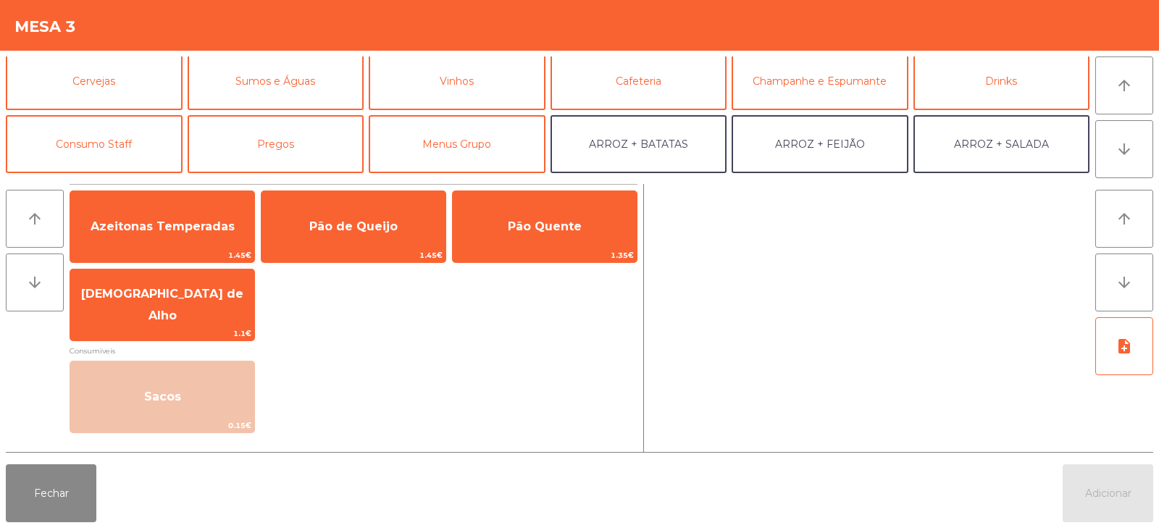
scroll to position [80, 0]
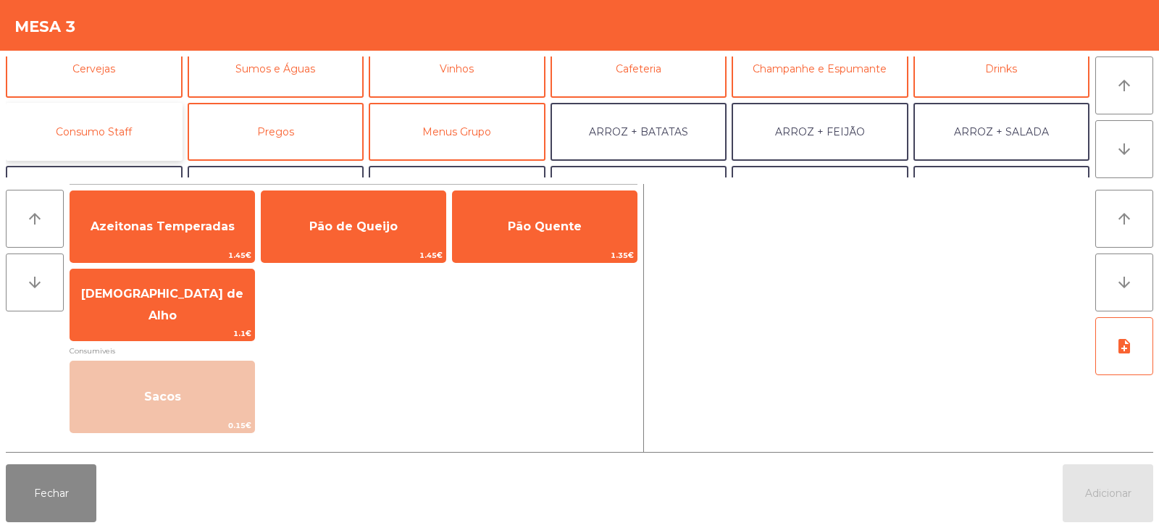
click at [104, 138] on button "Consumo Staff" at bounding box center [94, 132] width 177 height 58
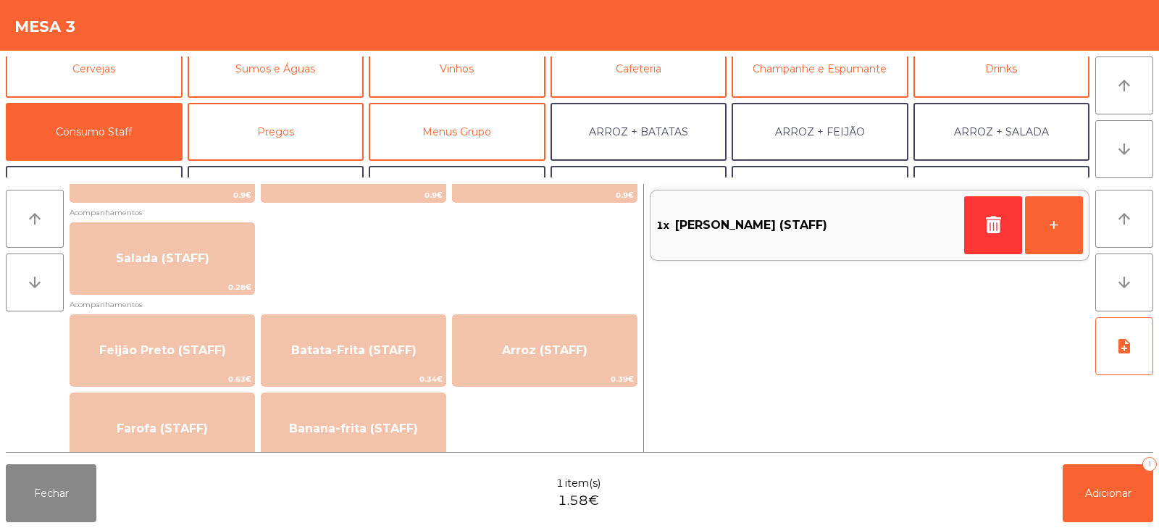
scroll to position [577, 0]
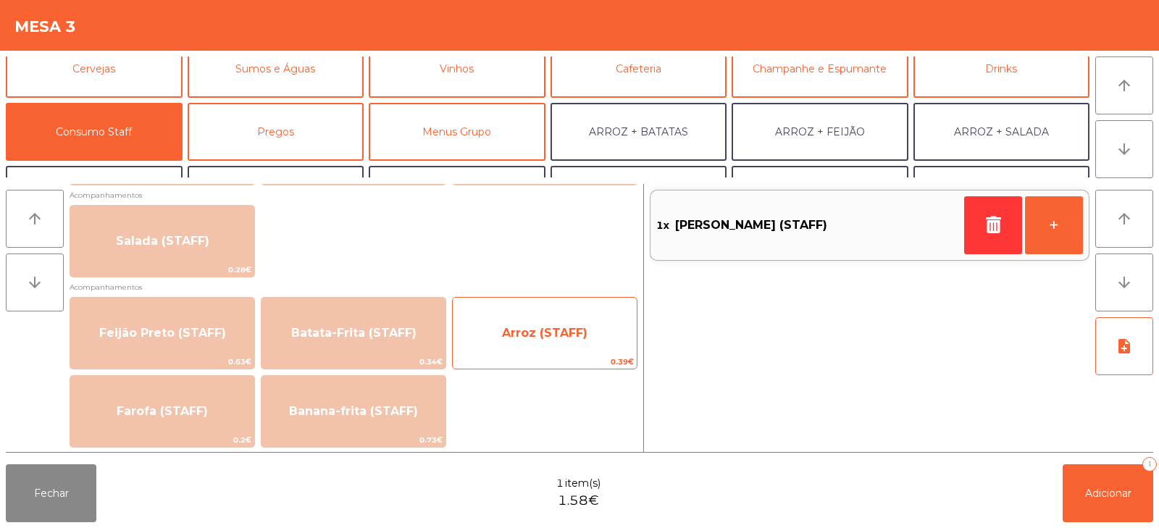
click at [550, 337] on span "Arroz (STAFF)" at bounding box center [544, 333] width 85 height 14
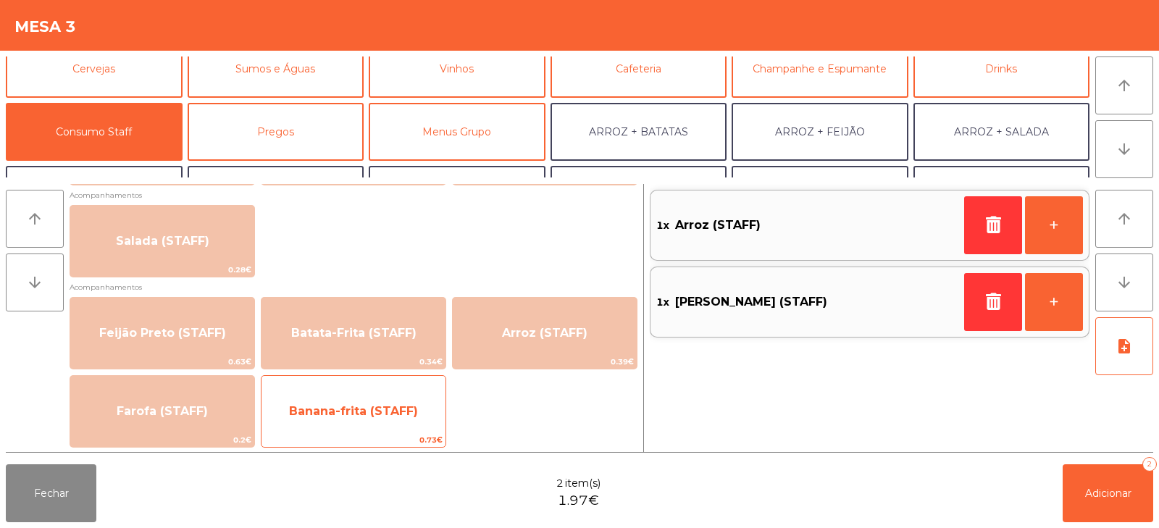
click at [352, 414] on span "Banana-frita (STAFF)" at bounding box center [353, 411] width 129 height 14
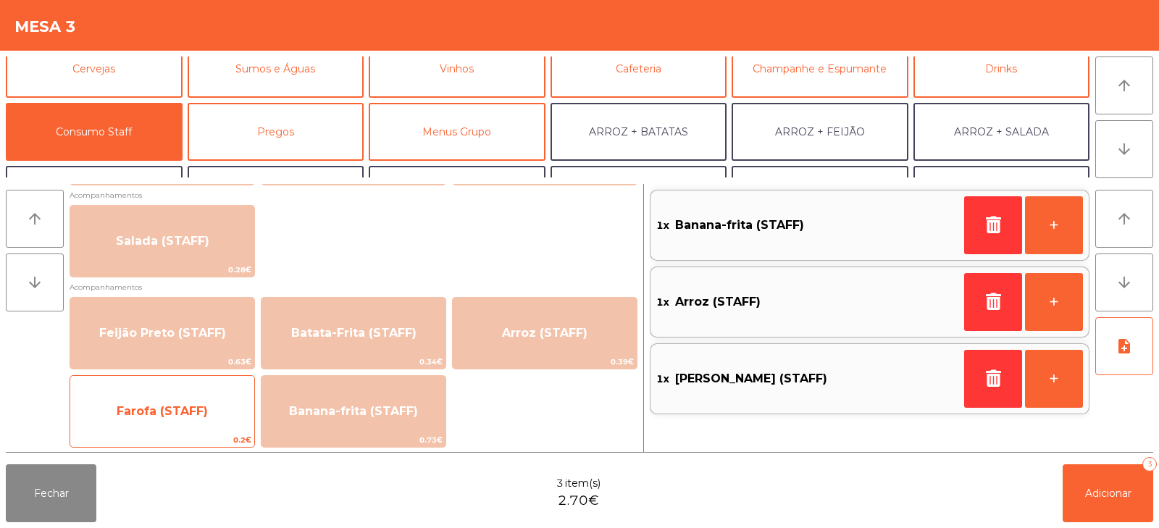
click at [147, 421] on span "Farofa (STAFF)" at bounding box center [162, 411] width 184 height 39
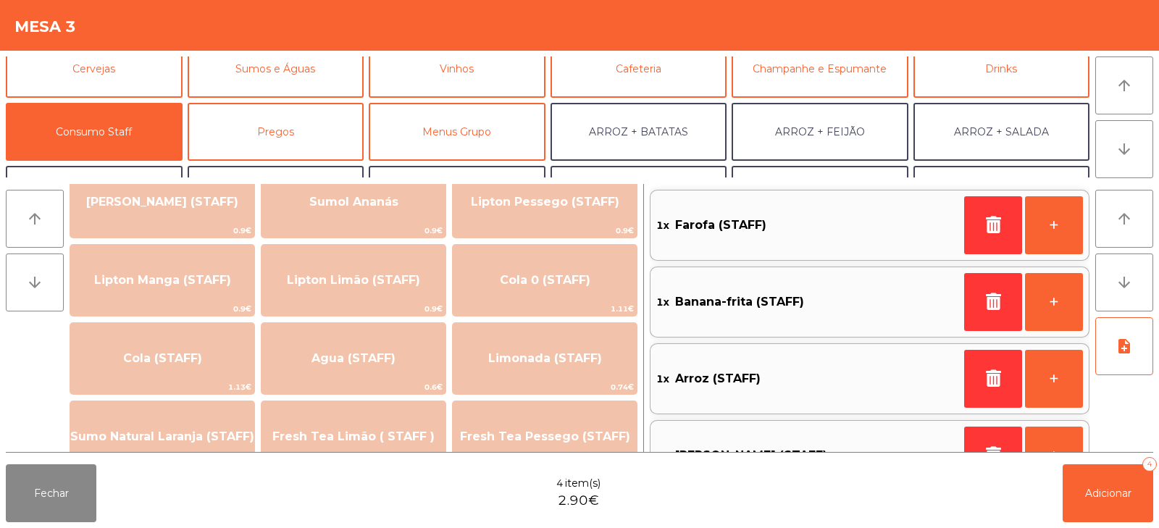
scroll to position [193, 0]
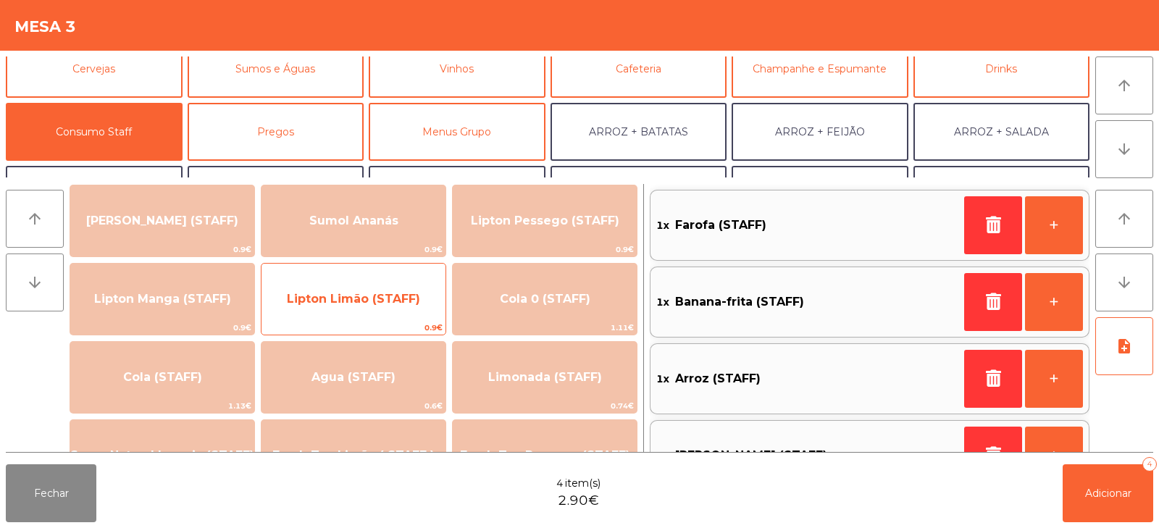
click at [359, 289] on span "Lipton Limão (STAFF)" at bounding box center [353, 299] width 184 height 39
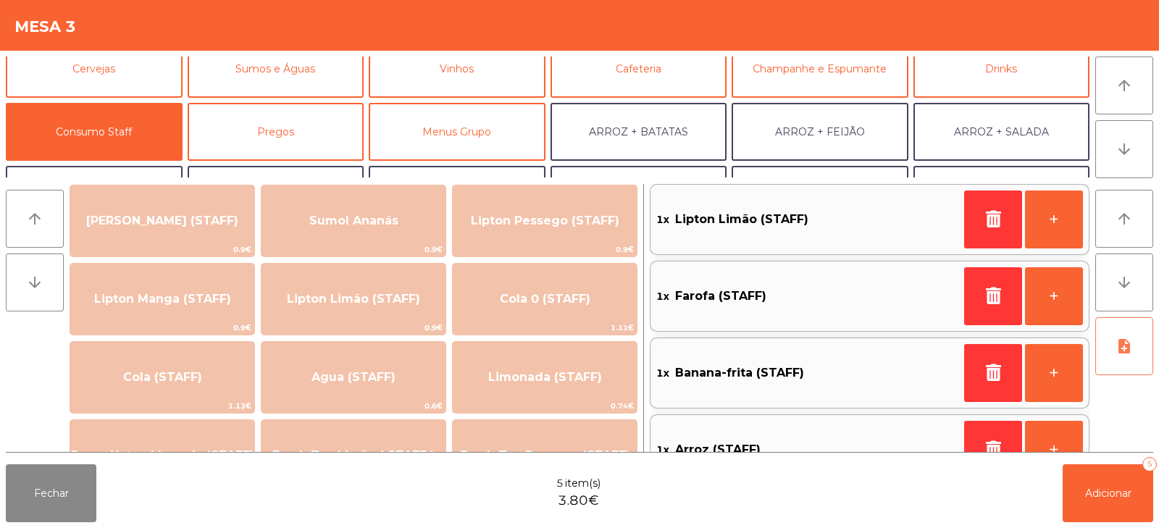
click at [1119, 345] on icon "note_add" at bounding box center [1123, 345] width 17 height 17
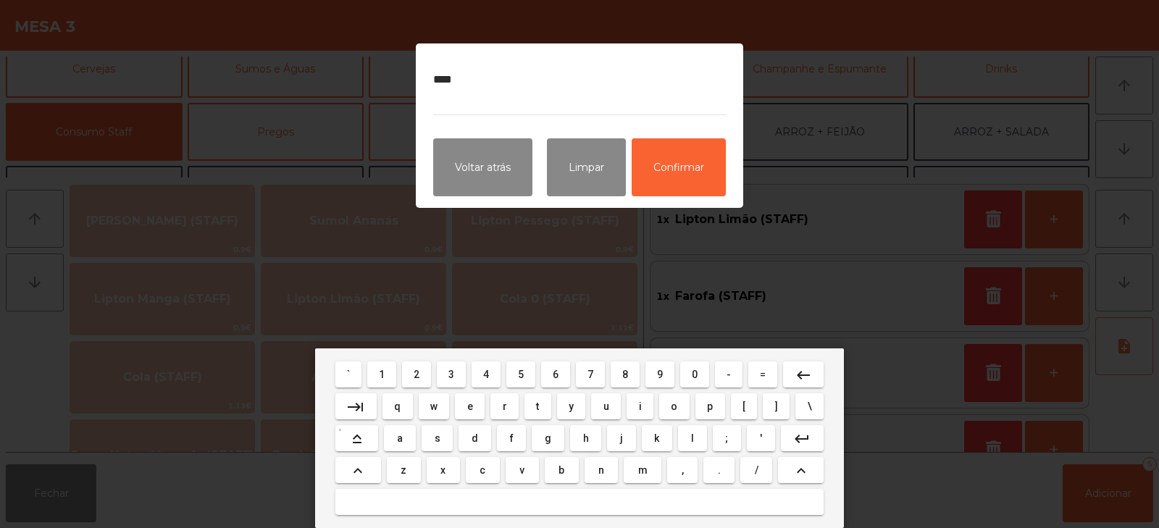
type textarea "*****"
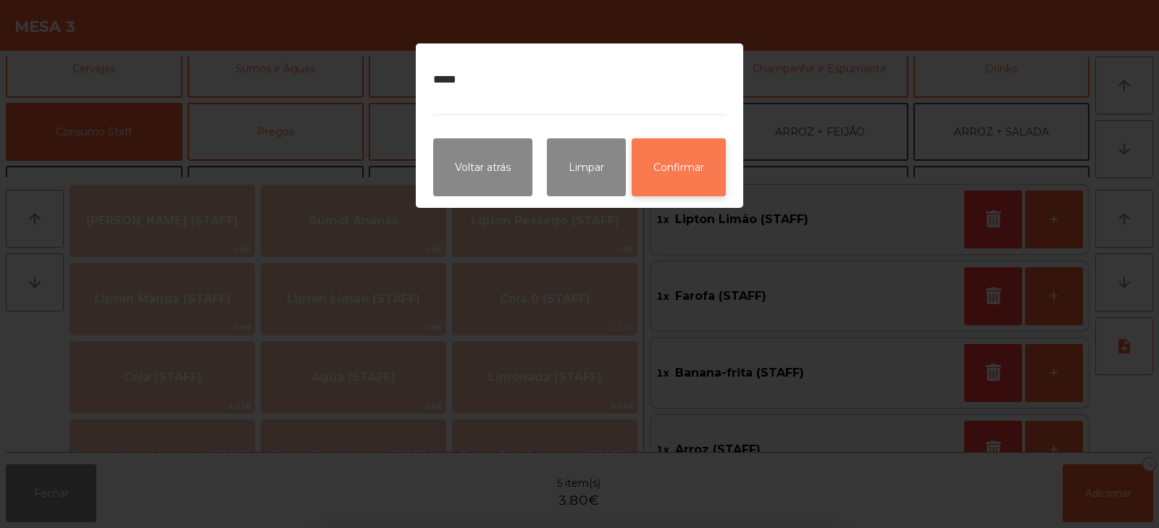
click at [689, 161] on button "Confirmar" at bounding box center [678, 167] width 94 height 58
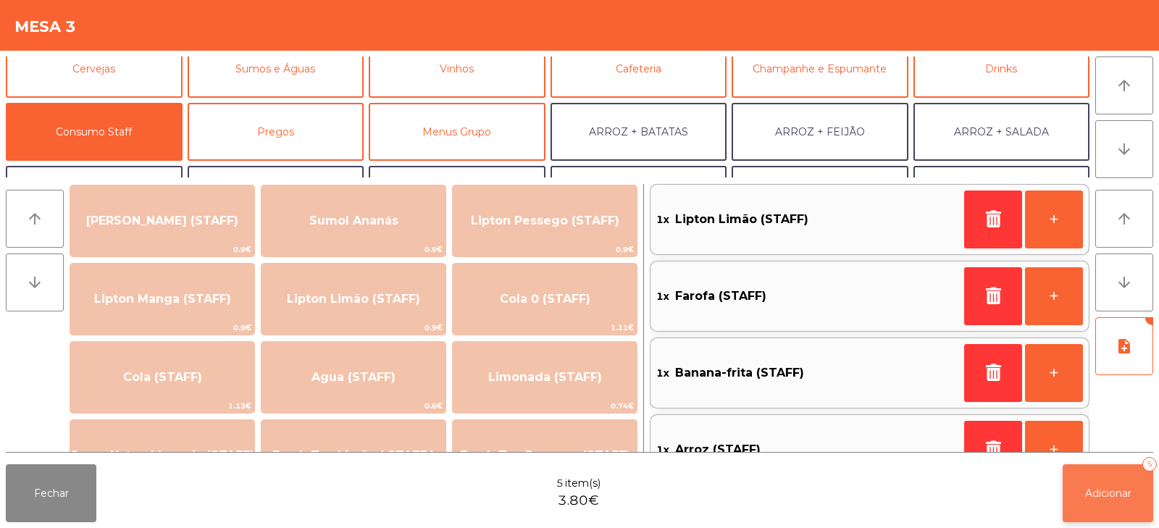
click at [1108, 500] on button "Adicionar 5" at bounding box center [1107, 493] width 91 height 58
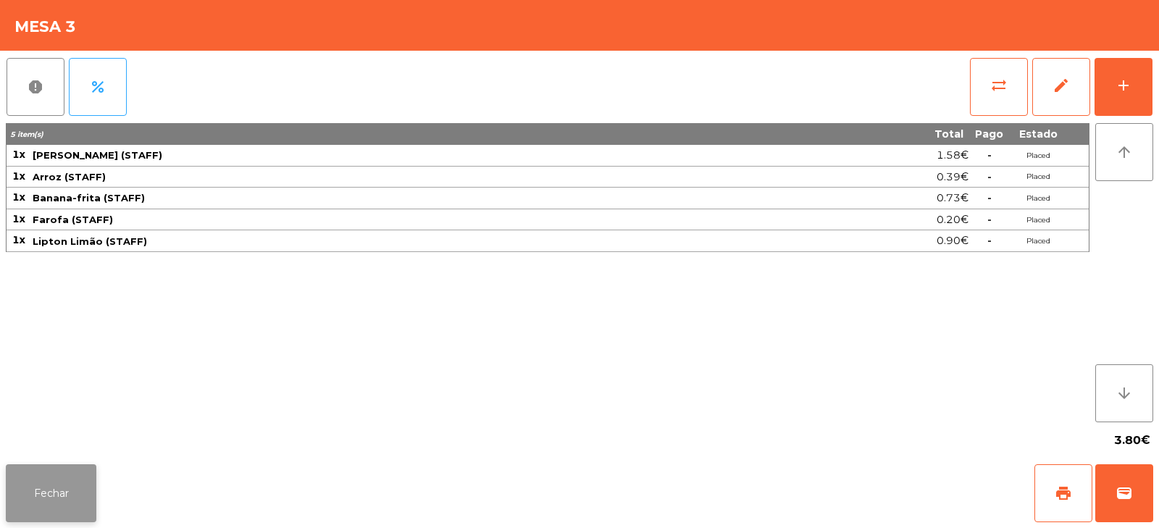
click at [46, 502] on button "Fechar" at bounding box center [51, 493] width 91 height 58
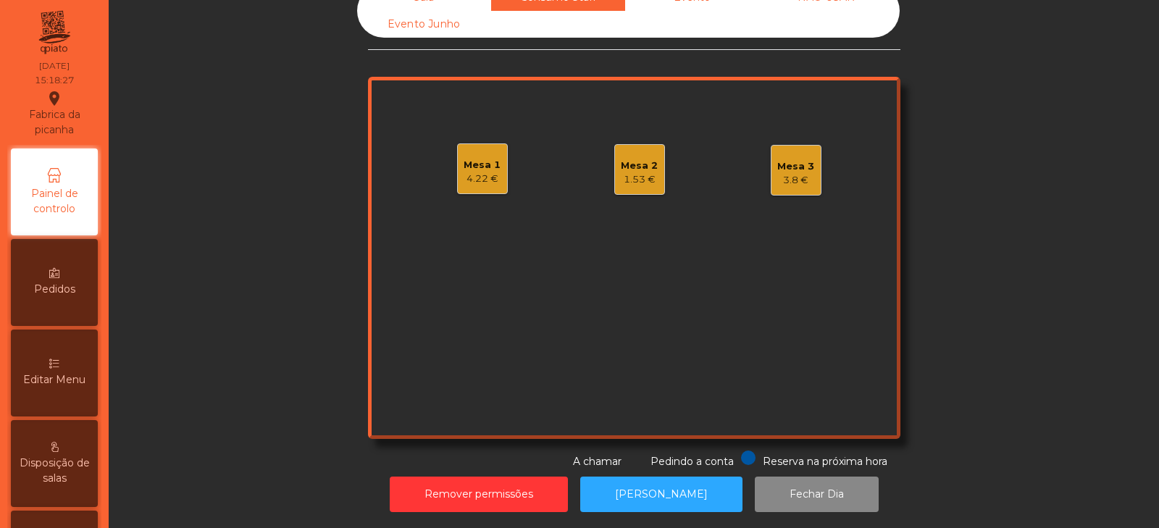
scroll to position [0, 0]
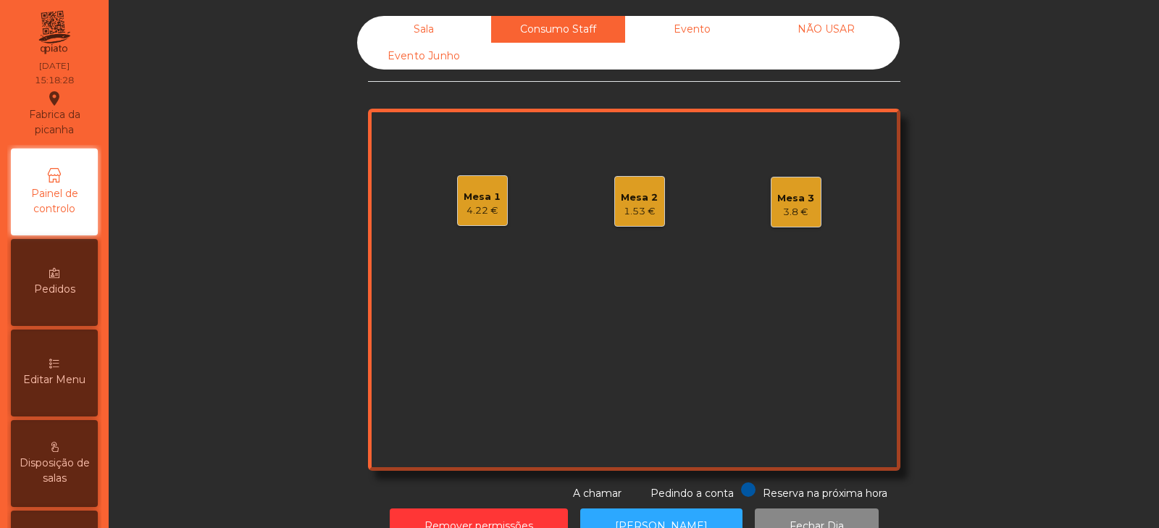
click at [436, 22] on div "Sala" at bounding box center [424, 29] width 134 height 27
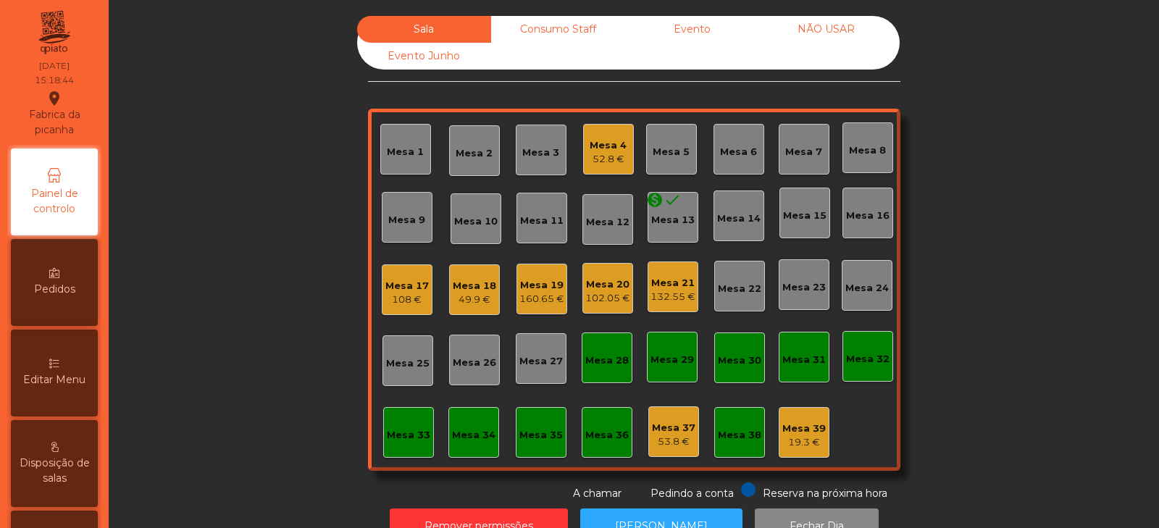
click at [860, 359] on div "Mesa 32" at bounding box center [867, 359] width 43 height 14
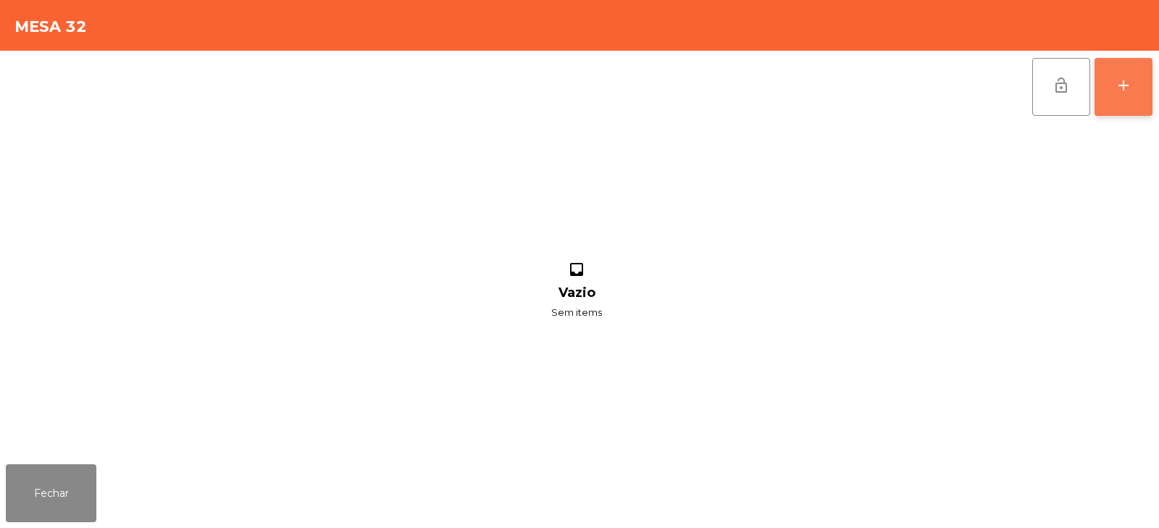
click at [1125, 100] on button "add" at bounding box center [1123, 87] width 58 height 58
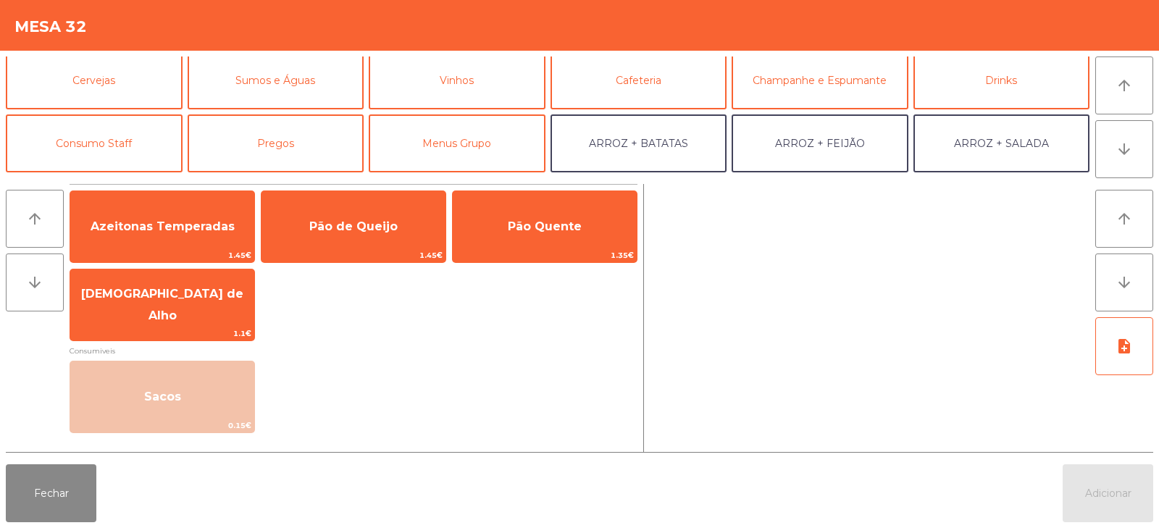
scroll to position [102, 0]
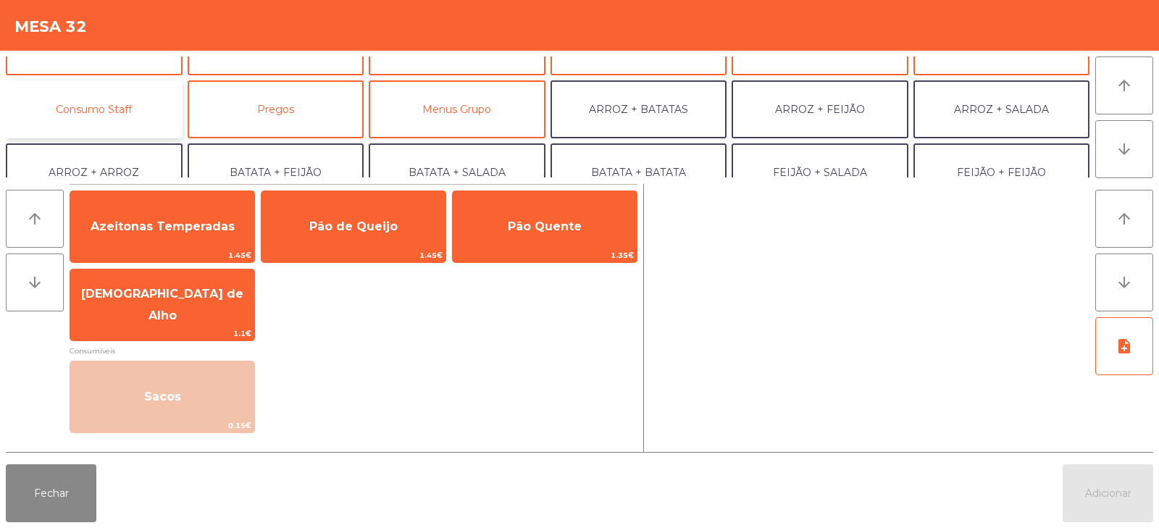
click at [106, 114] on button "Consumo Staff" at bounding box center [94, 109] width 177 height 58
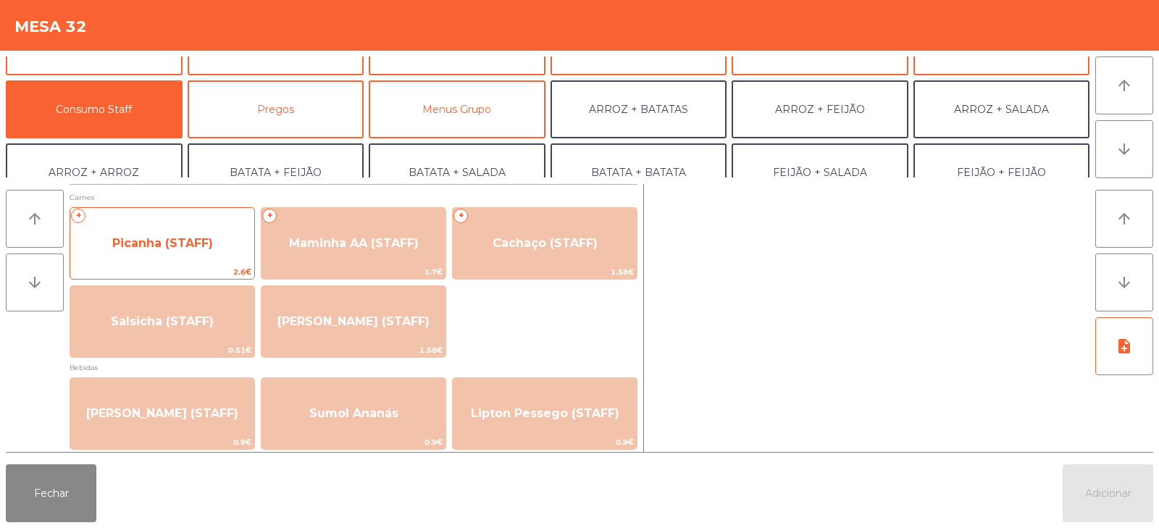
click at [179, 237] on span "Picanha (STAFF)" at bounding box center [162, 243] width 101 height 14
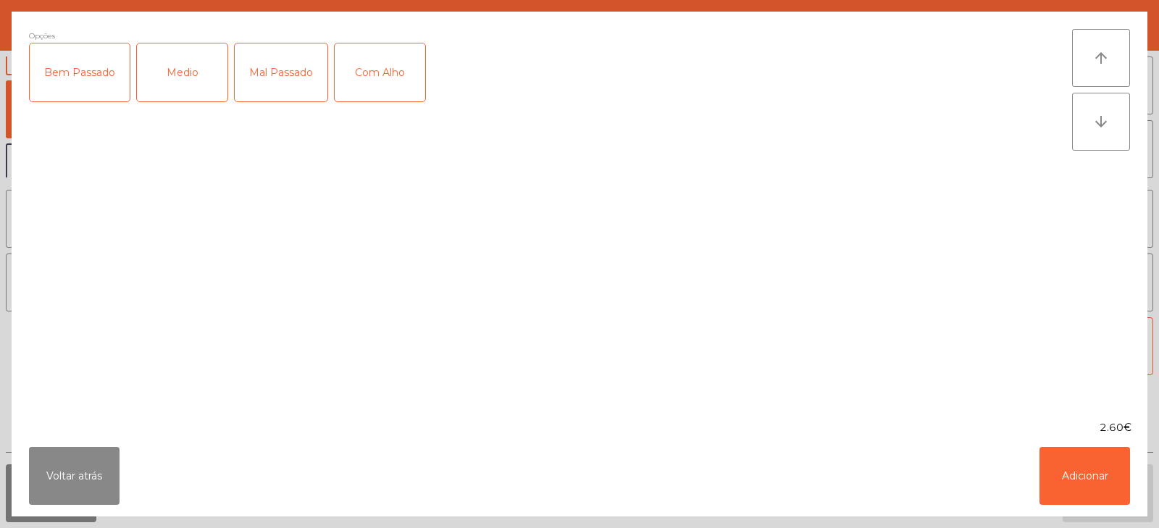
click at [175, 74] on div "Medio" at bounding box center [182, 72] width 91 height 58
click at [392, 63] on div "Com Alho" at bounding box center [380, 72] width 91 height 58
click at [1083, 476] on button "Adicionar" at bounding box center [1084, 476] width 91 height 58
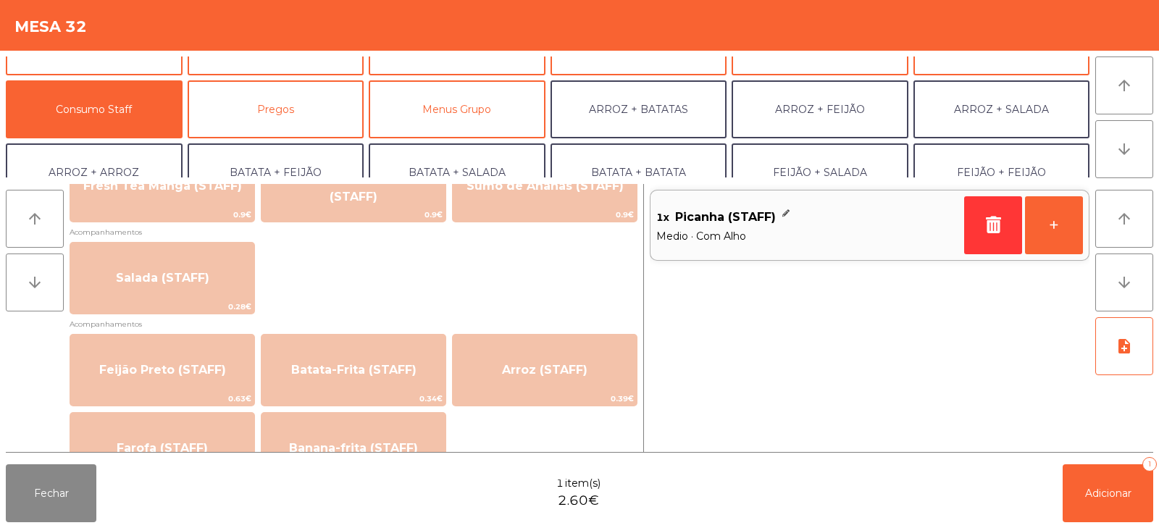
scroll to position [558, 0]
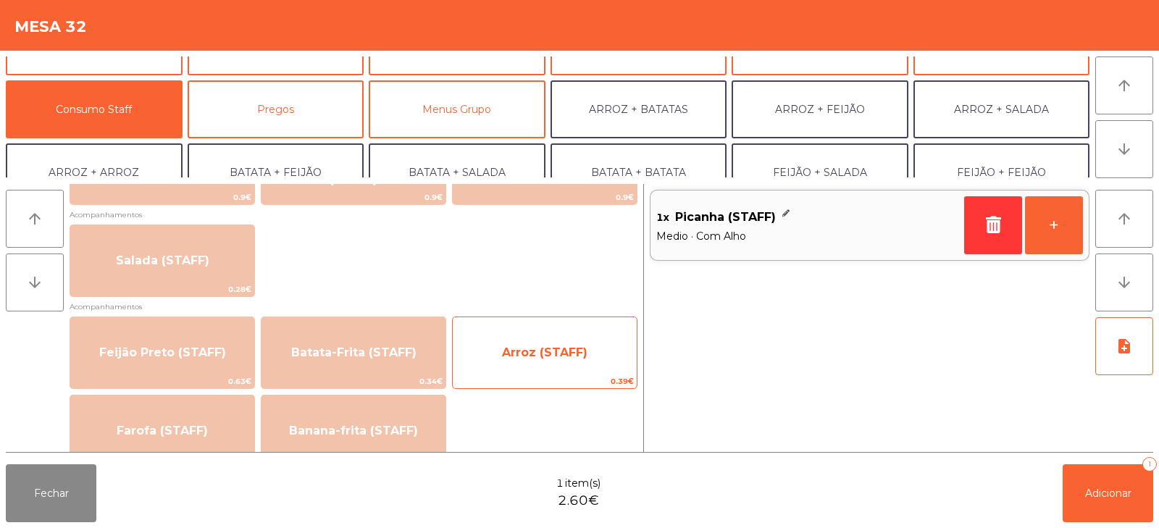
click at [557, 355] on span "Arroz (STAFF)" at bounding box center [544, 352] width 85 height 14
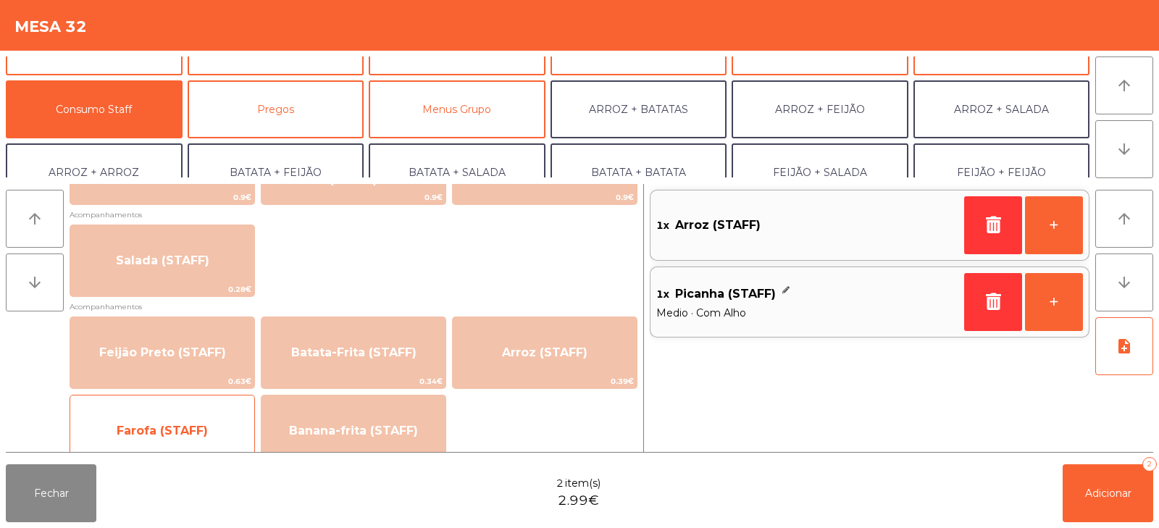
click at [148, 419] on span "Farofa (STAFF)" at bounding box center [162, 430] width 184 height 39
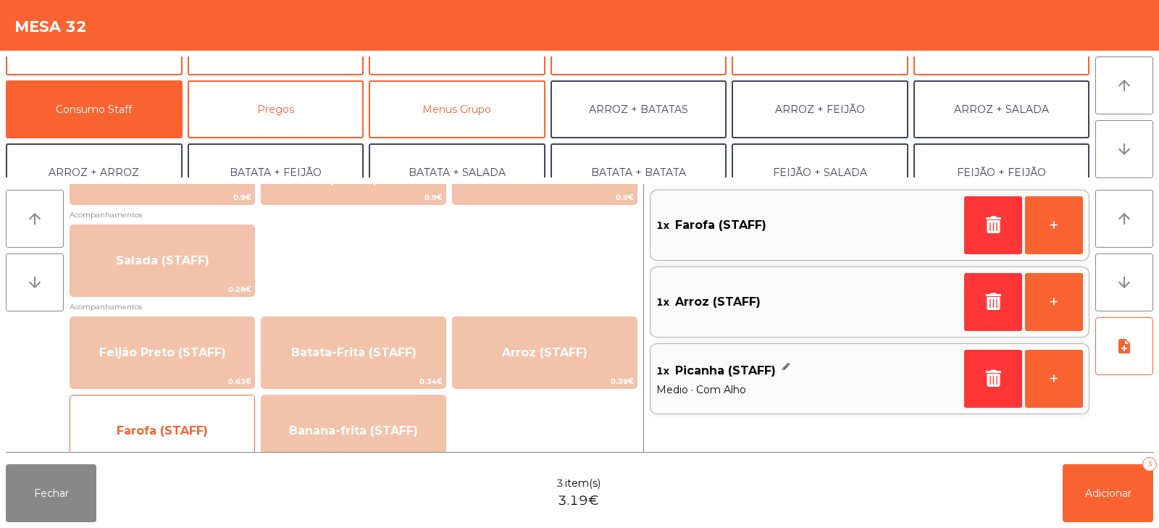
scroll to position [0, 0]
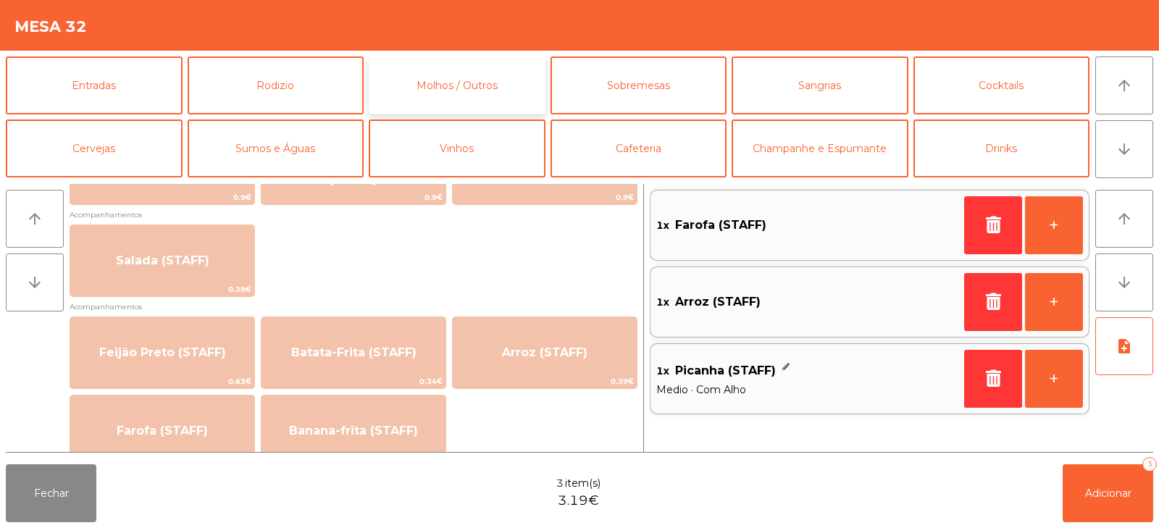
click at [464, 79] on button "Molhos / Outros" at bounding box center [457, 85] width 177 height 58
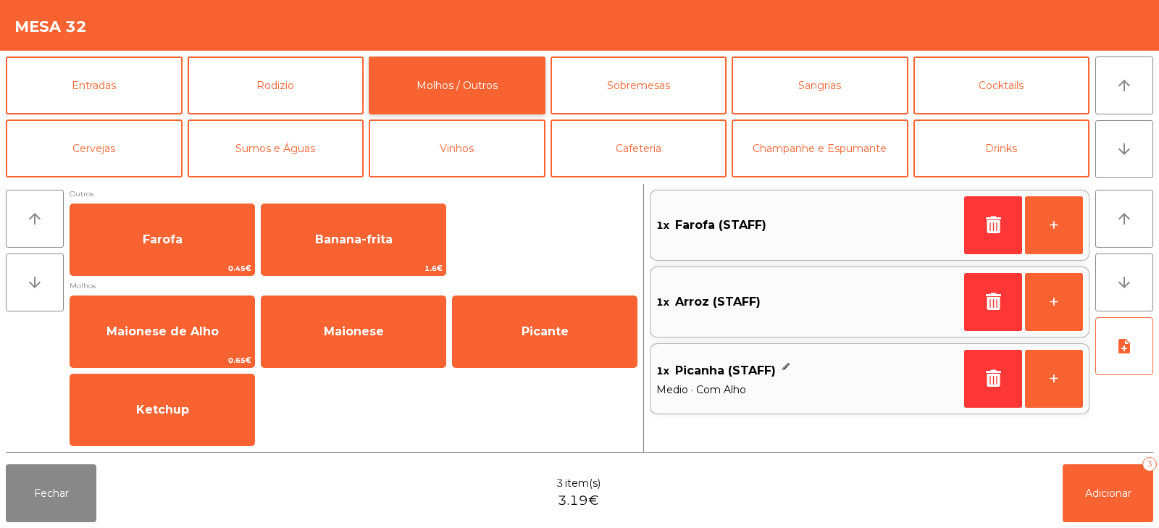
scroll to position [4, 0]
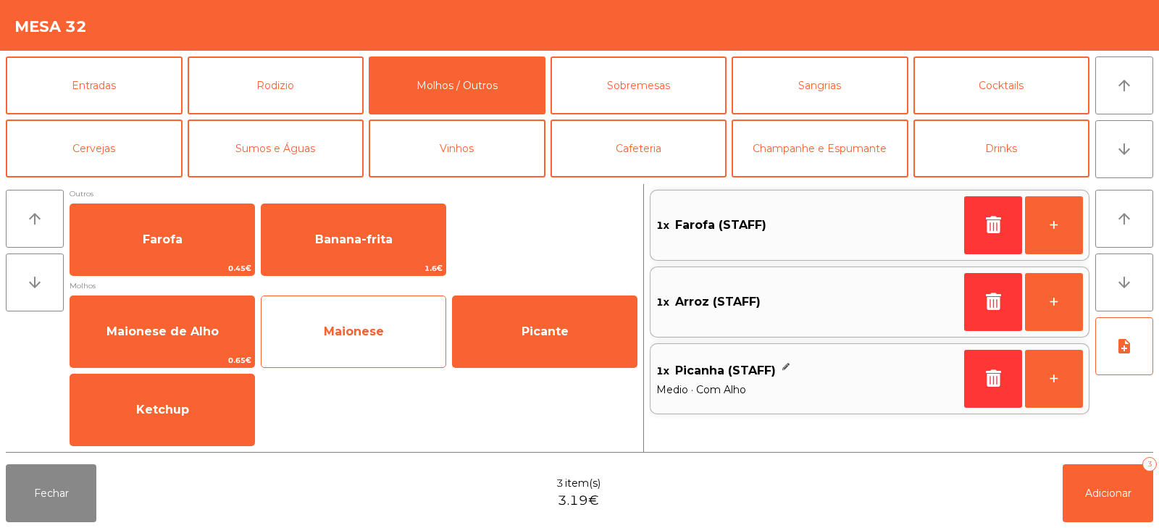
click at [348, 341] on span "Maionese" at bounding box center [353, 331] width 184 height 39
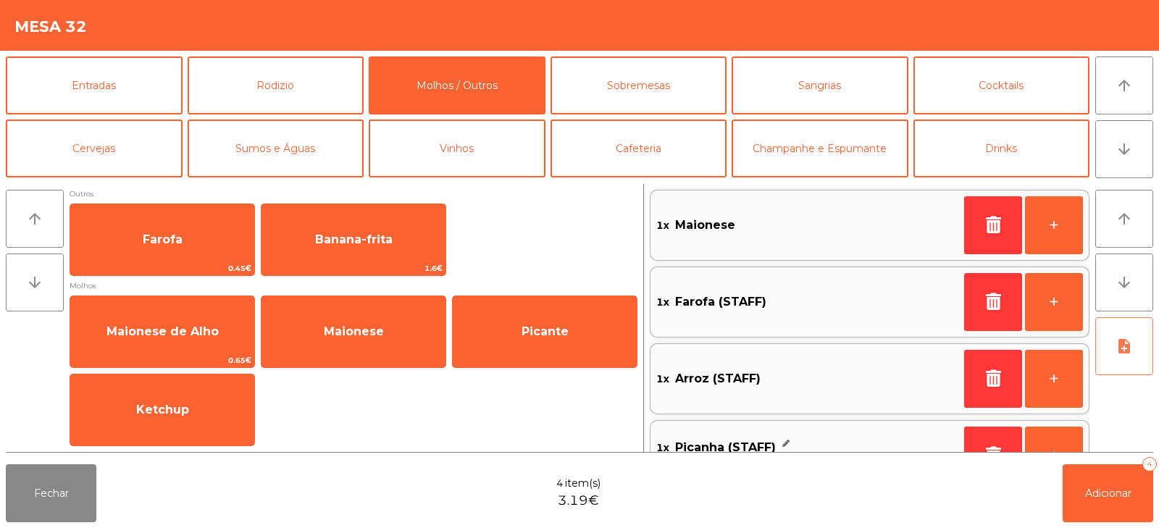
click at [1126, 331] on button "note_add" at bounding box center [1124, 346] width 58 height 58
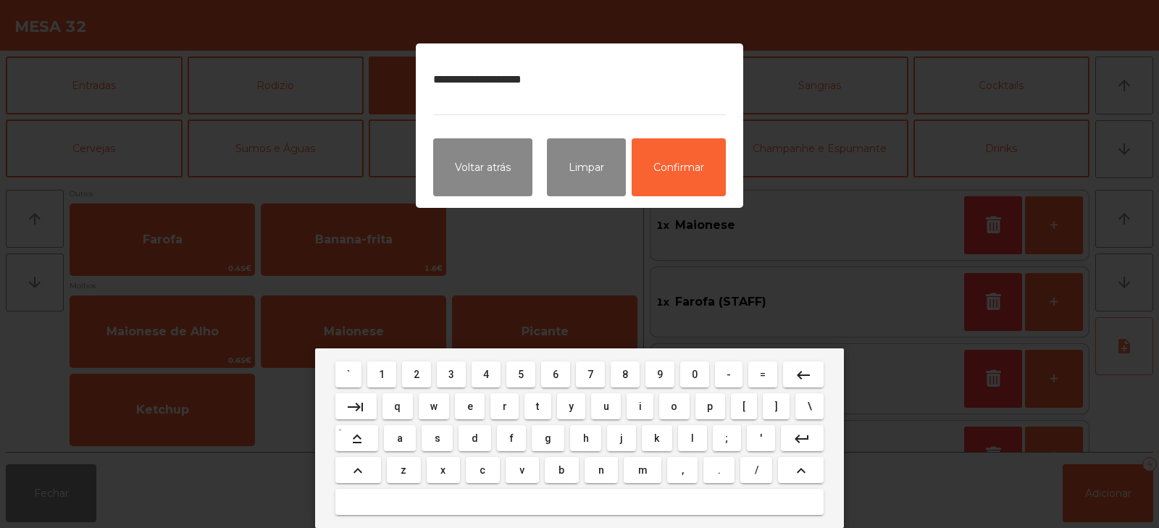
type textarea "**********"
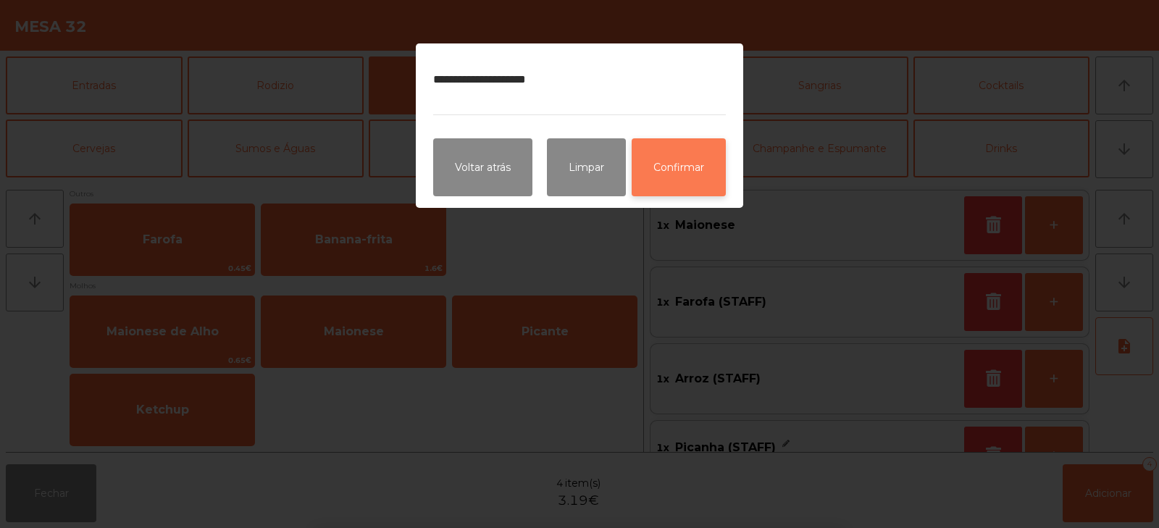
click at [671, 177] on button "Confirmar" at bounding box center [678, 167] width 94 height 58
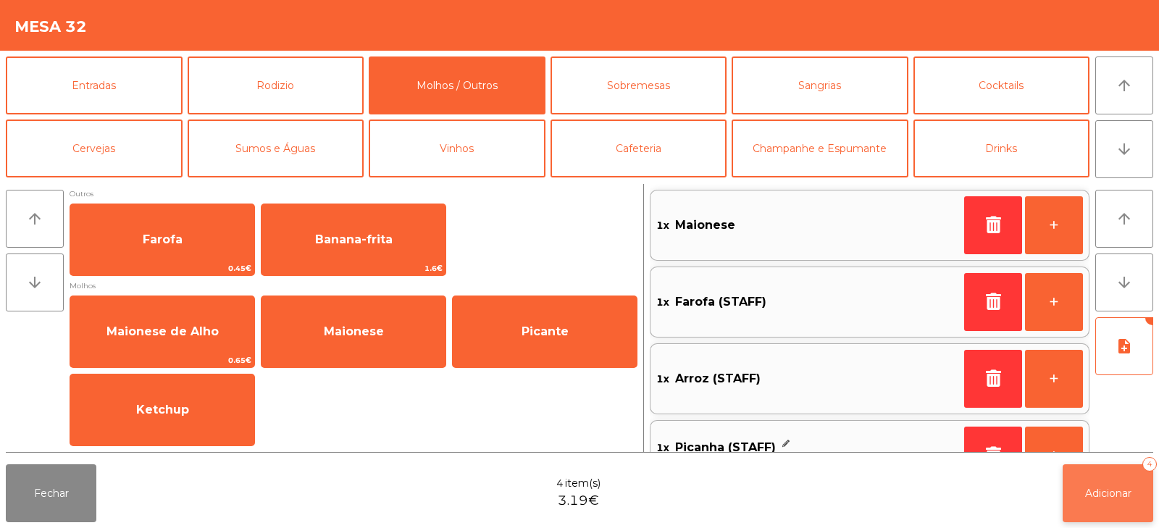
click at [1126, 485] on button "Adicionar 4" at bounding box center [1107, 493] width 91 height 58
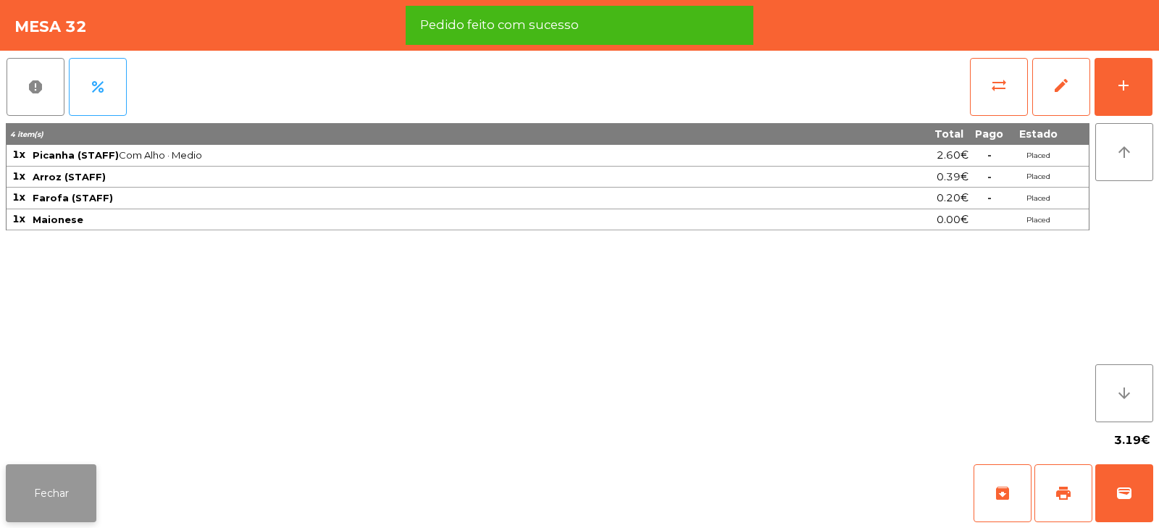
click at [51, 501] on button "Fechar" at bounding box center [51, 493] width 91 height 58
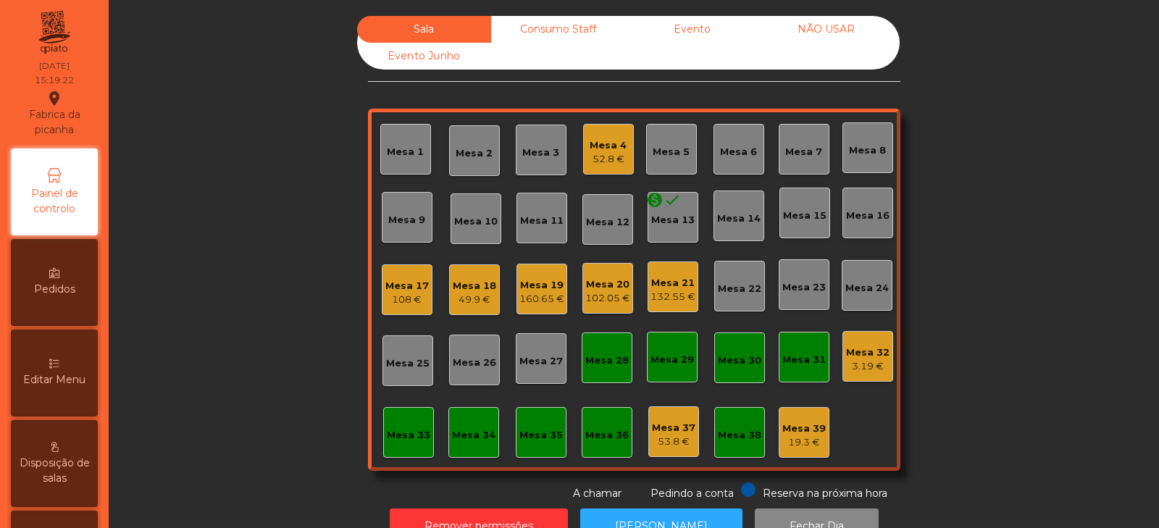
click at [401, 430] on div "Mesa 33" at bounding box center [408, 435] width 43 height 14
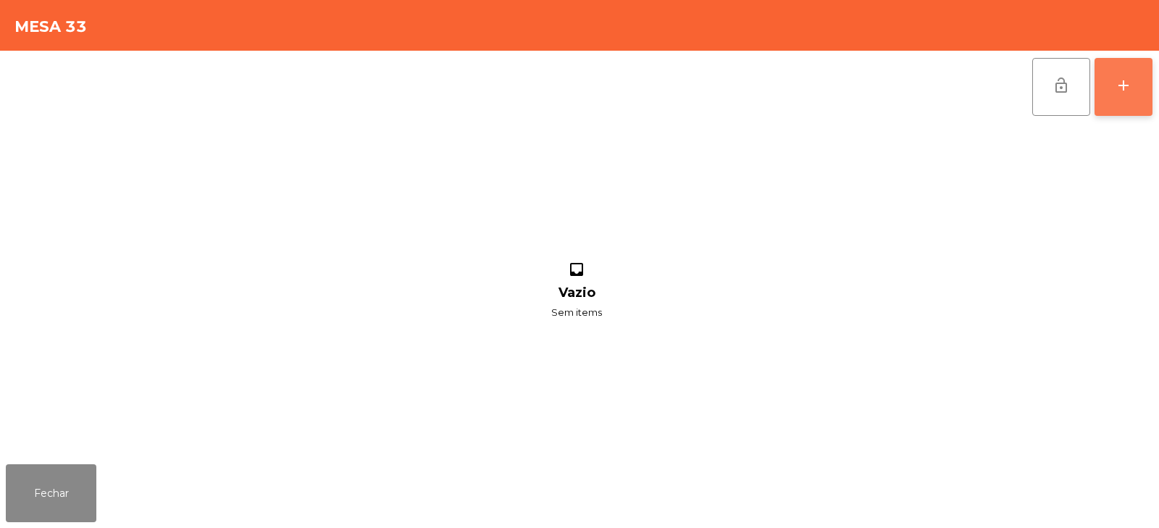
click at [1127, 92] on div "add" at bounding box center [1122, 85] width 17 height 17
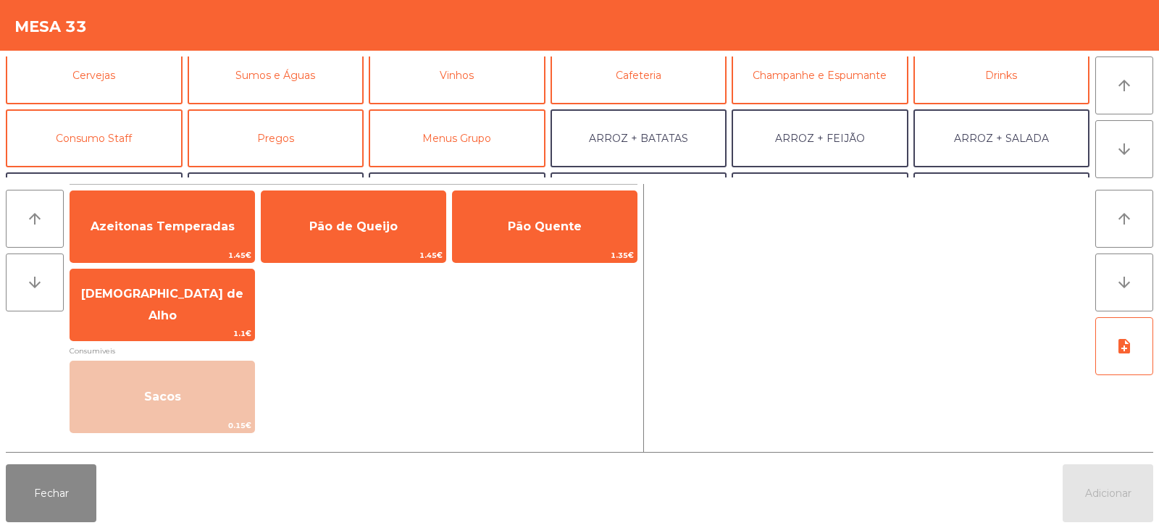
scroll to position [67, 0]
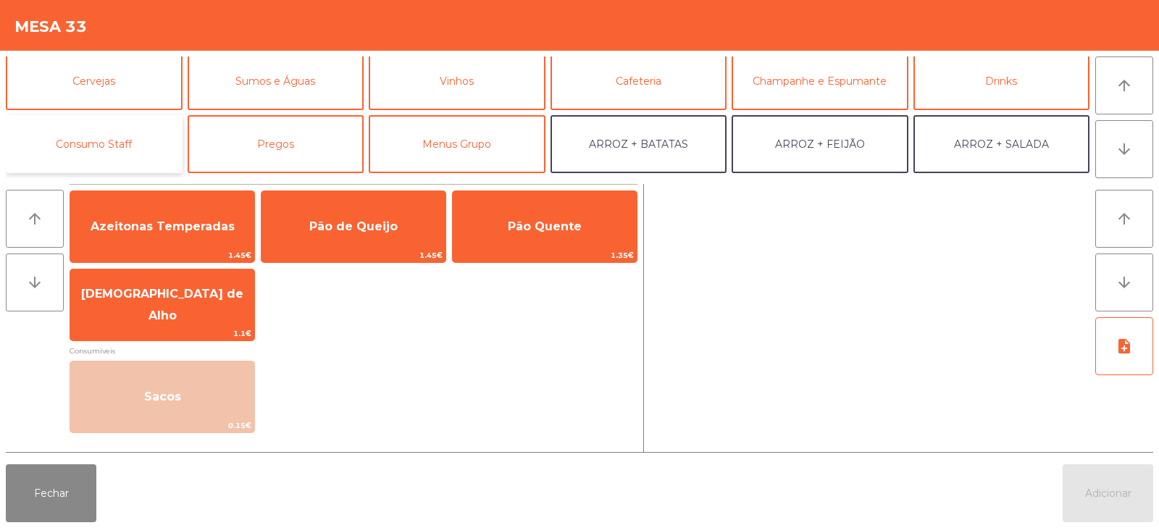
click at [116, 127] on button "Consumo Staff" at bounding box center [94, 144] width 177 height 58
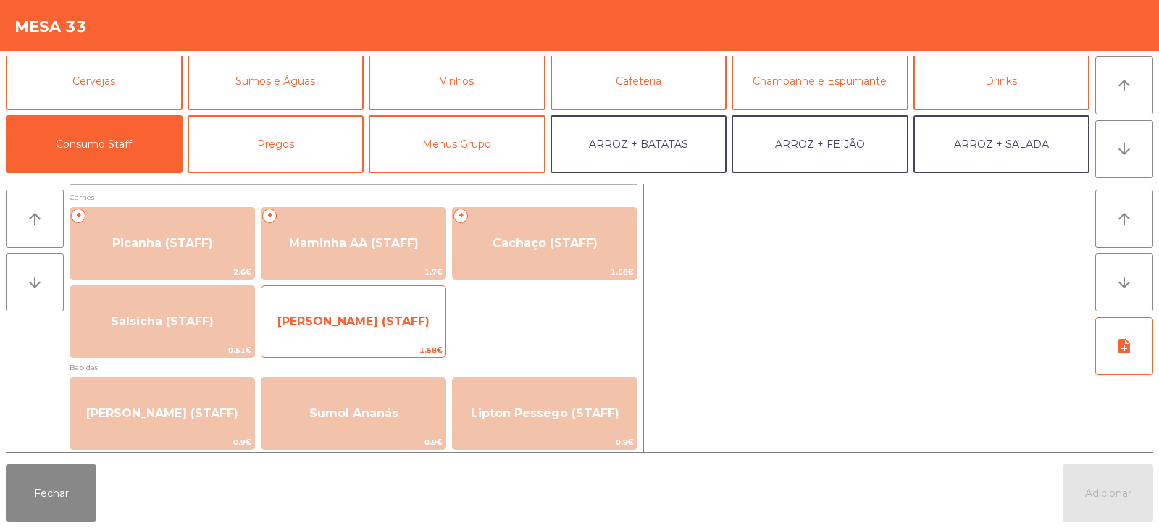
click at [346, 325] on span "[PERSON_NAME] (STAFF)" at bounding box center [353, 321] width 152 height 14
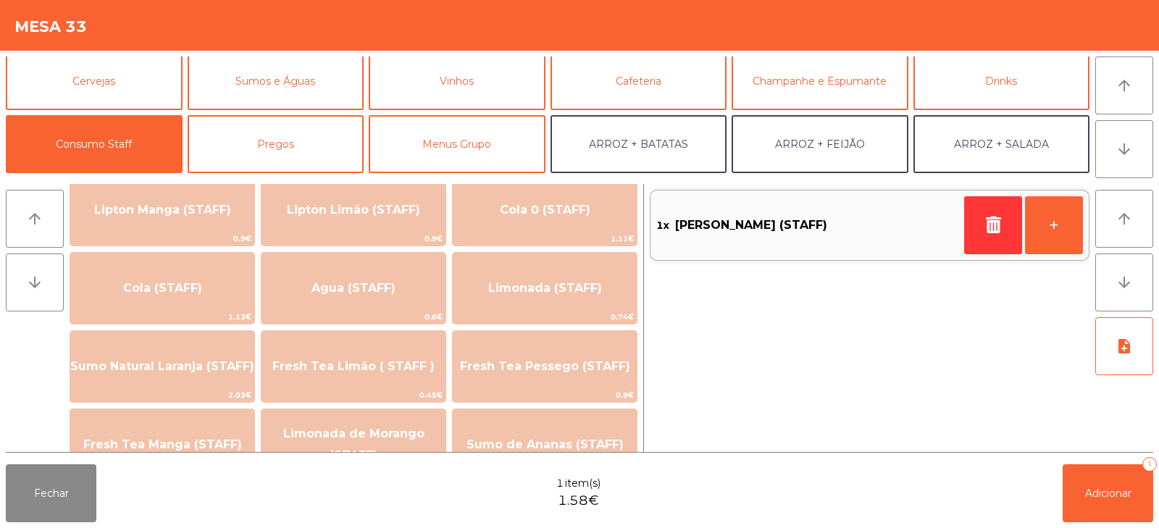
scroll to position [324, 0]
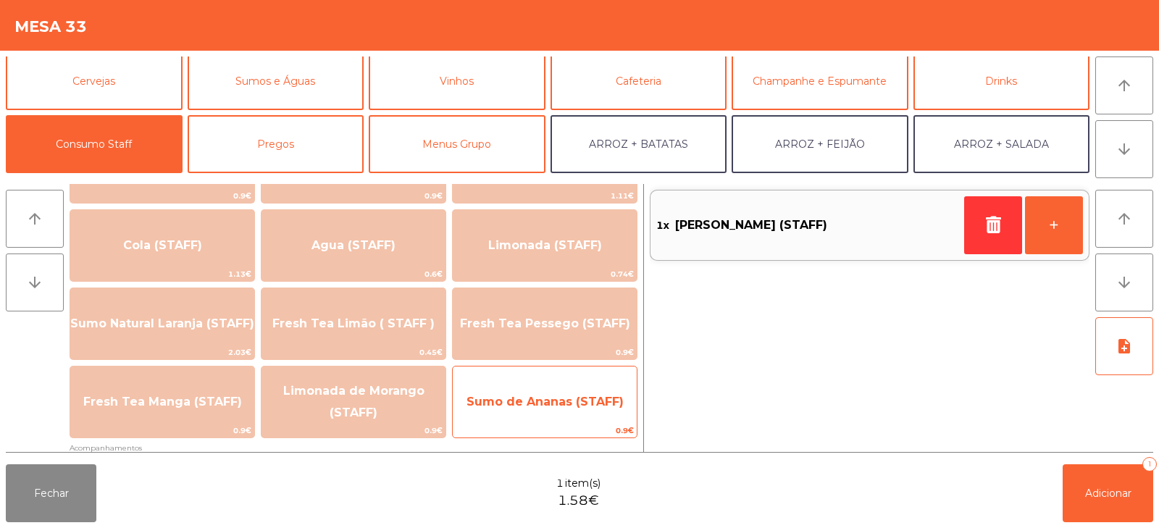
click at [555, 412] on span "Sumo de Ananas (STAFF)" at bounding box center [545, 401] width 184 height 39
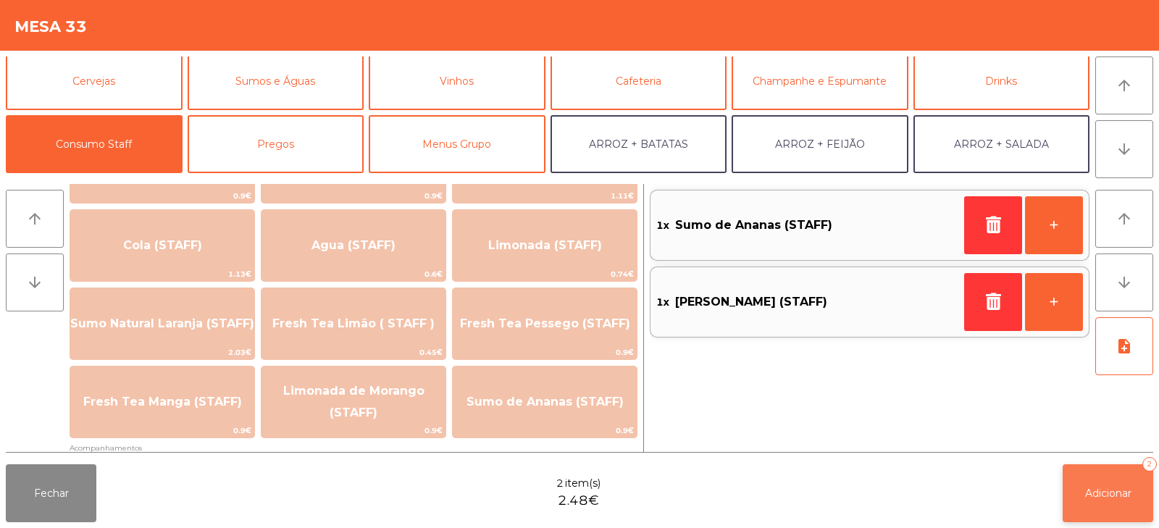
click at [1104, 492] on span "Adicionar" at bounding box center [1108, 493] width 46 height 13
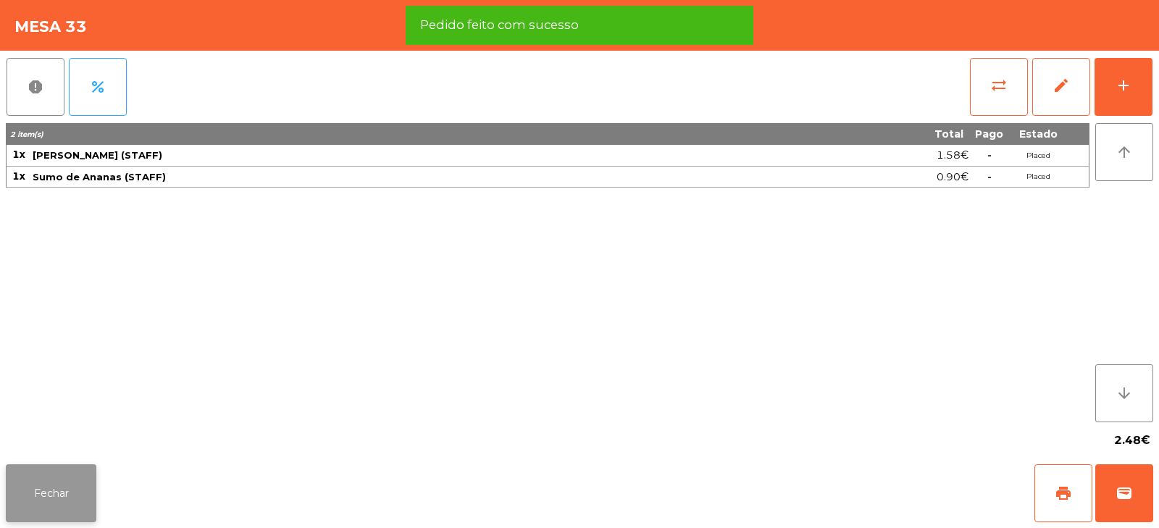
click at [58, 510] on button "Fechar" at bounding box center [51, 493] width 91 height 58
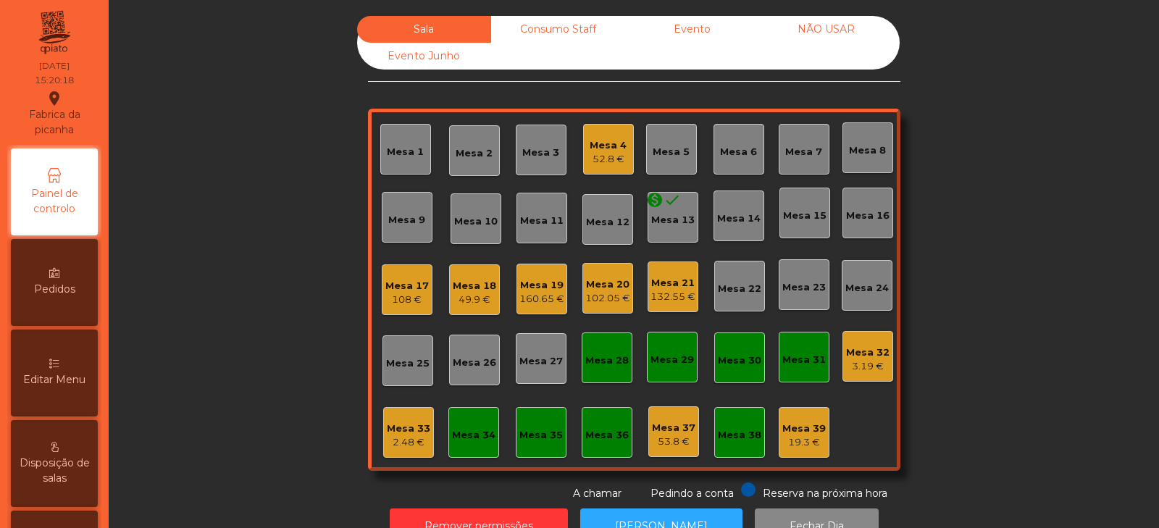
click at [601, 283] on div "Mesa 20" at bounding box center [607, 284] width 45 height 14
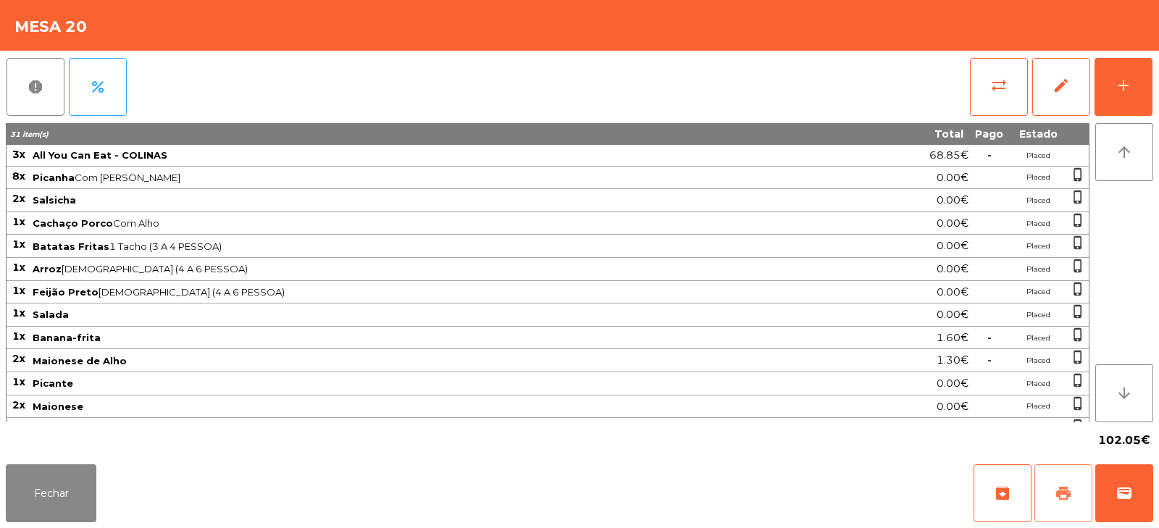
click at [1061, 489] on span "print" at bounding box center [1062, 492] width 17 height 17
click at [67, 499] on button "Fechar" at bounding box center [51, 493] width 91 height 58
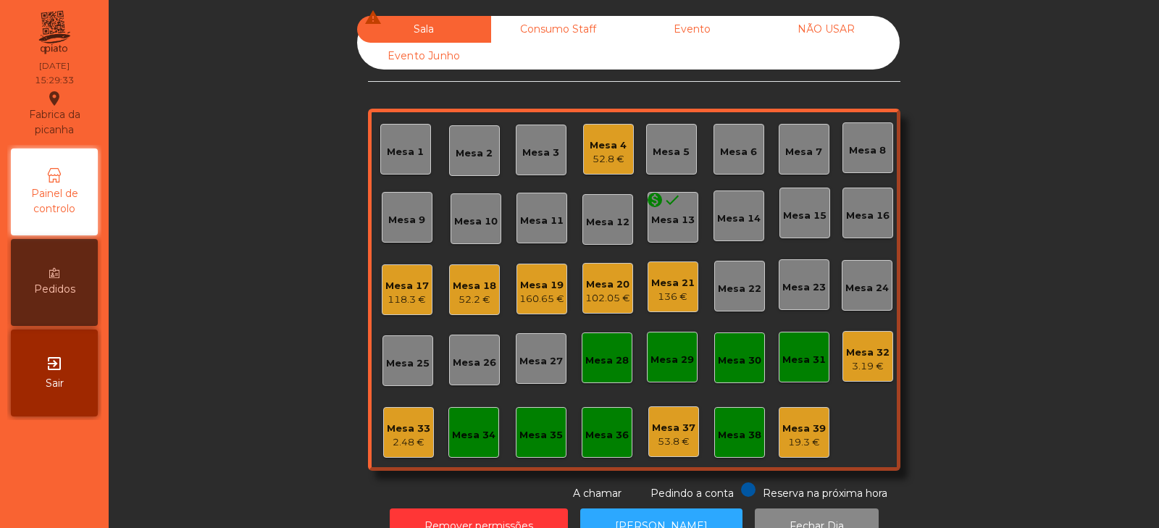
click at [401, 291] on div "Mesa 17" at bounding box center [406, 286] width 43 height 14
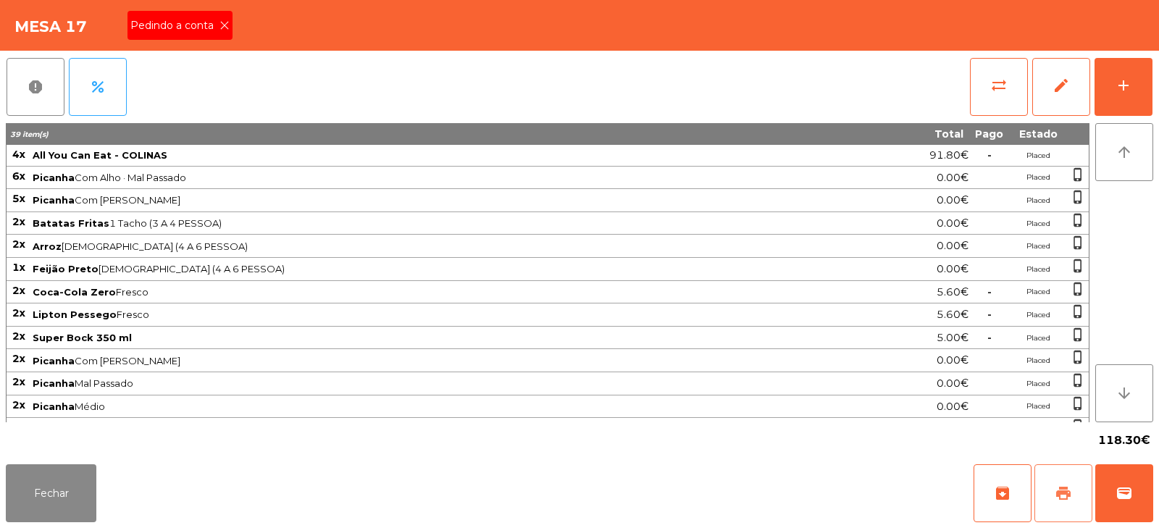
click at [1069, 498] on span "print" at bounding box center [1062, 492] width 17 height 17
click at [40, 490] on button "Fechar" at bounding box center [51, 493] width 91 height 58
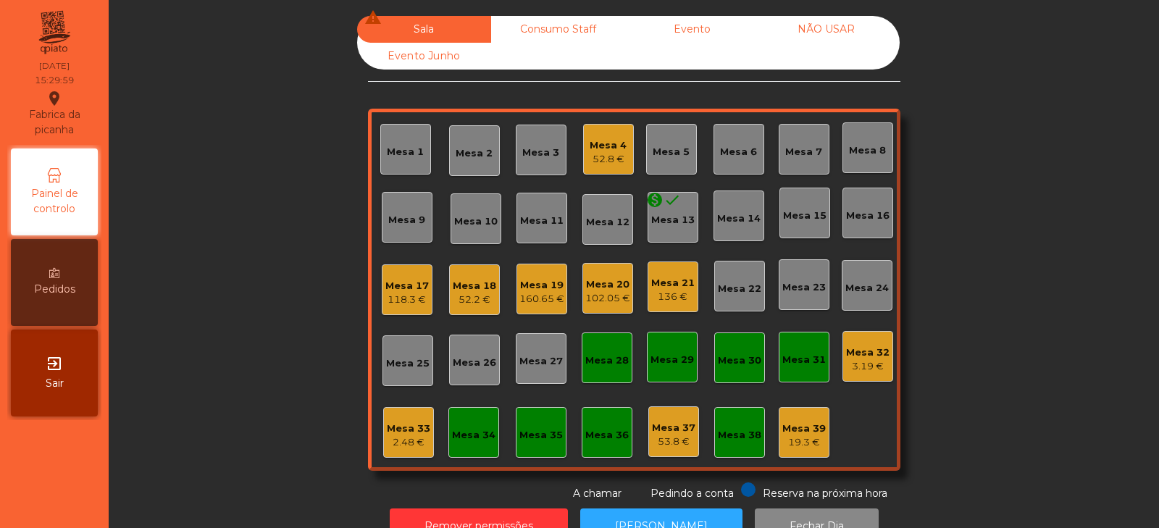
click at [610, 161] on div "52.8 €" at bounding box center [607, 159] width 37 height 14
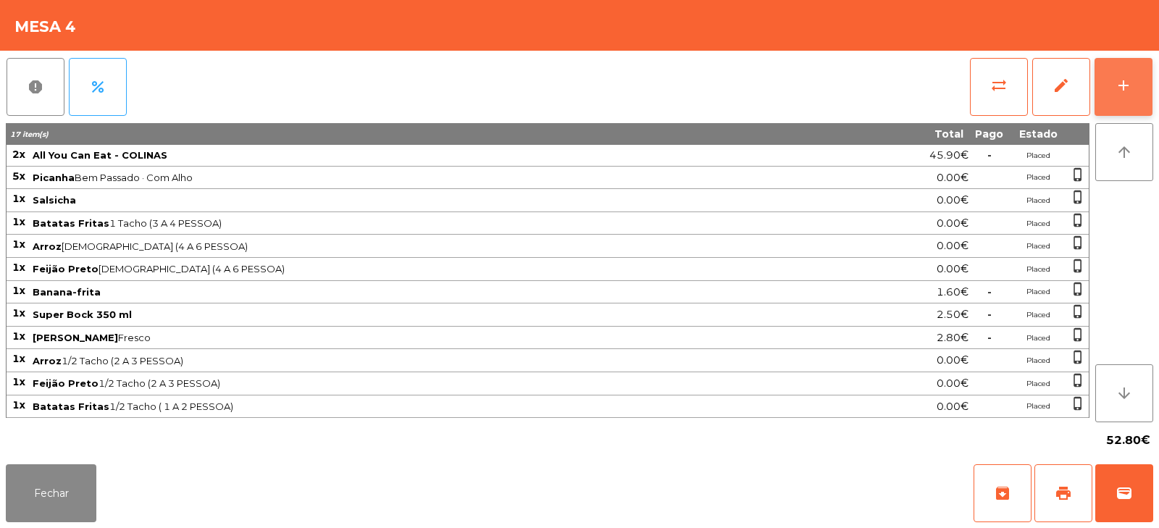
click at [1114, 72] on button "add" at bounding box center [1123, 87] width 58 height 58
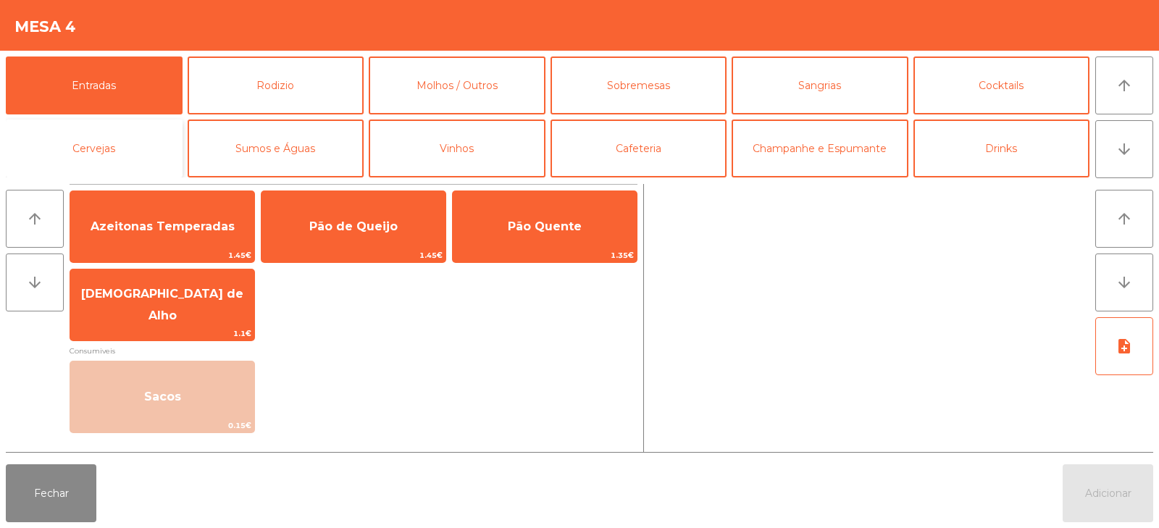
click at [97, 154] on button "Cervejas" at bounding box center [94, 148] width 177 height 58
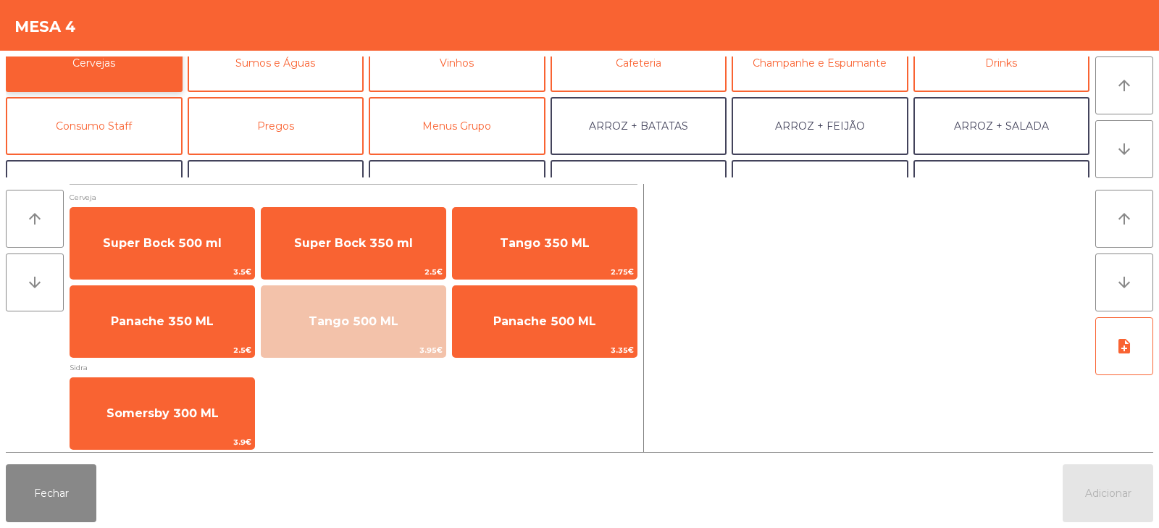
scroll to position [189, 0]
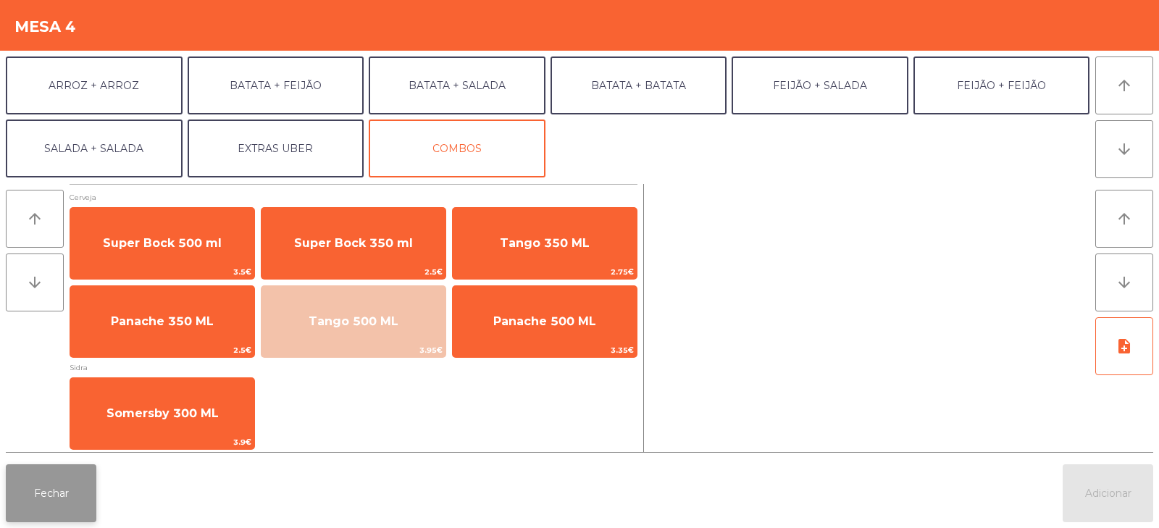
click at [48, 512] on button "Fechar" at bounding box center [51, 493] width 91 height 58
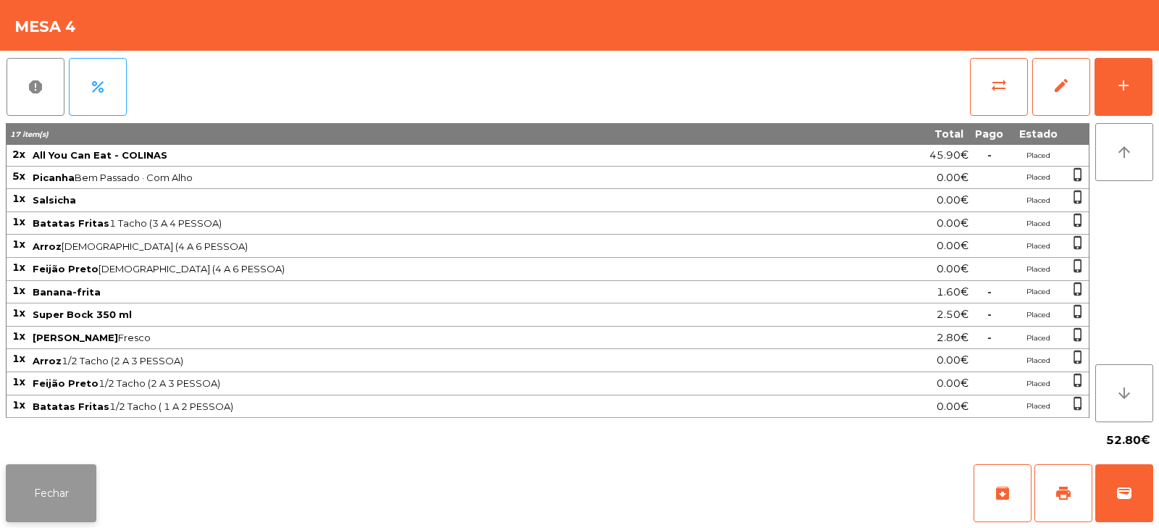
click at [60, 493] on button "Fechar" at bounding box center [51, 493] width 91 height 58
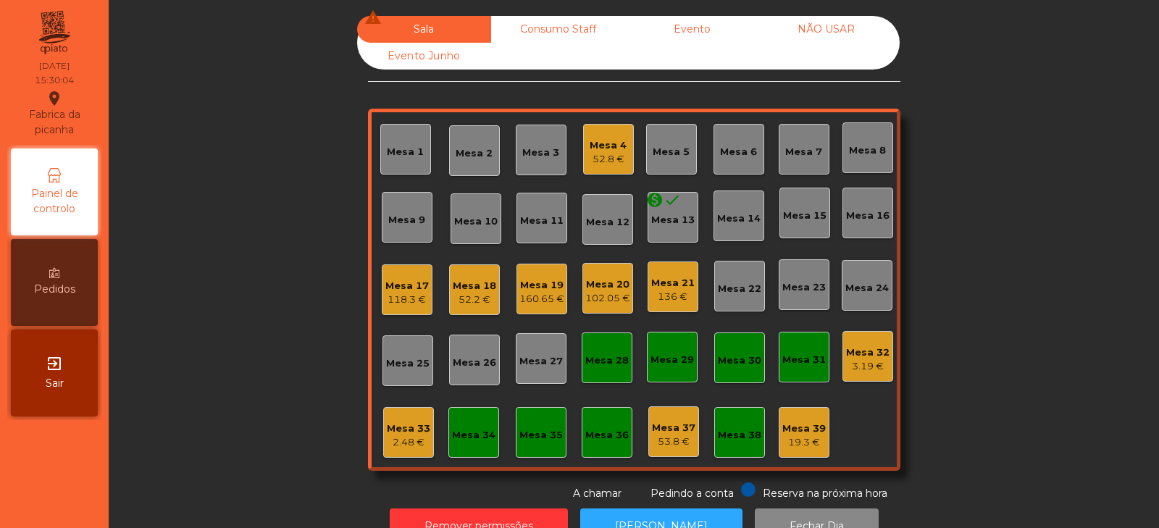
click at [667, 360] on div "Mesa 29" at bounding box center [671, 360] width 43 height 14
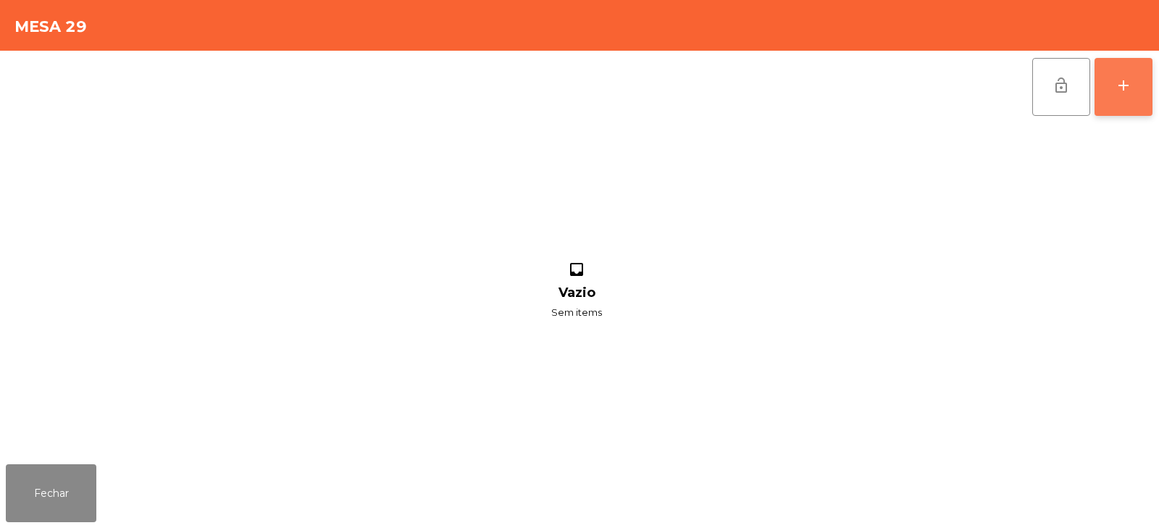
click at [1135, 89] on button "add" at bounding box center [1123, 87] width 58 height 58
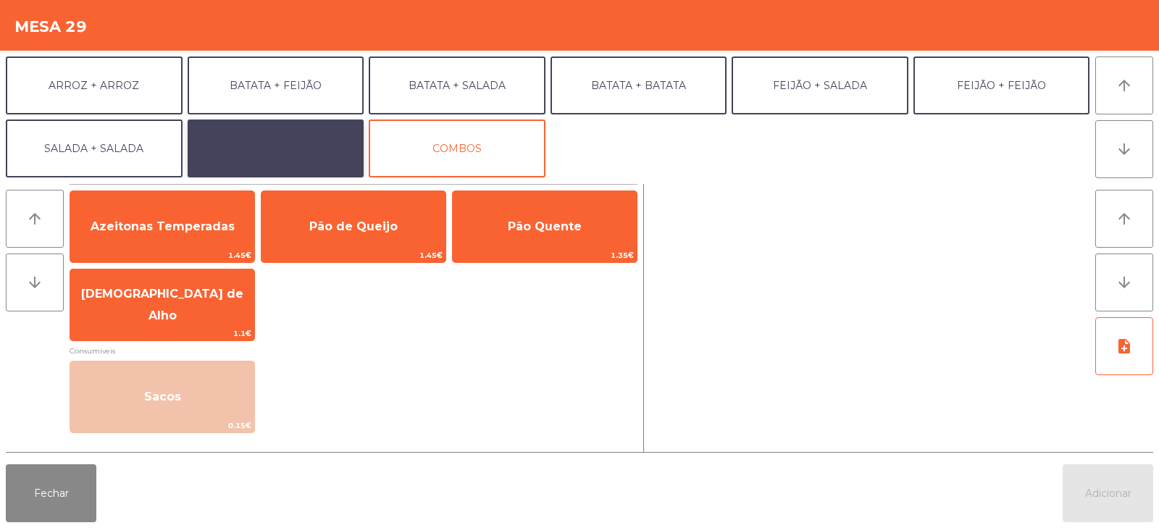
click at [274, 145] on button "EXTRAS UBER" at bounding box center [276, 148] width 177 height 58
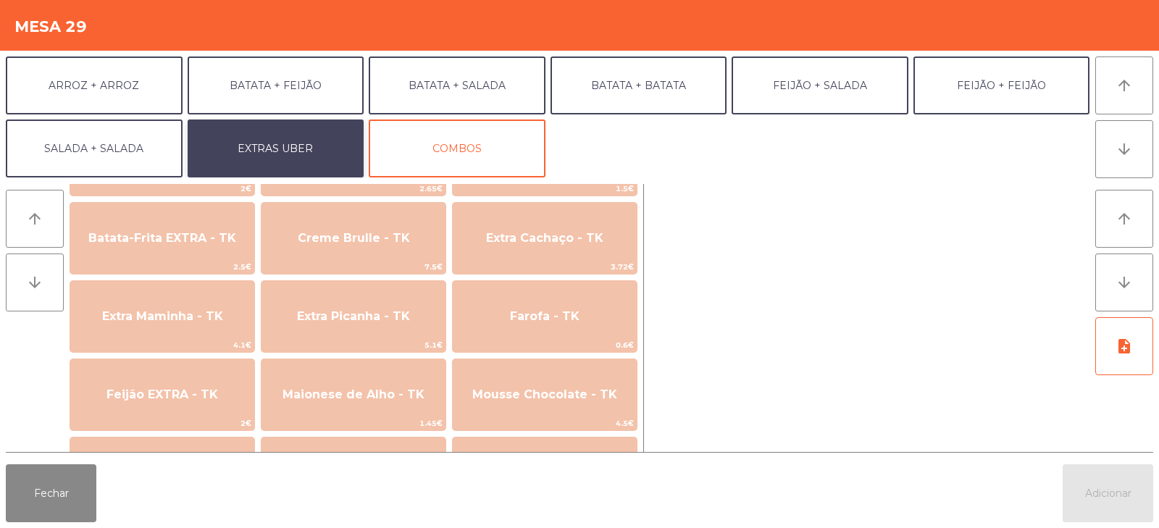
scroll to position [649, 0]
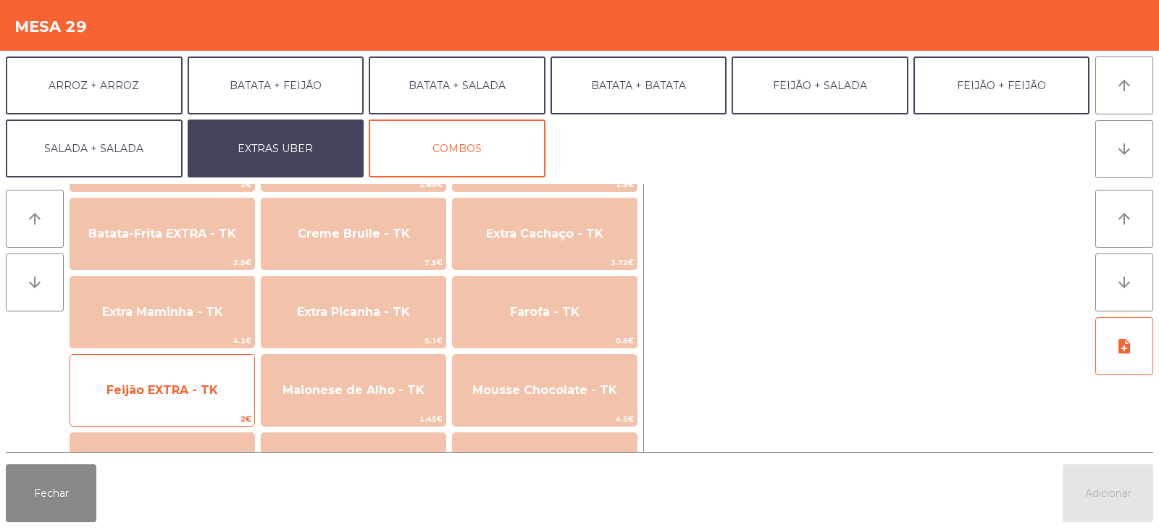
click at [164, 386] on span "Feijão EXTRA - TK" at bounding box center [162, 390] width 112 height 14
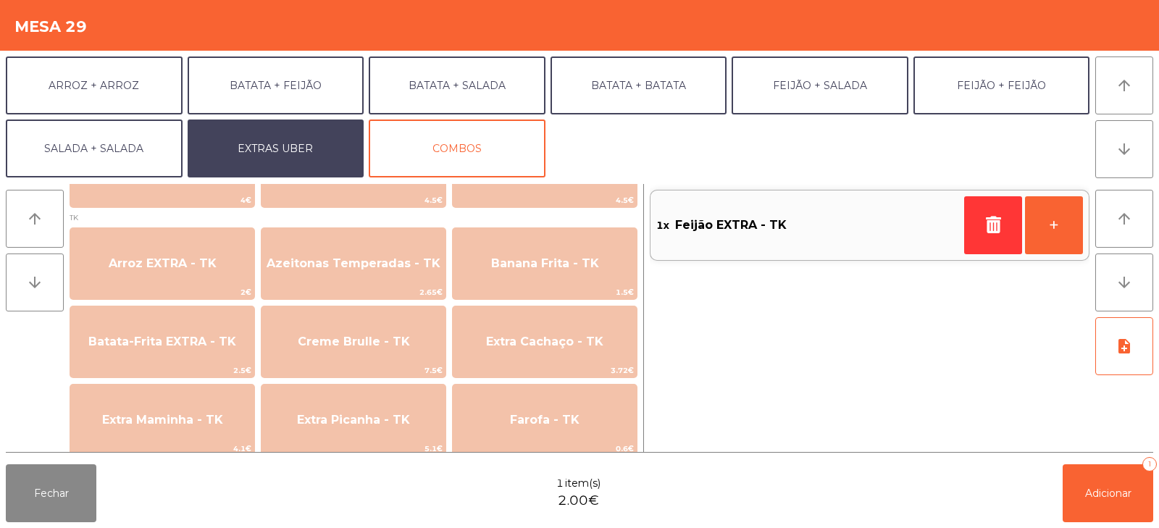
scroll to position [539, 0]
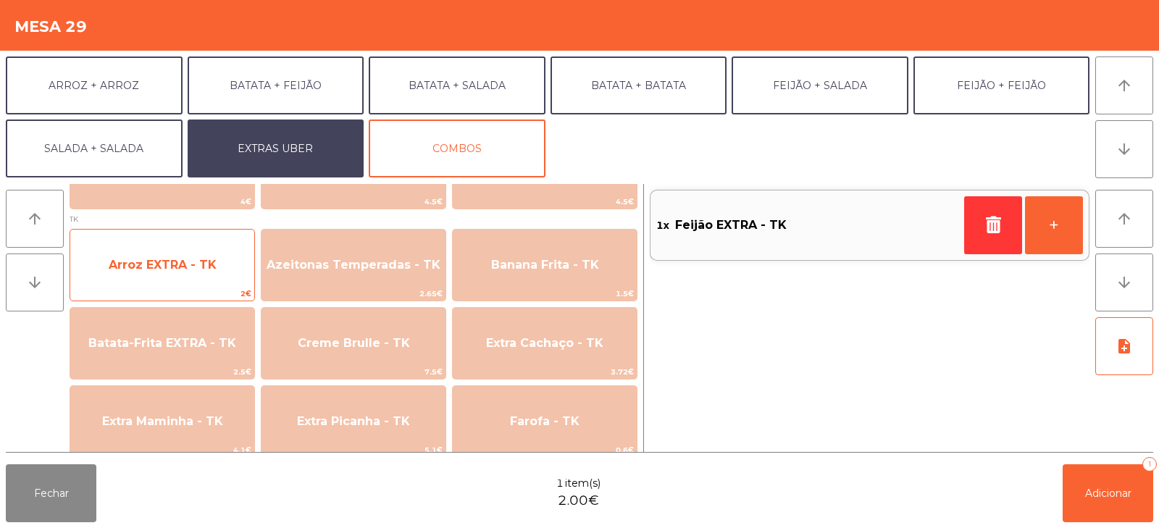
click at [191, 272] on span "Arroz EXTRA - TK" at bounding box center [162, 264] width 184 height 39
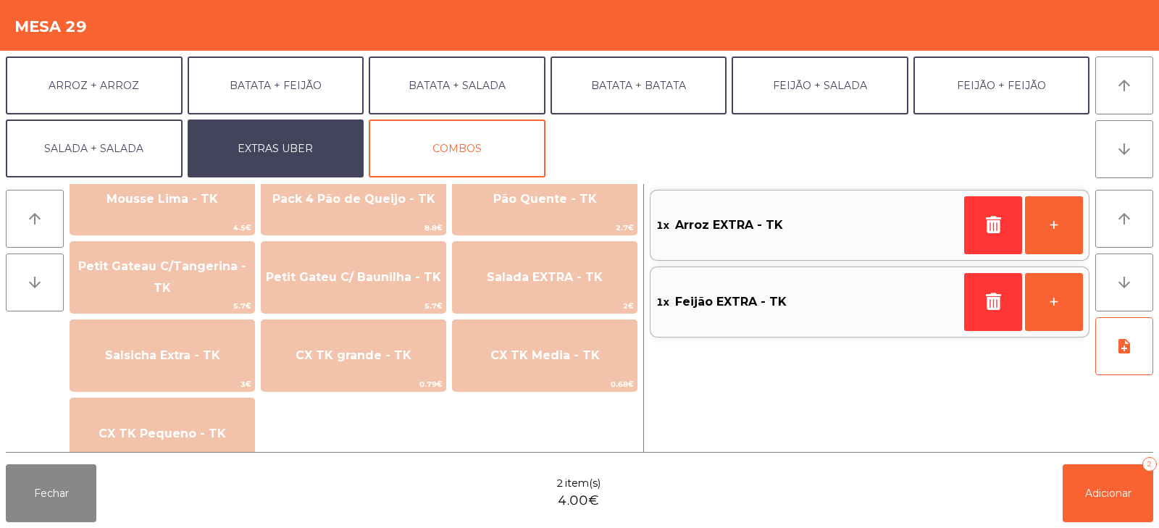
scroll to position [917, 0]
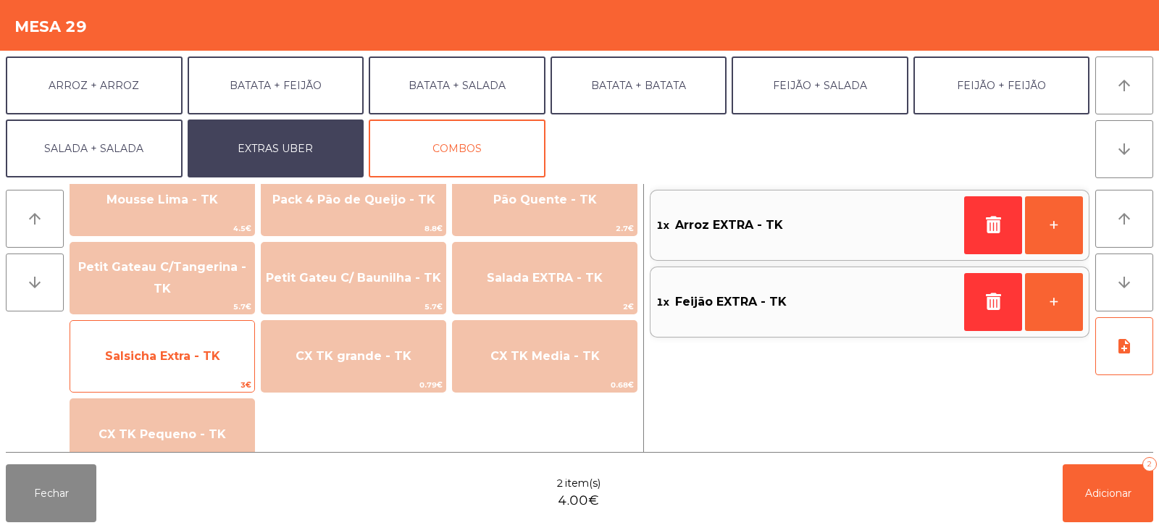
click at [185, 364] on span "Salsicha Extra - TK" at bounding box center [162, 356] width 184 height 39
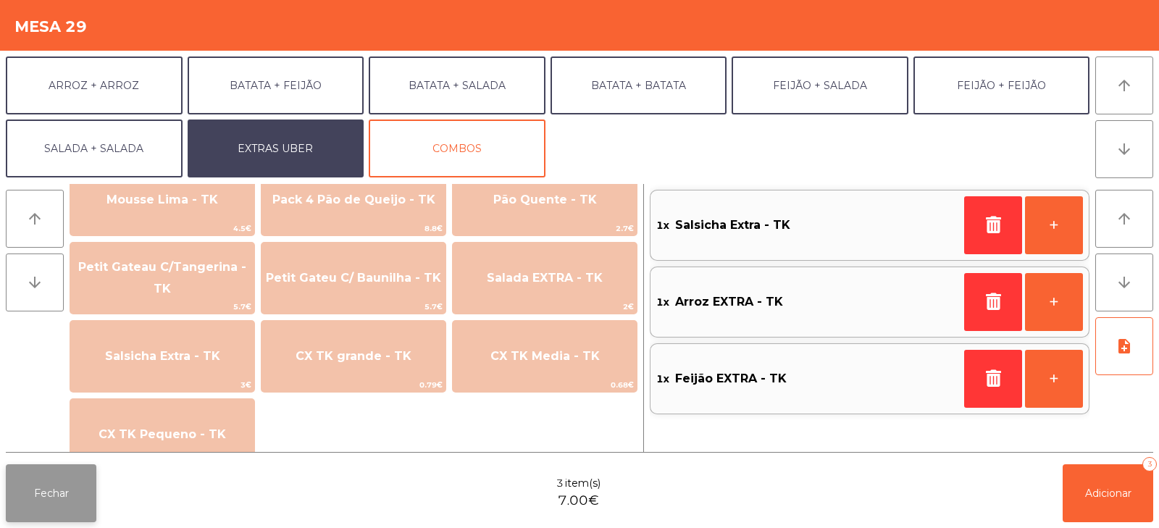
click at [65, 490] on button "Fechar" at bounding box center [51, 493] width 91 height 58
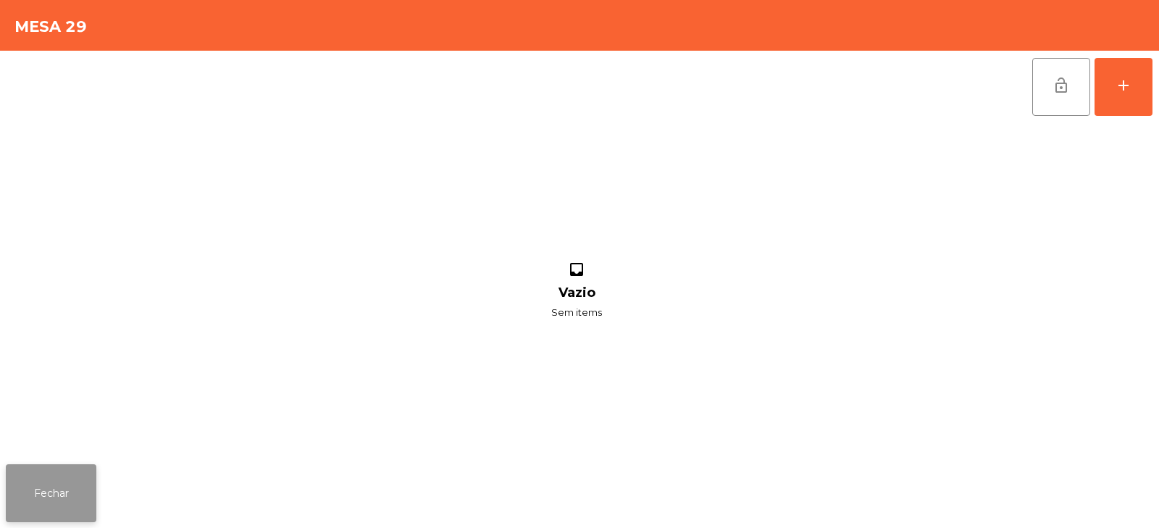
click at [67, 492] on button "Fechar" at bounding box center [51, 493] width 91 height 58
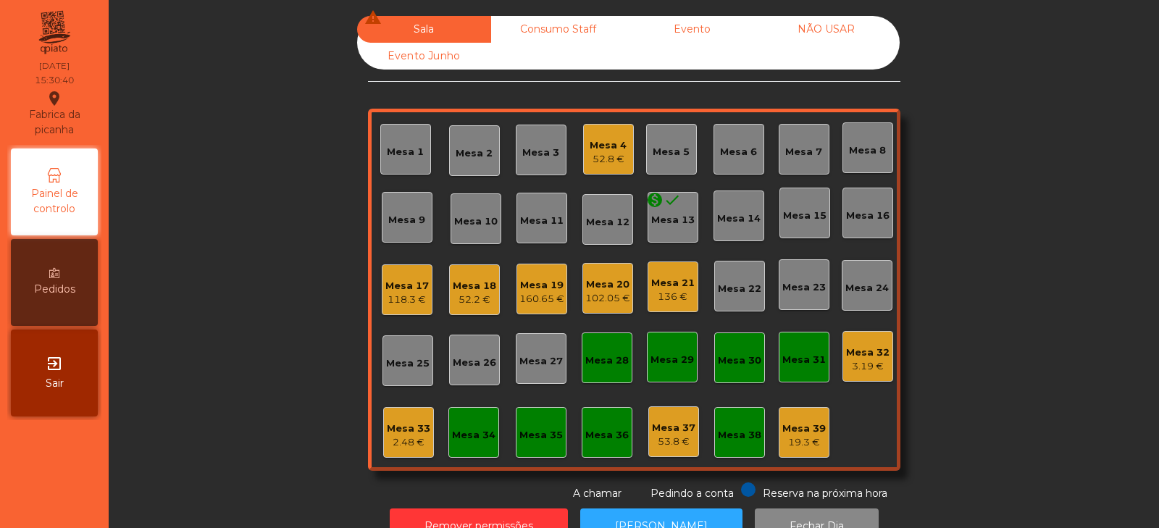
scroll to position [43, 0]
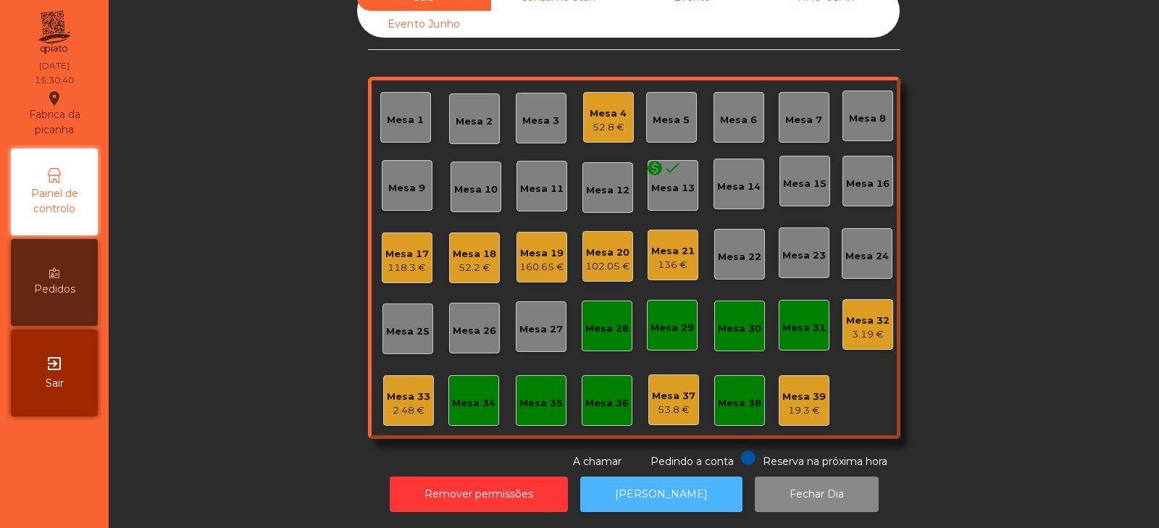
click at [675, 495] on button "[PERSON_NAME]" at bounding box center [661, 493] width 162 height 35
click at [410, 264] on div "118.3 €" at bounding box center [406, 268] width 43 height 14
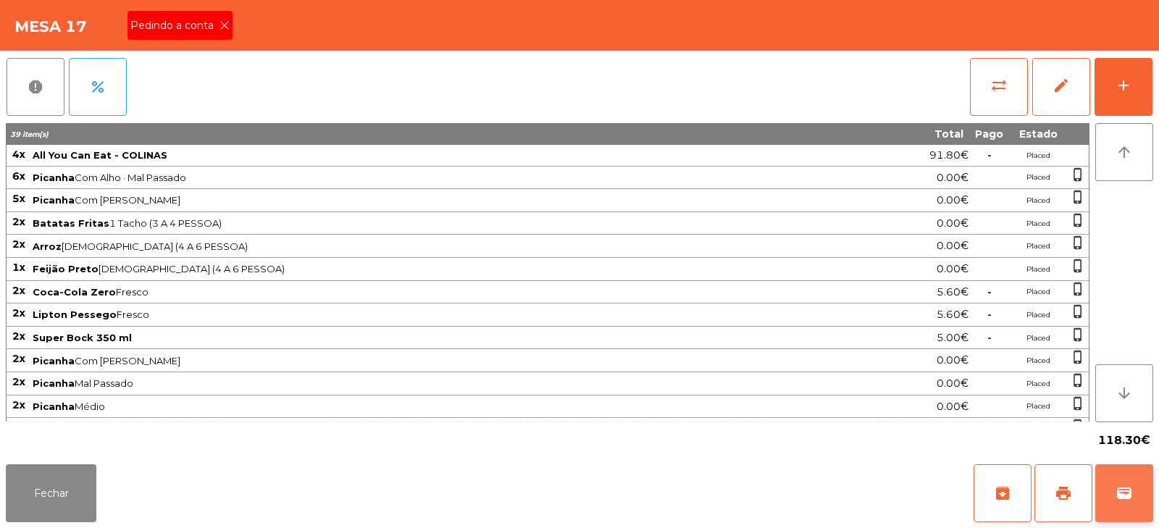
click at [1136, 484] on button "wallet" at bounding box center [1124, 493] width 58 height 58
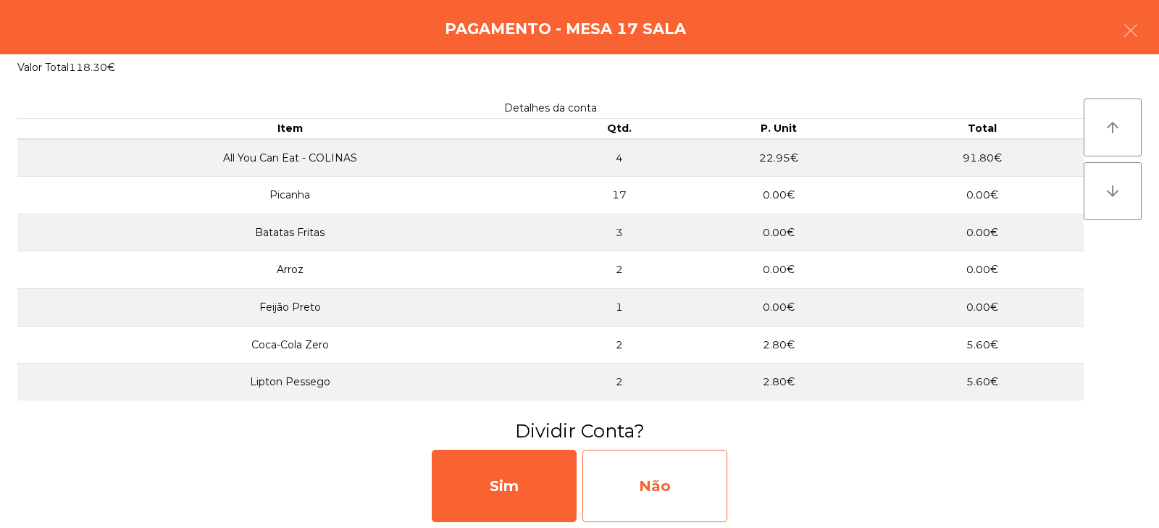
click at [658, 479] on div "Não" at bounding box center [654, 486] width 145 height 72
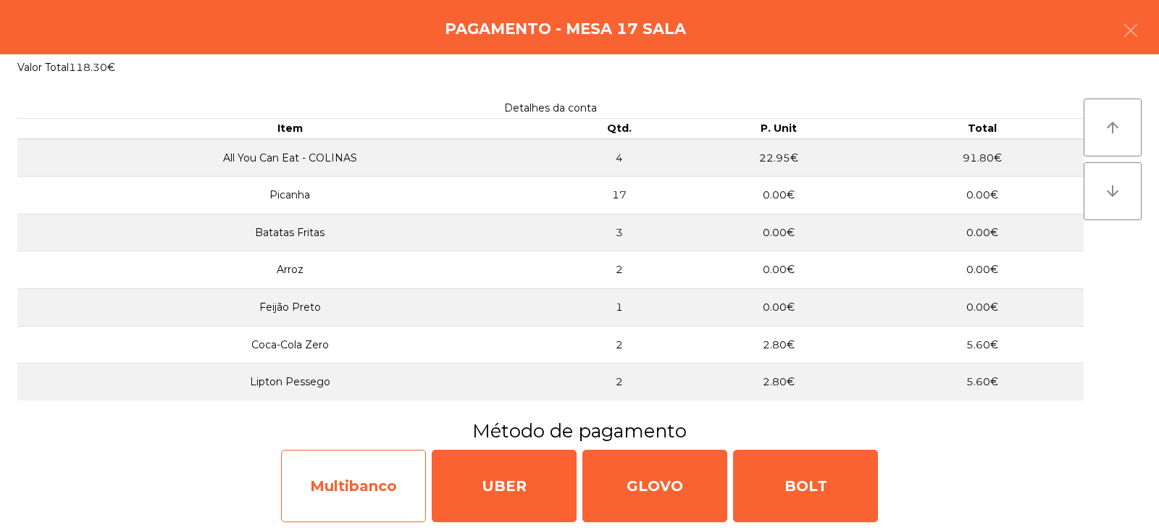
click at [354, 491] on div "Multibanco" at bounding box center [353, 486] width 145 height 72
select select "**"
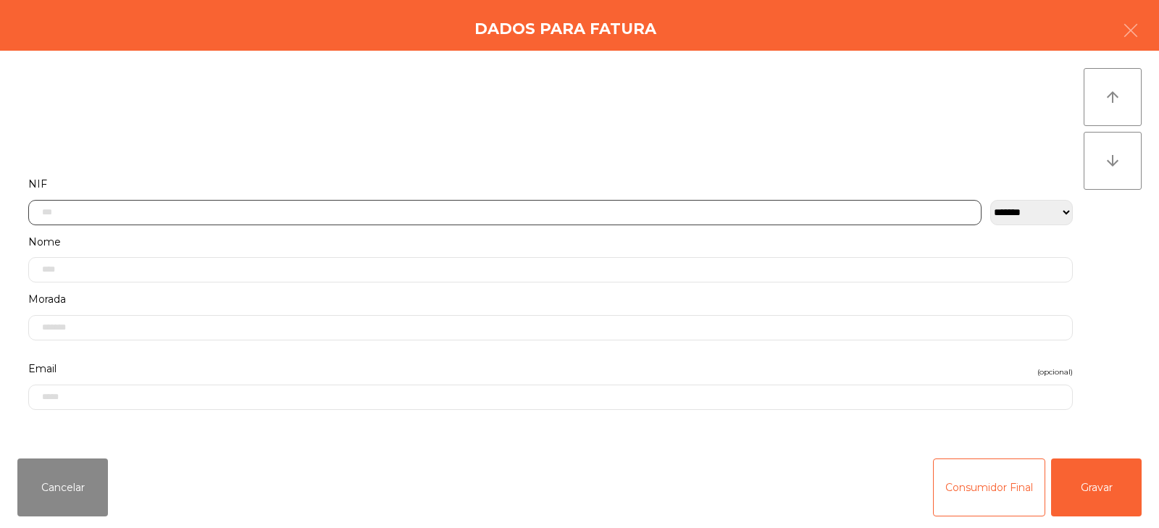
click at [492, 210] on input "text" at bounding box center [504, 212] width 953 height 25
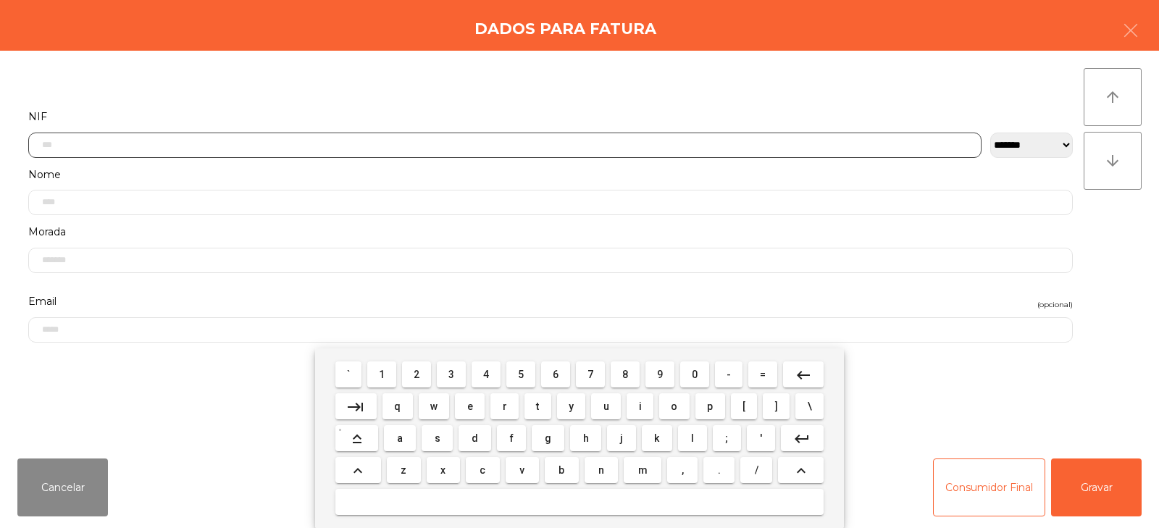
scroll to position [106, 0]
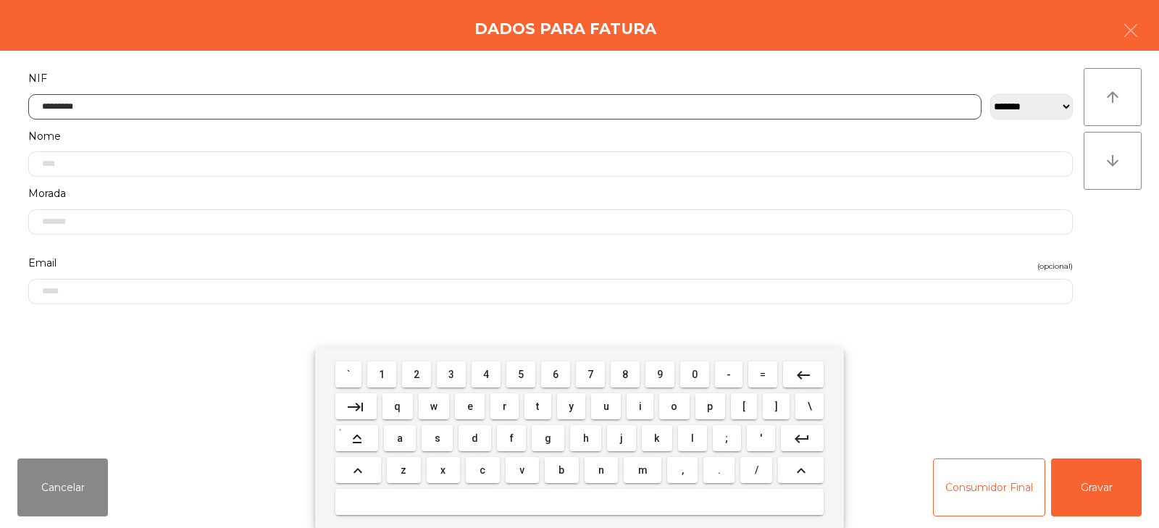
type input "*********"
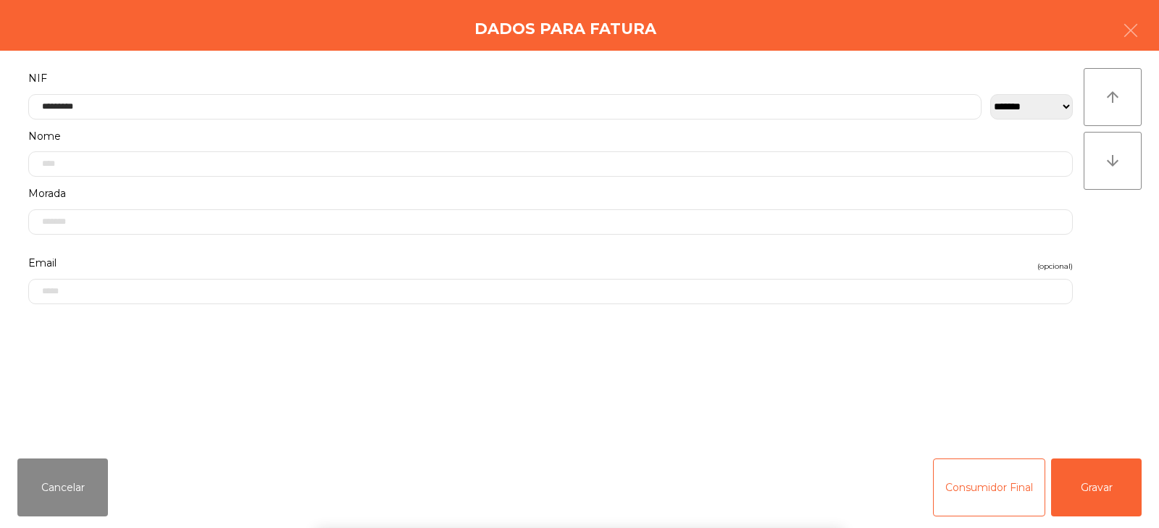
click at [1116, 247] on div "arrow_upward arrow_downward" at bounding box center [1112, 248] width 58 height 361
click at [1097, 483] on button "Gravar" at bounding box center [1096, 487] width 91 height 58
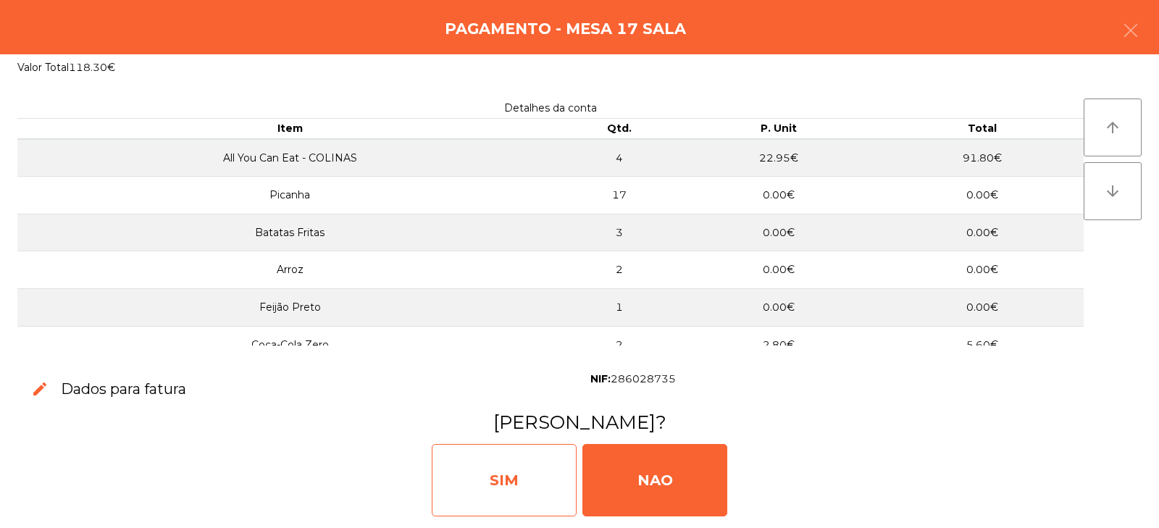
click at [471, 474] on div "SIM" at bounding box center [504, 480] width 145 height 72
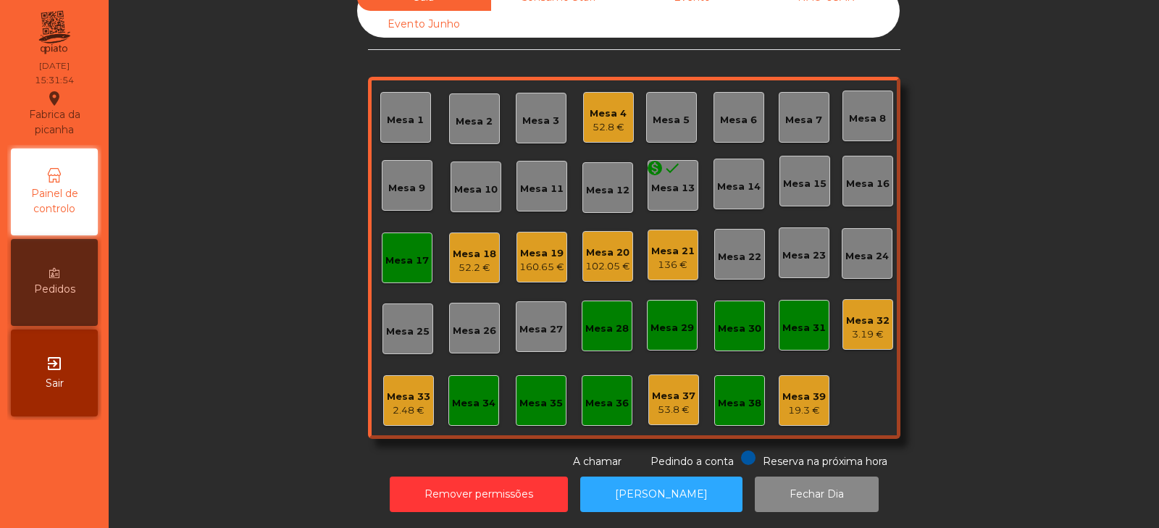
click at [589, 266] on div "Mesa 20 102.05 €" at bounding box center [607, 256] width 51 height 51
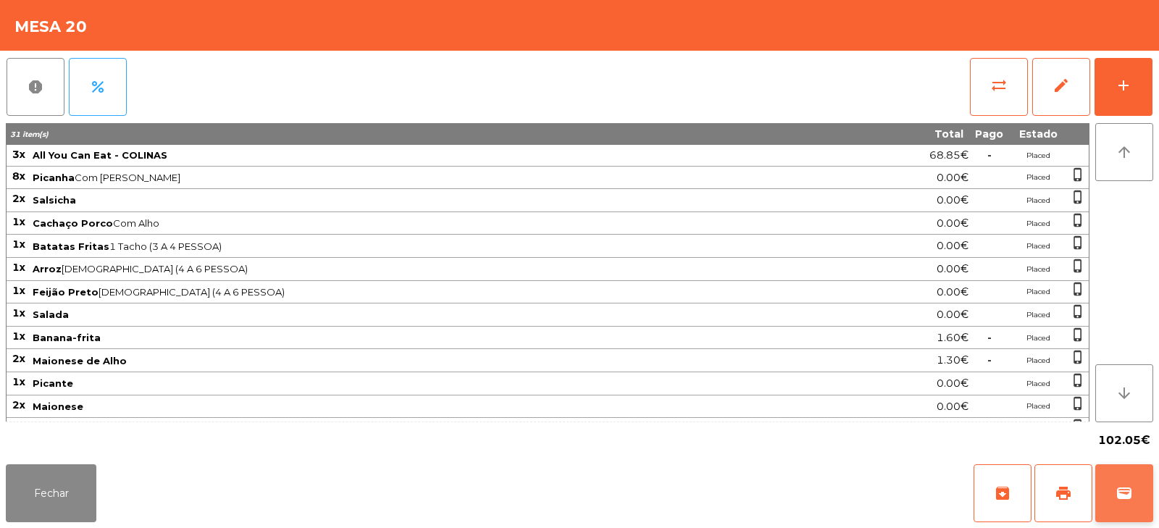
click at [1136, 495] on button "wallet" at bounding box center [1124, 493] width 58 height 58
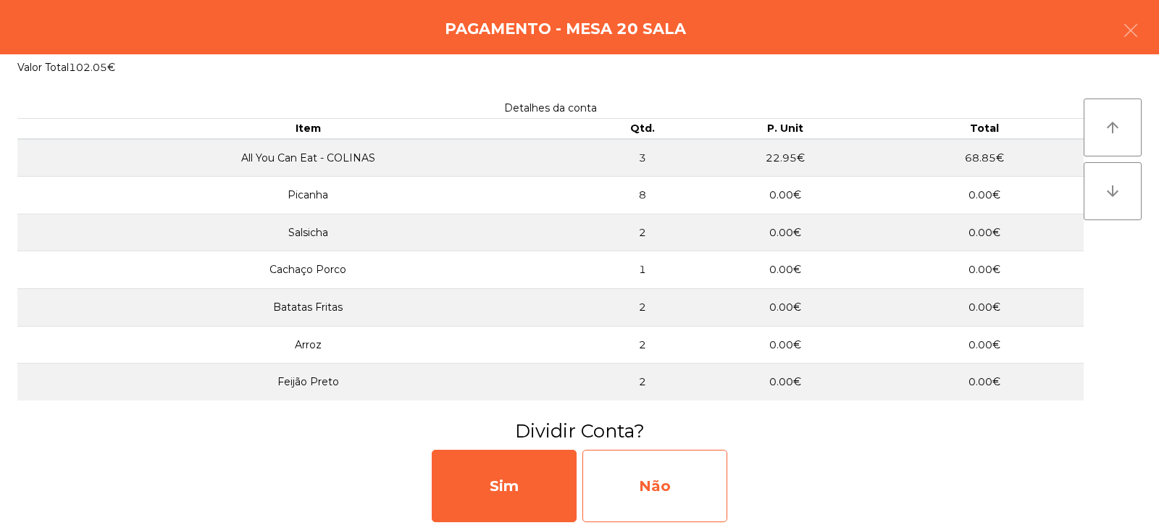
click at [626, 480] on div "Não" at bounding box center [654, 486] width 145 height 72
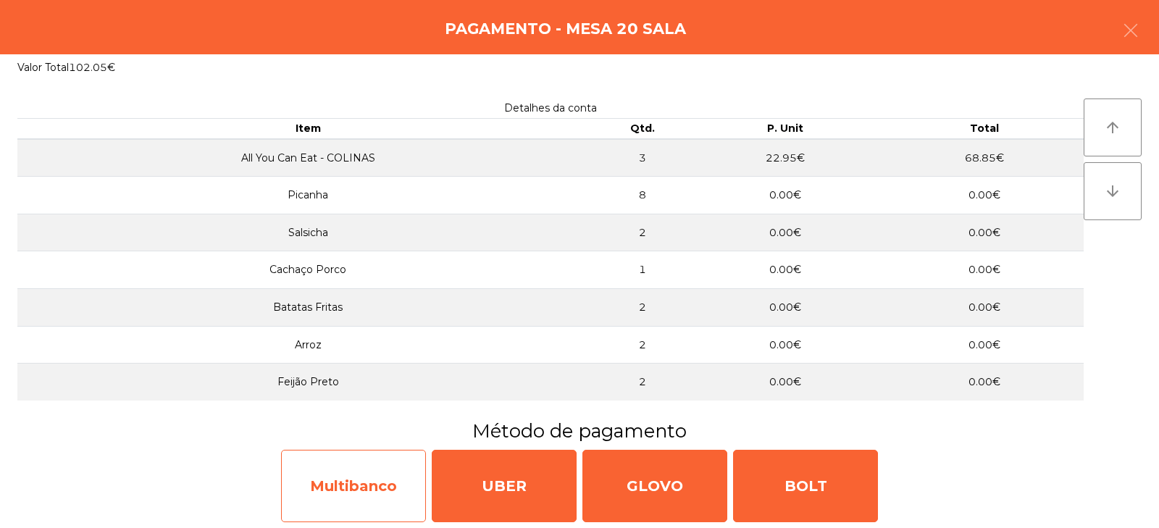
click at [371, 499] on div "Multibanco" at bounding box center [353, 486] width 145 height 72
select select "**"
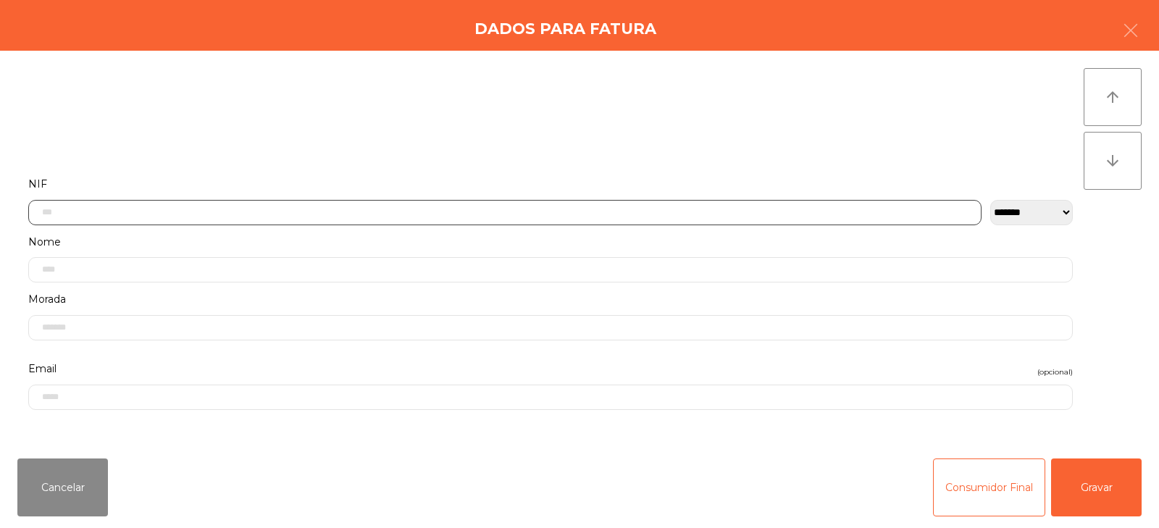
click at [487, 210] on input "text" at bounding box center [504, 212] width 953 height 25
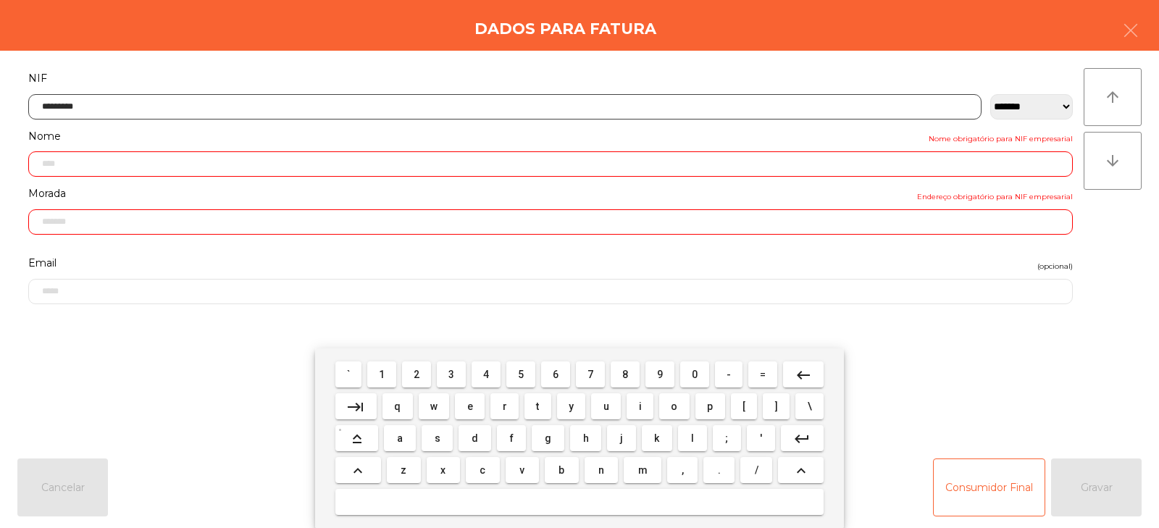
type input "*********"
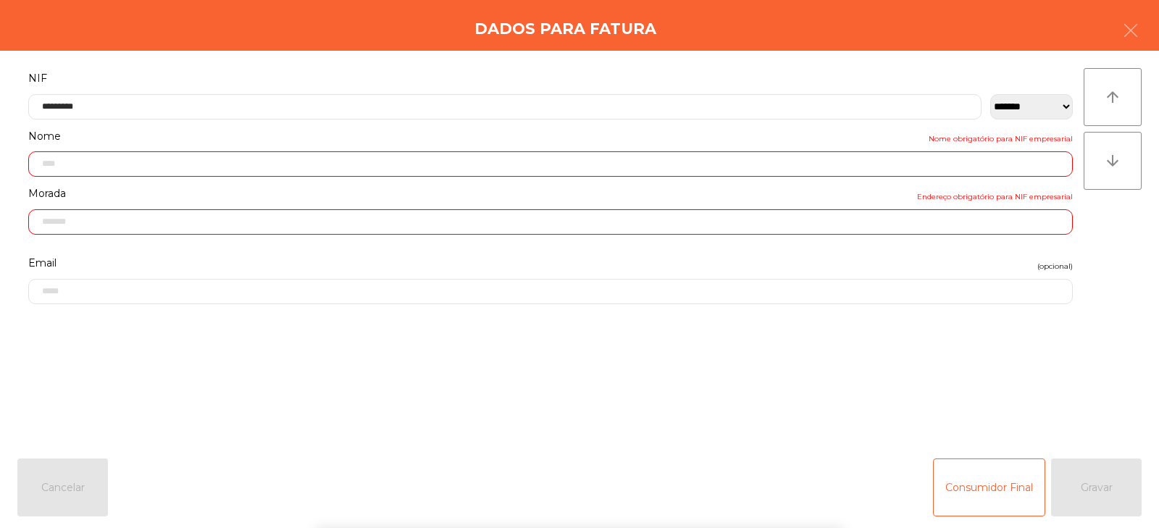
click at [1126, 235] on div "arrow_upward arrow_downward" at bounding box center [1112, 248] width 58 height 361
type input "**********"
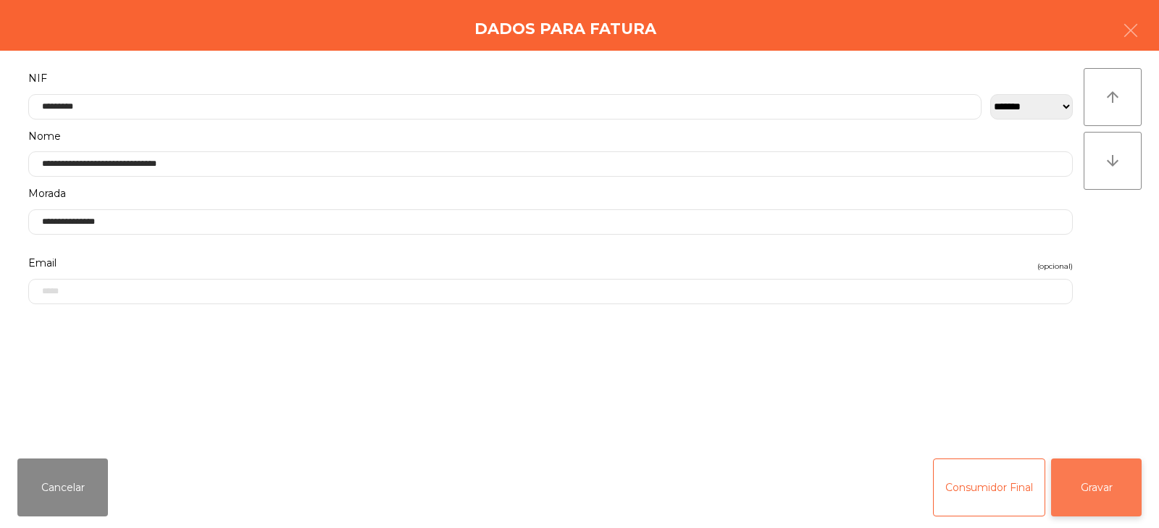
click at [1103, 477] on button "Gravar" at bounding box center [1096, 487] width 91 height 58
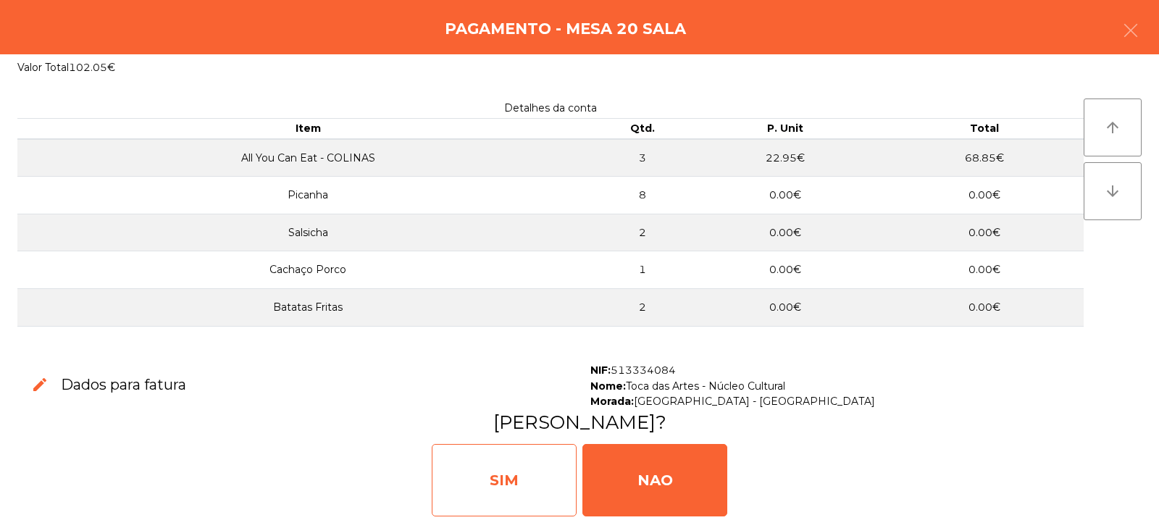
click at [497, 479] on div "SIM" at bounding box center [504, 480] width 145 height 72
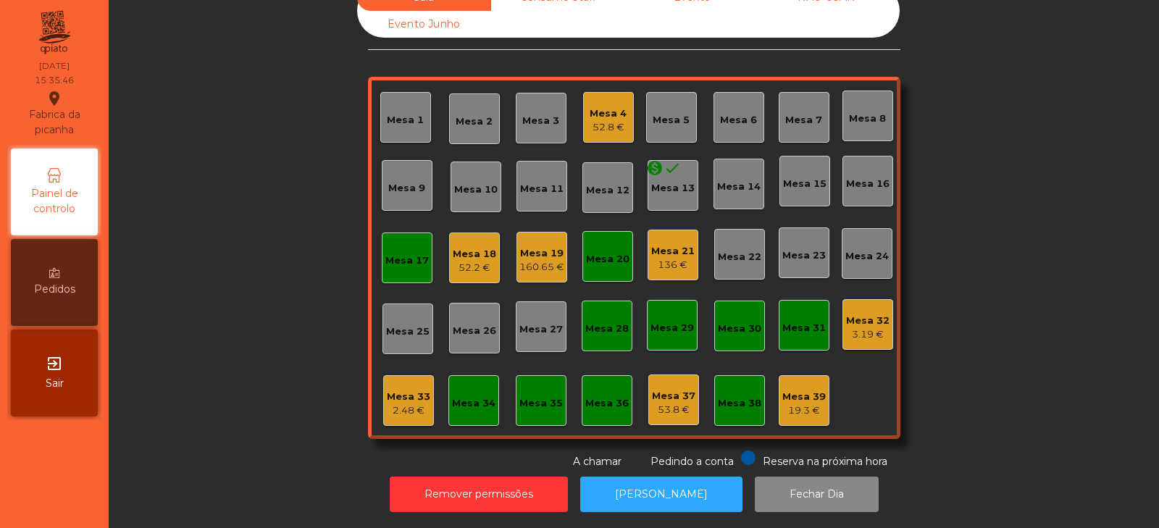
click at [475, 261] on div "52.2 €" at bounding box center [474, 268] width 43 height 14
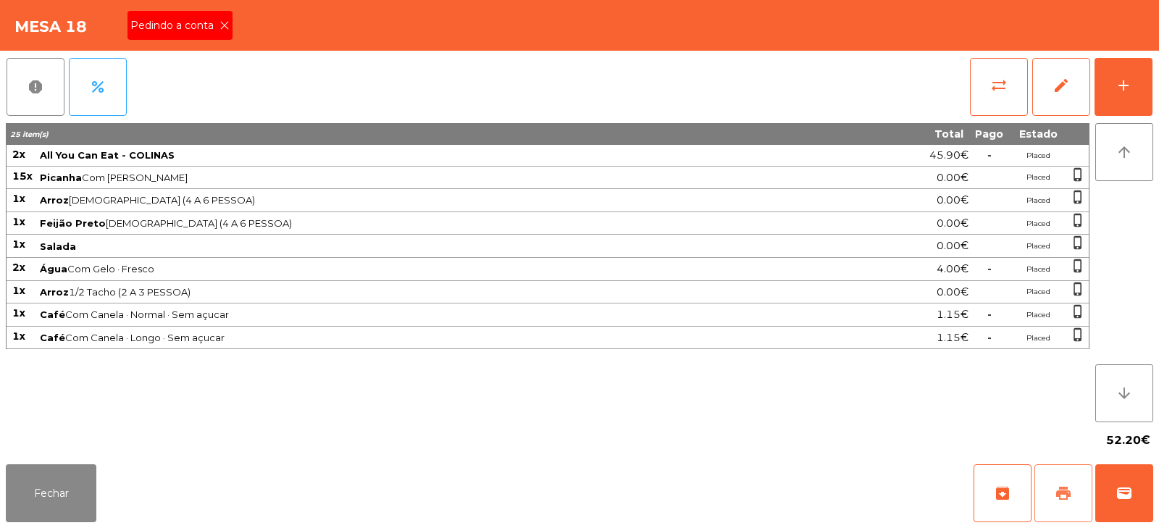
click at [1070, 500] on span "print" at bounding box center [1062, 492] width 17 height 17
click at [1109, 499] on button "wallet" at bounding box center [1124, 493] width 58 height 58
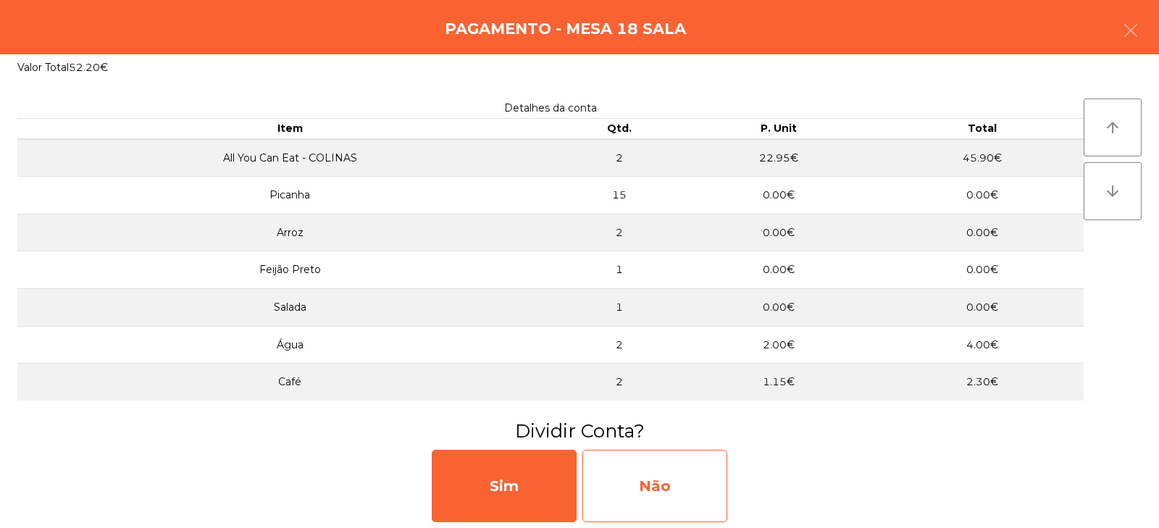
click at [660, 456] on div "Não" at bounding box center [654, 486] width 145 height 72
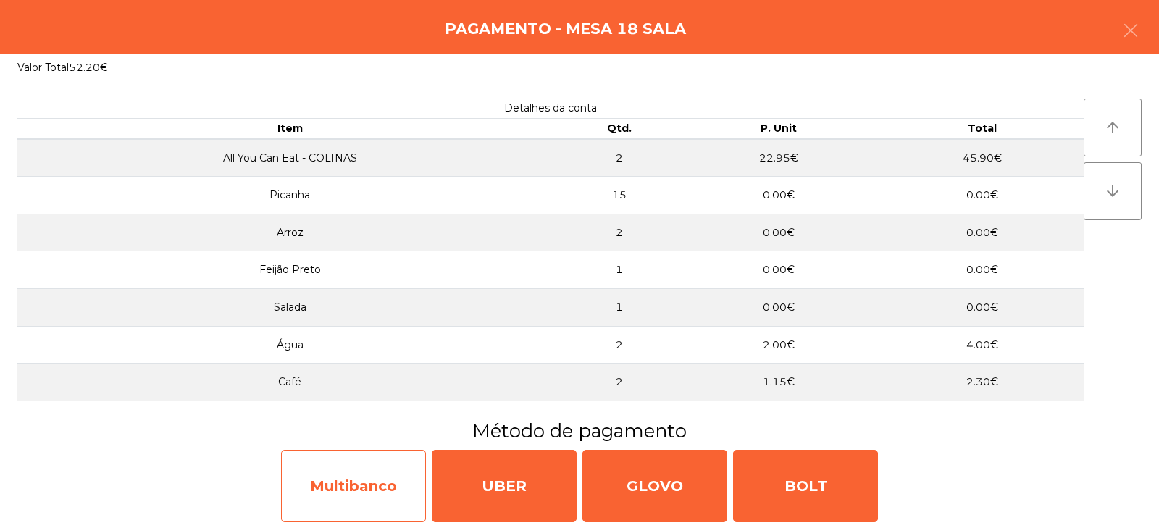
click at [362, 497] on div "Multibanco" at bounding box center [353, 486] width 145 height 72
select select "**"
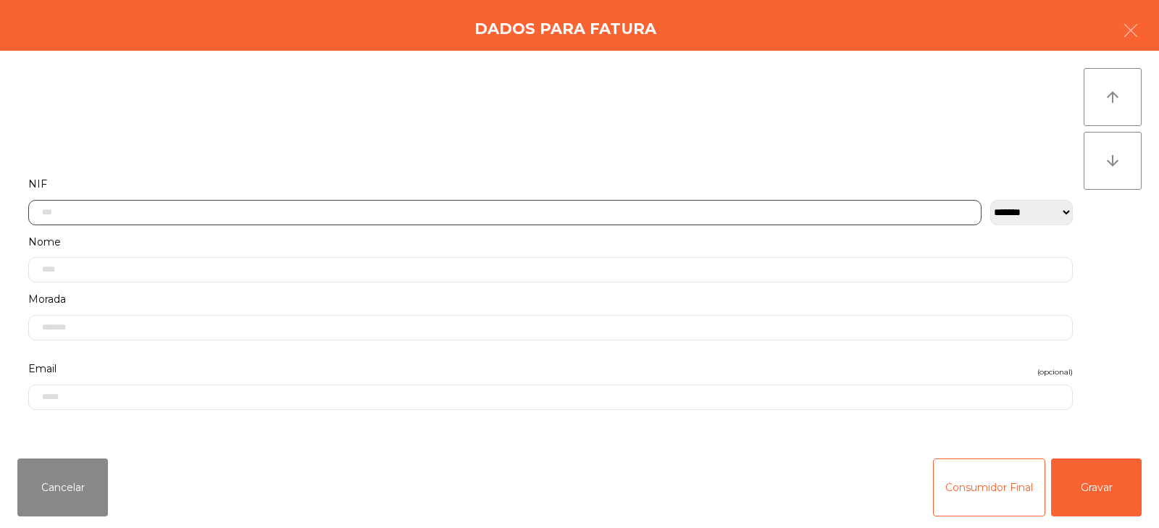
click at [392, 209] on input "text" at bounding box center [504, 212] width 953 height 25
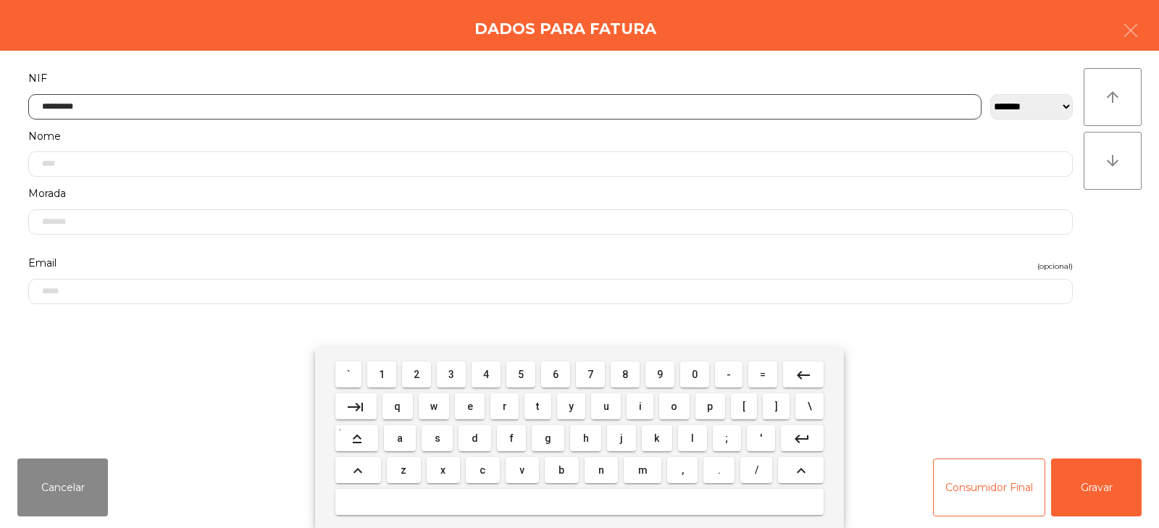
type input "*********"
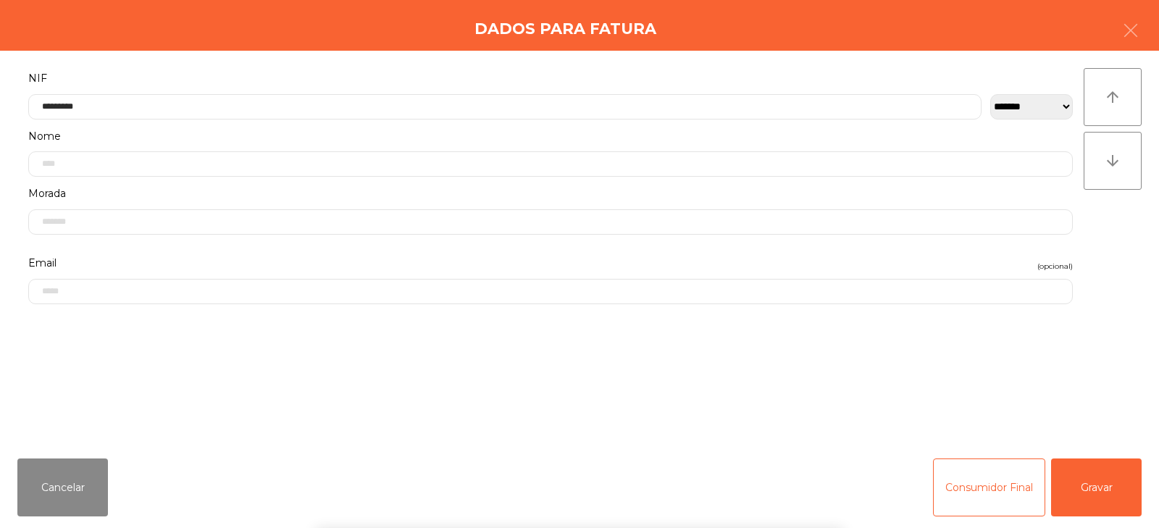
click at [1115, 251] on div "arrow_upward arrow_downward" at bounding box center [1112, 248] width 58 height 361
click at [1091, 495] on button "Gravar" at bounding box center [1096, 487] width 91 height 58
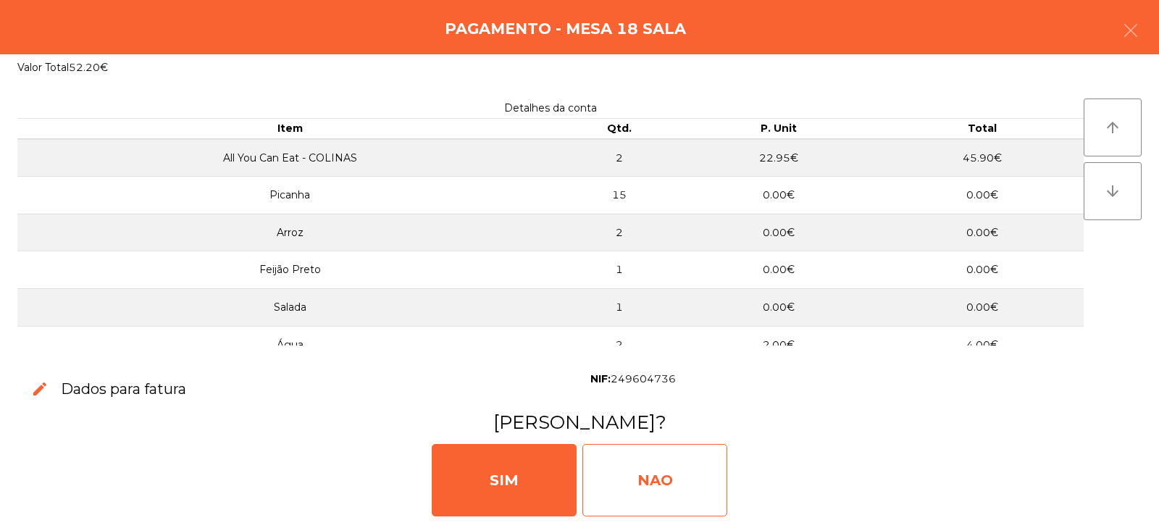
click at [660, 479] on div "NAO" at bounding box center [654, 480] width 145 height 72
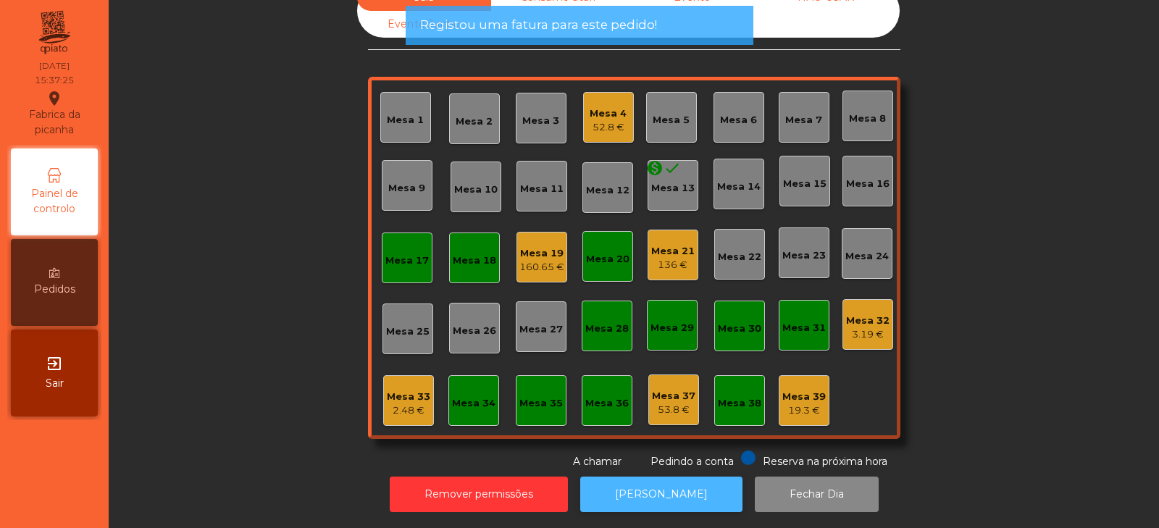
click at [655, 476] on button "[PERSON_NAME]" at bounding box center [661, 493] width 162 height 35
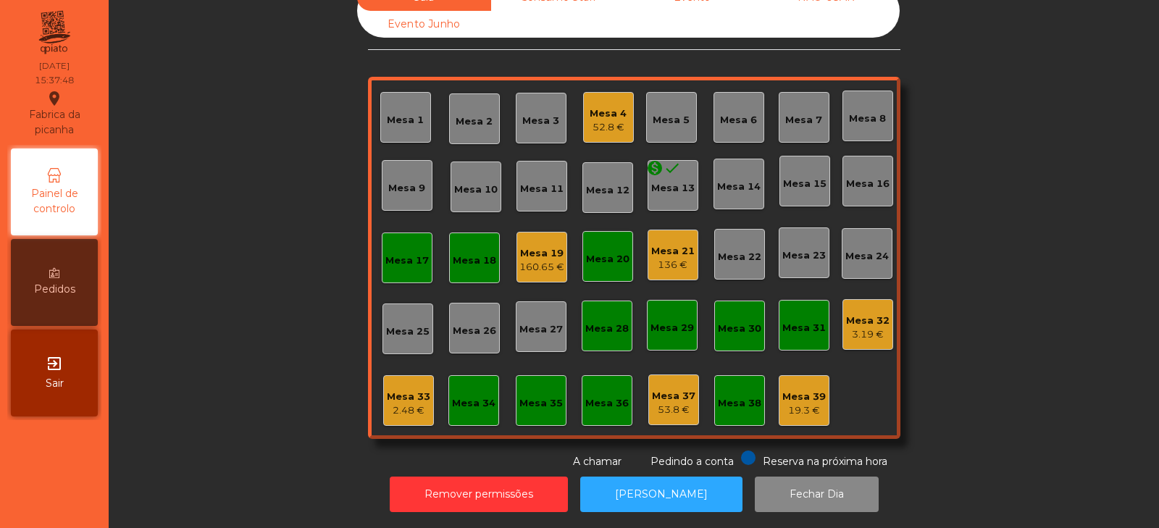
click at [411, 253] on div "Mesa 17" at bounding box center [406, 260] width 43 height 14
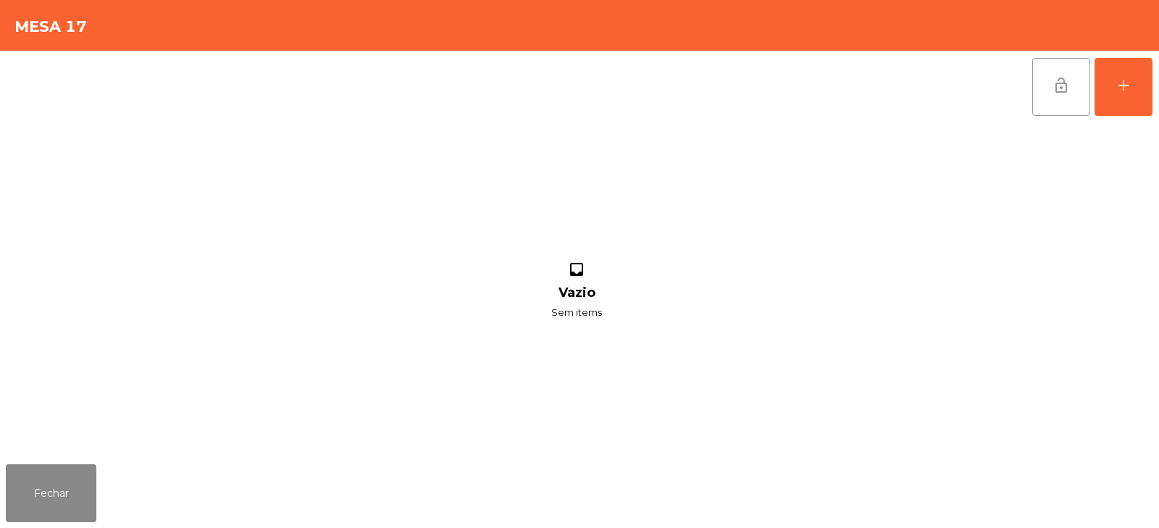
click at [1065, 95] on button "lock_open" at bounding box center [1061, 87] width 58 height 58
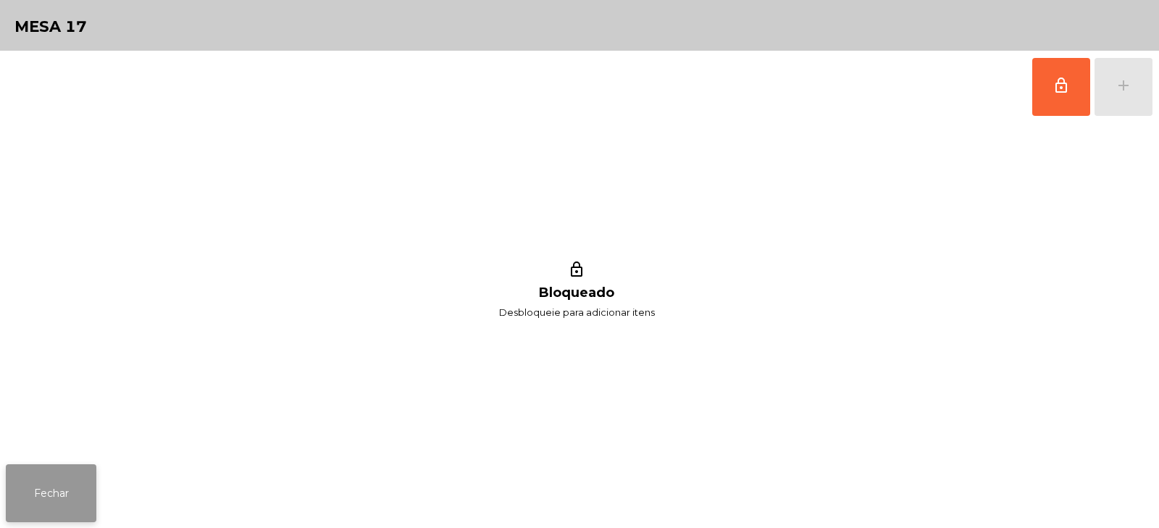
click at [51, 503] on button "Fechar" at bounding box center [51, 493] width 91 height 58
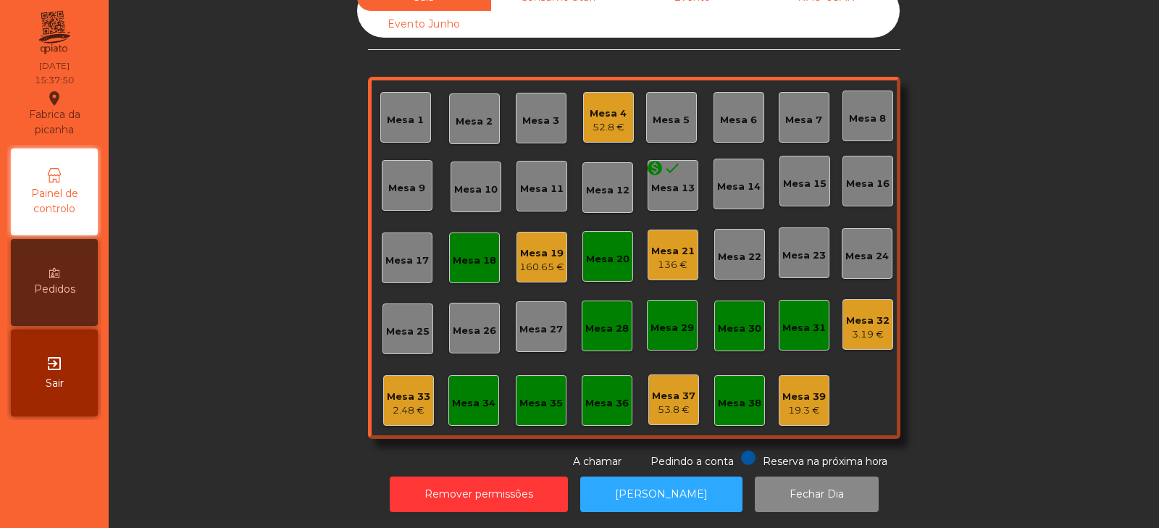
click at [465, 253] on div "Mesa 18" at bounding box center [474, 260] width 43 height 14
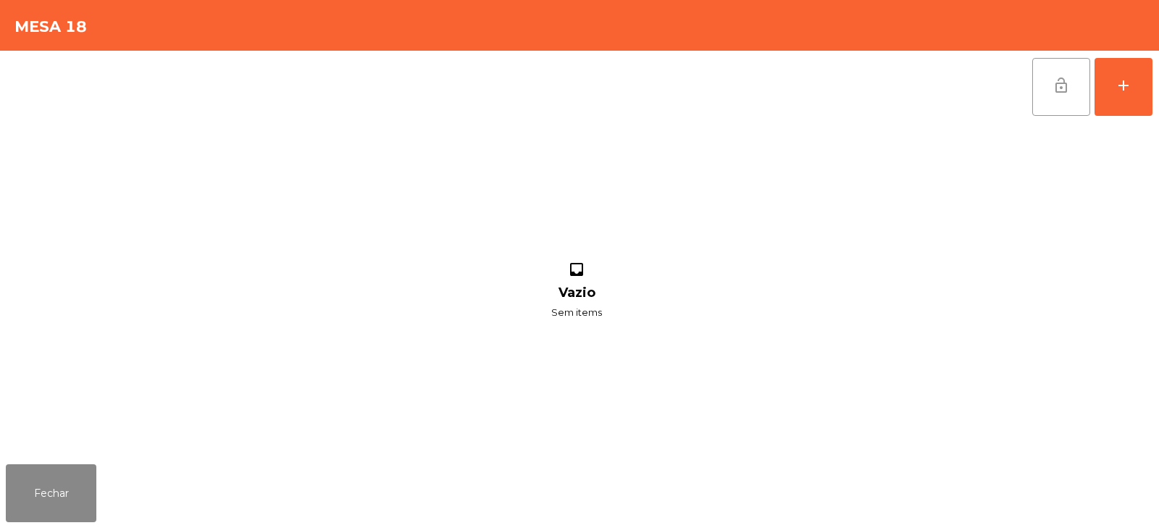
click at [1054, 94] on button "lock_open" at bounding box center [1061, 87] width 58 height 58
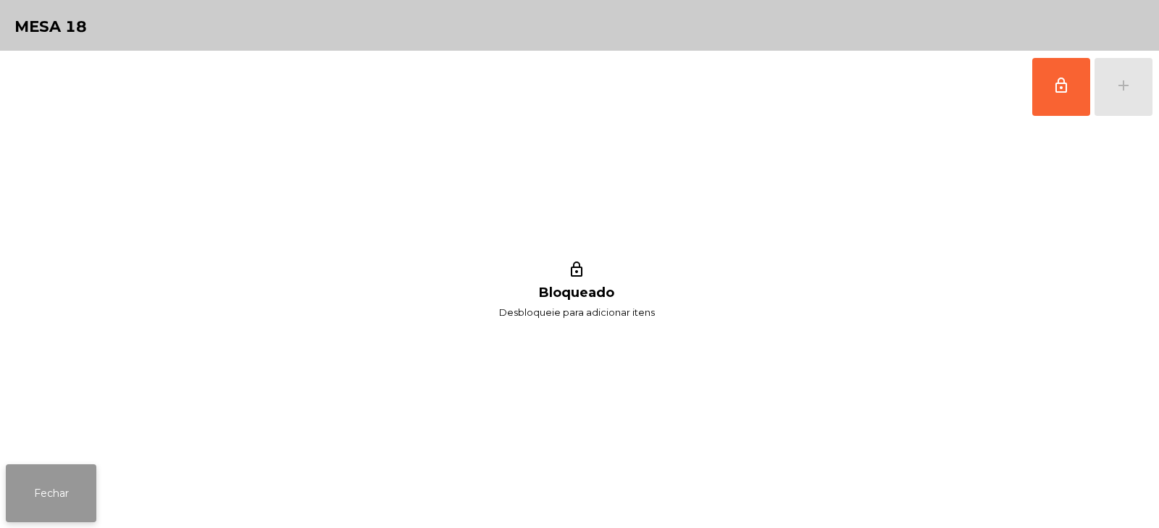
click at [57, 487] on button "Fechar" at bounding box center [51, 493] width 91 height 58
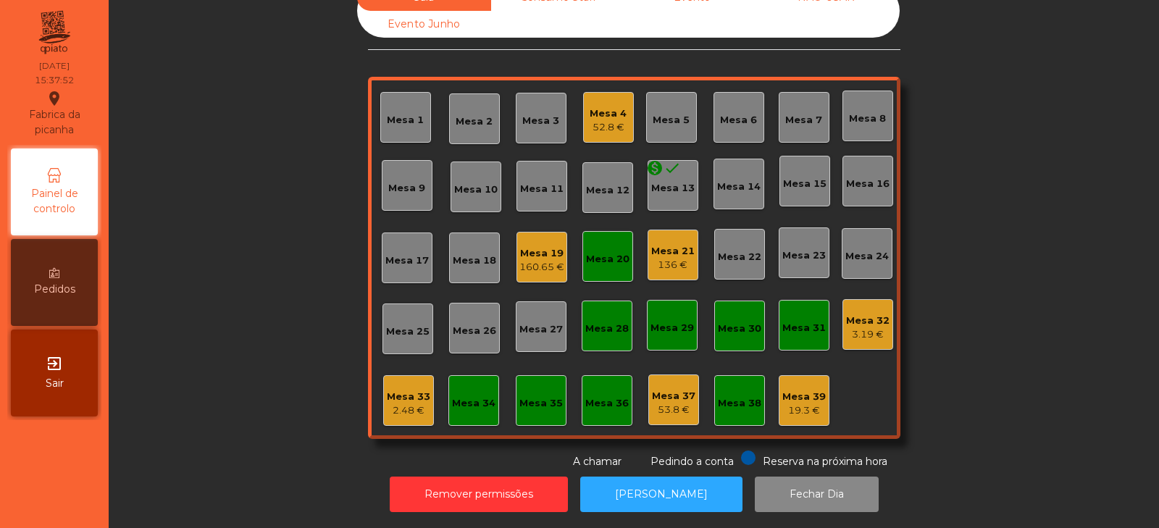
click at [582, 259] on div "Mesa 20" at bounding box center [607, 256] width 51 height 51
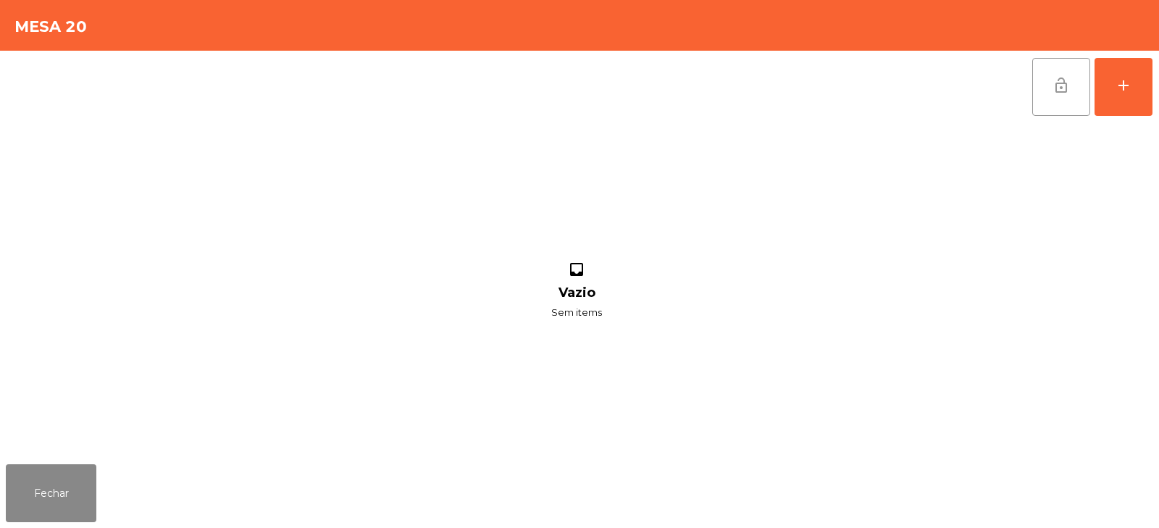
click at [1063, 93] on span "lock_open" at bounding box center [1060, 85] width 17 height 17
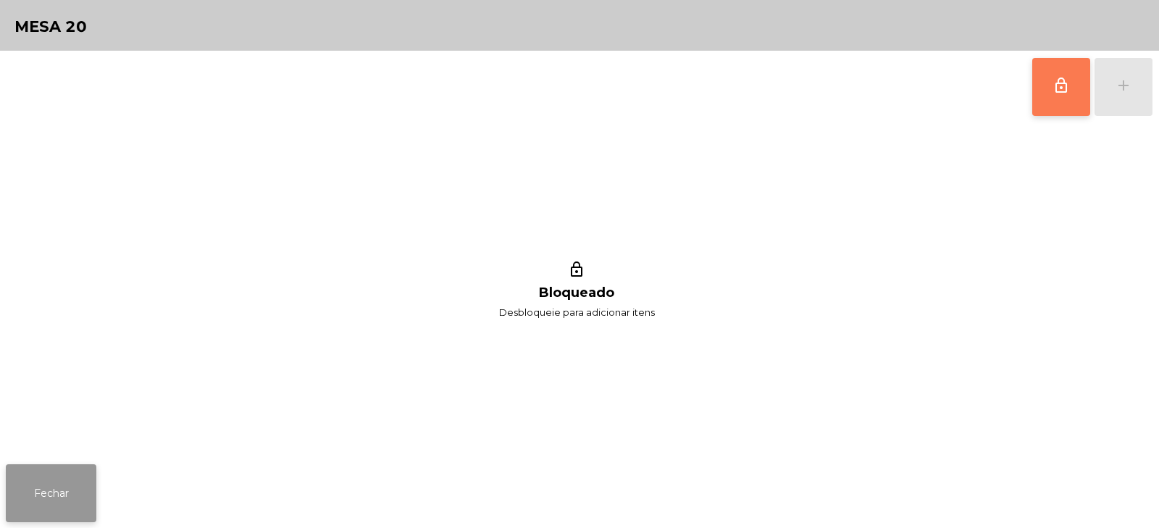
click at [30, 476] on button "Fechar" at bounding box center [51, 493] width 91 height 58
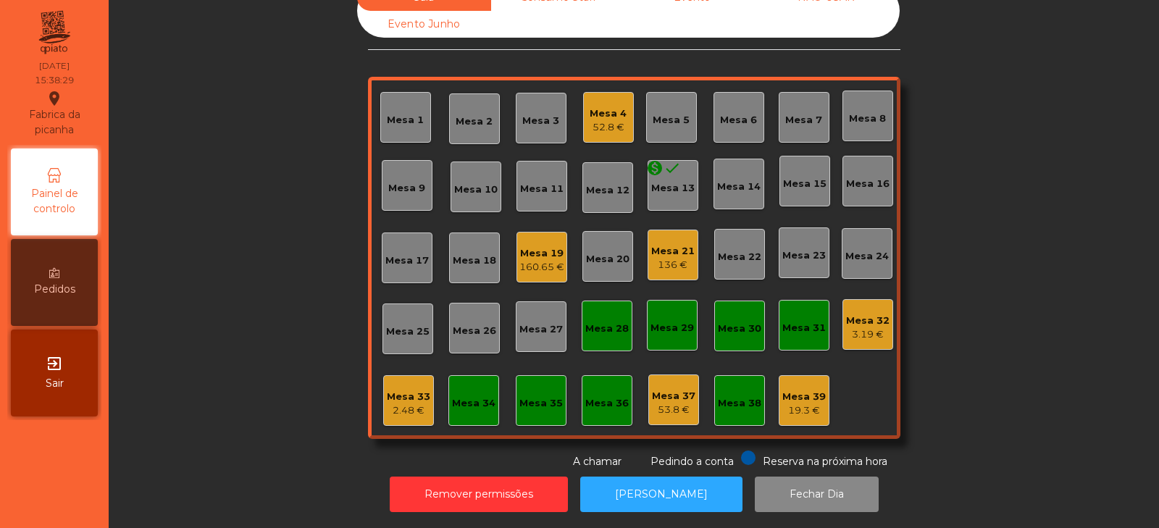
click at [530, 246] on div "Mesa 19" at bounding box center [541, 253] width 45 height 14
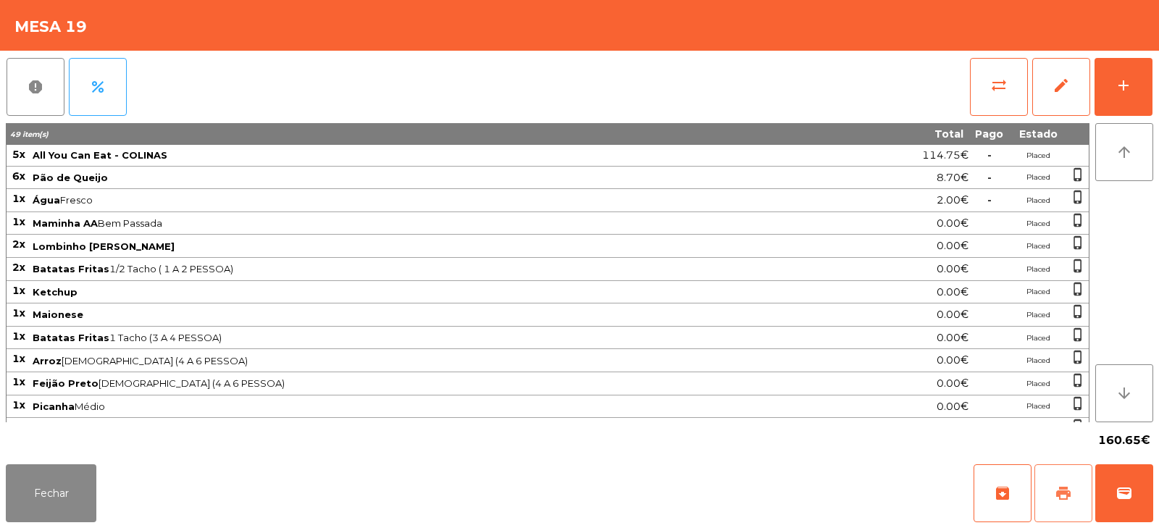
click at [1054, 503] on button "print" at bounding box center [1063, 493] width 58 height 58
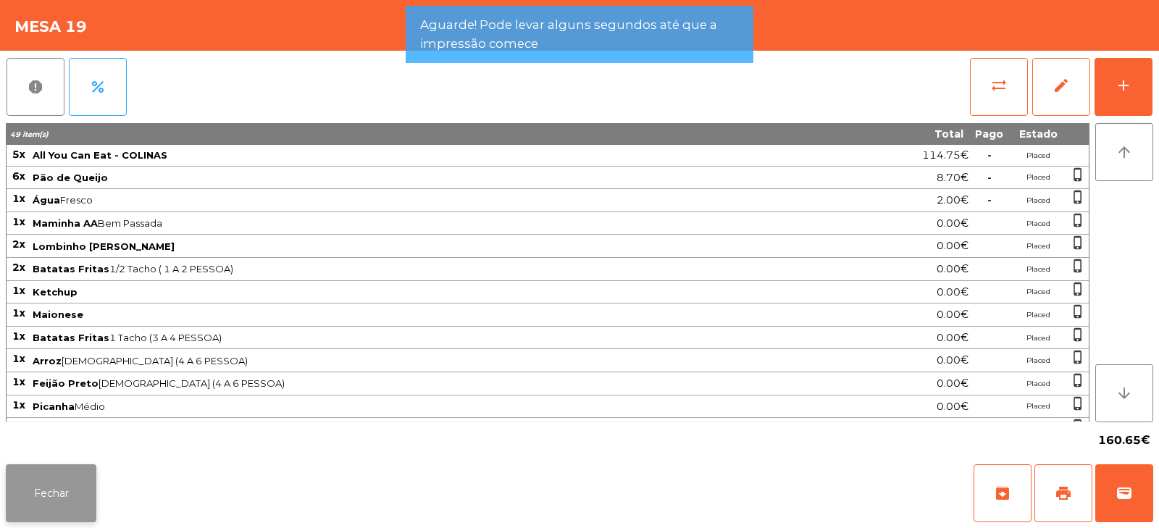
click at [35, 482] on button "Fechar" at bounding box center [51, 493] width 91 height 58
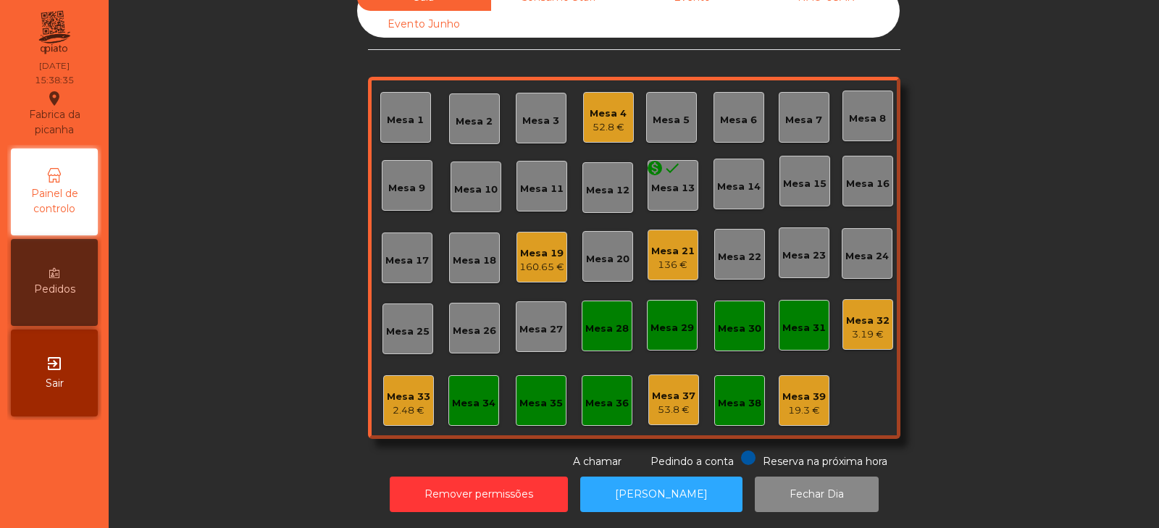
click at [662, 258] on div "136 €" at bounding box center [672, 265] width 43 height 14
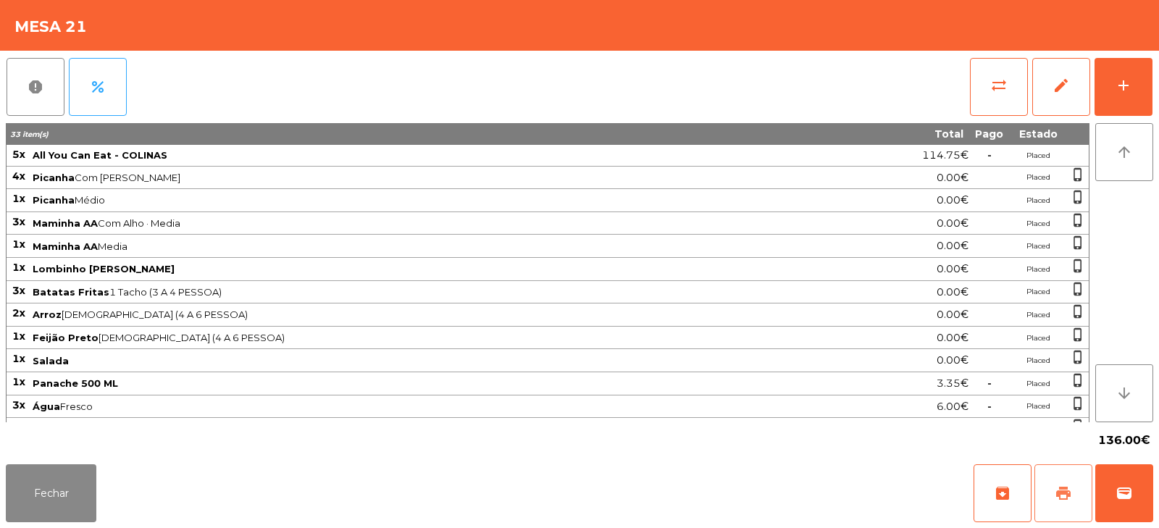
click at [1069, 482] on button "print" at bounding box center [1063, 493] width 58 height 58
click at [57, 503] on button "Fechar" at bounding box center [51, 493] width 91 height 58
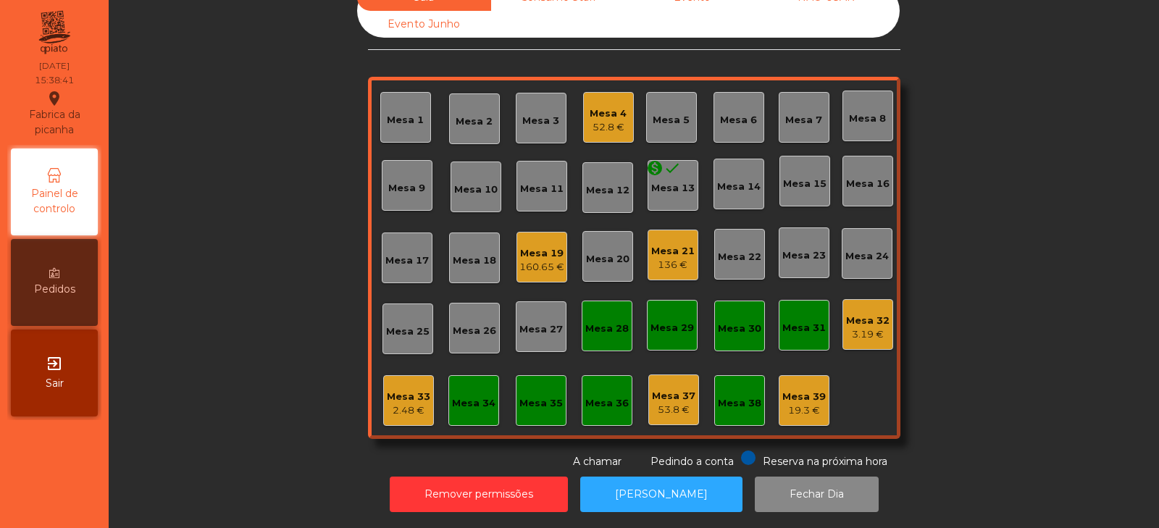
click at [607, 106] on div "Mesa 4" at bounding box center [607, 113] width 37 height 14
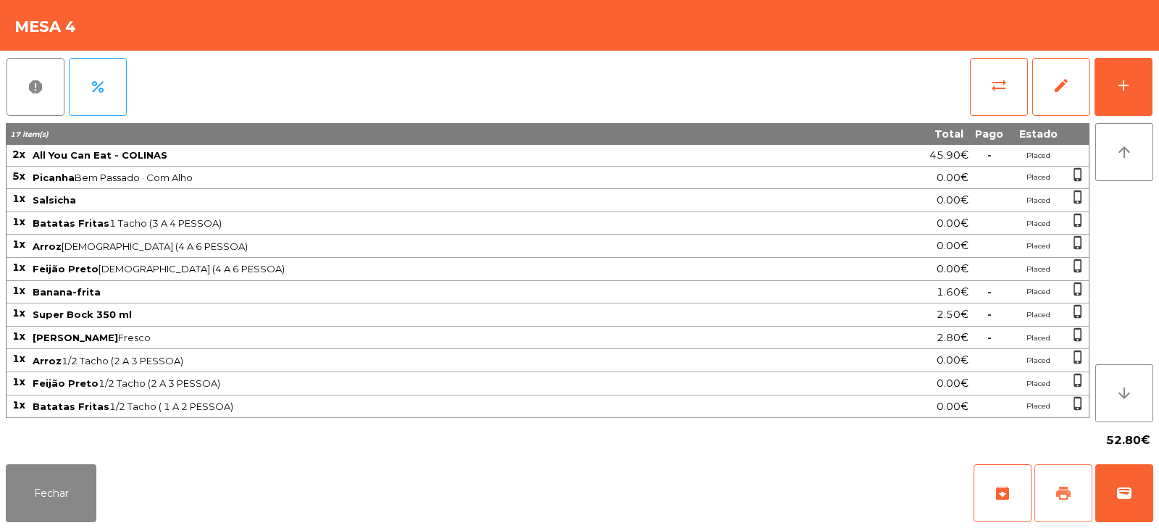
click at [1064, 484] on span "print" at bounding box center [1062, 492] width 17 height 17
click at [25, 508] on button "Fechar" at bounding box center [51, 493] width 91 height 58
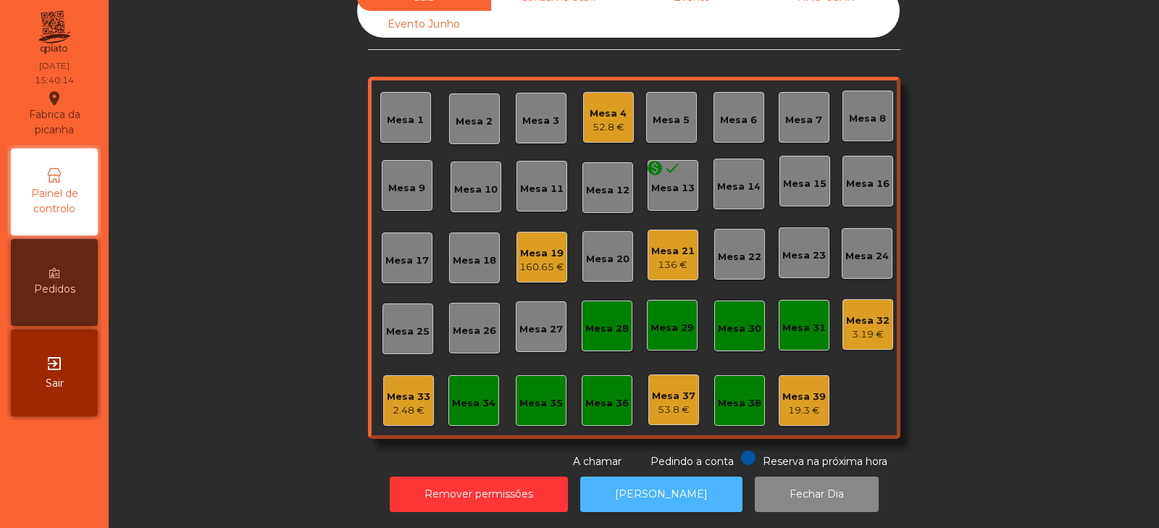
click at [654, 485] on button "[PERSON_NAME]" at bounding box center [661, 493] width 162 height 35
click at [674, 261] on div "136 €" at bounding box center [672, 265] width 43 height 14
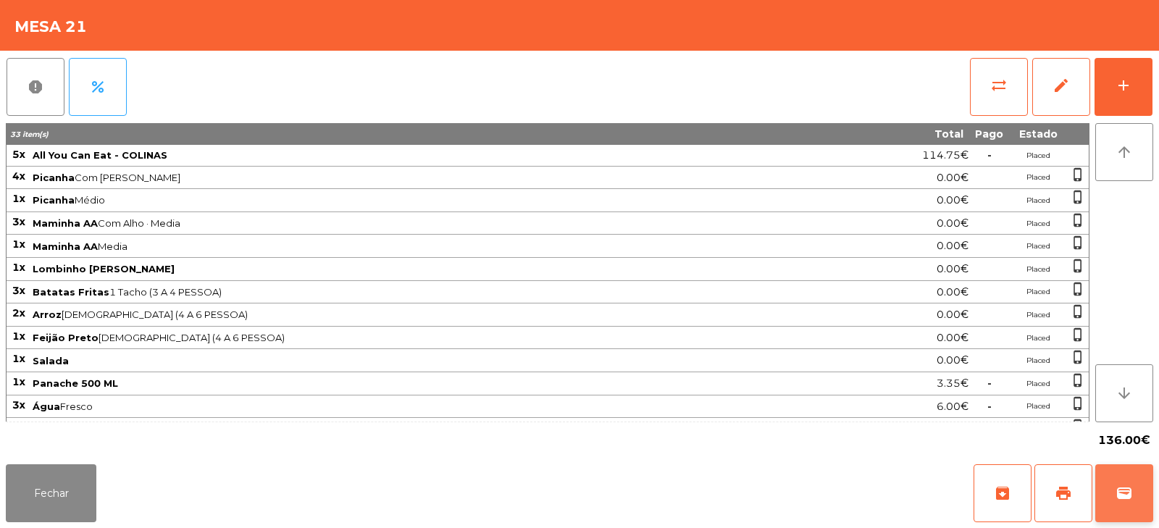
click at [1140, 477] on button "wallet" at bounding box center [1124, 493] width 58 height 58
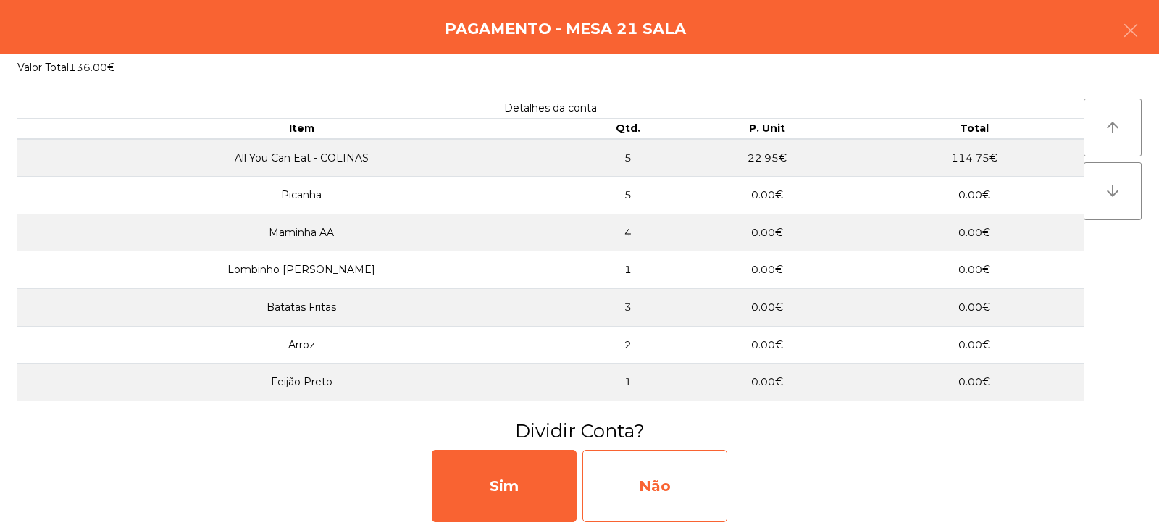
click at [671, 464] on div "Não" at bounding box center [654, 486] width 145 height 72
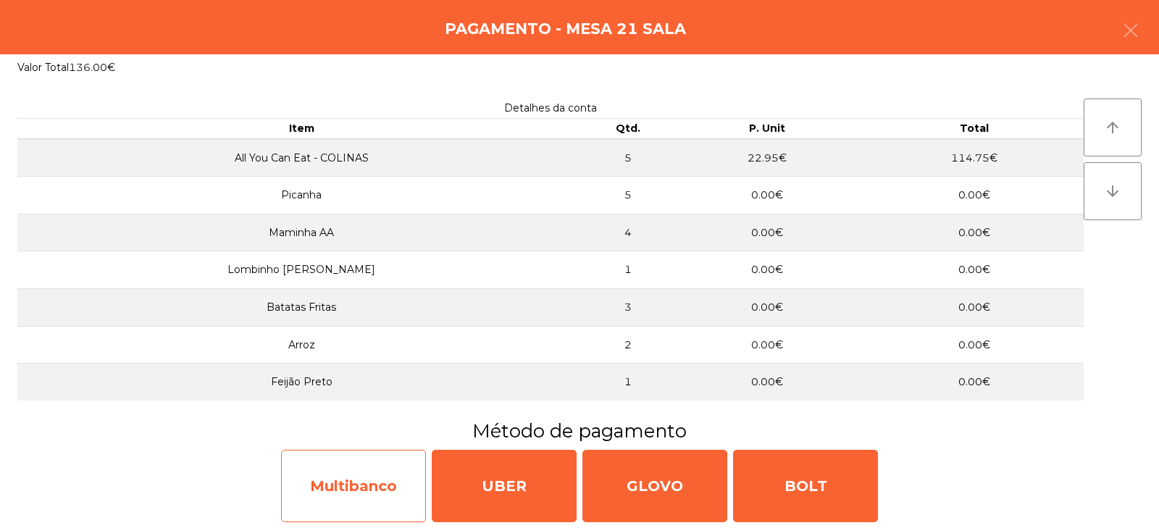
click at [316, 488] on div "Multibanco" at bounding box center [353, 486] width 145 height 72
select select "**"
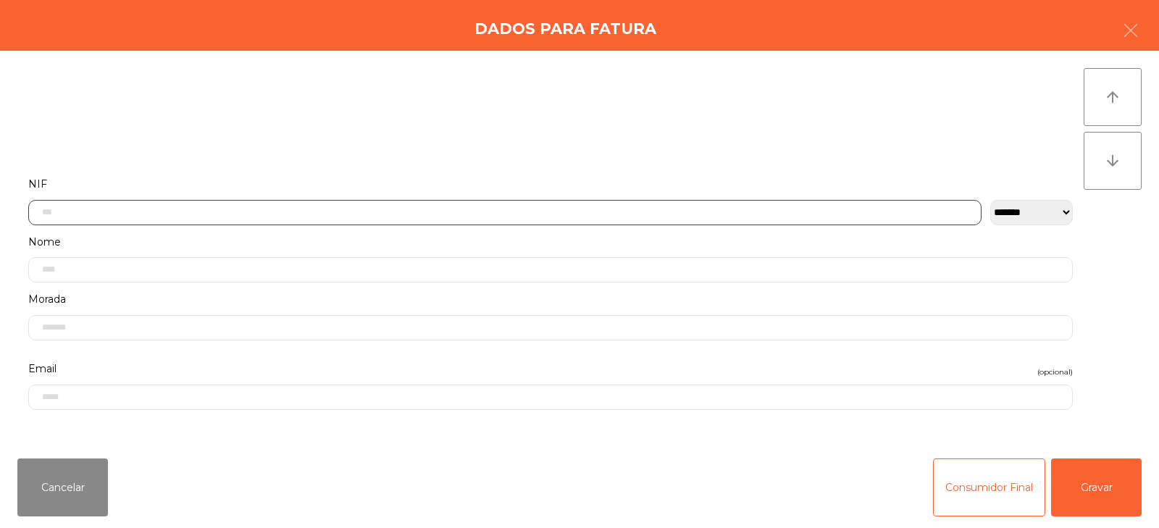
click at [526, 214] on input "text" at bounding box center [504, 212] width 953 height 25
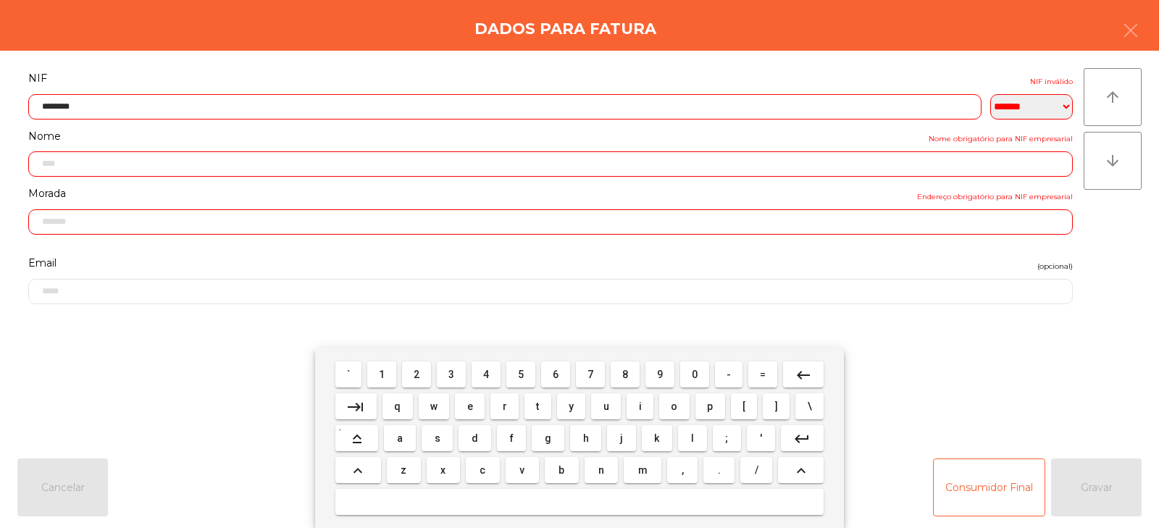
type input "*********"
type input "**********"
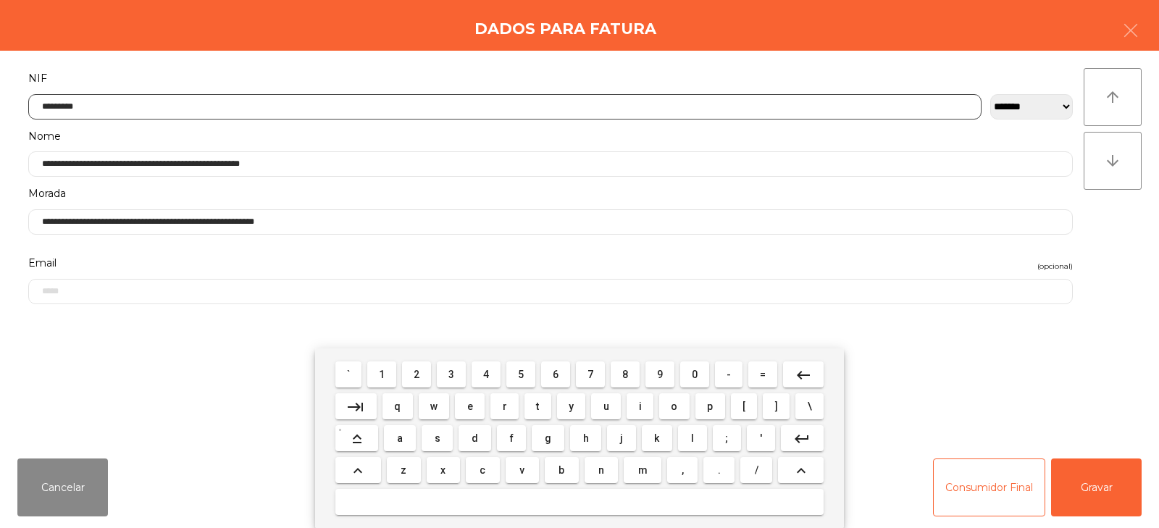
type input "*********"
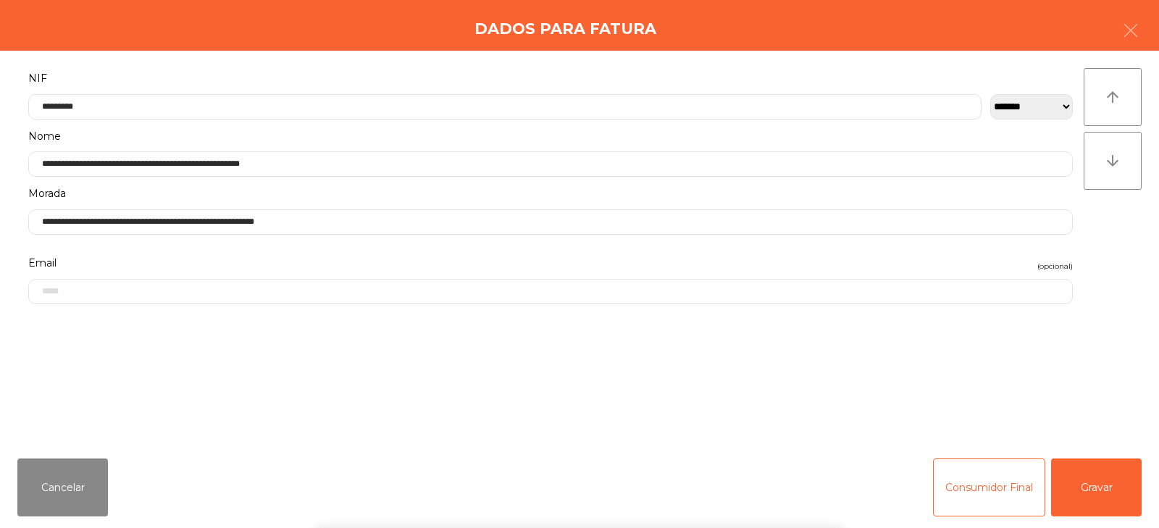
click at [1095, 459] on div "` 1 2 3 4 5 6 7 8 9 0 - = keyboard_backspace keyboard_tab q w e r t y u i o p […" at bounding box center [579, 438] width 1159 height 180
click at [1101, 482] on button "Gravar" at bounding box center [1096, 487] width 91 height 58
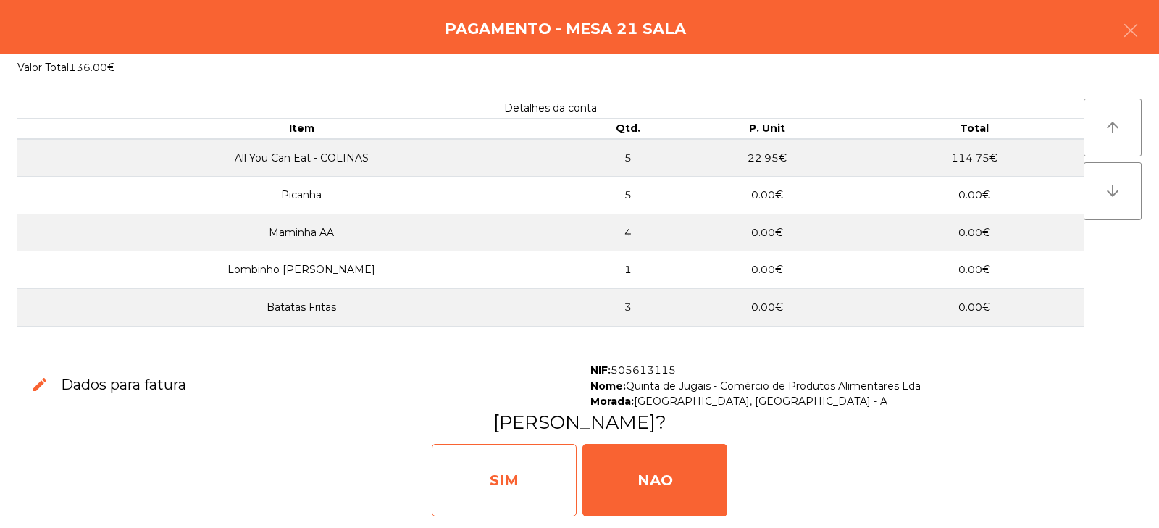
click at [505, 466] on div "SIM" at bounding box center [504, 480] width 145 height 72
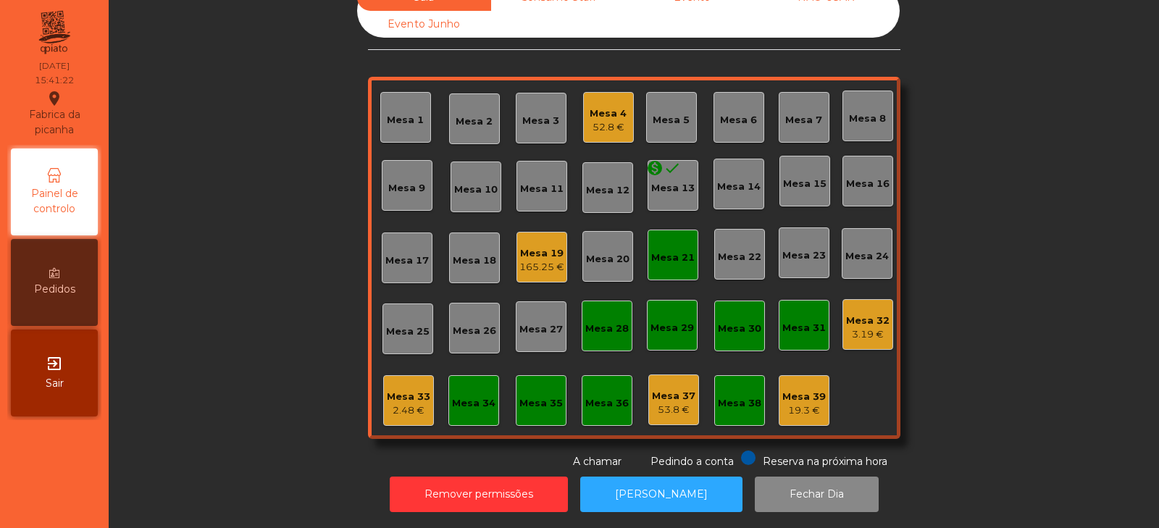
click at [813, 375] on div "Mesa 39 19.3 €" at bounding box center [803, 400] width 51 height 51
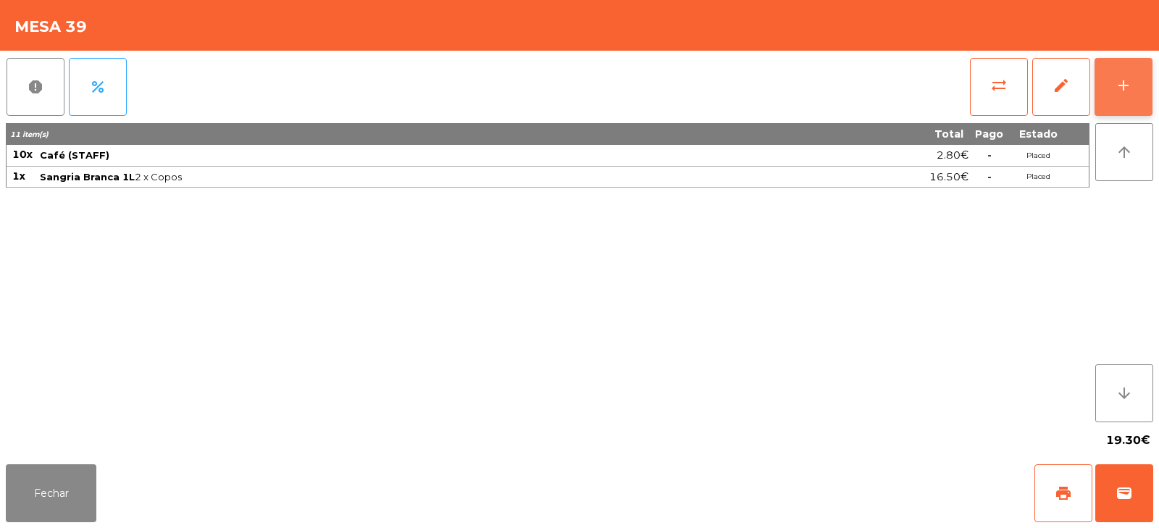
click at [1129, 101] on button "add" at bounding box center [1123, 87] width 58 height 58
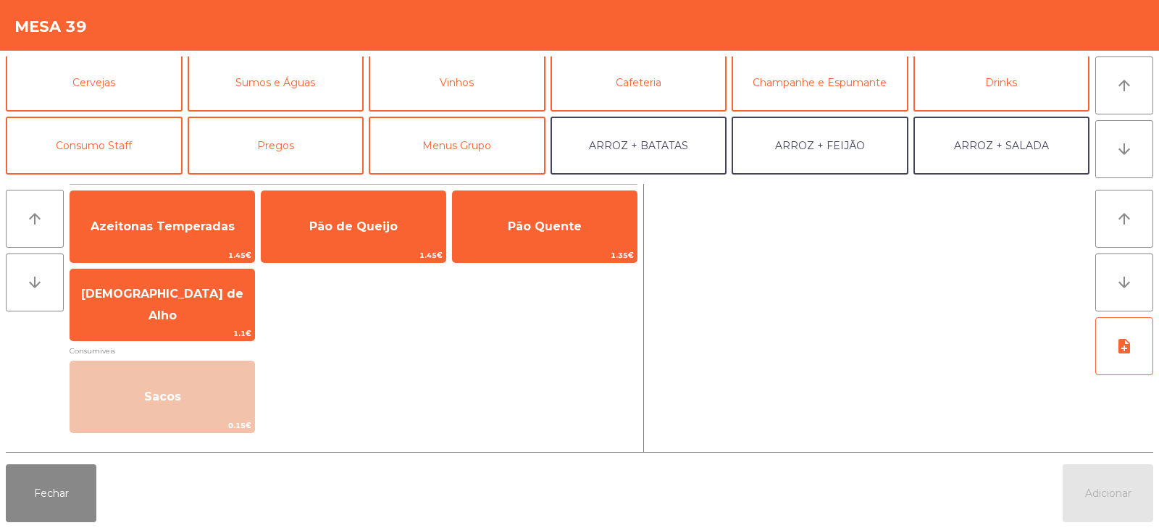
scroll to position [66, 0]
click at [112, 154] on button "Consumo Staff" at bounding box center [94, 146] width 177 height 58
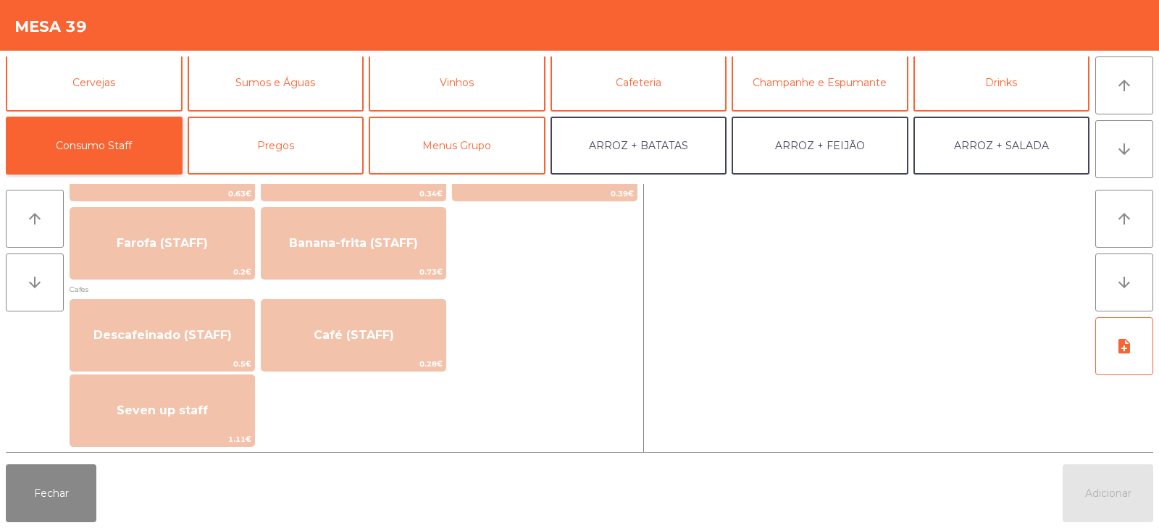
scroll to position [748, 0]
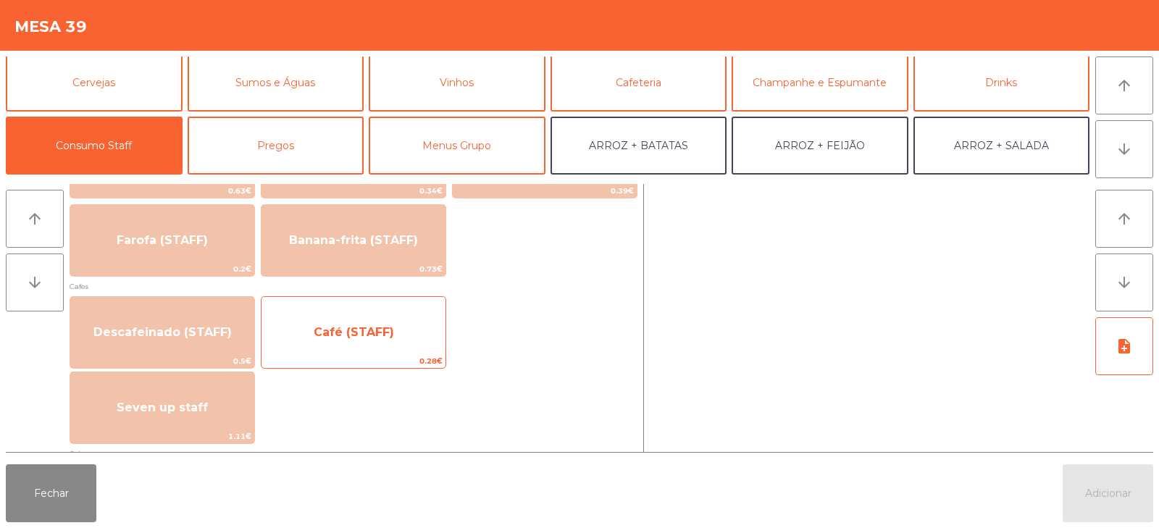
click at [354, 336] on span "Café (STAFF)" at bounding box center [354, 332] width 80 height 14
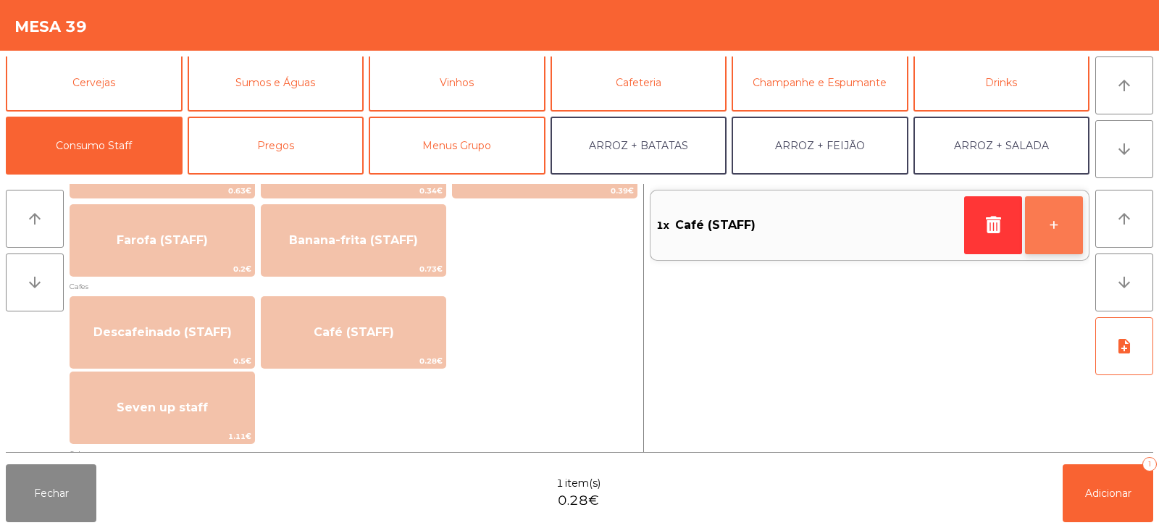
click at [1061, 227] on button "+" at bounding box center [1054, 225] width 58 height 58
click at [1056, 228] on button "+" at bounding box center [1054, 225] width 58 height 58
click at [1053, 232] on button "+" at bounding box center [1054, 225] width 58 height 58
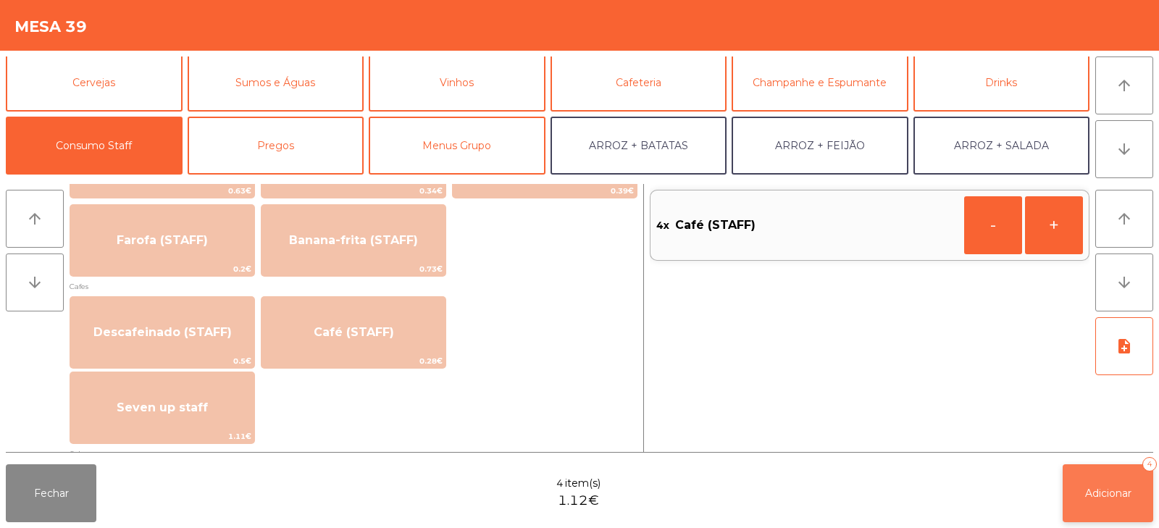
click at [1082, 493] on button "Adicionar 4" at bounding box center [1107, 493] width 91 height 58
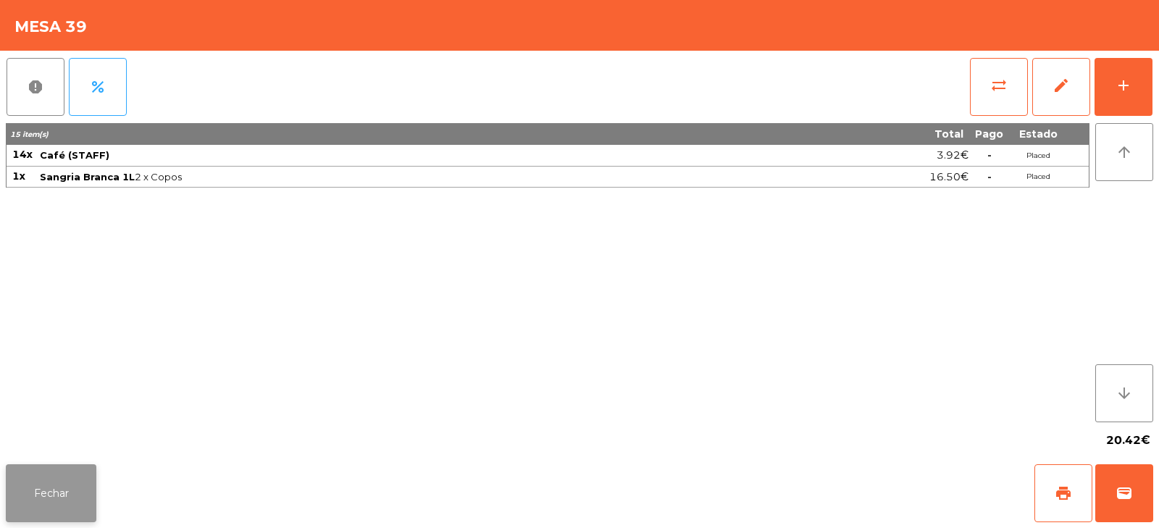
click at [27, 479] on button "Fechar" at bounding box center [51, 493] width 91 height 58
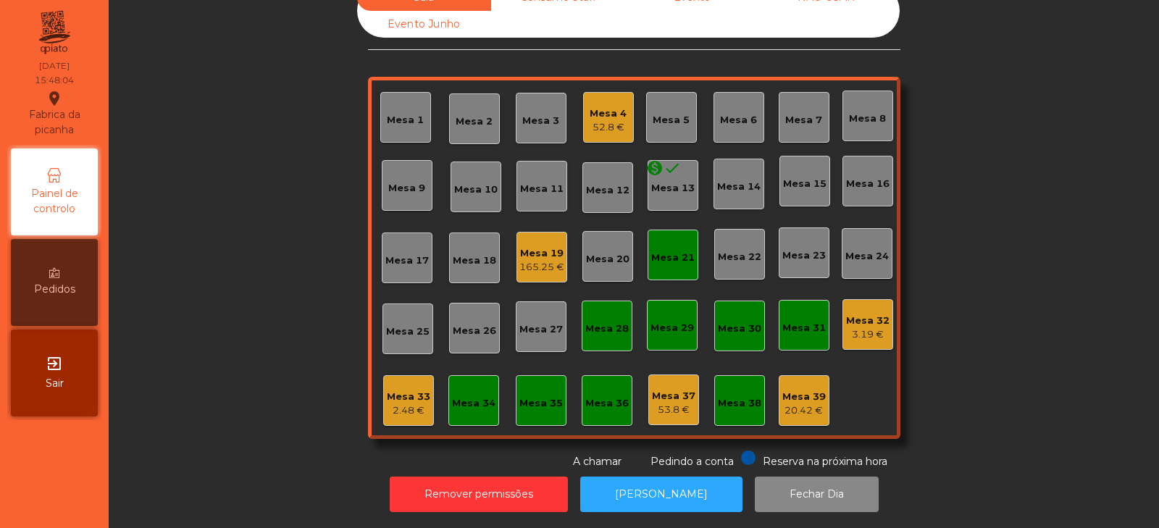
scroll to position [0, 0]
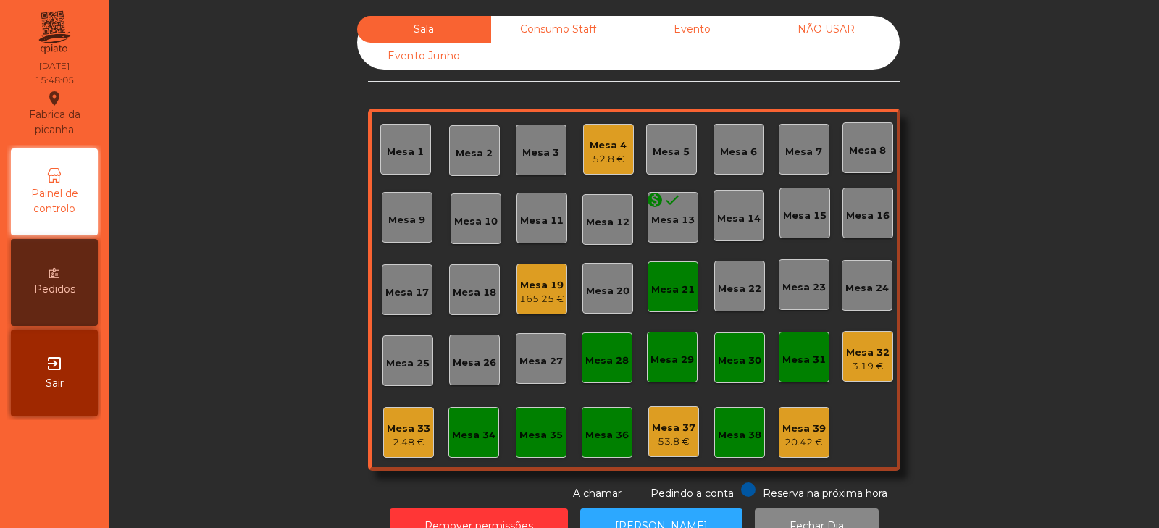
click at [668, 269] on div "Mesa 21" at bounding box center [672, 286] width 51 height 51
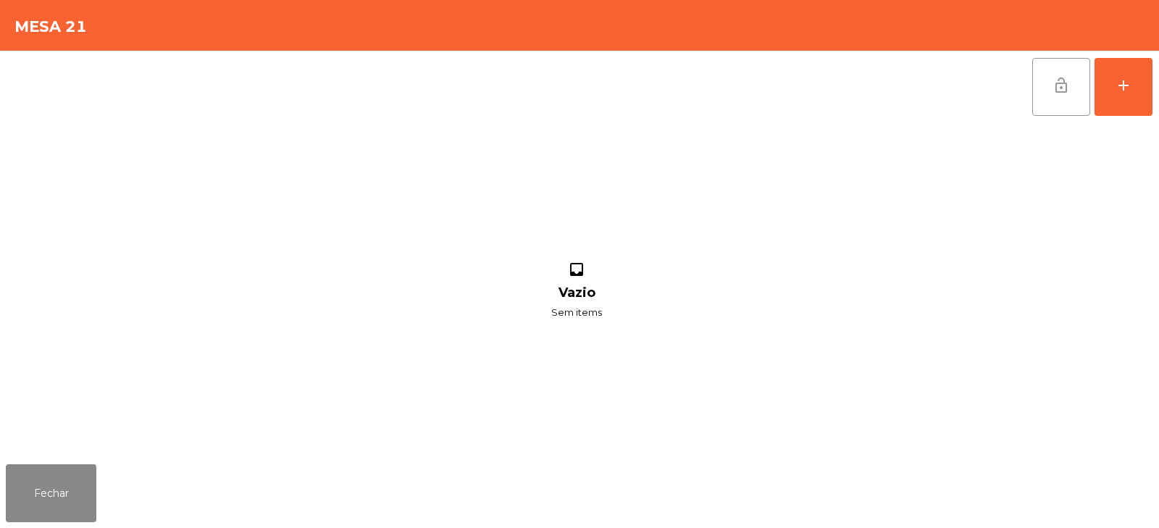
click at [1051, 95] on button "lock_open" at bounding box center [1061, 87] width 58 height 58
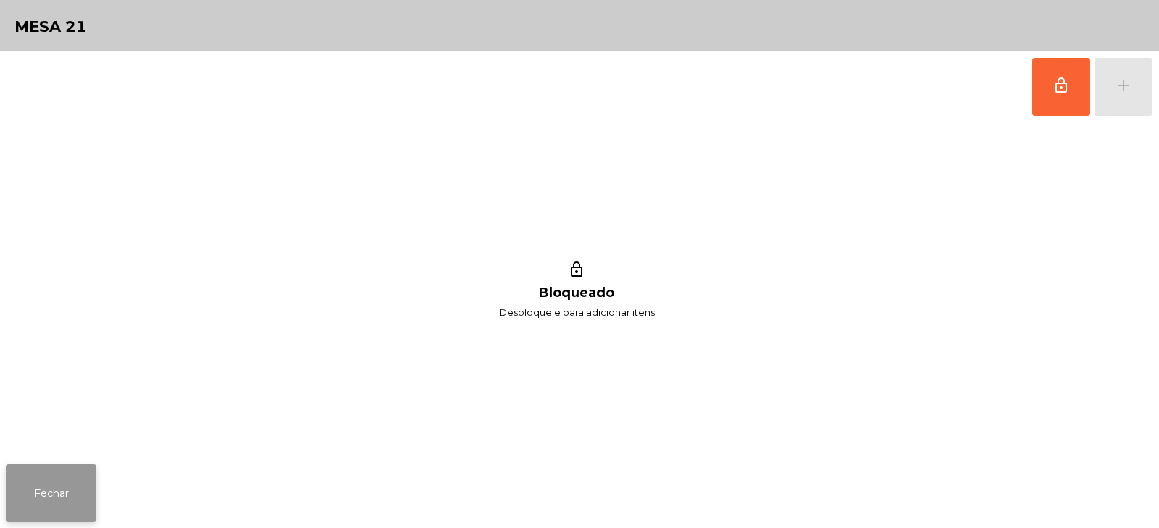
click at [70, 475] on button "Fechar" at bounding box center [51, 493] width 91 height 58
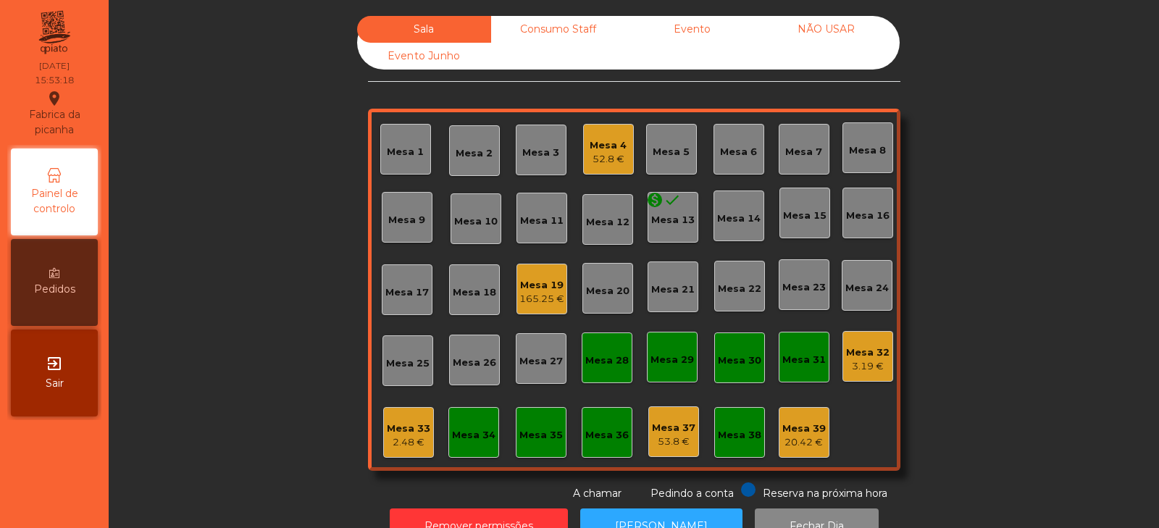
click at [516, 284] on div "Mesa 19 165.25 €" at bounding box center [541, 289] width 51 height 51
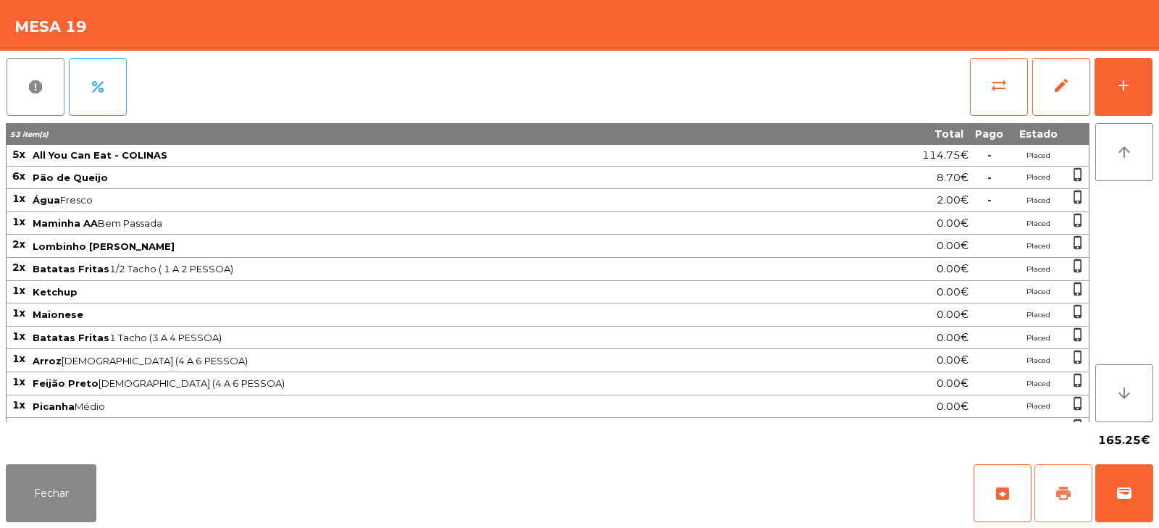
click at [1065, 484] on span "print" at bounding box center [1062, 492] width 17 height 17
click at [1135, 485] on button "wallet" at bounding box center [1124, 493] width 58 height 58
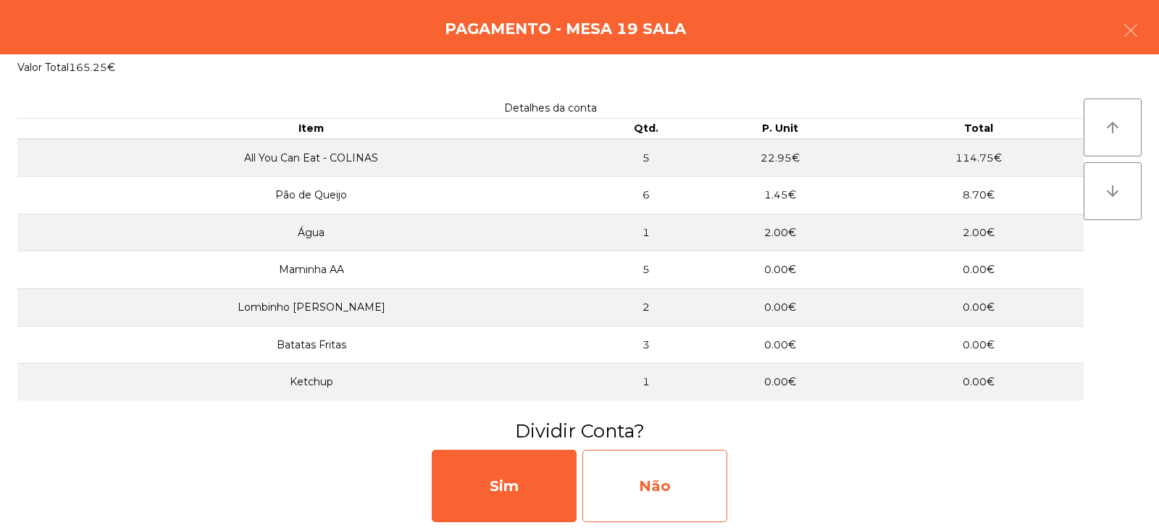
click at [643, 493] on div "Não" at bounding box center [654, 486] width 145 height 72
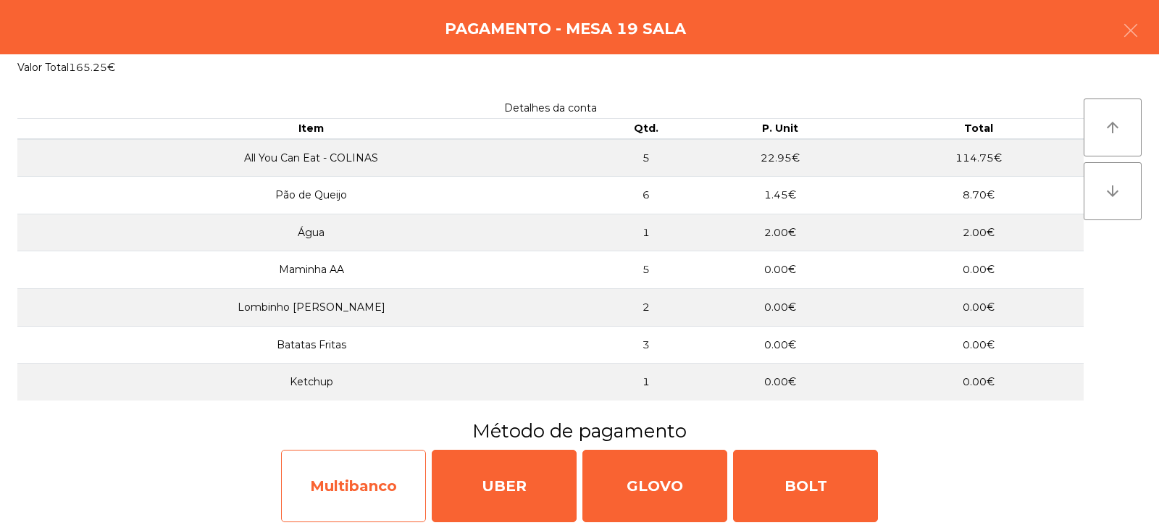
click at [350, 493] on div "Multibanco" at bounding box center [353, 486] width 145 height 72
select select "**"
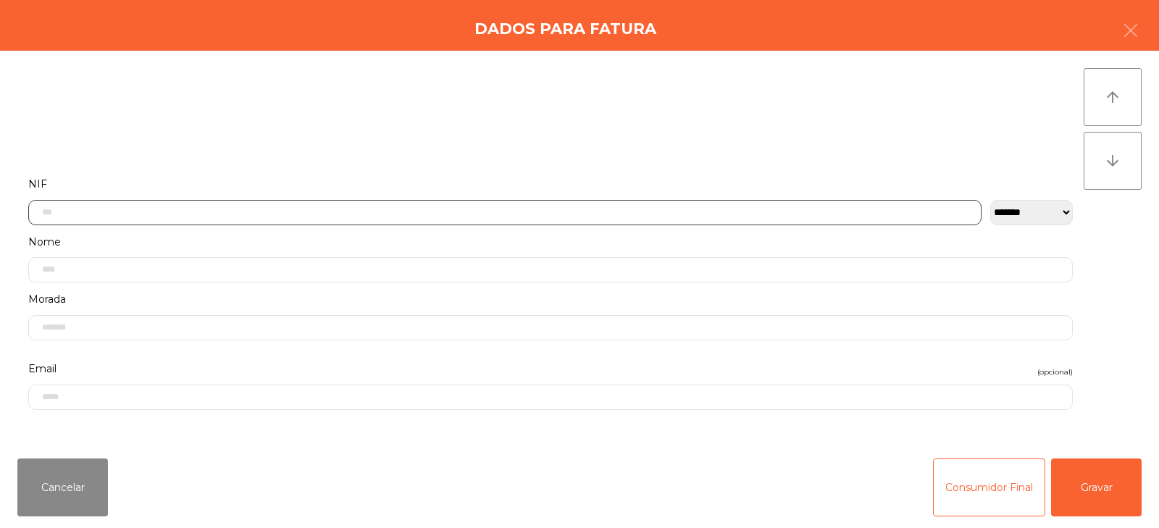
click at [445, 216] on input "text" at bounding box center [504, 212] width 953 height 25
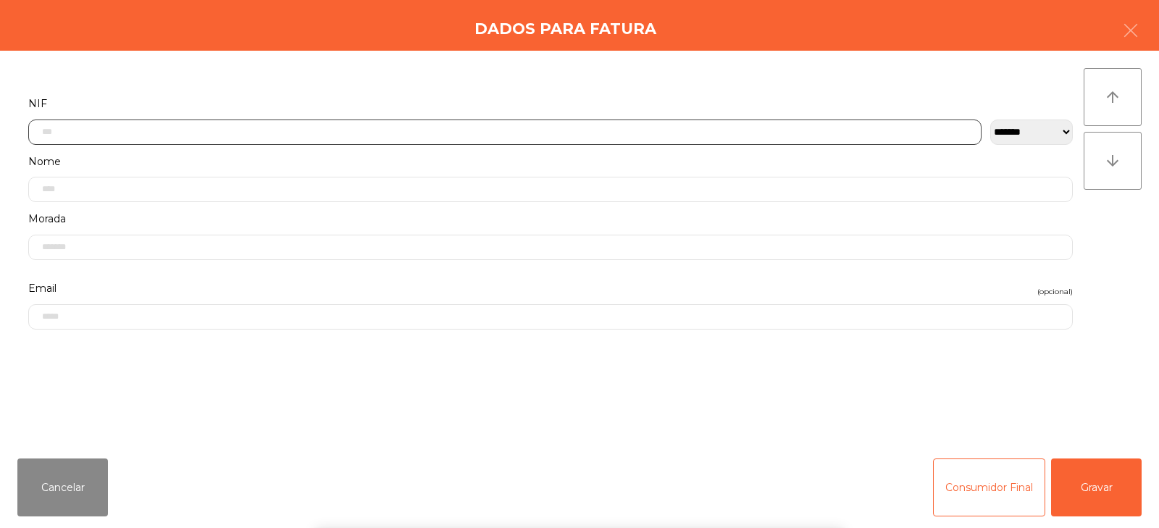
scroll to position [106, 0]
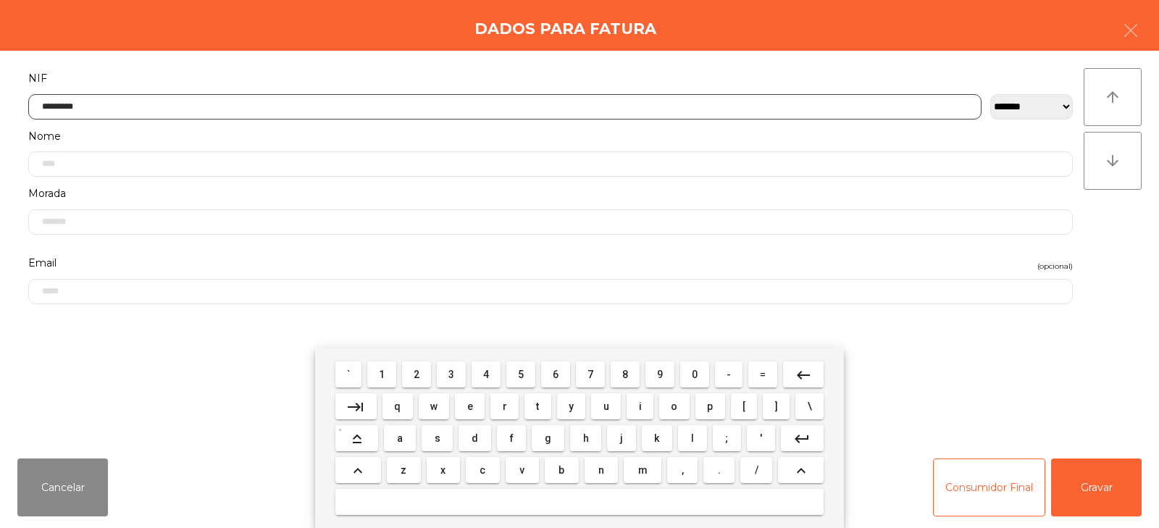
type input "*********"
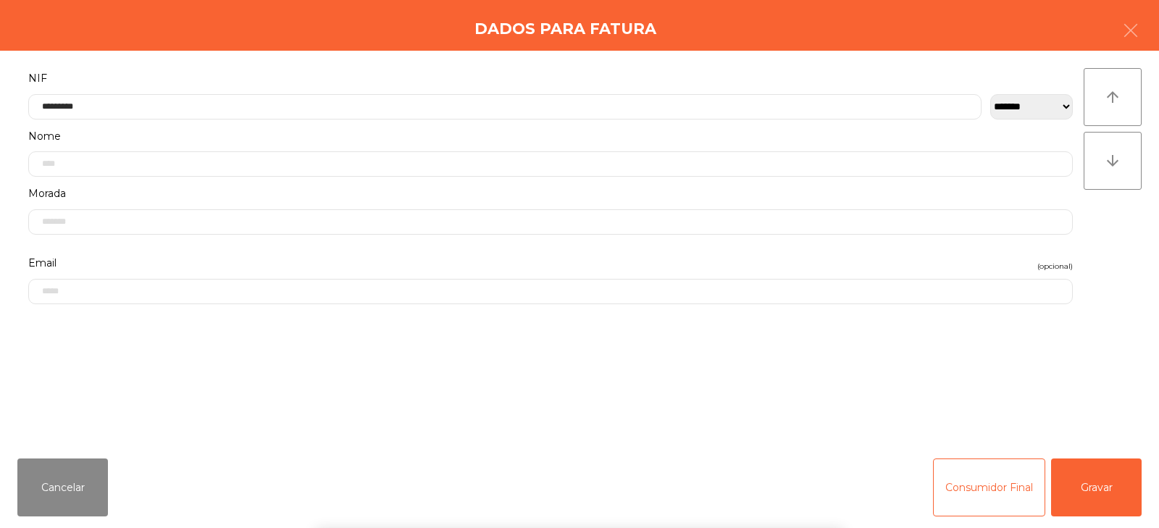
click at [1134, 251] on div "**********" at bounding box center [579, 249] width 1159 height 396
click at [1093, 495] on button "Gravar" at bounding box center [1096, 487] width 91 height 58
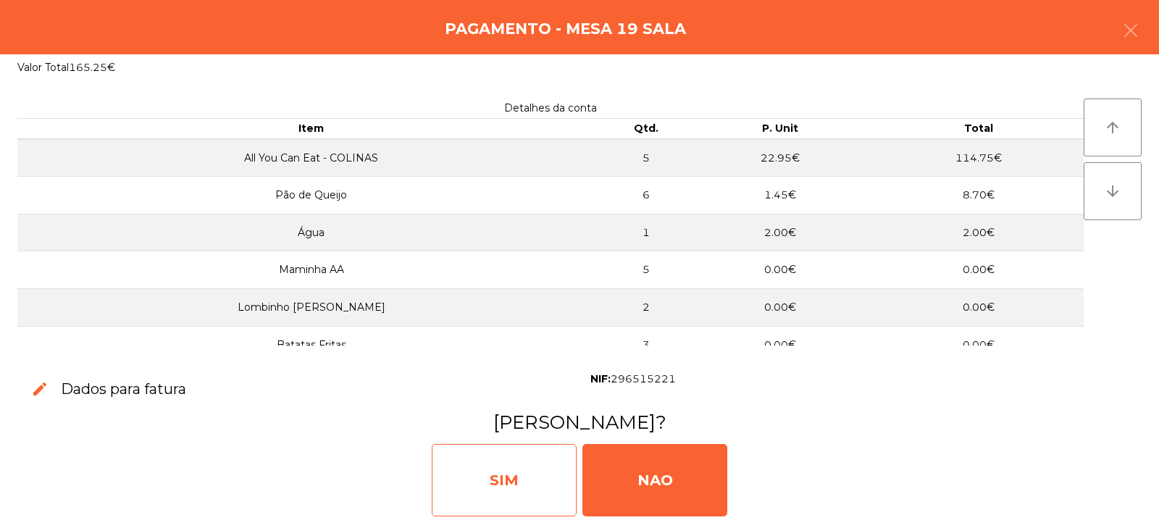
click at [526, 470] on div "SIM" at bounding box center [504, 480] width 145 height 72
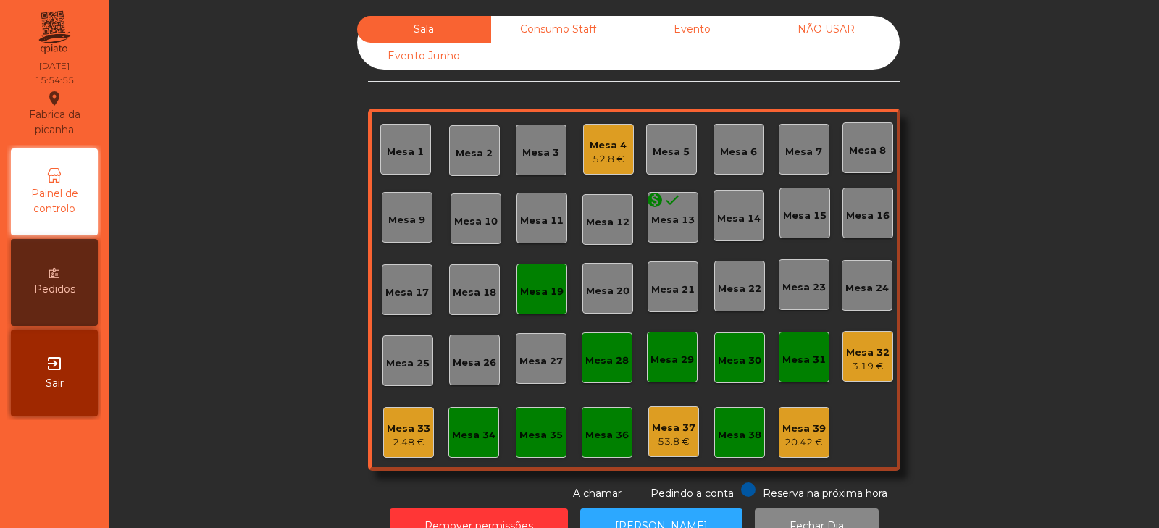
scroll to position [43, 0]
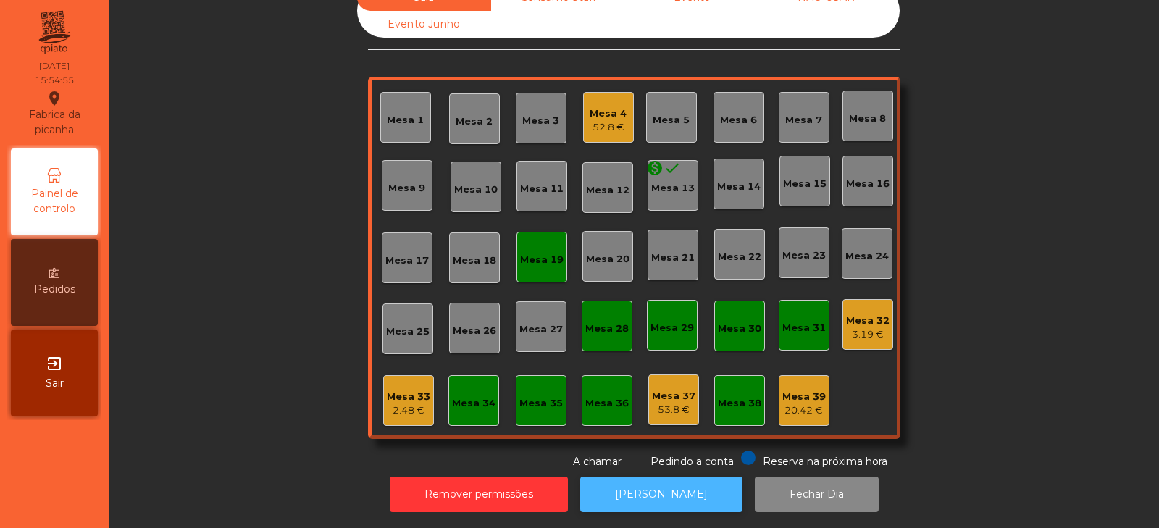
click at [634, 477] on button "[PERSON_NAME]" at bounding box center [661, 493] width 162 height 35
click at [605, 120] on div "52.8 €" at bounding box center [607, 127] width 37 height 14
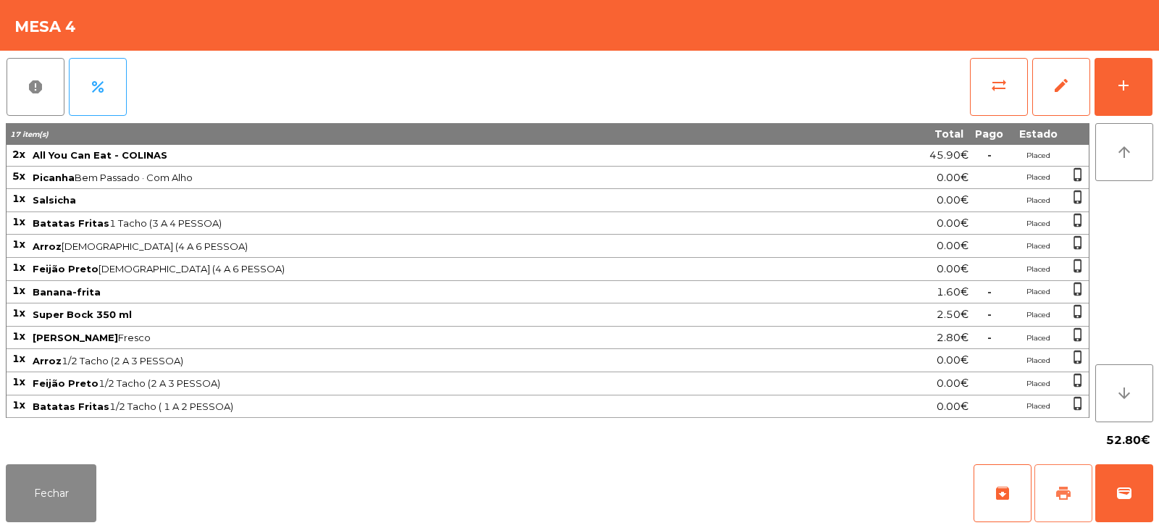
click at [1048, 490] on button "print" at bounding box center [1063, 493] width 58 height 58
click at [996, 104] on button "sync_alt" at bounding box center [999, 87] width 58 height 58
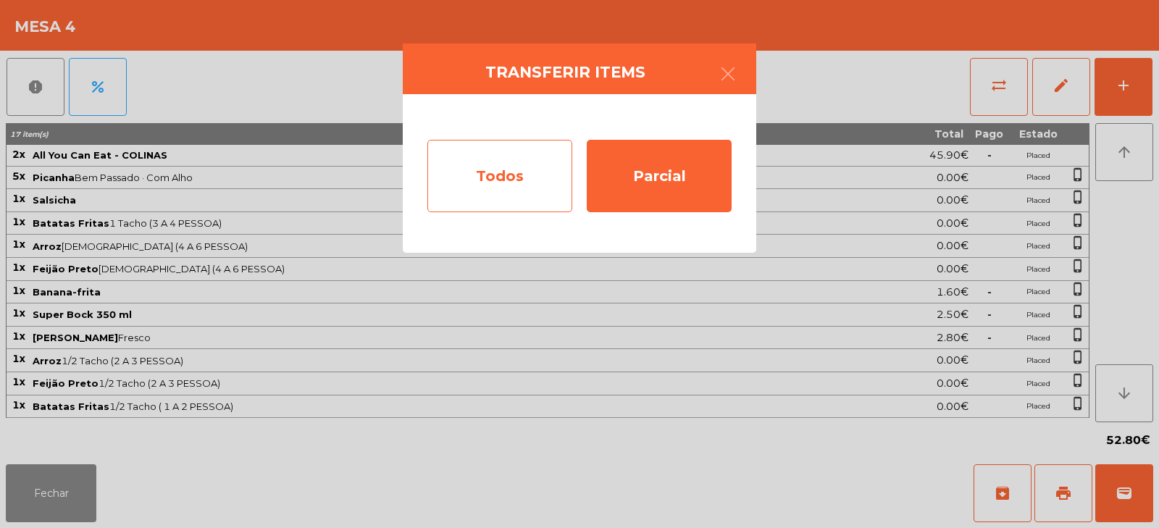
click at [508, 177] on div "Todos" at bounding box center [499, 176] width 145 height 72
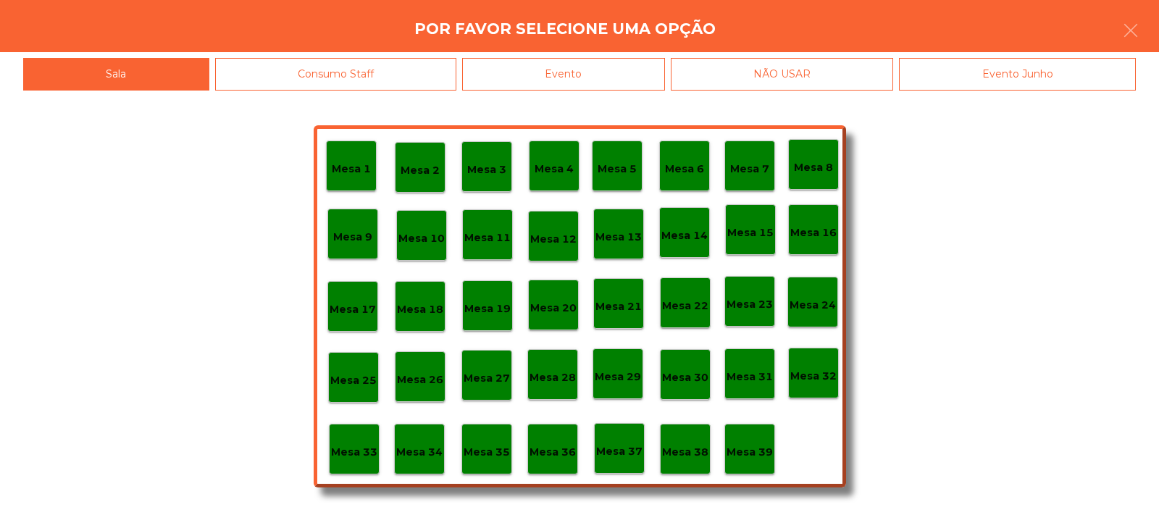
click at [592, 77] on div "Evento" at bounding box center [563, 74] width 203 height 33
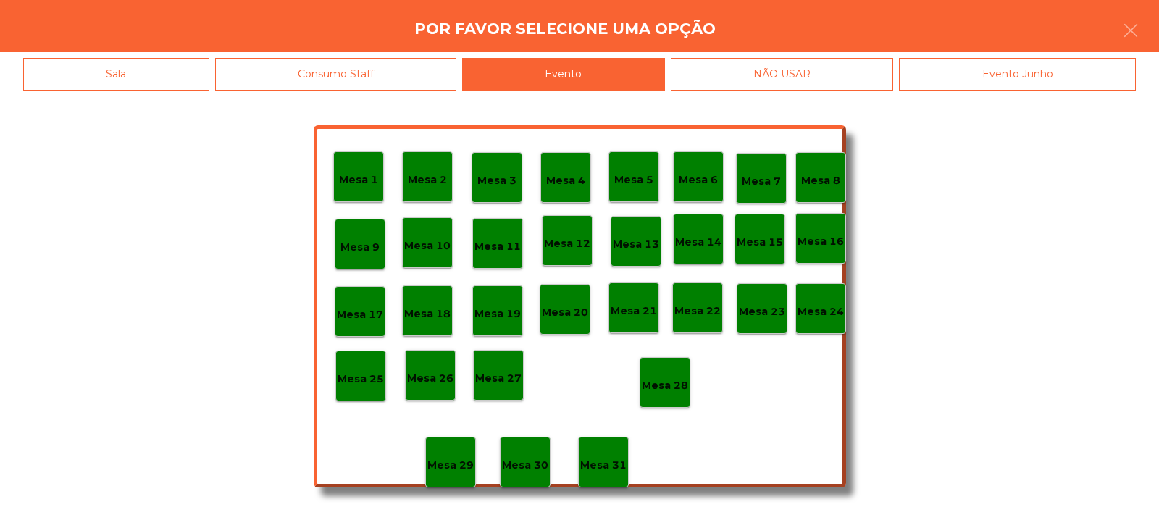
click at [665, 370] on div "Mesa 28" at bounding box center [664, 382] width 51 height 51
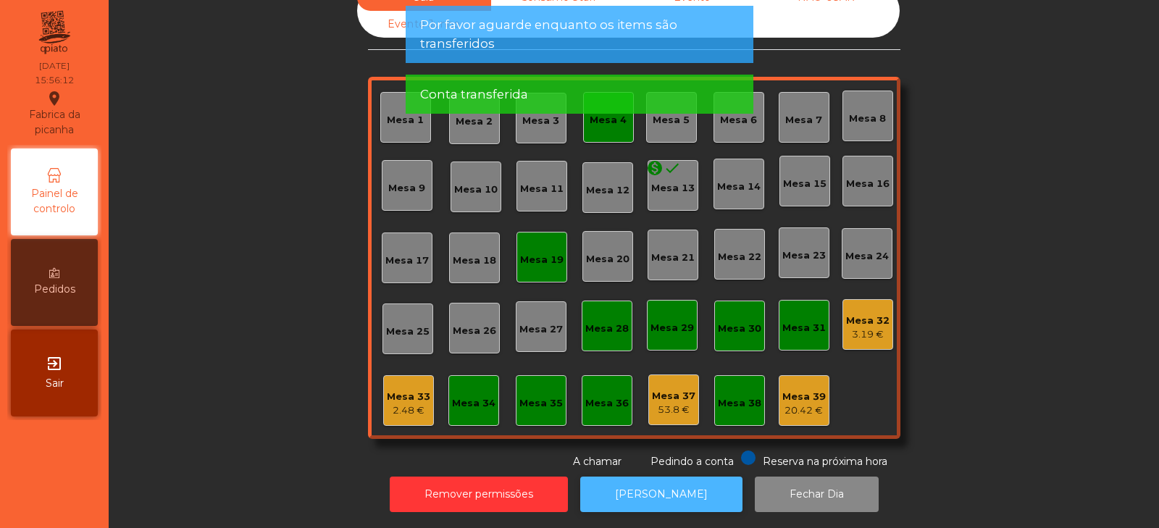
click at [663, 486] on button "[PERSON_NAME]" at bounding box center [661, 493] width 162 height 35
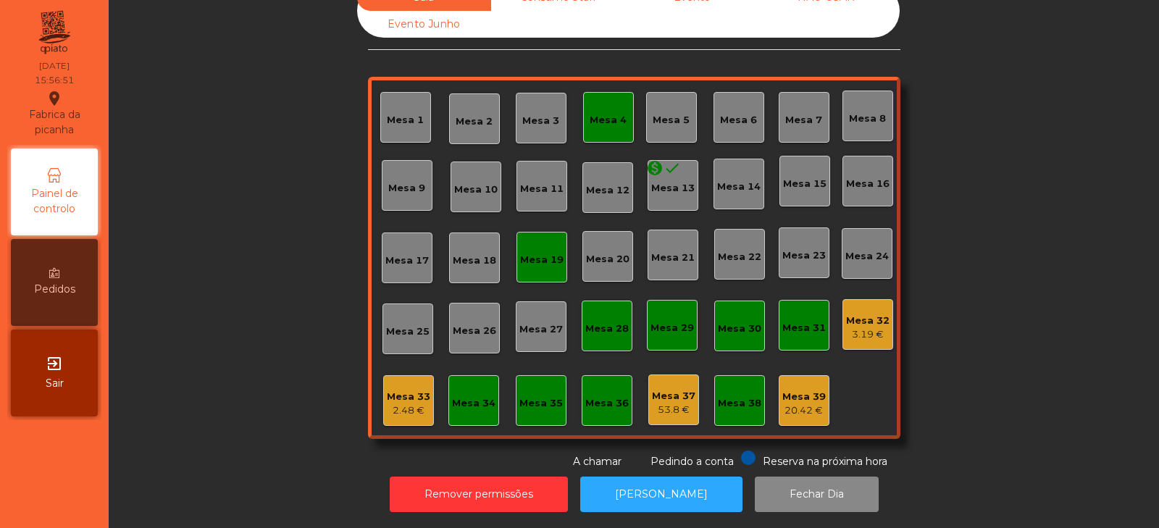
click at [545, 253] on div "Mesa 19" at bounding box center [541, 260] width 43 height 14
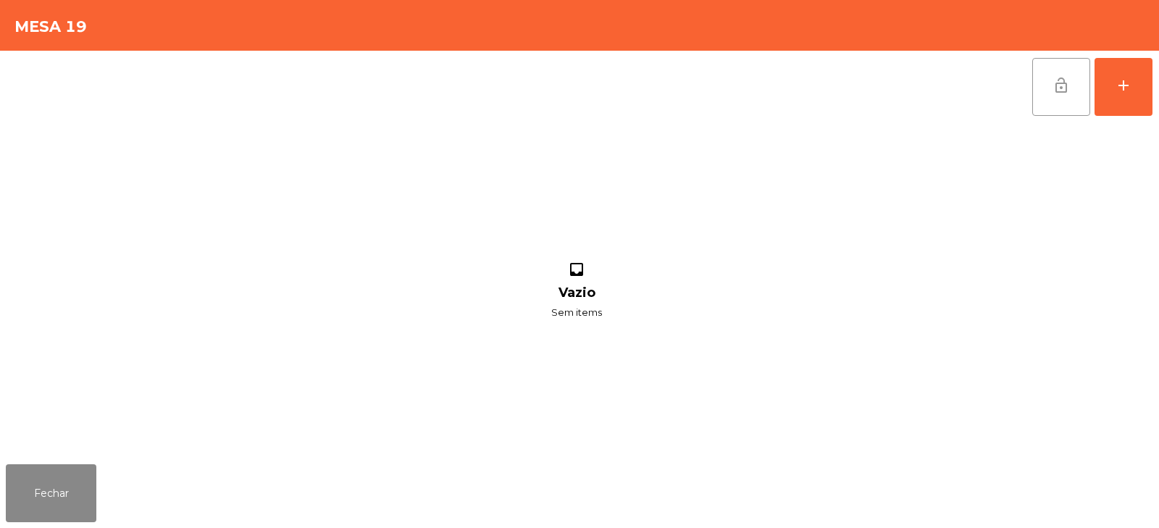
click at [1060, 83] on span "lock_open" at bounding box center [1060, 85] width 17 height 17
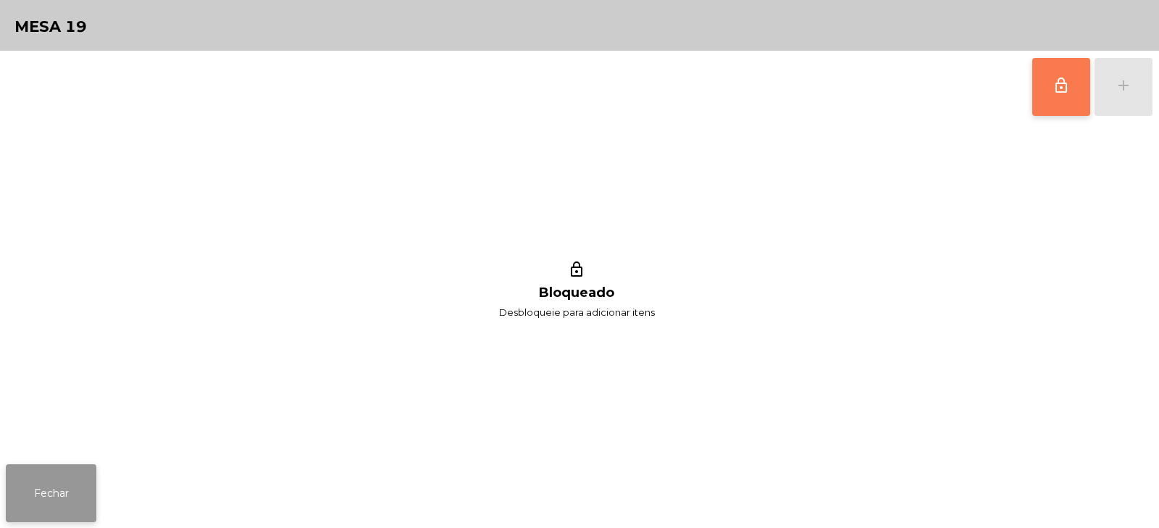
click at [66, 497] on button "Fechar" at bounding box center [51, 493] width 91 height 58
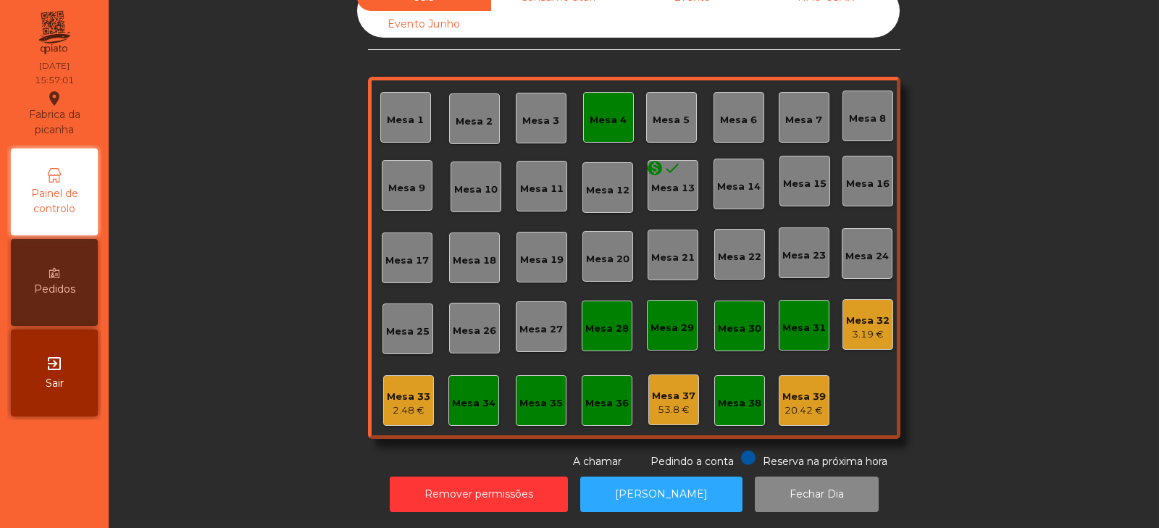
click at [607, 113] on div "Mesa 4" at bounding box center [607, 120] width 37 height 14
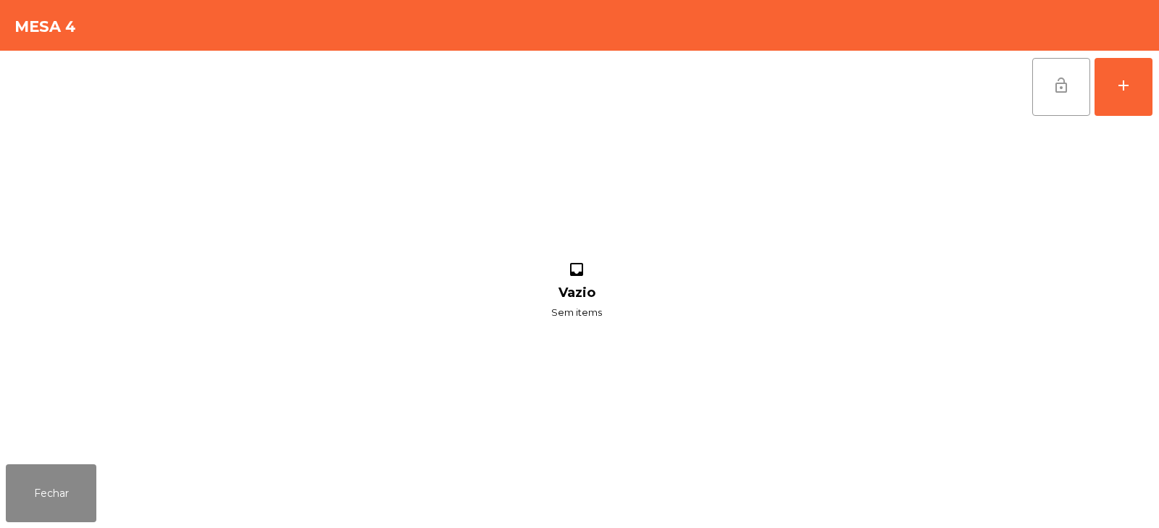
click at [1059, 108] on button "lock_open" at bounding box center [1061, 87] width 58 height 58
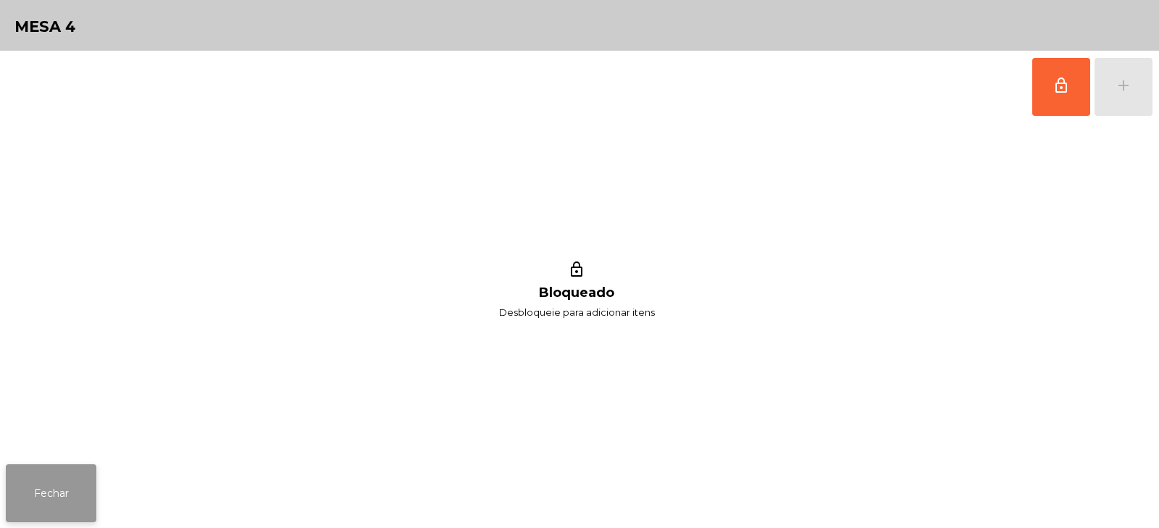
click at [69, 497] on button "Fechar" at bounding box center [51, 493] width 91 height 58
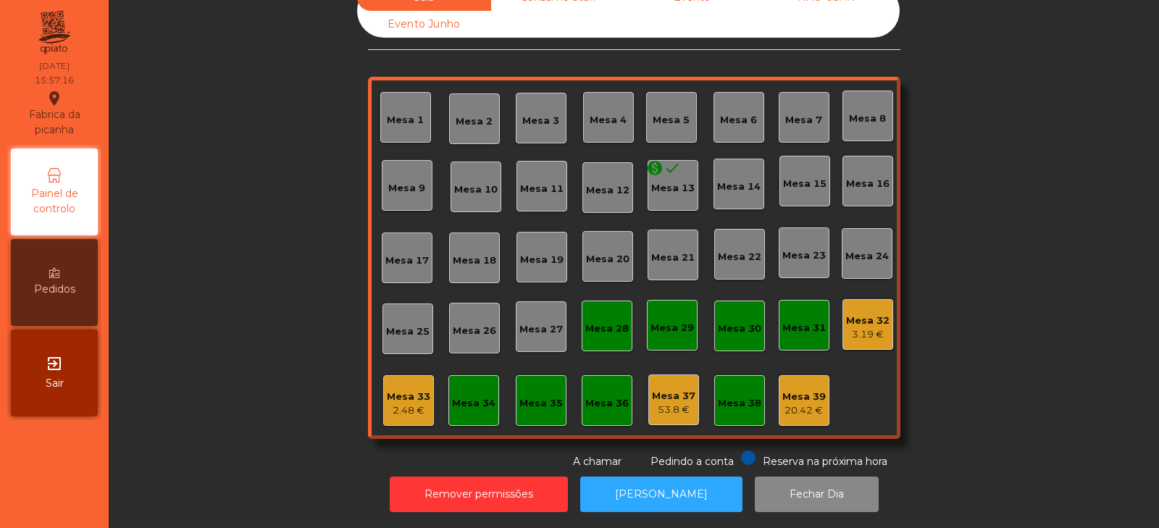
scroll to position [0, 0]
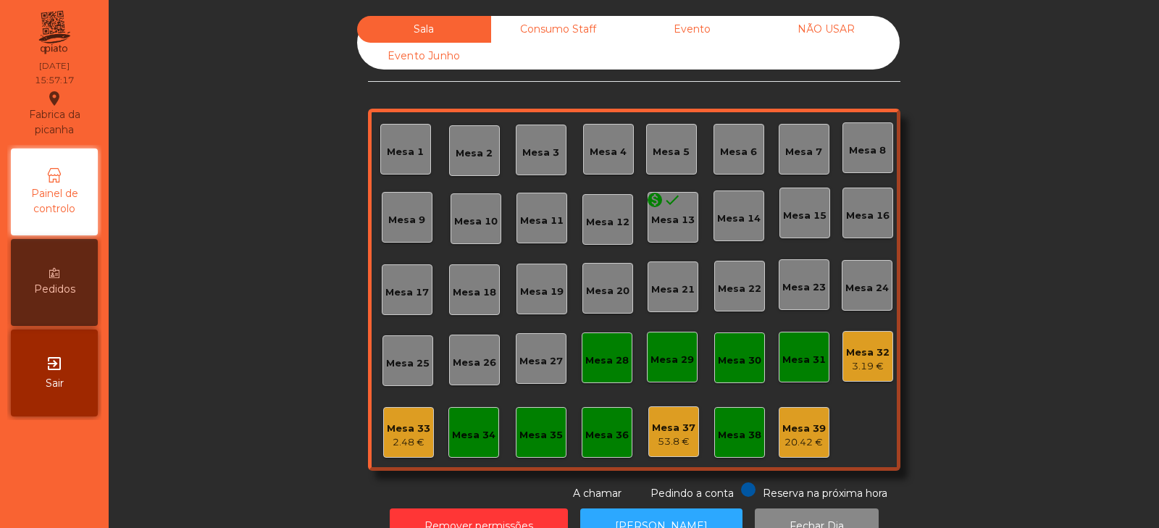
click at [522, 35] on div "Consumo Staff" at bounding box center [558, 29] width 134 height 27
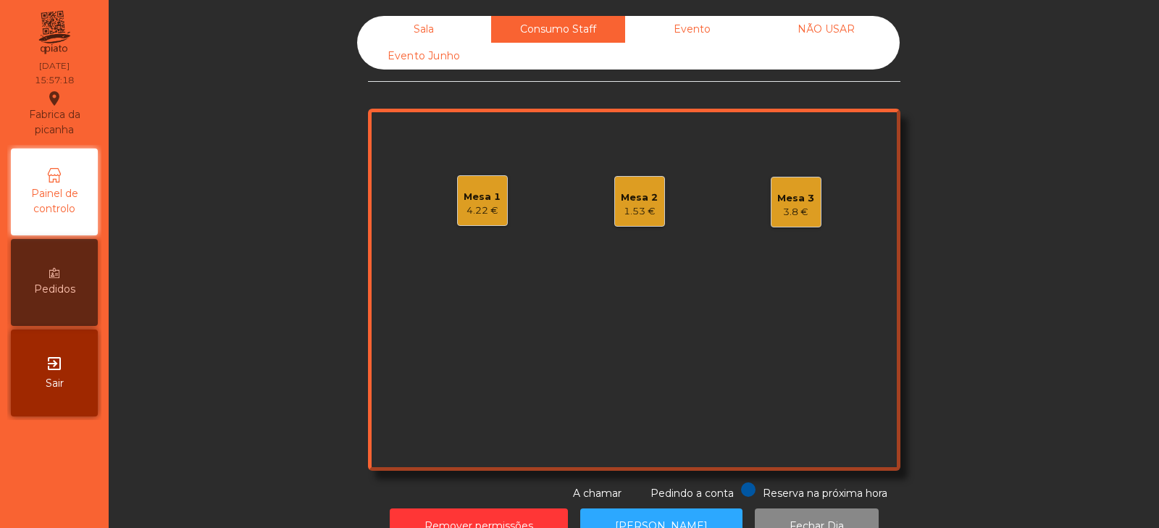
click at [472, 187] on div "Mesa 1 4.22 €" at bounding box center [481, 201] width 37 height 34
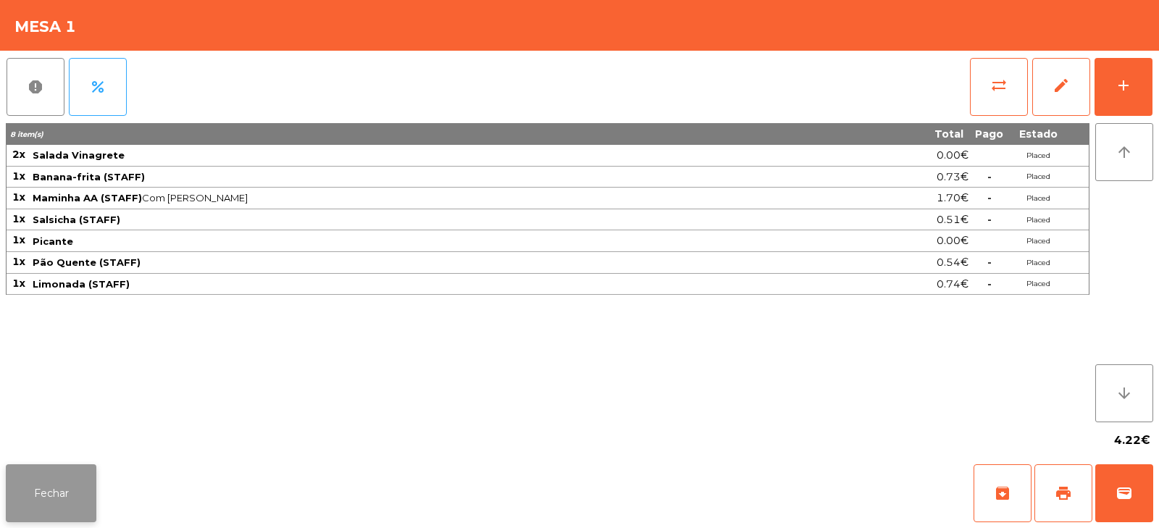
click at [59, 479] on button "Fechar" at bounding box center [51, 493] width 91 height 58
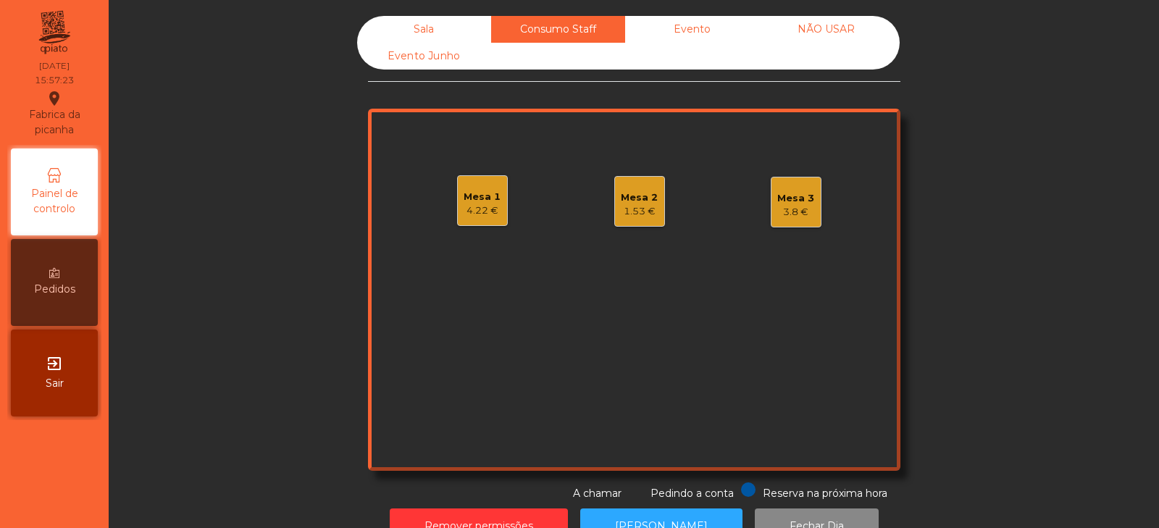
click at [400, 27] on div "Sala" at bounding box center [424, 29] width 134 height 27
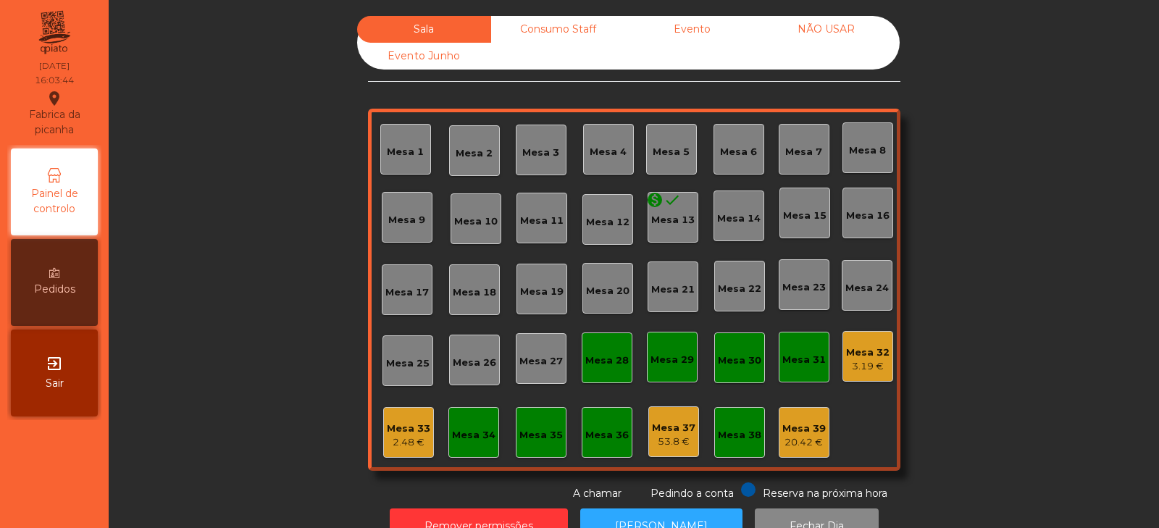
click at [562, 25] on div "Consumo Staff" at bounding box center [558, 29] width 134 height 27
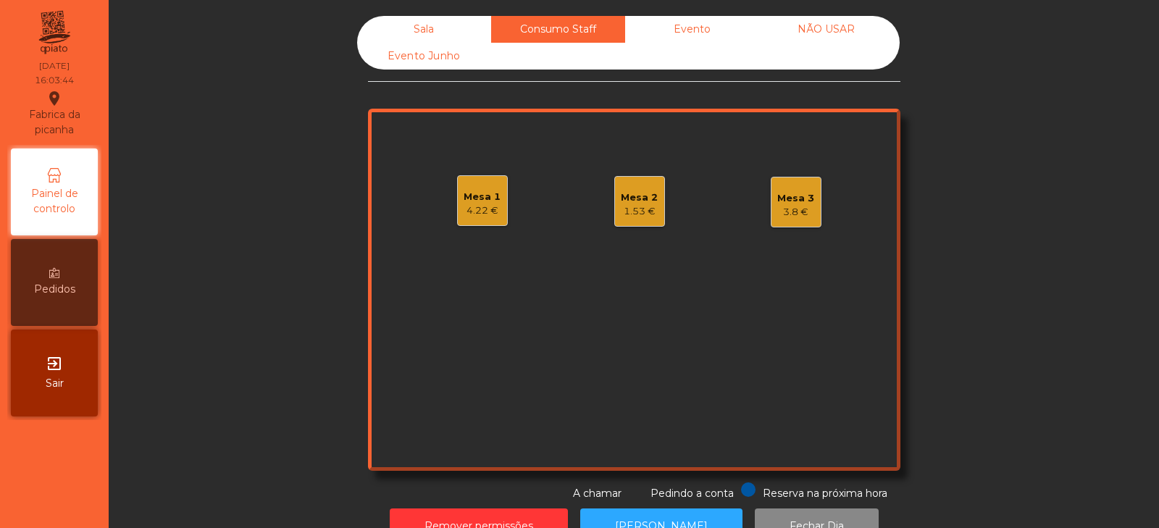
click at [687, 30] on div "Evento" at bounding box center [692, 29] width 134 height 27
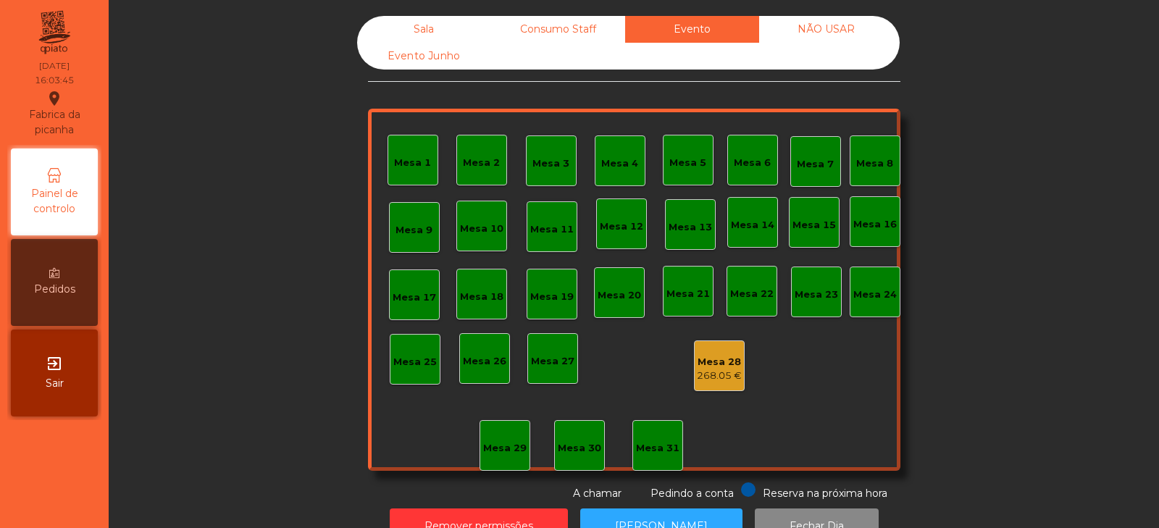
click at [425, 21] on div "Sala" at bounding box center [424, 29] width 134 height 27
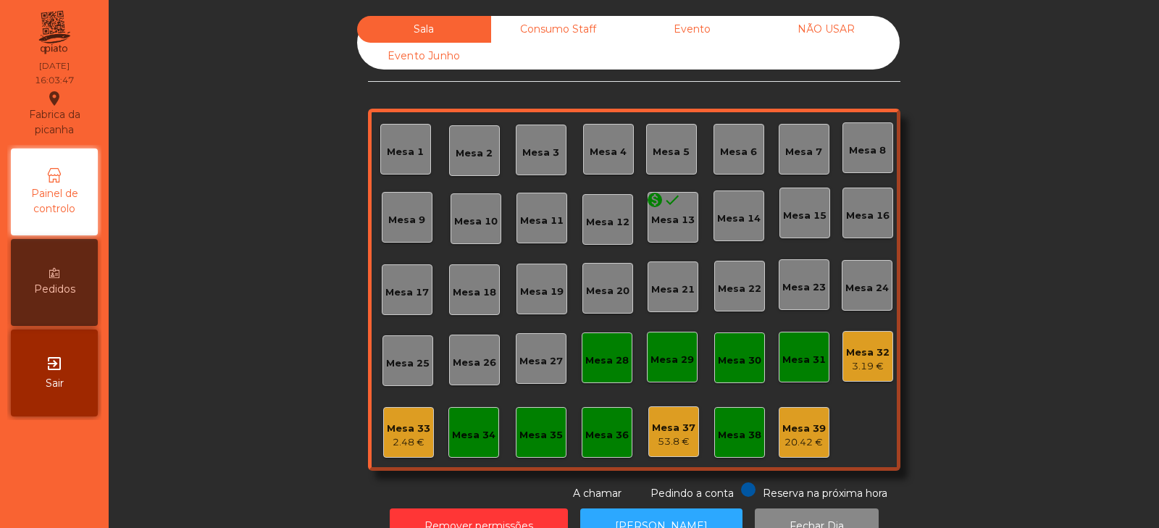
click at [869, 361] on div "3.19 €" at bounding box center [867, 366] width 43 height 14
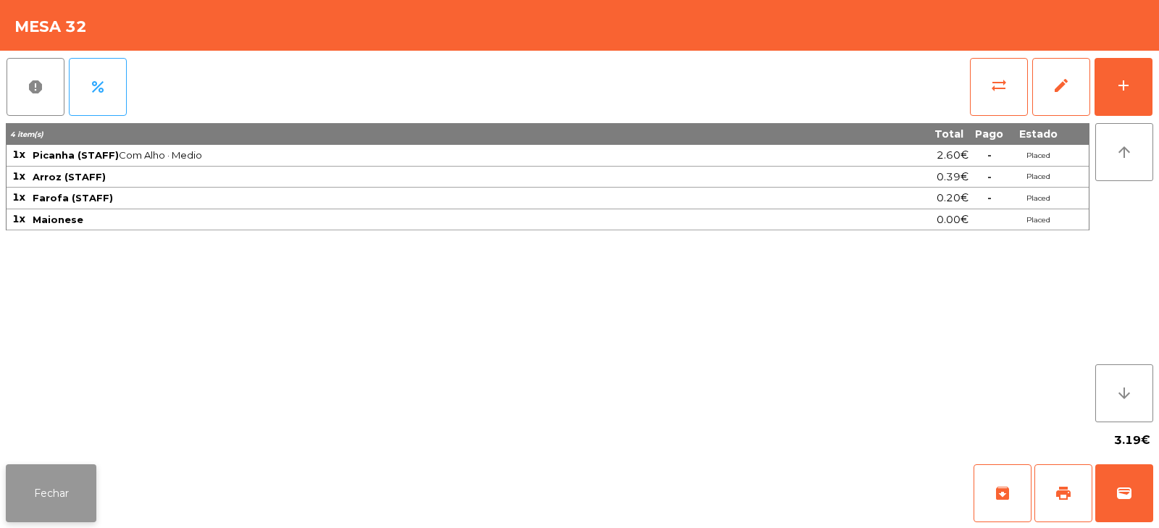
click at [28, 494] on button "Fechar" at bounding box center [51, 493] width 91 height 58
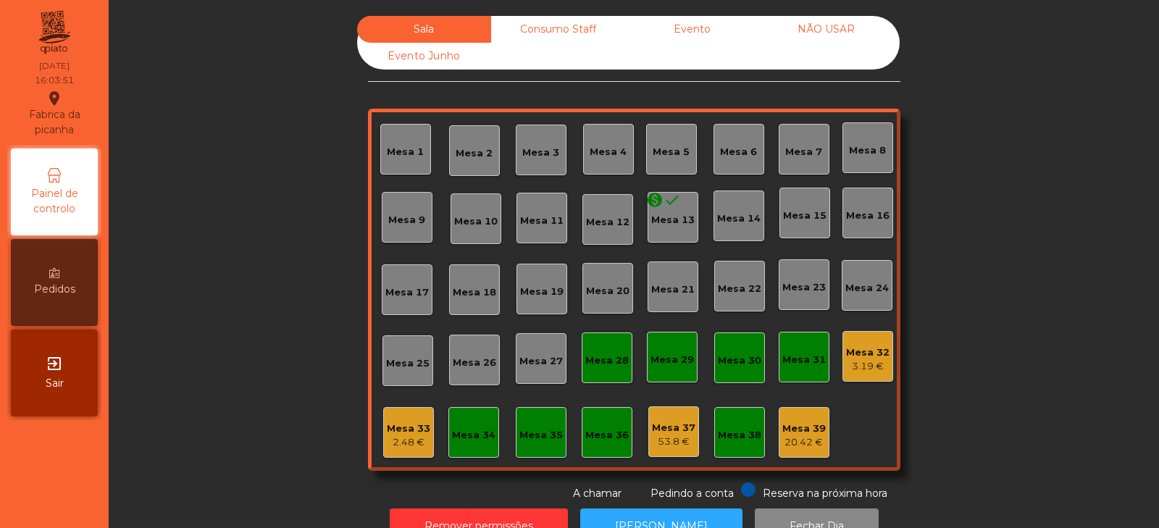
click at [403, 445] on div "2.48 €" at bounding box center [408, 442] width 43 height 14
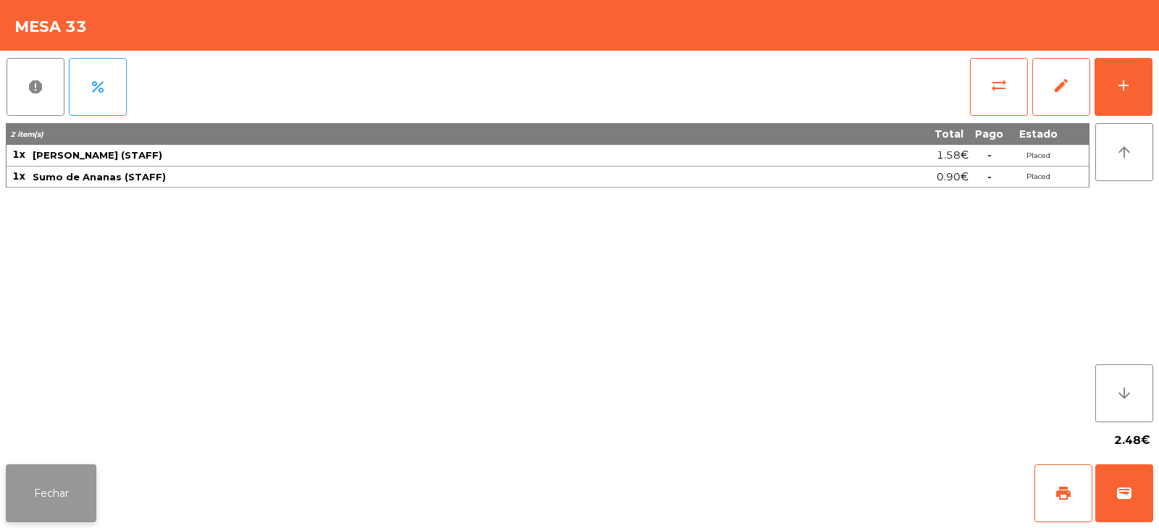
click at [39, 497] on button "Fechar" at bounding box center [51, 493] width 91 height 58
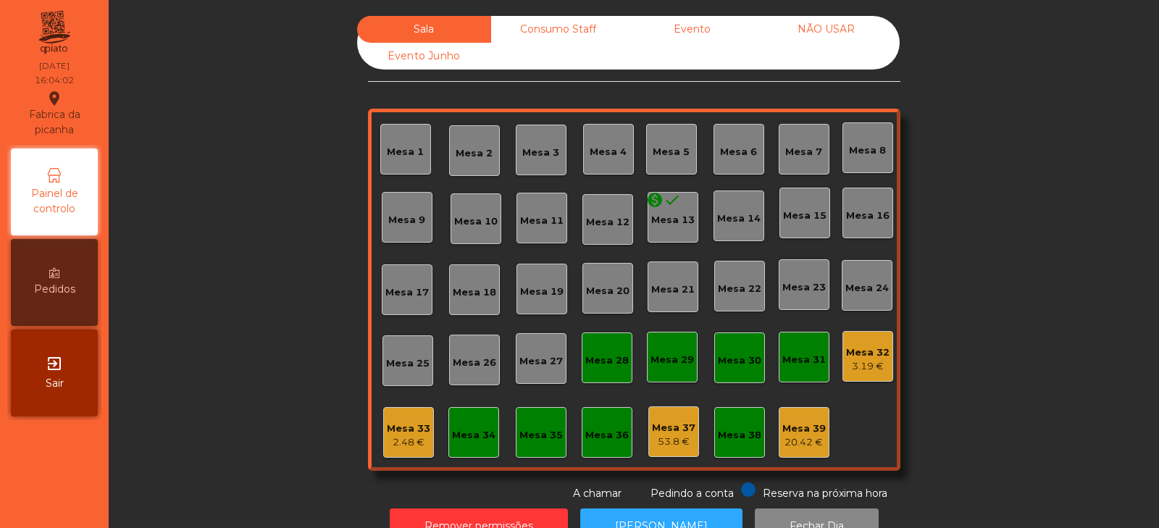
click at [540, 25] on div "Consumo Staff" at bounding box center [558, 29] width 134 height 27
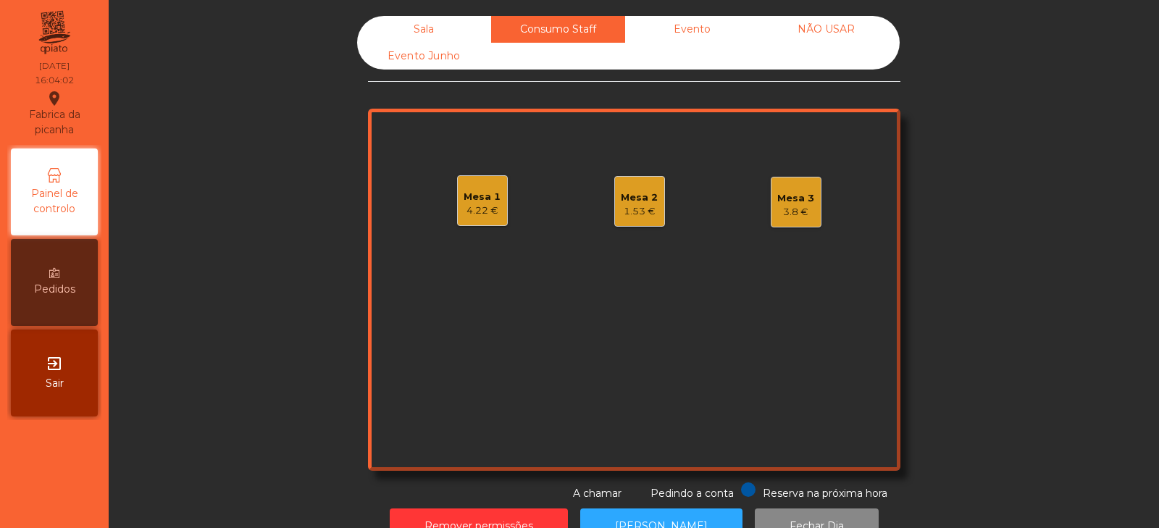
click at [457, 217] on div "Mesa 1 4.22 €" at bounding box center [482, 200] width 51 height 51
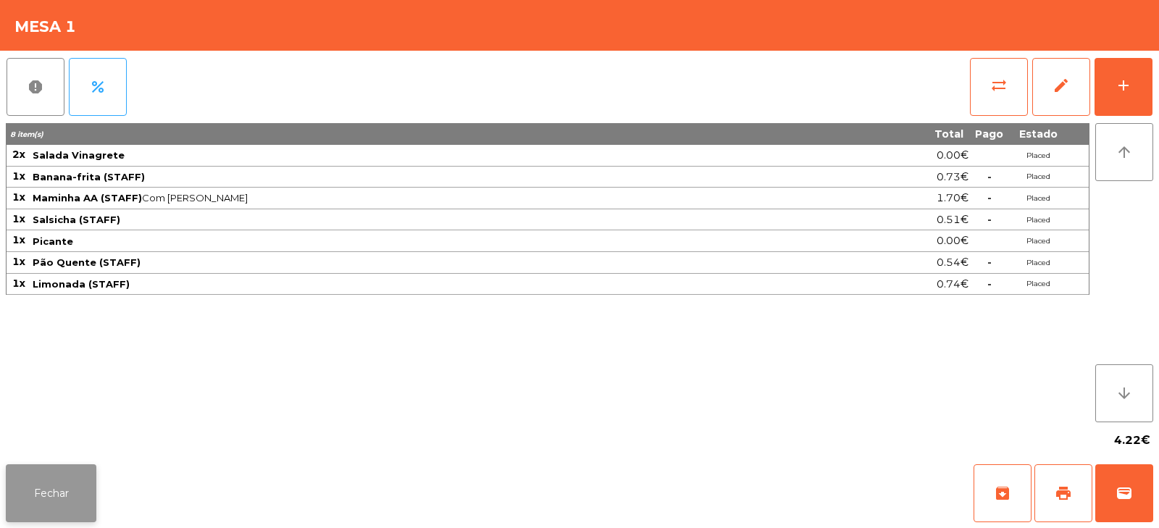
click at [25, 485] on button "Fechar" at bounding box center [51, 493] width 91 height 58
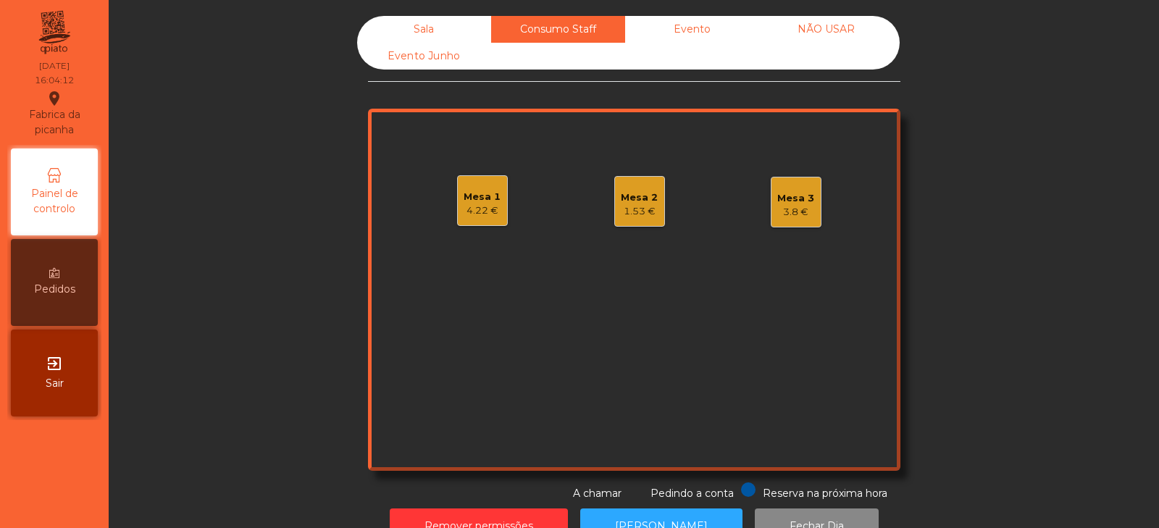
click at [621, 185] on div "Mesa 2 1.53 €" at bounding box center [639, 202] width 37 height 34
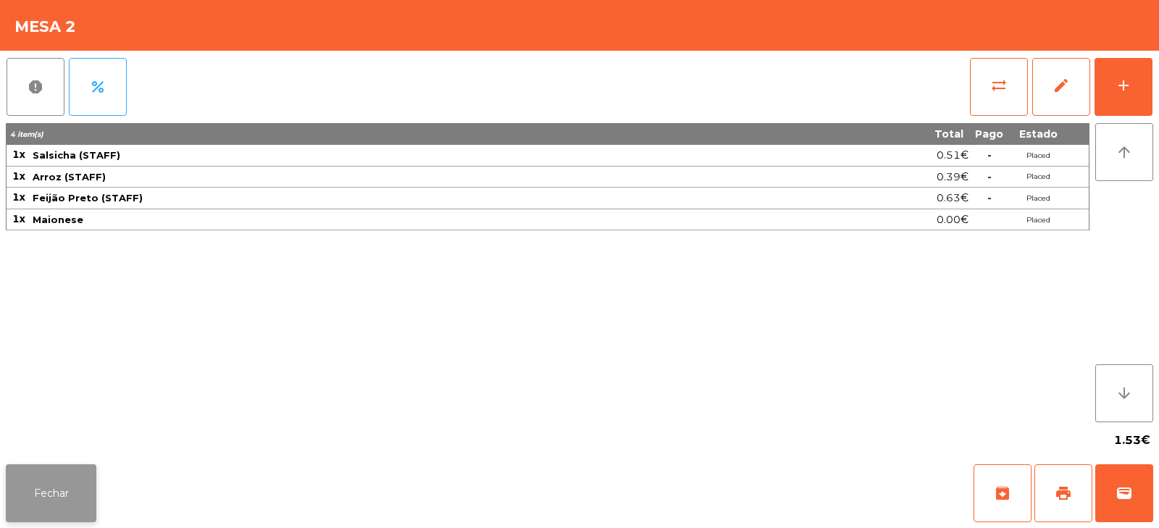
click at [59, 500] on button "Fechar" at bounding box center [51, 493] width 91 height 58
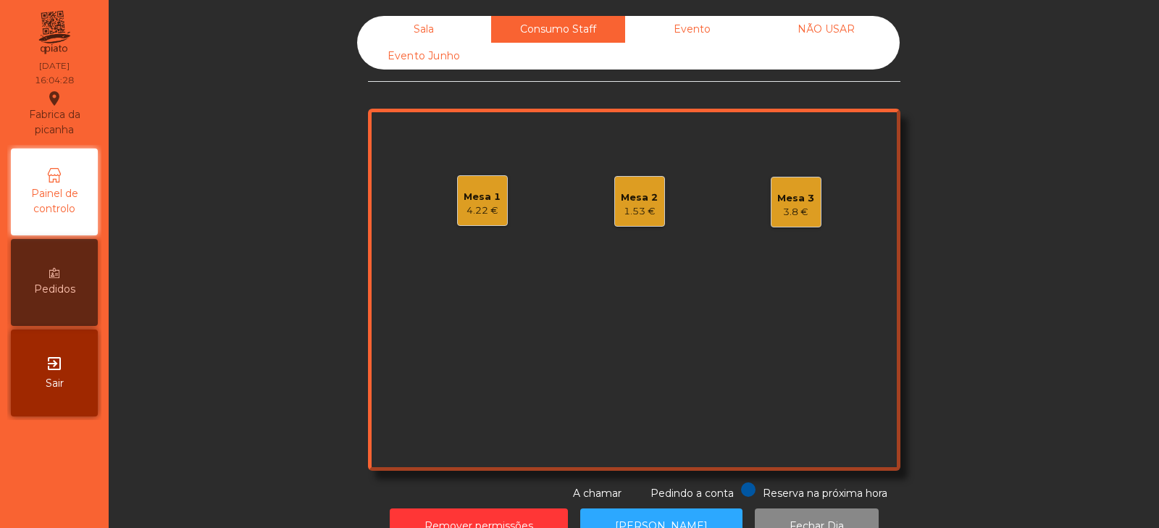
click at [801, 201] on div "Mesa 3" at bounding box center [795, 198] width 37 height 14
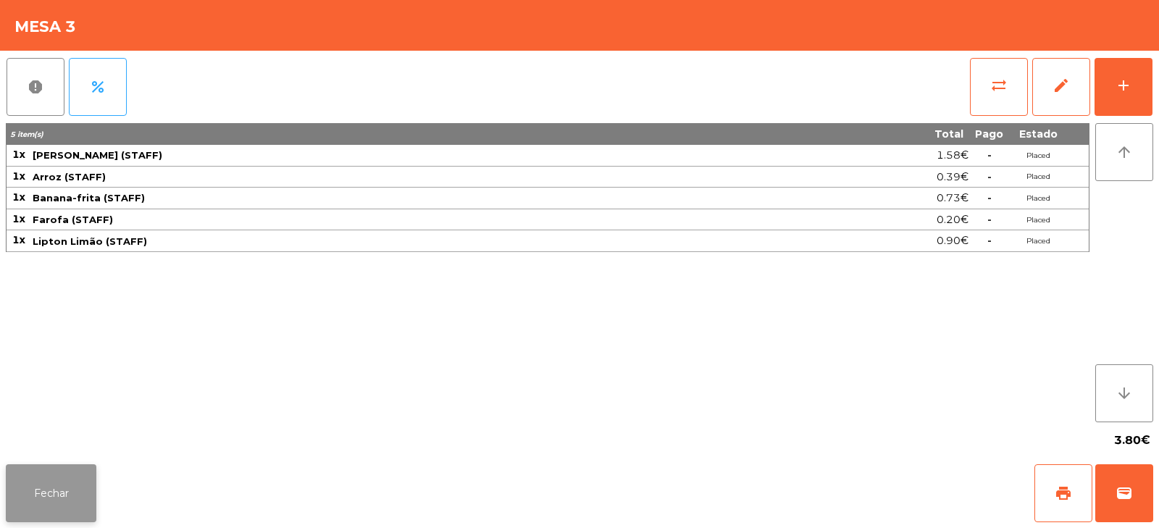
click at [17, 518] on button "Fechar" at bounding box center [51, 493] width 91 height 58
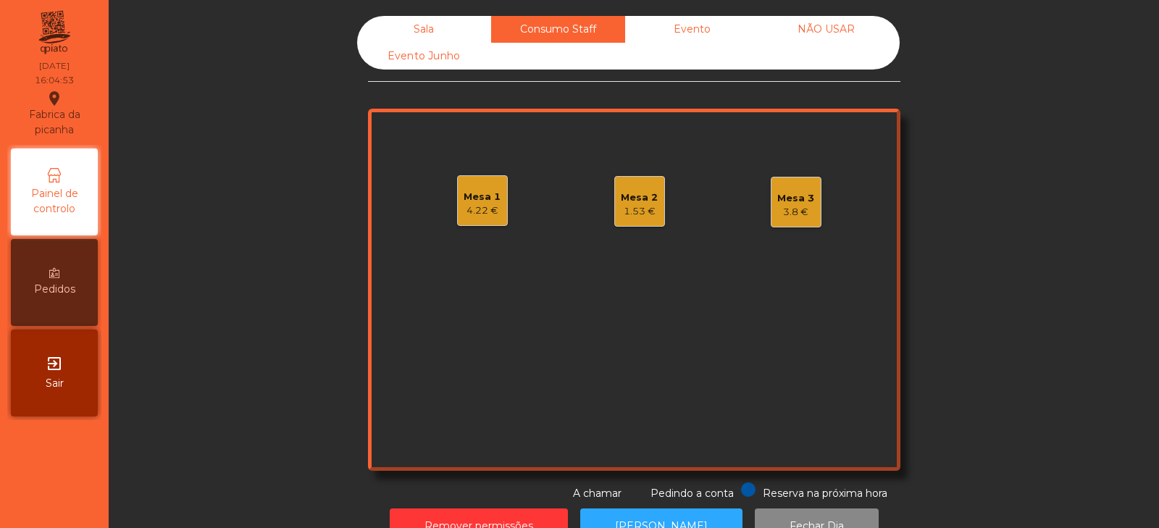
click at [459, 26] on div "Sala" at bounding box center [424, 29] width 134 height 27
click at [472, 207] on div "4.22 €" at bounding box center [481, 210] width 37 height 14
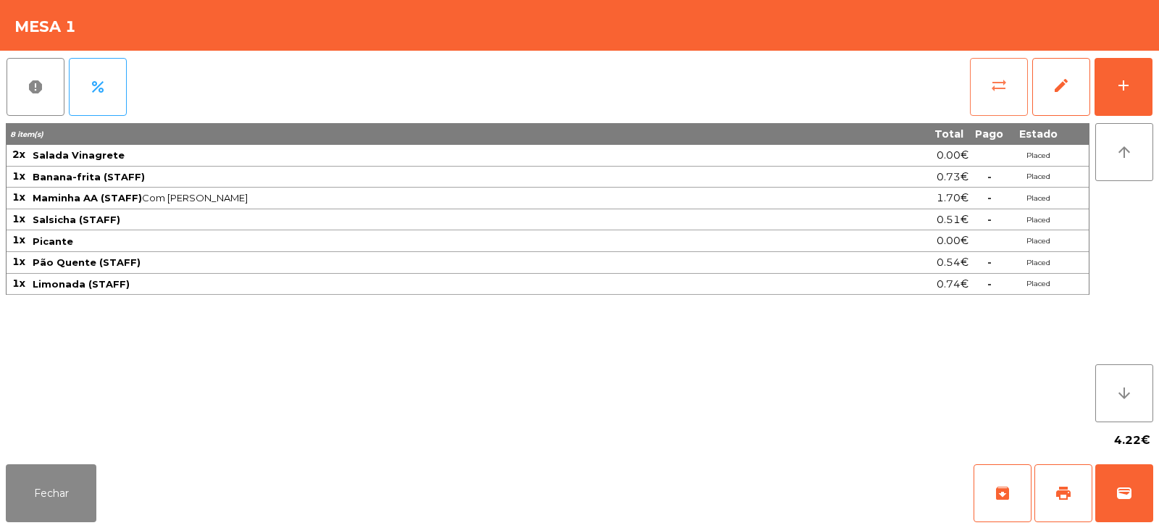
click at [972, 76] on button "sync_alt" at bounding box center [999, 87] width 58 height 58
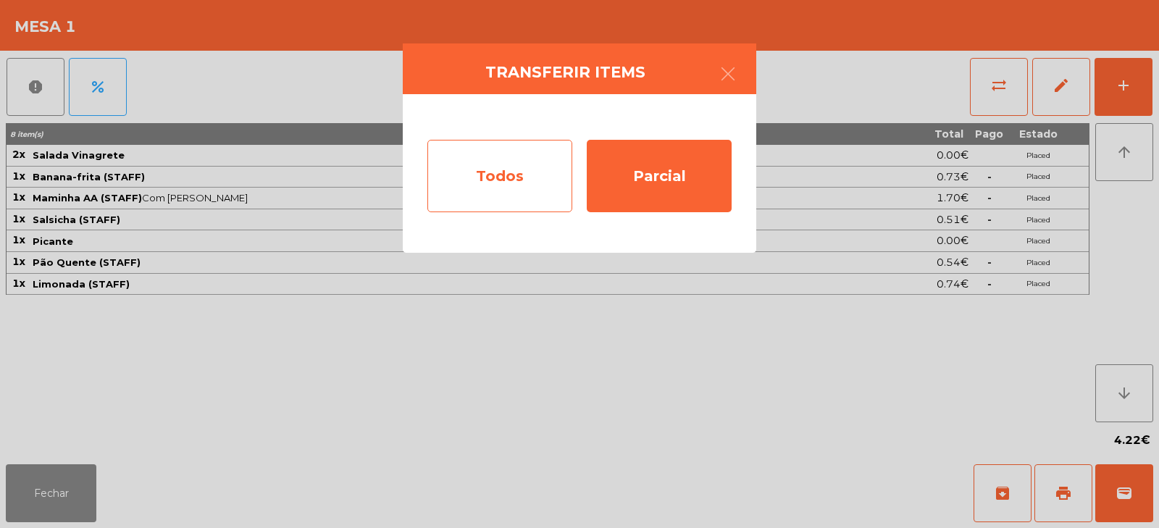
click at [468, 172] on div "Todos" at bounding box center [499, 176] width 145 height 72
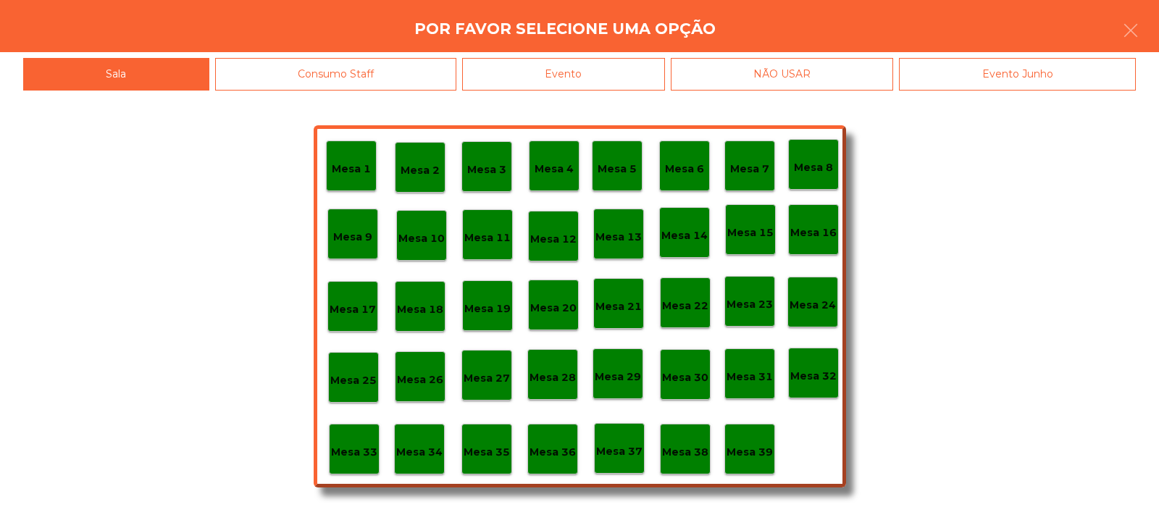
click at [361, 458] on p "Mesa 33" at bounding box center [354, 452] width 46 height 17
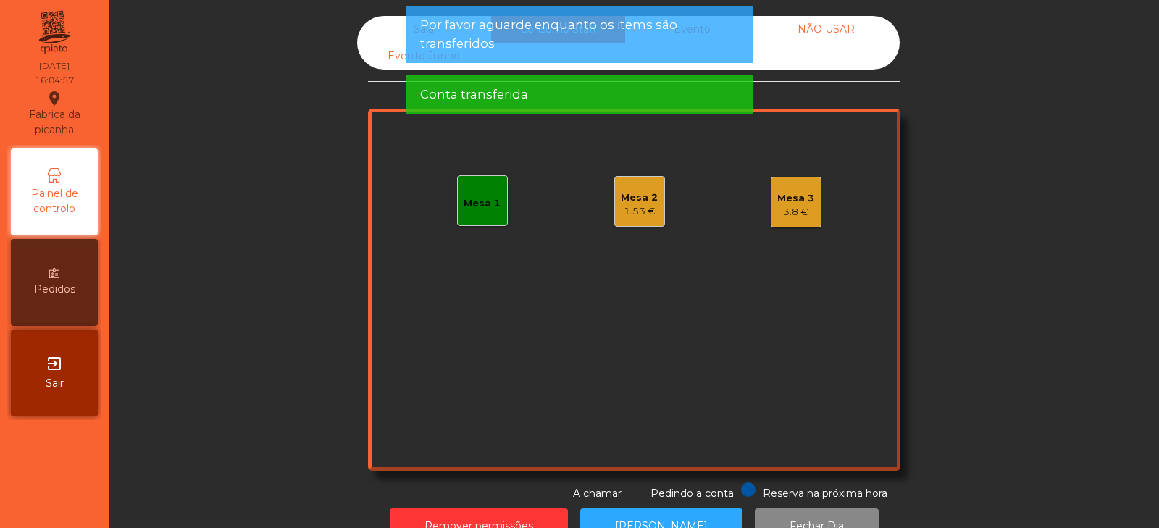
click at [622, 206] on div "1.53 €" at bounding box center [639, 211] width 37 height 14
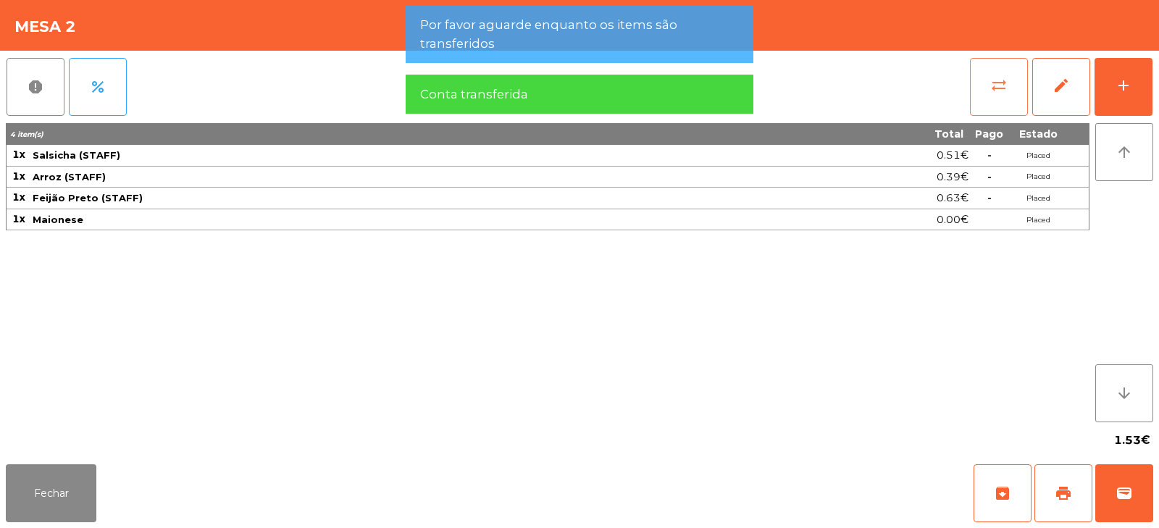
click at [979, 88] on button "sync_alt" at bounding box center [999, 87] width 58 height 58
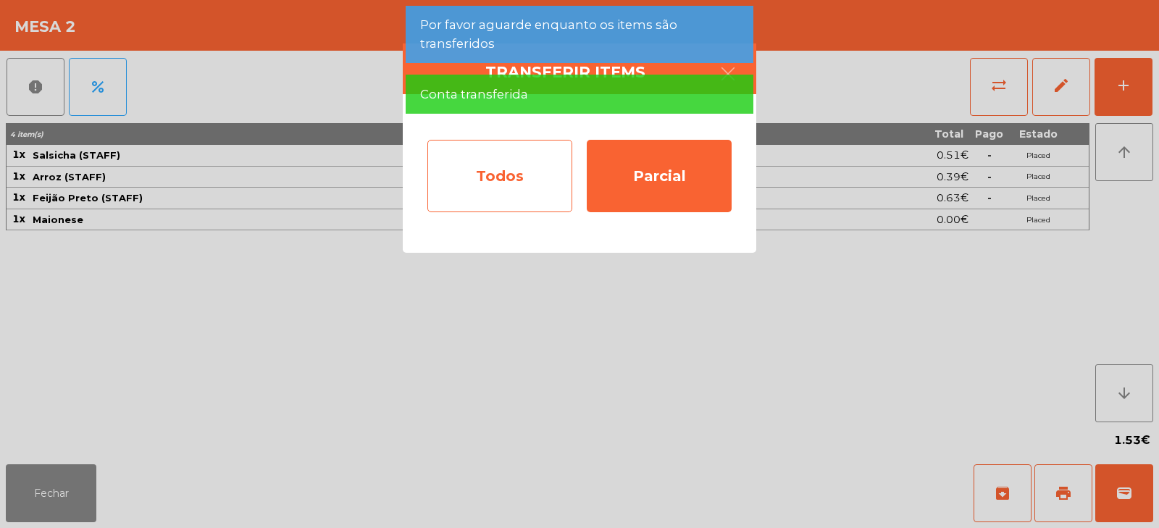
click at [498, 192] on div "Todos" at bounding box center [499, 176] width 145 height 72
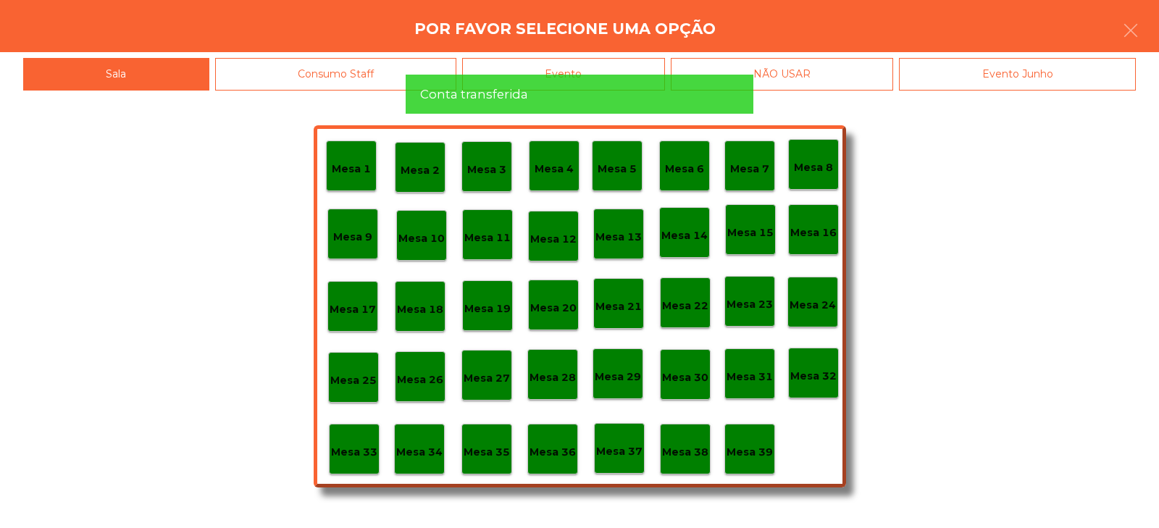
click at [374, 457] on p "Mesa 33" at bounding box center [354, 452] width 46 height 17
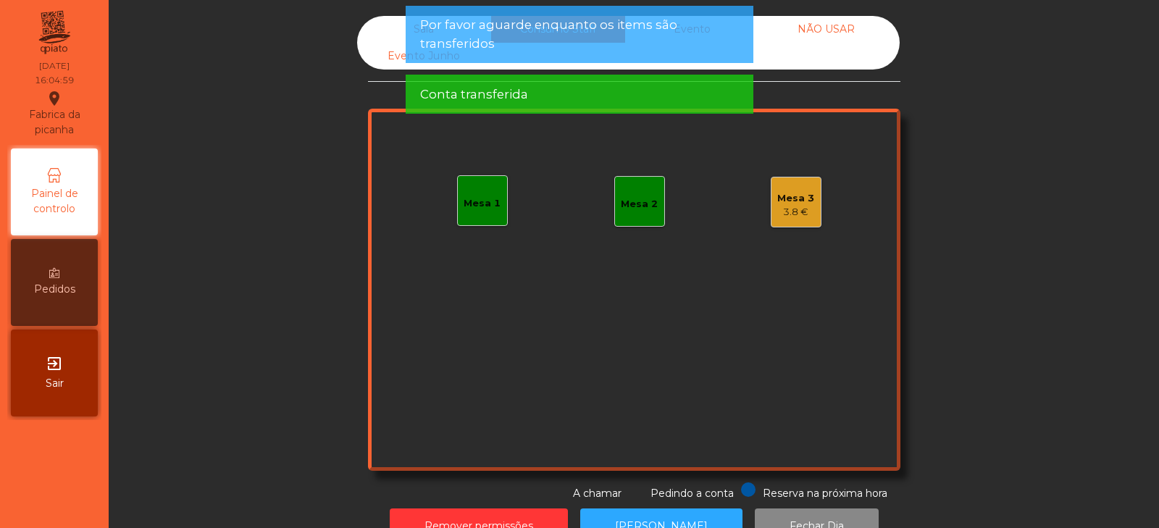
click at [796, 192] on div "Mesa 3" at bounding box center [795, 198] width 37 height 14
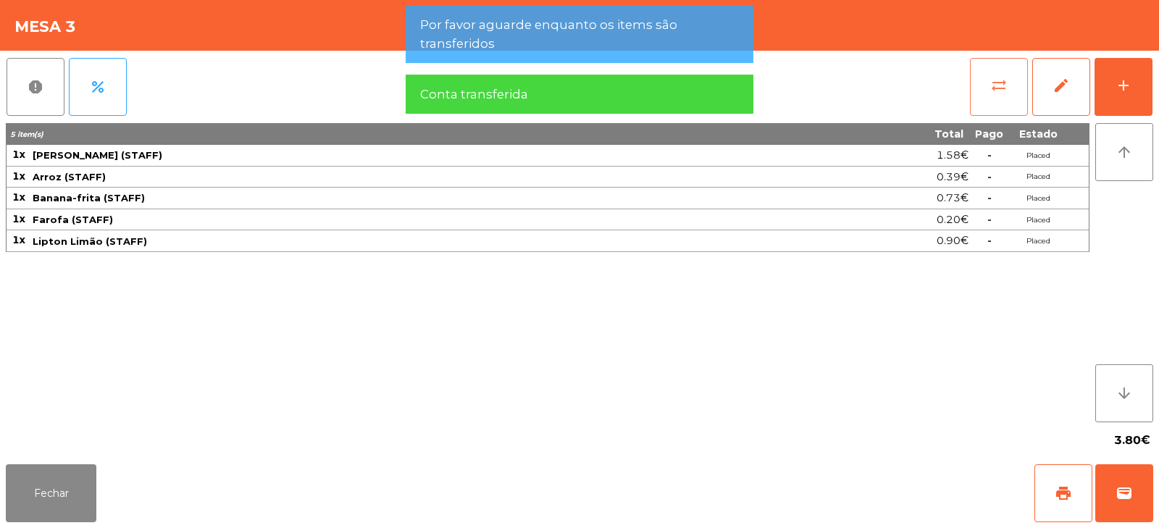
click at [991, 96] on button "sync_alt" at bounding box center [999, 87] width 58 height 58
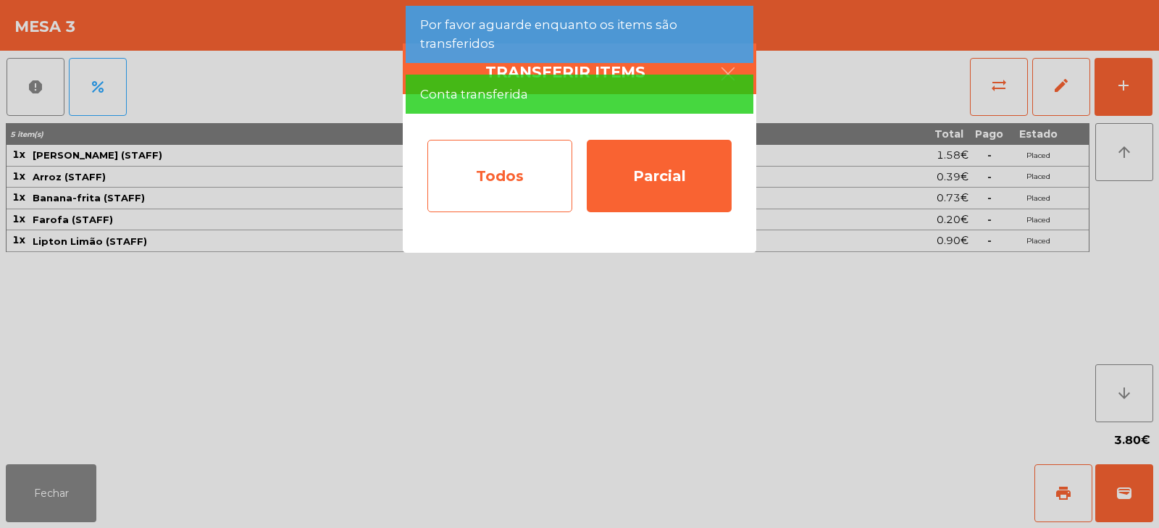
click at [486, 192] on div "Todos" at bounding box center [499, 176] width 145 height 72
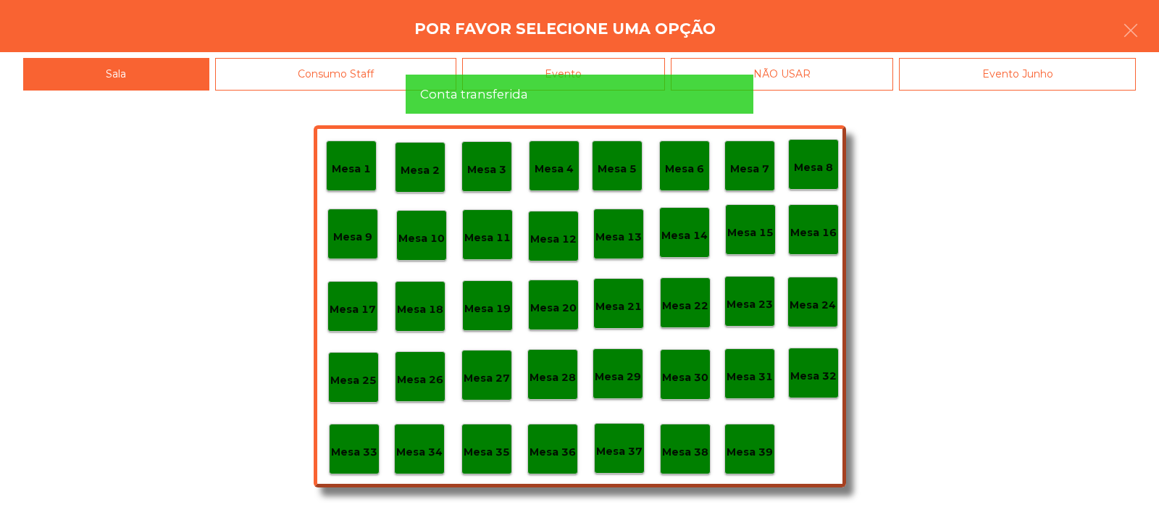
click at [379, 464] on div "Mesa 33" at bounding box center [354, 449] width 51 height 51
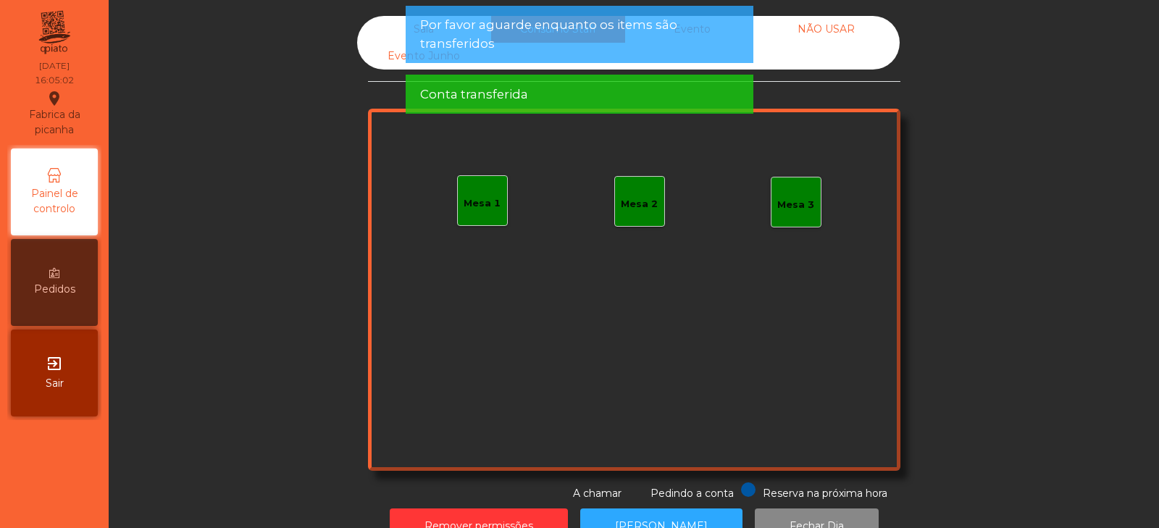
click at [481, 31] on span "Por favor aguarde enquanto os items são transferidos" at bounding box center [579, 34] width 319 height 36
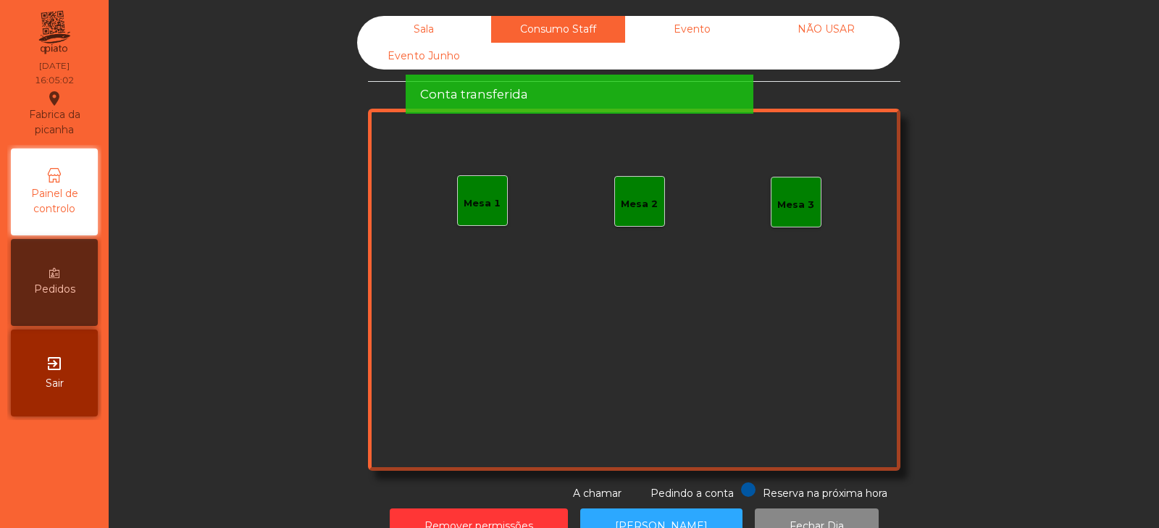
click at [433, 85] on span "Conta transferida" at bounding box center [474, 94] width 108 height 18
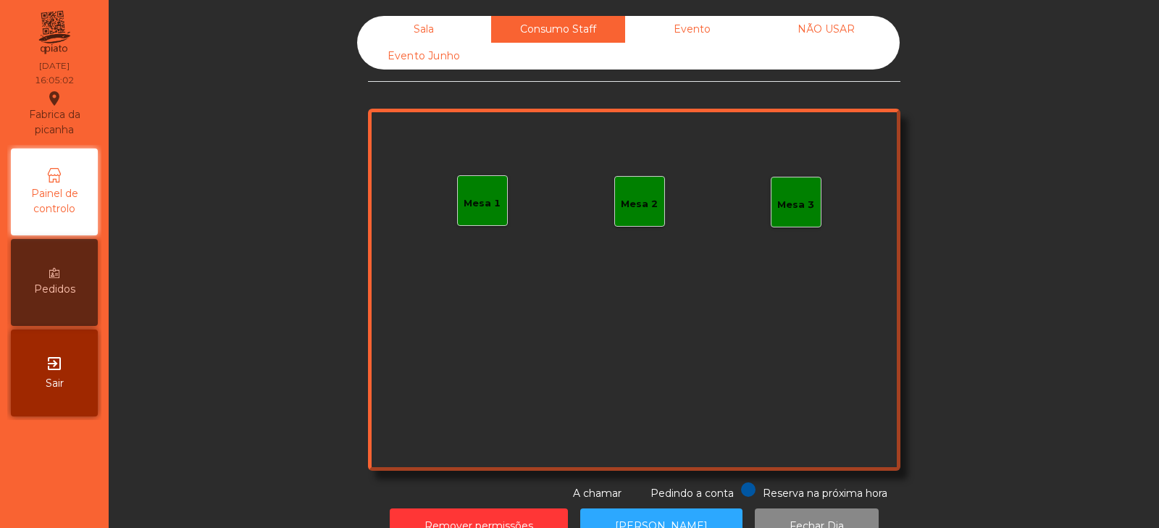
click at [412, 36] on div "Sala" at bounding box center [424, 29] width 134 height 27
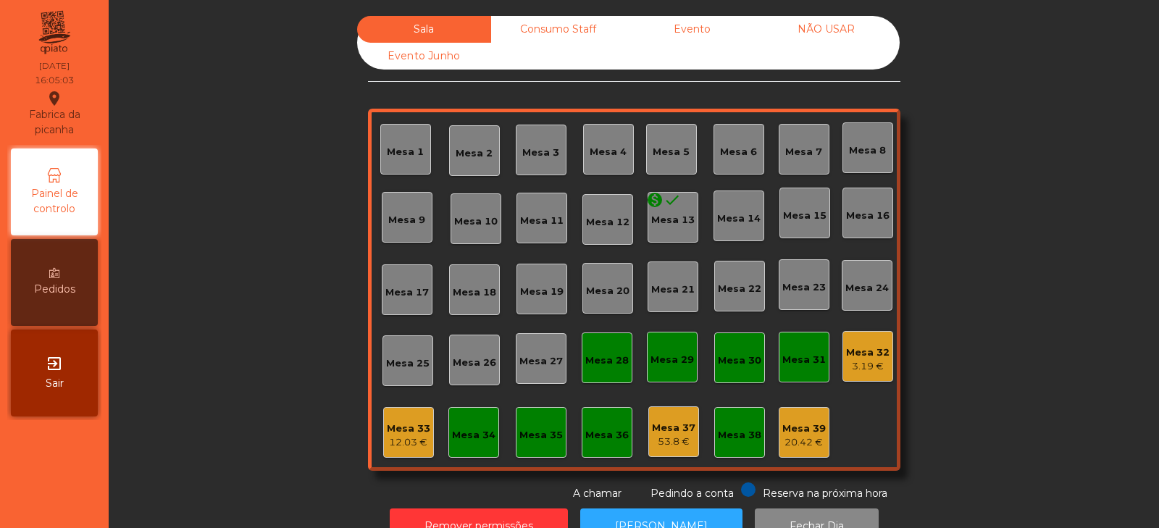
click at [864, 356] on div "Mesa 32" at bounding box center [867, 352] width 43 height 14
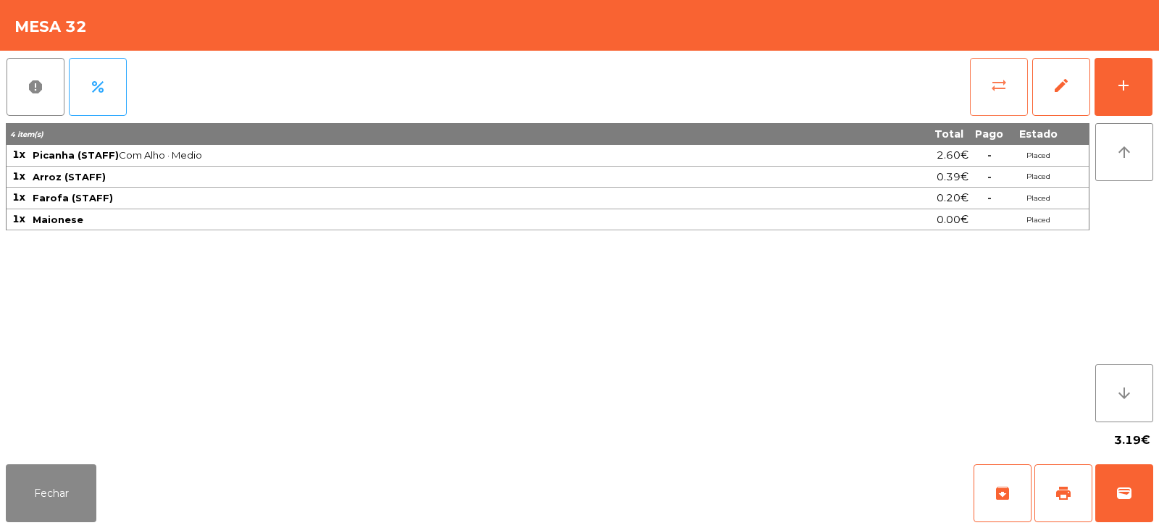
click at [984, 101] on button "sync_alt" at bounding box center [999, 87] width 58 height 58
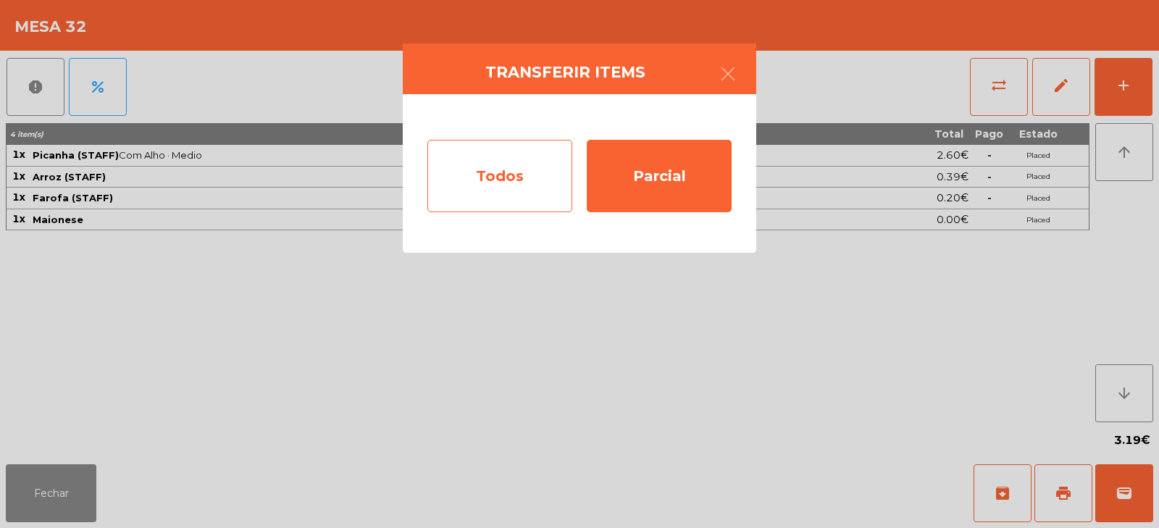
click at [496, 160] on div "Todos" at bounding box center [499, 176] width 145 height 72
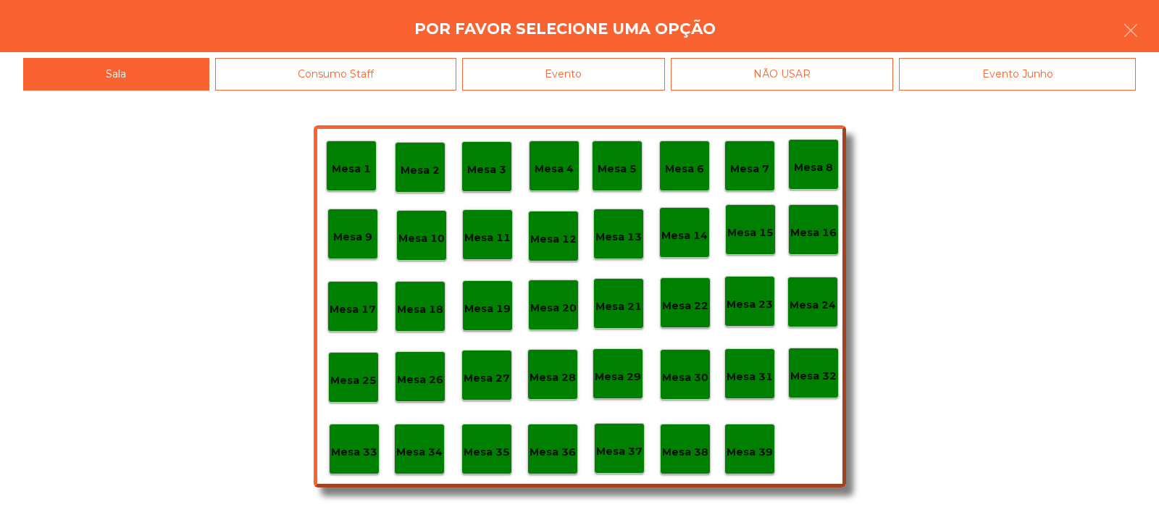
click at [358, 459] on p "Mesa 33" at bounding box center [354, 452] width 46 height 17
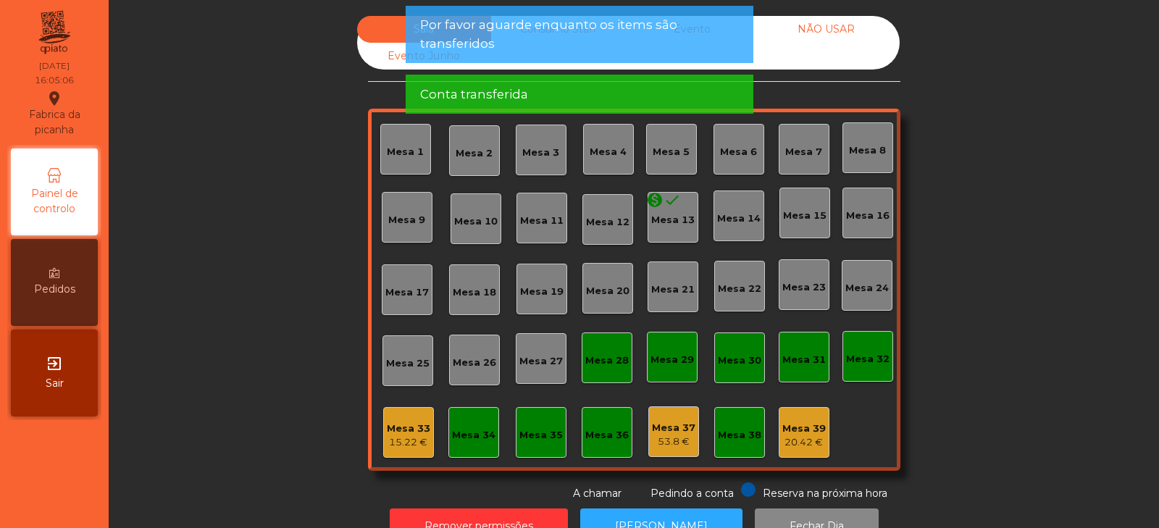
click at [595, 36] on span "Por favor aguarde enquanto os items são transferidos" at bounding box center [579, 34] width 319 height 36
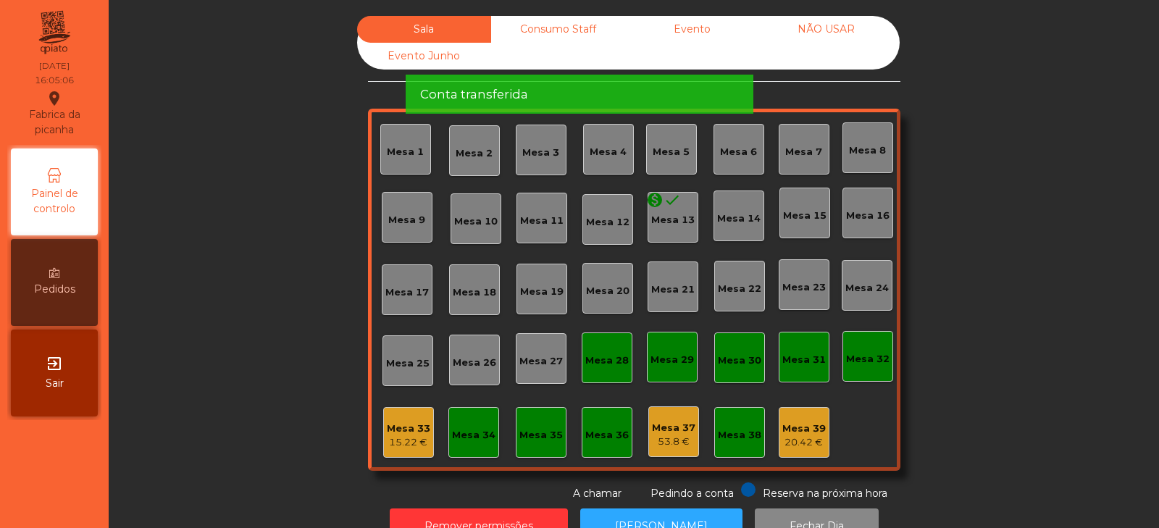
click at [558, 85] on div "Conta transferida" at bounding box center [579, 94] width 319 height 18
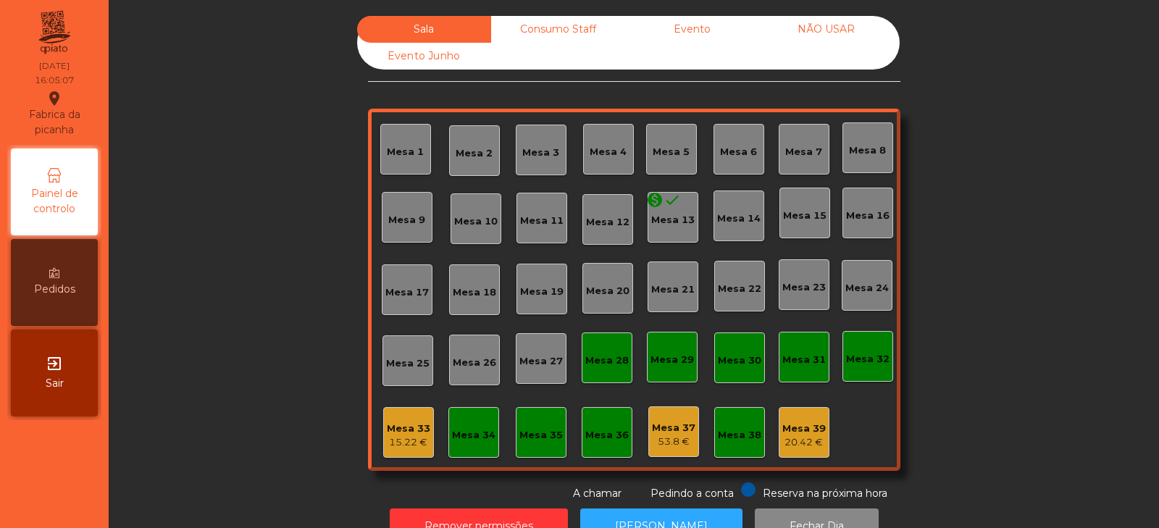
click at [563, 30] on div "Consumo Staff" at bounding box center [558, 29] width 134 height 27
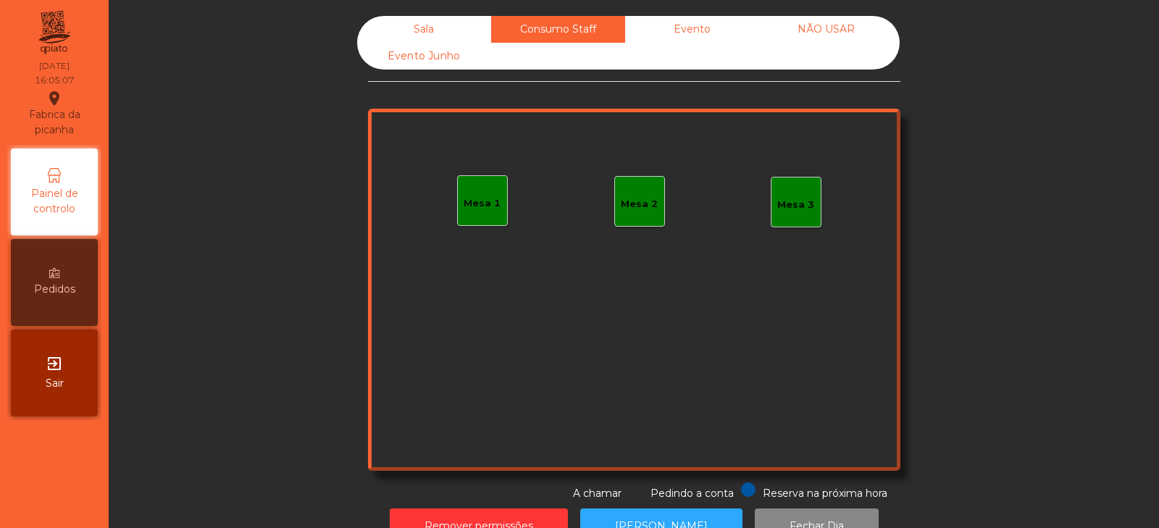
click at [689, 26] on div "Evento" at bounding box center [692, 29] width 134 height 27
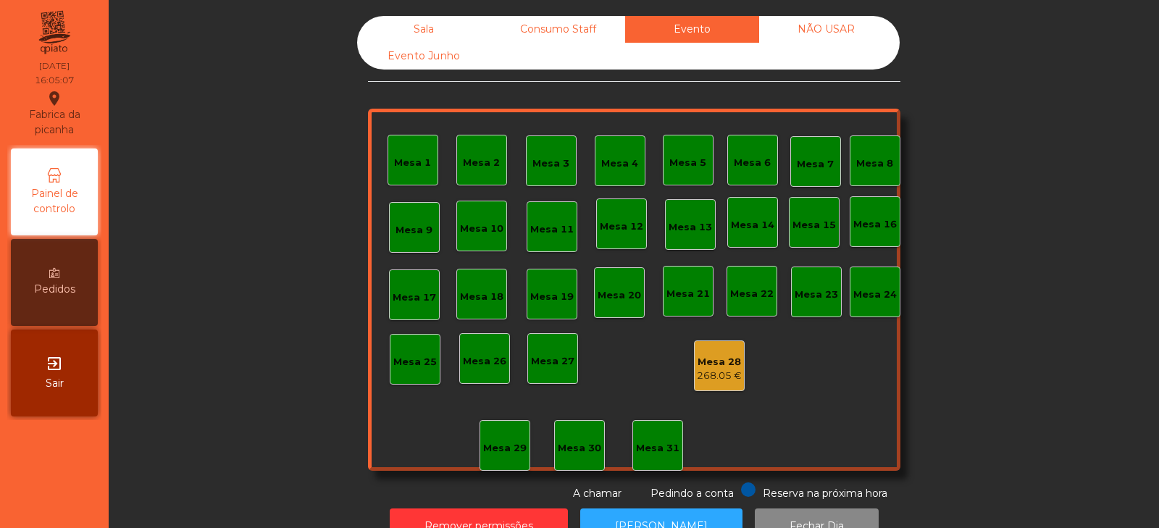
click at [814, 30] on div "NÃO USAR" at bounding box center [826, 29] width 134 height 27
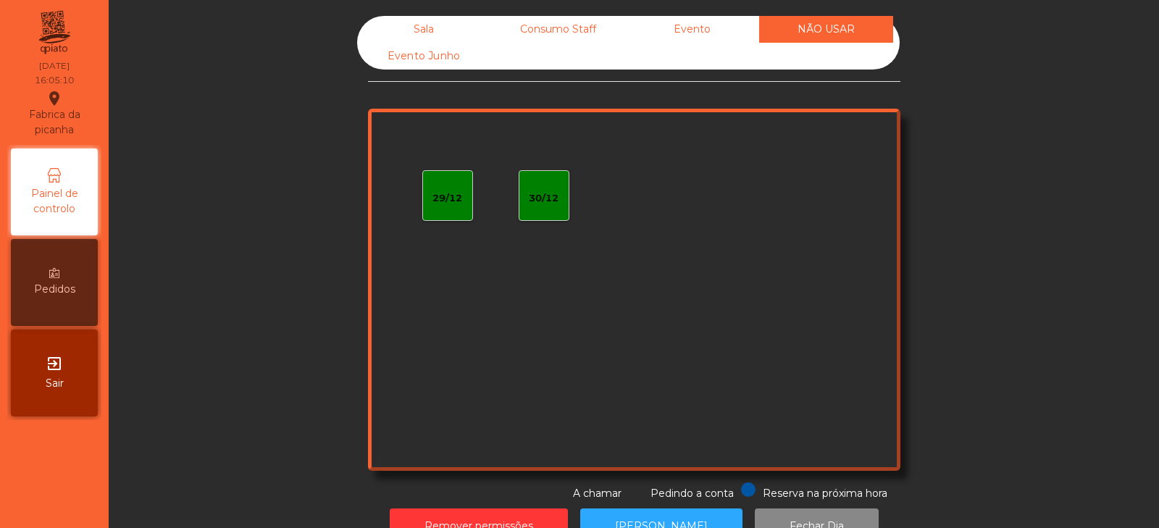
click at [418, 28] on div "Sala" at bounding box center [424, 29] width 134 height 27
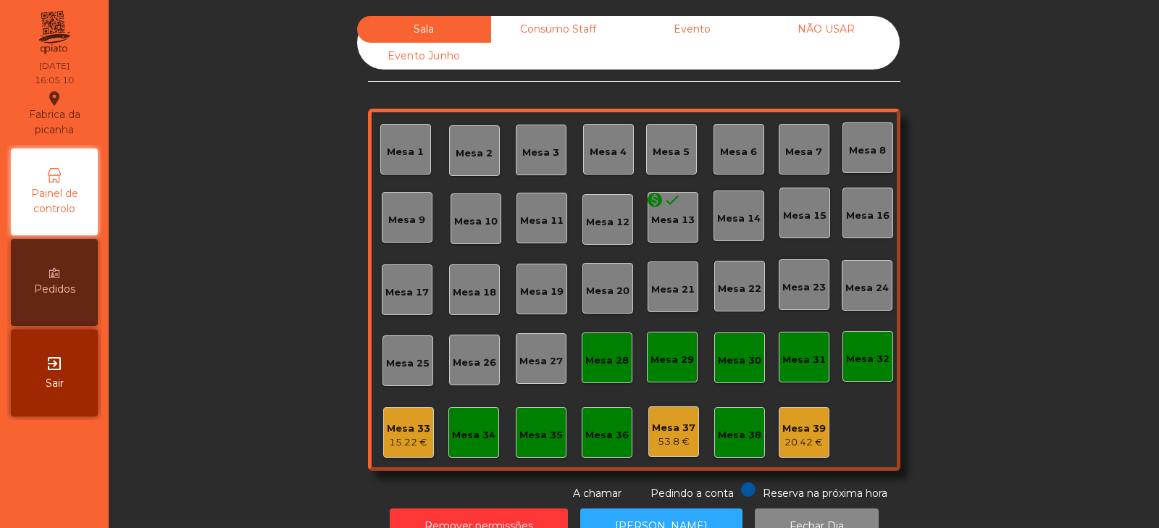
scroll to position [43, 0]
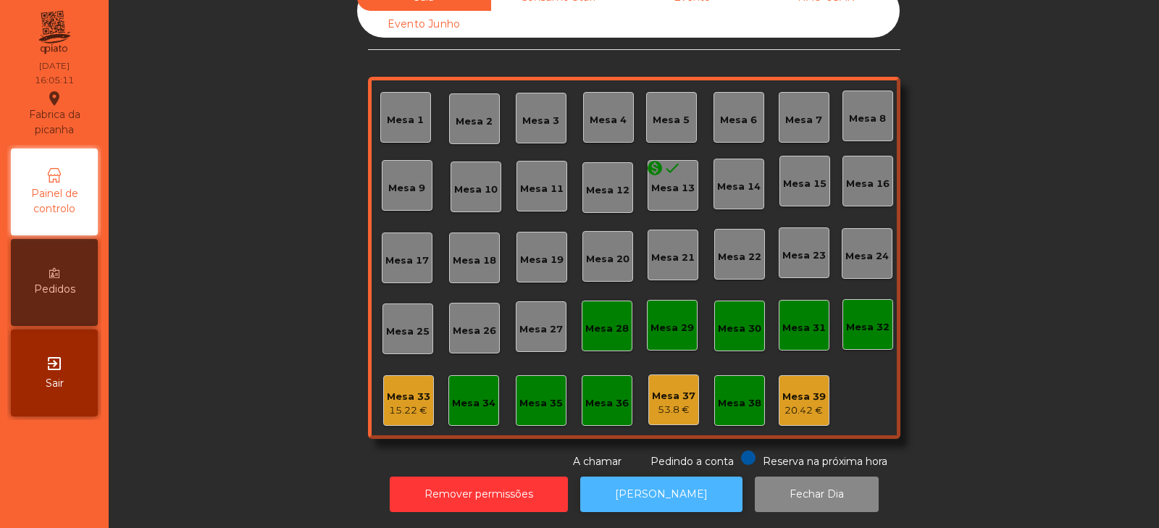
click at [679, 489] on button "[PERSON_NAME]" at bounding box center [661, 493] width 162 height 35
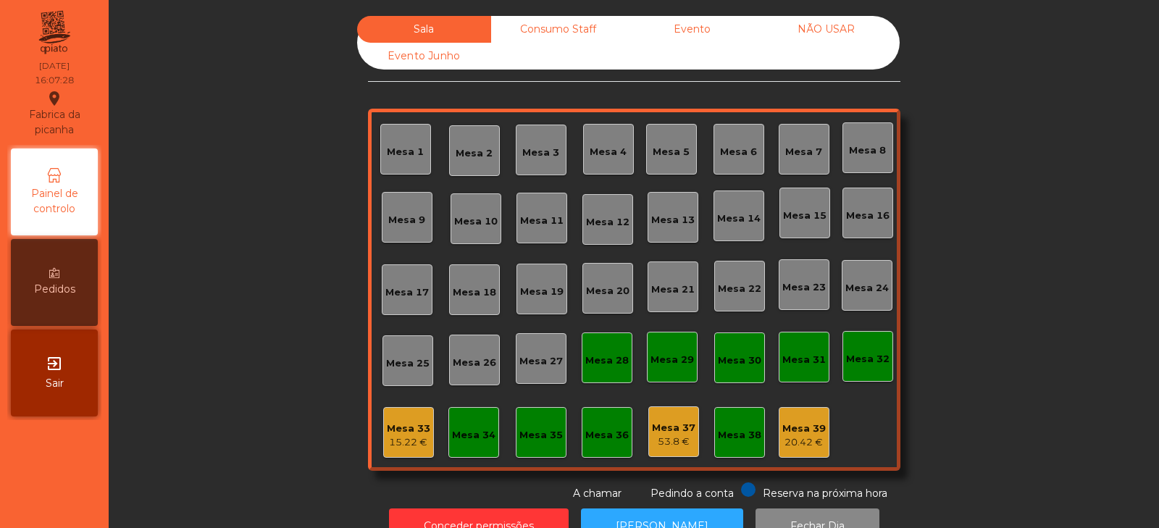
click at [566, 31] on div "Consumo Staff" at bounding box center [558, 29] width 134 height 27
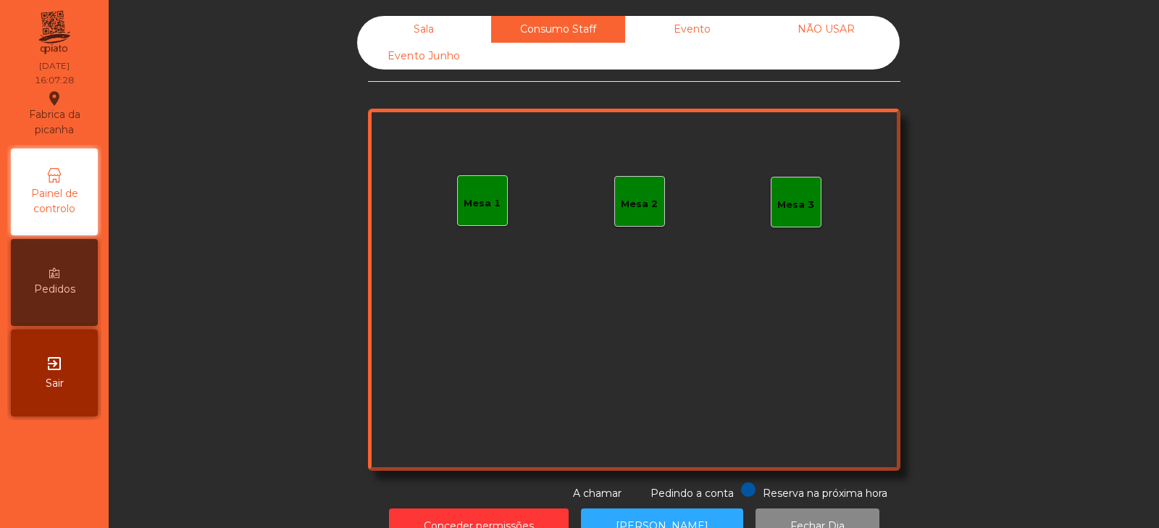
click at [703, 39] on div "Evento" at bounding box center [692, 29] width 134 height 27
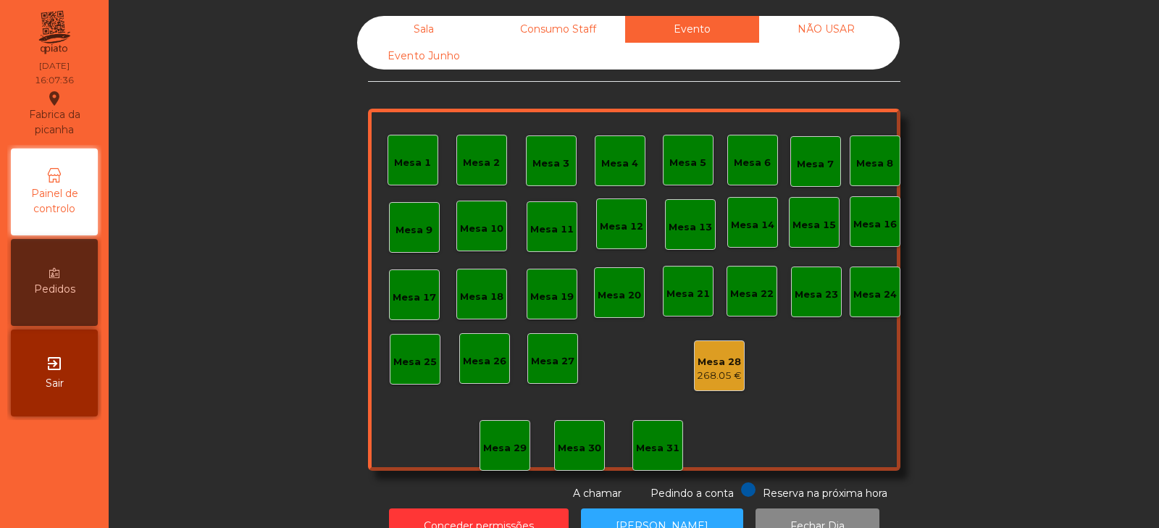
scroll to position [43, 0]
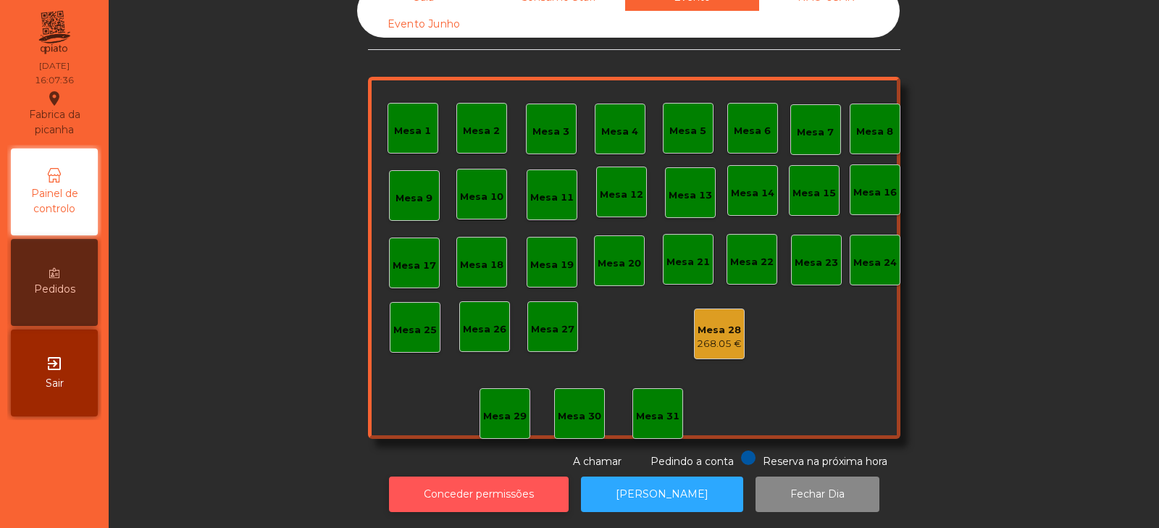
click at [513, 489] on button "Conceder permissões" at bounding box center [479, 493] width 180 height 35
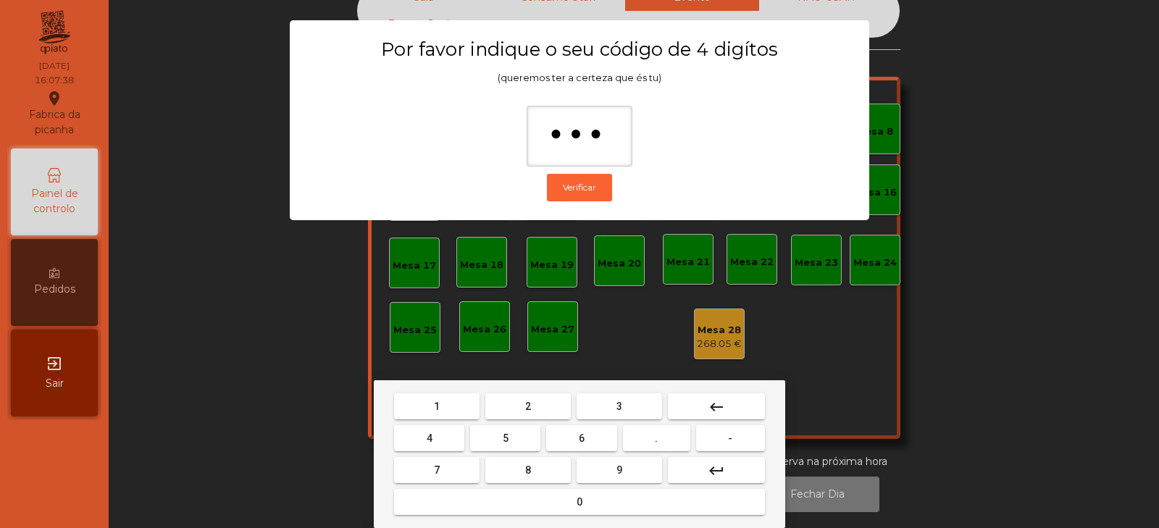
type input "****"
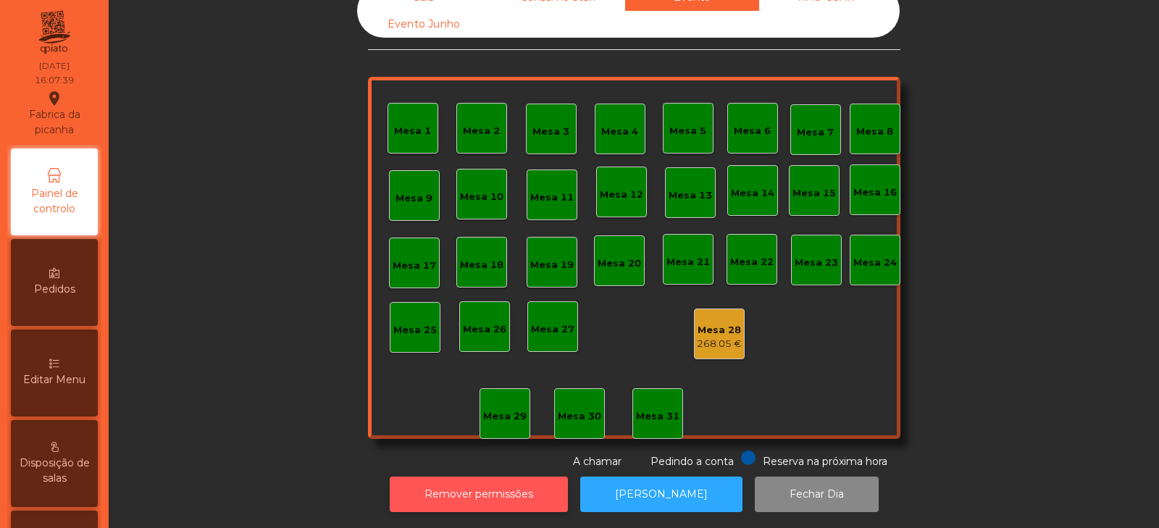
scroll to position [352, 0]
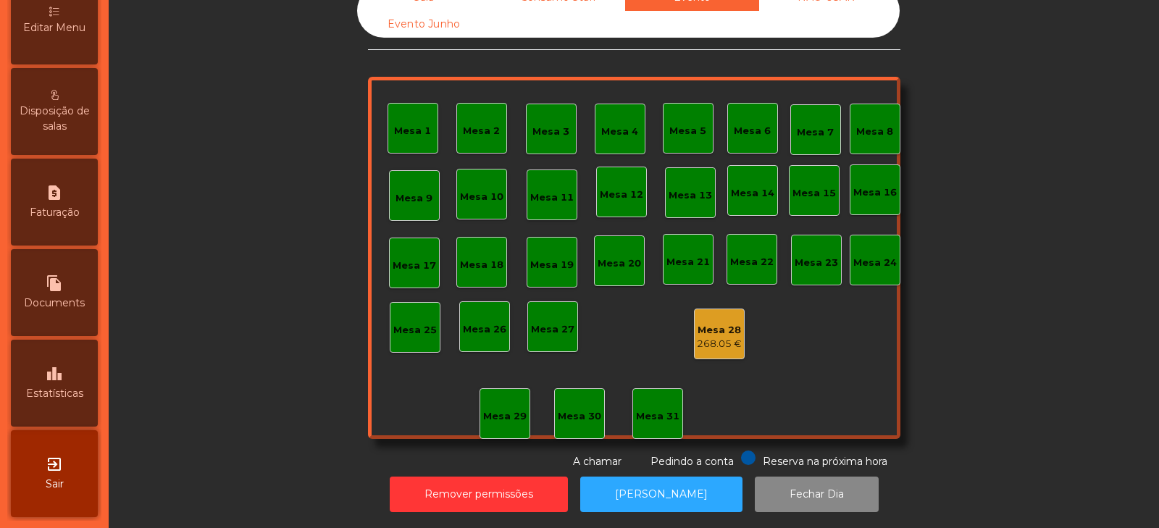
click at [43, 295] on span "Documents" at bounding box center [54, 302] width 61 height 15
select select "*"
select select "****"
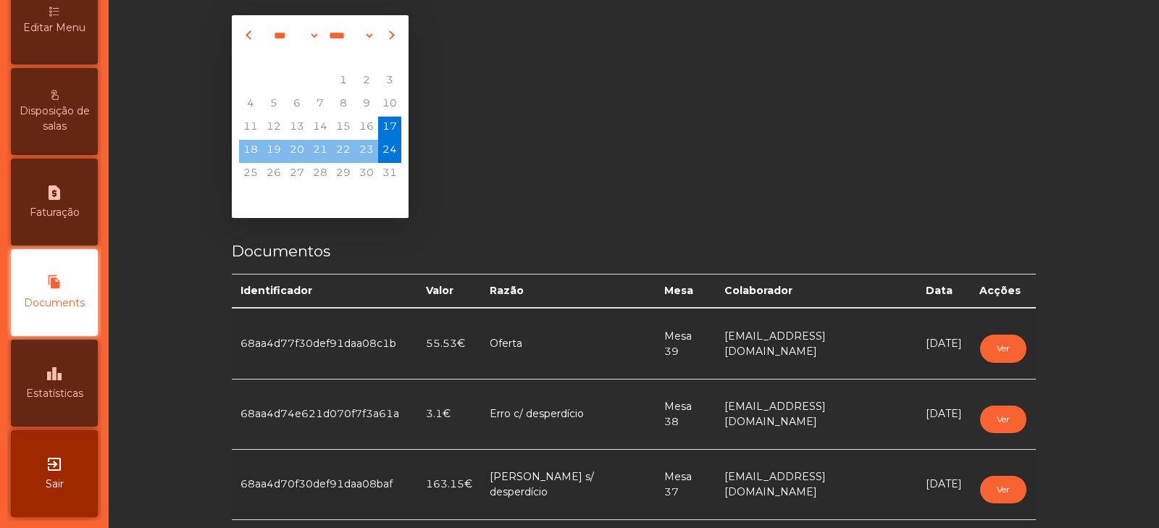
scroll to position [43, 0]
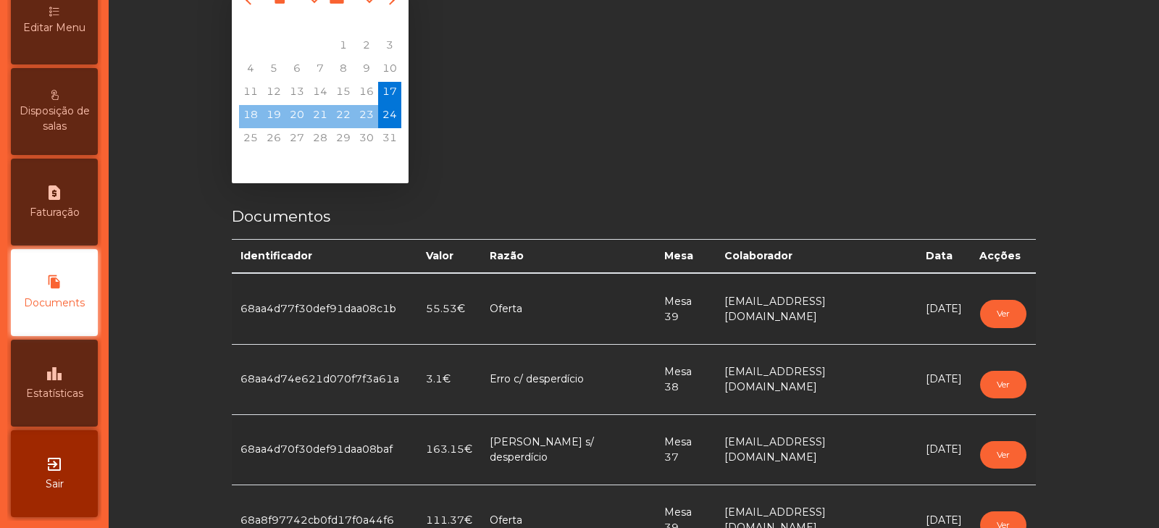
click at [53, 393] on span "Estatísticas" at bounding box center [54, 393] width 57 height 15
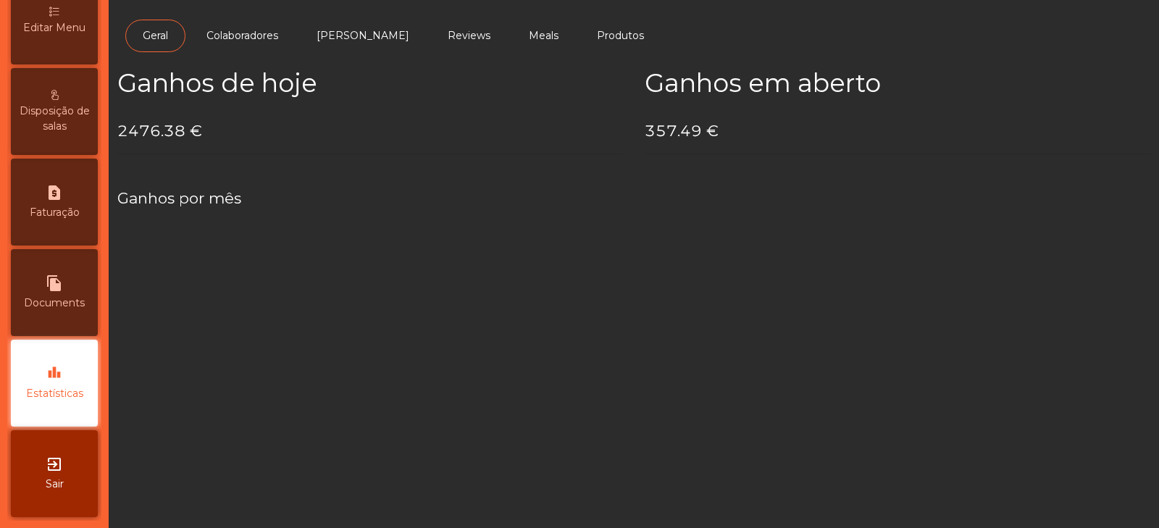
click at [54, 205] on span "Faturação" at bounding box center [55, 212] width 50 height 15
select select "*"
select select "****"
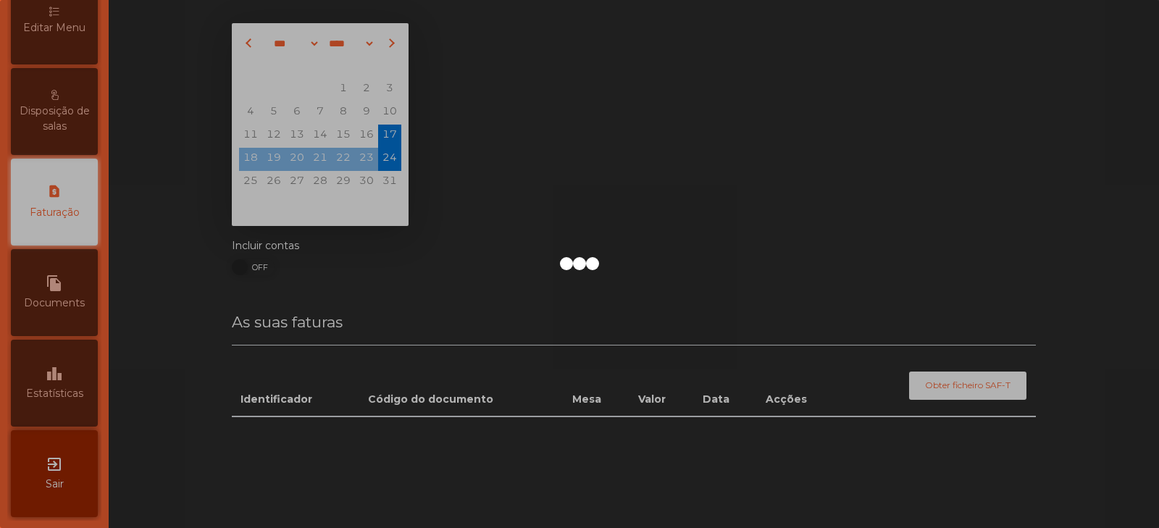
scroll to position [290, 0]
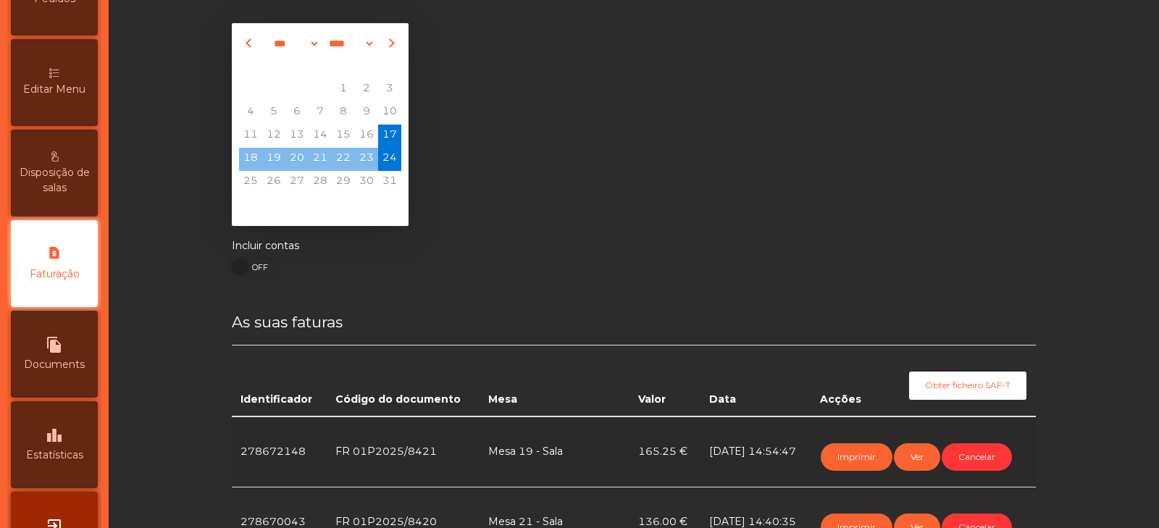
click at [70, 450] on span "Estatísticas" at bounding box center [54, 455] width 57 height 15
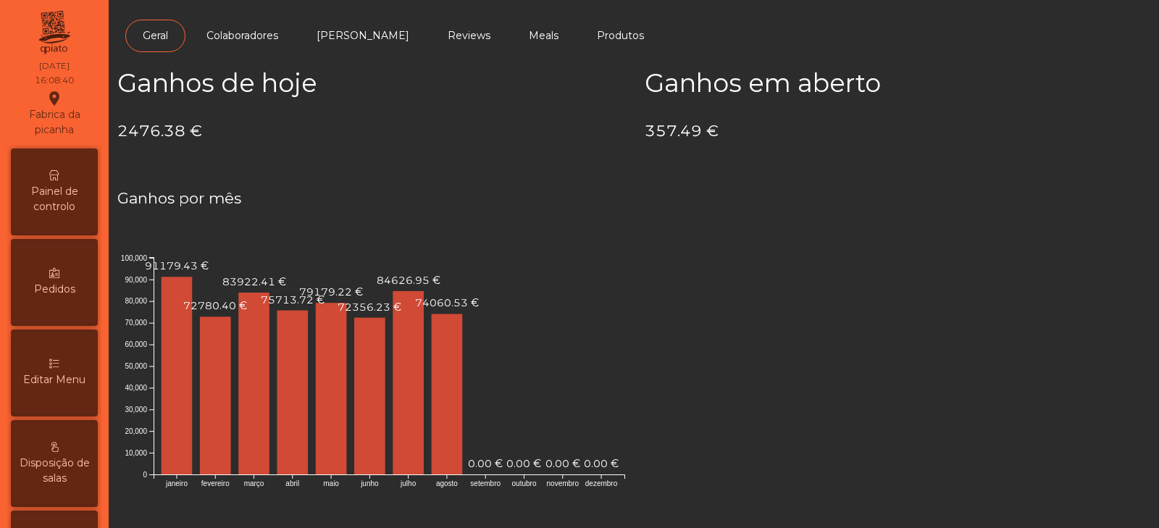
click at [47, 201] on span "Painel de controlo" at bounding box center [54, 199] width 80 height 30
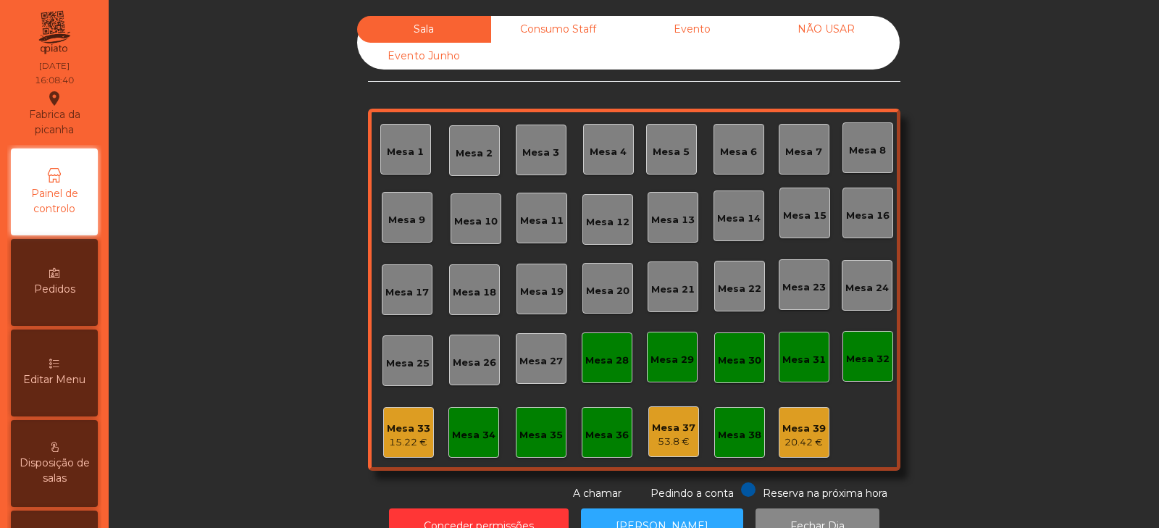
scroll to position [43, 0]
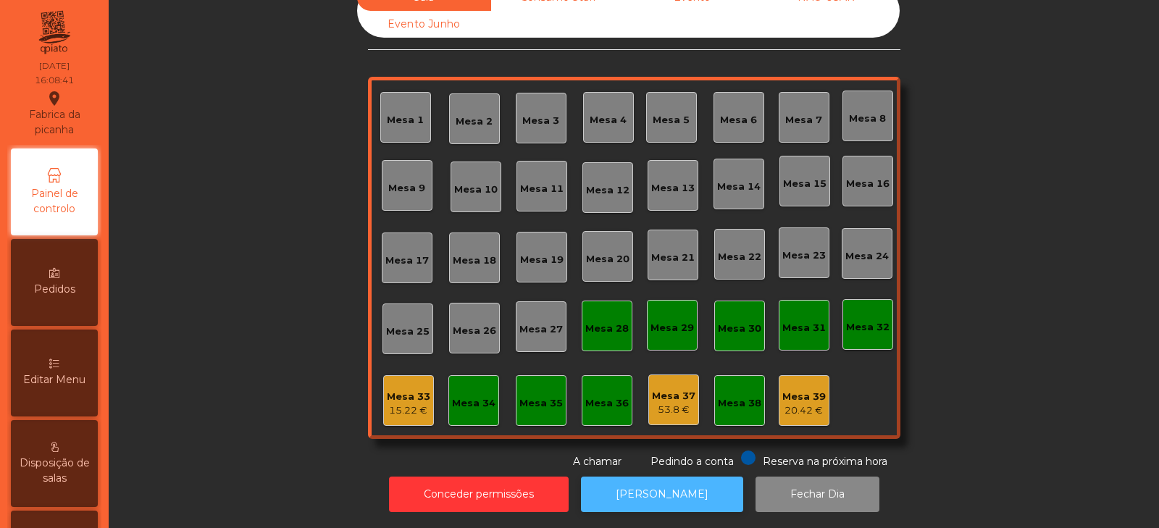
click at [648, 487] on button "[PERSON_NAME]" at bounding box center [662, 493] width 162 height 35
click at [631, 489] on button "[PERSON_NAME]" at bounding box center [662, 493] width 162 height 35
click at [652, 488] on button "[PERSON_NAME]" at bounding box center [662, 493] width 162 height 35
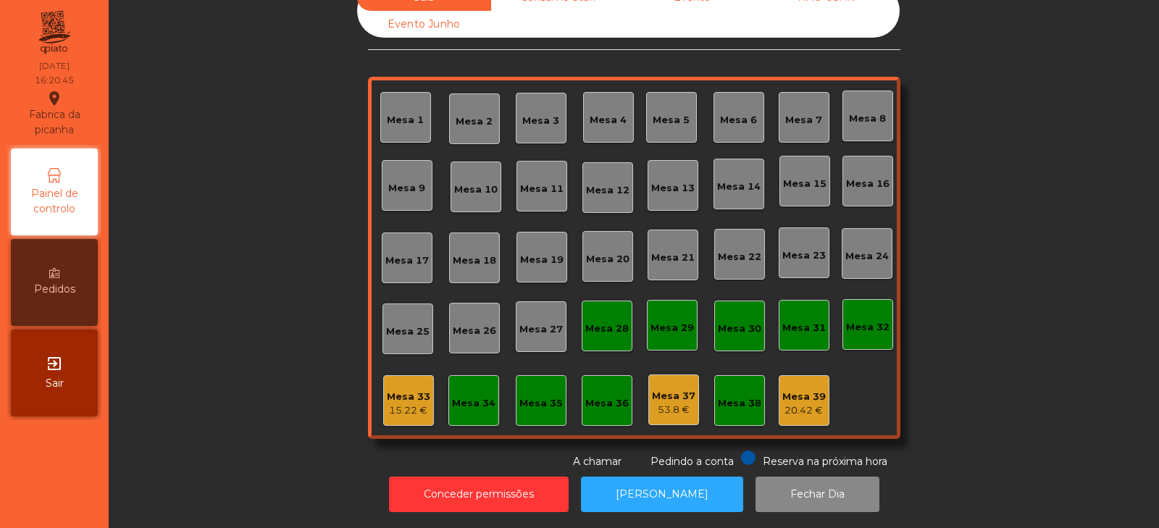
click at [793, 403] on div "20.42 €" at bounding box center [803, 410] width 43 height 14
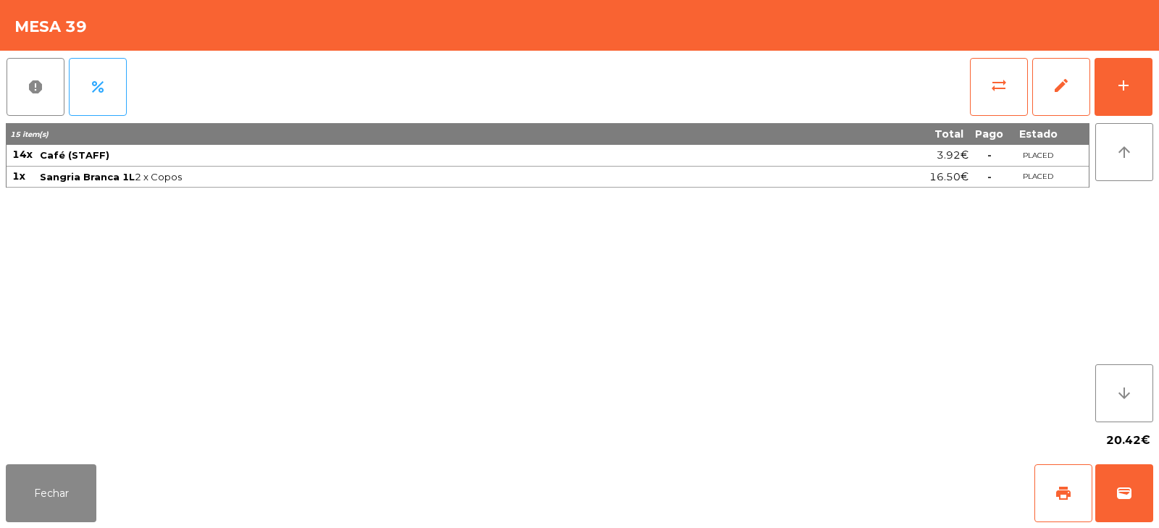
click at [1154, 106] on div "report percent sync_alt edit add 15 item(s) Total Pago Estado 14x Café (STAFF) …" at bounding box center [579, 255] width 1159 height 408
click at [1128, 88] on div "add" at bounding box center [1122, 85] width 17 height 17
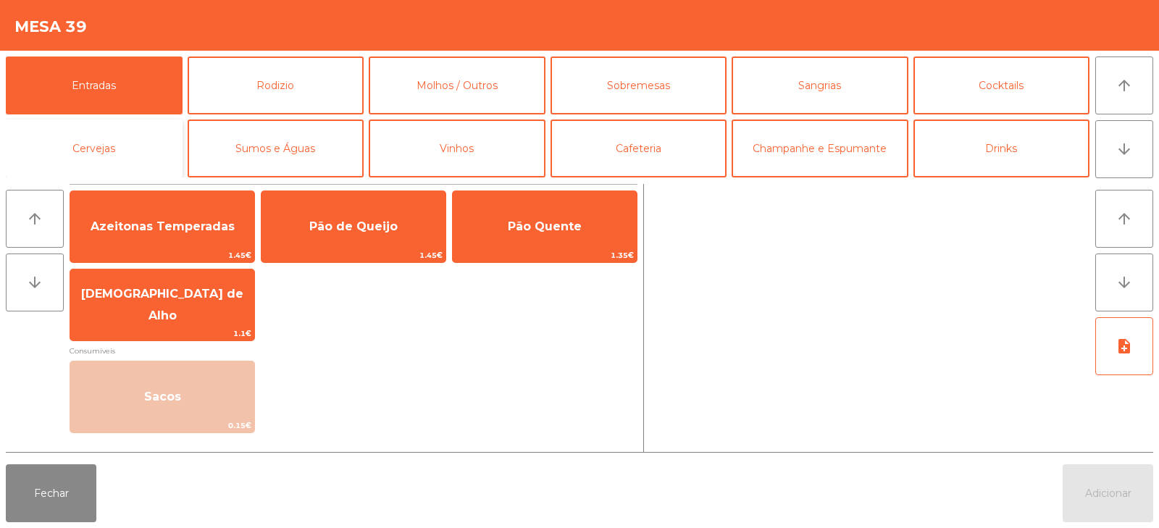
click at [130, 167] on button "Cervejas" at bounding box center [94, 148] width 177 height 58
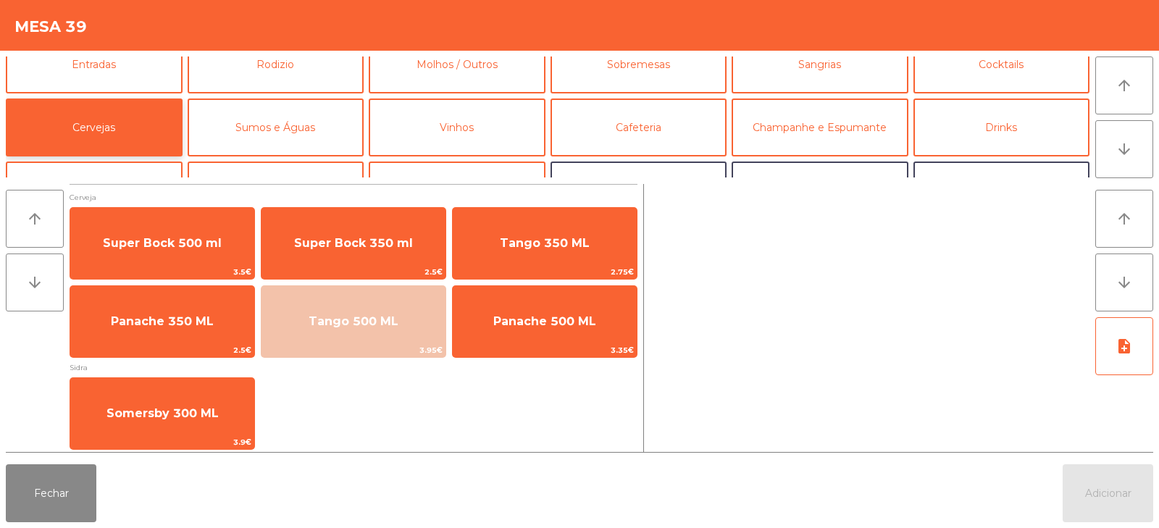
scroll to position [63, 0]
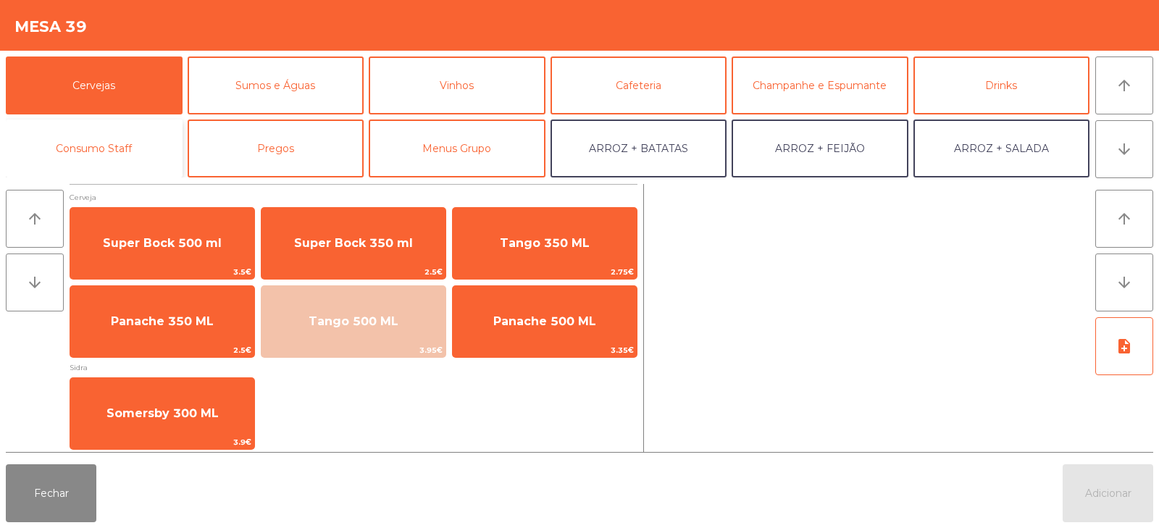
click at [114, 142] on button "Consumo Staff" at bounding box center [94, 148] width 177 height 58
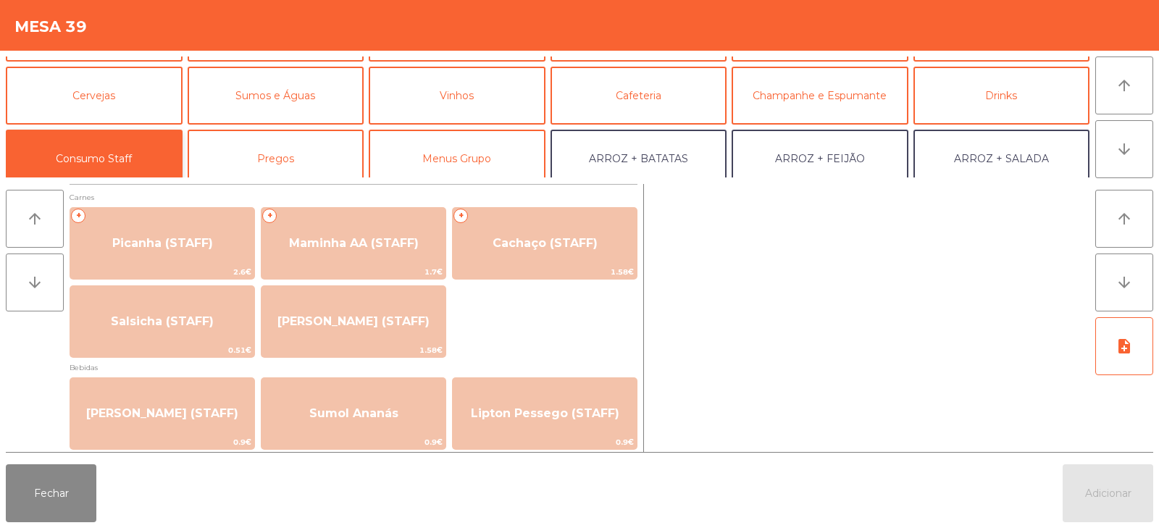
scroll to position [0, 0]
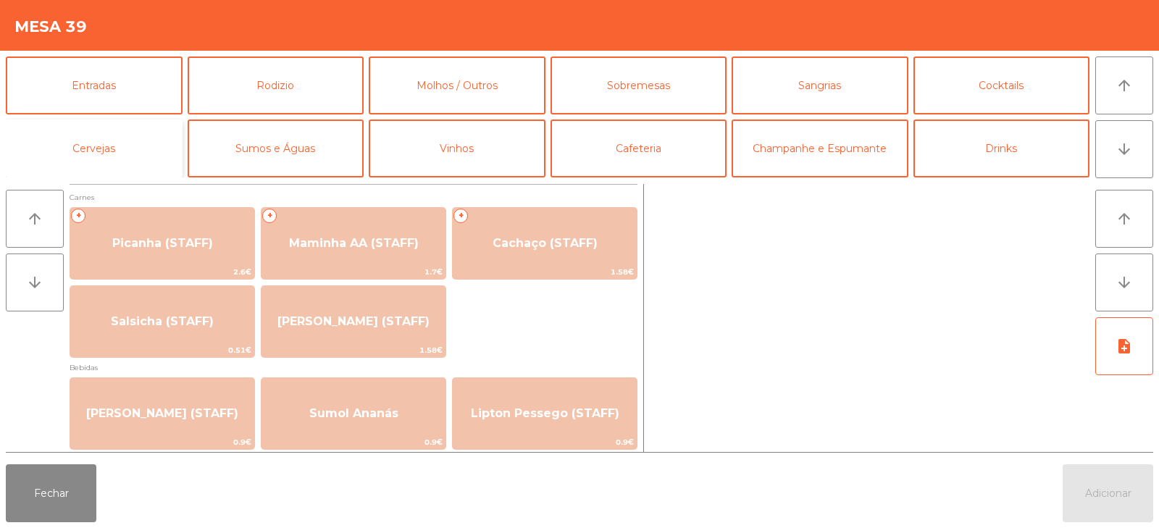
click at [116, 151] on button "Cervejas" at bounding box center [94, 148] width 177 height 58
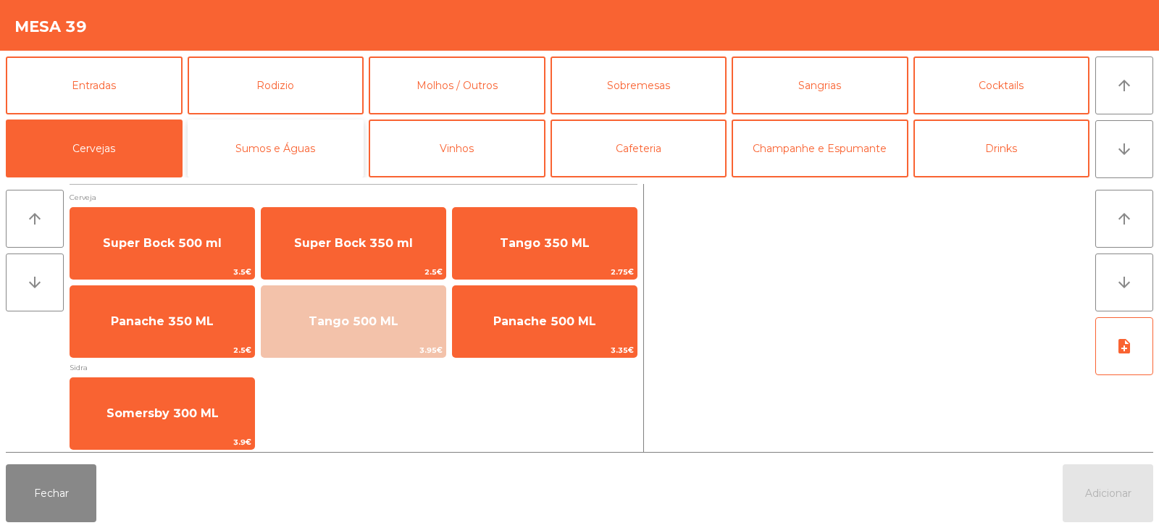
click at [277, 154] on button "Sumos e Águas" at bounding box center [276, 148] width 177 height 58
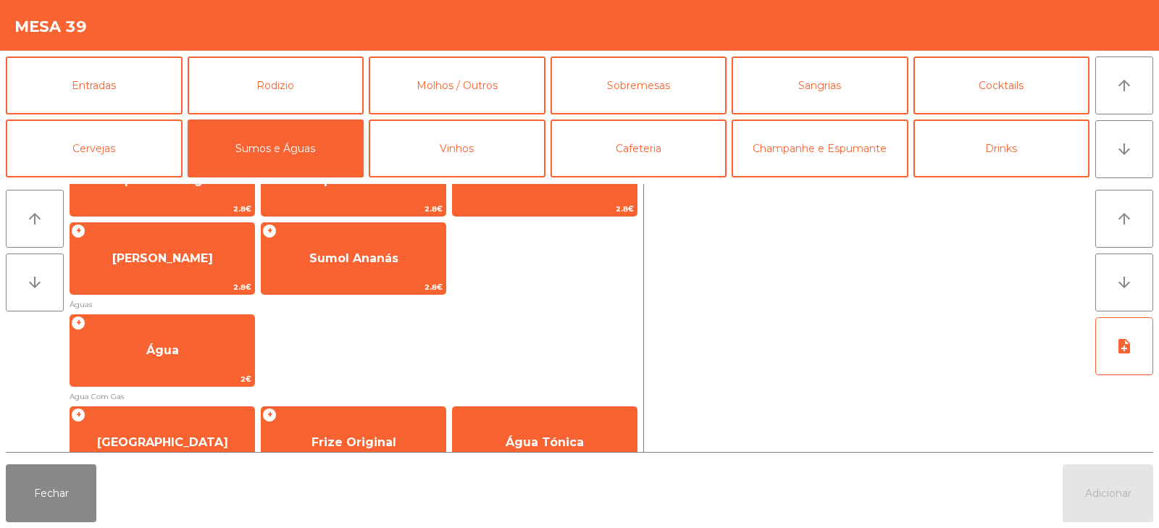
scroll to position [391, 0]
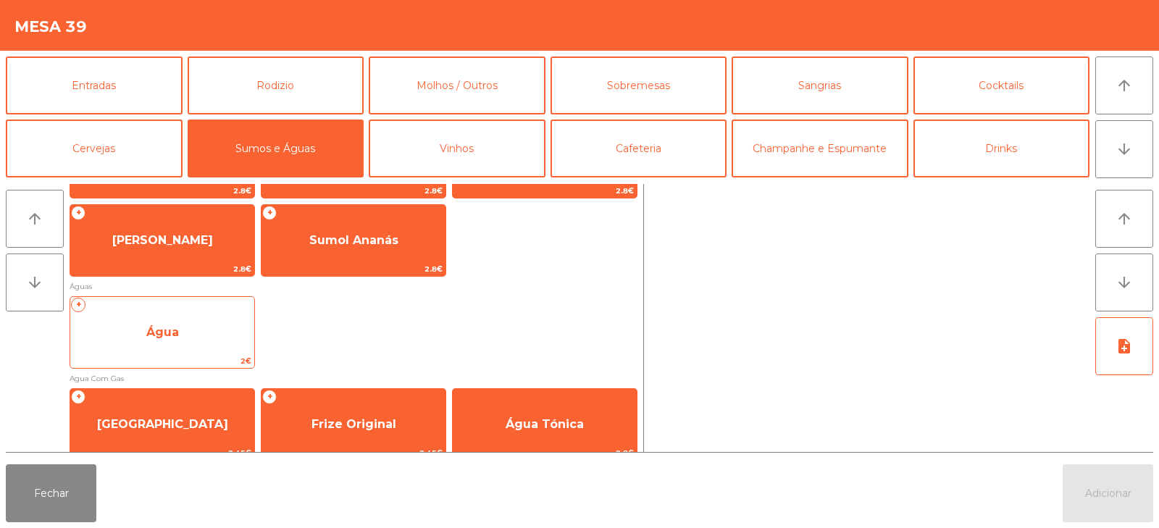
click at [201, 329] on span "Água" at bounding box center [162, 332] width 184 height 39
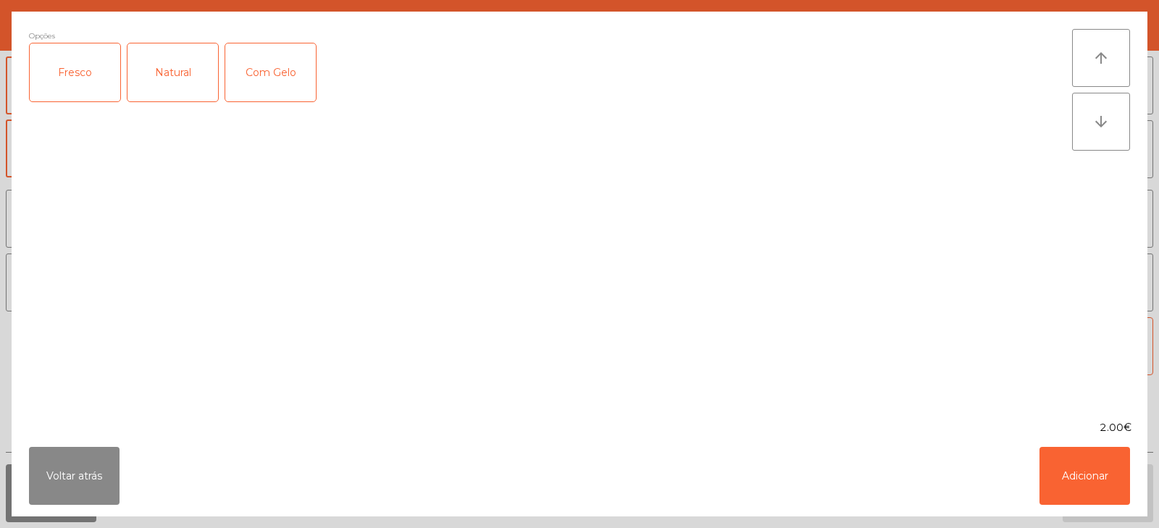
click at [195, 337] on div "Opções Fresco Natural Com Gelo" at bounding box center [550, 216] width 1043 height 374
click at [1090, 471] on button "Adicionar" at bounding box center [1084, 476] width 91 height 58
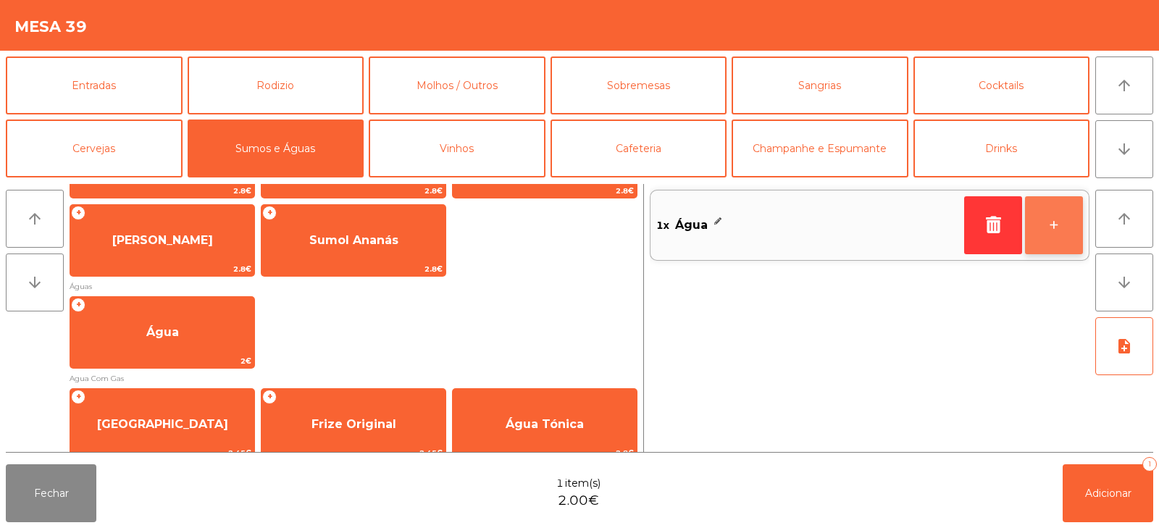
click at [1038, 237] on button "+" at bounding box center [1054, 225] width 58 height 58
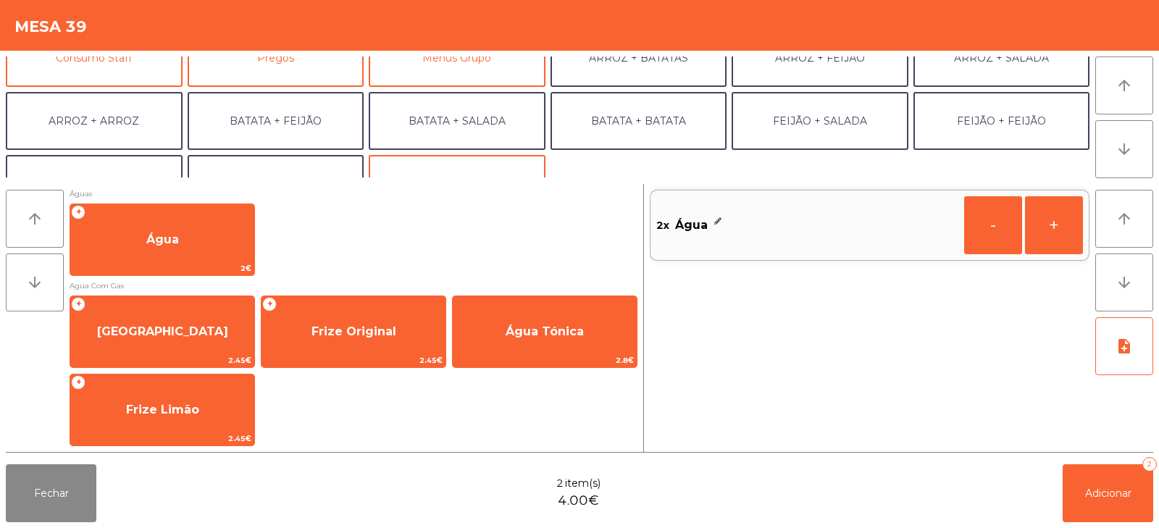
scroll to position [156, 0]
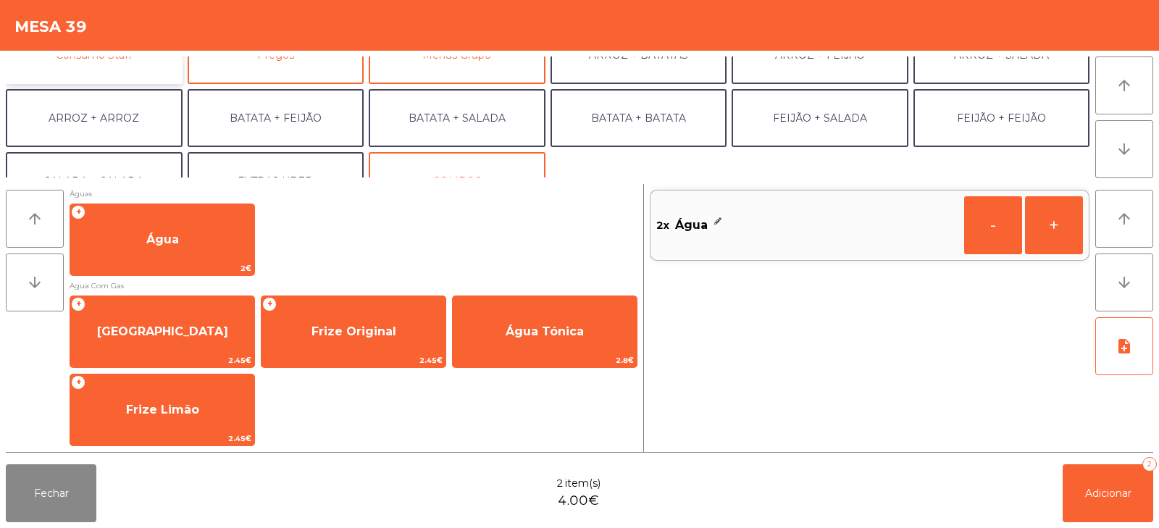
click at [134, 83] on button "Consumo Staff" at bounding box center [94, 55] width 177 height 58
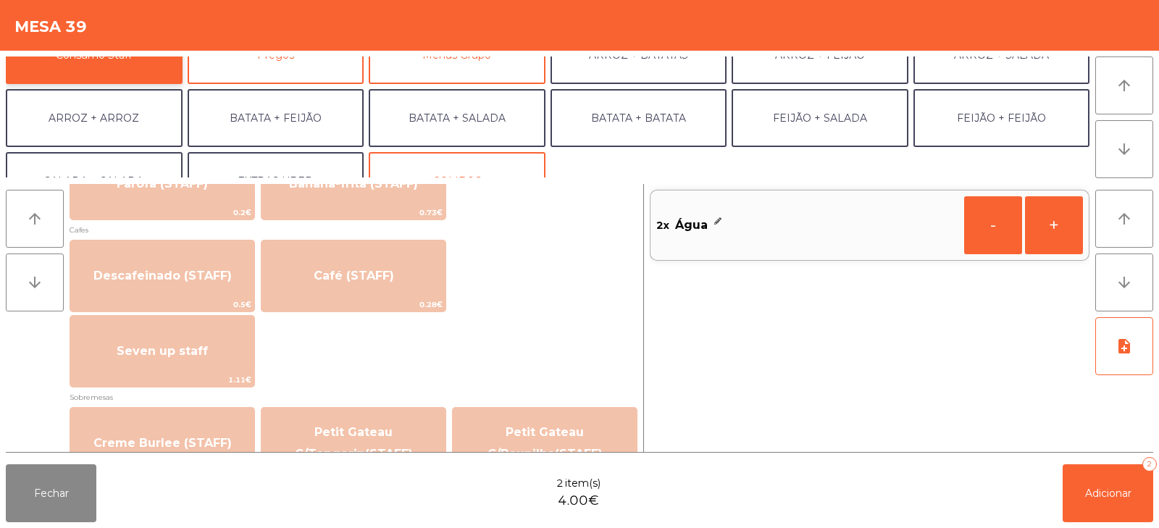
scroll to position [873, 0]
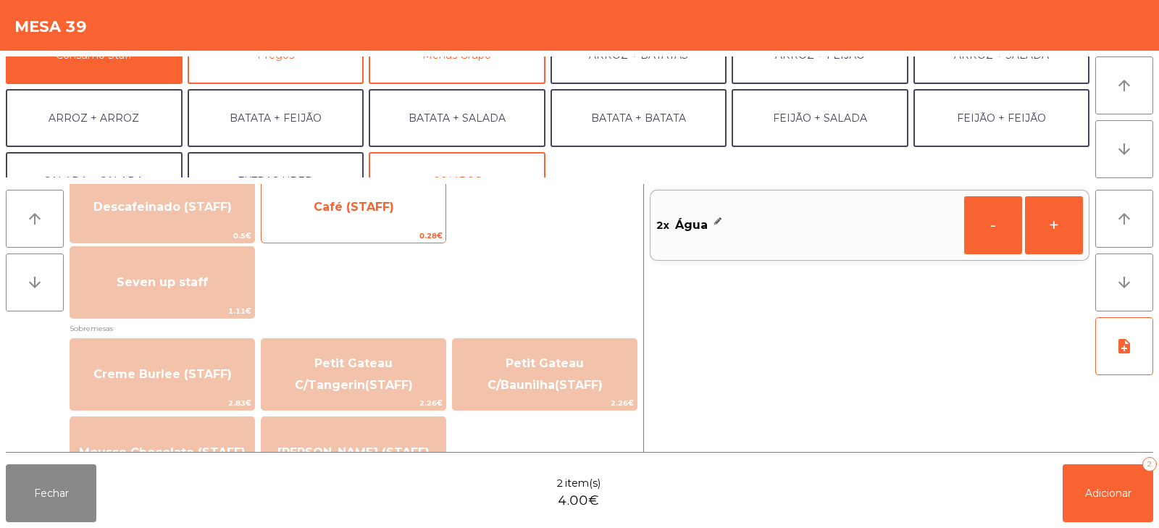
click at [382, 221] on span "Café (STAFF)" at bounding box center [353, 207] width 184 height 39
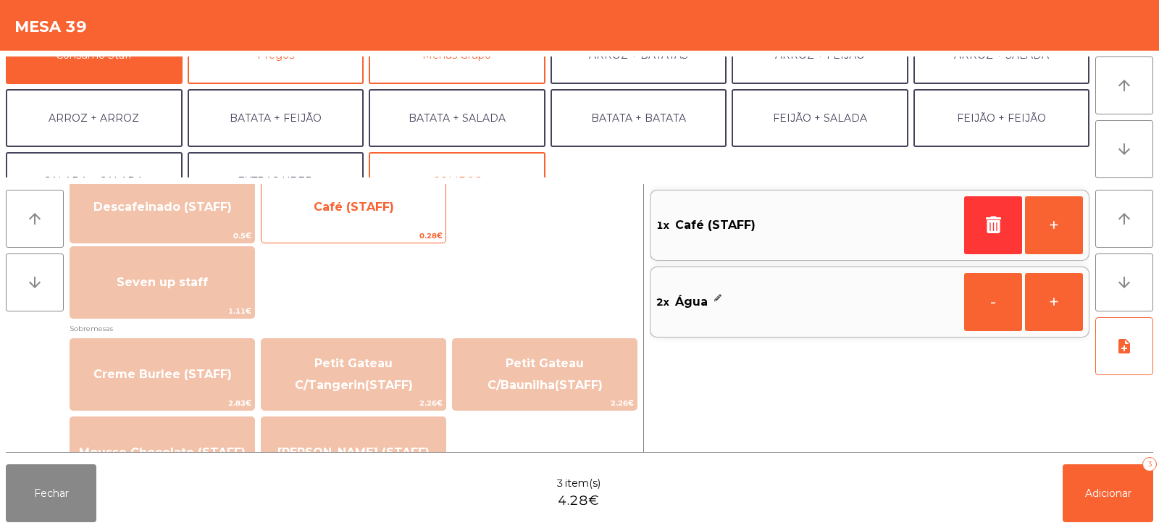
click at [374, 213] on span "Café (STAFF)" at bounding box center [354, 207] width 80 height 14
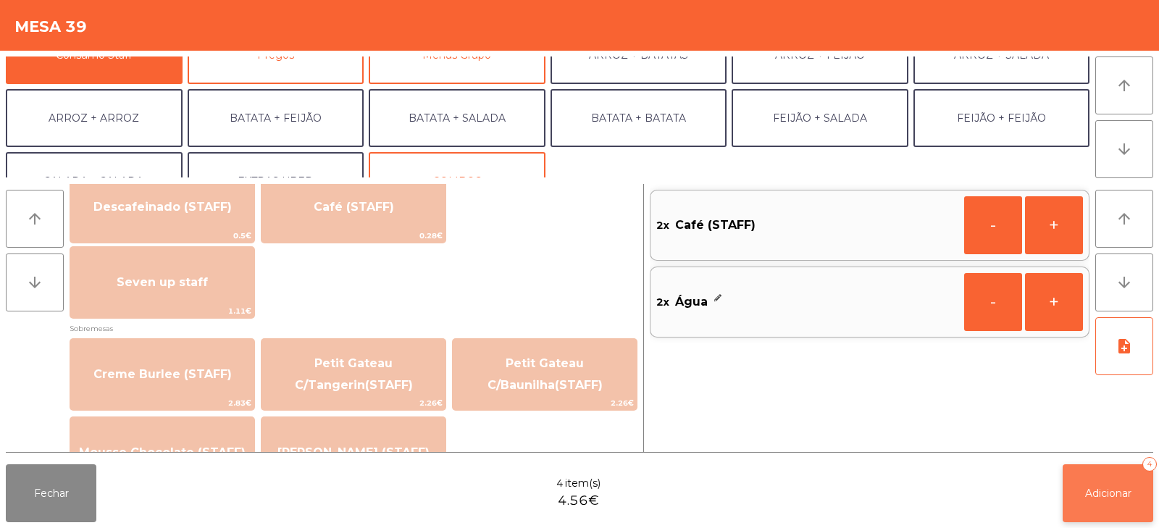
click at [1112, 518] on button "Adicionar 4" at bounding box center [1107, 493] width 91 height 58
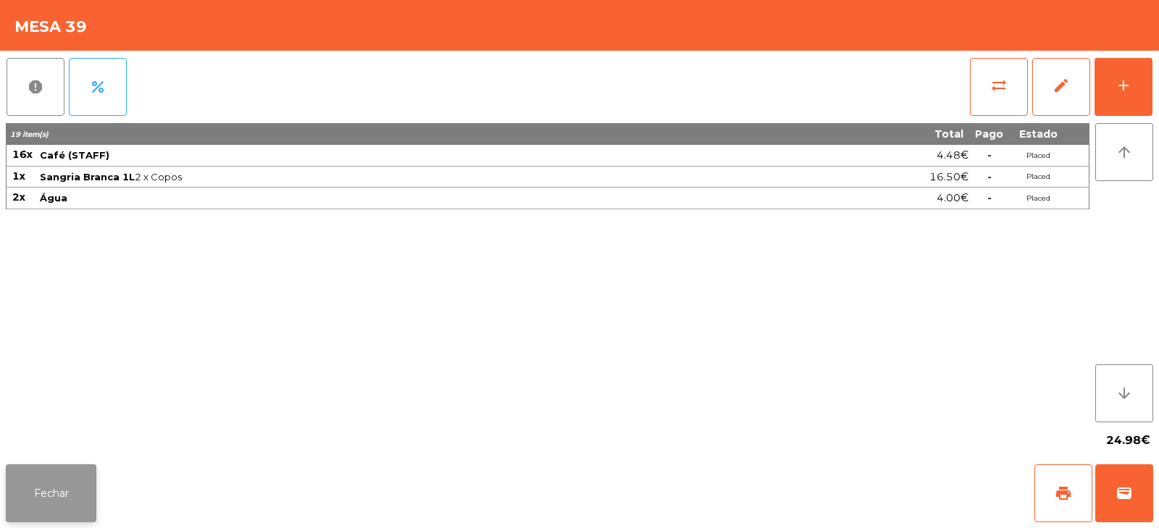
click at [40, 492] on button "Fechar" at bounding box center [51, 493] width 91 height 58
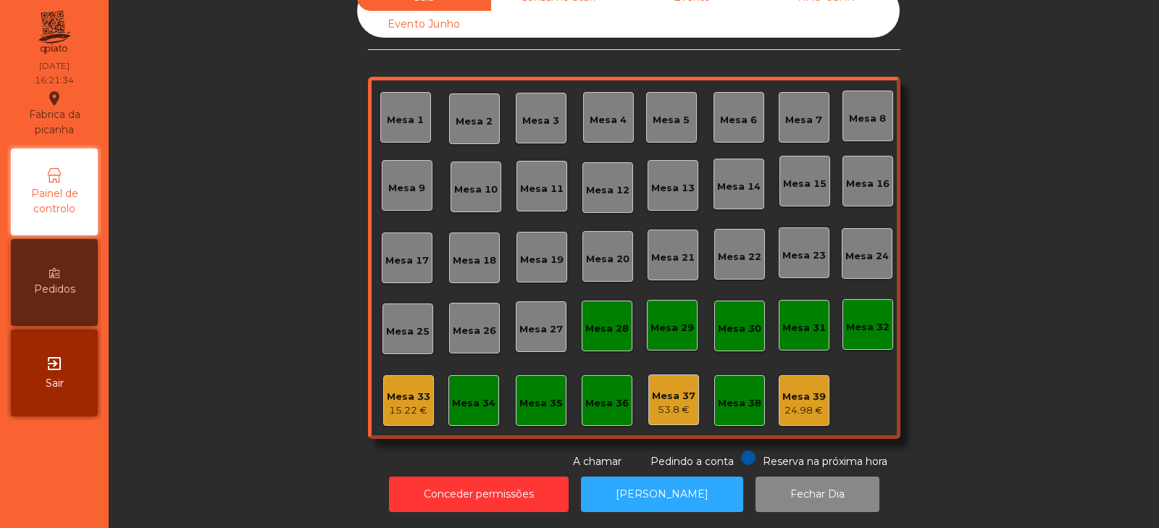
click at [398, 390] on div "Mesa 33" at bounding box center [408, 397] width 43 height 14
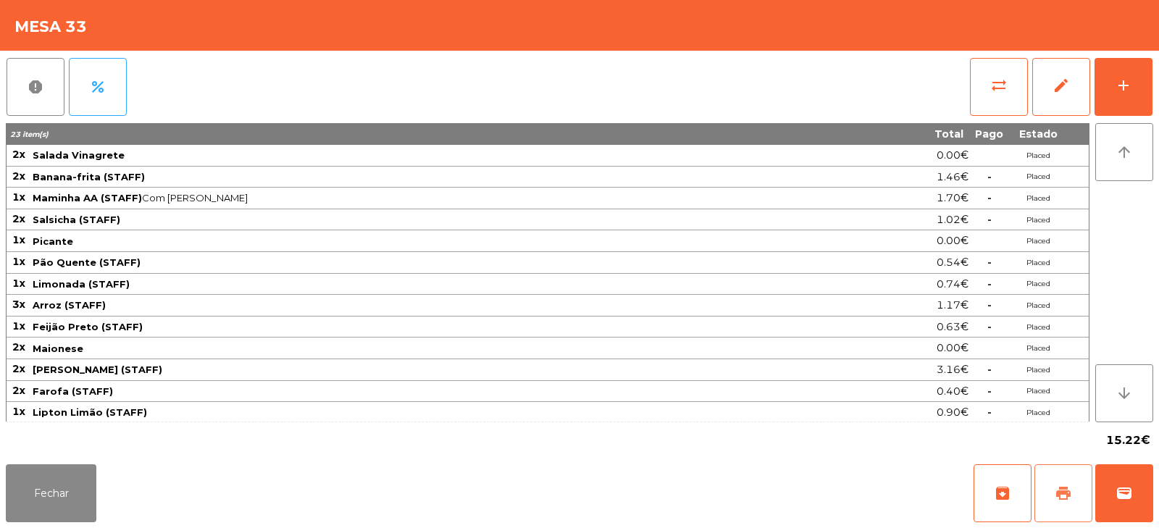
click at [1056, 497] on span "print" at bounding box center [1062, 492] width 17 height 17
click at [43, 495] on button "Fechar" at bounding box center [51, 493] width 91 height 58
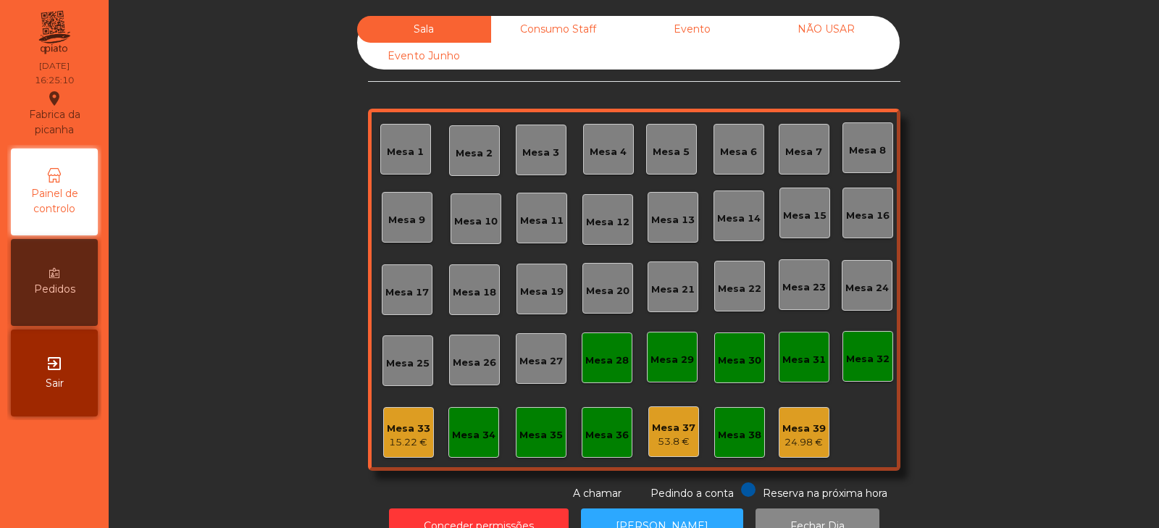
scroll to position [43, 0]
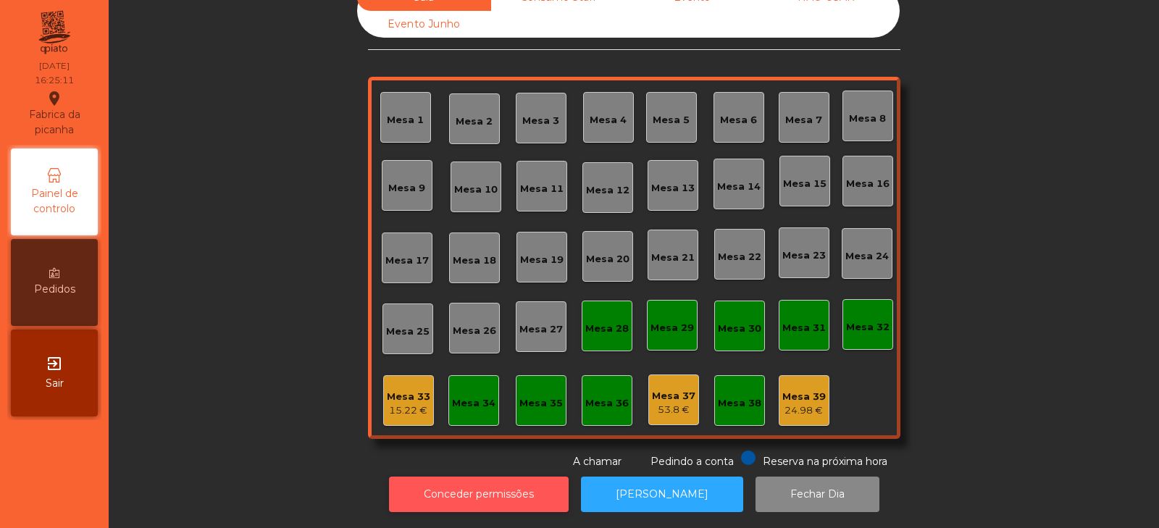
click at [510, 491] on button "Conceder permissões" at bounding box center [479, 493] width 180 height 35
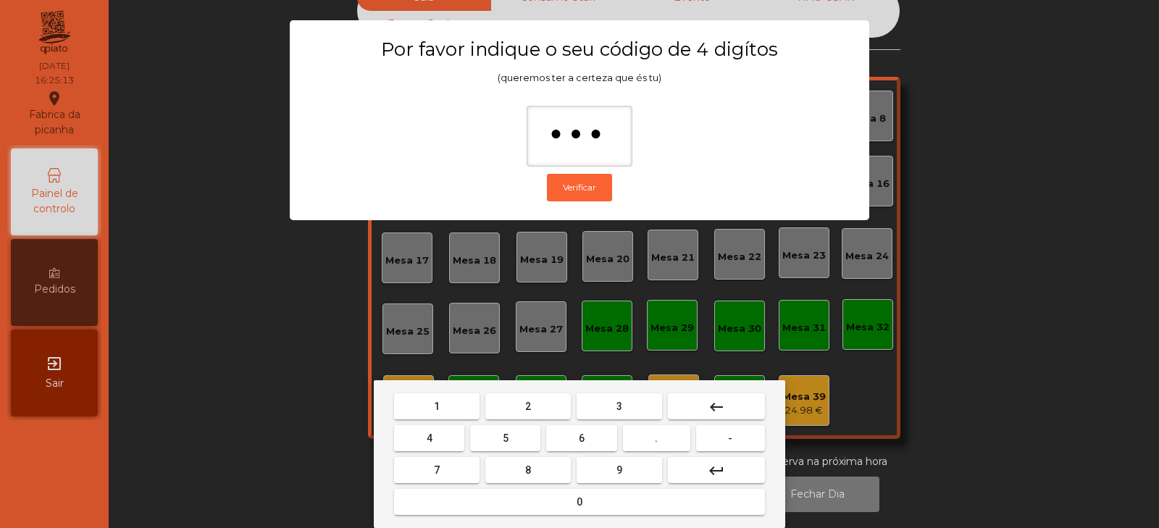
type input "****"
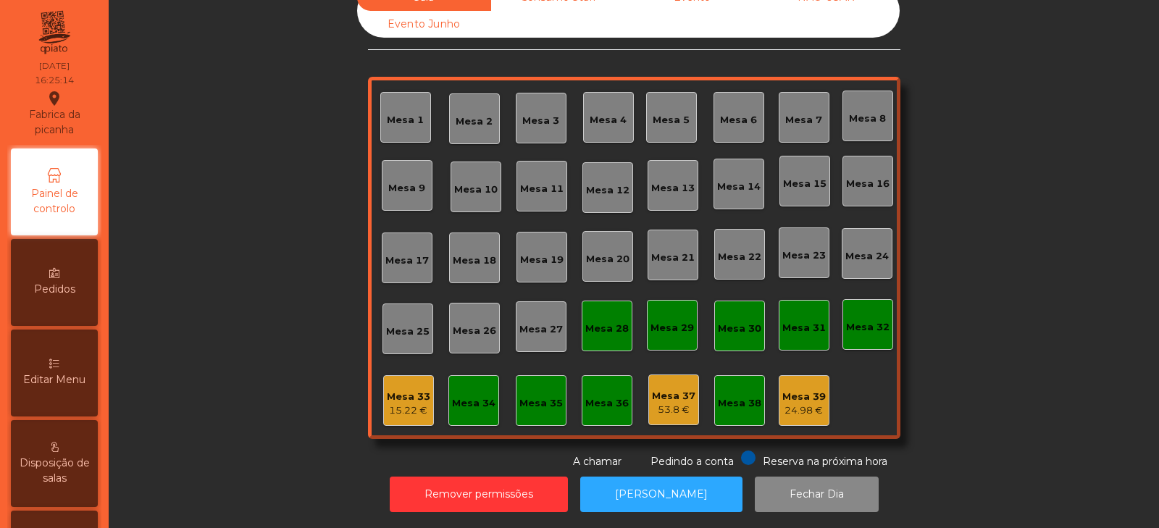
click at [62, 374] on span "Editar Menu" at bounding box center [54, 379] width 62 height 15
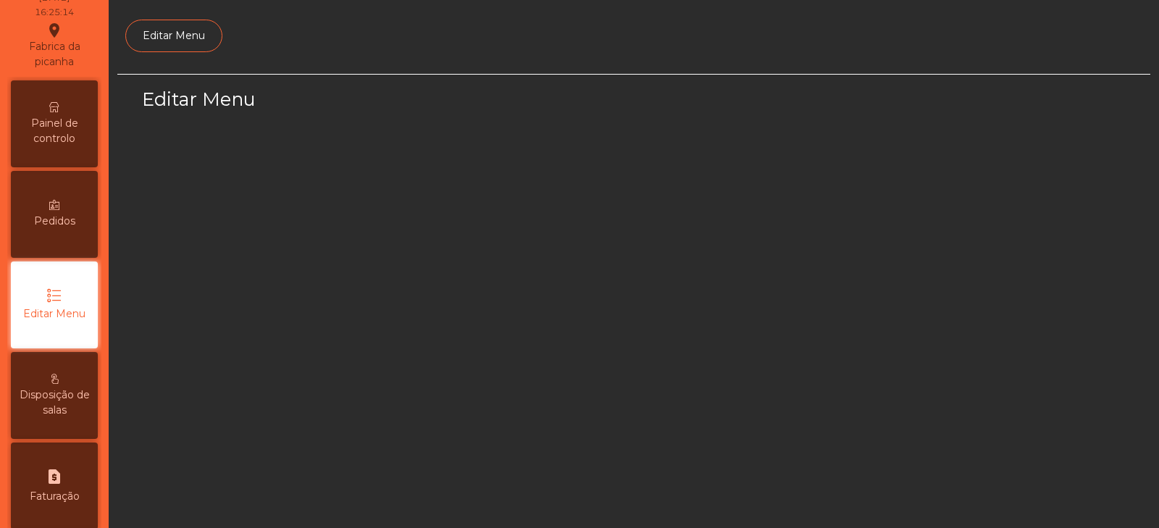
select select "*"
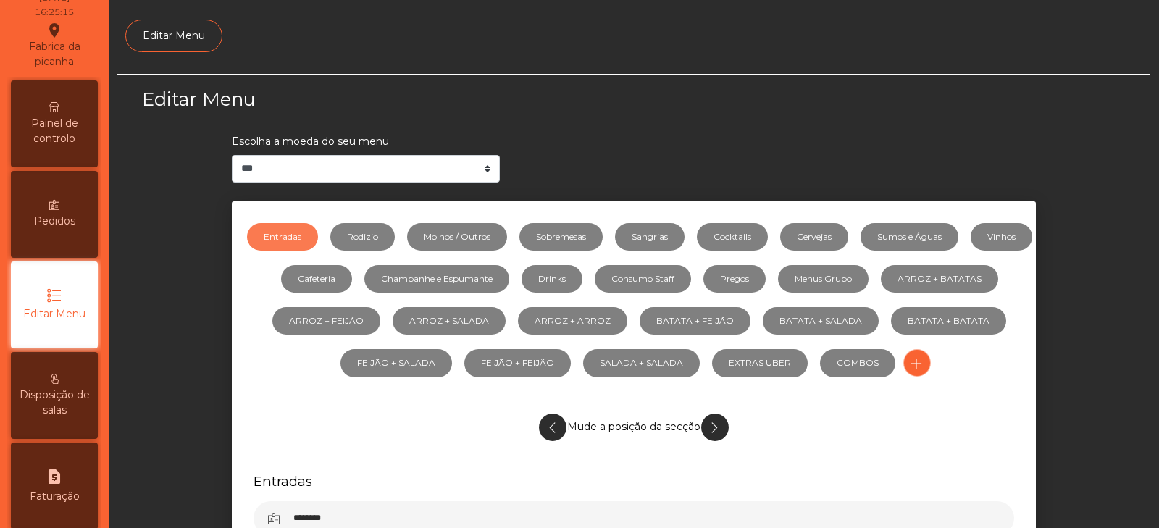
scroll to position [109, 0]
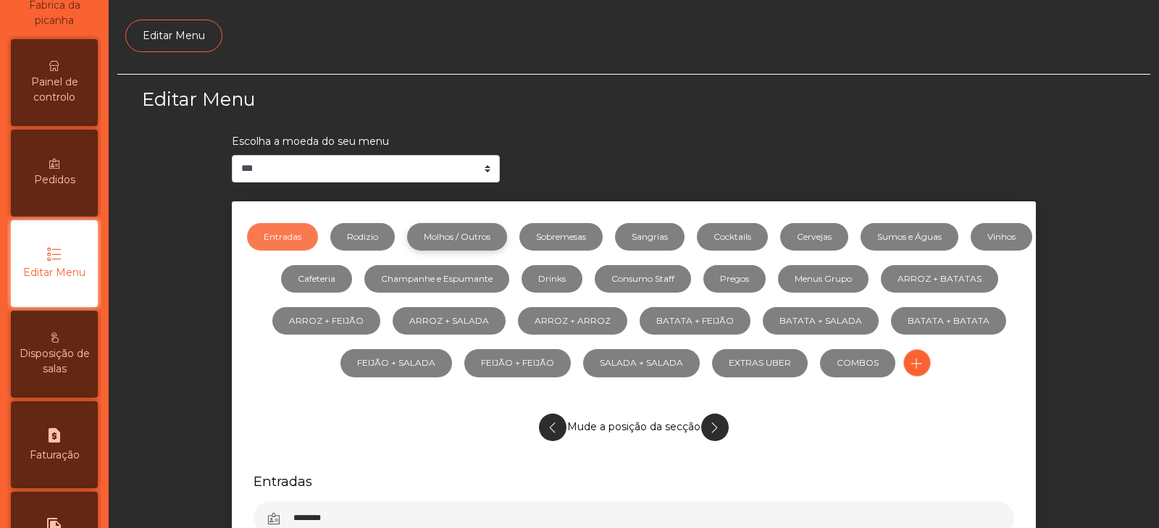
click at [507, 243] on link "Molhos / Outros" at bounding box center [457, 237] width 100 height 28
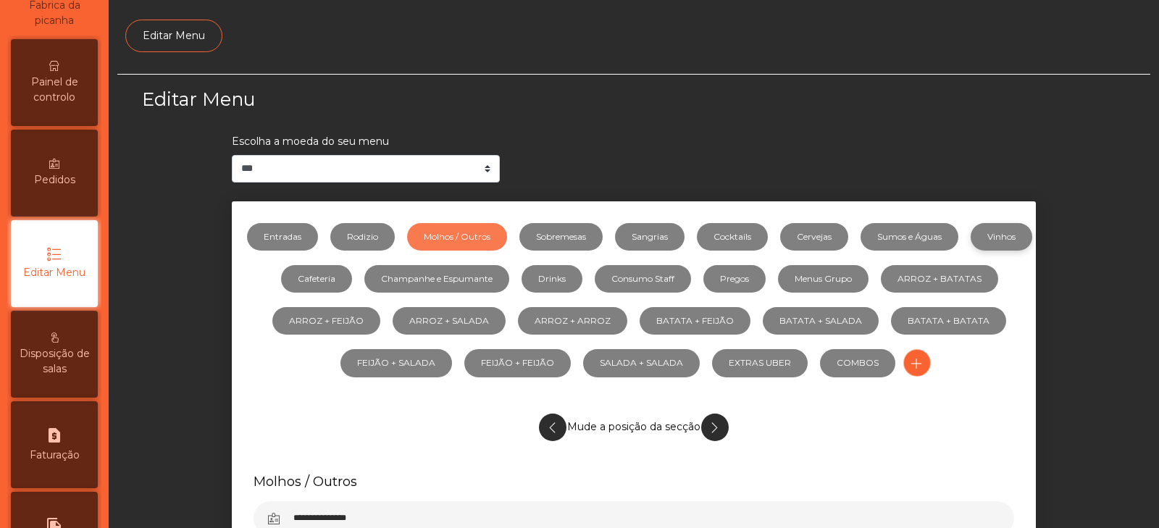
click at [970, 251] on link "Vinhos" at bounding box center [1001, 237] width 62 height 28
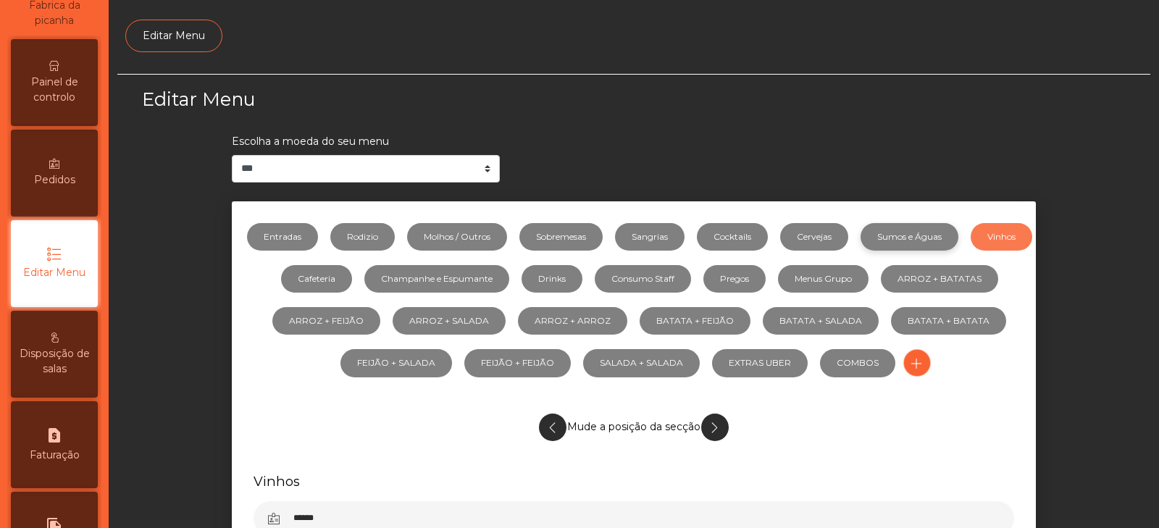
click at [928, 238] on link "Sumos e Águas" at bounding box center [909, 237] width 98 height 28
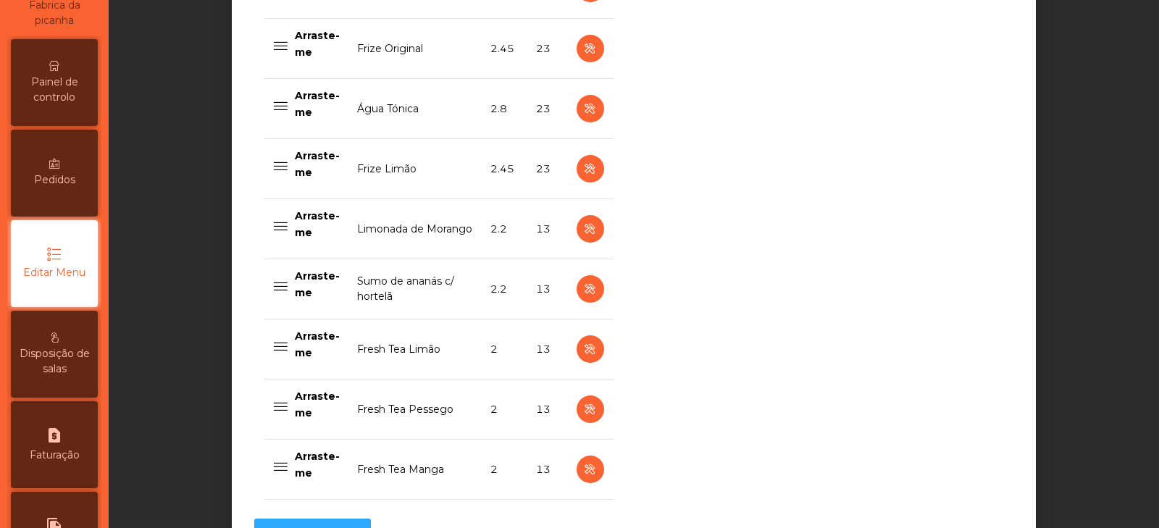
scroll to position [1353, 0]
click at [583, 230] on icon "button" at bounding box center [589, 228] width 17 height 18
select select "***"
select select "**"
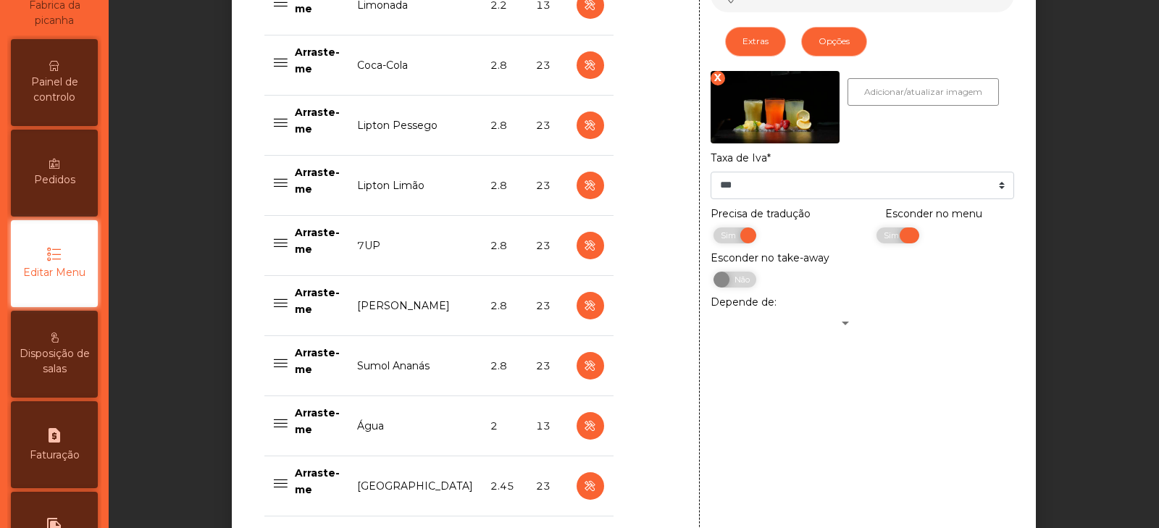
click at [890, 243] on span "Sim" at bounding box center [893, 235] width 36 height 16
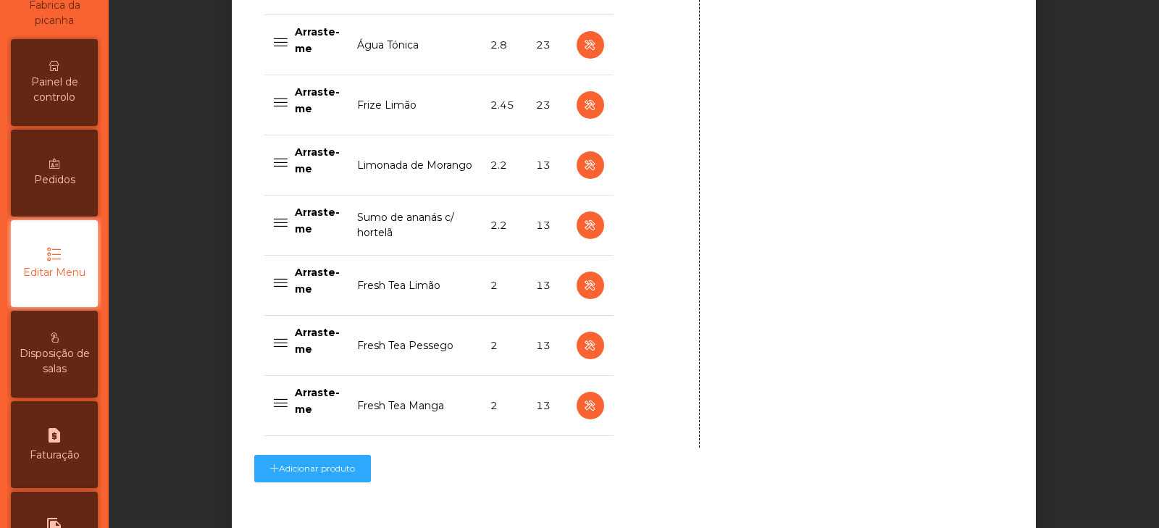
scroll to position [1505, 0]
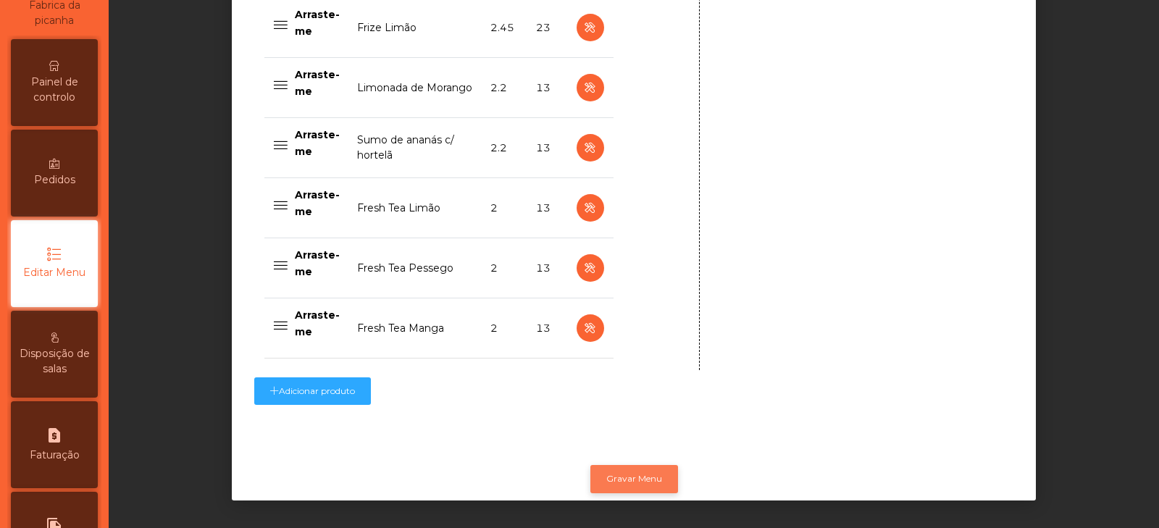
click at [623, 467] on button "Gravar Menu" at bounding box center [634, 479] width 88 height 28
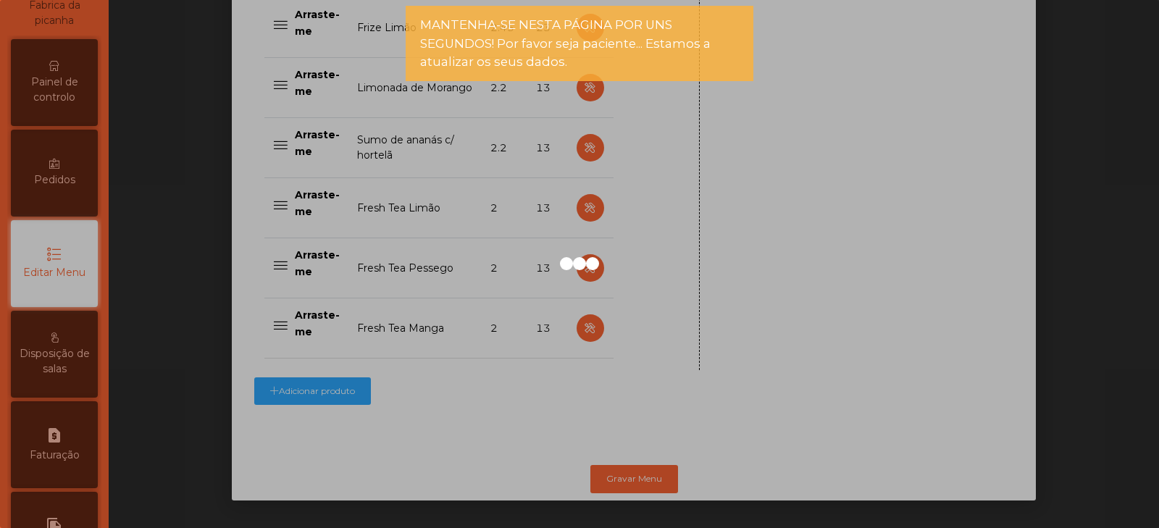
click at [59, 78] on div at bounding box center [579, 264] width 1159 height 528
click at [69, 97] on div at bounding box center [579, 264] width 1159 height 528
click at [65, 91] on span "Painel de controlo" at bounding box center [54, 90] width 80 height 30
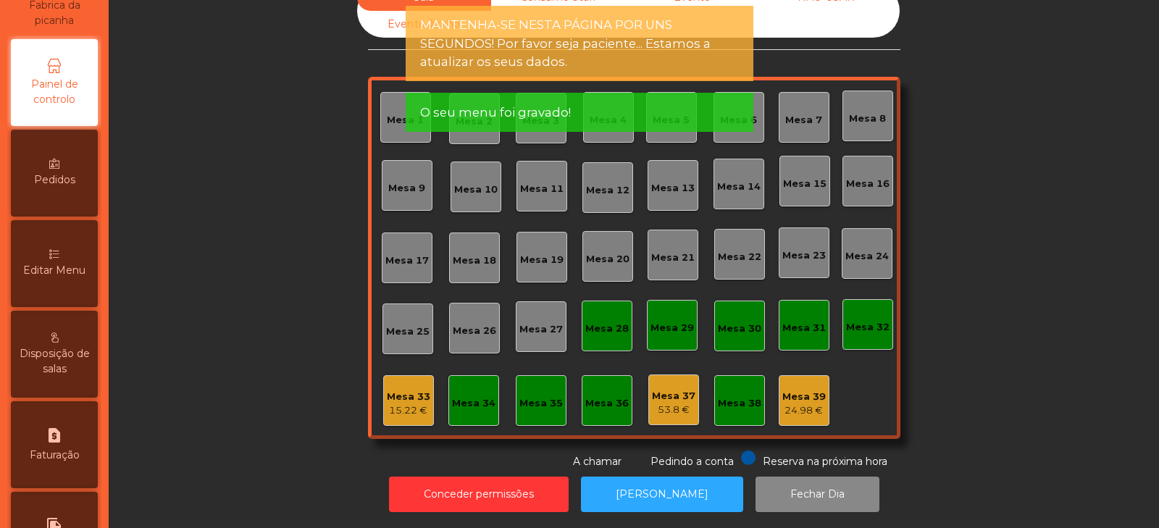
click at [55, 88] on div "Painel de controlo" at bounding box center [54, 82] width 87 height 87
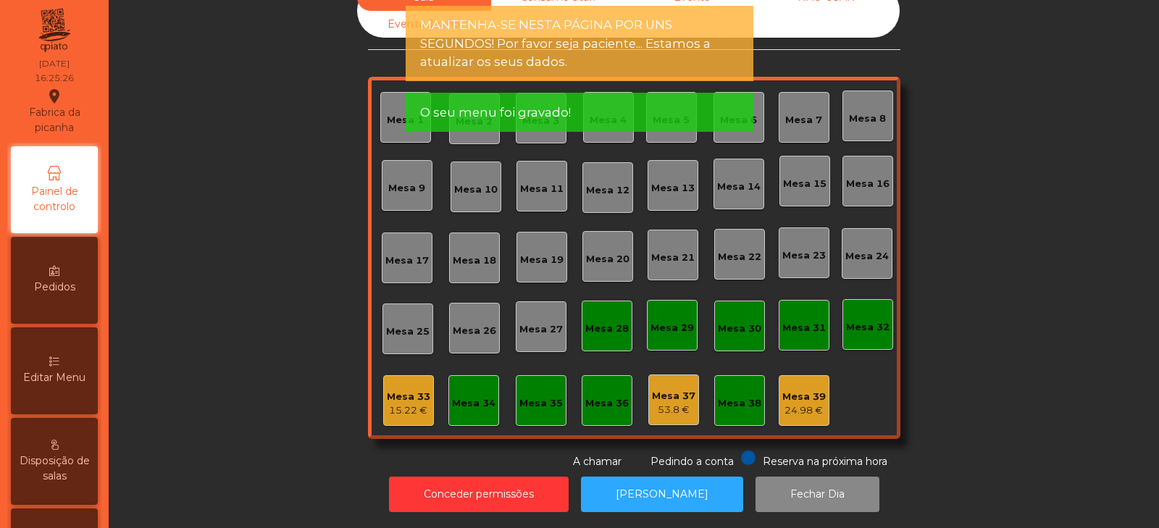
click at [42, 91] on div "Fabrica da picanha location_on" at bounding box center [54, 112] width 85 height 48
click at [33, 97] on div "Fabrica da picanha location_on" at bounding box center [54, 114] width 85 height 48
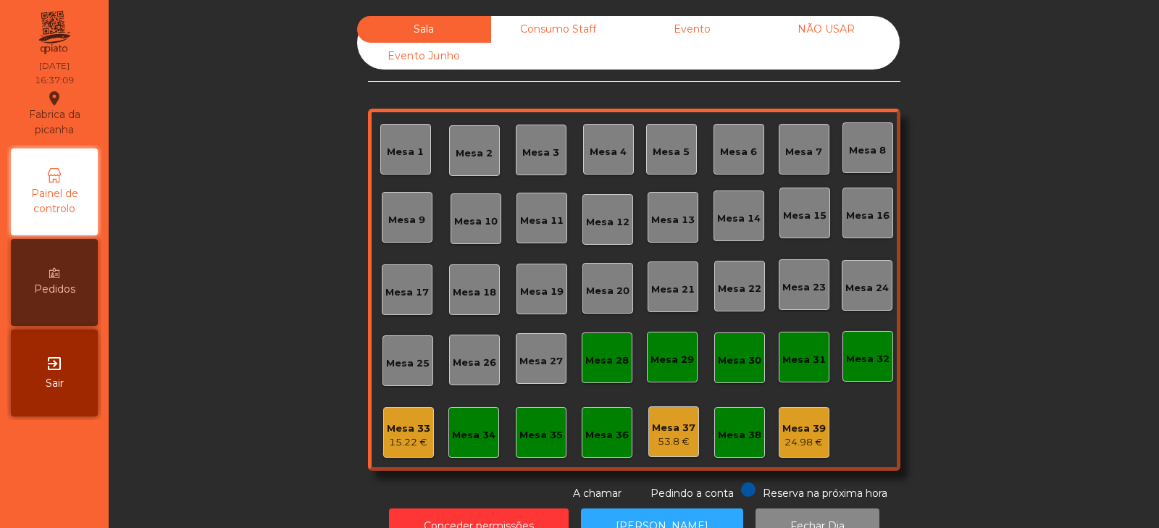
scroll to position [43, 0]
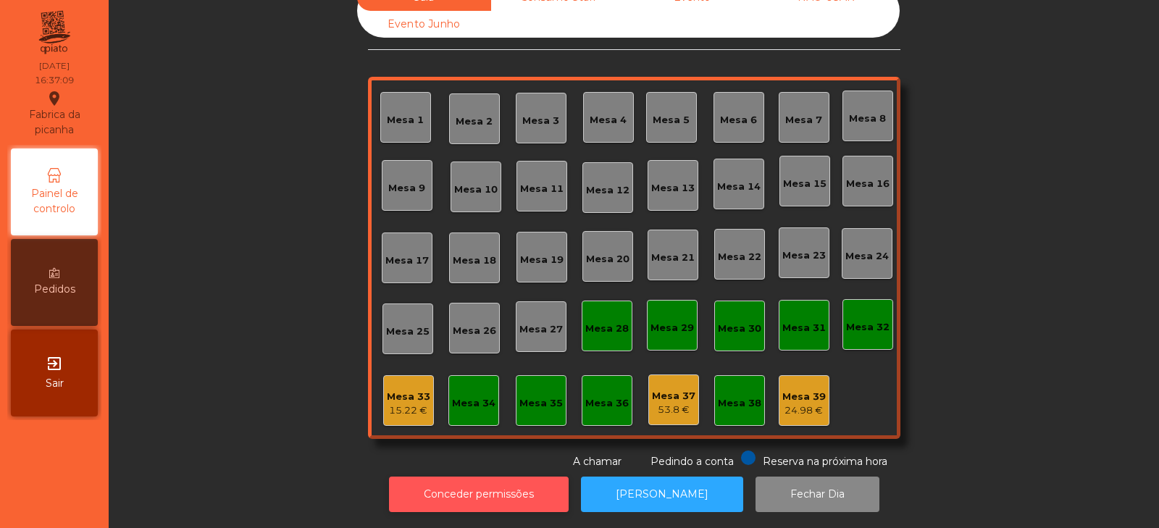
click at [470, 476] on button "Conceder permissões" at bounding box center [479, 493] width 180 height 35
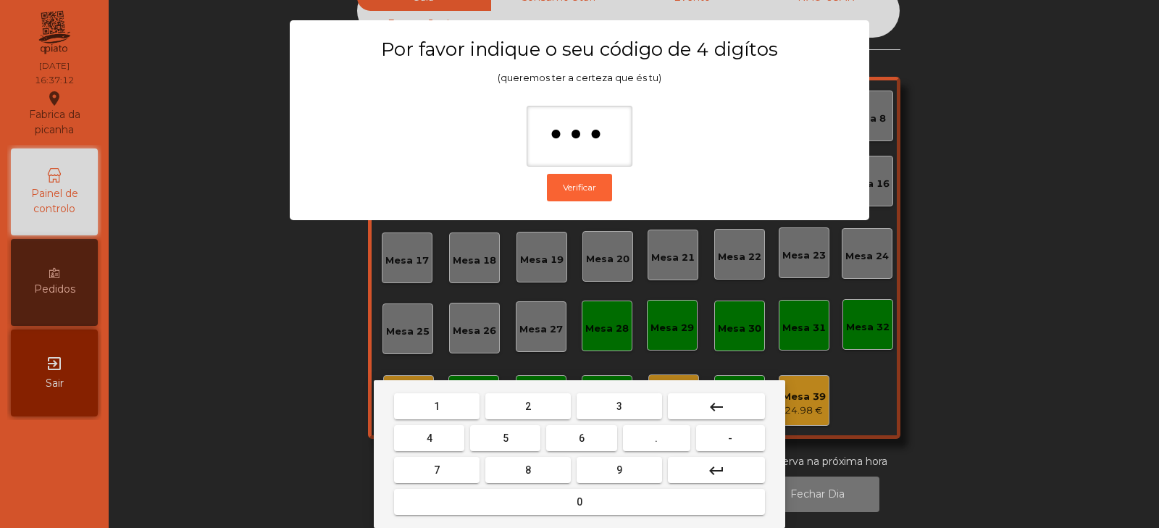
type input "****"
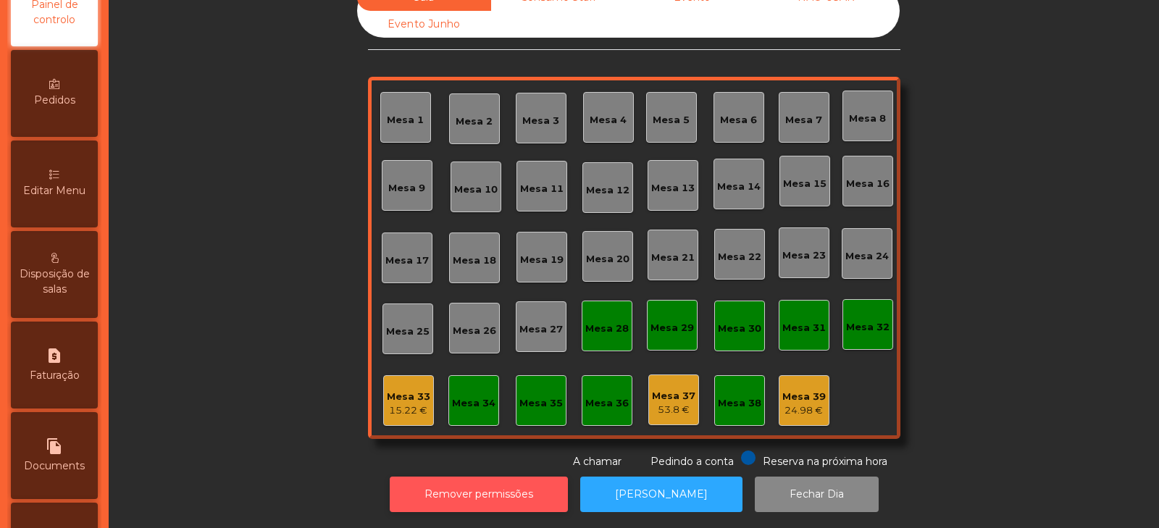
scroll to position [352, 0]
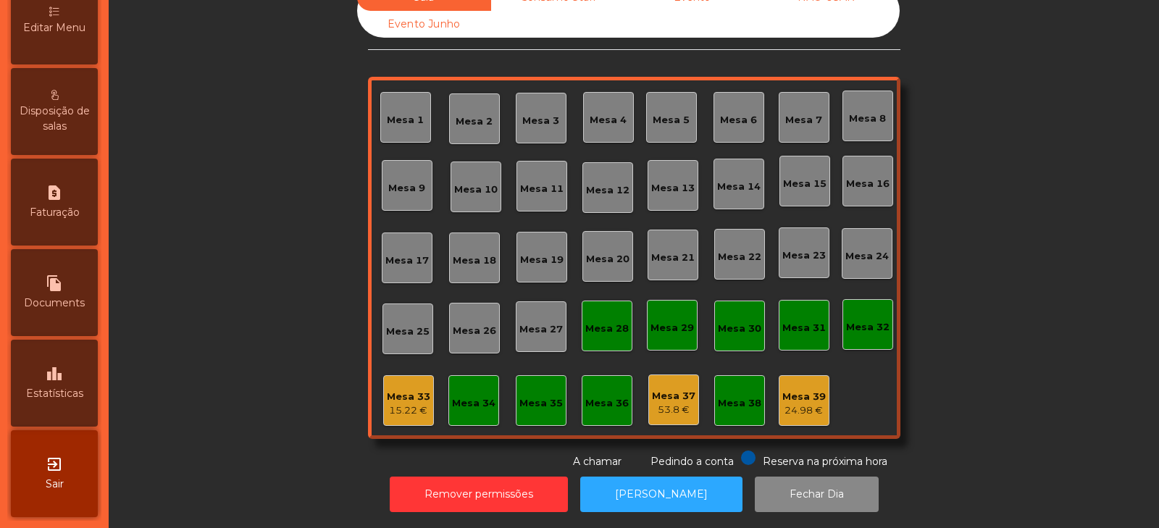
click at [54, 383] on div "leaderboard Estatísticas" at bounding box center [54, 383] width 87 height 87
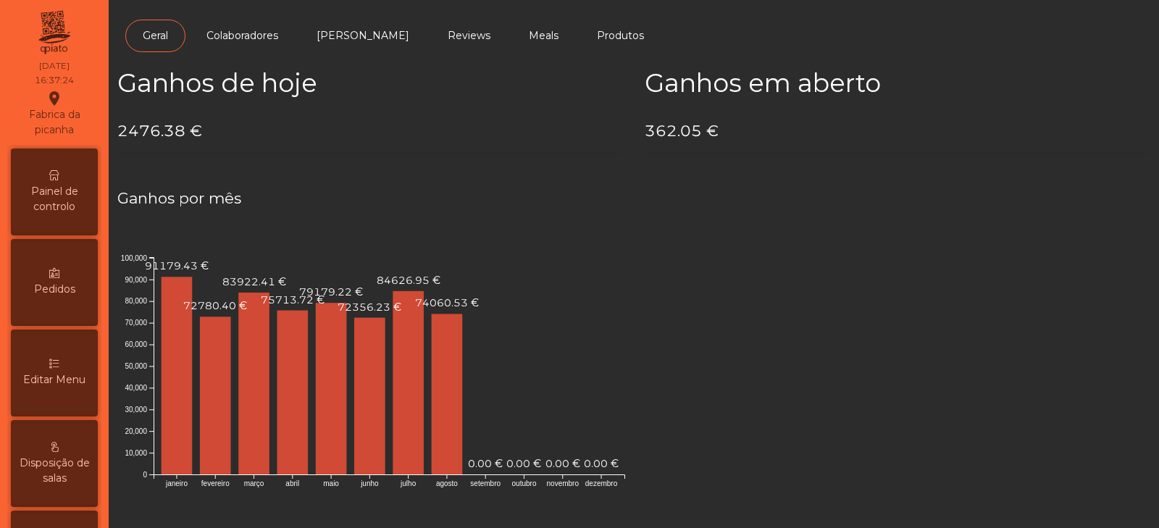
click at [56, 209] on span "Painel de controlo" at bounding box center [54, 199] width 80 height 30
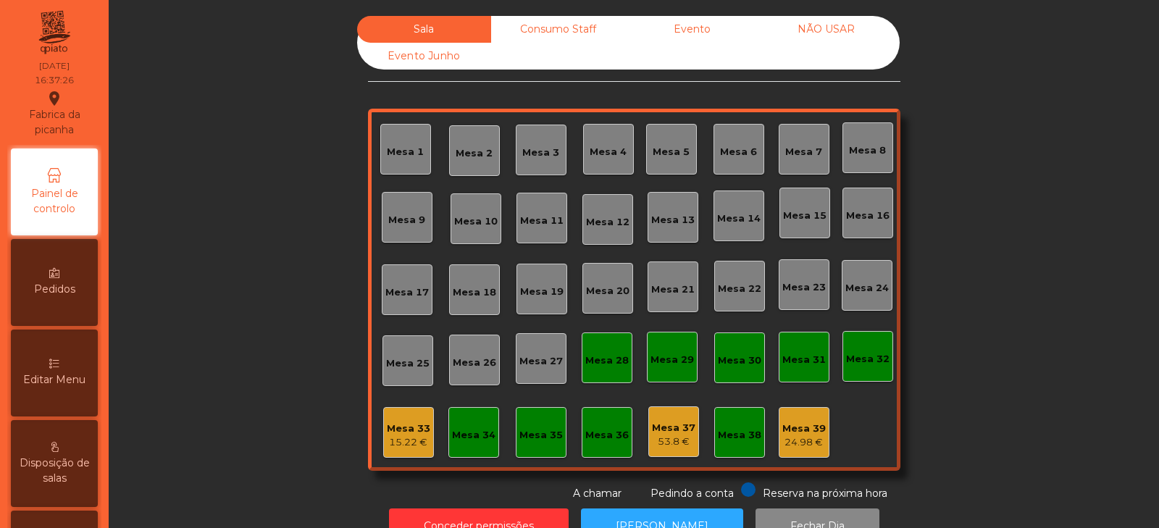
click at [689, 31] on div "Evento" at bounding box center [692, 29] width 134 height 27
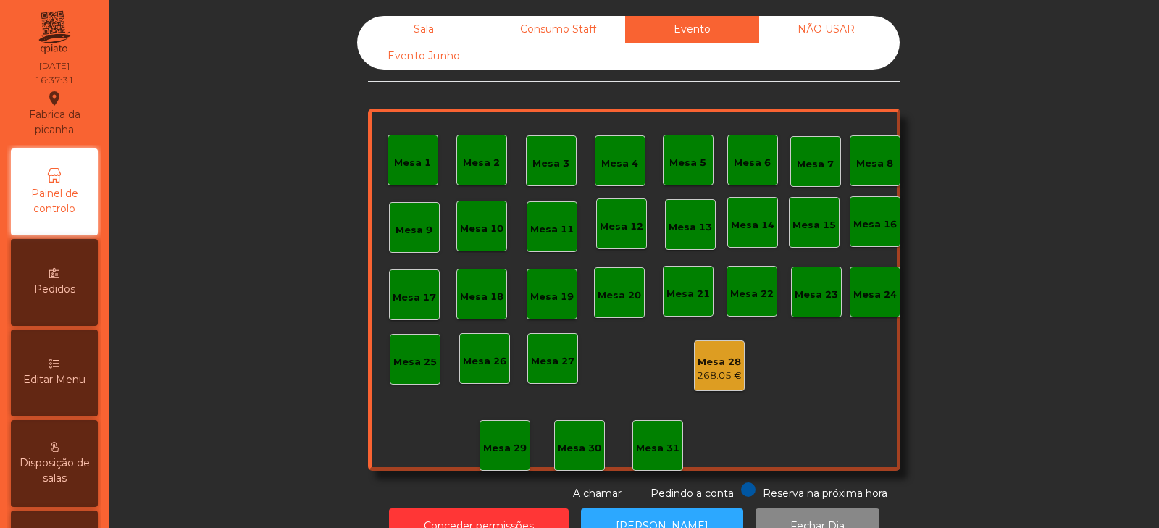
click at [410, 37] on div "Sala" at bounding box center [424, 29] width 134 height 27
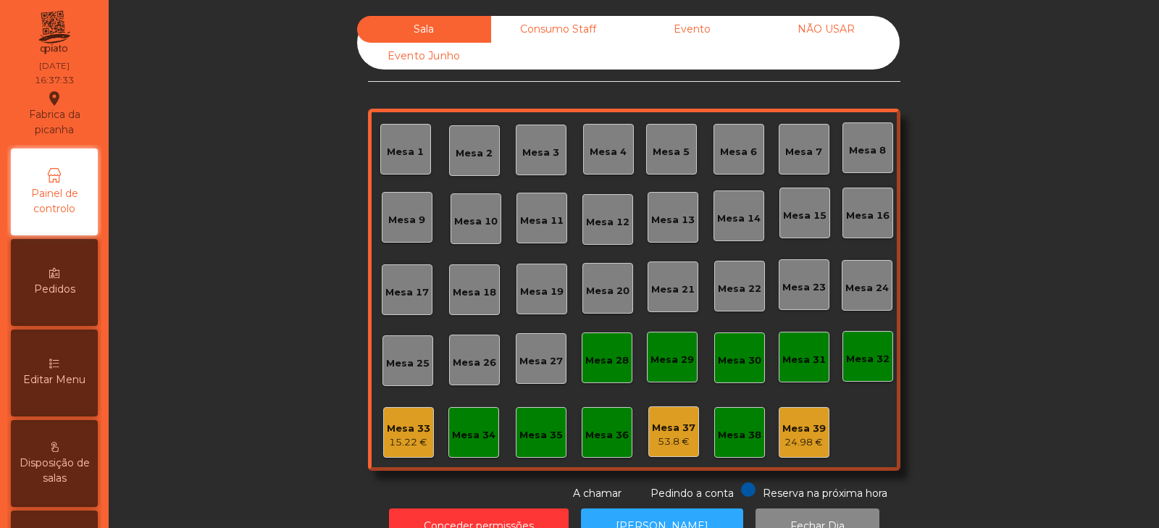
scroll to position [43, 0]
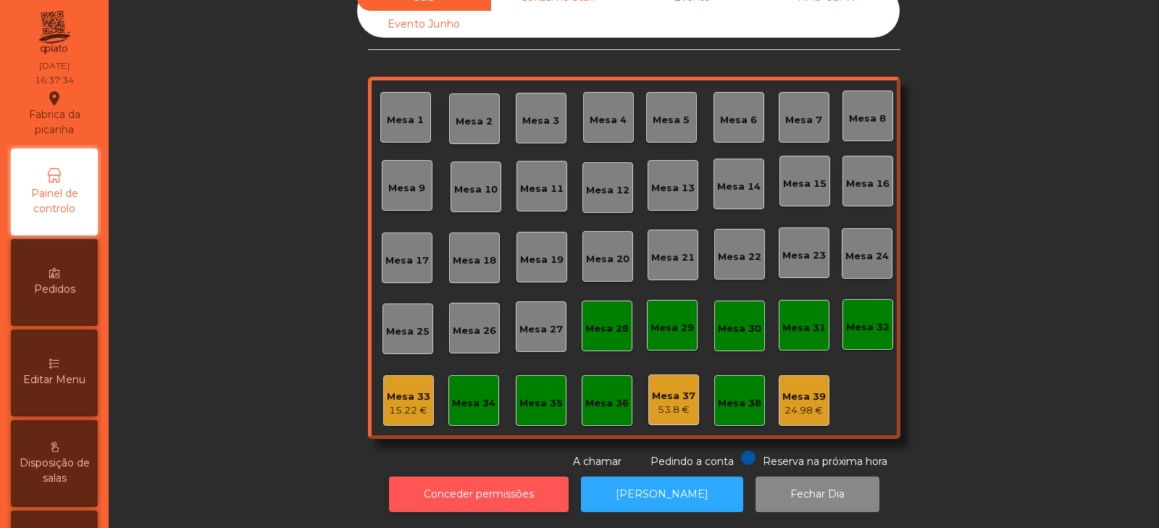
click at [461, 478] on button "Conceder permissões" at bounding box center [479, 493] width 180 height 35
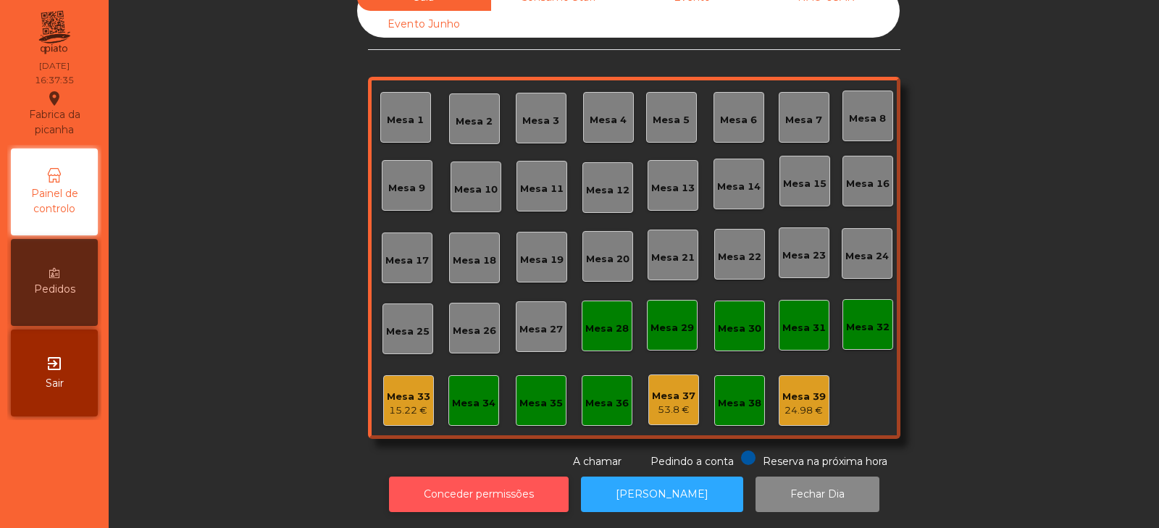
scroll to position [0, 0]
